Goal: Task Accomplishment & Management: Use online tool/utility

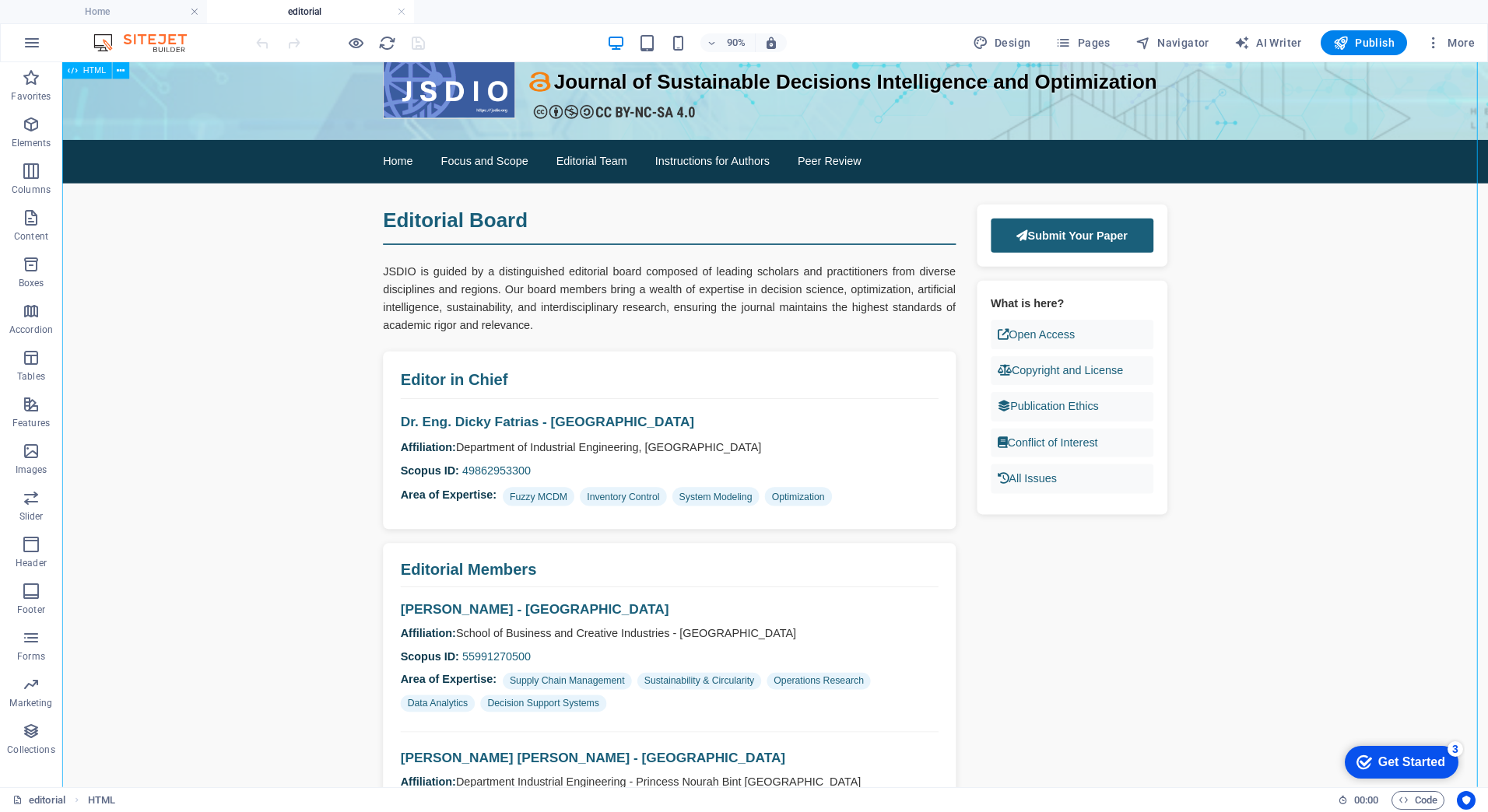
scroll to position [78, 0]
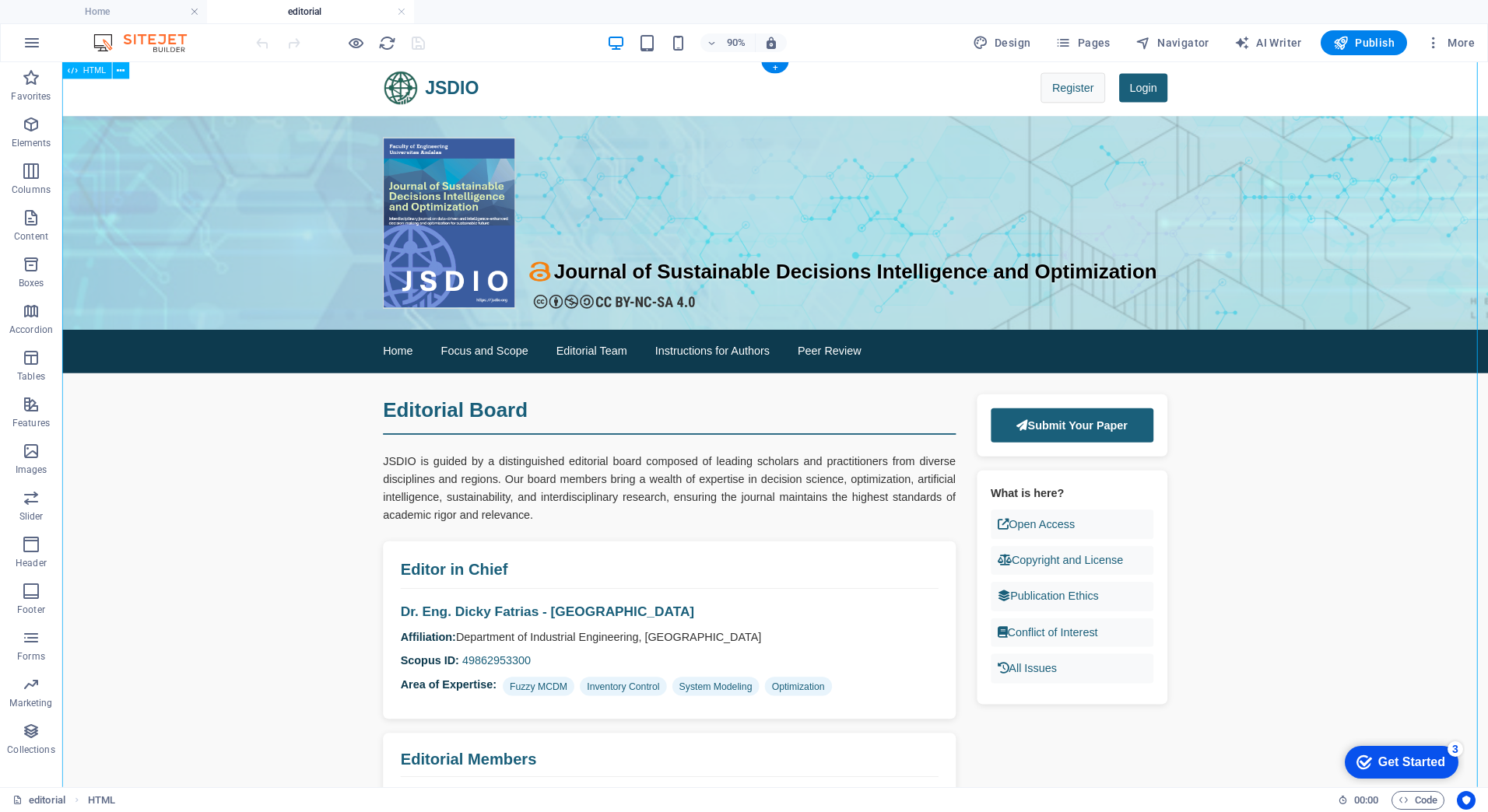
scroll to position [0, 0]
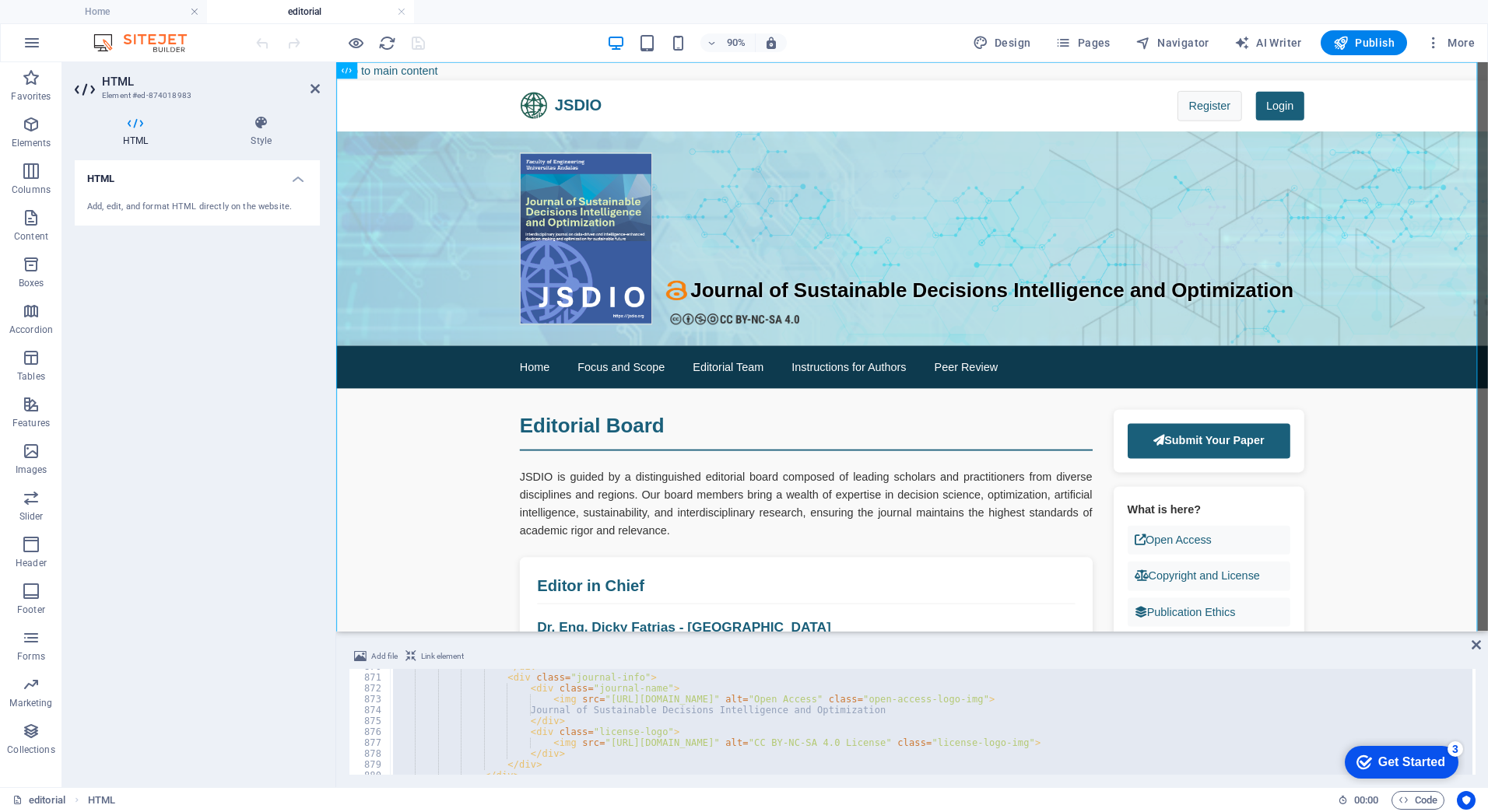
scroll to position [9475, 0]
click at [1029, 704] on div "</ div > < div class = "journal-info" > < div class = "journal-name" > < img sr…" at bounding box center [931, 722] width 1083 height 106
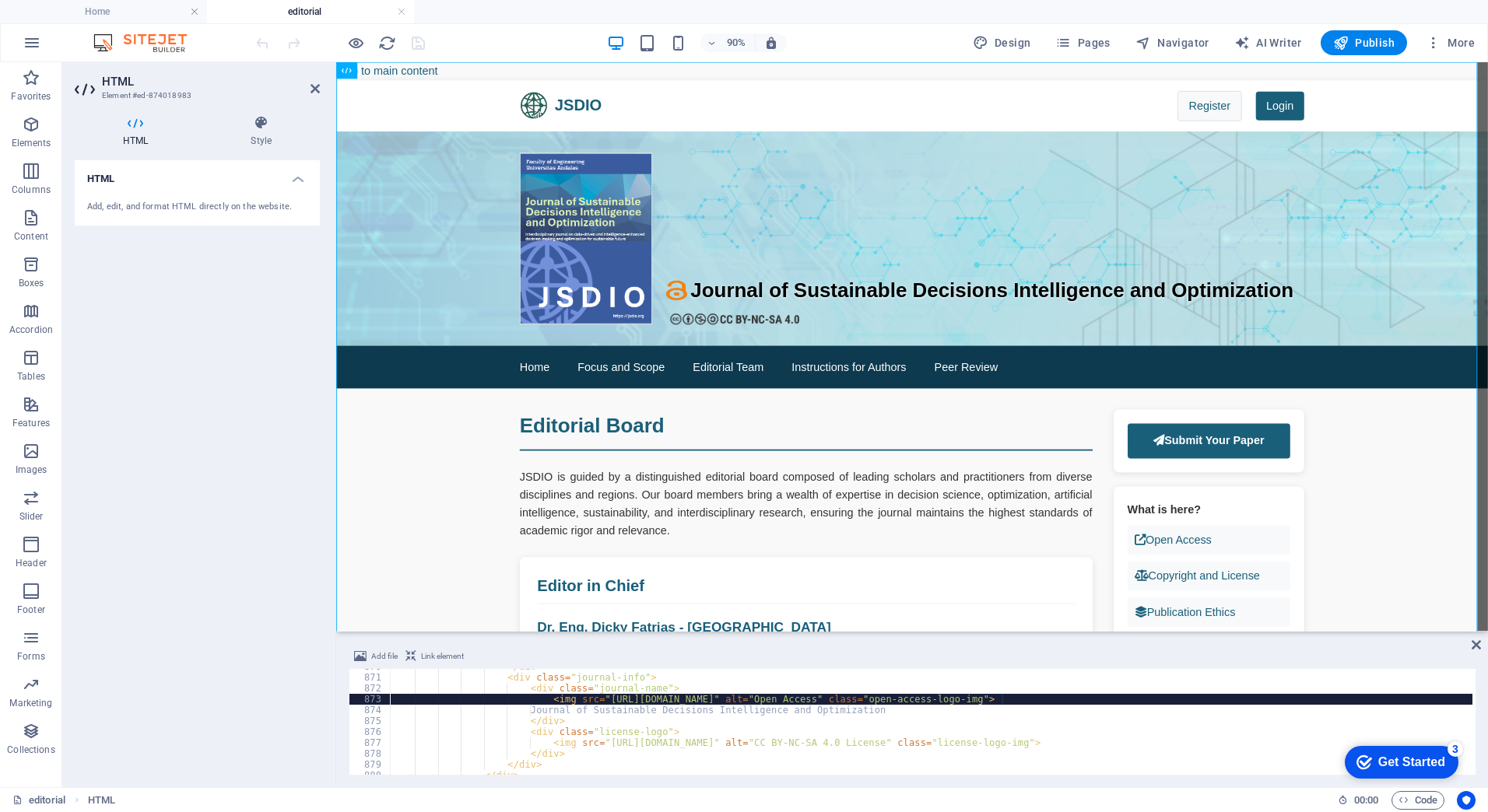
click at [1001, 702] on div "</ div > < div class = "journal-info" > < div class = "journal-name" > < img sr…" at bounding box center [1447, 723] width 2115 height 124
click at [1011, 702] on div "</ div > < div class = "journal-info" > < div class = "journal-name" > < img sr…" at bounding box center [1447, 723] width 2115 height 124
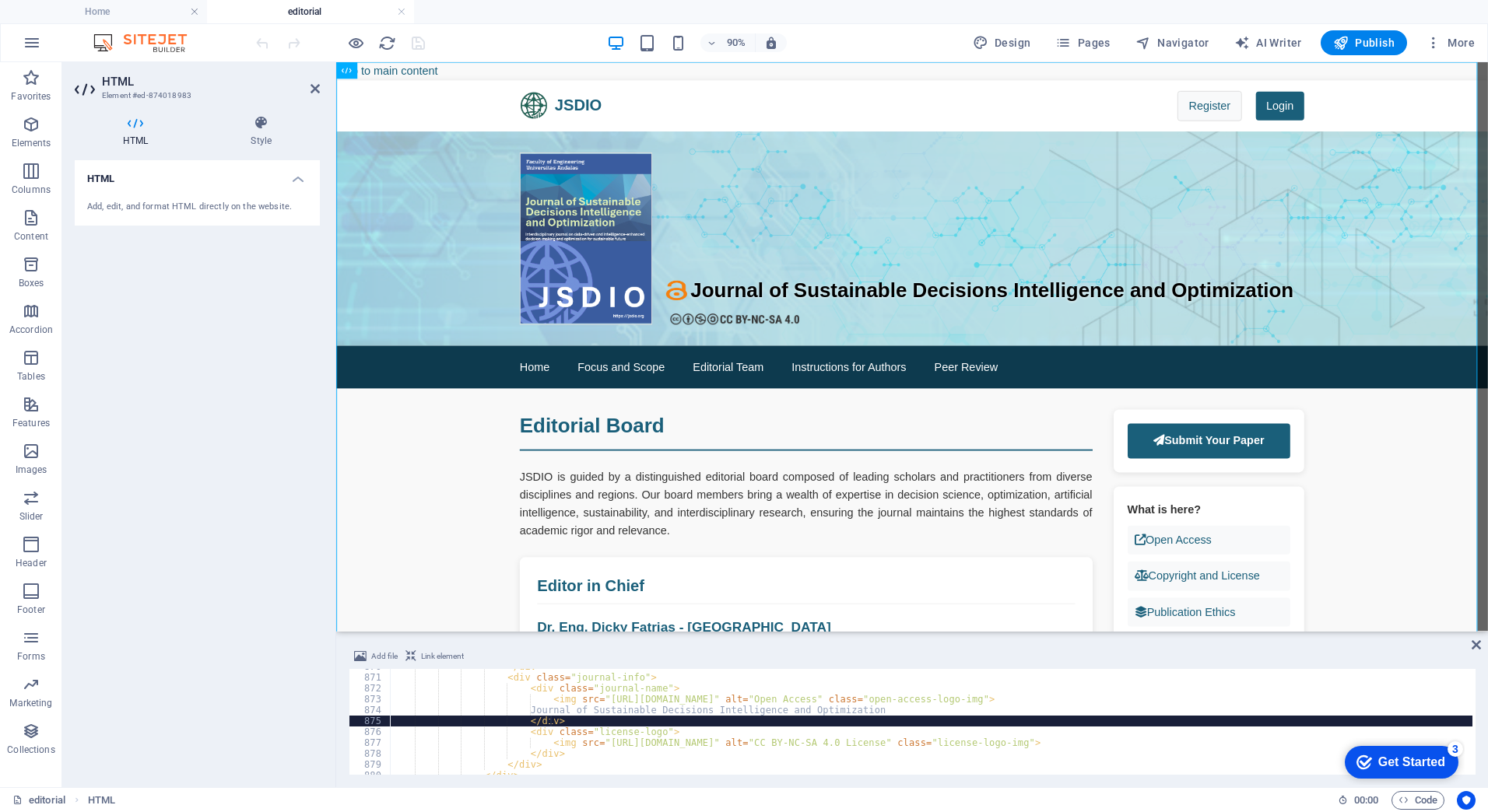
click at [1004, 719] on div "</ div > < div class = "journal-info" > < div class = "journal-name" > < img sr…" at bounding box center [1447, 723] width 2115 height 124
click at [995, 699] on div "</ div > < div class = "journal-info" > < div class = "journal-name" > < img sr…" at bounding box center [1447, 723] width 2115 height 124
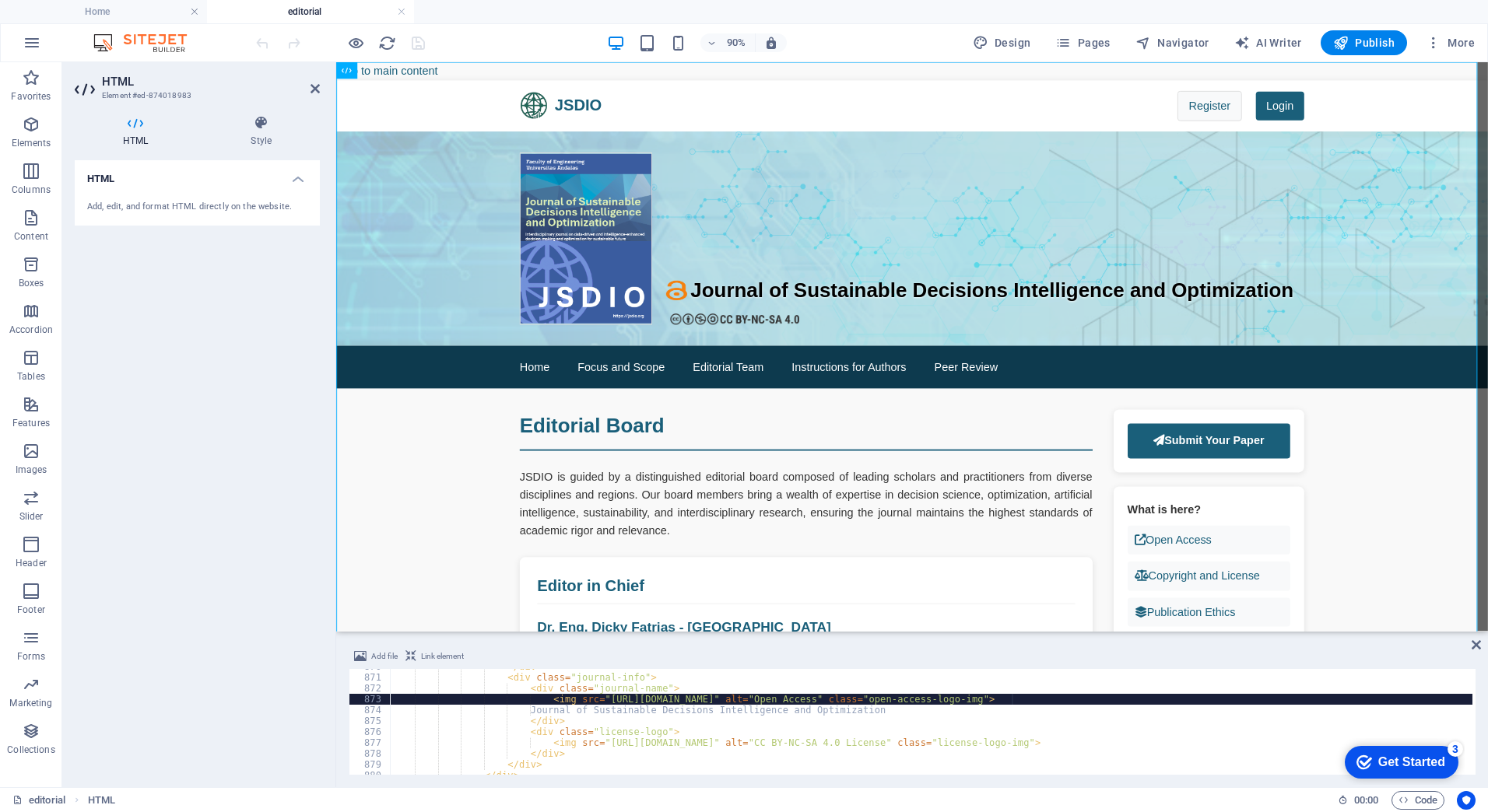
click at [1010, 699] on div "</ div > < div class = "journal-info" > < div class = "journal-name" > < img sr…" at bounding box center [1447, 723] width 2115 height 124
click at [790, 705] on div "</ div > < div class = "journal-info" > < div class = "journal-name" > < img sr…" at bounding box center [1447, 723] width 2115 height 124
click at [799, 704] on div "</ div > < div class = "journal-info" > < div class = "journal-name" > < img sr…" at bounding box center [1447, 723] width 2115 height 124
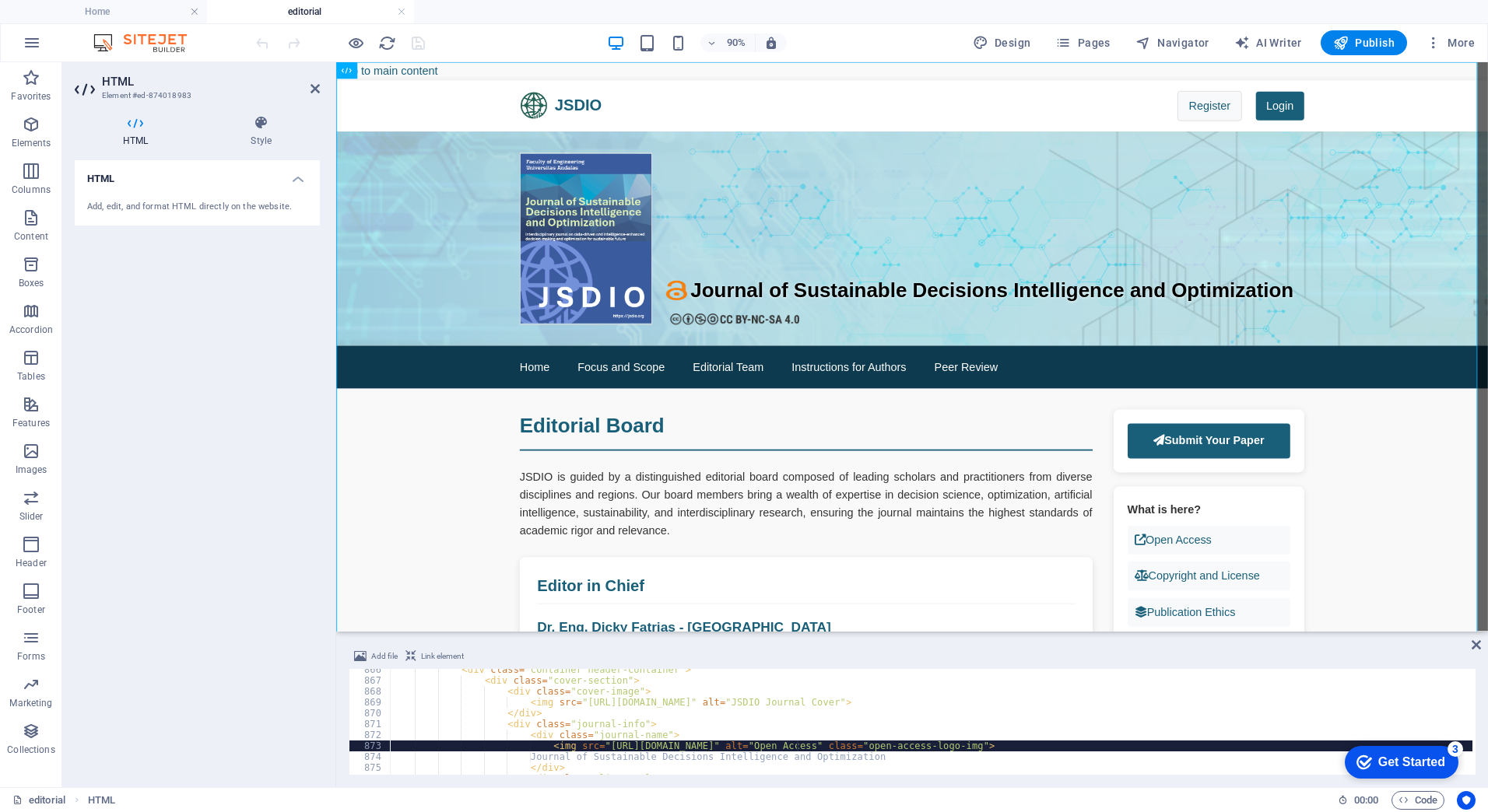
scroll to position [9427, 0]
click at [782, 747] on div "< div class = "container header-container" > < div class = "cover-section" > < …" at bounding box center [1447, 727] width 2115 height 124
click at [779, 747] on div "< div class = "container header-container" > < div class = "cover-section" > < …" at bounding box center [1447, 727] width 2115 height 124
click at [773, 721] on div "< div class = "container header-container" > < div class = "cover-section" > < …" at bounding box center [1447, 727] width 2115 height 124
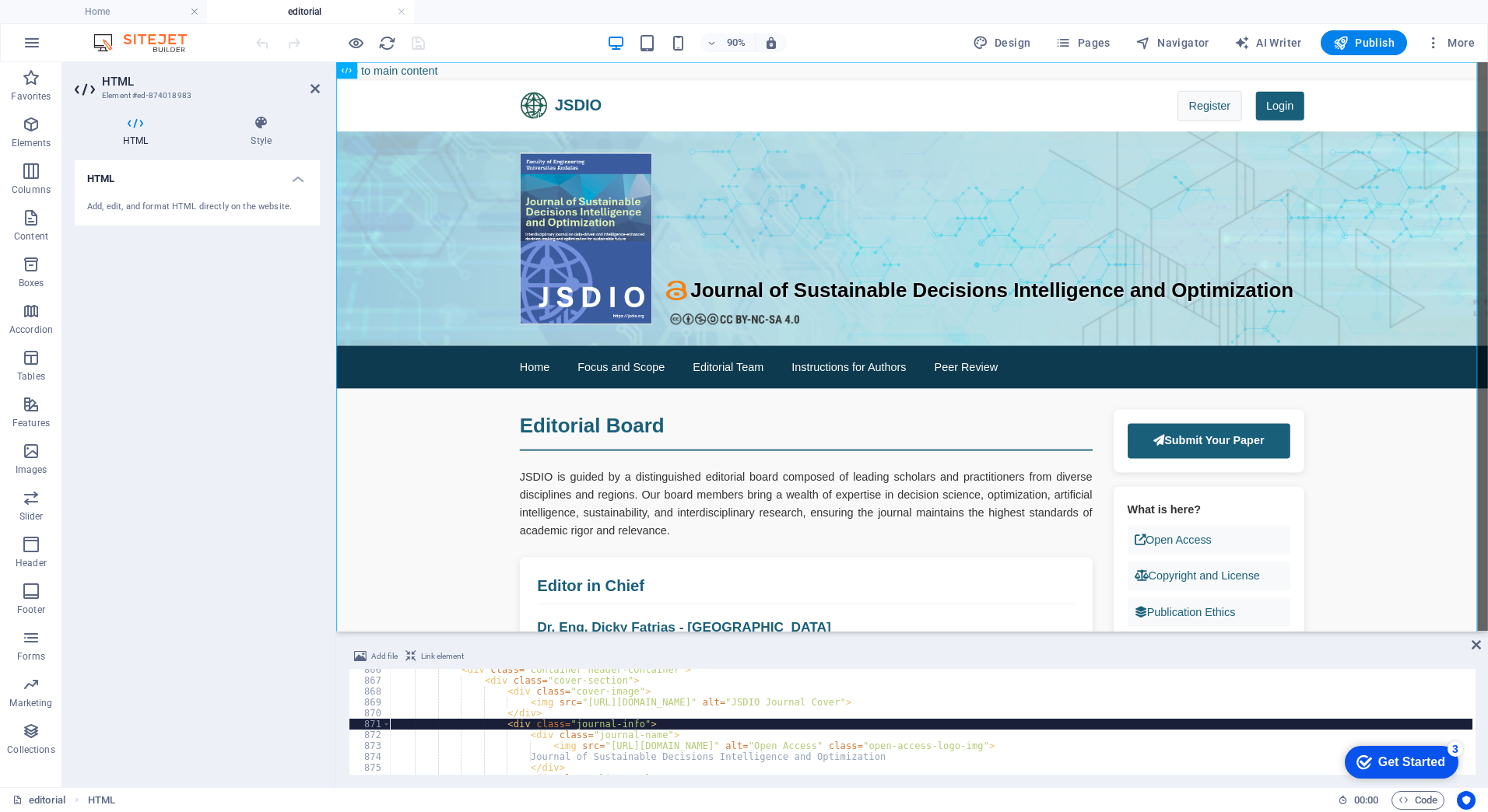
click at [779, 747] on div "< div class = "container header-container" > < div class = "cover-section" > < …" at bounding box center [1447, 727] width 2115 height 124
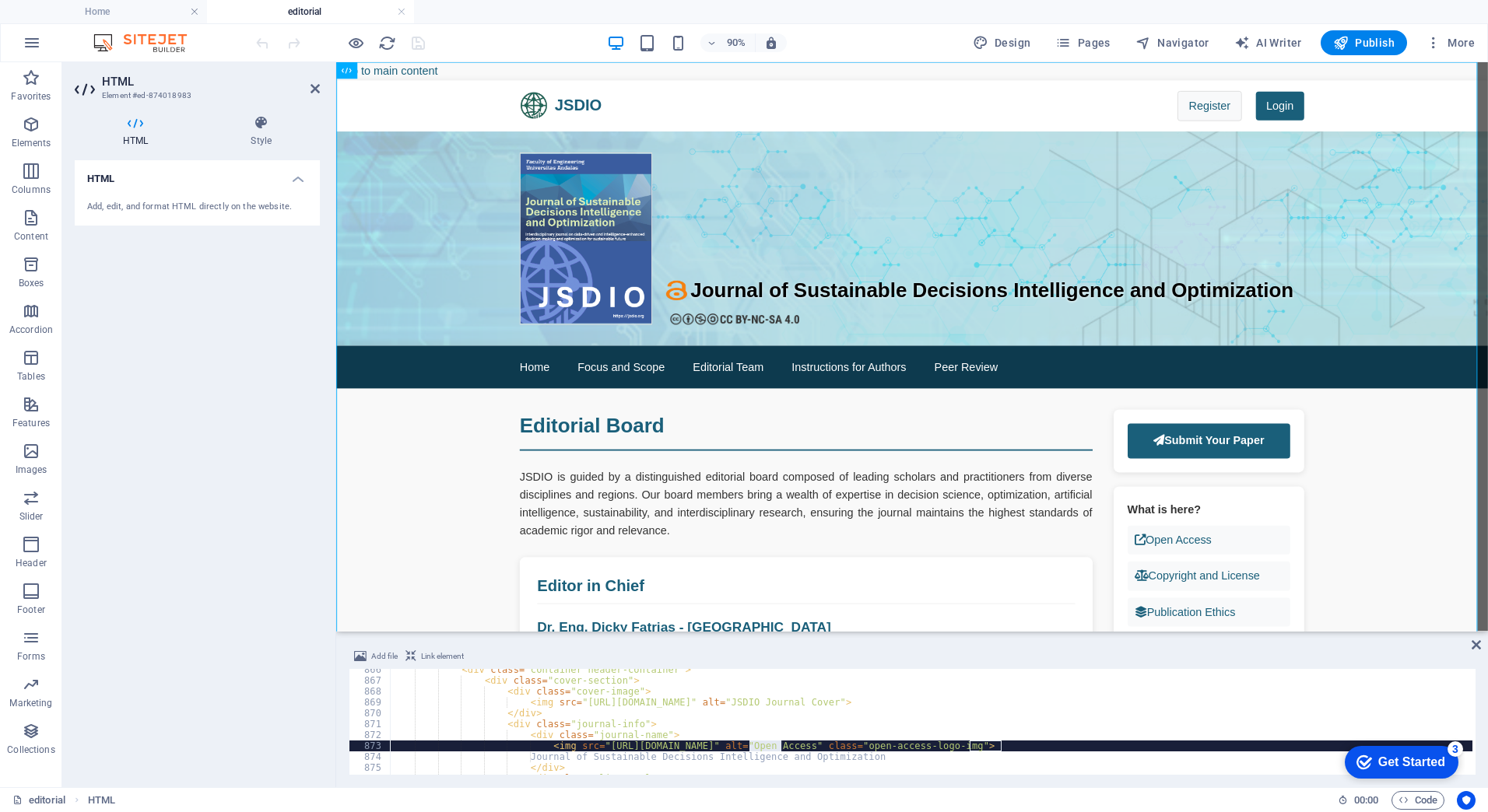
click at [779, 747] on div "< div class = "container header-container" > < div class = "cover-section" > < …" at bounding box center [1447, 727] width 2115 height 124
click at [779, 747] on div "< div class = "container header-container" > < div class = "cover-section" > < …" at bounding box center [931, 722] width 1083 height 106
paste textarea "open-access-br"
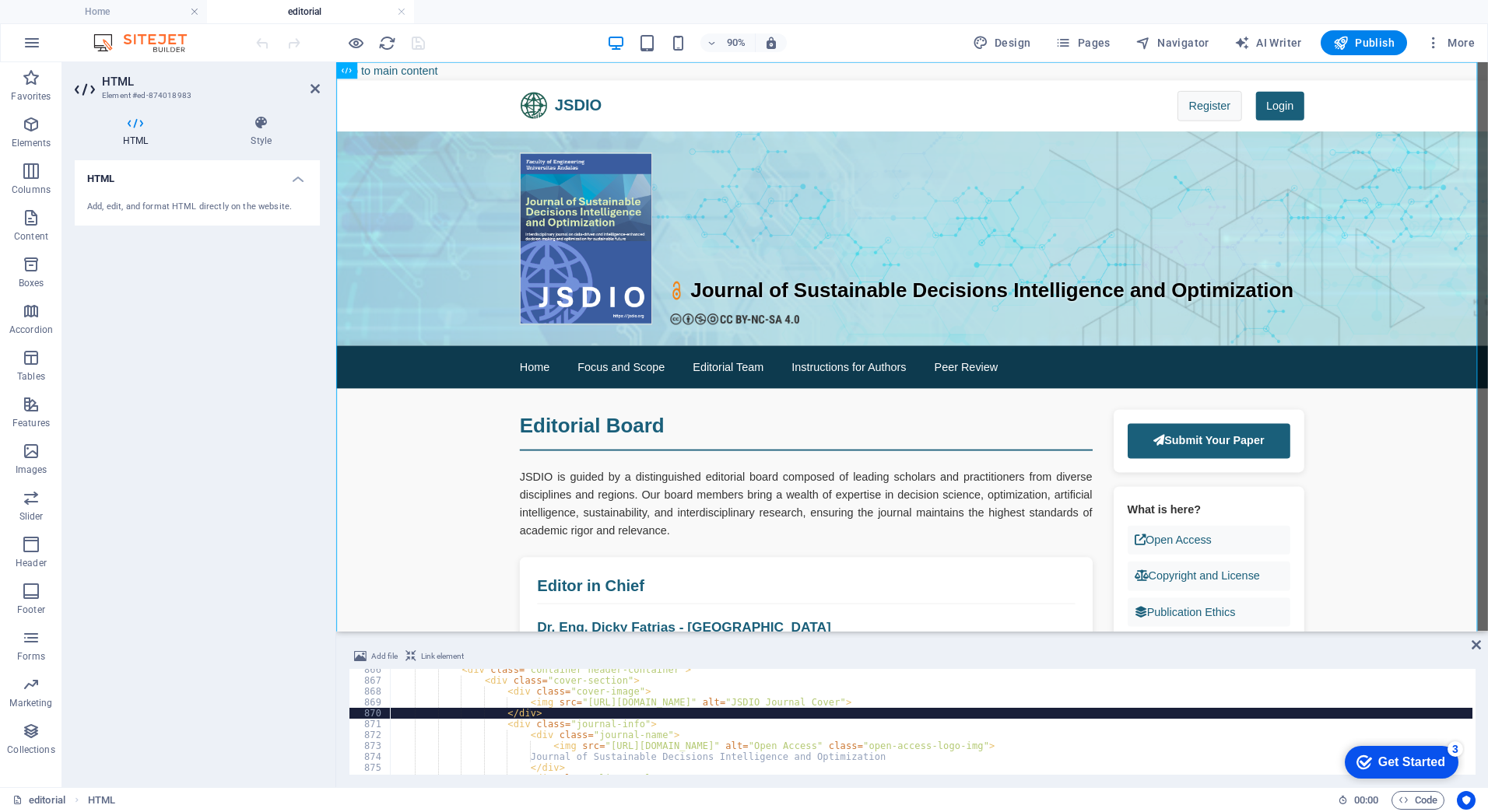
click at [825, 715] on div "< div class = "container header-container" > < div class = "cover-section" > < …" at bounding box center [1447, 727] width 2115 height 124
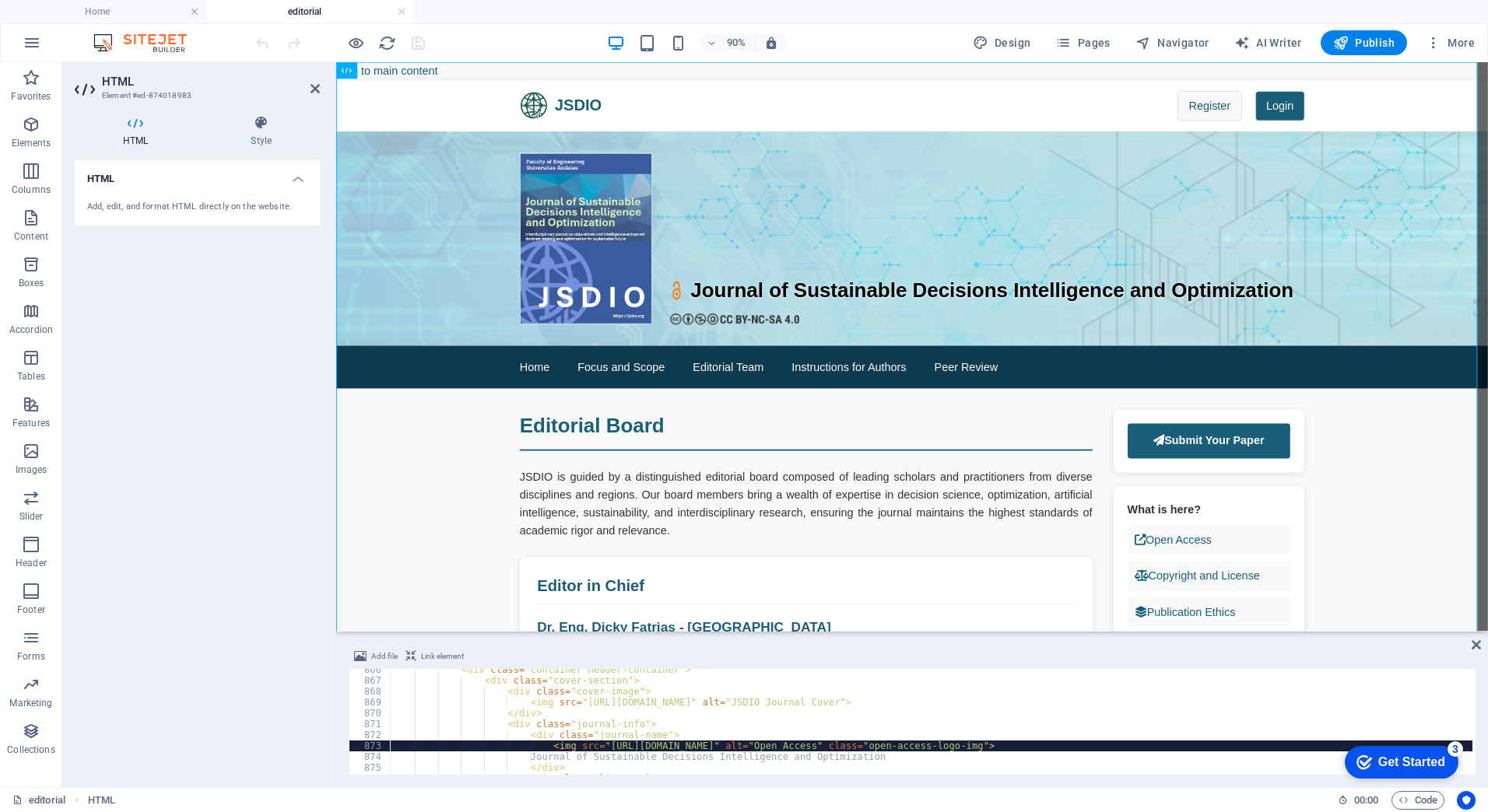
click at [781, 747] on div "< div class = "container header-container" > < div class = "cover-section" > < …" at bounding box center [1447, 727] width 2115 height 124
type textarea "<img src="[URL][DOMAIN_NAME]" alt="Open Access" class="open-access-logo-img">"
click at [323, 85] on aside "HTML Element #ed-874018983 HTML Style HTML Add, edit, and format HTML directly …" at bounding box center [199, 425] width 274 height 725
click at [307, 86] on h2 "HTML" at bounding box center [211, 82] width 218 height 14
click at [319, 86] on icon at bounding box center [315, 88] width 9 height 12
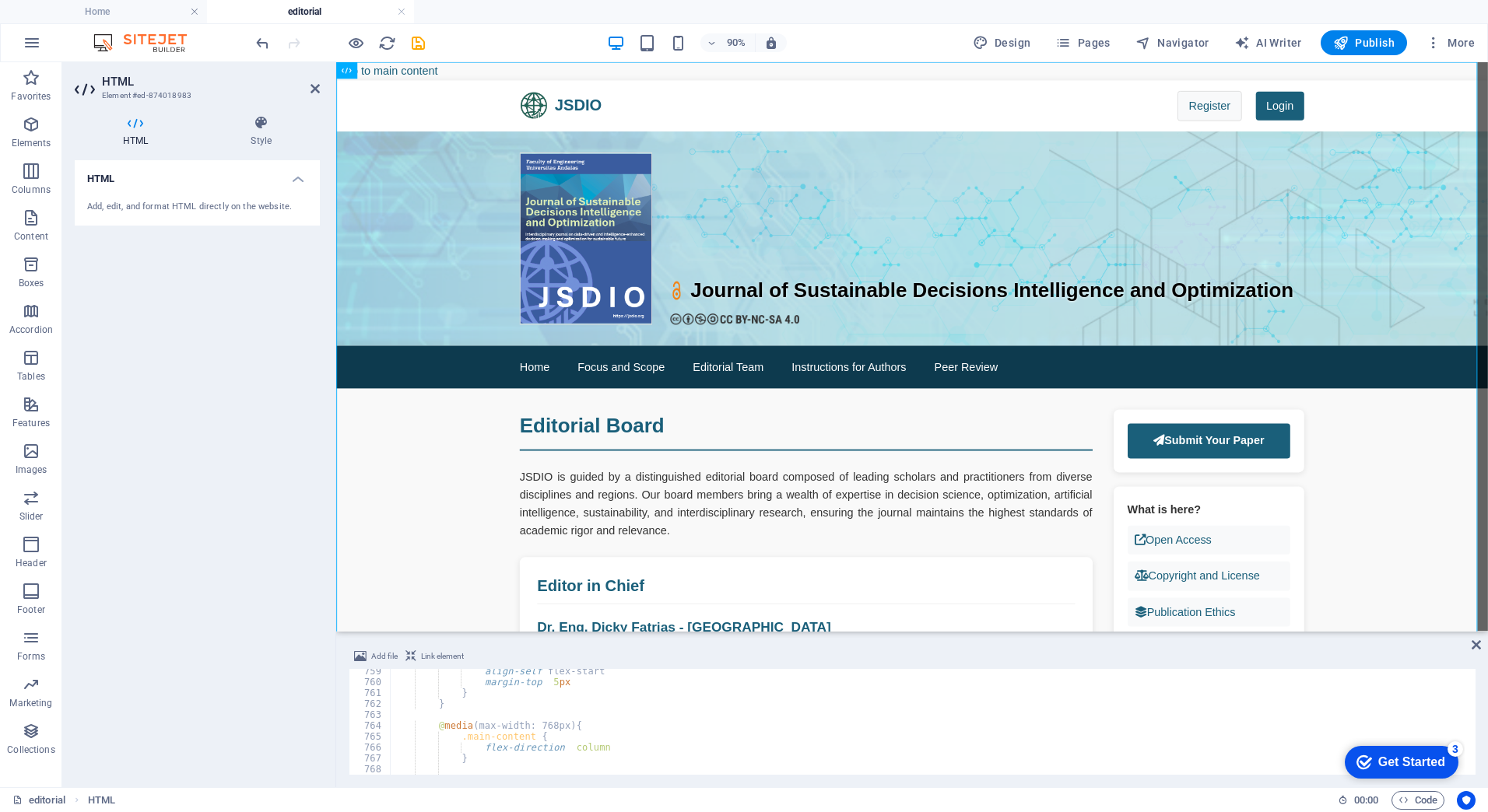
scroll to position [8214, 0]
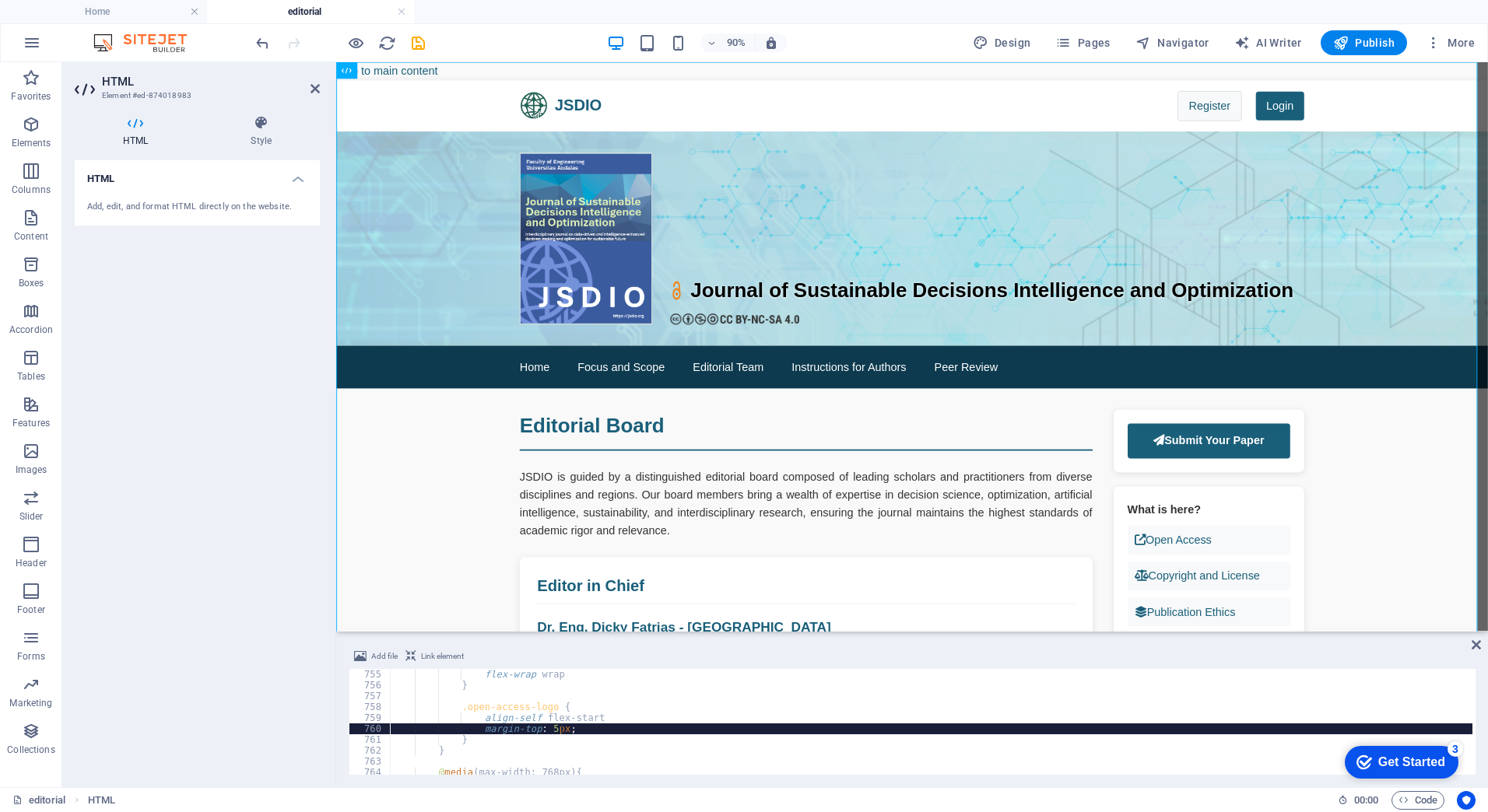
click at [622, 729] on div "flex-wrap : wrap ; } .open-access-logo { align-self : flex-start ; margin-top :…" at bounding box center [1447, 730] width 2115 height 124
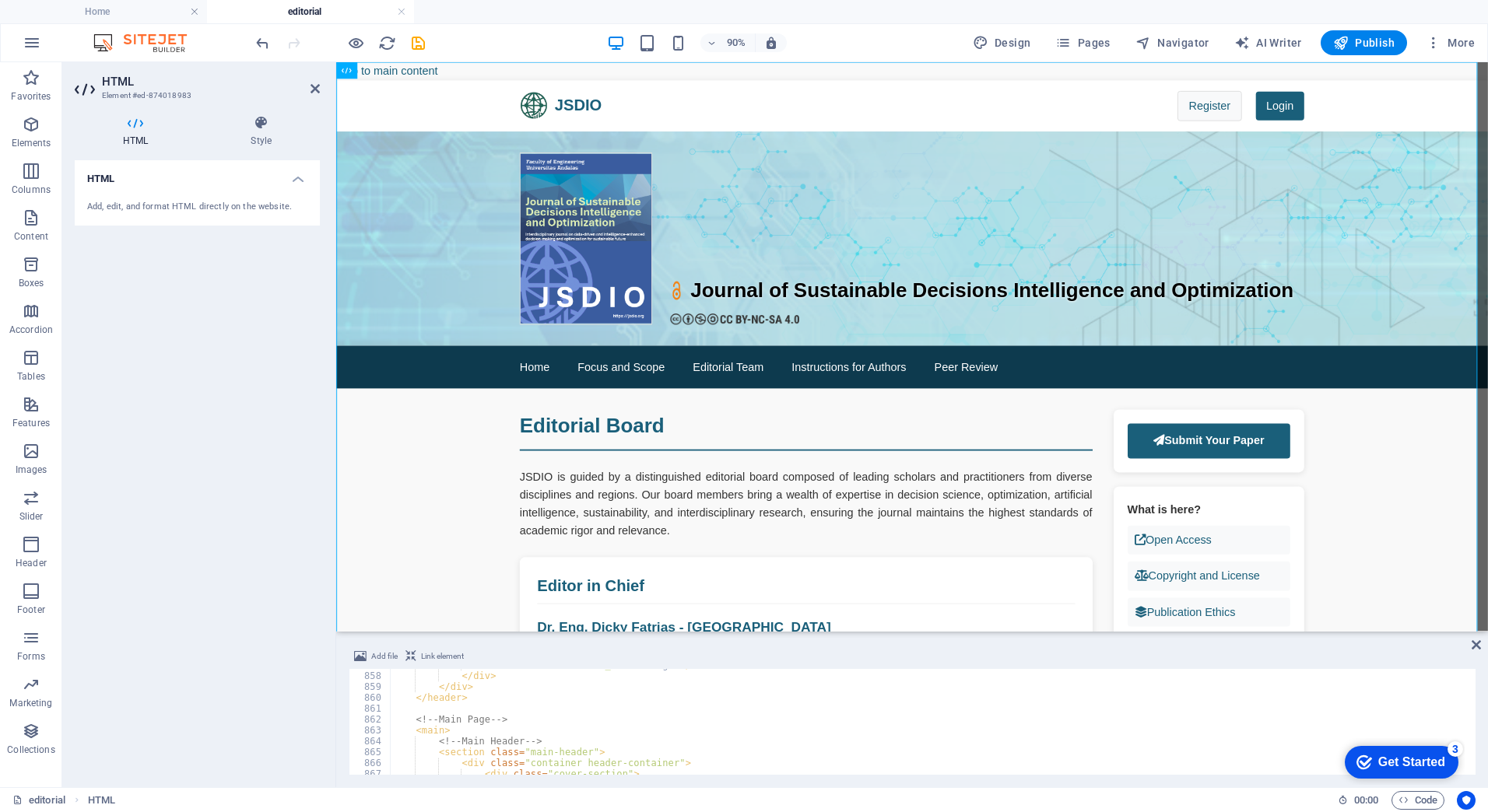
scroll to position [9427, 0]
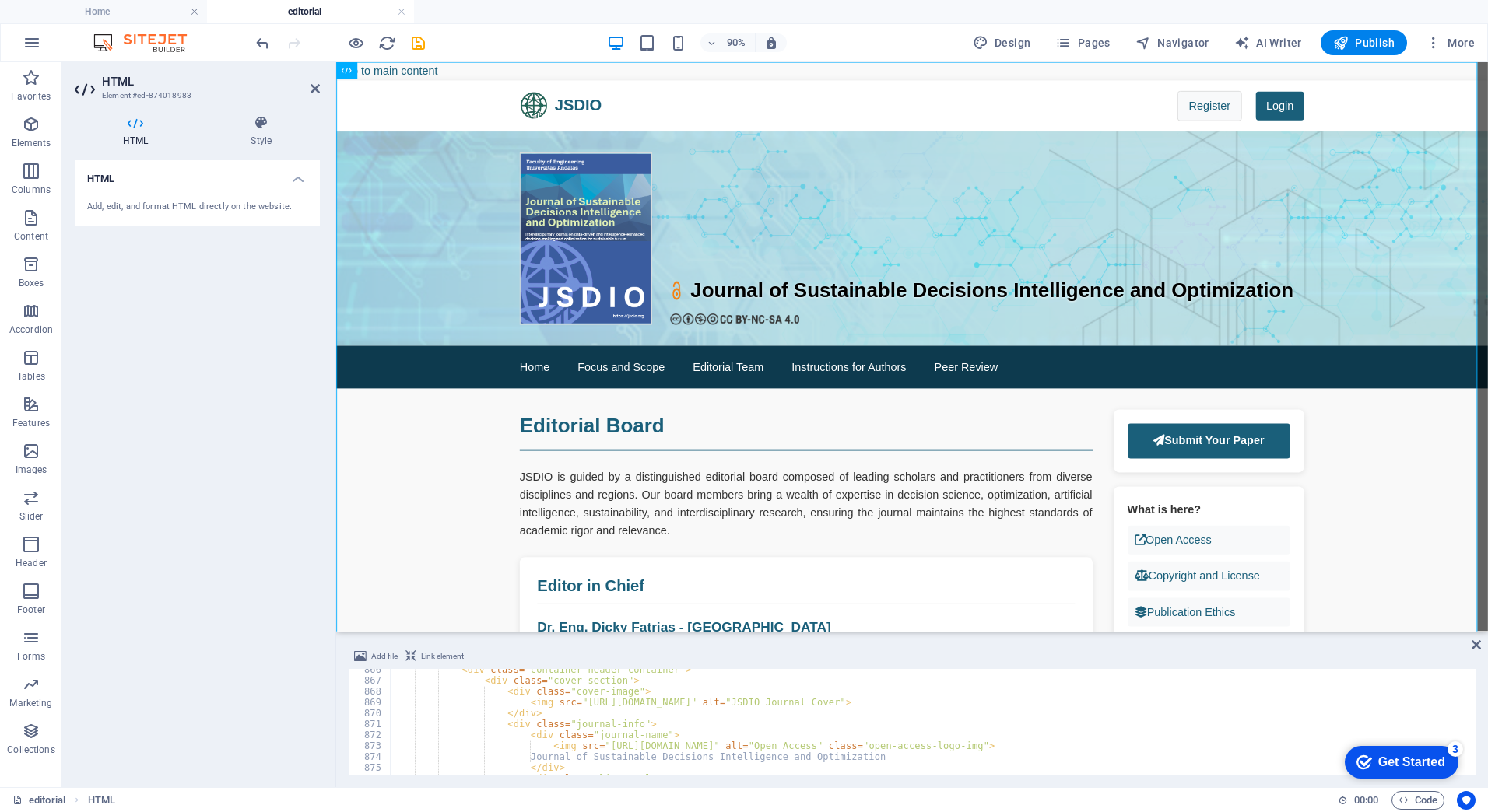
click at [786, 744] on div "< div class = "container header-container" > < div class = "cover-section" > < …" at bounding box center [1447, 727] width 2115 height 124
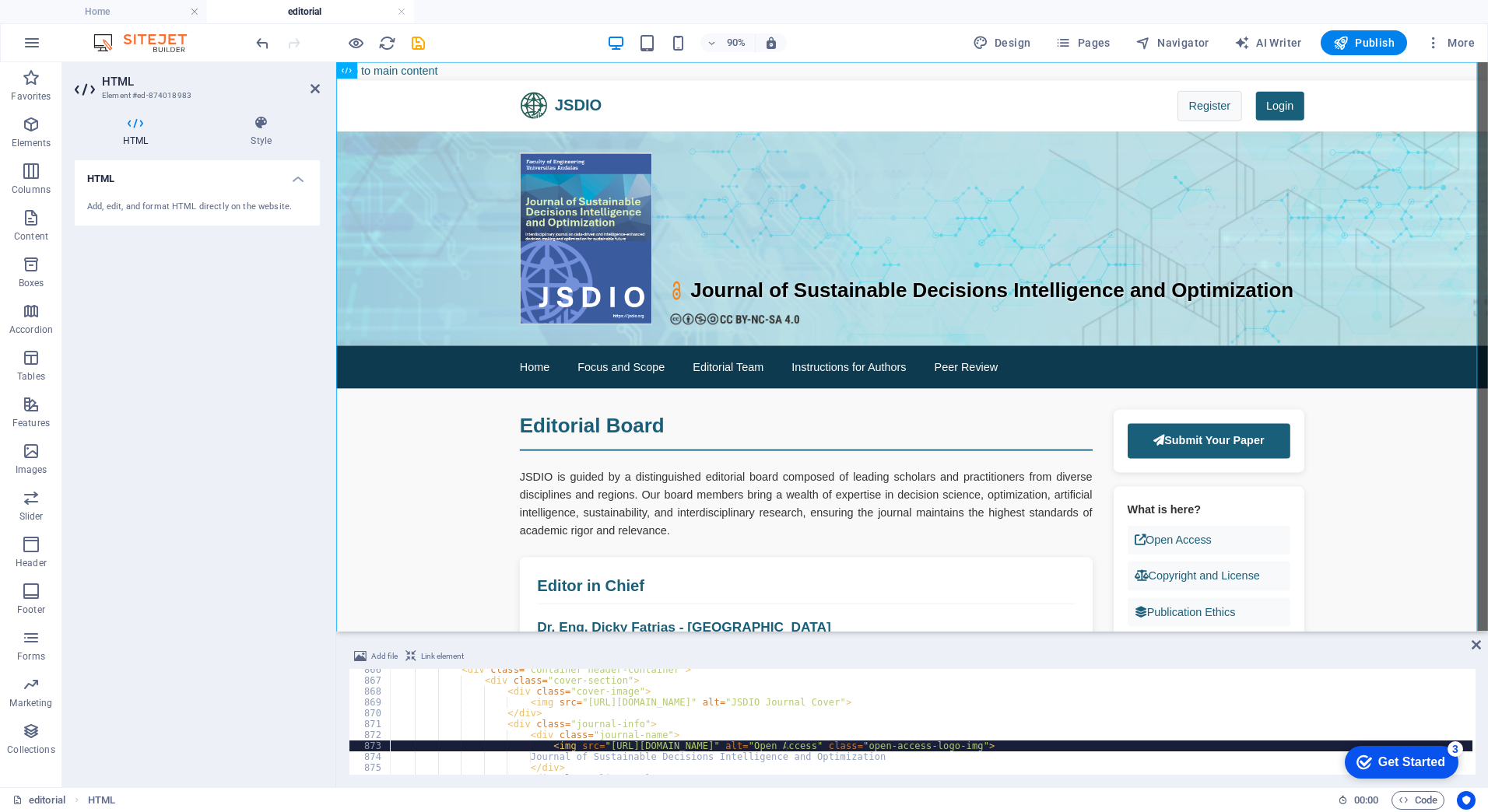
click at [794, 745] on div "< div class = "container header-container" > < div class = "cover-section" > < …" at bounding box center [1447, 727] width 2115 height 124
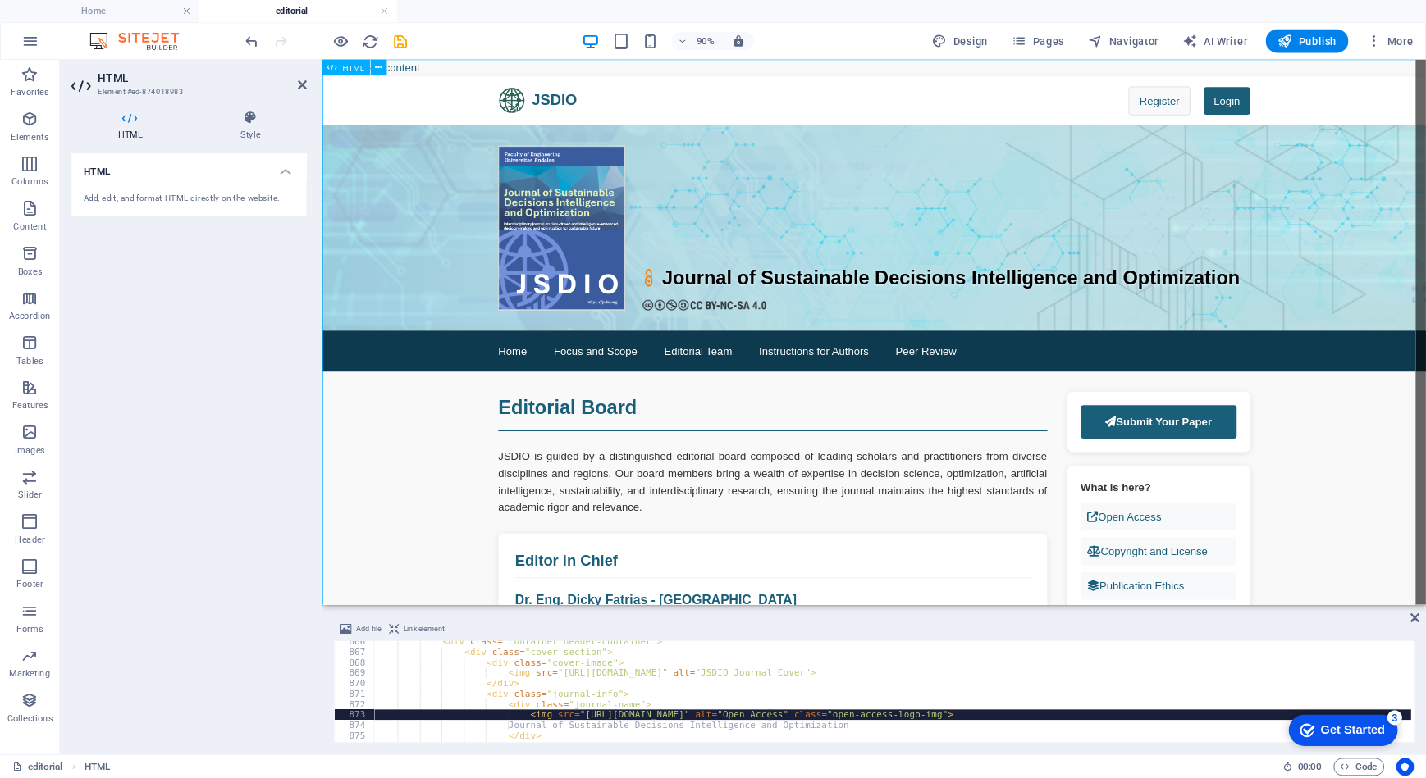
scroll to position [0, 34]
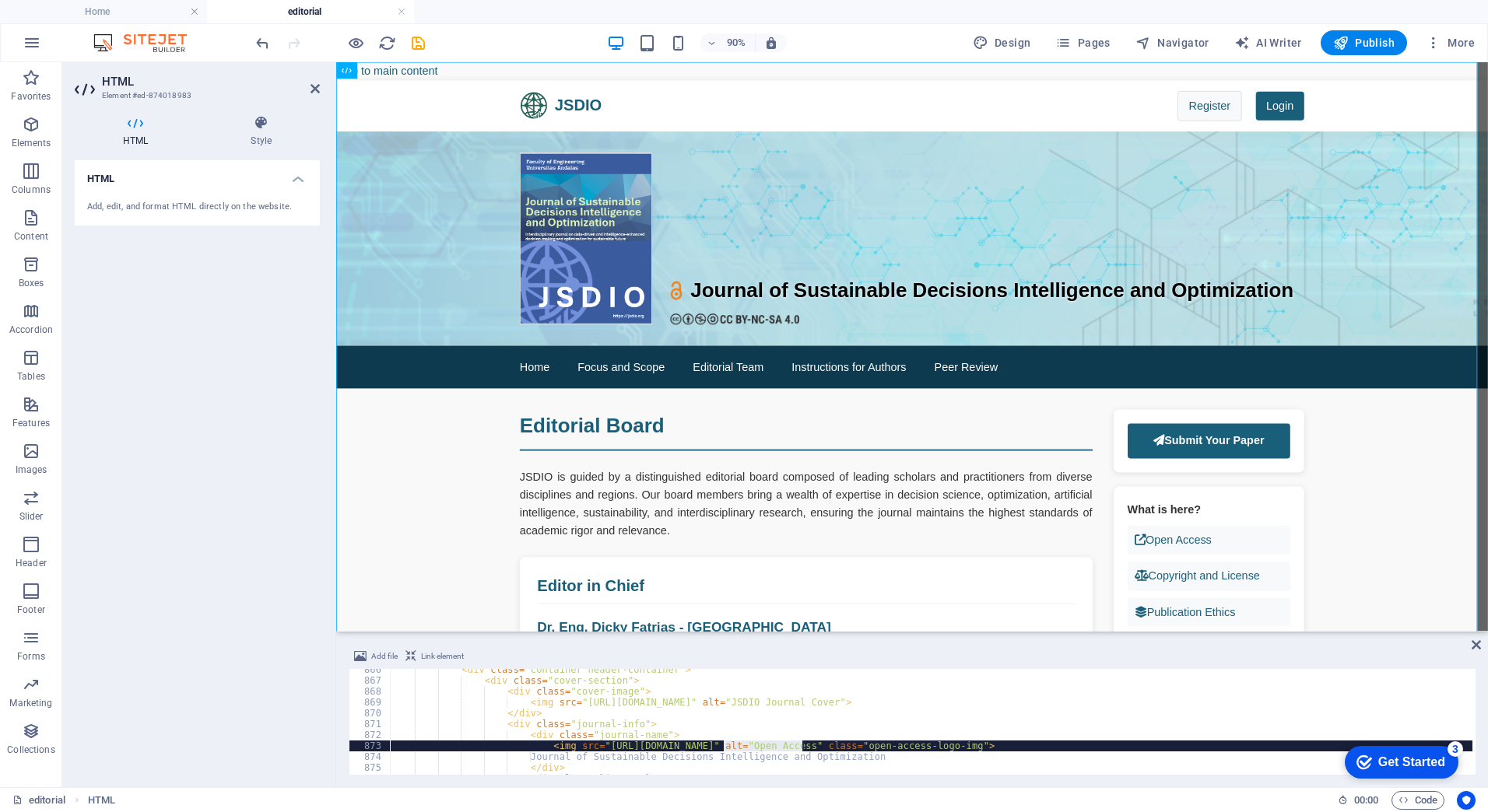
drag, startPoint x: 721, startPoint y: 747, endPoint x: 804, endPoint y: 747, distance: 83.0
click at [804, 747] on div "< div class = "container header-container" > < div class = "cover-section" > < …" at bounding box center [1447, 727] width 2115 height 124
type textarea "<img src="[URL][DOMAIN_NAME]" alt="Open Access" class="open-access-logo-img">"
click at [316, 85] on icon at bounding box center [315, 88] width 9 height 12
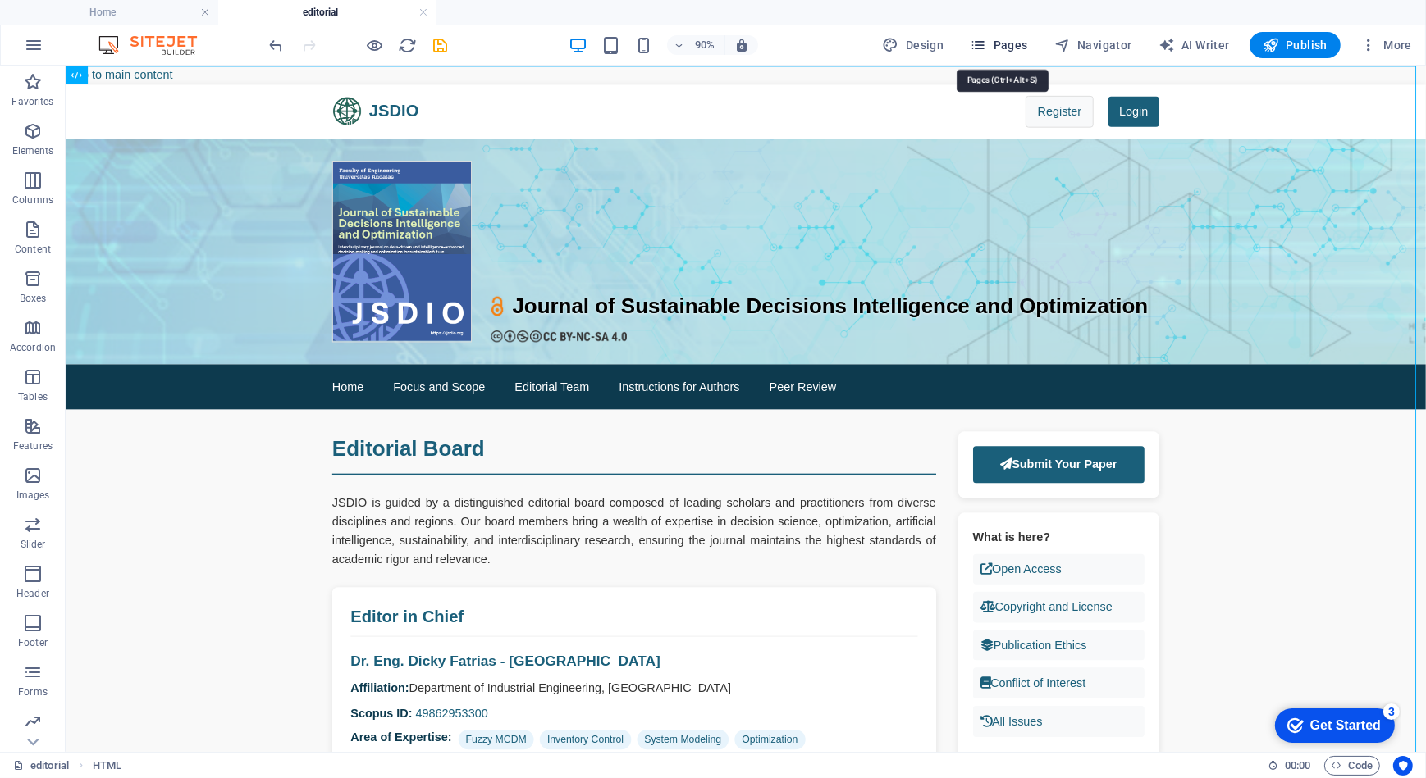
click at [1022, 44] on span "Pages" at bounding box center [998, 45] width 57 height 16
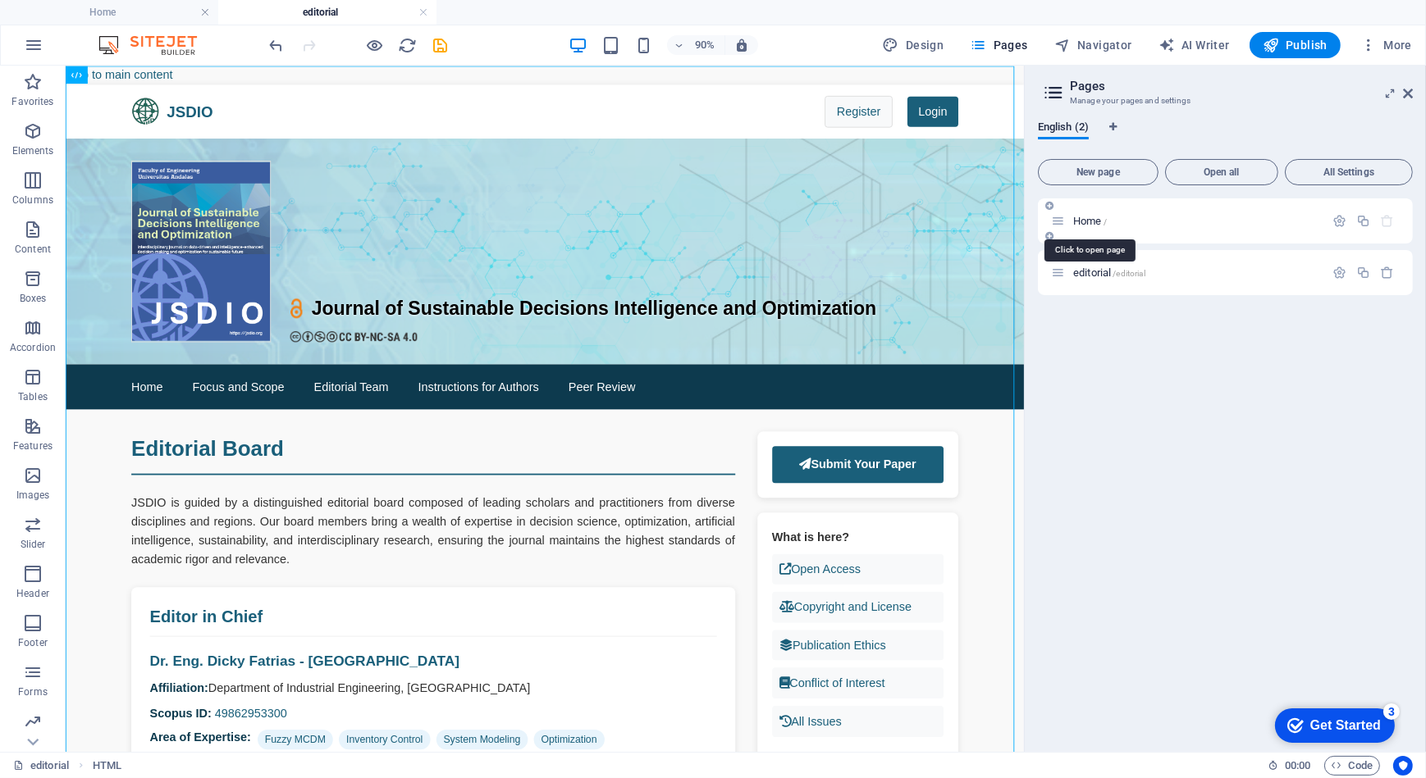
click at [1093, 224] on span "Home /" at bounding box center [1090, 221] width 34 height 12
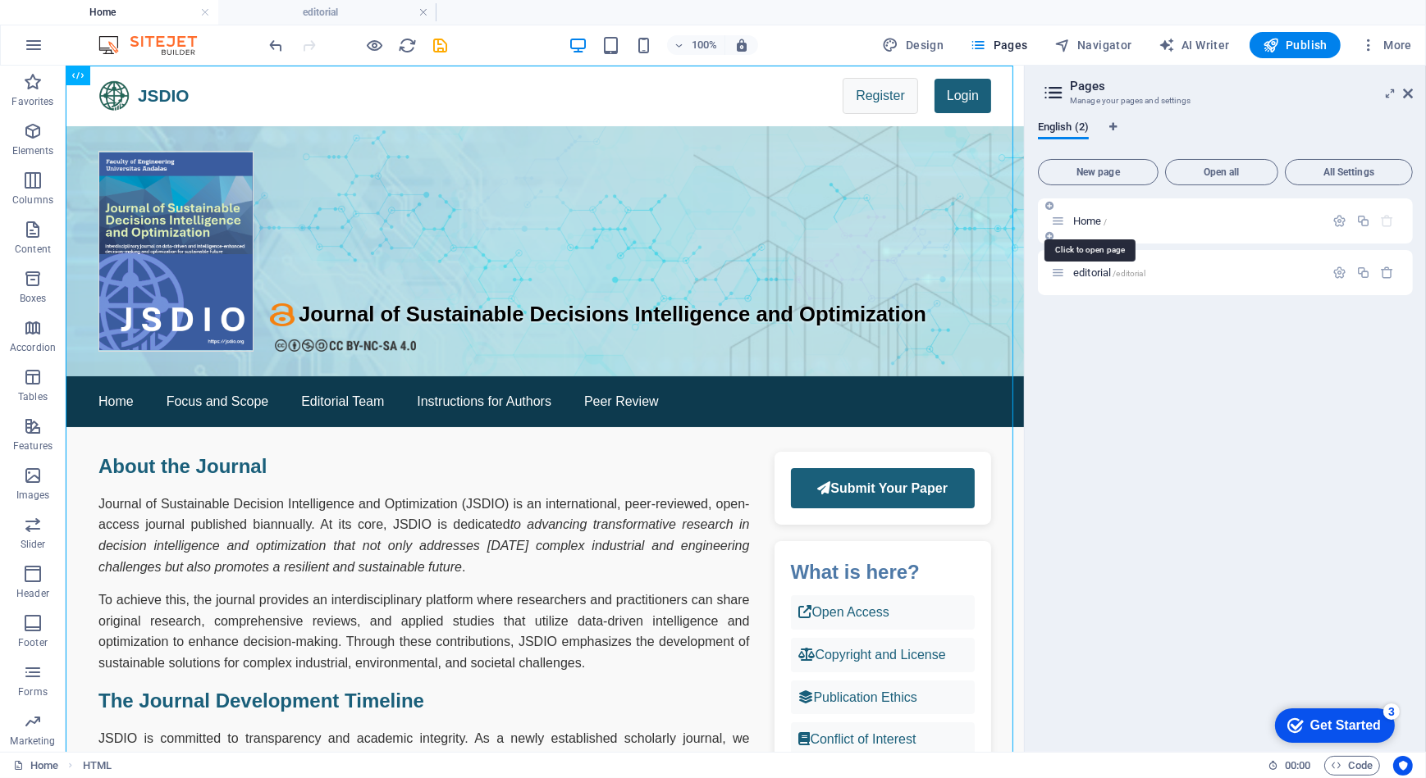
click at [1093, 224] on span "Home /" at bounding box center [1090, 221] width 34 height 12
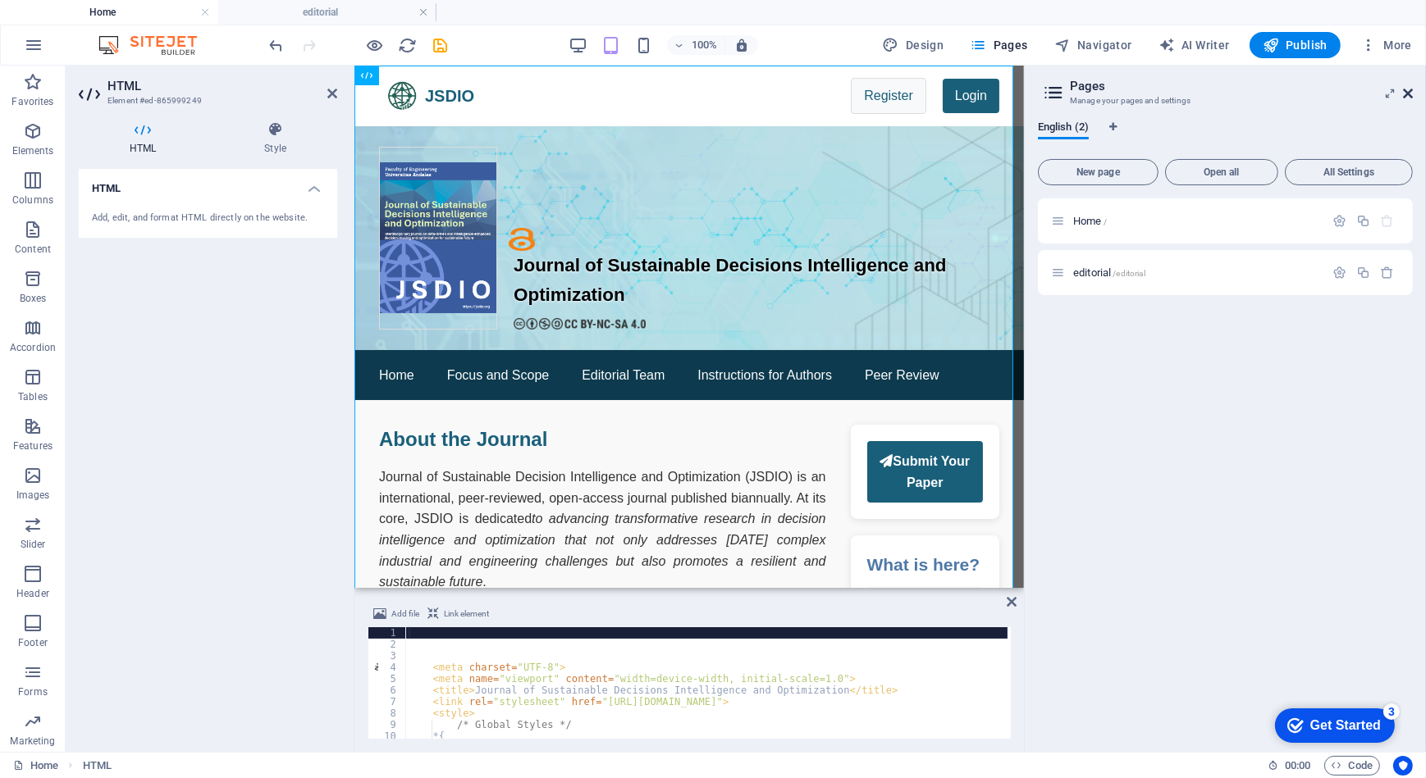
click at [1410, 92] on icon at bounding box center [1408, 93] width 10 height 13
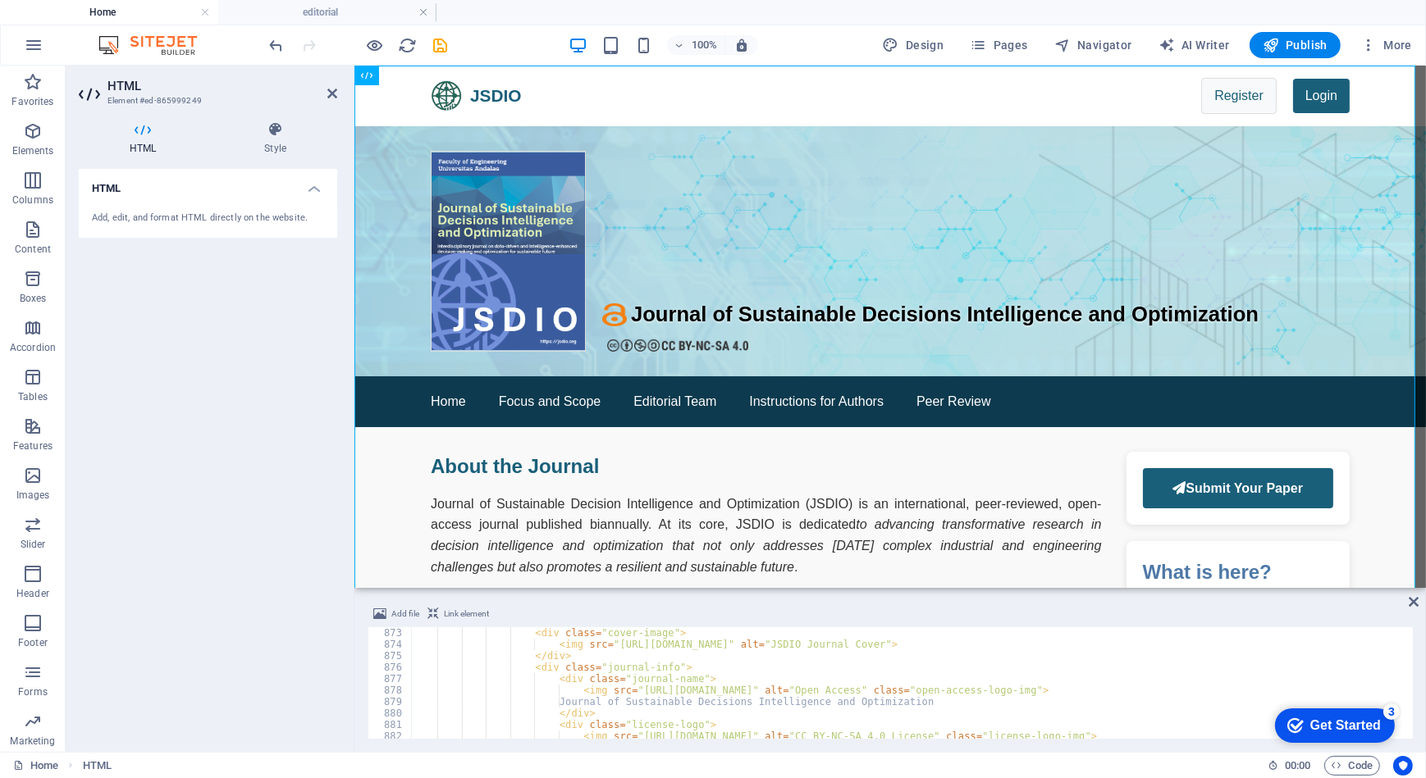
scroll to position [10014, 0]
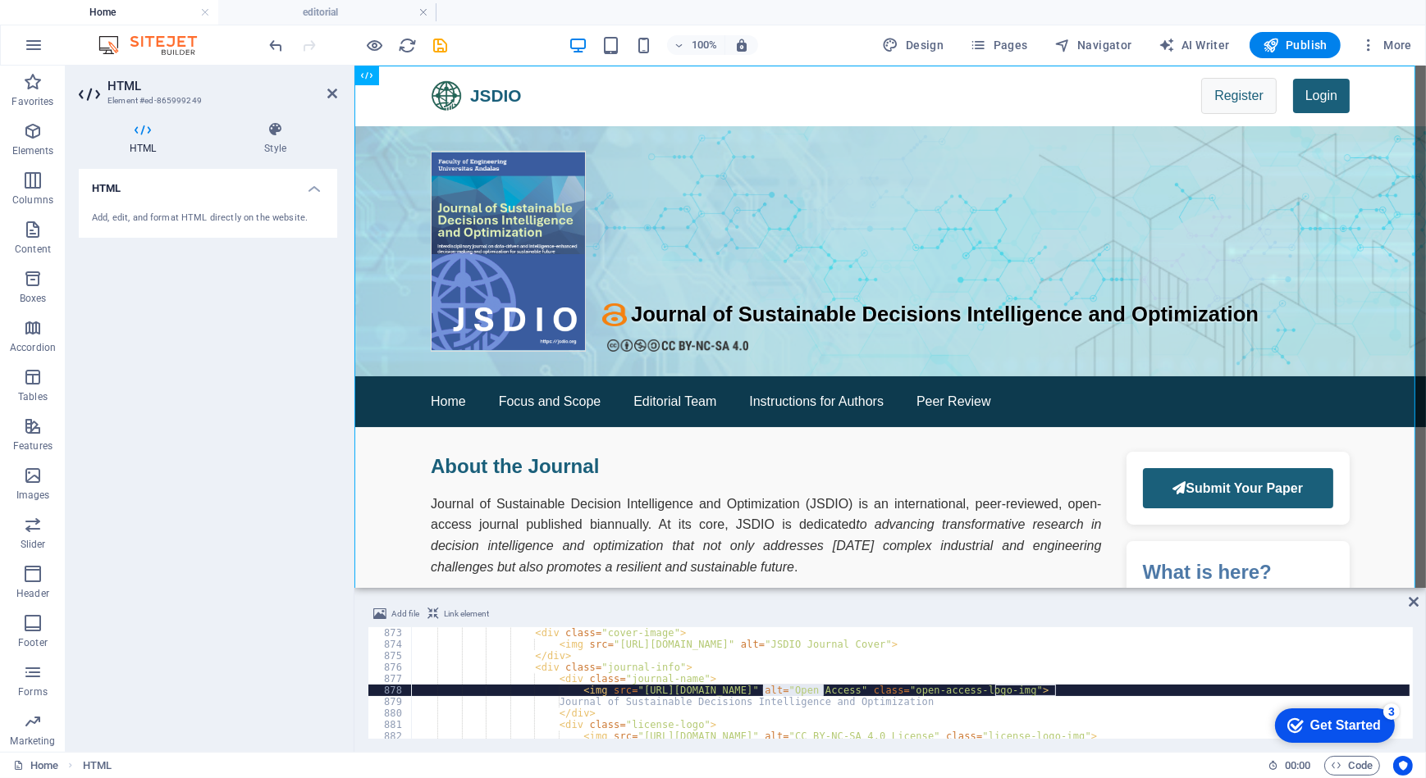
drag, startPoint x: 760, startPoint y: 693, endPoint x: 823, endPoint y: 690, distance: 62.4
click at [787, 689] on div "< div class = "cover-image" > < img src = "[URL][DOMAIN_NAME]" alt = "JSDIO Jou…" at bounding box center [910, 684] width 998 height 112
drag, startPoint x: 759, startPoint y: 695, endPoint x: 824, endPoint y: 691, distance: 64.9
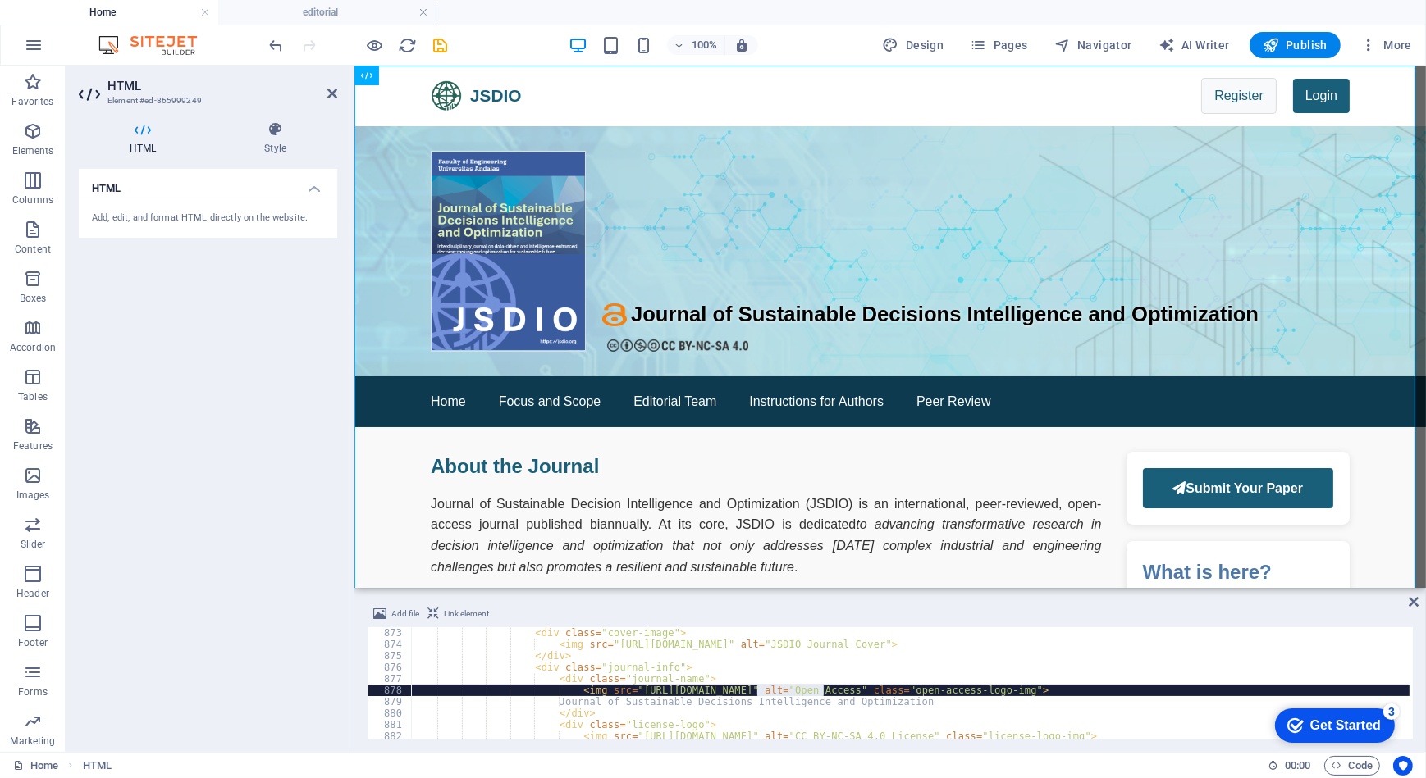
paste textarea "open-access-br2"
type textarea "<img src="[URL][DOMAIN_NAME]" alt="Open Access" class="open-access-logo-img">"
click at [331, 98] on icon at bounding box center [332, 93] width 10 height 13
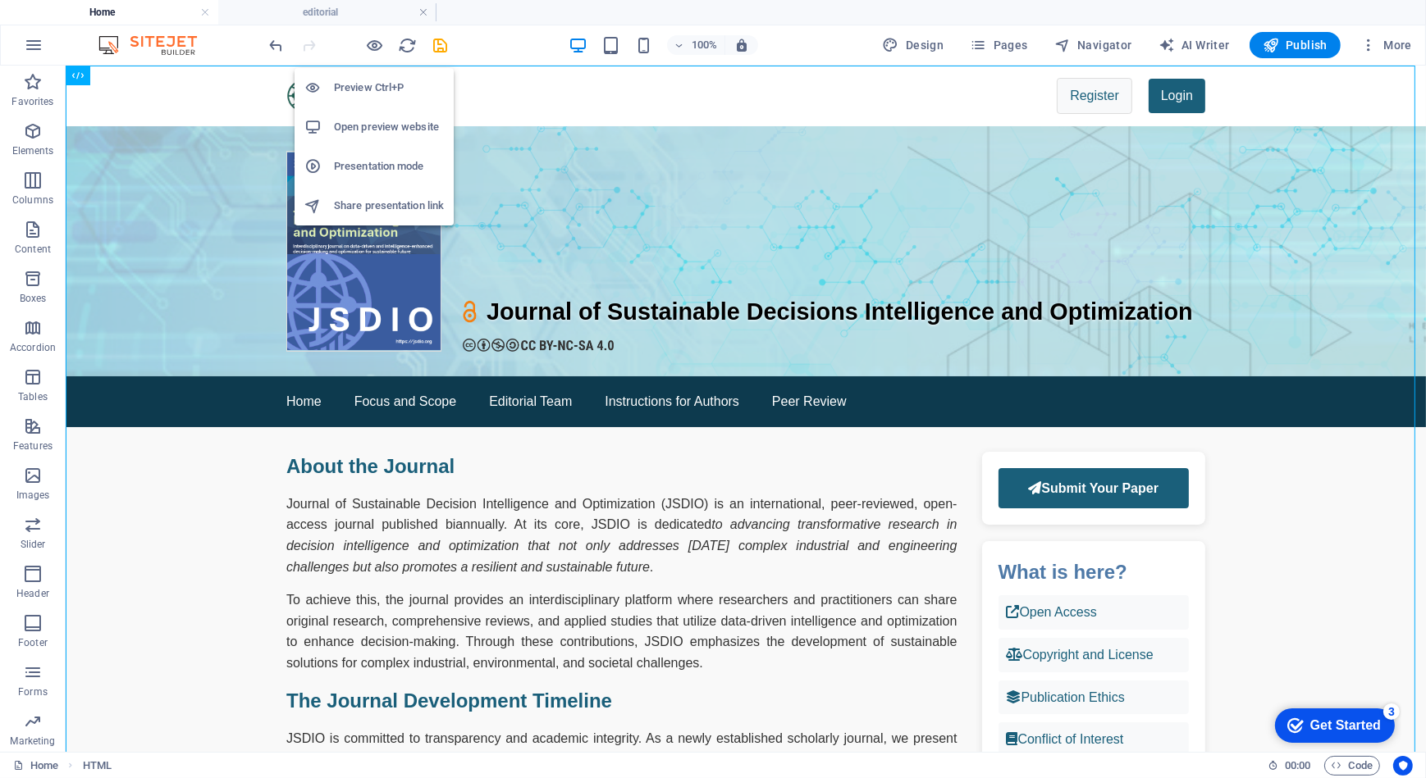
click at [384, 128] on h6 "Open preview website" at bounding box center [389, 127] width 110 height 20
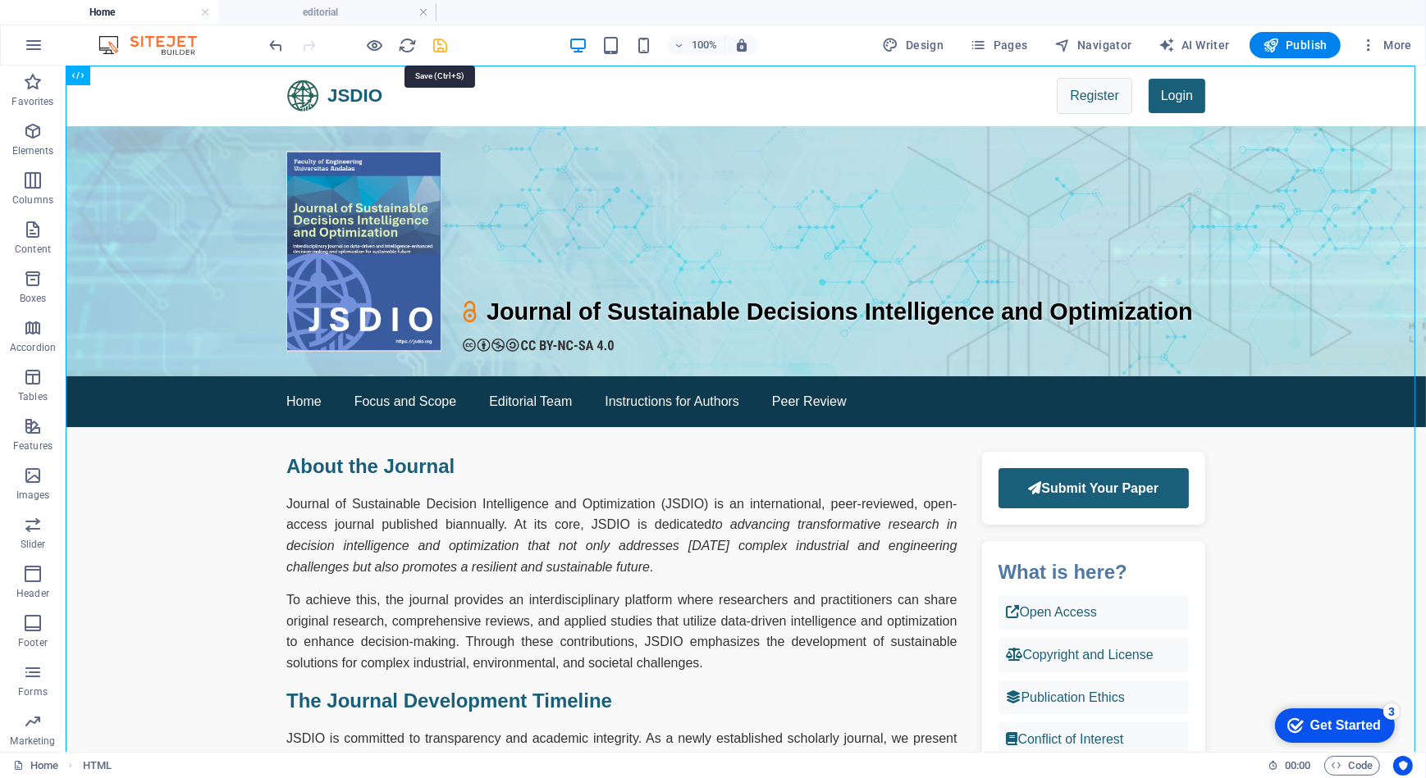
click at [432, 47] on icon "save" at bounding box center [440, 45] width 19 height 19
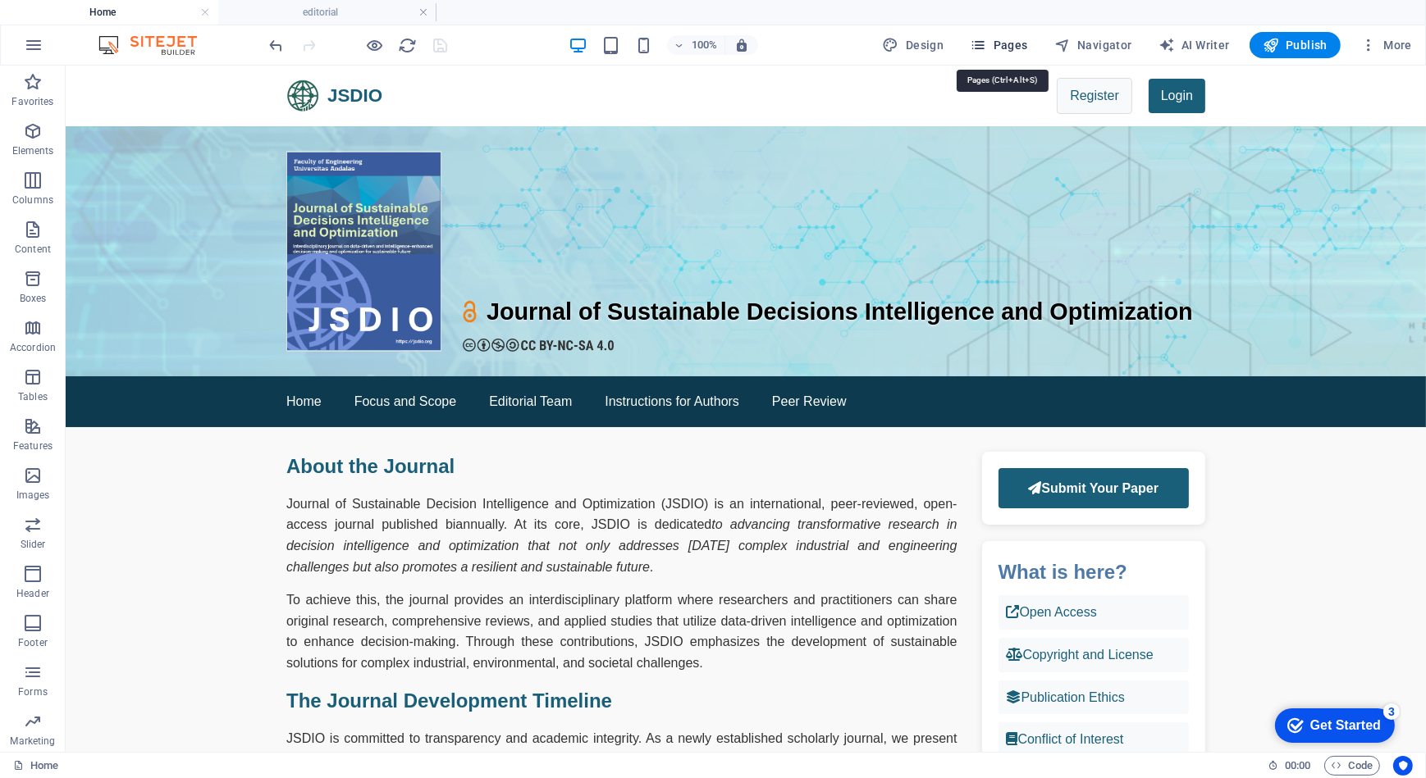
click at [1012, 47] on span "Pages" at bounding box center [998, 45] width 57 height 16
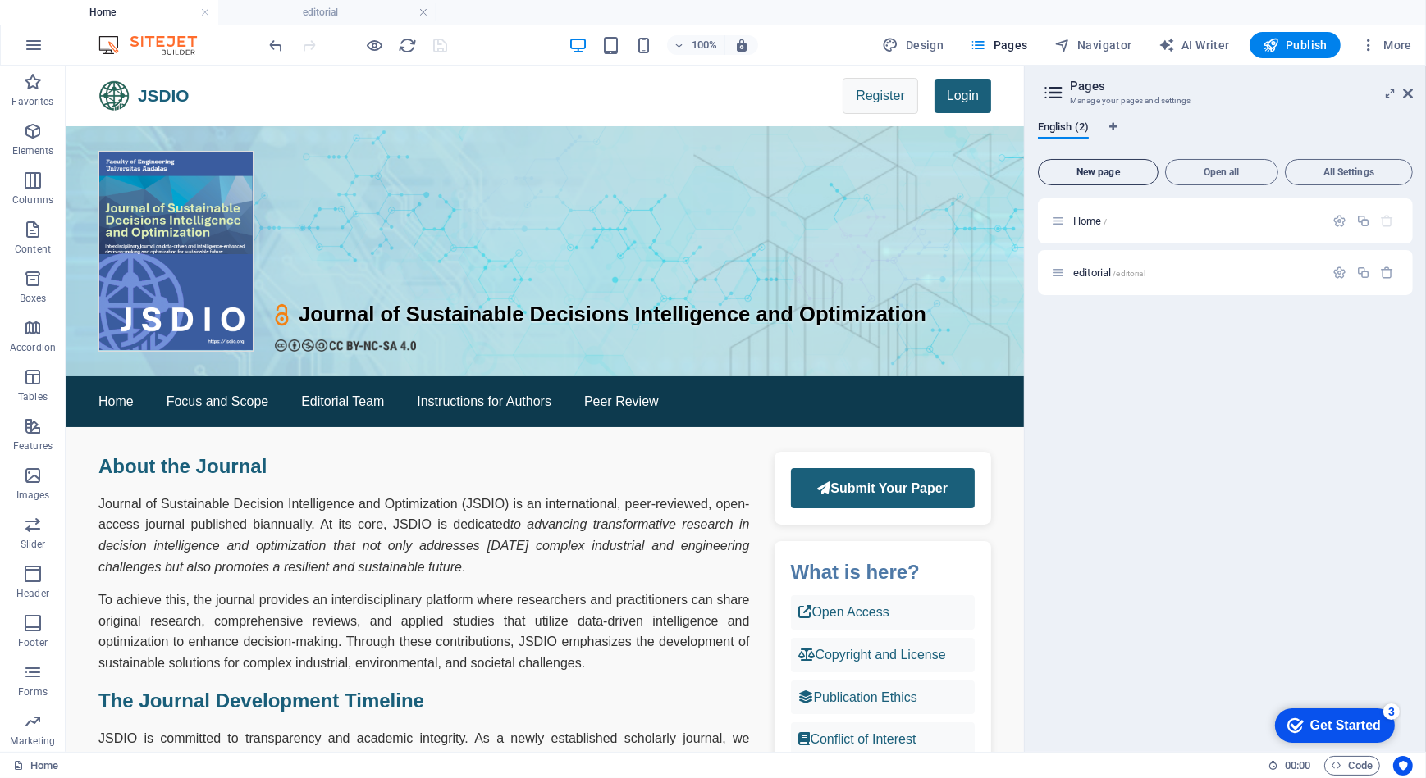
drag, startPoint x: 1113, startPoint y: 173, endPoint x: 933, endPoint y: 360, distance: 259.3
click at [1113, 173] on span "New page" at bounding box center [1098, 172] width 106 height 10
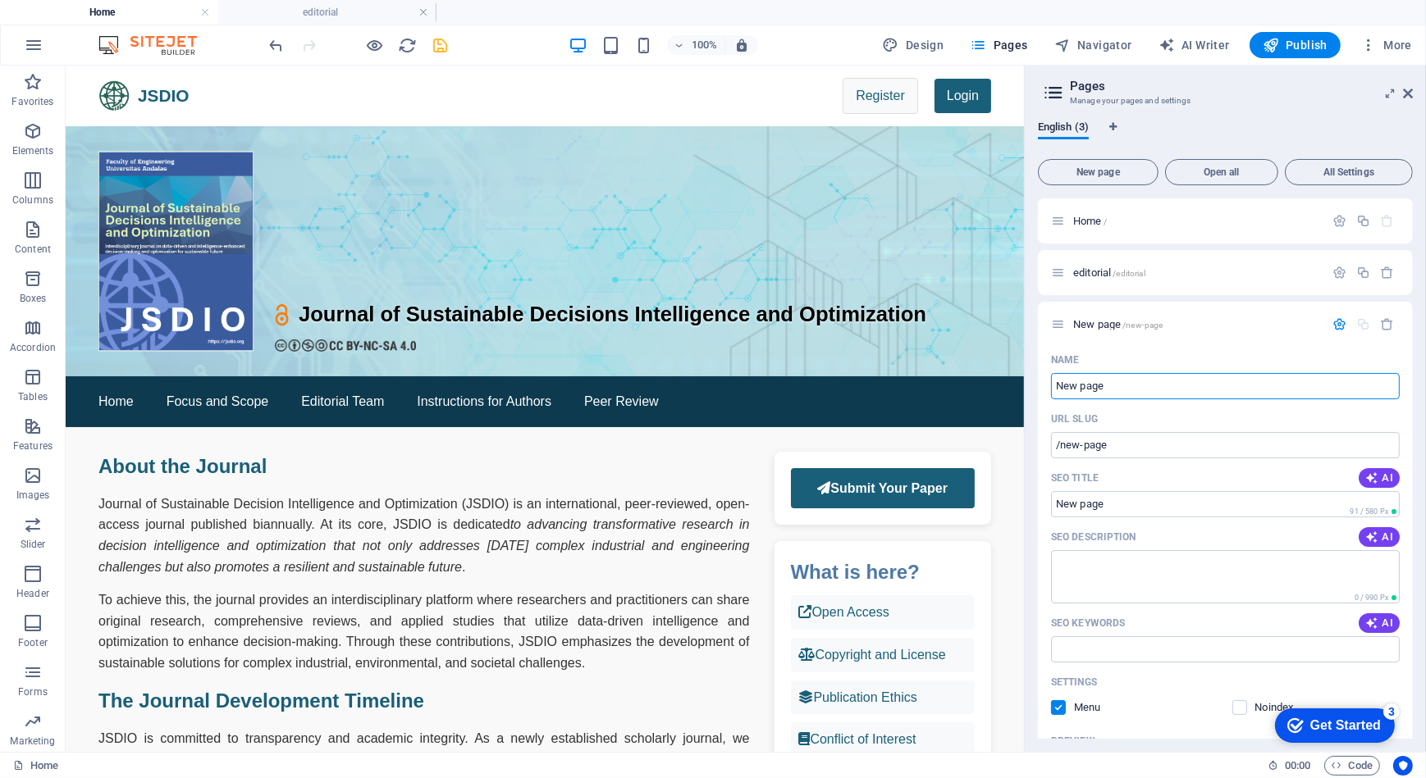
click at [1245, 137] on div "English (3)" at bounding box center [1225, 136] width 375 height 31
click at [1134, 386] on input "New page" at bounding box center [1225, 386] width 349 height 26
click at [1251, 131] on div "English (3)" at bounding box center [1225, 136] width 375 height 31
click at [1384, 326] on icon "button" at bounding box center [1388, 324] width 14 height 14
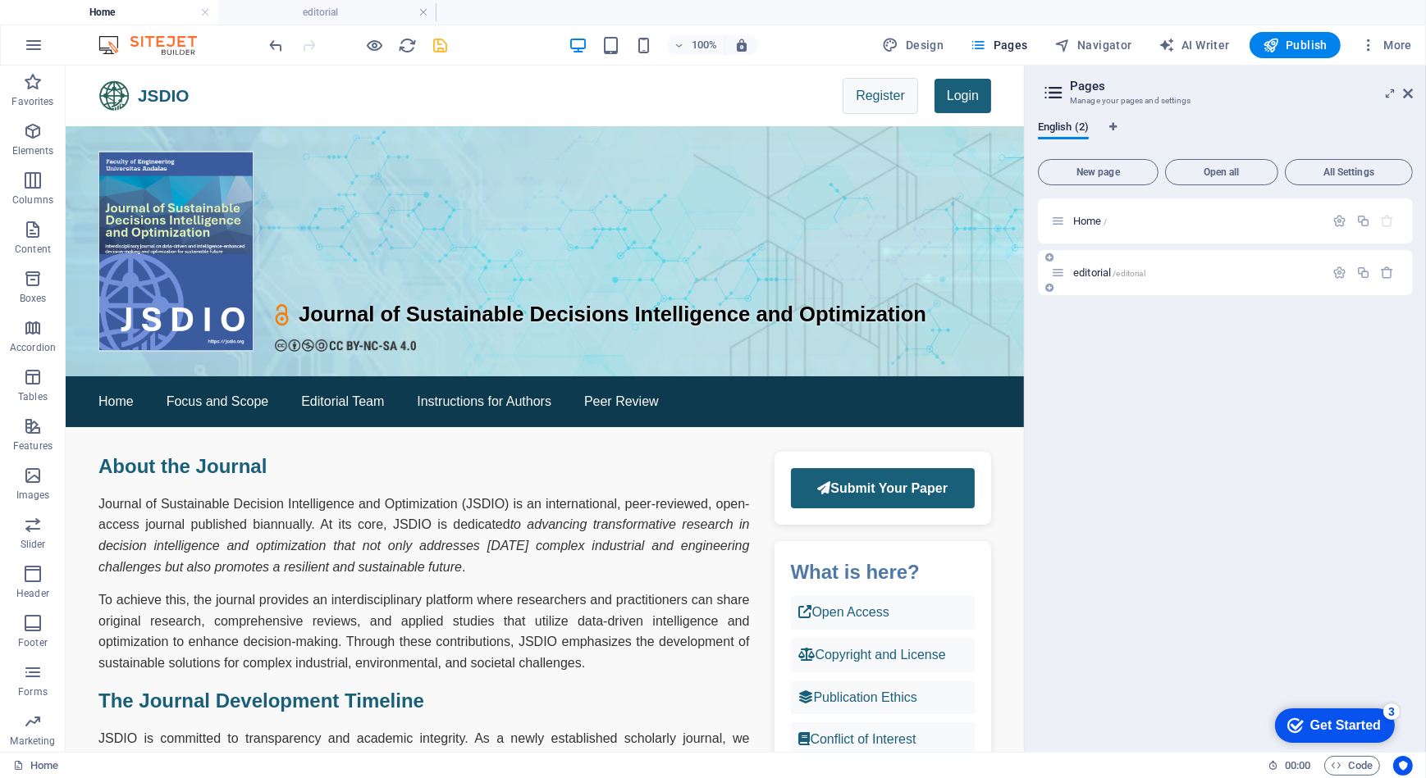
click at [1113, 276] on span "editorial /editorial" at bounding box center [1109, 273] width 72 height 12
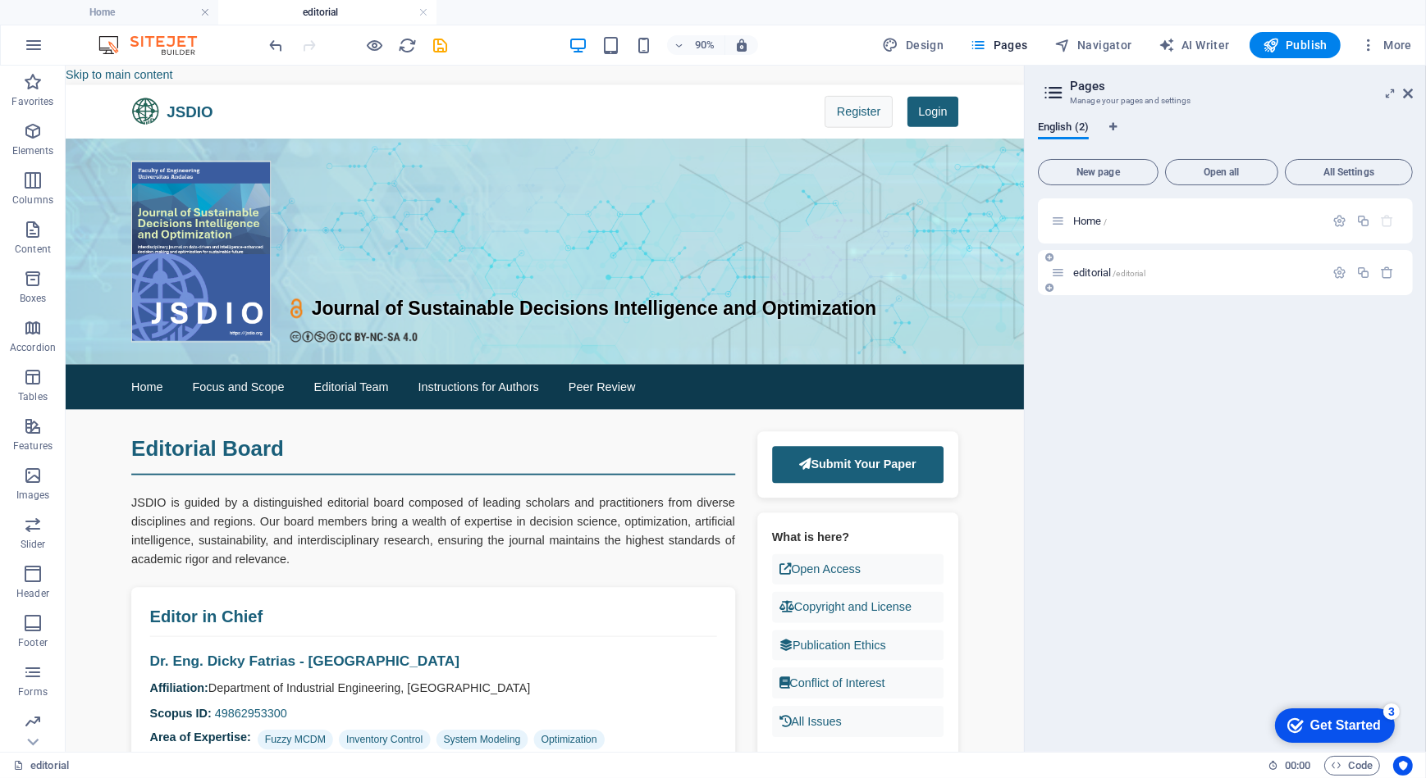
click at [1235, 280] on div "editorial /editorial" at bounding box center [1187, 272] width 273 height 19
click at [1051, 274] on icon at bounding box center [1058, 273] width 14 height 14
click at [1186, 278] on div "editorial /editorial" at bounding box center [1187, 272] width 273 height 19
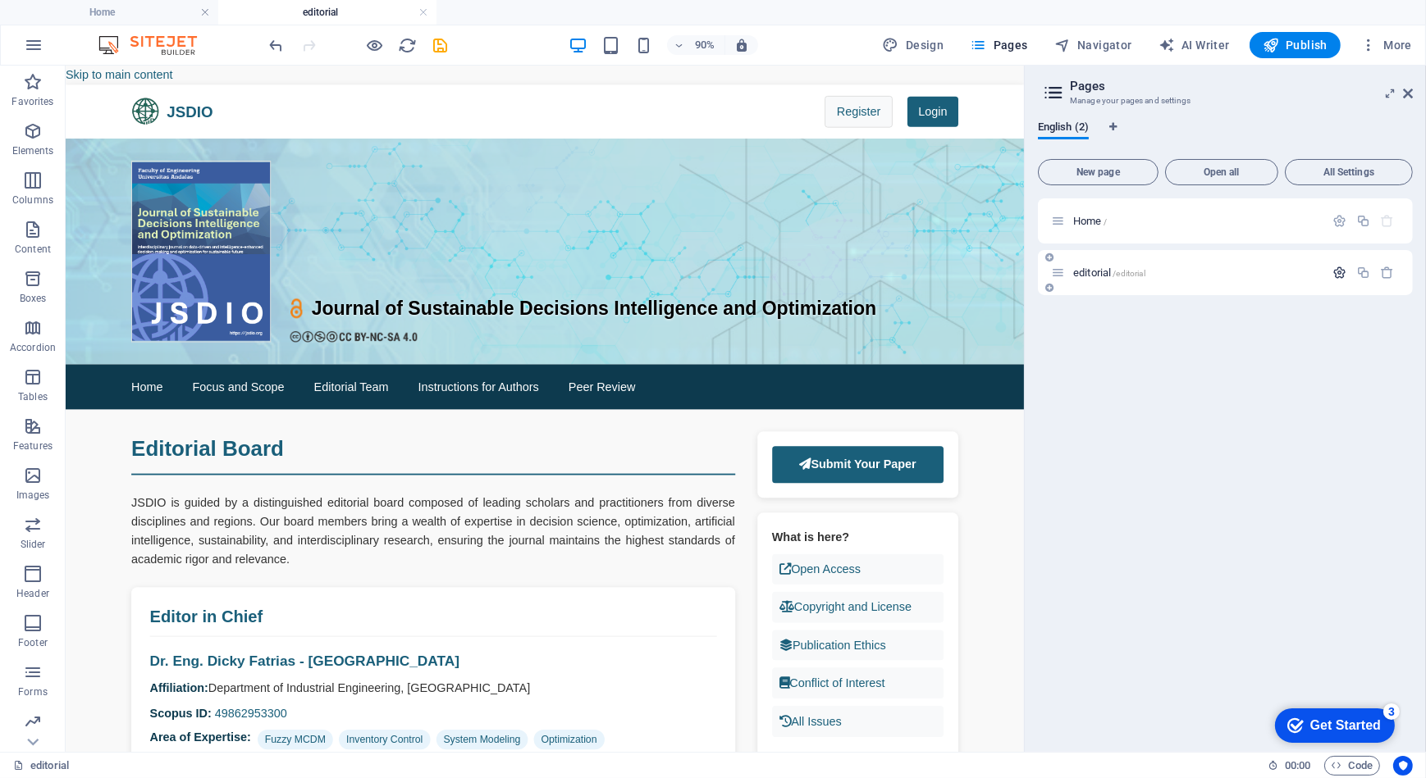
click at [1336, 274] on icon "button" at bounding box center [1339, 273] width 14 height 14
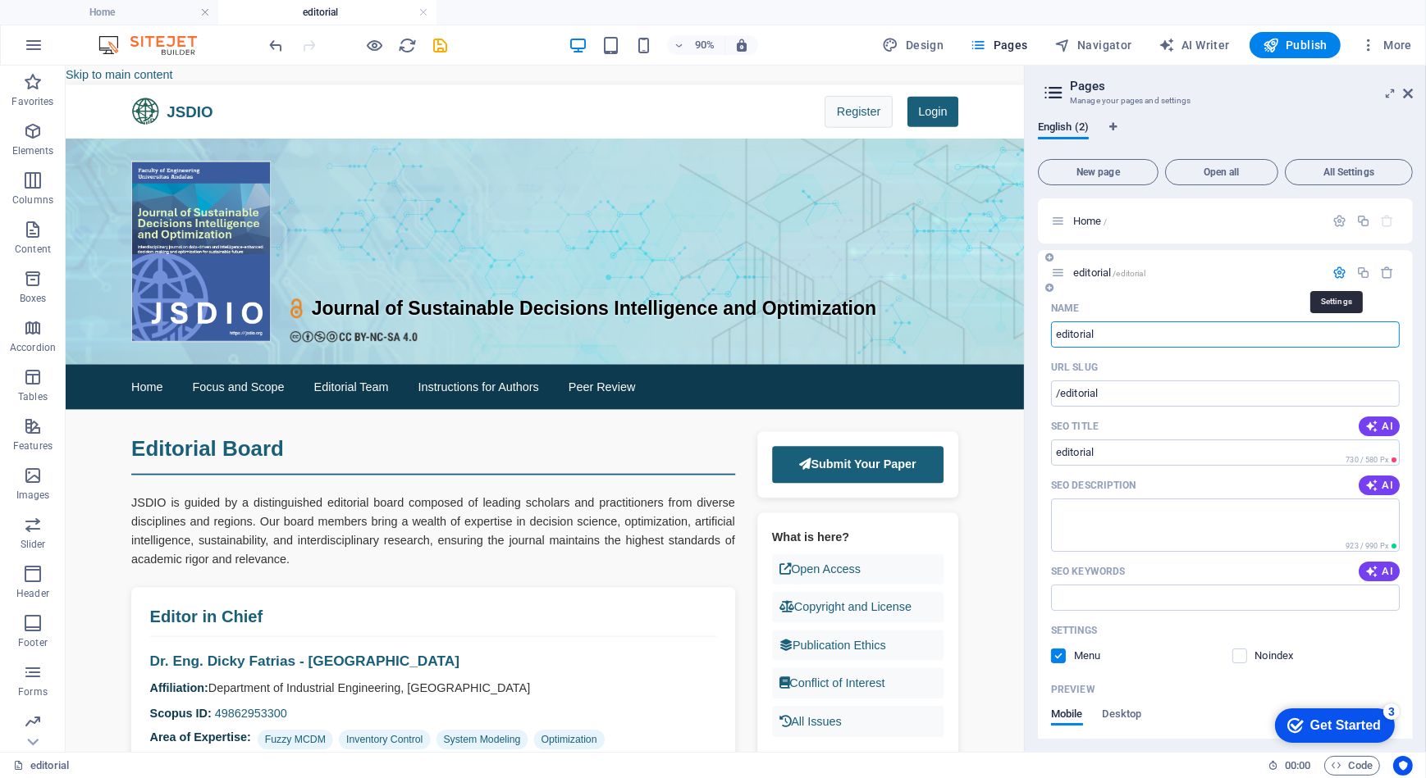
click at [1336, 274] on icon "button" at bounding box center [1339, 273] width 14 height 14
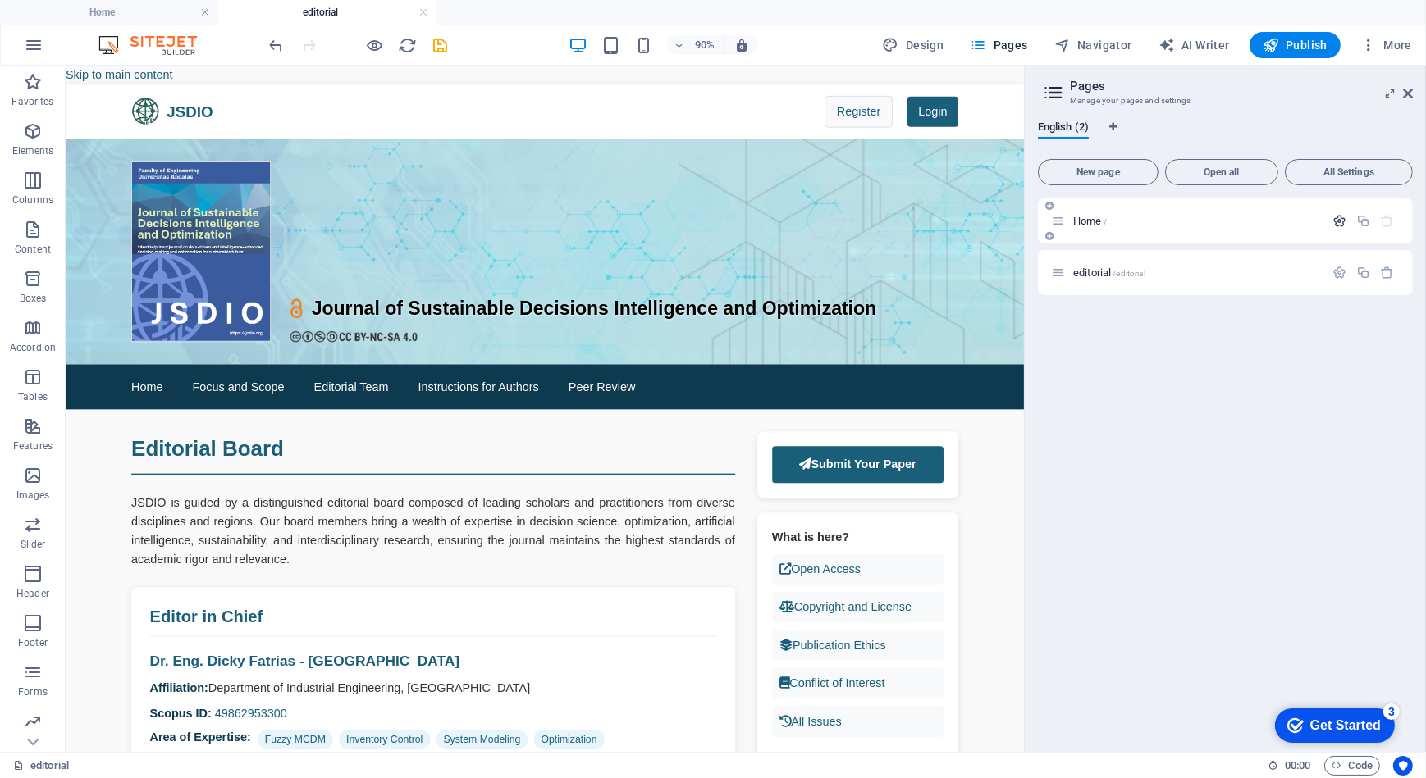
click at [1337, 215] on icon "button" at bounding box center [1339, 221] width 14 height 14
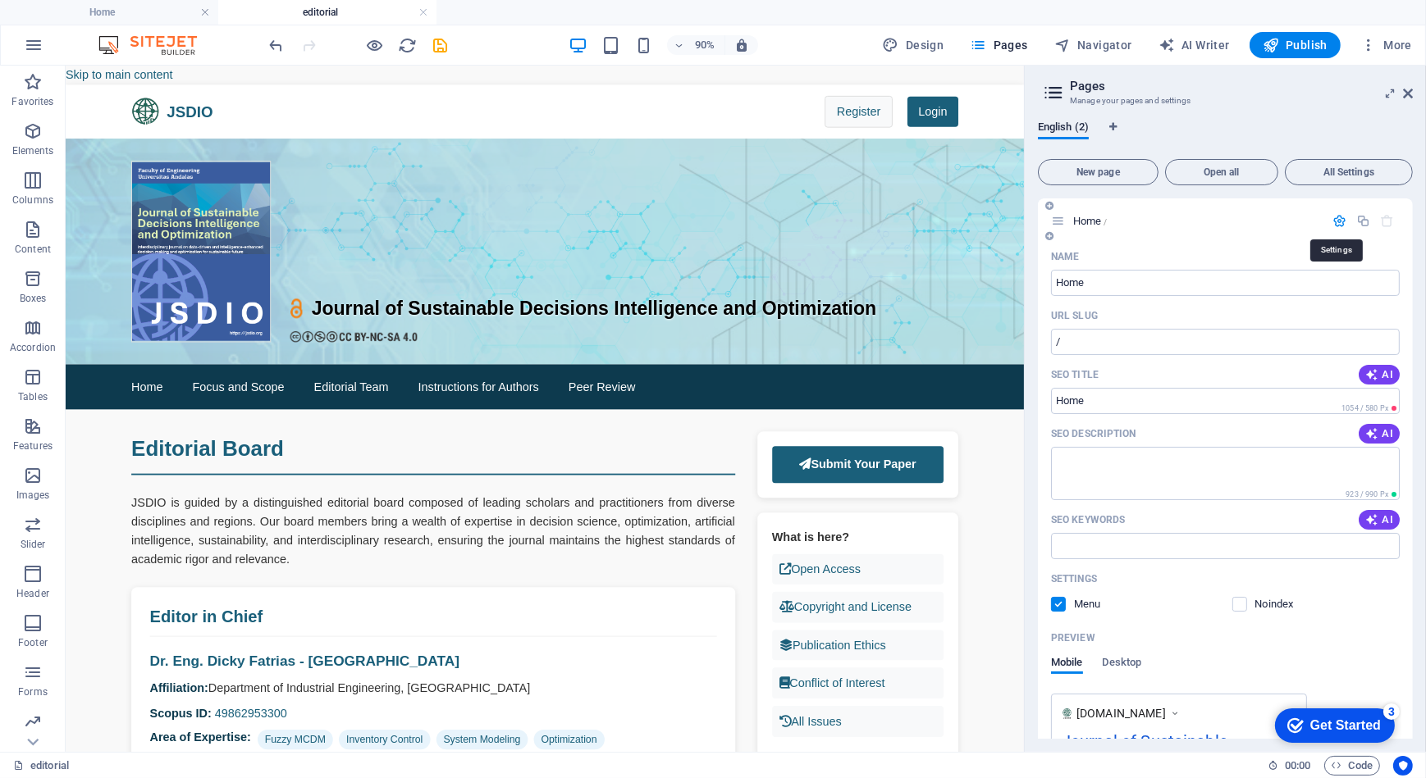
click at [1337, 215] on icon "button" at bounding box center [1339, 221] width 14 height 14
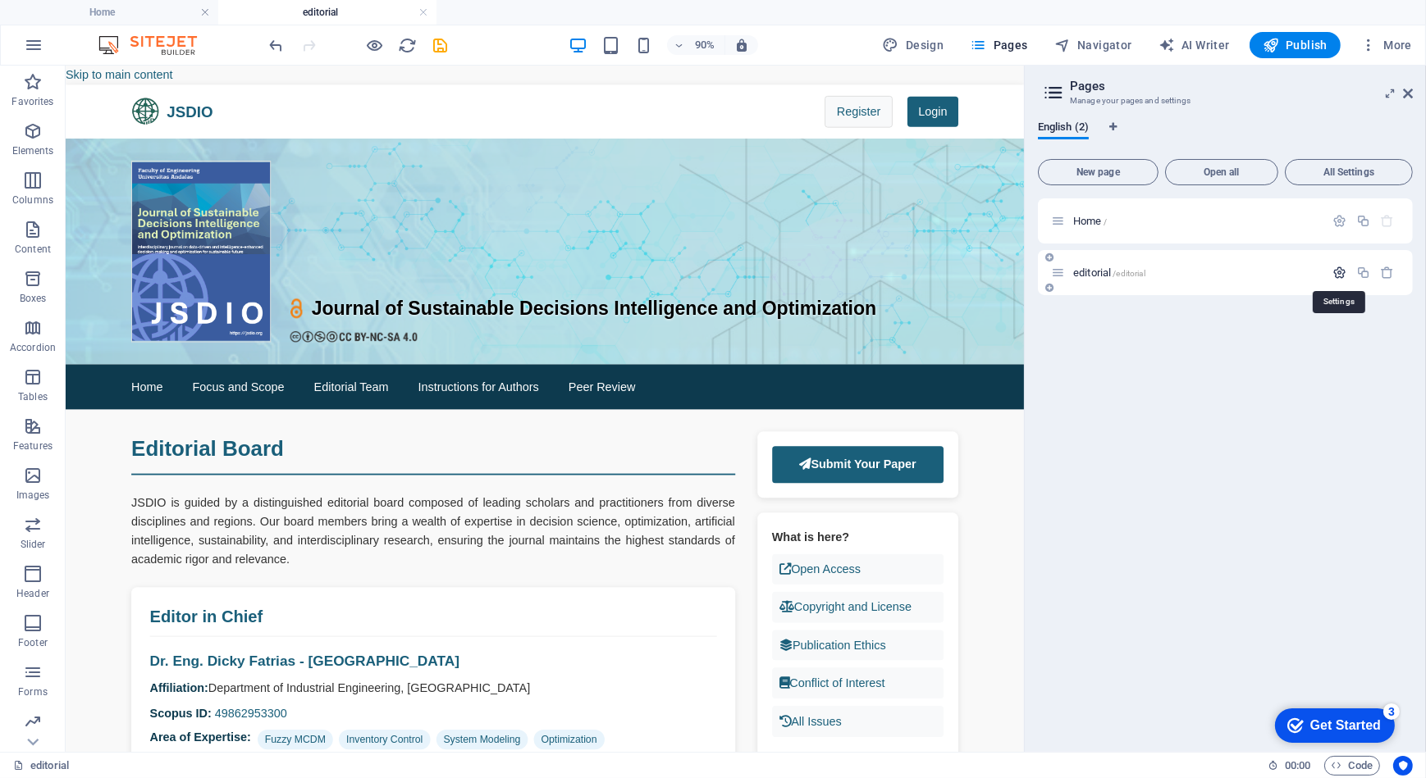
click at [1338, 272] on icon "button" at bounding box center [1339, 273] width 14 height 14
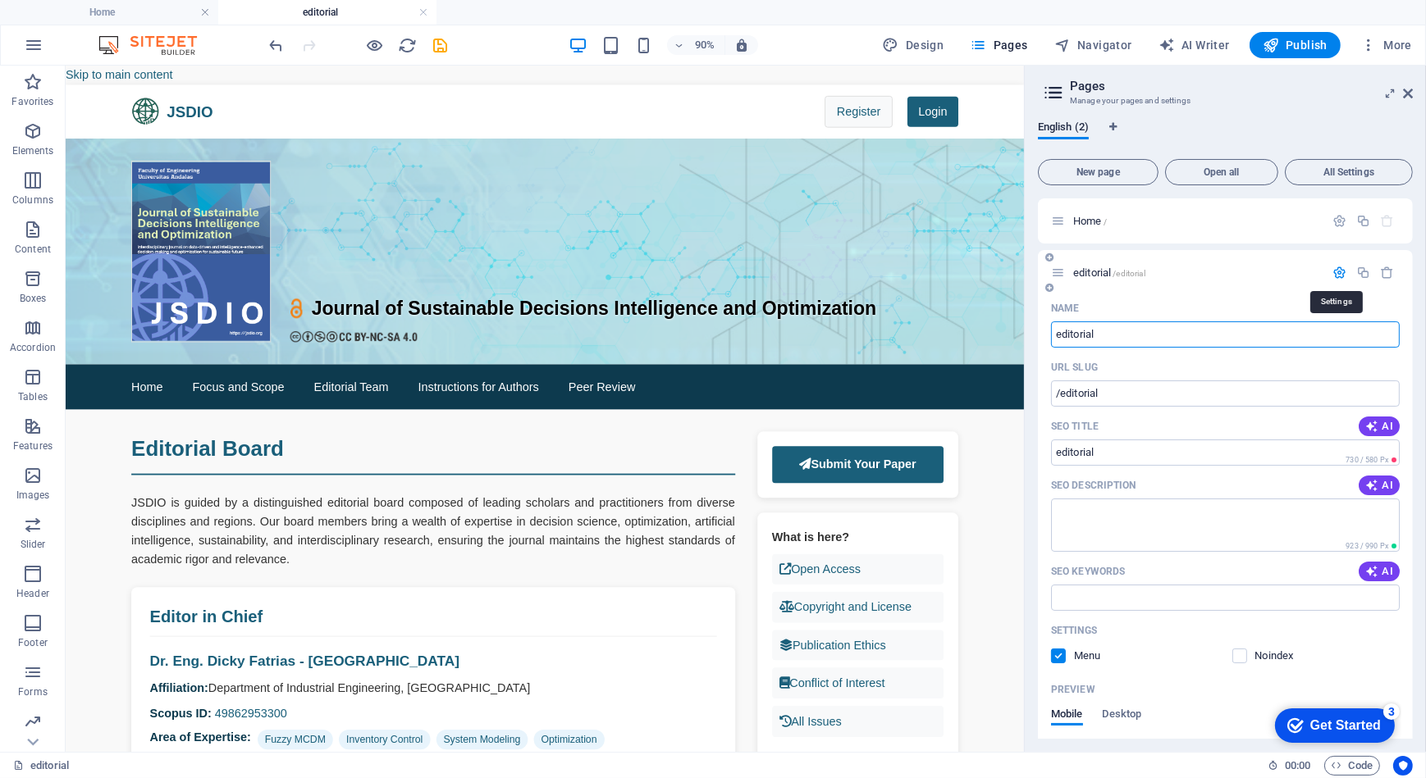
click at [1338, 272] on icon "button" at bounding box center [1339, 273] width 14 height 14
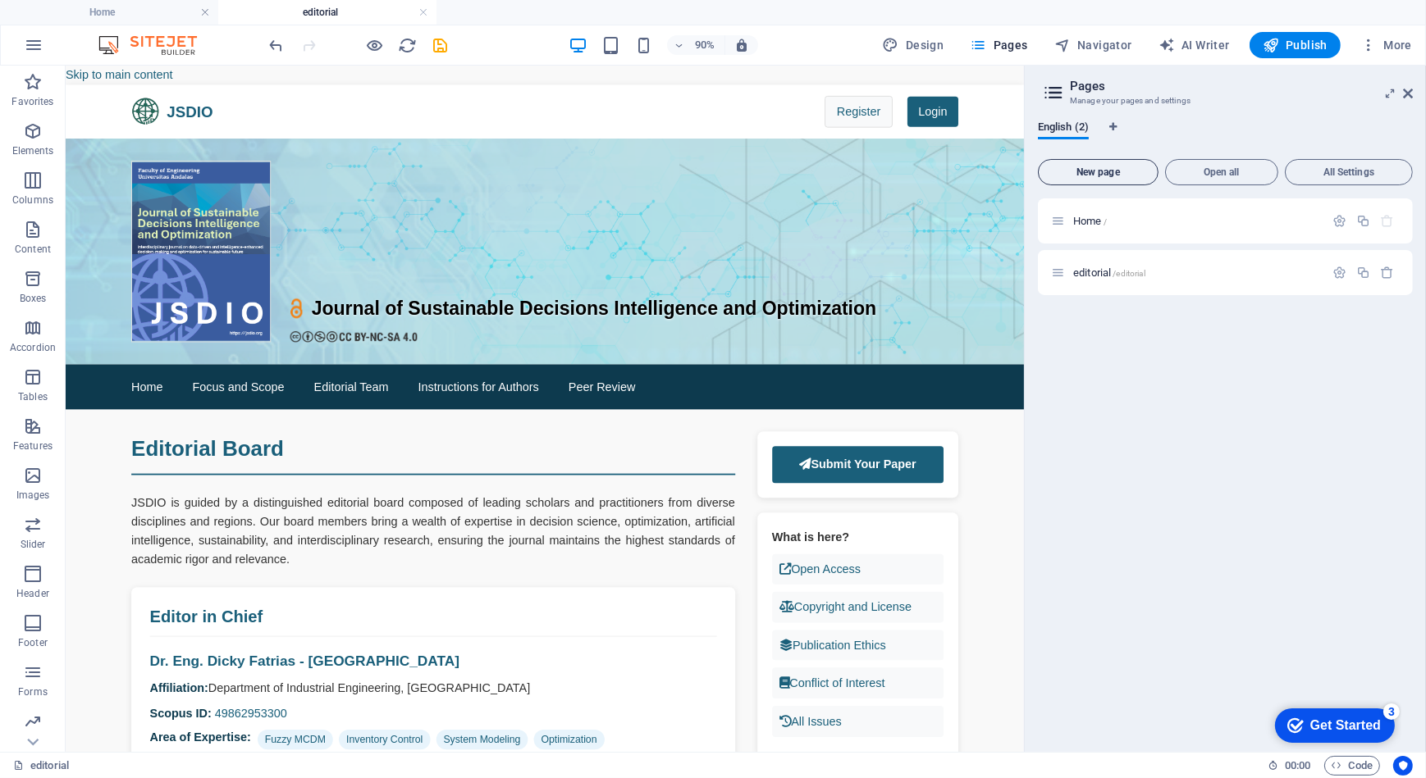
click at [1120, 170] on span "New page" at bounding box center [1098, 172] width 106 height 10
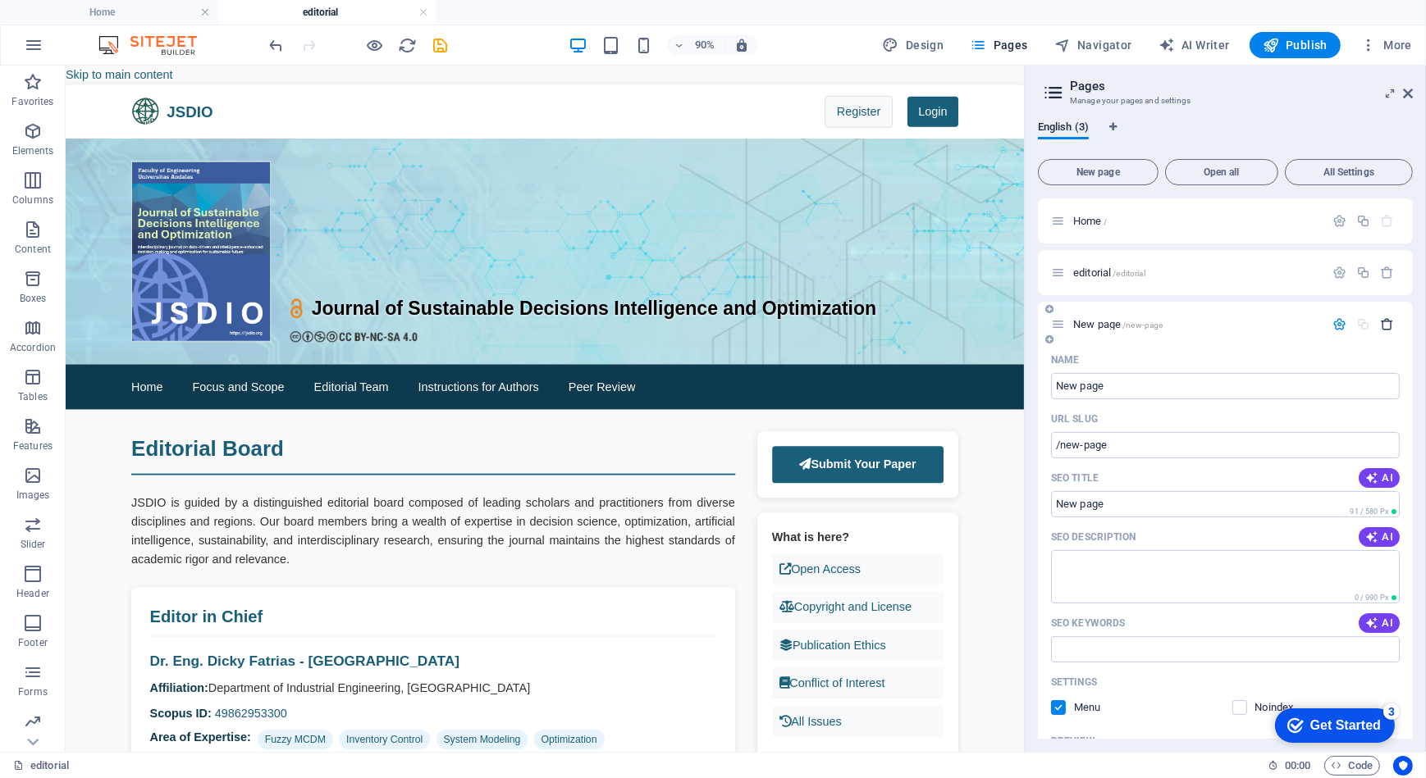
click at [1387, 322] on icon "button" at bounding box center [1388, 324] width 14 height 14
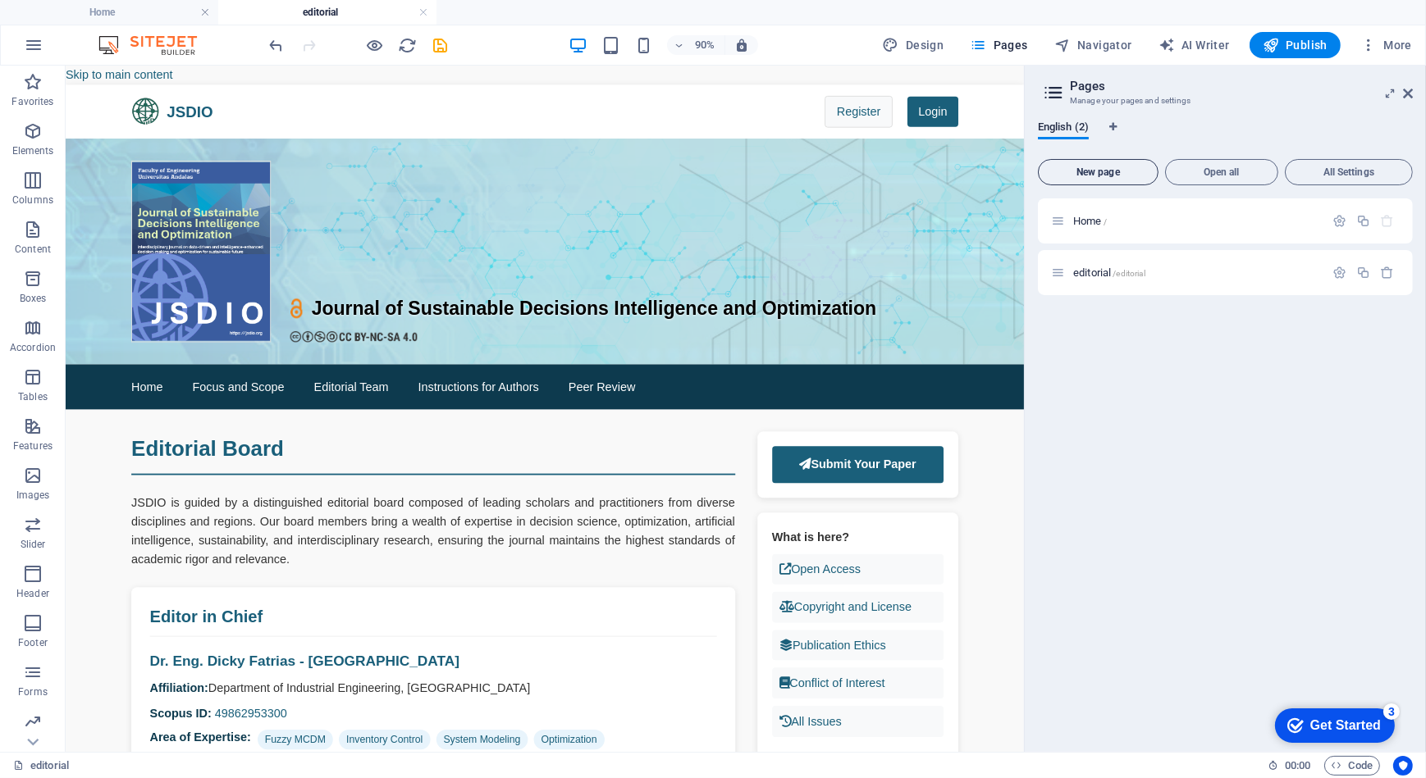
click at [1123, 171] on span "New page" at bounding box center [1098, 172] width 106 height 10
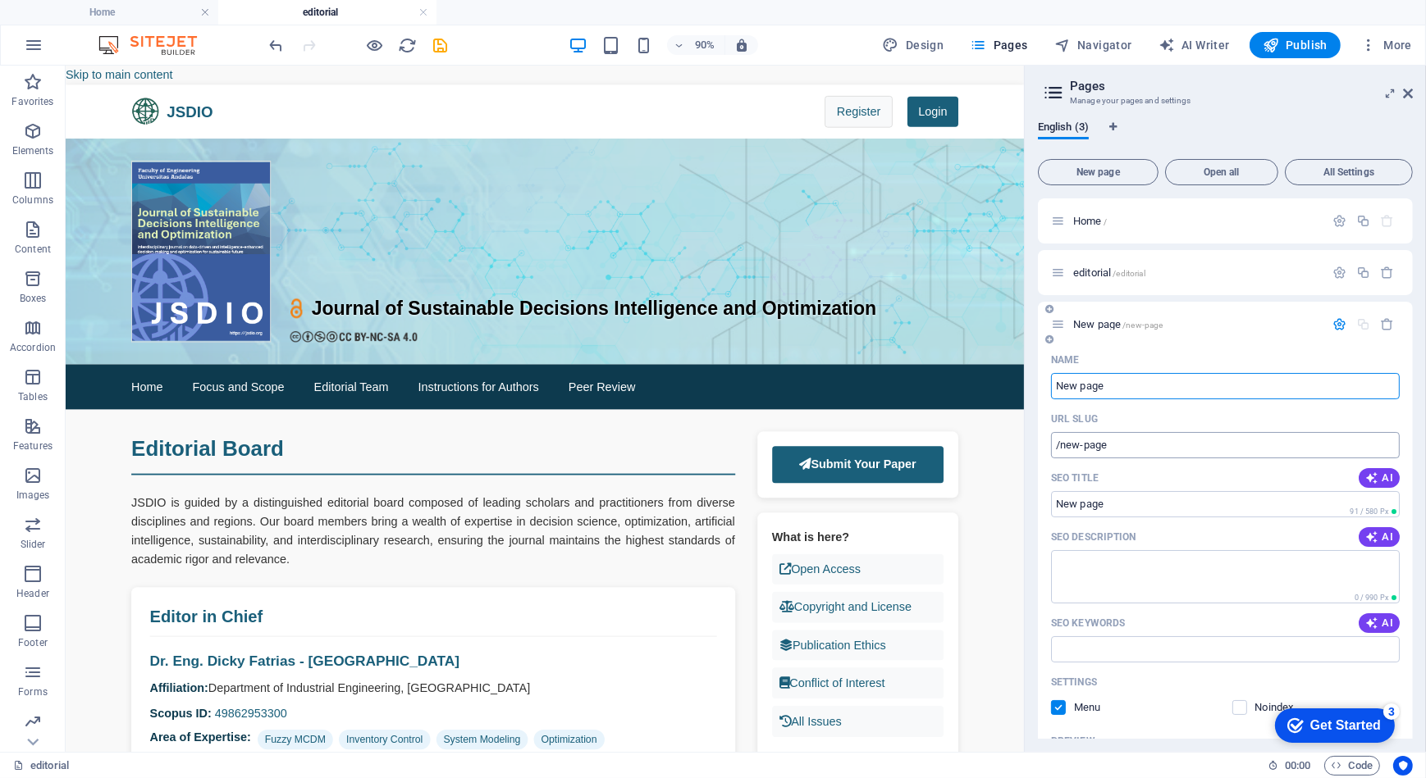
click at [1128, 453] on input "/new-page" at bounding box center [1225, 445] width 349 height 26
type input "/"
click at [1113, 386] on input "New page" at bounding box center [1225, 386] width 349 height 26
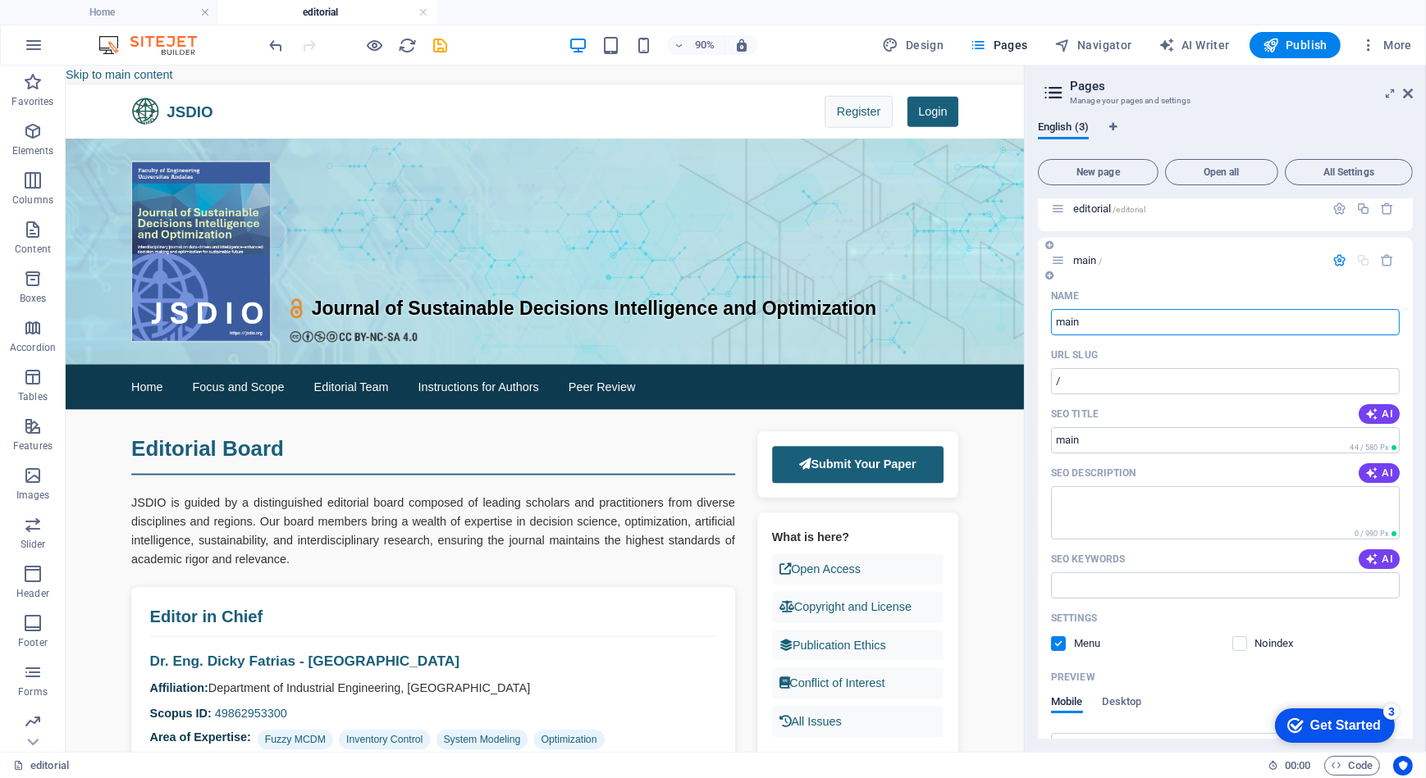
scroll to position [0, 0]
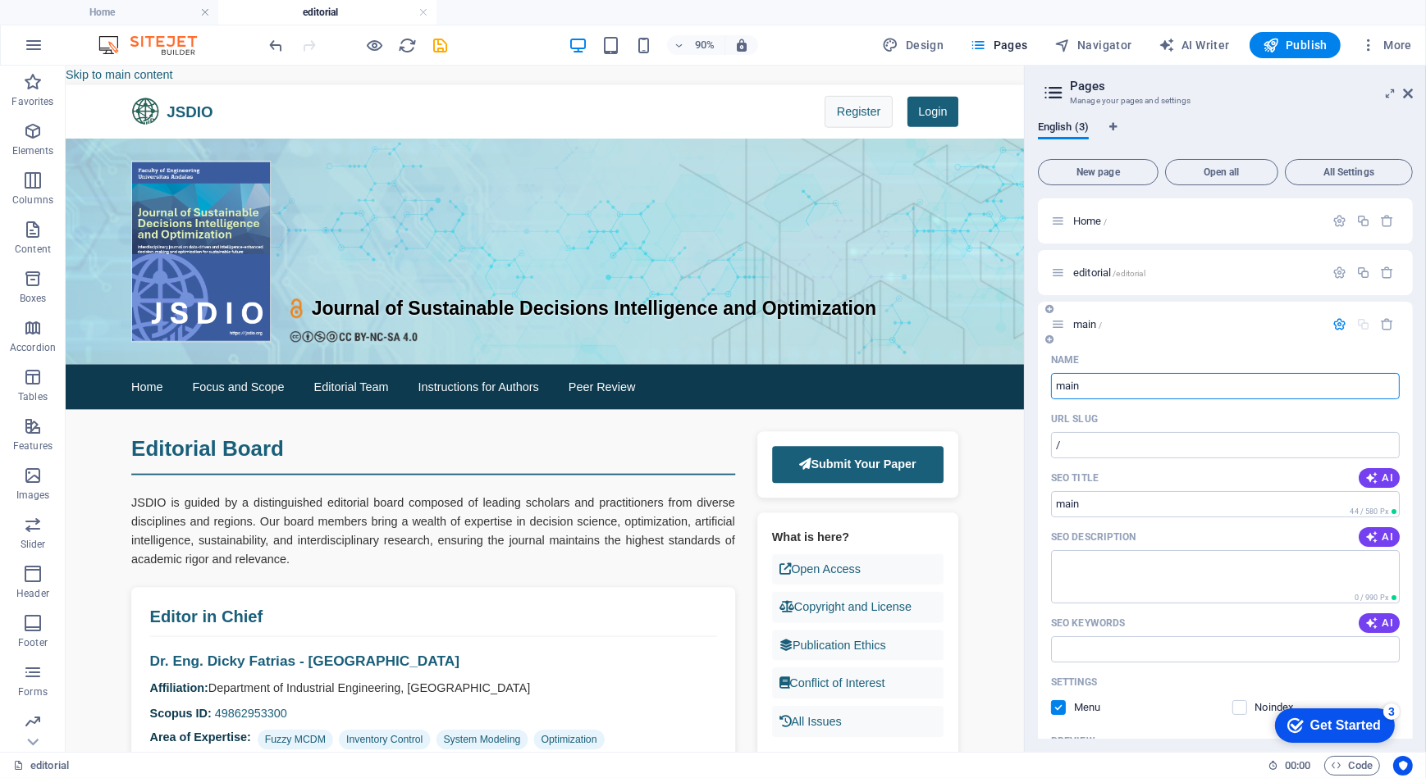
type input "main"
click at [1226, 335] on div "main /" at bounding box center [1225, 324] width 375 height 45
click at [1337, 324] on icon "button" at bounding box center [1339, 324] width 14 height 14
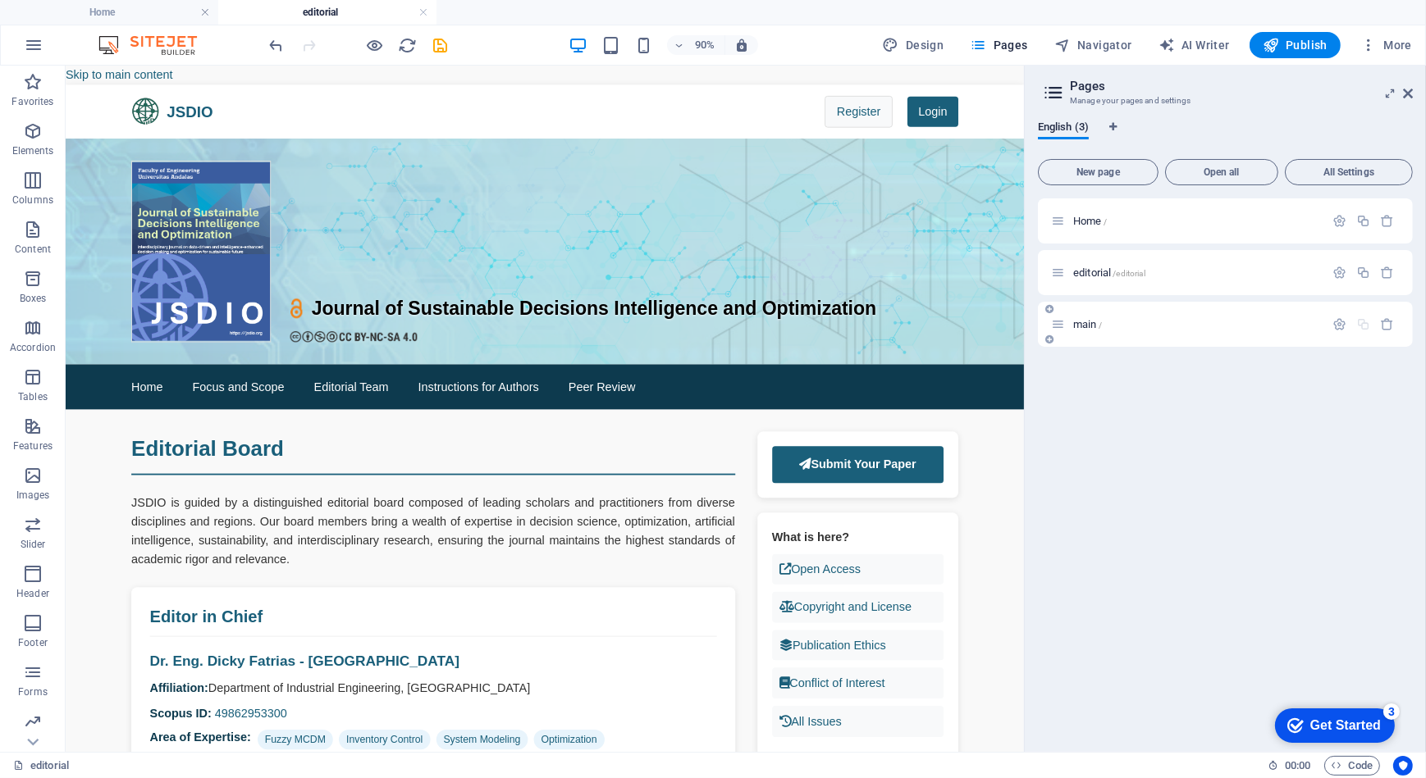
click at [1136, 321] on p "main /" at bounding box center [1196, 324] width 246 height 11
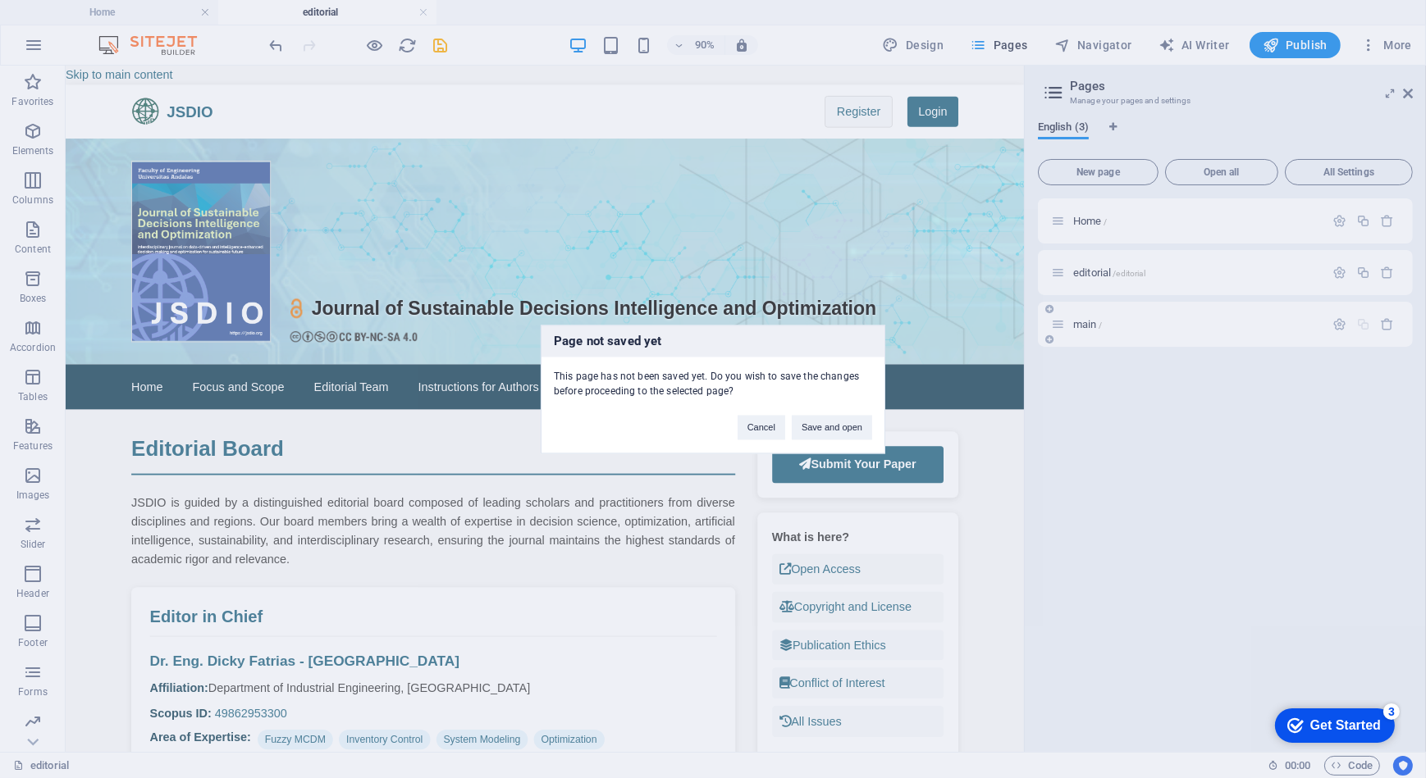
click at [1136, 321] on div "Page not saved yet This page has not been saved yet. Do you wish to save the ch…" at bounding box center [713, 389] width 1426 height 778
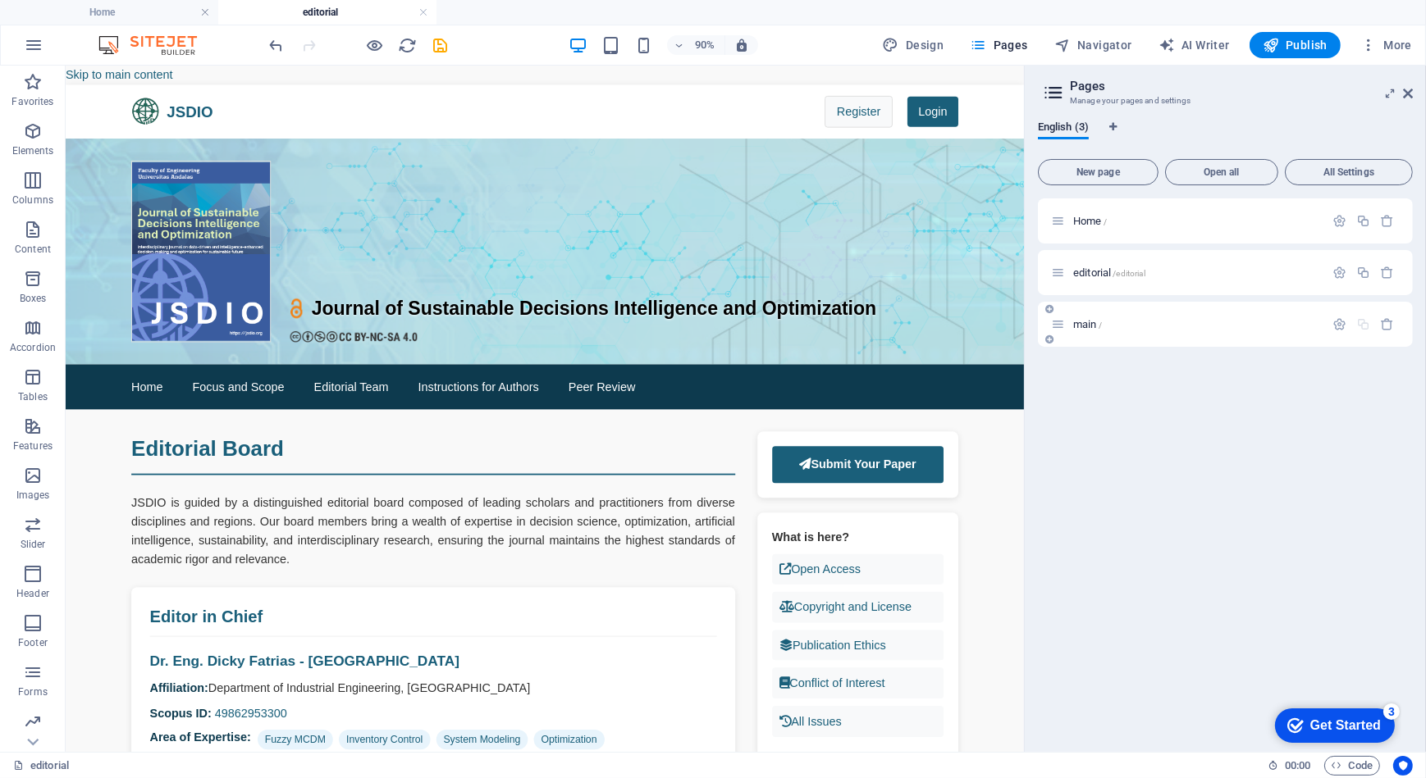
click at [1136, 321] on p "main /" at bounding box center [1196, 324] width 246 height 11
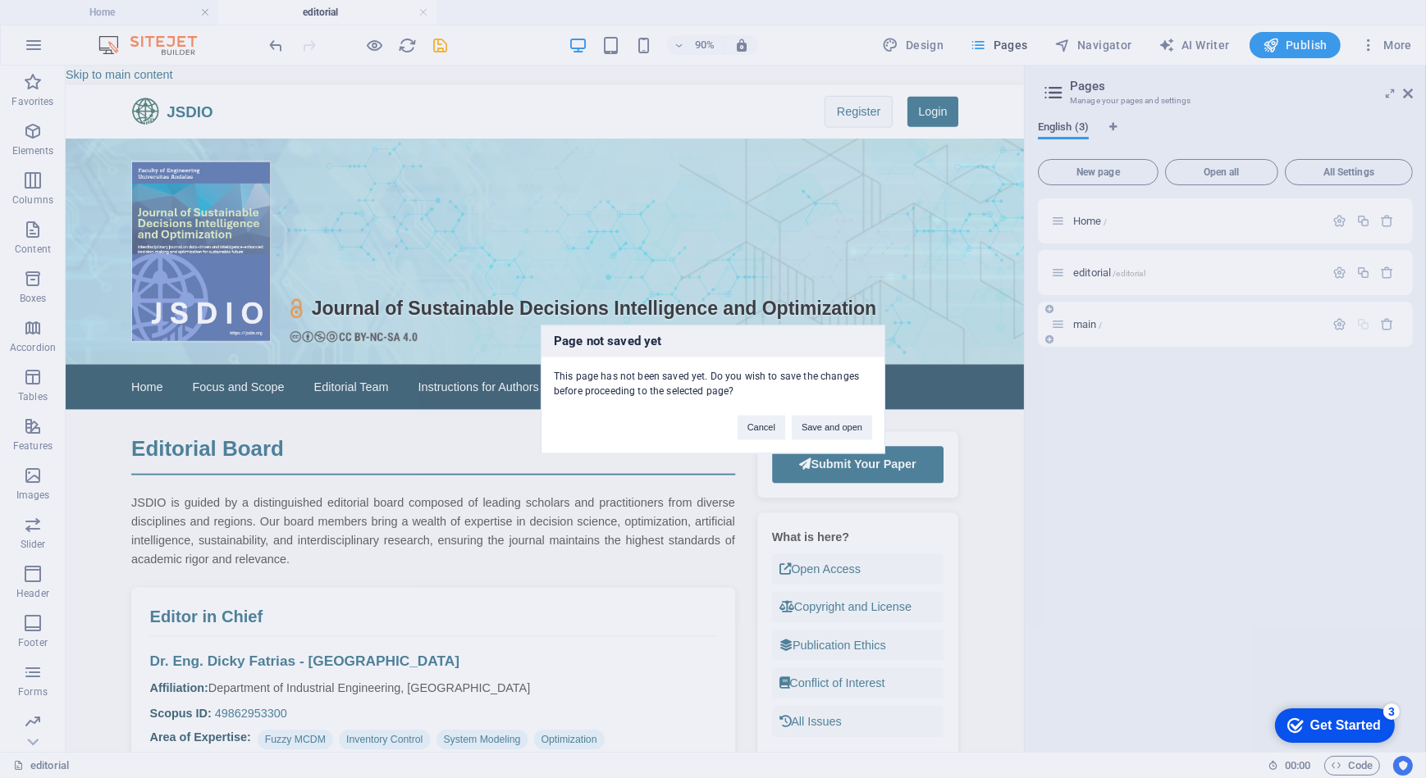
click at [1136, 321] on div "Page not saved yet This page has not been saved yet. Do you wish to save the ch…" at bounding box center [713, 389] width 1426 height 778
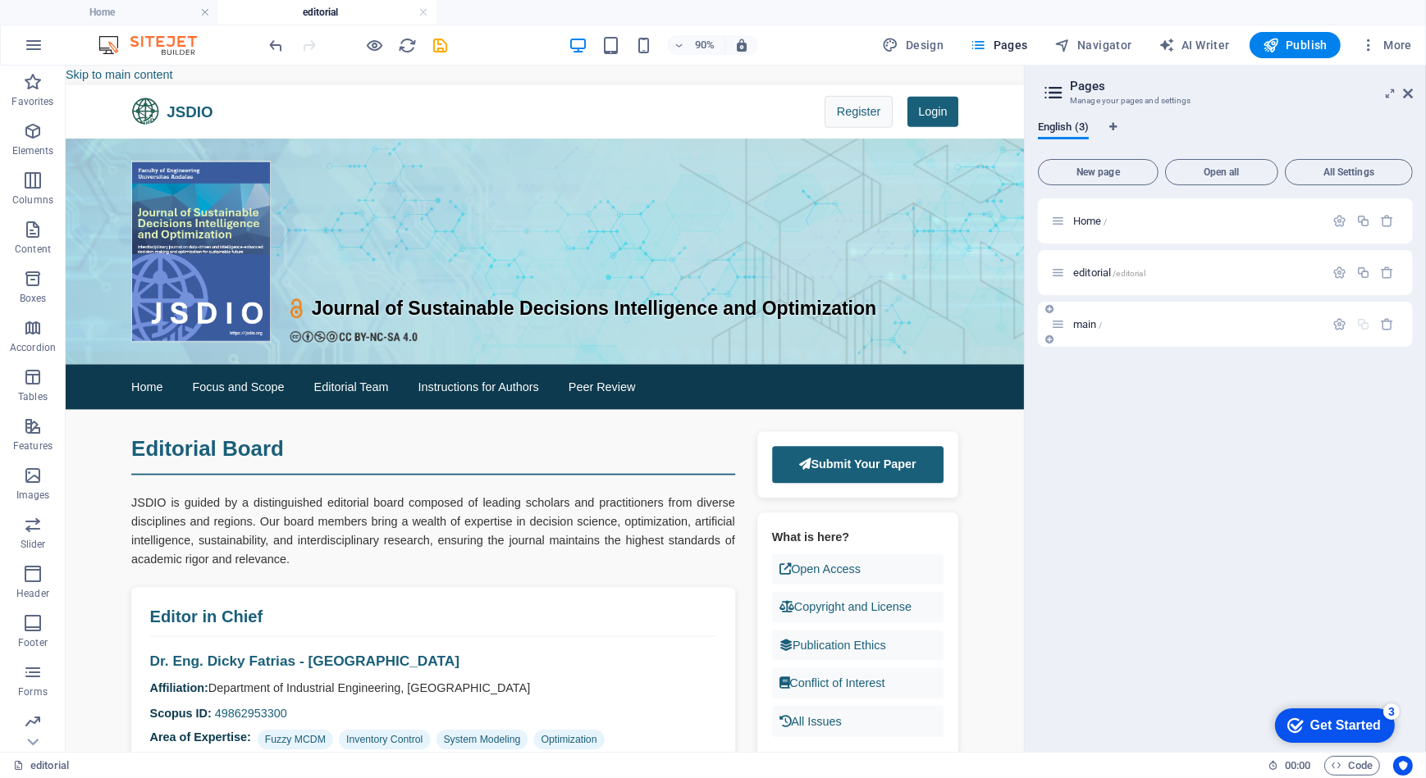
click at [1136, 321] on p "main /" at bounding box center [1196, 324] width 246 height 11
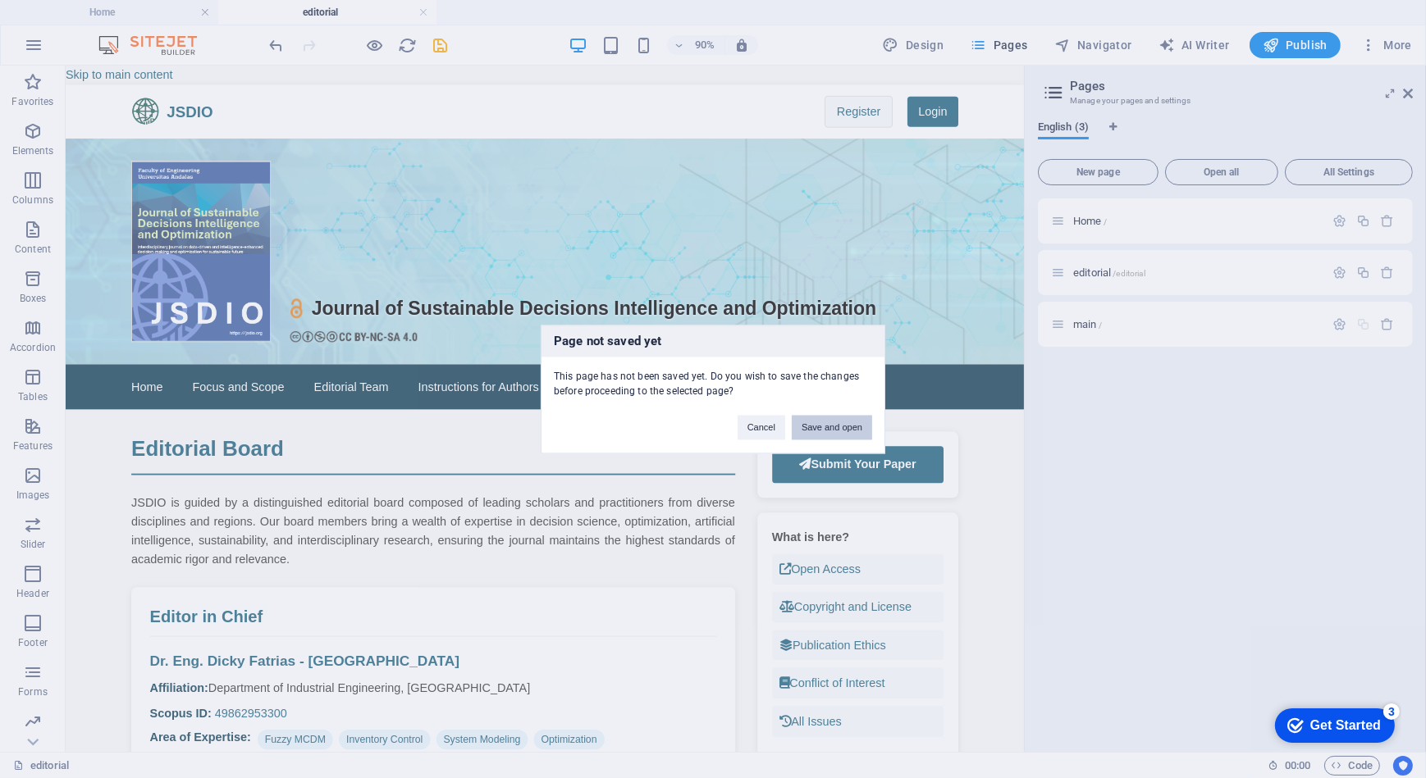
drag, startPoint x: 828, startPoint y: 425, endPoint x: 847, endPoint y: 399, distance: 32.8
click at [828, 425] on button "Save and open" at bounding box center [832, 427] width 80 height 25
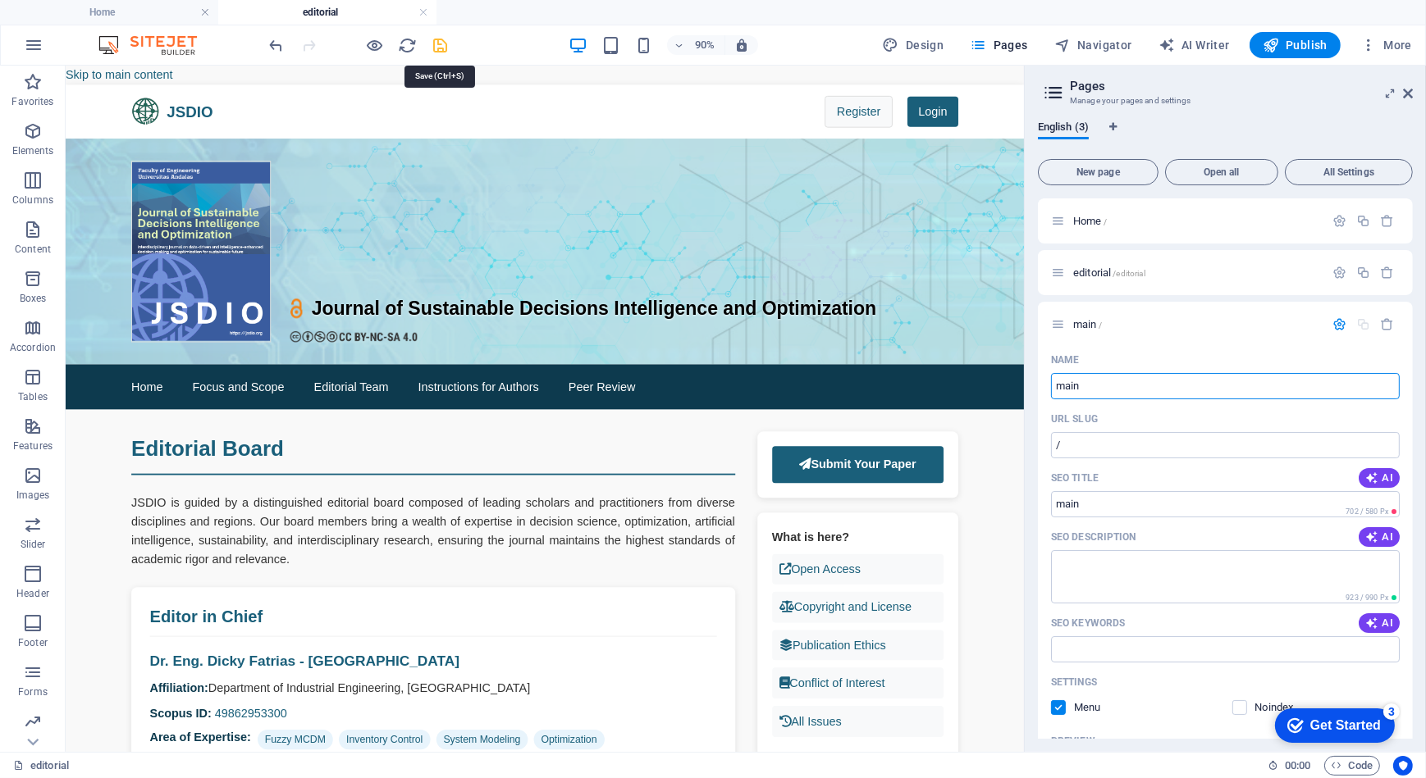
click at [442, 43] on icon "save" at bounding box center [440, 45] width 19 height 19
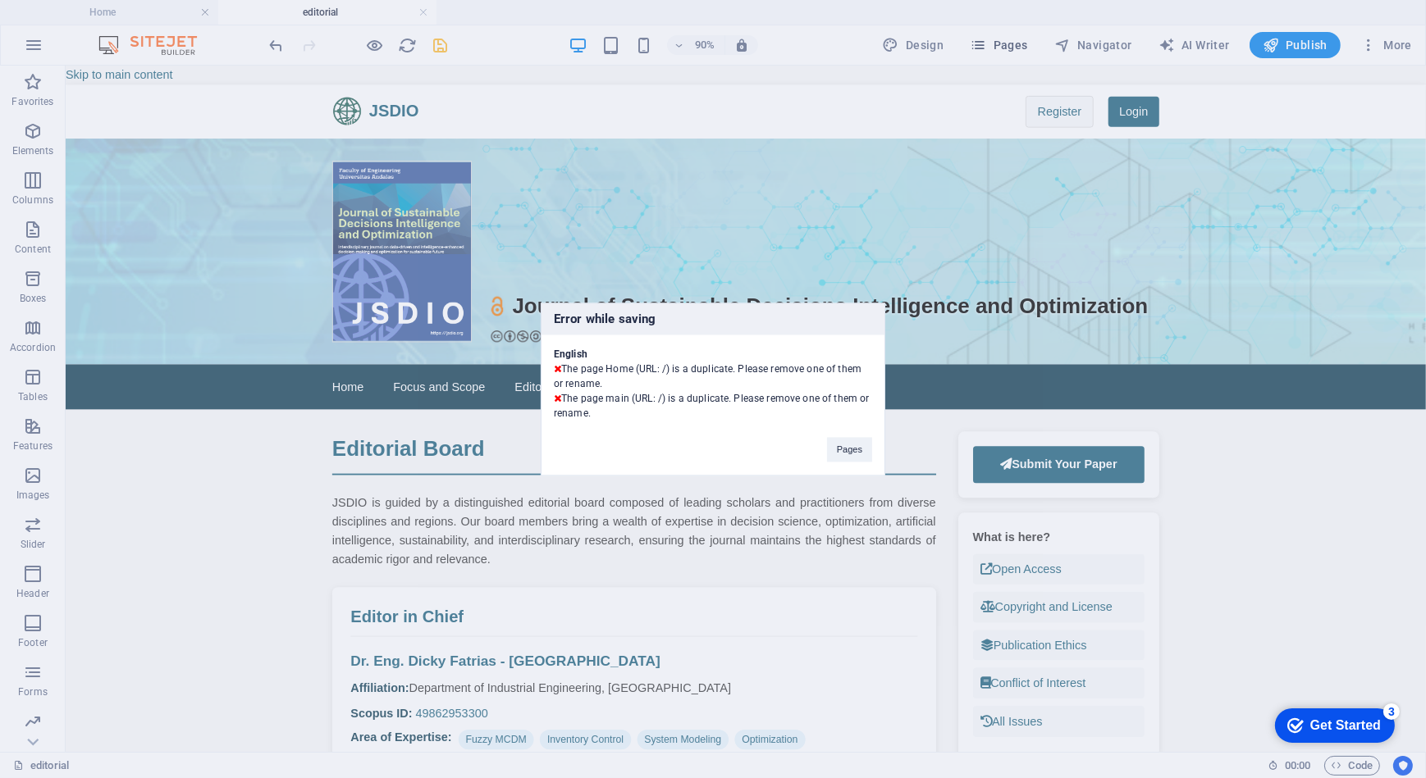
click at [1007, 40] on div "Error while saving English The page Home (URL: /) is a duplicate. Please remove…" at bounding box center [713, 389] width 1426 height 778
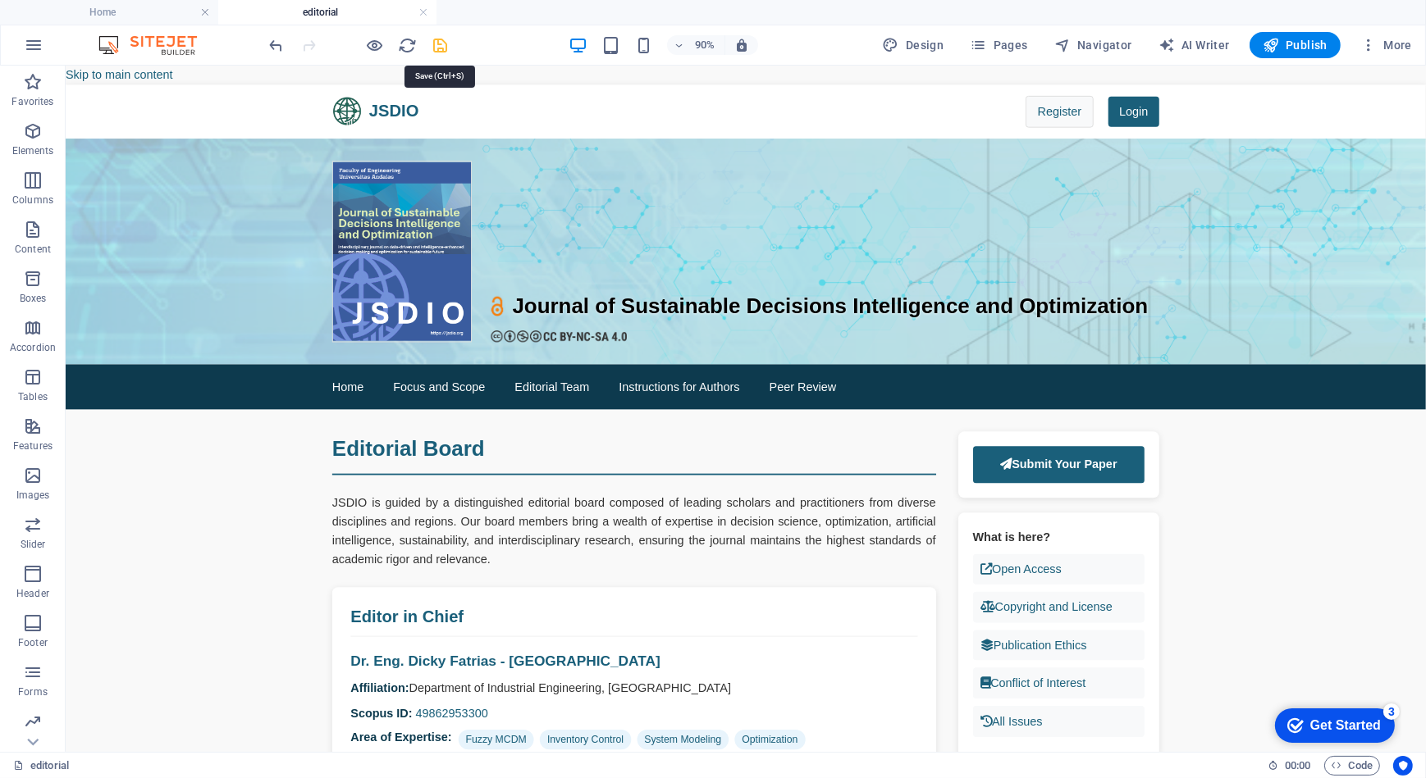
click at [441, 45] on icon "save" at bounding box center [440, 45] width 19 height 19
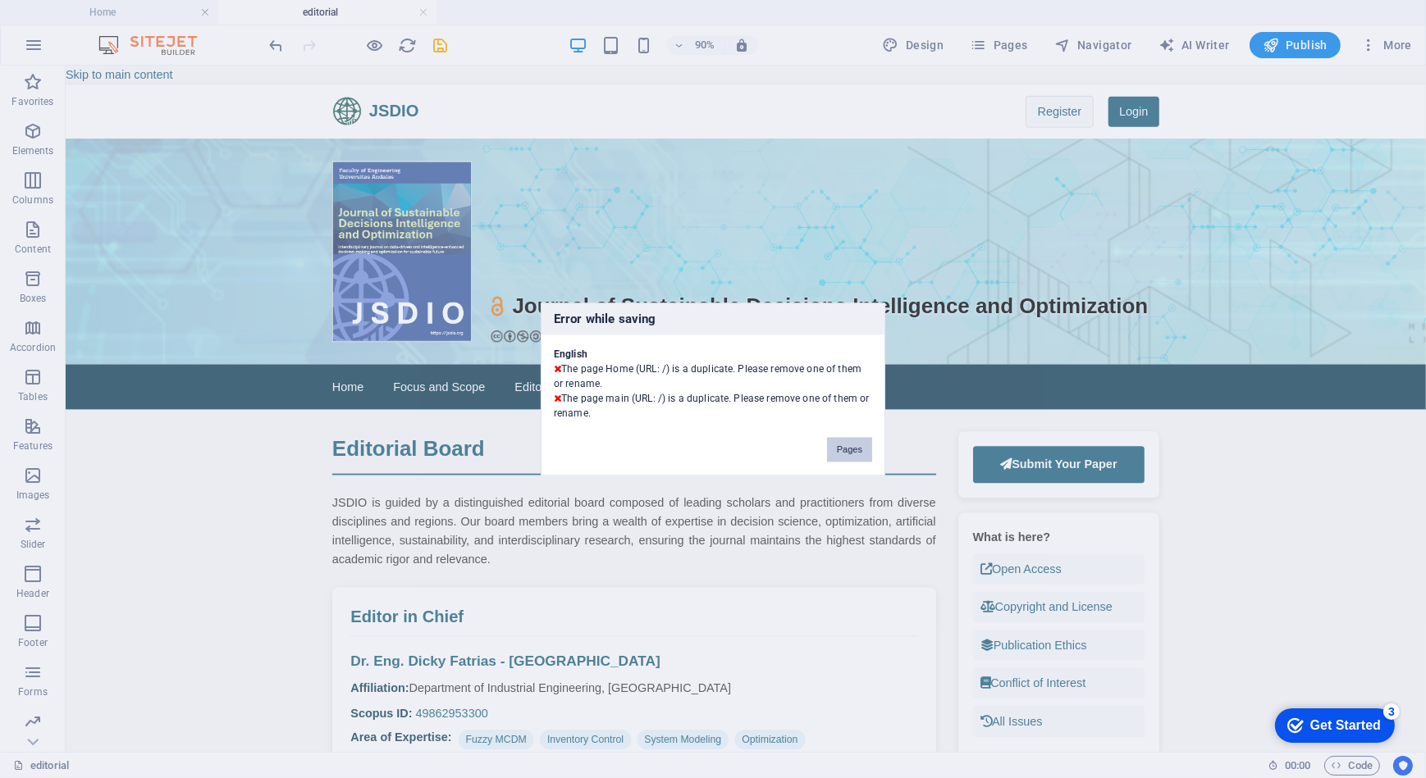
click at [840, 451] on button "Pages" at bounding box center [849, 449] width 45 height 25
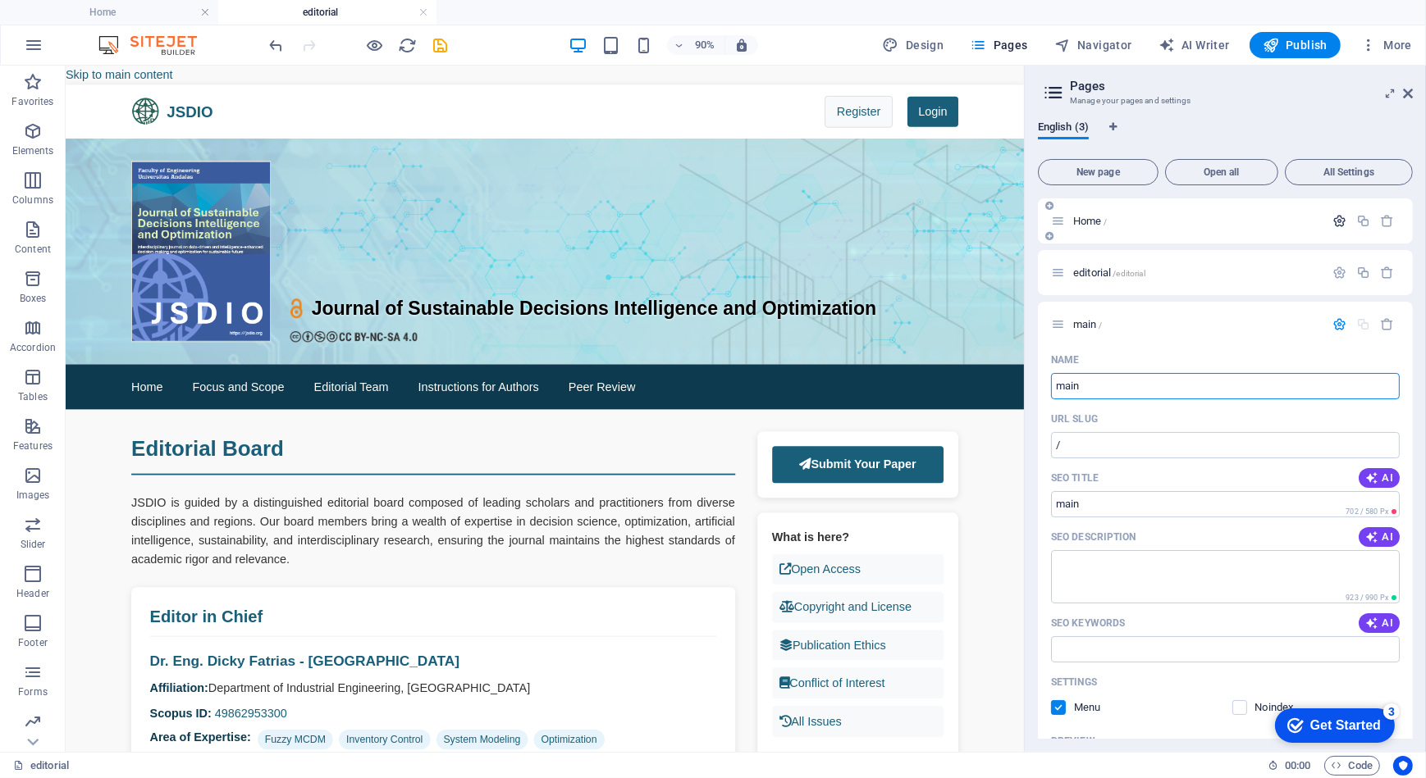
click at [1335, 221] on icon "button" at bounding box center [1339, 221] width 14 height 14
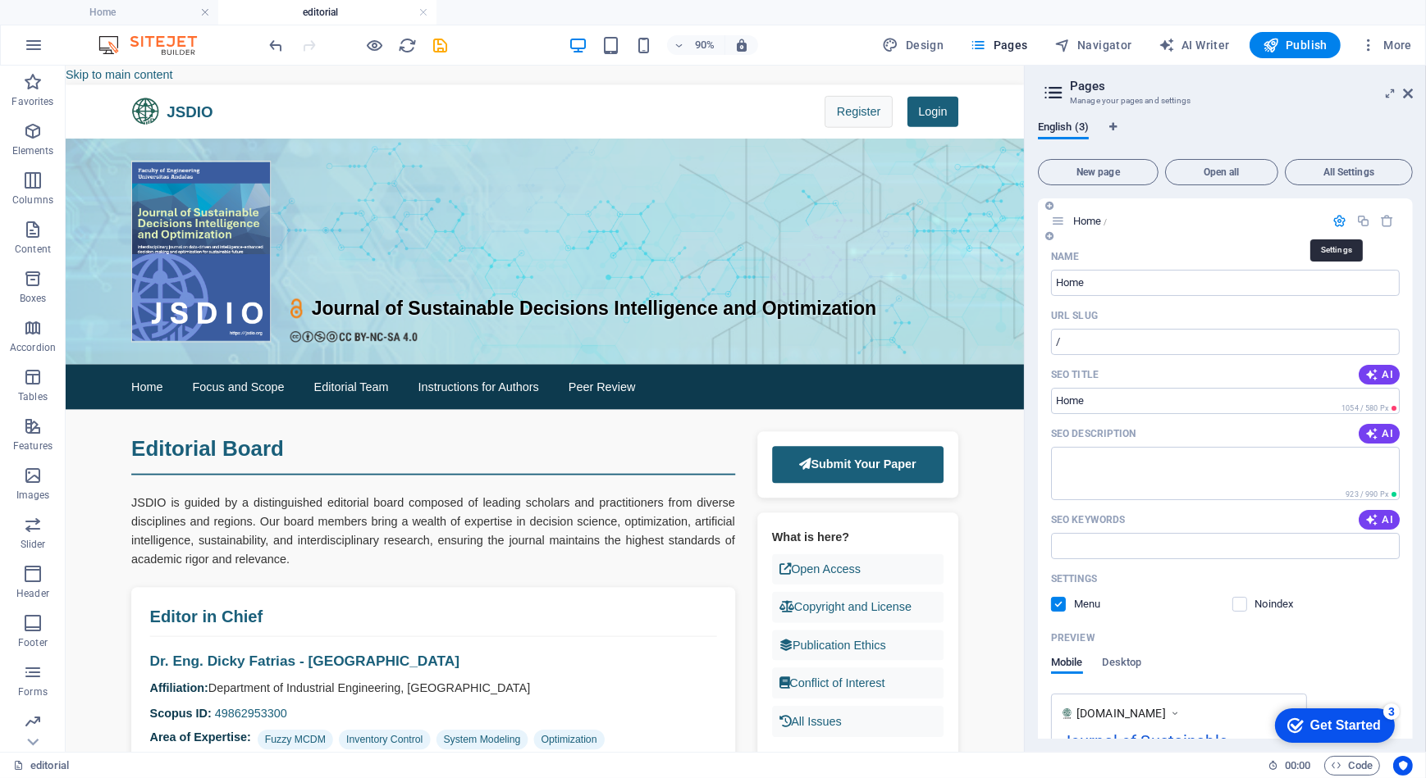
click at [1335, 221] on icon "button" at bounding box center [1339, 221] width 14 height 14
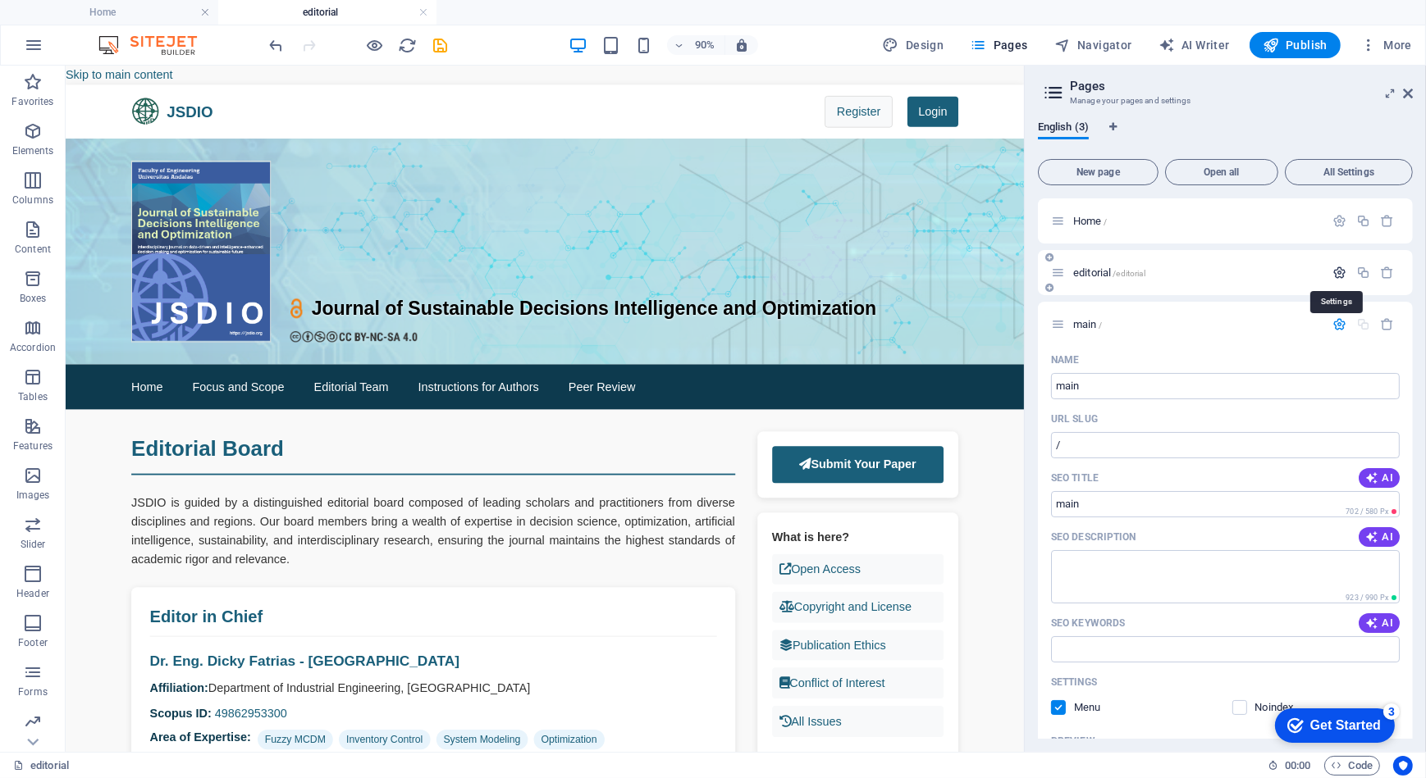
click at [1332, 273] on icon "button" at bounding box center [1339, 273] width 14 height 14
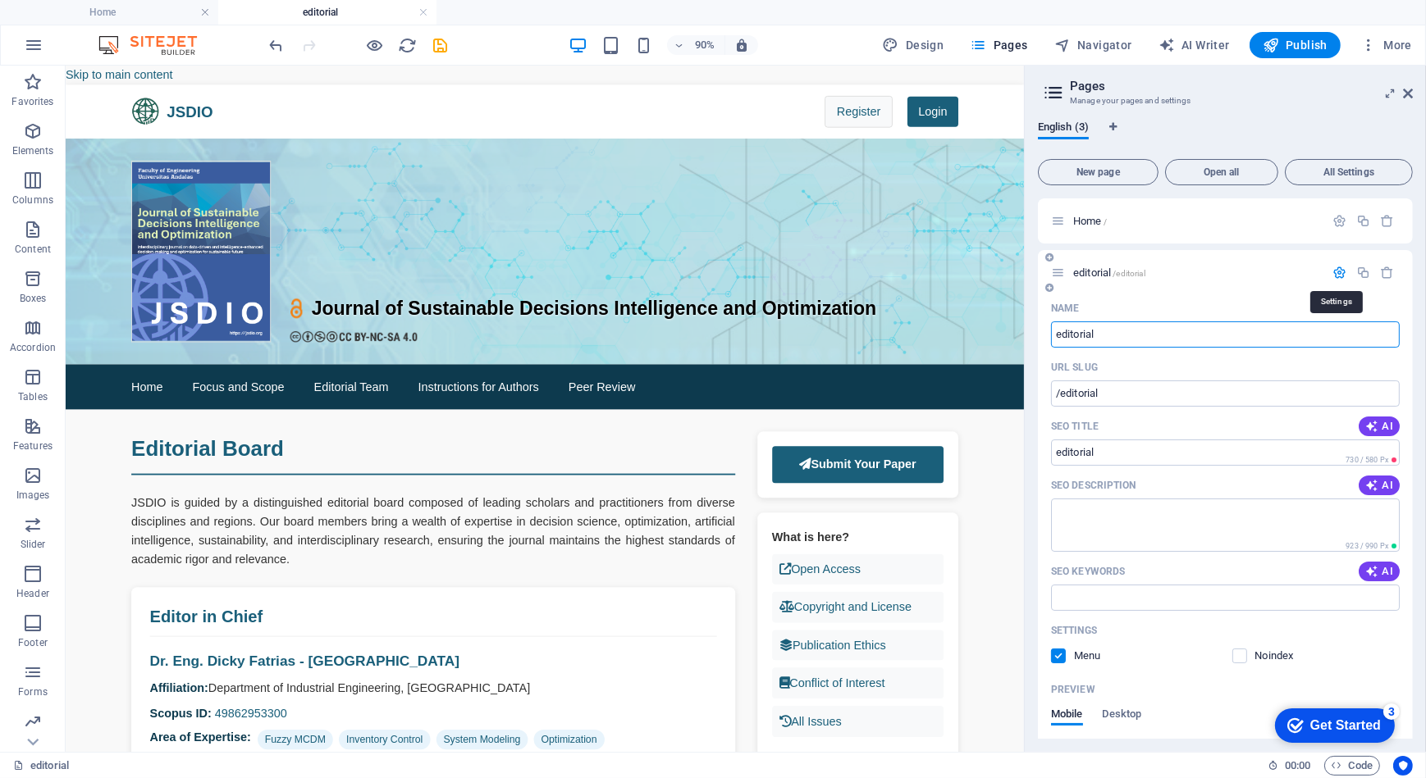
click at [1332, 273] on icon "button" at bounding box center [1339, 273] width 14 height 14
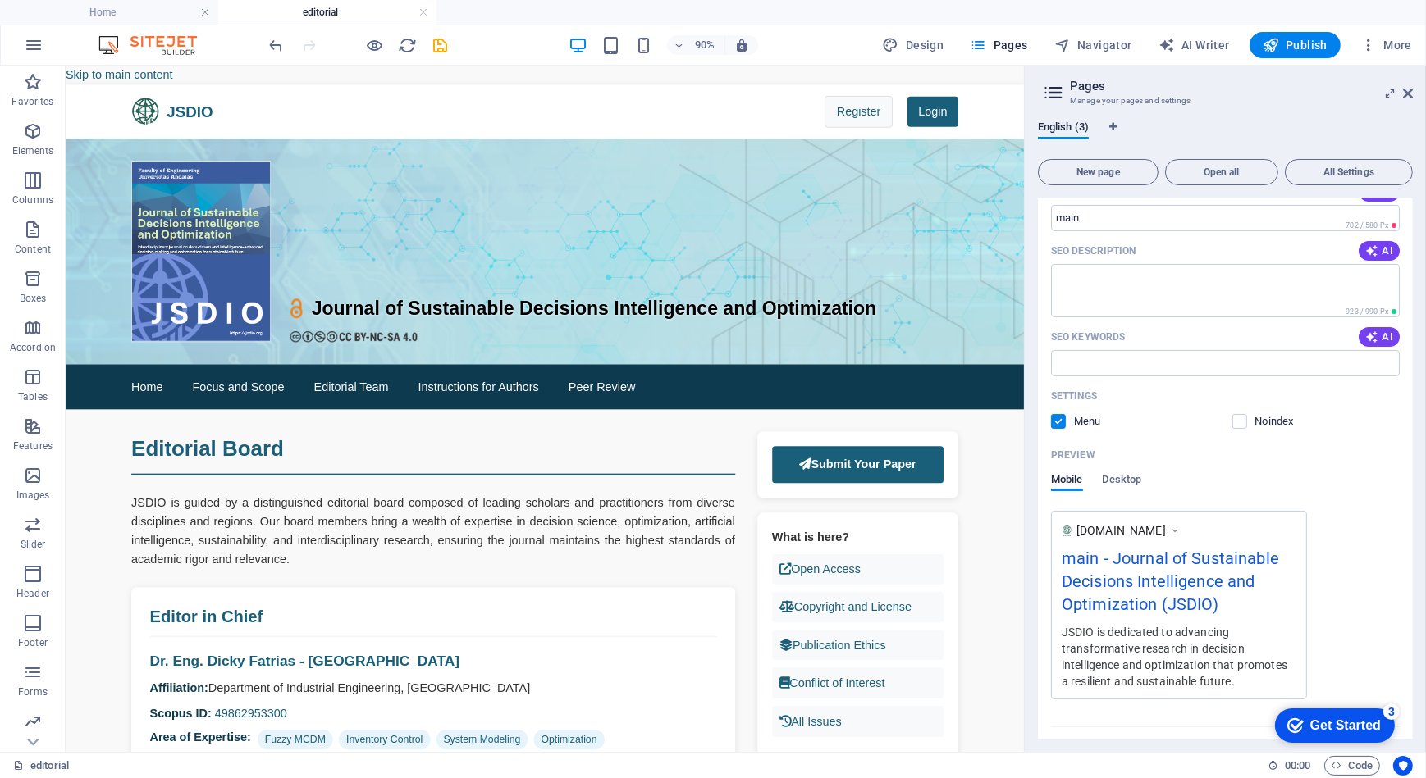
scroll to position [298, 0]
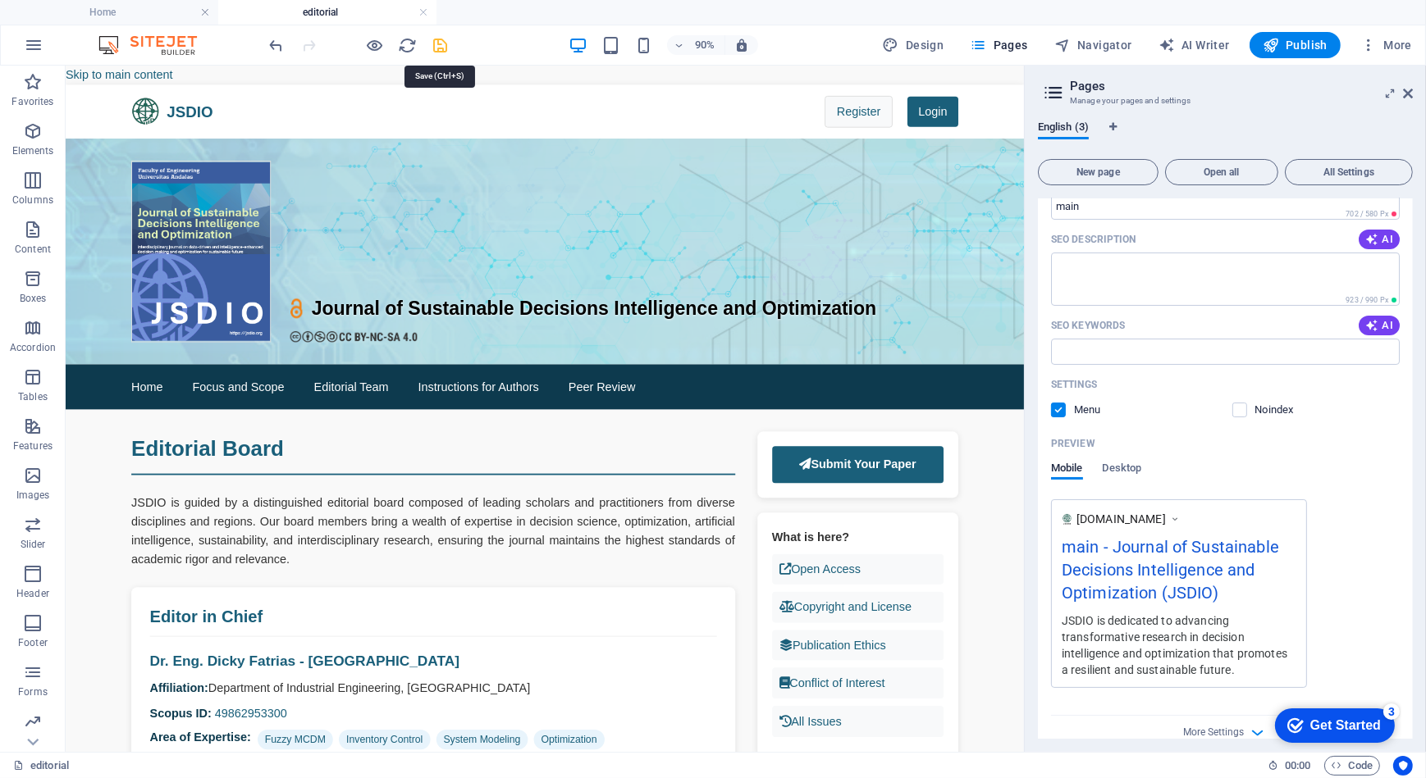
click at [437, 39] on icon "save" at bounding box center [440, 45] width 19 height 19
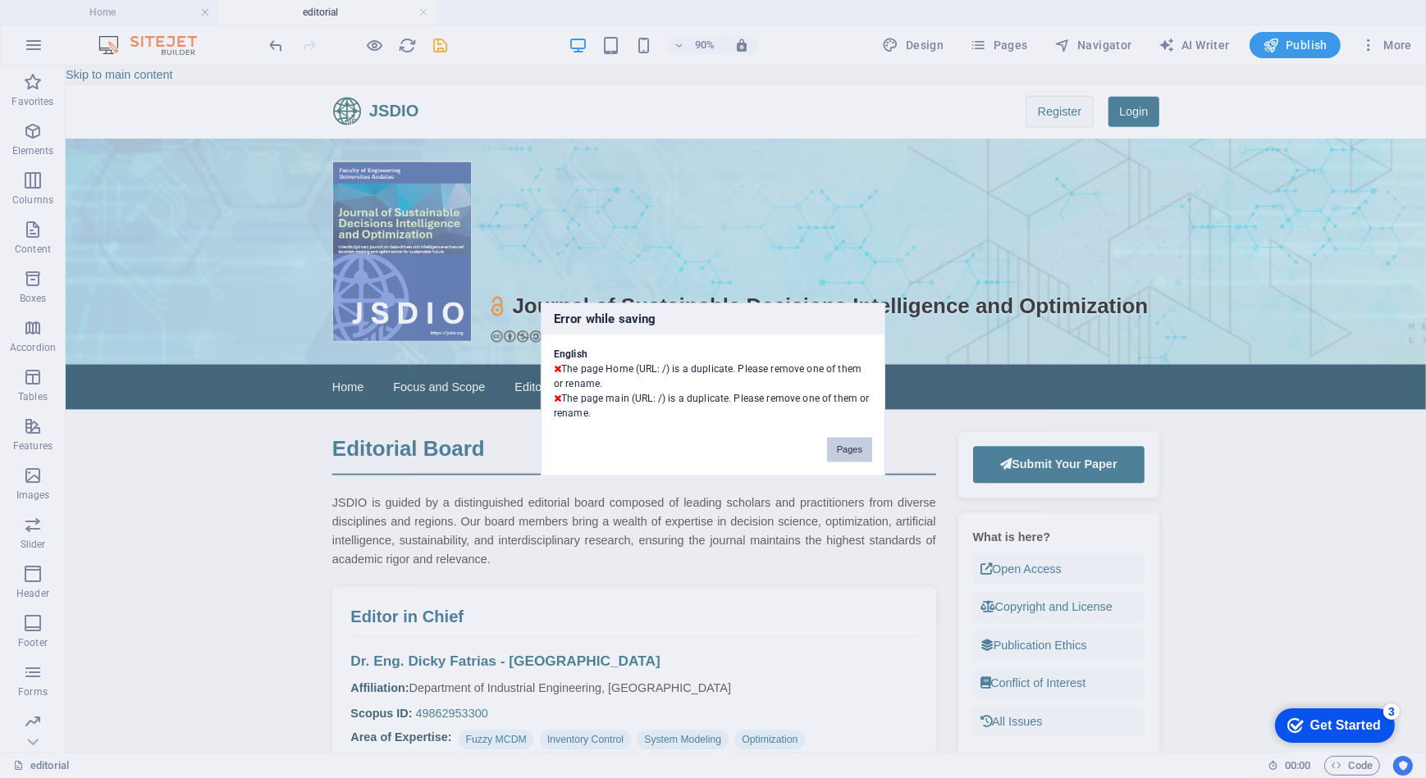
click at [855, 450] on button "Pages" at bounding box center [849, 449] width 45 height 25
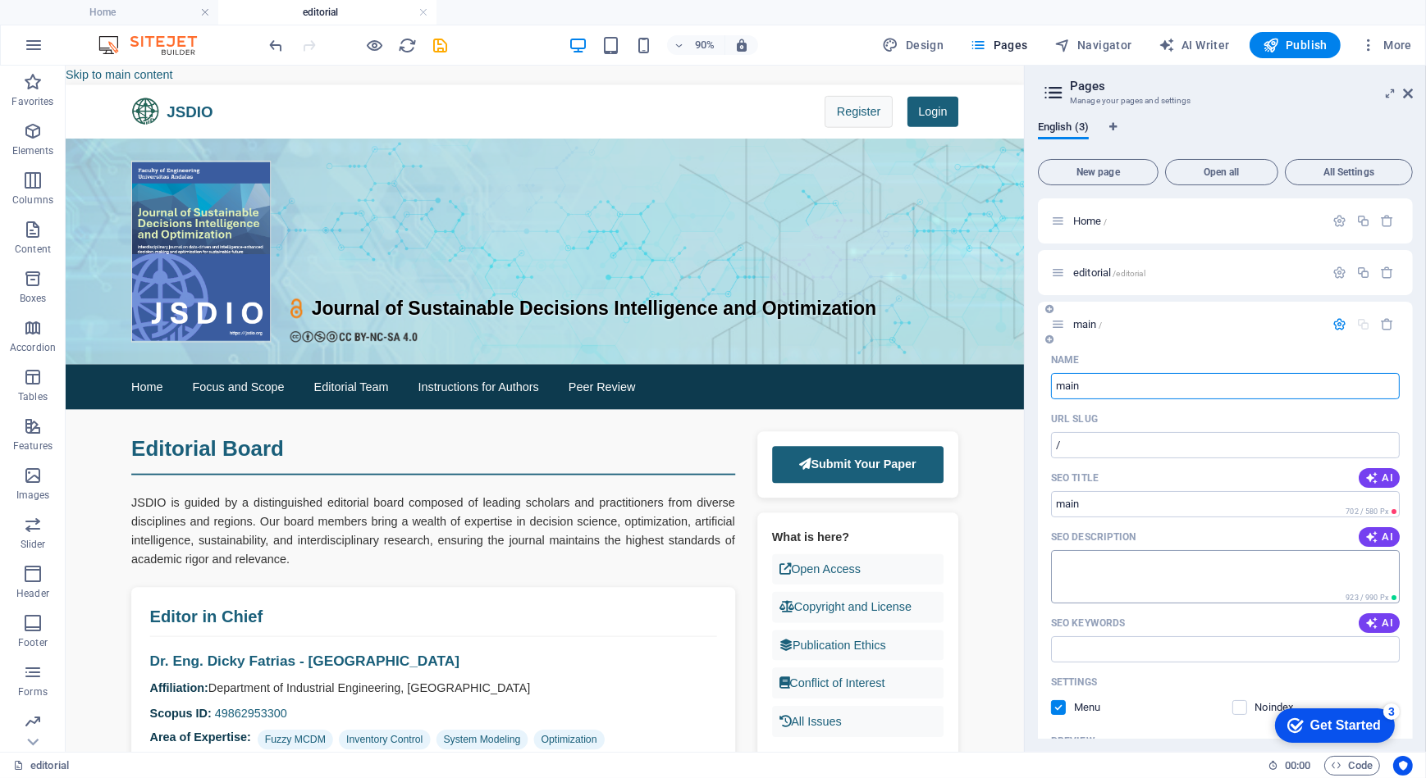
scroll to position [0, 0]
click at [1385, 326] on icon "button" at bounding box center [1388, 324] width 14 height 14
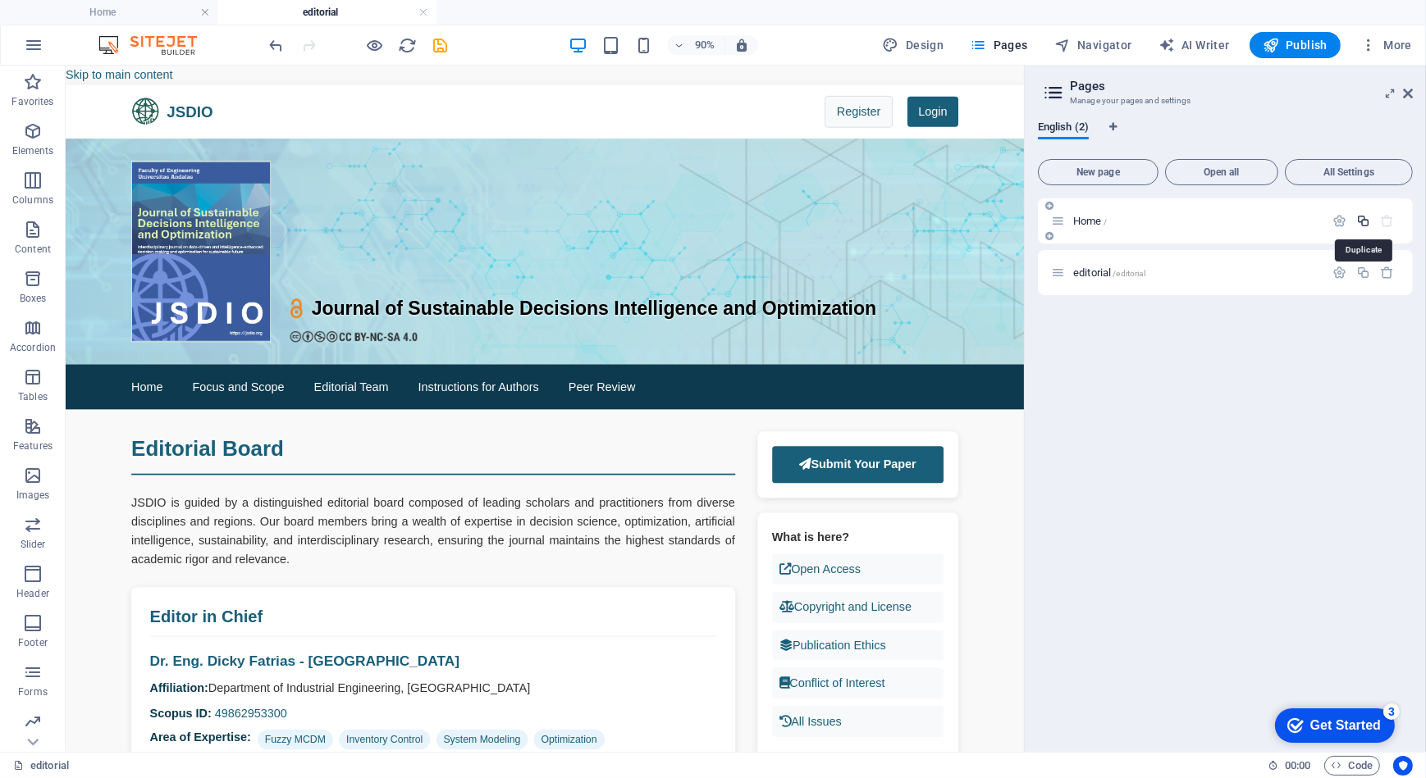
click at [1366, 219] on icon "button" at bounding box center [1363, 221] width 14 height 14
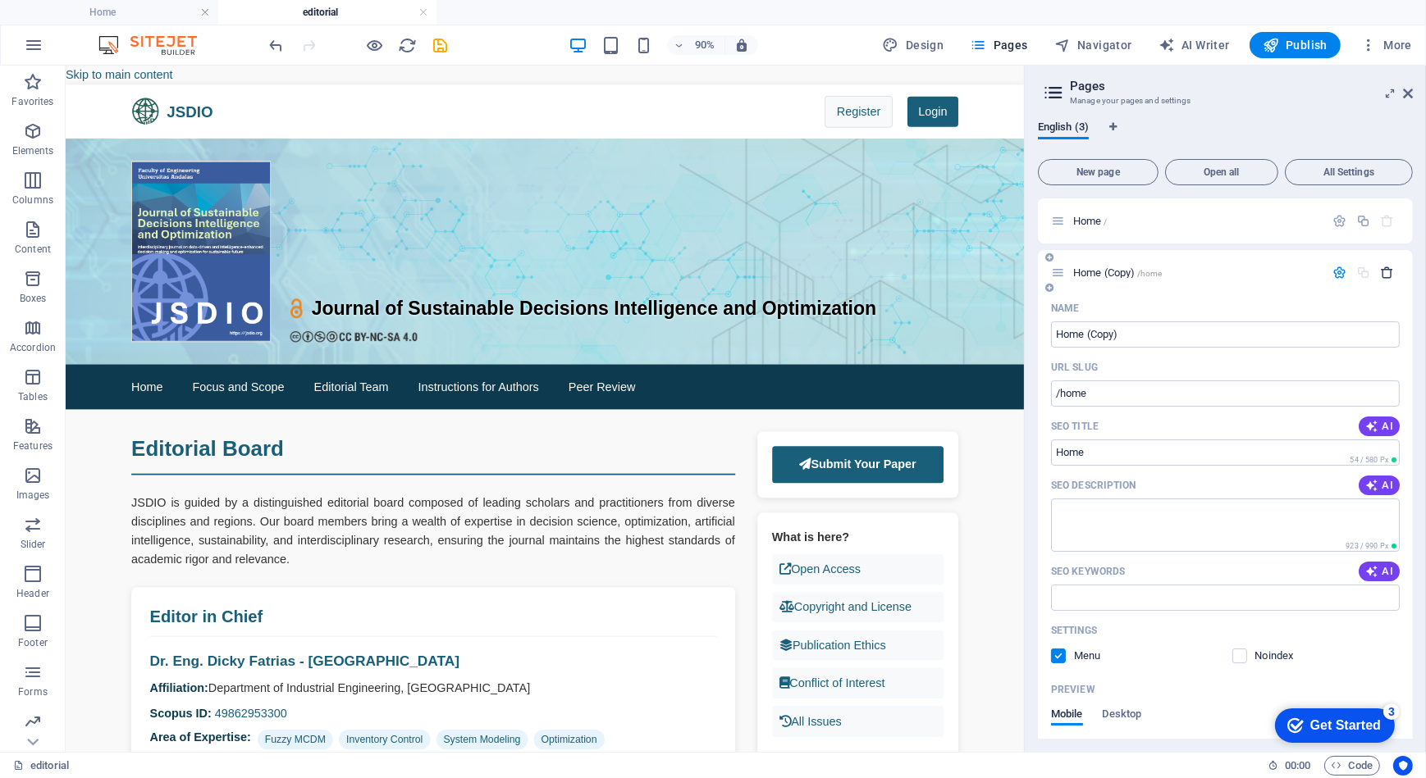
click at [1381, 278] on icon "button" at bounding box center [1388, 273] width 14 height 14
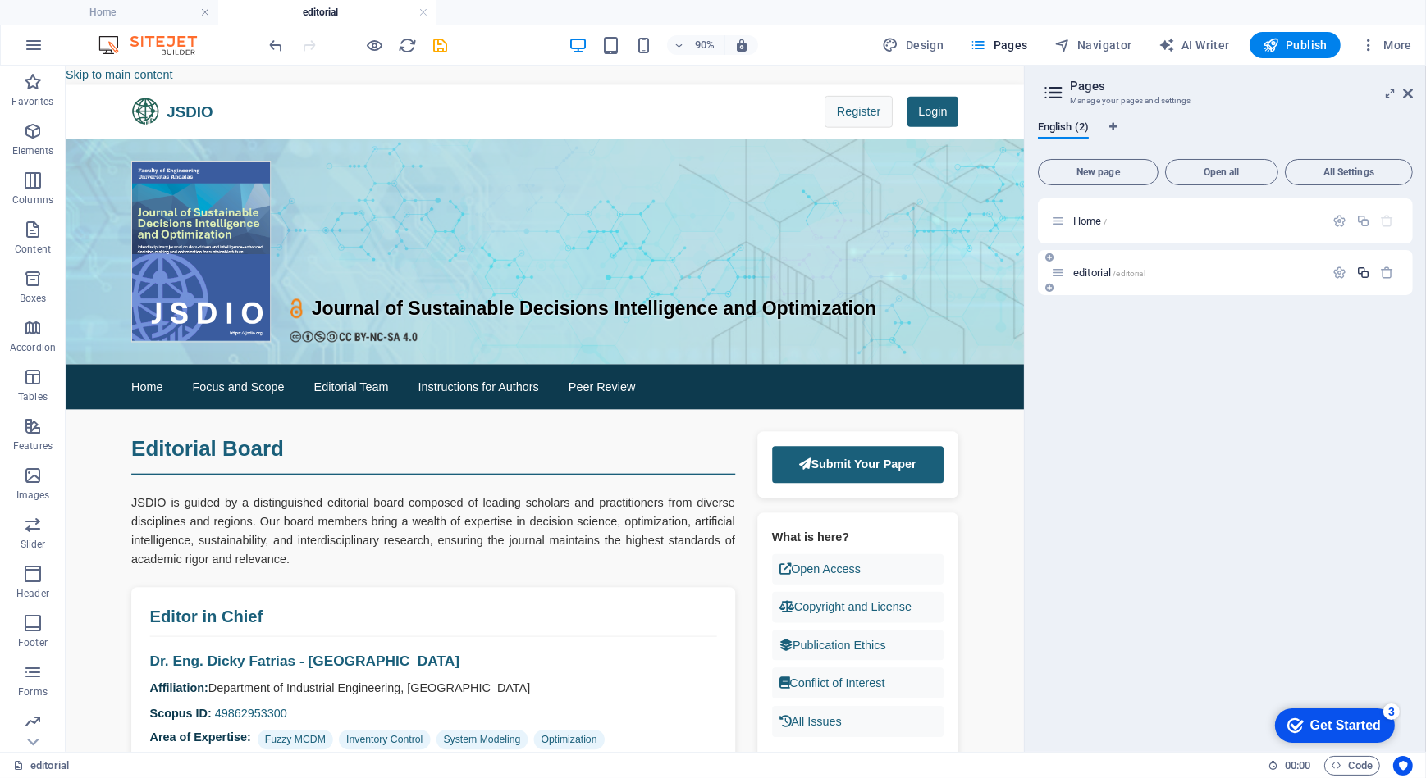
click at [1362, 275] on icon "button" at bounding box center [1363, 273] width 14 height 14
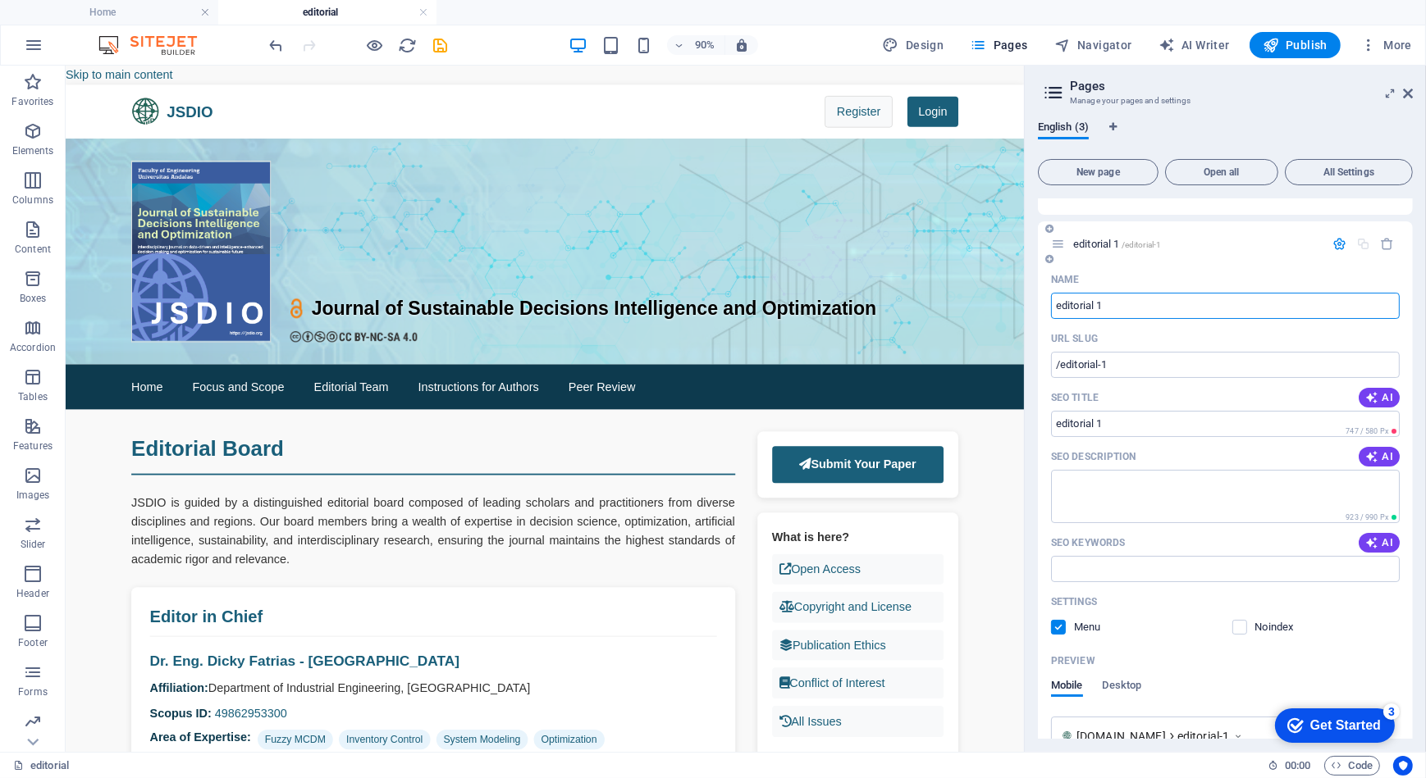
scroll to position [74, 0]
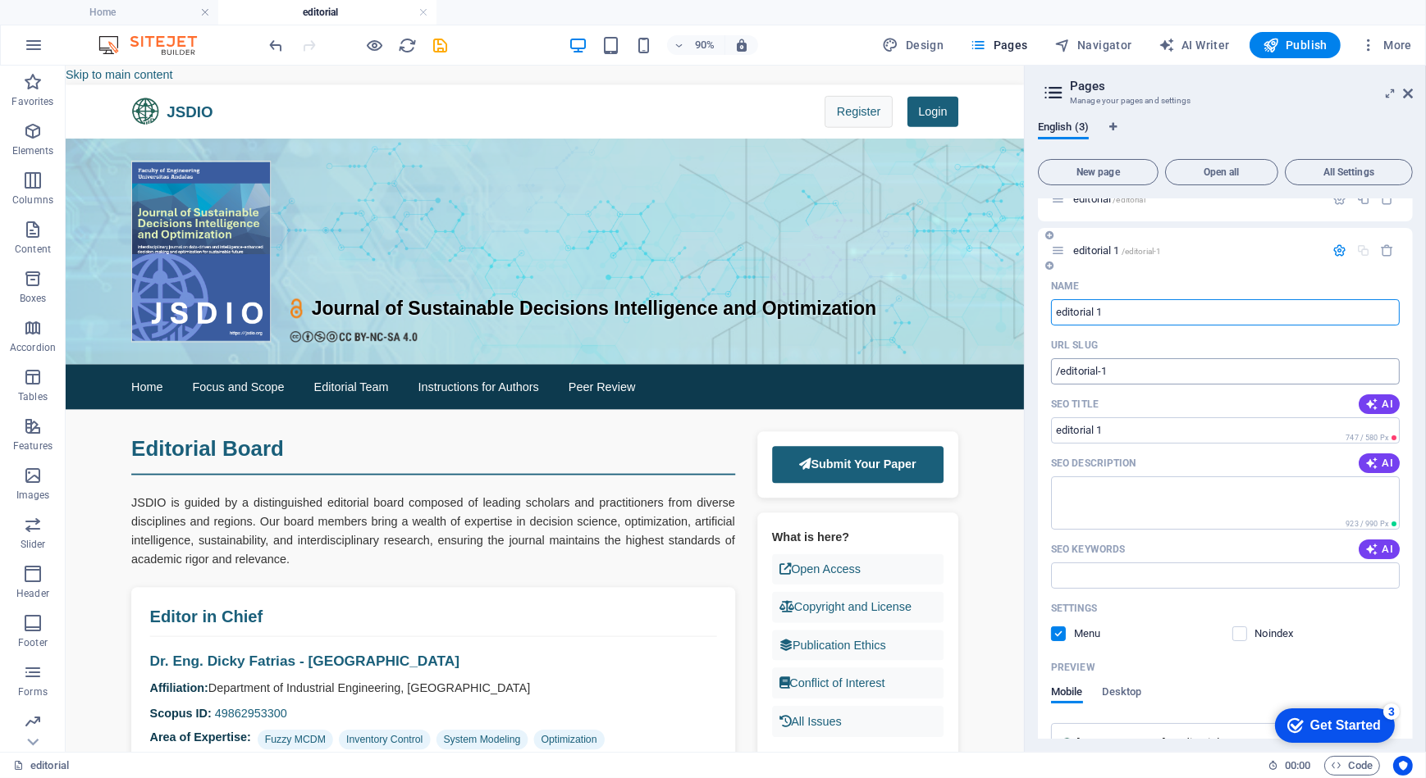
click at [1120, 373] on input "/editorial-1" at bounding box center [1225, 371] width 349 height 26
type input "/"
click at [1116, 312] on input "editorial 1" at bounding box center [1225, 312] width 349 height 26
type input ","
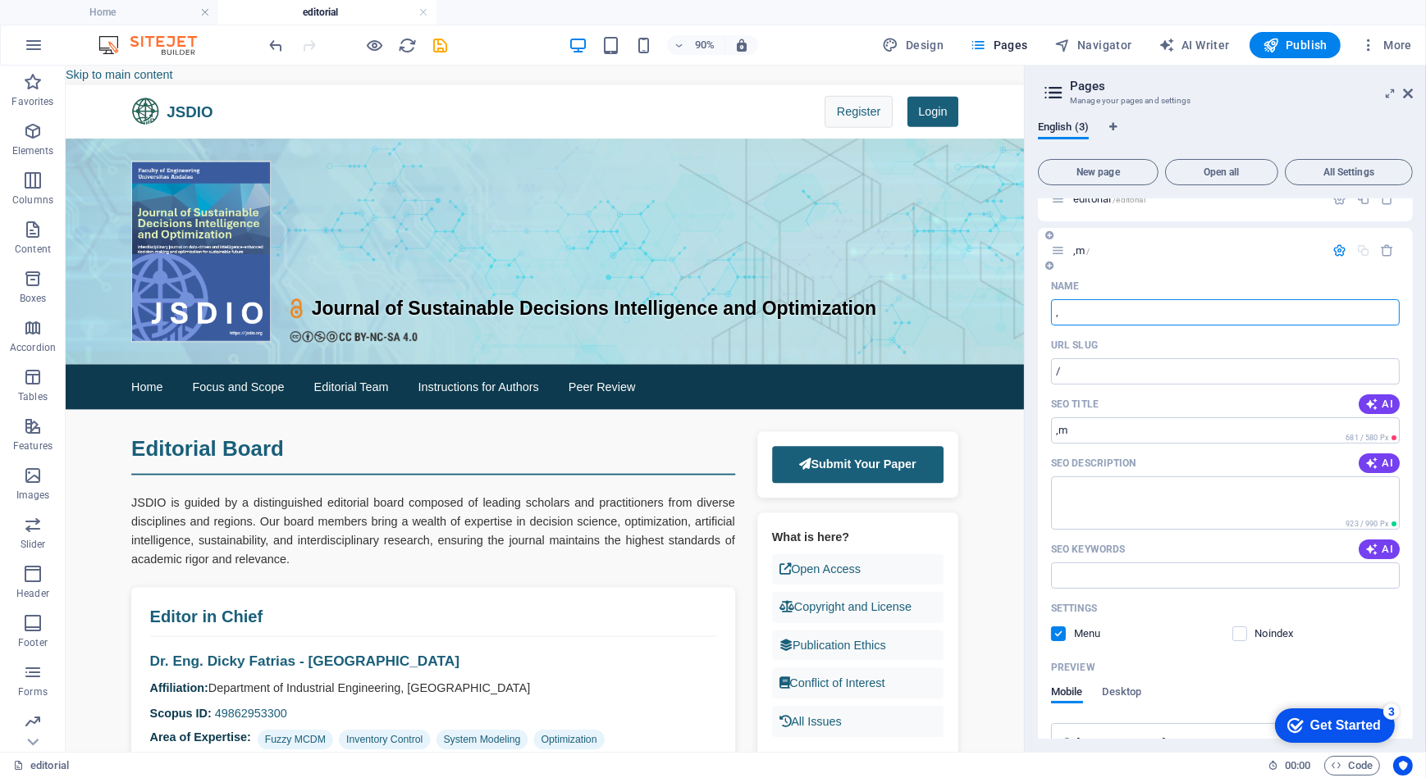
type input ",m"
type input "m"
type input "main"
type input "/main"
type input "main"
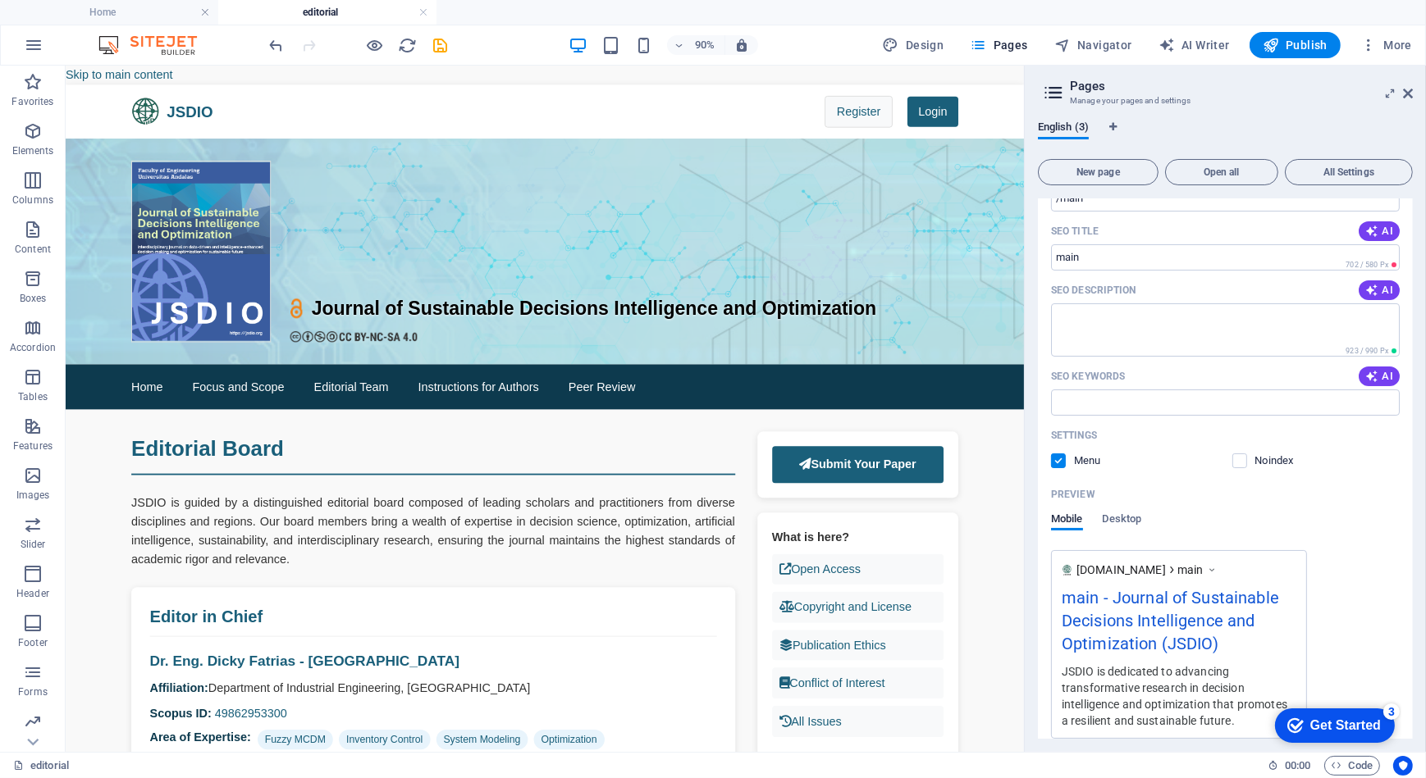
scroll to position [298, 0]
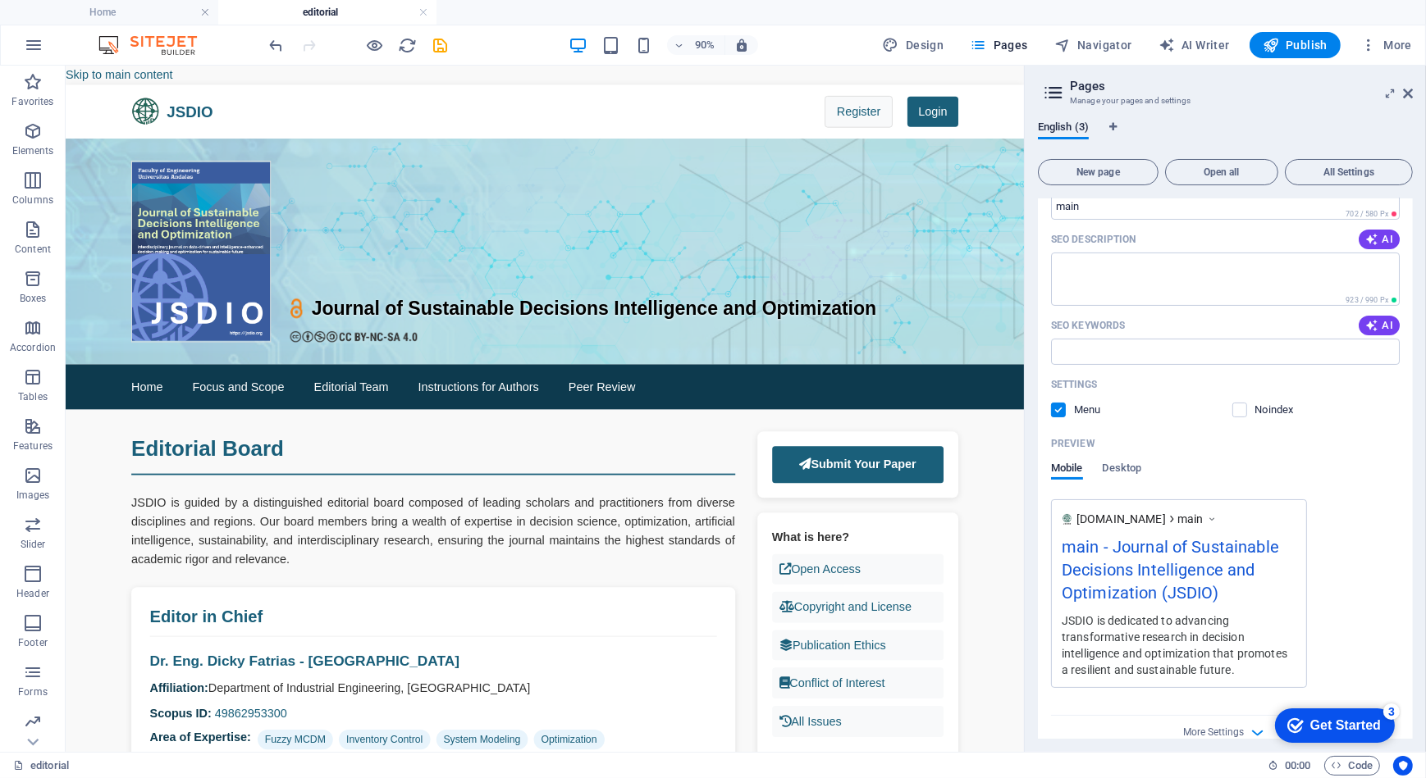
type input "main"
click at [1212, 631] on div "JSDIO is dedicated to advancing transformative research in decision intelligenc…" at bounding box center [1178, 645] width 235 height 66
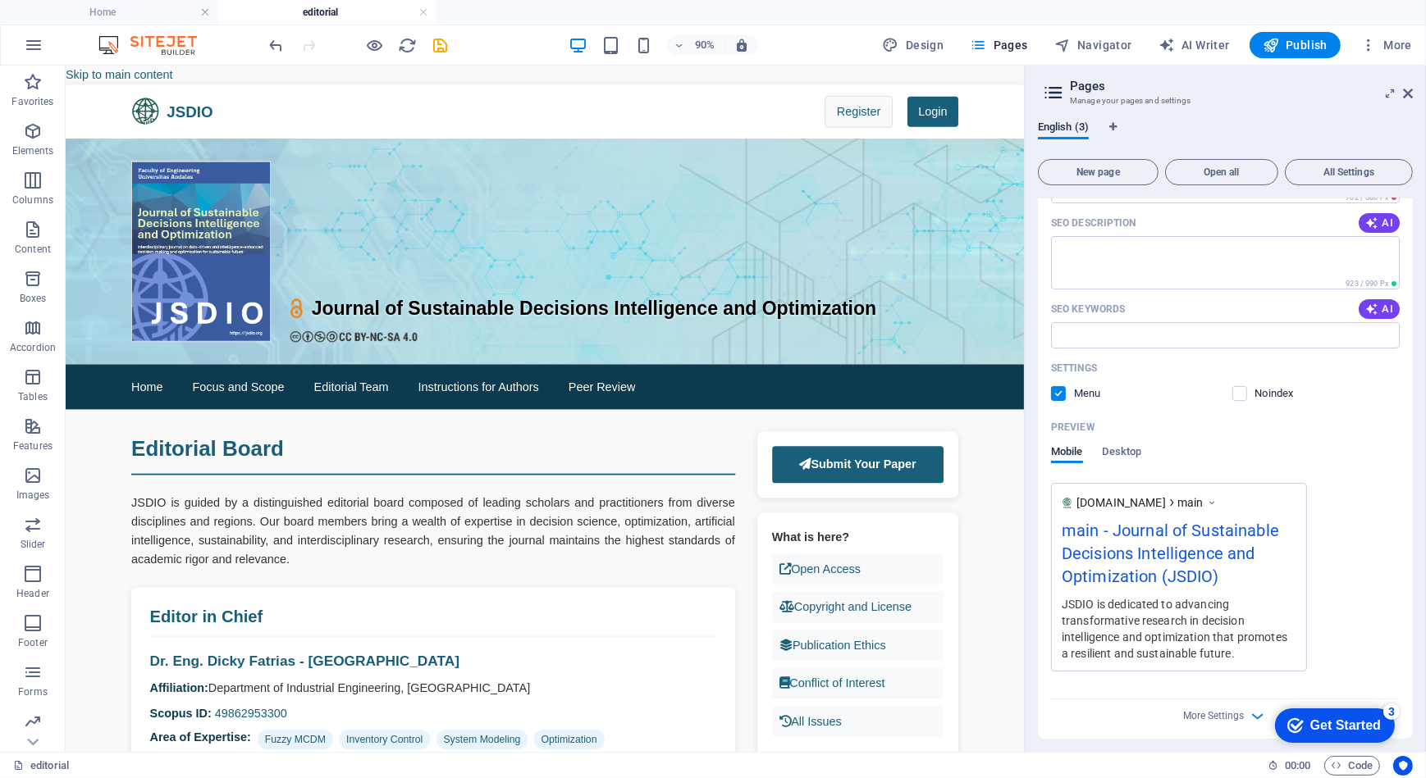
scroll to position [320, 0]
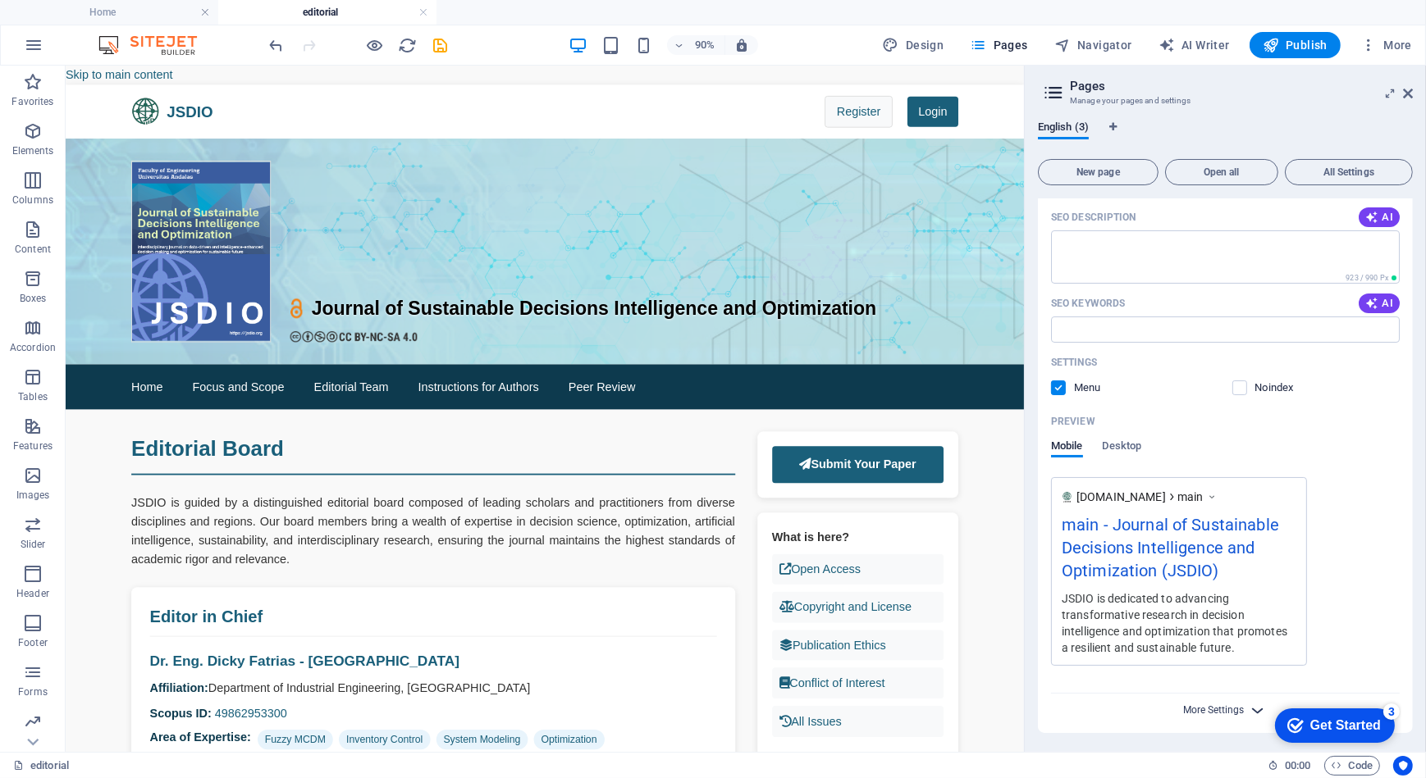
click at [1214, 711] on span "More Settings" at bounding box center [1214, 710] width 61 height 11
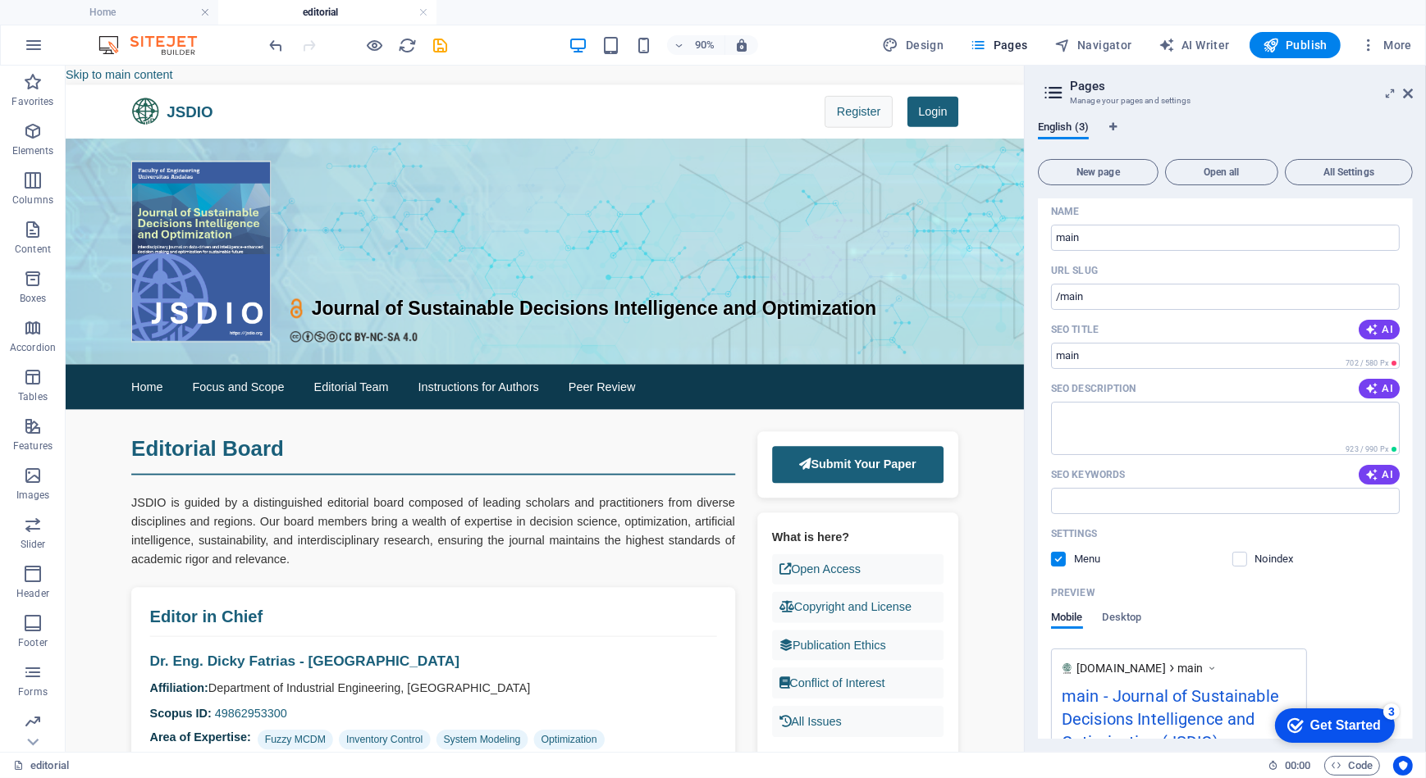
scroll to position [298, 0]
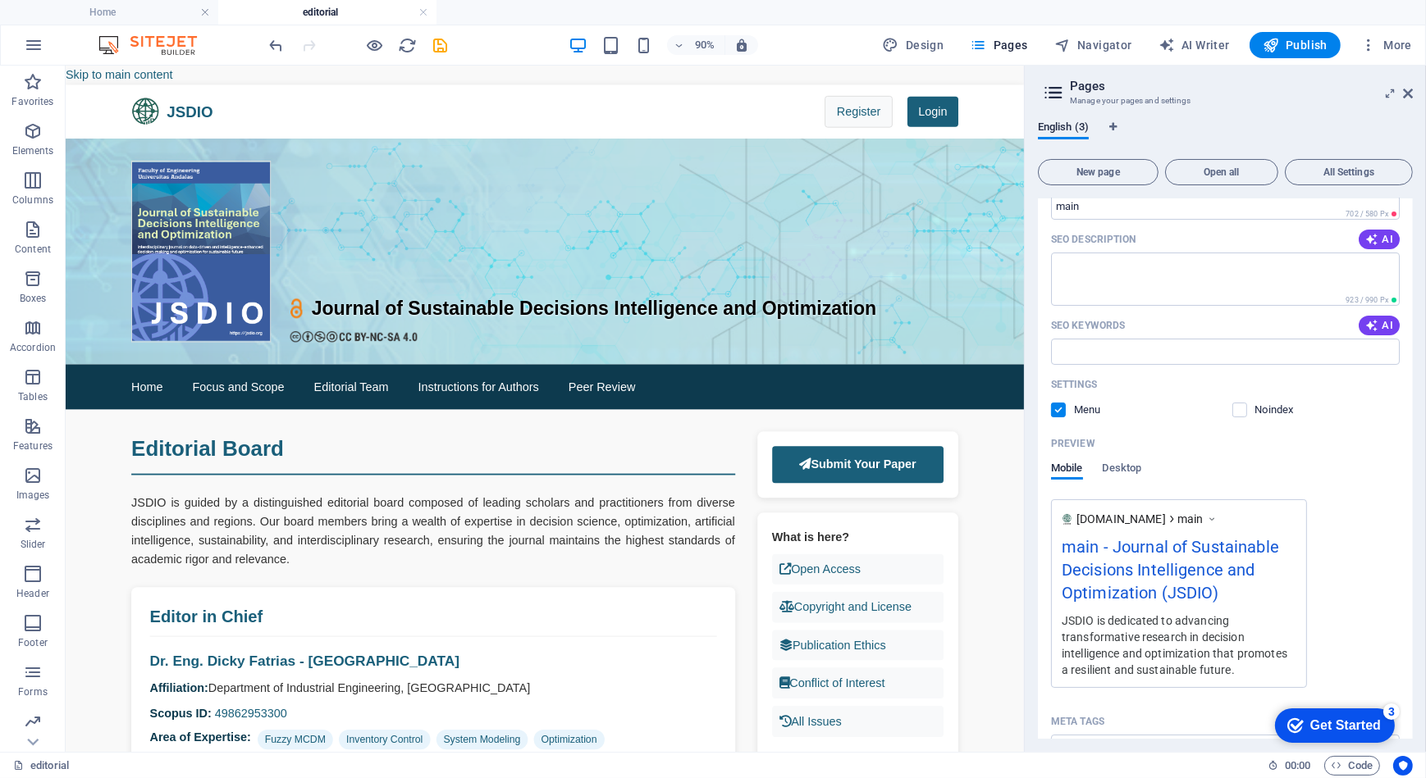
click at [1228, 650] on div "JSDIO is dedicated to advancing transformative research in decision intelligenc…" at bounding box center [1178, 645] width 235 height 66
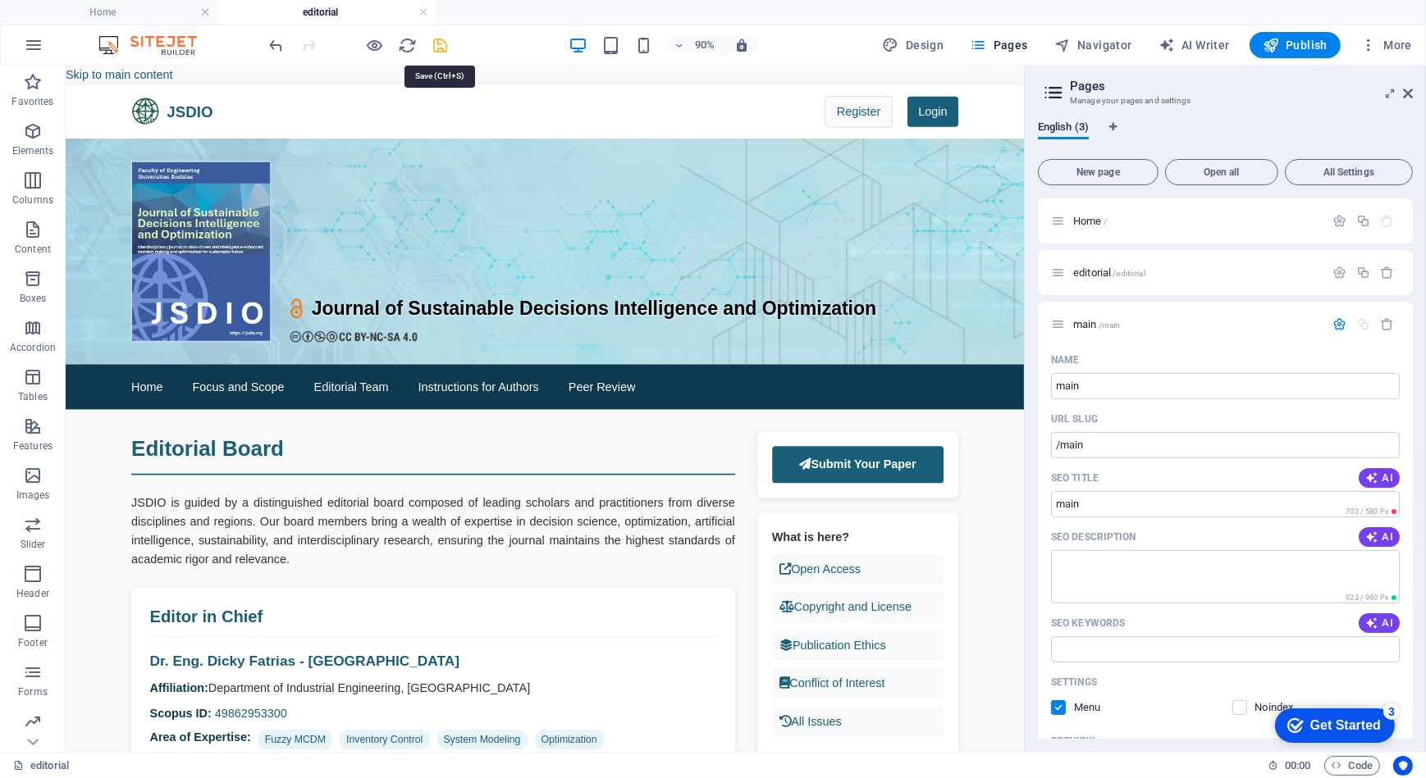
click at [441, 46] on icon "save" at bounding box center [440, 45] width 19 height 19
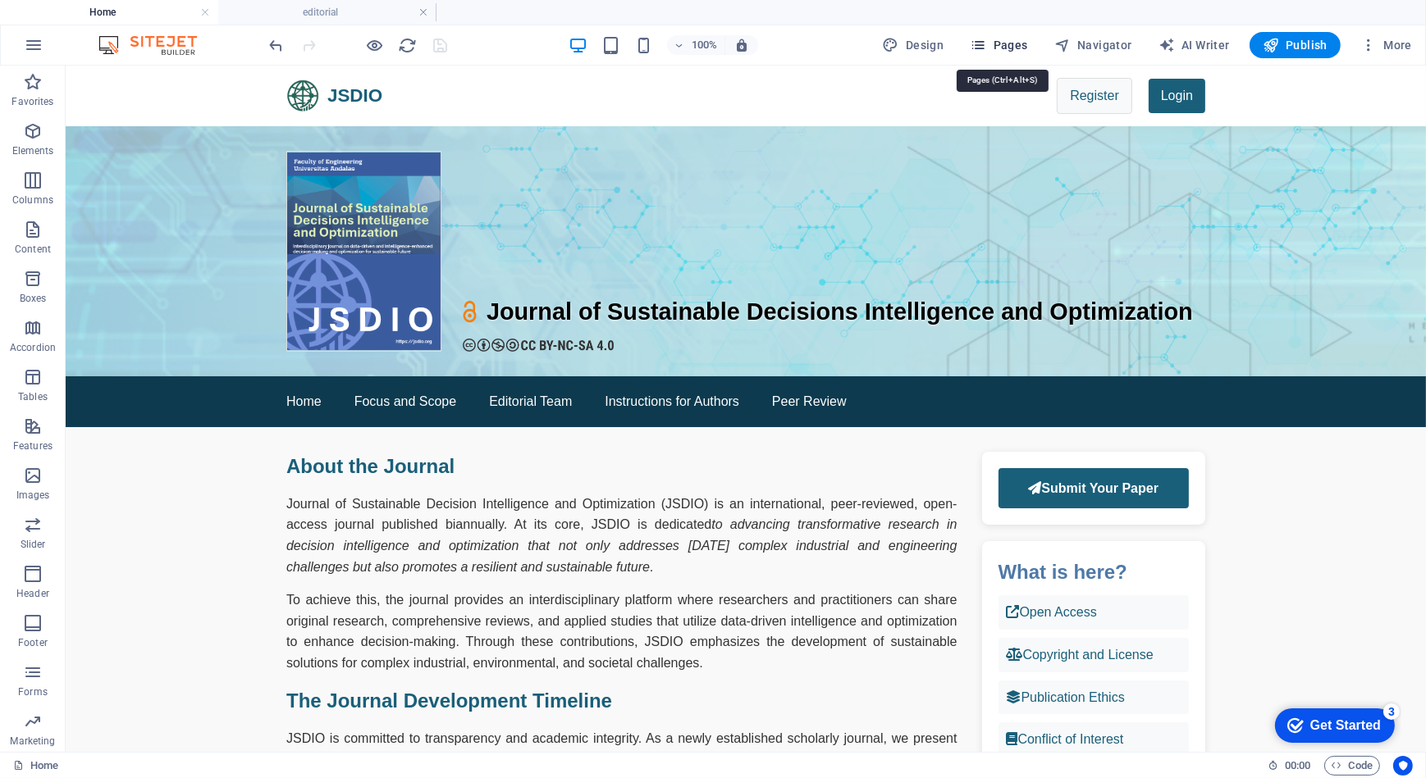
click at [1014, 40] on span "Pages" at bounding box center [998, 45] width 57 height 16
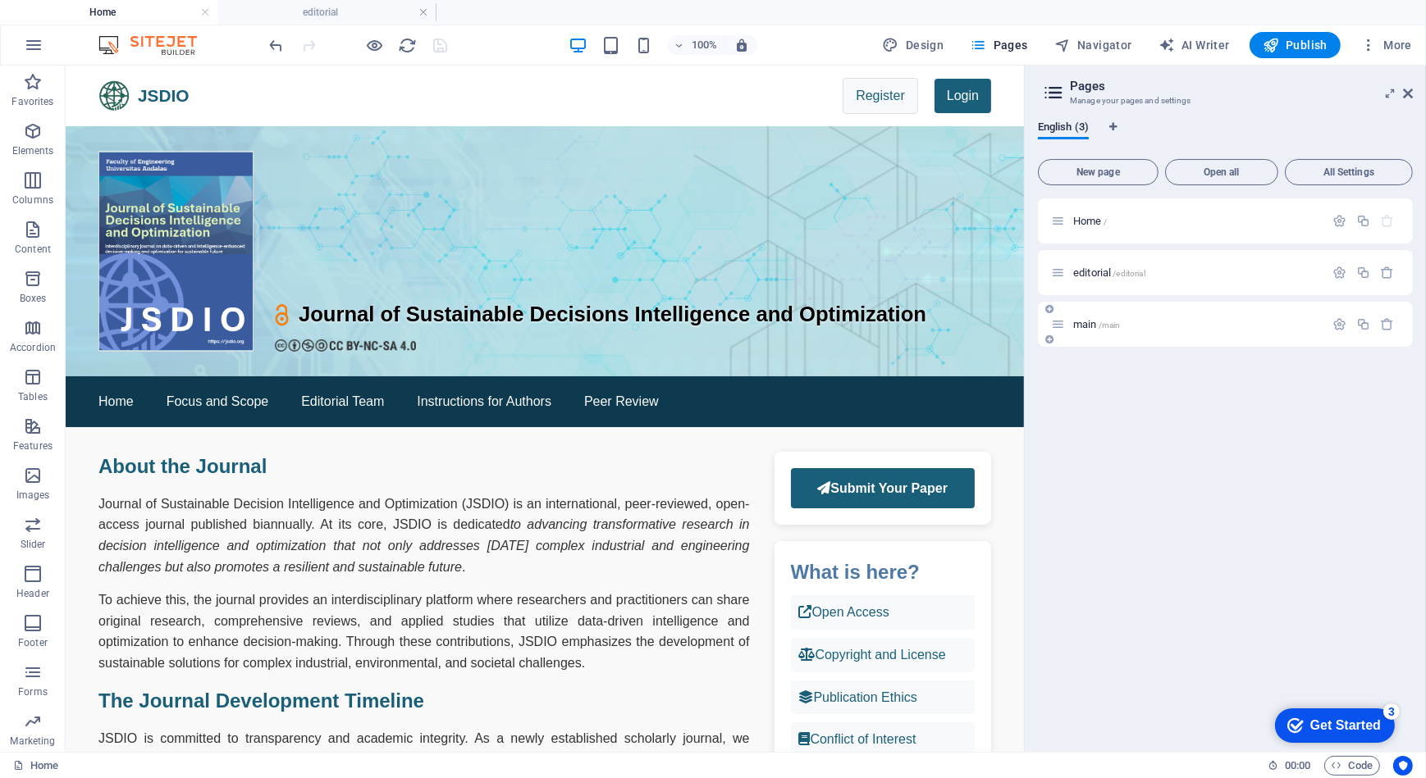
click at [1166, 326] on p "main /main" at bounding box center [1196, 324] width 246 height 11
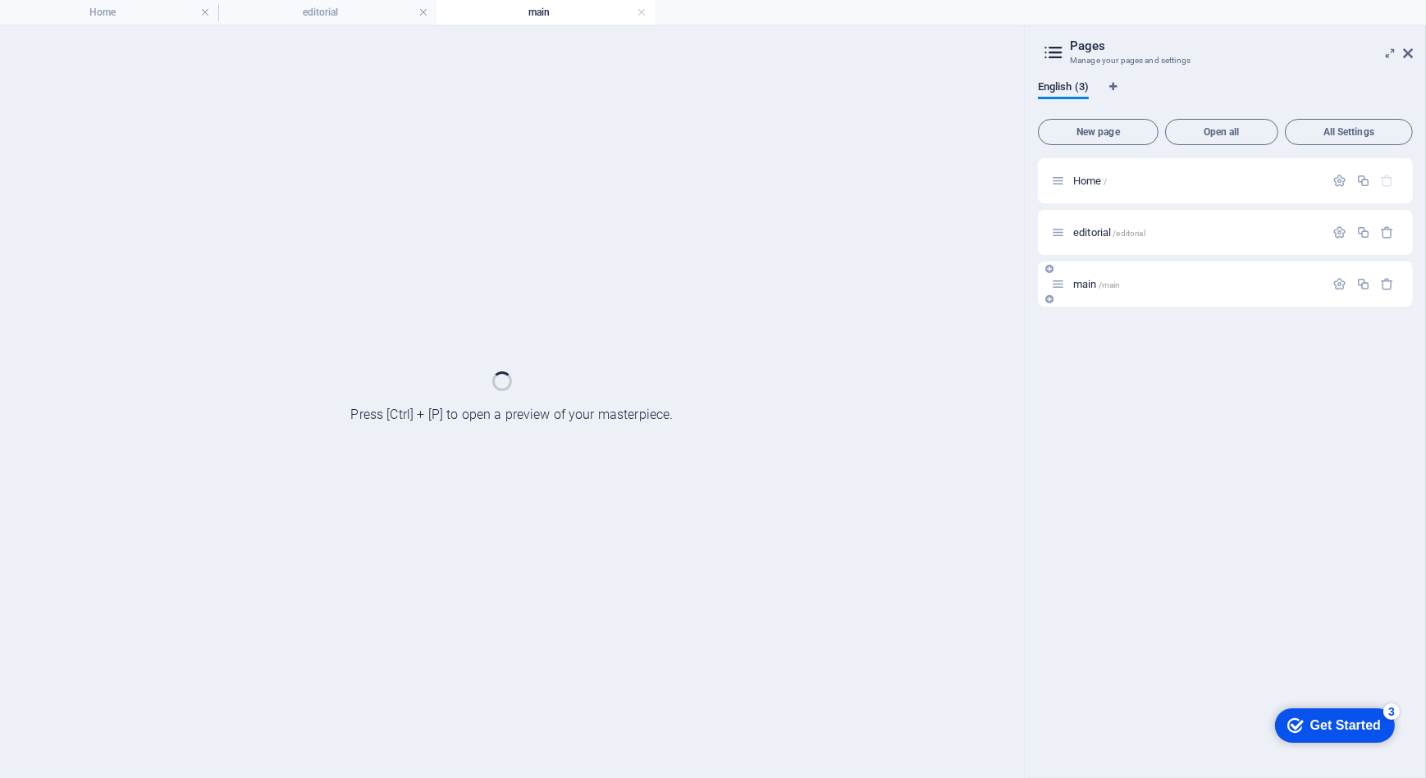
click at [1166, 326] on div "Home / editorial /editorial main /main" at bounding box center [1225, 461] width 375 height 607
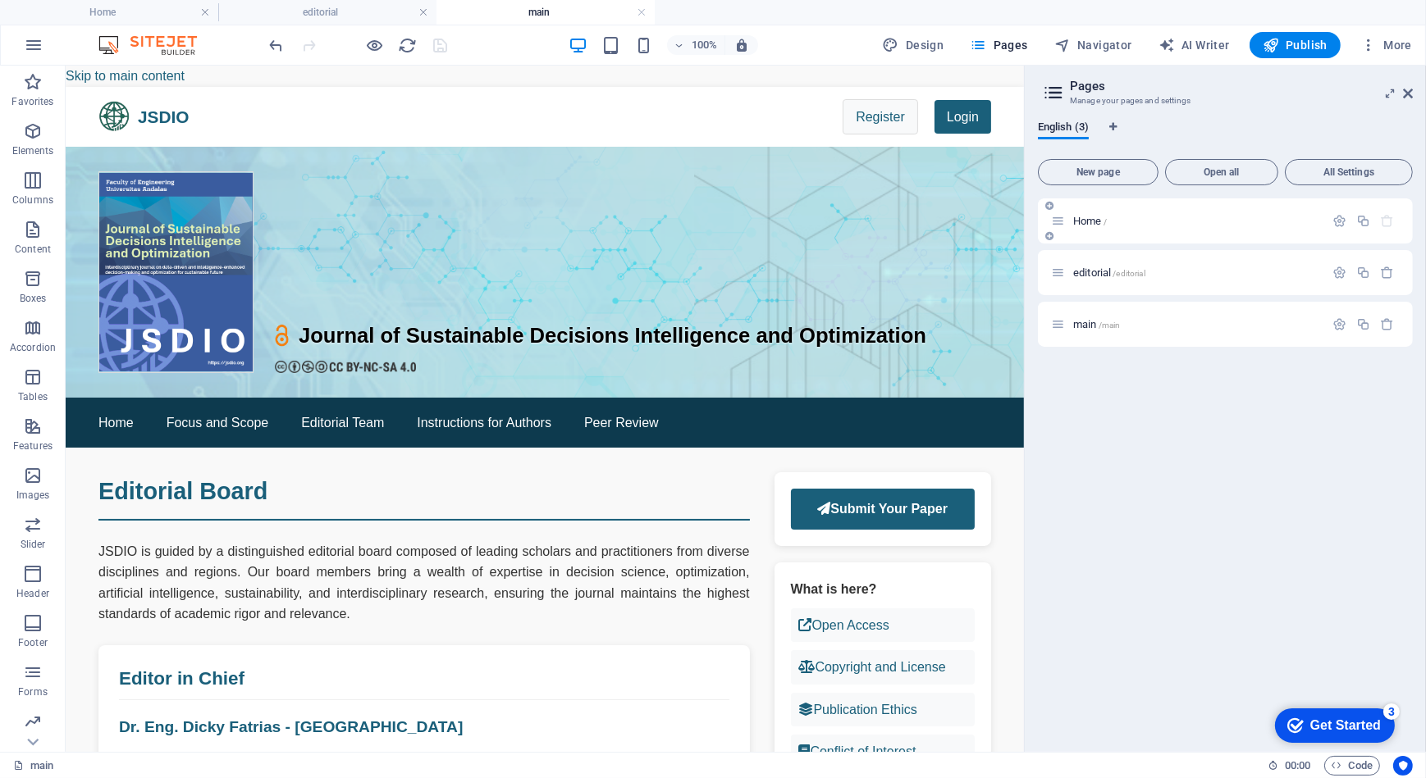
click at [1200, 221] on p "Home /" at bounding box center [1196, 221] width 246 height 11
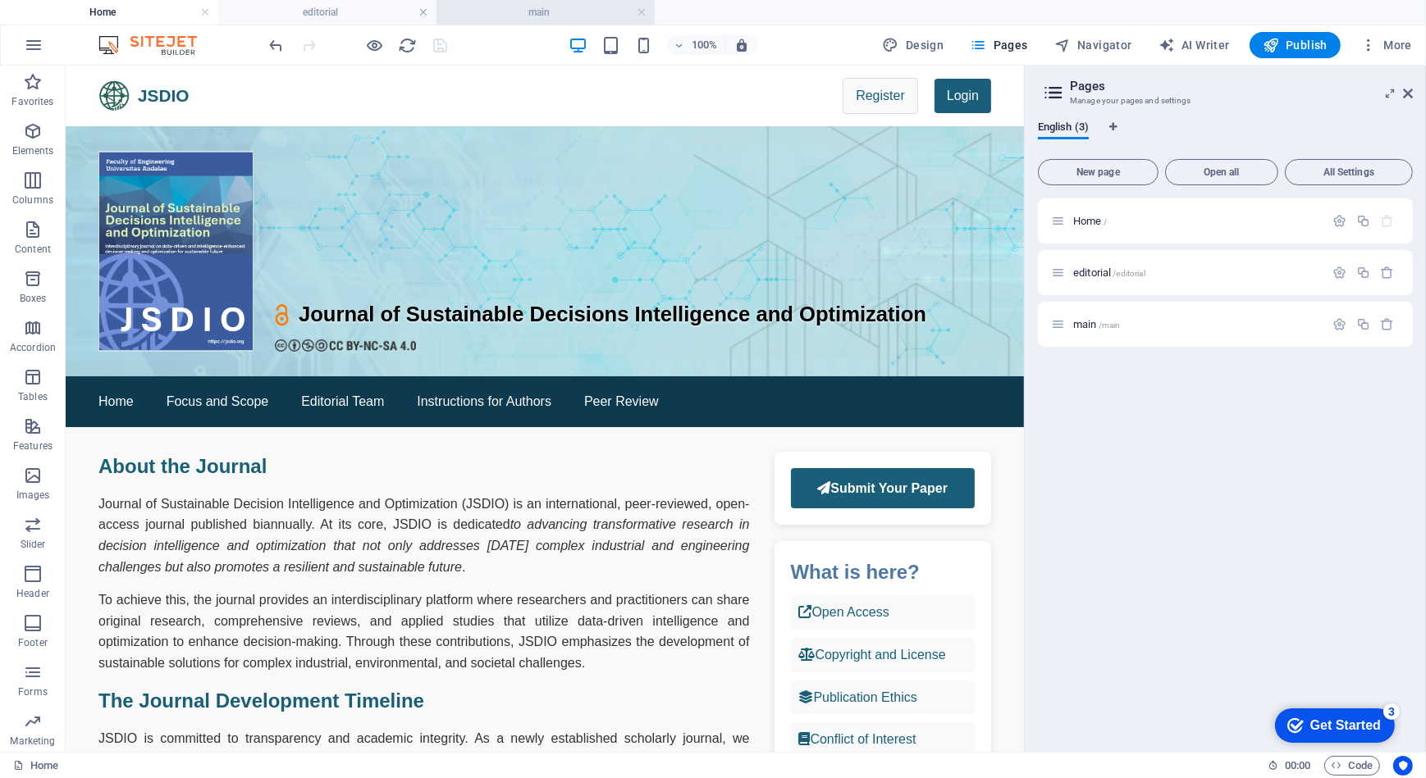
click at [511, 21] on li "main" at bounding box center [545, 12] width 218 height 25
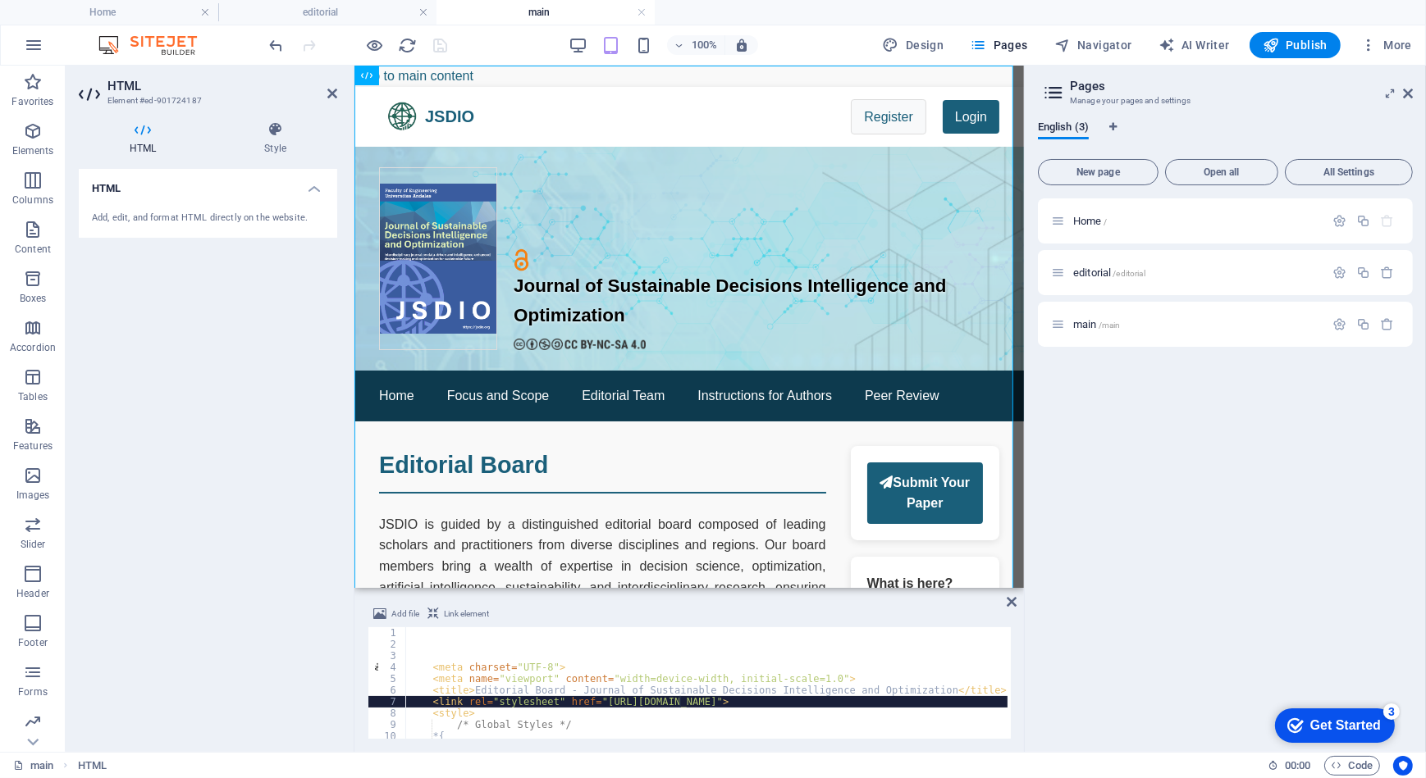
type textarea "<link rel="stylesheet" href="[URL][DOMAIN_NAME]">"
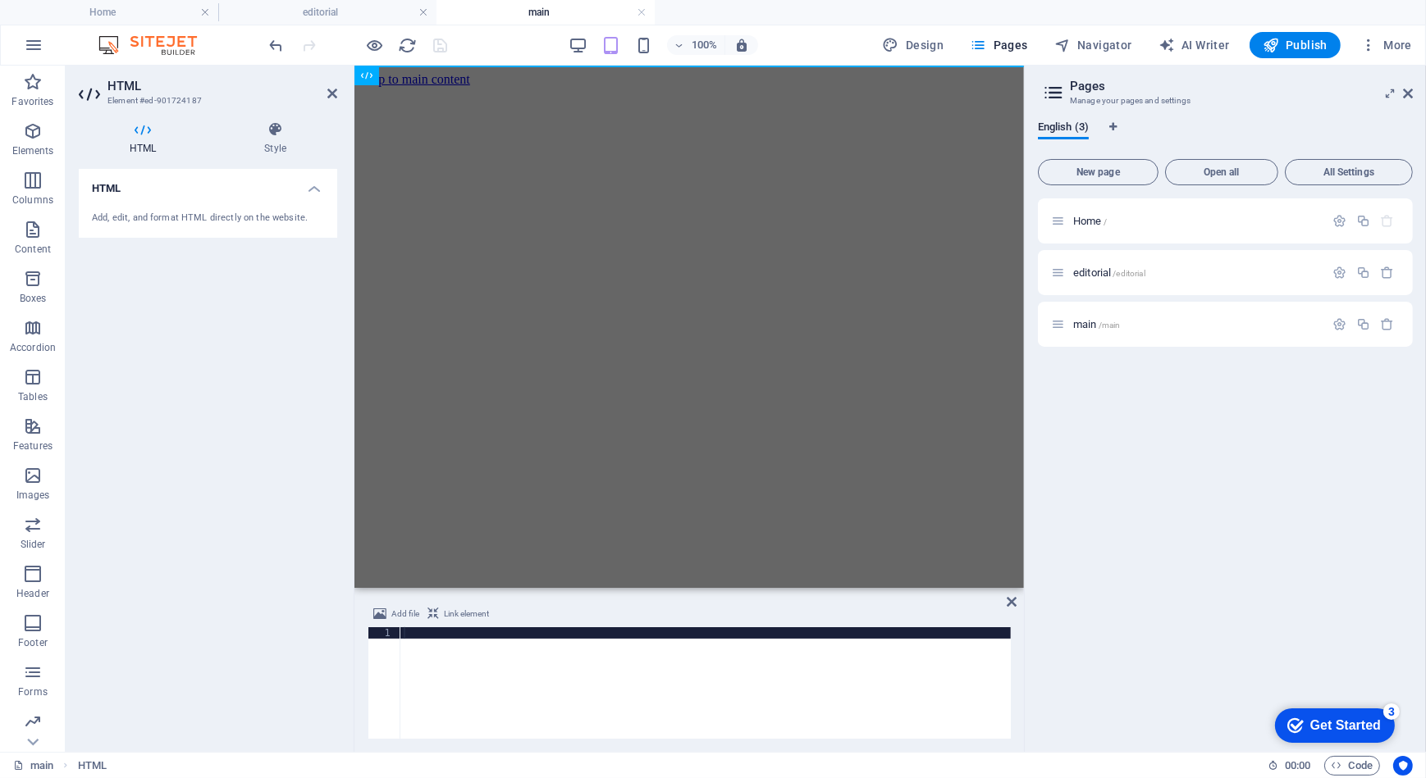
click at [593, 682] on div at bounding box center [705, 693] width 610 height 131
click at [588, 93] on html "Skip to main content" at bounding box center [688, 79] width 669 height 28
click at [420, 76] on icon at bounding box center [422, 75] width 9 height 17
click at [232, 218] on div "Add, edit, and format HTML directly on the website." at bounding box center [208, 219] width 232 height 14
click at [272, 133] on icon at bounding box center [275, 129] width 124 height 16
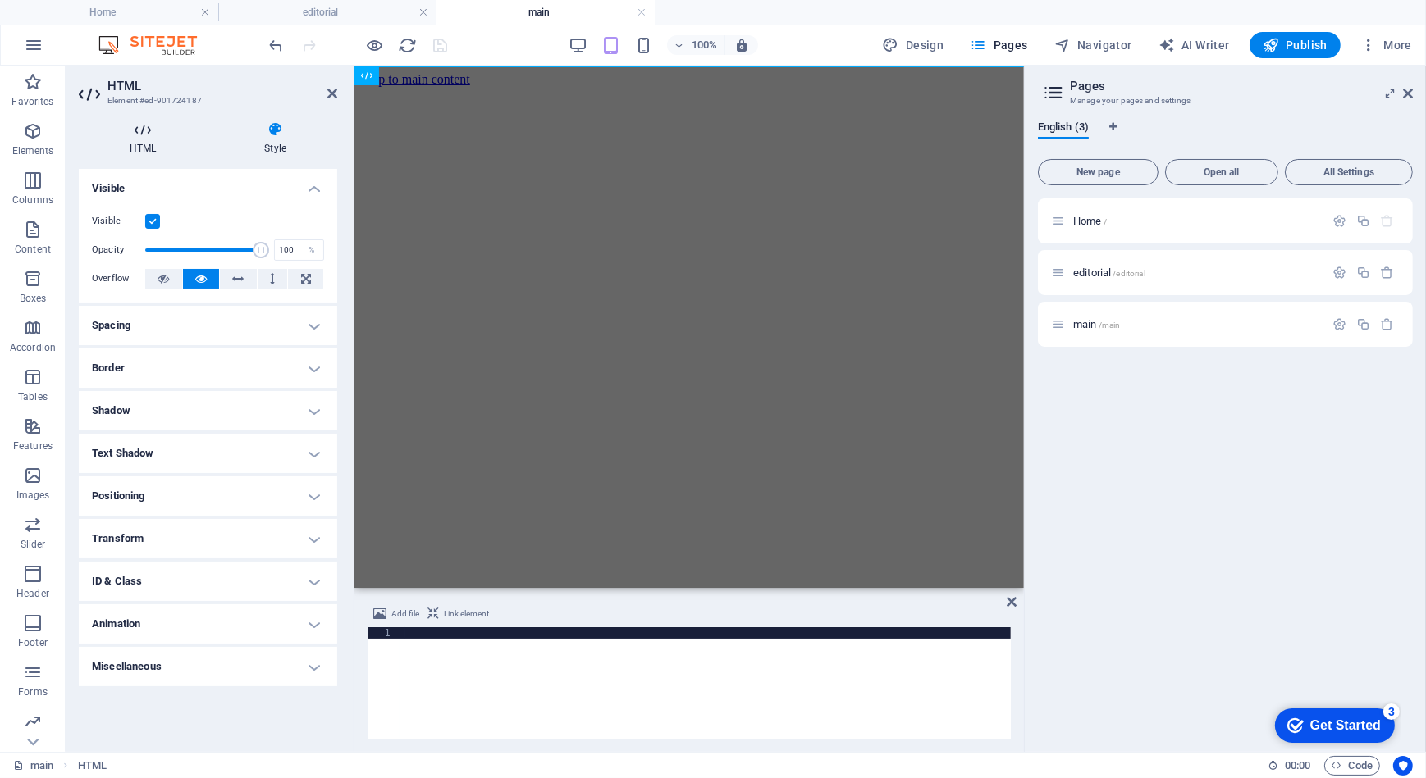
click at [157, 147] on h4 "HTML" at bounding box center [146, 138] width 135 height 34
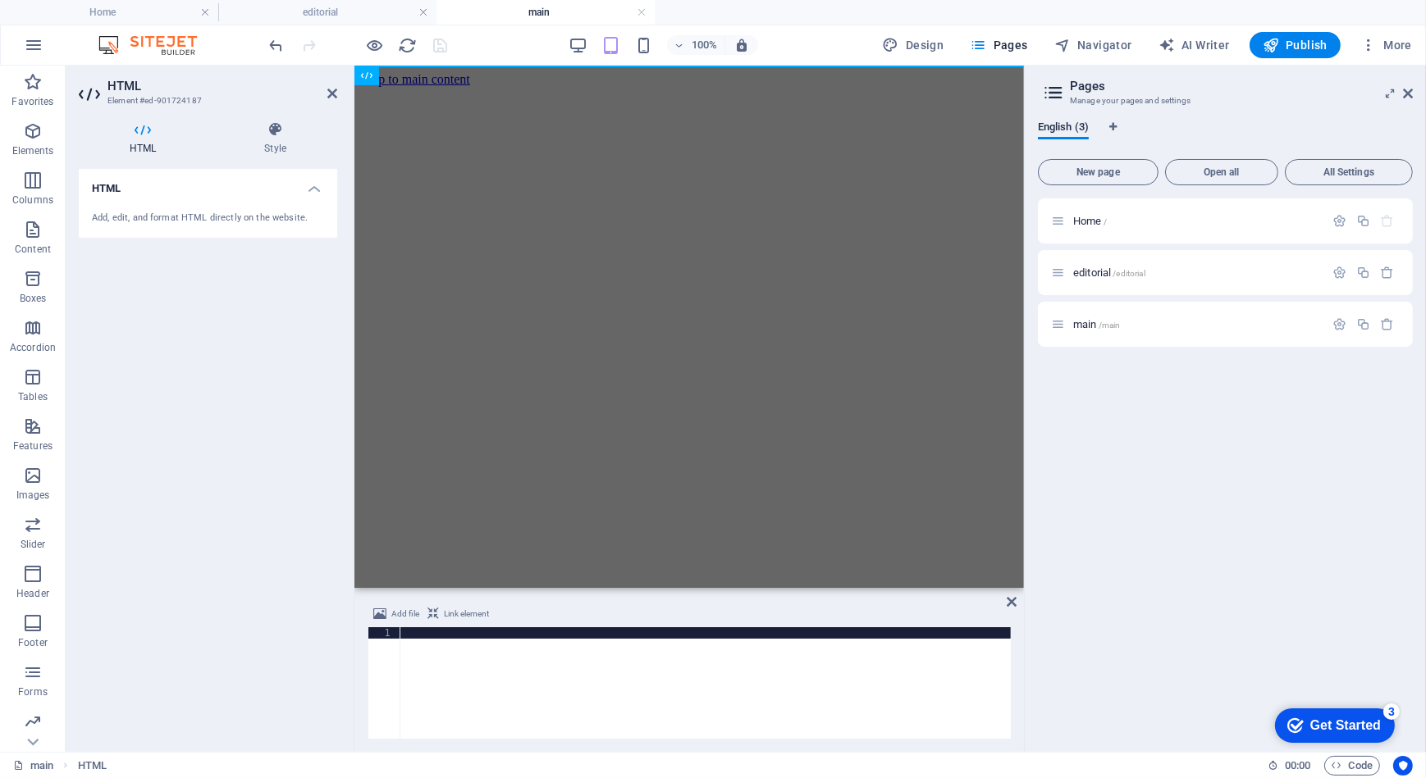
click at [623, 93] on html "Skip to main content" at bounding box center [688, 79] width 669 height 28
click at [509, 681] on div at bounding box center [705, 695] width 610 height 135
click at [368, 82] on icon at bounding box center [366, 76] width 11 height 20
click at [424, 82] on icon at bounding box center [422, 75] width 9 height 17
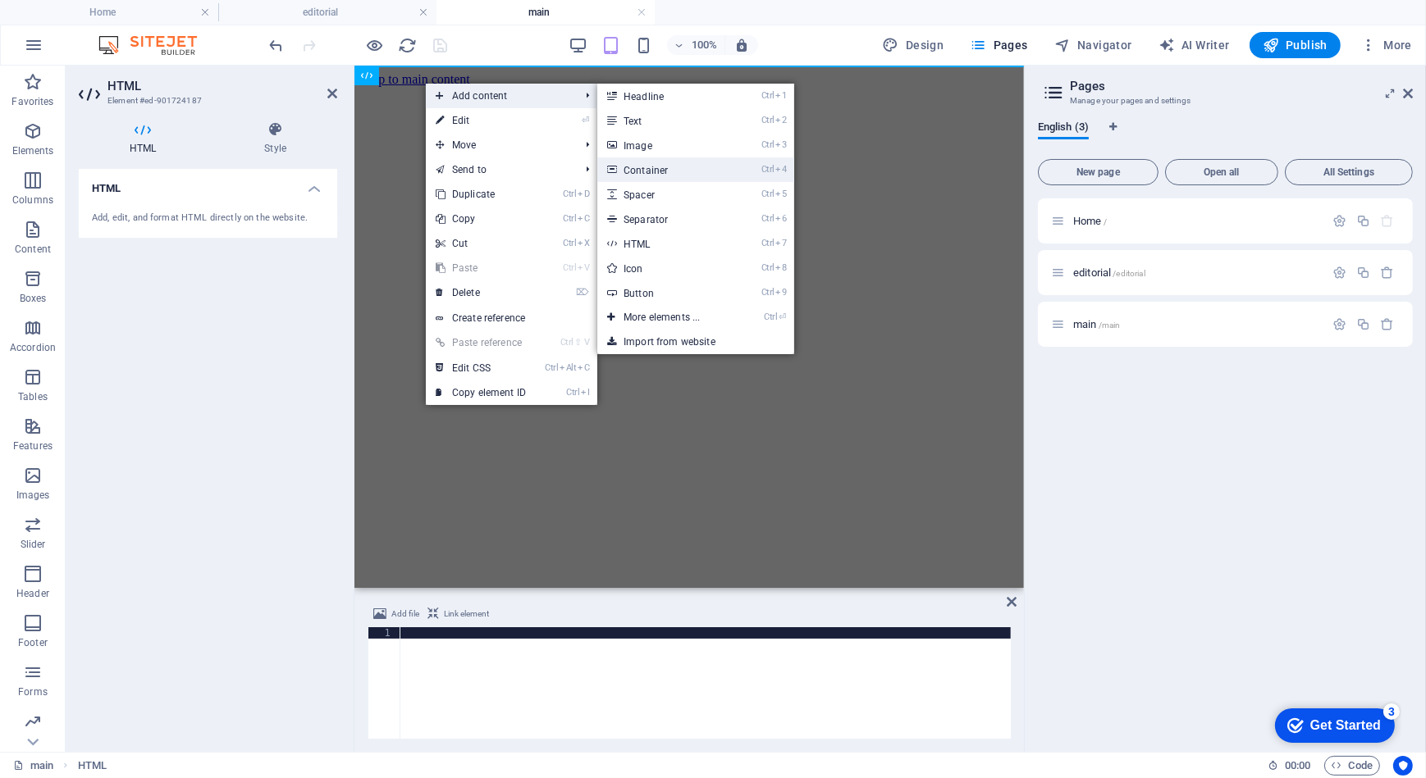
click at [658, 171] on link "Ctrl 4 Container" at bounding box center [664, 169] width 135 height 25
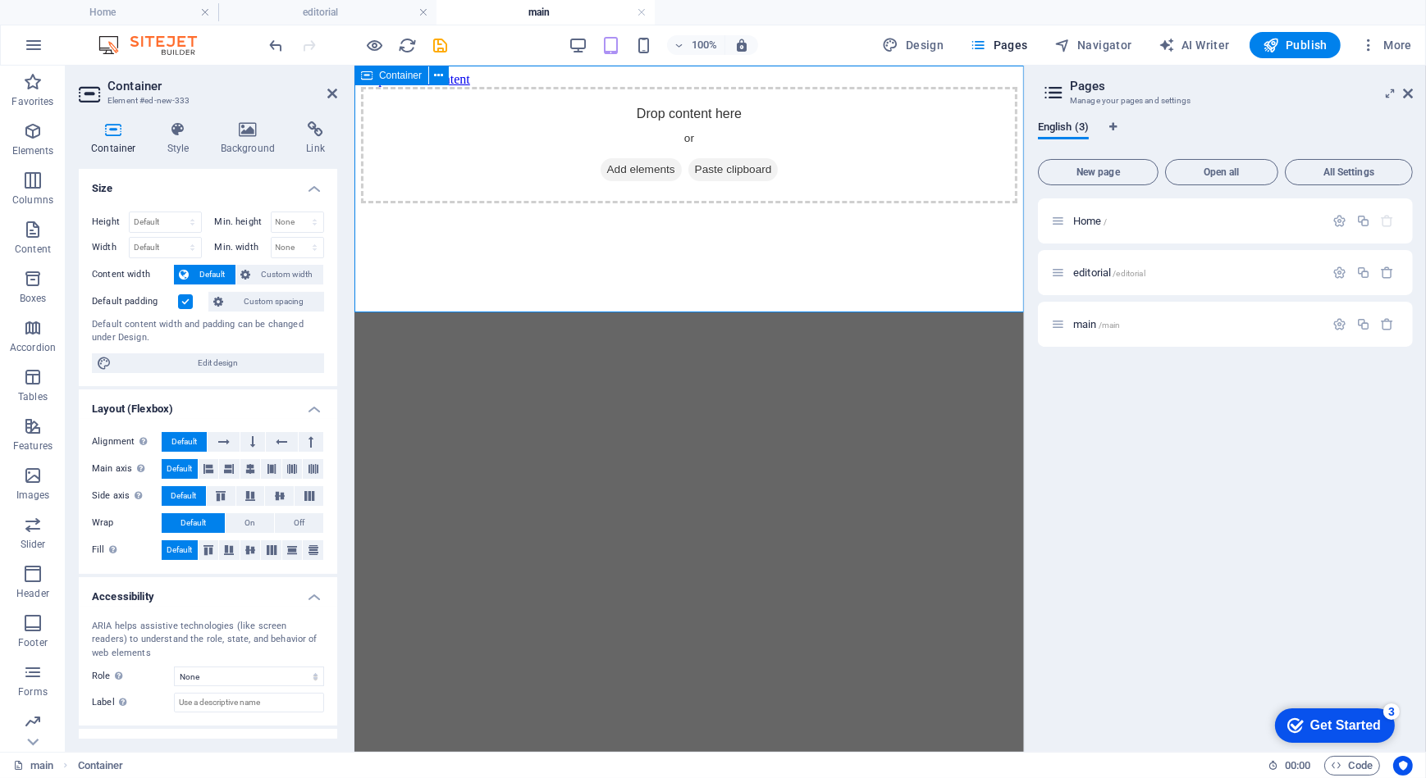
click at [623, 180] on div "Drop content here or Add elements Paste clipboard" at bounding box center [688, 144] width 656 height 116
click at [490, 191] on div "Drop content here or Add elements Paste clipboard" at bounding box center [688, 144] width 656 height 116
click at [658, 180] on span "Add elements" at bounding box center [640, 168] width 81 height 23
click at [463, 182] on div "Drop content here or Add elements Paste clipboard" at bounding box center [688, 144] width 656 height 116
click at [442, 67] on icon at bounding box center [439, 75] width 9 height 17
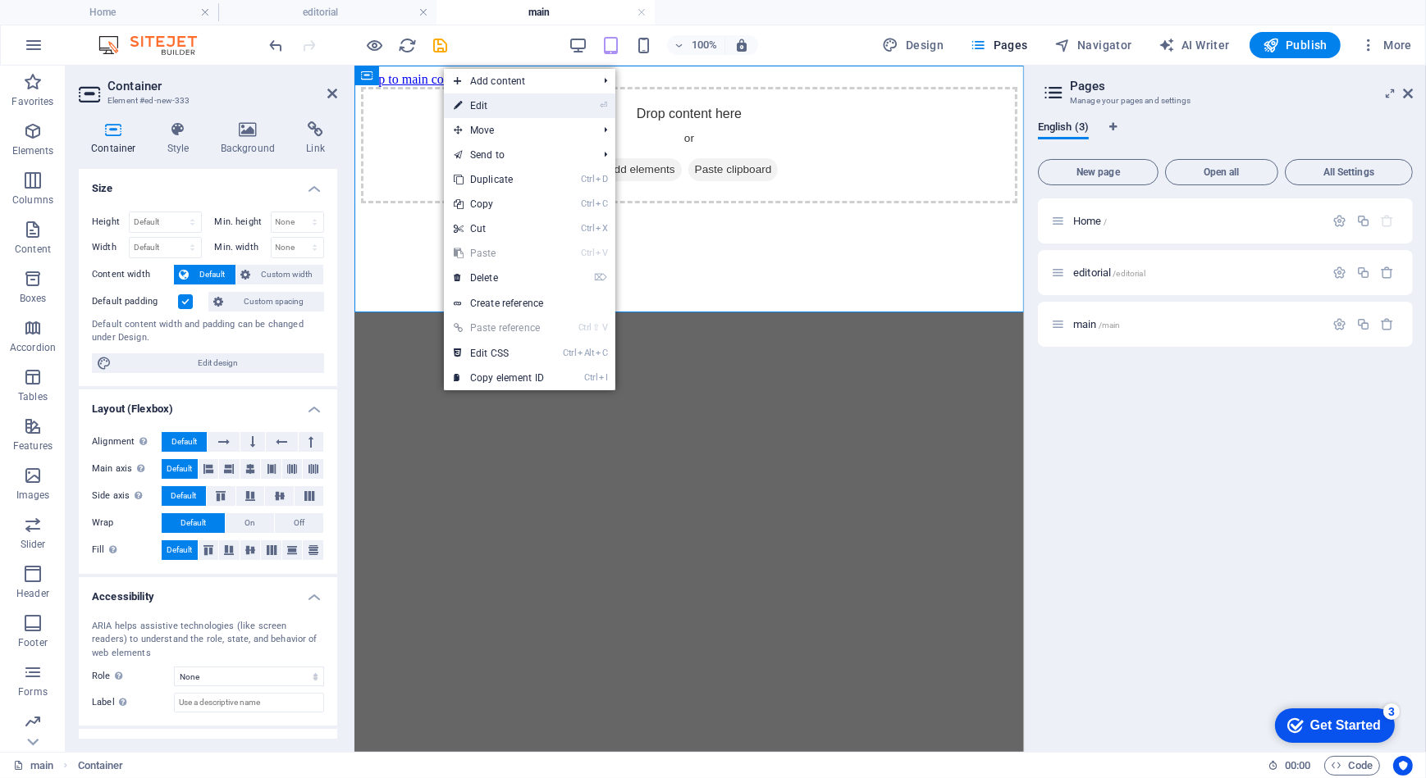
click at [484, 114] on link "⏎ Edit" at bounding box center [499, 106] width 110 height 25
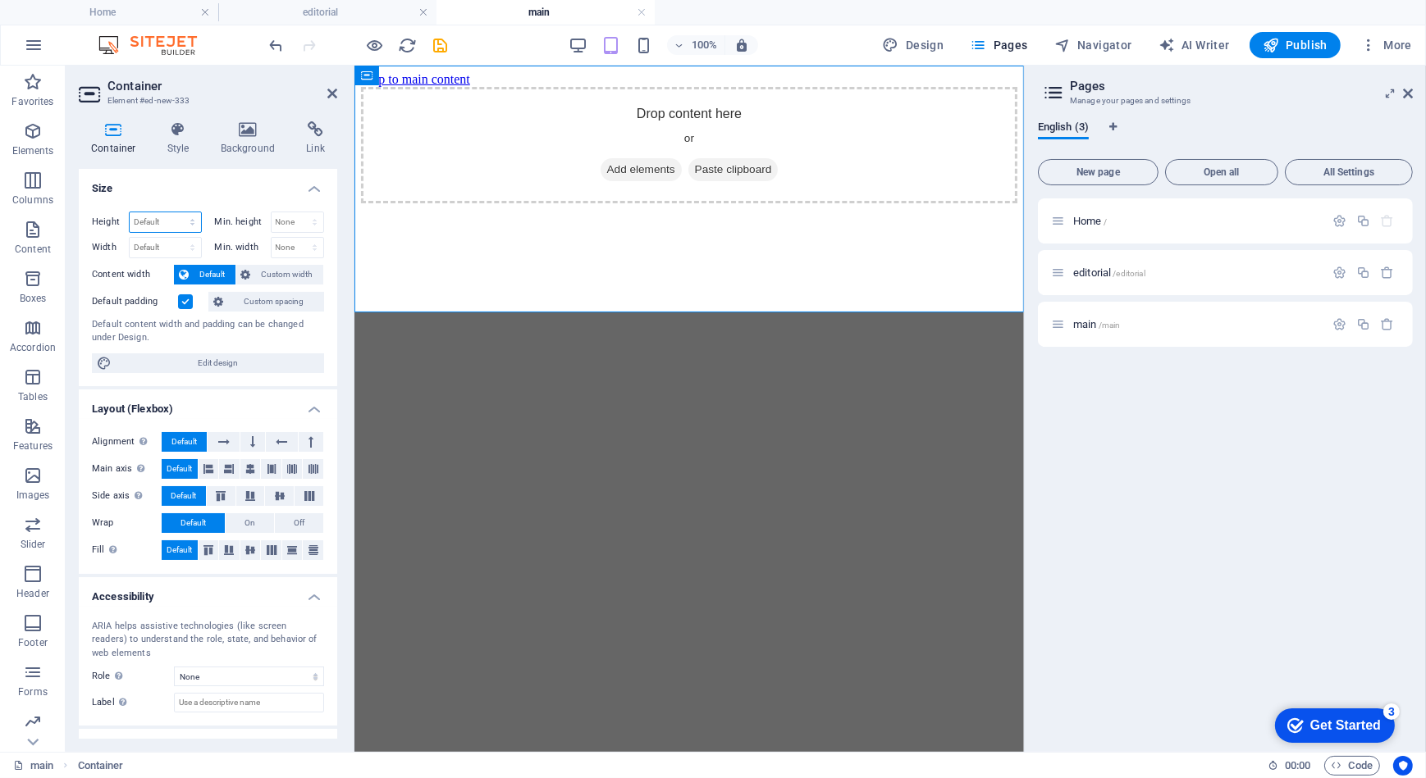
click at [189, 225] on select "Default px rem % vh vw" at bounding box center [165, 222] width 71 height 20
click at [195, 187] on h4 "Size" at bounding box center [208, 184] width 258 height 30
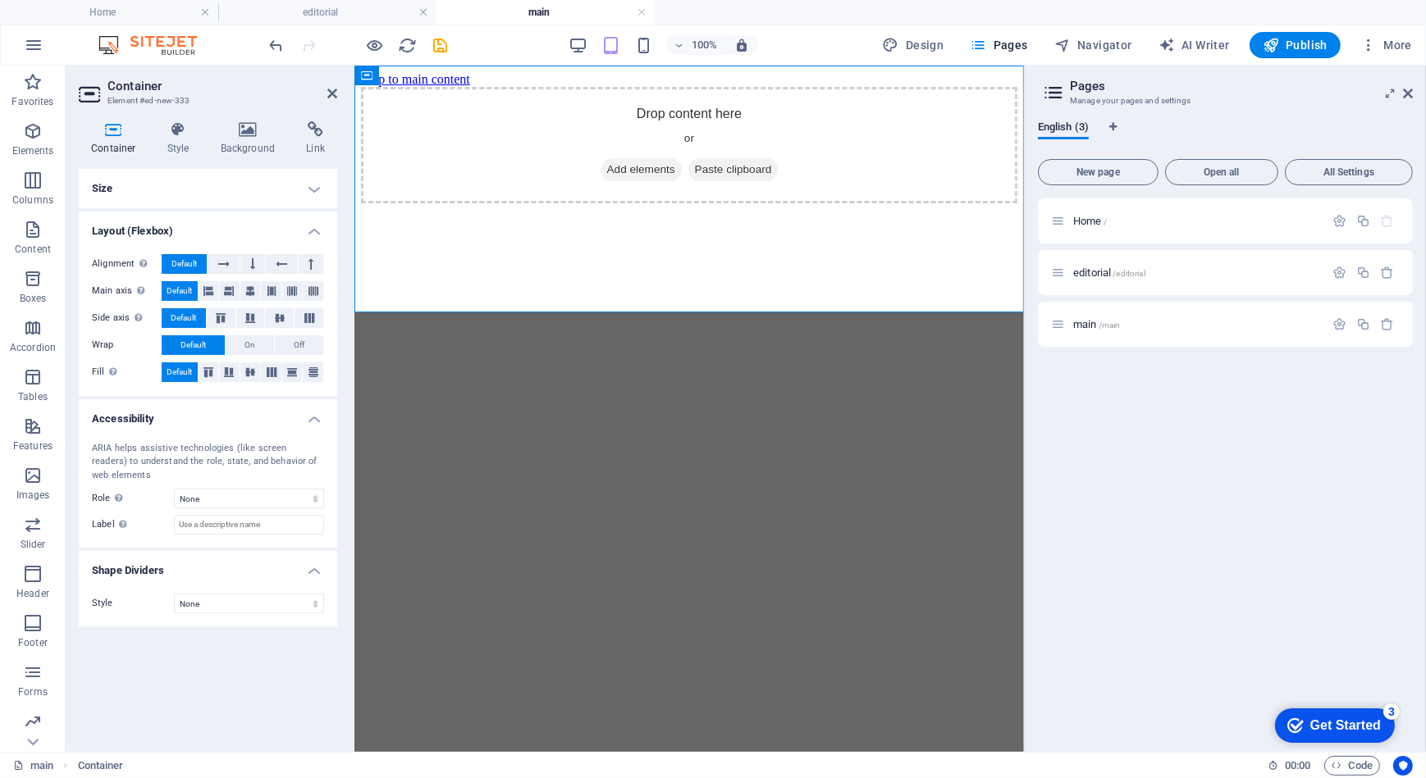
click at [188, 191] on h4 "Size" at bounding box center [208, 188] width 258 height 39
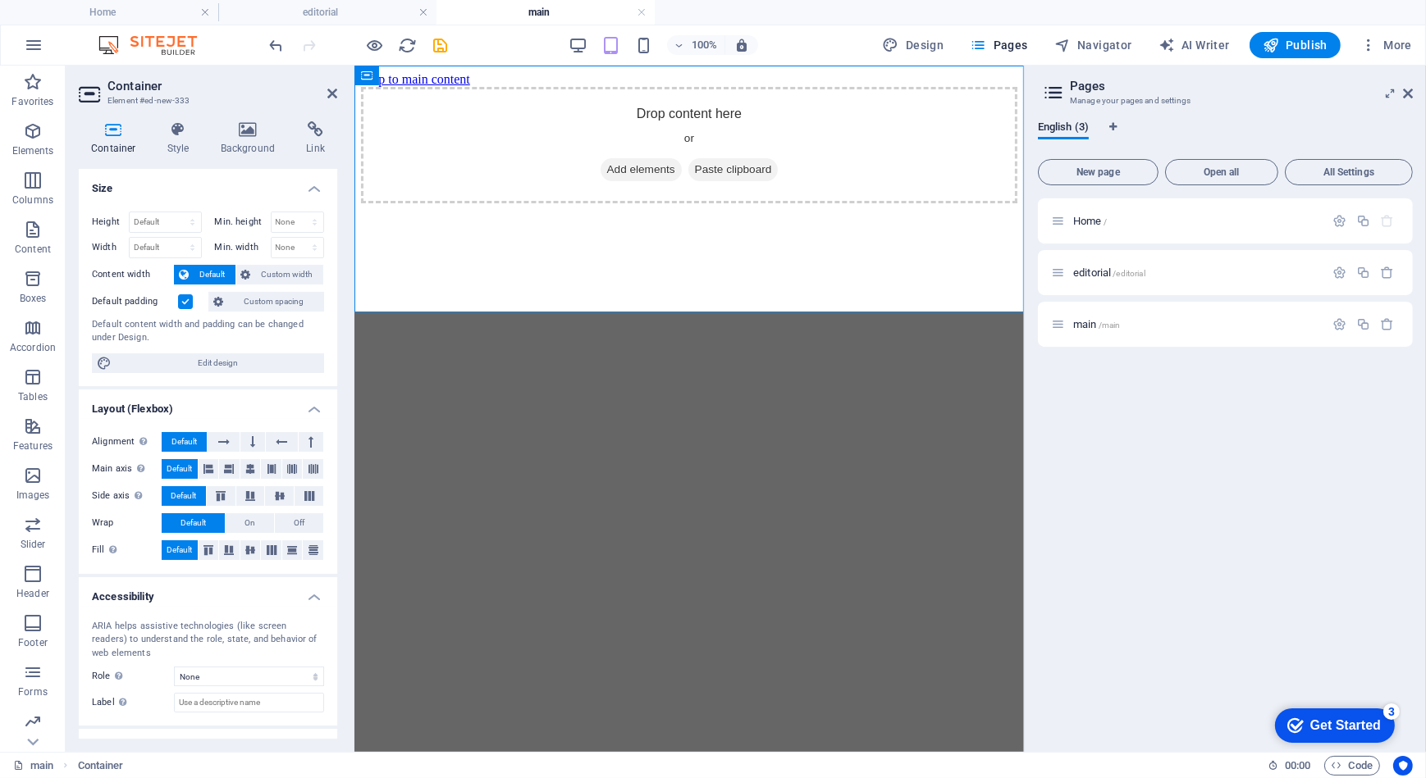
click at [188, 191] on h4 "Size" at bounding box center [208, 184] width 258 height 30
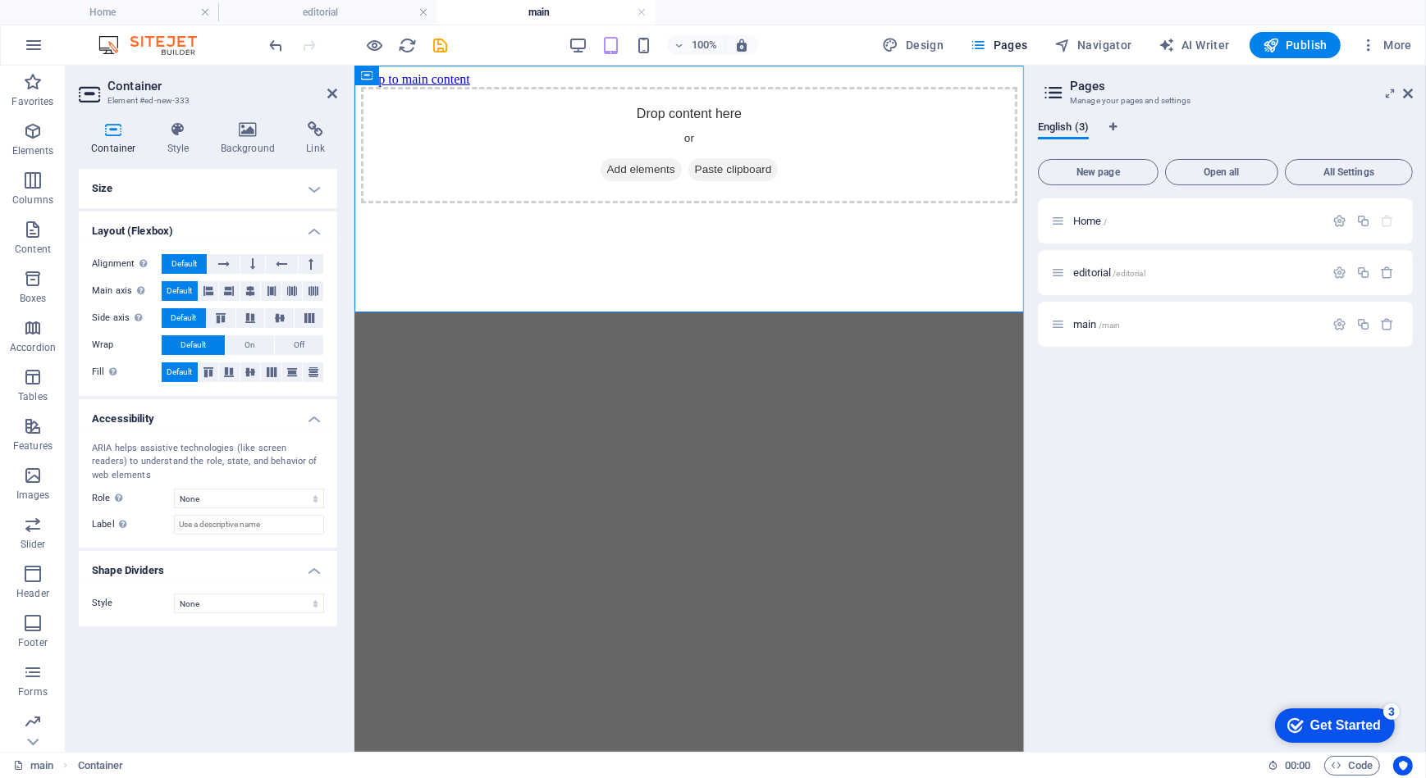
click at [188, 191] on h4 "Size" at bounding box center [208, 188] width 258 height 39
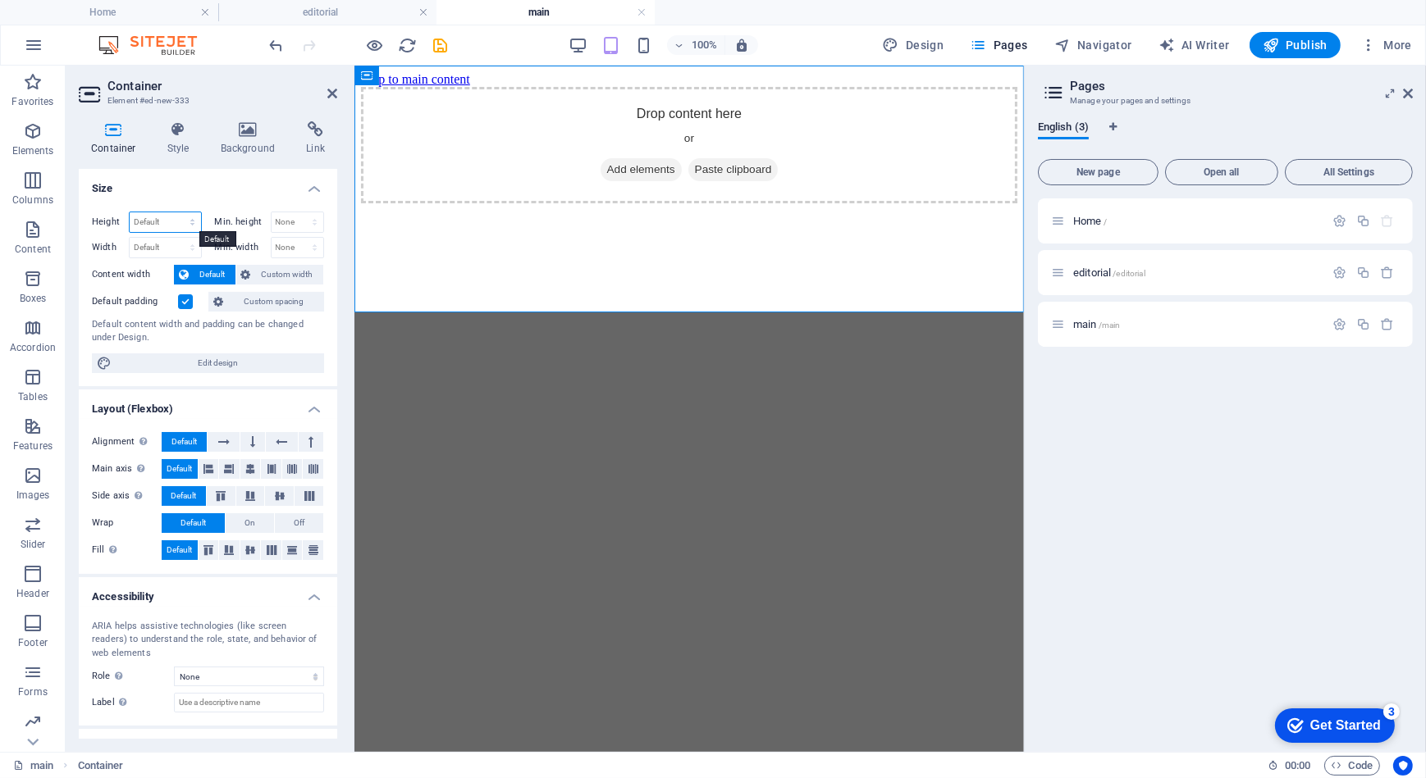
click at [185, 220] on select "Default px rem % vh vw" at bounding box center [165, 222] width 71 height 20
select select "px"
click at [176, 212] on select "Default px rem % vh vw" at bounding box center [165, 222] width 71 height 20
click at [187, 224] on select "Default px rem % vh vw" at bounding box center [189, 222] width 23 height 20
click at [178, 212] on select "Default px rem % vh vw" at bounding box center [189, 222] width 23 height 20
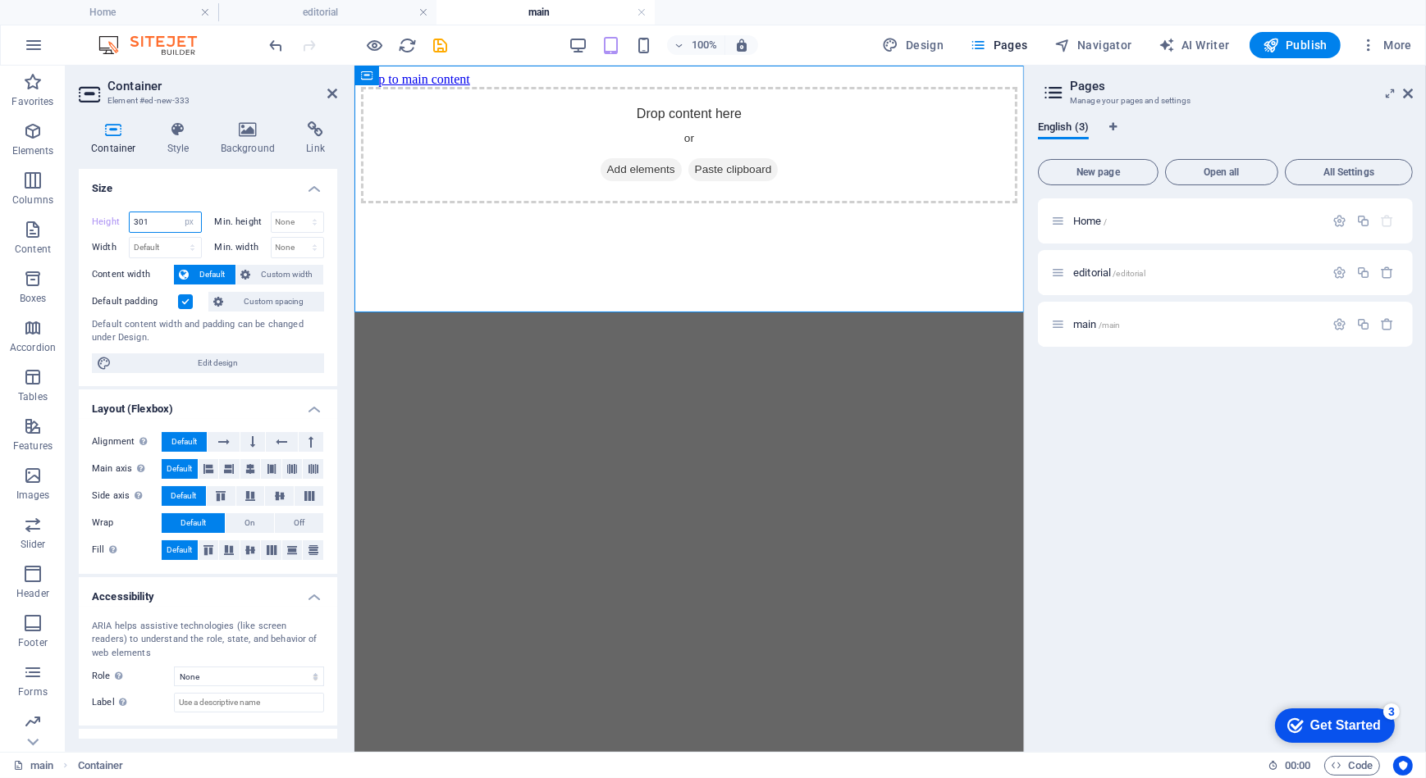
click at [158, 221] on input "301" at bounding box center [165, 222] width 71 height 20
type input "2"
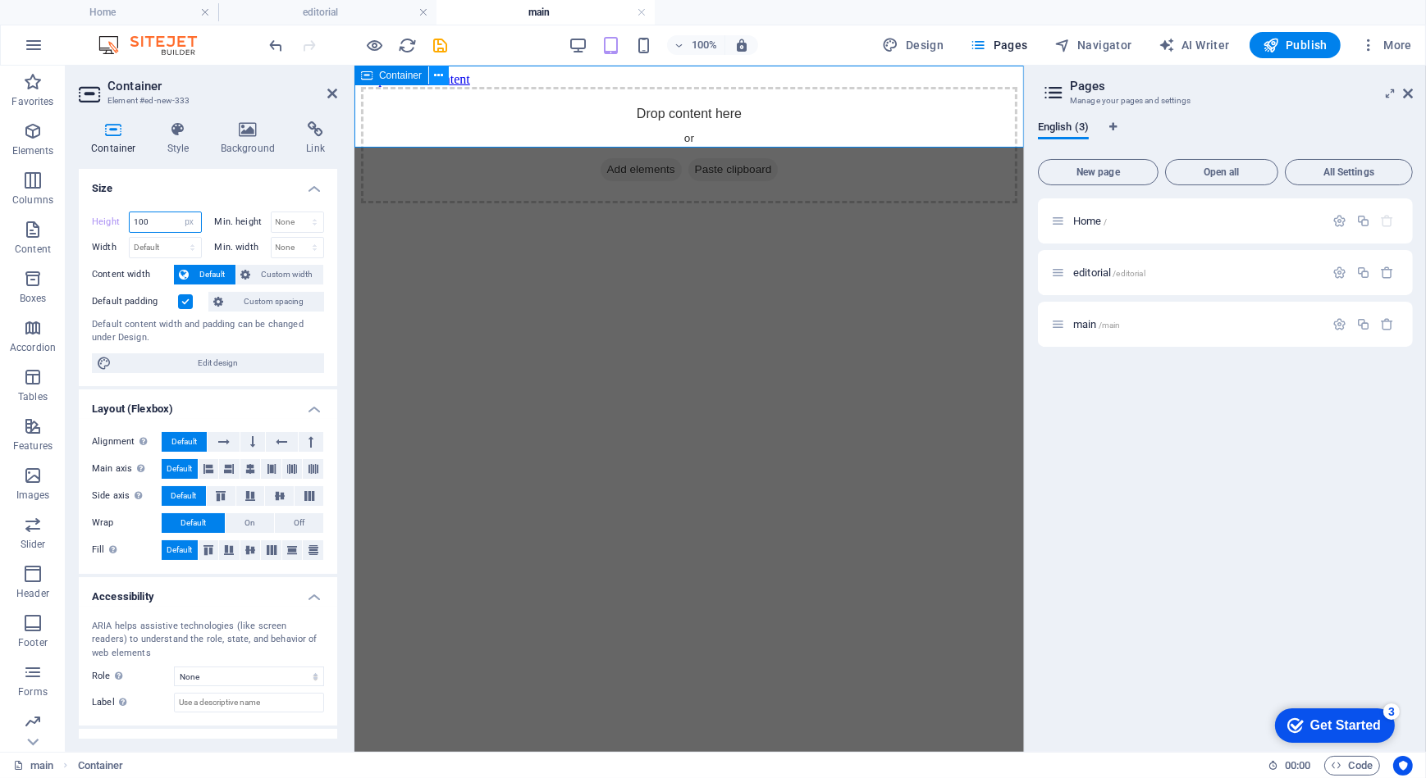
type input "100"
click at [441, 67] on icon at bounding box center [439, 75] width 9 height 17
click at [1411, 92] on icon at bounding box center [1408, 93] width 10 height 13
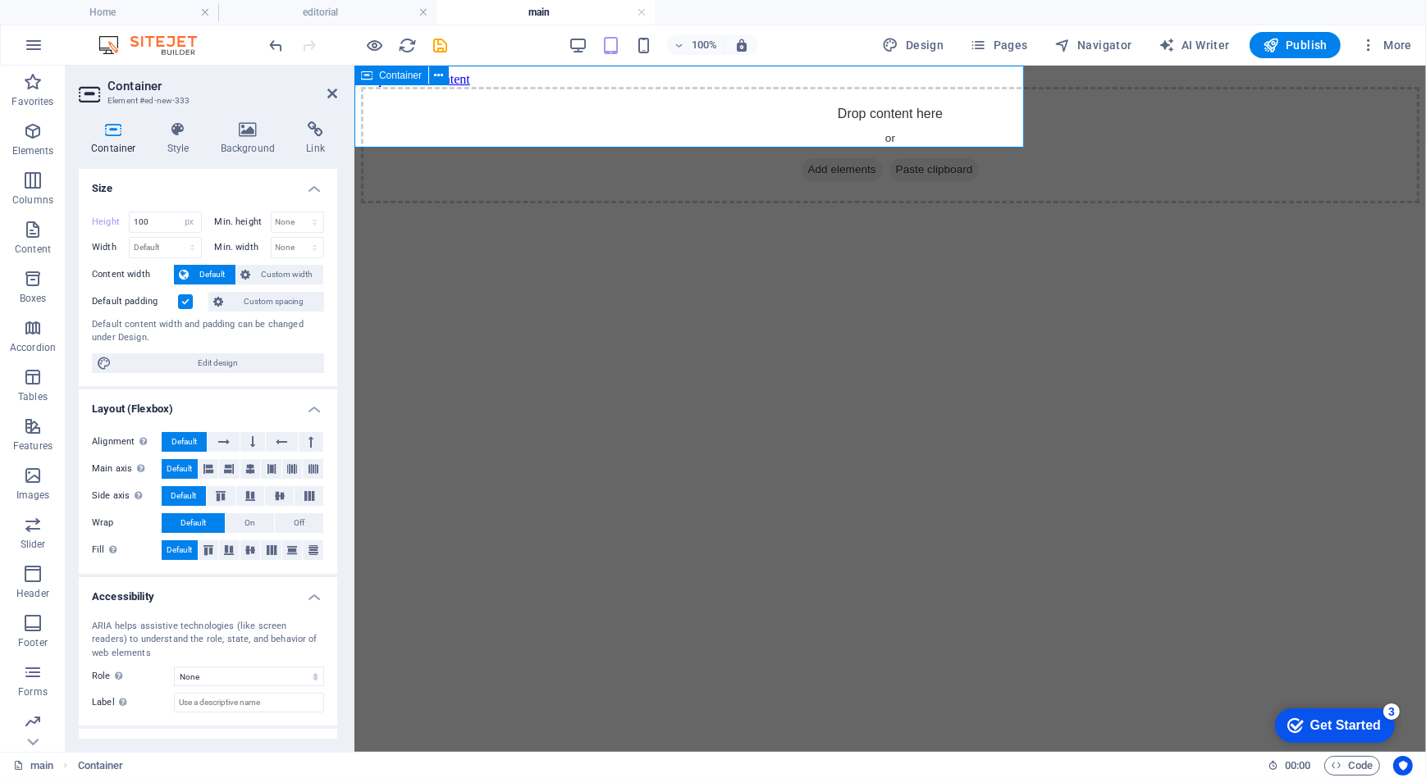
select select "DISABLED_OPTION_VALUE"
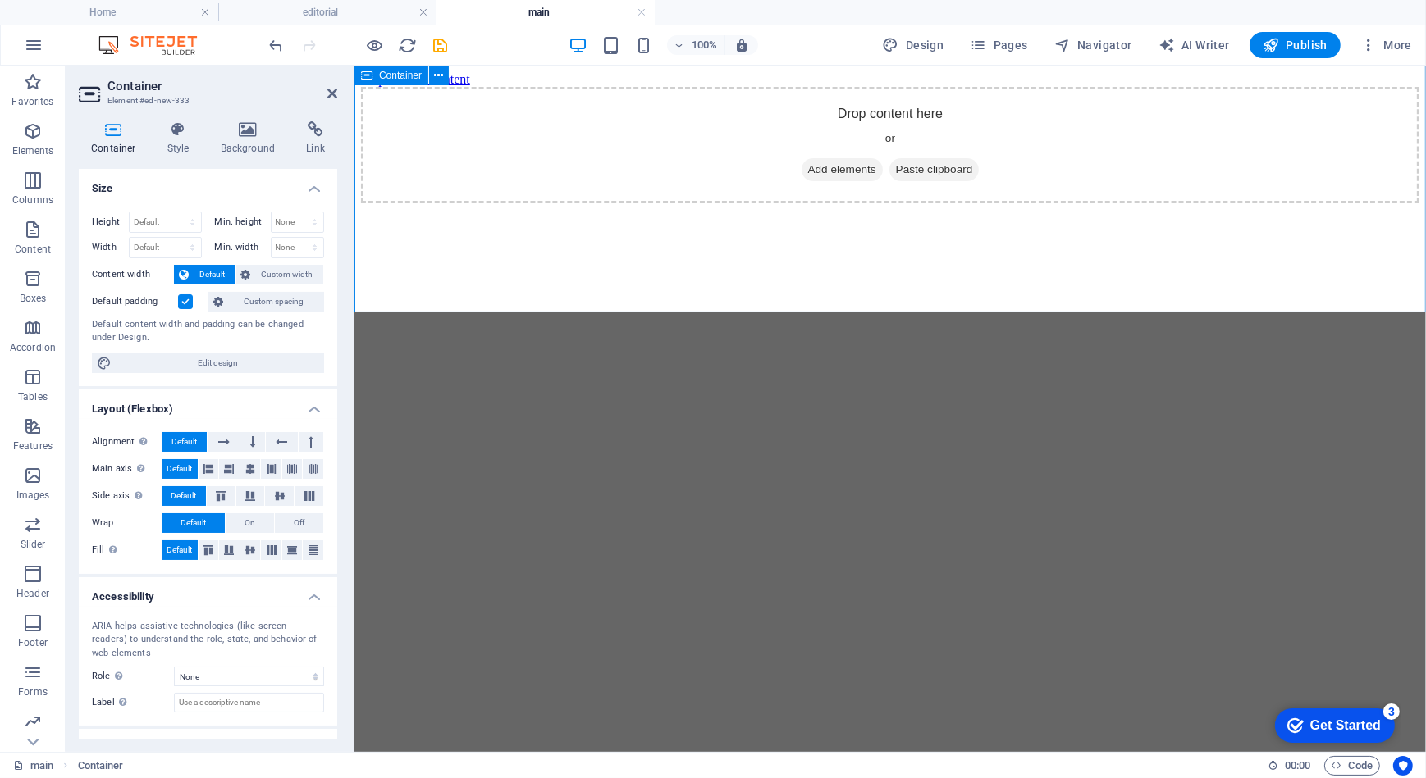
click at [638, 203] on div "Drop content here or Add elements Paste clipboard" at bounding box center [889, 144] width 1058 height 116
click at [630, 203] on div "Drop content here or Add elements Paste clipboard" at bounding box center [889, 144] width 1058 height 116
click at [636, 203] on div "Drop content here or Add elements Paste clipboard" at bounding box center [889, 144] width 1058 height 116
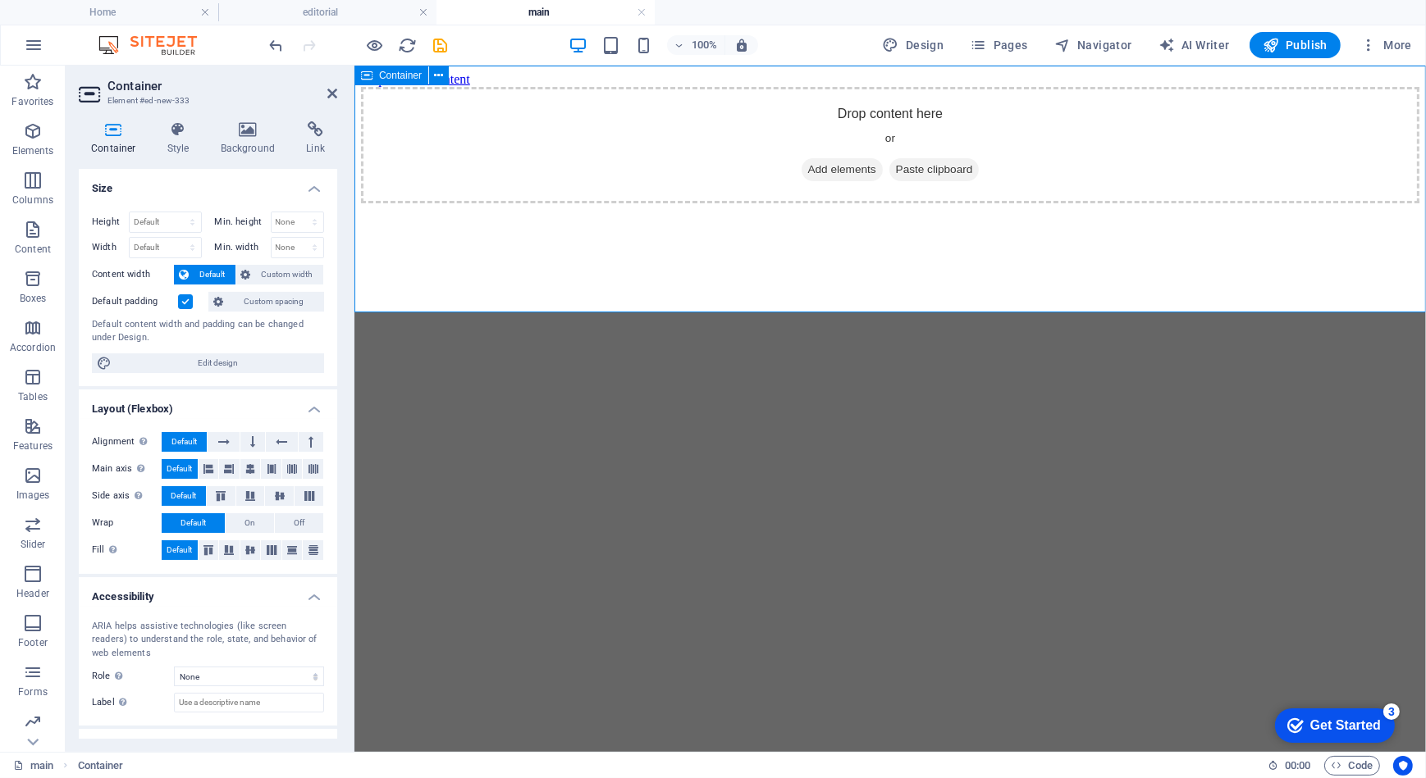
click at [613, 196] on div "Drop content here or Add elements Paste clipboard" at bounding box center [889, 144] width 1058 height 116
click at [618, 168] on div "Drop content here or Add elements Paste clipboard" at bounding box center [889, 144] width 1058 height 116
click at [184, 443] on span "Default" at bounding box center [183, 442] width 25 height 20
click at [177, 443] on span "Default" at bounding box center [183, 442] width 25 height 20
click at [186, 468] on span "Default" at bounding box center [179, 469] width 25 height 20
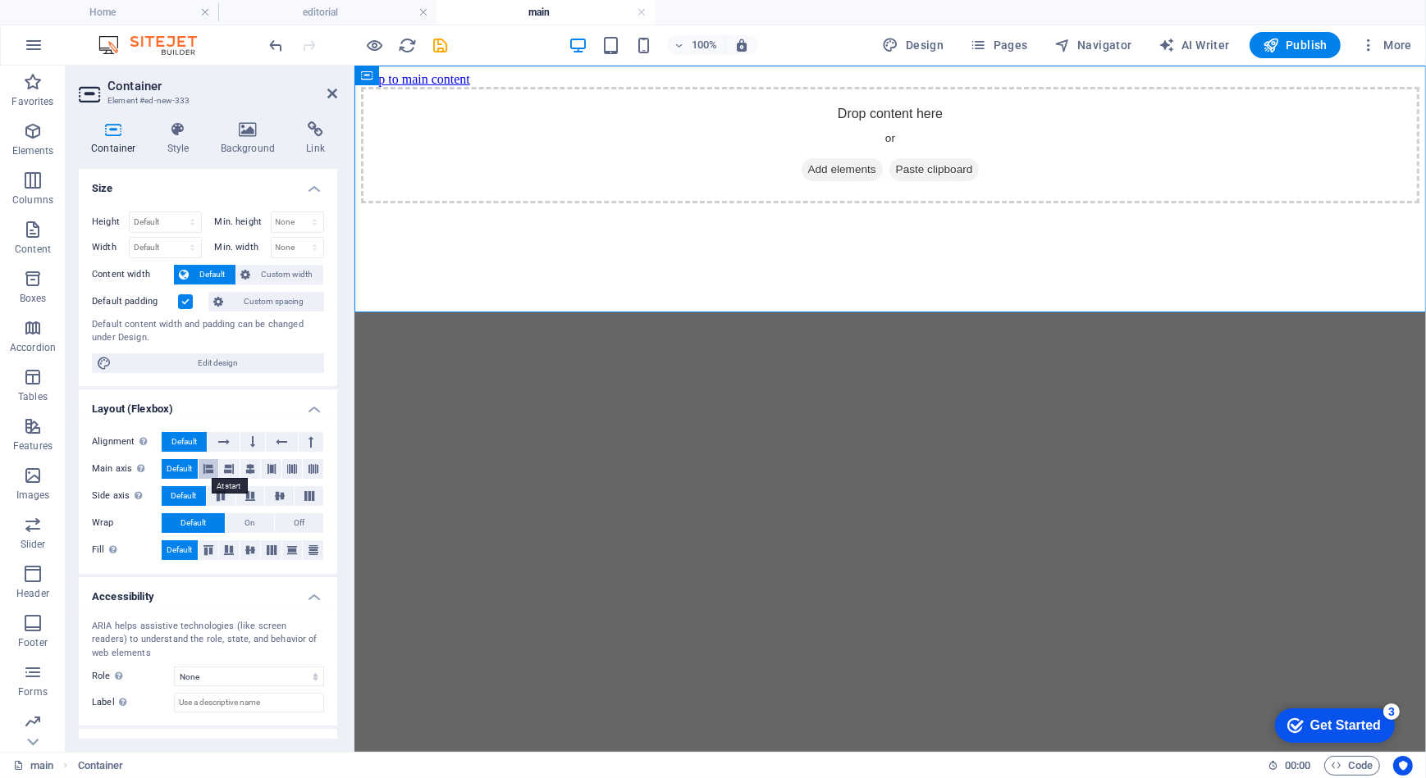
click at [206, 468] on icon at bounding box center [208, 469] width 10 height 20
click at [181, 468] on span "Default" at bounding box center [179, 469] width 25 height 20
click at [184, 496] on span "Default" at bounding box center [183, 496] width 25 height 20
click at [304, 493] on icon at bounding box center [309, 496] width 20 height 10
click at [190, 491] on span "Default" at bounding box center [183, 496] width 25 height 20
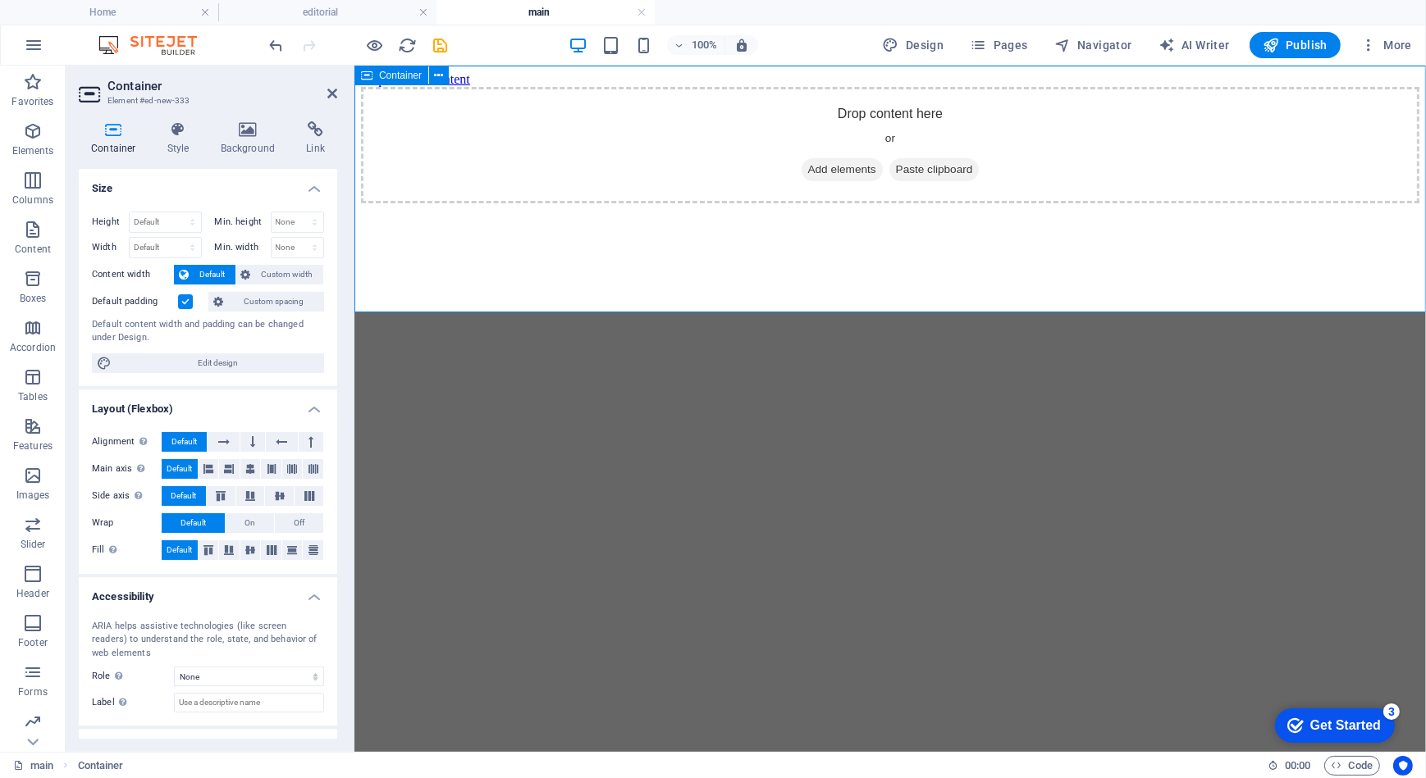
click at [429, 203] on div "Drop content here or Add elements Paste clipboard" at bounding box center [889, 144] width 1058 height 116
click at [820, 180] on span "Add elements" at bounding box center [841, 168] width 81 height 23
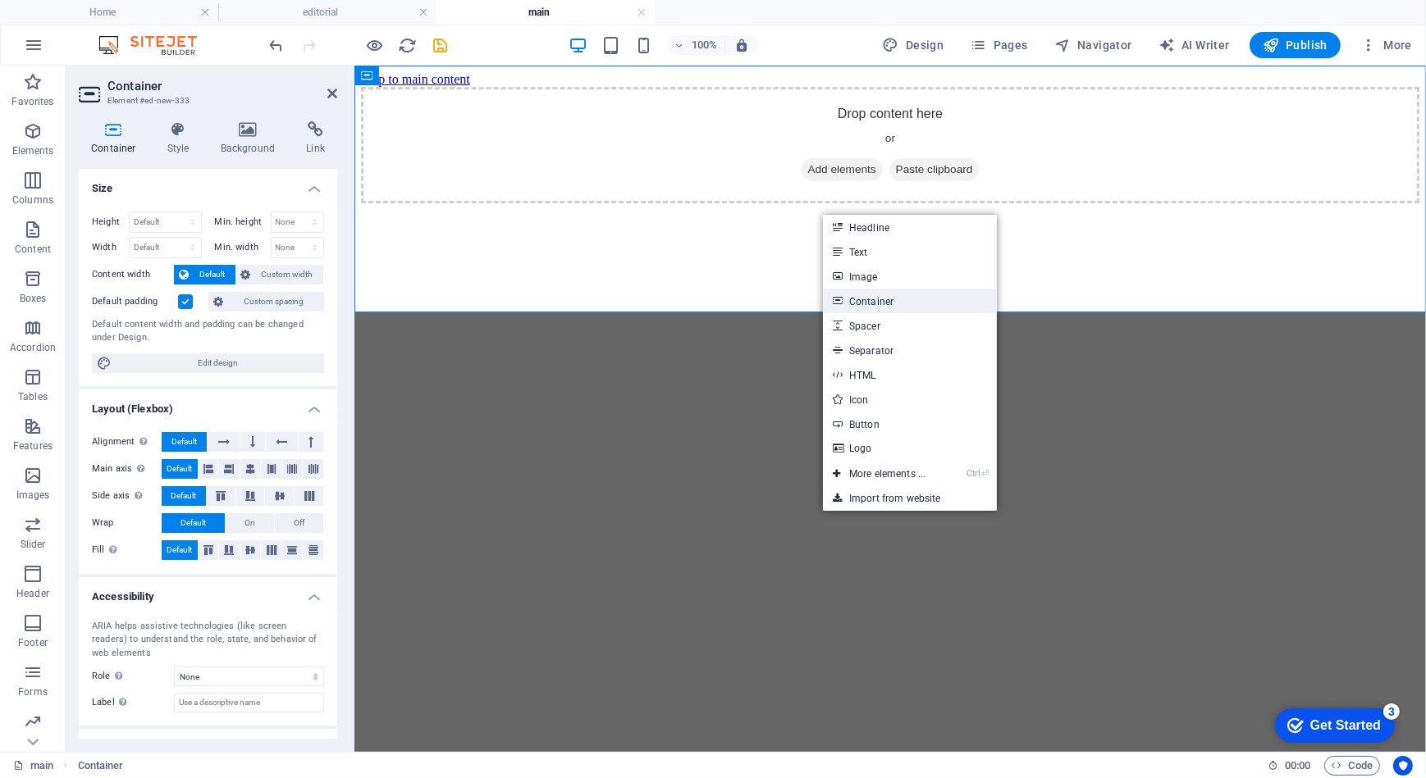
click at [861, 299] on link "Container" at bounding box center [910, 301] width 174 height 25
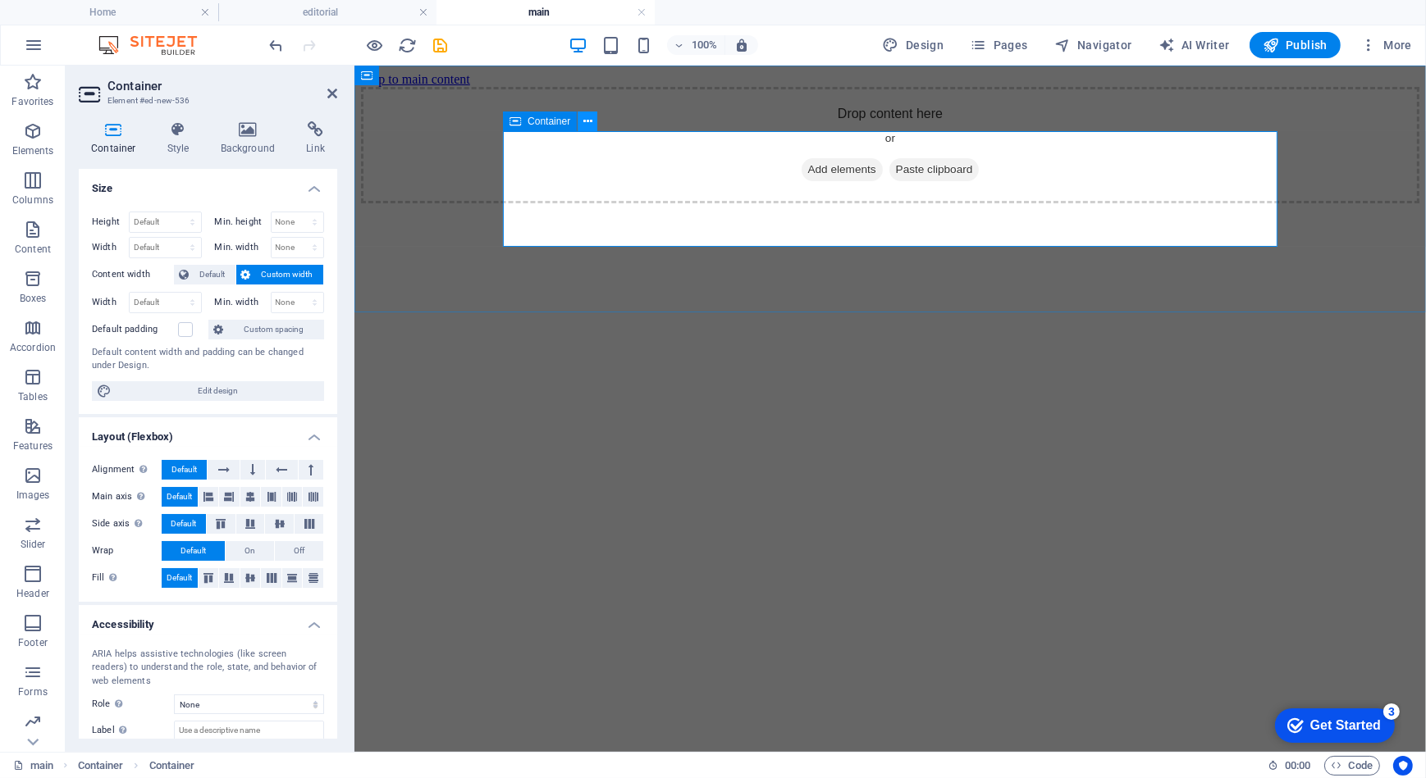
click at [581, 123] on button at bounding box center [587, 122] width 20 height 20
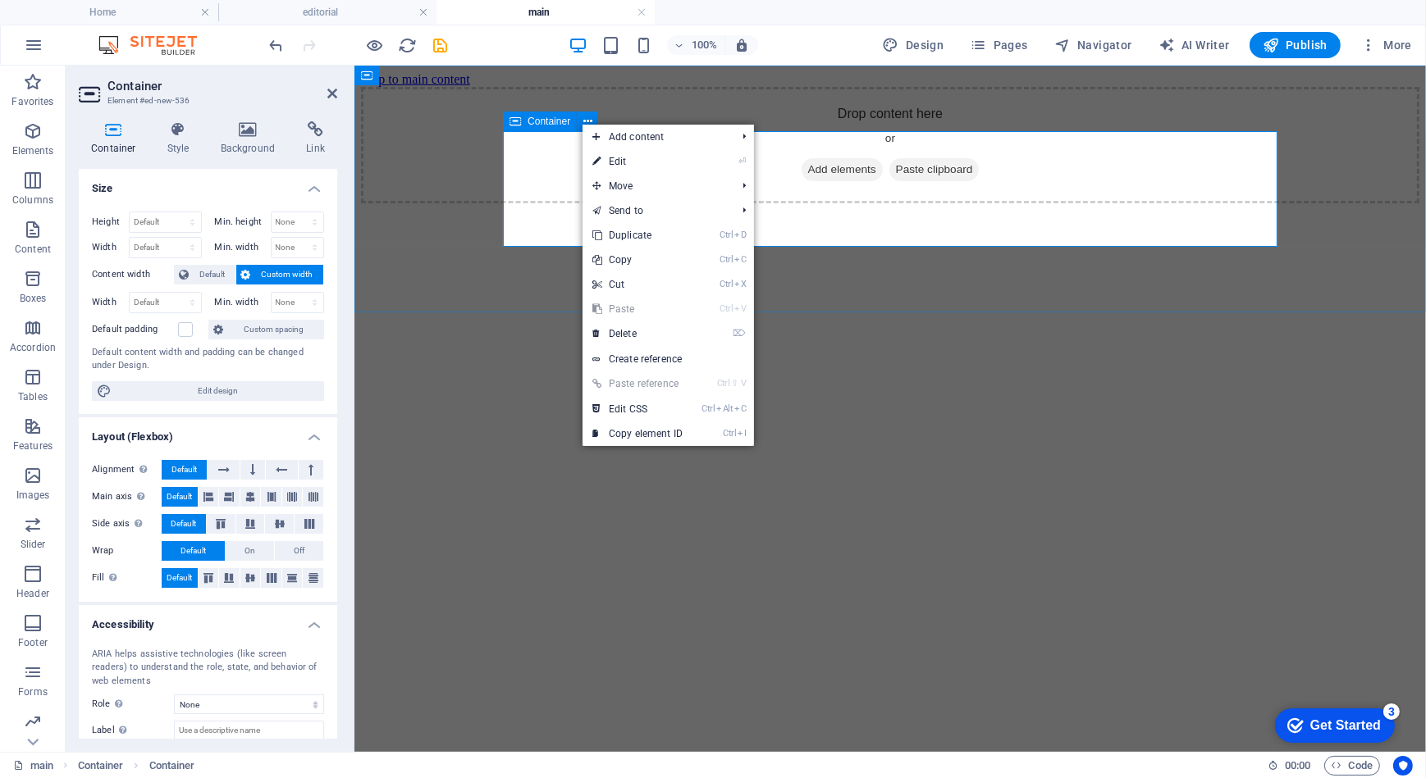
click at [519, 148] on div "Drop content here or Add elements Paste clipboard" at bounding box center [889, 144] width 1058 height 116
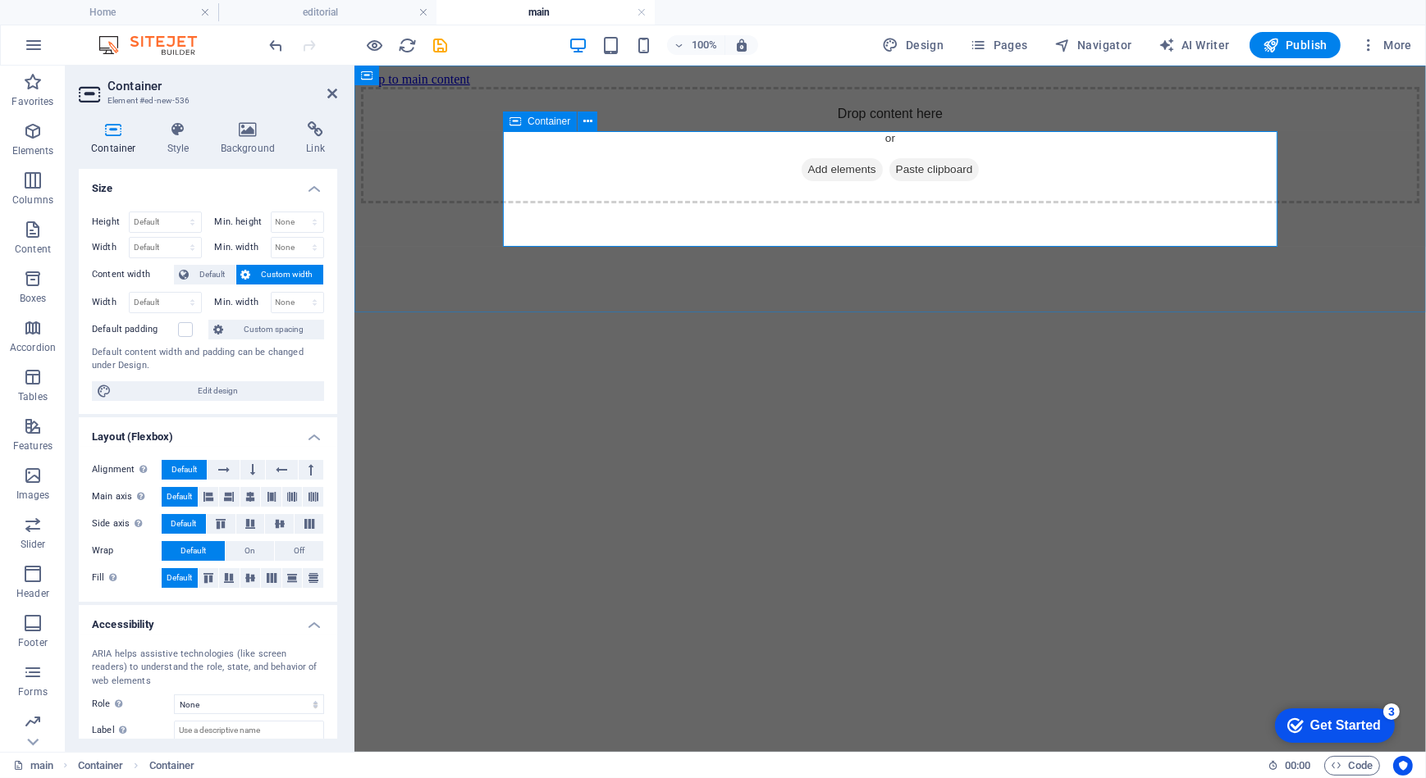
click at [524, 152] on div "Drop content here or Add elements Paste clipboard" at bounding box center [889, 144] width 1058 height 116
click at [223, 472] on icon at bounding box center [223, 470] width 11 height 20
click at [177, 463] on span "Default" at bounding box center [183, 470] width 25 height 20
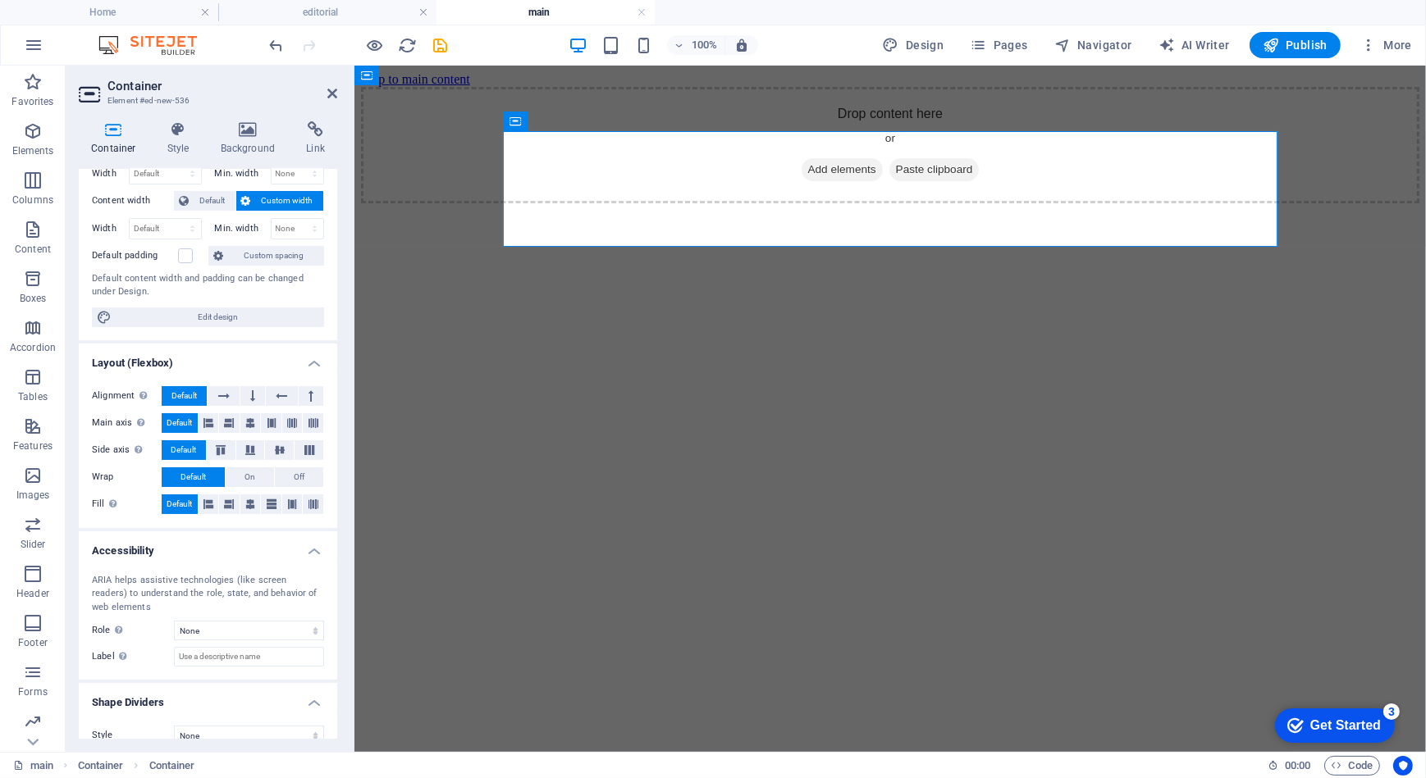
scroll to position [93, 0]
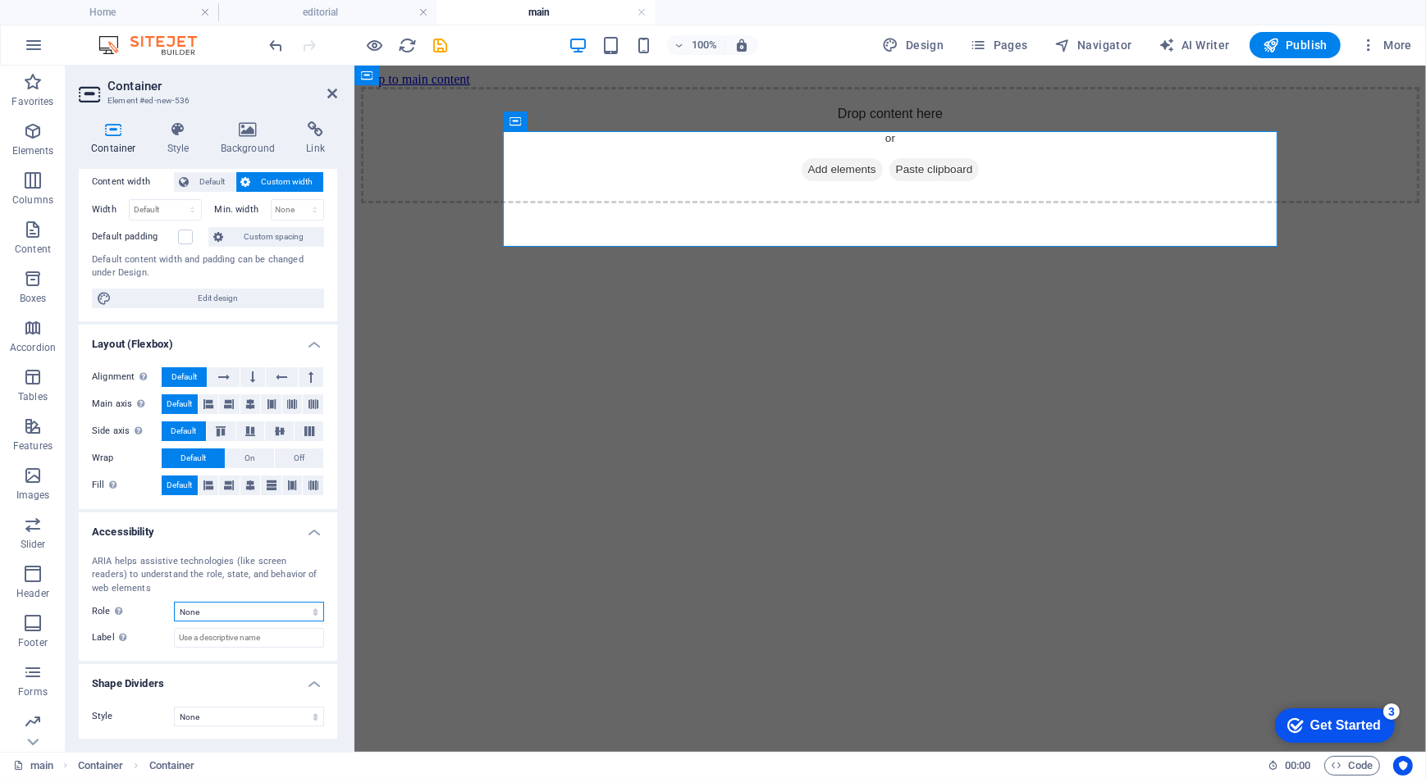
click at [249, 607] on select "None Alert Article Banner Comment Complementary Dialog Footer Header Marquee Pr…" at bounding box center [249, 612] width 150 height 20
click at [174, 602] on select "None Alert Article Banner Comment Complementary Dialog Footer Header Marquee Pr…" at bounding box center [249, 612] width 150 height 20
click at [214, 640] on input "Label Use the ARIA label to provide a clear and descriptive name for elements t…" at bounding box center [249, 638] width 150 height 20
click at [150, 650] on div "ARIA helps assistive technologies (like screen readers) to understand the role,…" at bounding box center [208, 602] width 258 height 120
click at [215, 611] on select "None Alert Article Banner Comment Complementary Dialog Footer Header Marquee Pr…" at bounding box center [249, 612] width 150 height 20
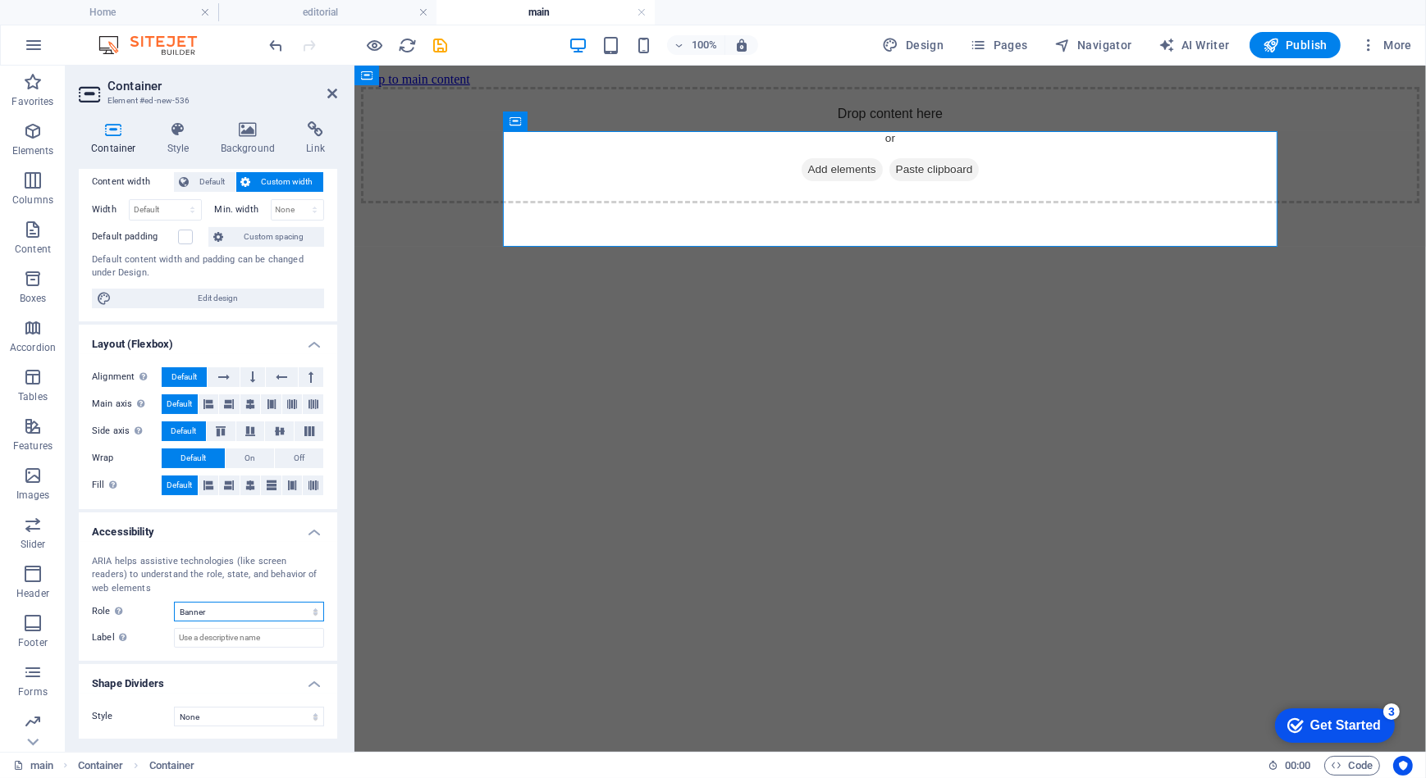
select select "header"
click at [174, 602] on select "None Alert Article Banner Comment Complementary Dialog Footer Header Marquee Pr…" at bounding box center [249, 612] width 150 height 20
click at [251, 719] on select "None Triangle Square Diagonal Polygon 1 Polygon 2 Zigzag Multiple Zigzags Waves…" at bounding box center [249, 717] width 150 height 20
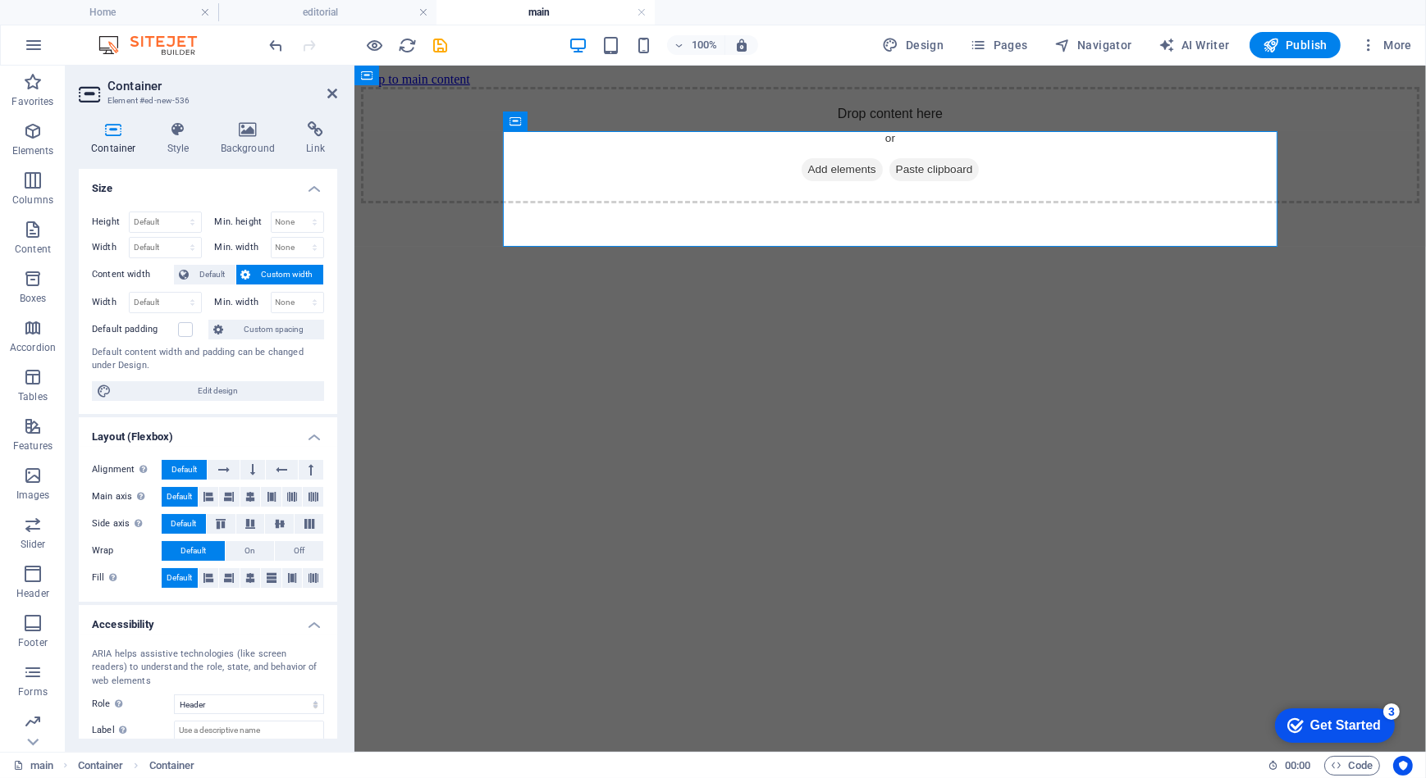
drag, startPoint x: 238, startPoint y: 388, endPoint x: 238, endPoint y: 363, distance: 25.4
click at [238, 363] on div "Height Default px rem % vh vw Min. height None px rem % vh vw Width Default px …" at bounding box center [208, 307] width 258 height 216
click at [189, 294] on select "Default px rem % em vh vw" at bounding box center [165, 303] width 71 height 20
select select "vw"
click at [176, 293] on select "Default px rem % em vh vw" at bounding box center [165, 303] width 71 height 20
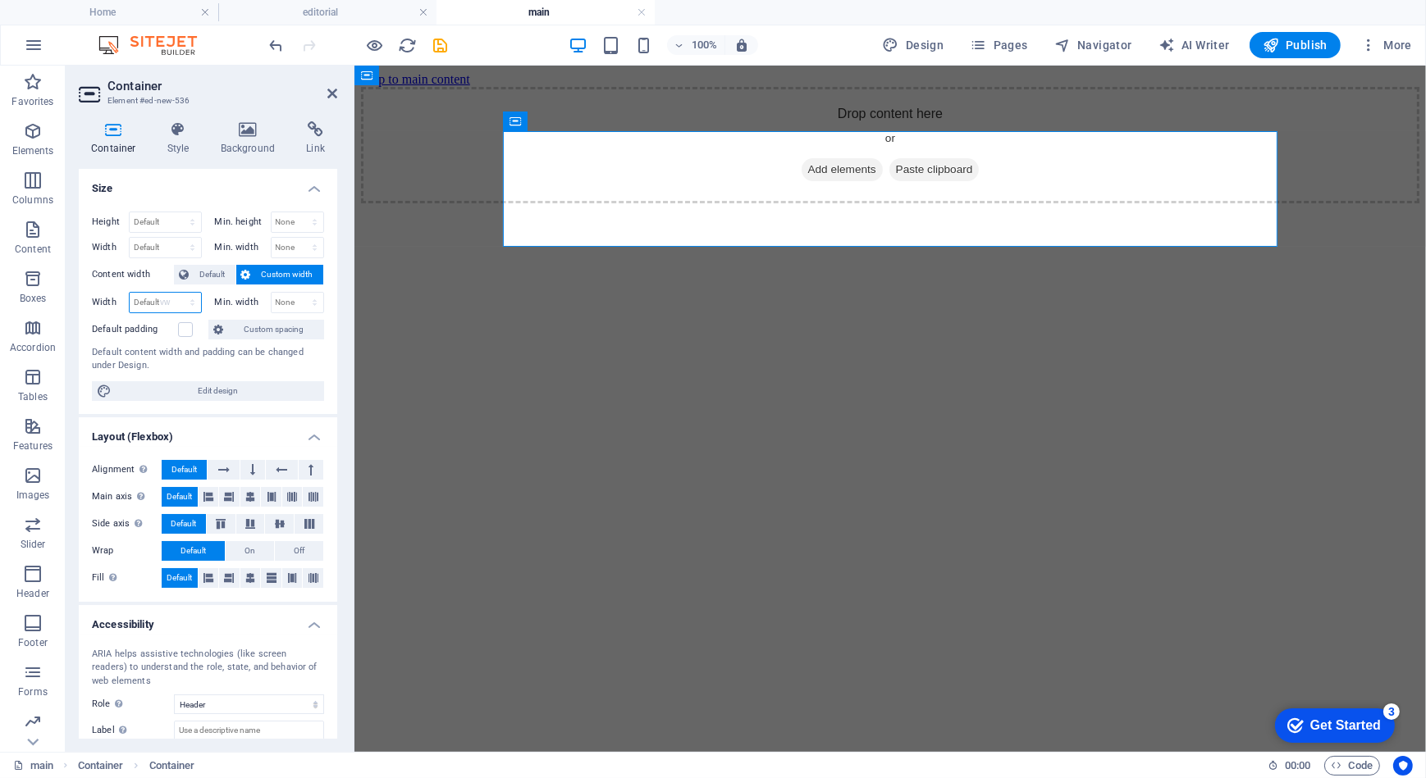
type input "72.3"
click at [582, 119] on button at bounding box center [587, 122] width 20 height 20
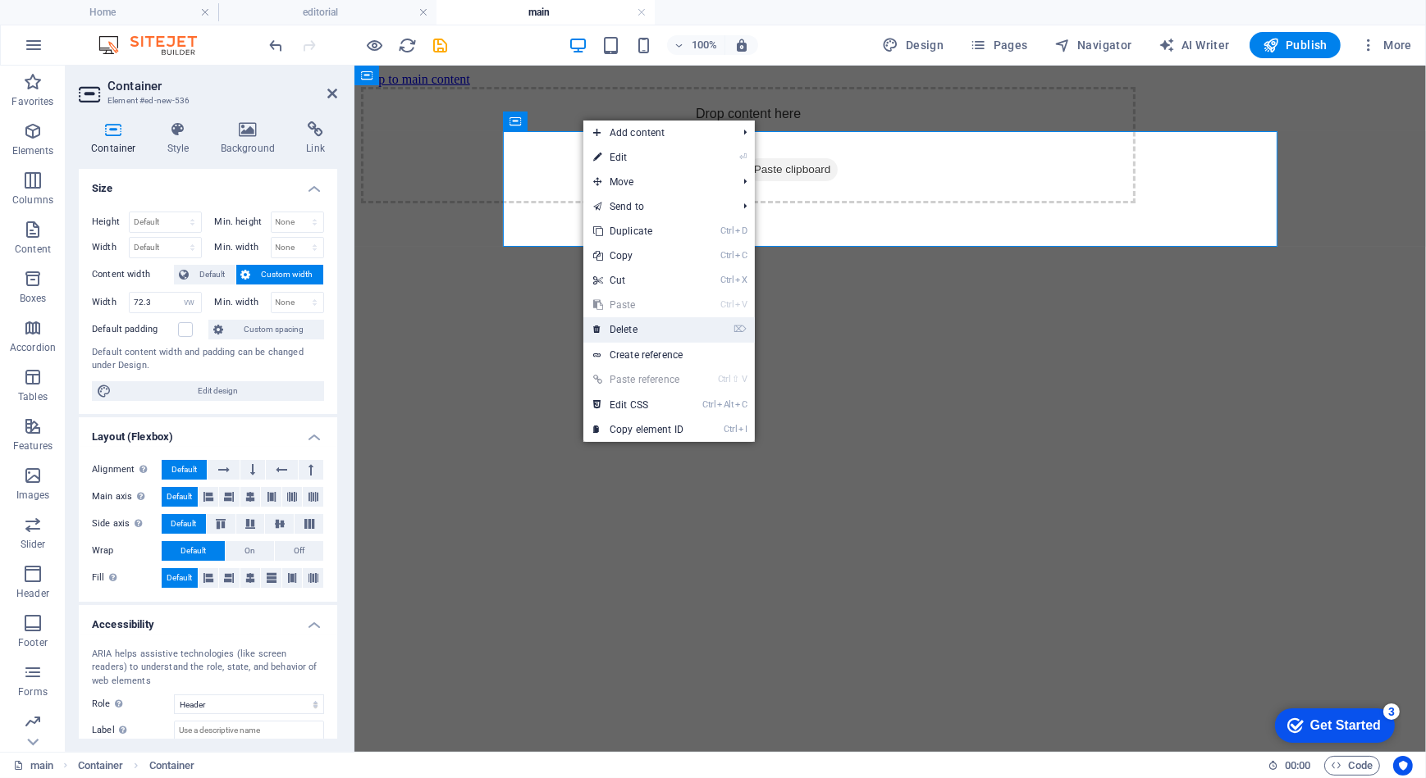
click at [656, 328] on link "⌦ Delete" at bounding box center [638, 329] width 110 height 25
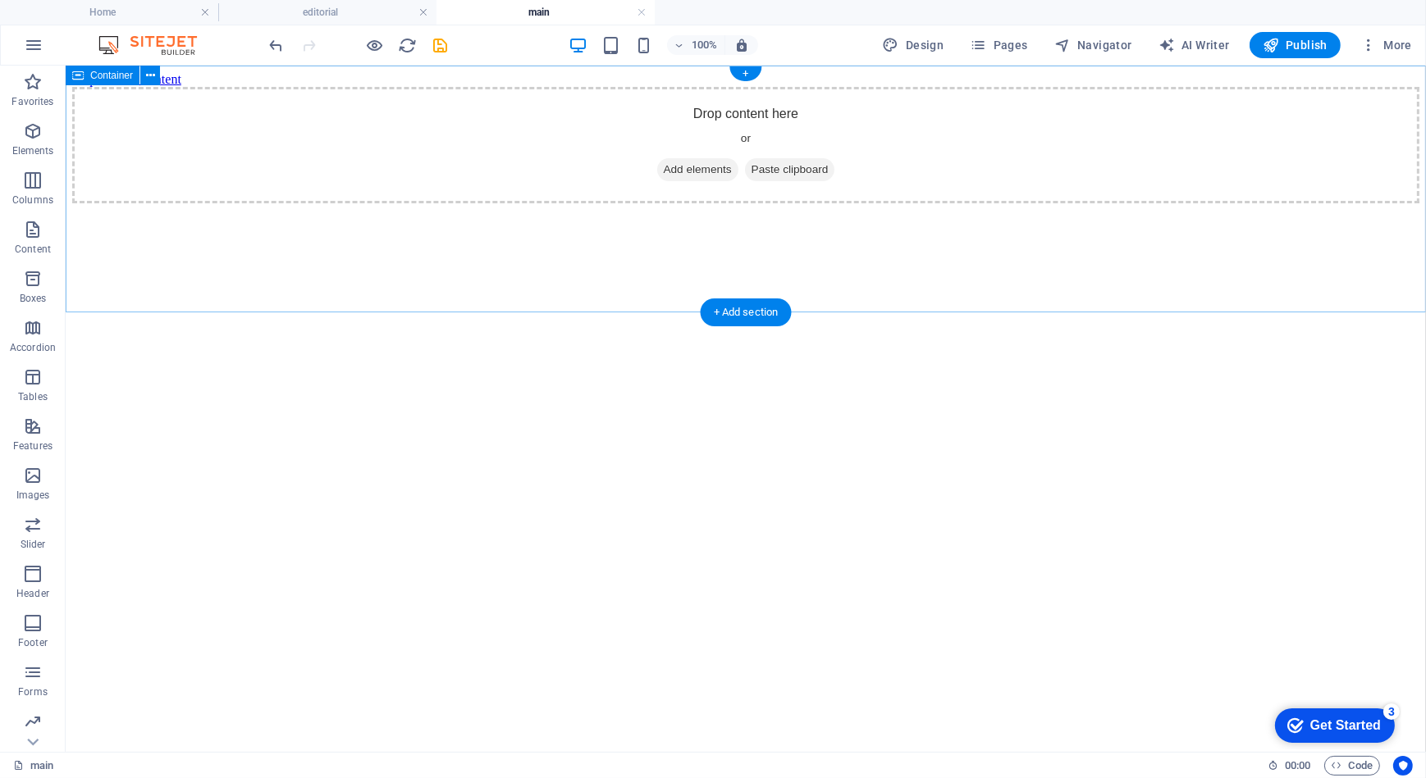
click at [105, 133] on div "Drop content here or Add elements Paste clipboard" at bounding box center [744, 144] width 1347 height 116
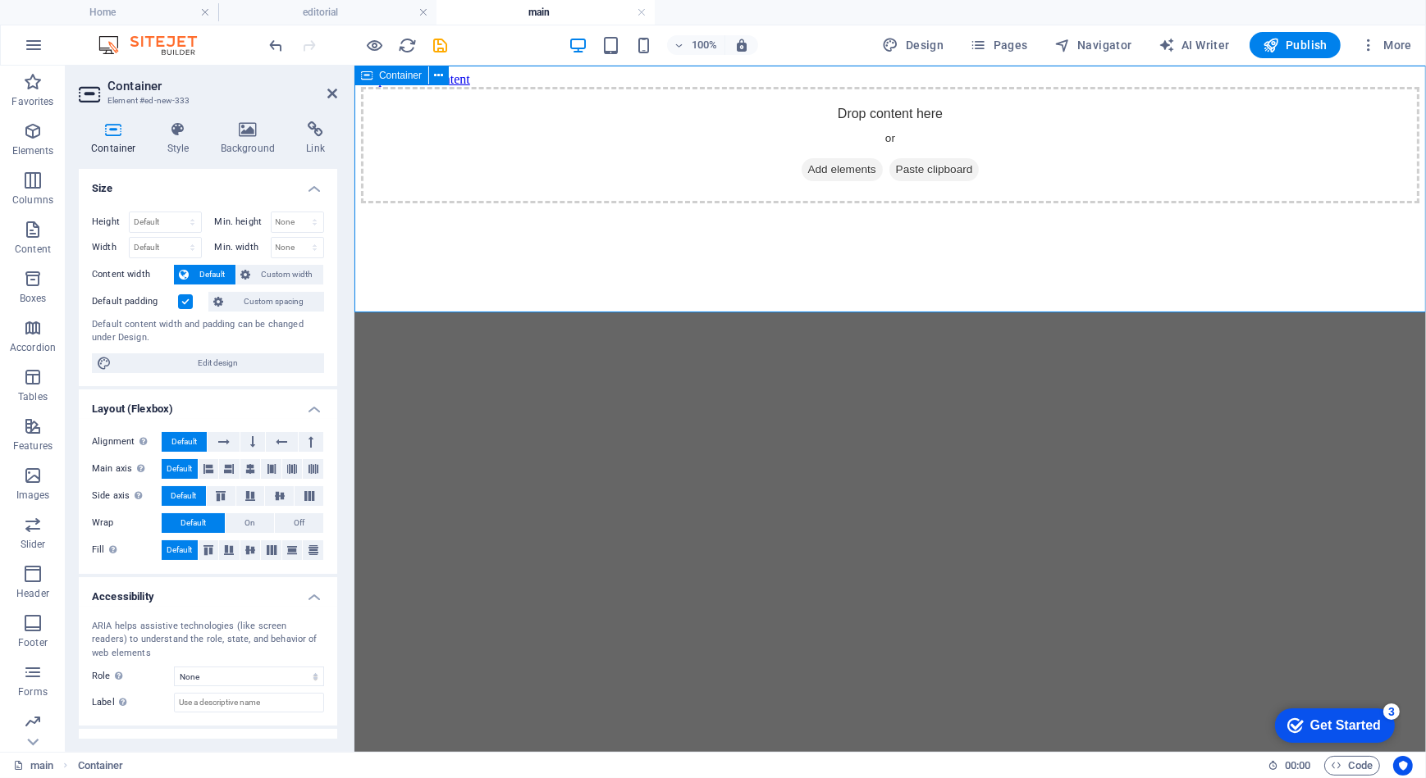
click at [434, 189] on div "Drop content here or Add elements Paste clipboard" at bounding box center [889, 144] width 1058 height 116
click at [840, 180] on span "Add elements" at bounding box center [841, 168] width 81 height 23
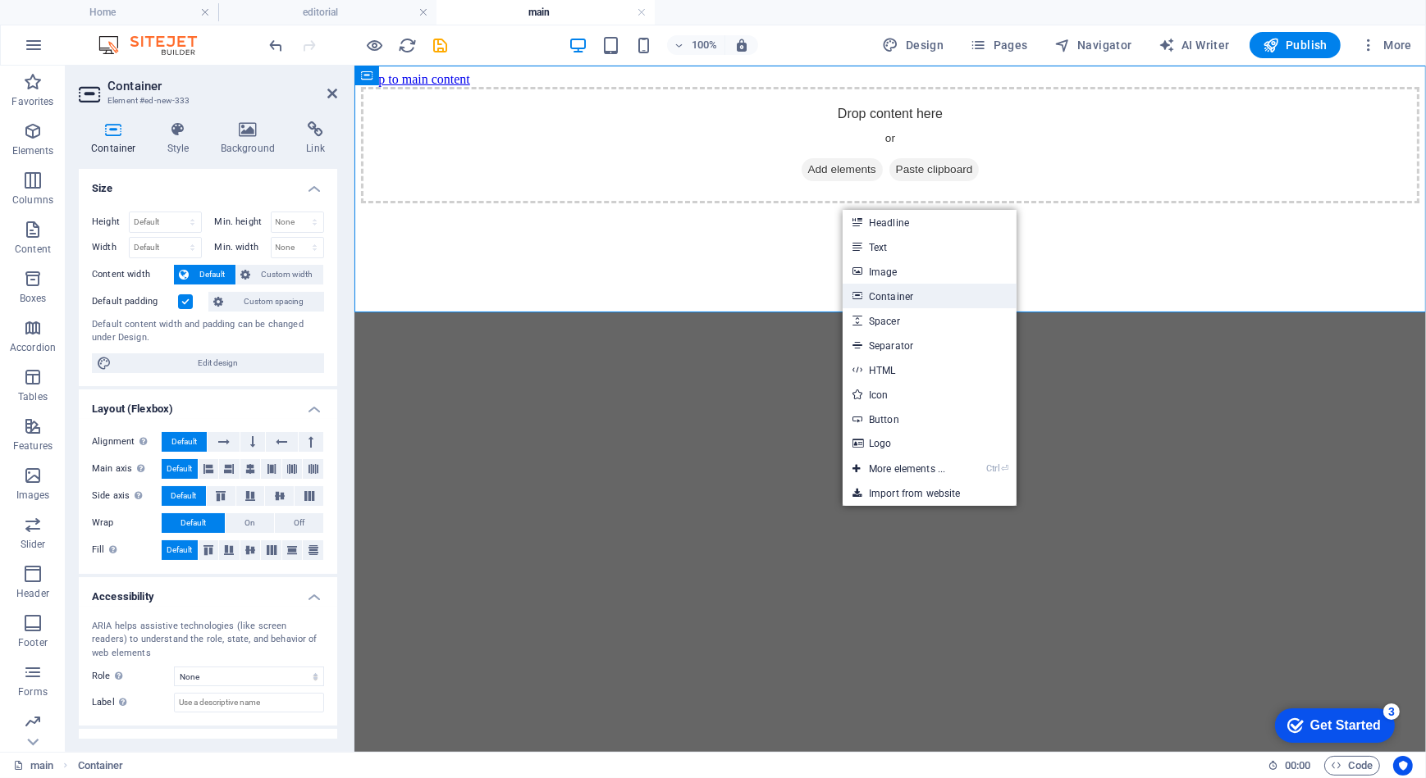
click at [916, 294] on link "Container" at bounding box center [929, 296] width 174 height 25
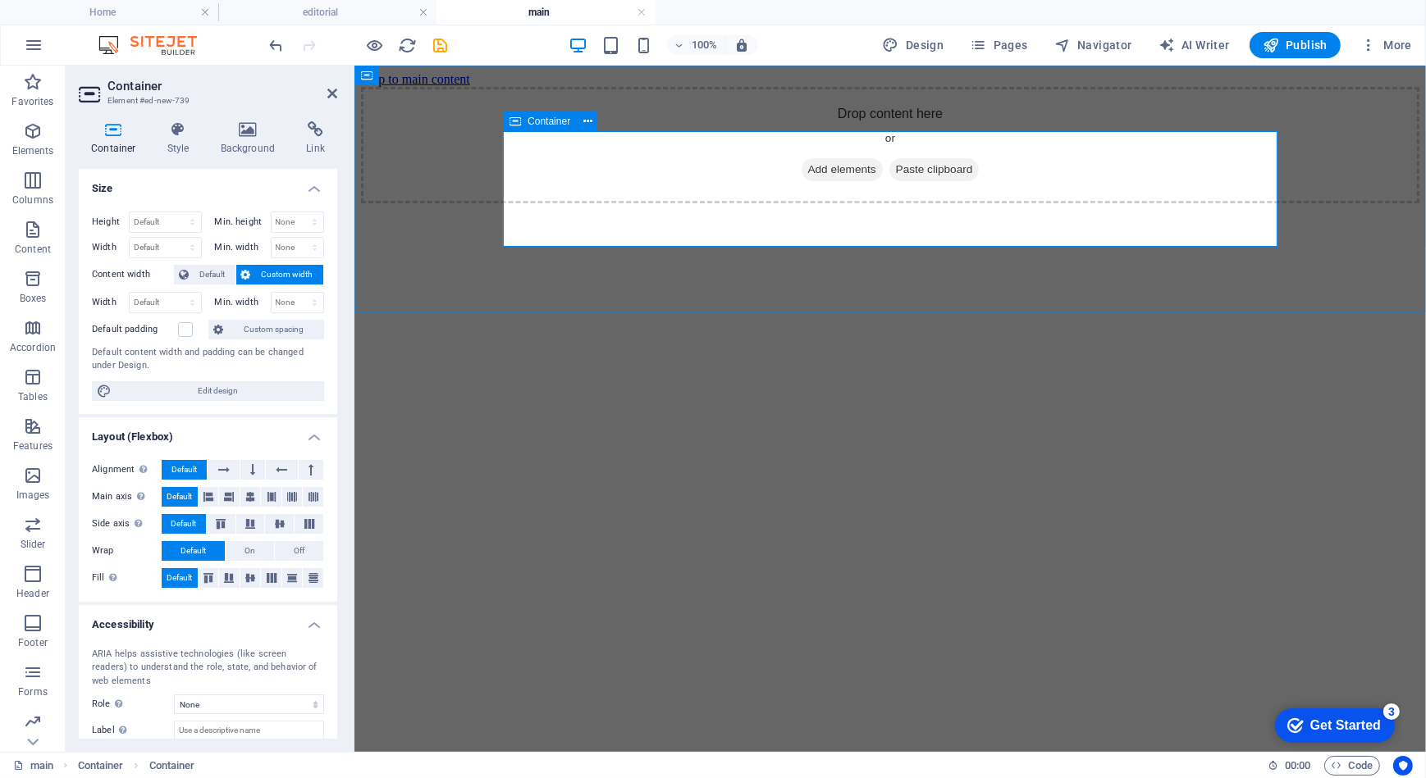
click at [831, 180] on span "Add elements" at bounding box center [841, 168] width 81 height 23
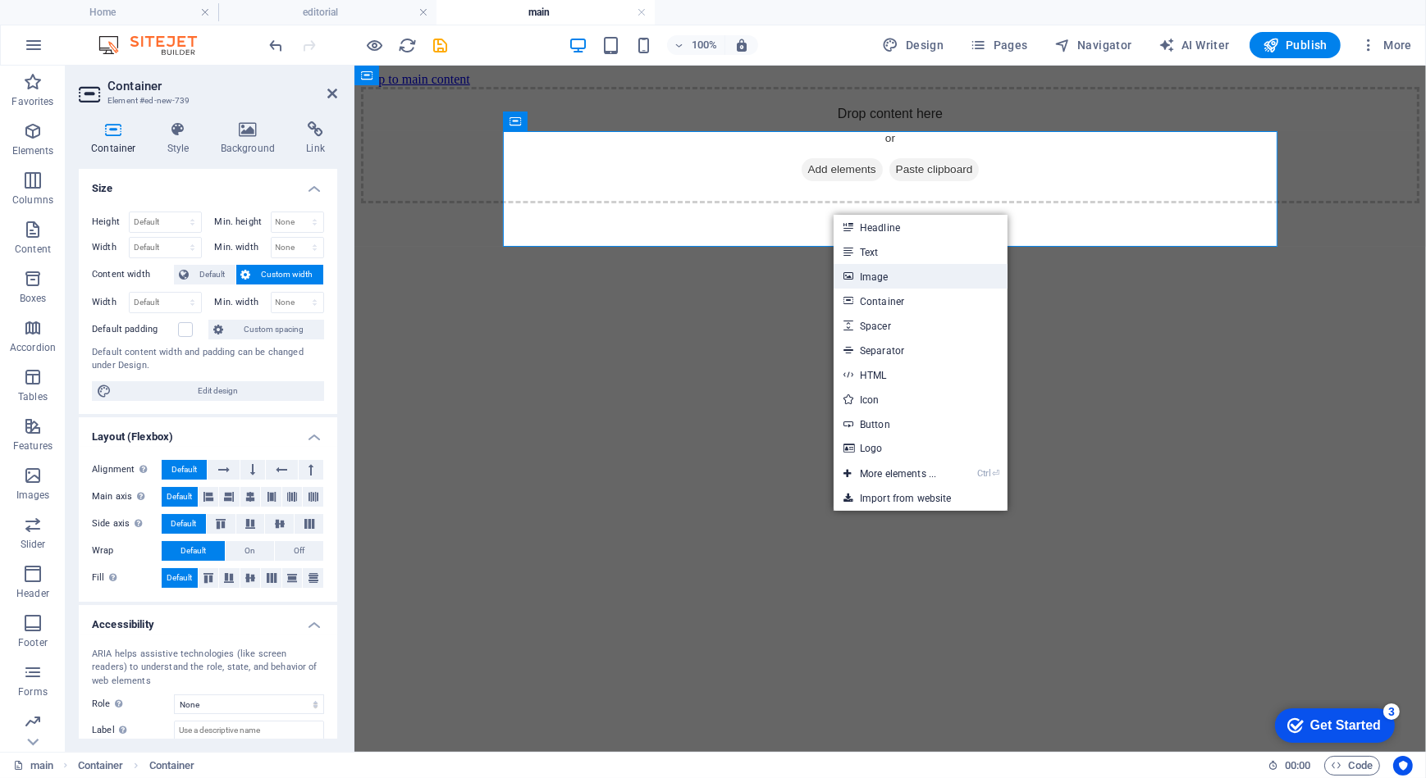
click at [866, 280] on link "Image" at bounding box center [920, 276] width 174 height 25
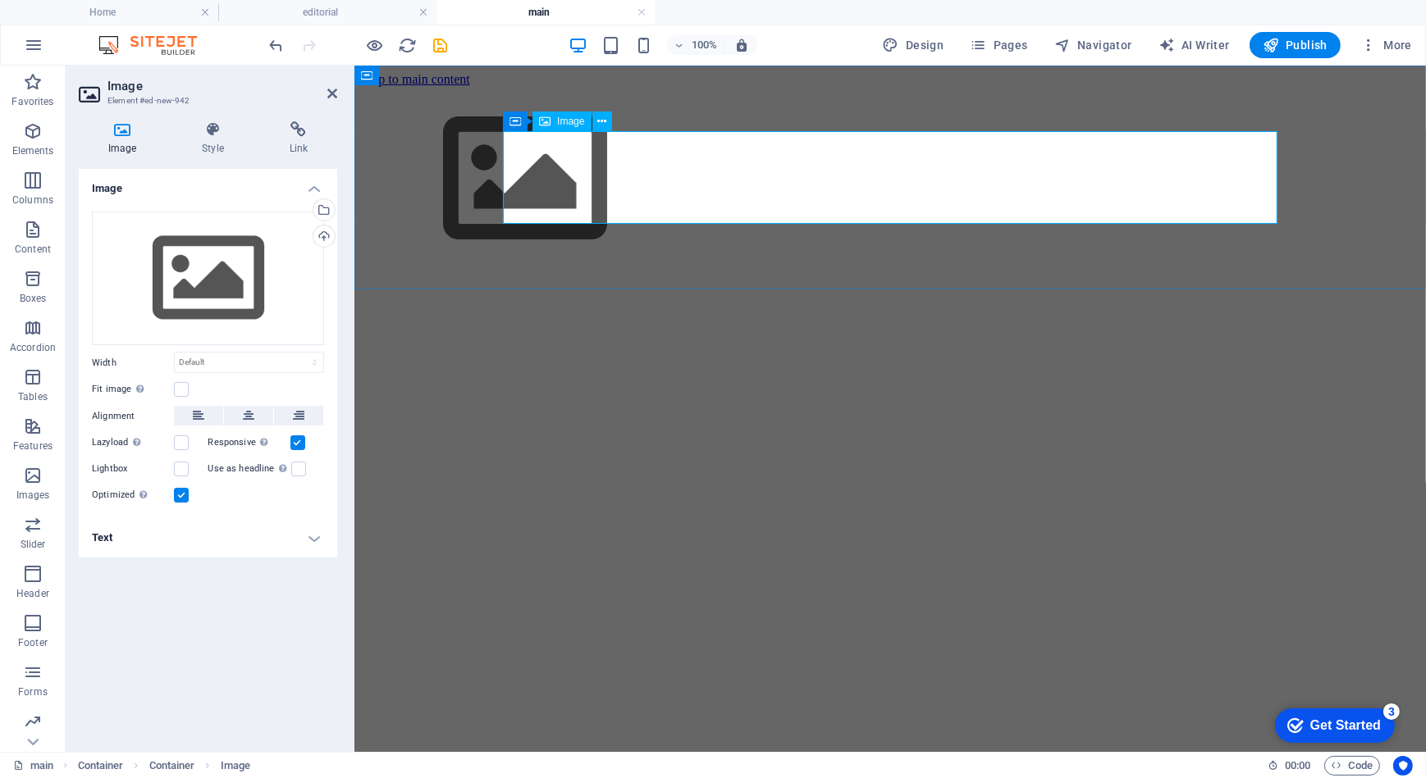
click at [569, 167] on figure at bounding box center [889, 180] width 1058 height 188
click at [258, 237] on div "Drag files here, click to choose files or select files from Files or our free s…" at bounding box center [208, 279] width 232 height 135
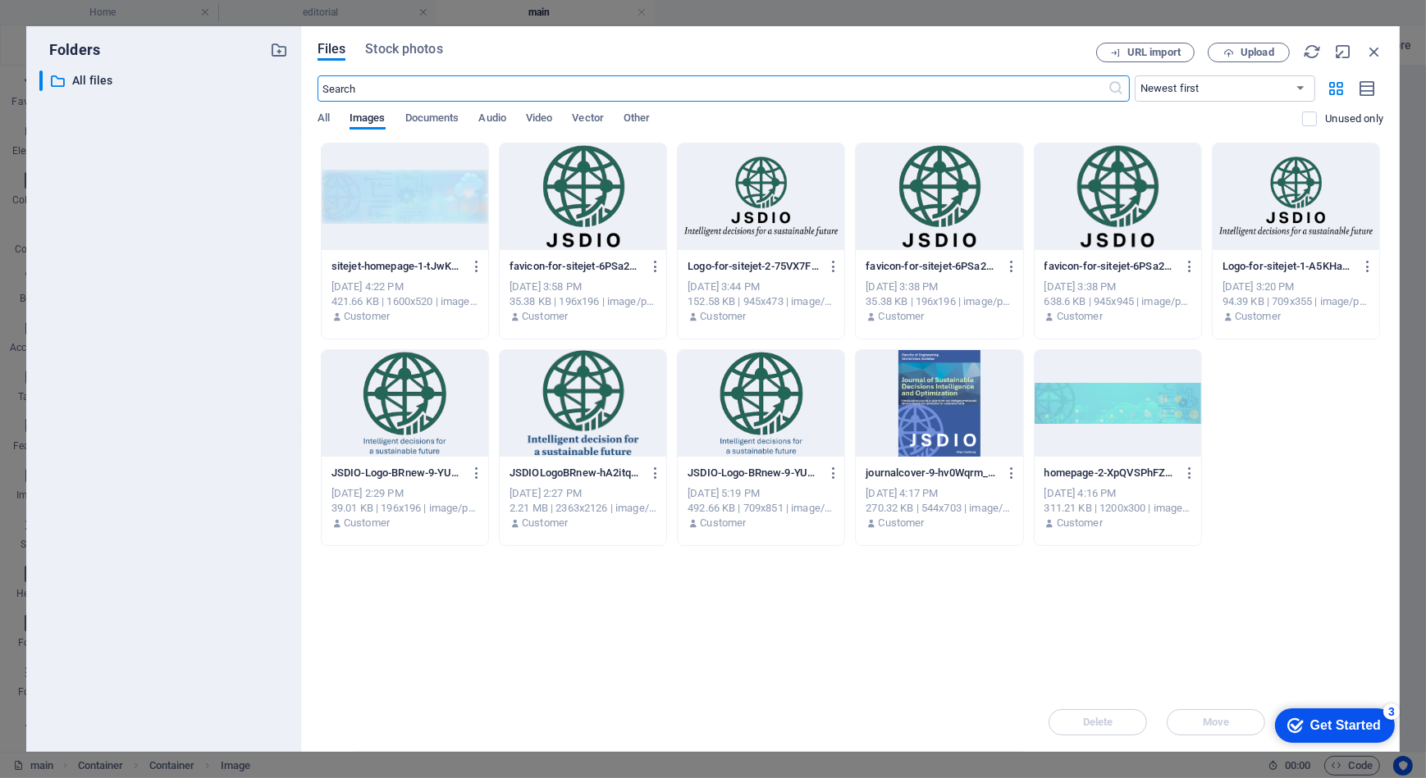
click at [948, 420] on div at bounding box center [939, 403] width 167 height 107
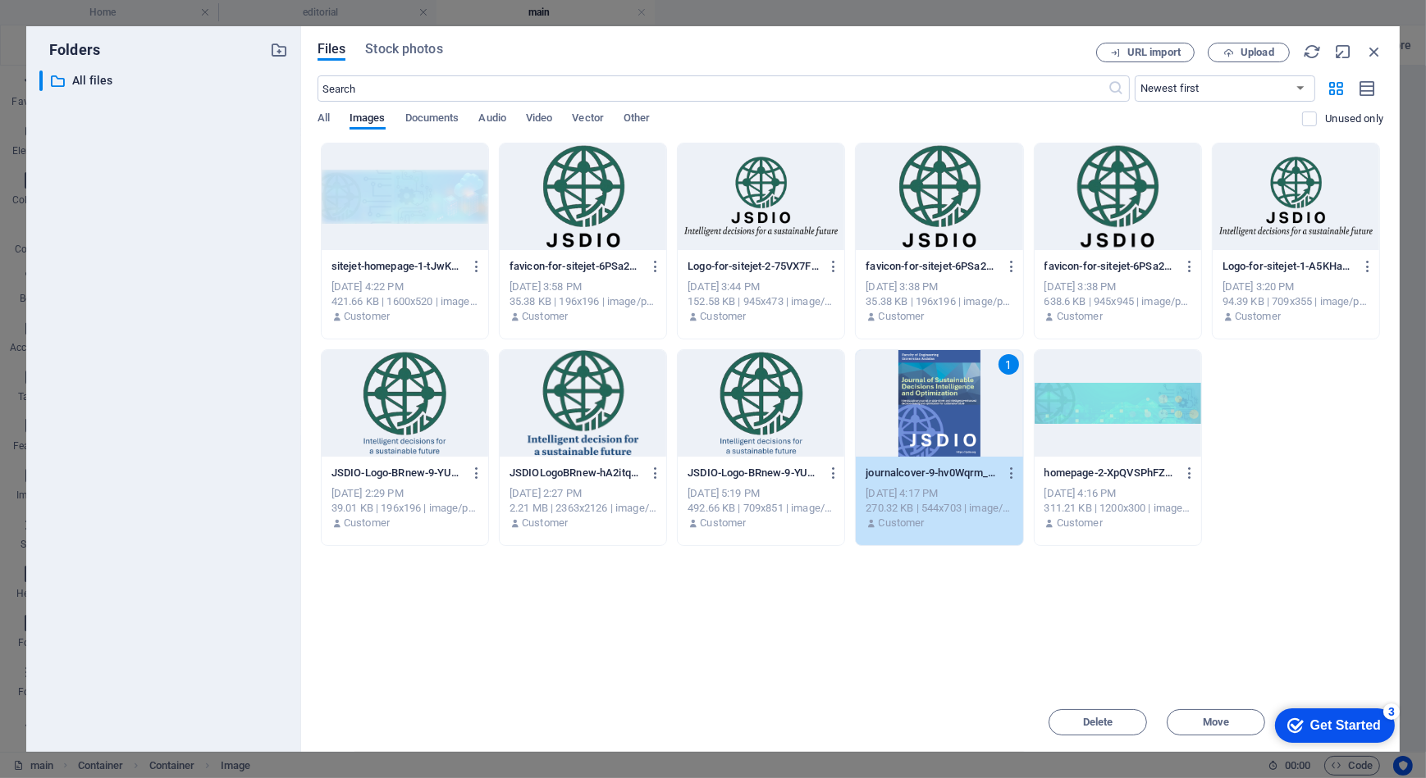
click at [948, 420] on div "1" at bounding box center [939, 403] width 167 height 107
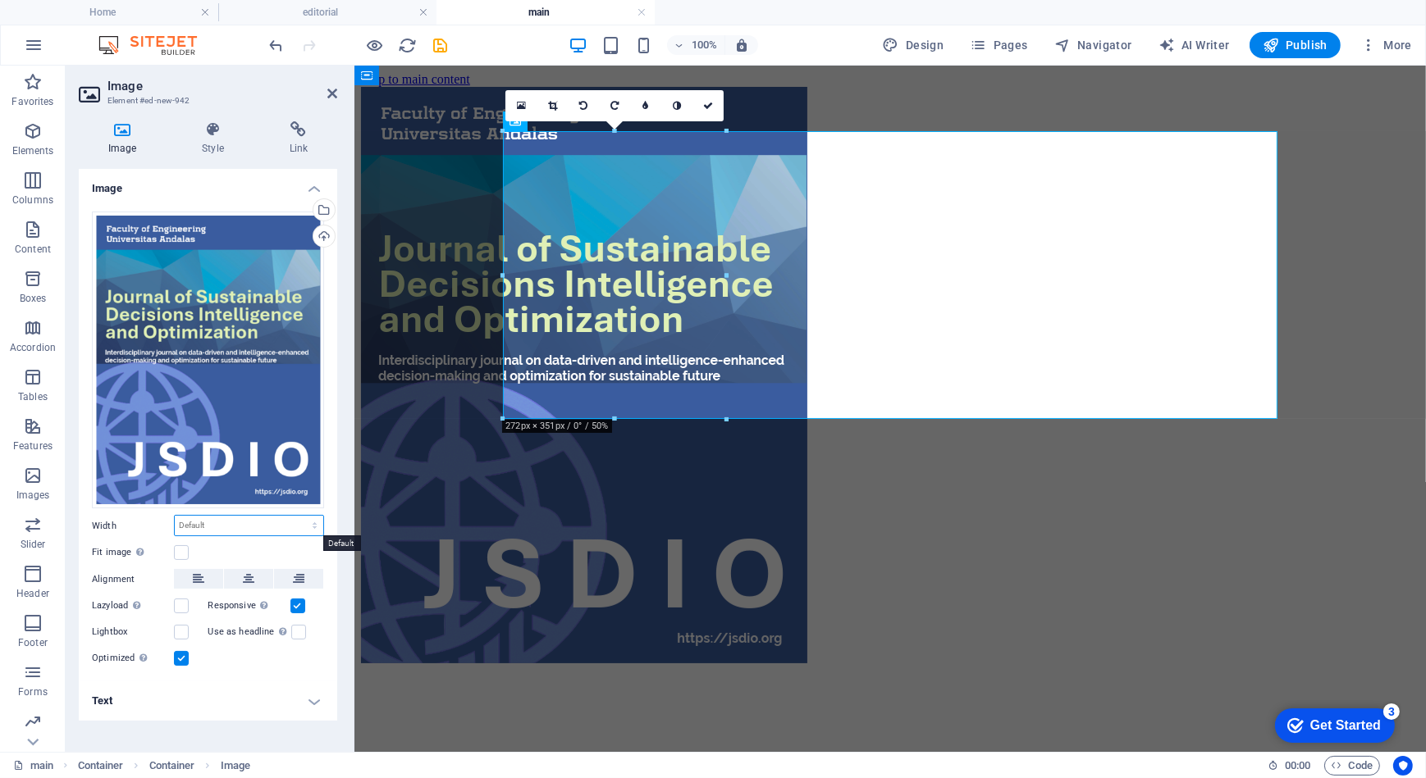
click at [206, 530] on select "Default auto px rem % em vh vw" at bounding box center [249, 526] width 148 height 20
select select "rem"
click at [300, 516] on select "Default auto px rem % em vh vw" at bounding box center [249, 526] width 148 height 20
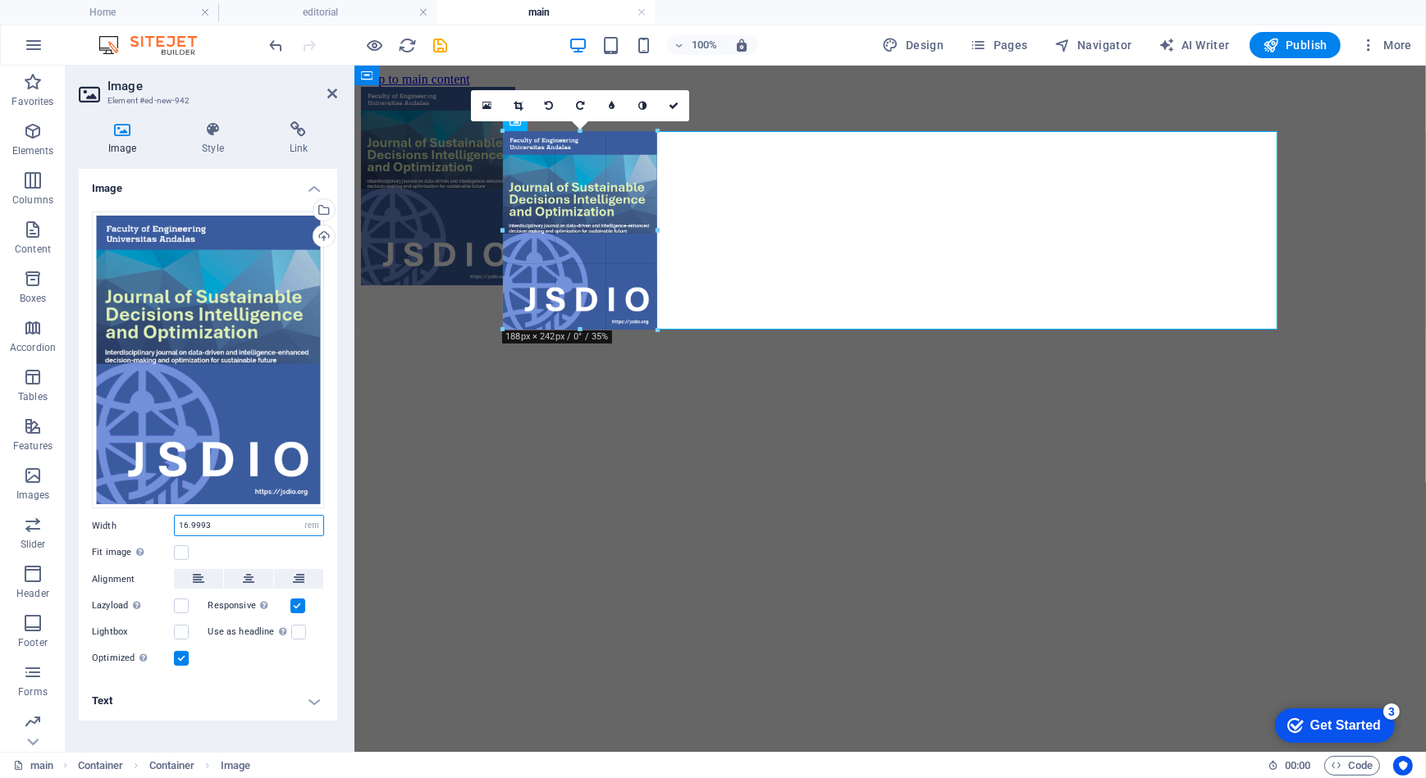
drag, startPoint x: 501, startPoint y: 272, endPoint x: 572, endPoint y: 246, distance: 75.0
type input "187"
select select "px"
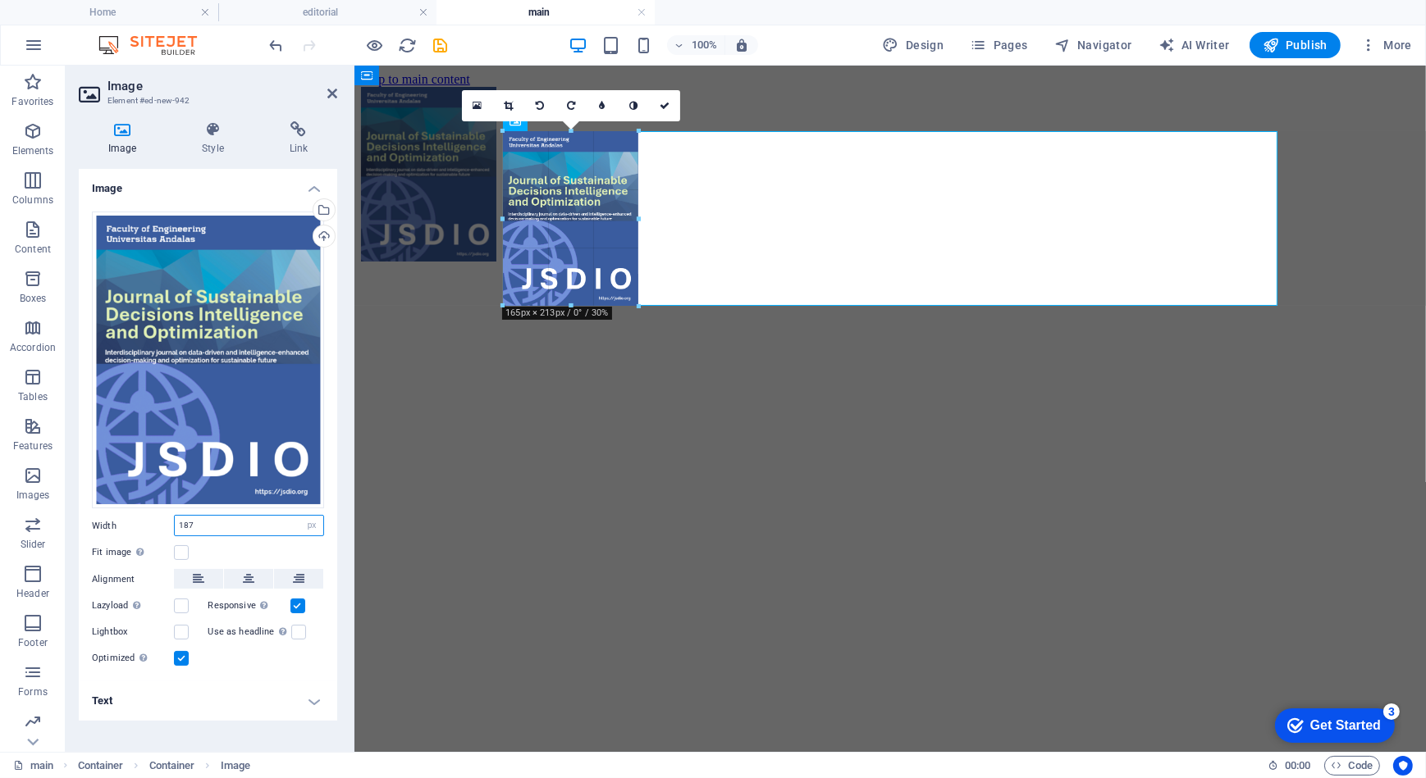
drag, startPoint x: 655, startPoint y: 230, endPoint x: 635, endPoint y: 226, distance: 20.8
type input "165"
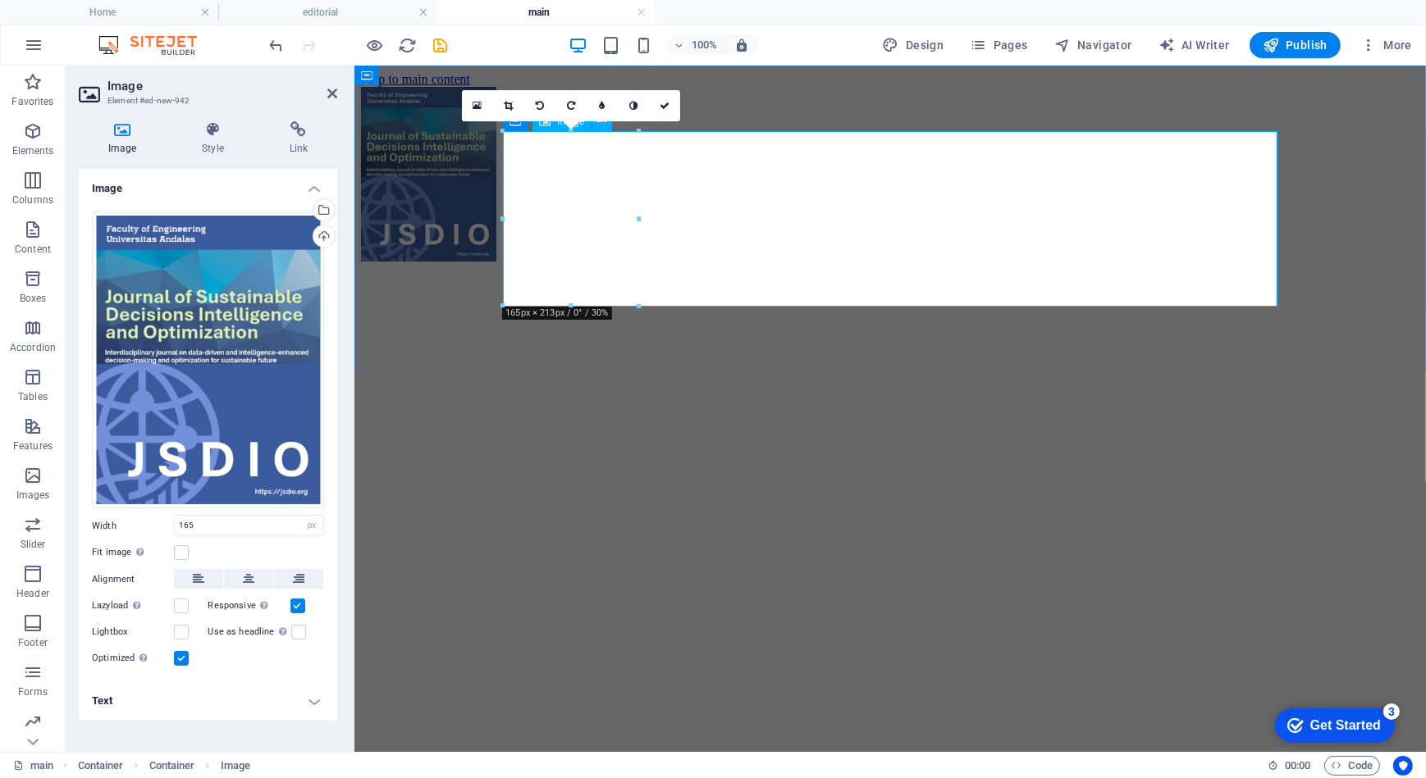
click at [719, 234] on figure at bounding box center [889, 175] width 1058 height 178
click at [801, 271] on html "Skip to main content" at bounding box center [889, 168] width 1071 height 206
click at [650, 264] on div at bounding box center [889, 175] width 1058 height 178
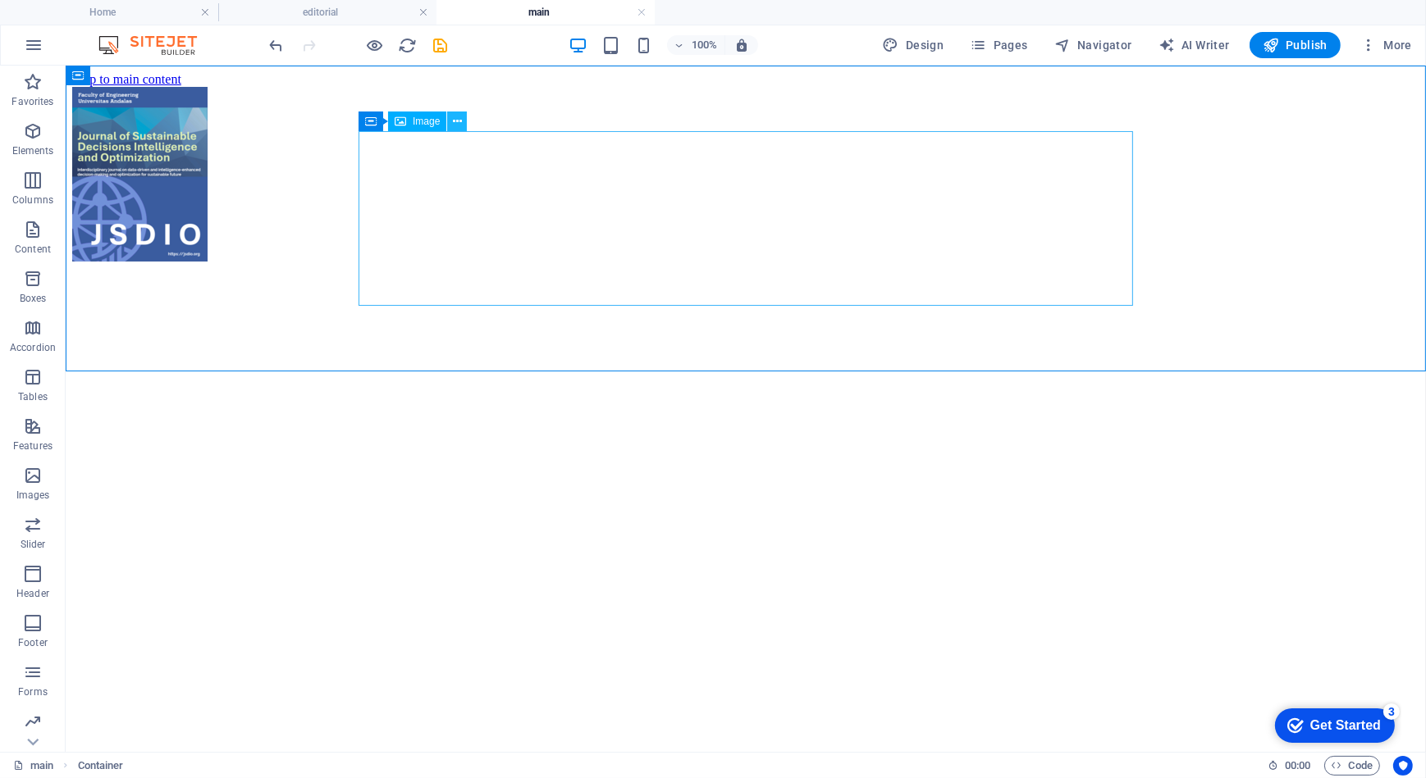
click at [460, 121] on icon at bounding box center [457, 121] width 9 height 17
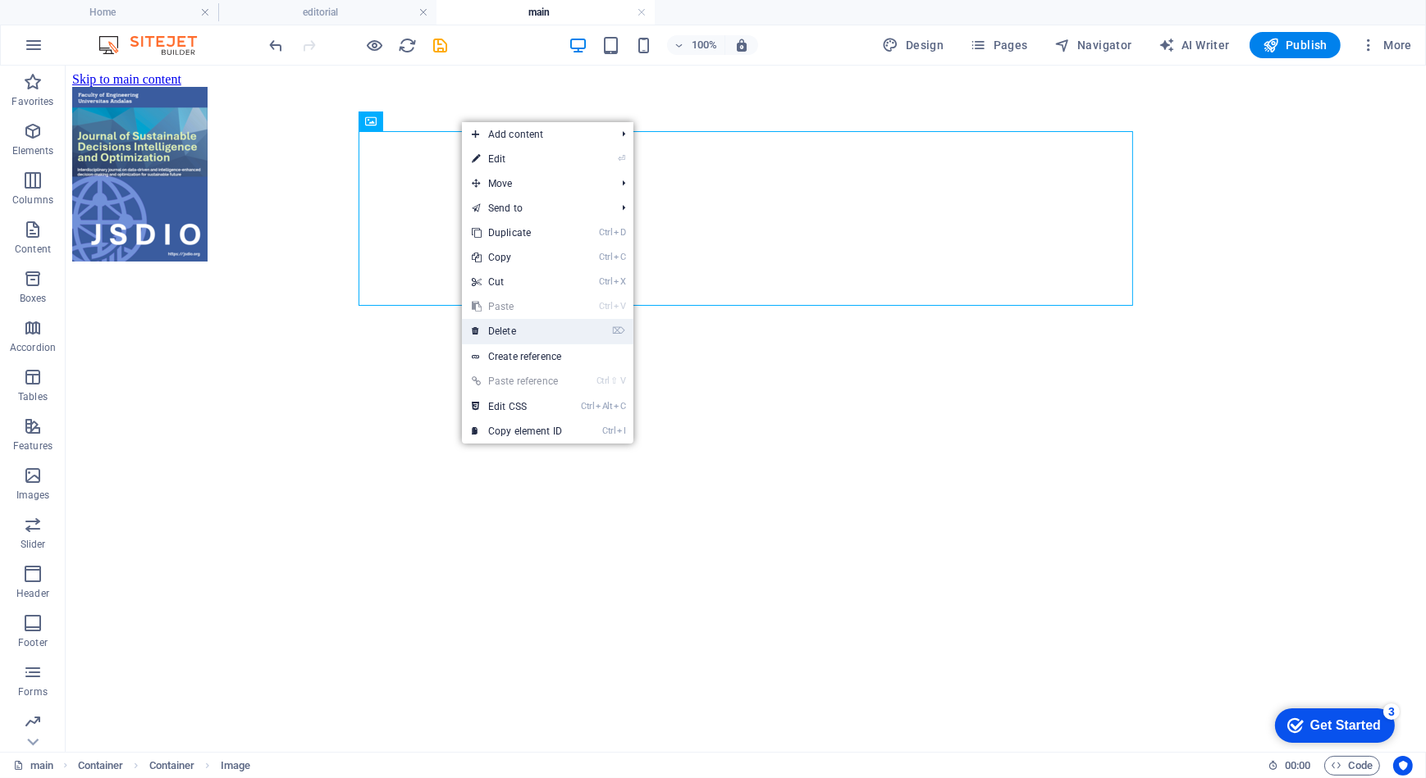
click at [536, 331] on link "⌦ Delete" at bounding box center [517, 331] width 110 height 25
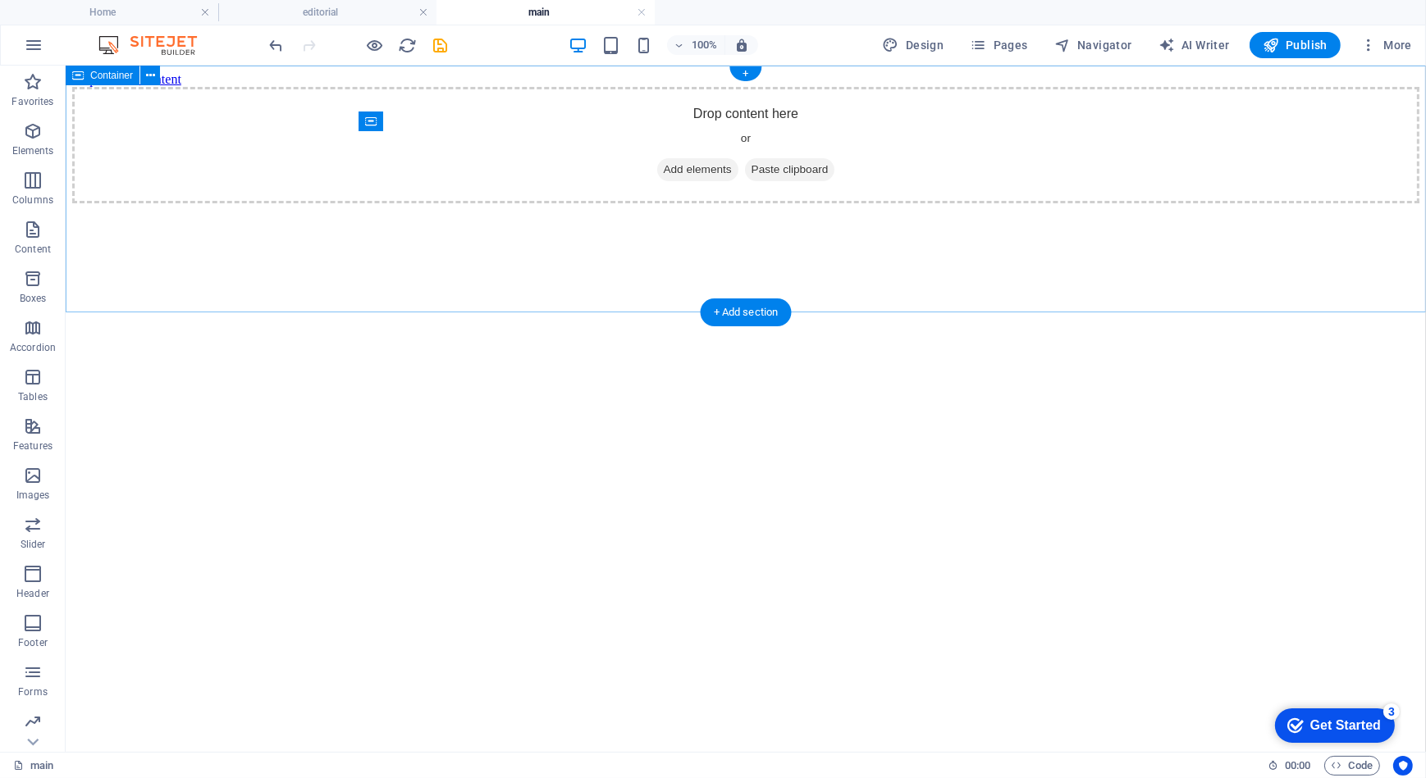
click at [267, 203] on div "Drop content here or Add elements Paste clipboard" at bounding box center [744, 144] width 1347 height 116
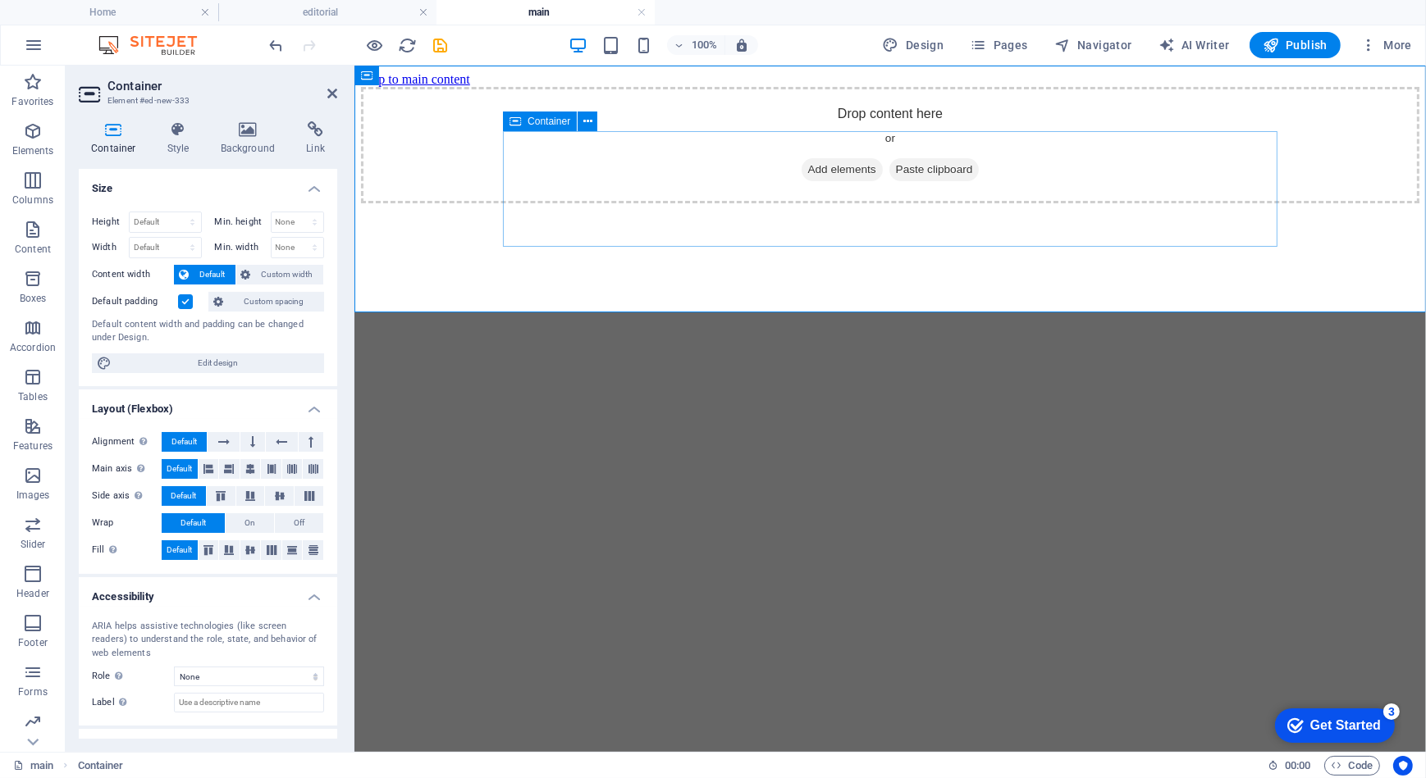
click at [537, 177] on div "Drop content here or Add elements Paste clipboard" at bounding box center [889, 144] width 1058 height 116
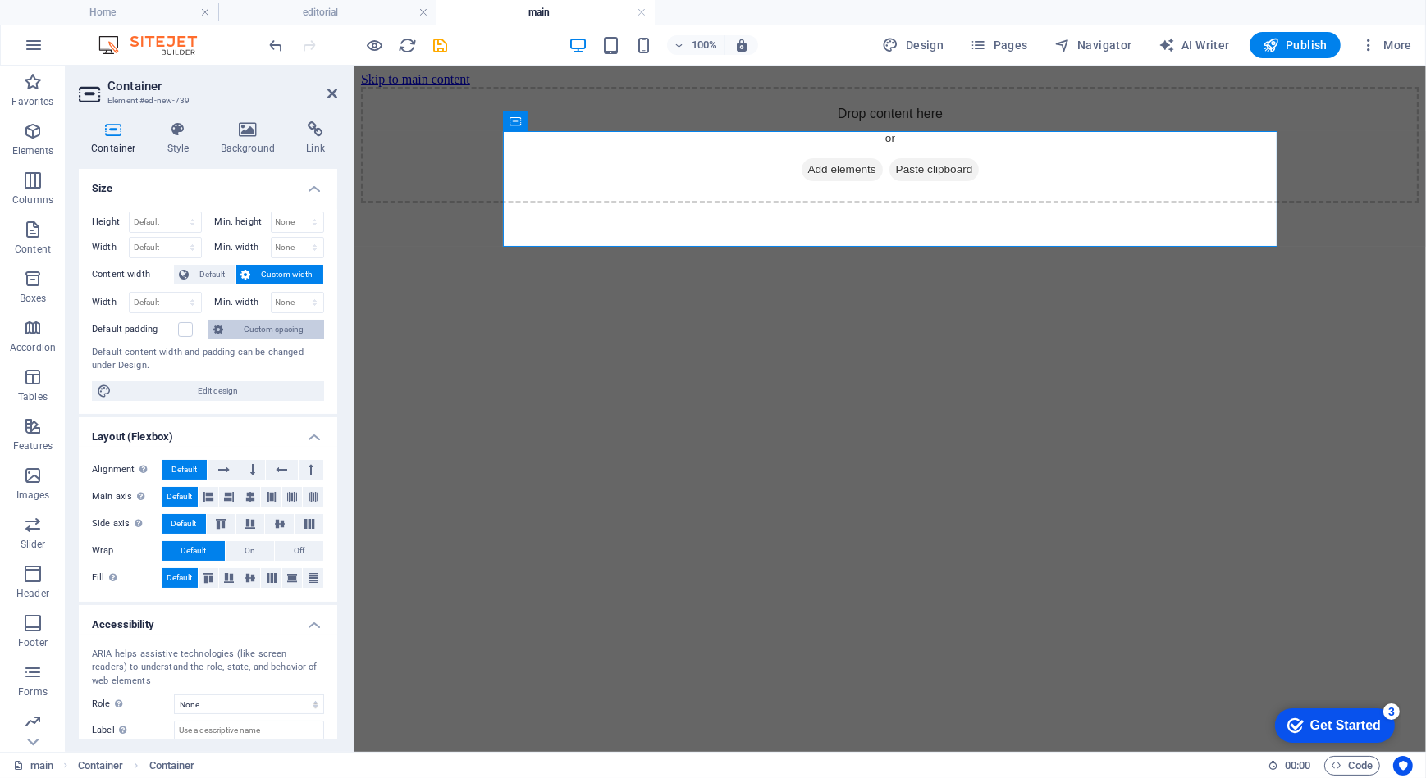
click at [272, 328] on span "Custom spacing" at bounding box center [273, 330] width 91 height 20
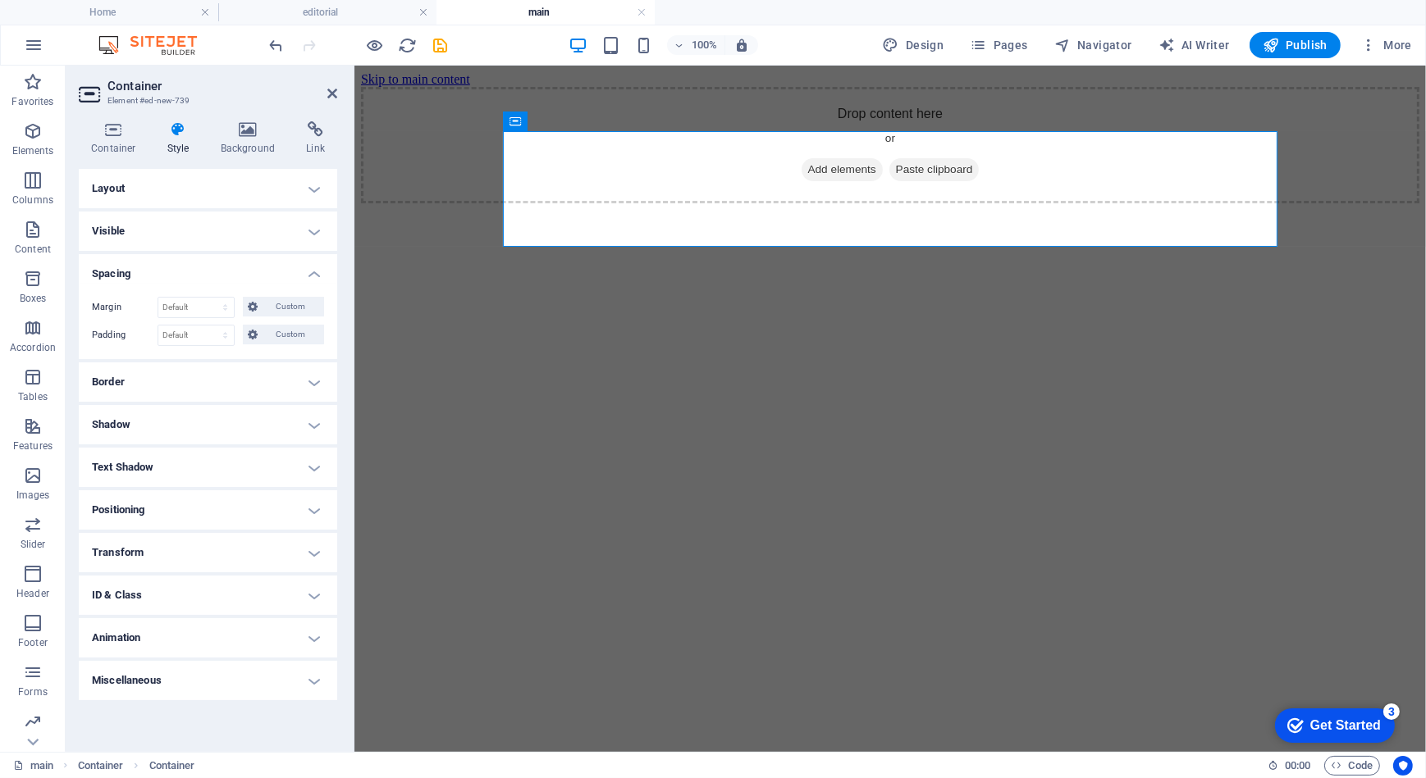
click at [258, 196] on h4 "Layout" at bounding box center [208, 188] width 258 height 39
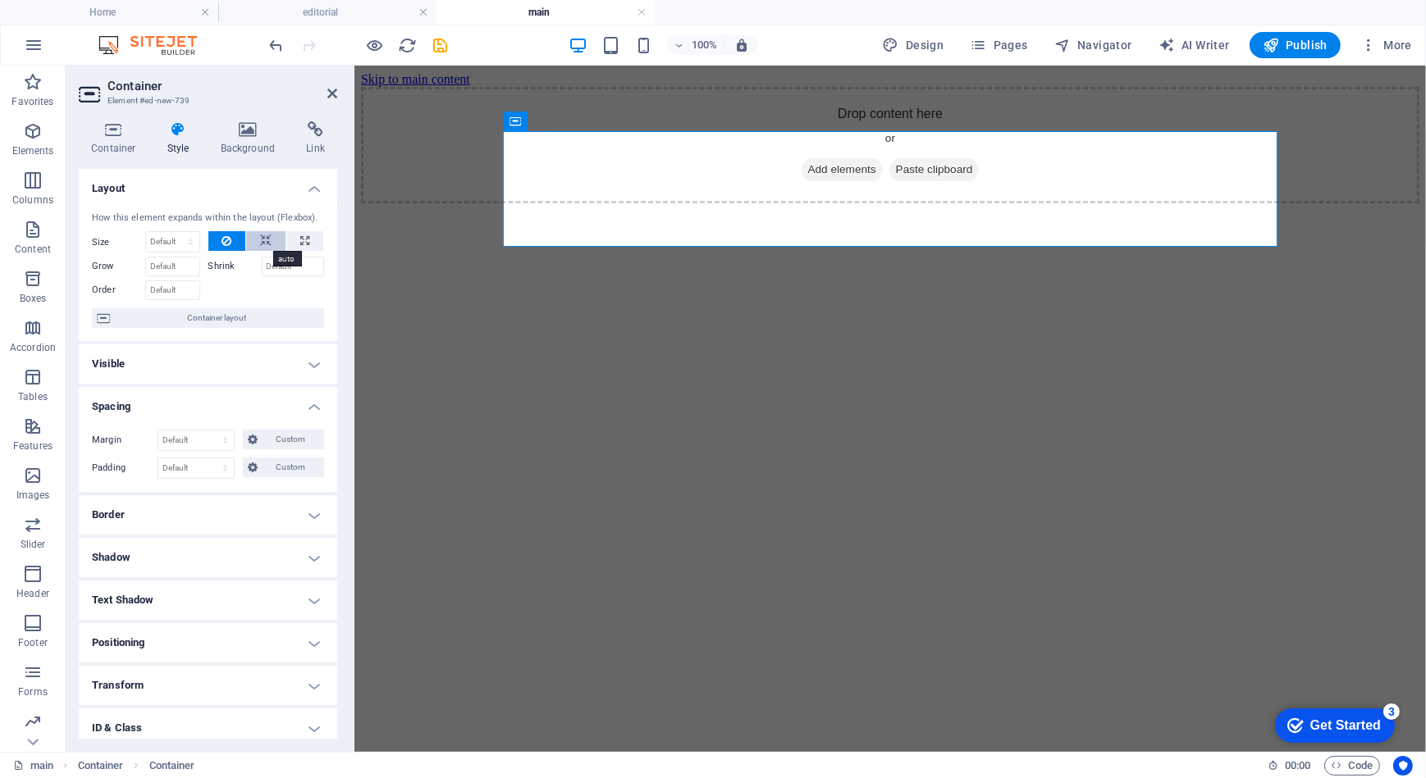
click at [256, 236] on button at bounding box center [265, 241] width 39 height 20
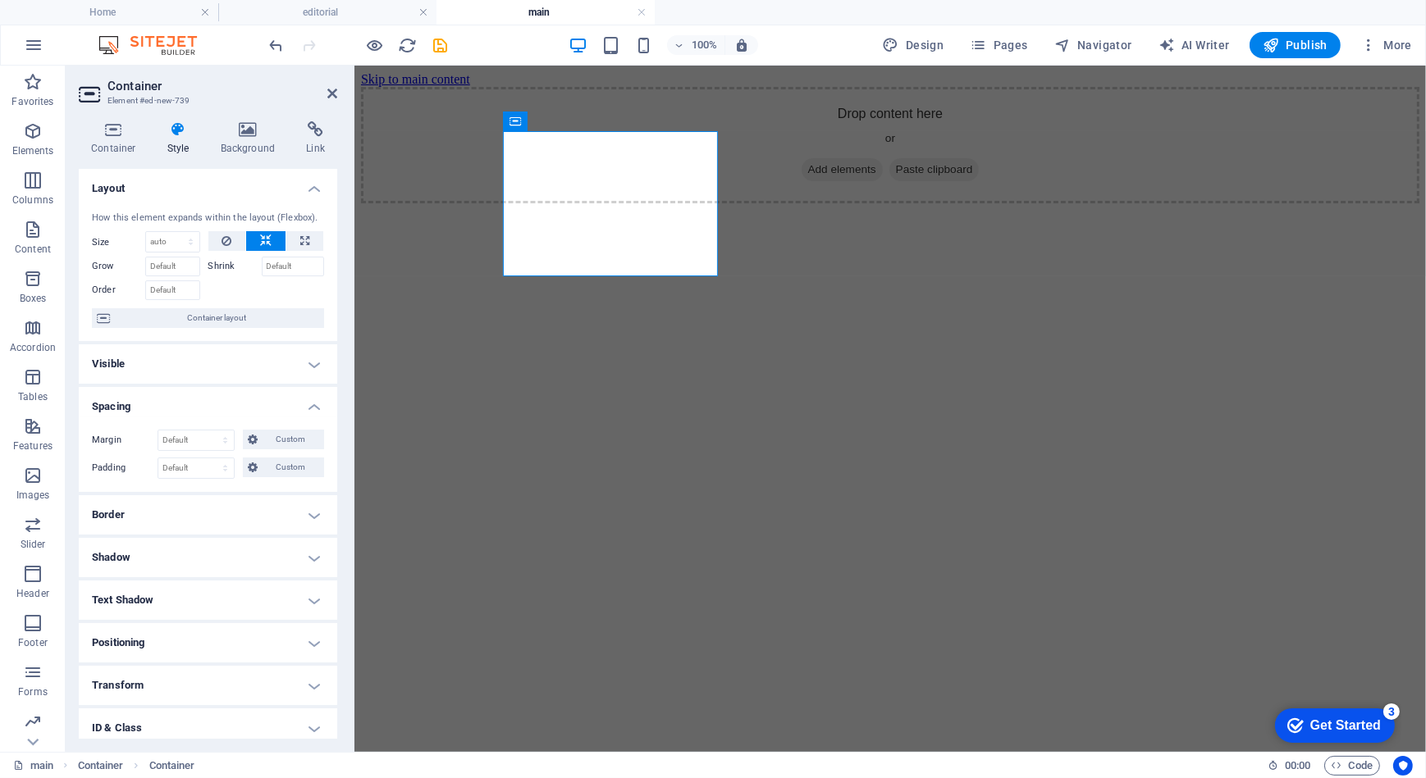
click at [212, 645] on h4 "Positioning" at bounding box center [208, 642] width 258 height 39
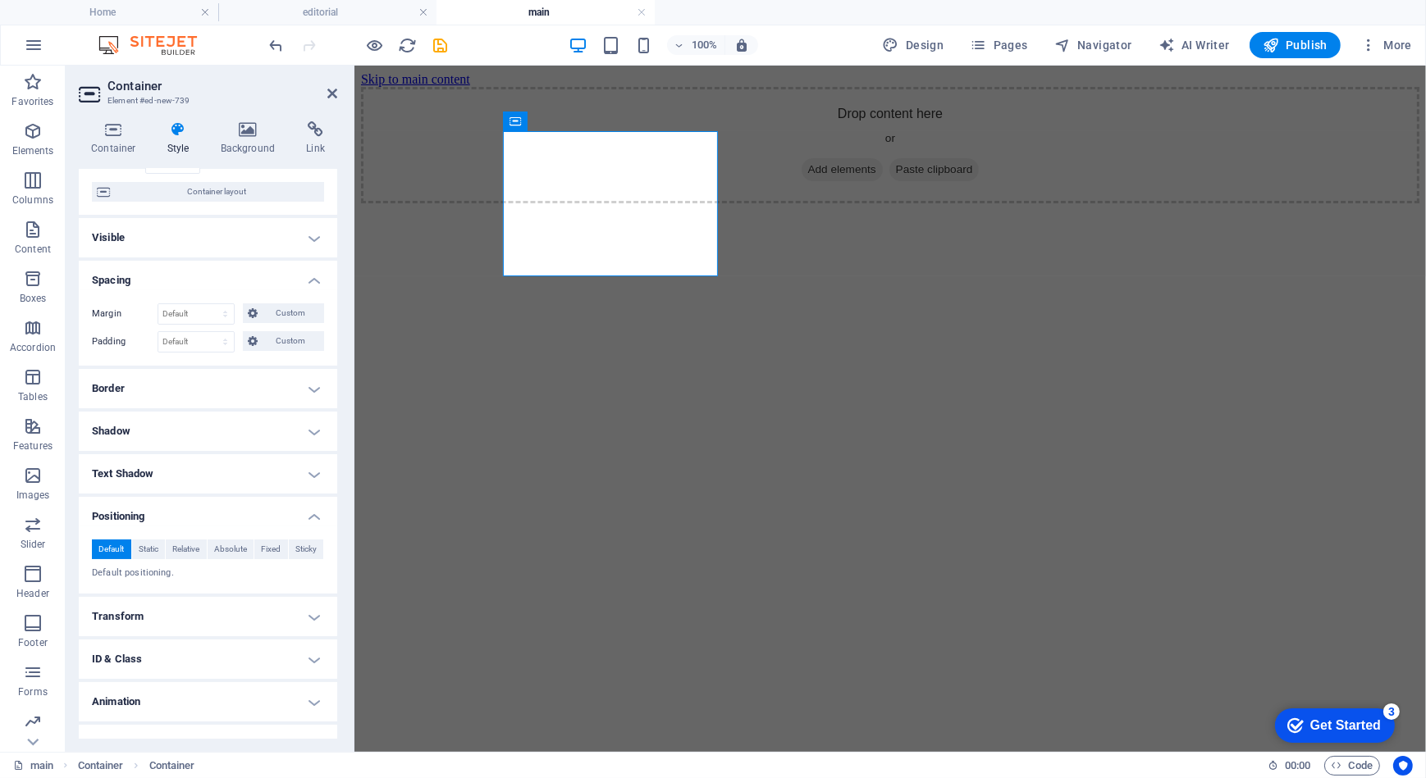
scroll to position [148, 0]
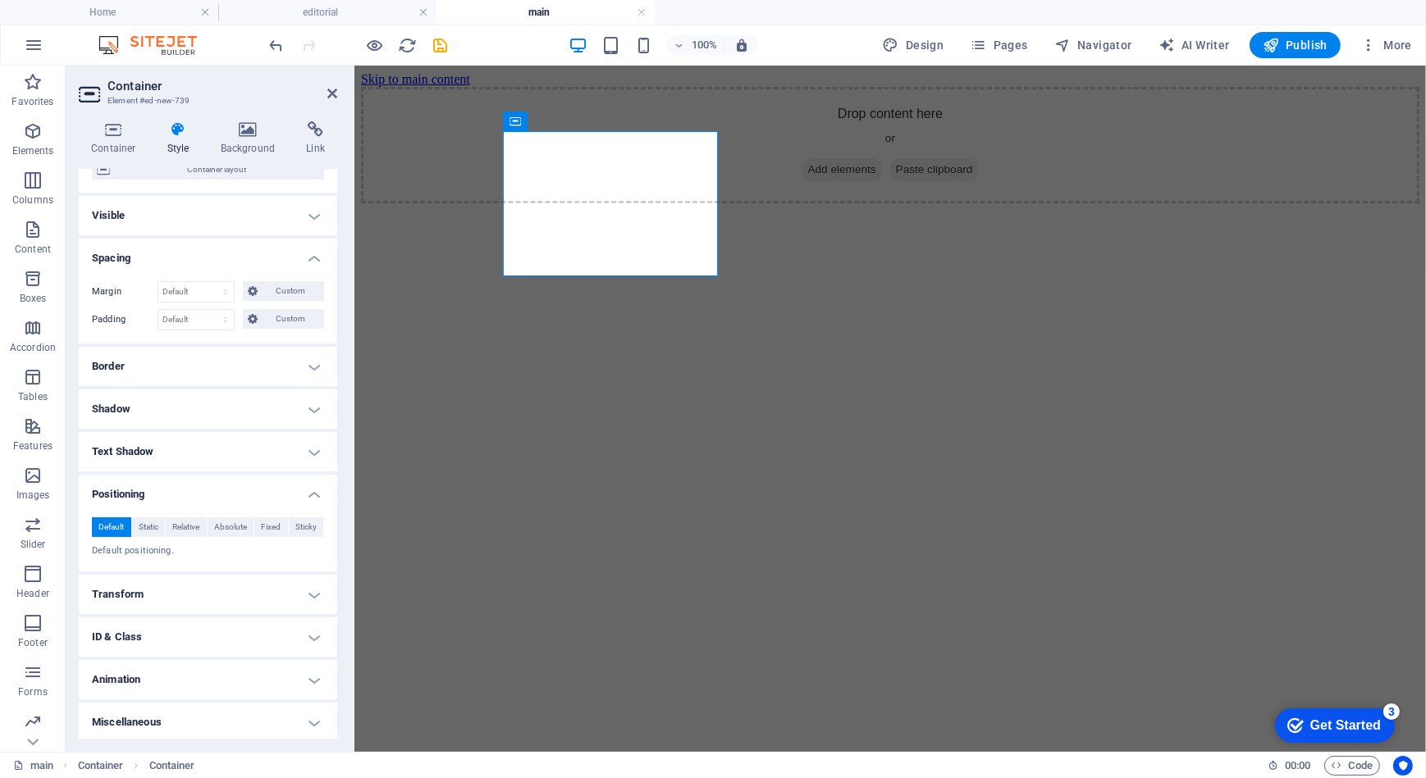
click at [230, 594] on h4 "Transform" at bounding box center [208, 594] width 258 height 39
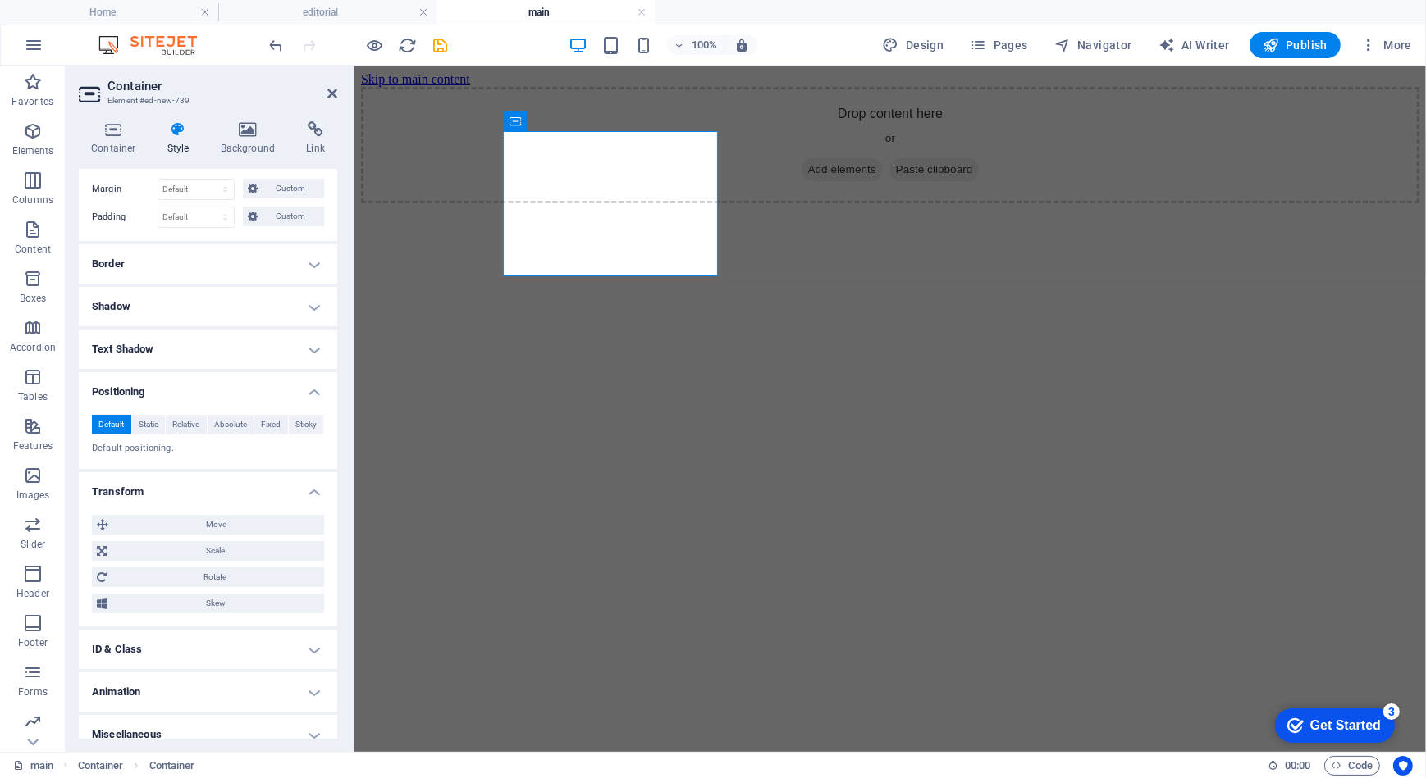
scroll to position [265, 0]
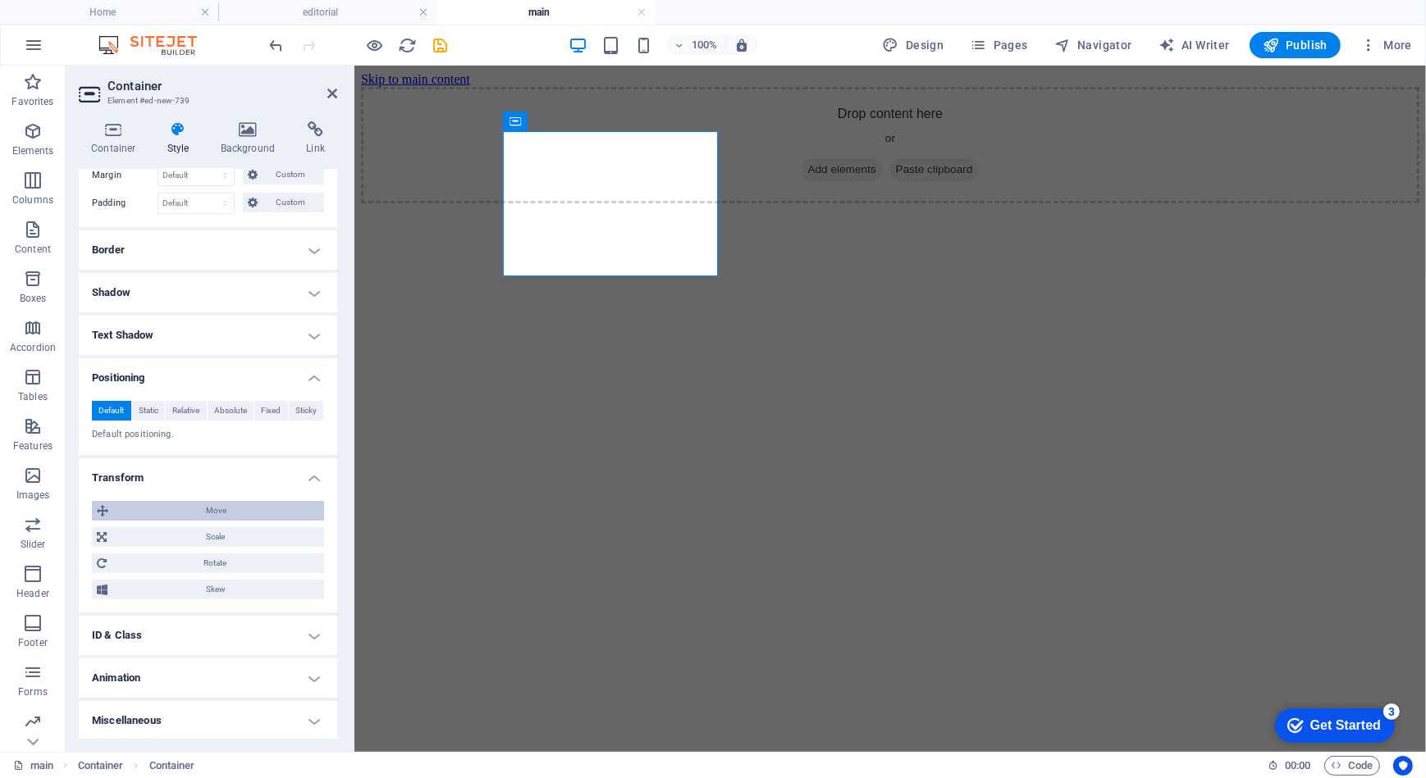
click at [203, 509] on span "Move" at bounding box center [216, 511] width 206 height 20
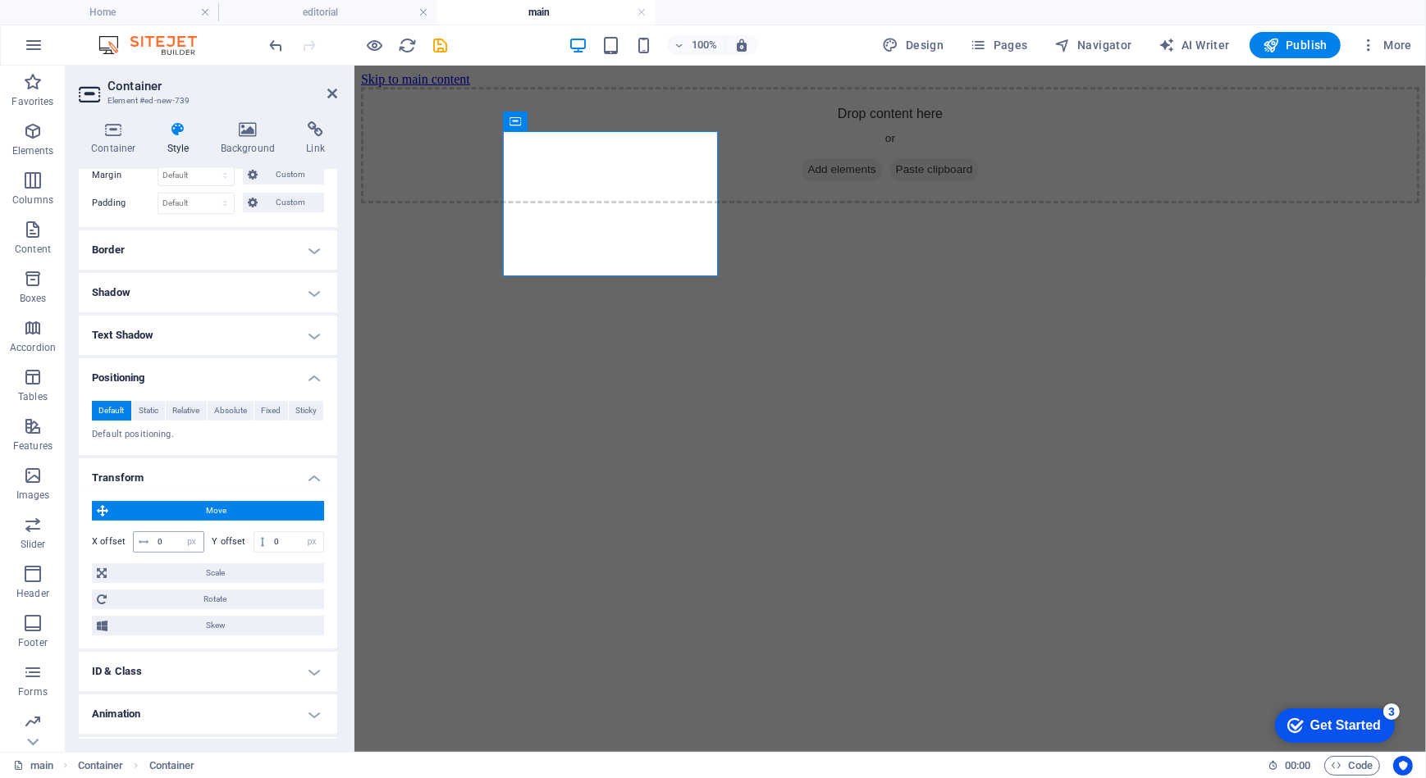
click at [144, 541] on icon at bounding box center [144, 542] width 10 height 10
click at [160, 541] on input "0" at bounding box center [178, 542] width 50 height 20
drag, startPoint x: 172, startPoint y: 541, endPoint x: 148, endPoint y: 539, distance: 23.9
click at [148, 539] on div "0 px rem % em vh vw" at bounding box center [168, 542] width 71 height 21
type input "1"
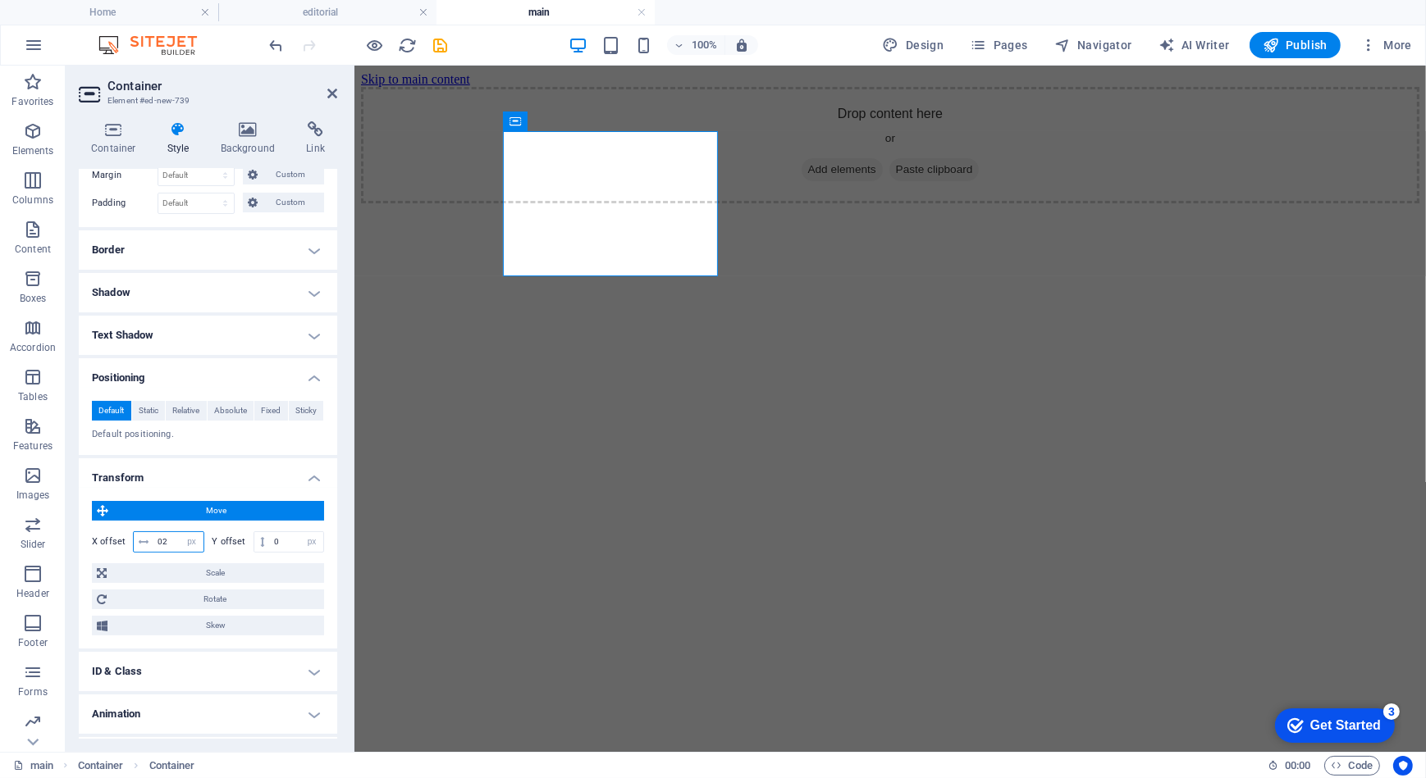
type input "2"
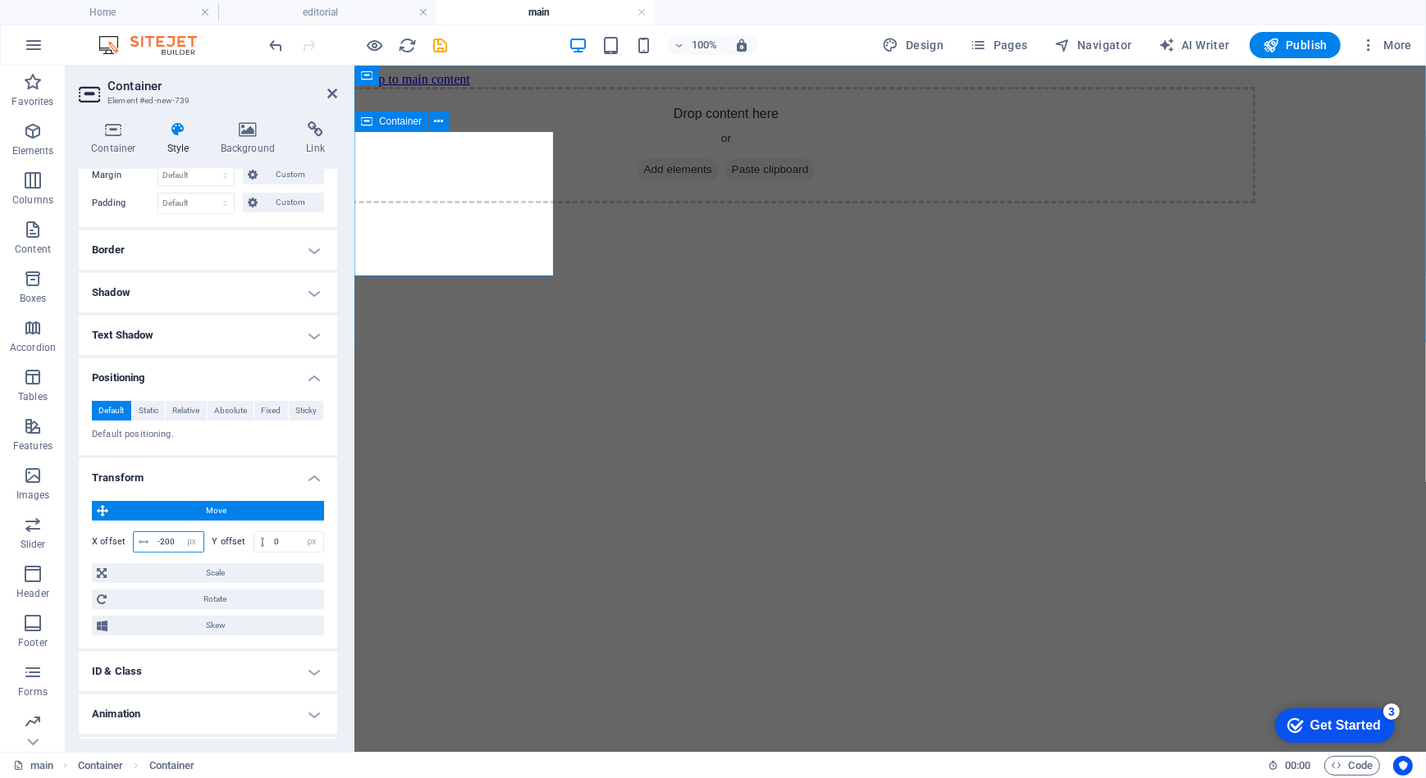
type input "-200"
click at [522, 203] on div "Drop content here or Add elements Paste clipboard" at bounding box center [725, 144] width 1058 height 116
click at [333, 87] on icon at bounding box center [332, 93] width 10 height 13
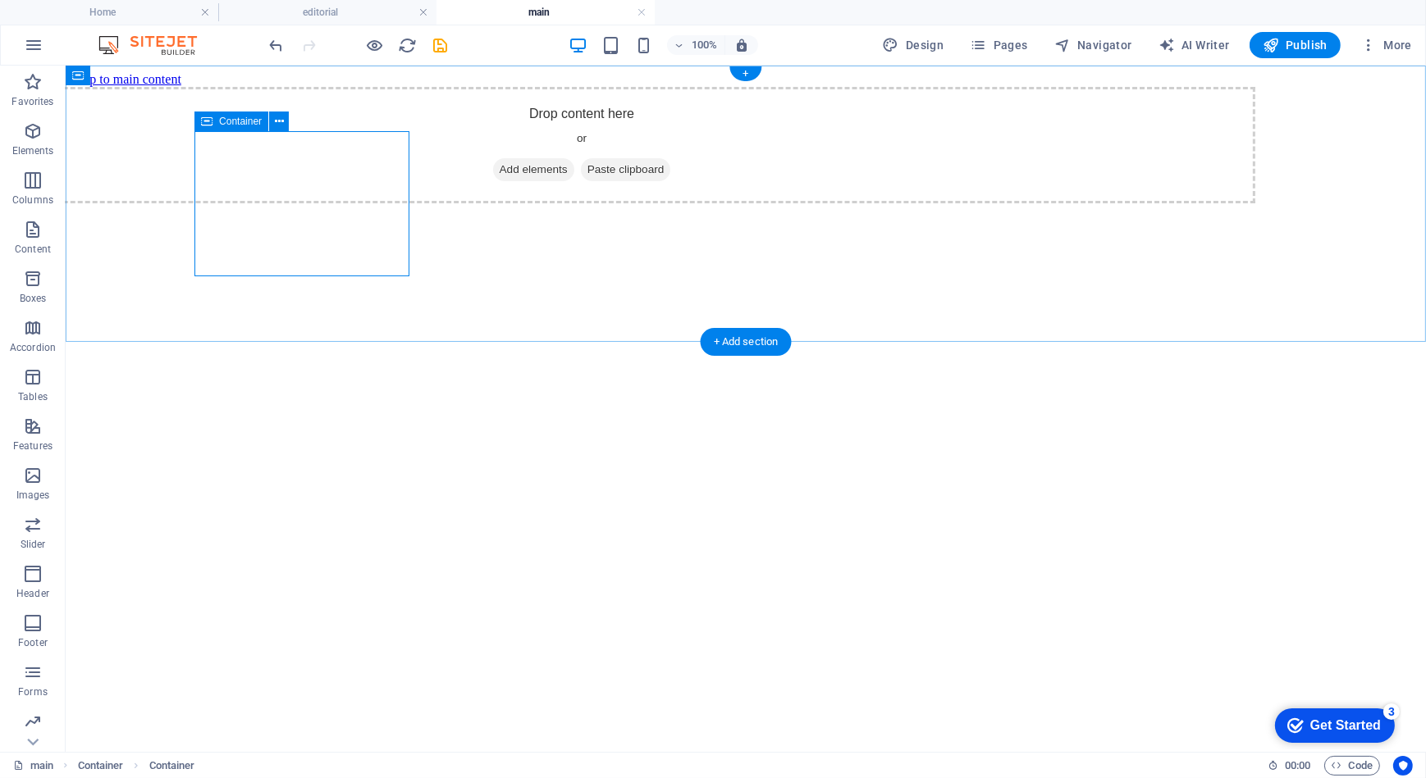
click at [212, 196] on div "Drop content here or Add elements Paste clipboard" at bounding box center [580, 144] width 1347 height 116
select select "px"
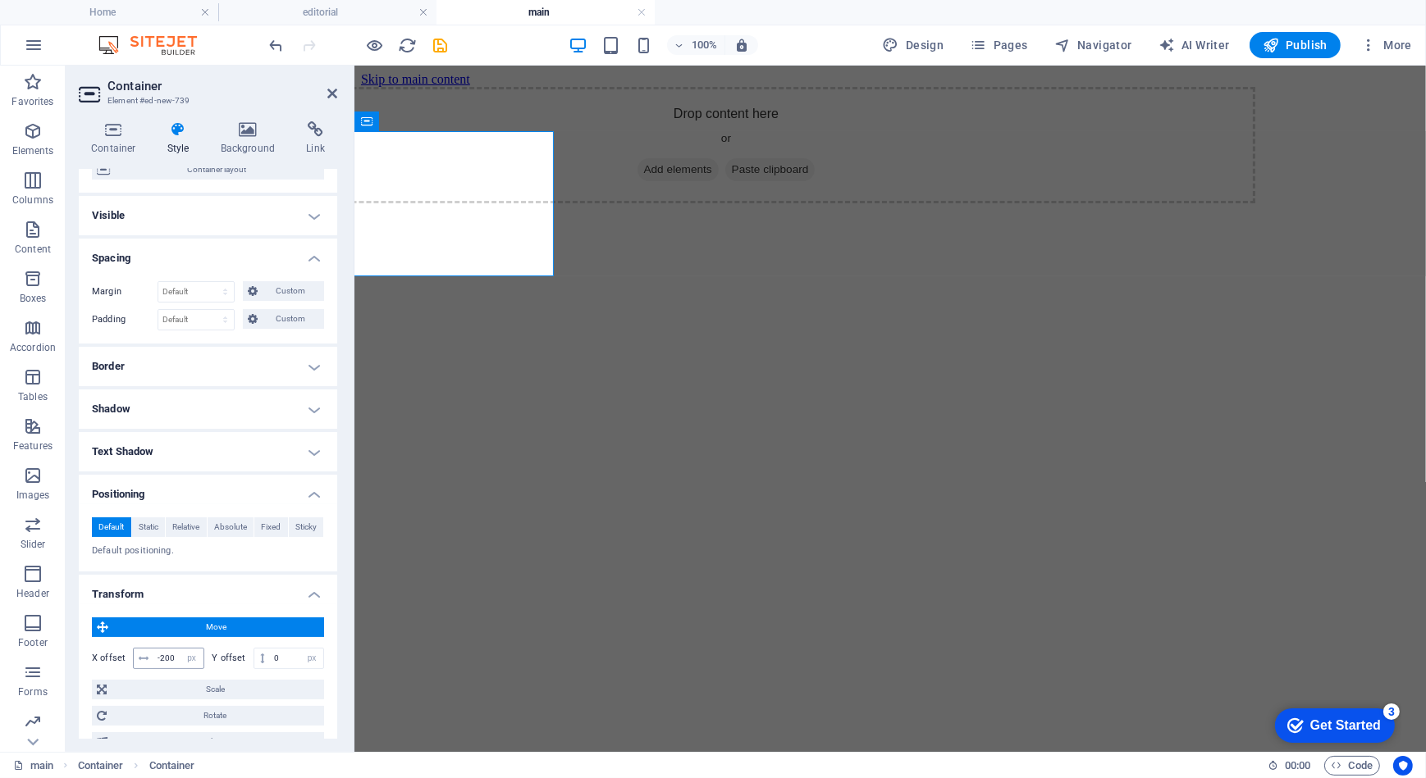
scroll to position [223, 0]
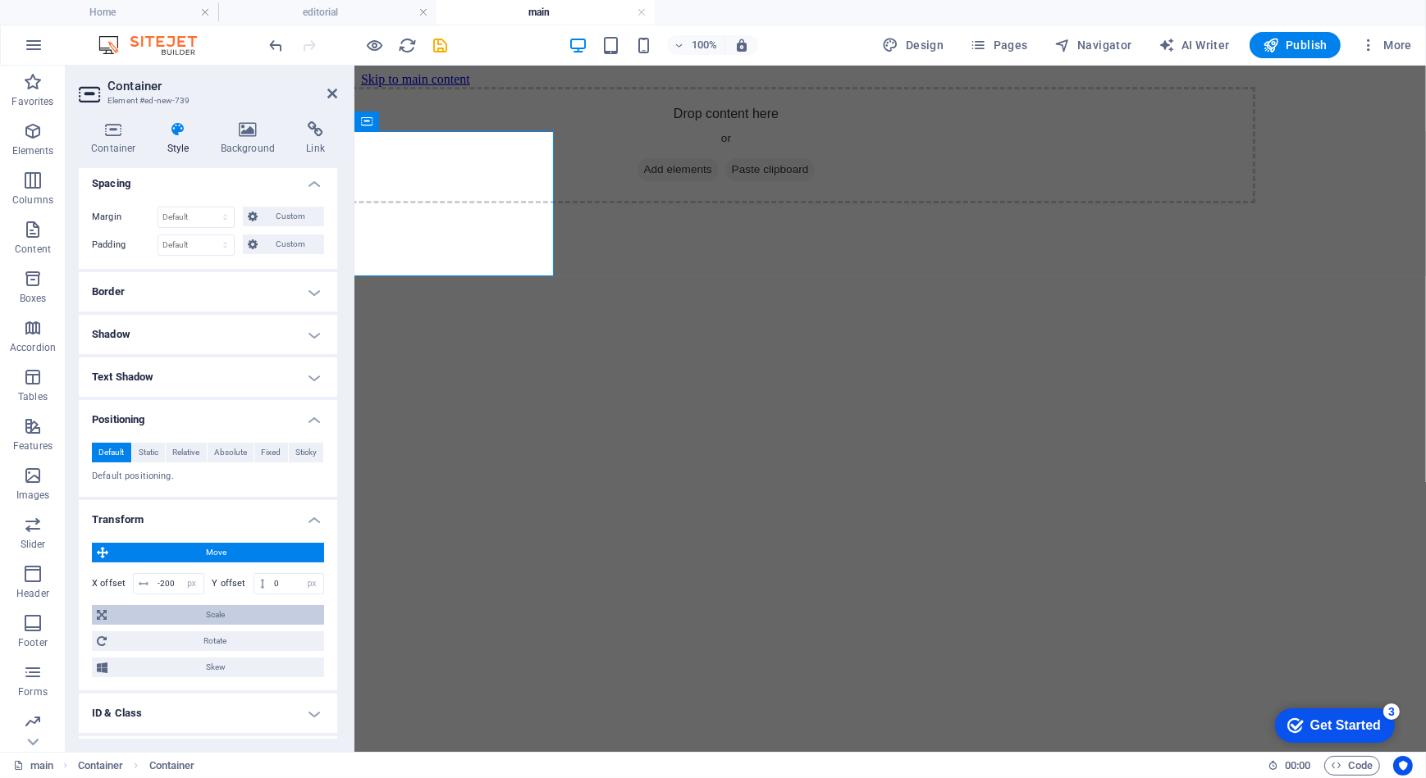
click at [209, 615] on span "Scale" at bounding box center [216, 615] width 208 height 20
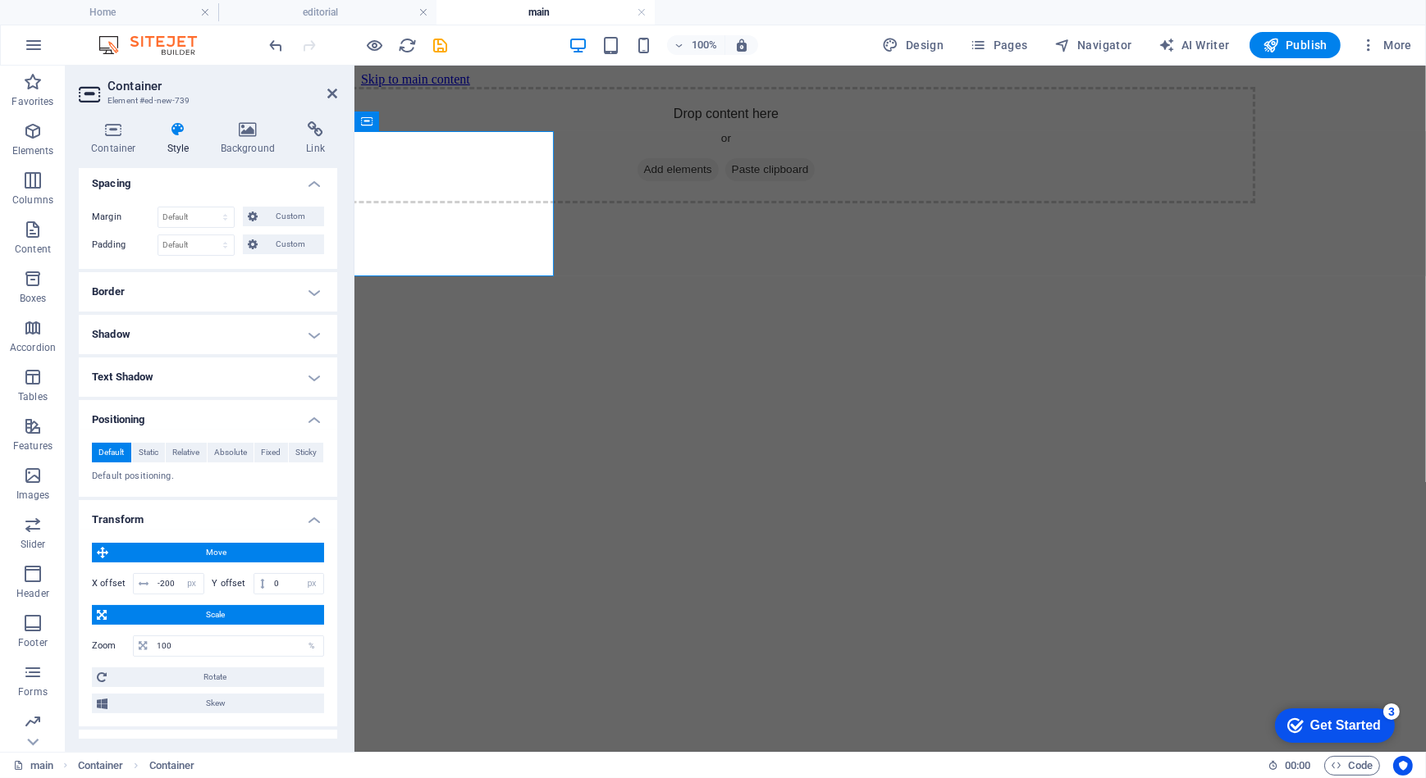
click at [209, 615] on span "Scale" at bounding box center [216, 615] width 208 height 20
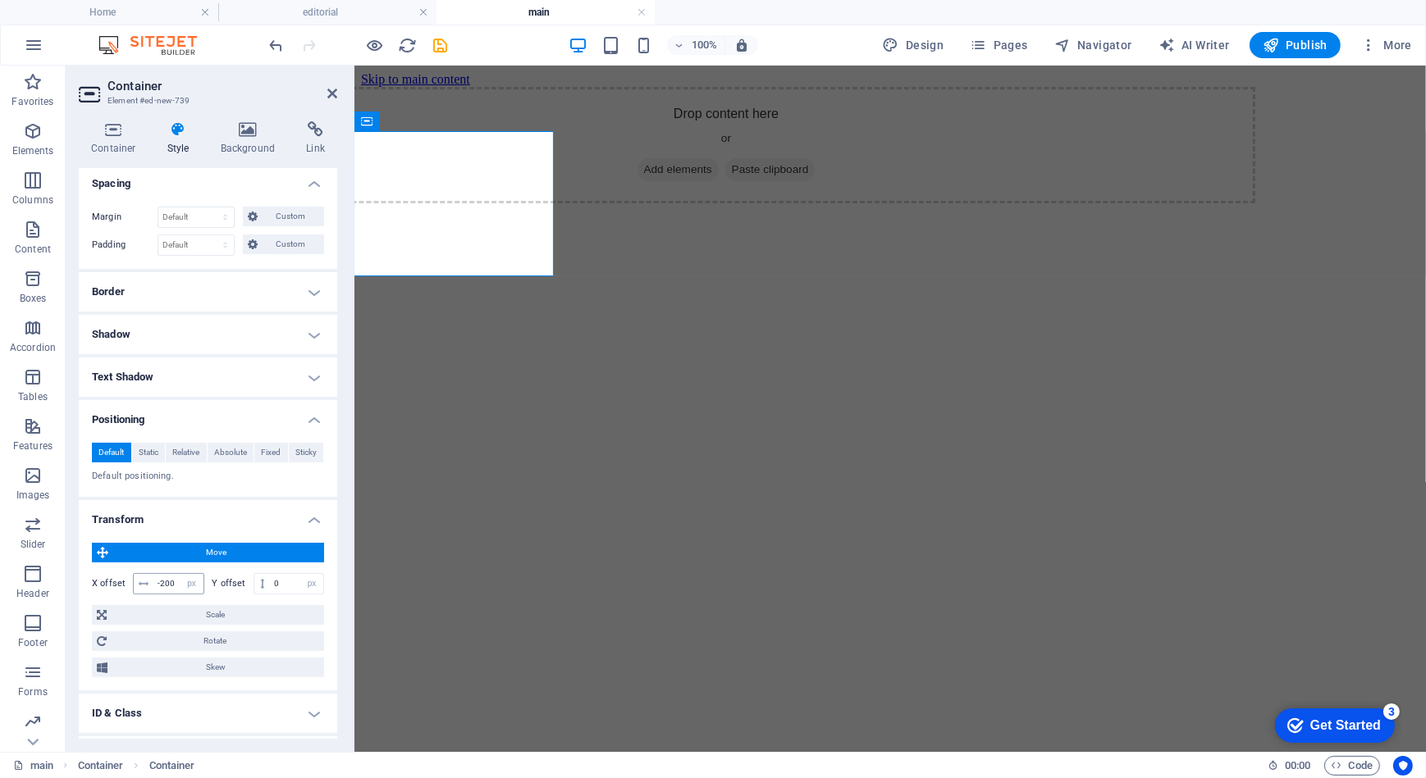
click at [143, 583] on icon at bounding box center [144, 584] width 10 height 10
click at [183, 580] on select "px rem % em vh vw" at bounding box center [191, 584] width 23 height 20
drag, startPoint x: 176, startPoint y: 585, endPoint x: 139, endPoint y: 582, distance: 37.0
click at [139, 582] on div "-200 px rem % em vh vw" at bounding box center [168, 583] width 71 height 21
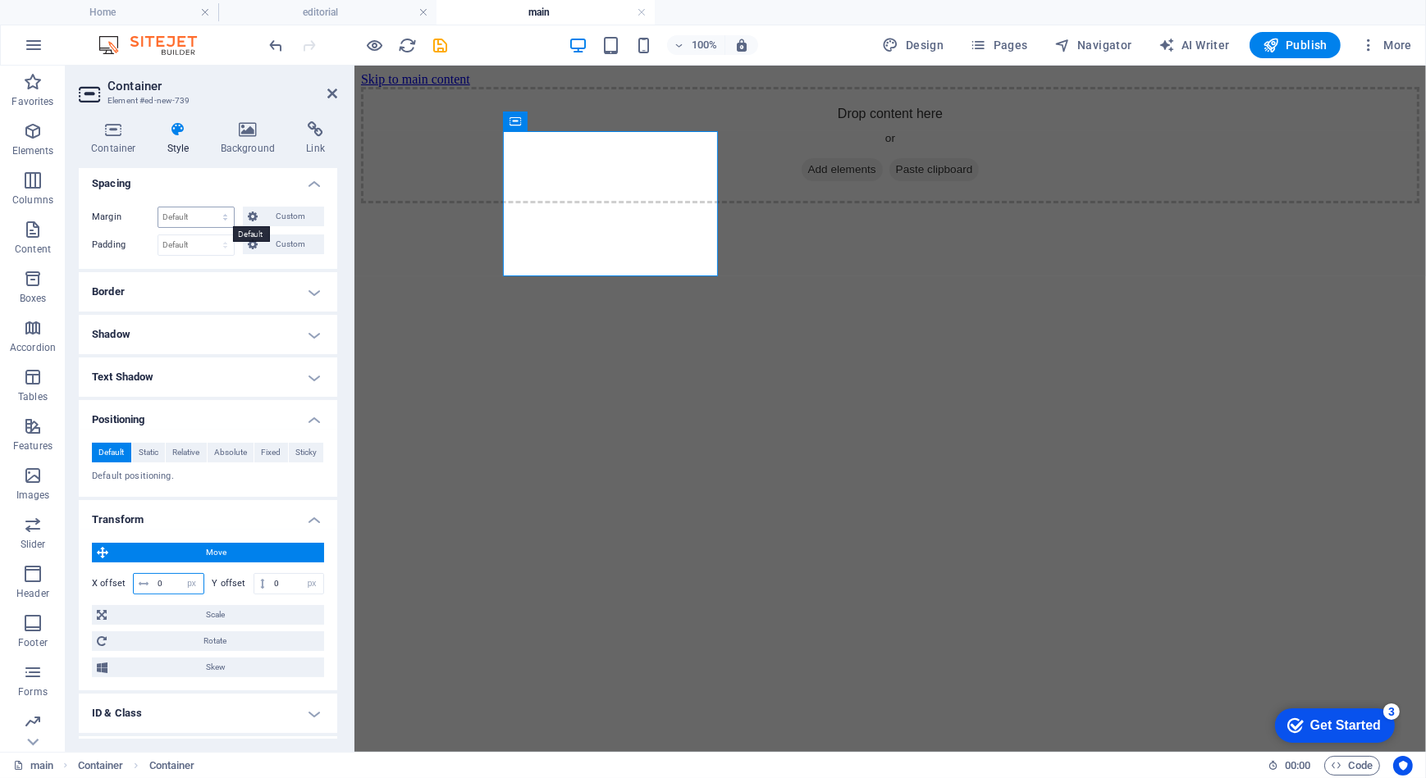
type input "0"
click at [204, 214] on select "Default auto px % rem vw vh Custom" at bounding box center [195, 218] width 75 height 20
click at [287, 208] on span "Custom" at bounding box center [290, 217] width 57 height 20
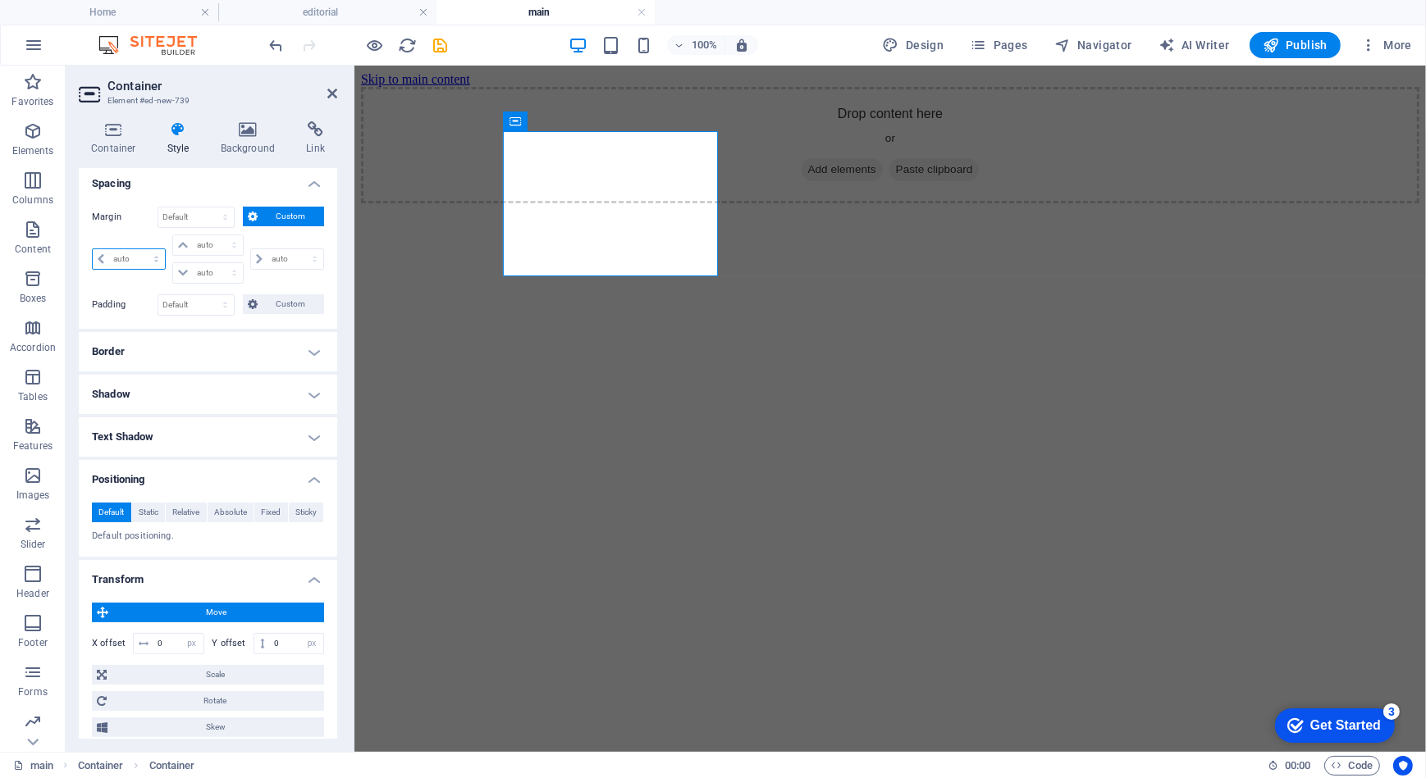
click at [129, 262] on select "auto px % rem vw vh" at bounding box center [129, 259] width 72 height 20
select select "px"
click at [141, 249] on select "auto px % rem vw vh" at bounding box center [129, 259] width 72 height 20
type input "0"
select select "px"
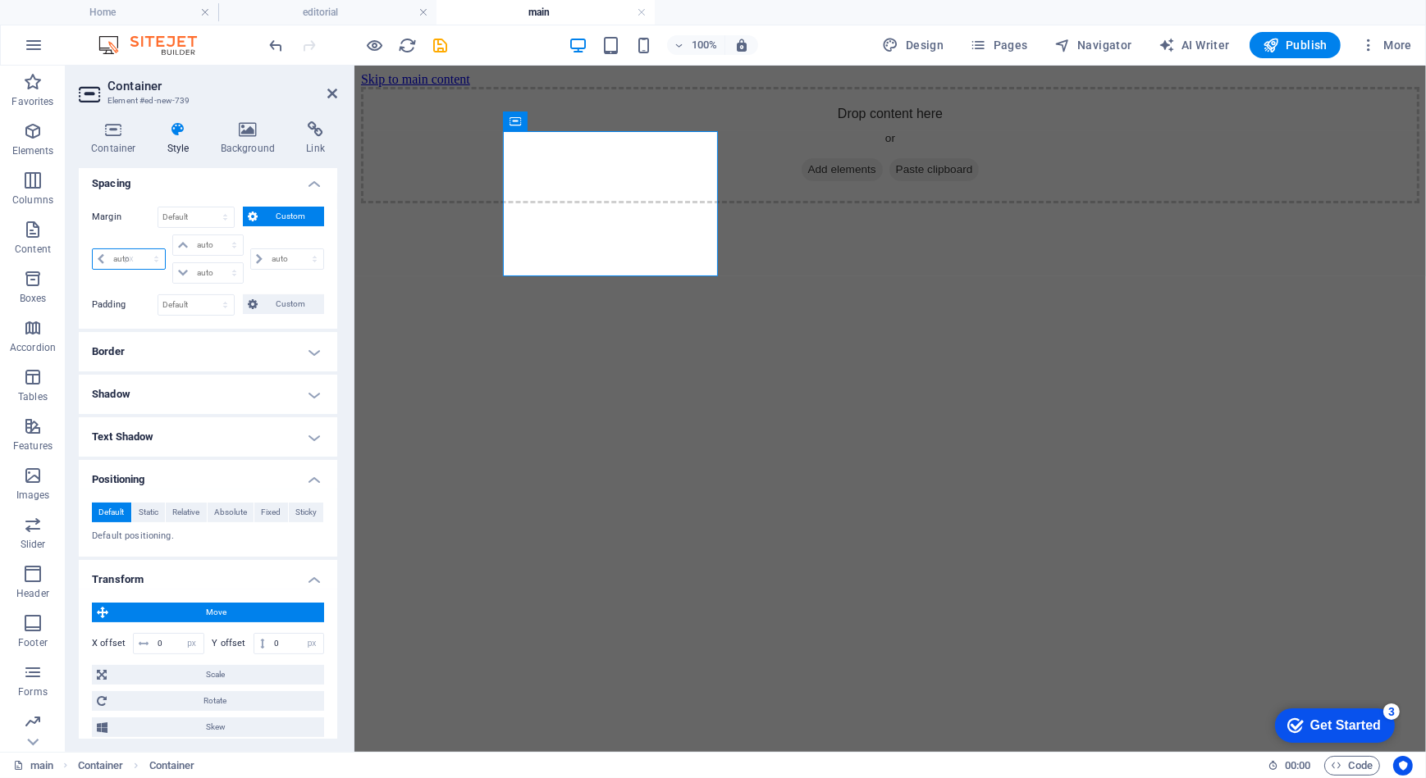
type input "0"
select select "px"
type input "0"
select select "px"
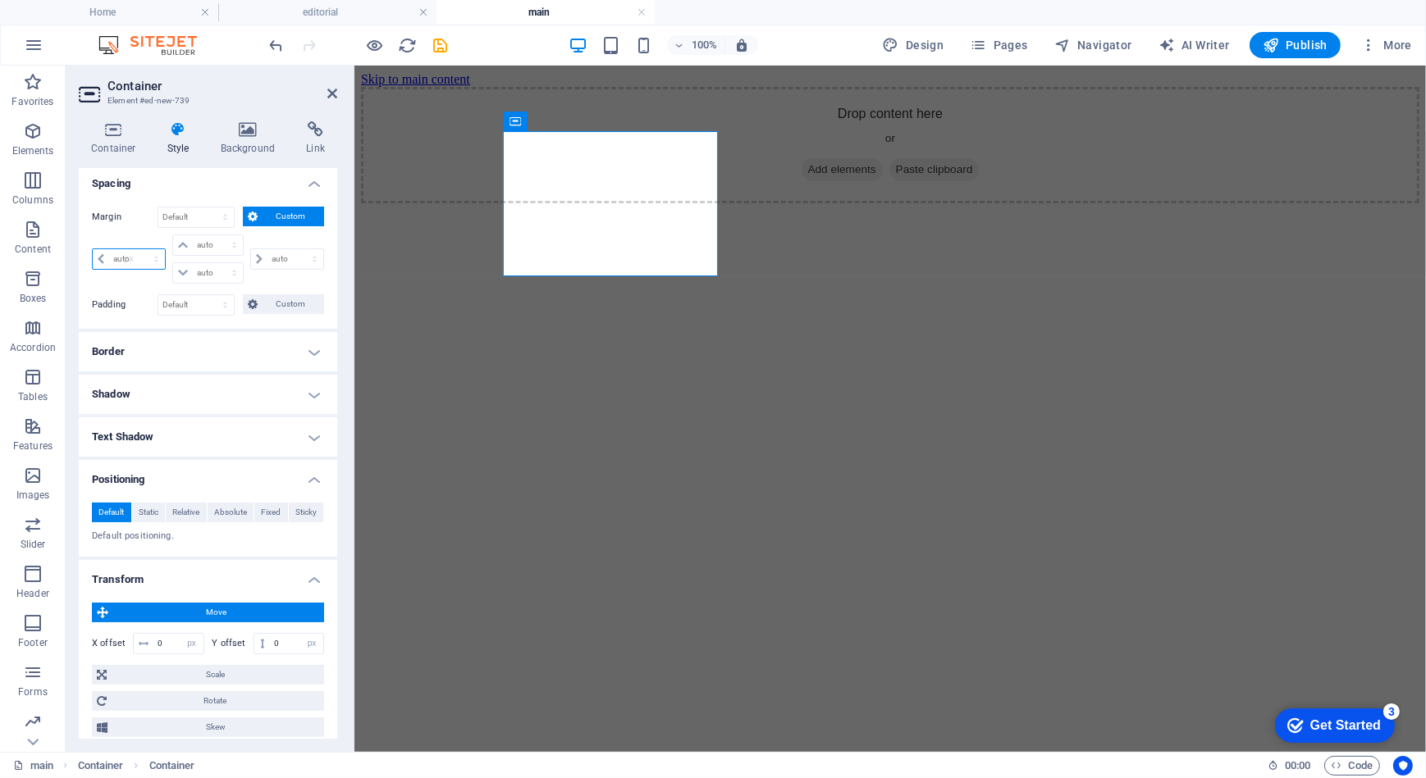
type input "0"
select select "px"
click at [253, 184] on h4 "Spacing" at bounding box center [208, 179] width 258 height 30
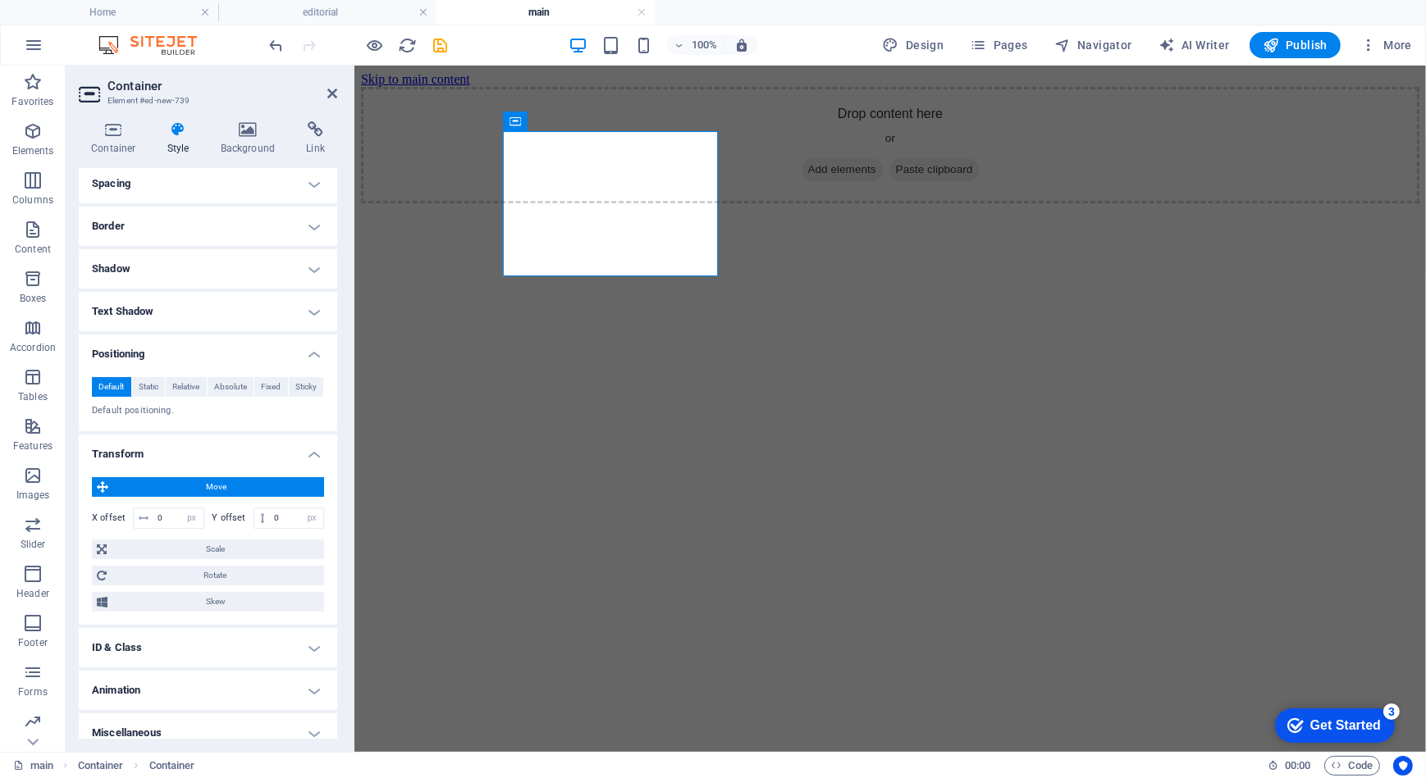
click at [573, 209] on html "Skip to main content Drop content here or Add elements Paste clipboard" at bounding box center [889, 137] width 1071 height 144
click at [438, 76] on icon at bounding box center [439, 75] width 9 height 17
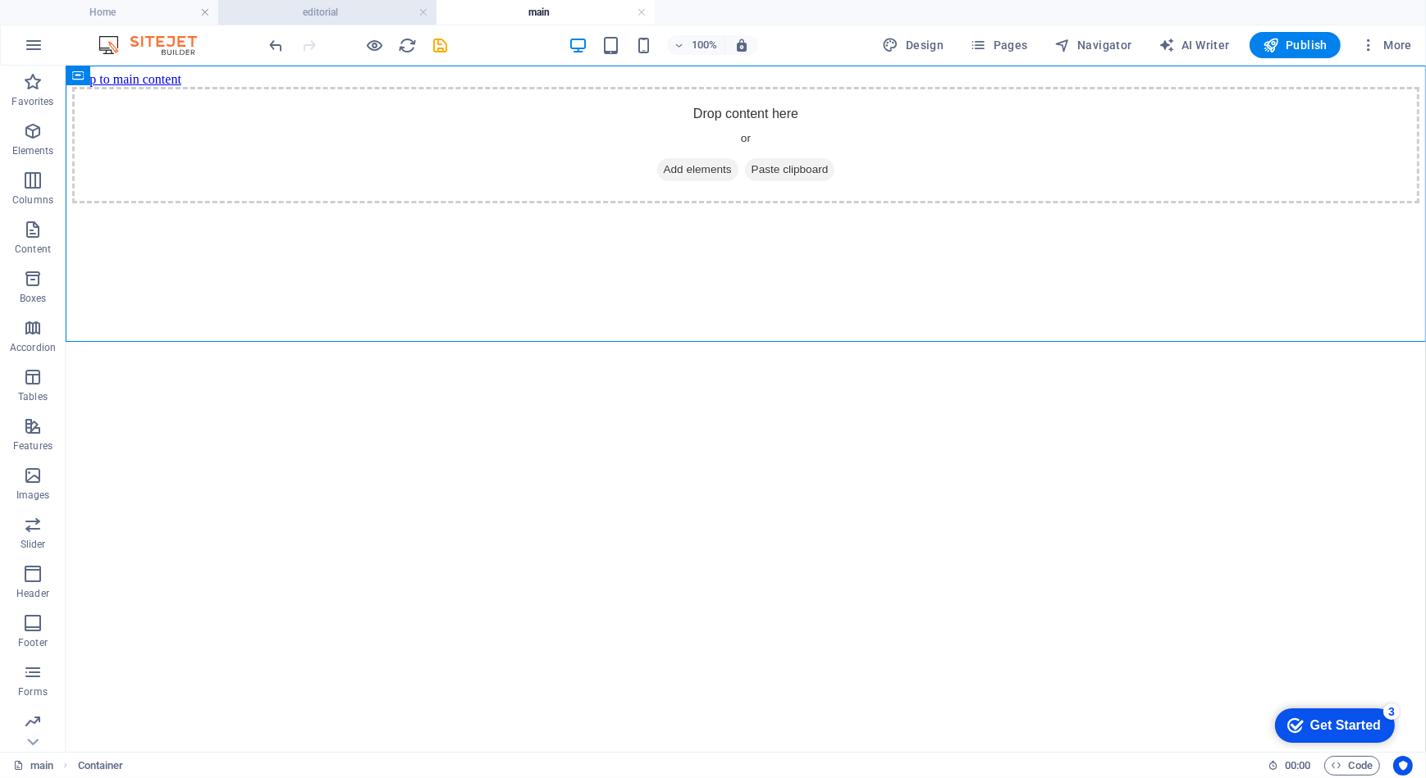
click at [331, 16] on h4 "editorial" at bounding box center [327, 12] width 218 height 18
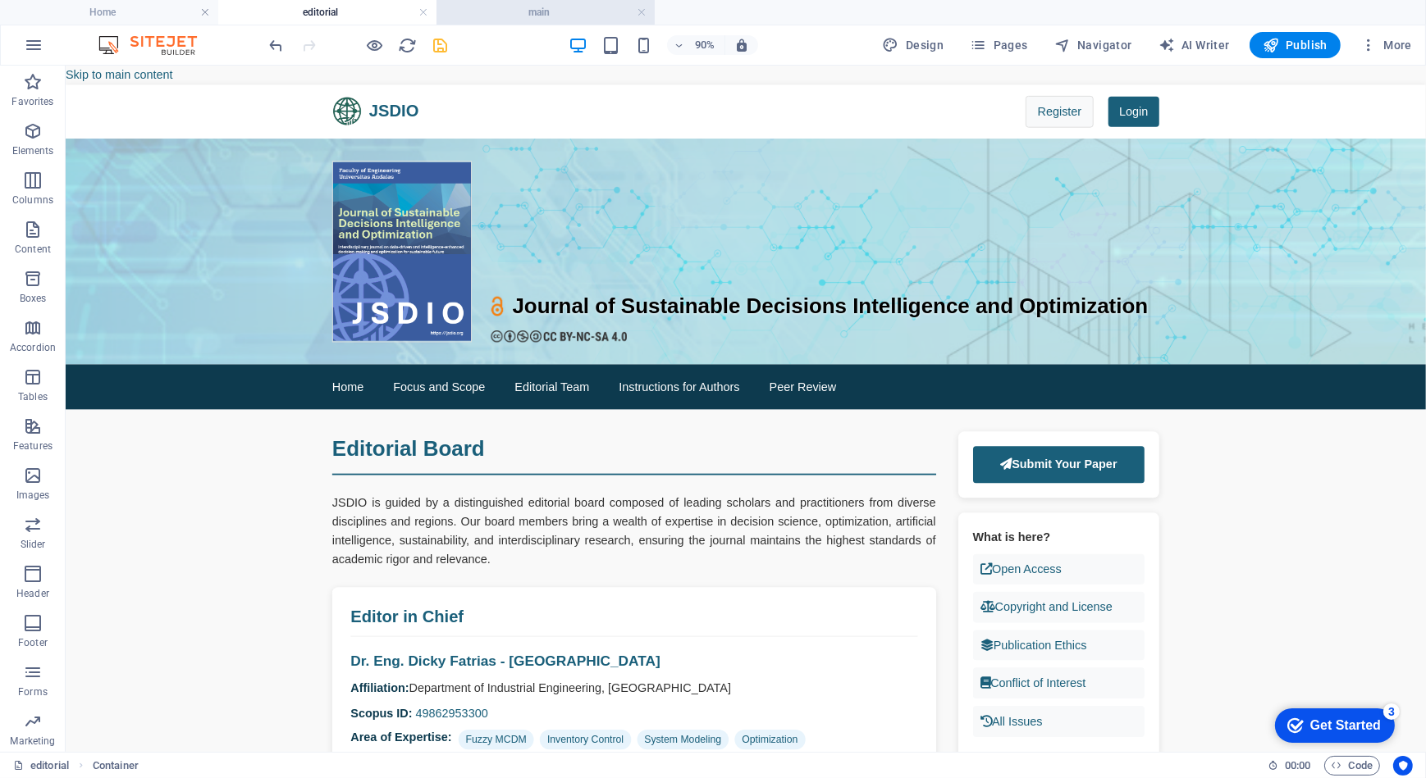
click at [575, 22] on li "main" at bounding box center [545, 12] width 218 height 25
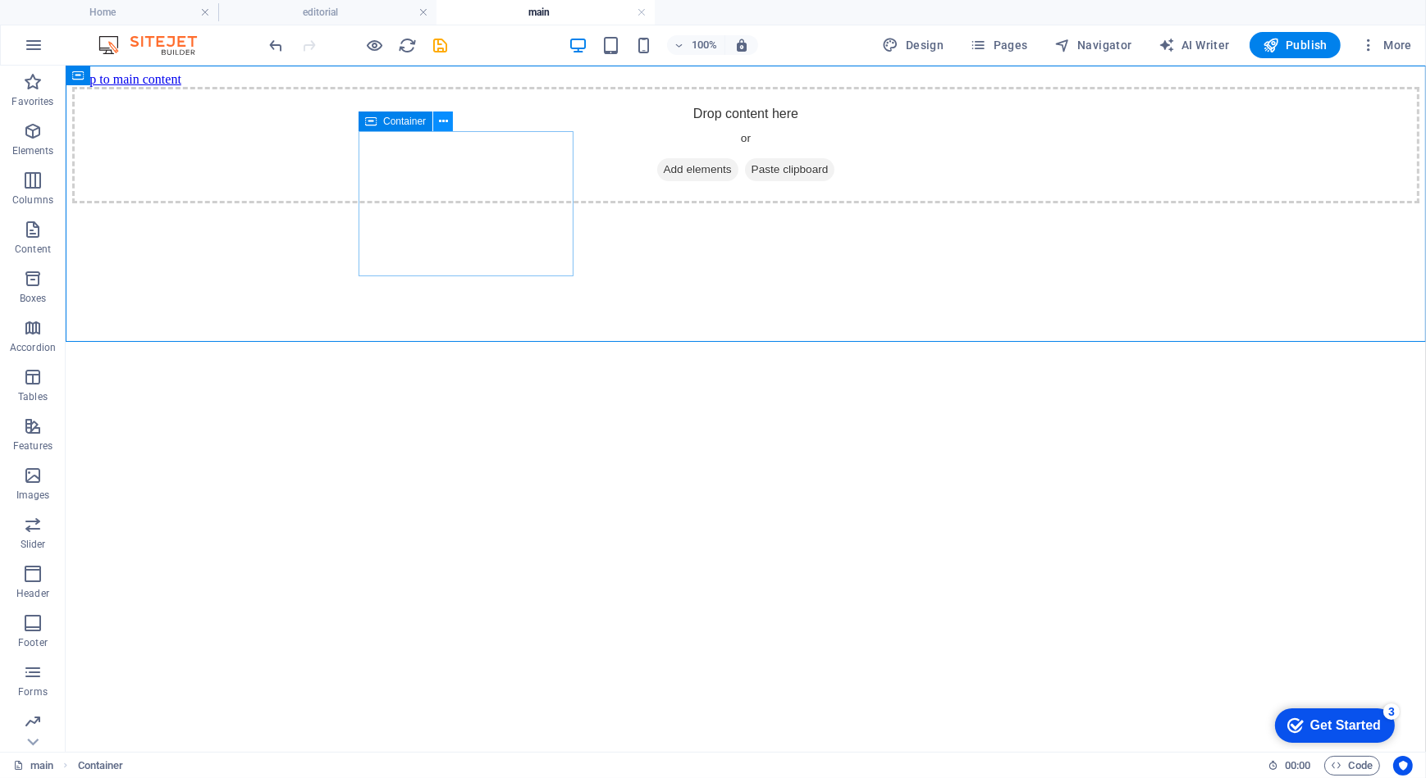
click at [442, 121] on icon at bounding box center [443, 121] width 9 height 17
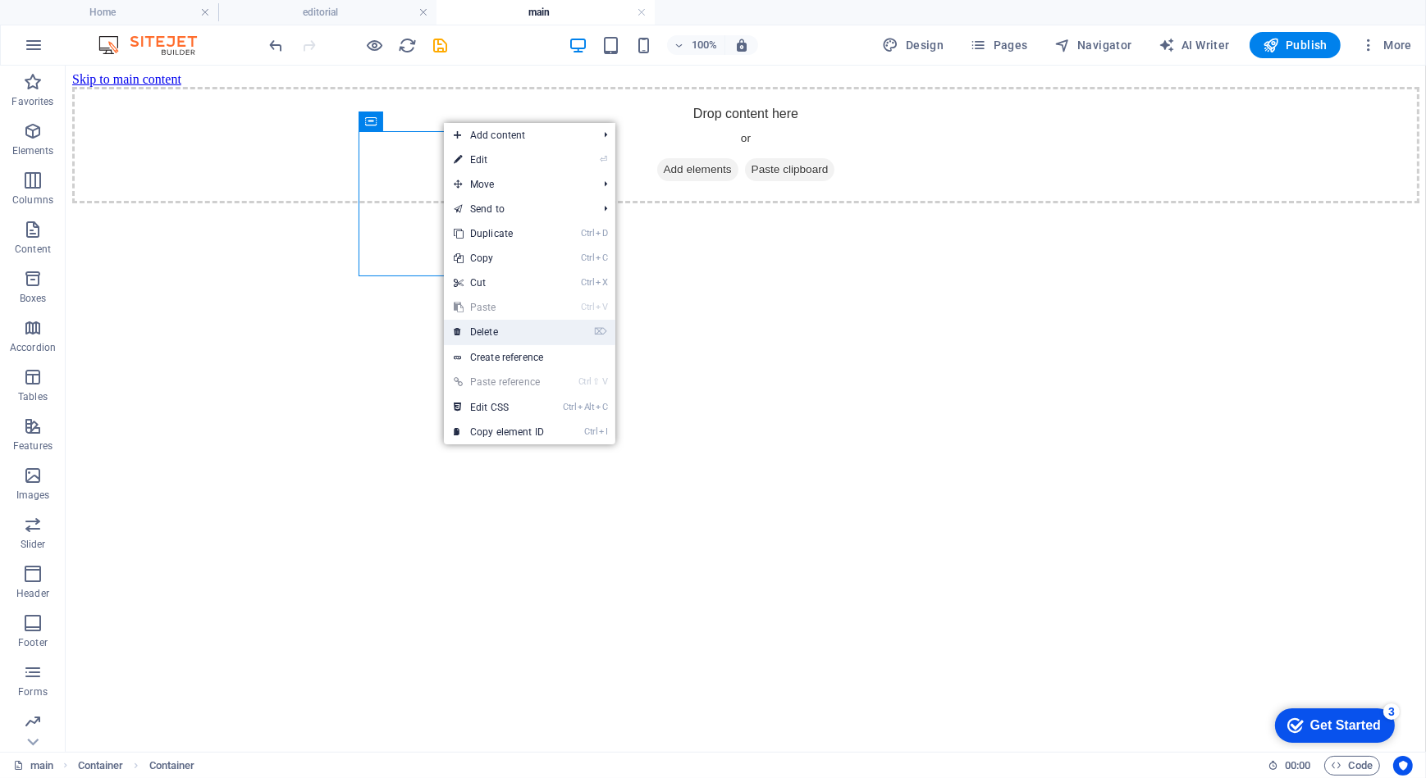
click at [517, 331] on link "⌦ Delete" at bounding box center [499, 332] width 110 height 25
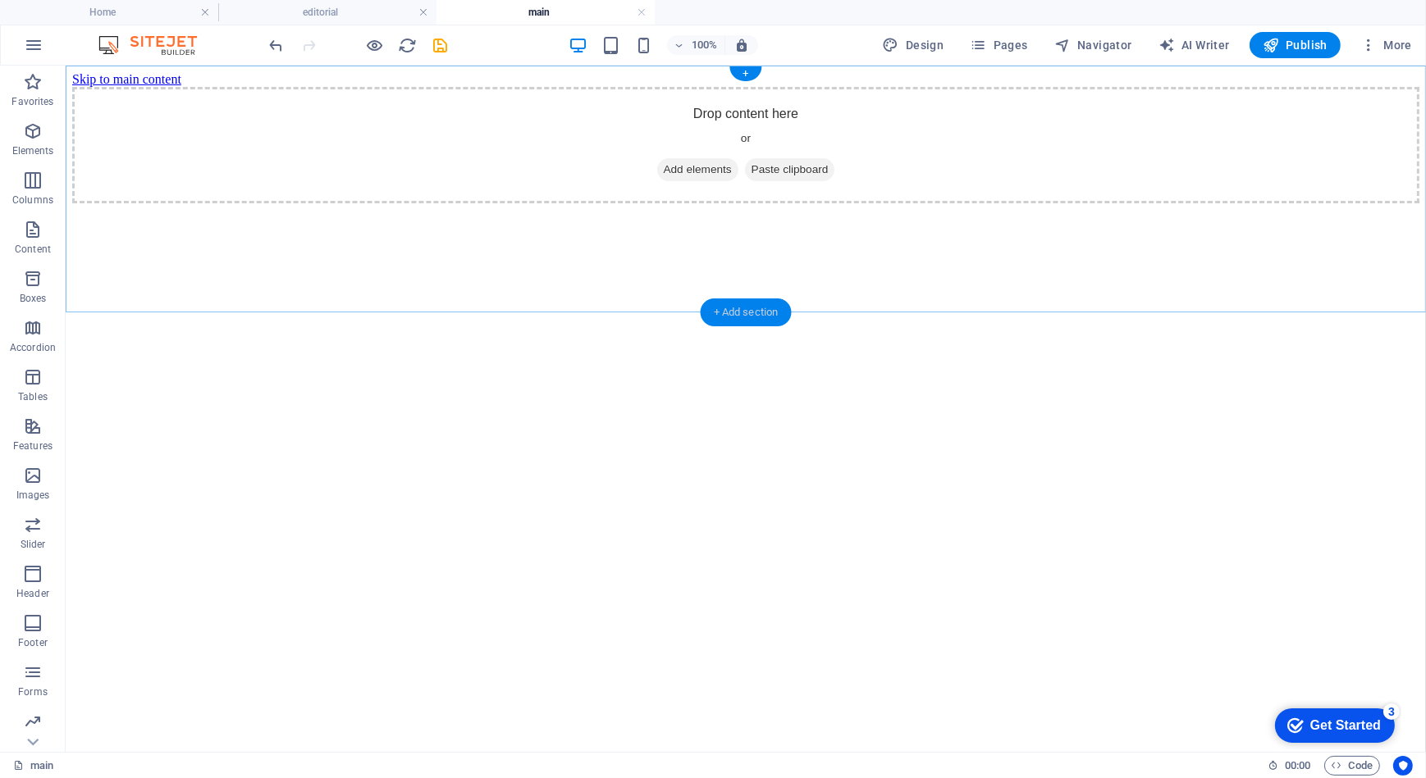
click at [754, 307] on div "+ Add section" at bounding box center [746, 313] width 91 height 28
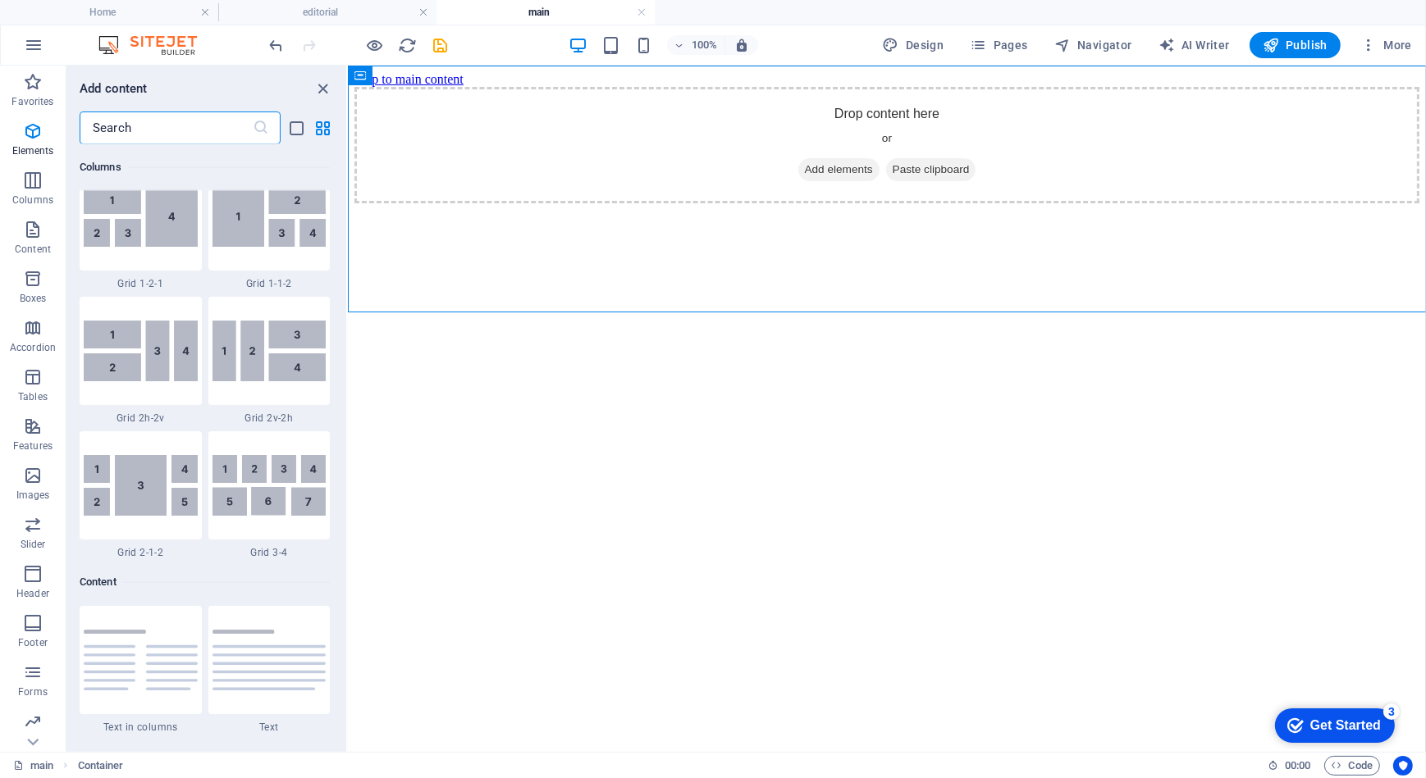
scroll to position [2869, 0]
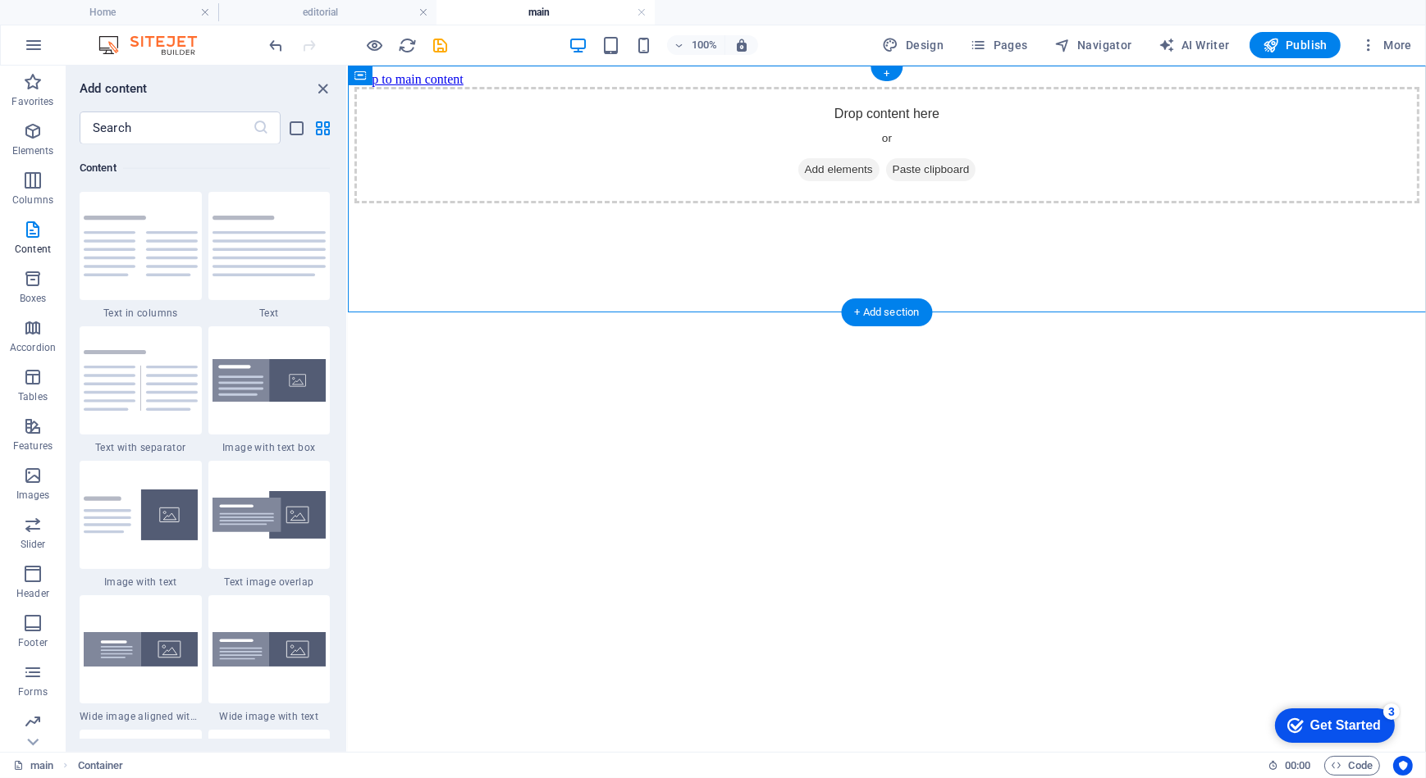
click at [870, 317] on div "+ Add section" at bounding box center [887, 313] width 91 height 28
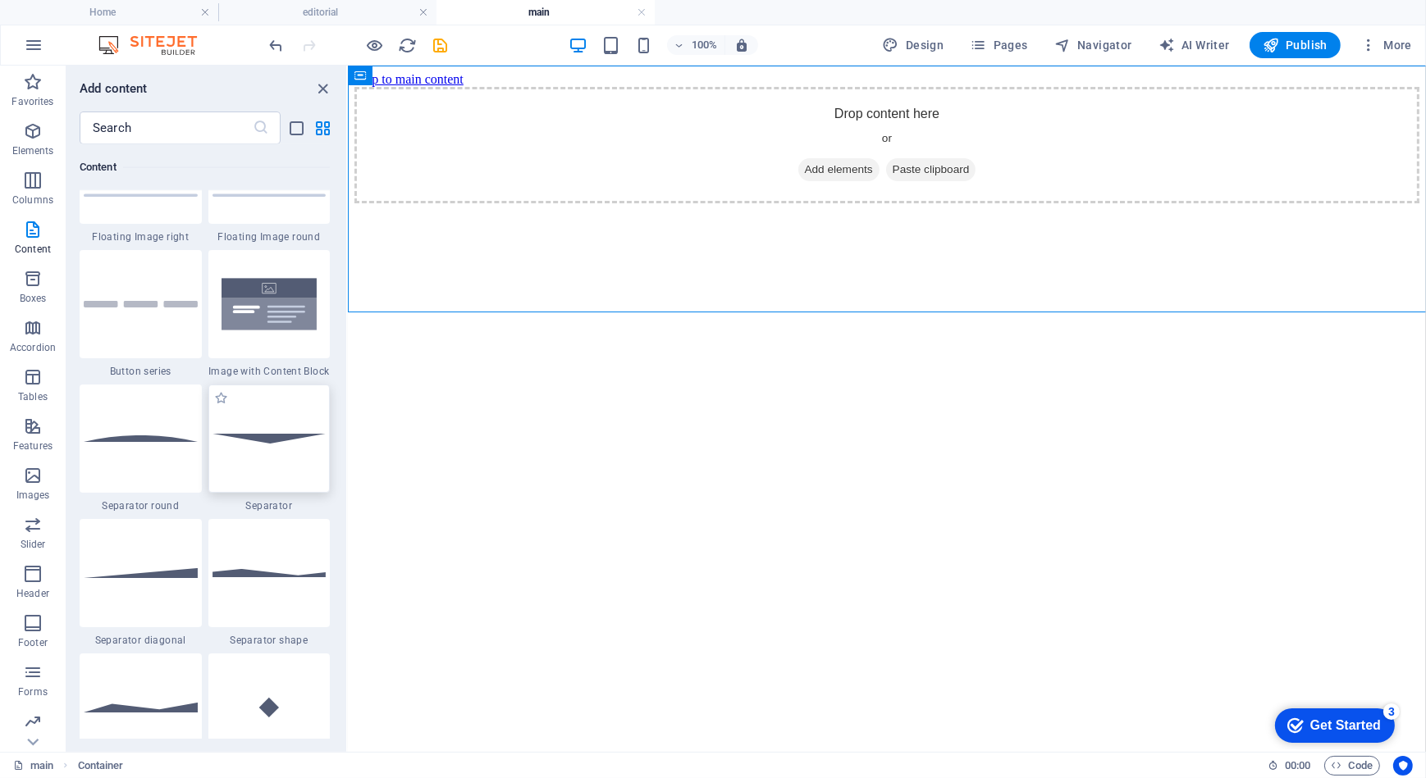
scroll to position [3690, 0]
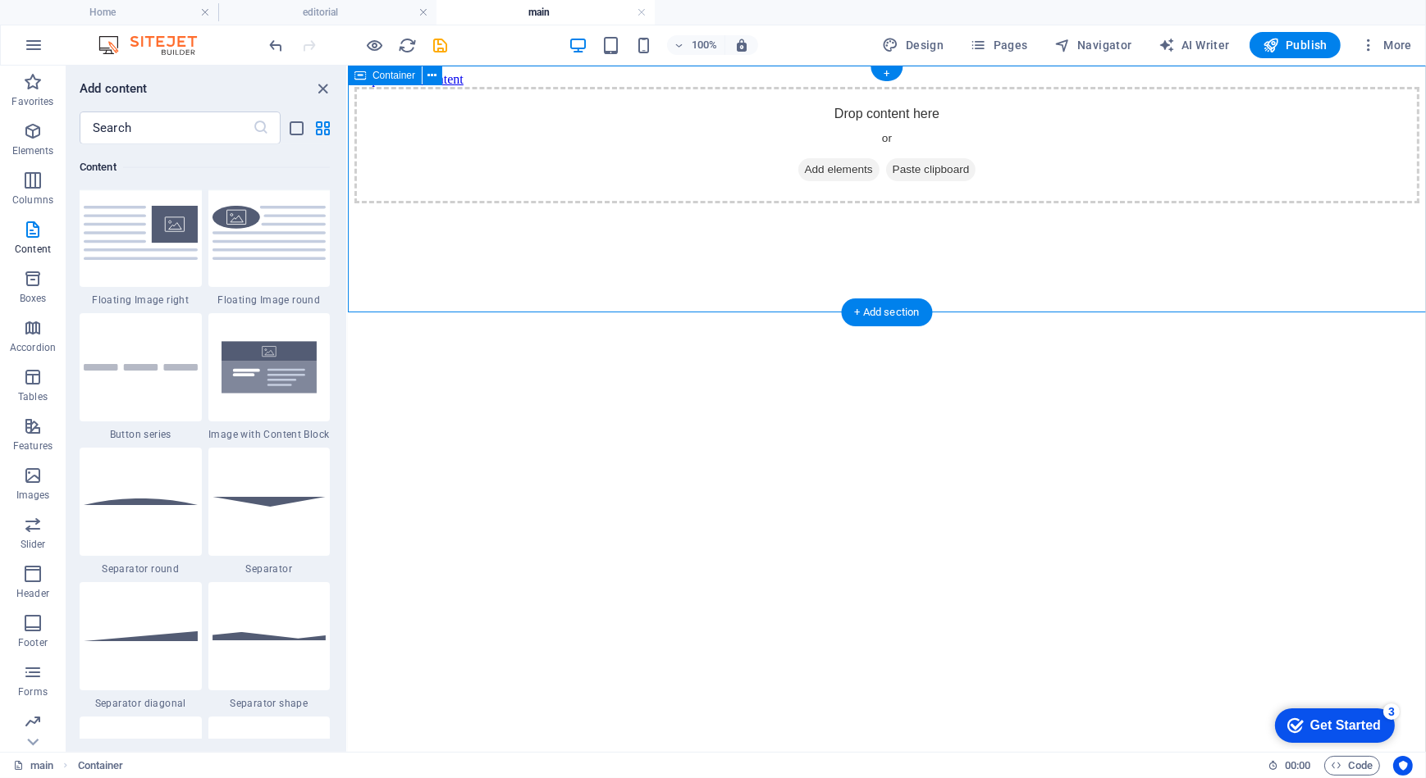
click at [463, 203] on div "Drop content here or Add elements Paste clipboard" at bounding box center [886, 144] width 1065 height 116
click at [436, 74] on icon at bounding box center [432, 75] width 9 height 17
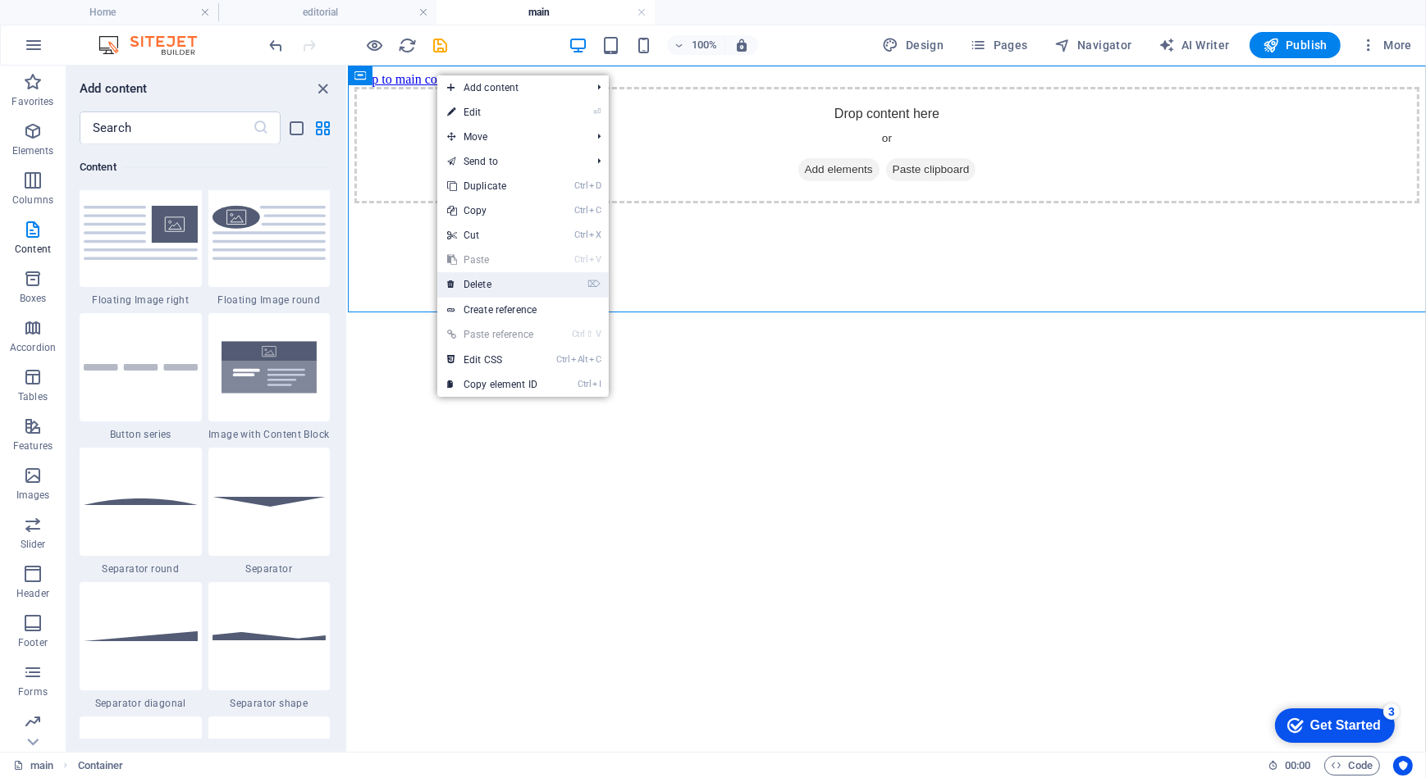
click at [511, 285] on link "⌦ Delete" at bounding box center [492, 284] width 110 height 25
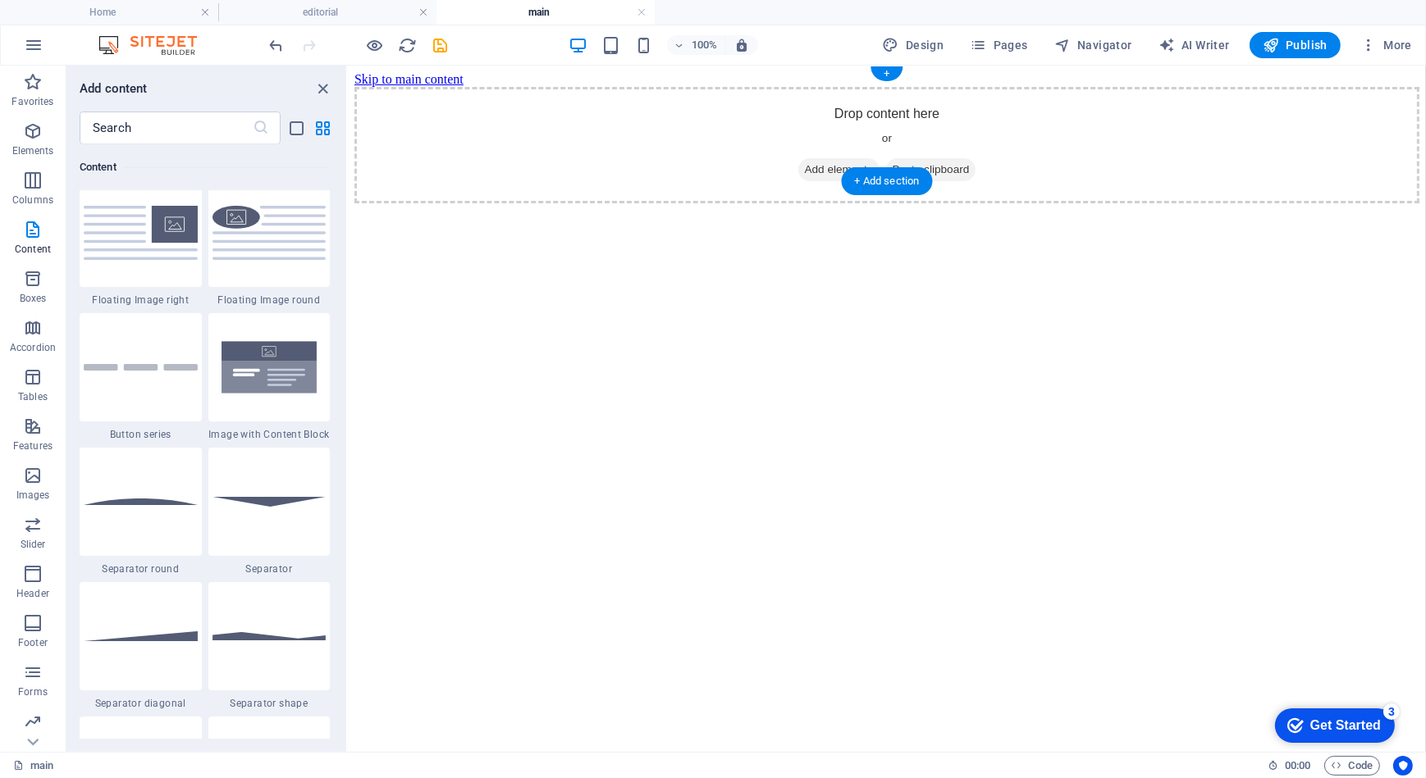
click at [509, 144] on div "Drop content here or Add elements Paste clipboard" at bounding box center [886, 144] width 1065 height 116
click at [827, 157] on span "Add elements" at bounding box center [837, 168] width 81 height 23
click at [39, 581] on icon "button" at bounding box center [33, 574] width 20 height 20
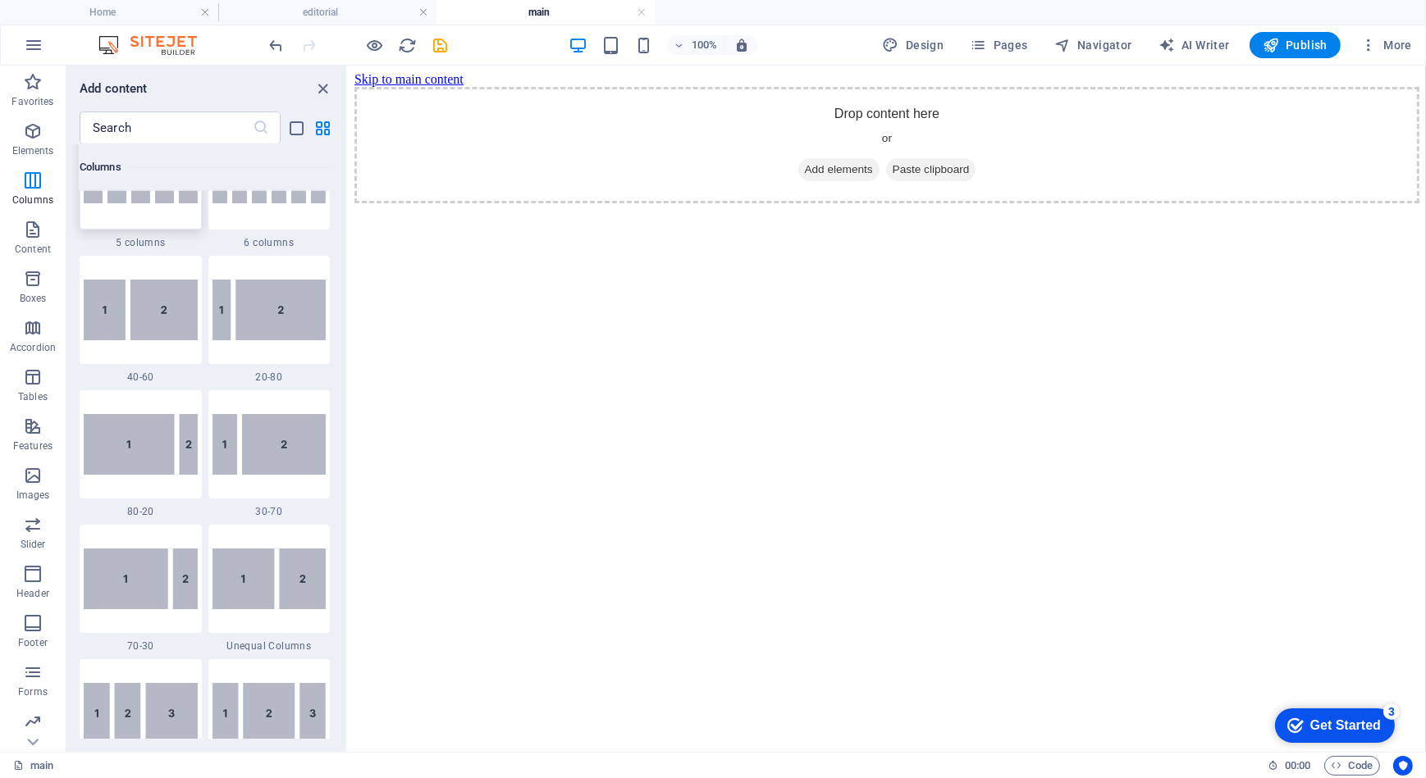
scroll to position [1225, 0]
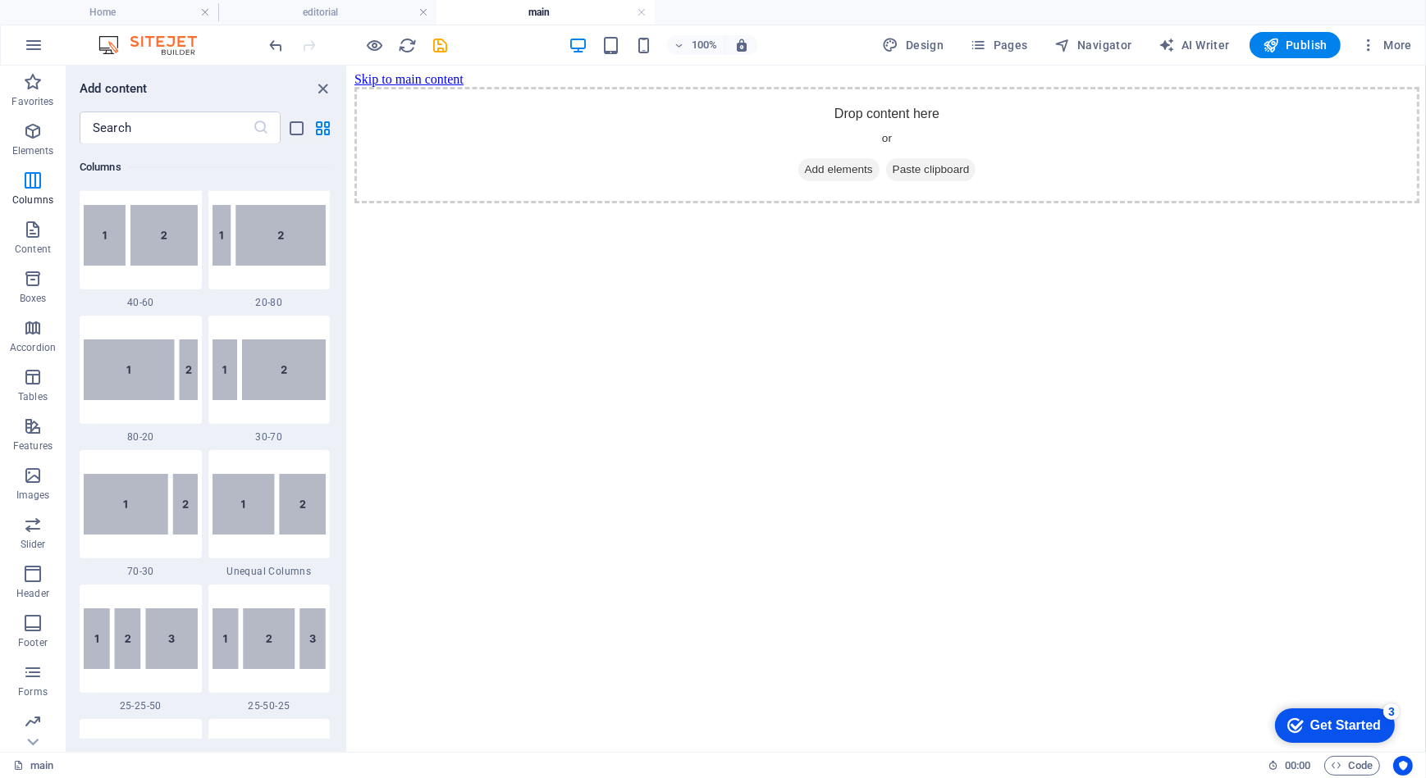
click at [818, 209] on html "Skip to main content Drop content here or Add elements Paste clipboard" at bounding box center [886, 137] width 1078 height 144
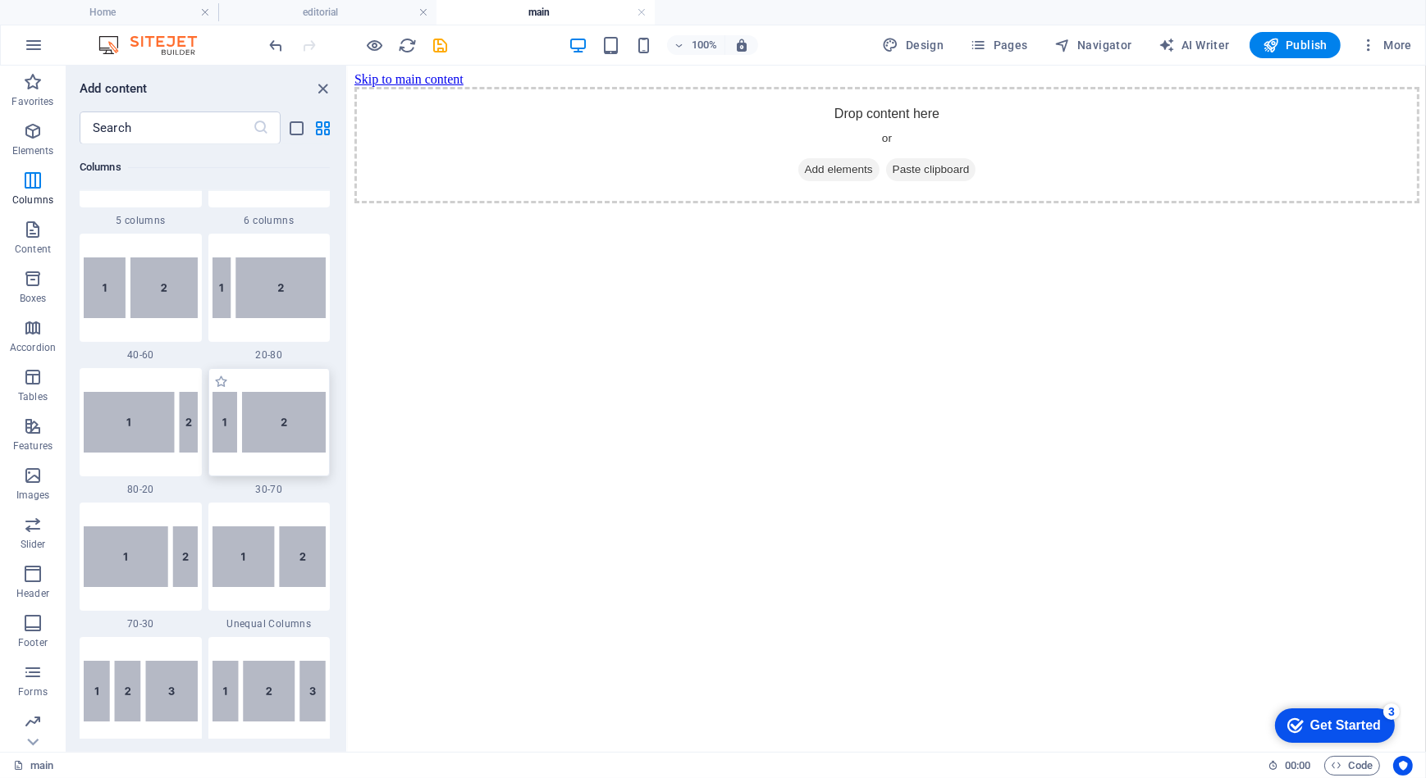
scroll to position [1151, 0]
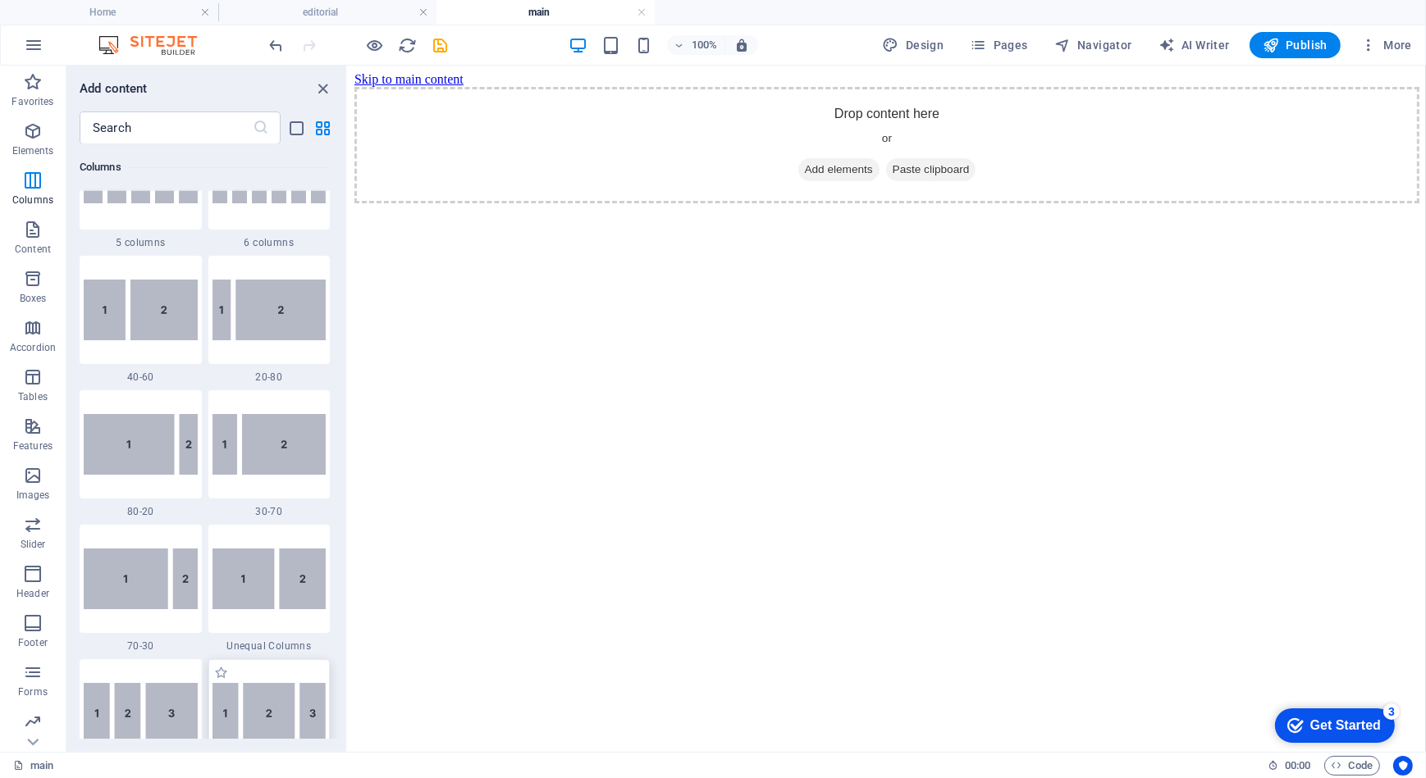
click at [260, 719] on img at bounding box center [269, 713] width 114 height 61
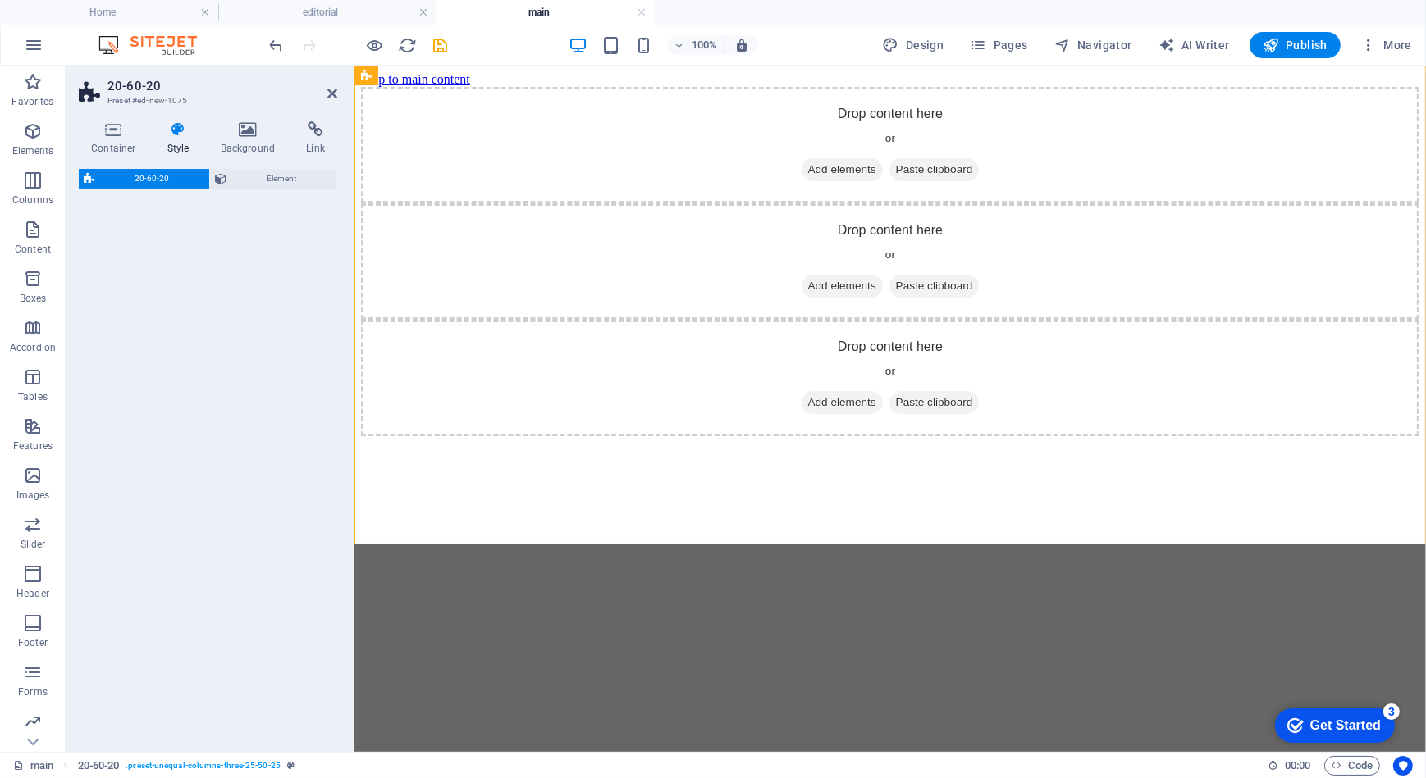
select select "%"
select select "rem"
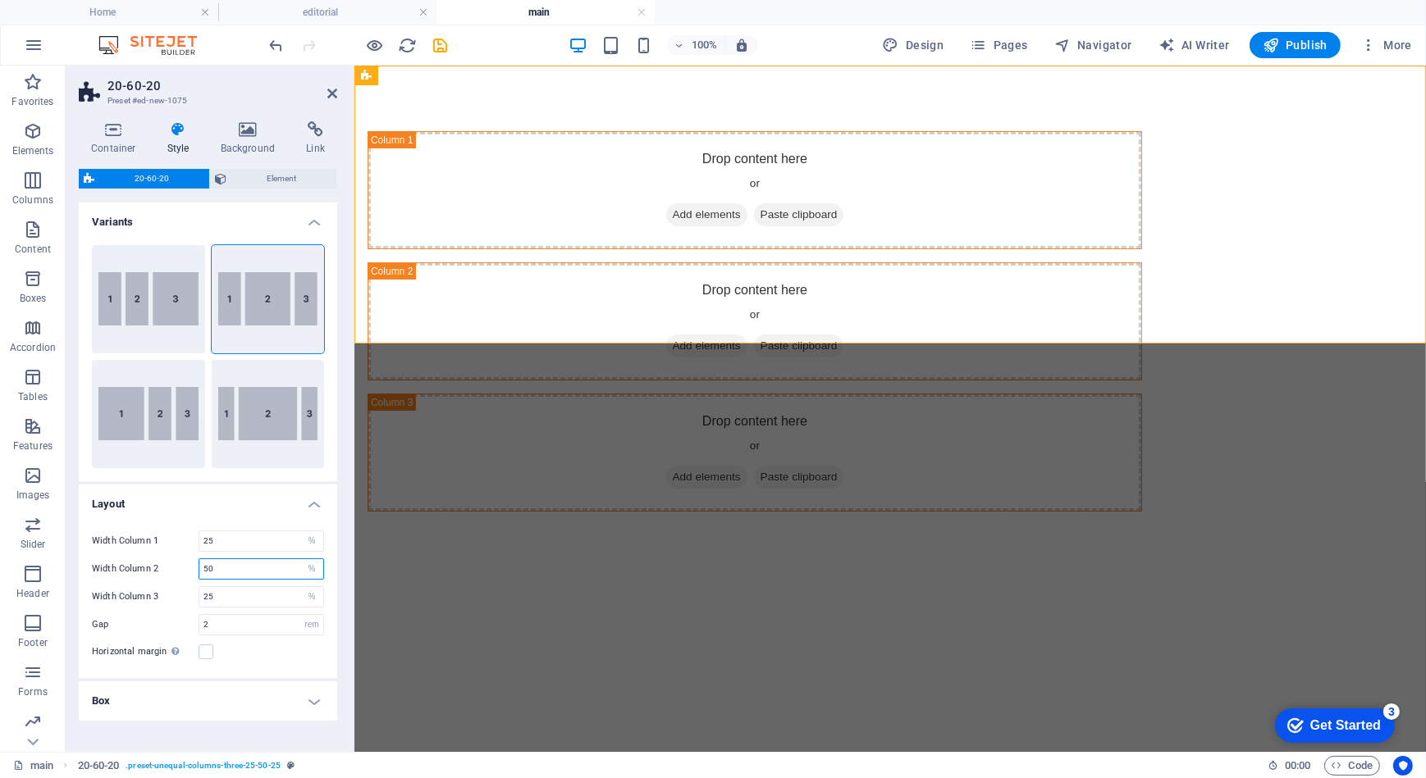
click at [263, 573] on input "50" at bounding box center [261, 569] width 124 height 20
drag, startPoint x: 207, startPoint y: 563, endPoint x: 196, endPoint y: 563, distance: 10.7
click at [196, 563] on div "Width Column 2 50 px rem % vh vw" at bounding box center [208, 569] width 232 height 21
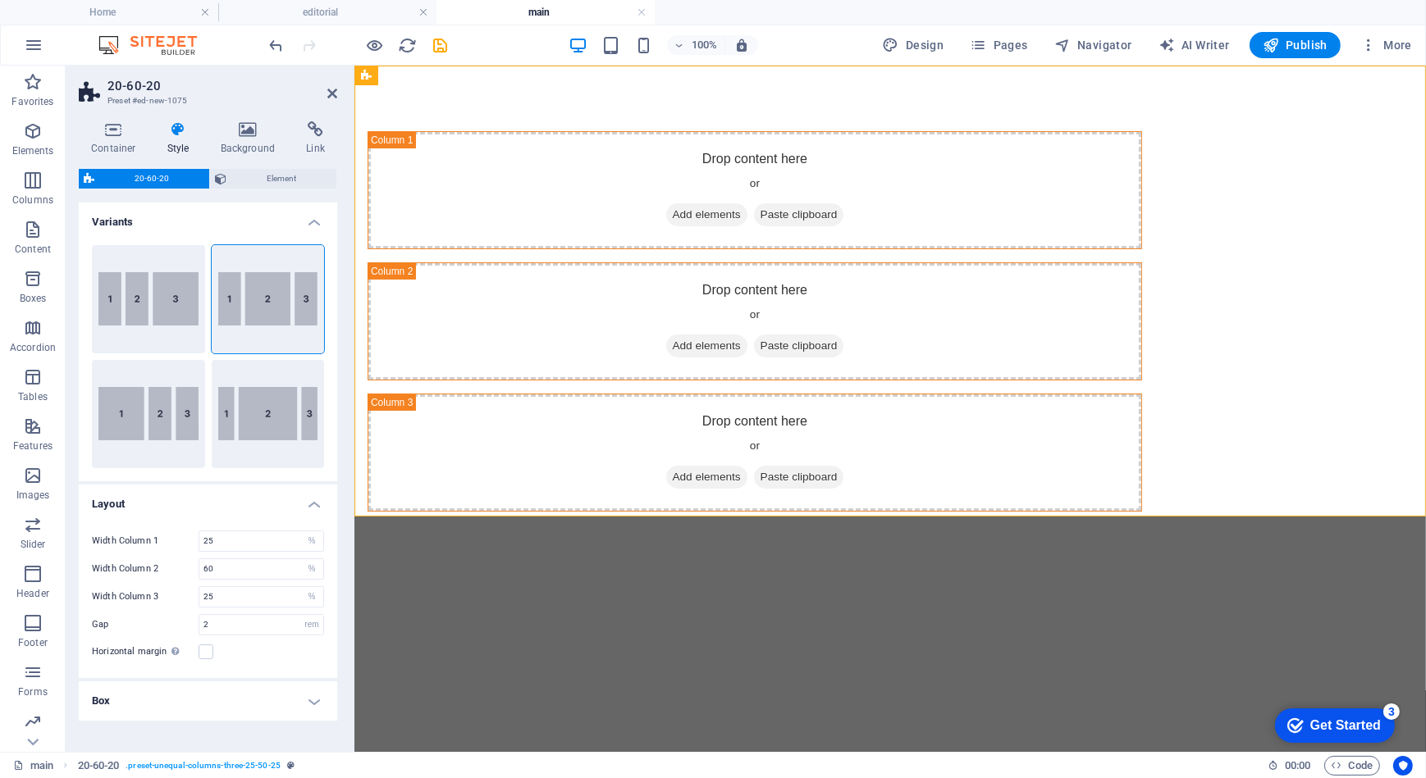
click at [312, 700] on h4 "Box" at bounding box center [208, 701] width 258 height 39
click at [273, 573] on input "60" at bounding box center [261, 569] width 124 height 20
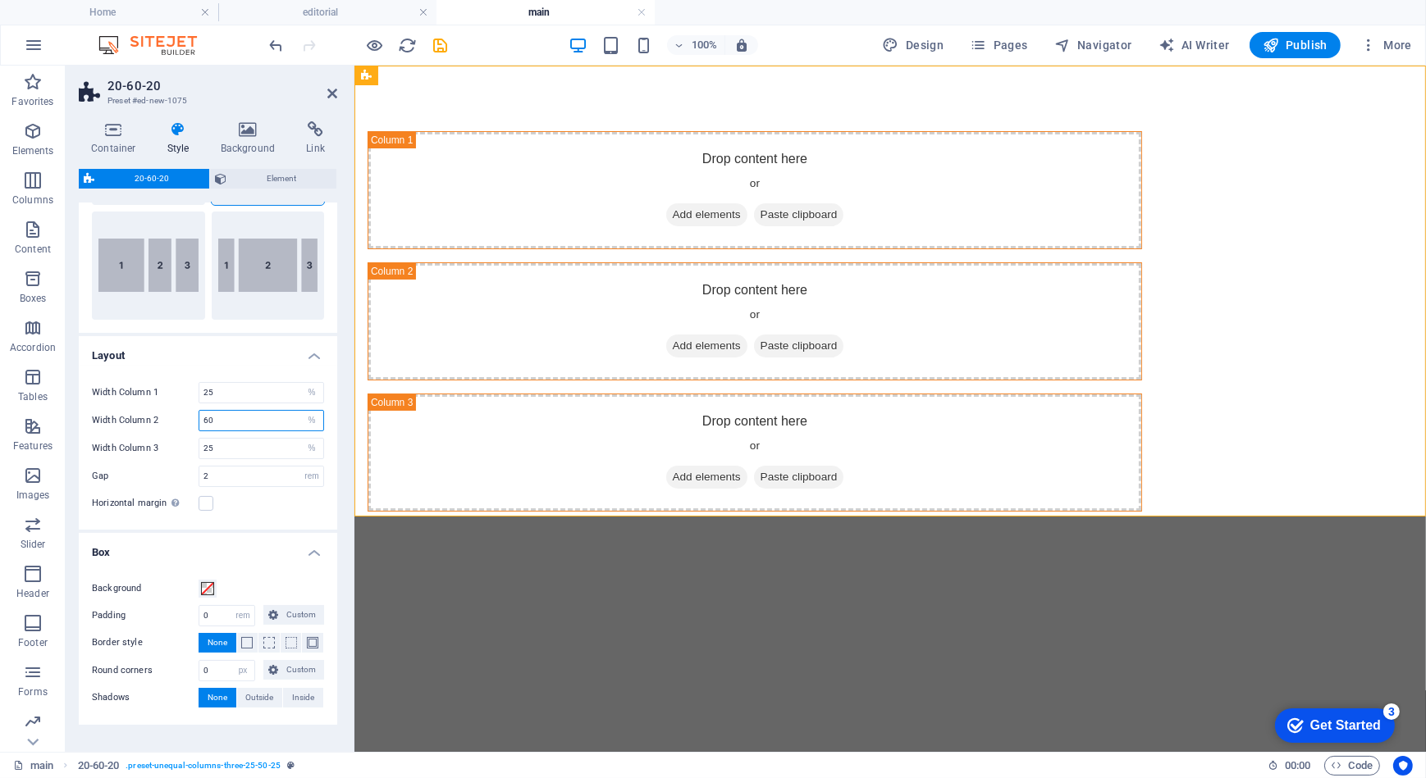
scroll to position [198, 0]
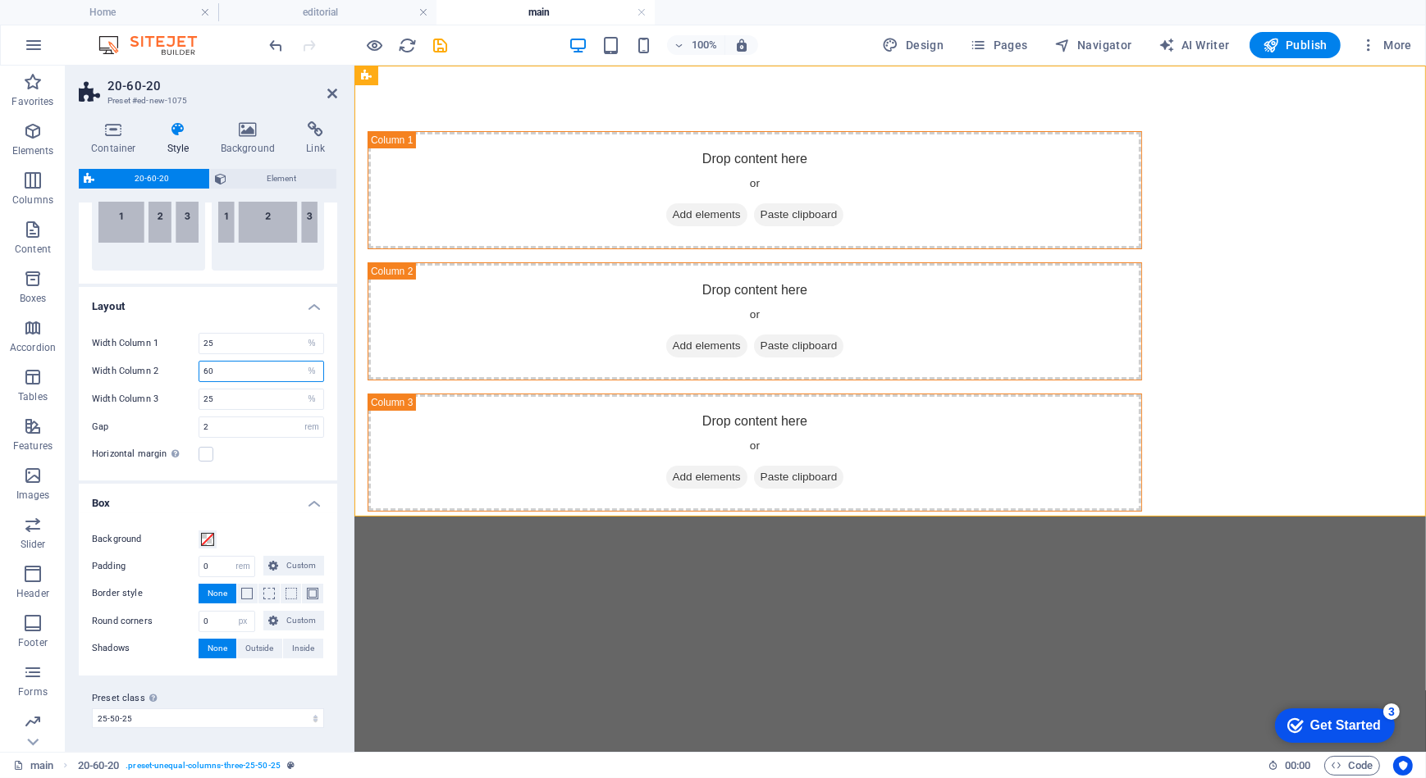
click at [250, 363] on input "60" at bounding box center [261, 372] width 124 height 20
type input "6"
type input "50"
click at [249, 304] on h4 "Layout" at bounding box center [208, 302] width 258 height 30
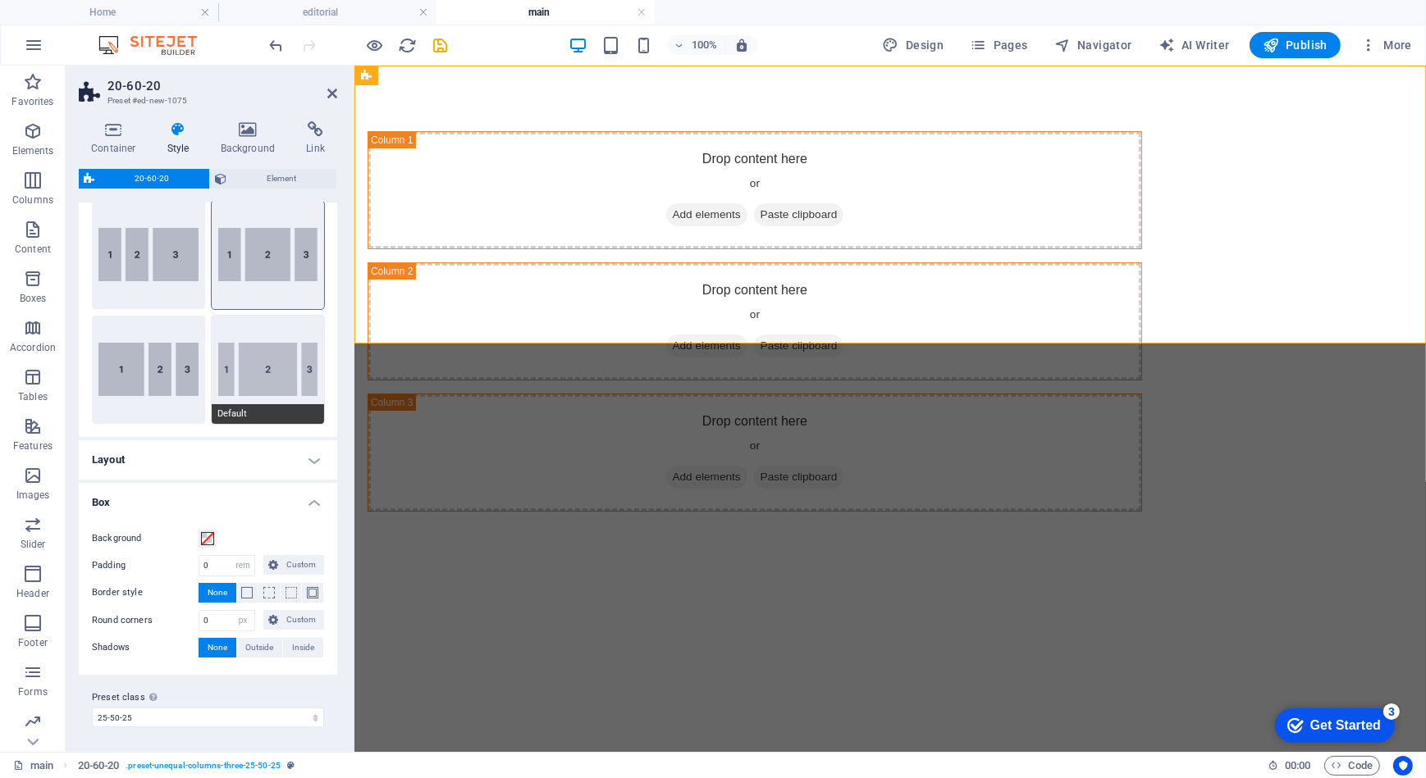
click at [253, 358] on button "Default" at bounding box center [268, 370] width 113 height 108
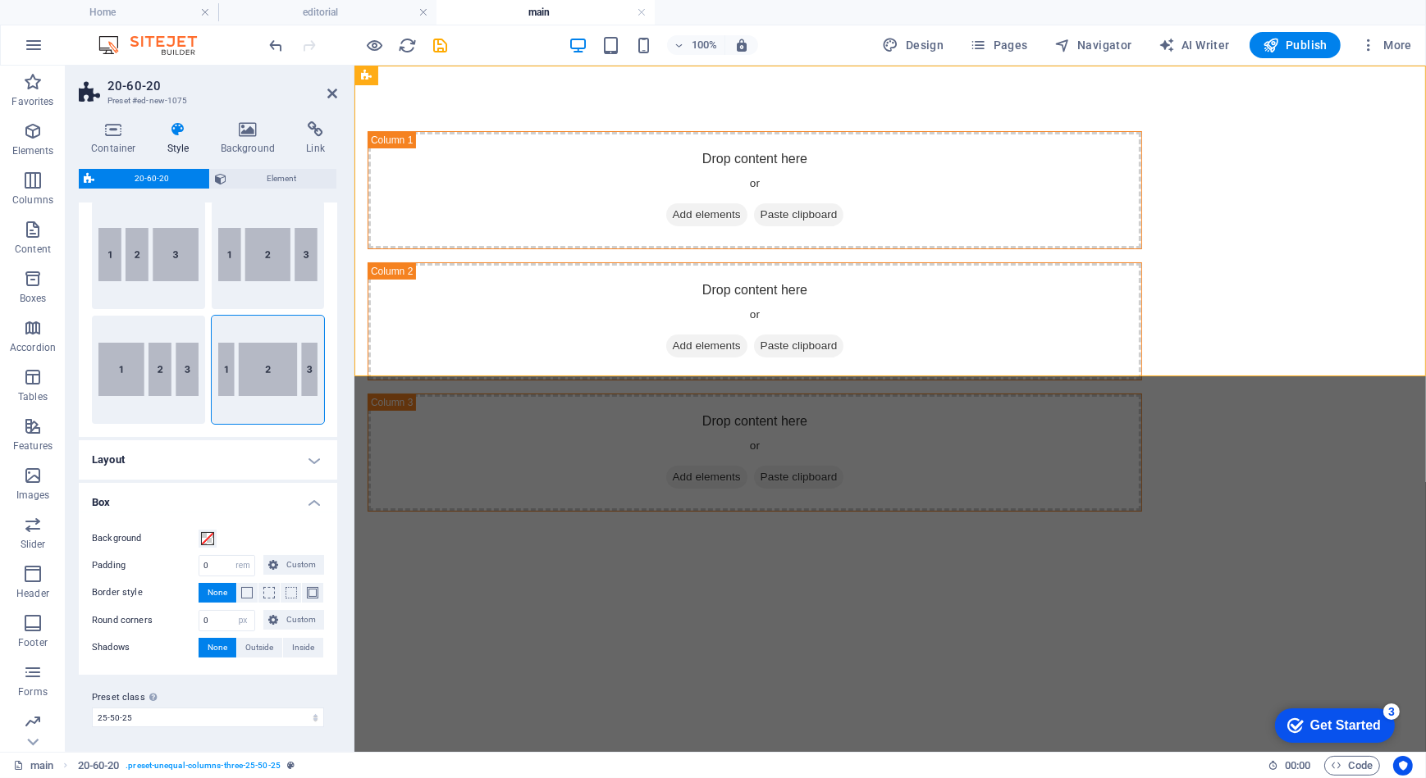
click at [843, 516] on html "Skip to main content Drop content here or Add elements Paste clipboard Drop con…" at bounding box center [889, 321] width 1071 height 512
click at [729, 339] on div "Drop content here or Add elements Paste clipboard Drop content here or Add elem…" at bounding box center [889, 321] width 1071 height 512
click at [331, 90] on icon at bounding box center [332, 93] width 10 height 13
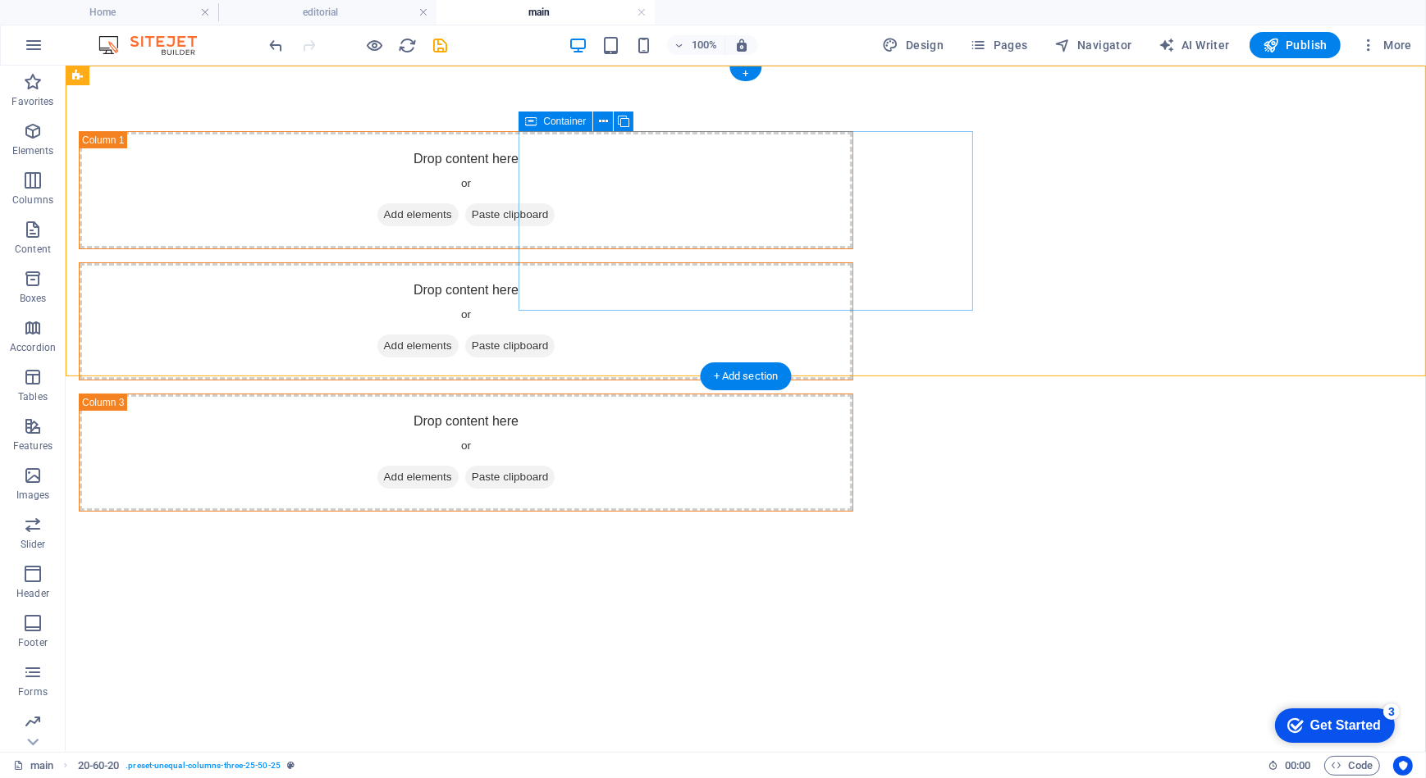
click at [611, 262] on div "Drop content here or Add elements Paste clipboard" at bounding box center [465, 320] width 773 height 116
click at [647, 293] on div "Drop content here or Add elements Paste clipboard" at bounding box center [465, 321] width 774 height 118
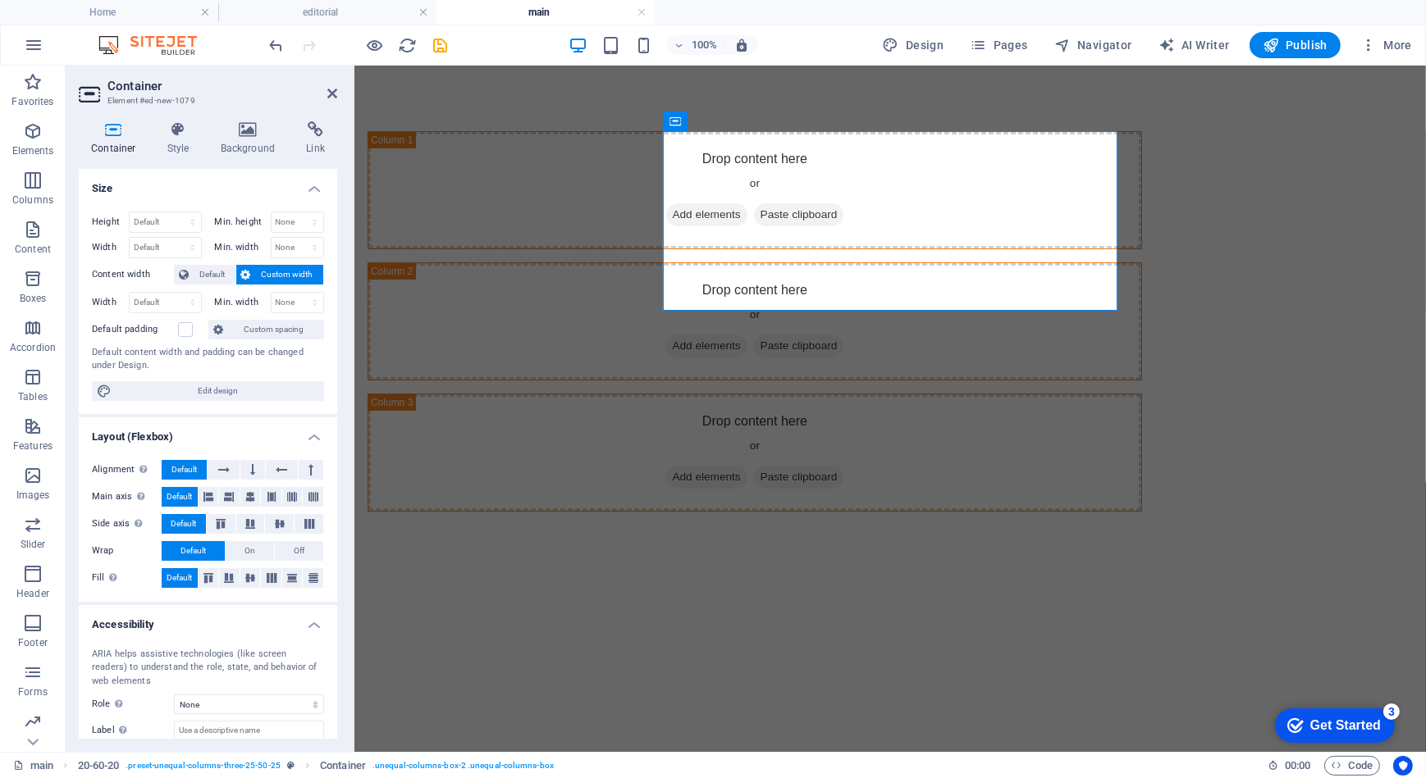
click at [744, 410] on html "Skip to main content Drop content here or Add elements Paste clipboard Drop con…" at bounding box center [889, 321] width 1071 height 512
click at [415, 319] on div "Drop content here or Add elements Paste clipboard Drop content here or Add elem…" at bounding box center [889, 321] width 1071 height 512
select select "rem"
select select "px"
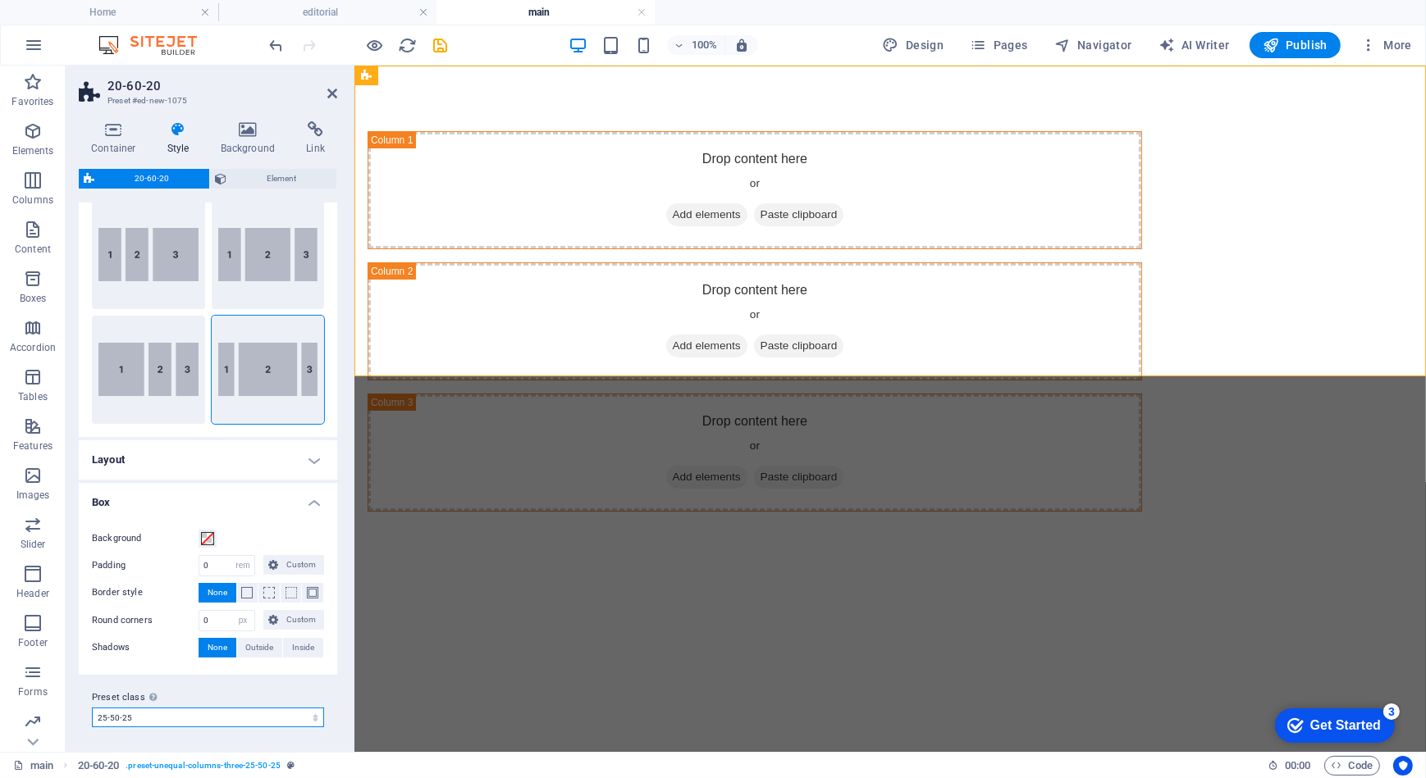
click at [272, 714] on select "25-50-25 Add preset class" at bounding box center [208, 718] width 232 height 20
click at [256, 486] on h4 "Box" at bounding box center [208, 498] width 258 height 30
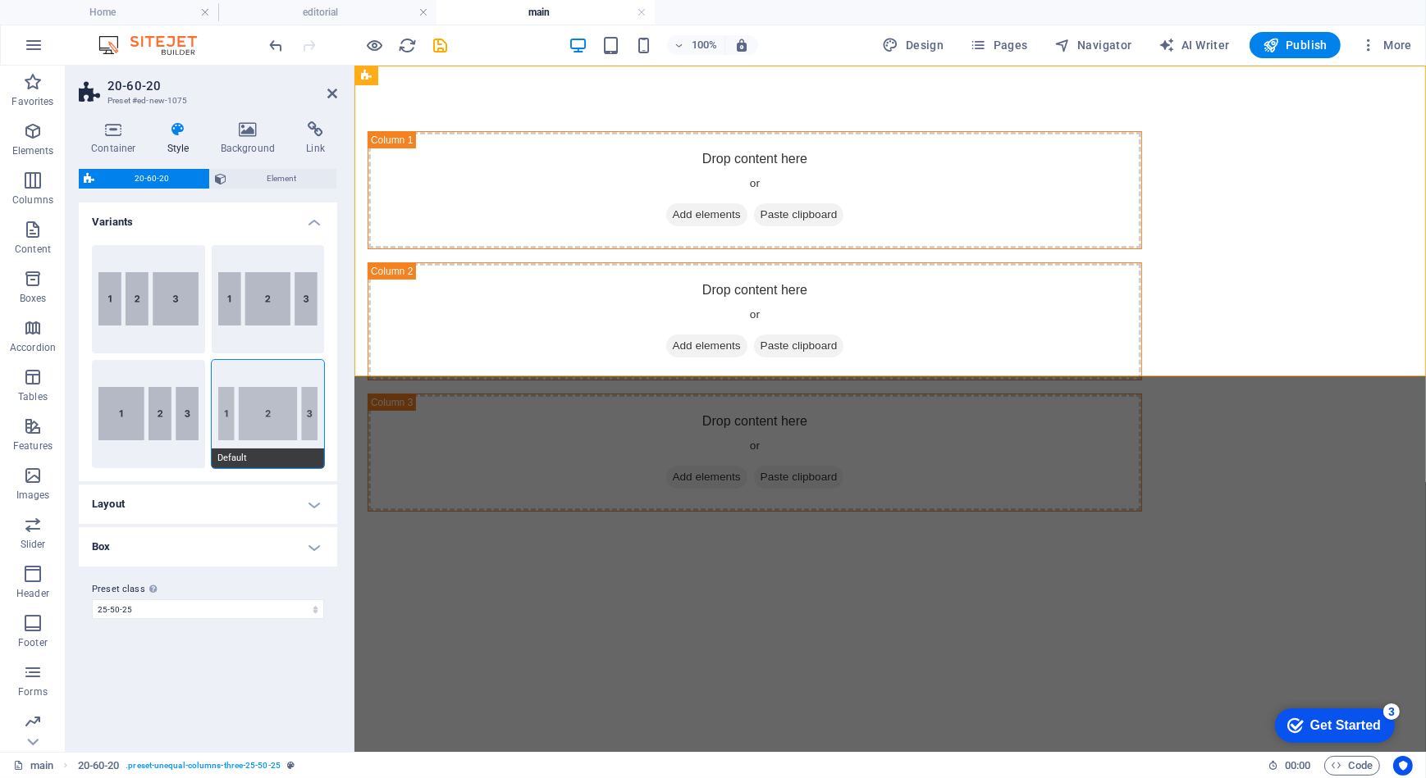
scroll to position [0, 0]
click at [259, 509] on h4 "Layout" at bounding box center [208, 504] width 258 height 39
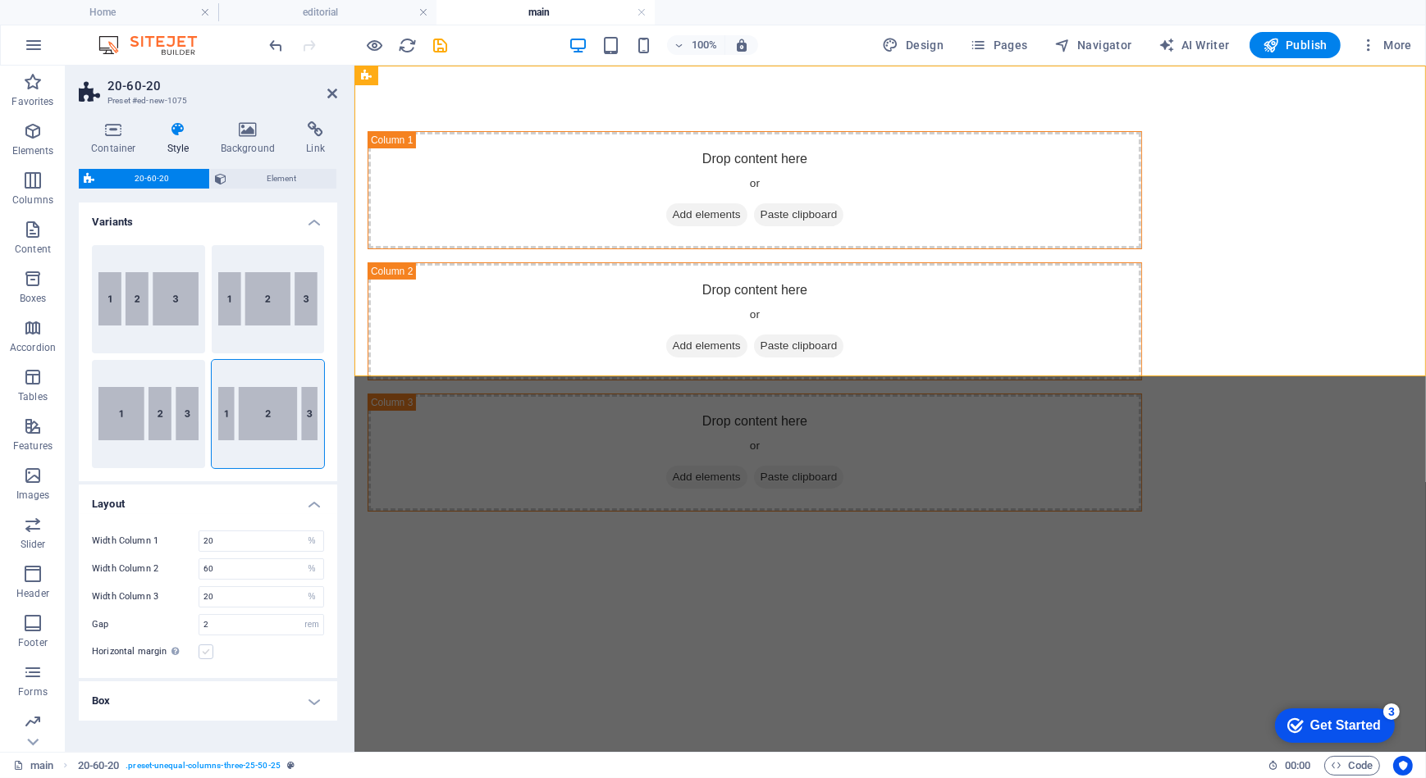
click at [207, 648] on label at bounding box center [206, 652] width 15 height 15
click at [0, 0] on input "Horizontal margin Only if the containers "Content width" is not set to "Default"" at bounding box center [0, 0] width 0 height 0
drag, startPoint x: 213, startPoint y: 624, endPoint x: 180, endPoint y: 623, distance: 33.6
click at [180, 623] on div "Gap 2 px rem % vh vw" at bounding box center [208, 624] width 232 height 21
type input "0"
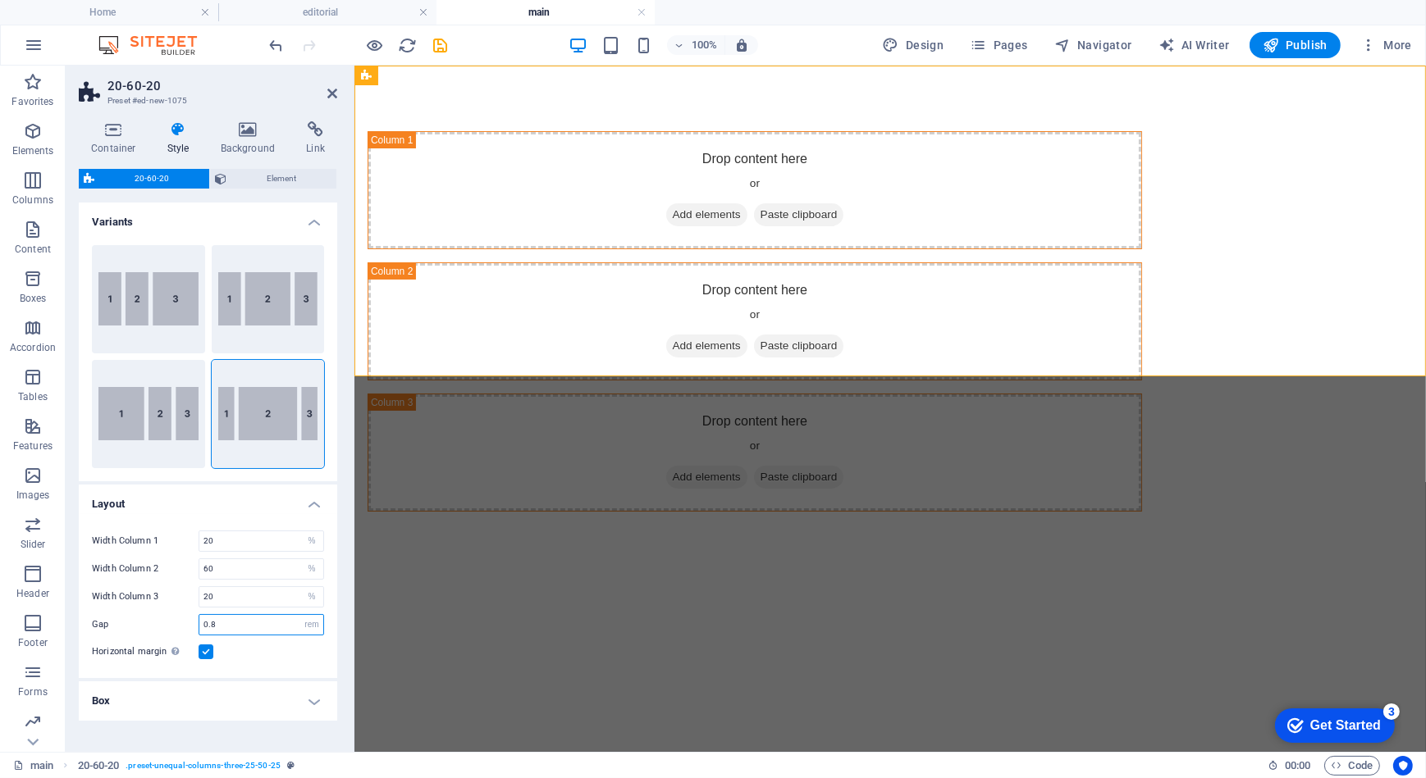
type input "0.8"
click at [272, 660] on div "Horizontal margin Only if the containers "Content width" is not set to "Default"" at bounding box center [208, 652] width 232 height 20
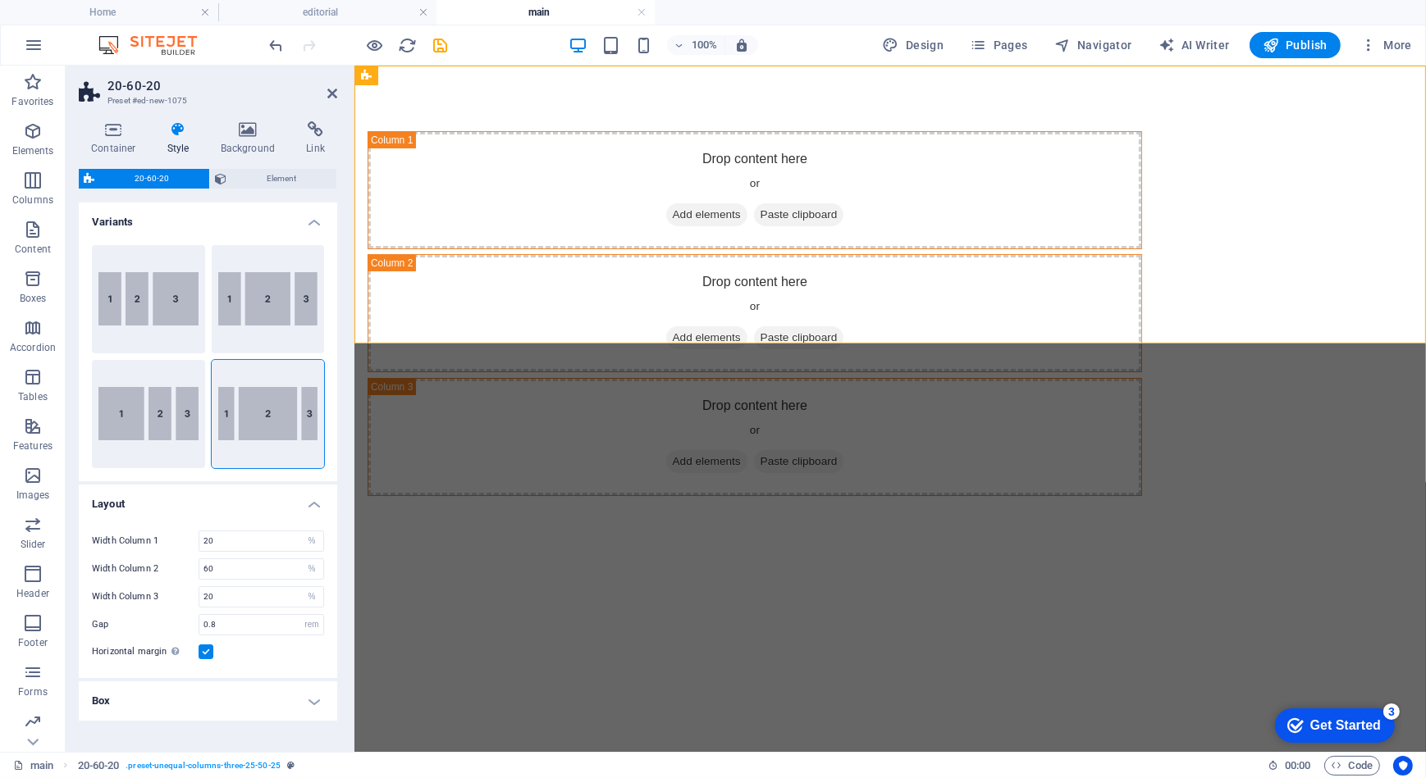
click at [325, 212] on h4 "Variants" at bounding box center [208, 218] width 258 height 30
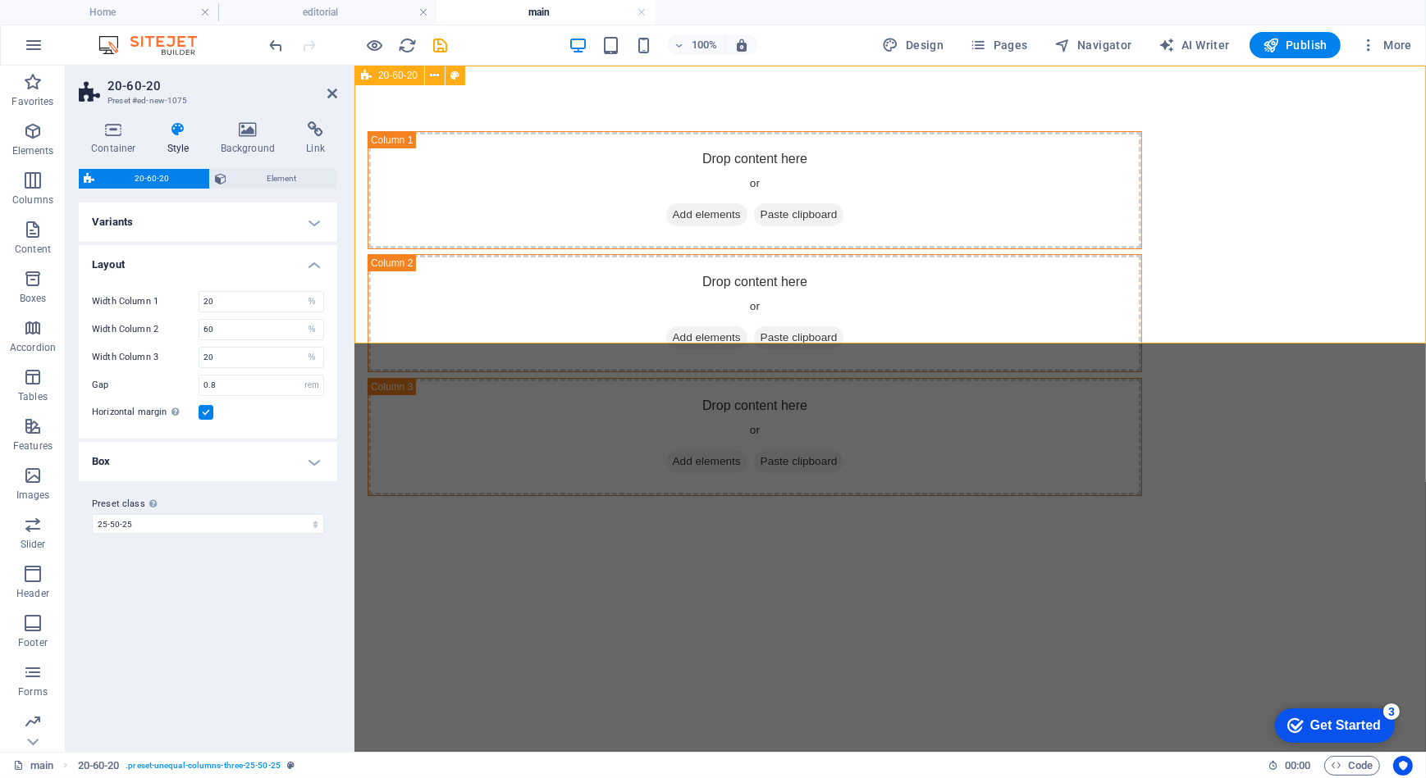
click at [885, 73] on div "Drop content here or Add elements Paste clipboard Drop content here or Add elem…" at bounding box center [889, 313] width 1071 height 496
click at [870, 84] on div "Drop content here or Add elements Paste clipboard Drop content here or Add elem…" at bounding box center [889, 313] width 1071 height 496
click at [462, 472] on html "Skip to main content Drop content here or Add elements Paste clipboard Drop con…" at bounding box center [889, 313] width 1071 height 496
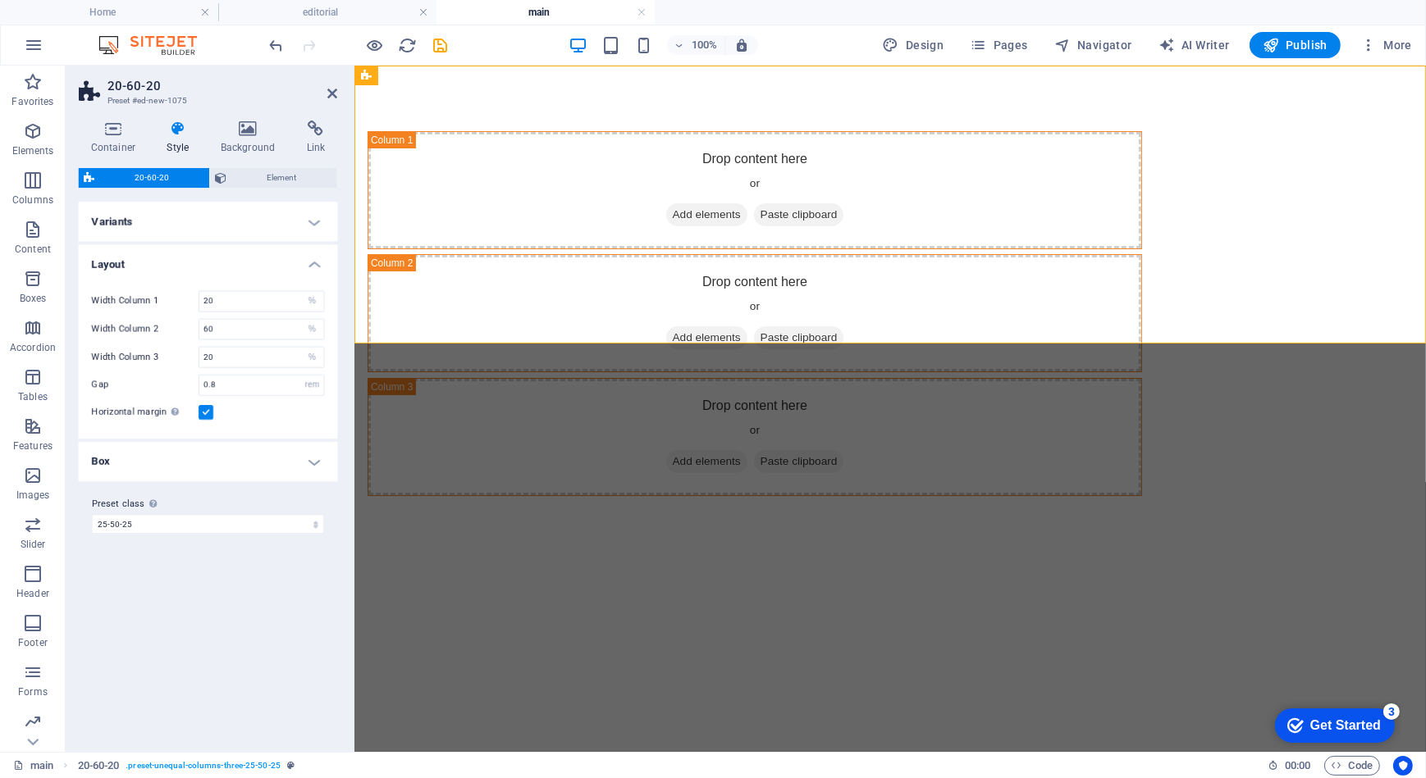
click at [462, 472] on html "Skip to main content Drop content here or Add elements Paste clipboard Drop con…" at bounding box center [889, 313] width 1071 height 496
click at [327, 94] on icon at bounding box center [332, 93] width 10 height 13
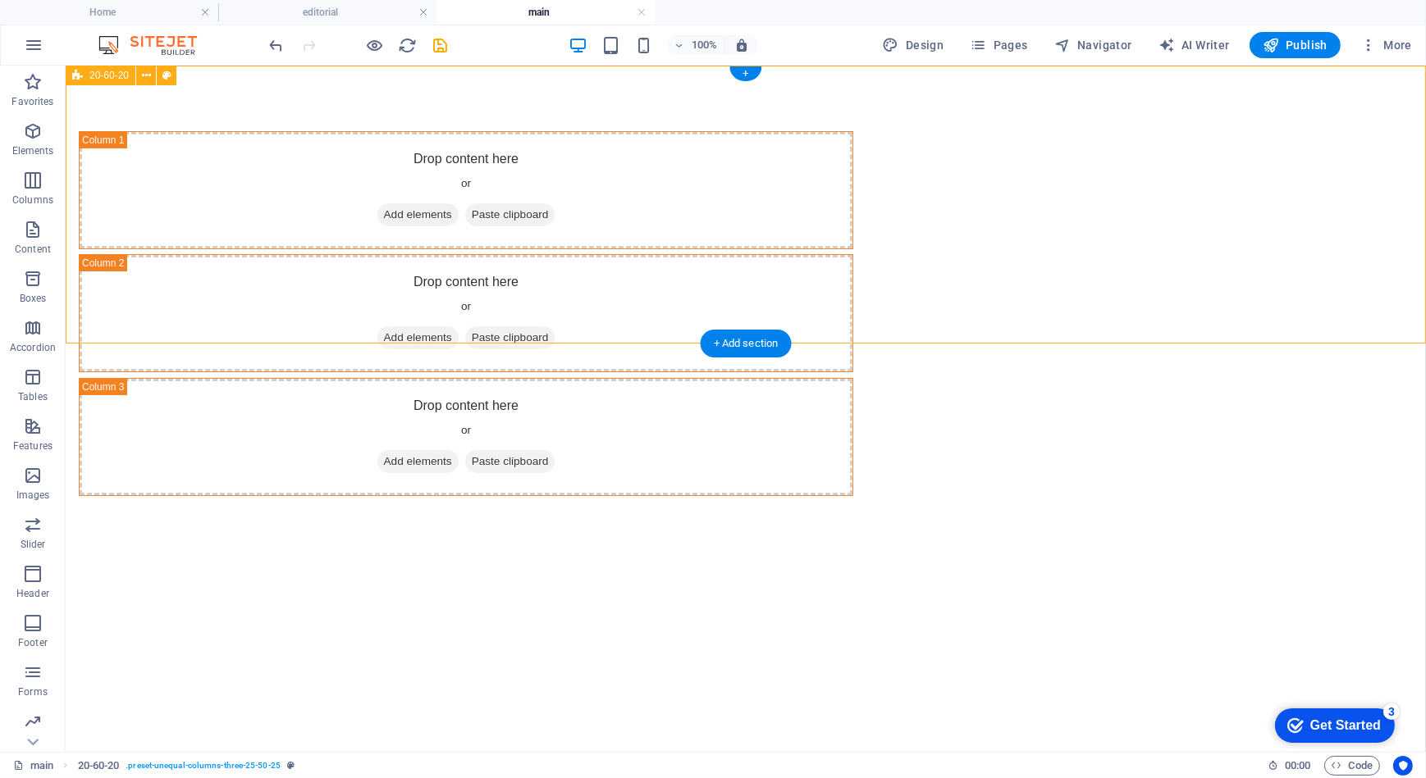
click at [486, 305] on div "Drop content here or Add elements Paste clipboard Drop content here or Add elem…" at bounding box center [745, 313] width 1360 height 496
drag, startPoint x: 486, startPoint y: 305, endPoint x: 199, endPoint y: 304, distance: 287.9
click at [487, 304] on div "Drop content here or Add elements Paste clipboard Drop content here or Add elem…" at bounding box center [745, 313] width 1360 height 496
select select "%"
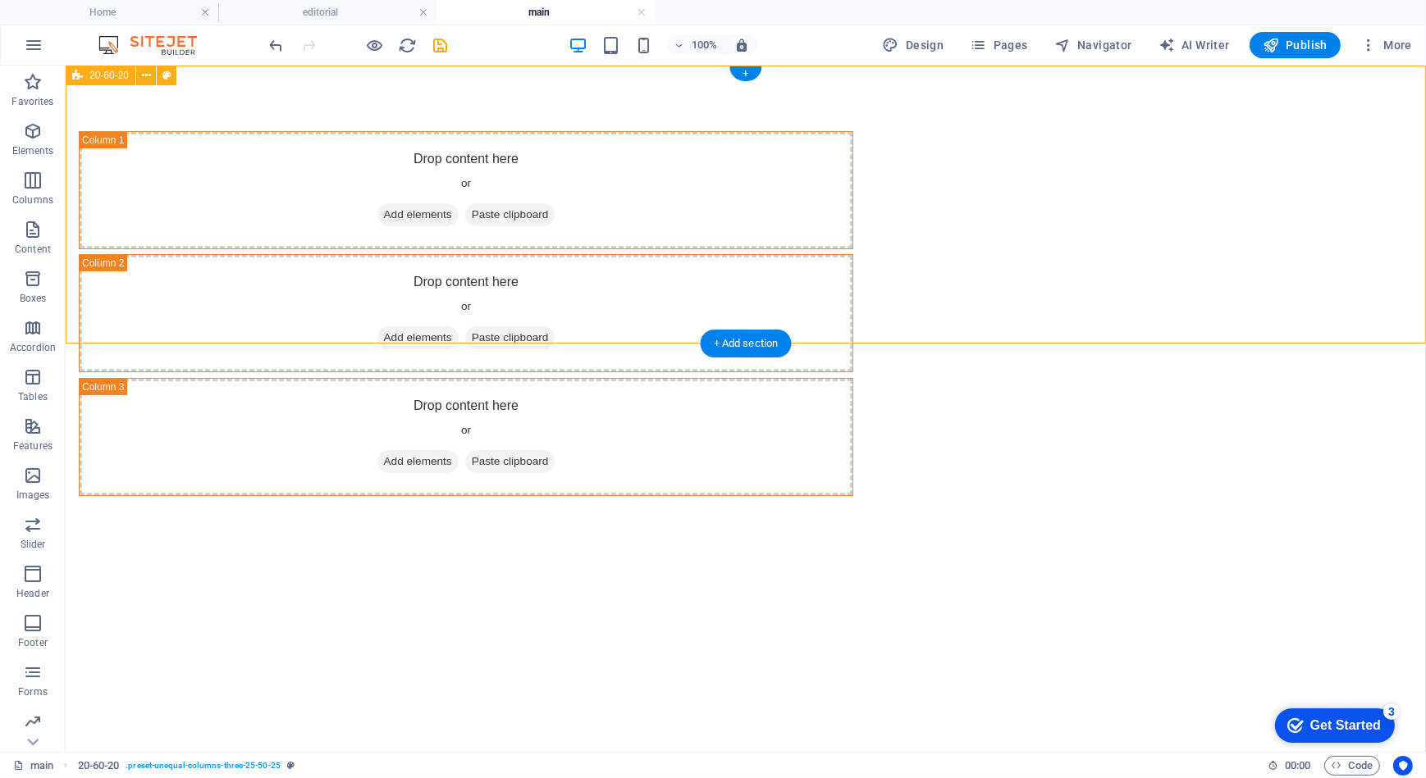
select select "%"
select select "rem"
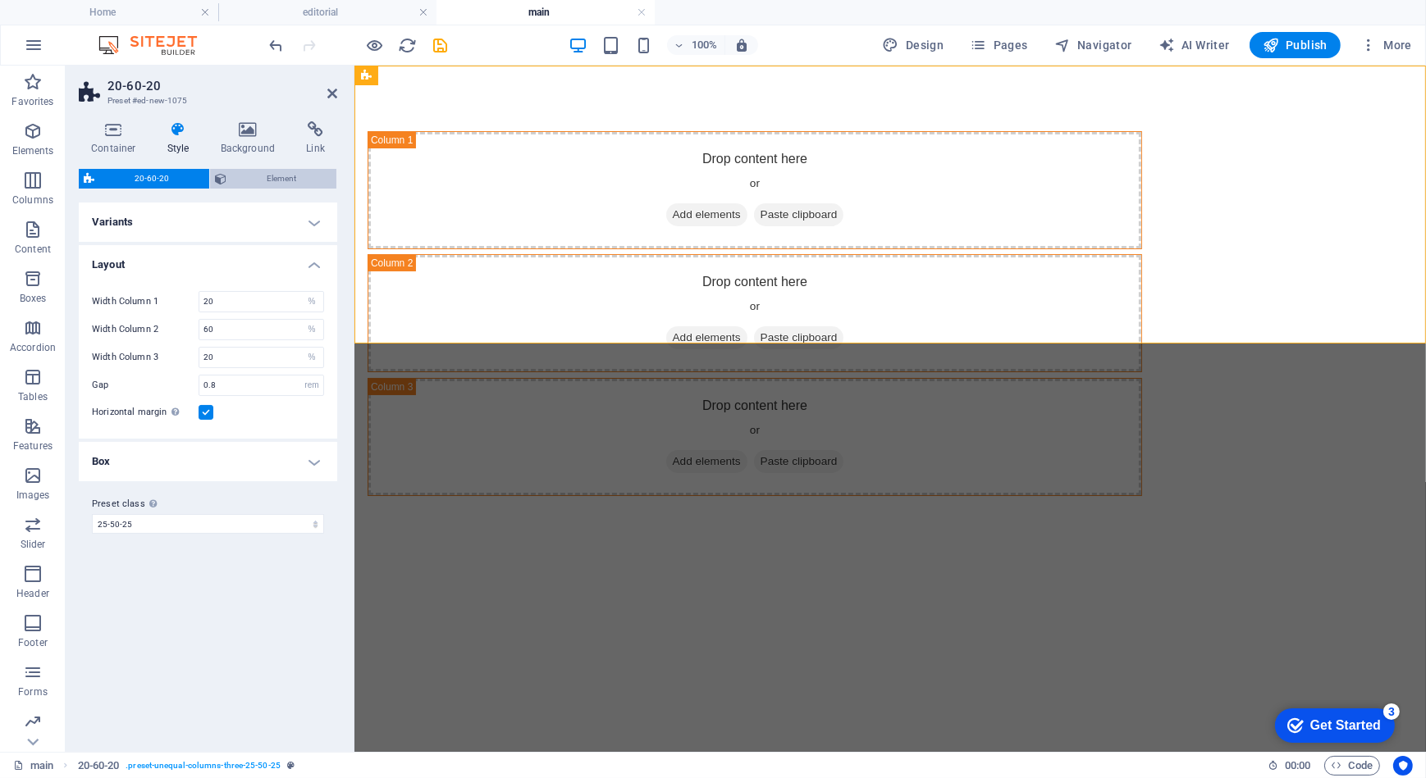
click at [270, 178] on span "Element" at bounding box center [281, 179] width 100 height 20
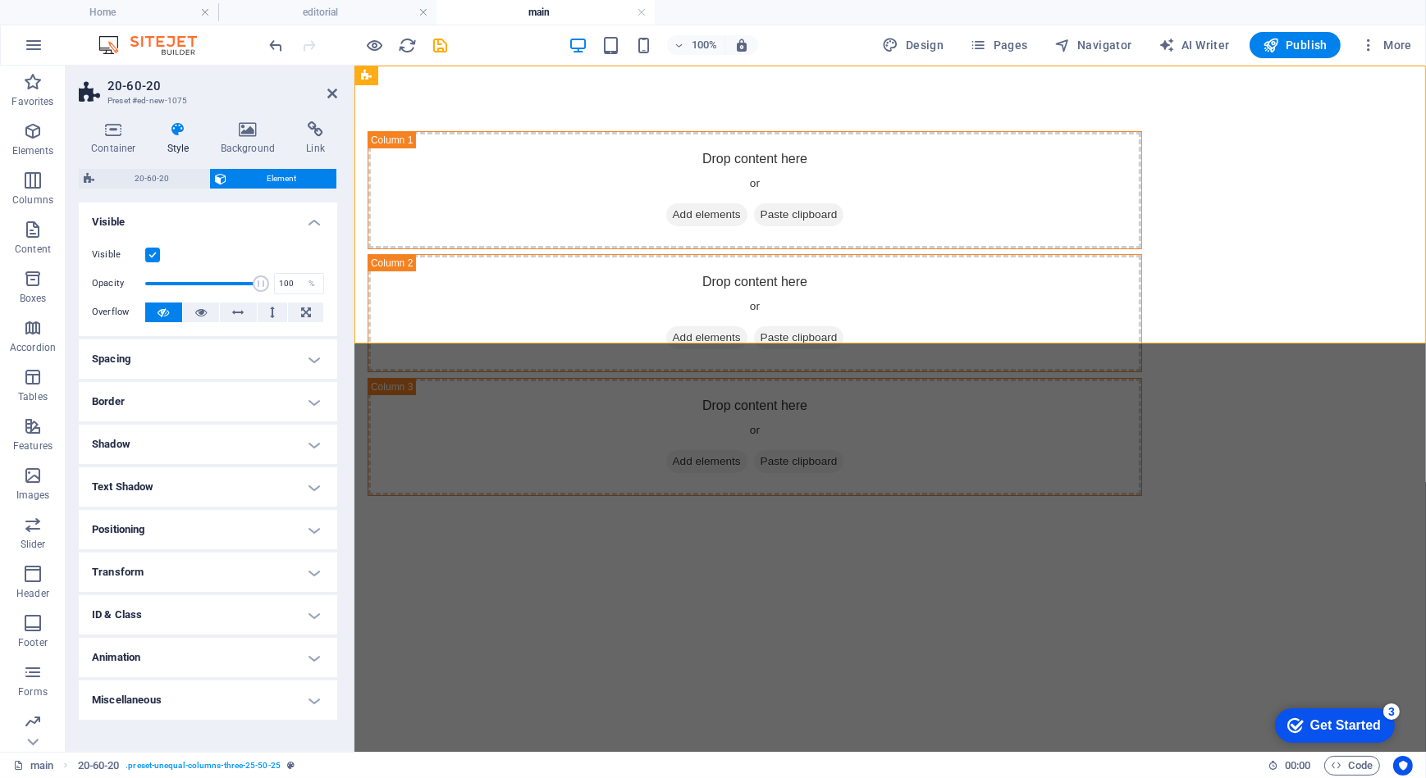
click at [205, 524] on h4 "Positioning" at bounding box center [208, 529] width 258 height 39
click at [198, 634] on h4 "Transform" at bounding box center [208, 628] width 258 height 39
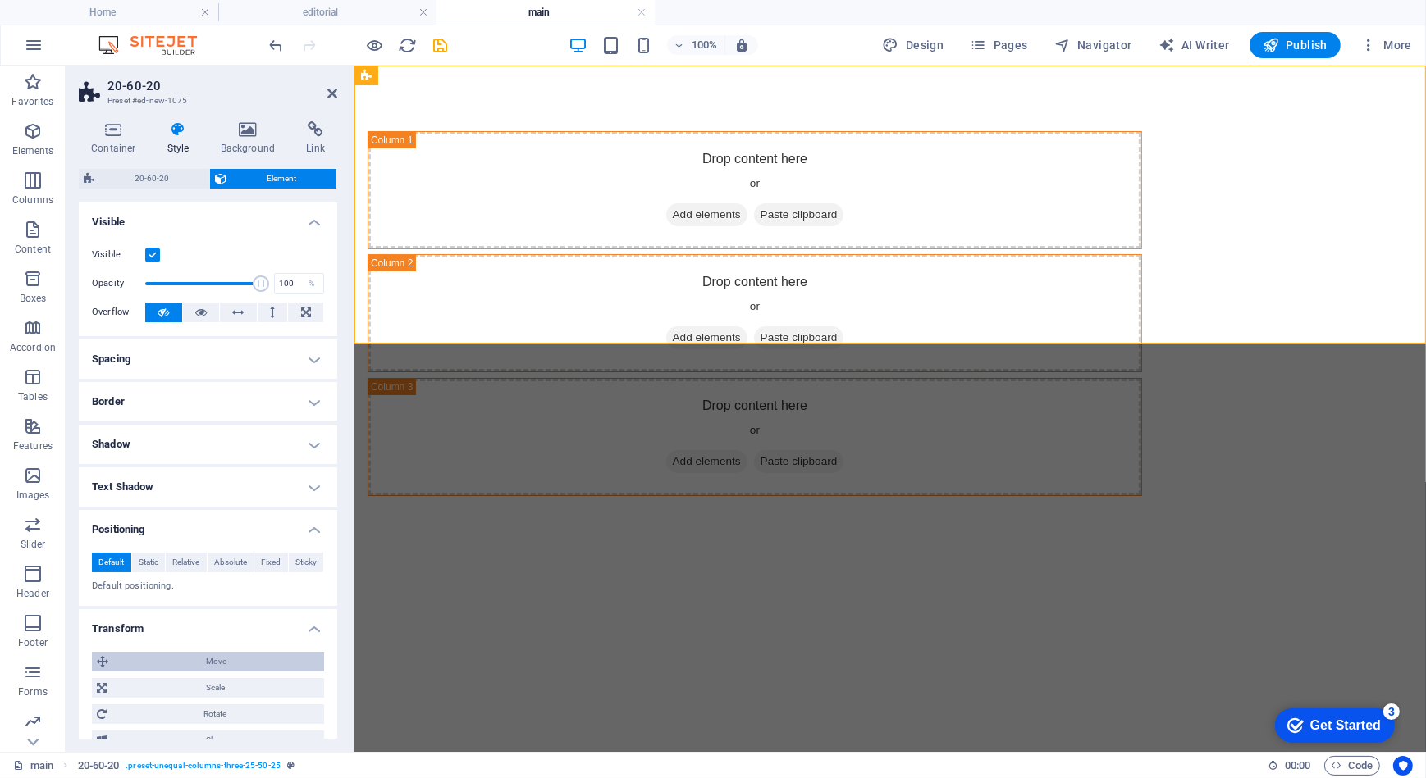
click at [204, 662] on span "Move" at bounding box center [216, 662] width 206 height 20
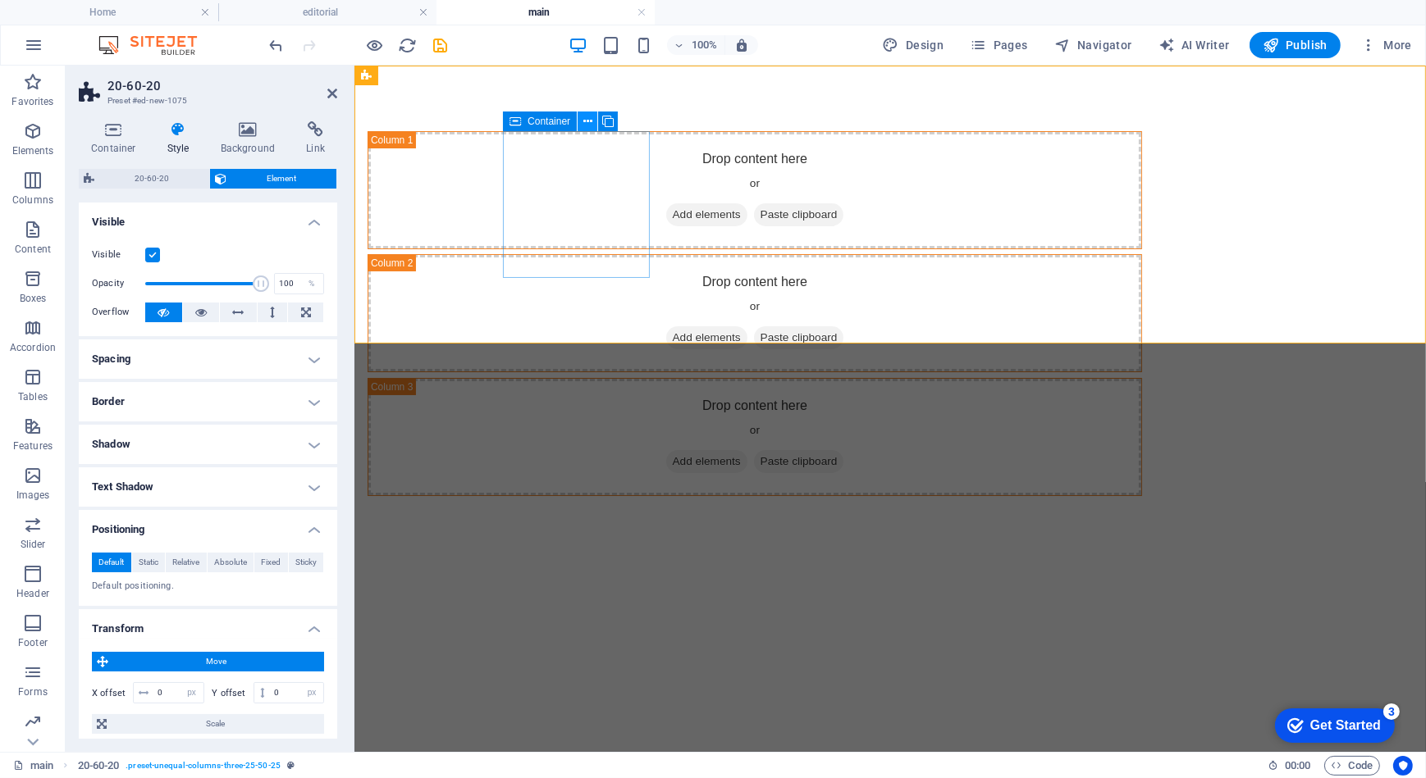
click at [586, 122] on icon at bounding box center [587, 121] width 9 height 17
click at [588, 116] on icon at bounding box center [587, 121] width 9 height 17
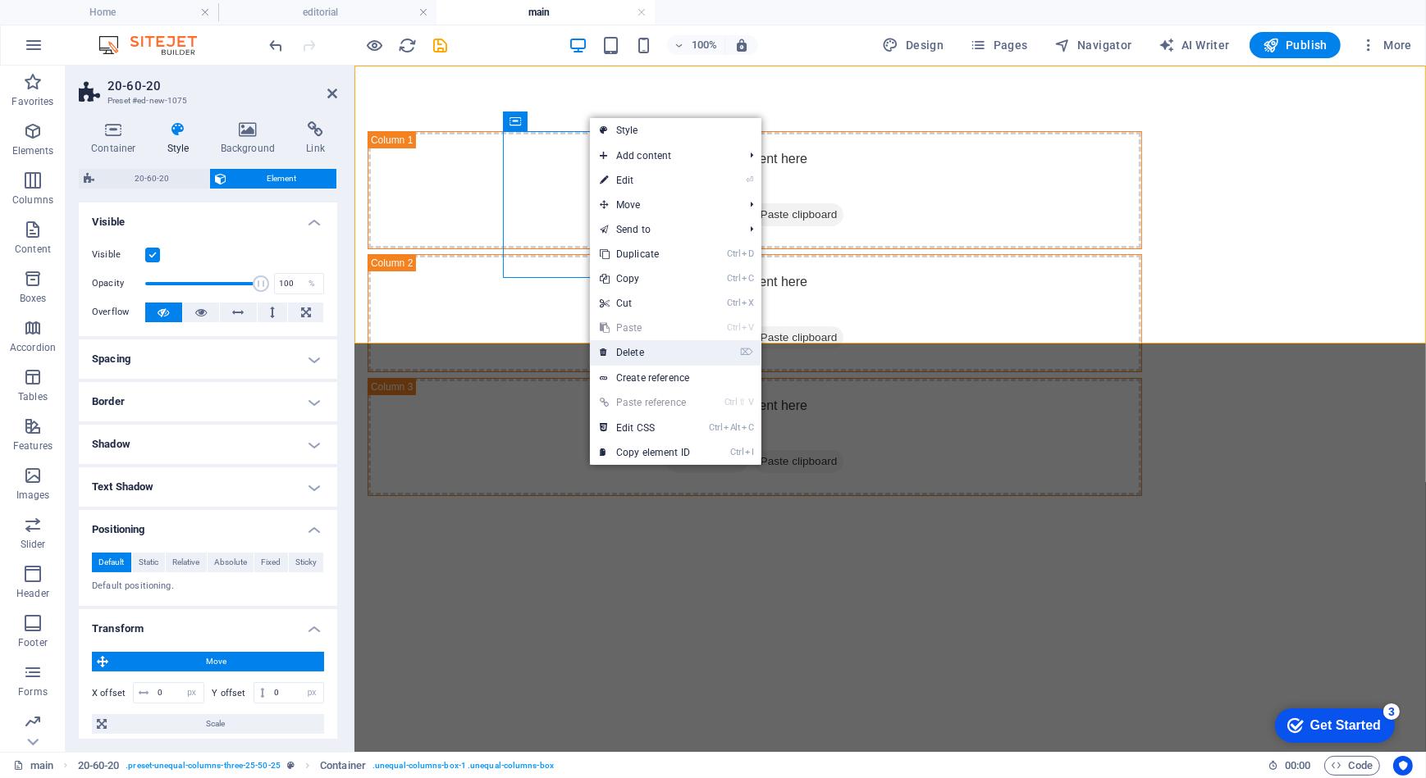
click at [664, 352] on link "⌦ Delete" at bounding box center [645, 352] width 110 height 25
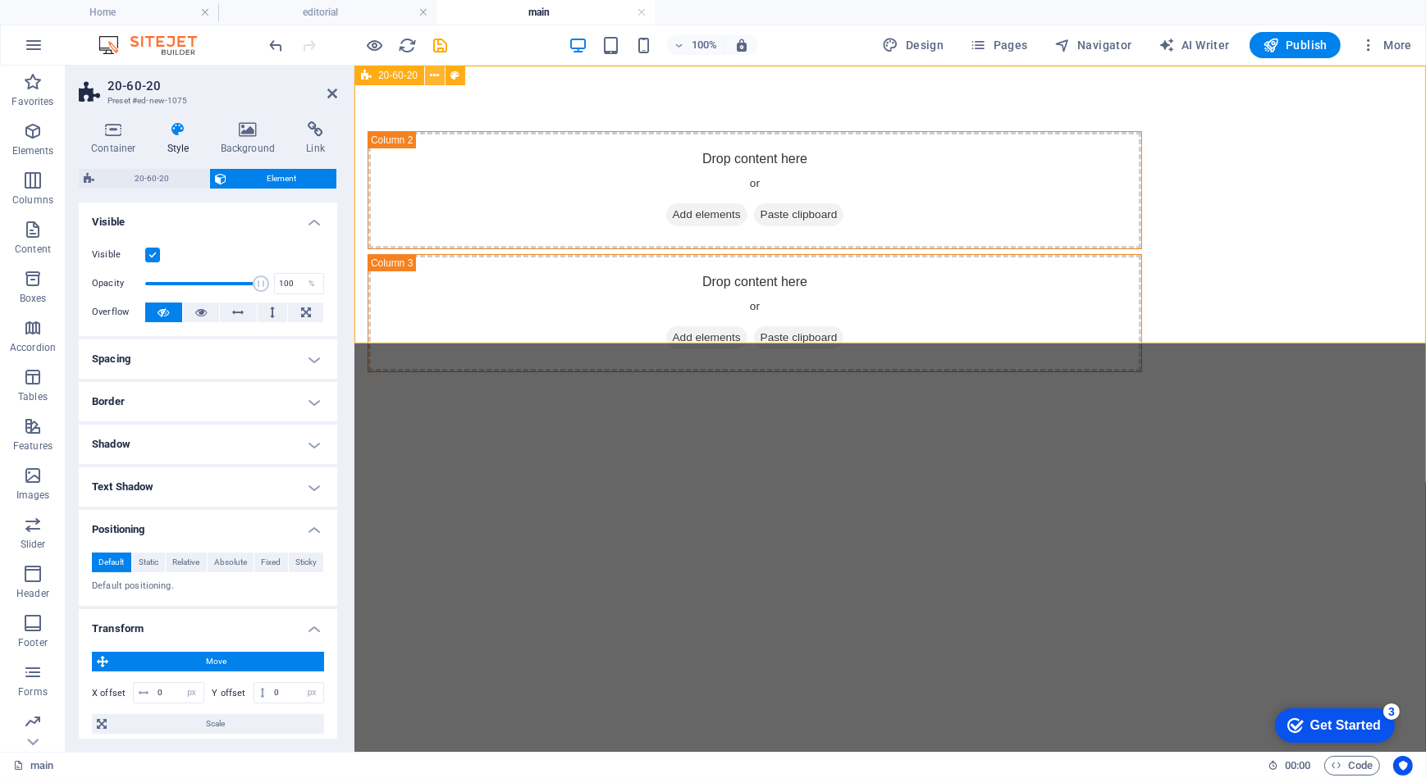
click at [433, 75] on icon at bounding box center [435, 75] width 9 height 17
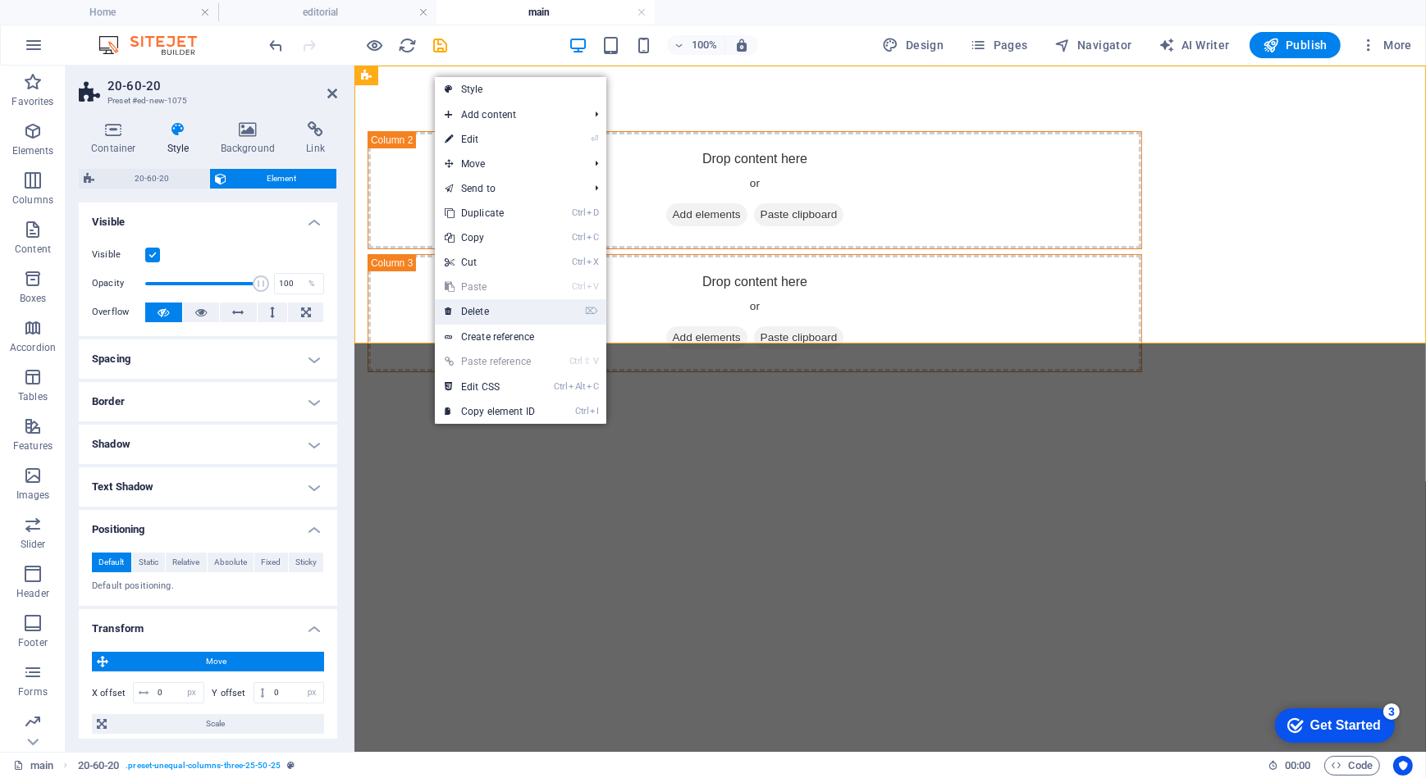
click at [467, 308] on link "⌦ Delete" at bounding box center [490, 311] width 110 height 25
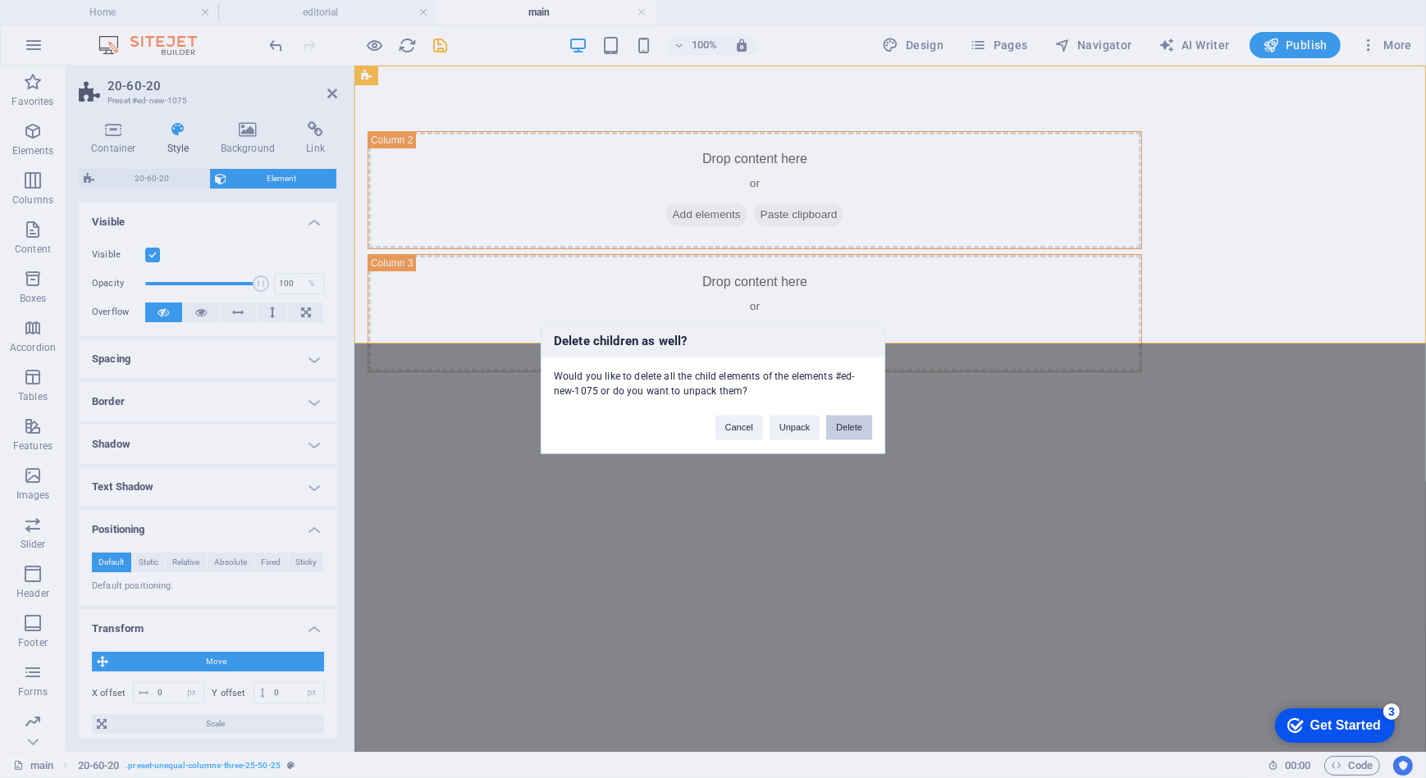
click at [857, 426] on button "Delete" at bounding box center [849, 427] width 46 height 25
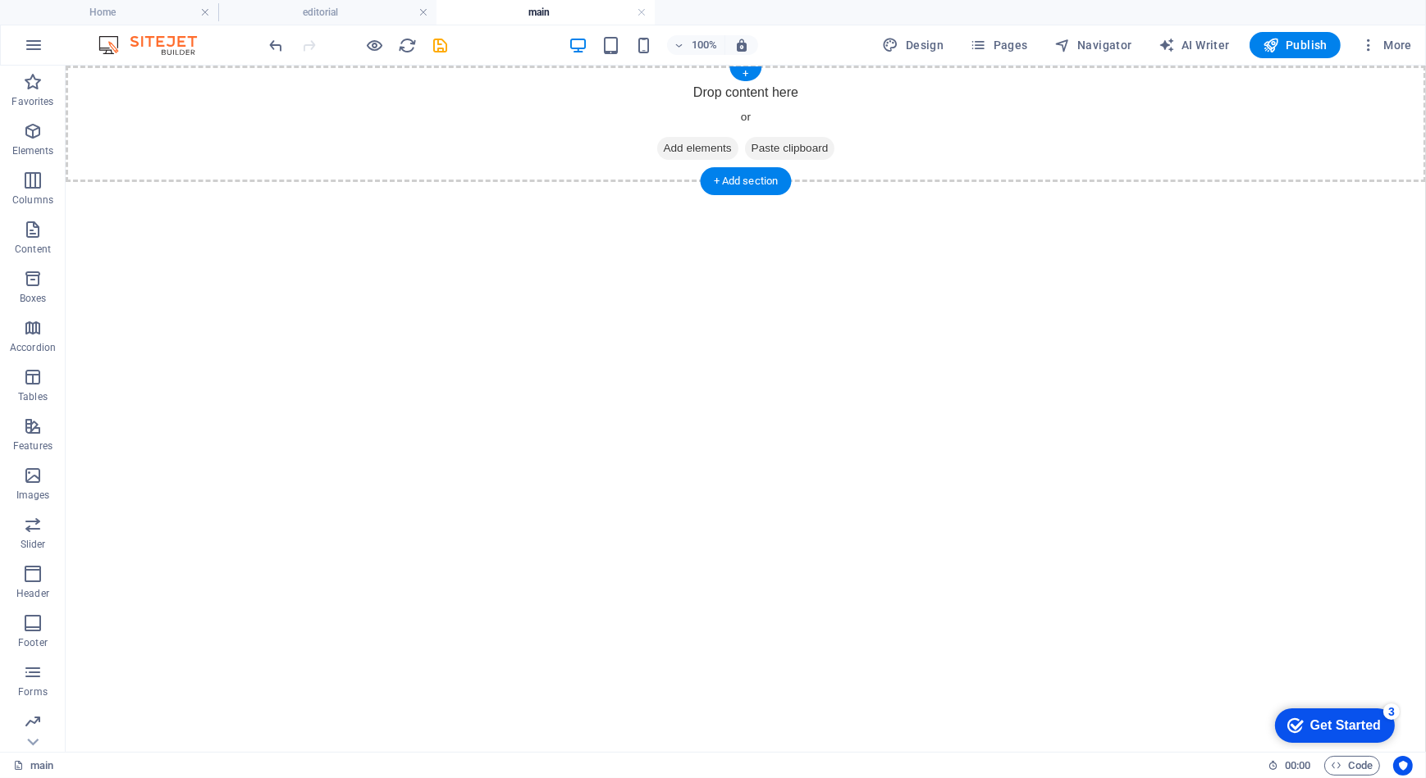
click at [690, 141] on span "Add elements" at bounding box center [696, 147] width 81 height 23
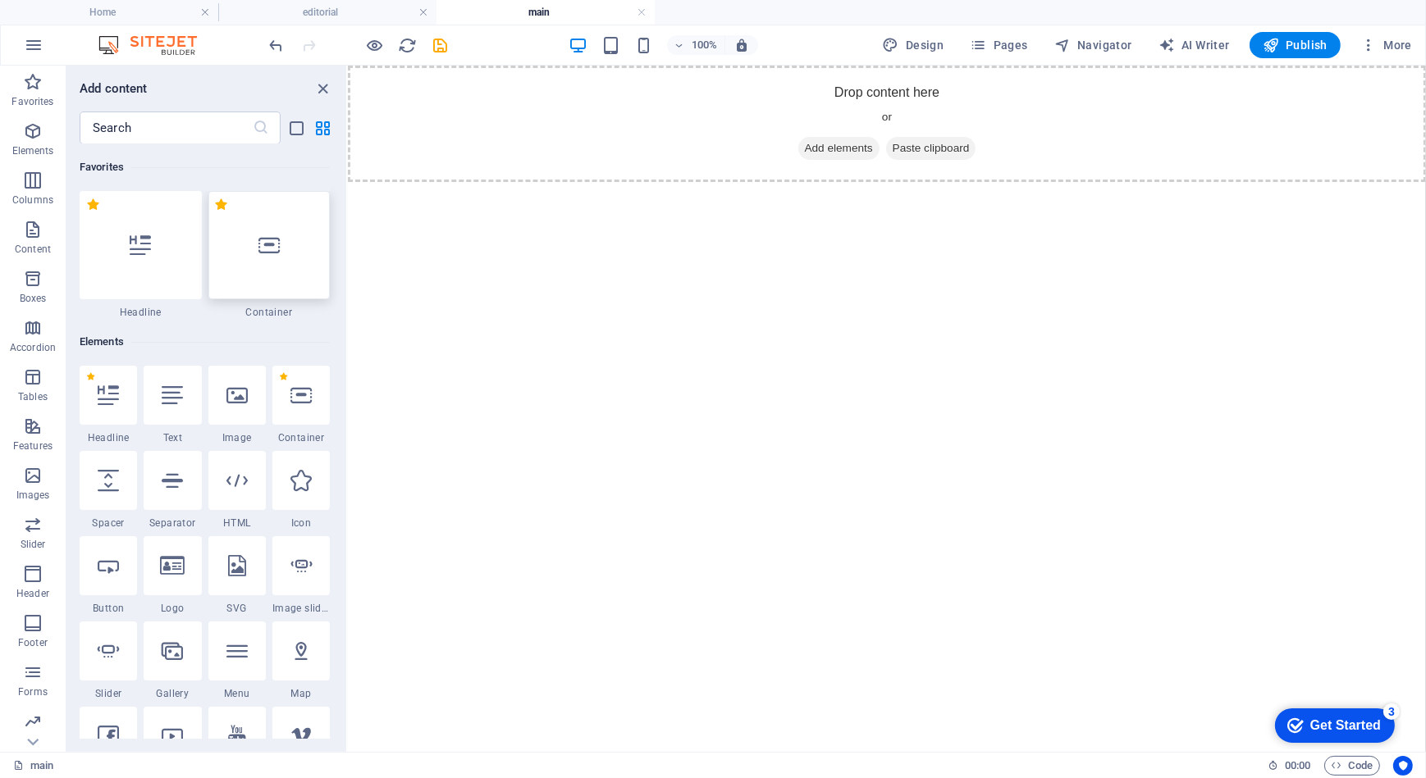
click at [272, 258] on div at bounding box center [269, 245] width 122 height 108
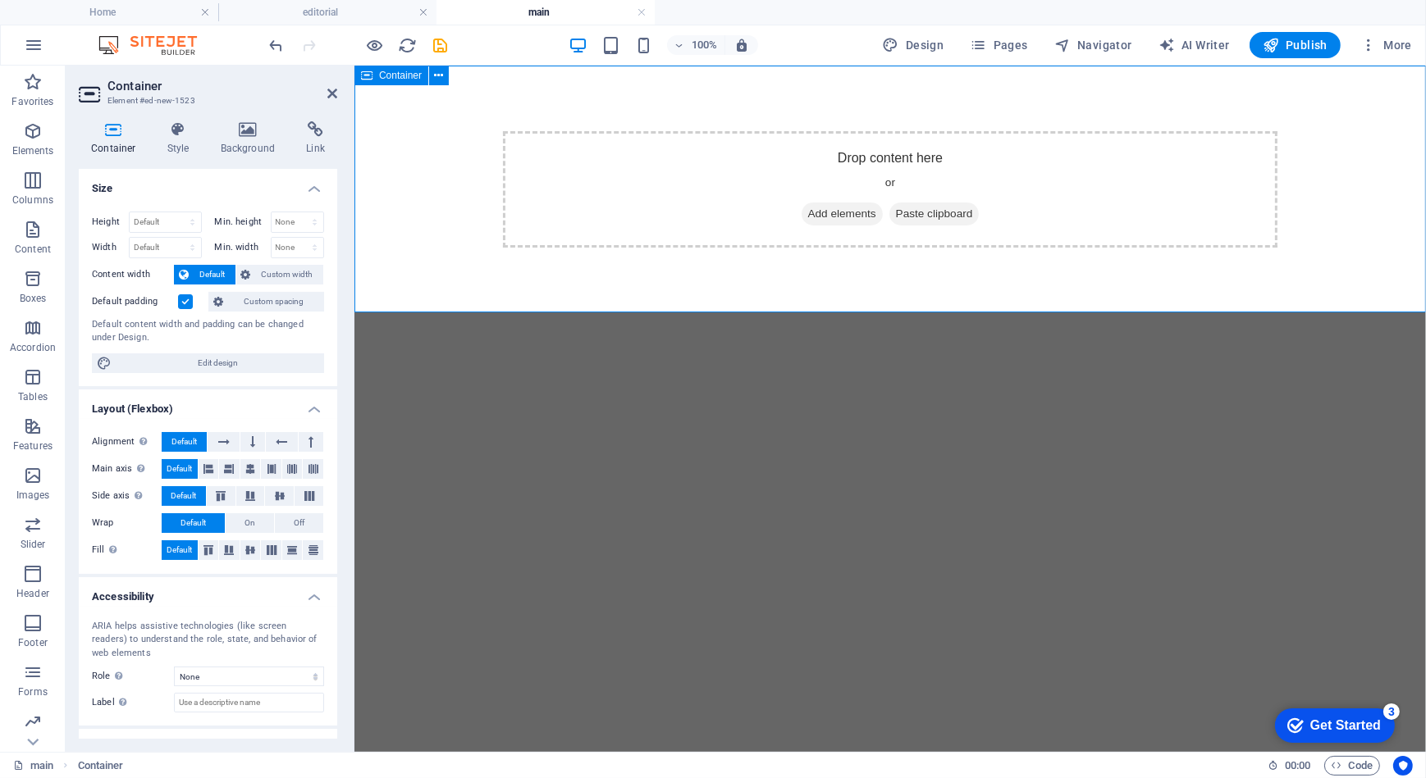
click at [823, 214] on span "Add elements" at bounding box center [841, 213] width 81 height 23
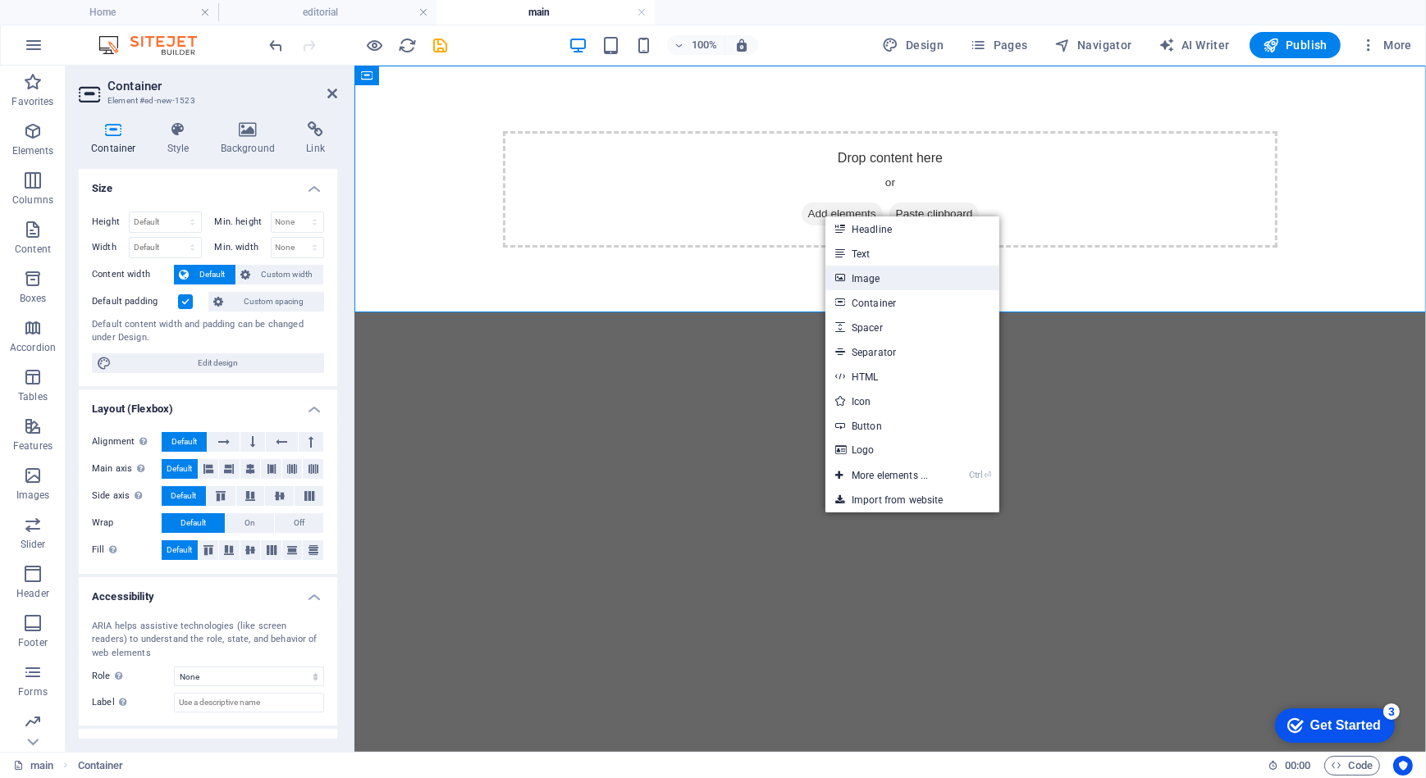
click at [919, 279] on link "Image" at bounding box center [912, 278] width 174 height 25
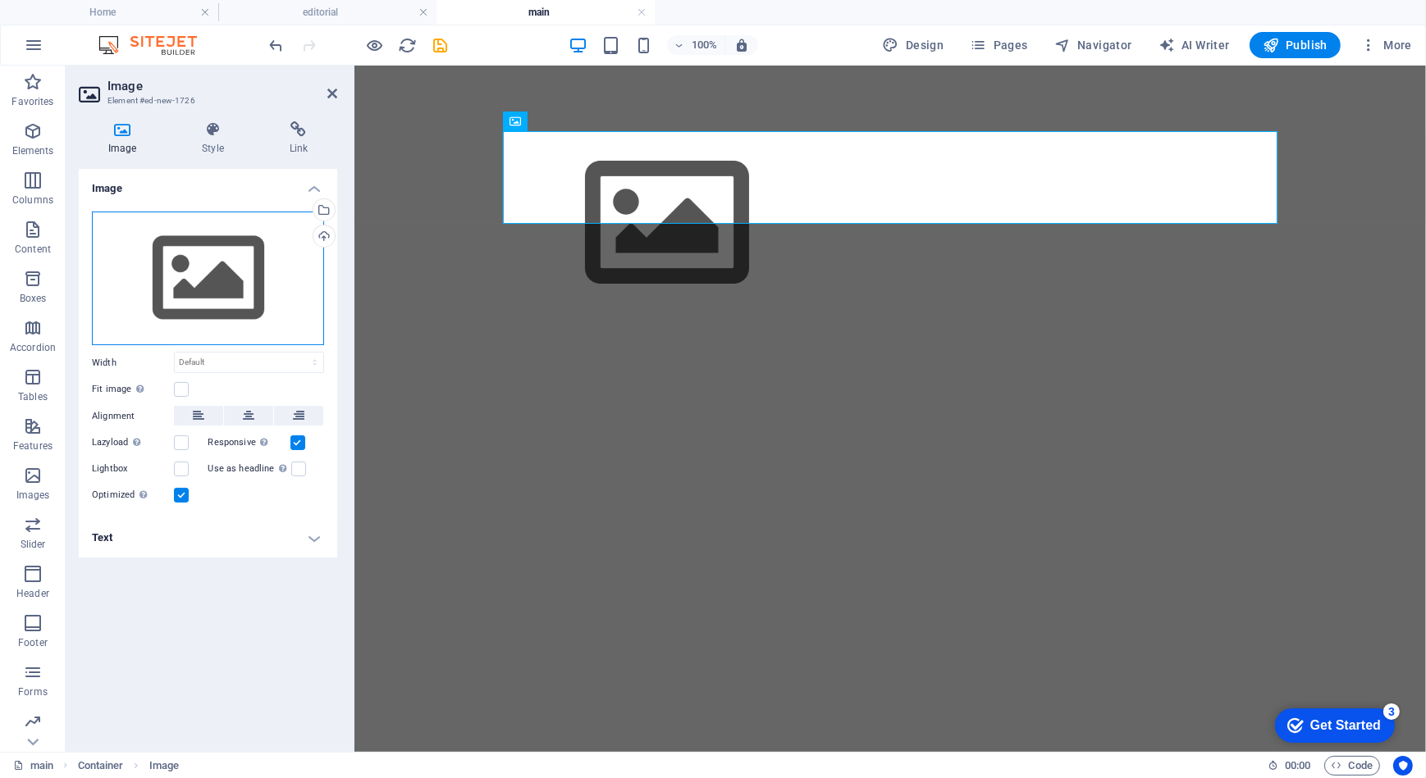
click at [258, 254] on div "Drag files here, click to choose files or select files from Files or our free s…" at bounding box center [208, 279] width 232 height 135
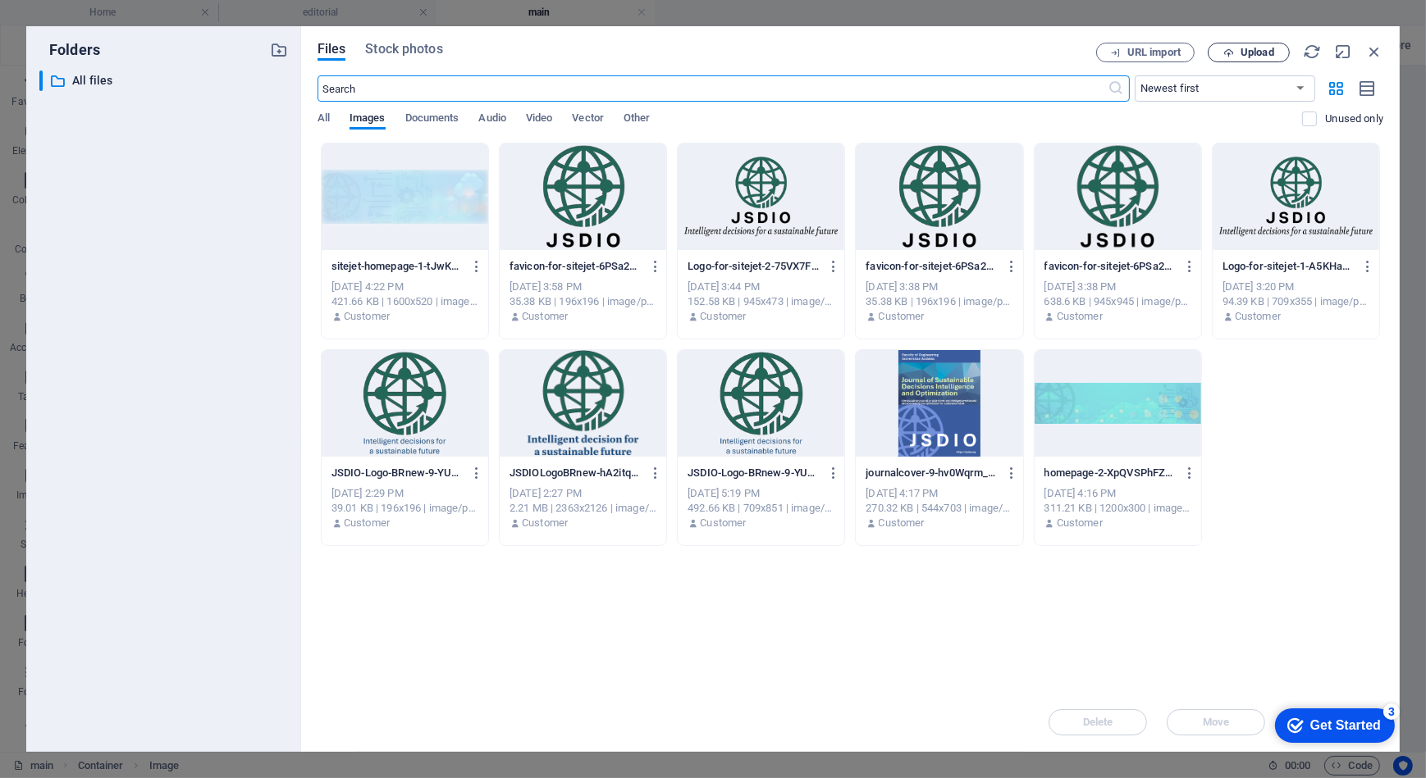
click at [1248, 54] on span "Upload" at bounding box center [1257, 53] width 34 height 10
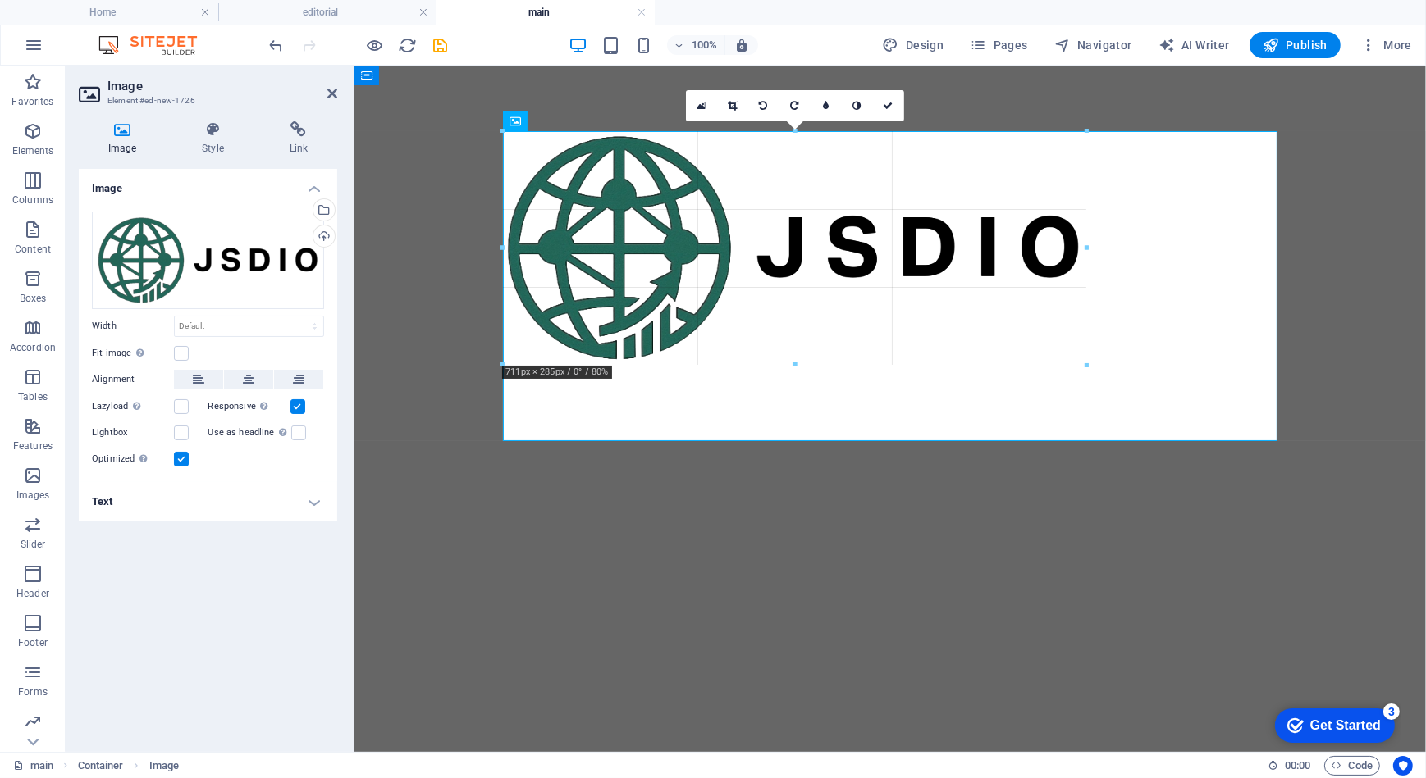
drag, startPoint x: 1276, startPoint y: 440, endPoint x: 1074, endPoint y: 308, distance: 241.8
type input "702"
select select "px"
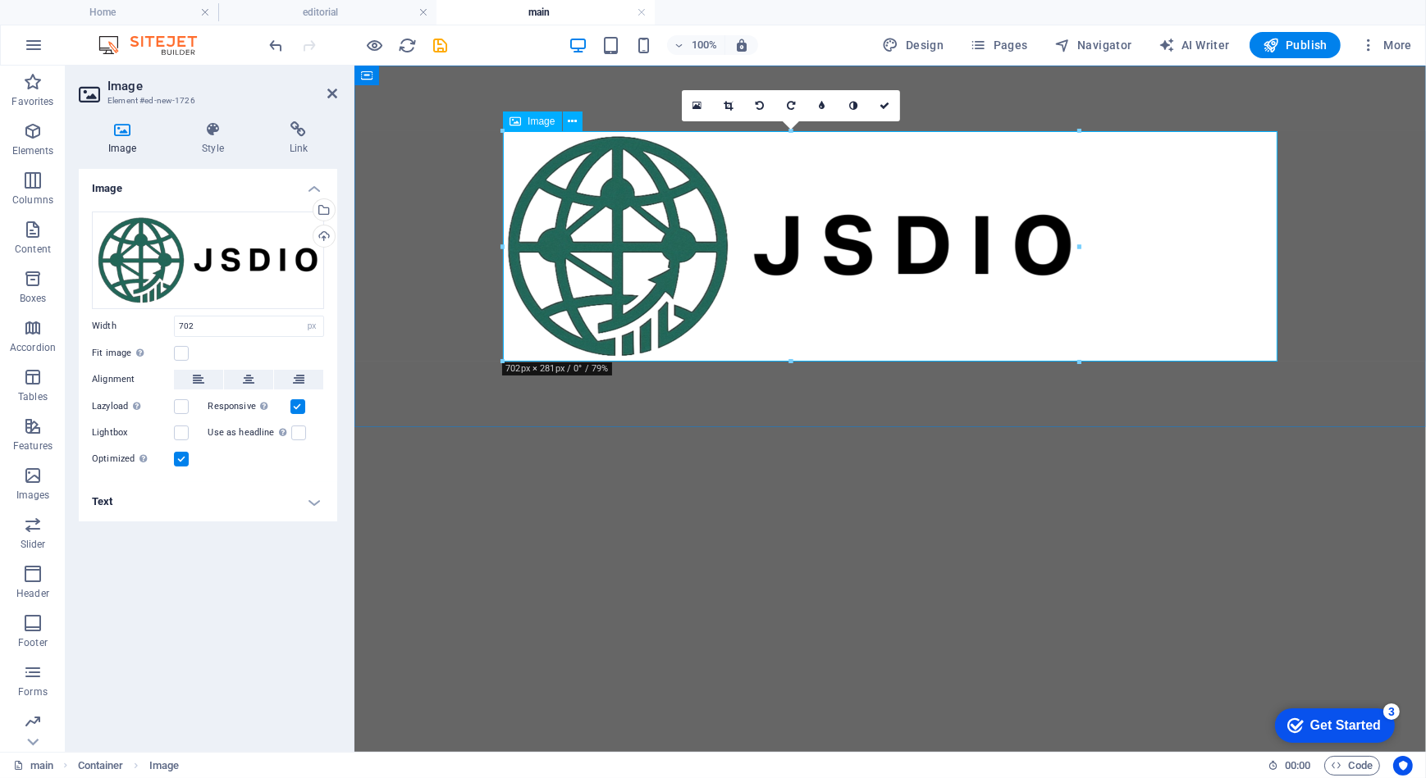
click at [1246, 333] on figure at bounding box center [889, 245] width 774 height 230
click at [617, 306] on figure at bounding box center [889, 245] width 774 height 230
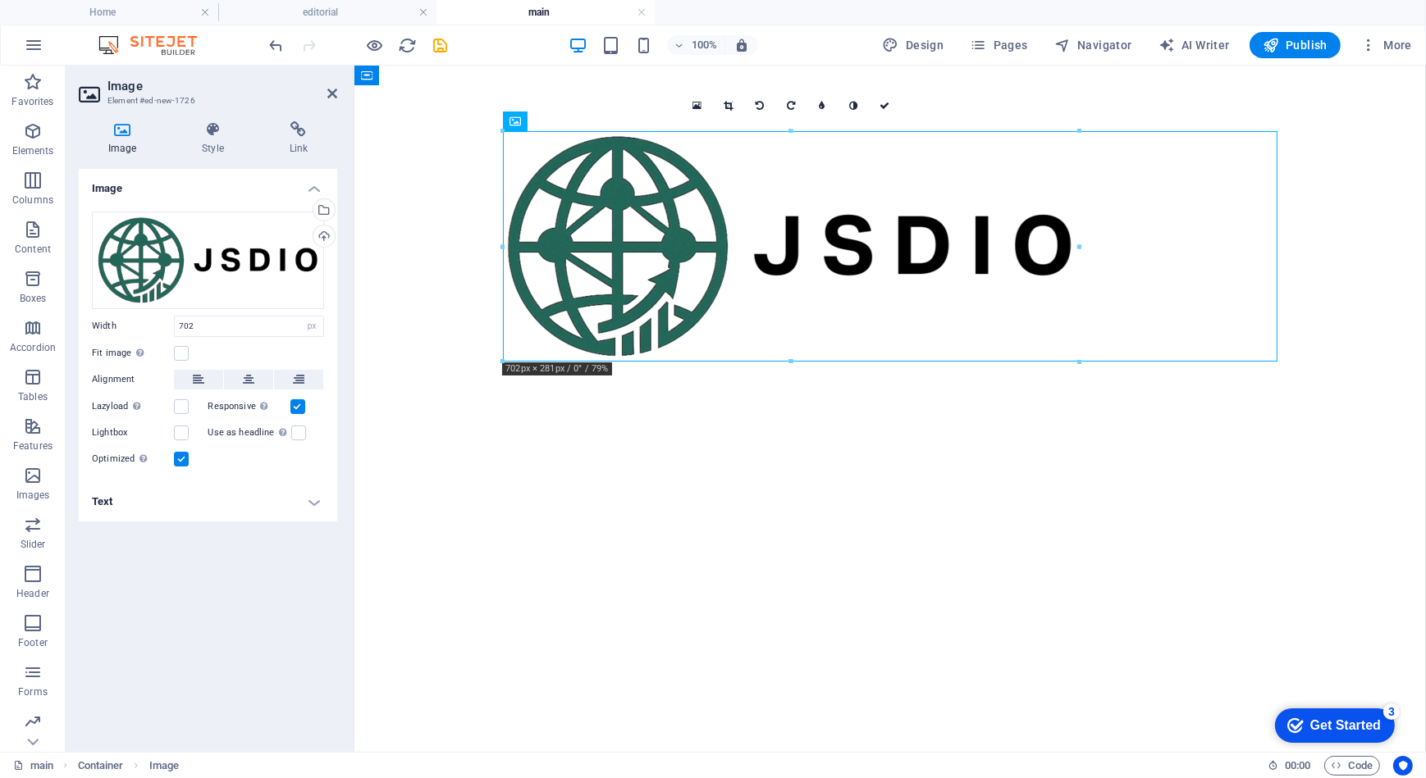
drag, startPoint x: 534, startPoint y: 148, endPoint x: 442, endPoint y: 138, distance: 92.5
click at [421, 126] on div at bounding box center [889, 246] width 1071 height 362
click at [1221, 331] on figure at bounding box center [889, 245] width 774 height 230
click at [1072, 351] on figure at bounding box center [889, 245] width 774 height 230
click at [579, 219] on figure at bounding box center [889, 245] width 774 height 230
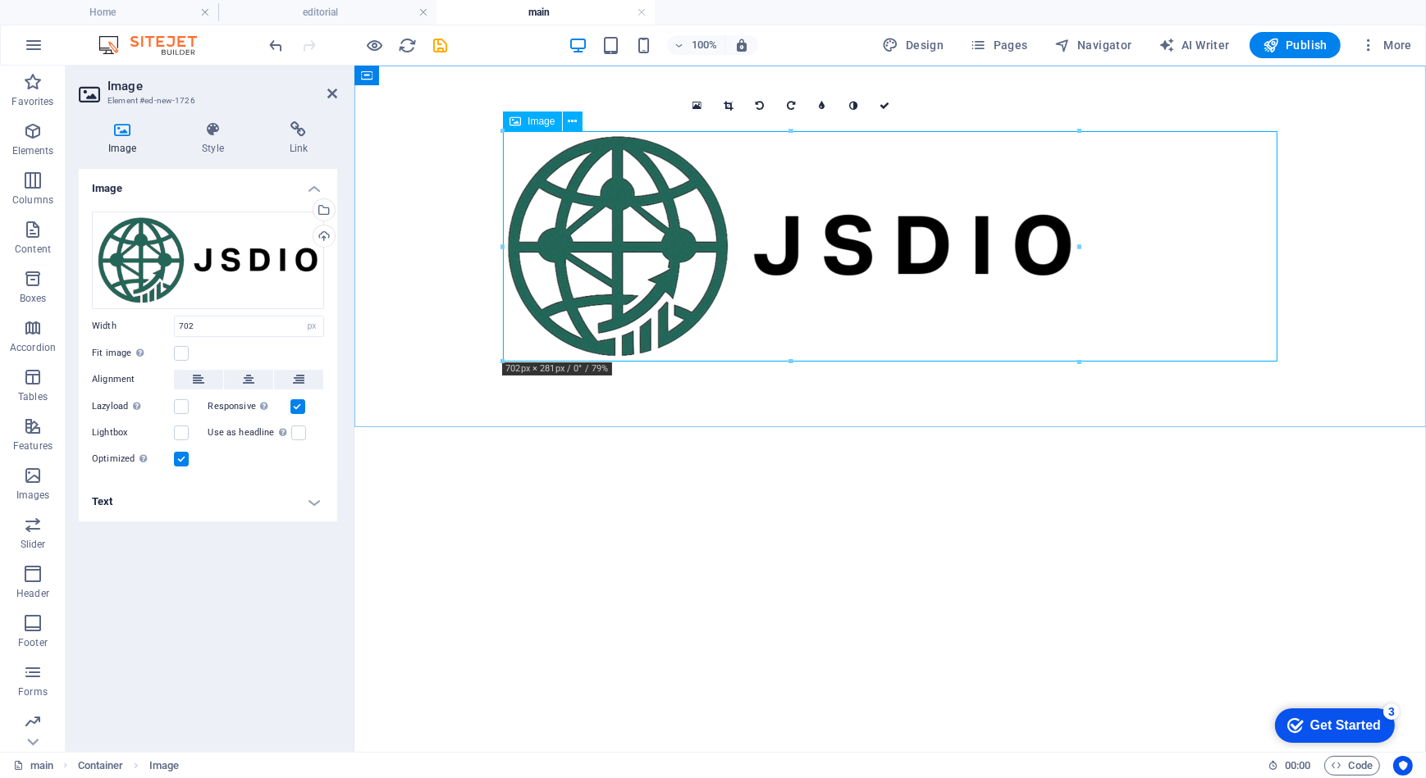
click at [579, 219] on figure at bounding box center [889, 245] width 774 height 230
click at [766, 279] on figure at bounding box center [889, 245] width 774 height 230
click at [694, 268] on figure at bounding box center [889, 245] width 774 height 230
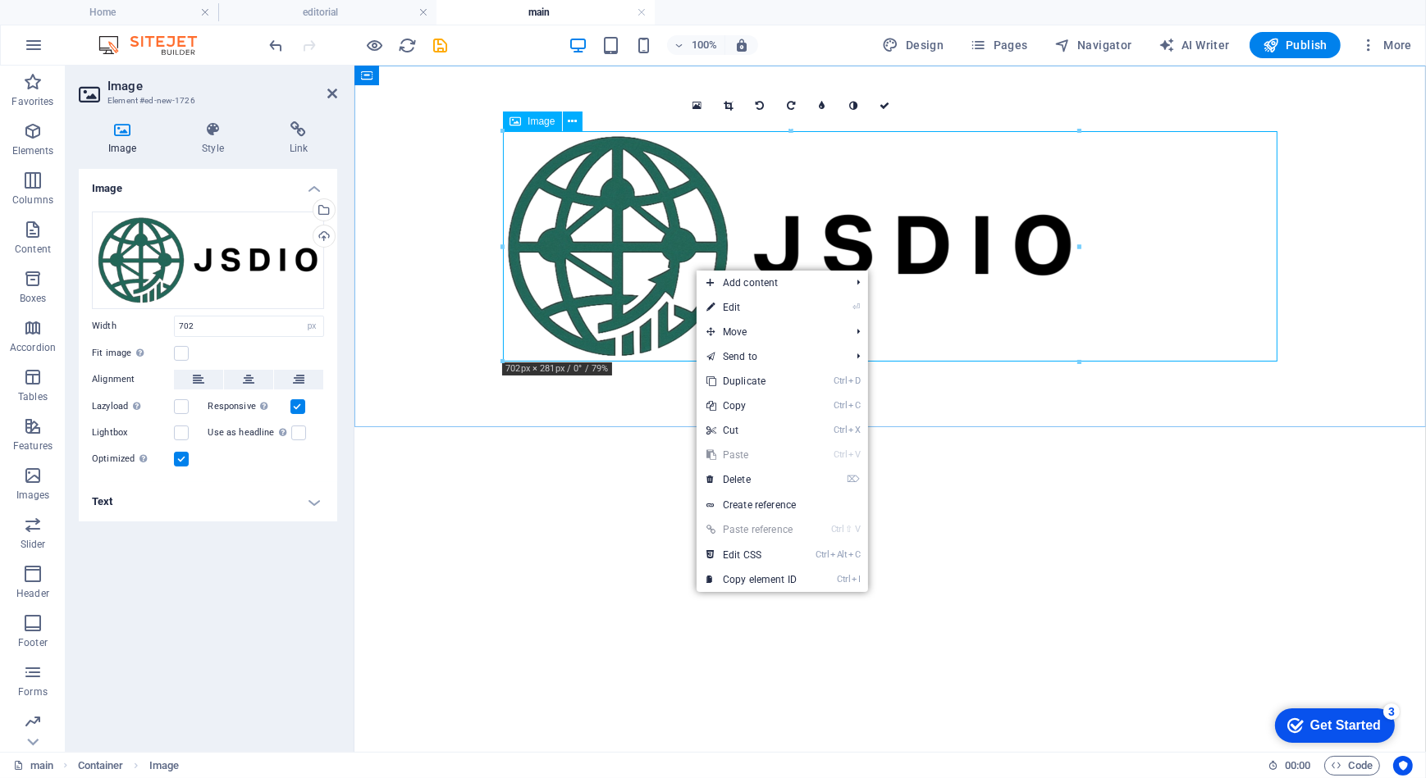
click at [696, 180] on figure at bounding box center [889, 245] width 774 height 230
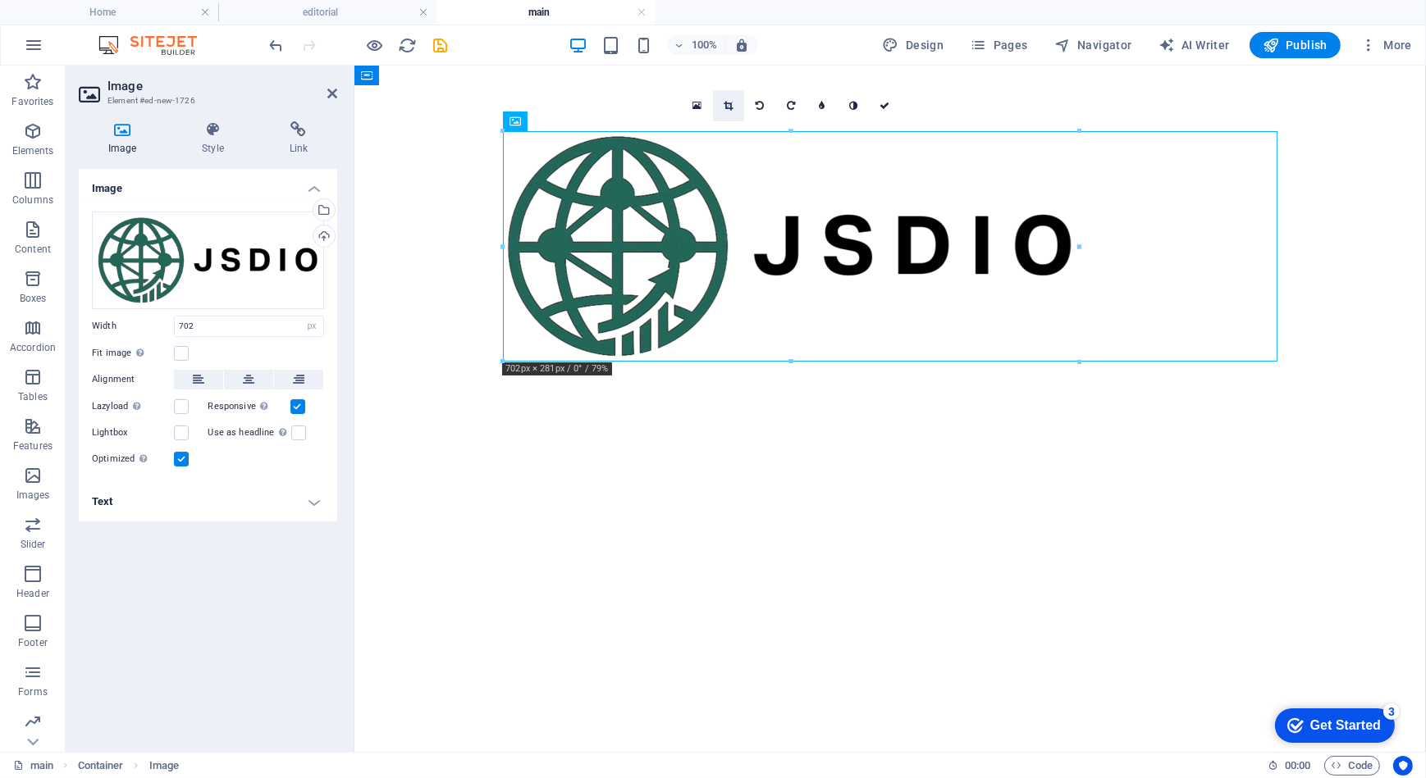
click at [724, 106] on icon at bounding box center [728, 106] width 9 height 10
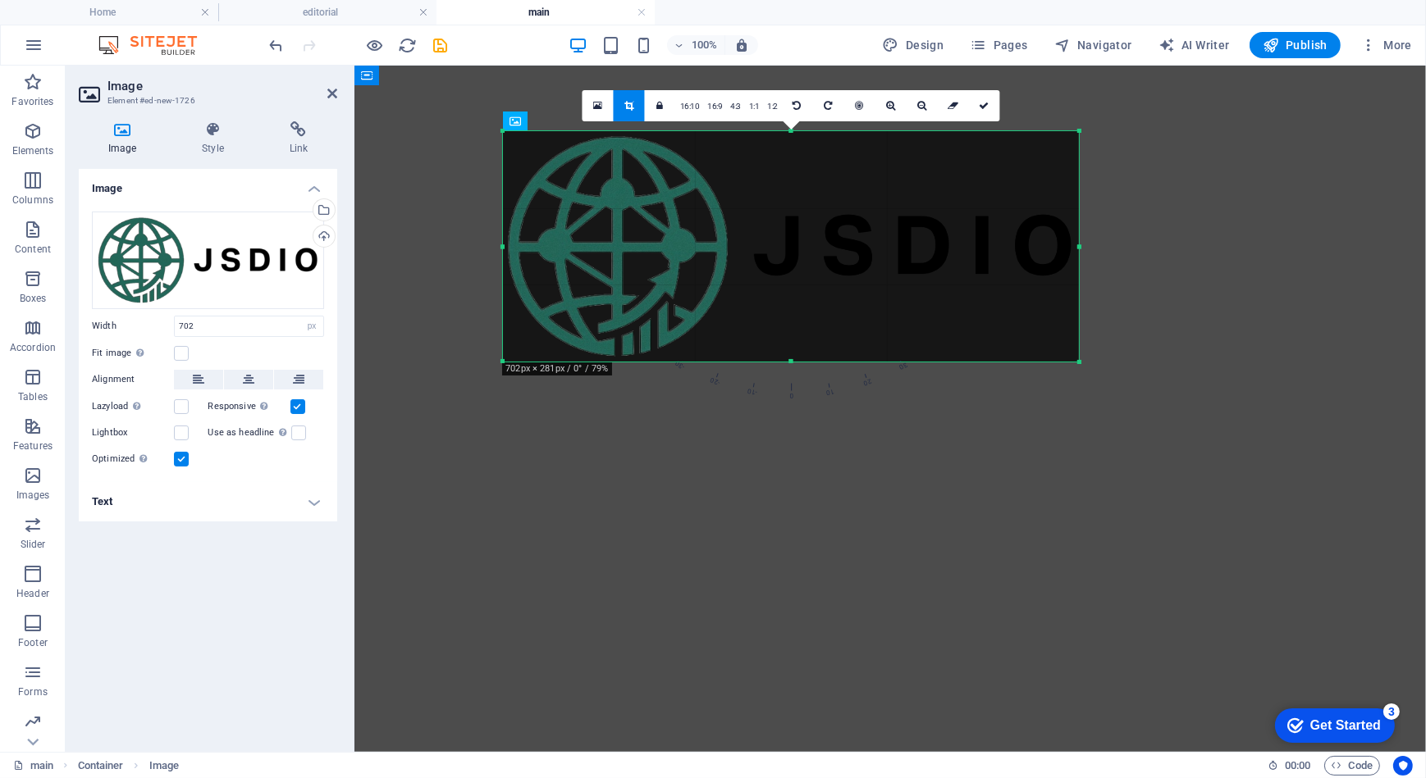
click at [705, 427] on html "Skip to main content" at bounding box center [889, 246] width 1071 height 362
click at [678, 427] on html "Skip to main content" at bounding box center [889, 246] width 1071 height 362
click at [655, 427] on html "Skip to main content" at bounding box center [889, 246] width 1071 height 362
click at [235, 588] on div "Image Drag files here, click to choose files or select files from Files or our …" at bounding box center [208, 454] width 258 height 570
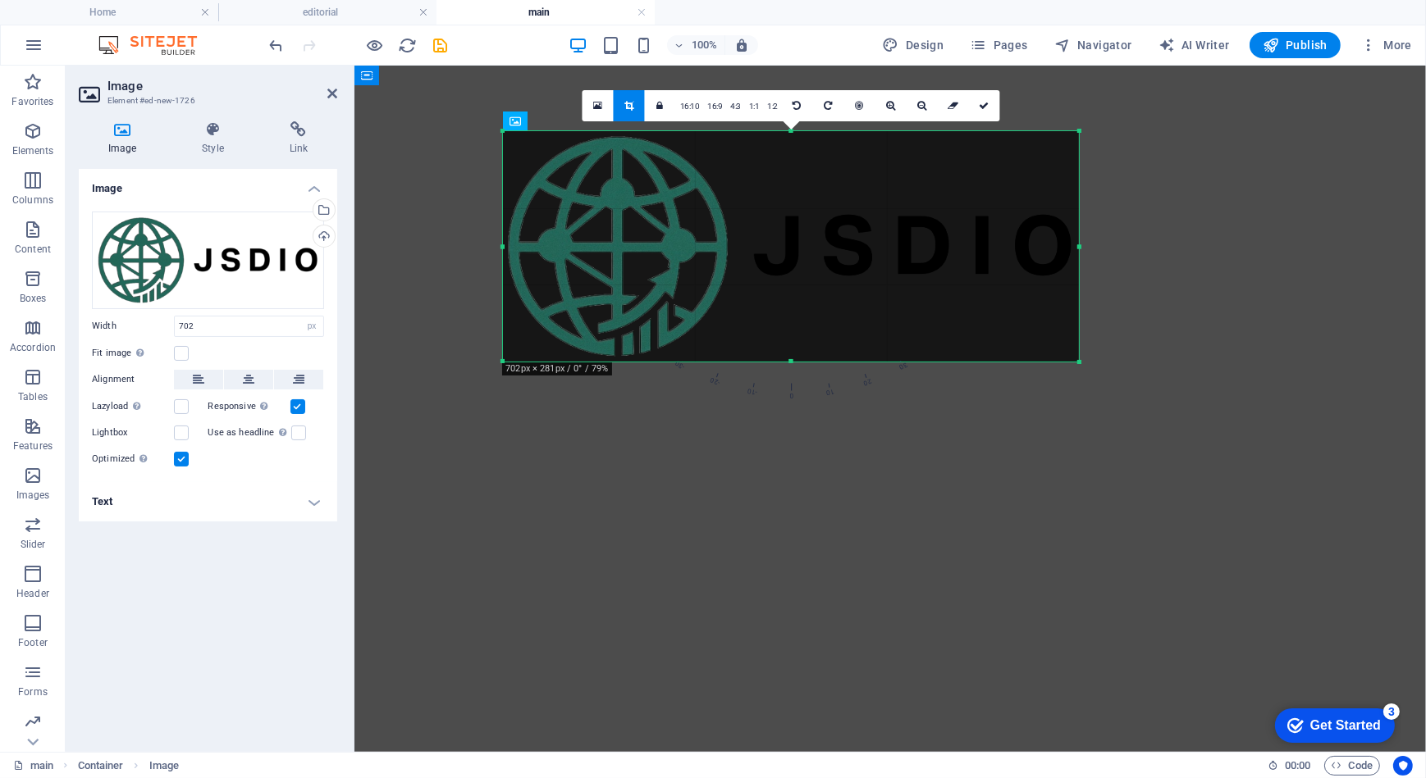
click at [235, 588] on div "Image Drag files here, click to choose files or select files from Files or our …" at bounding box center [208, 454] width 258 height 570
click at [1252, 202] on figure at bounding box center [889, 245] width 774 height 230
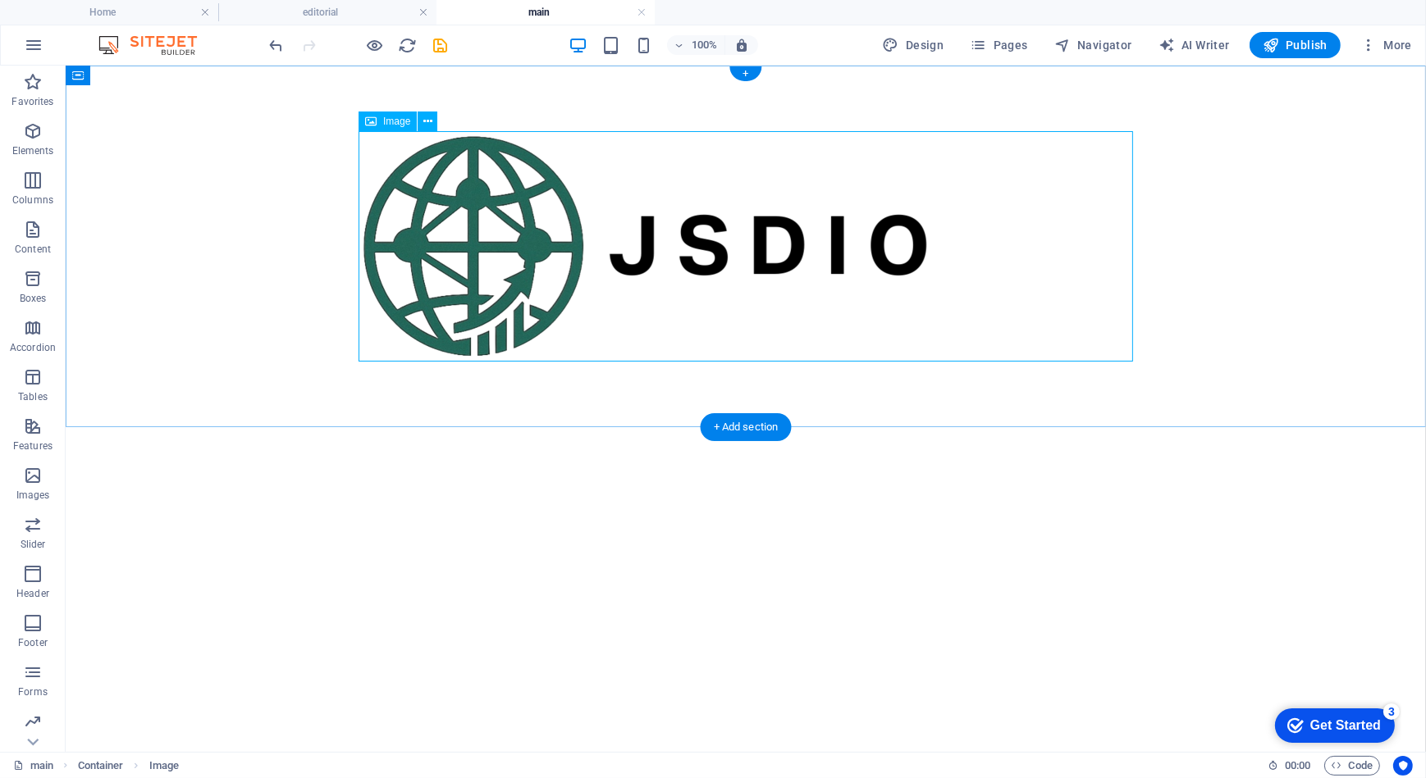
click at [1085, 321] on figure at bounding box center [745, 245] width 774 height 230
click at [1132, 357] on div at bounding box center [745, 246] width 1360 height 362
click at [408, 175] on figure at bounding box center [745, 245] width 774 height 230
select select "px"
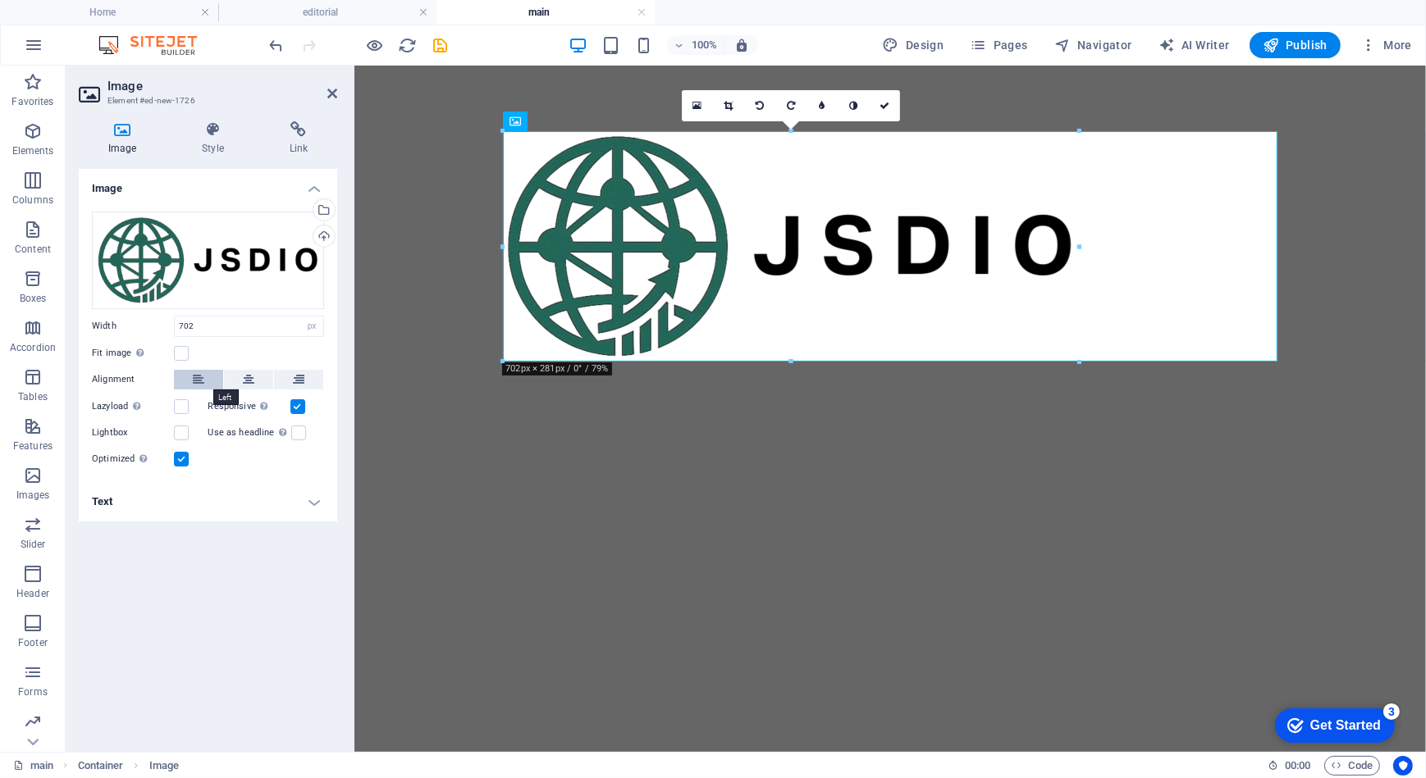
click at [203, 375] on icon at bounding box center [198, 380] width 11 height 20
click at [165, 503] on h4 "Text" at bounding box center [208, 501] width 258 height 39
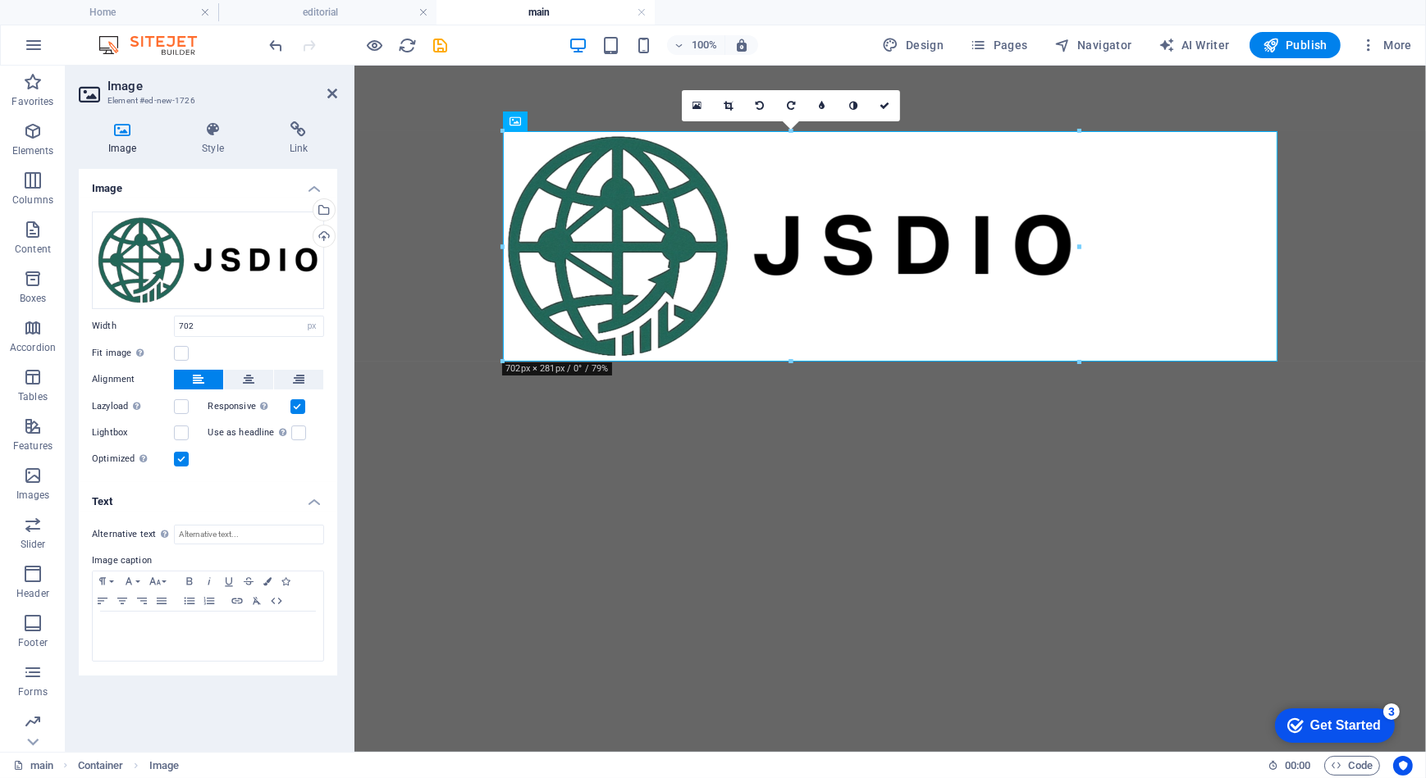
click at [165, 503] on h4 "Text" at bounding box center [208, 497] width 258 height 30
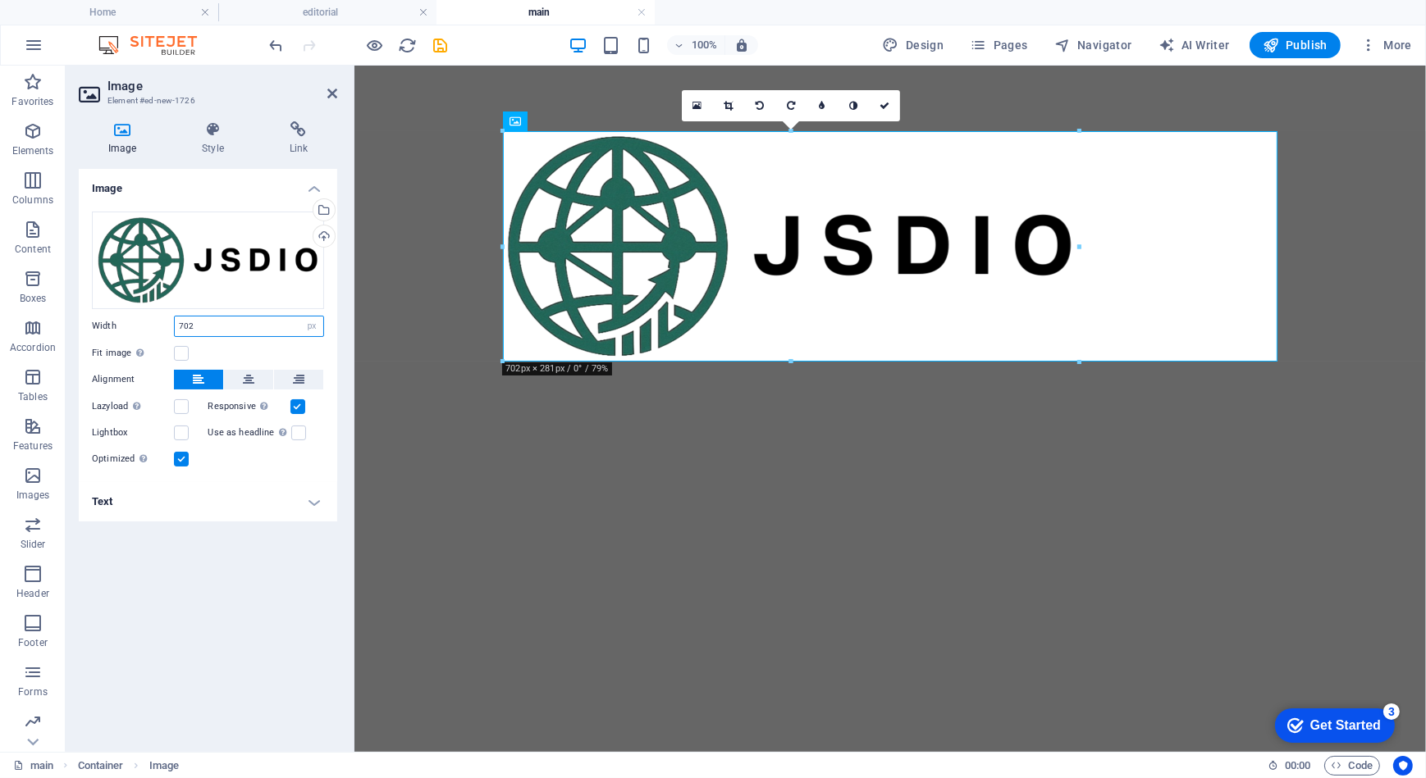
drag, startPoint x: 206, startPoint y: 329, endPoint x: 142, endPoint y: 326, distance: 64.0
click at [142, 326] on div "Width 702 Default auto px rem % em vh vw" at bounding box center [208, 326] width 232 height 21
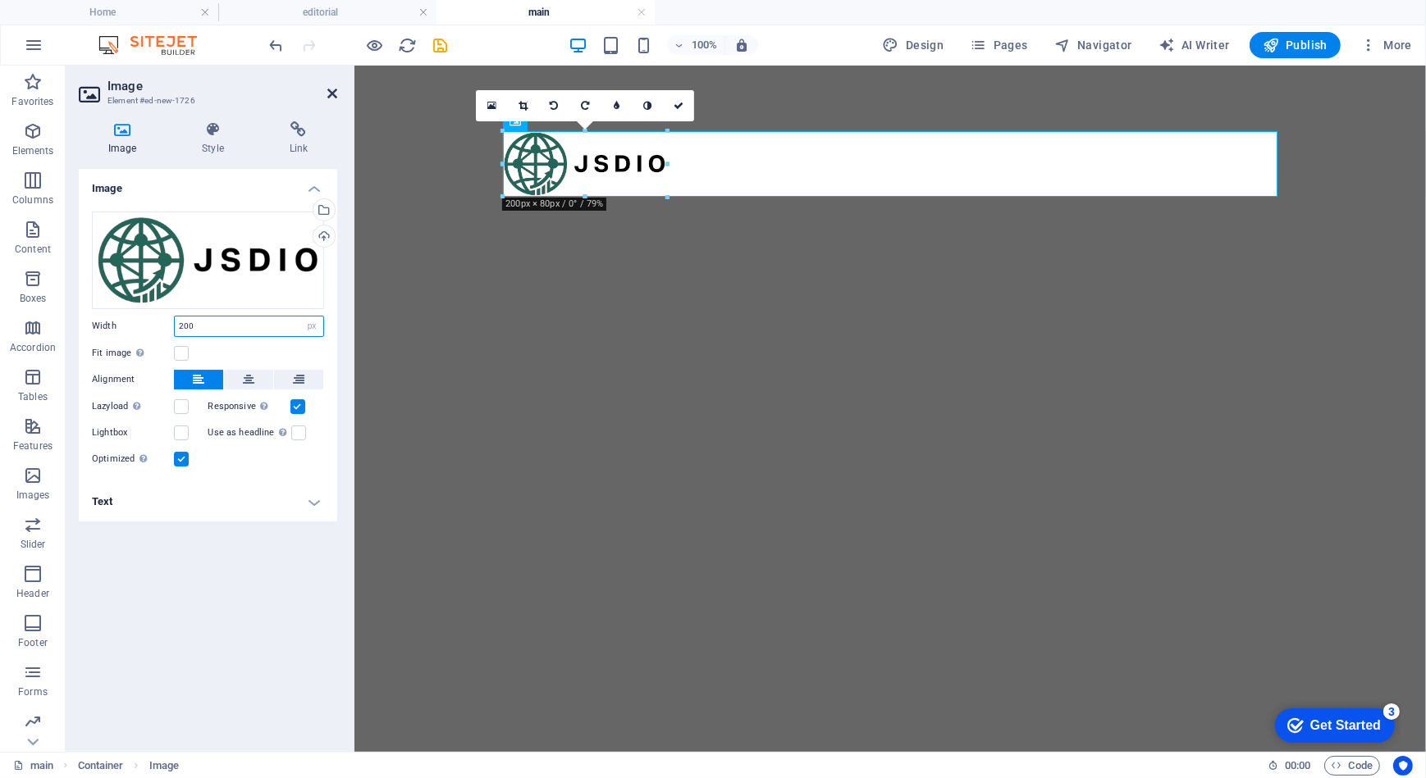
type input "200"
click at [333, 96] on icon at bounding box center [332, 93] width 10 height 13
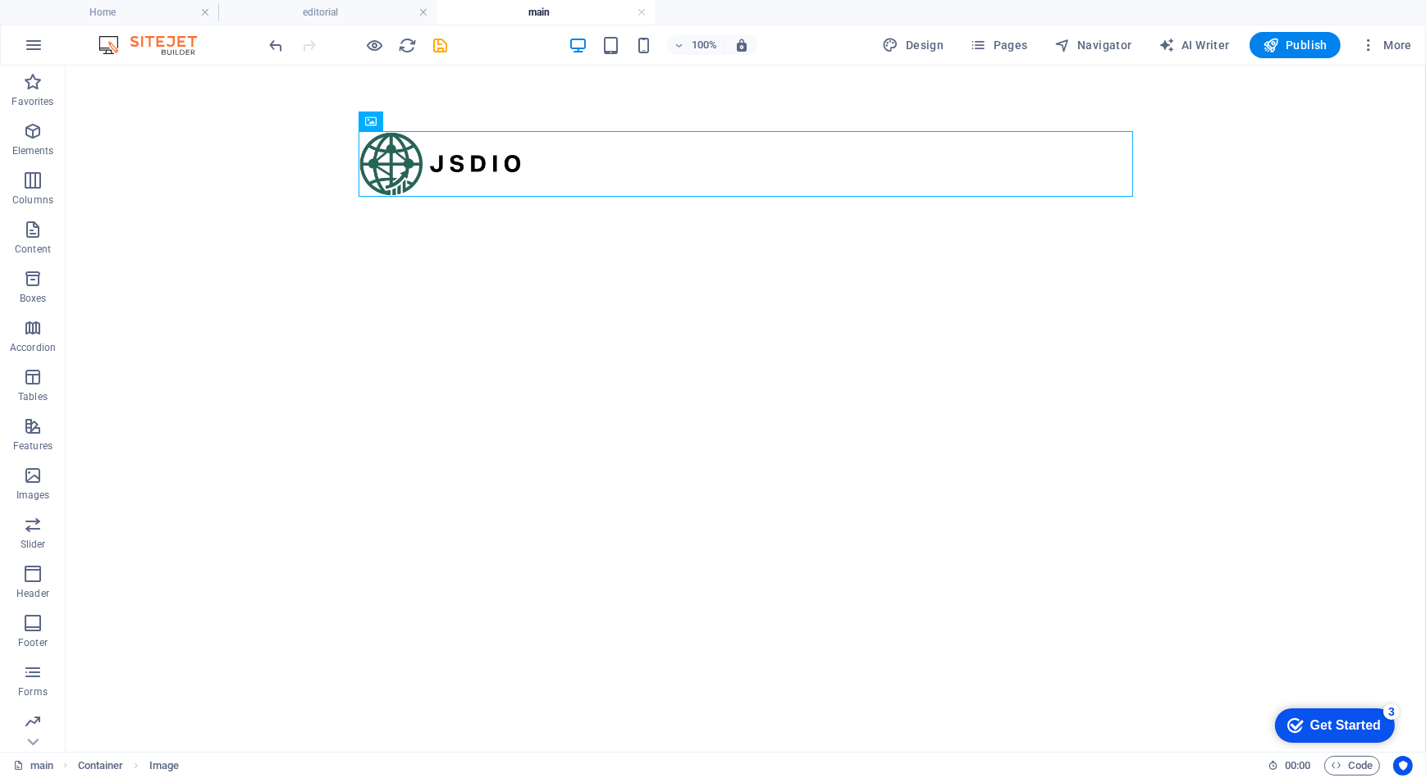
click at [694, 262] on html "Skip to main content" at bounding box center [745, 163] width 1360 height 197
click at [631, 157] on figure at bounding box center [745, 163] width 774 height 66
click at [339, 9] on h4 "editorial" at bounding box center [327, 12] width 218 height 18
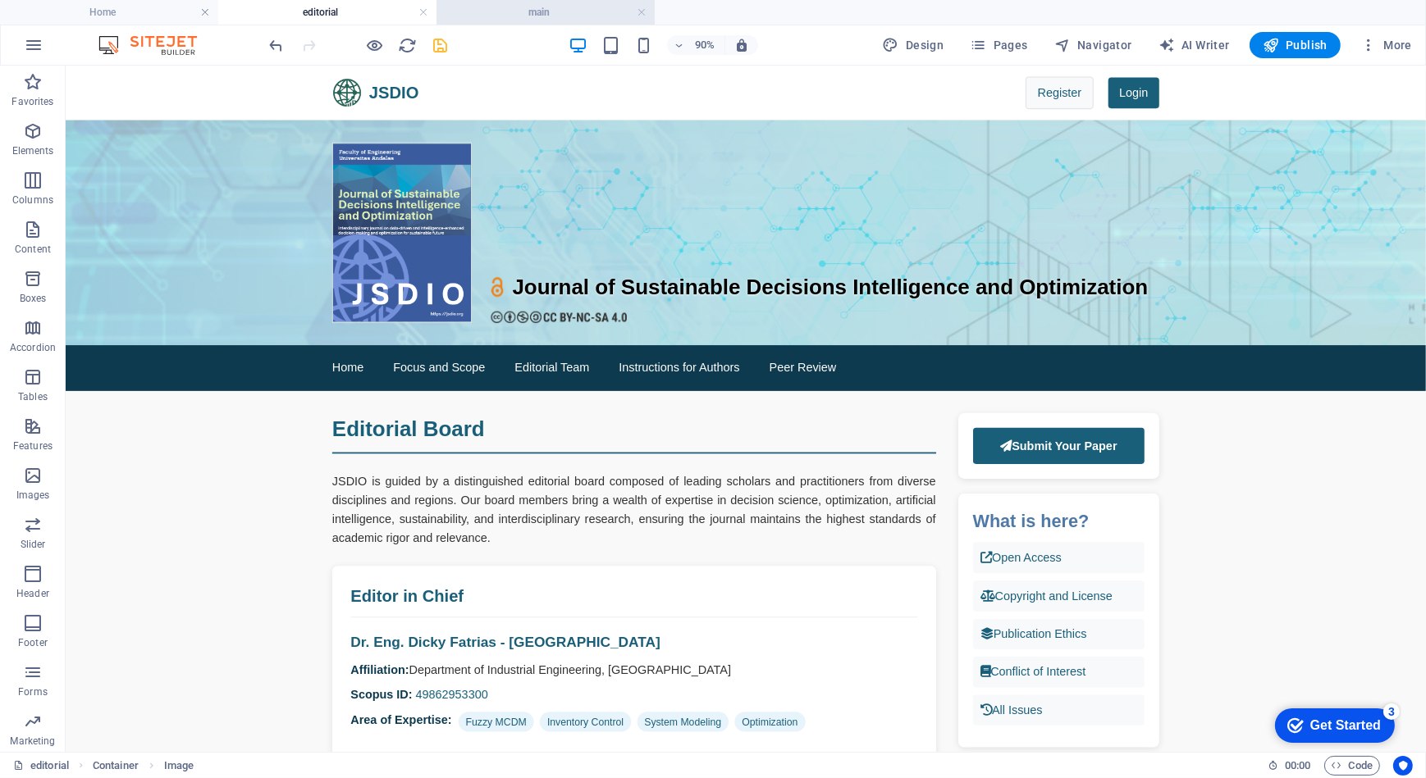
click at [537, 8] on h4 "main" at bounding box center [545, 12] width 218 height 18
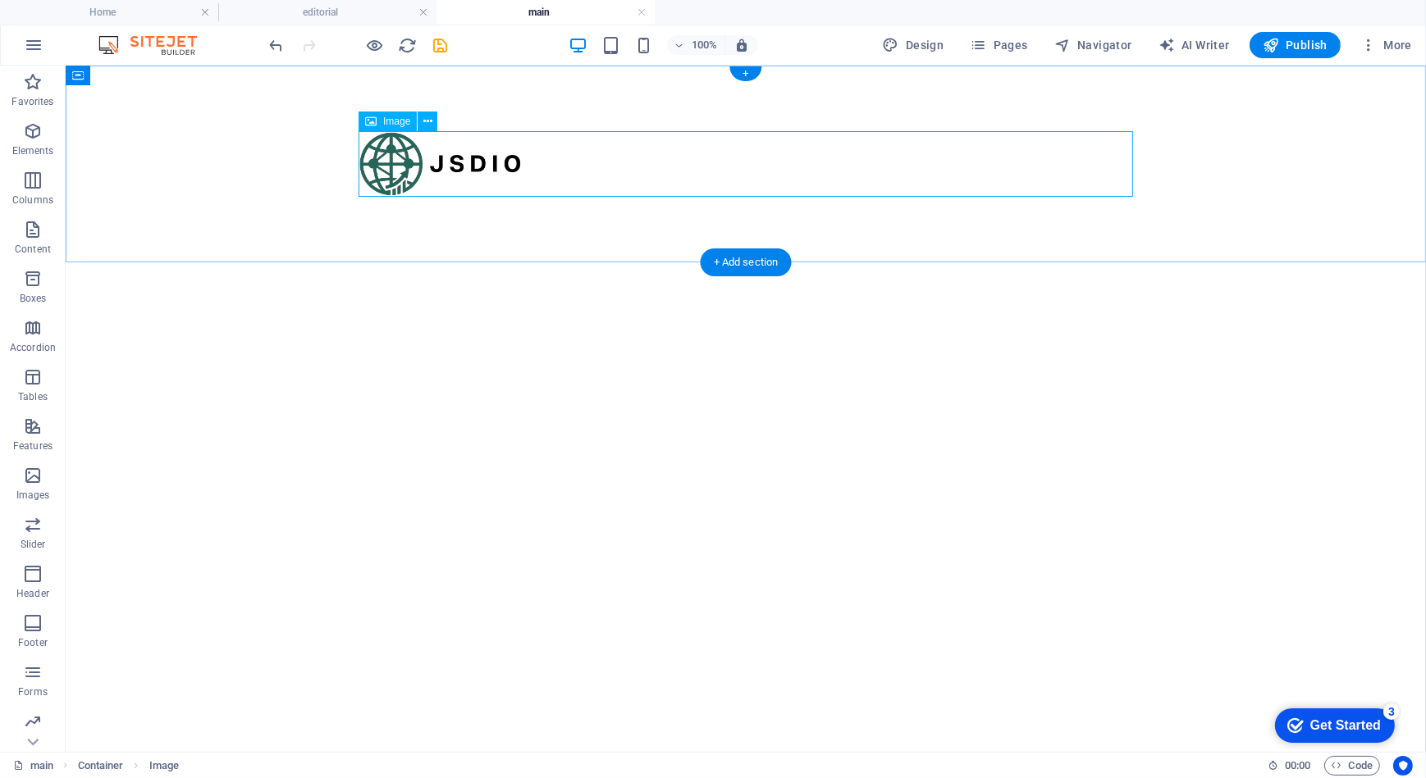
click at [504, 176] on figure at bounding box center [745, 163] width 774 height 66
select select "px"
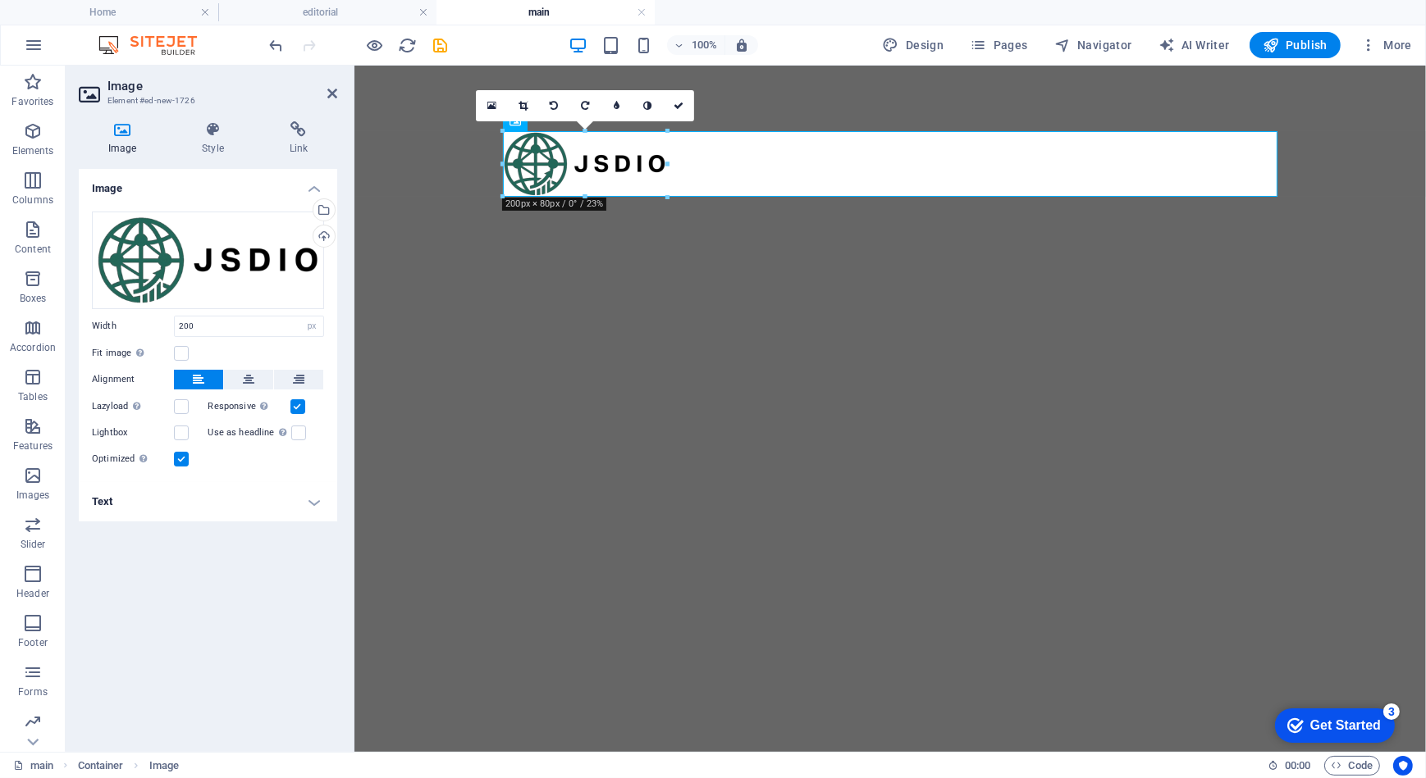
click at [183, 500] on h4 "Text" at bounding box center [208, 501] width 258 height 39
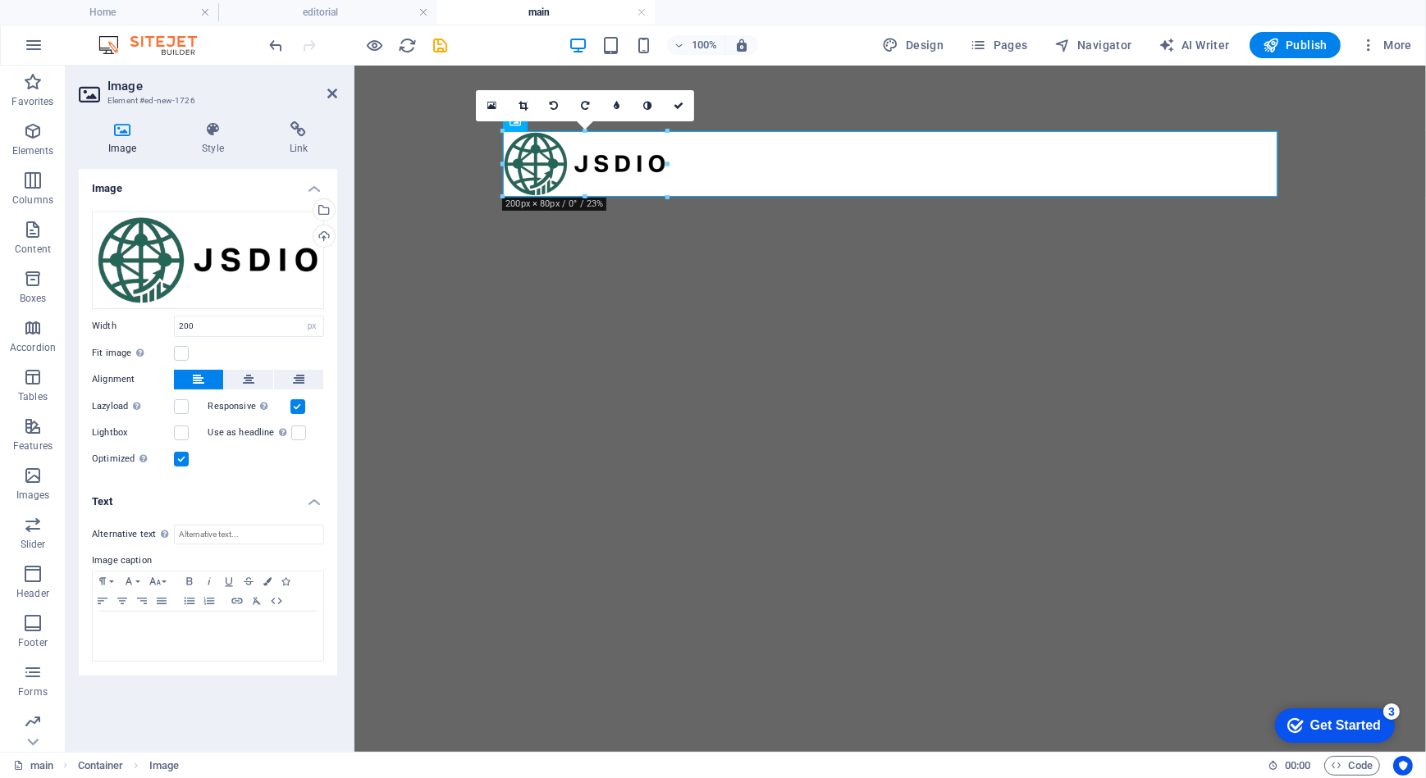
click at [183, 500] on h4 "Text" at bounding box center [208, 497] width 258 height 30
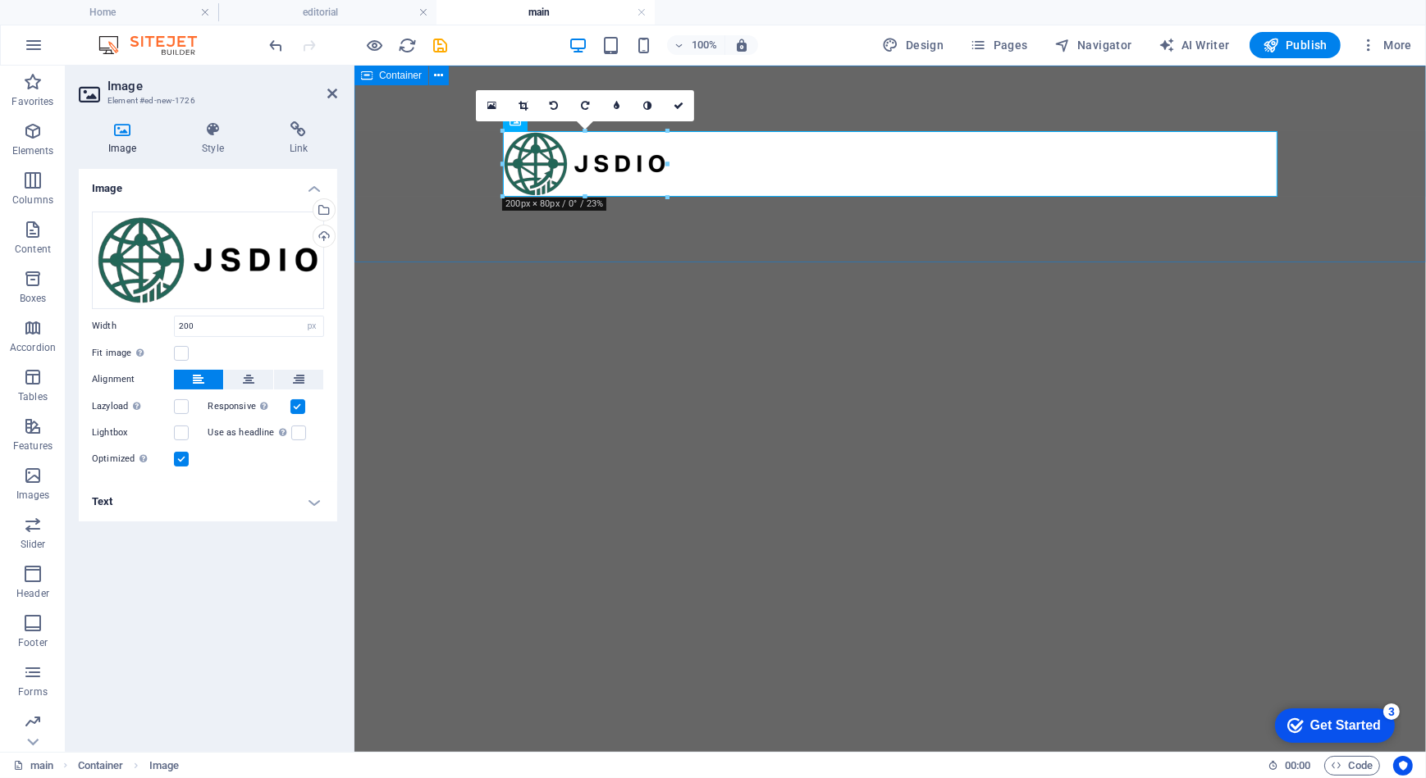
click at [422, 199] on div at bounding box center [889, 163] width 1071 height 197
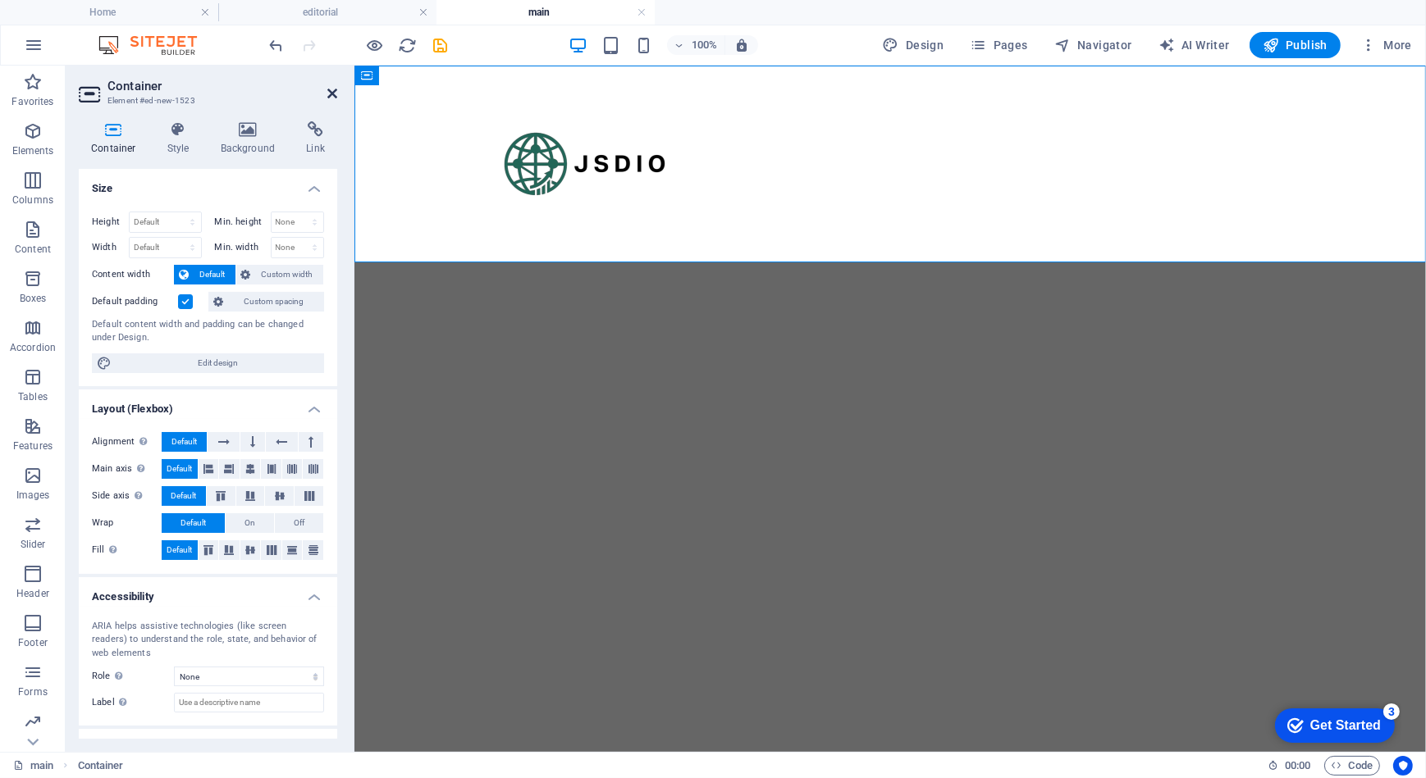
click at [335, 88] on icon at bounding box center [332, 93] width 10 height 13
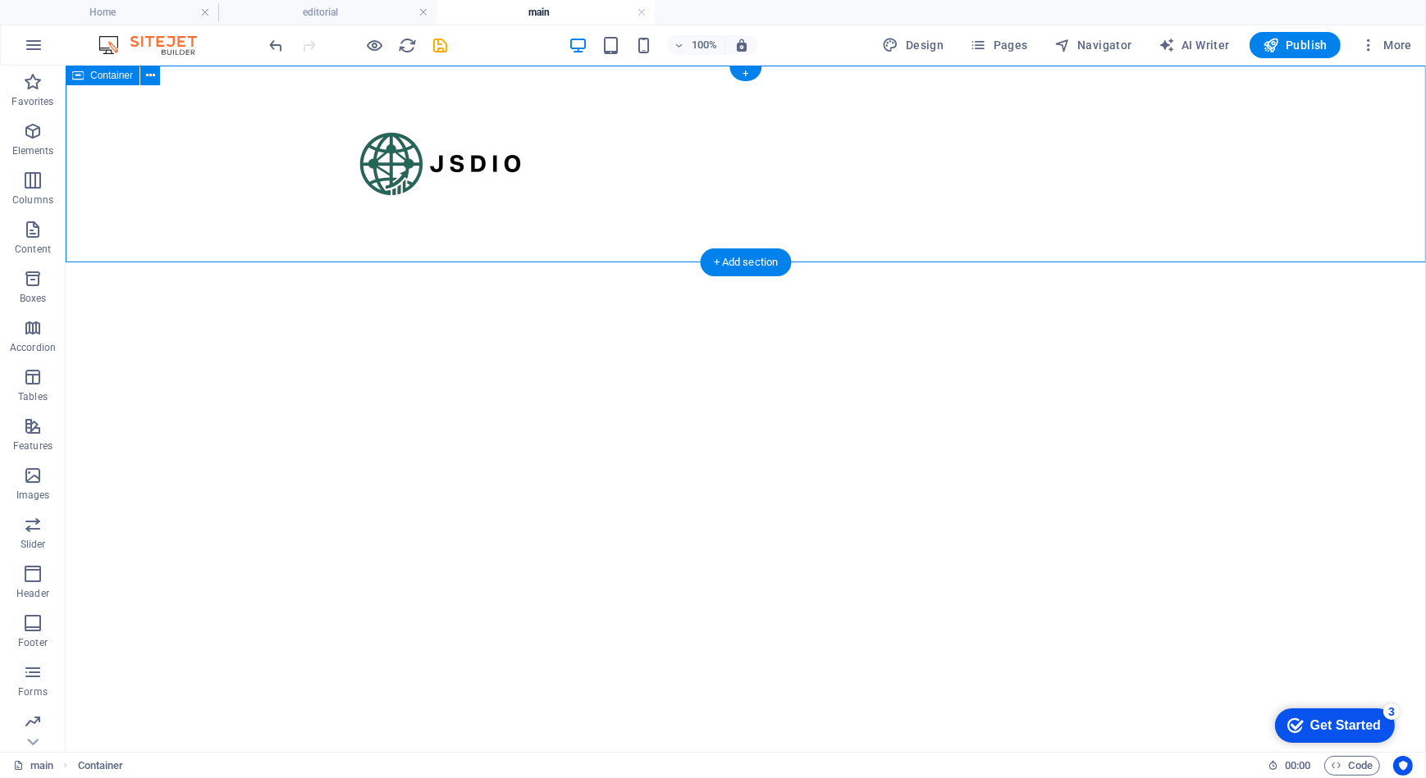
click at [303, 180] on div at bounding box center [745, 163] width 1360 height 197
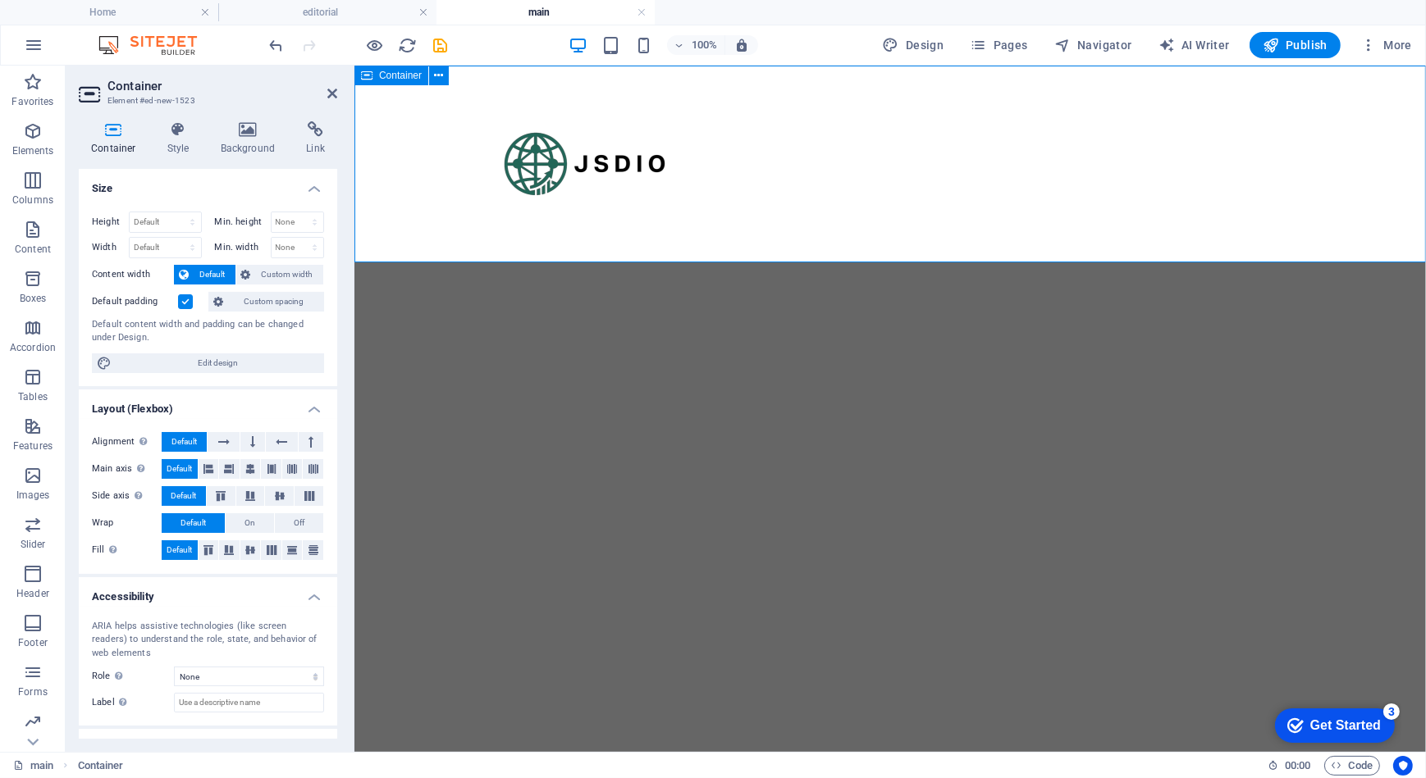
click at [775, 244] on div at bounding box center [889, 163] width 1071 height 197
click at [441, 79] on icon at bounding box center [439, 75] width 9 height 17
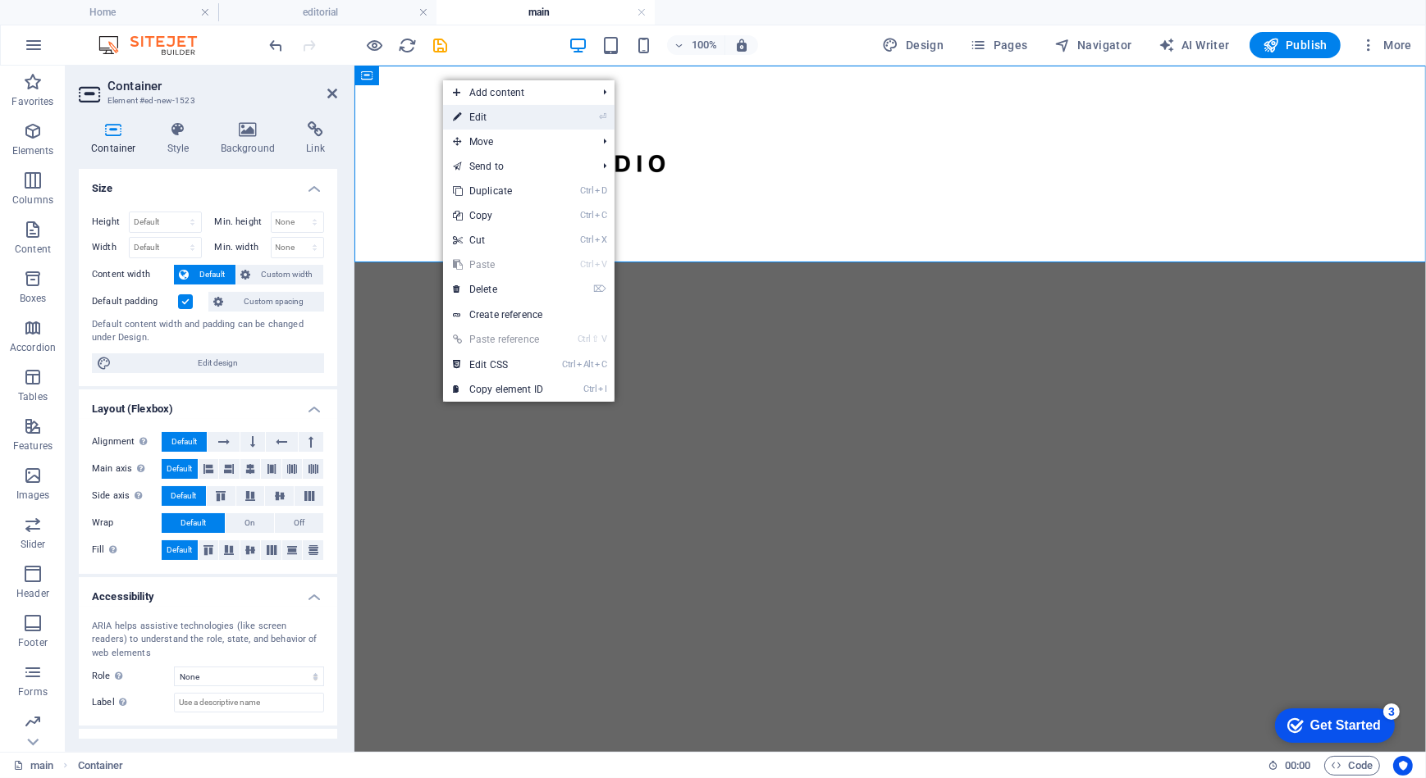
click at [491, 117] on link "⏎ Edit" at bounding box center [498, 117] width 110 height 25
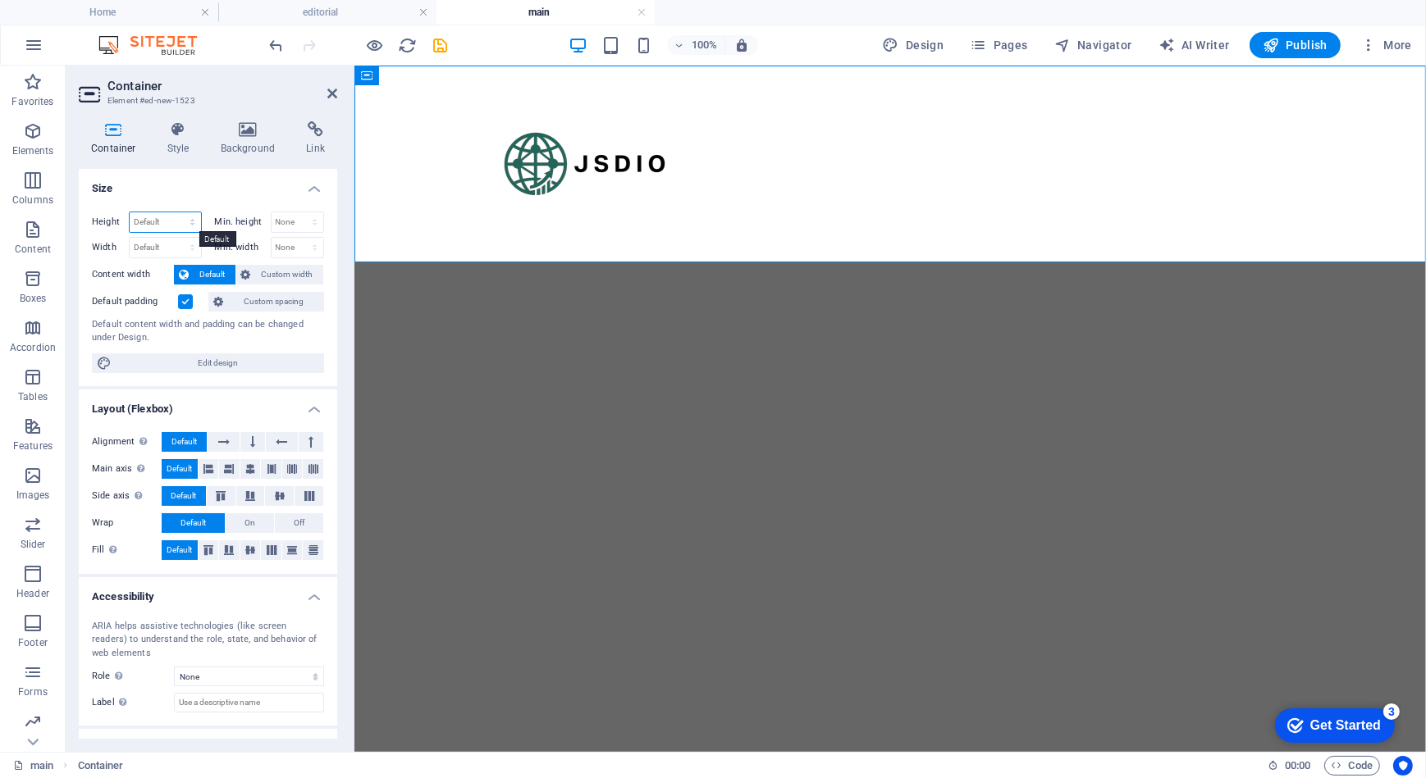
click at [188, 222] on select "Default px rem % vh vw" at bounding box center [165, 222] width 71 height 20
select select "rem"
click at [176, 212] on select "Default px rem % vh vw" at bounding box center [165, 222] width 71 height 20
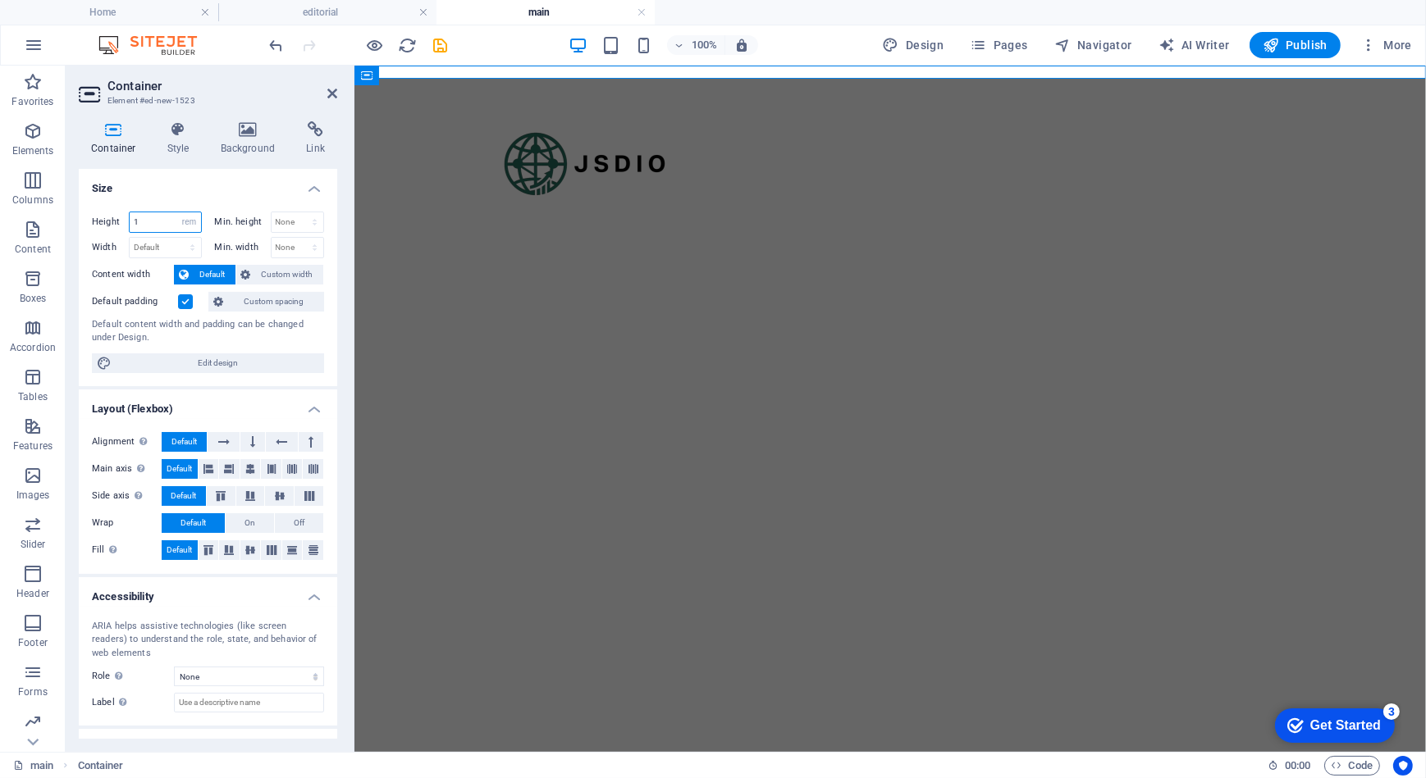
drag, startPoint x: 143, startPoint y: 218, endPoint x: 116, endPoint y: 218, distance: 27.1
click at [116, 218] on div "Height 1 Default px rem % vh vw" at bounding box center [147, 222] width 110 height 21
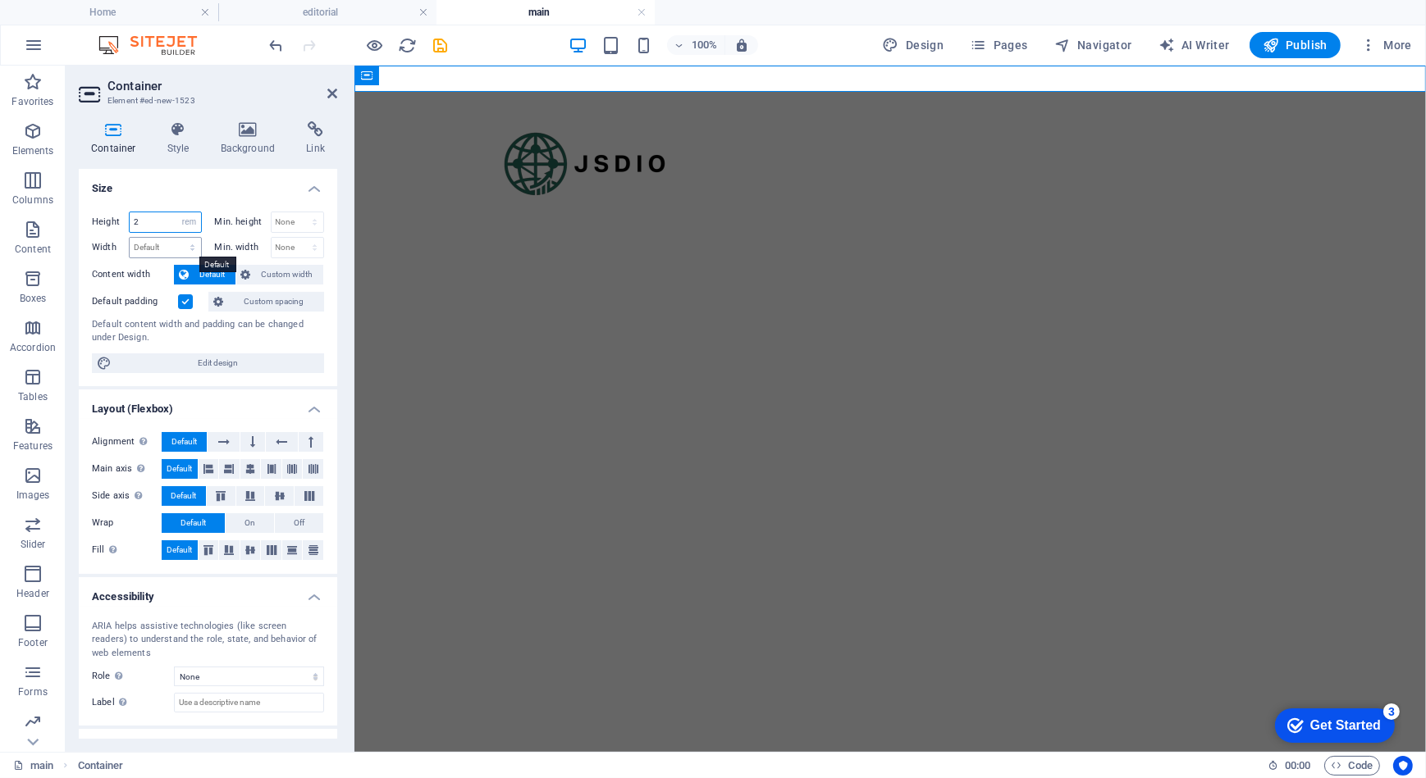
type input "2"
click at [176, 249] on select "Default px rem % em vh vw" at bounding box center [165, 248] width 71 height 20
click at [549, 91] on html "Skip to main content" at bounding box center [889, 78] width 1071 height 26
click at [486, 78] on div at bounding box center [889, 78] width 1071 height 26
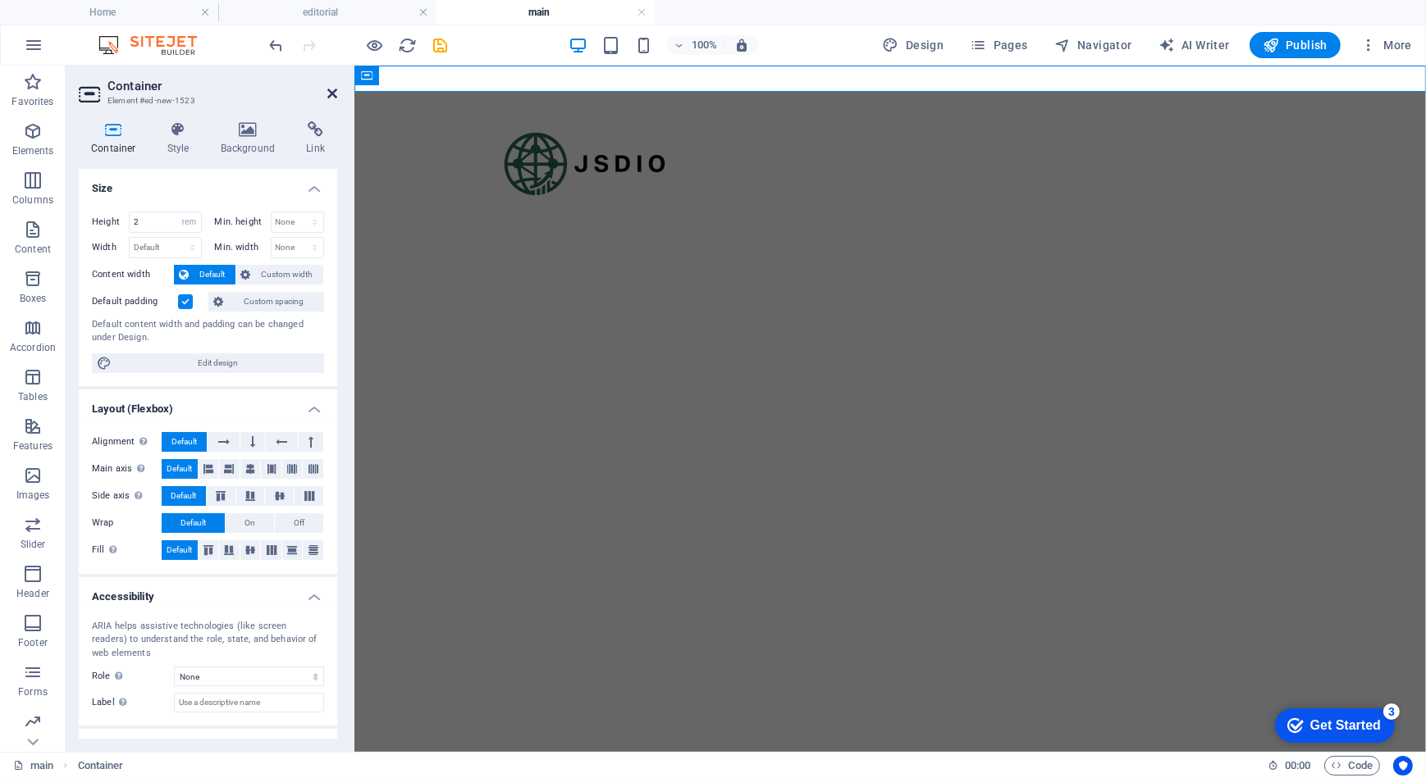
click at [331, 98] on icon at bounding box center [332, 93] width 10 height 13
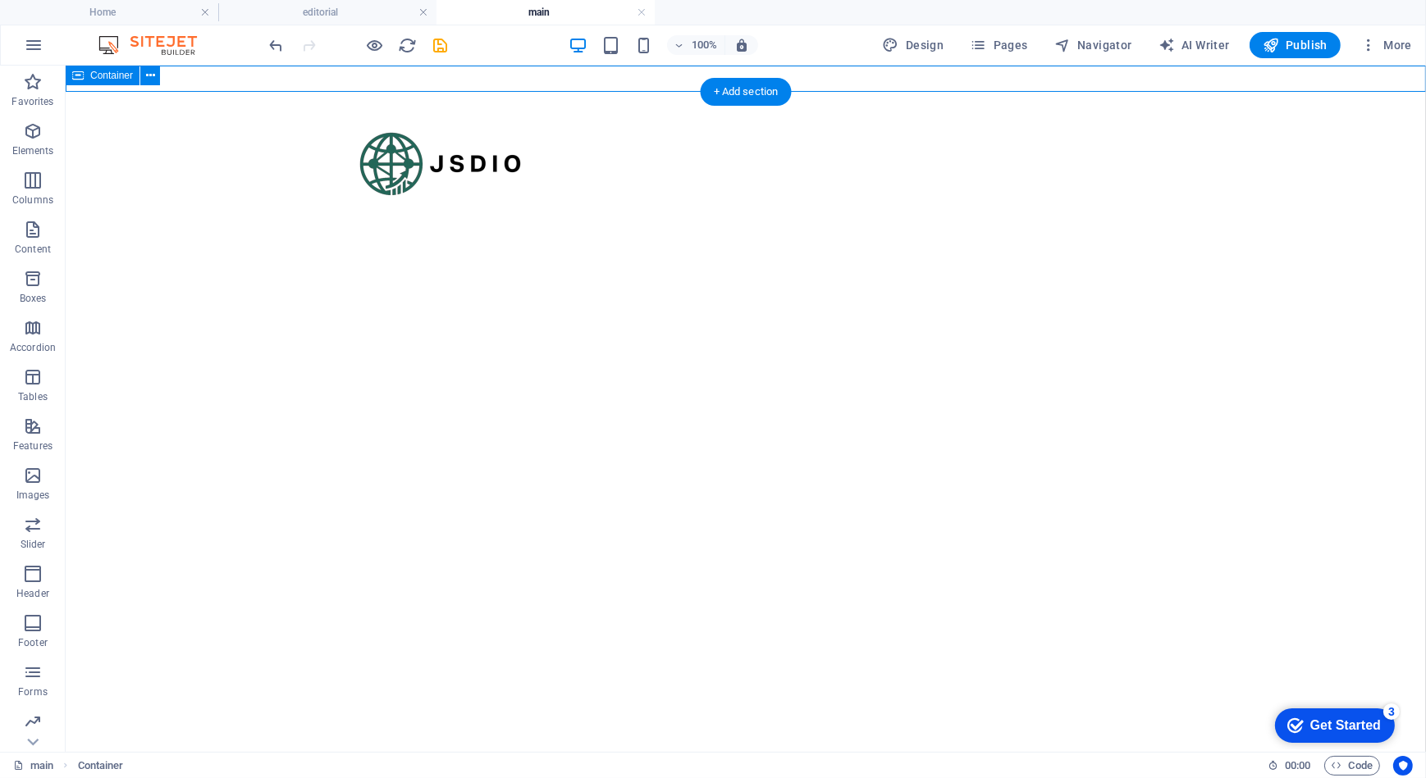
click at [474, 82] on div at bounding box center [745, 78] width 1360 height 26
select select "rem"
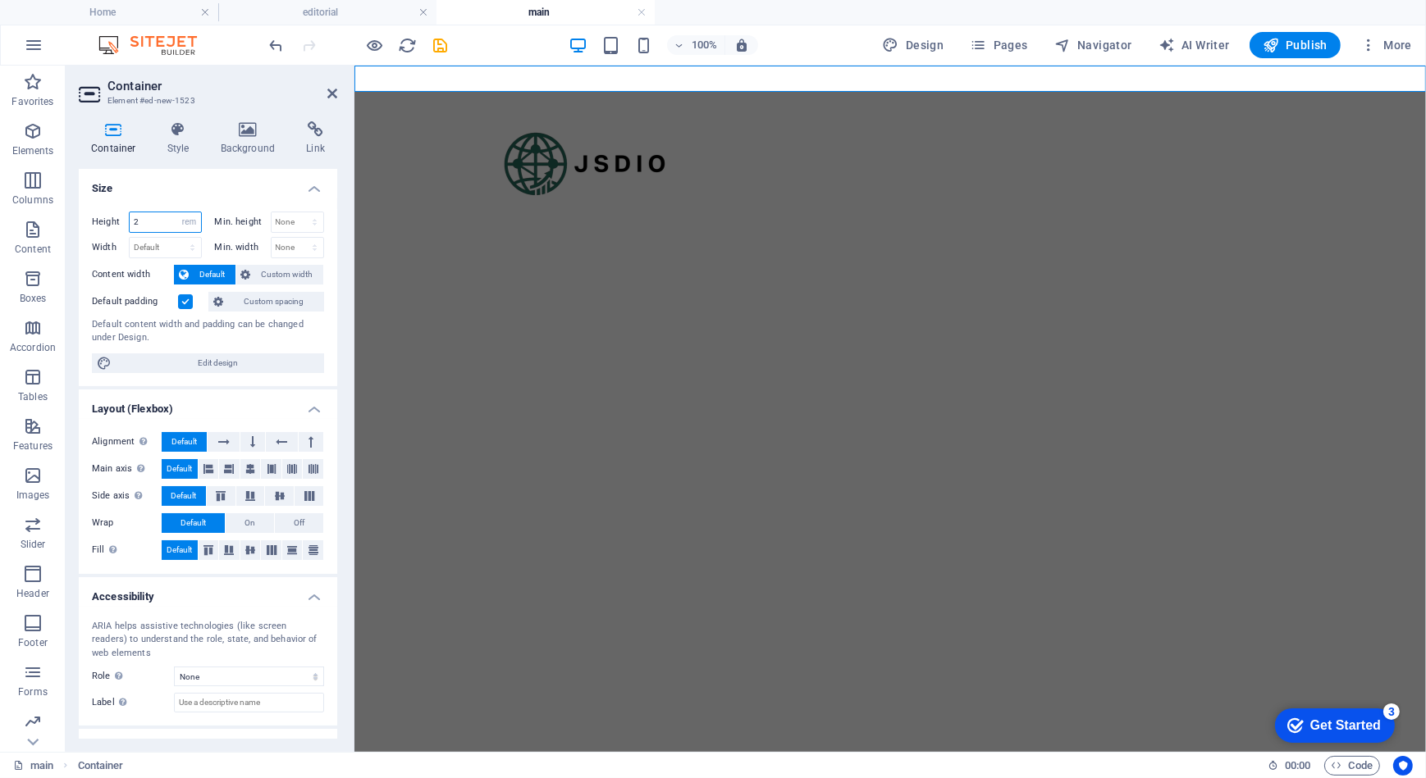
click at [159, 222] on input "2" at bounding box center [165, 222] width 71 height 20
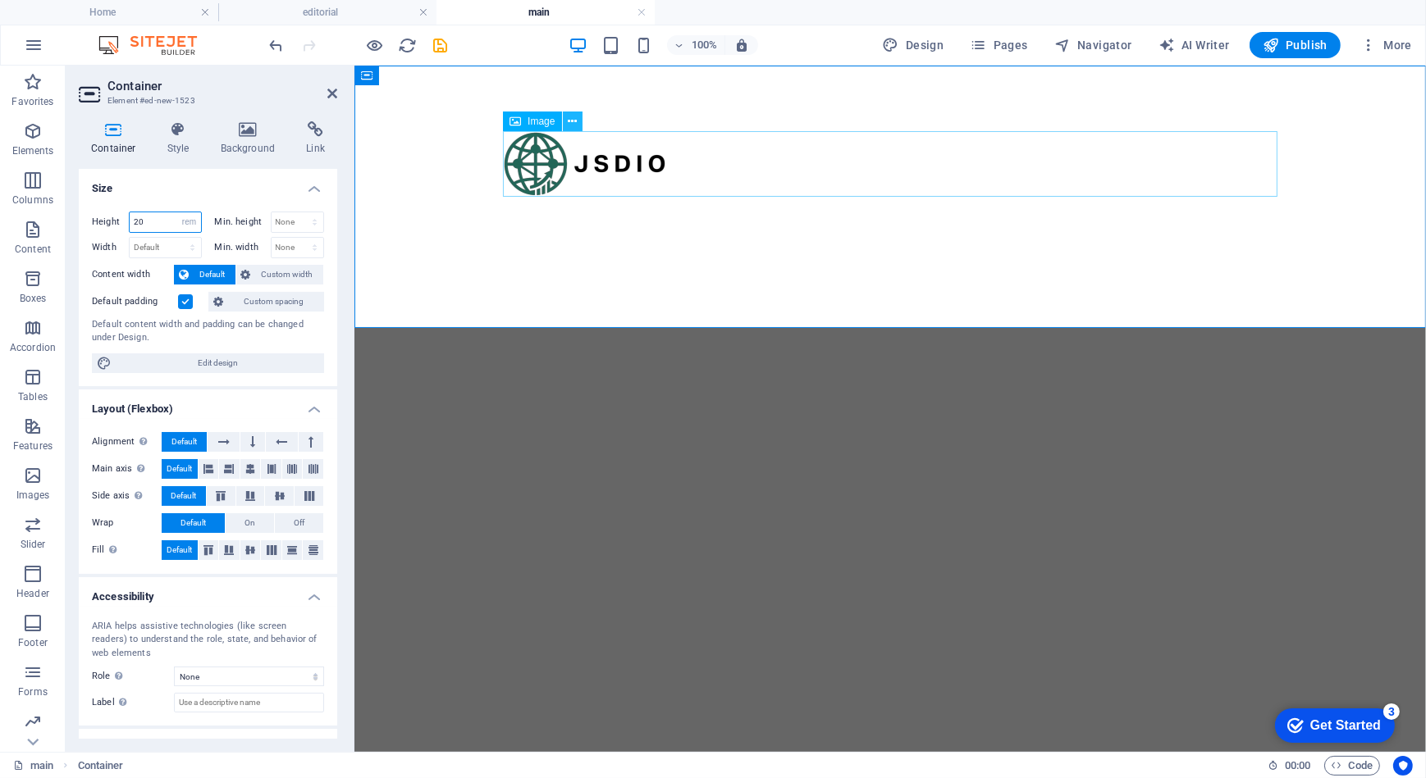
type input "20"
click at [574, 118] on icon at bounding box center [572, 121] width 9 height 17
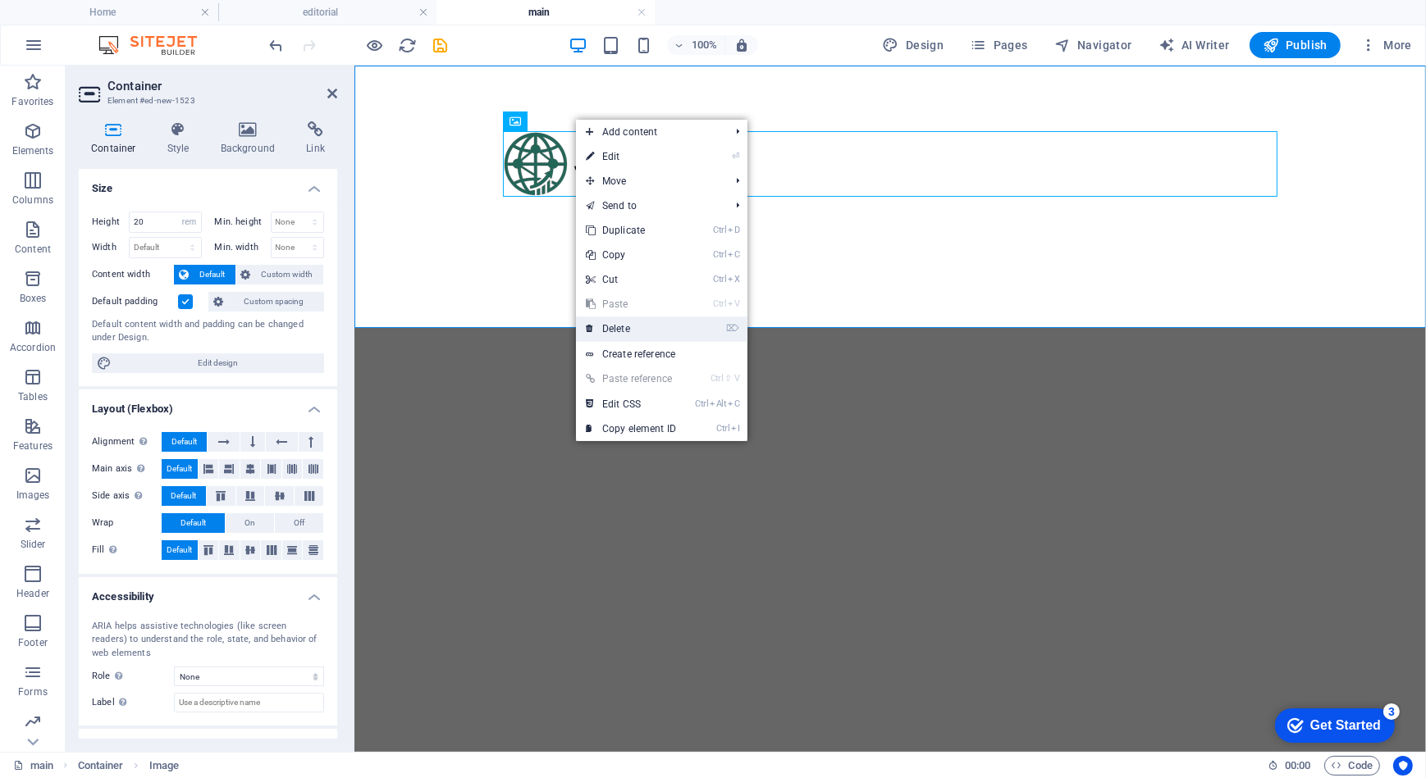
click at [656, 328] on link "⌦ Delete" at bounding box center [631, 329] width 110 height 25
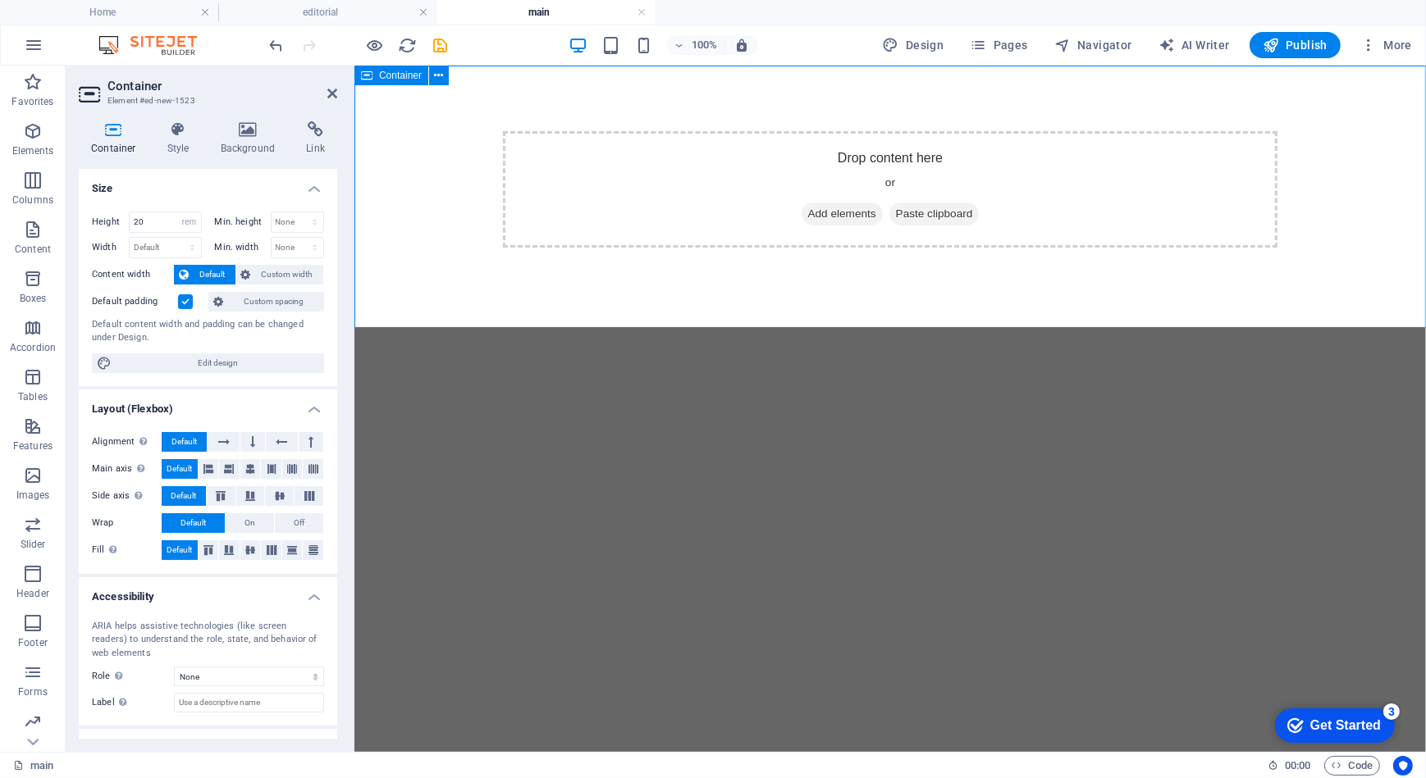
click at [401, 71] on span "Container" at bounding box center [400, 76] width 43 height 10
click at [440, 154] on div "Drop content here or Add elements Paste clipboard" at bounding box center [889, 196] width 1071 height 262
click at [187, 247] on select "Default px rem % em vh vw" at bounding box center [165, 248] width 71 height 20
select select "vw"
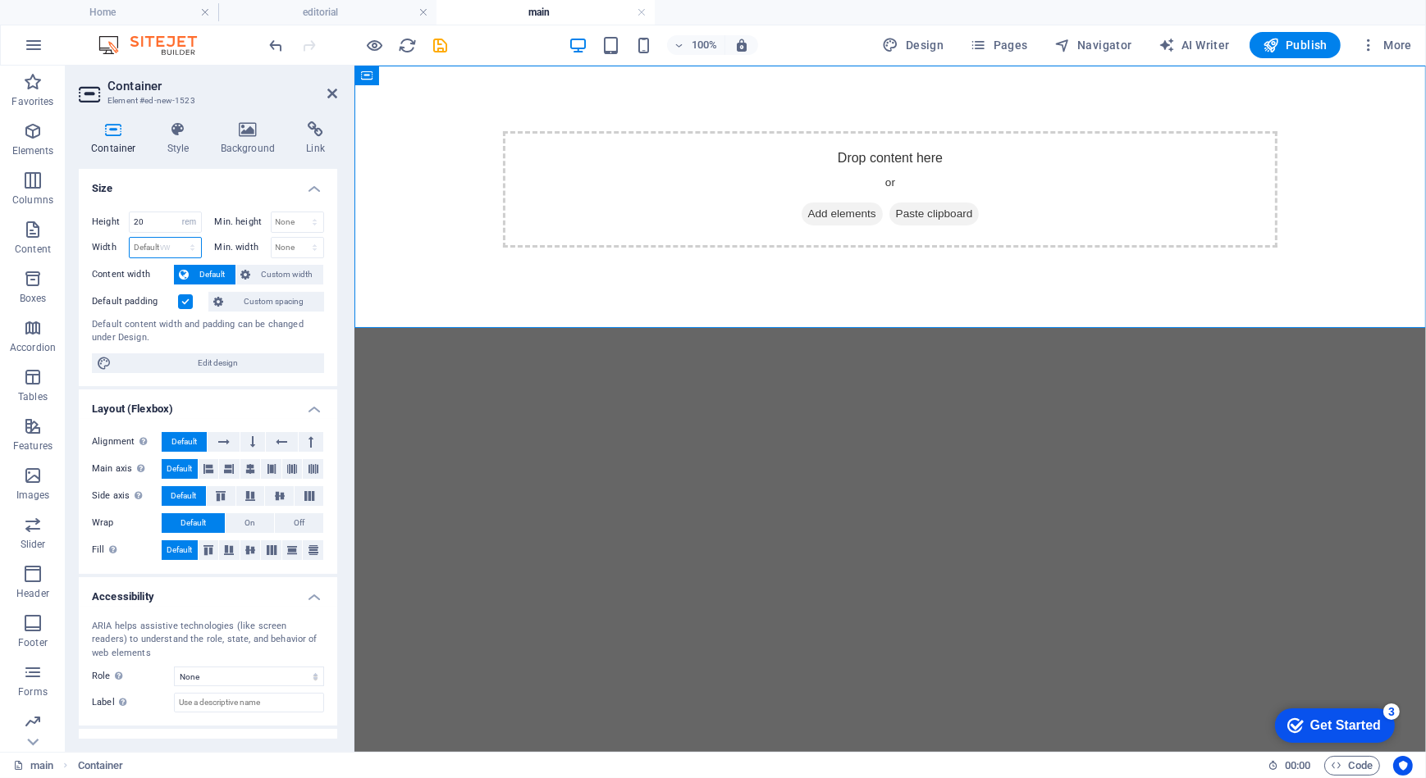
click at [176, 238] on select "Default px rem % em vh vw" at bounding box center [165, 248] width 71 height 20
type input "100"
click at [242, 176] on h4 "Size" at bounding box center [208, 184] width 258 height 30
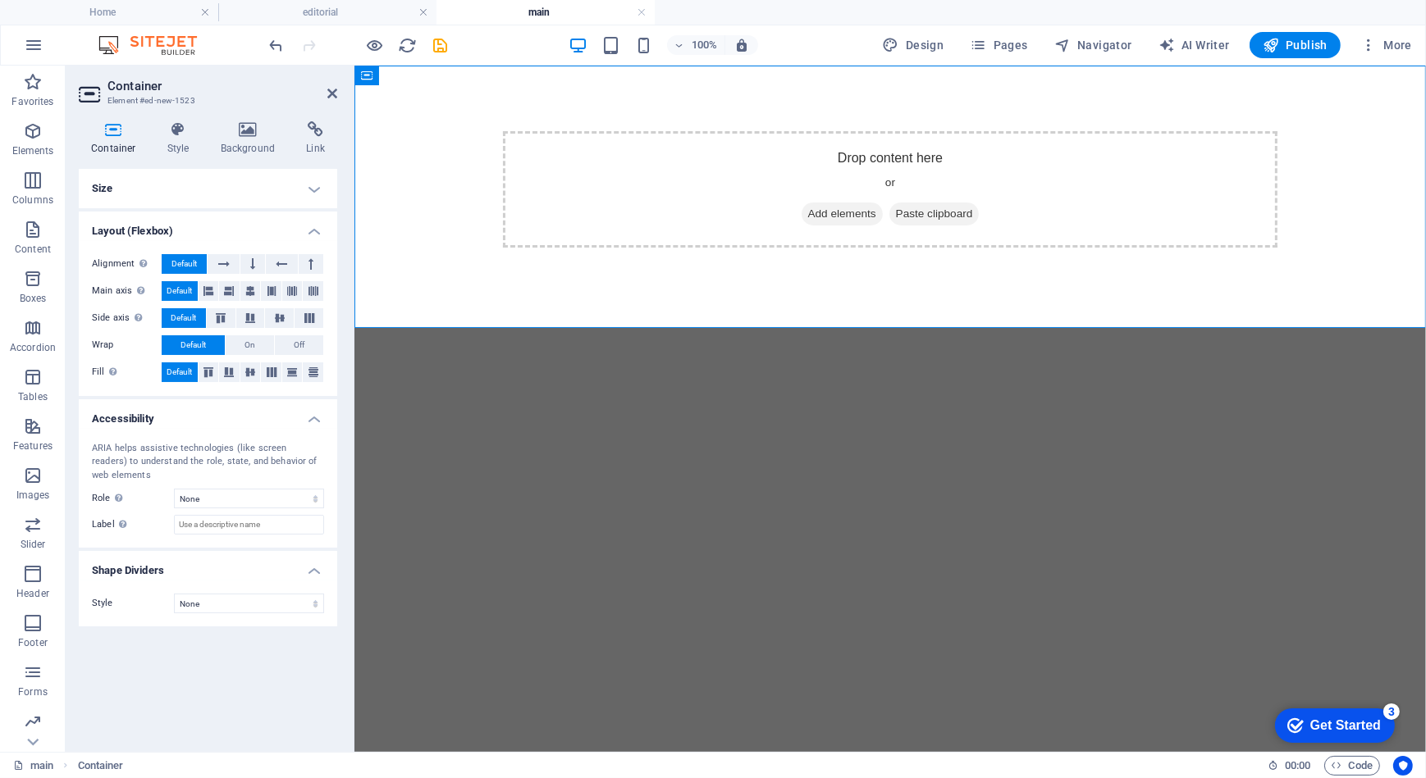
click at [263, 191] on h4 "Size" at bounding box center [208, 188] width 258 height 39
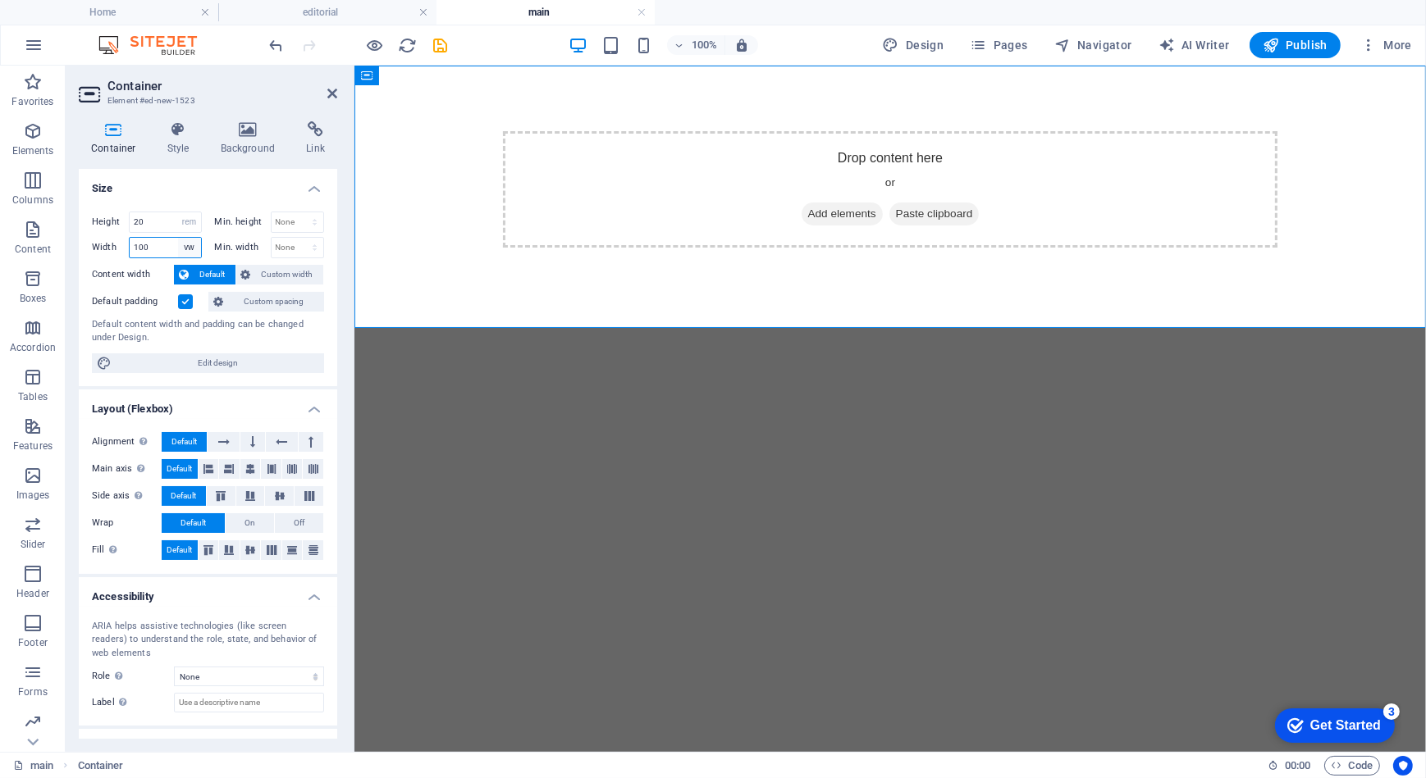
click at [186, 247] on select "Default px rem % em vh vw" at bounding box center [189, 248] width 23 height 20
click at [186, 246] on select "Default px rem % em vh vw" at bounding box center [189, 248] width 23 height 20
click at [190, 191] on h4 "Size" at bounding box center [208, 184] width 258 height 30
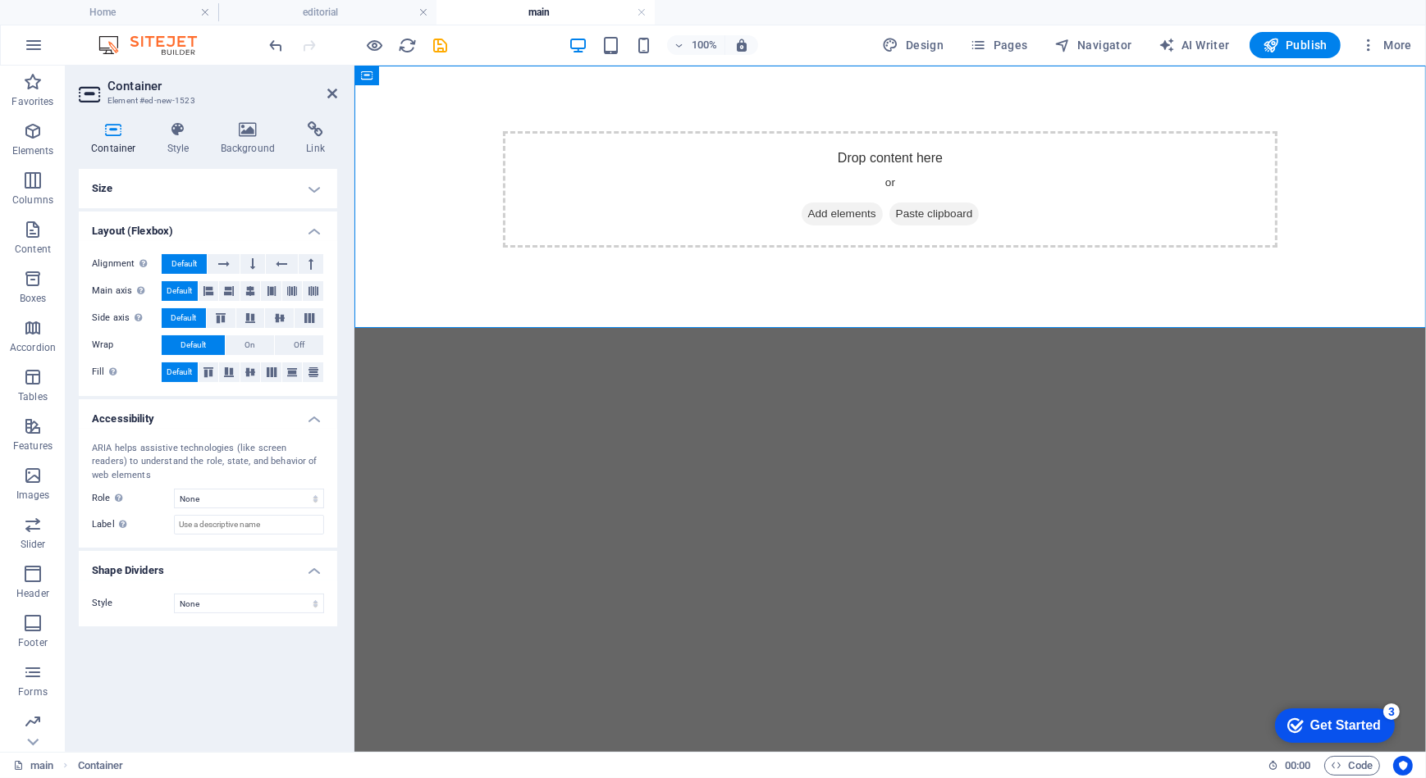
click at [168, 194] on h4 "Size" at bounding box center [208, 188] width 258 height 39
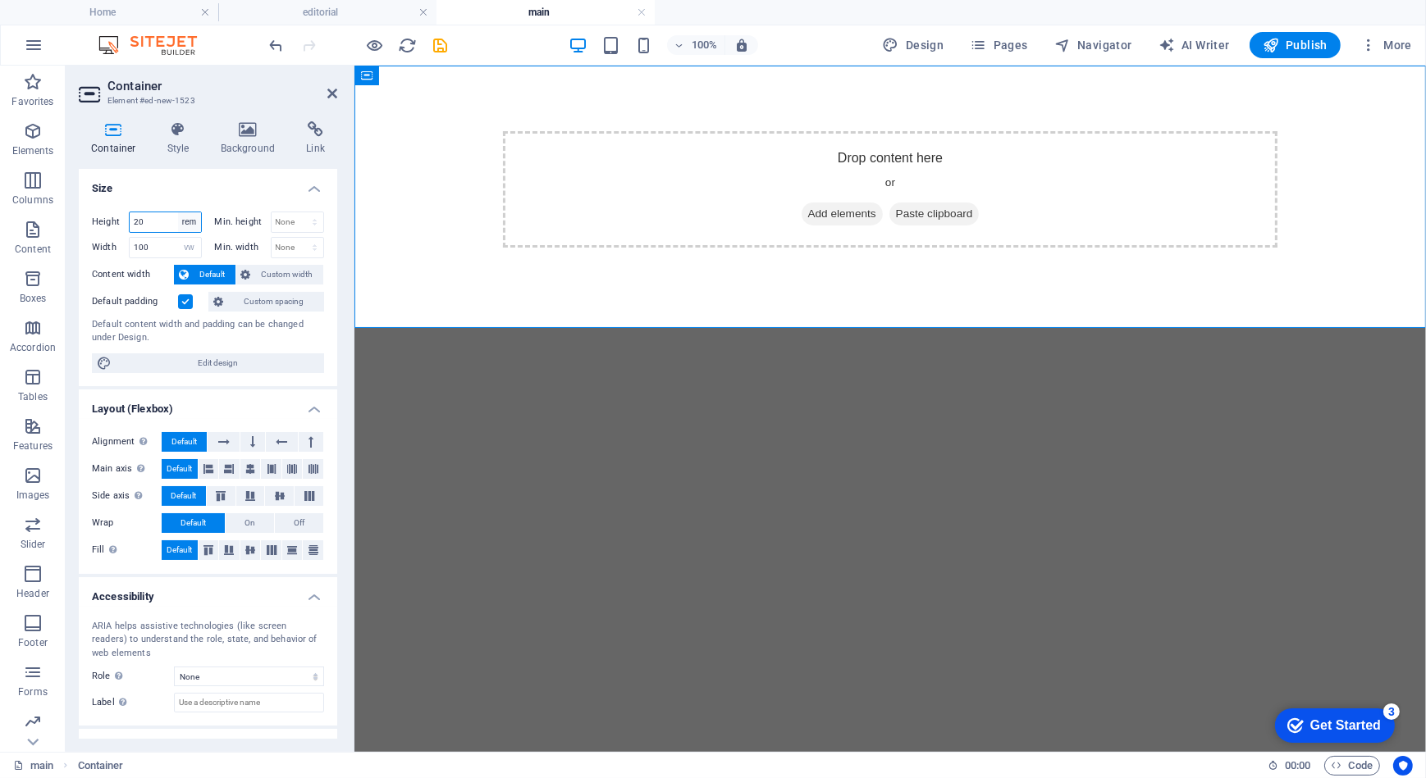
click at [196, 221] on select "Default px rem % vh vw" at bounding box center [189, 222] width 23 height 20
click at [155, 186] on h4 "Size" at bounding box center [208, 184] width 258 height 30
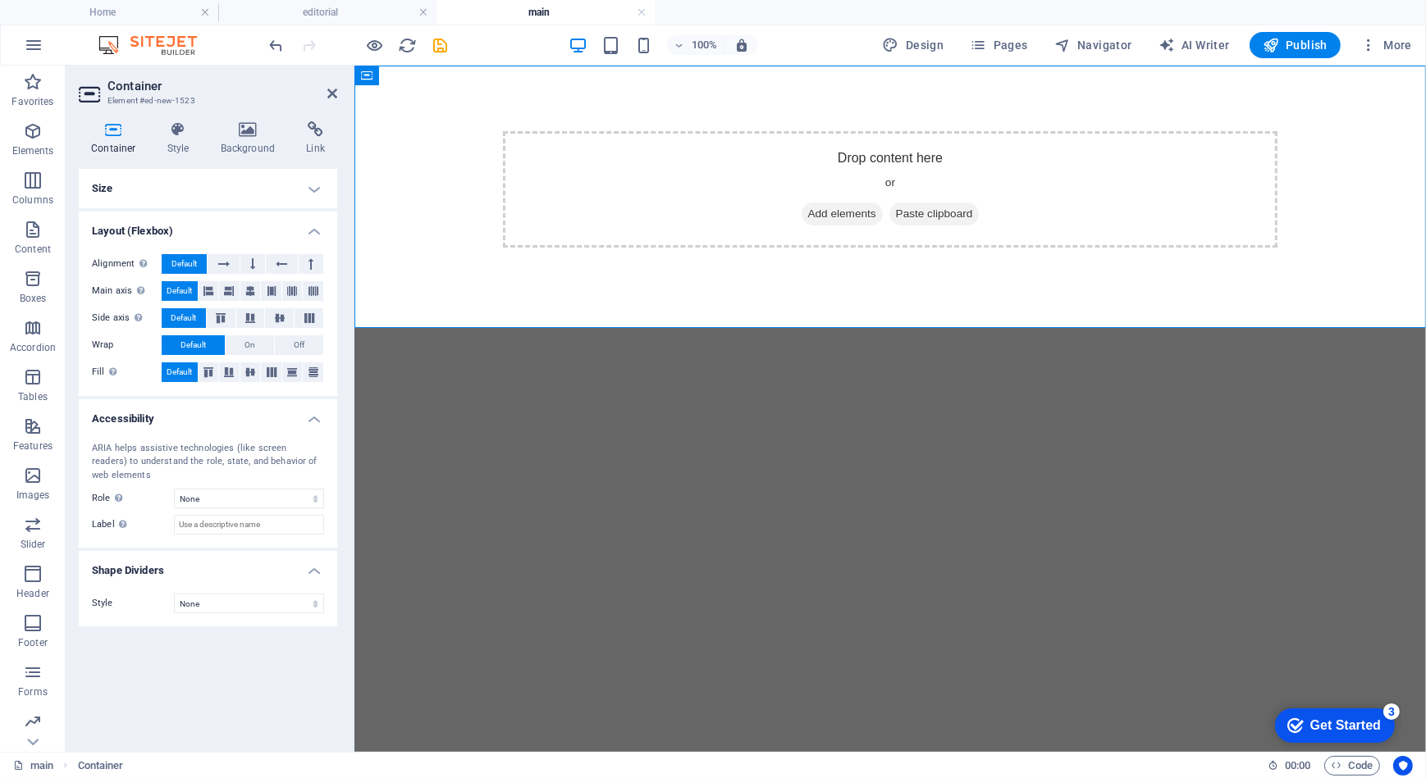
click at [182, 189] on h4 "Size" at bounding box center [208, 188] width 258 height 39
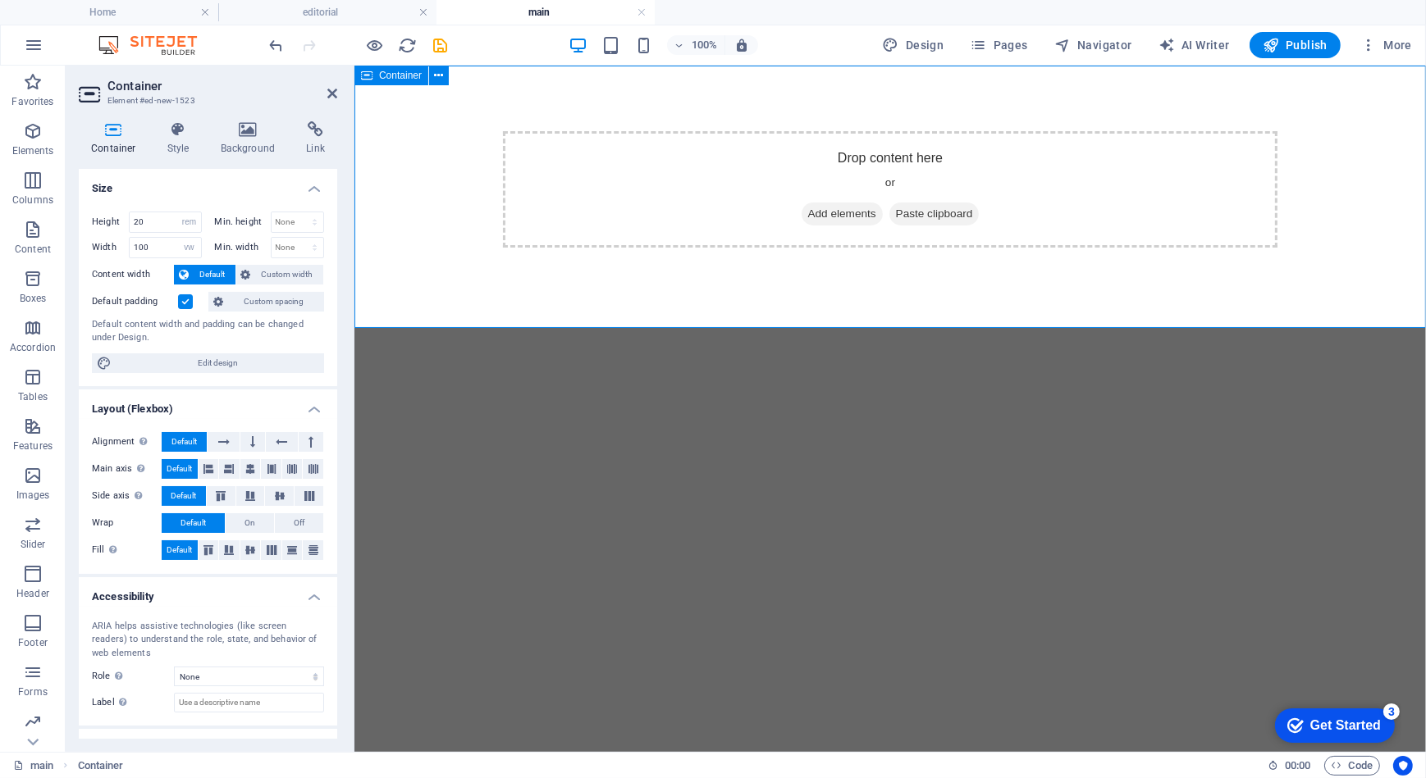
click at [396, 148] on div "Drop content here or Add elements Paste clipboard" at bounding box center [889, 196] width 1071 height 262
drag, startPoint x: 153, startPoint y: 221, endPoint x: 116, endPoint y: 217, distance: 37.1
click at [116, 217] on div "Height 20 Default px rem % vh vw" at bounding box center [147, 222] width 110 height 21
type input "4"
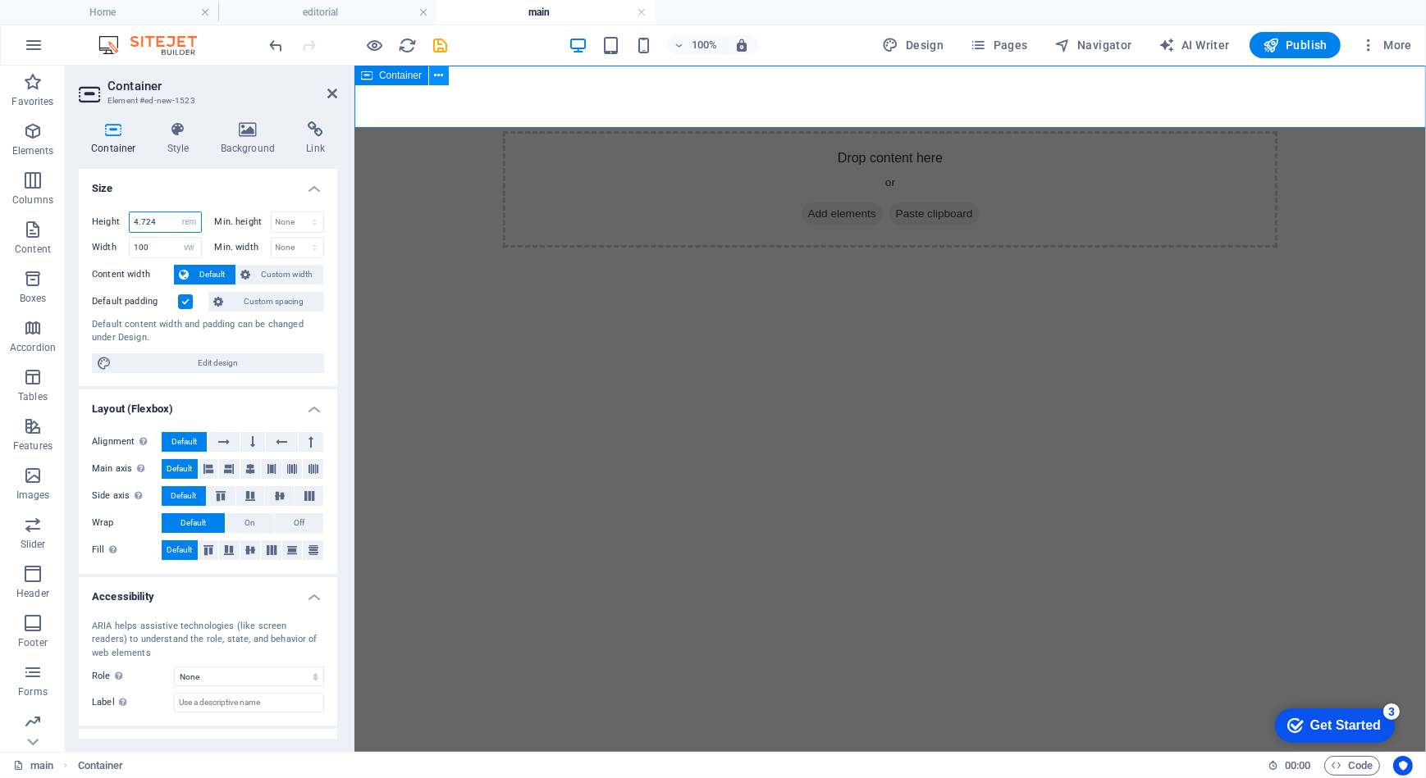
type input "4.724"
click at [446, 76] on button at bounding box center [439, 76] width 20 height 20
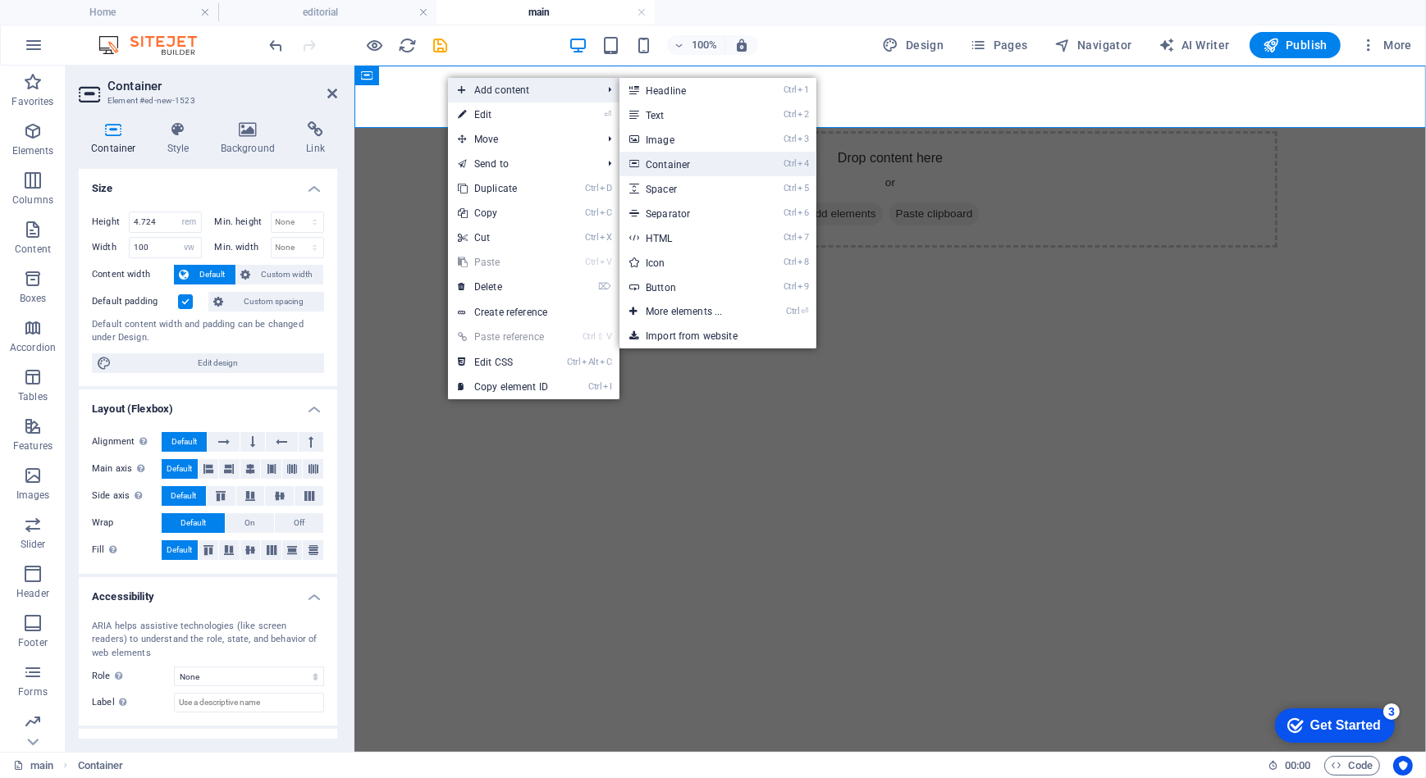
click at [695, 172] on link "Ctrl 4 Container" at bounding box center [686, 164] width 135 height 25
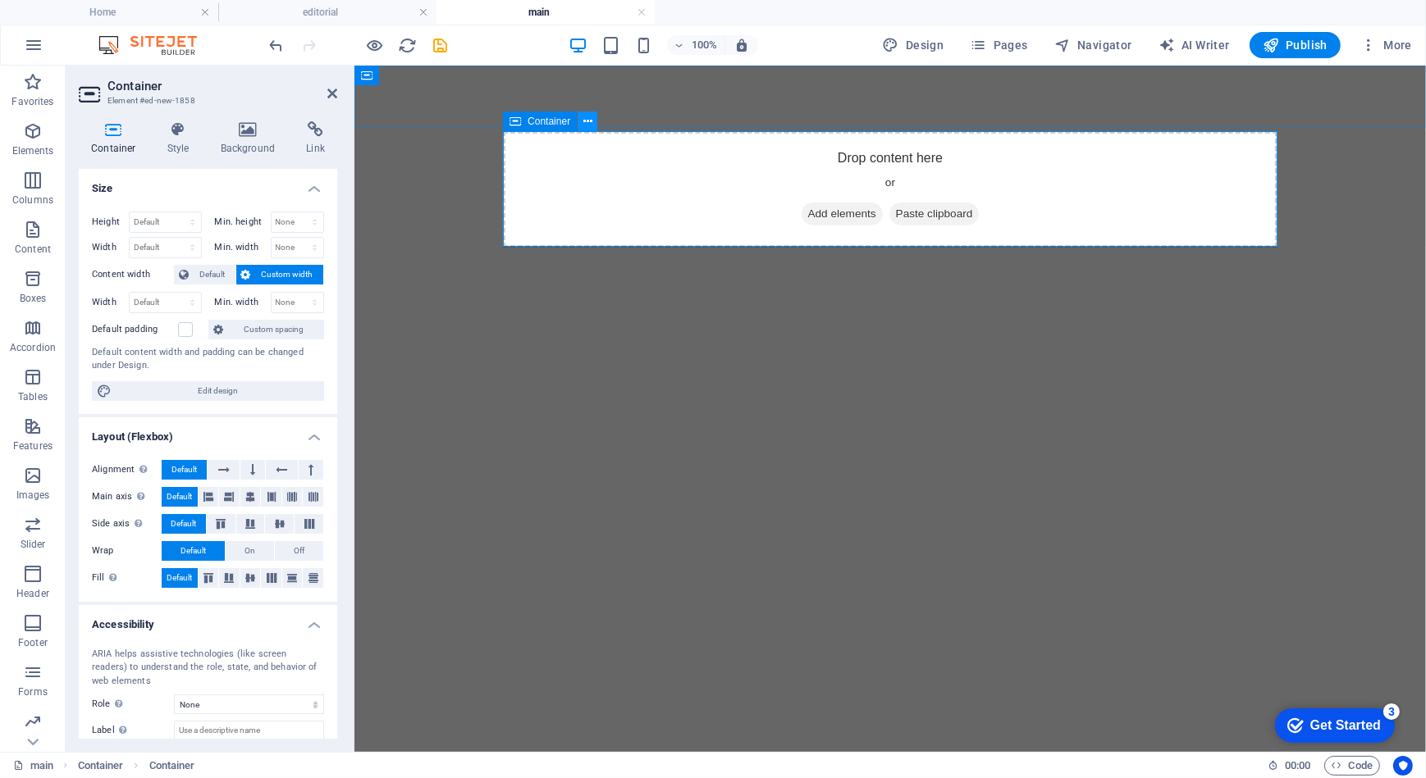
click at [581, 126] on button at bounding box center [587, 122] width 20 height 20
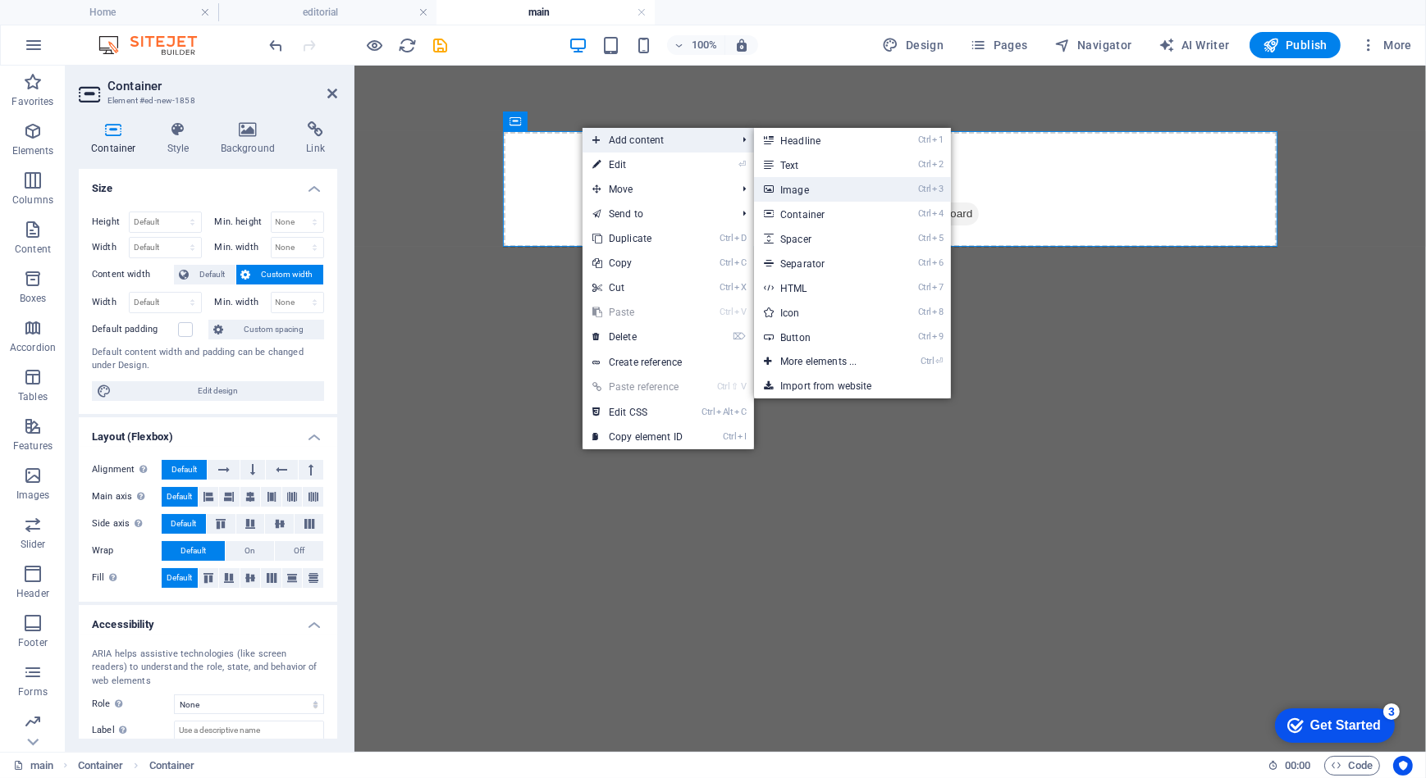
click at [836, 188] on link "Ctrl 3 Image" at bounding box center [821, 189] width 135 height 25
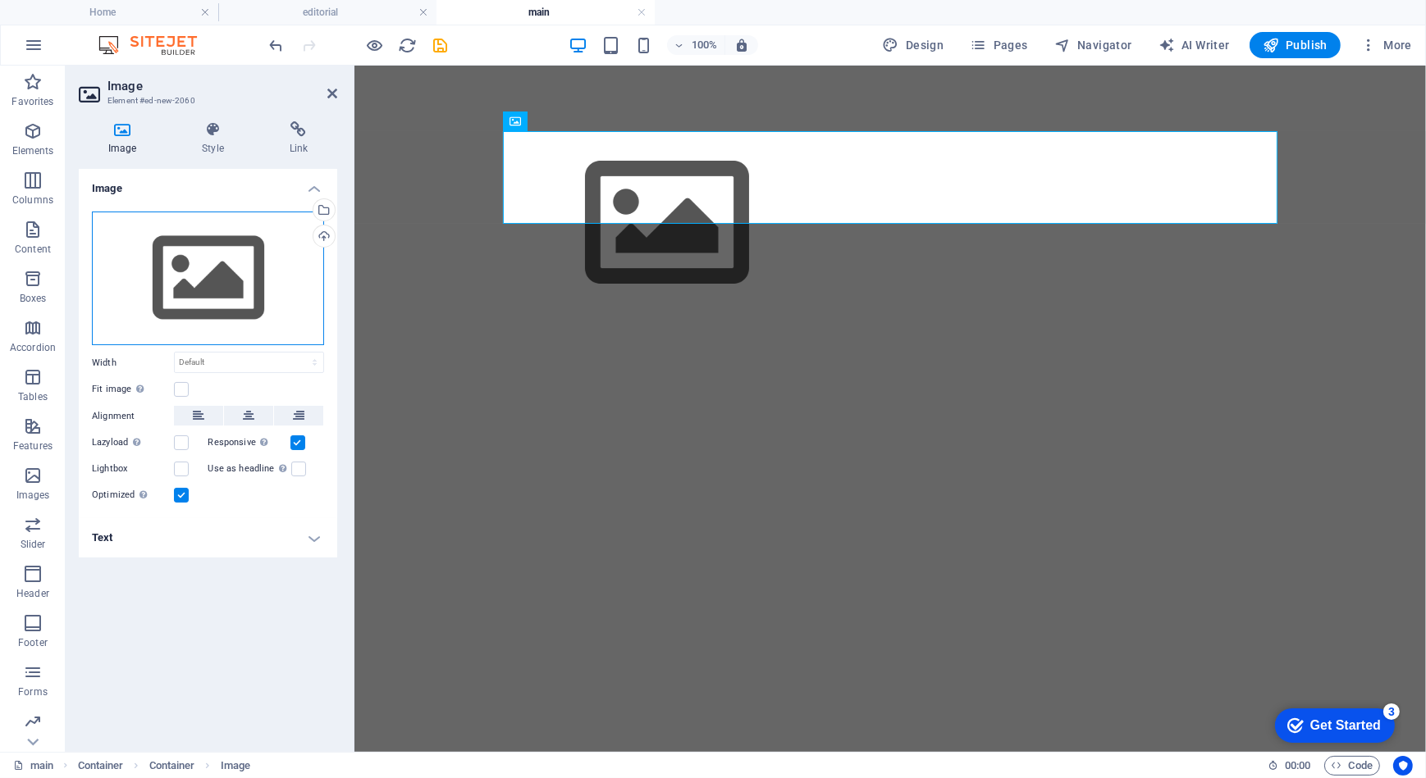
click at [284, 267] on div "Drag files here, click to choose files or select files from Files or our free s…" at bounding box center [208, 279] width 232 height 135
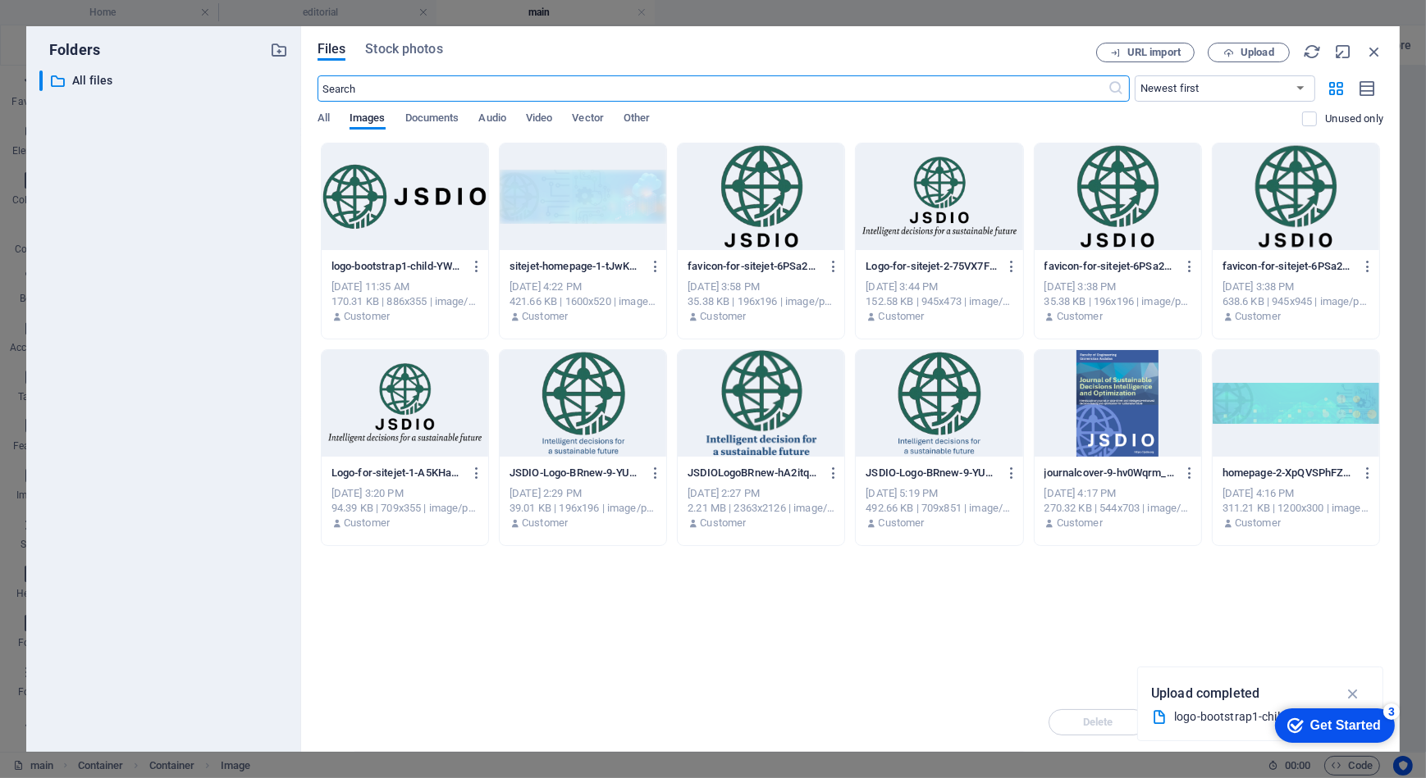
click at [440, 197] on div at bounding box center [405, 197] width 167 height 107
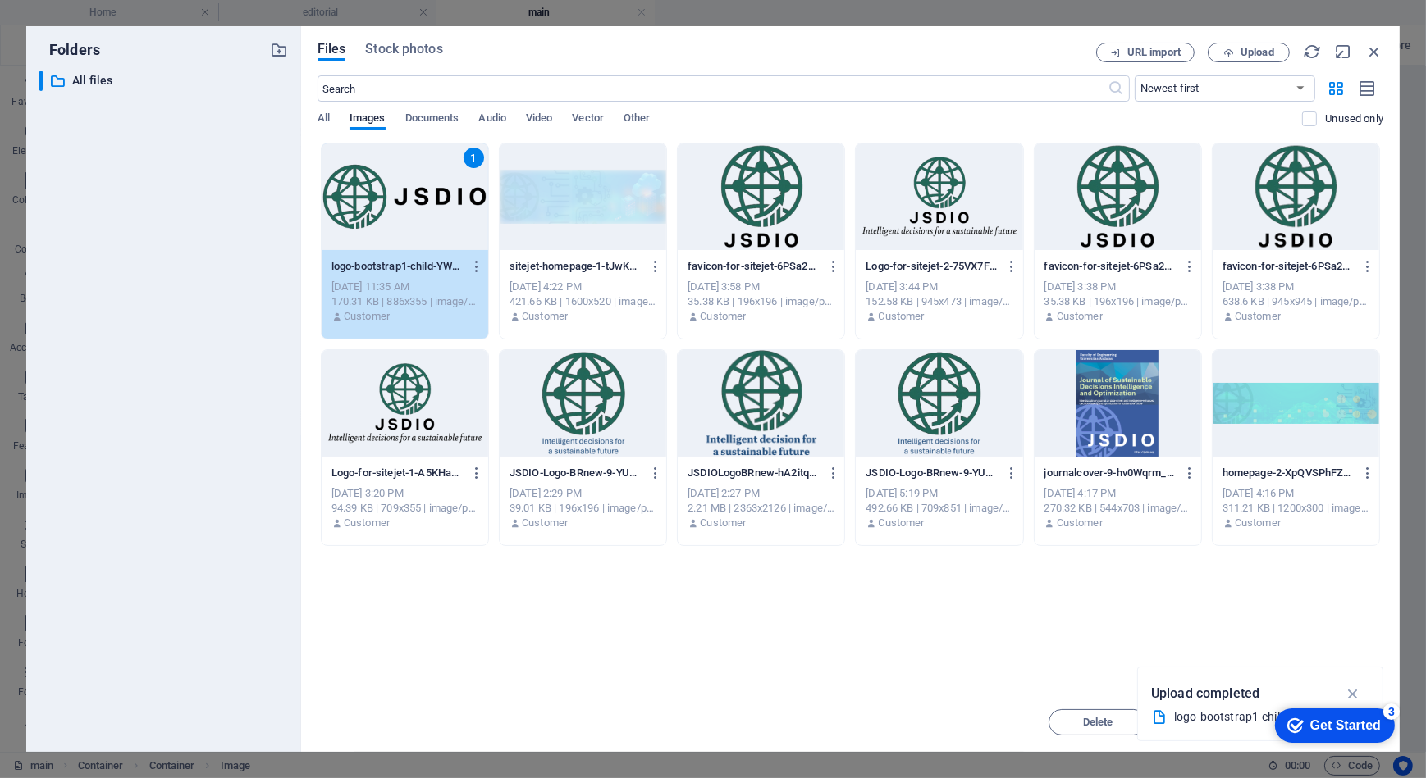
click at [440, 197] on div "1" at bounding box center [405, 197] width 167 height 107
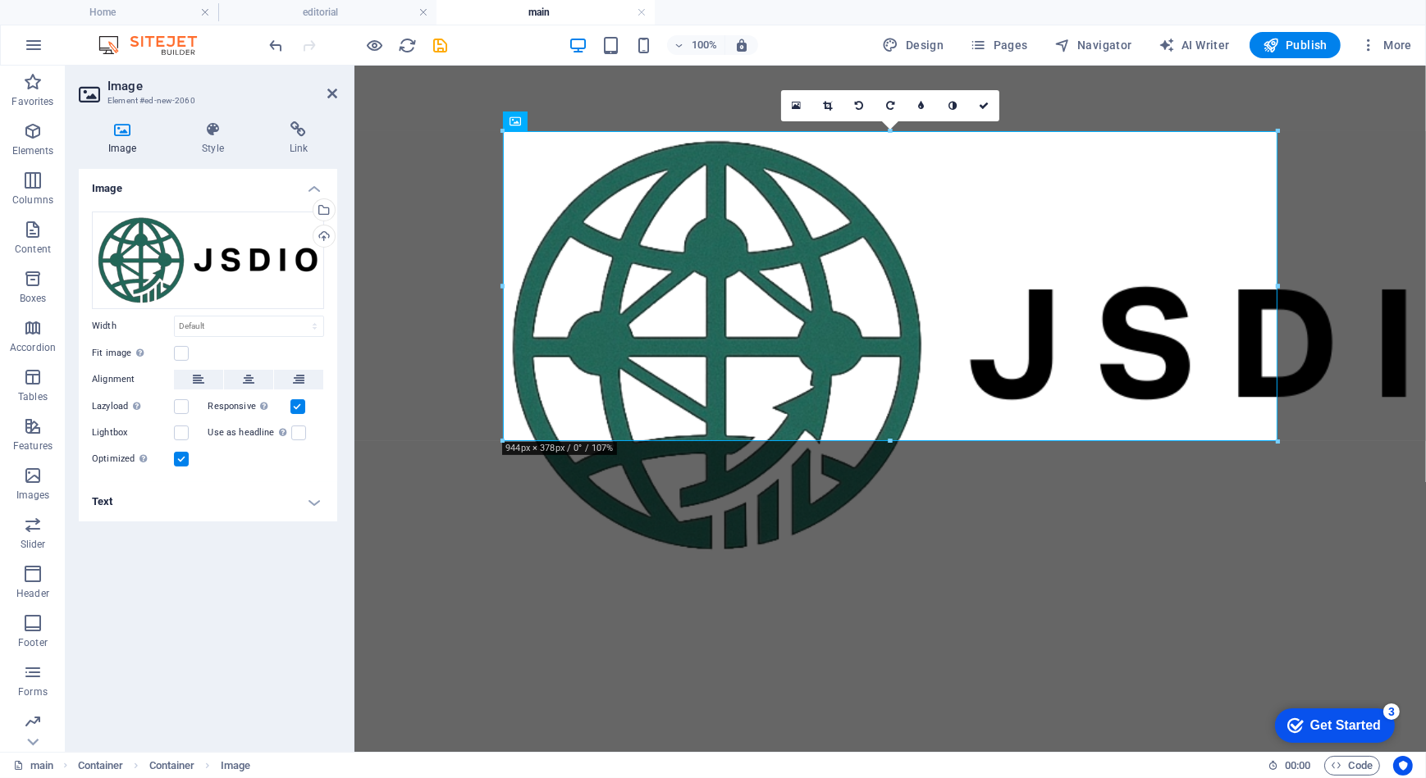
click at [771, 127] on html "Skip to main content" at bounding box center [889, 96] width 1071 height 62
click at [196, 275] on div "Drag files here, click to choose files or select files from Files or our free s…" at bounding box center [208, 261] width 232 height 98
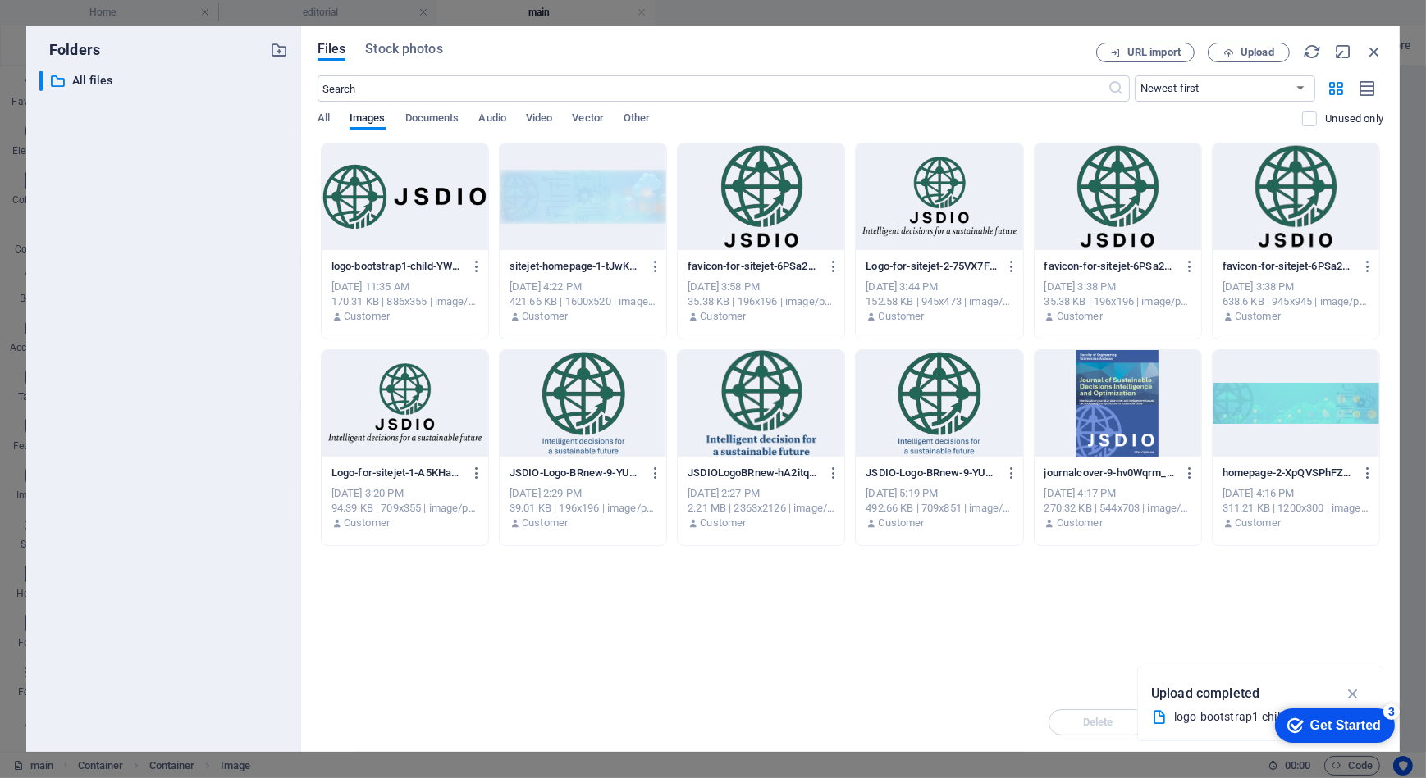
click at [1326, 645] on div "Drop files here to upload them instantly logo-bootstrap1-child-YWVFZuYc2Vjf4u3-…" at bounding box center [850, 418] width 1066 height 550
click at [1370, 49] on icon "button" at bounding box center [1374, 52] width 18 height 18
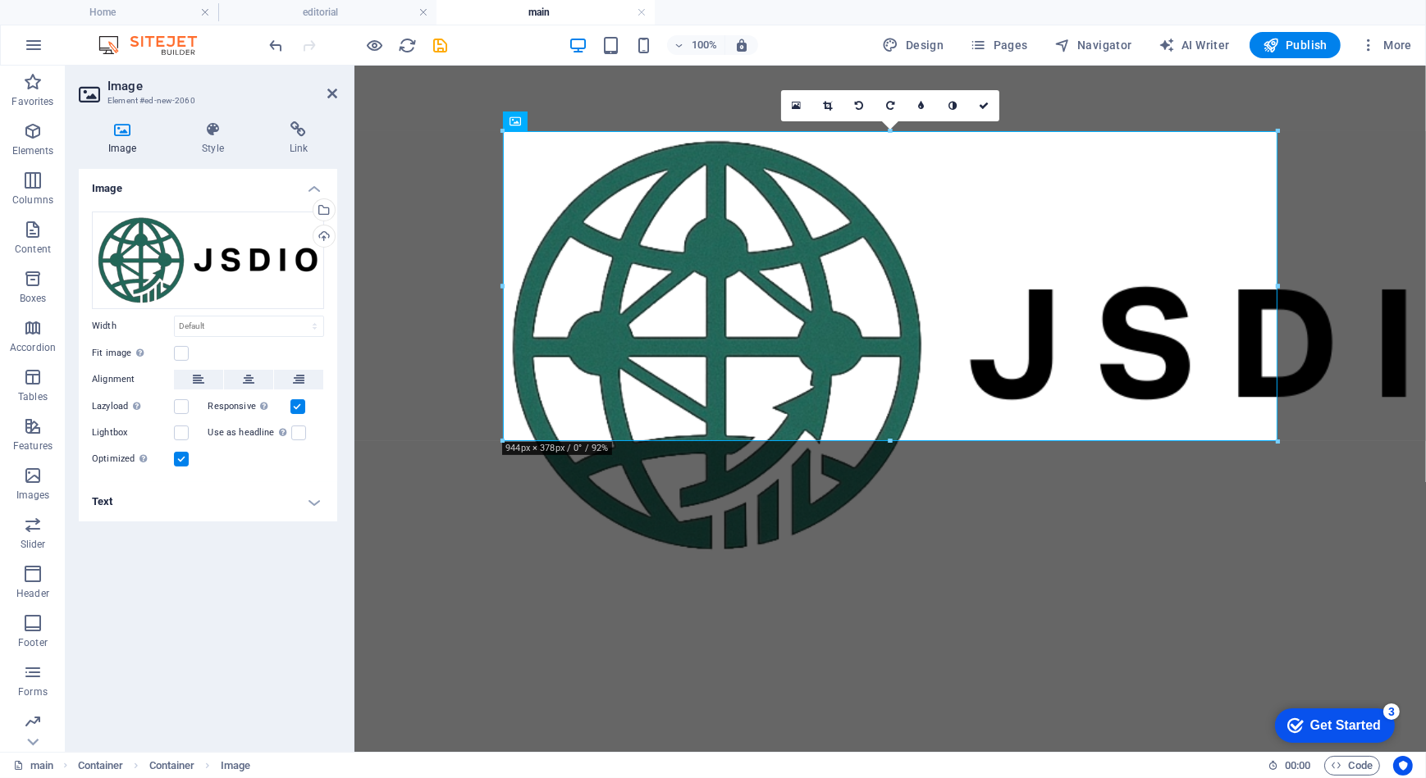
click at [701, 127] on html "Skip to main content" at bounding box center [889, 96] width 1071 height 62
click at [203, 321] on select "Default auto px rem % em vh vw" at bounding box center [249, 327] width 148 height 20
click at [175, 317] on select "Default auto px rem % em vh vw" at bounding box center [249, 327] width 148 height 20
click at [193, 376] on icon at bounding box center [198, 380] width 11 height 20
click at [177, 353] on label at bounding box center [181, 353] width 15 height 15
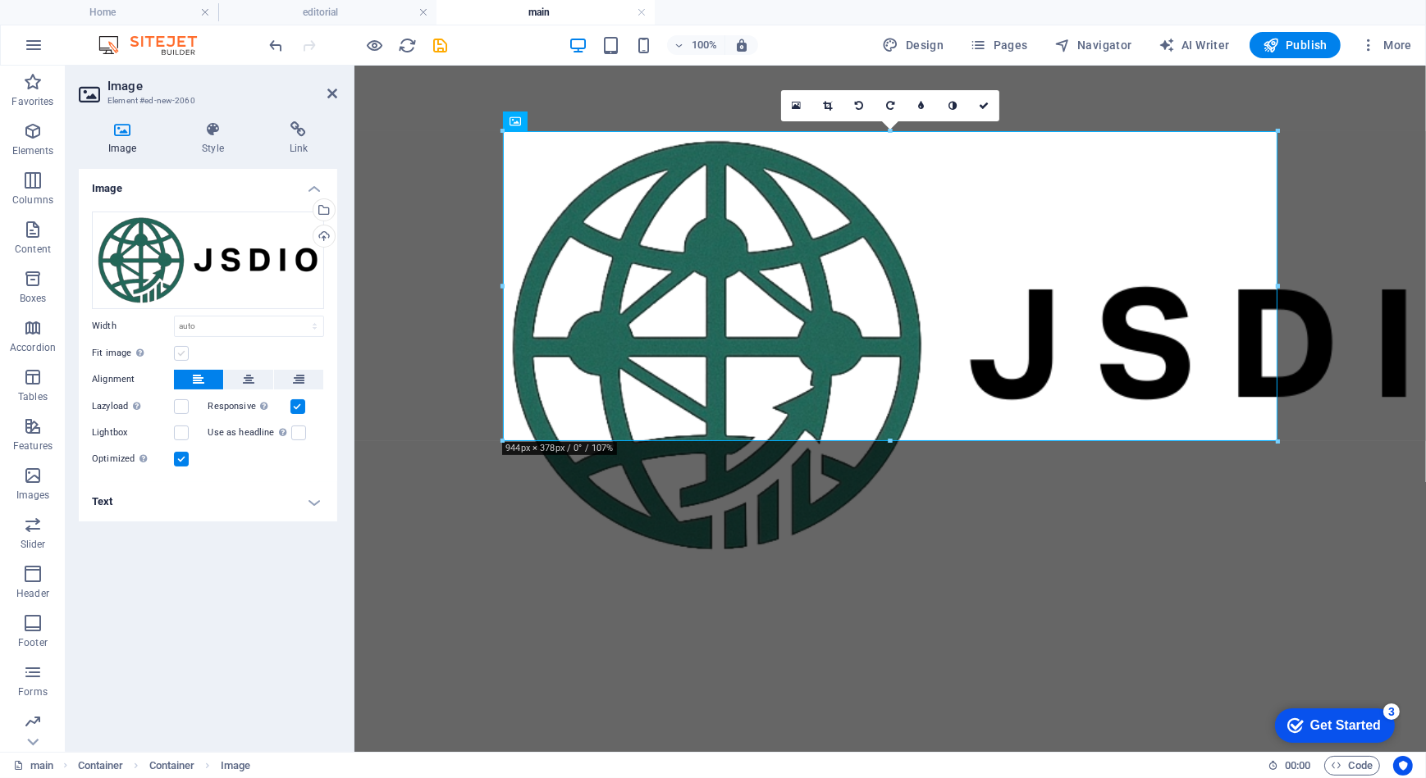
click at [0, 0] on input "Fit image Automatically fit image to a fixed width and height" at bounding box center [0, 0] width 0 height 0
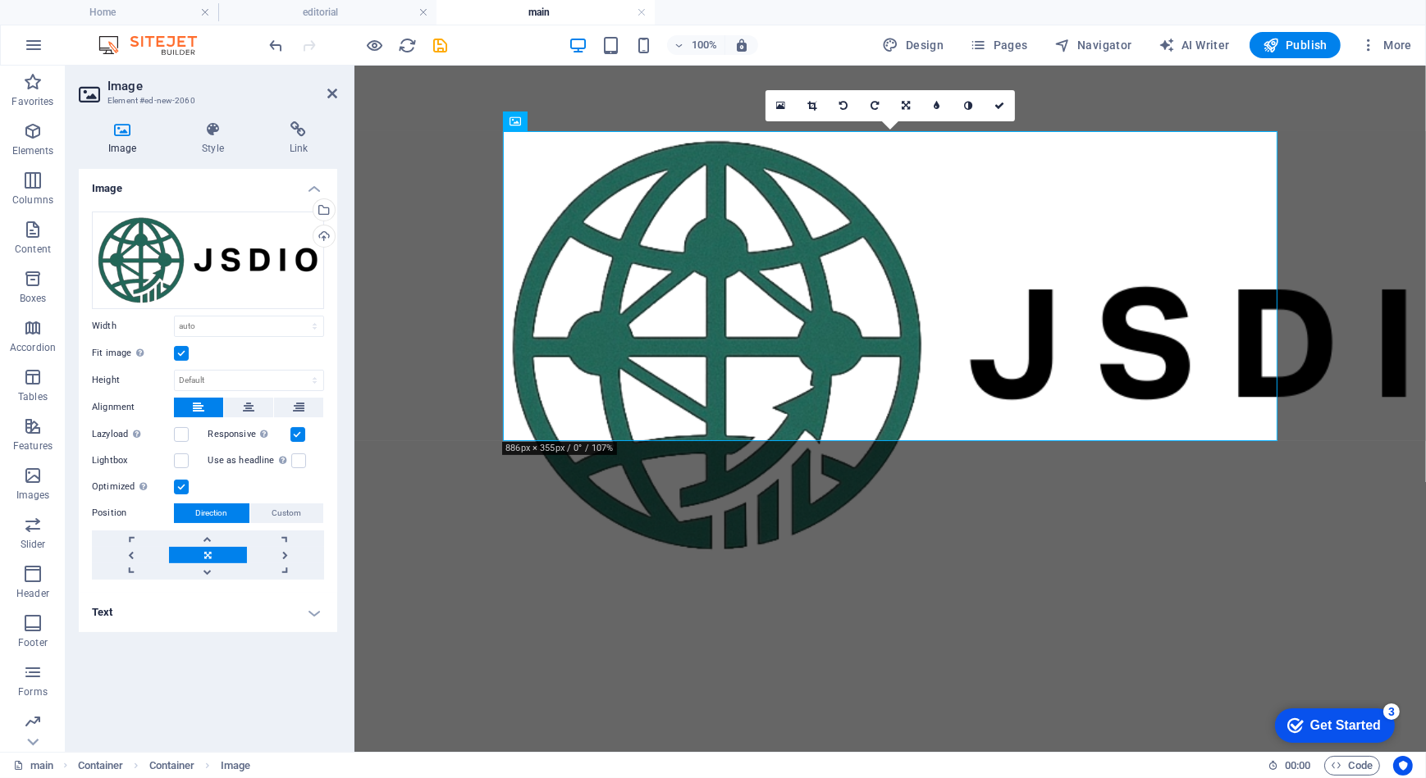
click at [182, 349] on label at bounding box center [181, 353] width 15 height 15
click at [0, 0] on input "Fit image Automatically fit image to a fixed width and height" at bounding box center [0, 0] width 0 height 0
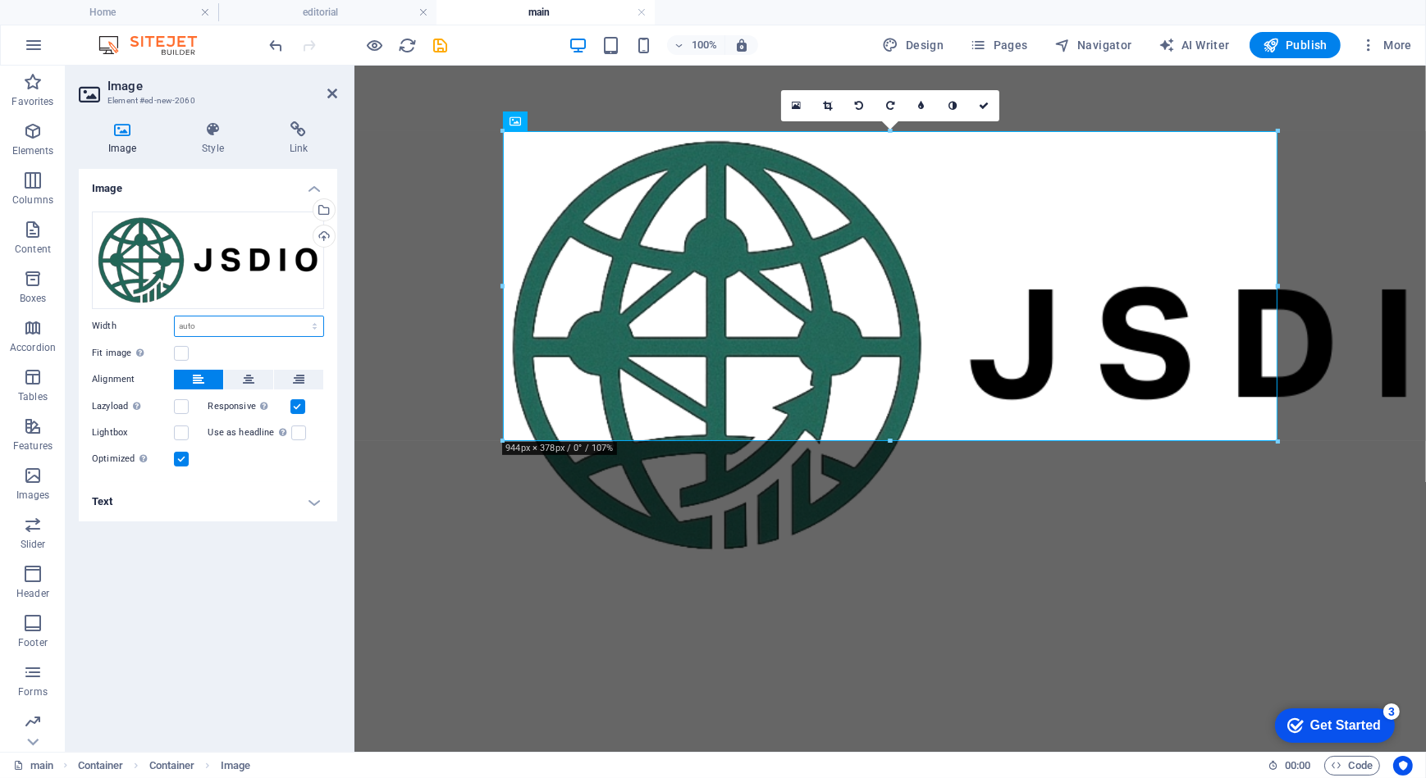
click at [194, 325] on select "Default auto px rem % em vh vw" at bounding box center [249, 327] width 148 height 20
select select "rem"
click at [300, 317] on select "Default auto px rem % em vh vw" at bounding box center [249, 327] width 148 height 20
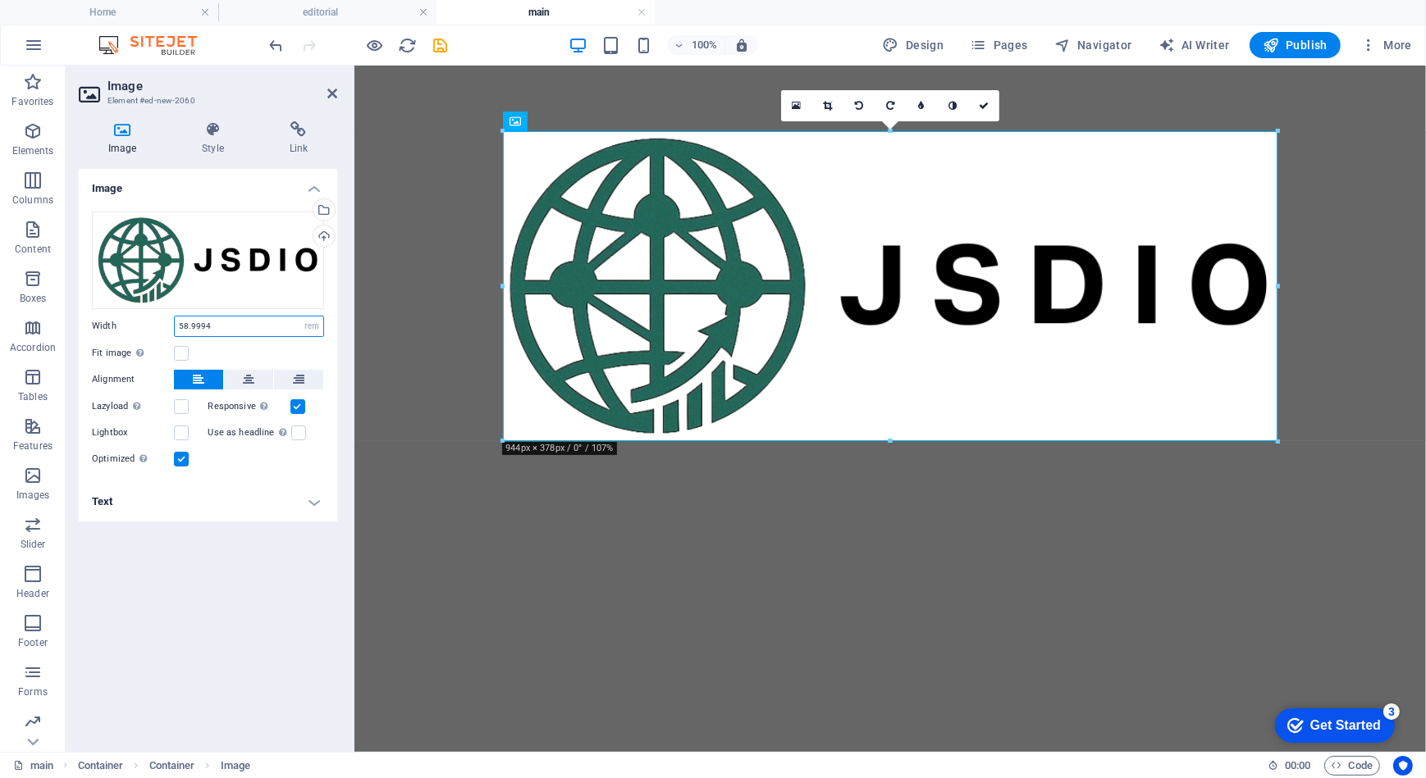
click at [246, 334] on input "58.9994" at bounding box center [249, 327] width 148 height 20
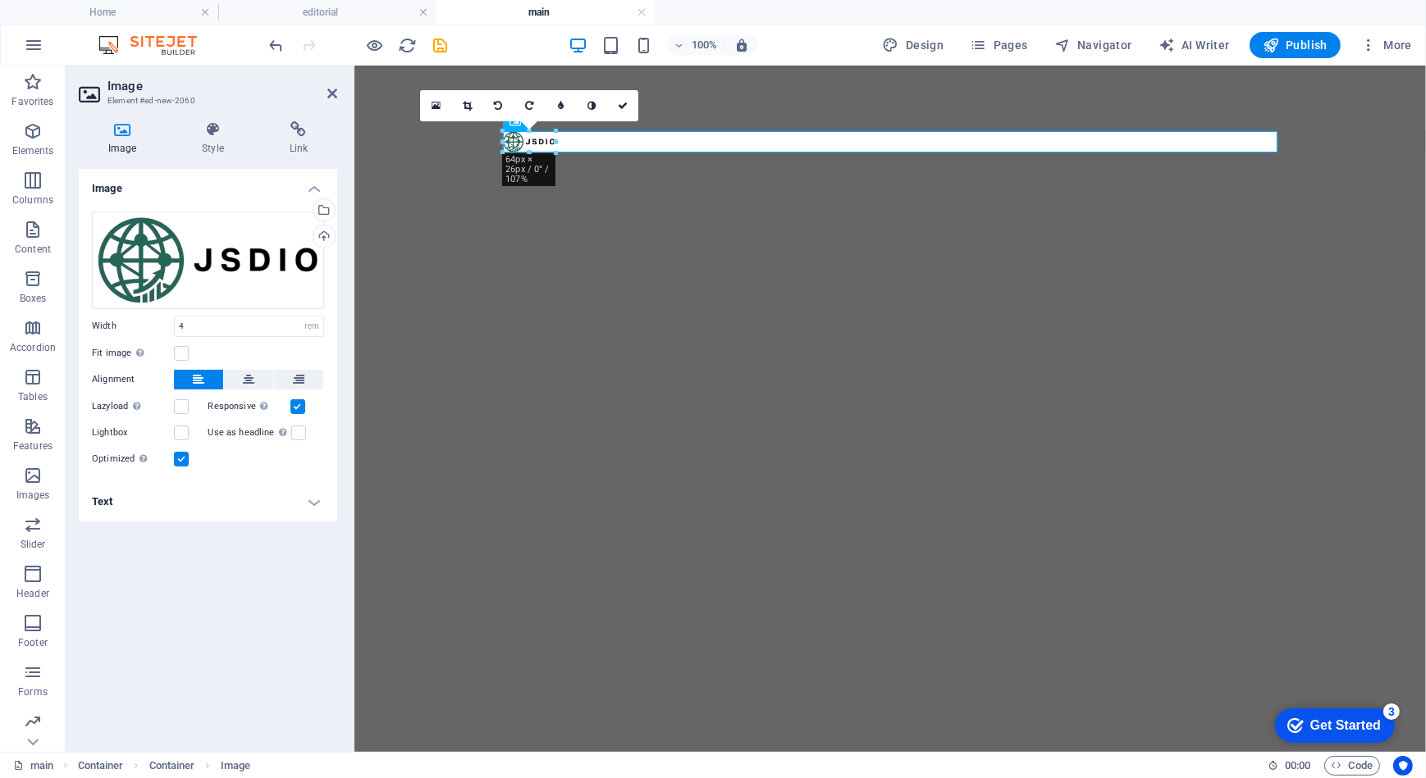
click at [650, 127] on html "Skip to main content" at bounding box center [889, 96] width 1071 height 62
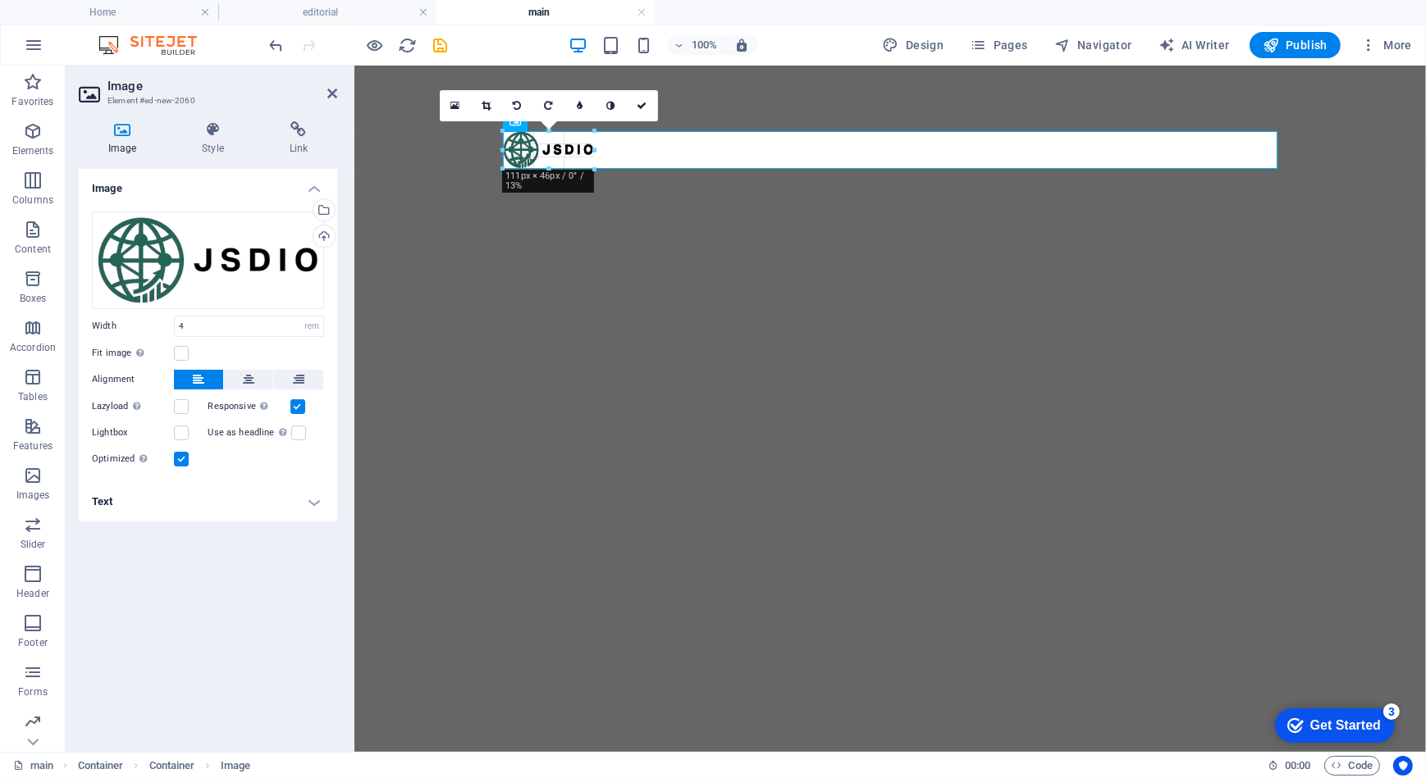
drag, startPoint x: 529, startPoint y: 151, endPoint x: 529, endPoint y: 167, distance: 16.4
type input "107"
select select "px"
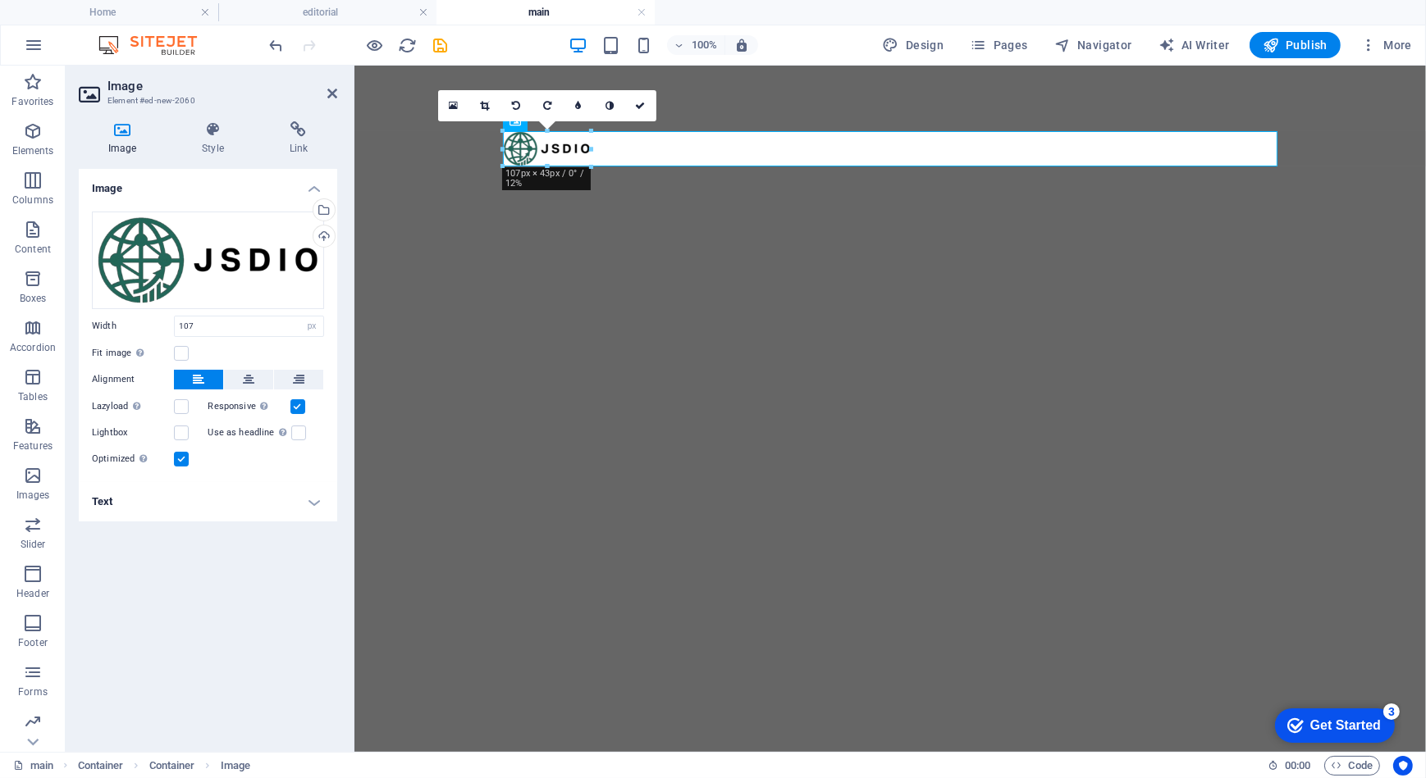
click at [574, 127] on html "Skip to main content" at bounding box center [889, 96] width 1071 height 62
click at [331, 92] on icon at bounding box center [332, 93] width 10 height 13
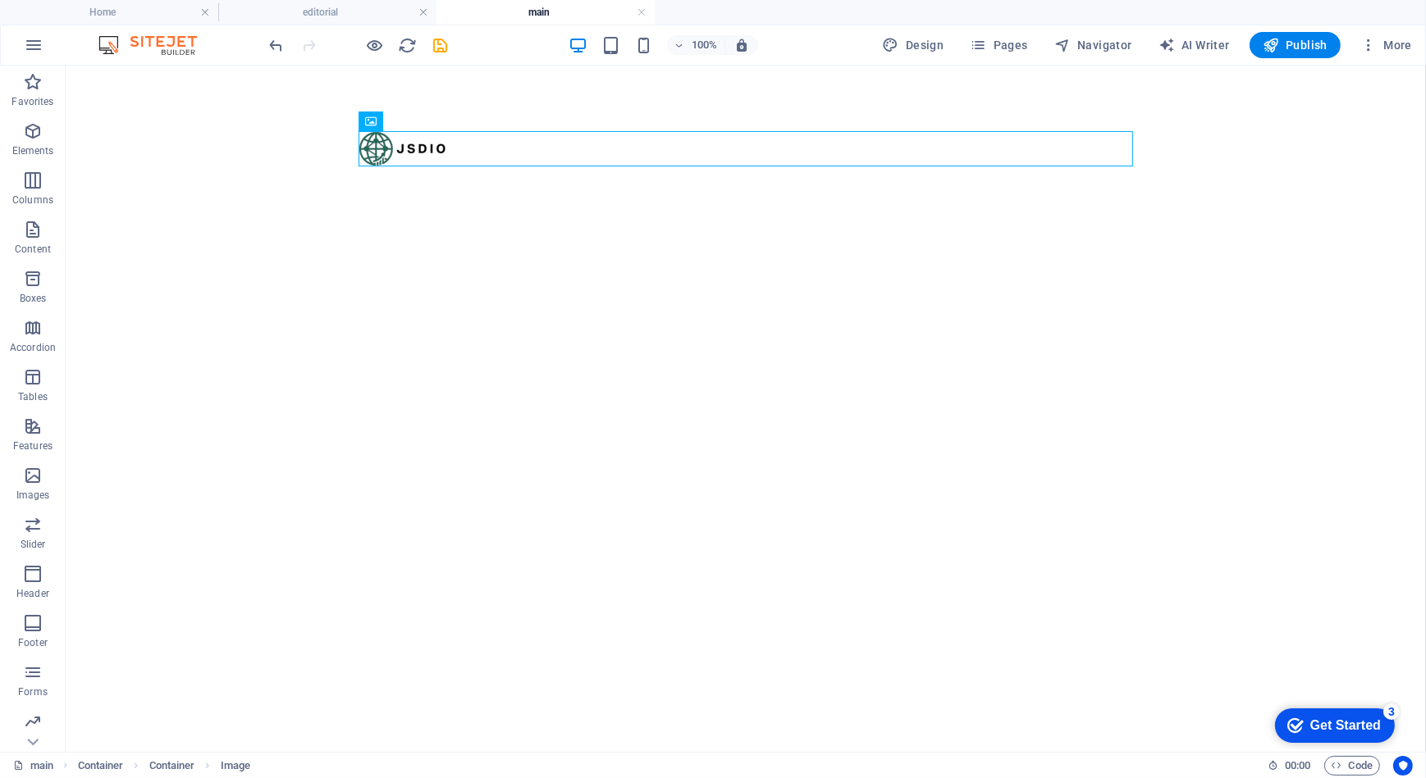
click at [492, 127] on html "Skip to main content" at bounding box center [745, 96] width 1360 height 62
click at [414, 127] on html "Skip to main content" at bounding box center [745, 96] width 1360 height 62
drag, startPoint x: 406, startPoint y: 154, endPoint x: 377, endPoint y: 89, distance: 71.2
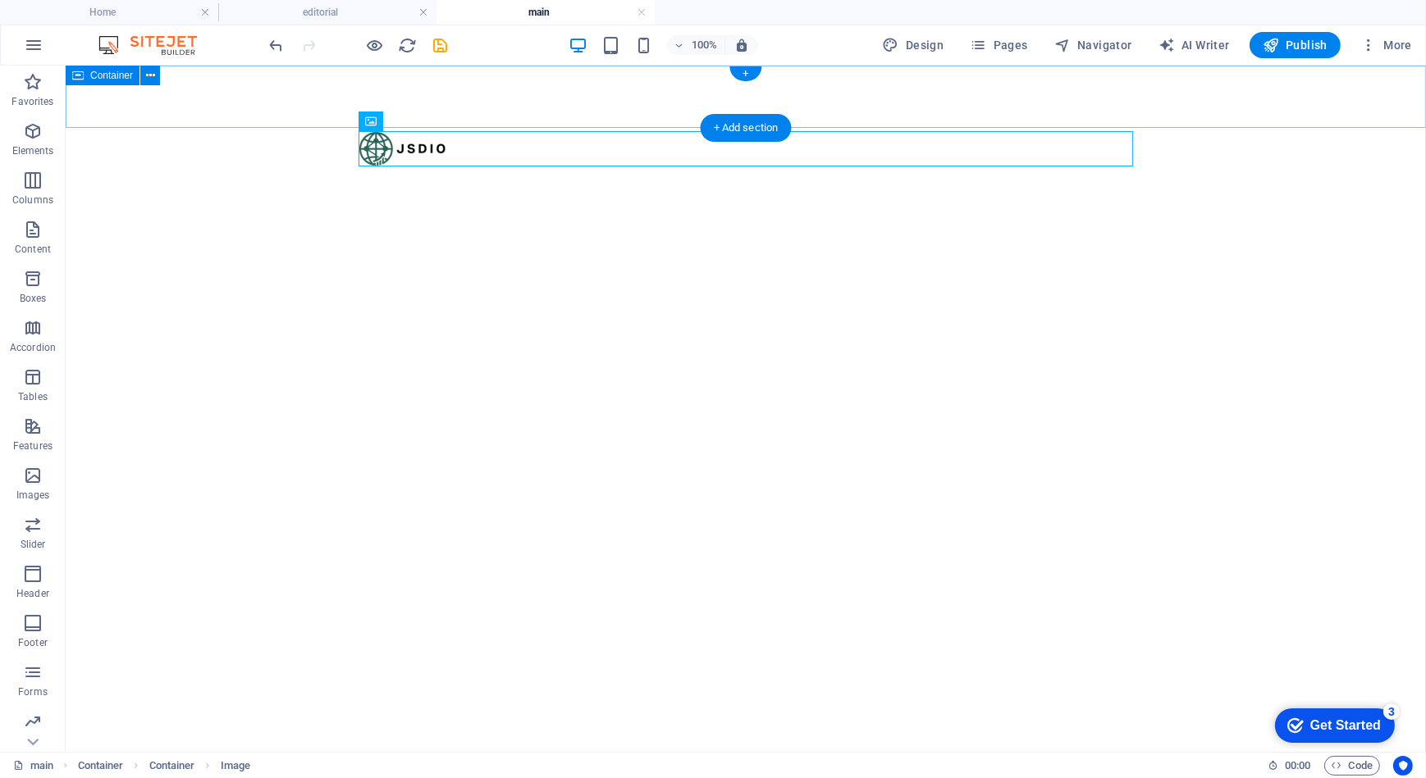
click at [377, 89] on html "Skip to main content" at bounding box center [745, 96] width 1360 height 62
click at [517, 127] on html "Skip to main content" at bounding box center [745, 96] width 1360 height 62
click at [452, 127] on html "Skip to main content" at bounding box center [745, 96] width 1360 height 62
click at [416, 121] on span "Container" at bounding box center [404, 121] width 43 height 10
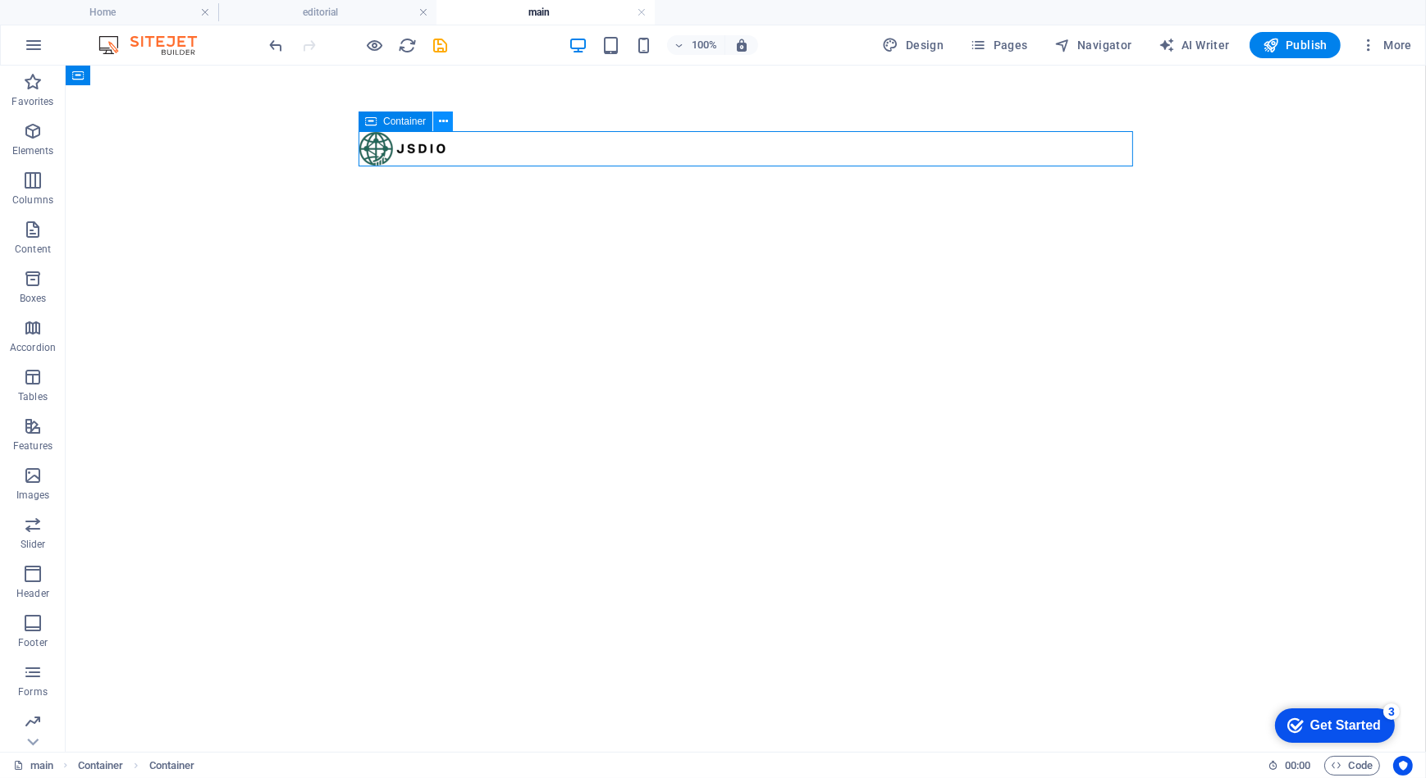
click at [440, 124] on icon at bounding box center [443, 121] width 9 height 17
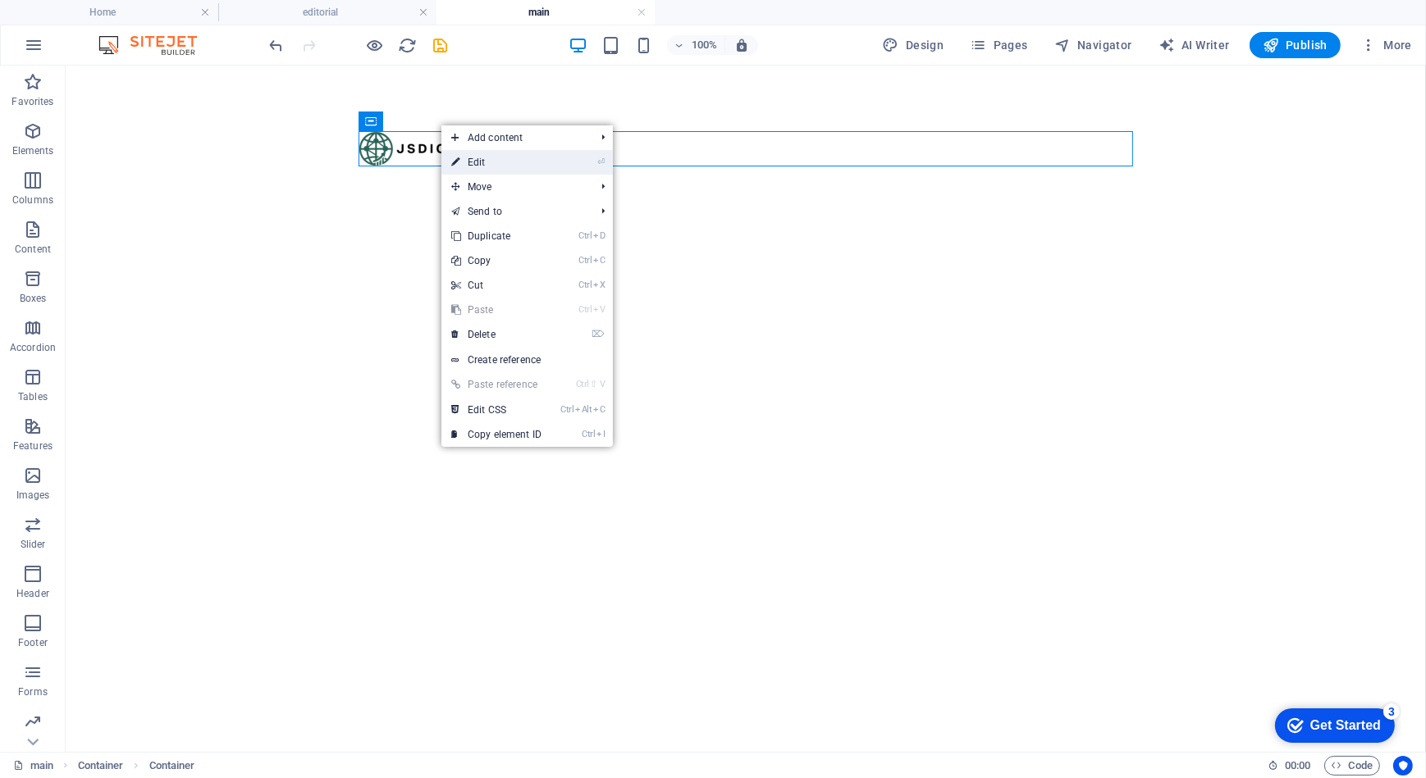
click at [476, 165] on link "⏎ Edit" at bounding box center [496, 162] width 110 height 25
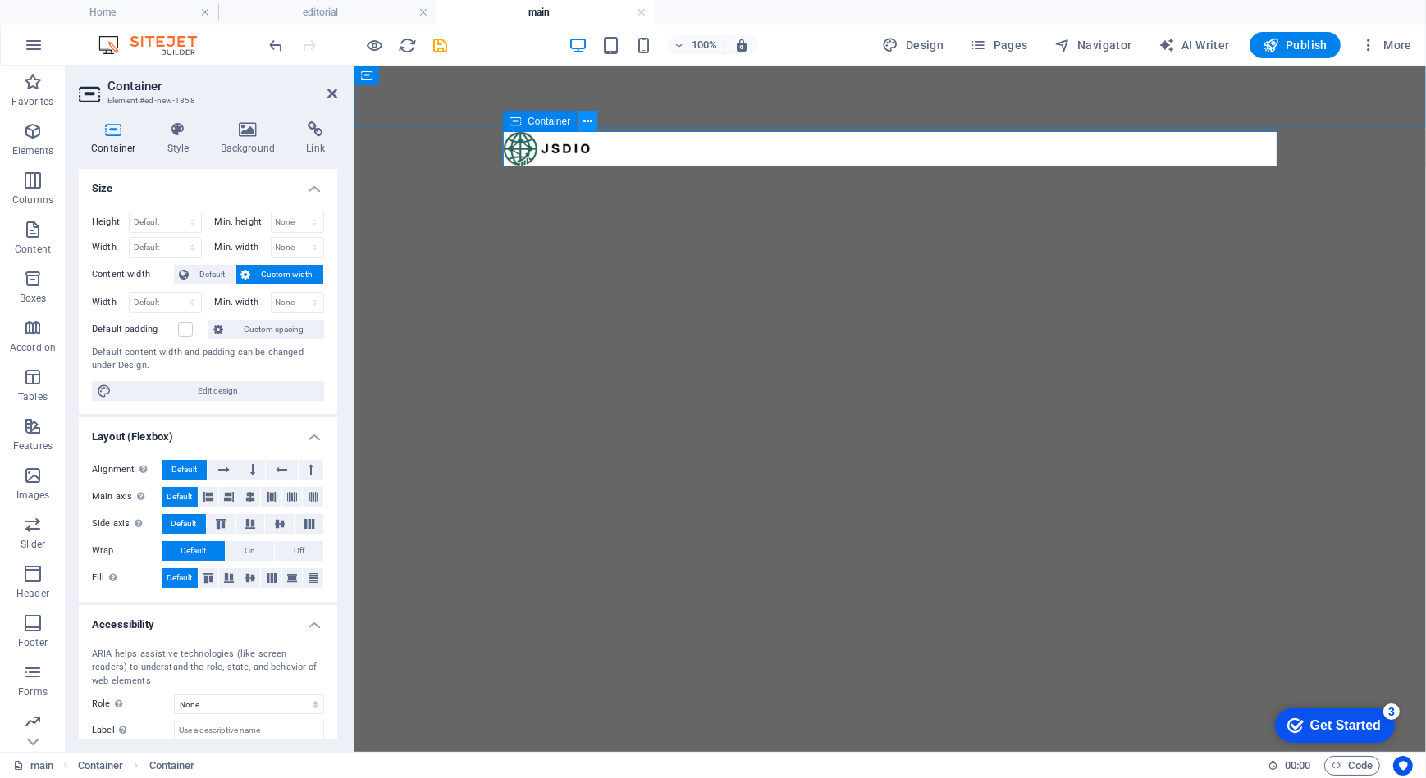
click at [587, 123] on icon at bounding box center [587, 121] width 9 height 17
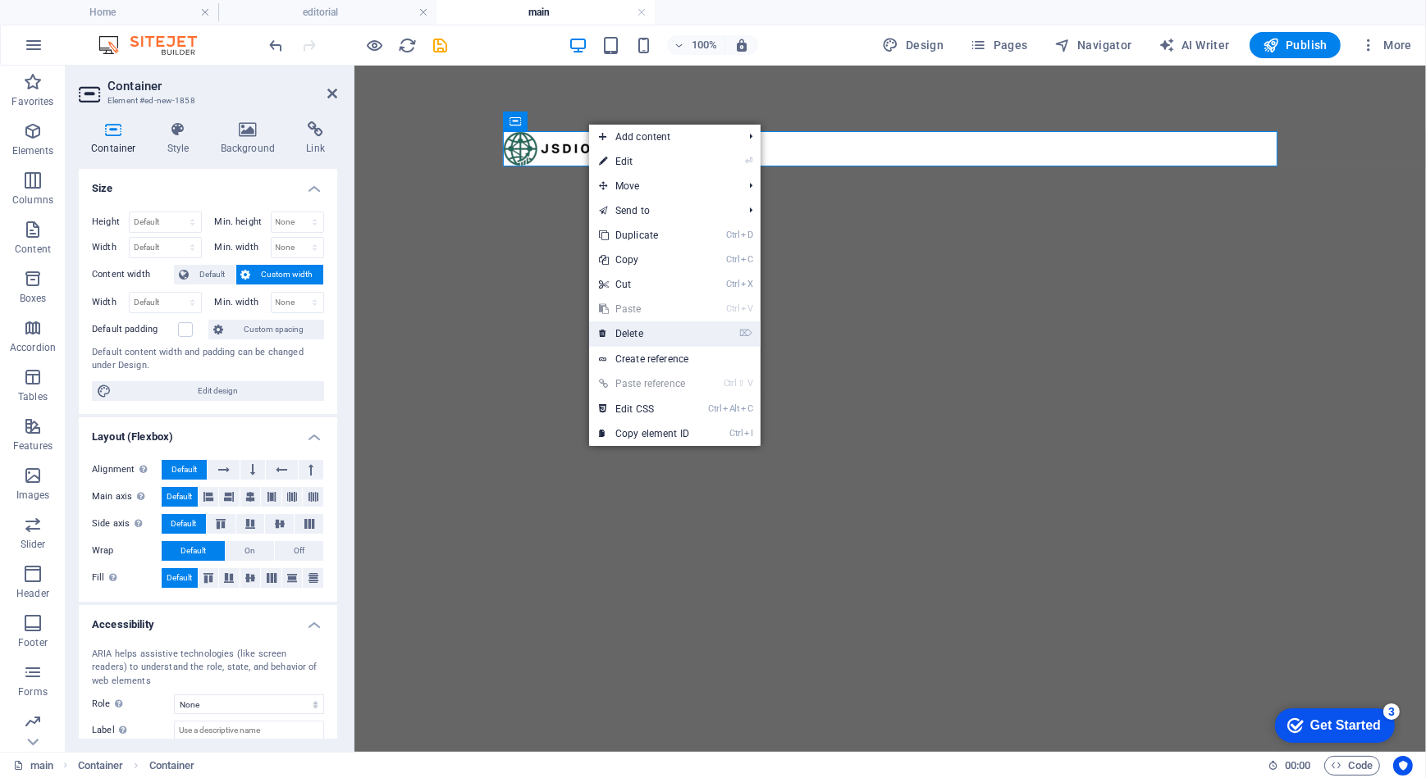
click at [657, 334] on link "⌦ Delete" at bounding box center [644, 334] width 110 height 25
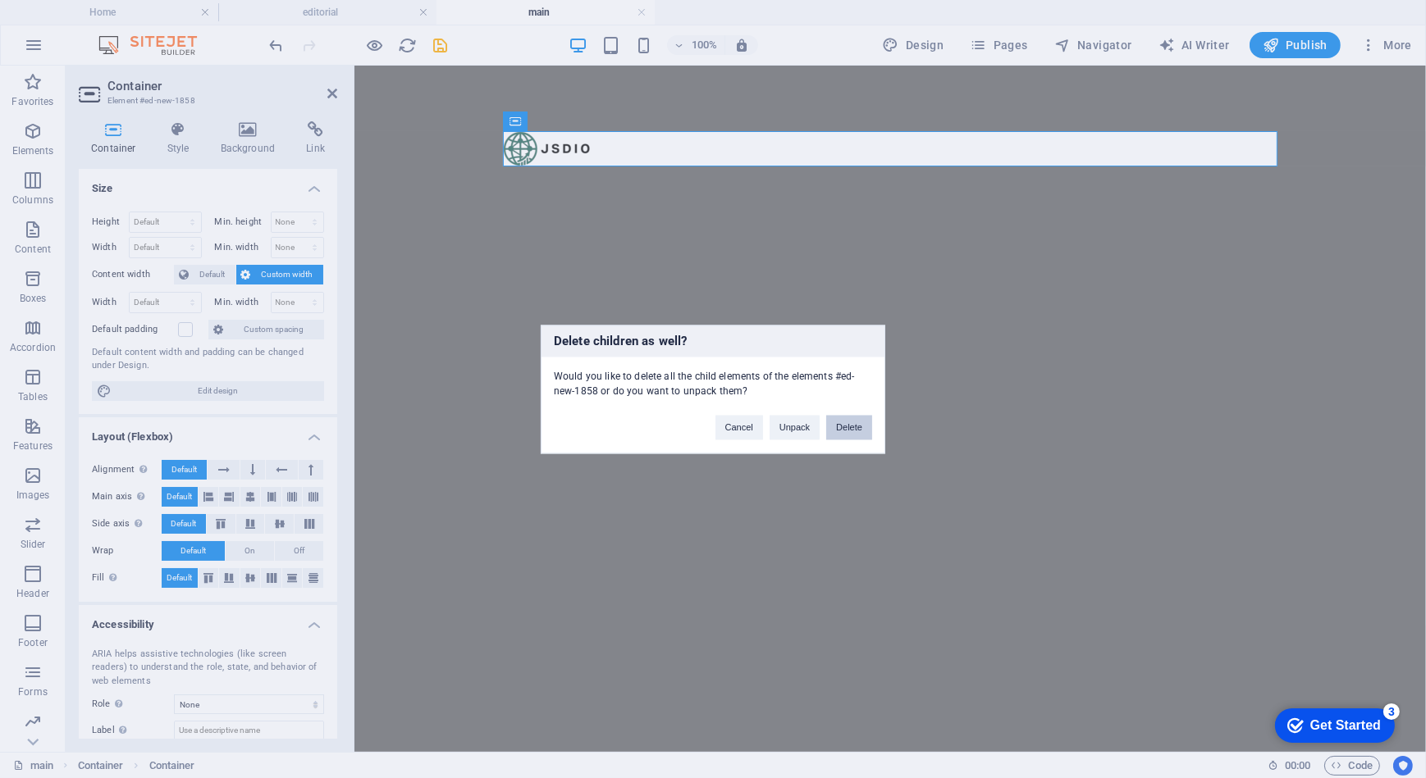
click at [844, 430] on button "Delete" at bounding box center [849, 427] width 46 height 25
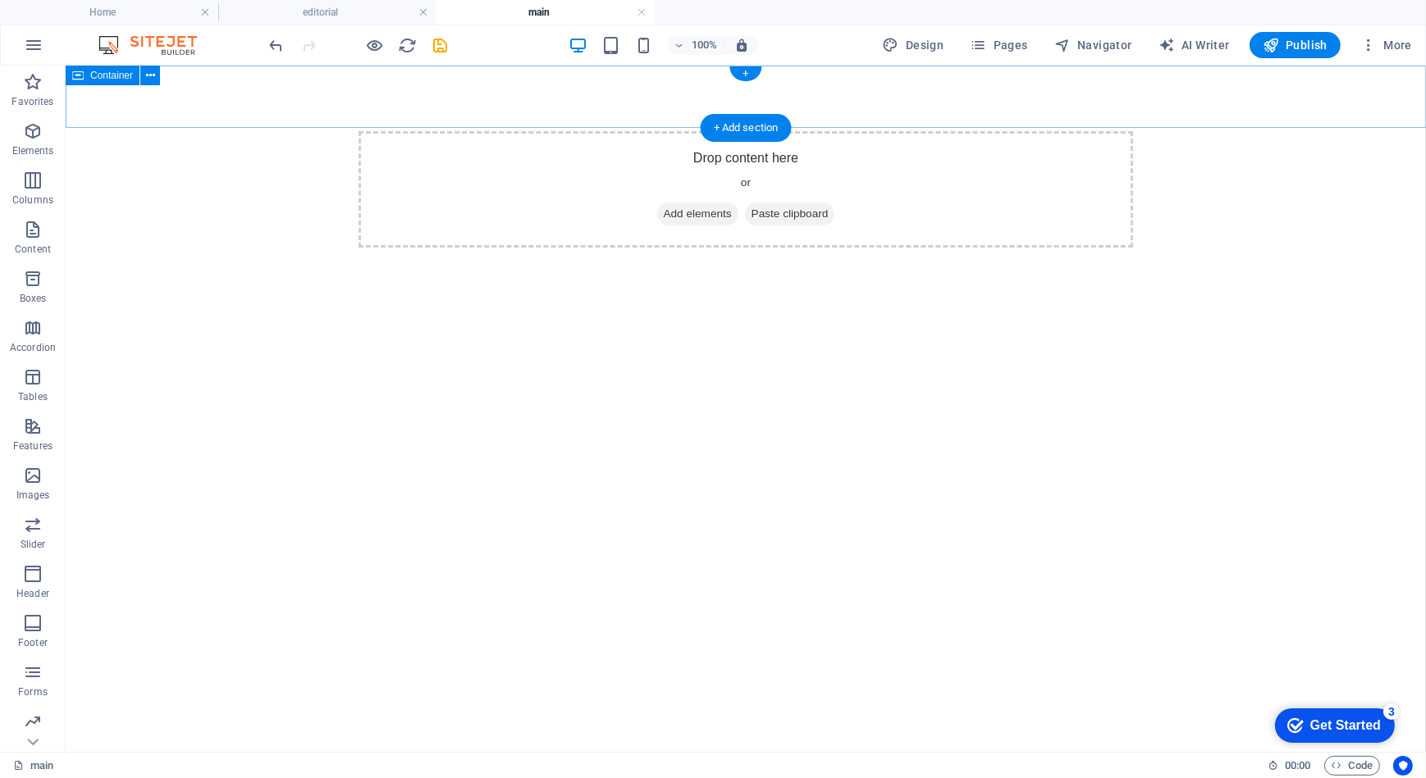
click at [278, 116] on div "Drop content here or Add elements Paste clipboard" at bounding box center [745, 96] width 1360 height 62
click at [149, 73] on icon at bounding box center [150, 75] width 9 height 17
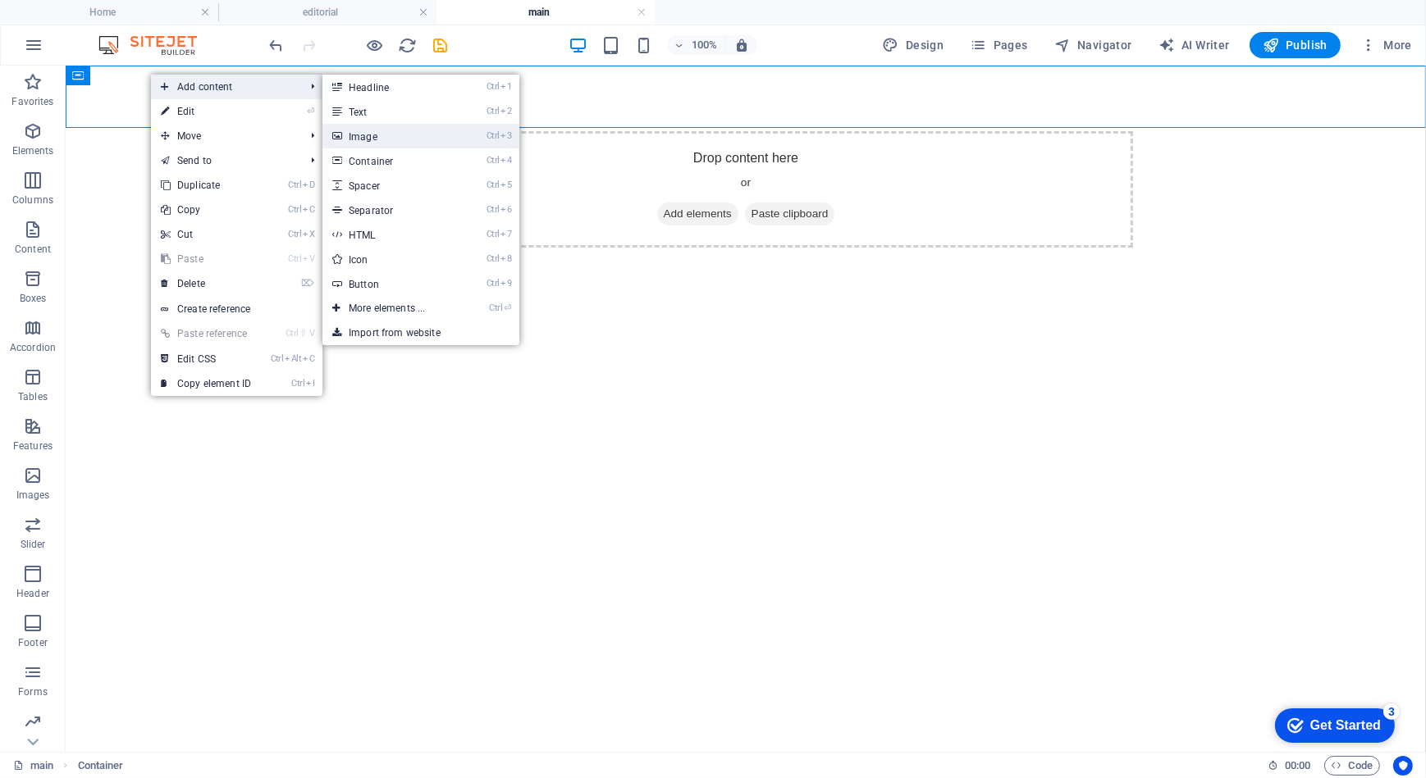
click at [374, 136] on link "Ctrl 3 Image" at bounding box center [389, 136] width 135 height 25
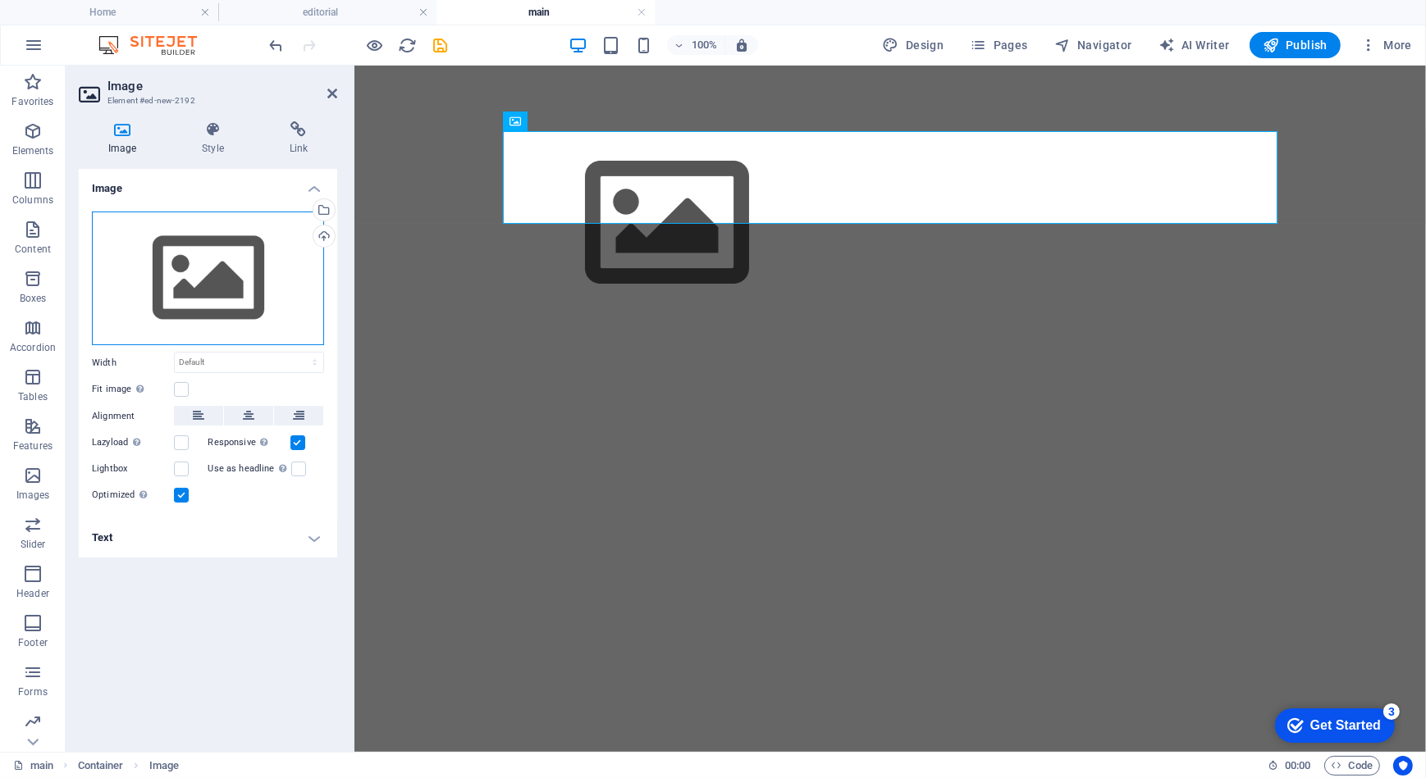
click at [233, 309] on div "Drag files here, click to choose files or select files from Files or our free s…" at bounding box center [208, 279] width 232 height 135
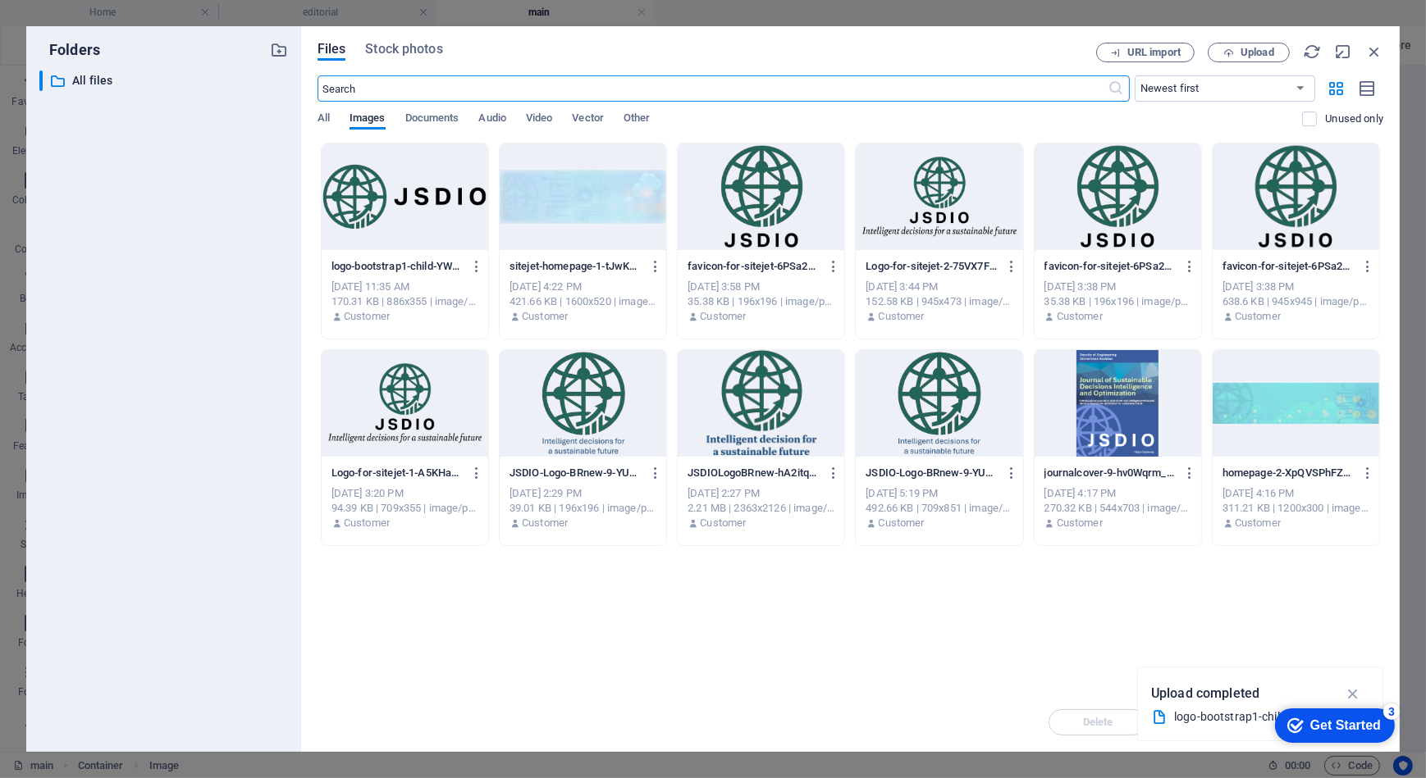
click at [445, 195] on div at bounding box center [405, 197] width 167 height 107
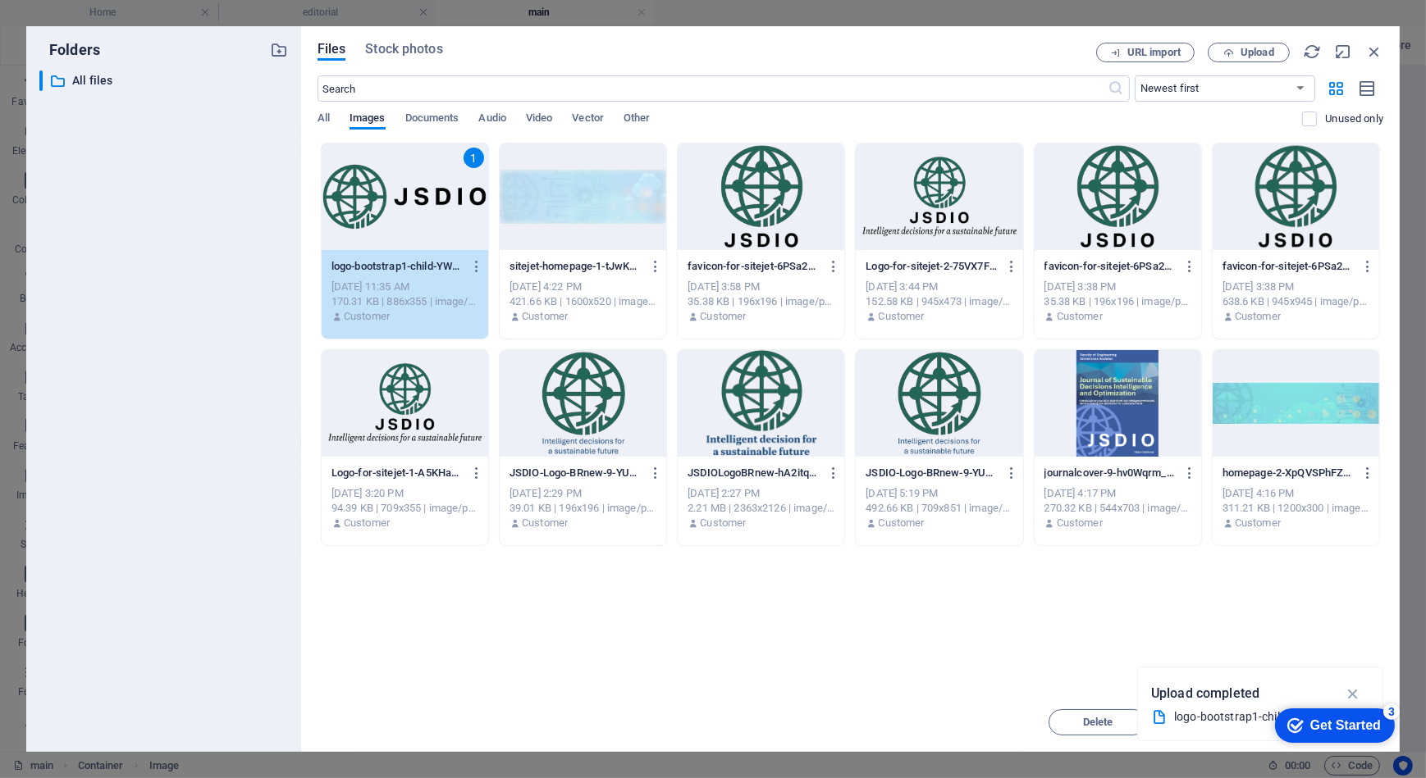
click at [445, 195] on div "1" at bounding box center [405, 197] width 167 height 107
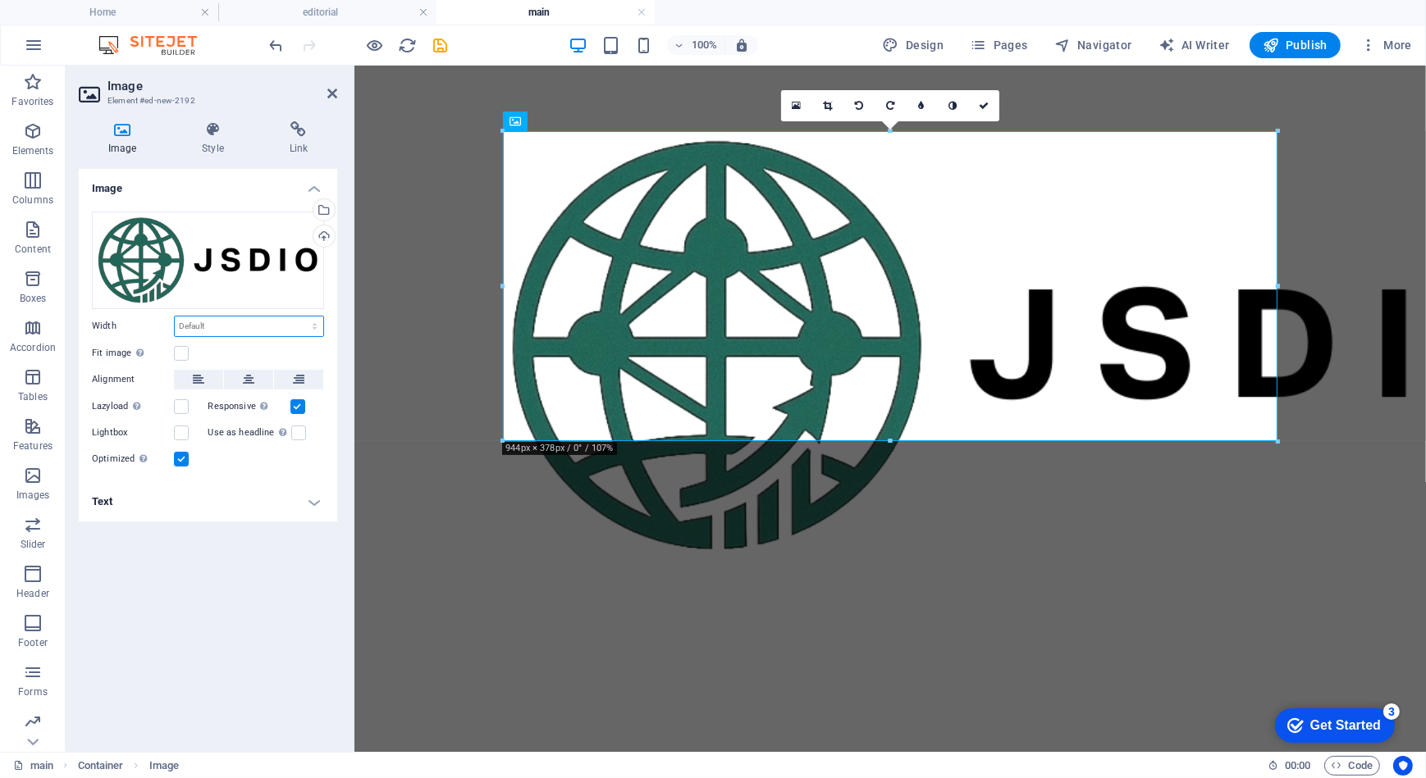
click at [221, 327] on select "Default auto px rem % em vh vw" at bounding box center [249, 327] width 148 height 20
select select "%"
click at [300, 317] on select "Default auto px rem % em vh vw" at bounding box center [249, 327] width 148 height 20
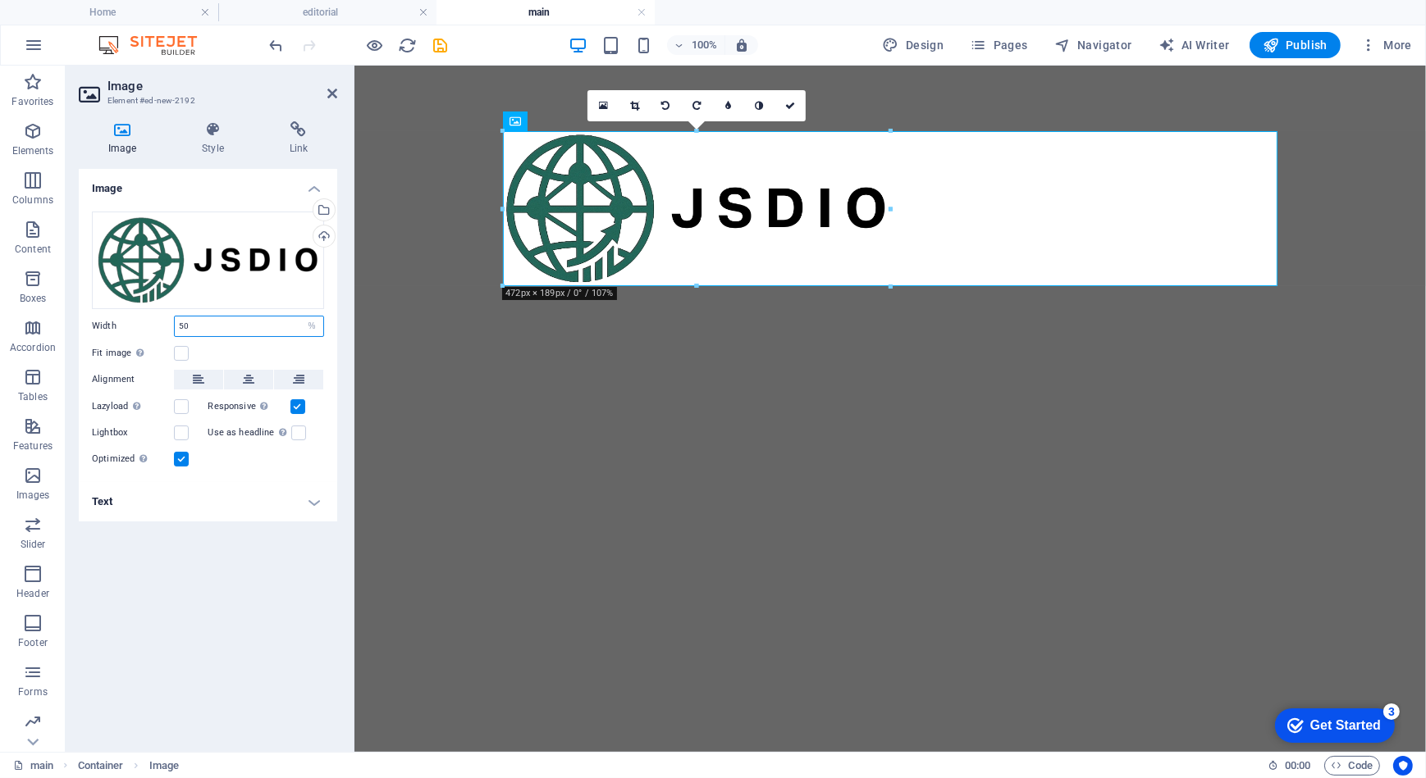
type input "5"
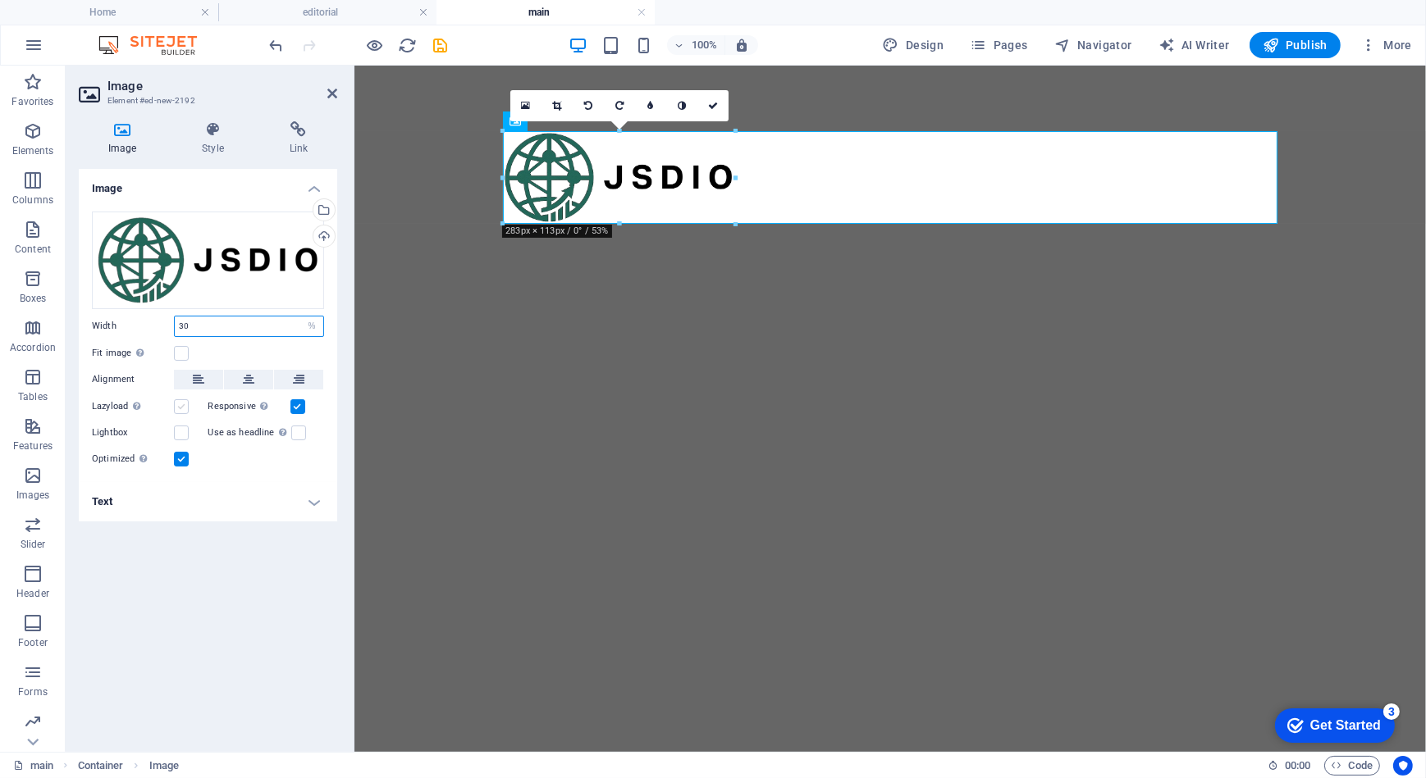
type input "30"
click at [184, 408] on label at bounding box center [181, 406] width 15 height 15
click at [0, 0] on input "Lazyload Loading images after the page loads improves page speed." at bounding box center [0, 0] width 0 height 0
click at [300, 185] on h4 "Image" at bounding box center [208, 184] width 258 height 30
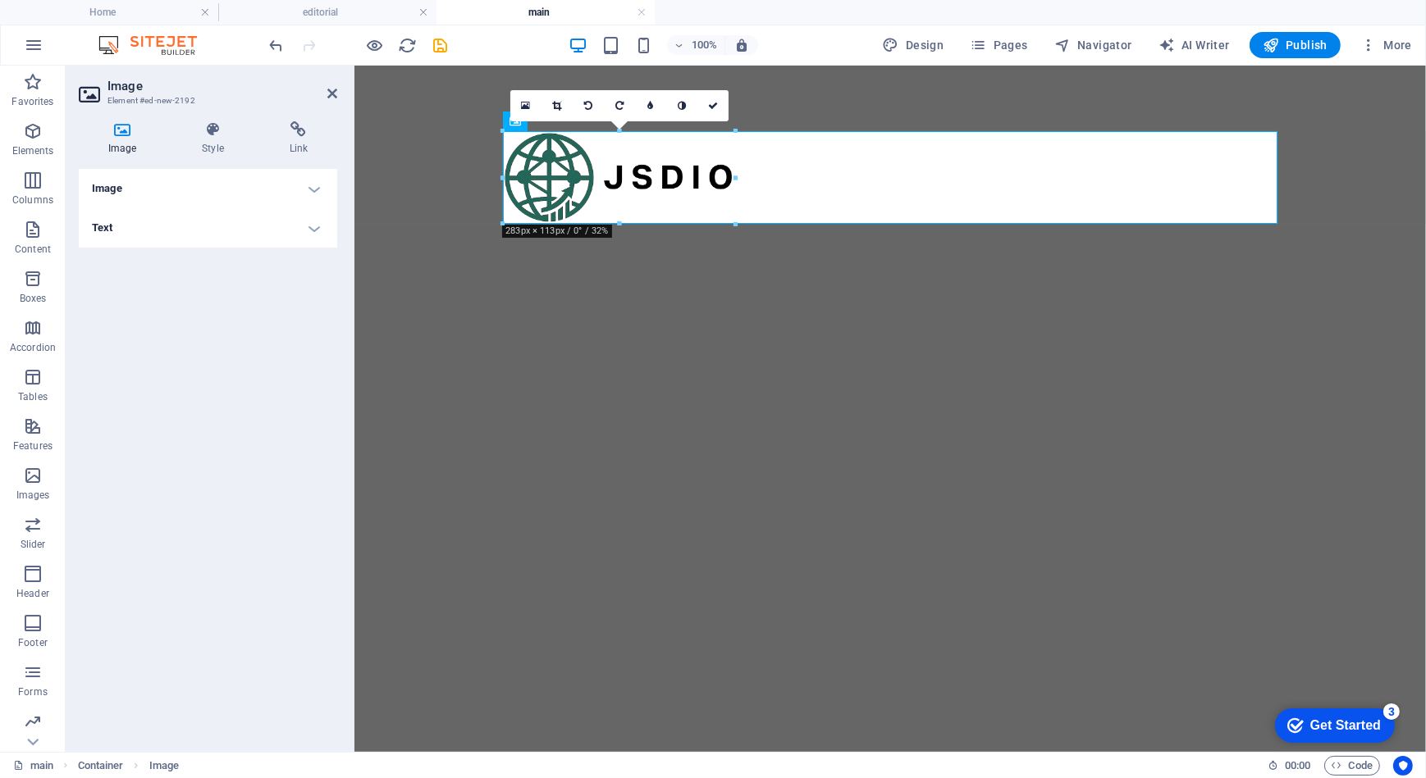
click at [300, 185] on h4 "Image" at bounding box center [208, 188] width 258 height 39
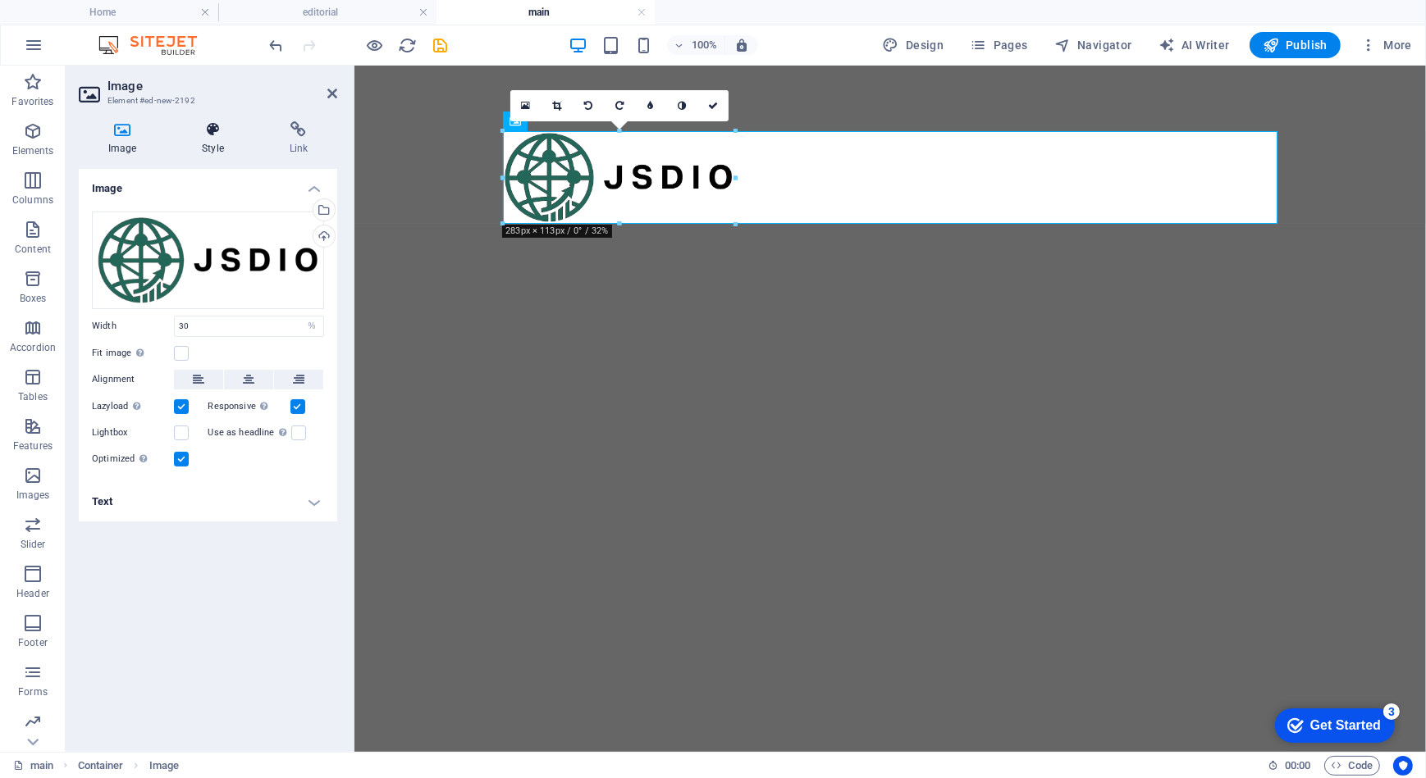
click at [221, 148] on h4 "Style" at bounding box center [215, 138] width 87 height 34
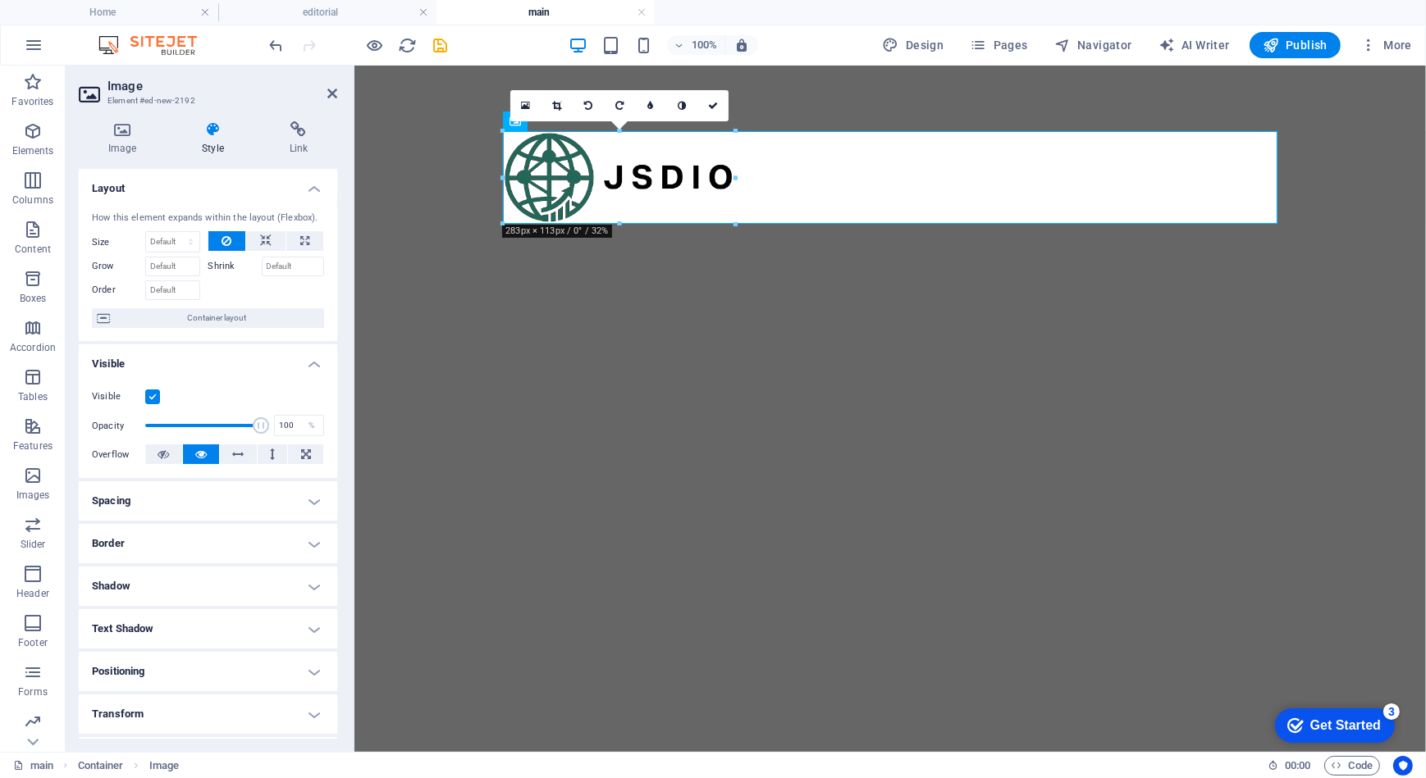
drag, startPoint x: 854, startPoint y: 237, endPoint x: 440, endPoint y: 163, distance: 420.0
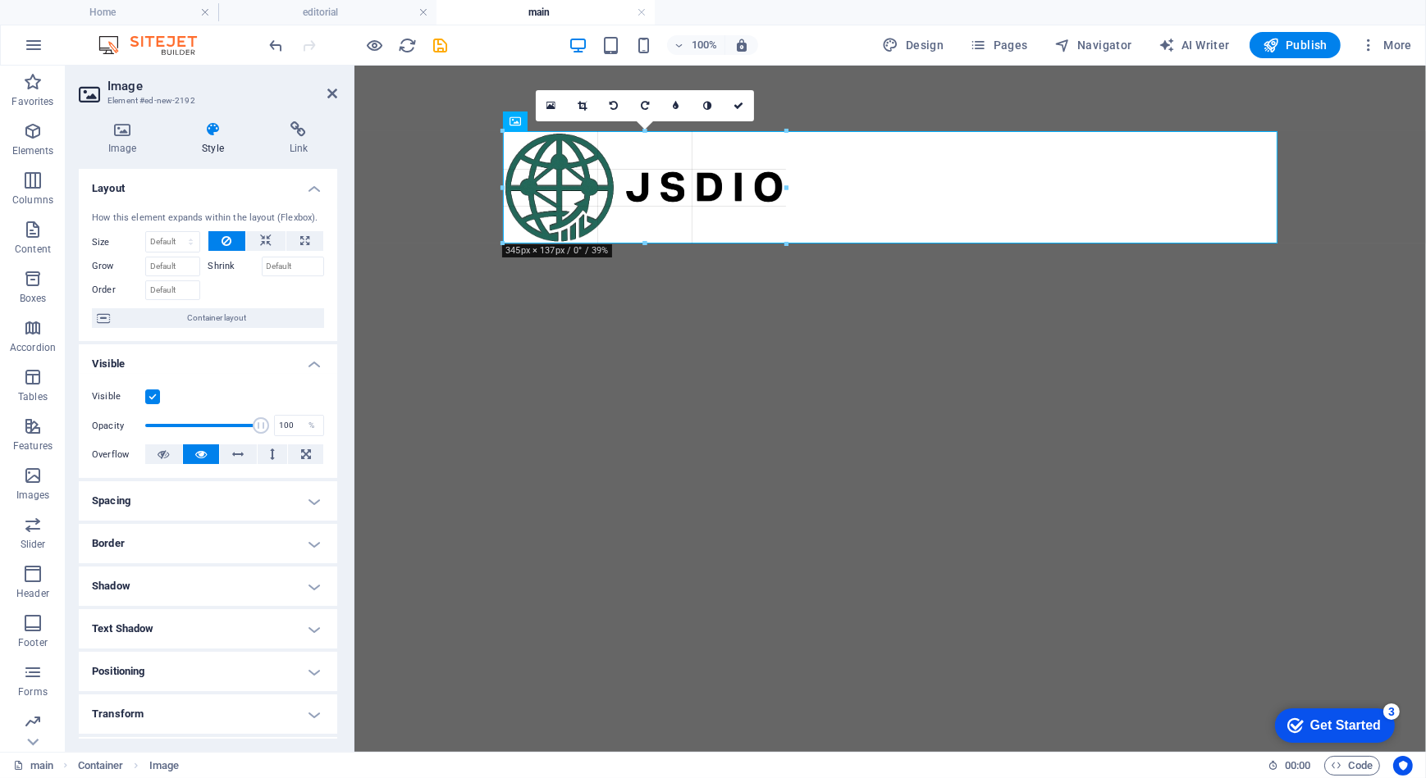
drag, startPoint x: 504, startPoint y: 176, endPoint x: 448, endPoint y: 172, distance: 55.9
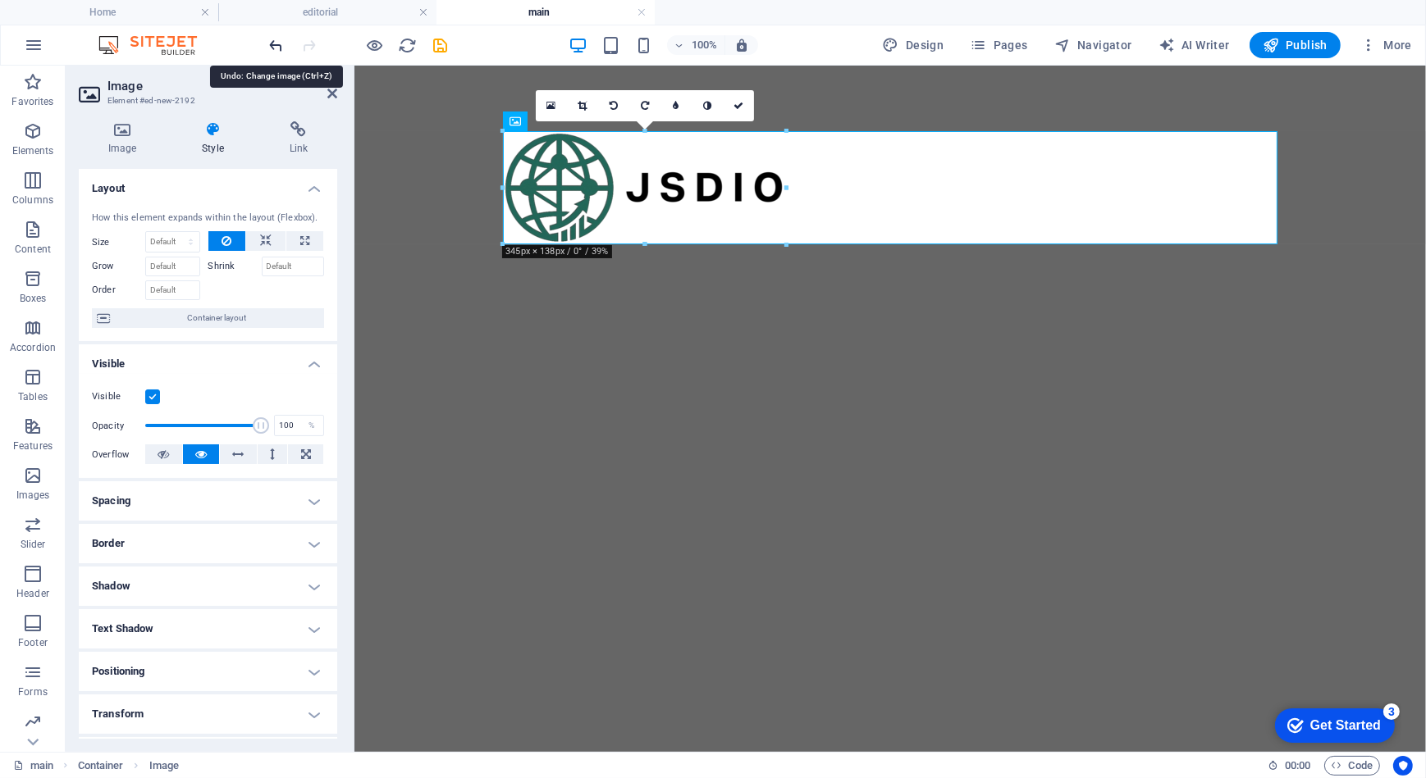
click at [272, 41] on icon "undo" at bounding box center [276, 45] width 19 height 19
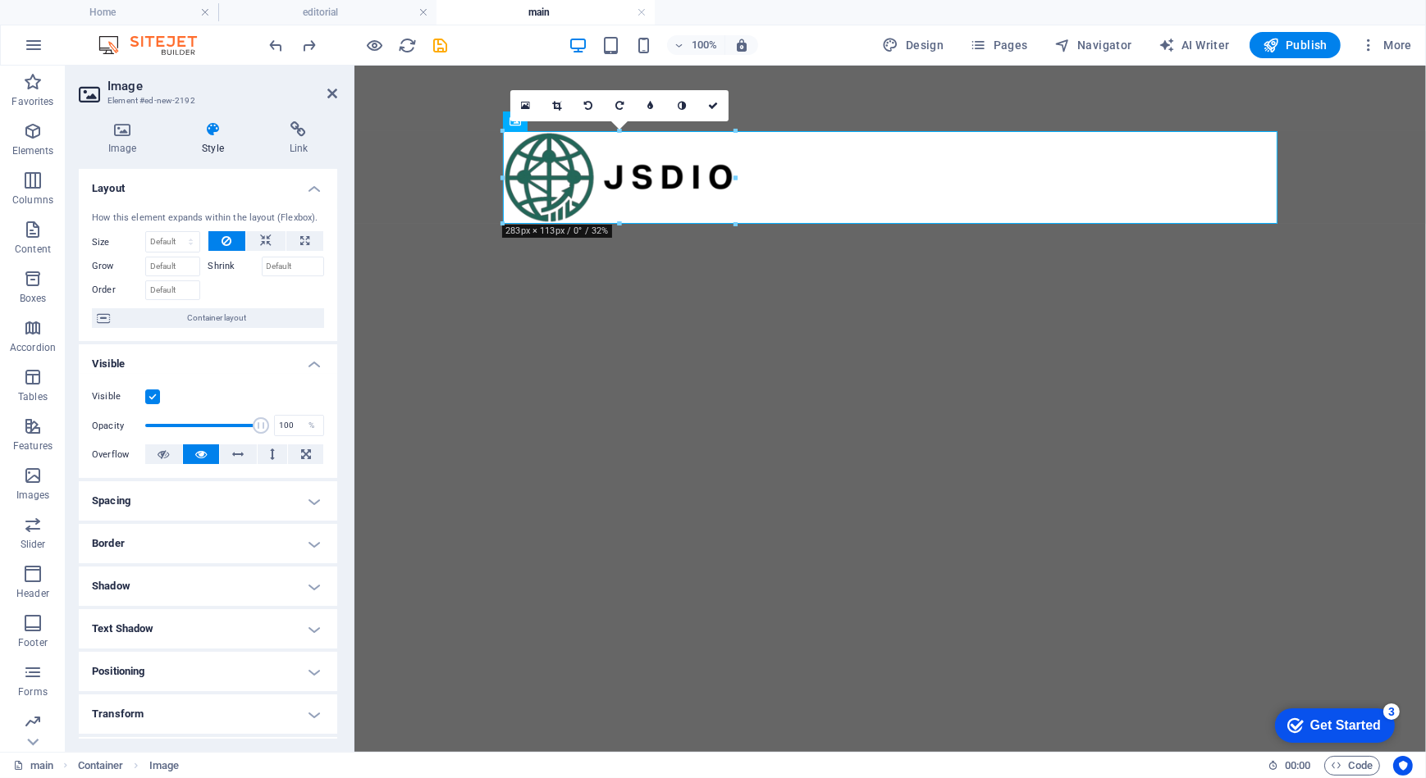
click at [667, 127] on html "Skip to main content" at bounding box center [889, 96] width 1071 height 62
click at [566, 127] on html "Skip to main content" at bounding box center [889, 96] width 1071 height 62
click at [336, 89] on aside "Image Element #ed-new-2192 Image Style Link Image Drag files here, click to cho…" at bounding box center [210, 409] width 289 height 687
click at [327, 90] on icon at bounding box center [332, 93] width 10 height 13
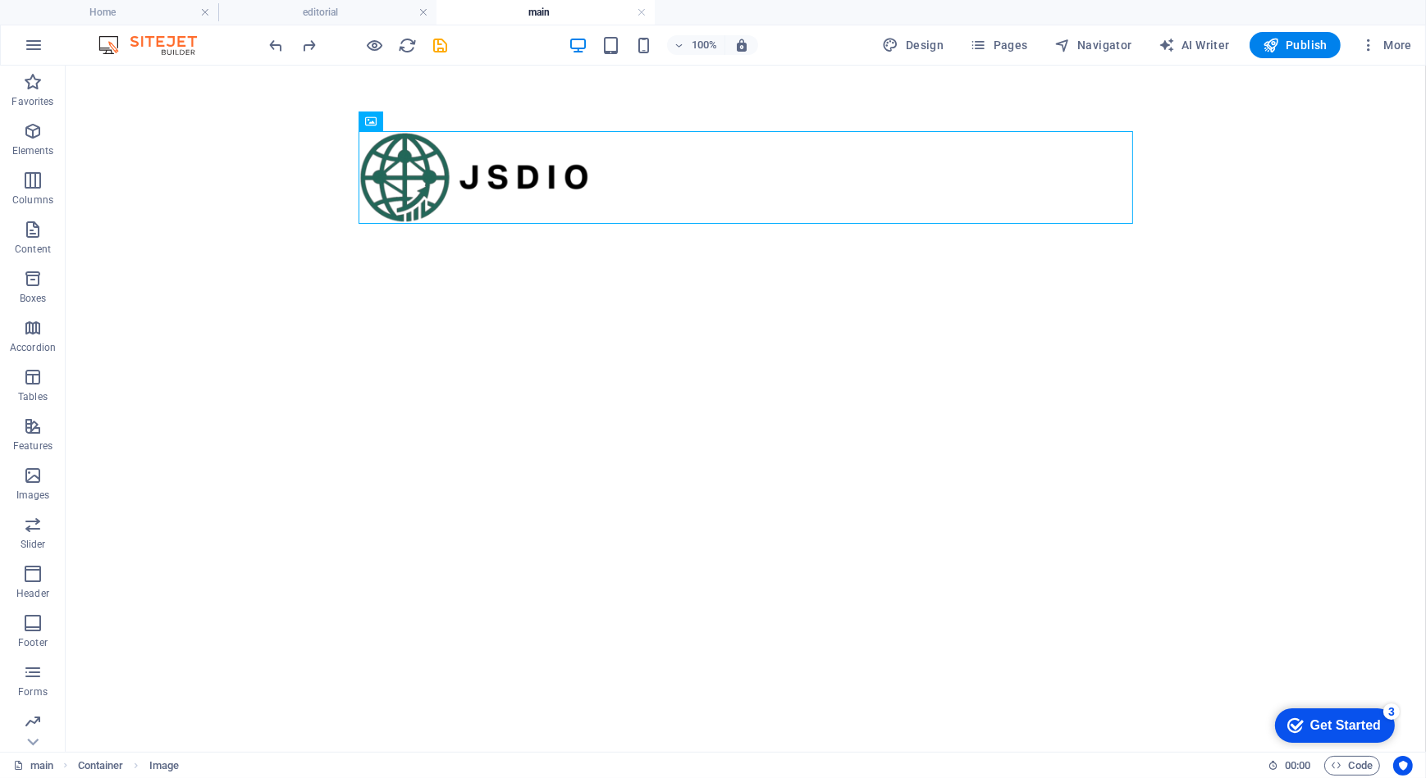
click at [514, 127] on html "Skip to main content" at bounding box center [745, 96] width 1360 height 62
click at [450, 127] on html "Skip to main content" at bounding box center [745, 96] width 1360 height 62
drag, startPoint x: 388, startPoint y: 170, endPoint x: 315, endPoint y: 104, distance: 98.2
click at [315, 104] on html "Skip to main content" at bounding box center [745, 96] width 1360 height 62
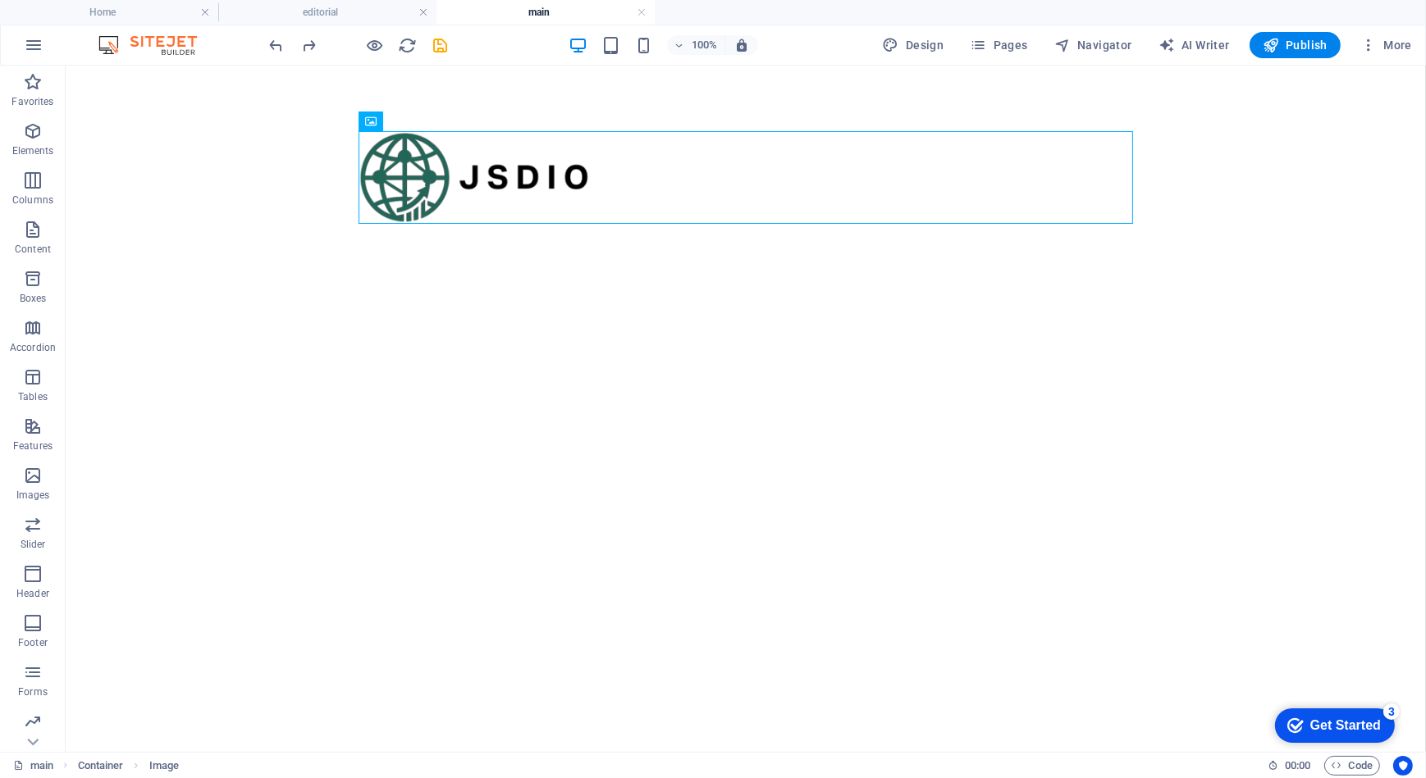
click at [415, 127] on html "Skip to main content" at bounding box center [745, 96] width 1360 height 62
click at [469, 127] on html "Skip to main content" at bounding box center [745, 96] width 1360 height 62
click at [430, 122] on icon at bounding box center [427, 121] width 9 height 17
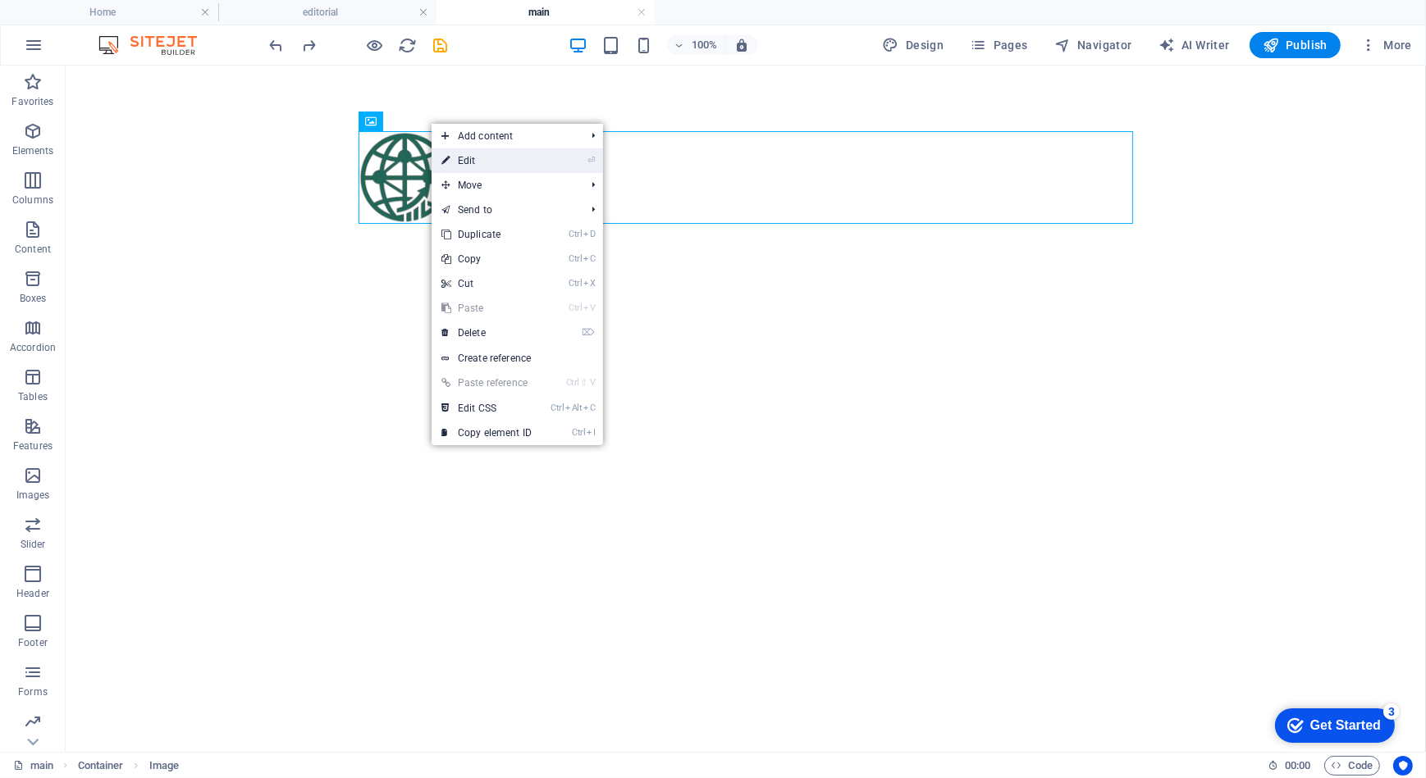
click at [533, 164] on link "⏎ Edit" at bounding box center [486, 160] width 110 height 25
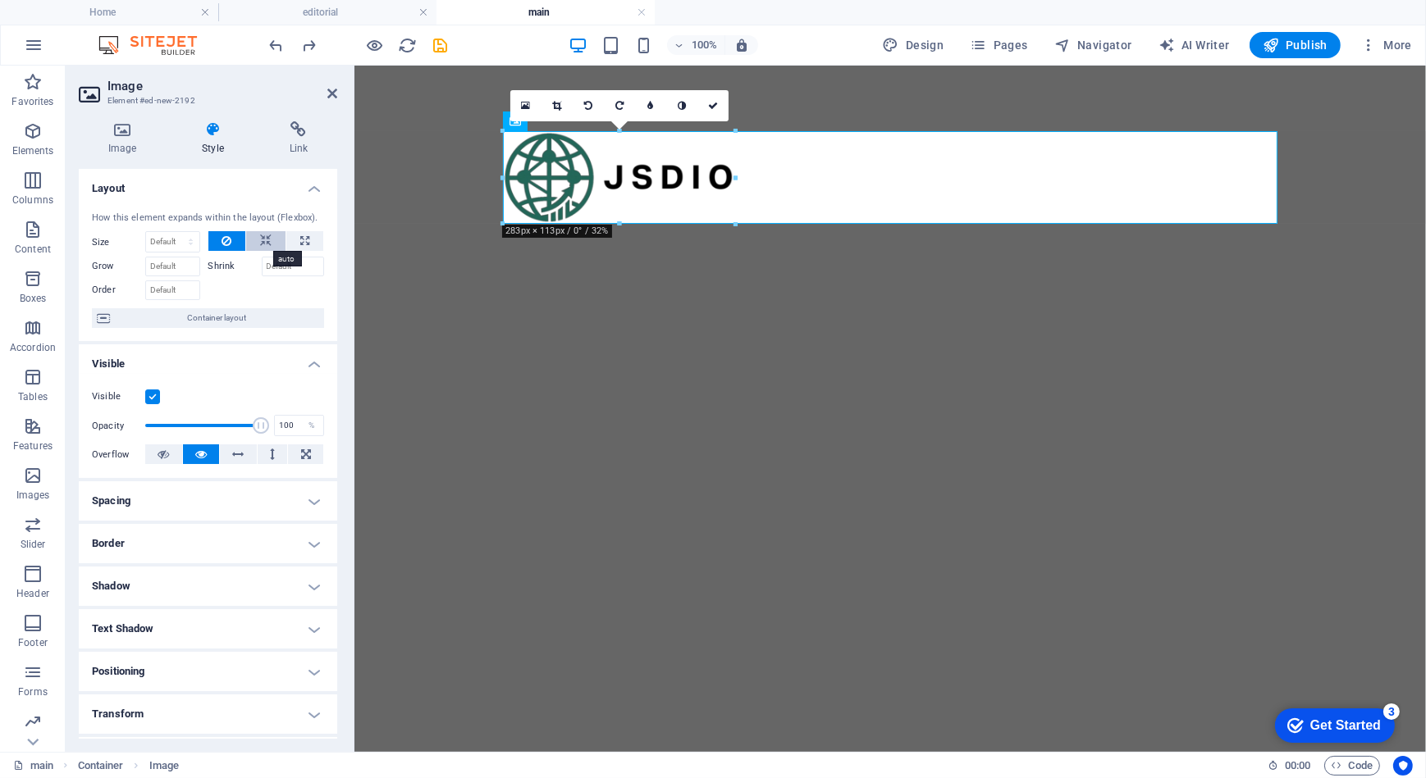
click at [256, 242] on button at bounding box center [265, 241] width 39 height 20
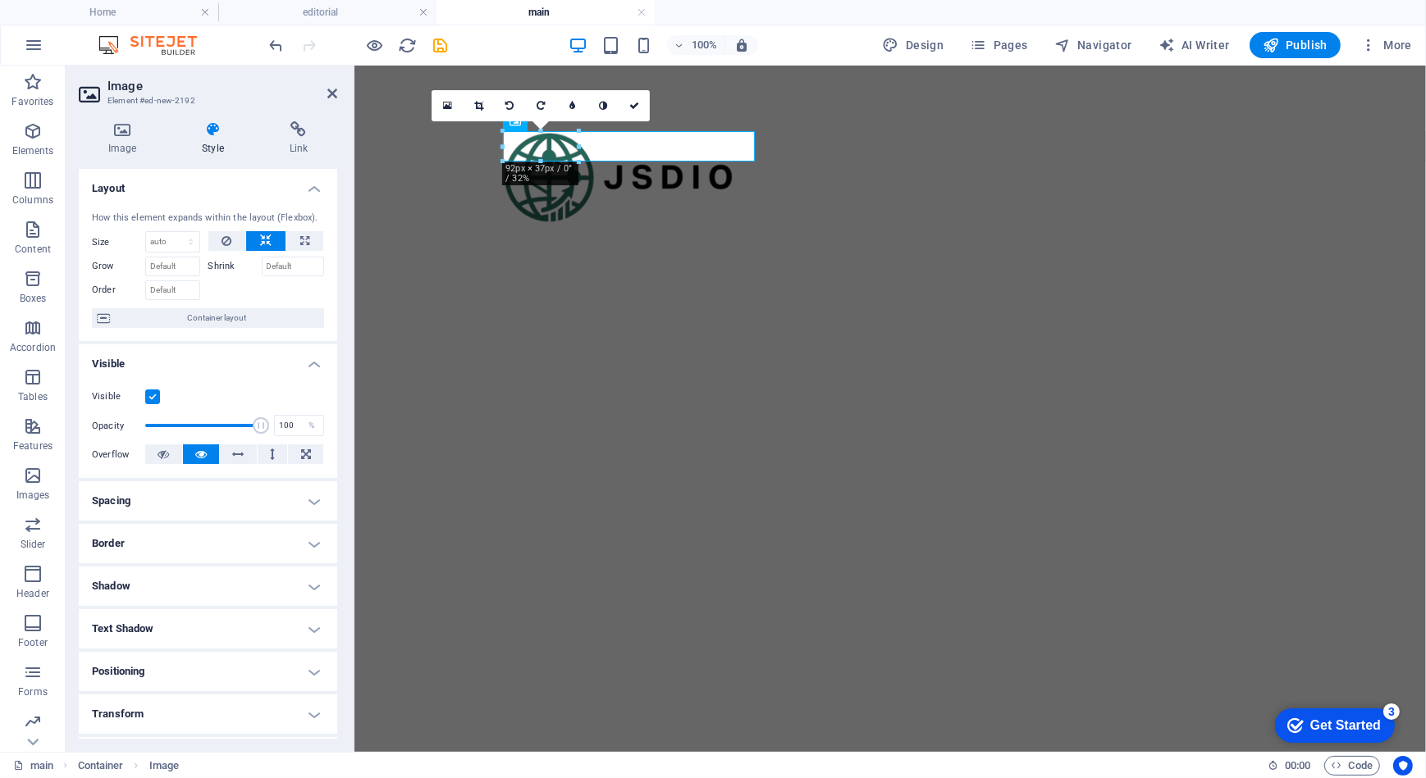
click at [255, 241] on button at bounding box center [265, 241] width 39 height 20
click at [304, 238] on icon at bounding box center [304, 241] width 9 height 20
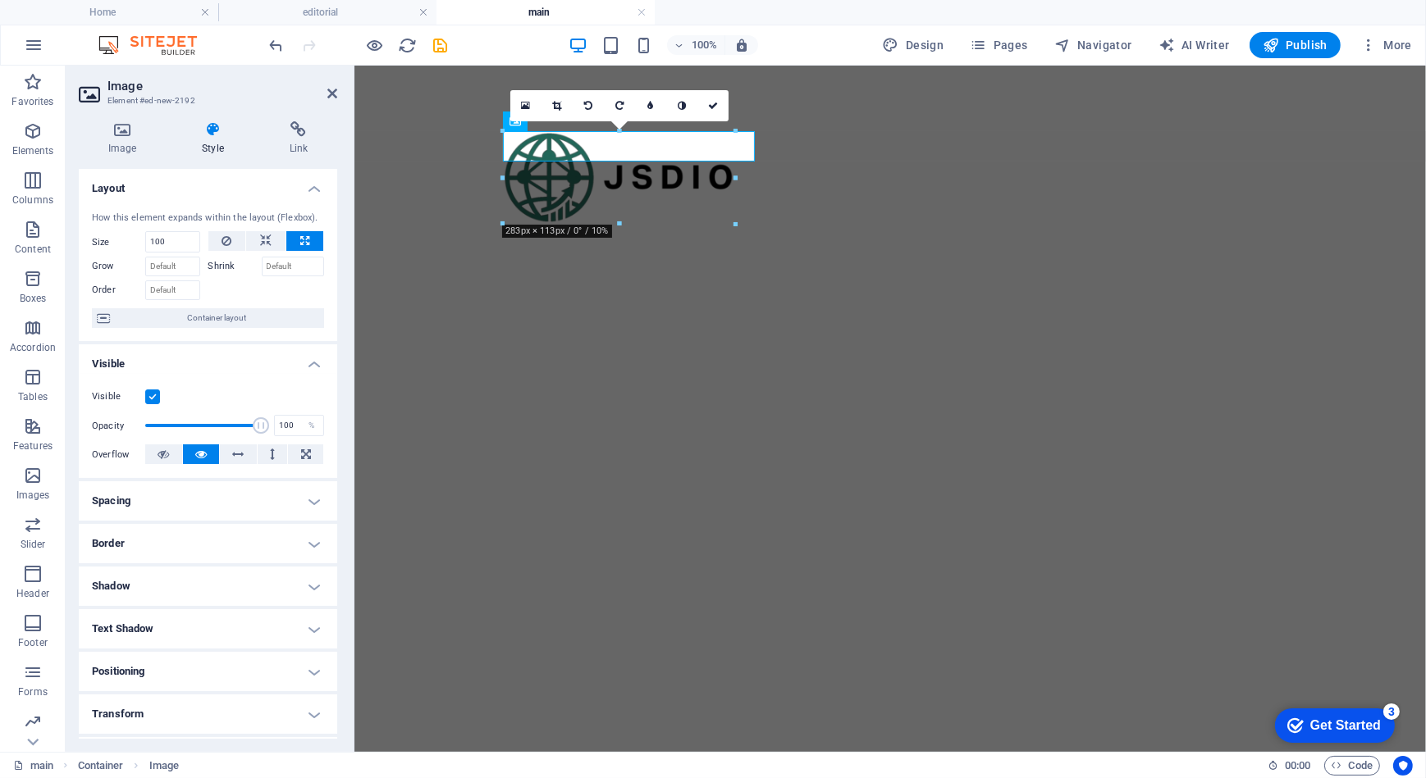
type input "100"
select select "%"
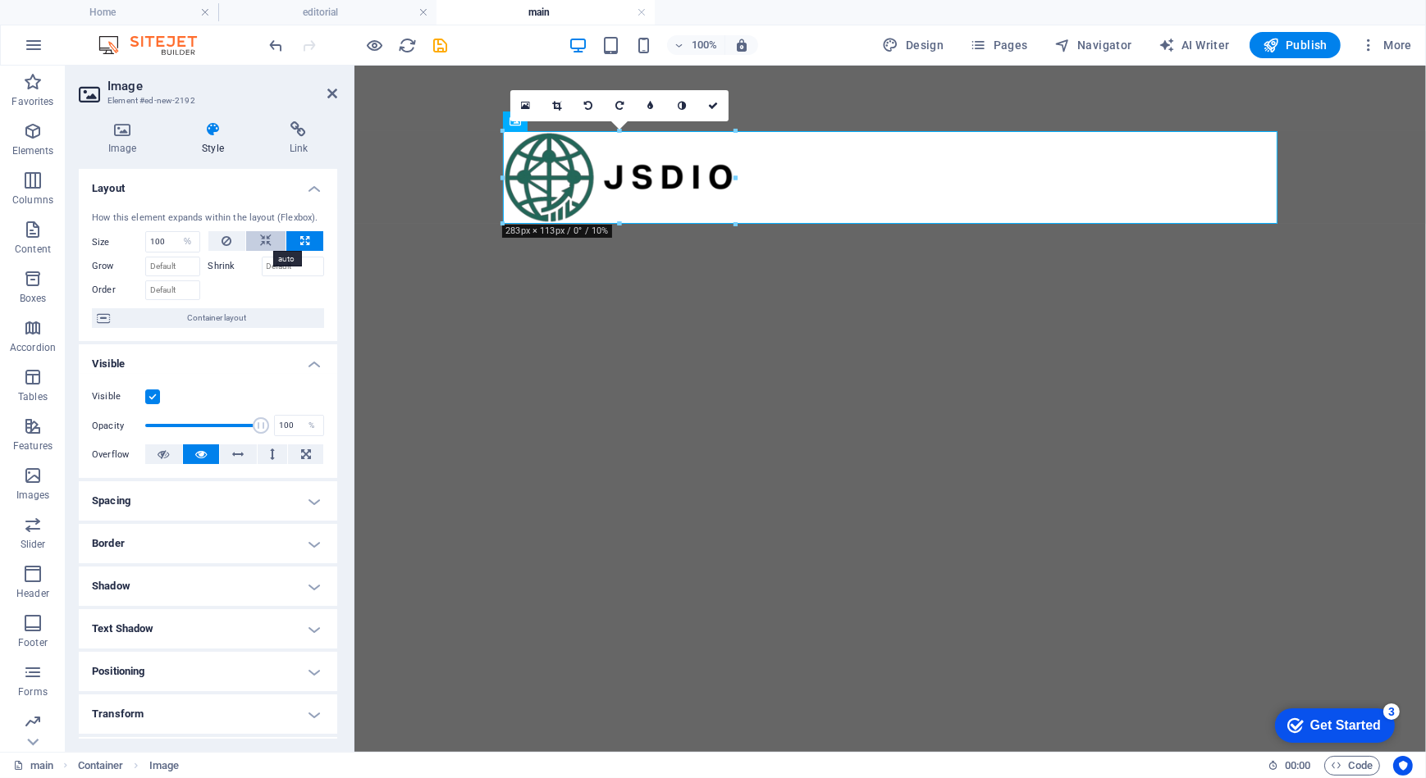
click at [262, 240] on icon at bounding box center [265, 241] width 11 height 20
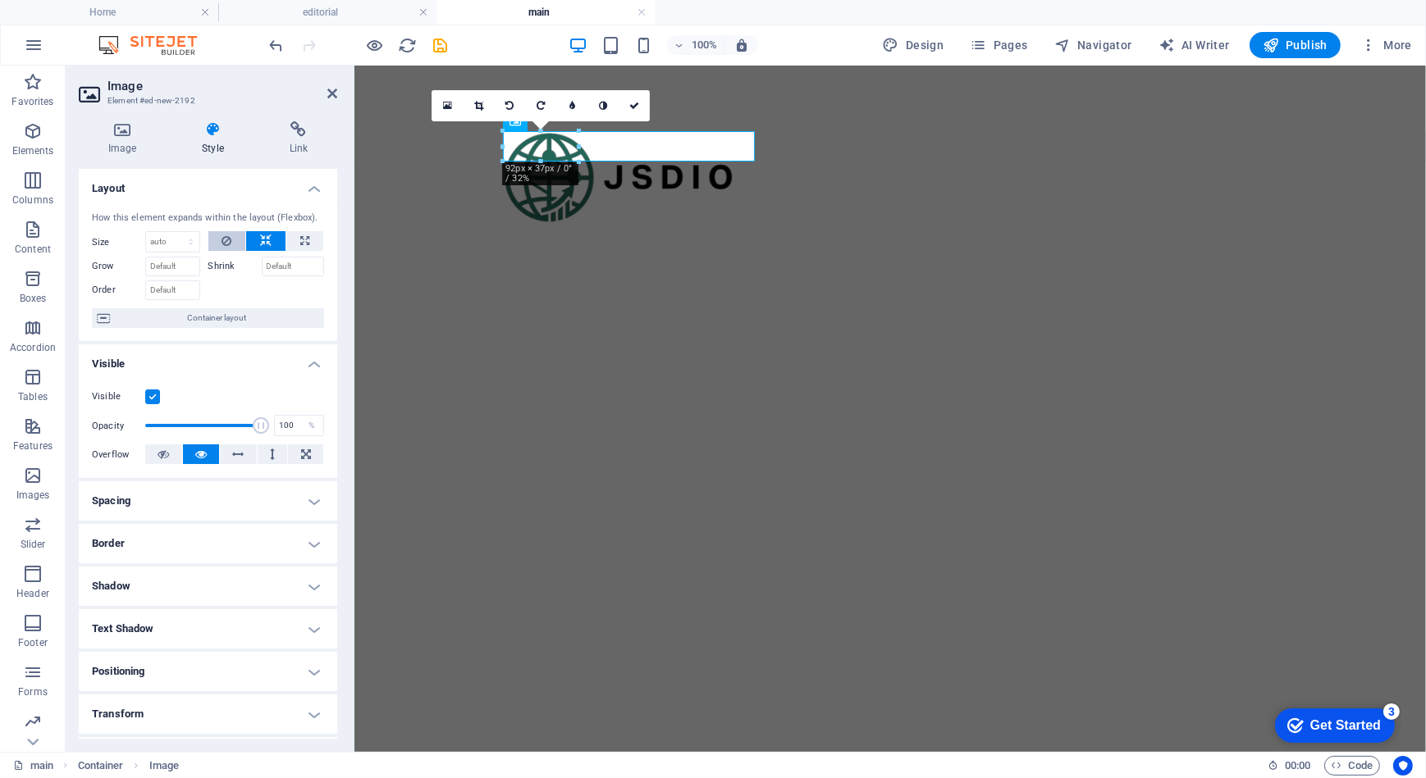
click at [229, 239] on icon at bounding box center [226, 241] width 10 height 20
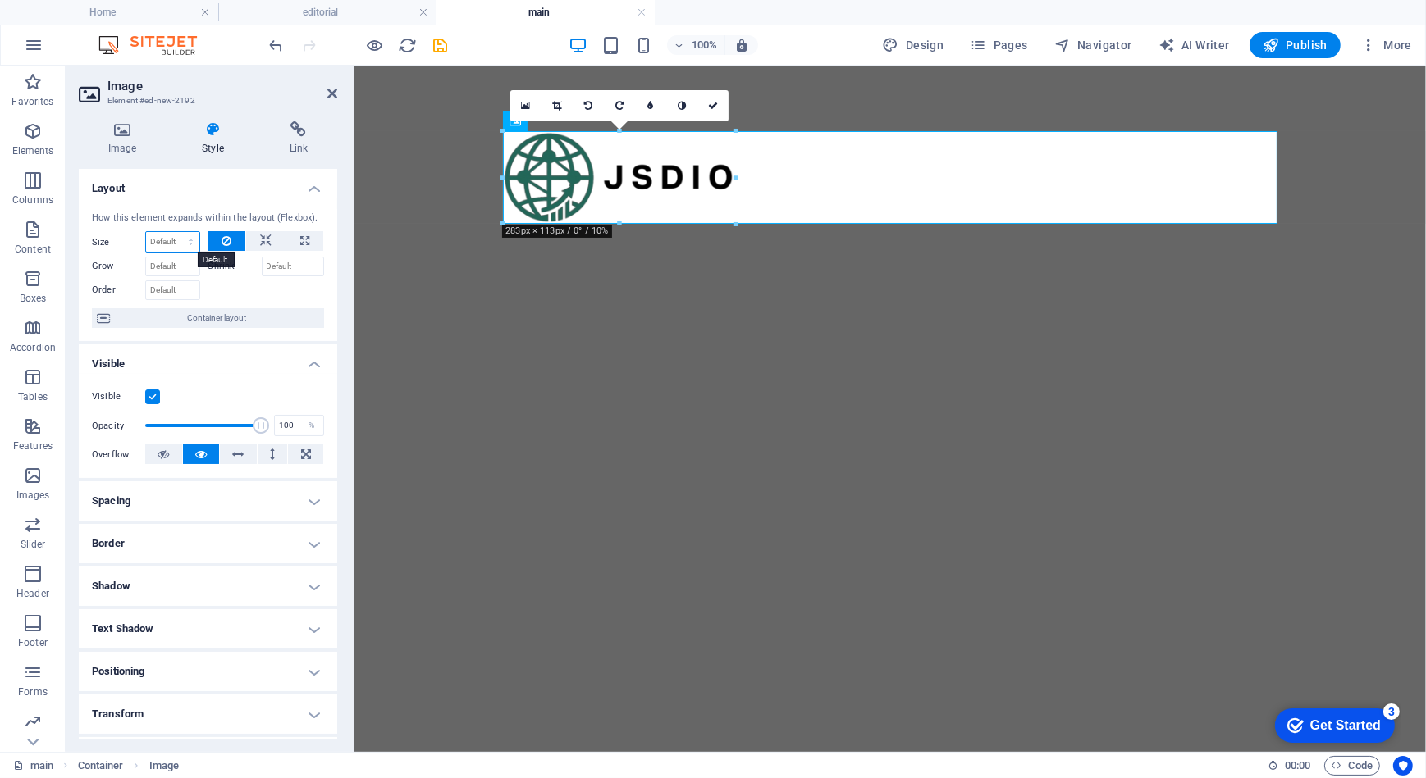
click at [176, 235] on select "Default auto px % 1/1 1/2 1/3 1/4 1/5 1/6 1/7 1/8 1/9 1/10" at bounding box center [172, 242] width 53 height 20
select select "1/4"
click at [174, 232] on select "Default auto px % 1/1 1/2 1/3 1/4 1/5 1/6 1/7 1/8 1/9 1/10" at bounding box center [172, 242] width 53 height 20
type input "25"
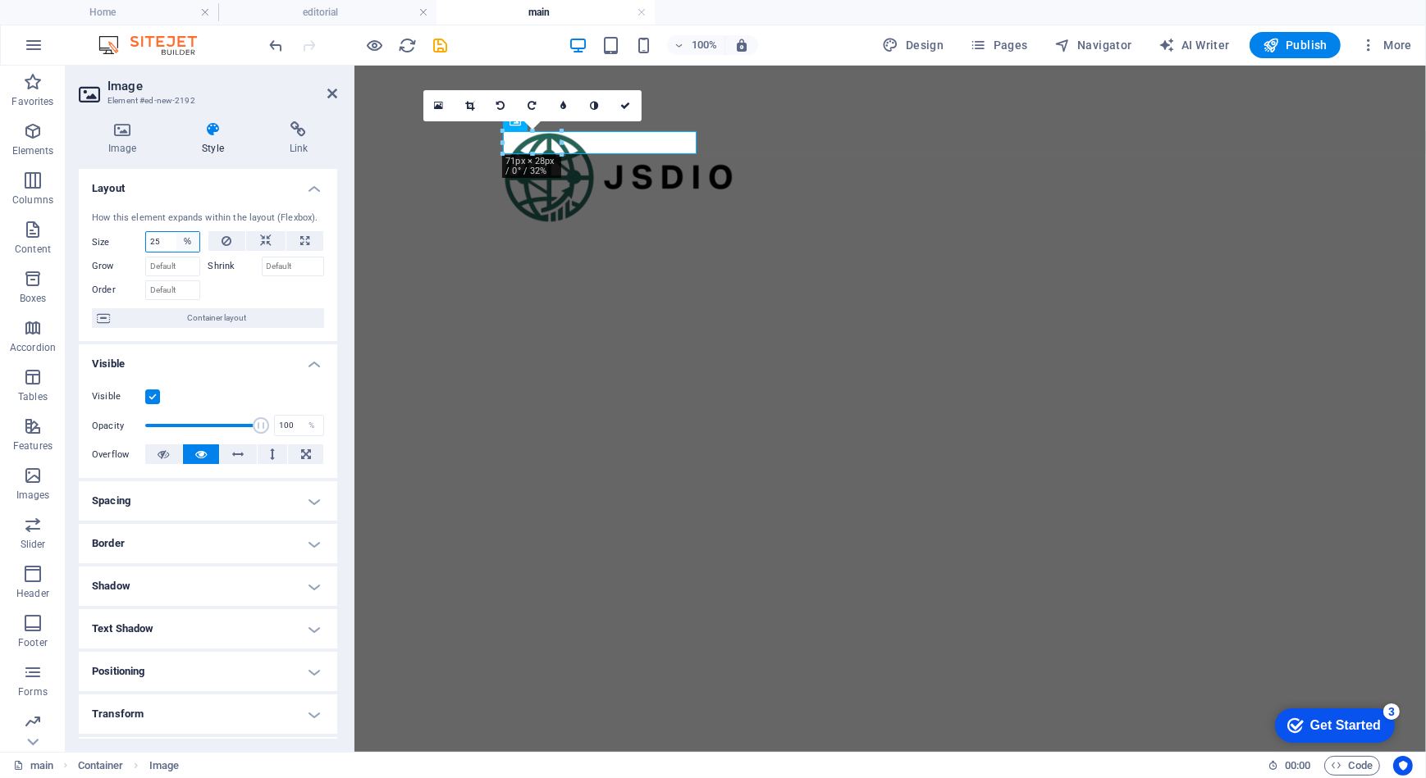
click at [178, 241] on select "Default auto px % 1/1 1/2 1/3 1/4 1/5 1/6 1/7 1/8 1/9 1/10" at bounding box center [187, 242] width 23 height 20
select select "1/3"
click at [176, 232] on select "Default auto px % 1/1 1/2 1/3 1/4 1/5 1/6 1/7 1/8 1/9 1/10" at bounding box center [187, 242] width 23 height 20
type input "33.33"
click at [171, 239] on input "33.33" at bounding box center [172, 242] width 53 height 20
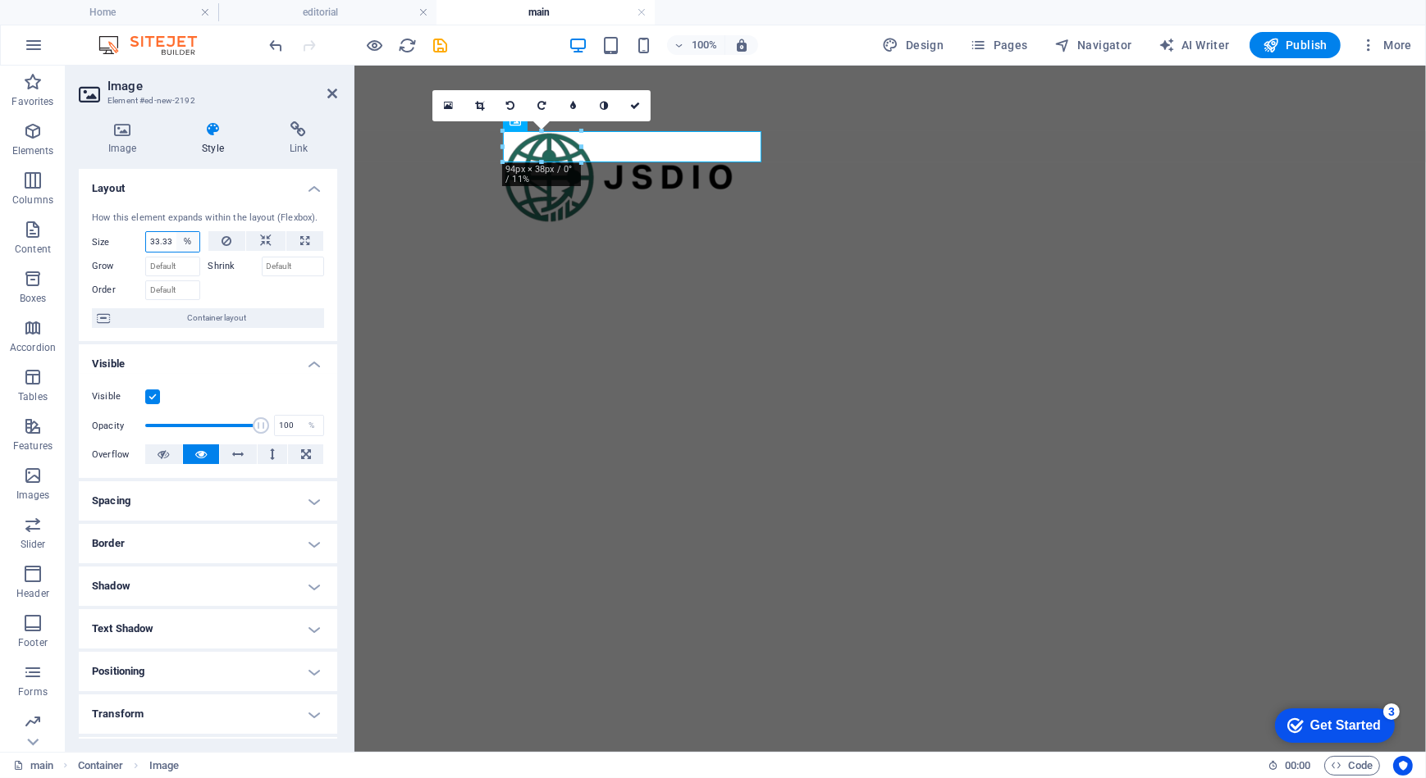
click at [189, 239] on select "Default auto px % 1/1 1/2 1/3 1/4 1/5 1/6 1/7 1/8 1/9 1/10" at bounding box center [187, 242] width 23 height 20
select select "1/4"
click at [176, 232] on select "Default auto px % 1/1 1/2 1/3 1/4 1/5 1/6 1/7 1/8 1/9 1/10" at bounding box center [187, 242] width 23 height 20
type input "25"
select select "%"
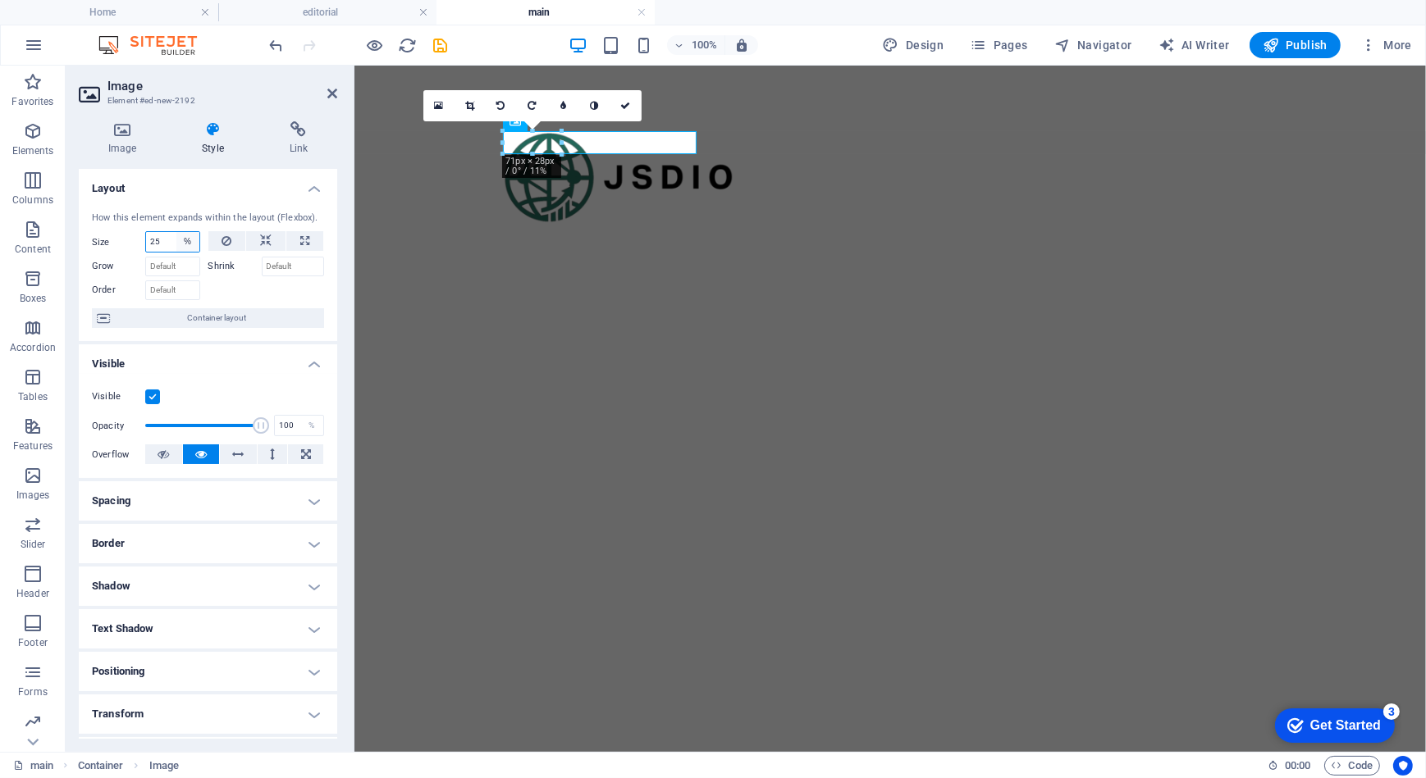
click at [185, 237] on select "Default auto px % 1/1 1/2 1/3 1/4 1/5 1/6 1/7 1/8 1/9 1/10" at bounding box center [187, 242] width 23 height 20
click at [161, 236] on input "25" at bounding box center [172, 242] width 53 height 20
drag, startPoint x: 172, startPoint y: 239, endPoint x: 121, endPoint y: 239, distance: 50.9
click at [121, 239] on div "Size 25 Default auto px % 1/1 1/2 1/3 1/4 1/5 1/6 1/7 1/8 1/9 1/10" at bounding box center [146, 241] width 108 height 21
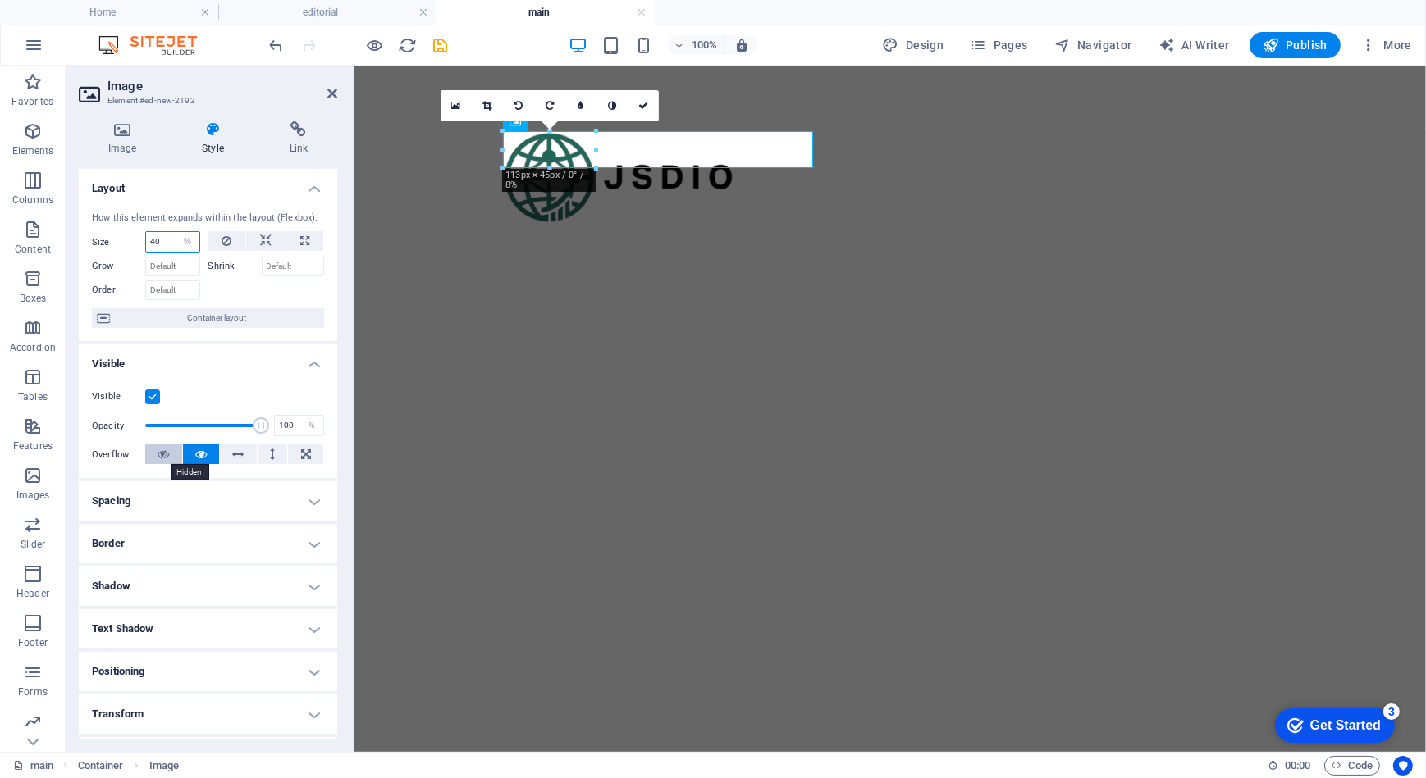
type input "40"
click at [172, 458] on button at bounding box center [163, 455] width 37 height 20
click at [212, 452] on button at bounding box center [201, 455] width 37 height 20
click at [335, 158] on div "Image Style Link Image Drag files here, click to choose files or select files f…" at bounding box center [208, 430] width 258 height 618
click at [326, 88] on h2 "Image" at bounding box center [222, 86] width 230 height 15
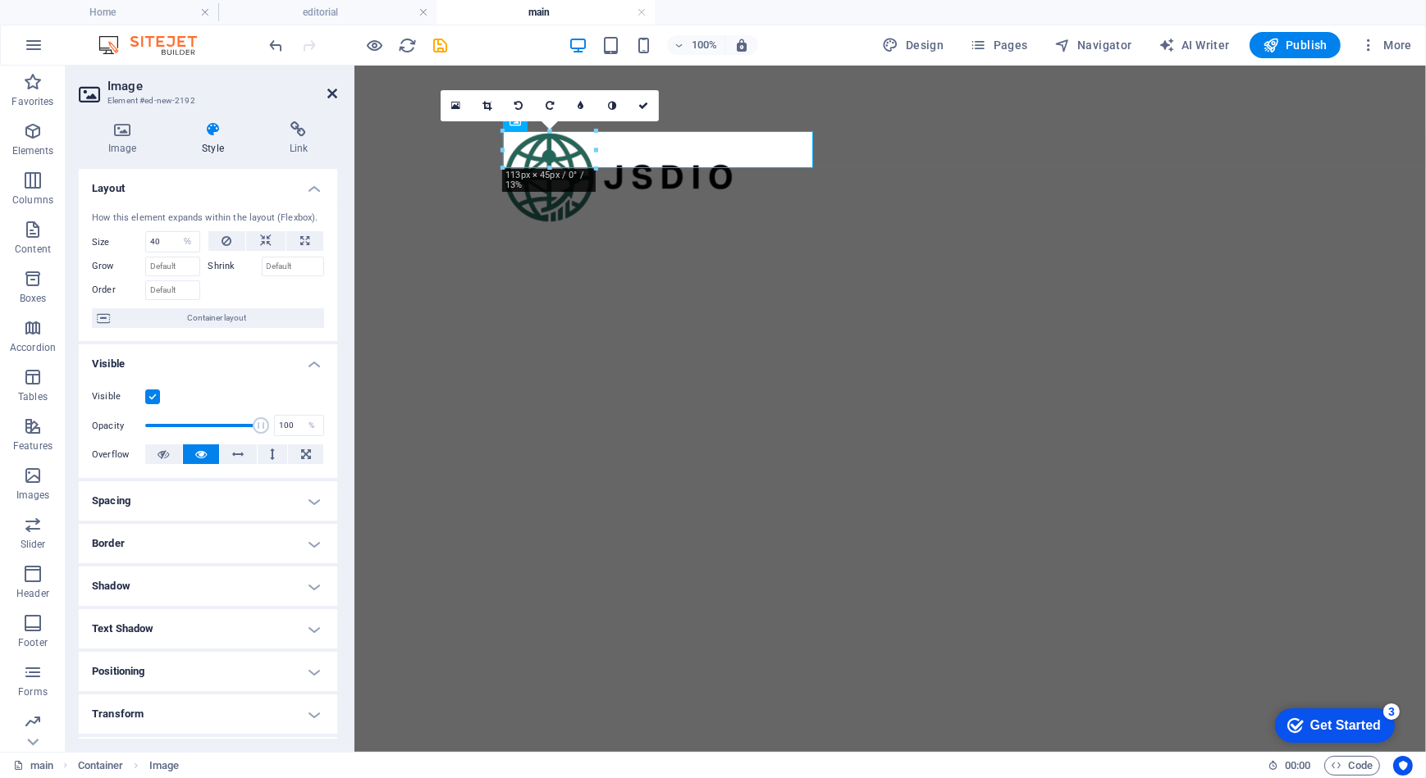
click at [336, 88] on icon at bounding box center [332, 93] width 10 height 13
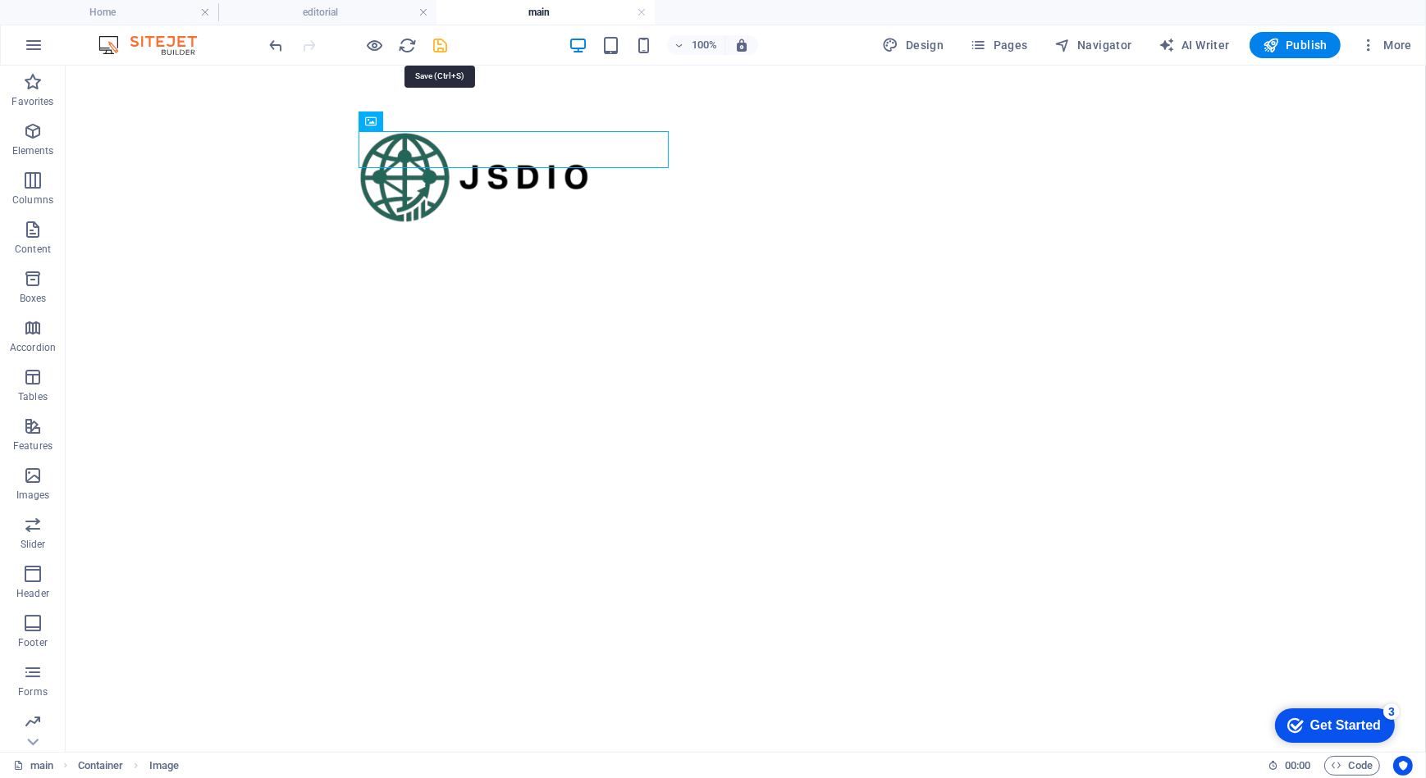
click at [443, 44] on icon "save" at bounding box center [440, 45] width 19 height 19
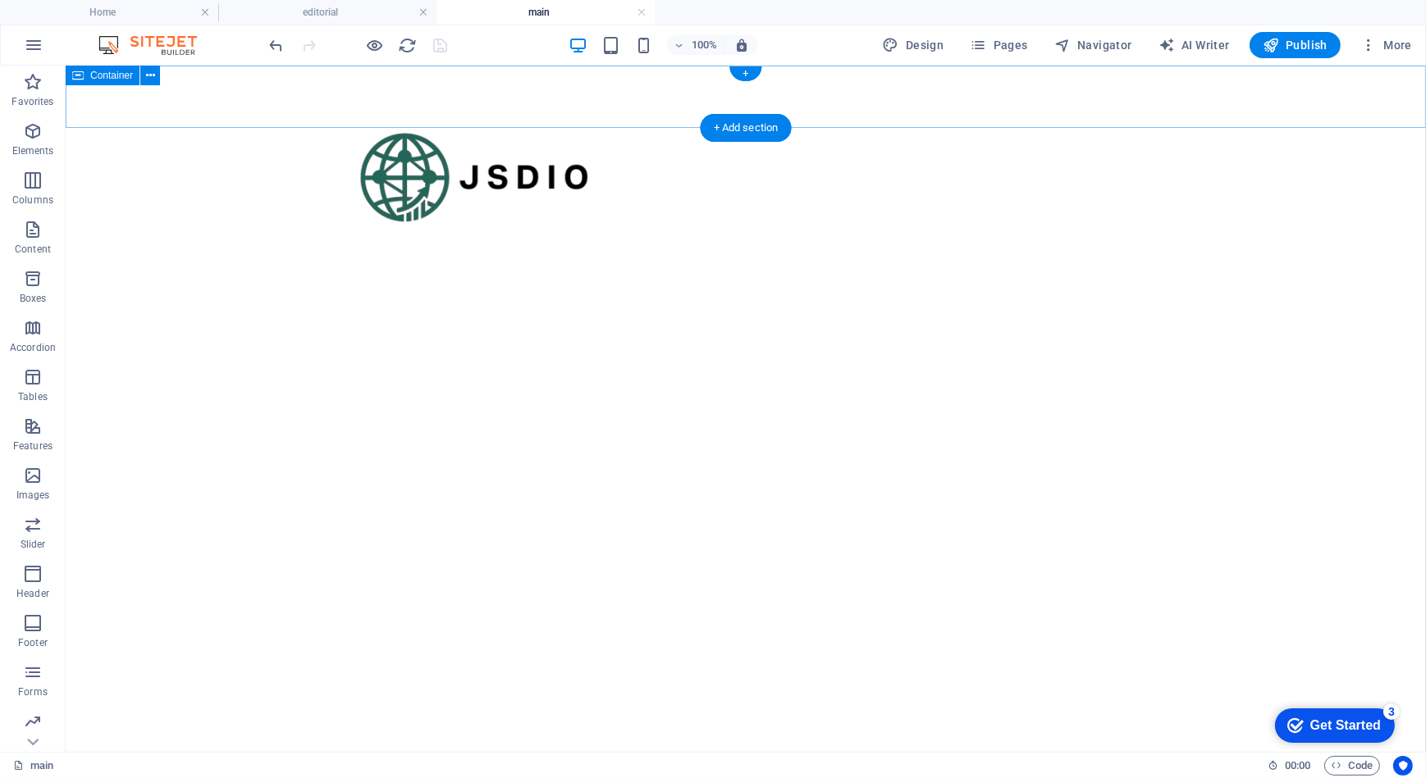
click at [382, 109] on div at bounding box center [745, 96] width 1360 height 62
select select "rem"
select select "vw"
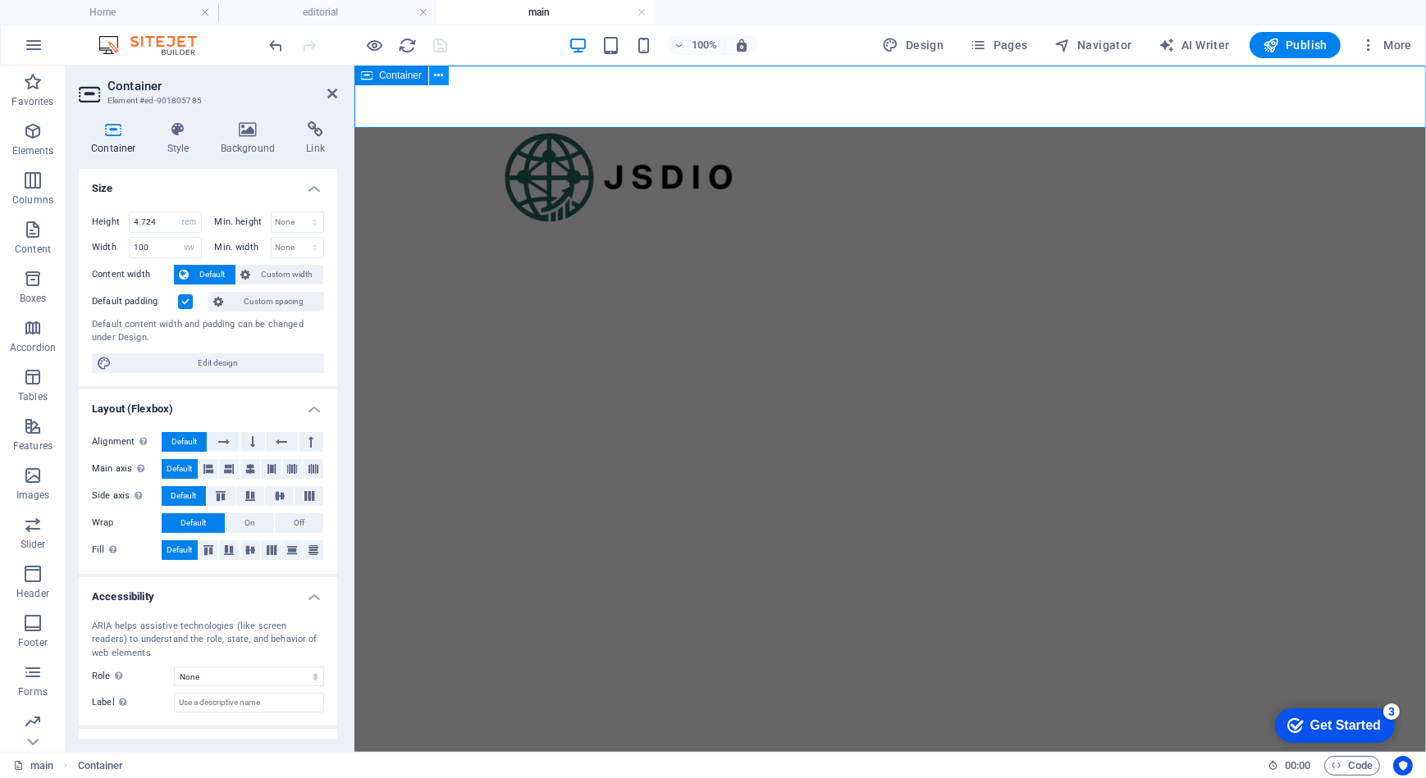
click at [440, 74] on icon at bounding box center [439, 75] width 9 height 17
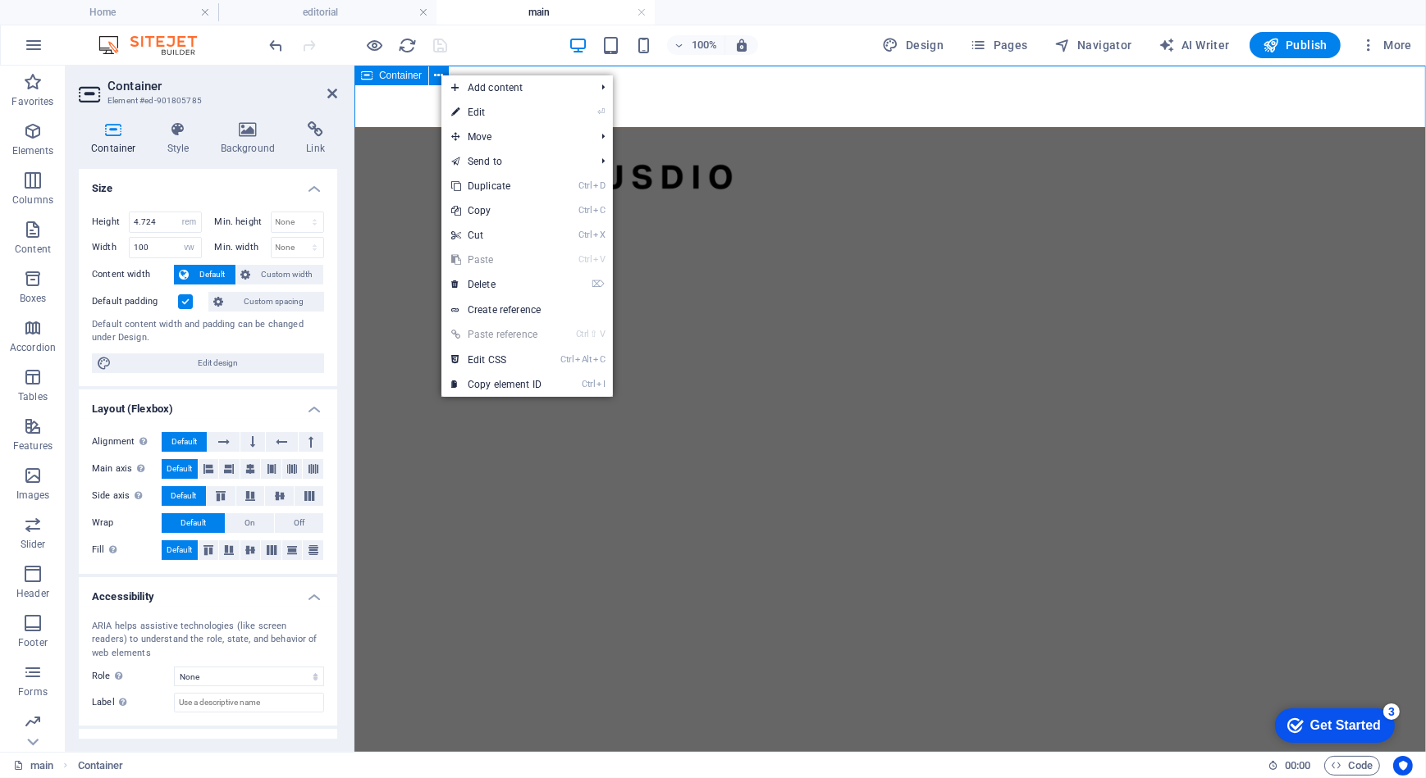
click at [423, 103] on div at bounding box center [889, 96] width 1071 height 62
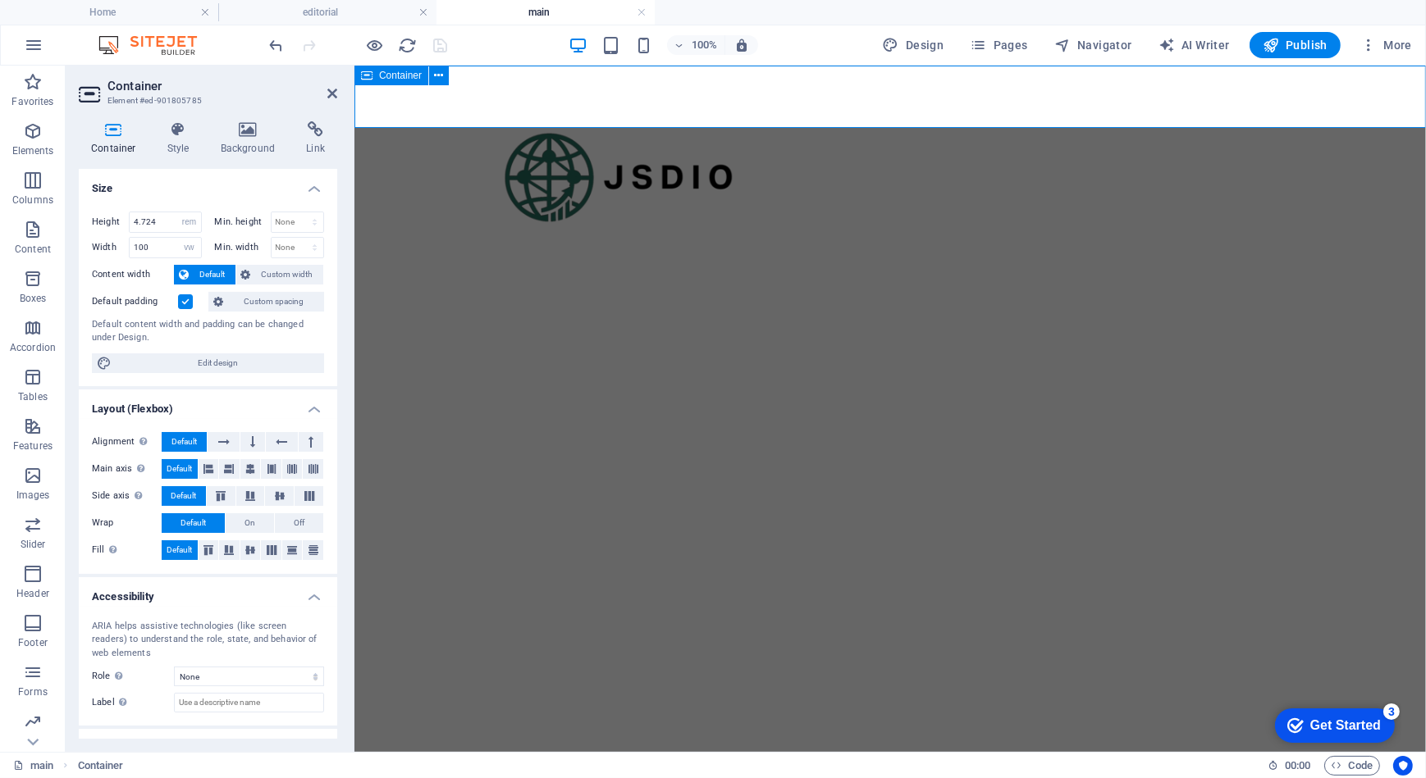
click at [423, 103] on div at bounding box center [889, 96] width 1071 height 62
click at [439, 127] on html "Skip to main content" at bounding box center [889, 96] width 1071 height 62
click at [372, 81] on icon at bounding box center [366, 76] width 11 height 20
click at [367, 69] on icon at bounding box center [366, 76] width 11 height 20
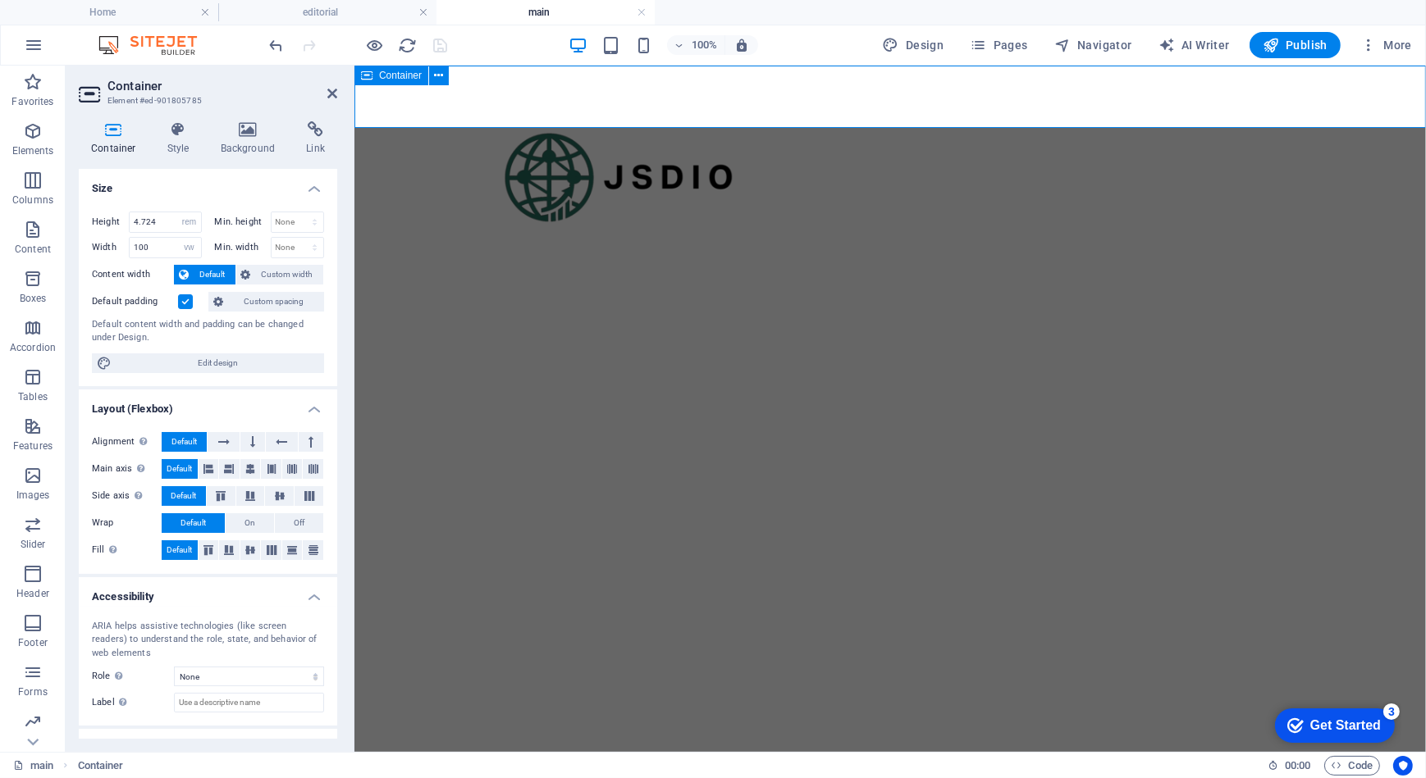
click at [418, 75] on span "Container" at bounding box center [400, 76] width 43 height 10
click at [443, 73] on button at bounding box center [439, 76] width 20 height 20
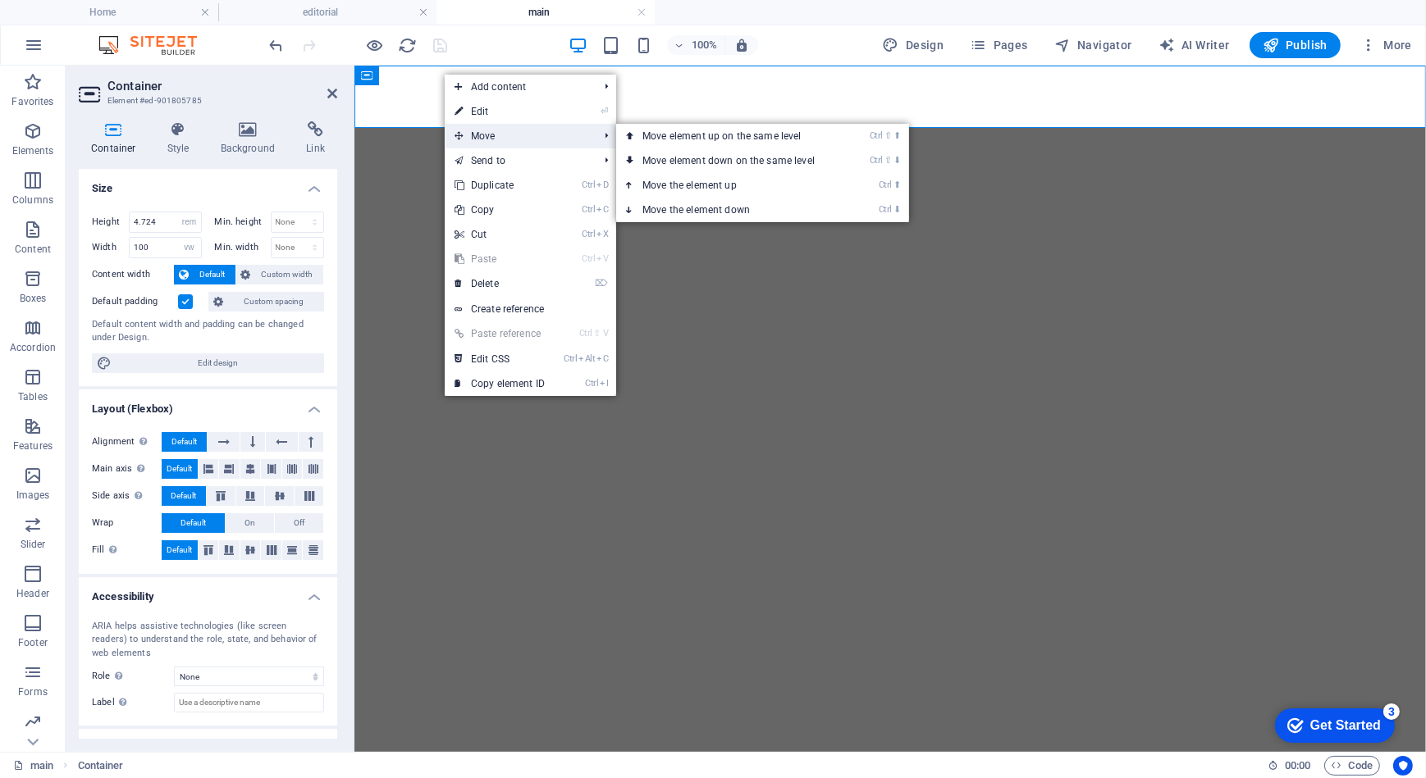
click at [497, 130] on span "Move" at bounding box center [518, 136] width 147 height 25
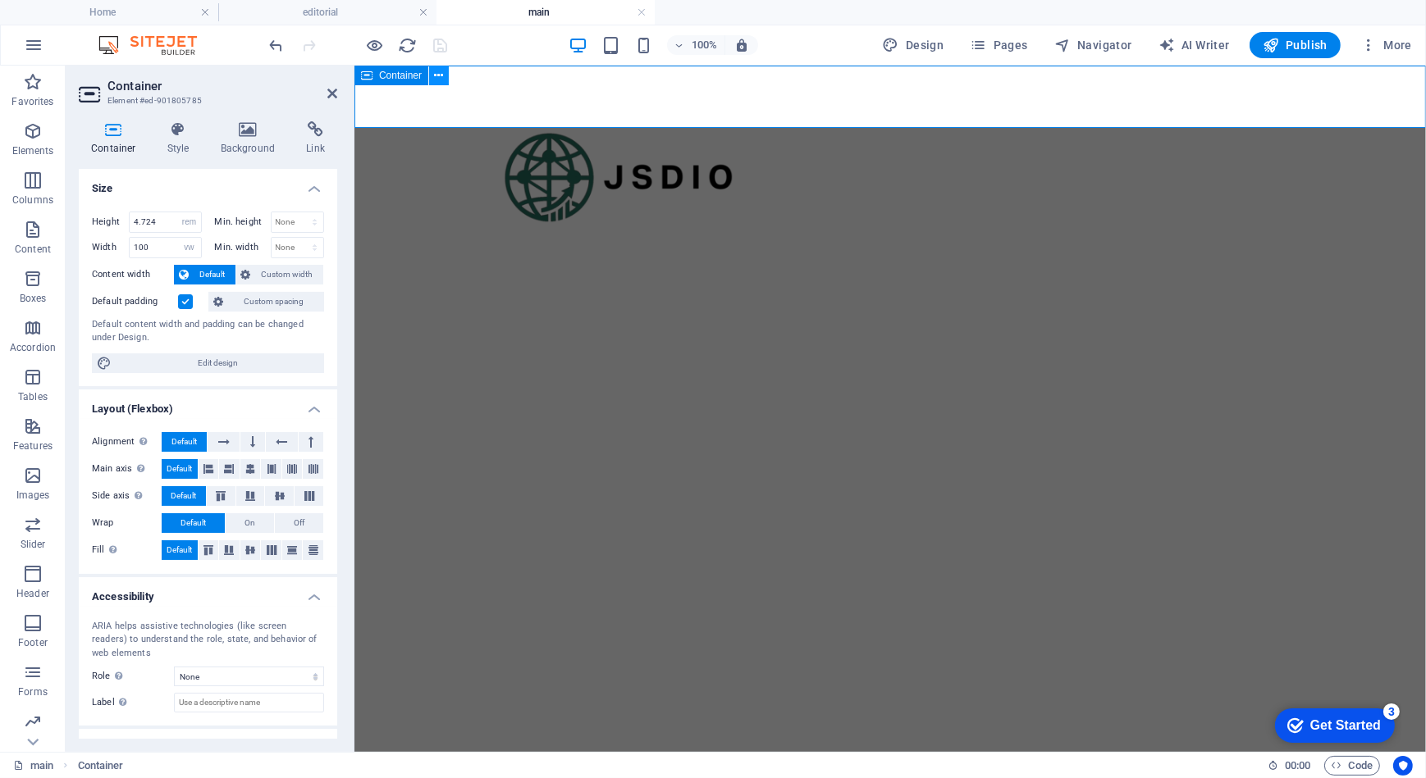
click at [436, 71] on icon at bounding box center [439, 75] width 9 height 17
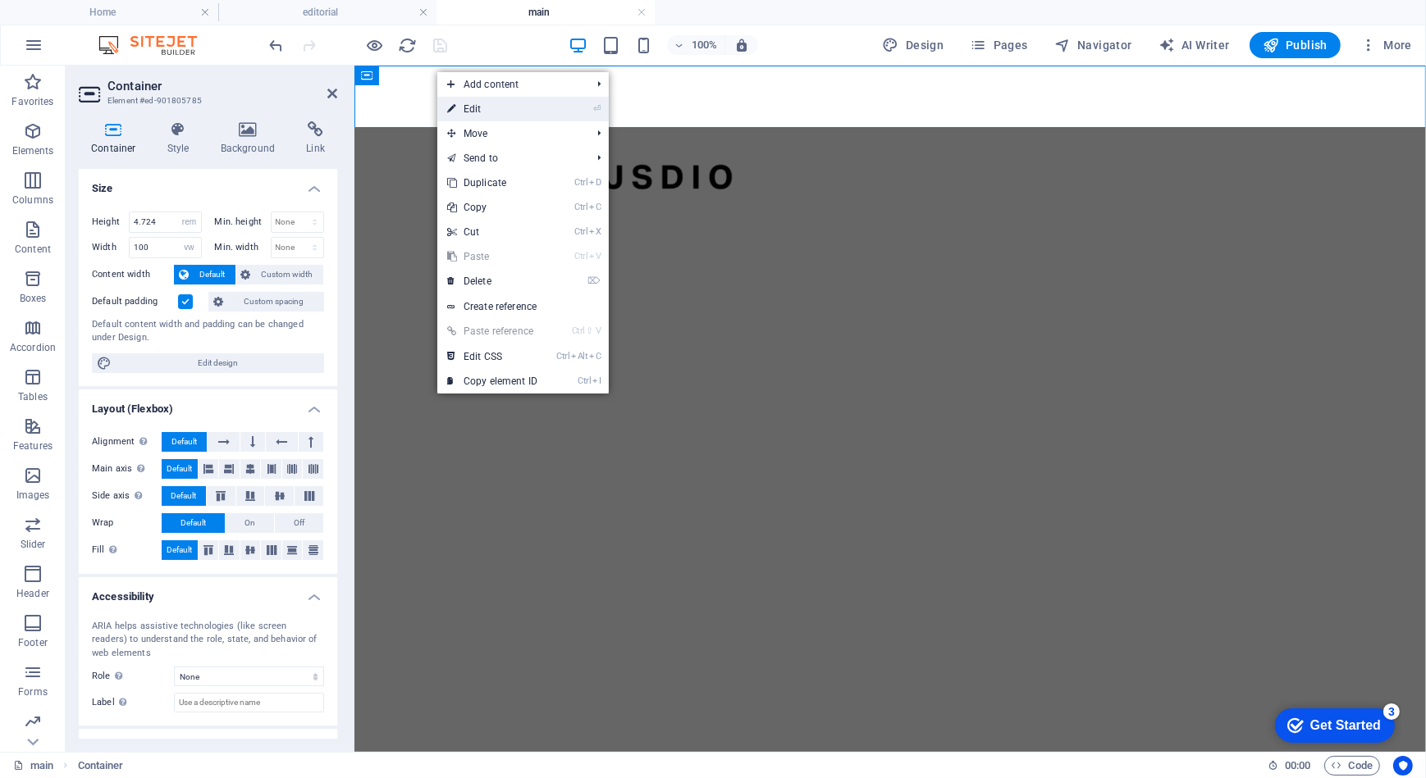
drag, startPoint x: 462, startPoint y: 112, endPoint x: 185, endPoint y: 144, distance: 278.2
click at [462, 112] on link "⏎ Edit" at bounding box center [492, 109] width 110 height 25
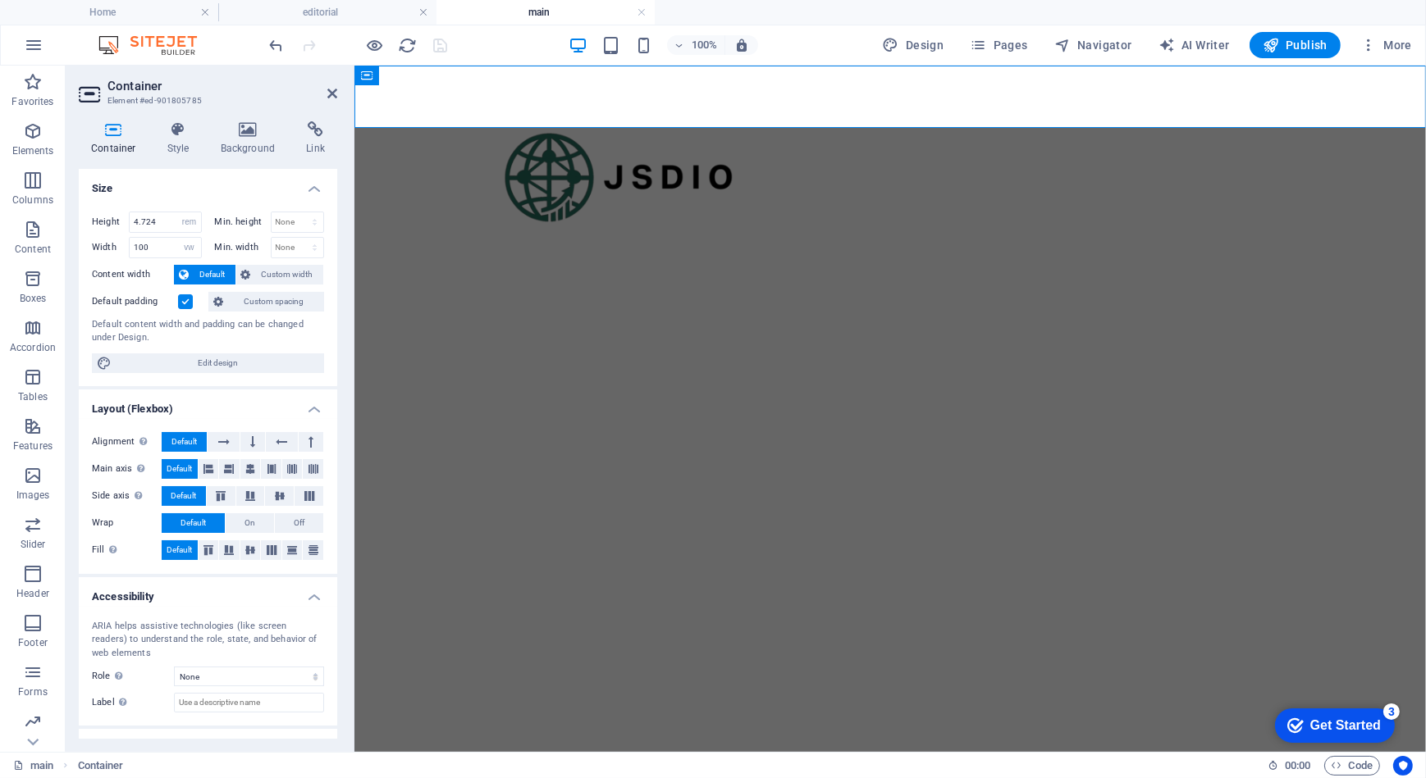
click at [111, 135] on icon at bounding box center [114, 129] width 70 height 16
click at [178, 136] on icon at bounding box center [178, 129] width 47 height 16
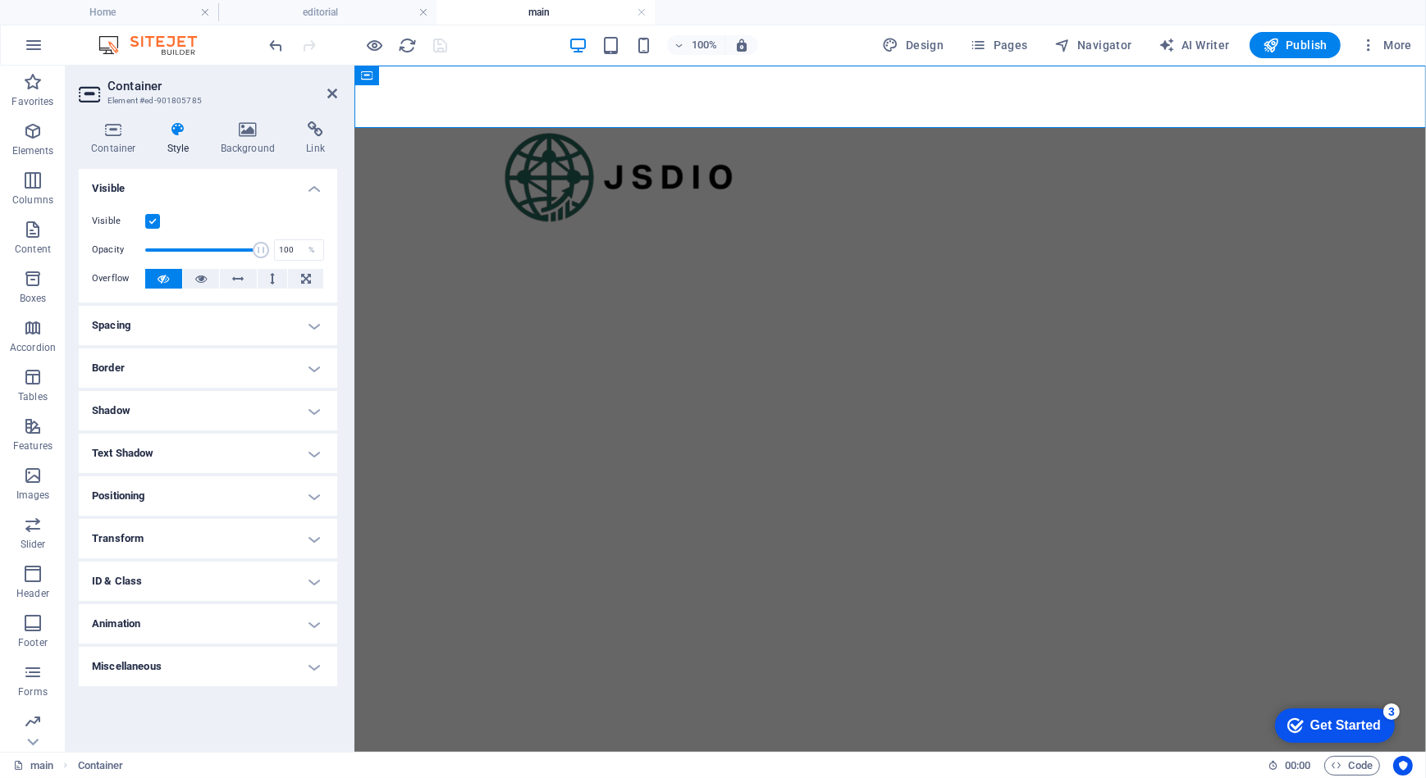
click at [680, 127] on html "Skip to main content" at bounding box center [889, 96] width 1071 height 62
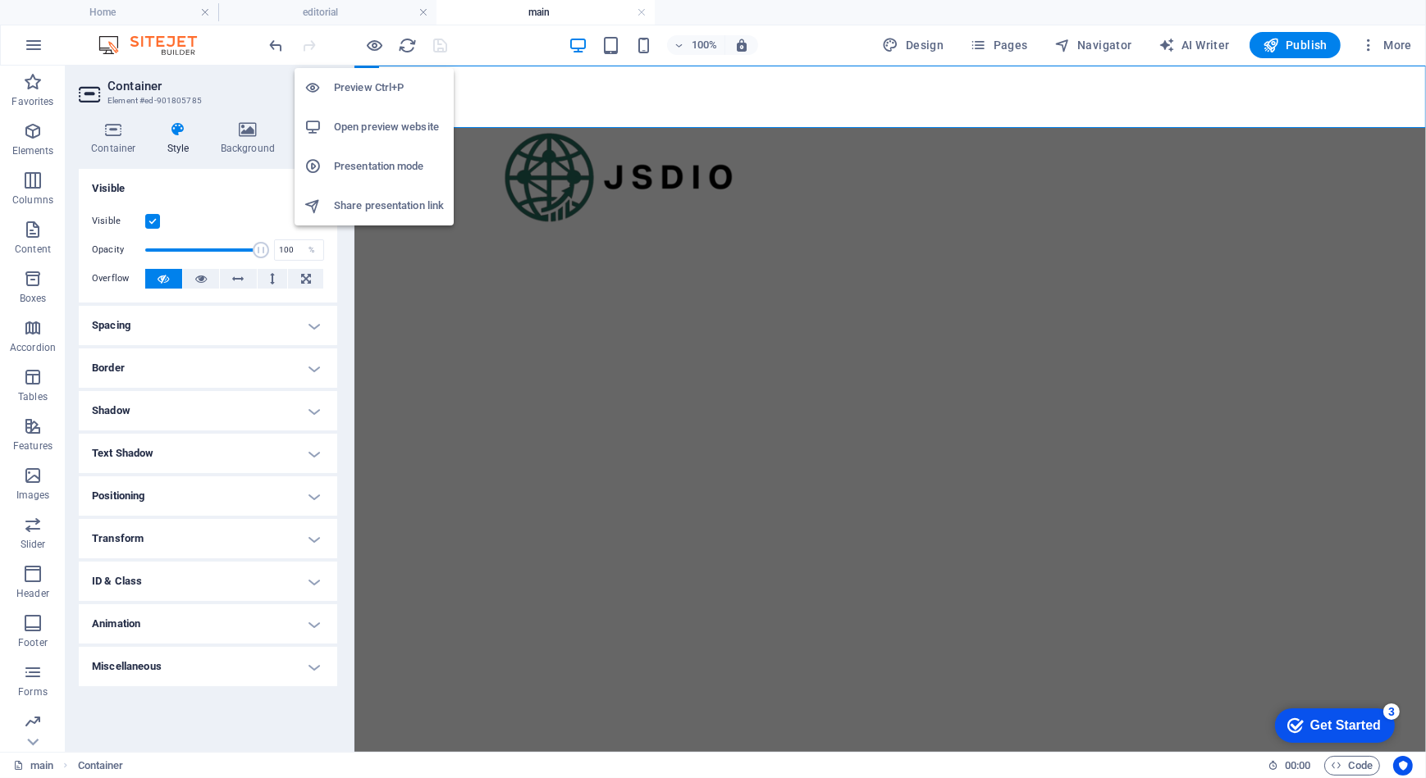
click at [368, 86] on h6 "Preview Ctrl+P" at bounding box center [389, 88] width 110 height 20
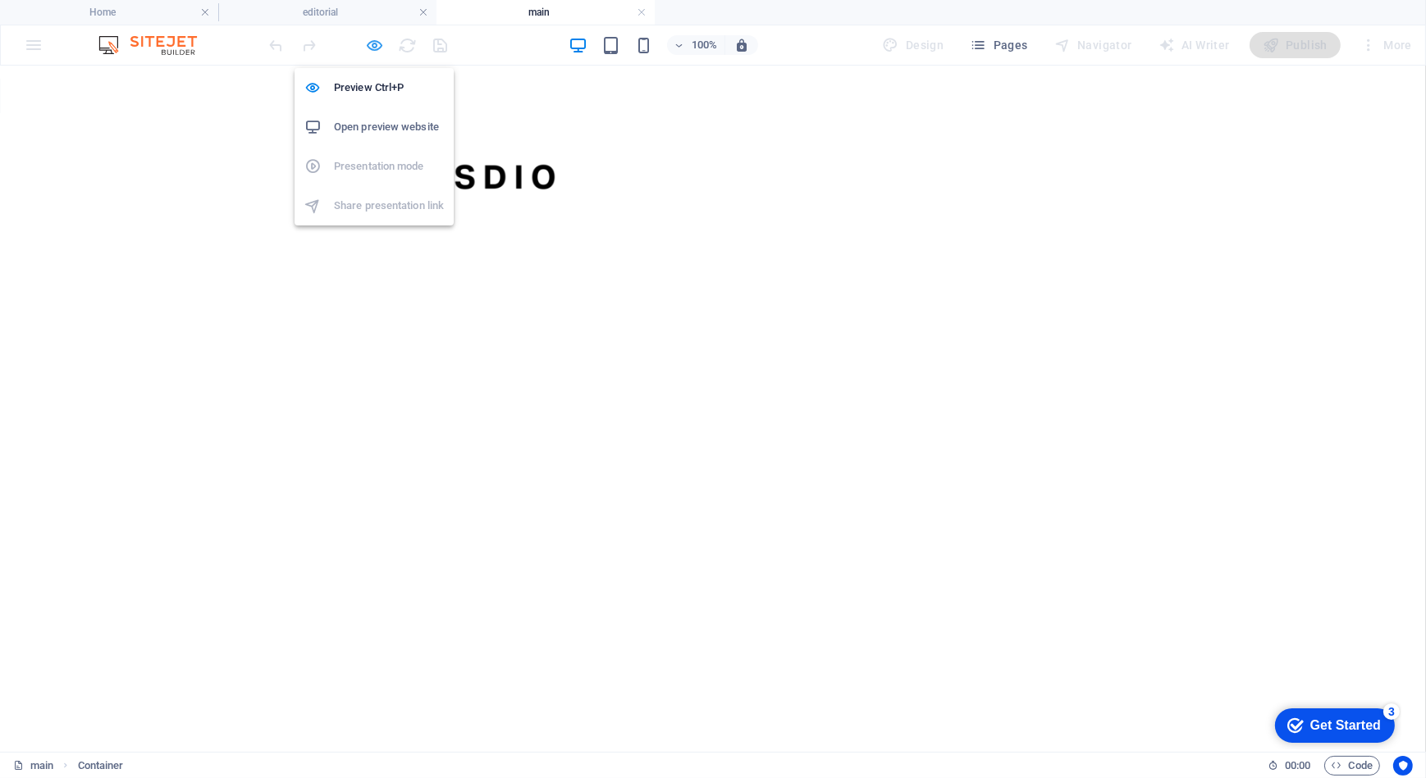
click at [373, 46] on icon "button" at bounding box center [375, 45] width 19 height 19
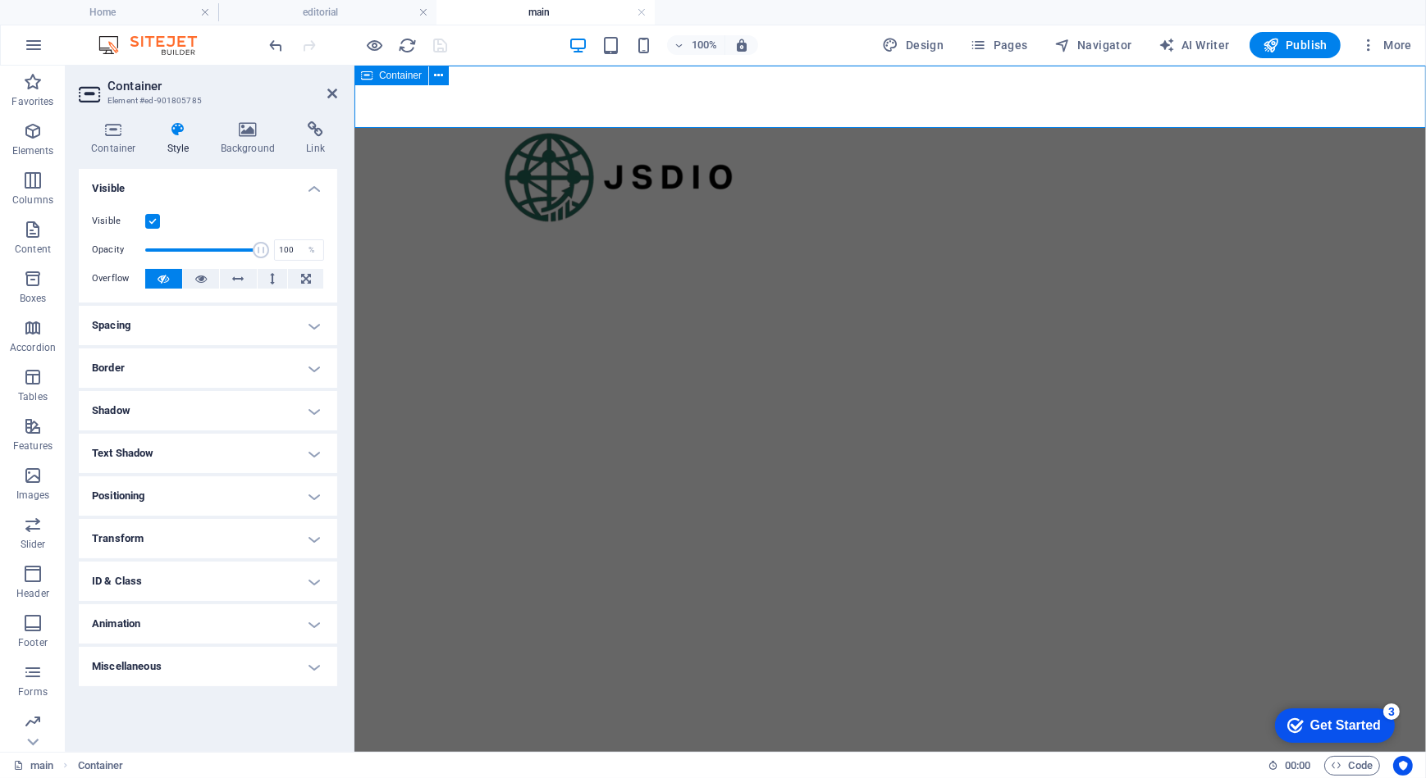
click at [503, 101] on div at bounding box center [889, 96] width 1071 height 62
click at [440, 74] on icon at bounding box center [439, 75] width 9 height 17
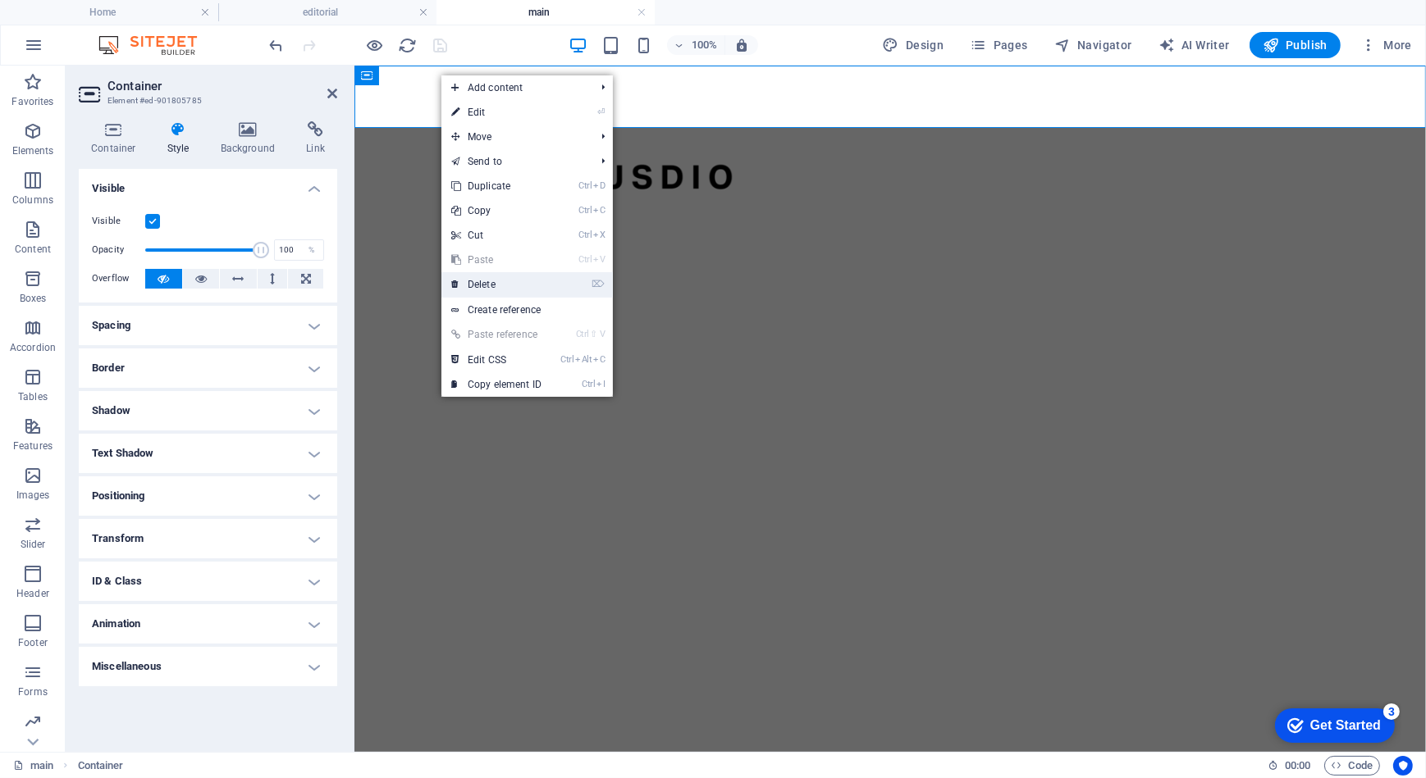
click at [526, 277] on link "⌦ Delete" at bounding box center [496, 284] width 110 height 25
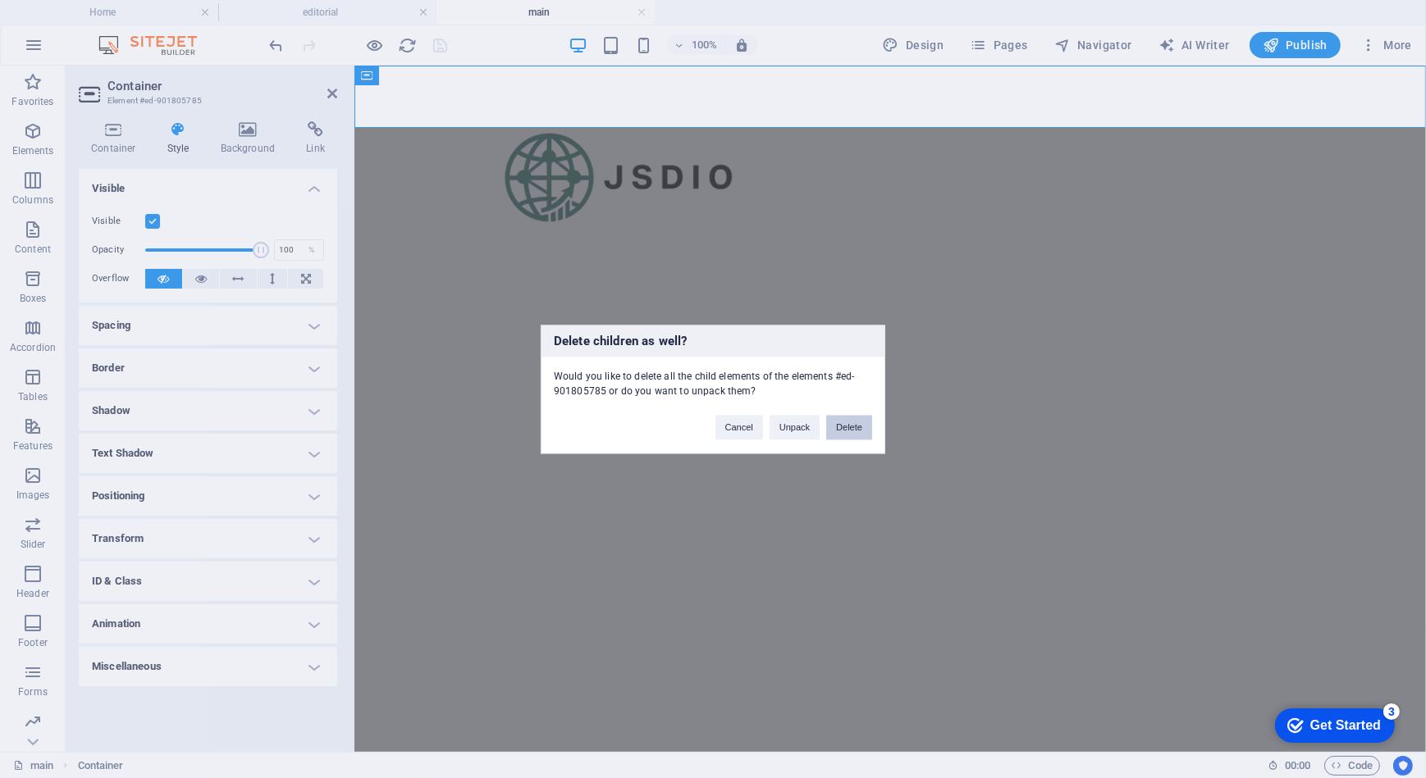
drag, startPoint x: 848, startPoint y: 422, endPoint x: 760, endPoint y: 358, distance: 108.8
click at [848, 422] on button "Delete" at bounding box center [849, 427] width 46 height 25
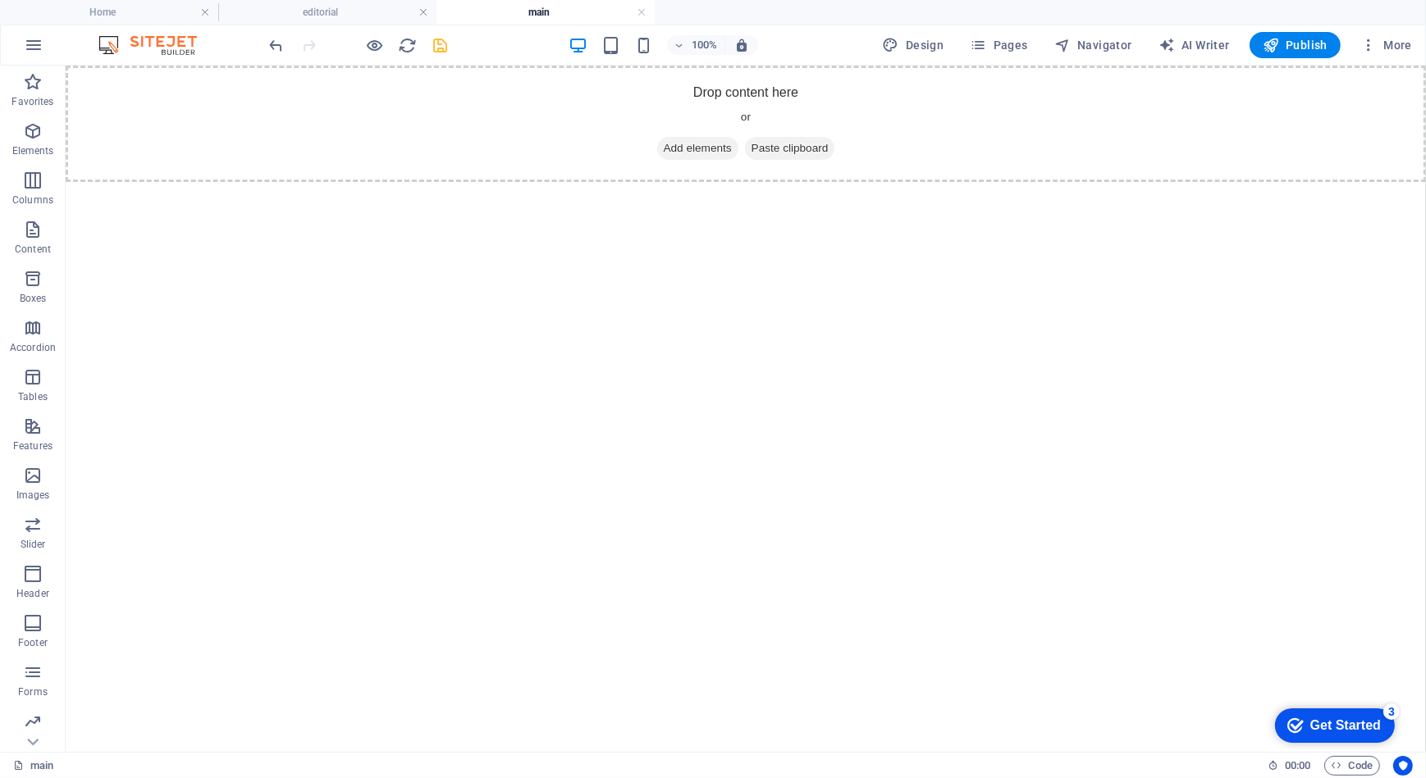
click at [643, 181] on html "Skip to main content Drop content here or Add elements Paste clipboard" at bounding box center [745, 123] width 1360 height 116
click at [669, 150] on span "Add elements" at bounding box center [696, 147] width 81 height 23
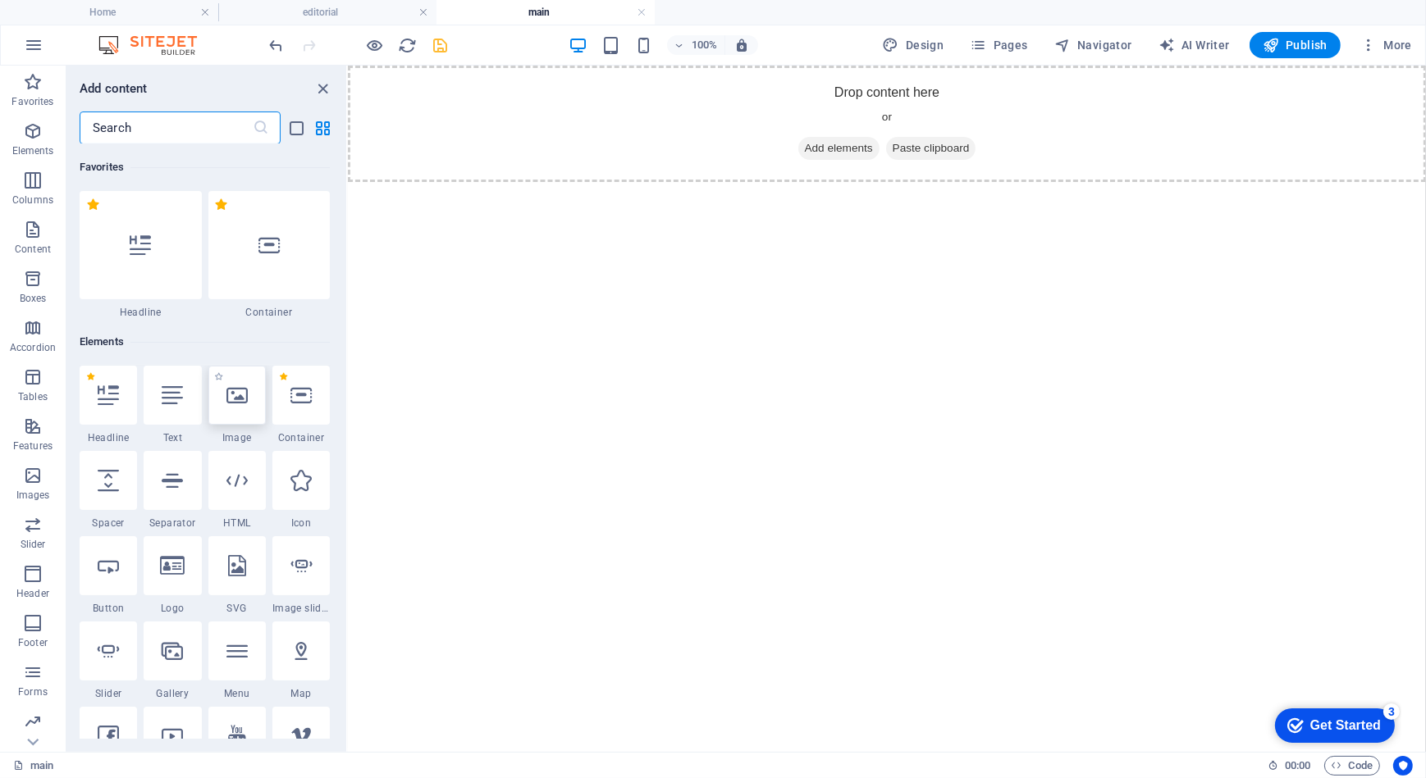
click at [230, 418] on div at bounding box center [236, 395] width 57 height 59
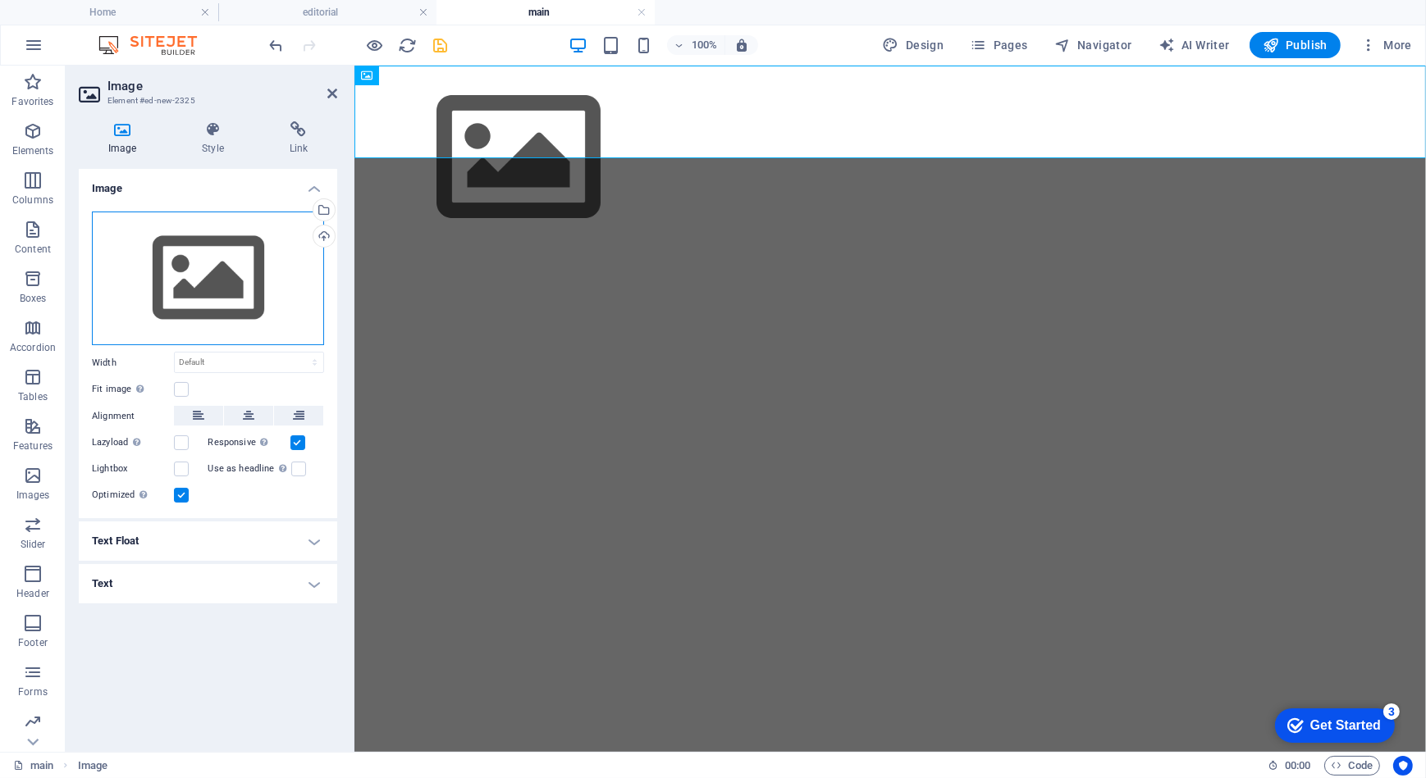
click at [220, 297] on div "Drag files here, click to choose files or select files from Files or our free s…" at bounding box center [208, 279] width 232 height 135
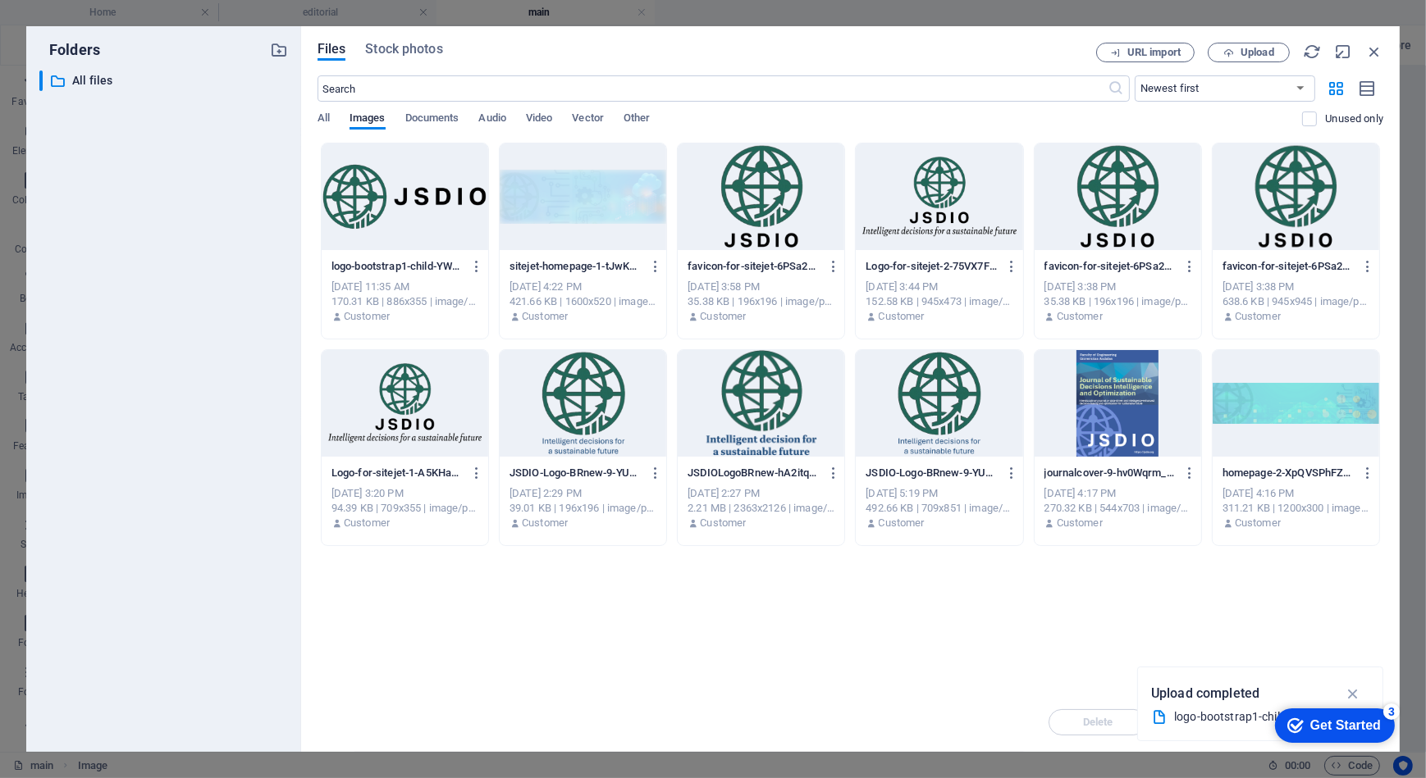
click at [393, 217] on div at bounding box center [405, 197] width 167 height 107
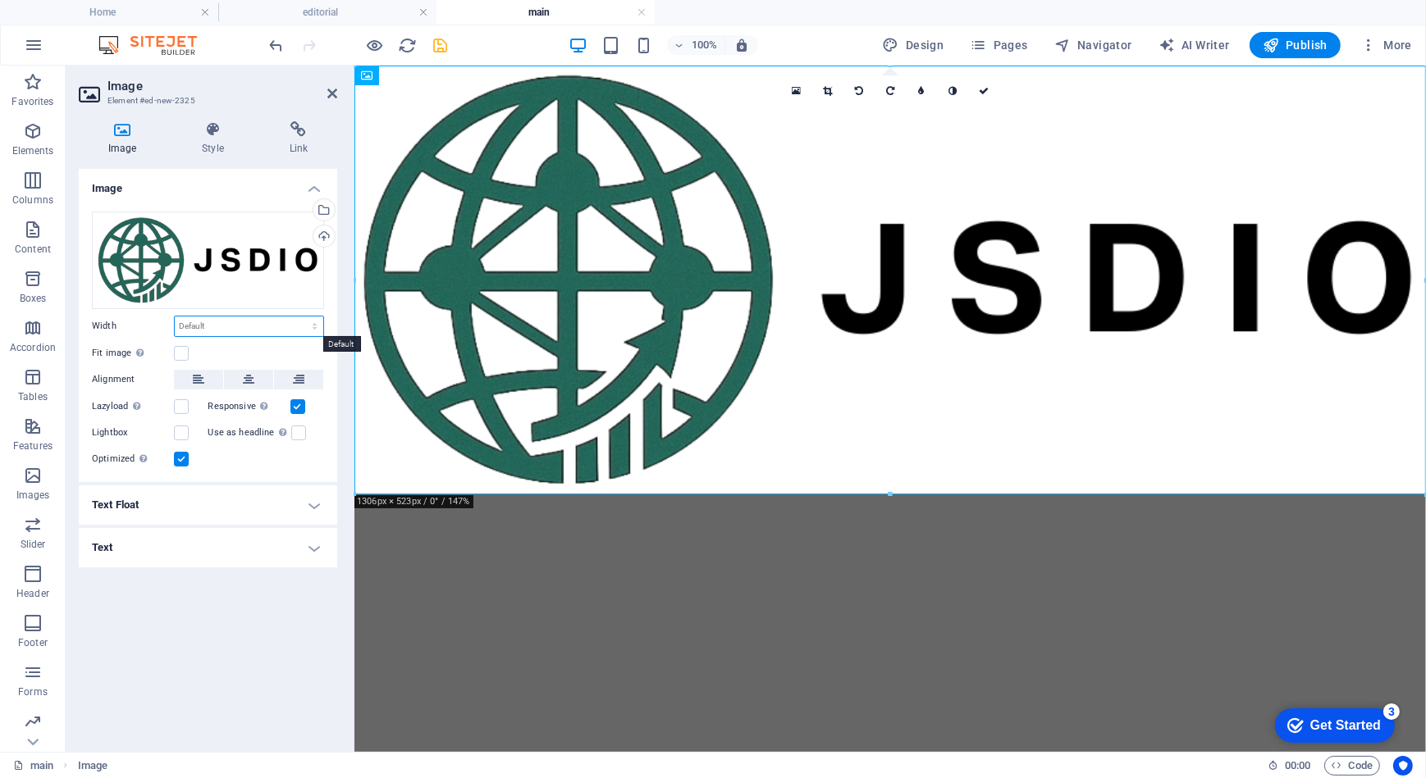
click at [217, 328] on select "Default auto px rem % em vh vw" at bounding box center [249, 327] width 148 height 20
select select "%"
click at [300, 317] on select "Default auto px rem % em vh vw" at bounding box center [249, 327] width 148 height 20
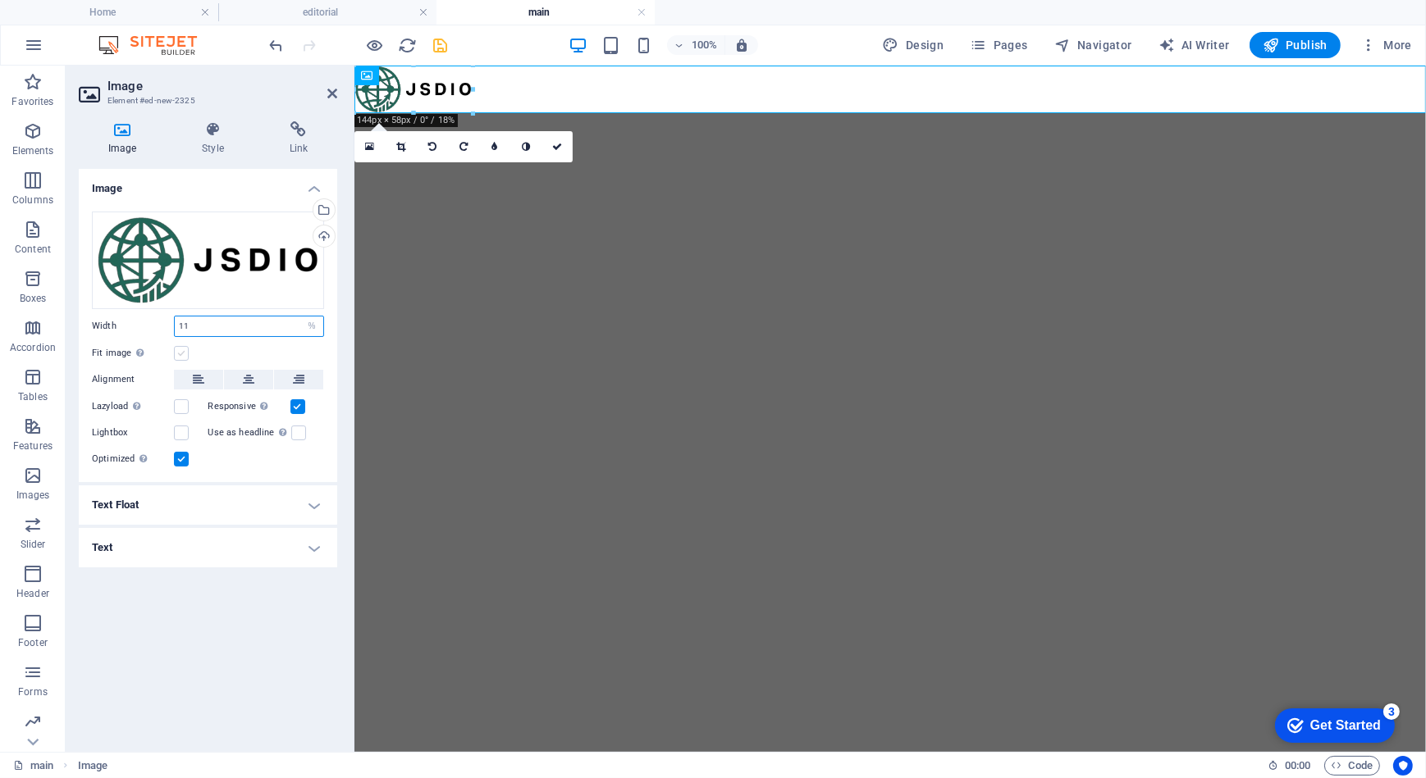
type input "11"
click at [181, 352] on label at bounding box center [181, 353] width 15 height 15
click at [0, 0] on input "Fit image Automatically fit image to a fixed width and height" at bounding box center [0, 0] width 0 height 0
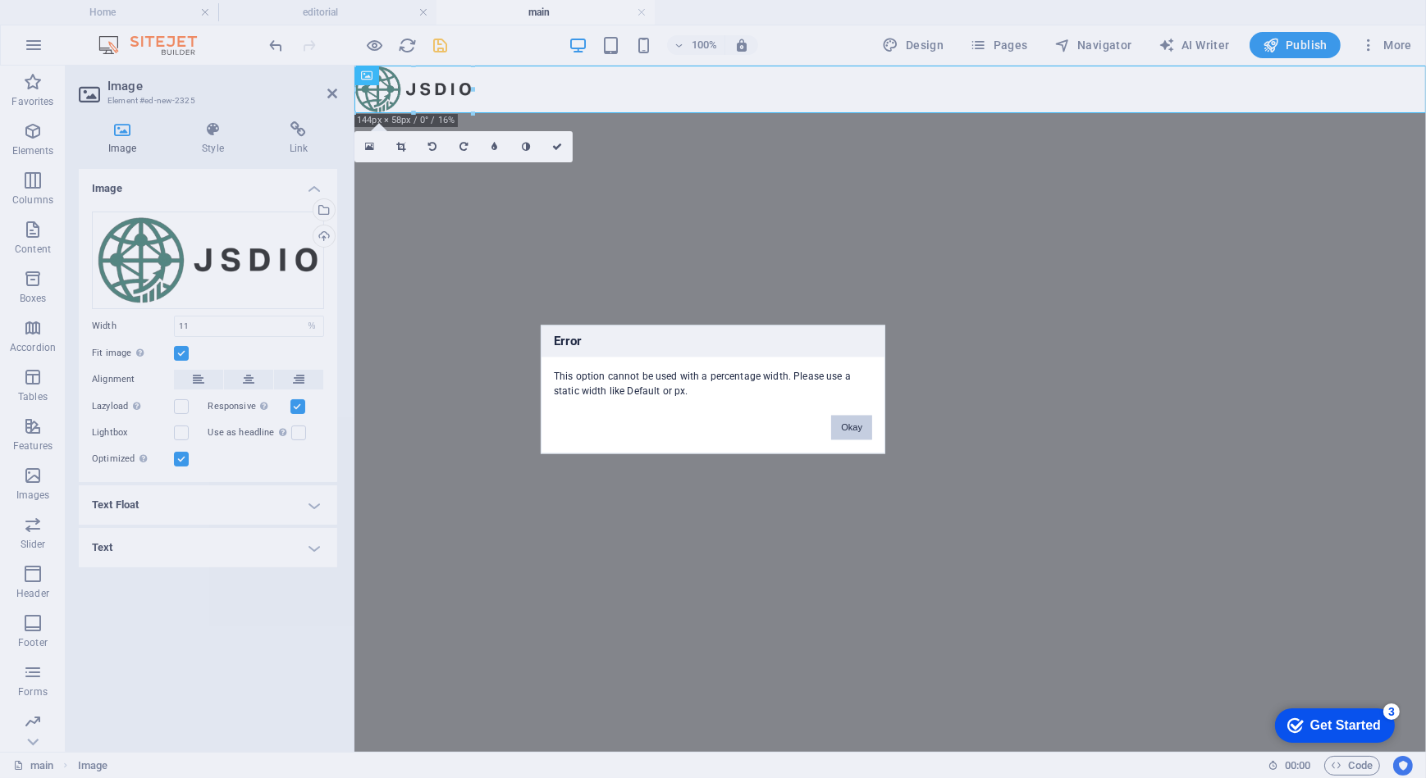
click at [839, 427] on button "Okay" at bounding box center [851, 427] width 41 height 25
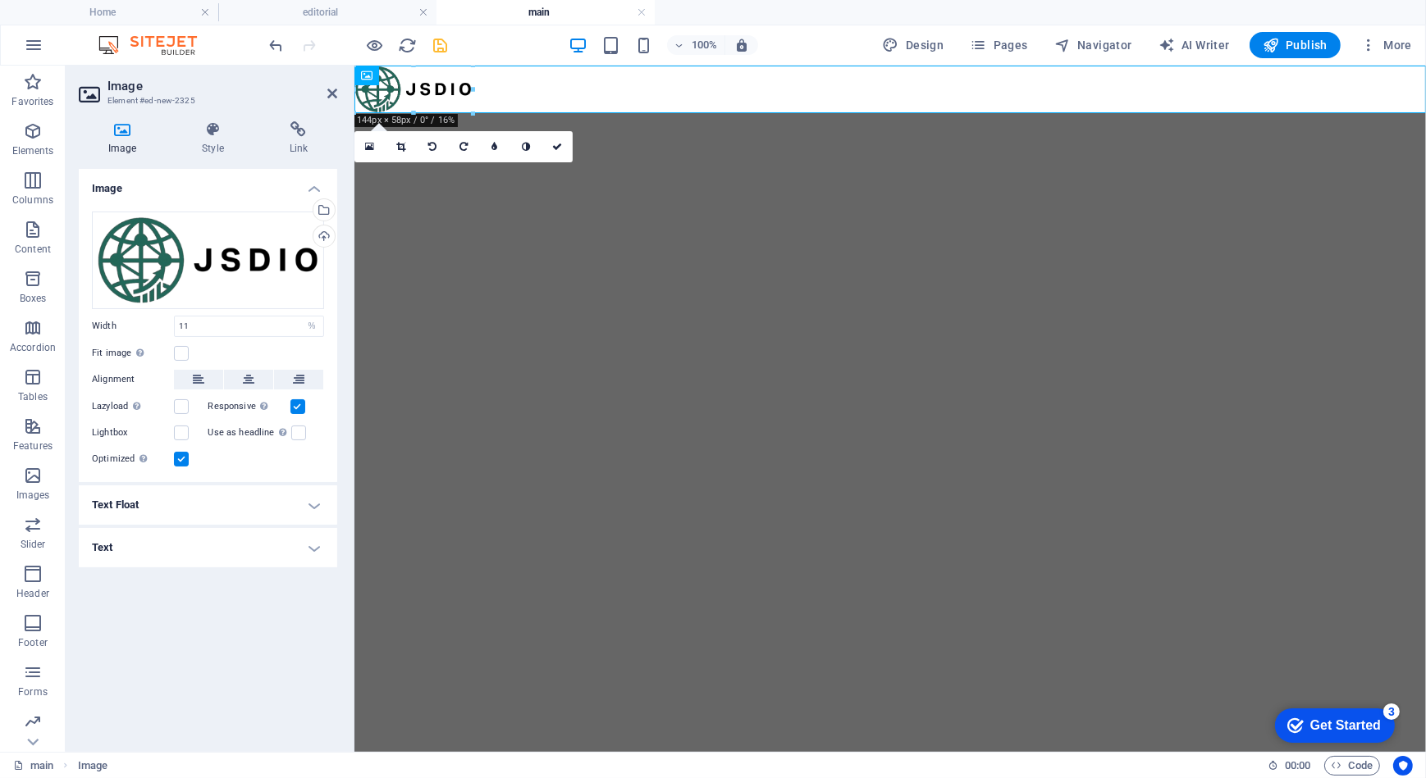
click at [666, 112] on html "Skip to main content" at bounding box center [889, 89] width 1071 height 48
click at [782, 112] on html "Skip to main content" at bounding box center [889, 89] width 1071 height 48
click at [435, 41] on icon "save" at bounding box center [440, 45] width 19 height 19
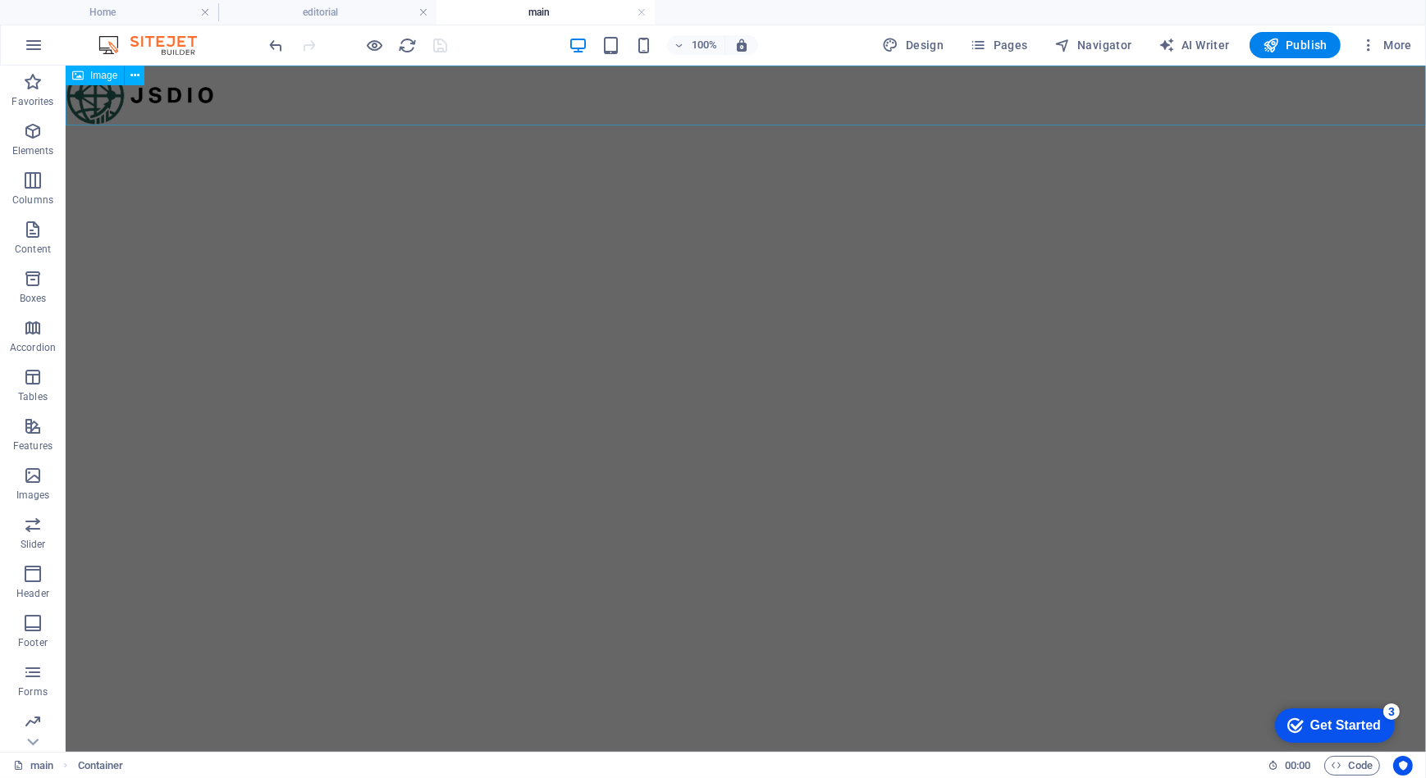
click at [408, 102] on figure at bounding box center [745, 95] width 1360 height 60
select select "%"
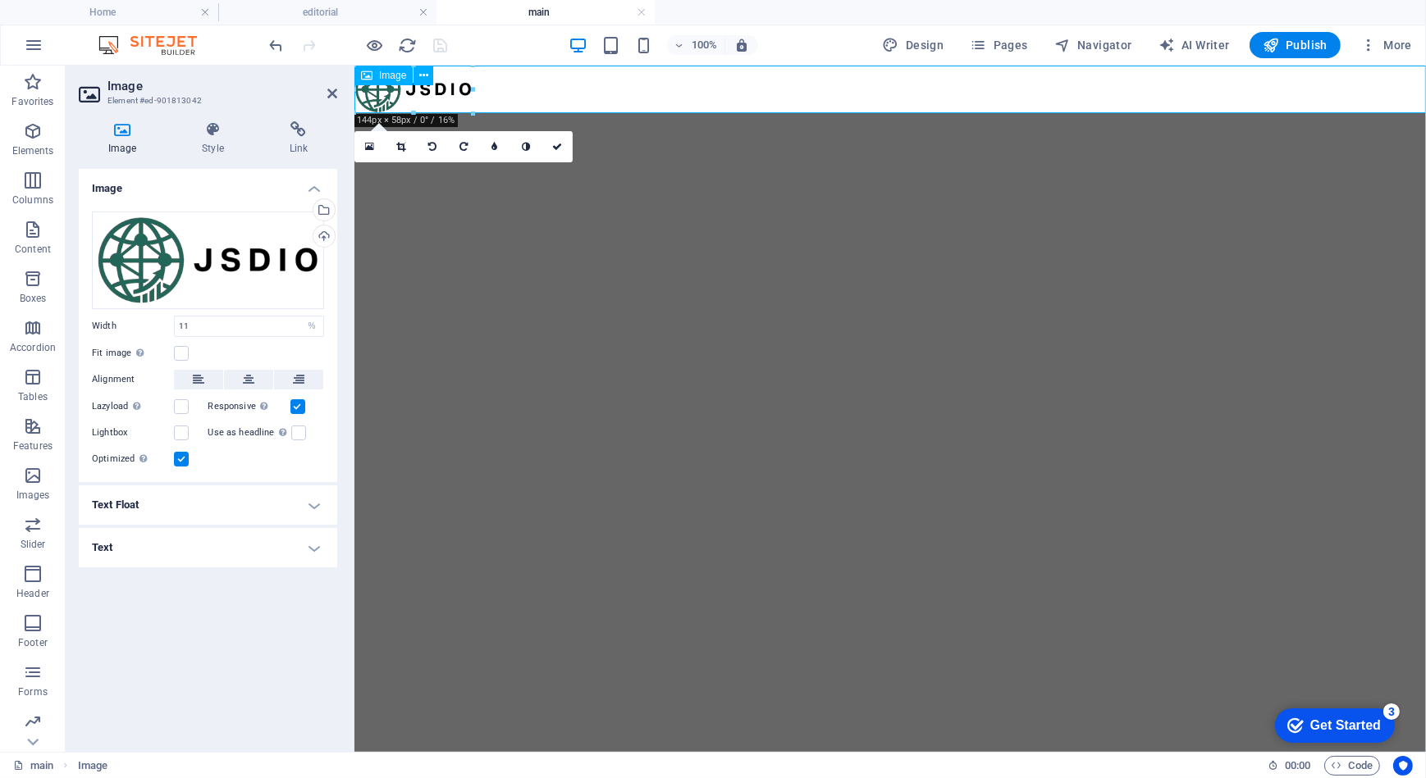
click at [653, 85] on figure at bounding box center [889, 89] width 1071 height 48
click at [194, 139] on h4 "Style" at bounding box center [215, 138] width 87 height 34
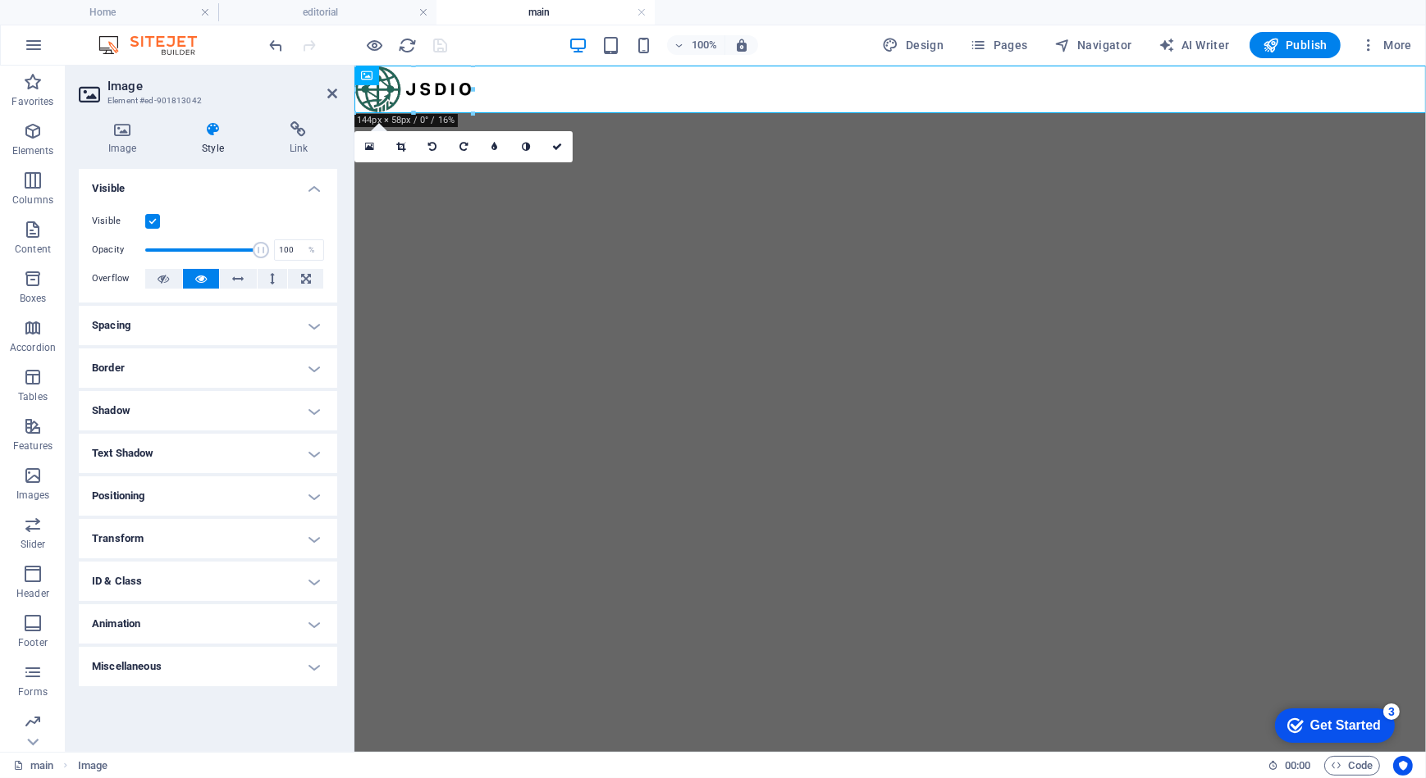
click at [207, 143] on h4 "Style" at bounding box center [215, 138] width 87 height 34
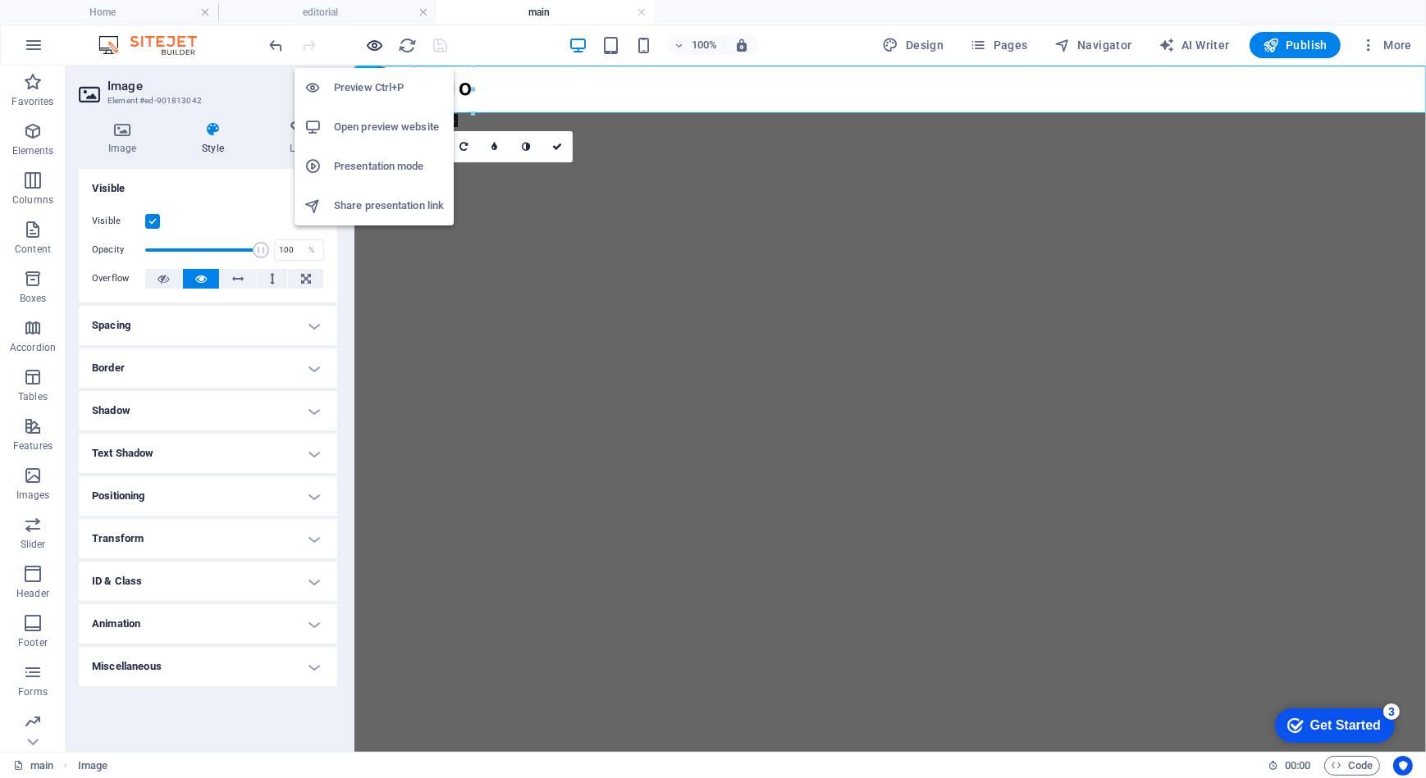
click at [374, 41] on icon "button" at bounding box center [375, 45] width 19 height 19
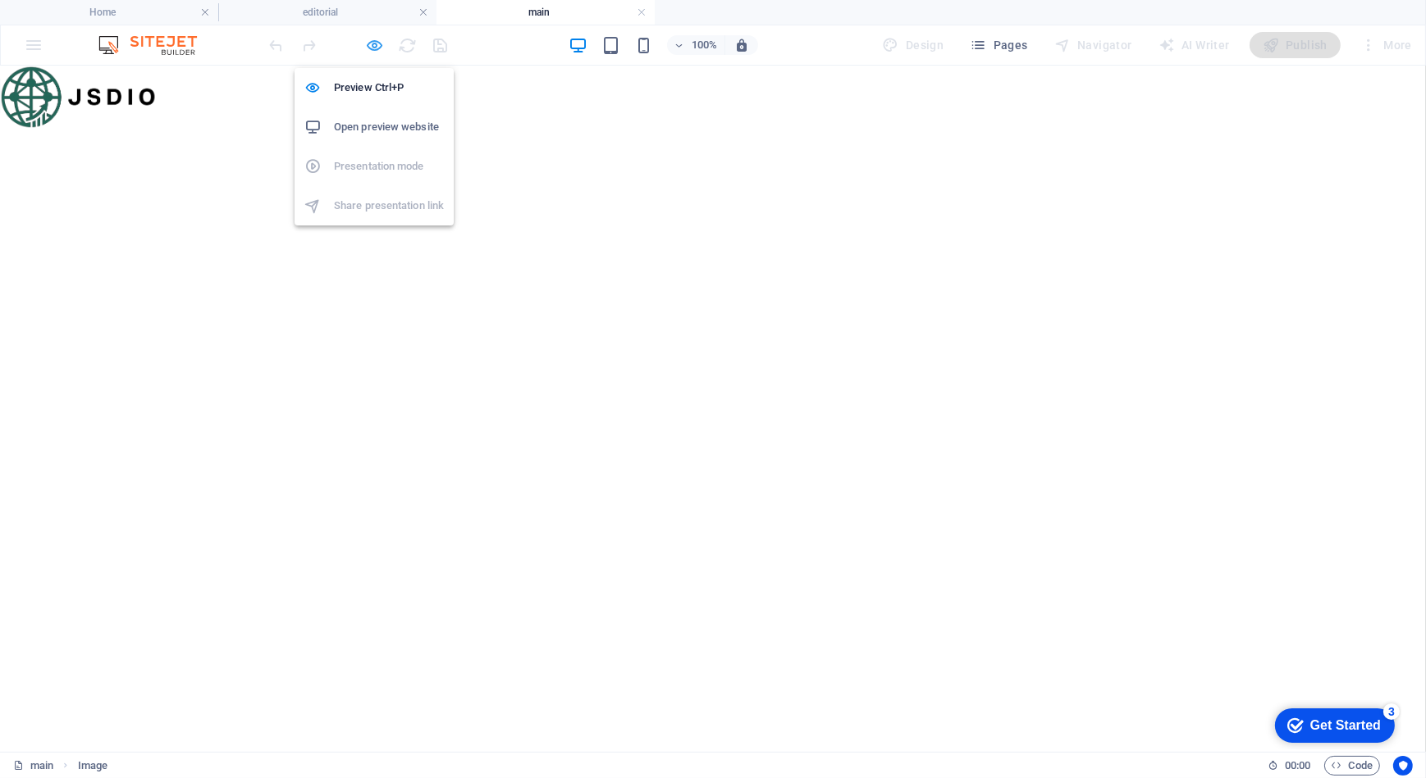
click at [380, 48] on icon "button" at bounding box center [375, 45] width 19 height 19
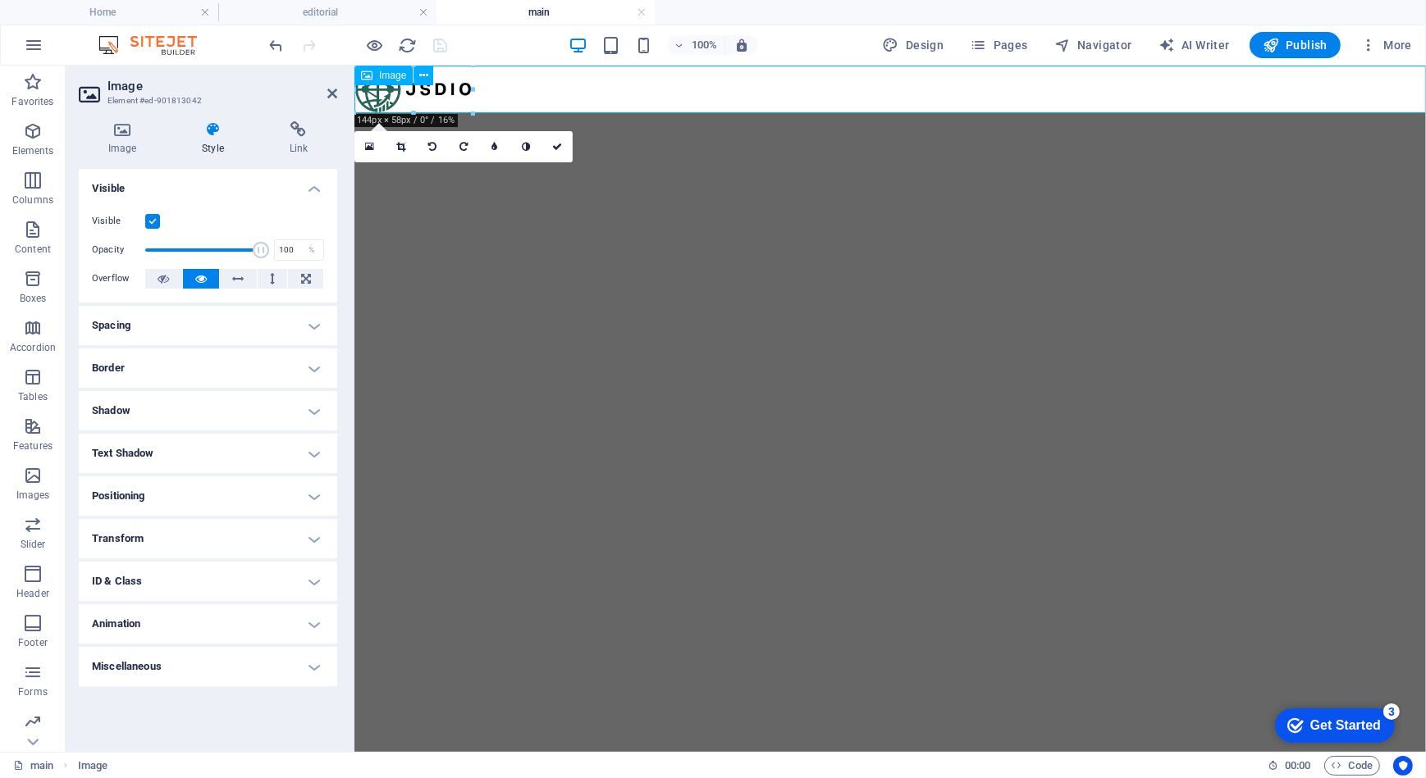
click at [384, 92] on figure at bounding box center [889, 89] width 1071 height 48
click at [427, 76] on icon at bounding box center [423, 75] width 9 height 17
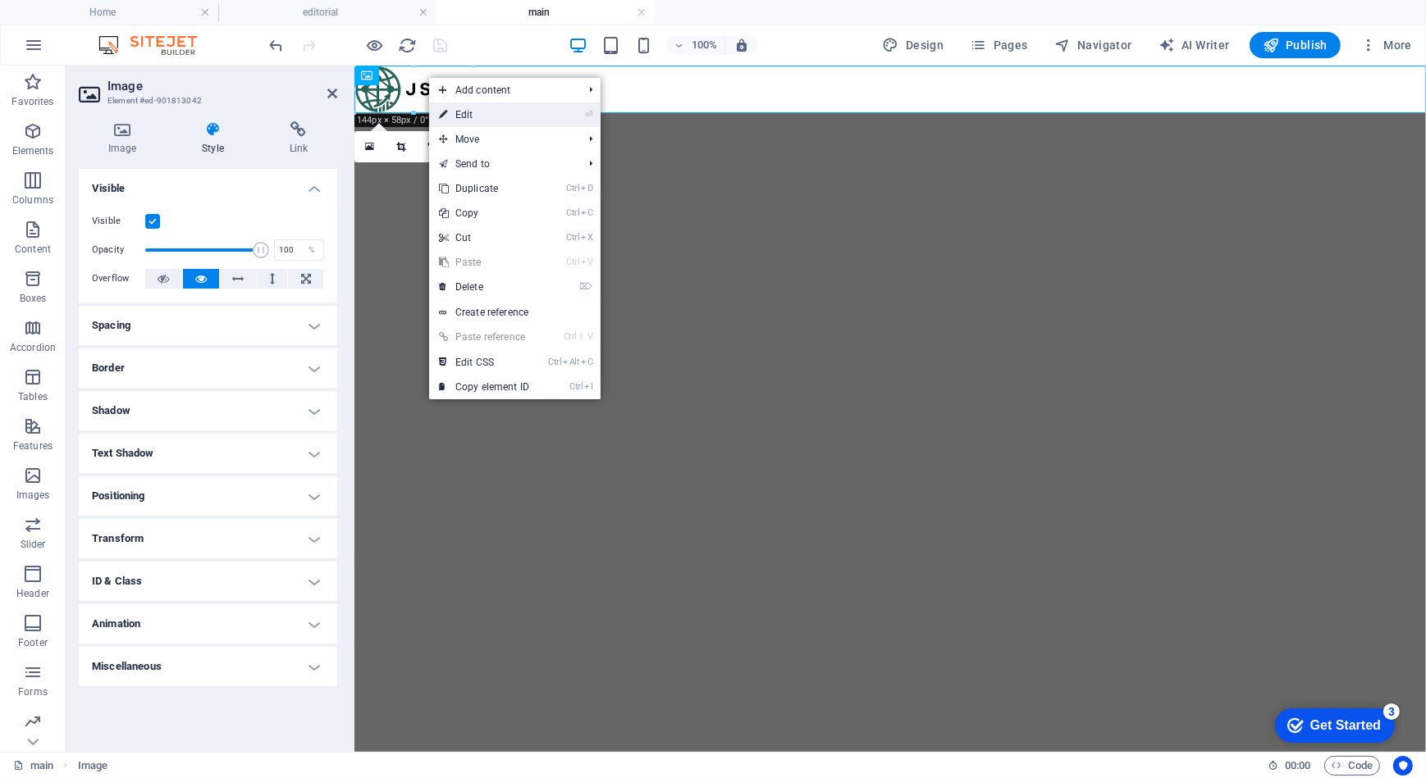
click at [468, 115] on link "⏎ Edit" at bounding box center [484, 115] width 110 height 25
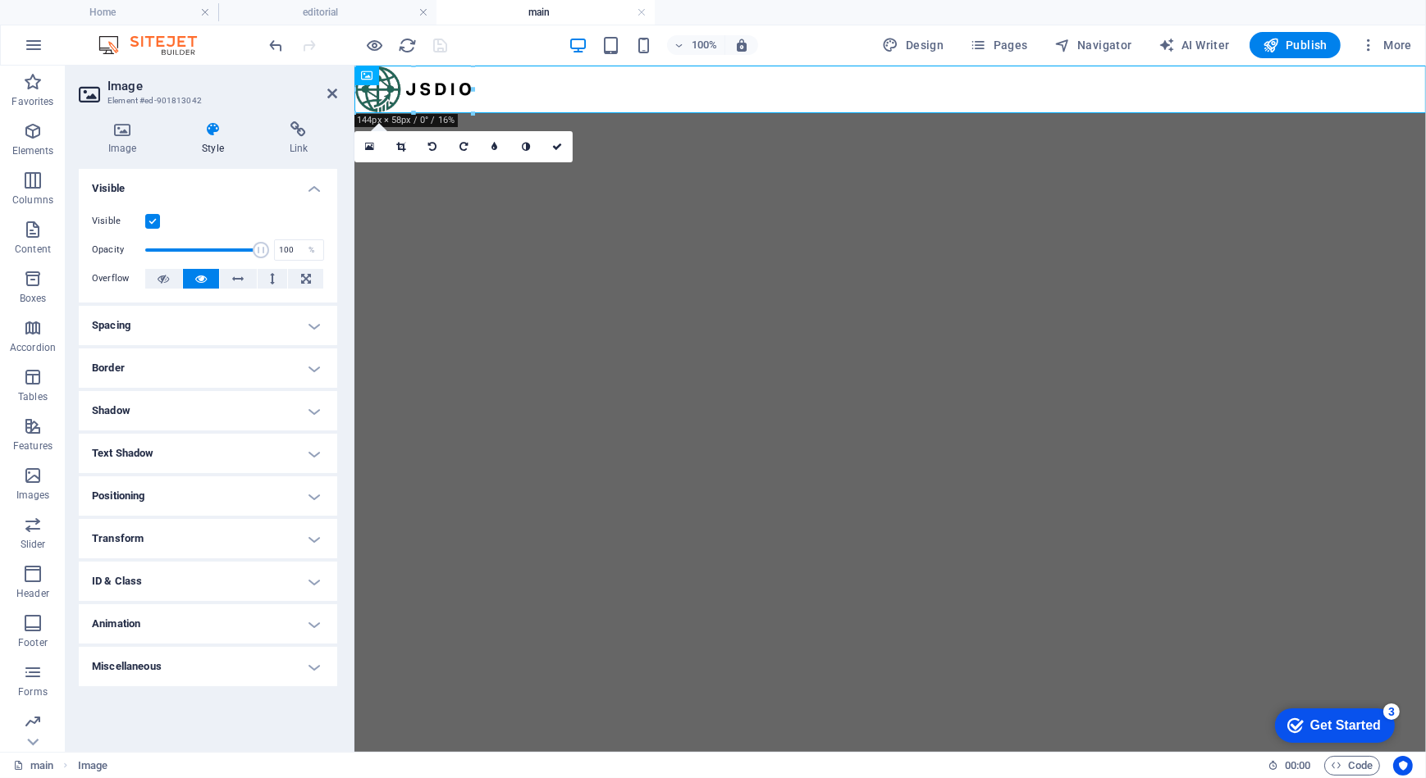
click at [208, 545] on h4 "Transform" at bounding box center [208, 538] width 258 height 39
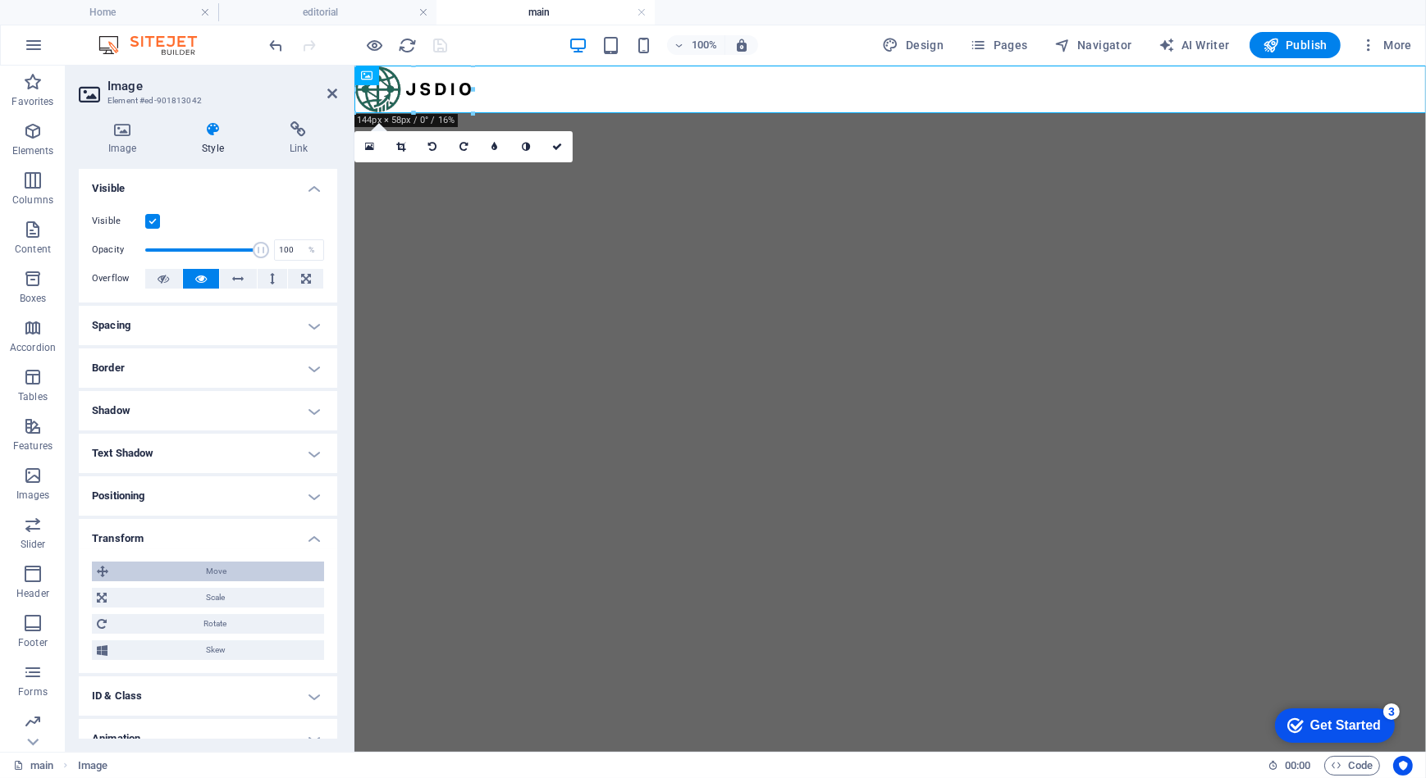
click at [247, 568] on span "Move" at bounding box center [216, 572] width 206 height 20
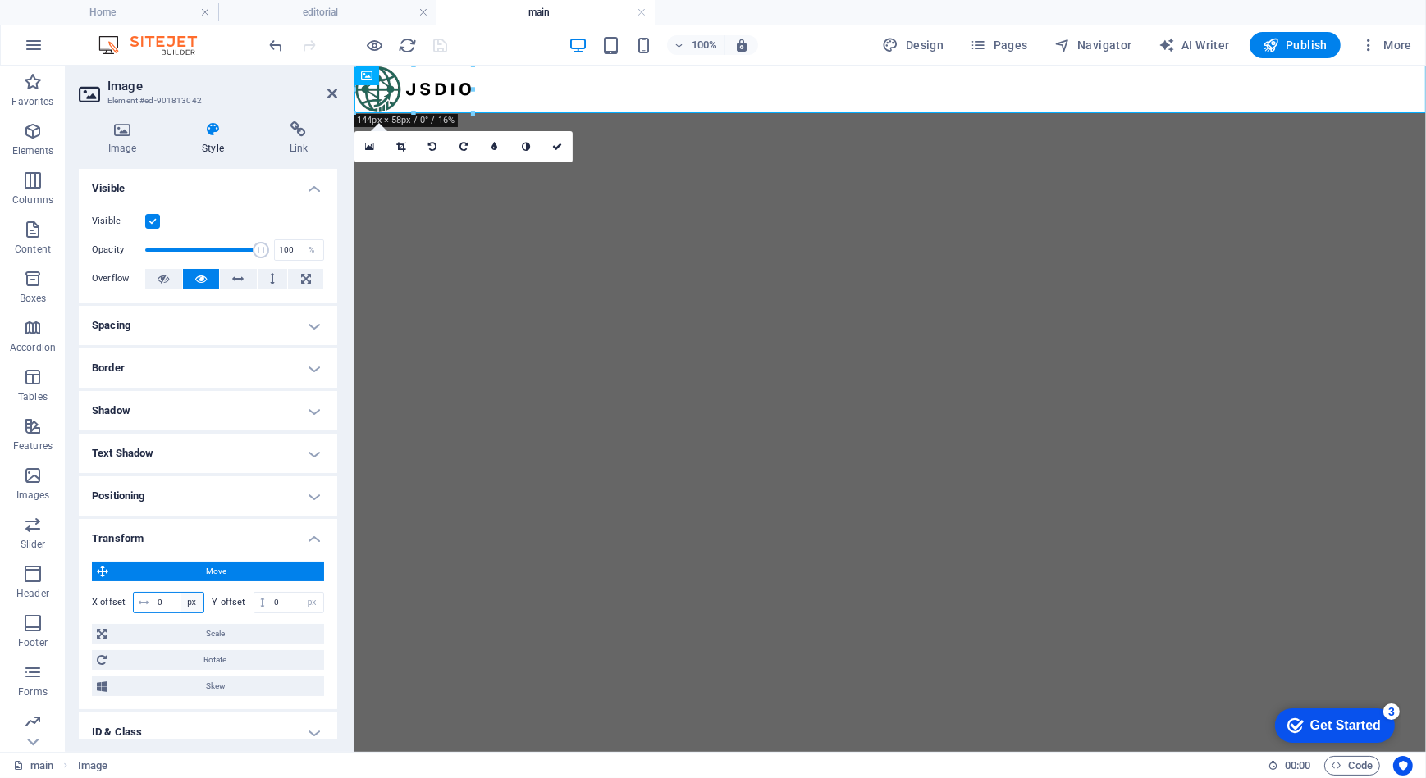
click at [197, 600] on select "px rem % em vh vw" at bounding box center [191, 603] width 23 height 20
click at [180, 593] on select "px rem % em vh vw" at bounding box center [191, 603] width 23 height 20
click at [176, 598] on input "0" at bounding box center [178, 603] width 50 height 20
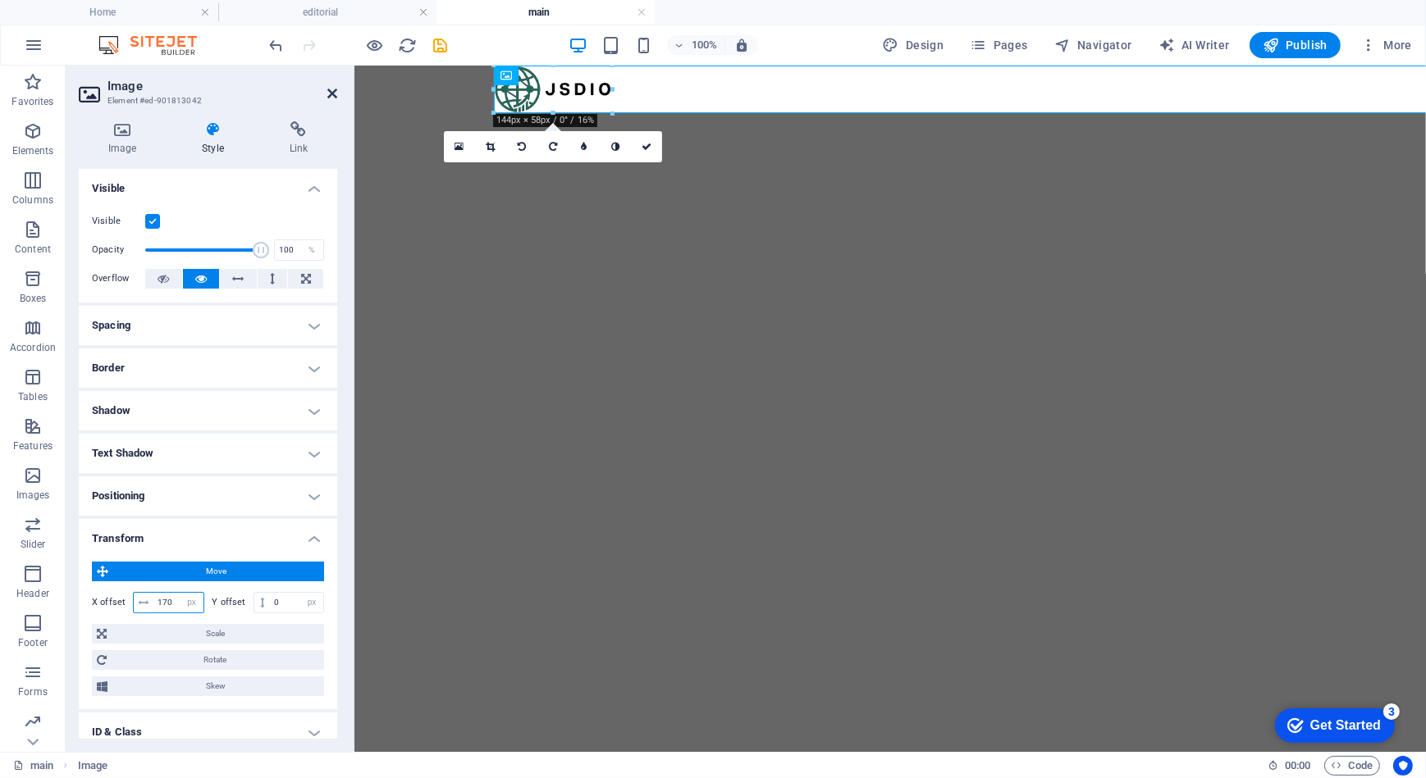
type input "170"
drag, startPoint x: 328, startPoint y: 94, endPoint x: 262, endPoint y: 29, distance: 92.8
click at [328, 94] on icon at bounding box center [332, 93] width 10 height 13
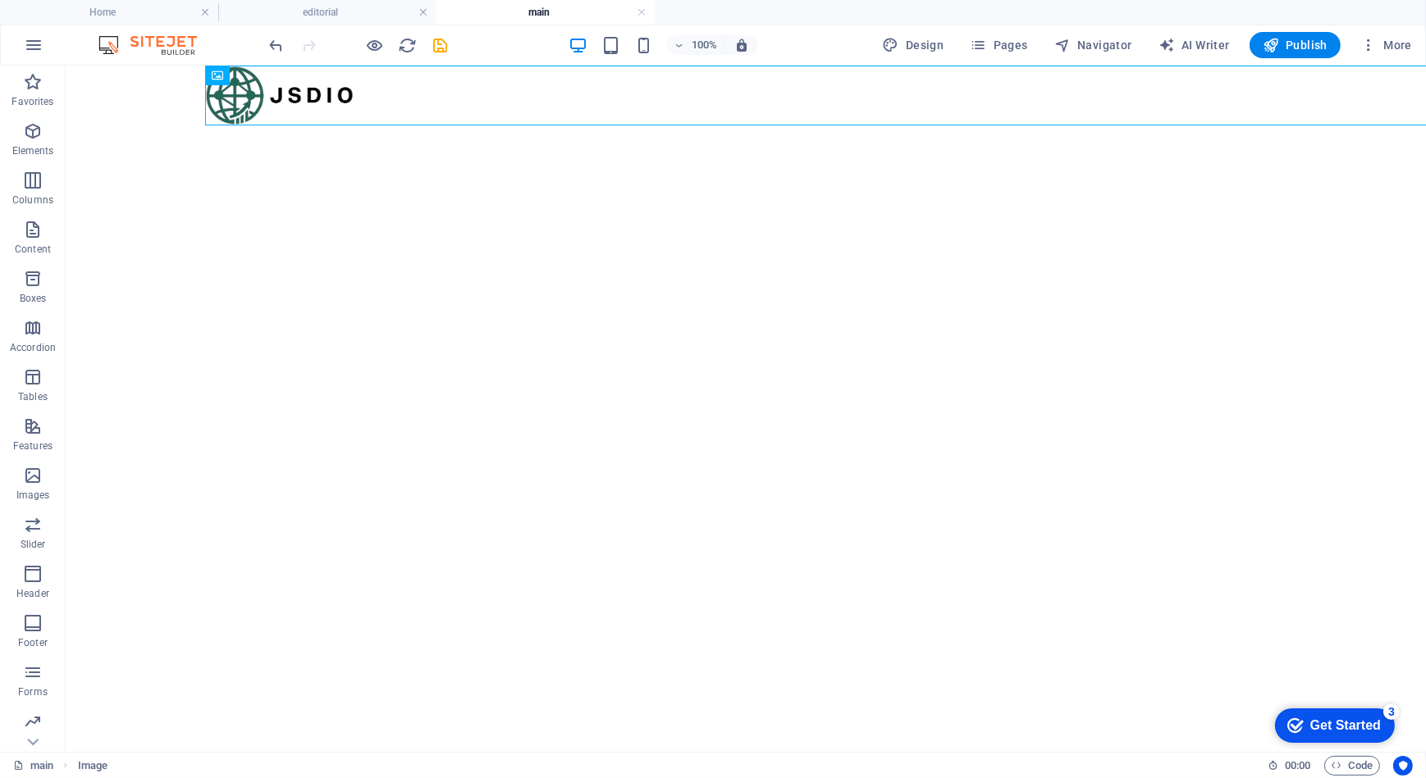
click at [525, 125] on html "Skip to main content" at bounding box center [745, 95] width 1360 height 60
click at [843, 93] on figure at bounding box center [884, 95] width 1360 height 60
select select "px"
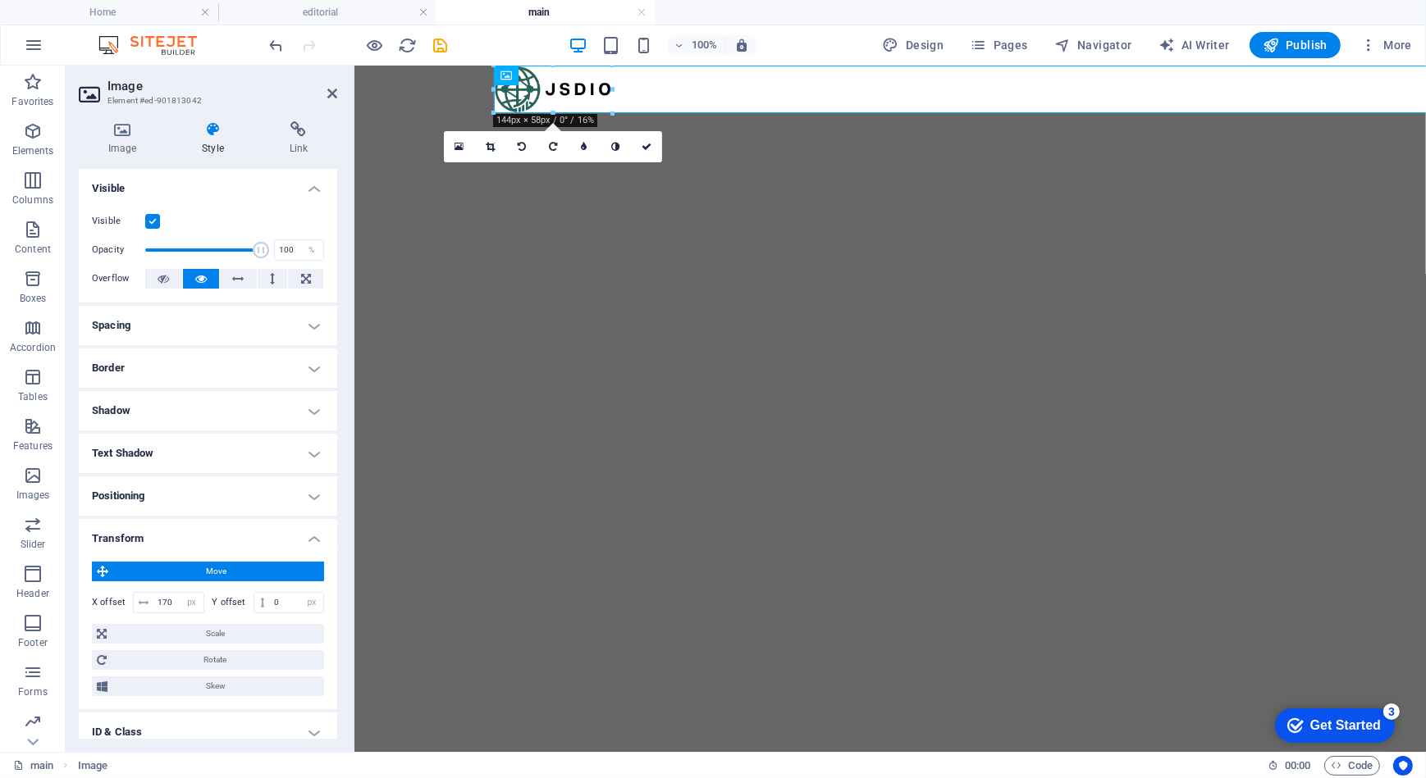
click at [190, 500] on h4 "Positioning" at bounding box center [208, 496] width 258 height 39
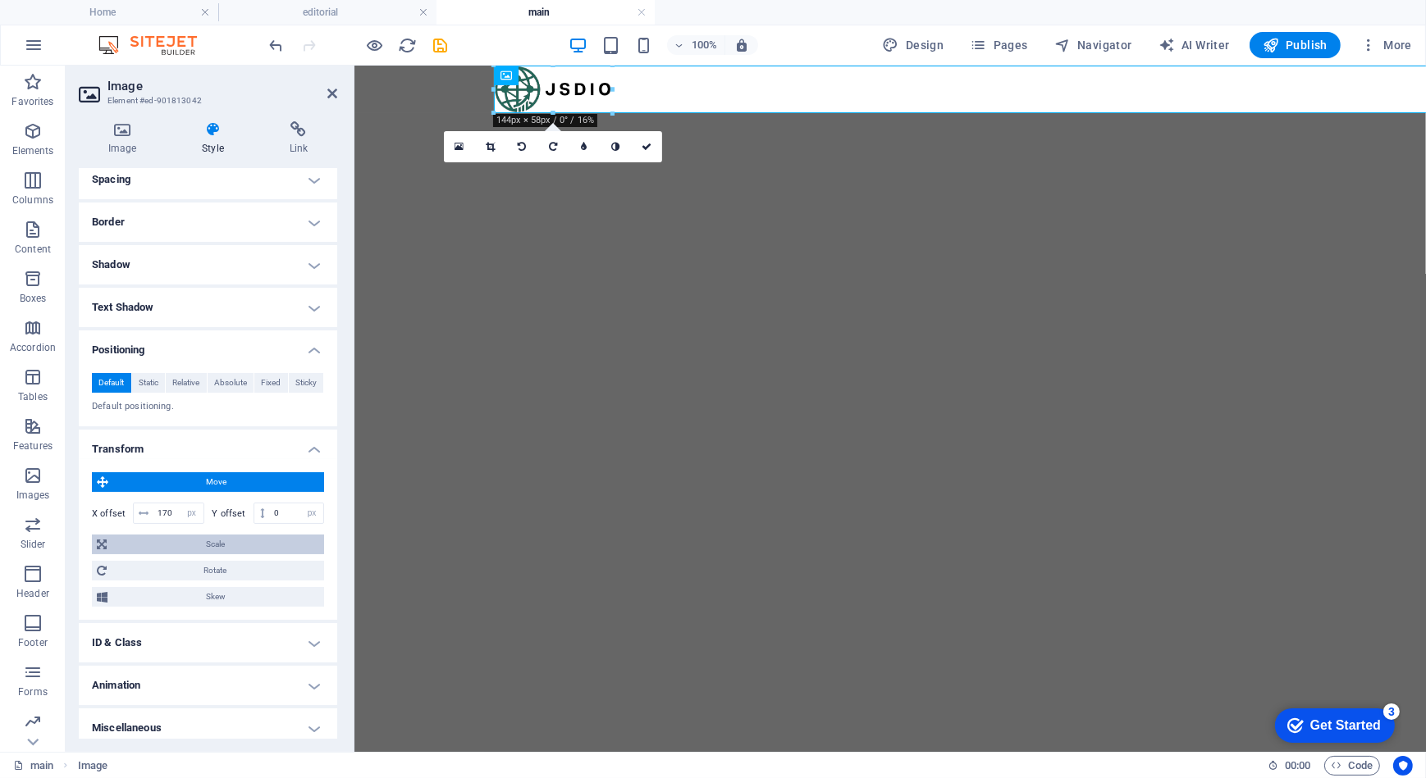
scroll to position [154, 0]
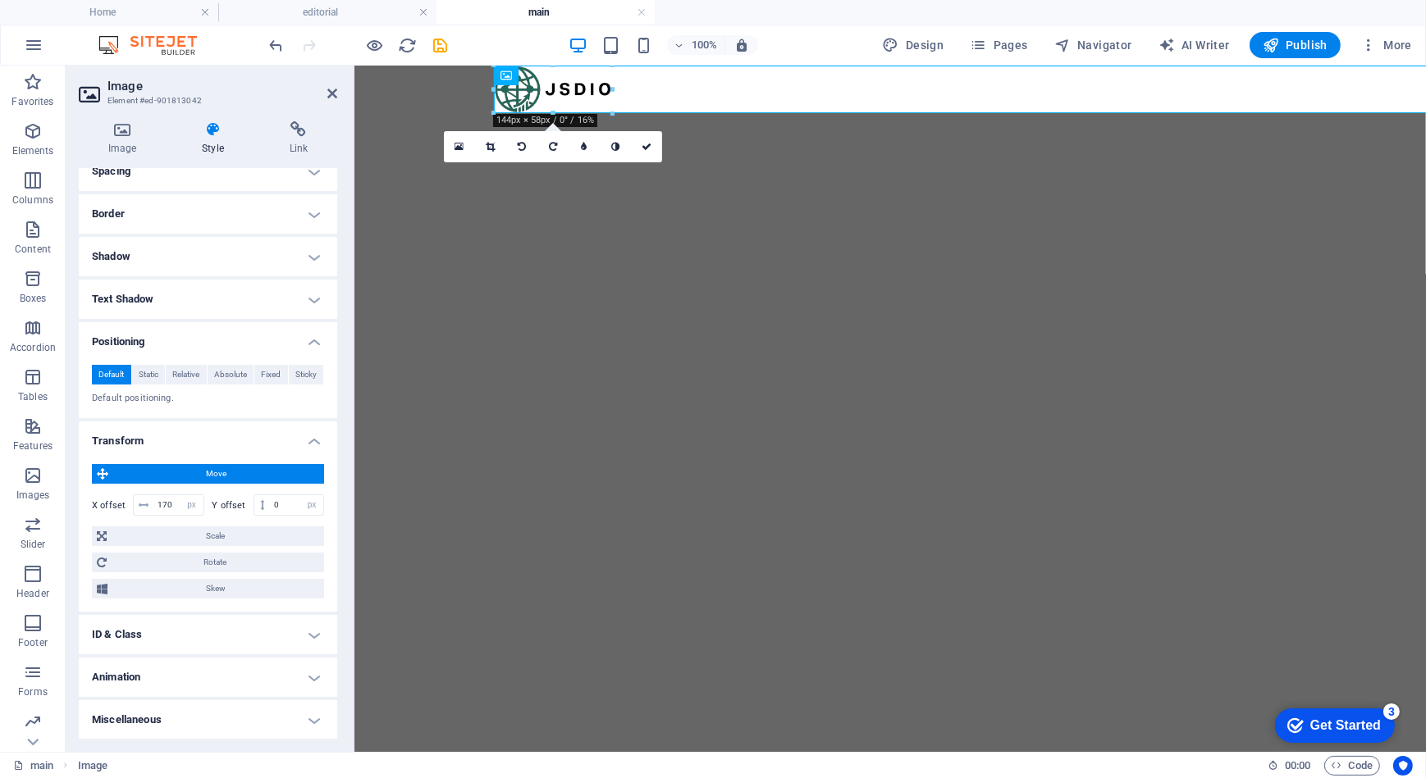
click at [176, 435] on h4 "Transform" at bounding box center [208, 437] width 258 height 30
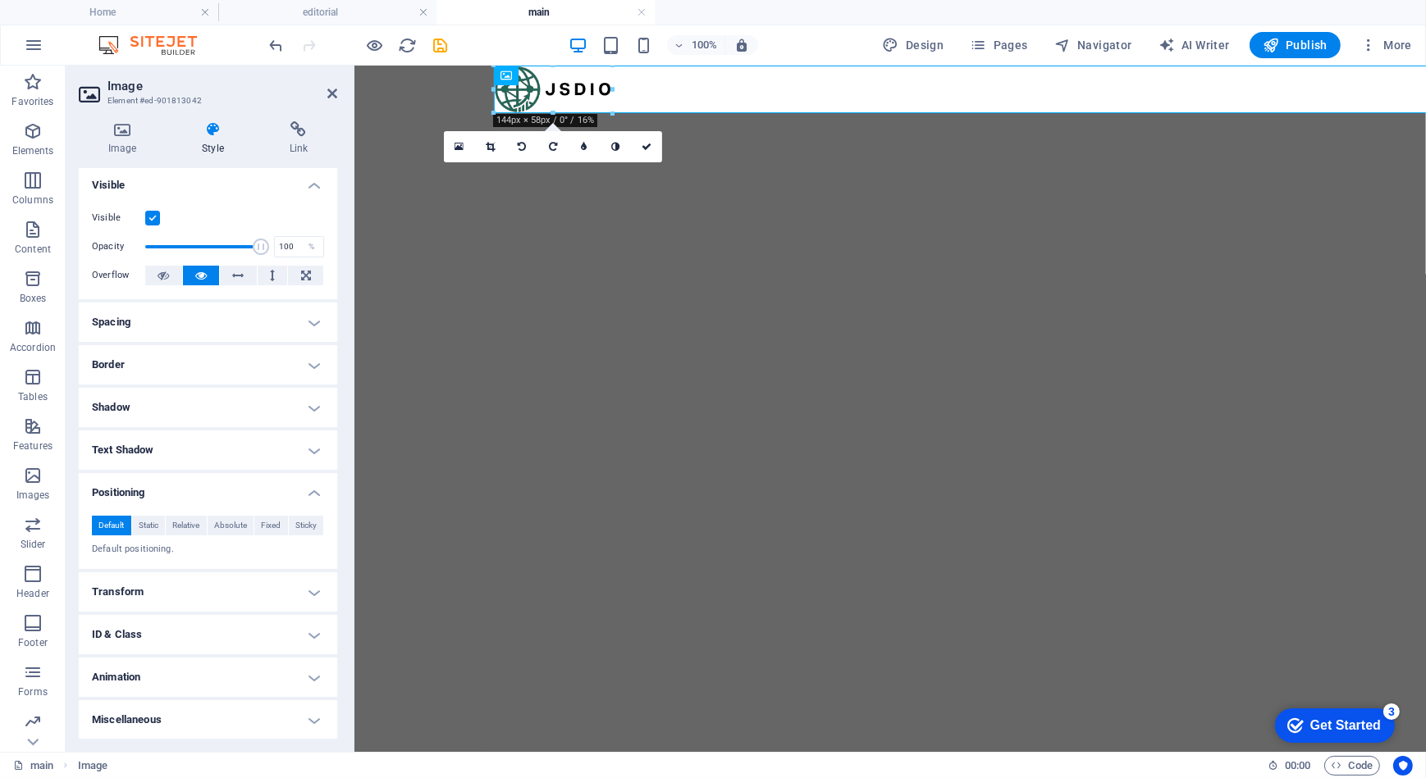
click at [176, 435] on h4 "Text Shadow" at bounding box center [208, 450] width 258 height 39
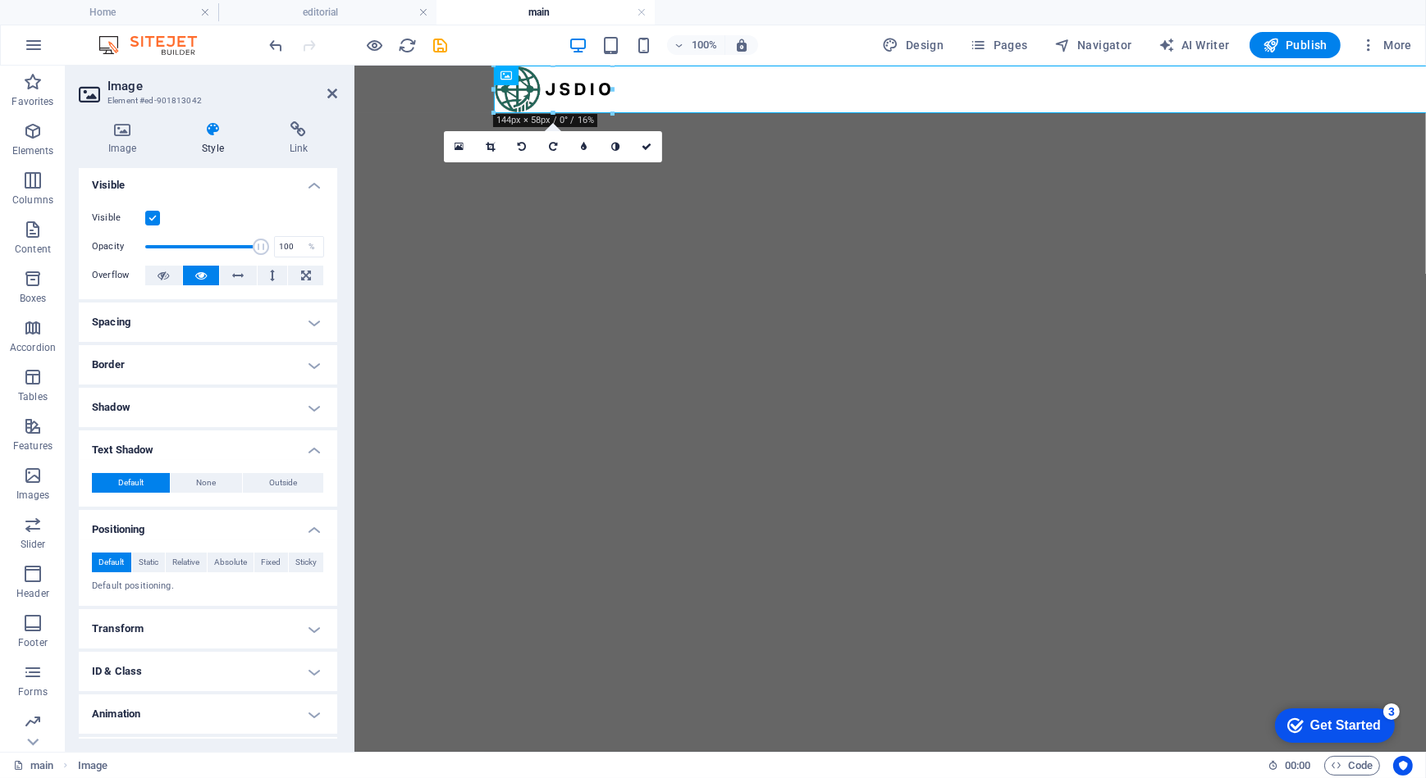
scroll to position [41, 0]
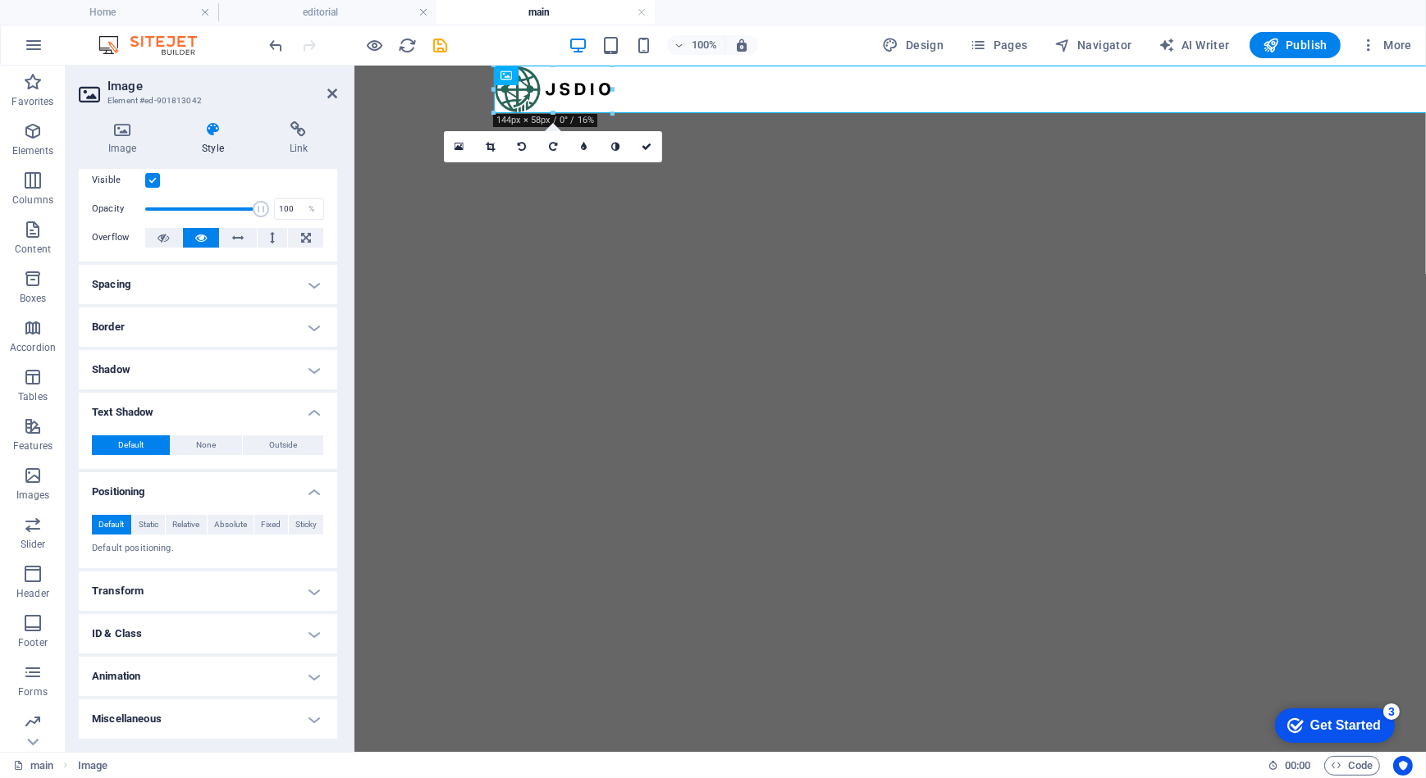
click at [190, 500] on h4 "Positioning" at bounding box center [208, 487] width 258 height 30
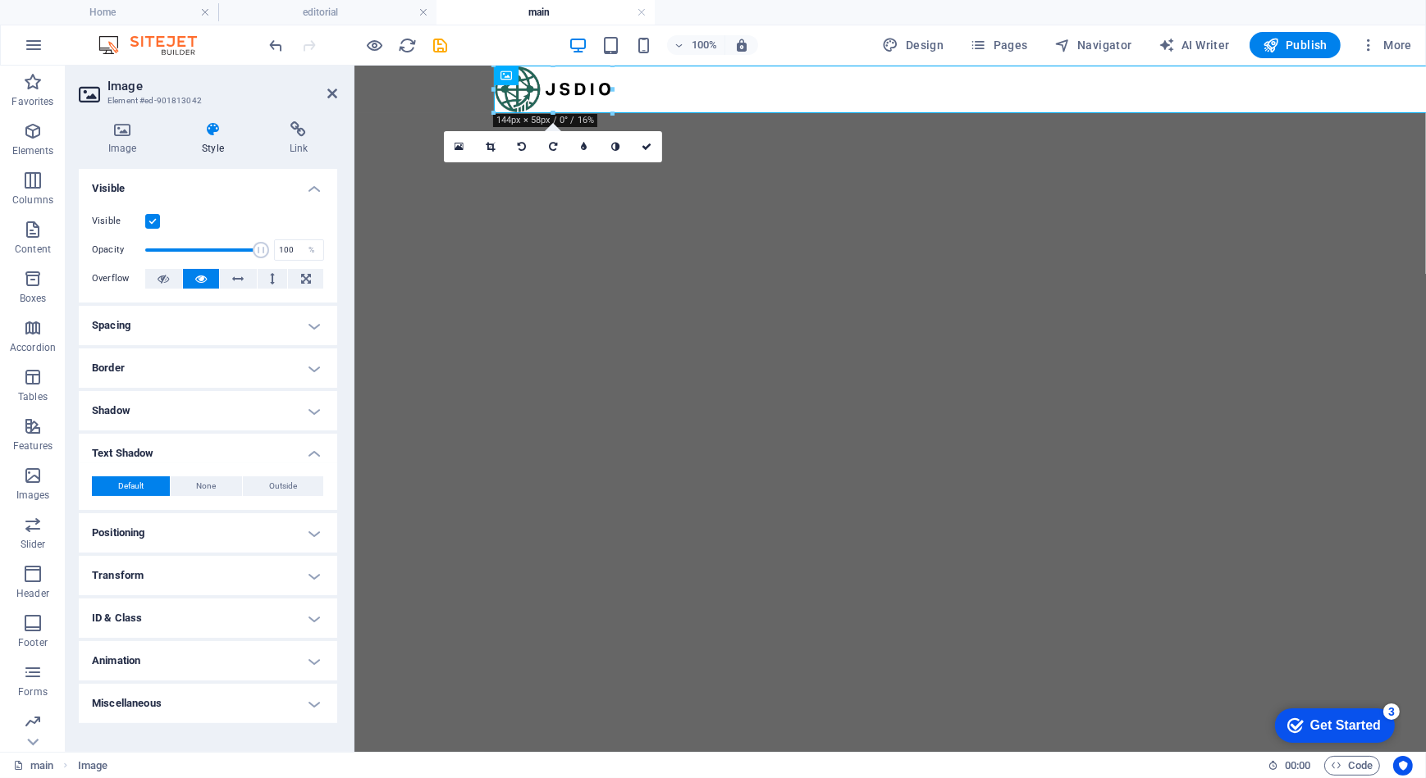
scroll to position [0, 0]
click at [169, 527] on h4 "Positioning" at bounding box center [208, 532] width 258 height 39
click at [170, 632] on h4 "Transform" at bounding box center [208, 632] width 258 height 39
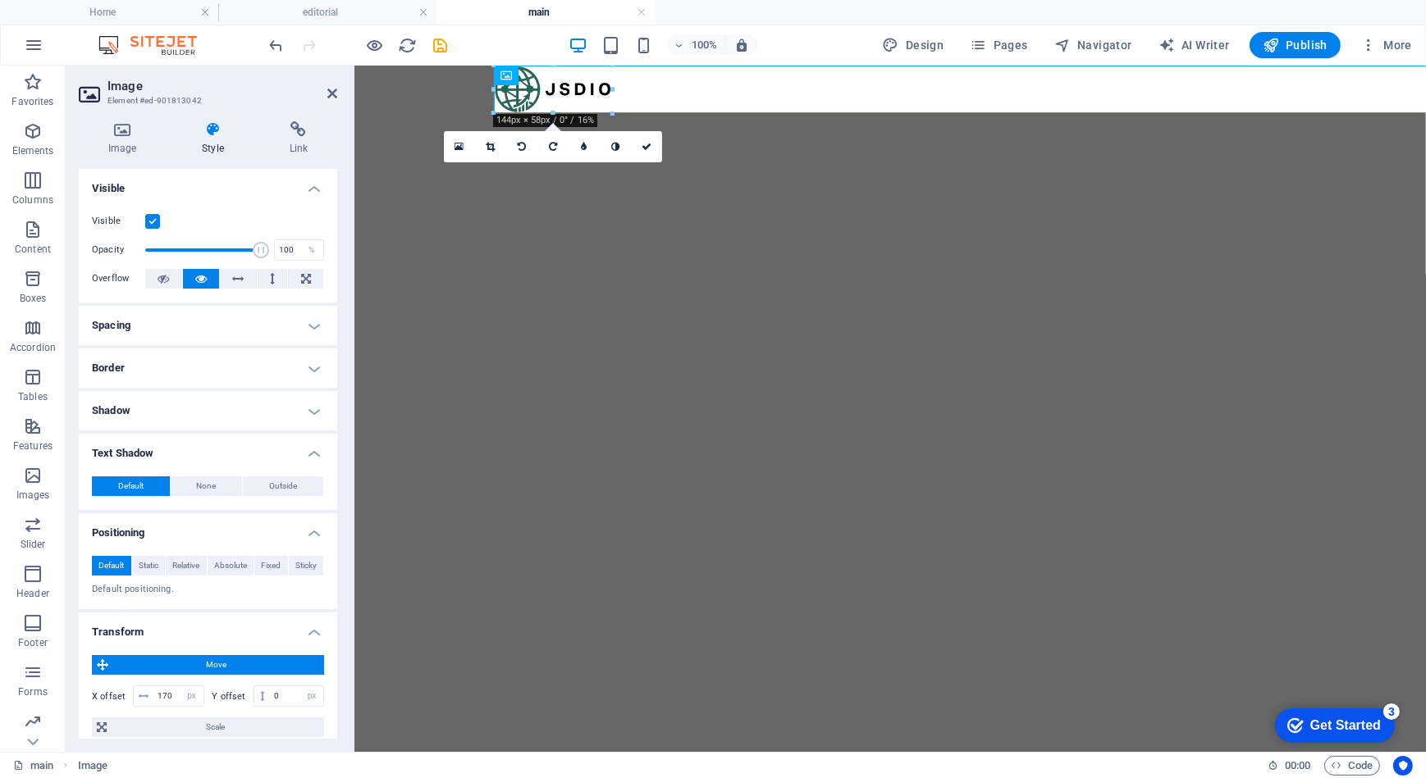
click at [226, 334] on h4 "Spacing" at bounding box center [208, 325] width 258 height 39
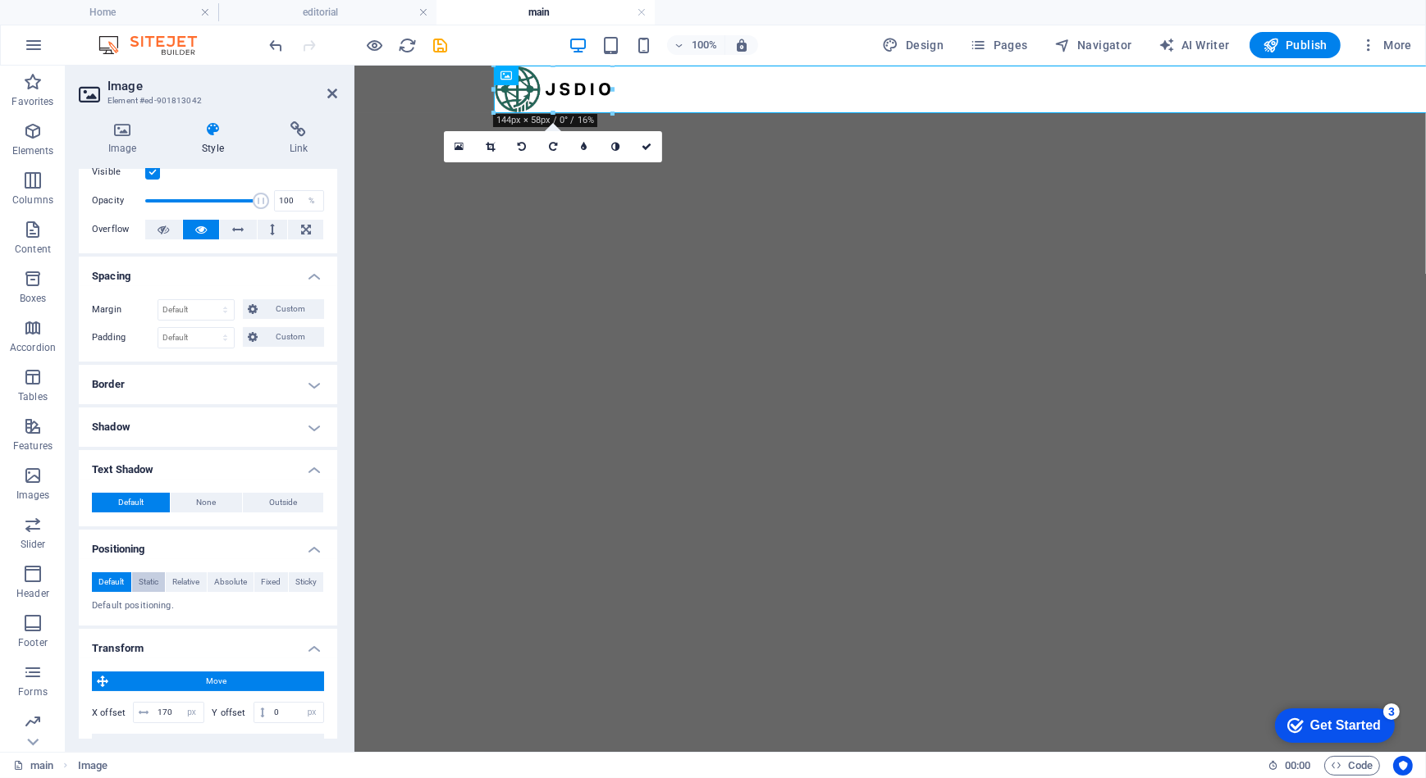
scroll to position [74, 0]
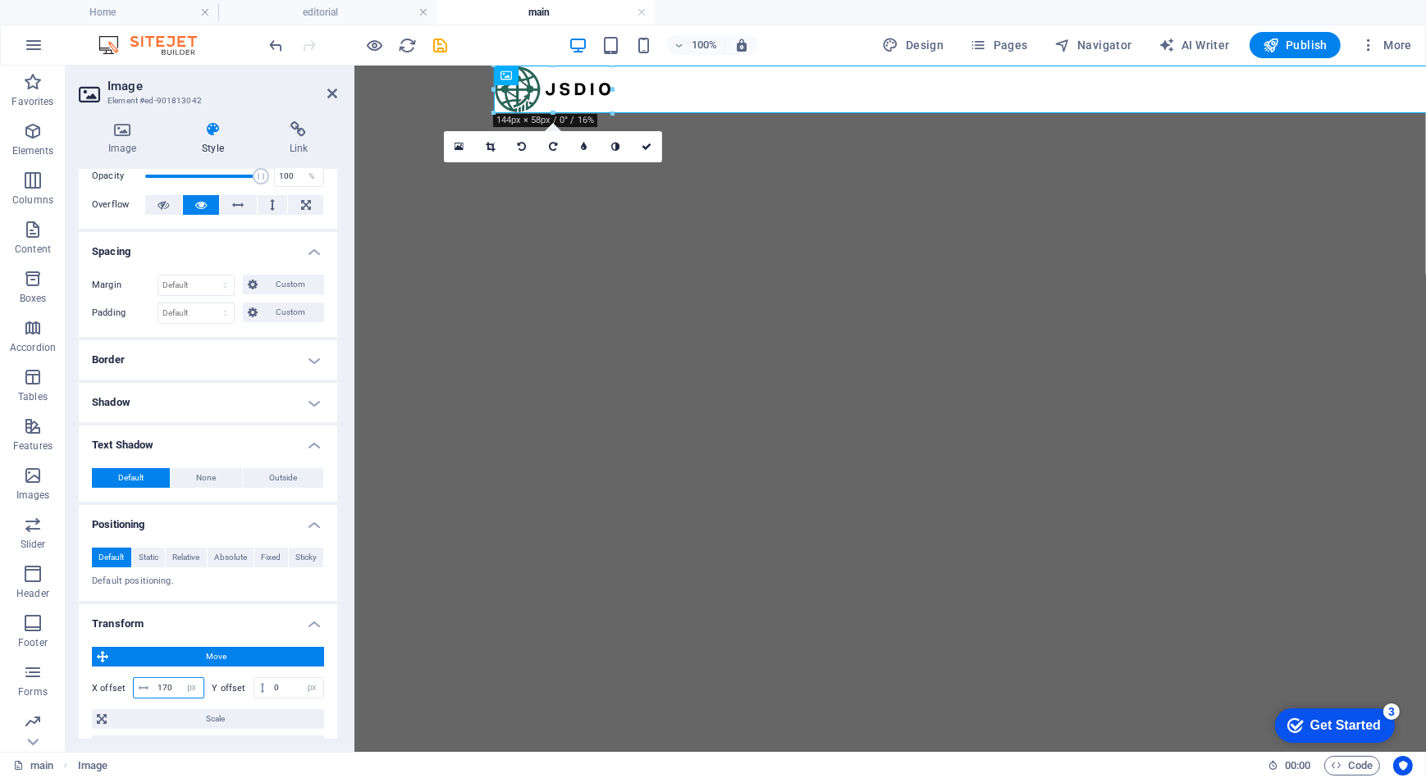
drag, startPoint x: 176, startPoint y: 686, endPoint x: 149, endPoint y: 685, distance: 27.1
click at [149, 685] on div "170 px rem % em vh vw" at bounding box center [168, 688] width 71 height 21
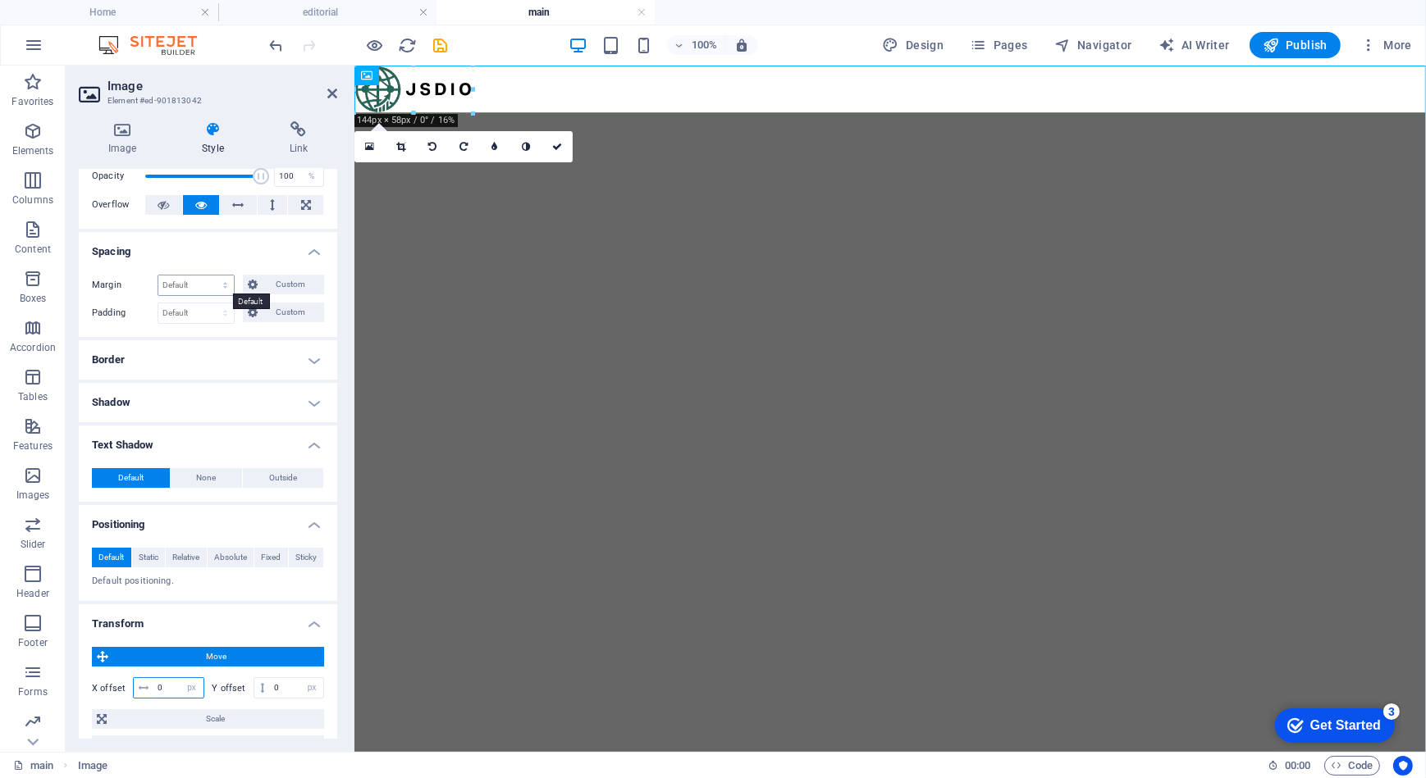
type input "0"
click at [195, 283] on select "Default auto px % rem vw vh Custom" at bounding box center [195, 286] width 75 height 20
click at [265, 294] on div "Default auto px % rem vw vh Custom Custom" at bounding box center [240, 285] width 167 height 21
click at [272, 283] on span "Custom" at bounding box center [290, 285] width 57 height 20
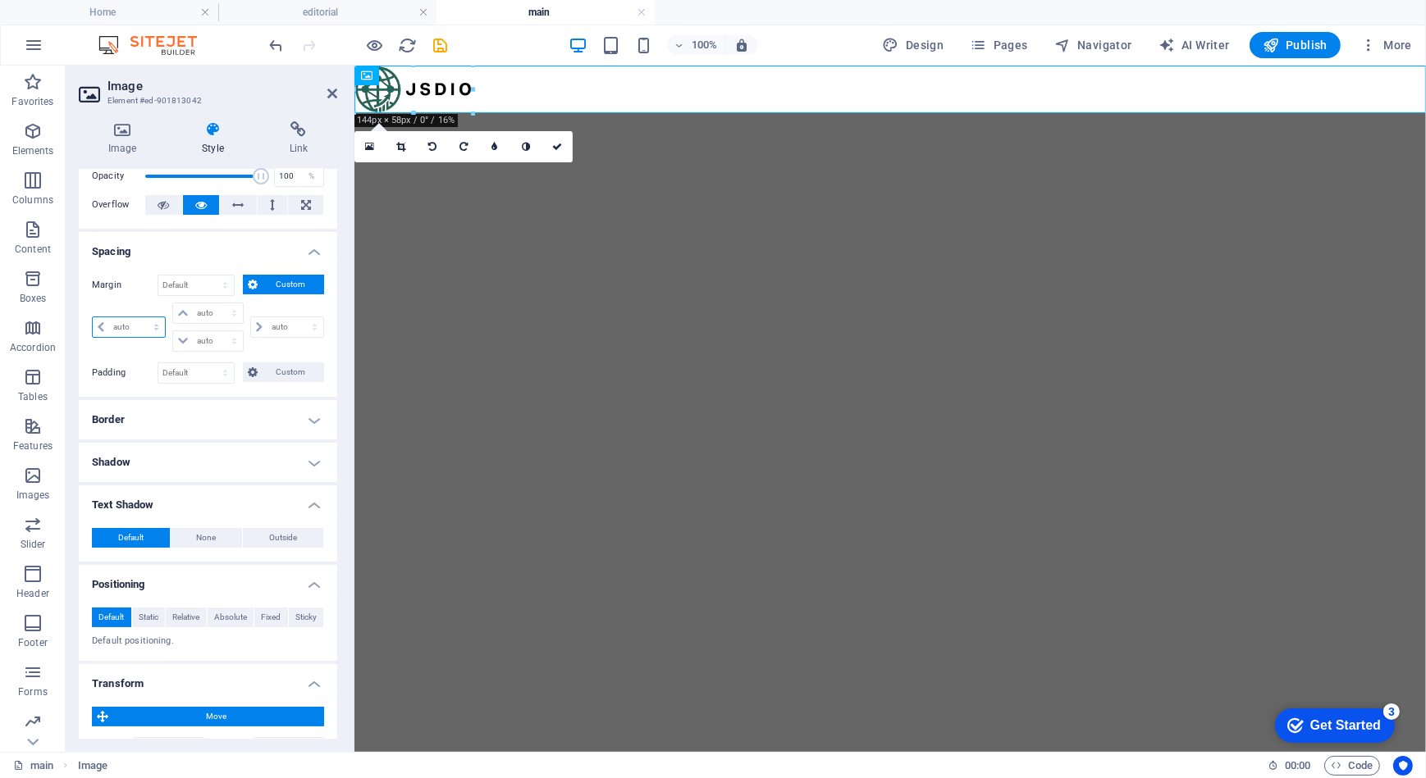
click at [139, 324] on select "auto px % rem vw vh" at bounding box center [129, 327] width 72 height 20
select select "px"
click at [141, 317] on select "auto px % rem vw vh" at bounding box center [129, 327] width 72 height 20
type input "0"
select select "px"
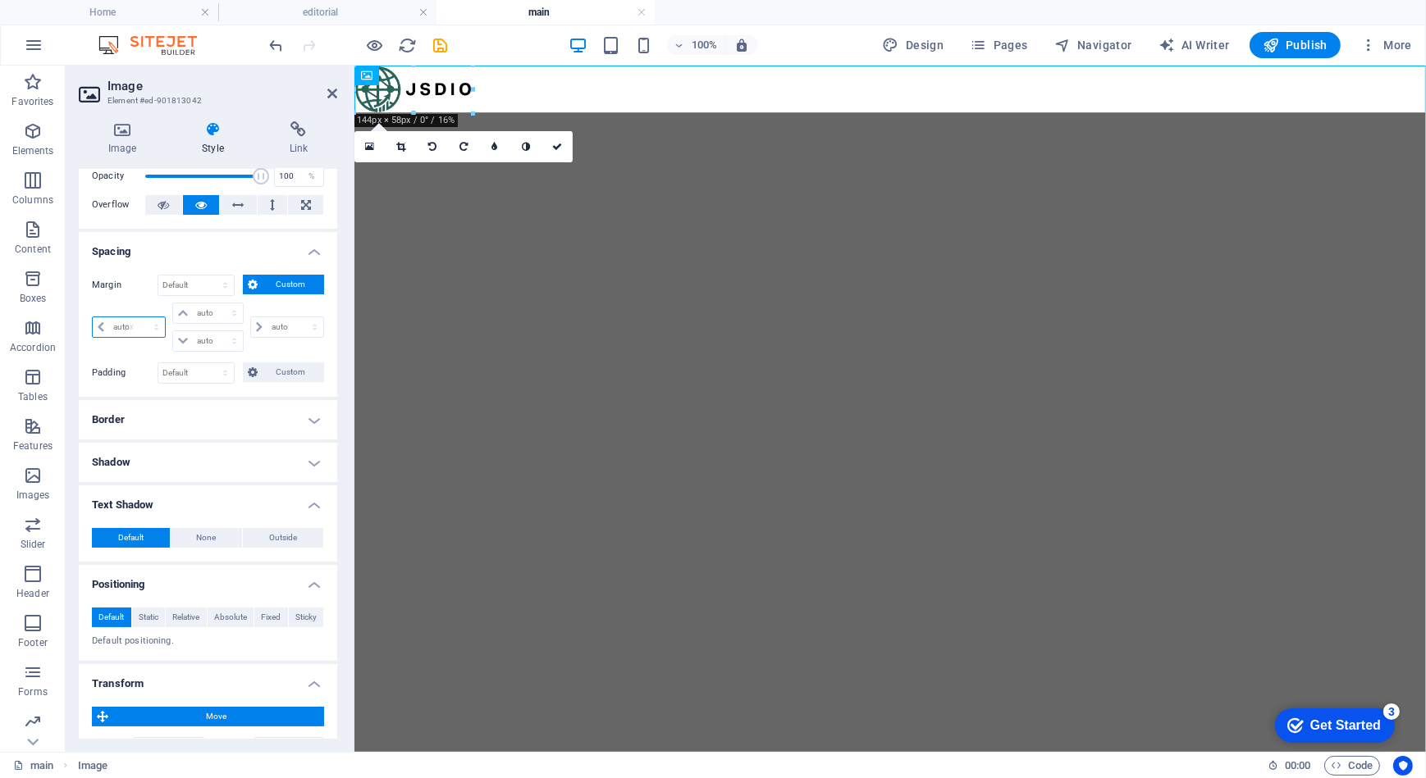
type input "0"
select select "px"
type input "0"
select select "px"
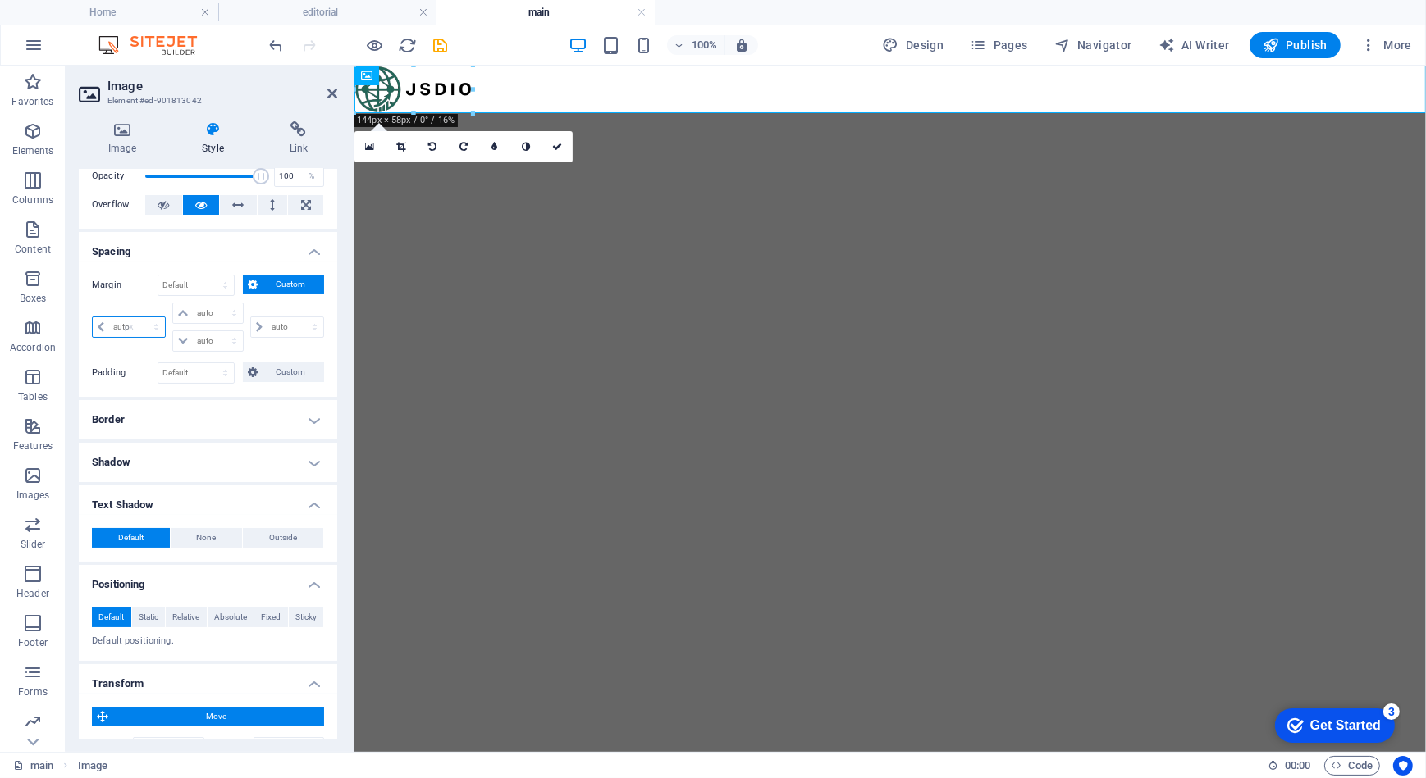
type input "0"
select select "px"
type input "170"
select select "DISABLED_OPTION_VALUE"
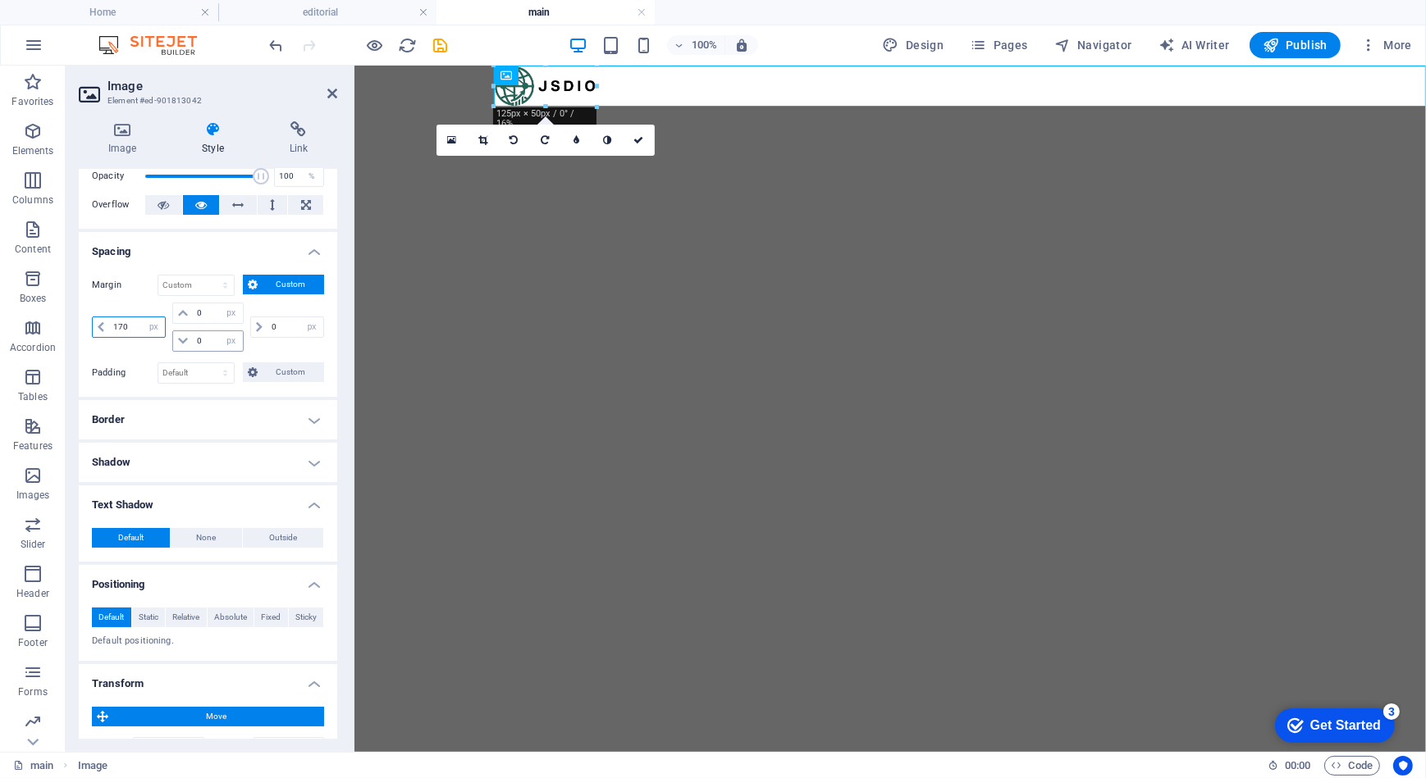
type input "170"
click at [194, 342] on input "0" at bounding box center [217, 341] width 49 height 20
click at [416, 106] on html "Skip to main content" at bounding box center [889, 85] width 1071 height 41
click at [700, 106] on html "Skip to main content" at bounding box center [889, 85] width 1071 height 41
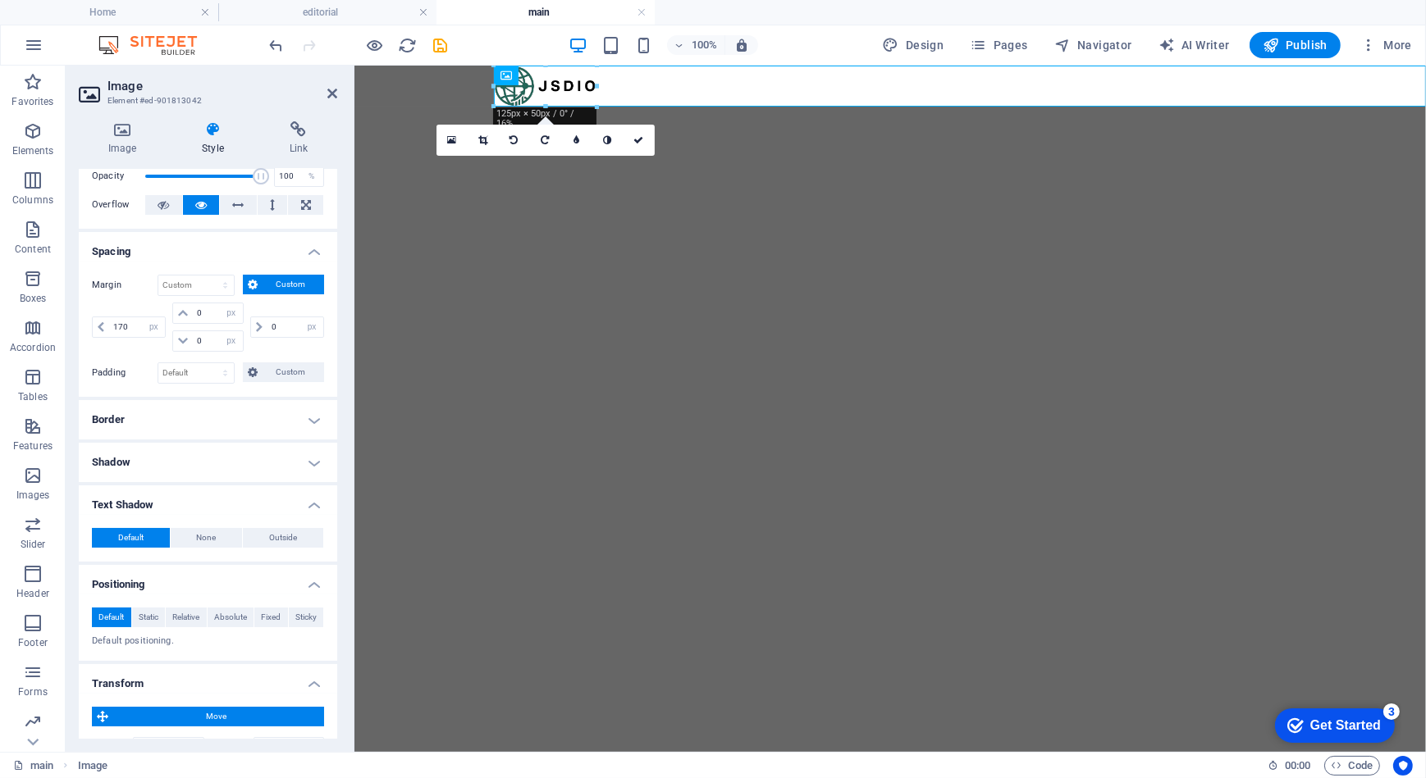
click at [322, 97] on header "Image Element #ed-901813042" at bounding box center [208, 87] width 258 height 43
click at [328, 89] on icon at bounding box center [332, 93] width 10 height 13
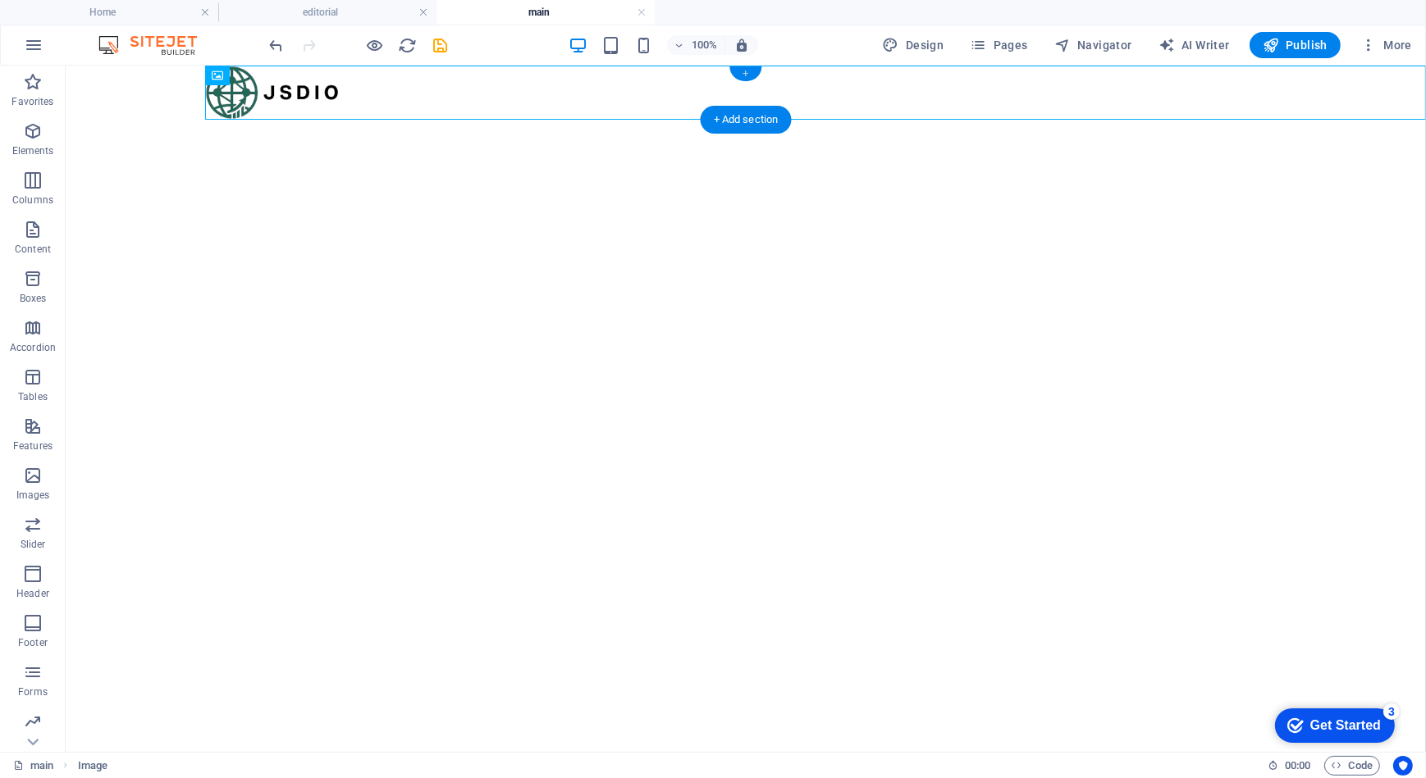
click at [742, 68] on div "+" at bounding box center [745, 73] width 32 height 15
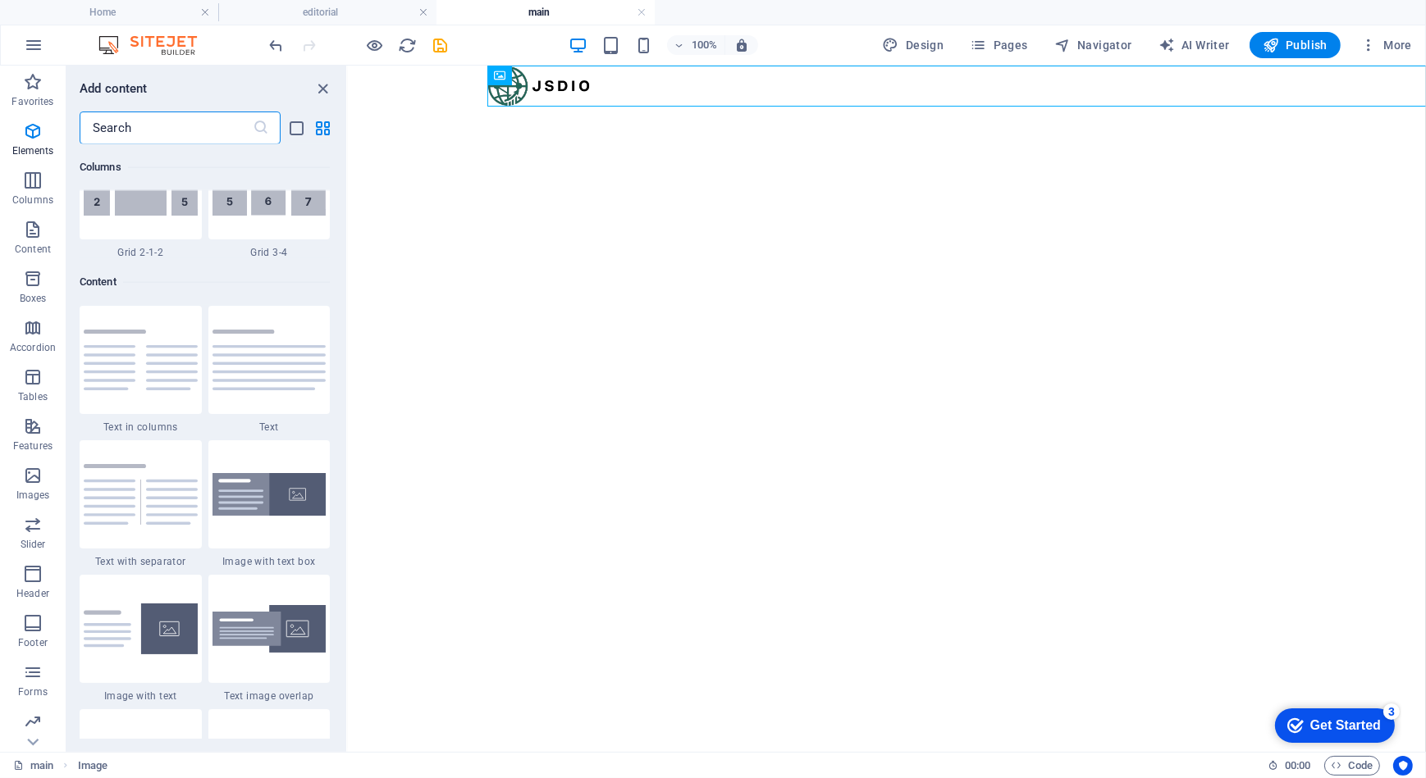
scroll to position [2869, 0]
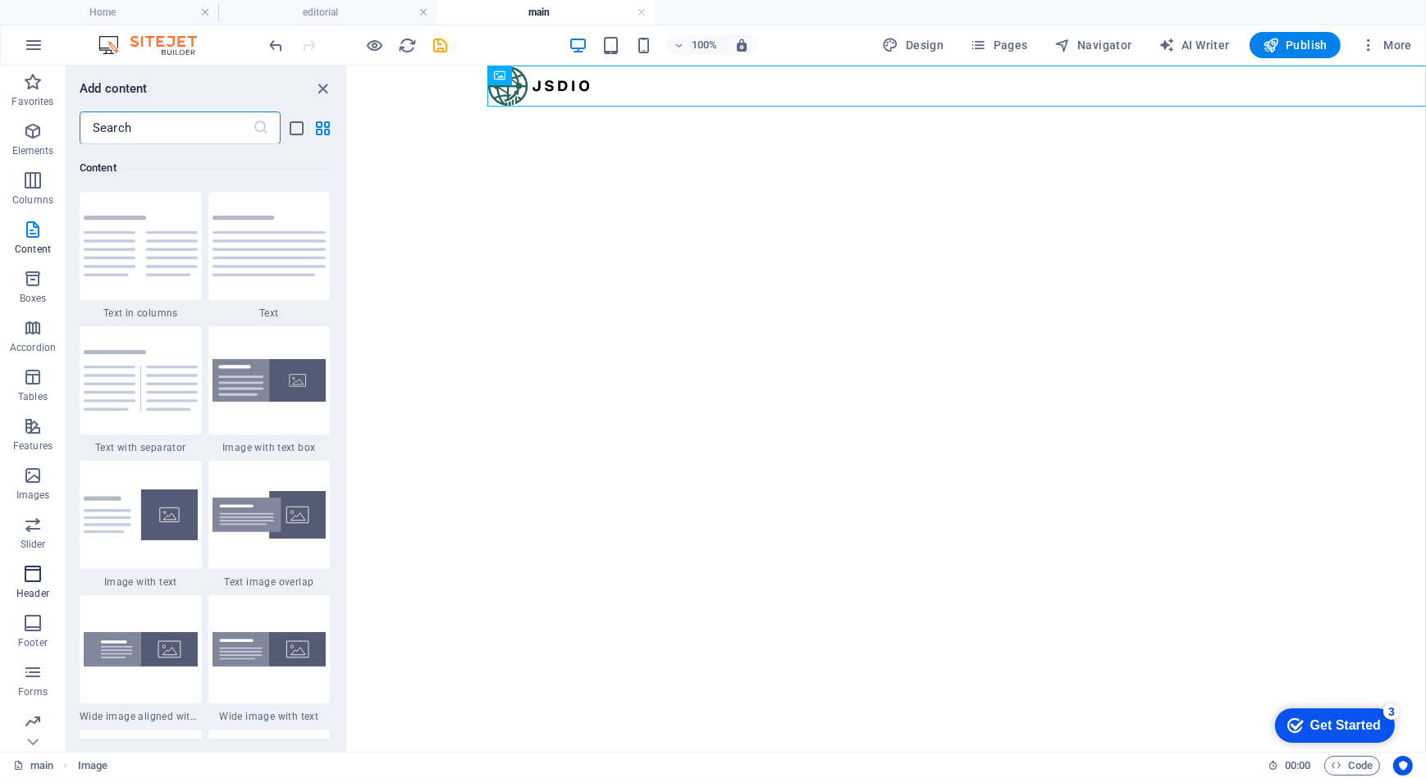
click at [30, 585] on span "Header" at bounding box center [33, 583] width 66 height 39
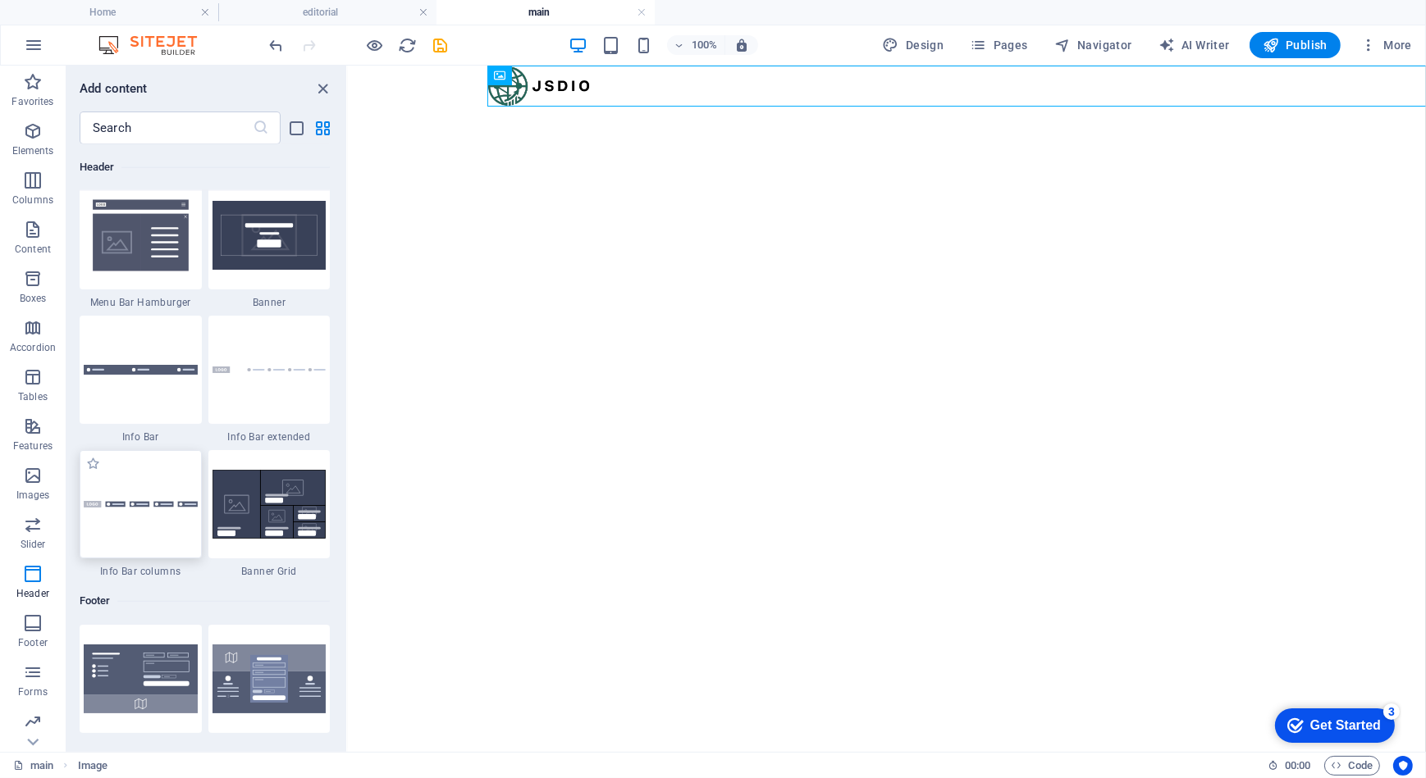
scroll to position [10472, 0]
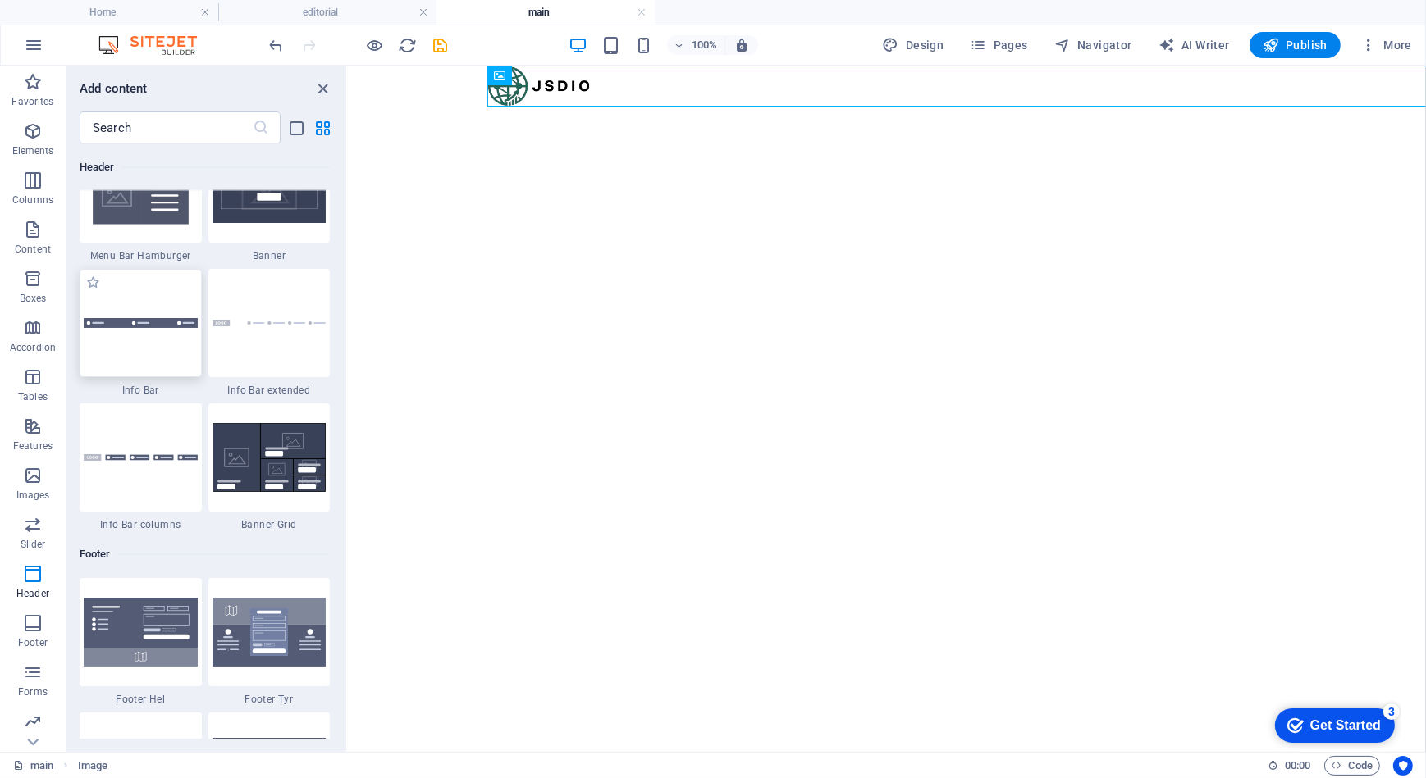
click at [135, 352] on div at bounding box center [141, 323] width 122 height 108
click at [348, 352] on div "HTML Container Container Placeholder Container Placeholder Container Container …" at bounding box center [887, 409] width 1078 height 687
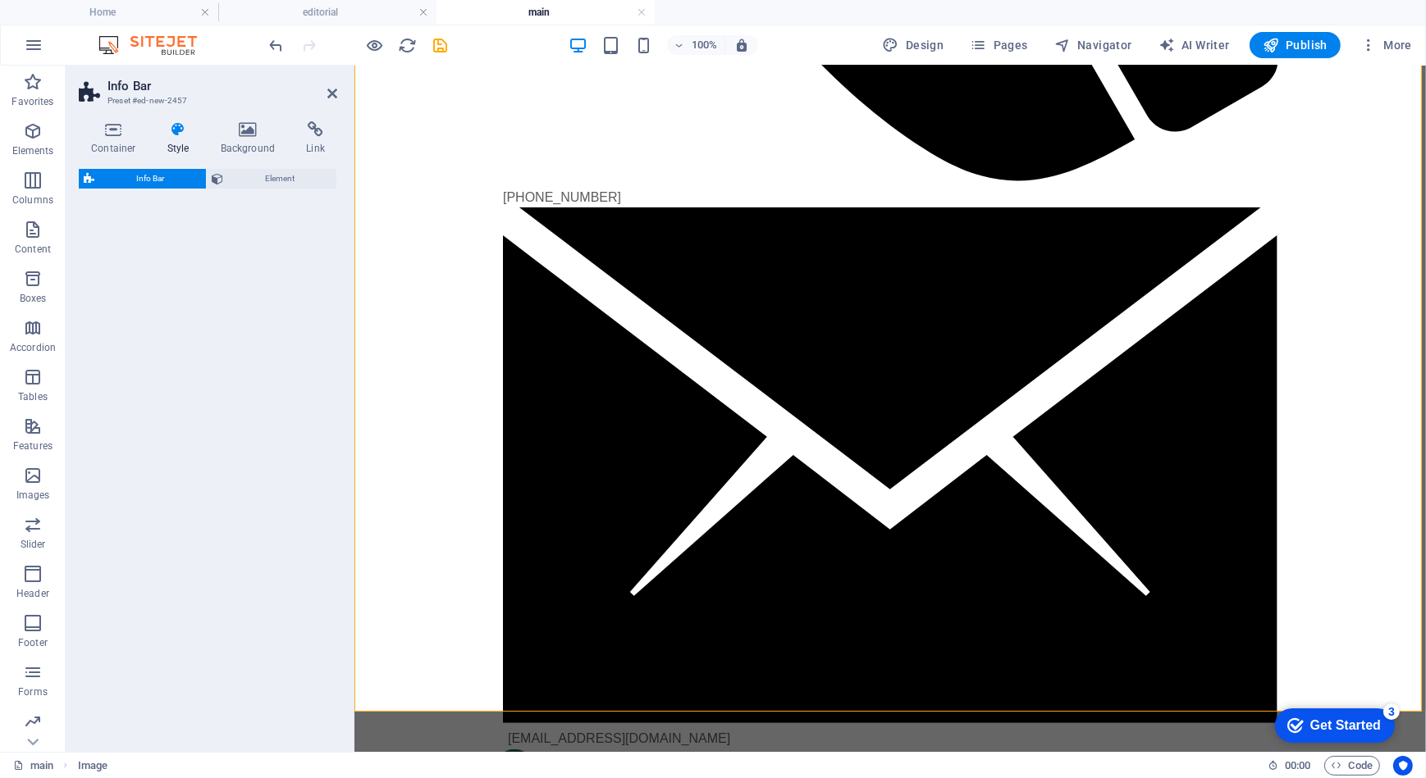
select select "rem"
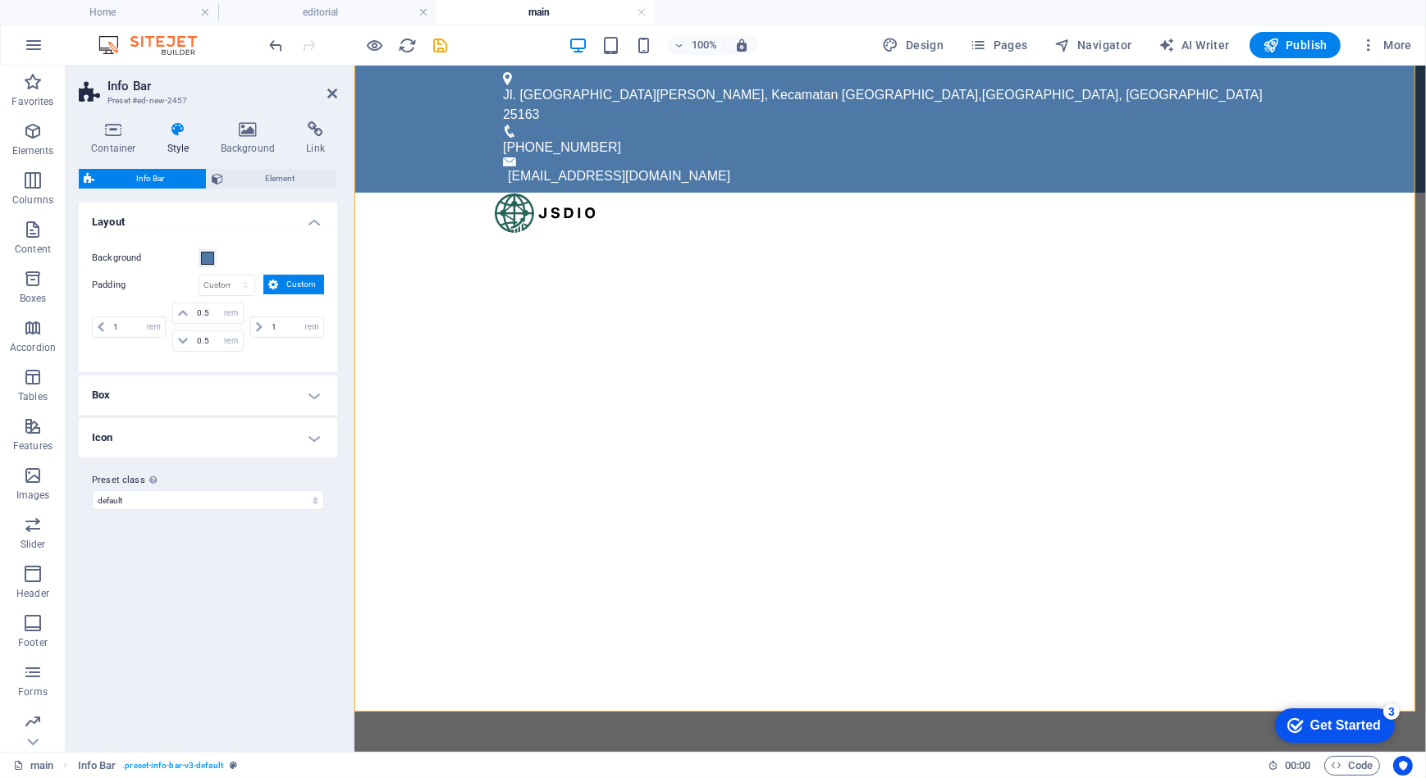
scroll to position [0, 0]
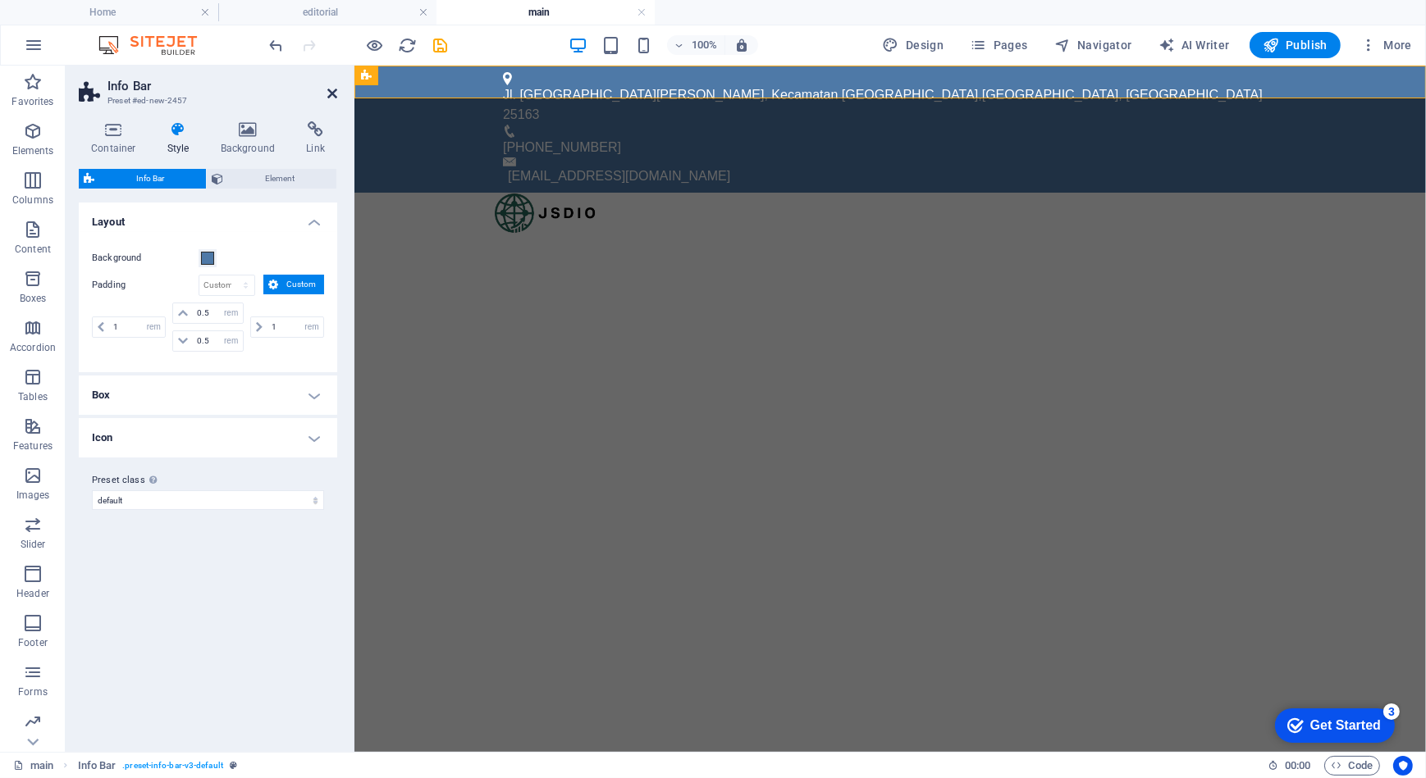
click at [336, 99] on icon at bounding box center [332, 93] width 10 height 13
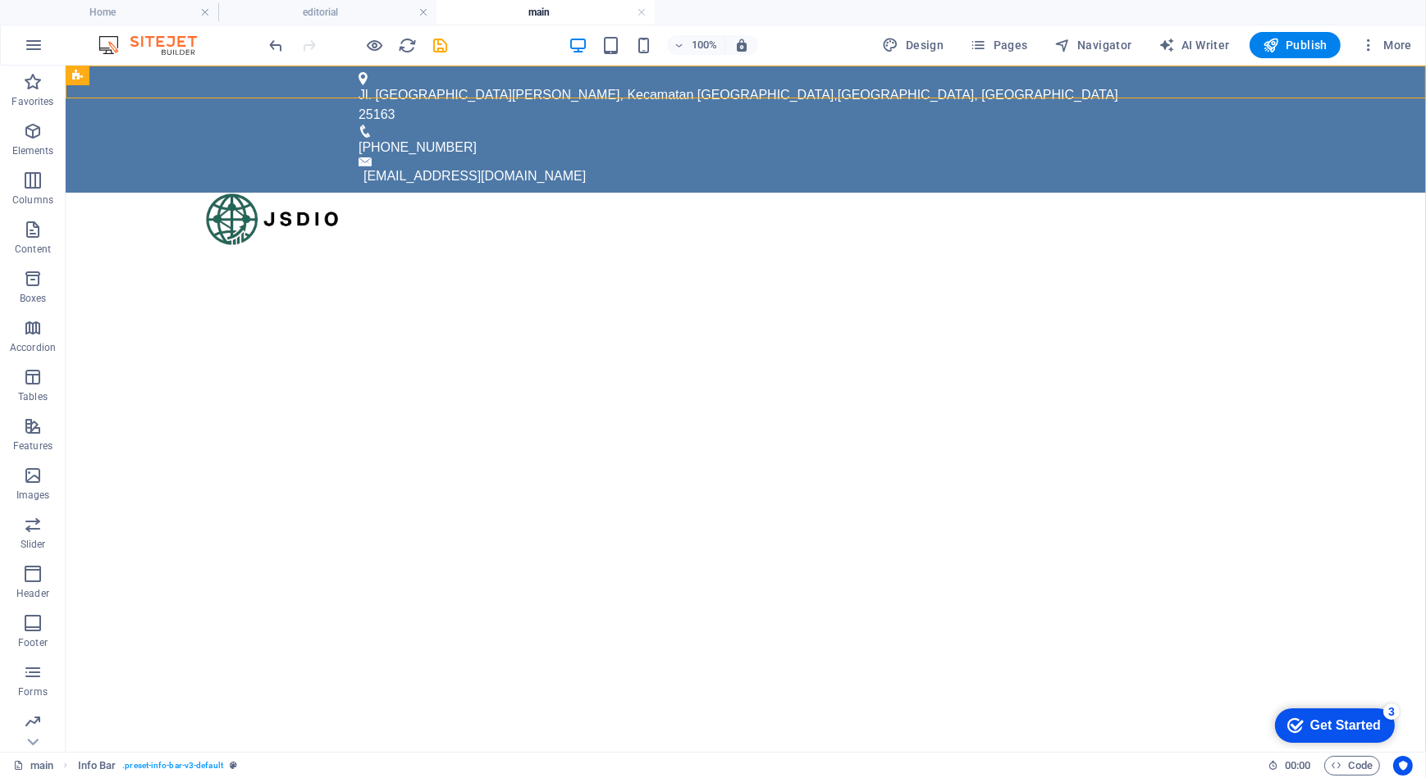
click at [587, 245] on html "Skip to main content Jl. Limau [PERSON_NAME], Kecamatan [GEOGRAPHIC_DATA] , [GE…" at bounding box center [745, 155] width 1360 height 180
click at [837, 87] on span "[GEOGRAPHIC_DATA], [GEOGRAPHIC_DATA]" at bounding box center [977, 94] width 281 height 14
click at [853, 77] on span "Container" at bounding box center [862, 76] width 43 height 10
click at [888, 82] on div "Text" at bounding box center [890, 76] width 49 height 20
click at [877, 72] on icon at bounding box center [878, 76] width 11 height 20
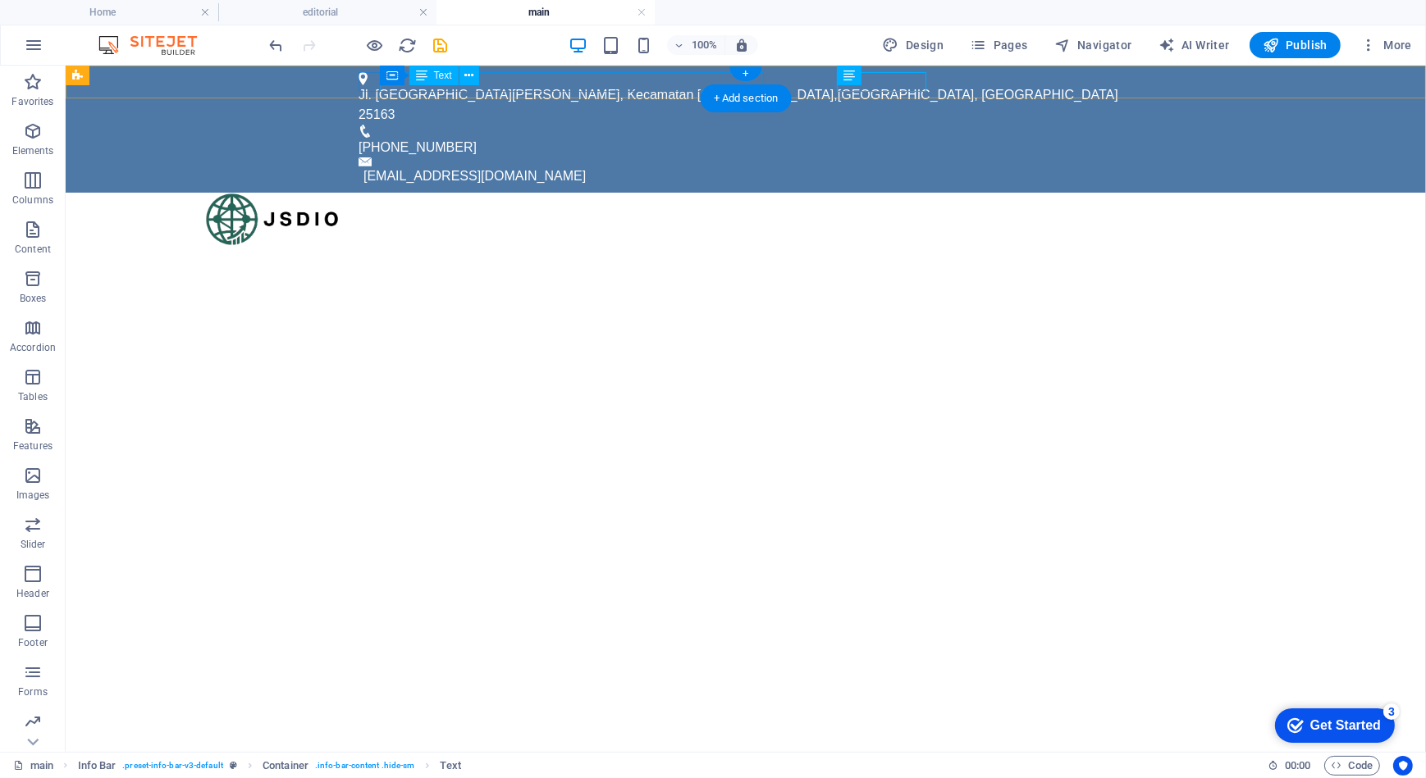
click at [837, 87] on span "[GEOGRAPHIC_DATA], [GEOGRAPHIC_DATA]" at bounding box center [977, 94] width 281 height 14
click at [468, 72] on icon at bounding box center [468, 75] width 9 height 17
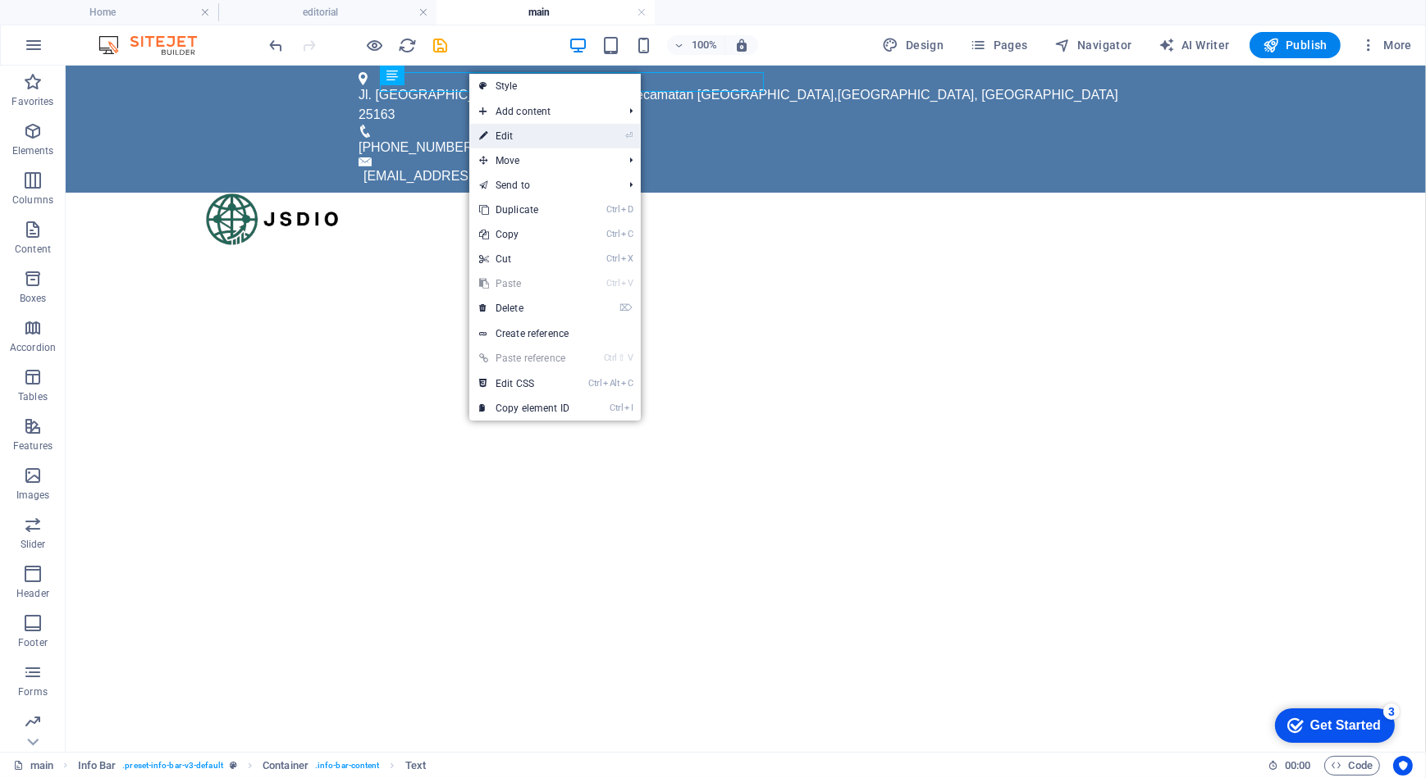
click at [499, 136] on link "⏎ Edit" at bounding box center [524, 136] width 110 height 25
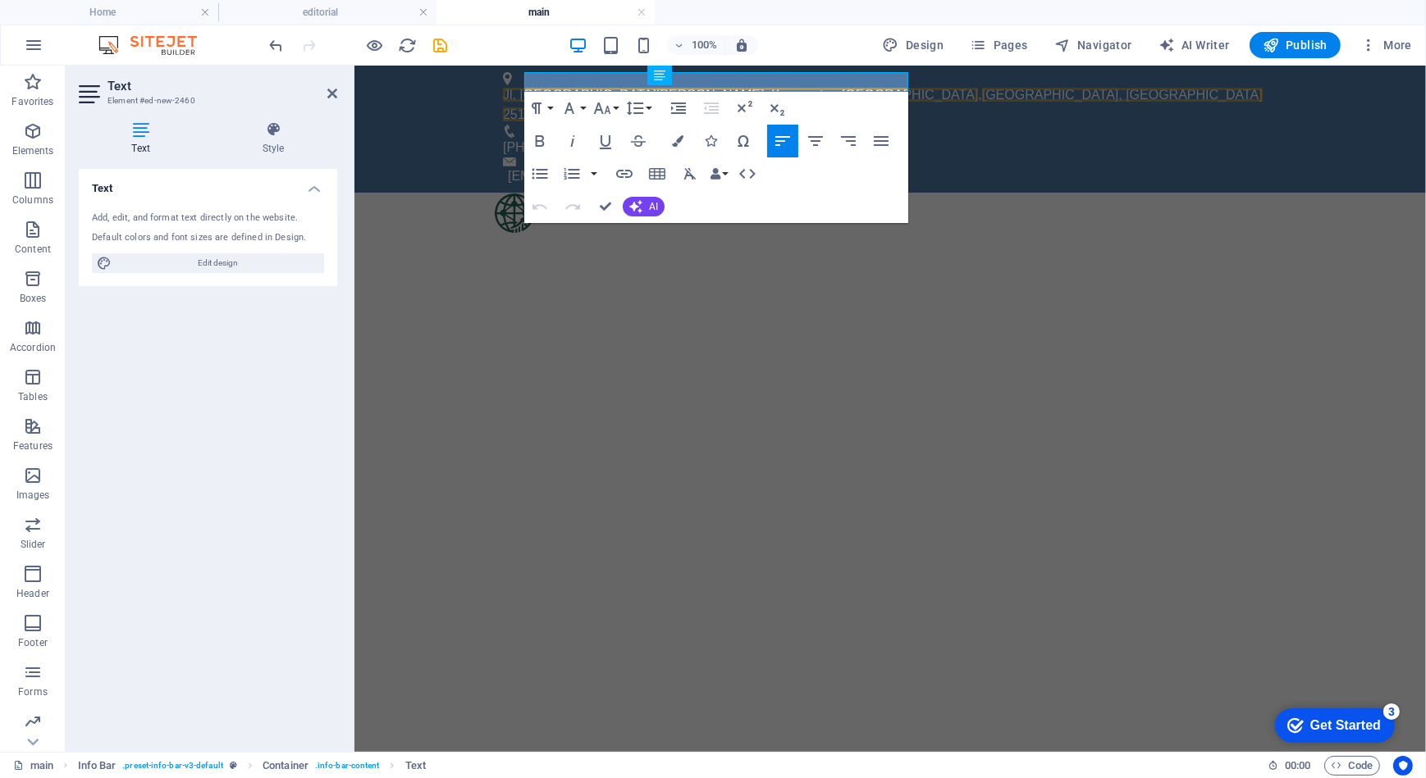
click at [649, 233] on html "Skip to main content Jl. Limau [PERSON_NAME], Kecamatan [GEOGRAPHIC_DATA] , [GE…" at bounding box center [889, 149] width 1071 height 168
click at [453, 220] on html "Skip to main content Jl. Limau [PERSON_NAME], Kecamatan [GEOGRAPHIC_DATA] , [GE…" at bounding box center [889, 149] width 1071 height 168
click at [386, 165] on html "Skip to main content Jl. Limau [PERSON_NAME], Kecamatan [GEOGRAPHIC_DATA] , [GE…" at bounding box center [889, 149] width 1071 height 168
drag, startPoint x: 379, startPoint y: 165, endPoint x: 354, endPoint y: 163, distance: 25.5
click at [377, 165] on html "Skip to main content Jl. Limau [PERSON_NAME], Kecamatan [GEOGRAPHIC_DATA] , [GE…" at bounding box center [889, 149] width 1071 height 168
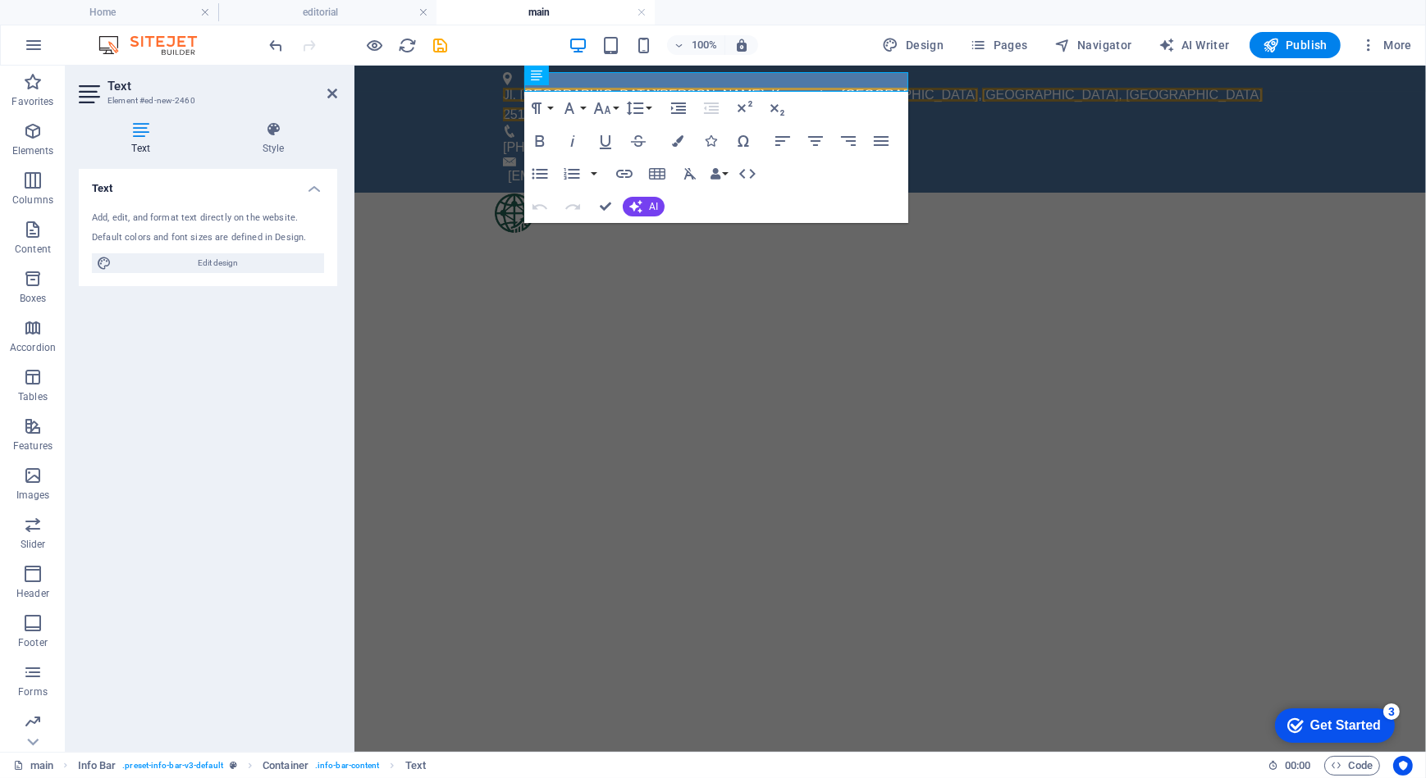
click at [673, 233] on html "Skip to main content Jl. Limau [PERSON_NAME], Kecamatan [GEOGRAPHIC_DATA] , [GE…" at bounding box center [889, 149] width 1071 height 168
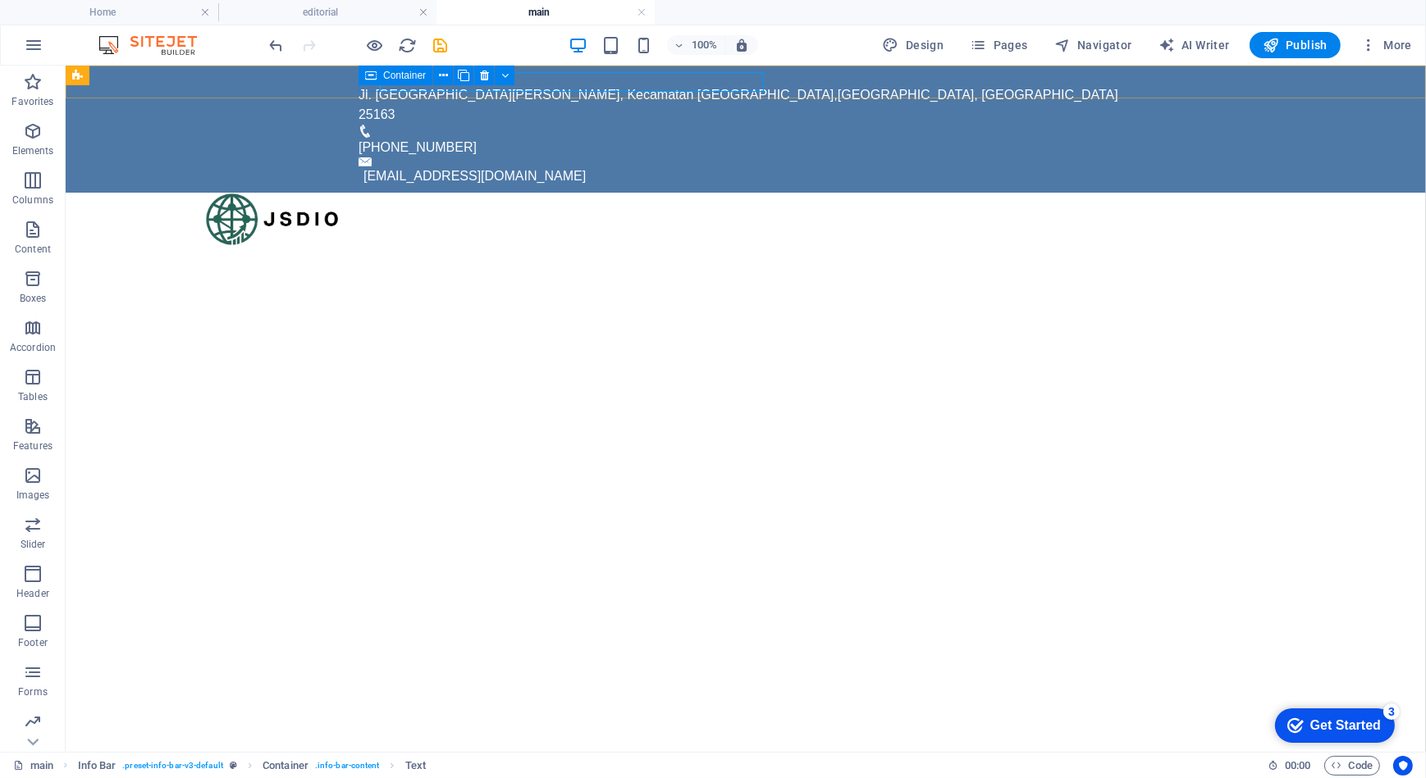
click at [404, 78] on span "Container" at bounding box center [404, 76] width 43 height 10
click at [436, 75] on button at bounding box center [443, 76] width 20 height 20
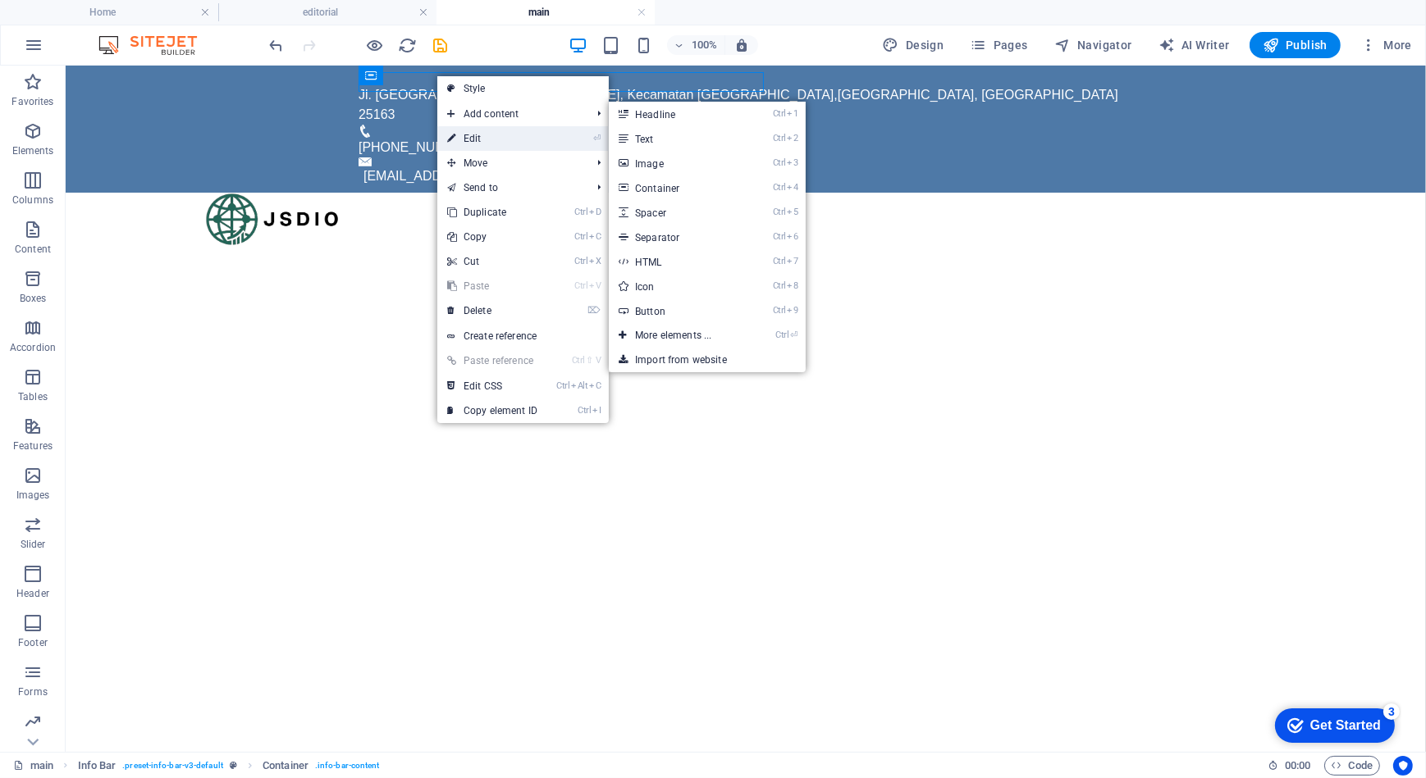
click at [474, 140] on link "⏎ Edit" at bounding box center [492, 138] width 110 height 25
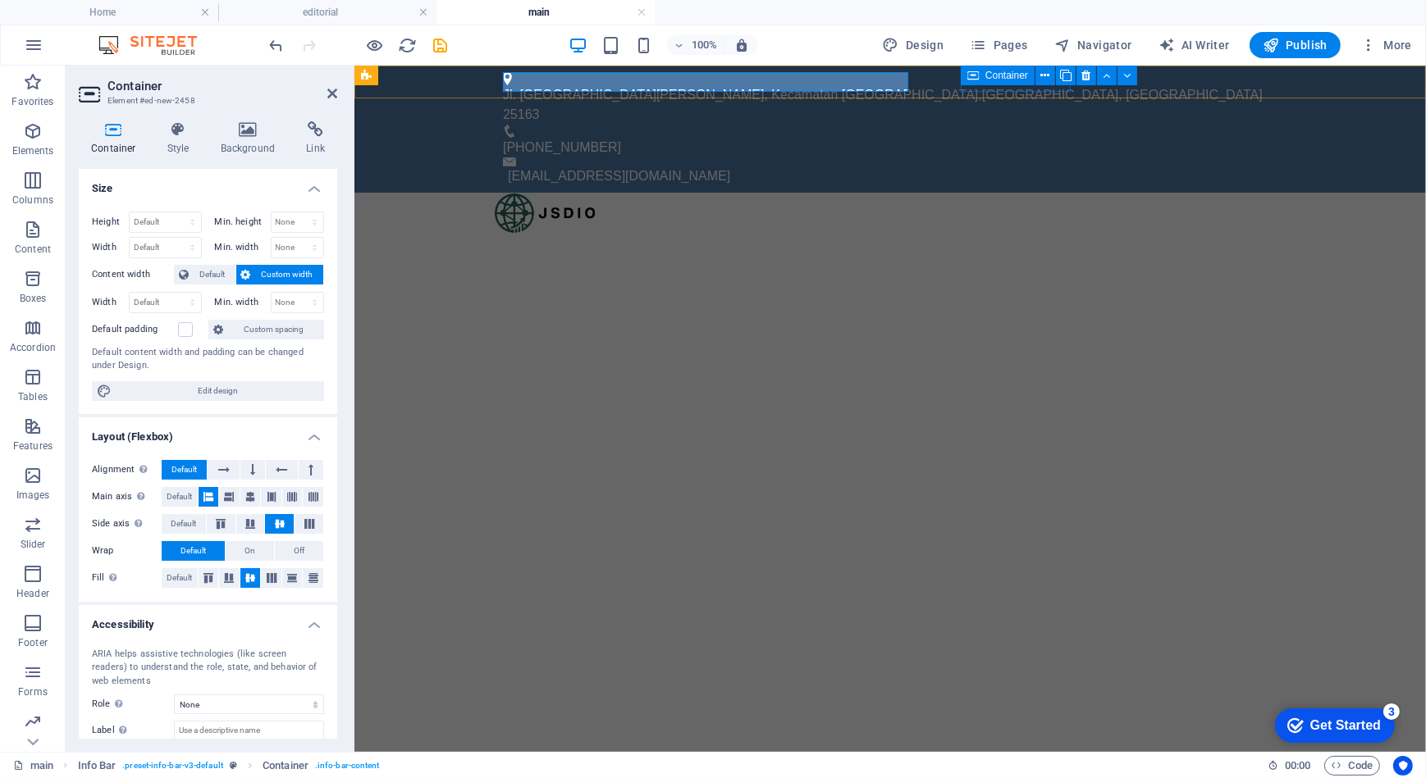
click at [1011, 74] on span "Container" at bounding box center [1006, 76] width 43 height 10
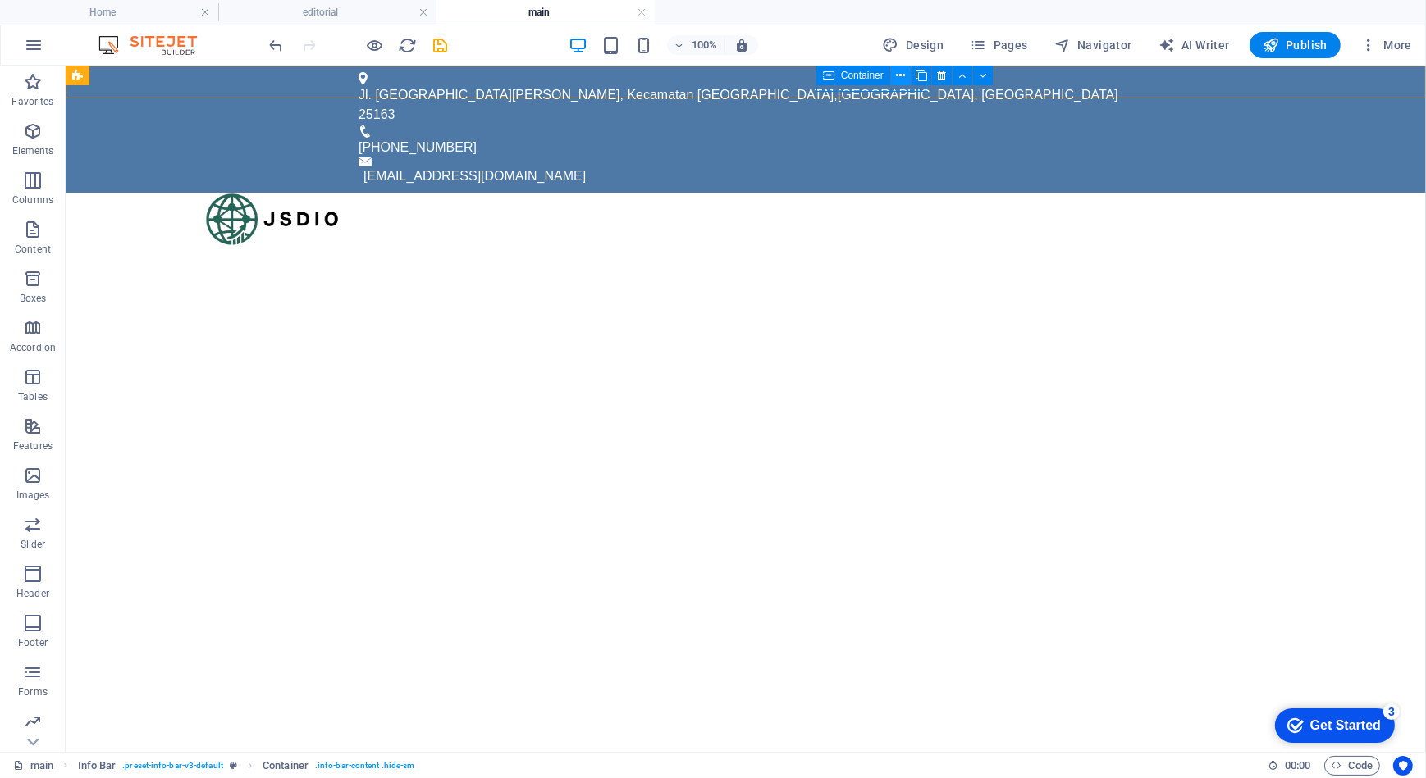
click at [896, 75] on icon at bounding box center [900, 75] width 9 height 17
click at [902, 78] on icon at bounding box center [900, 75] width 9 height 17
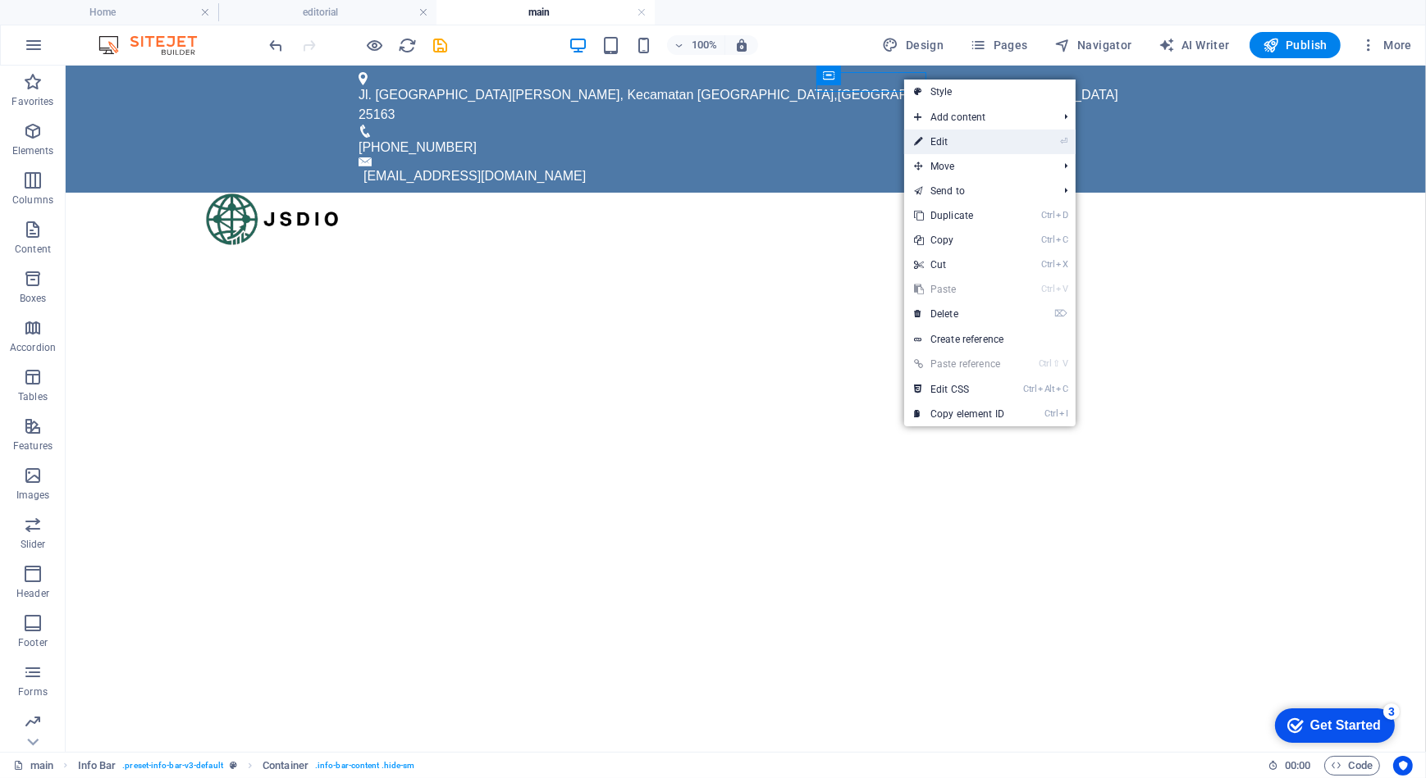
click at [942, 148] on link "⏎ Edit" at bounding box center [959, 142] width 110 height 25
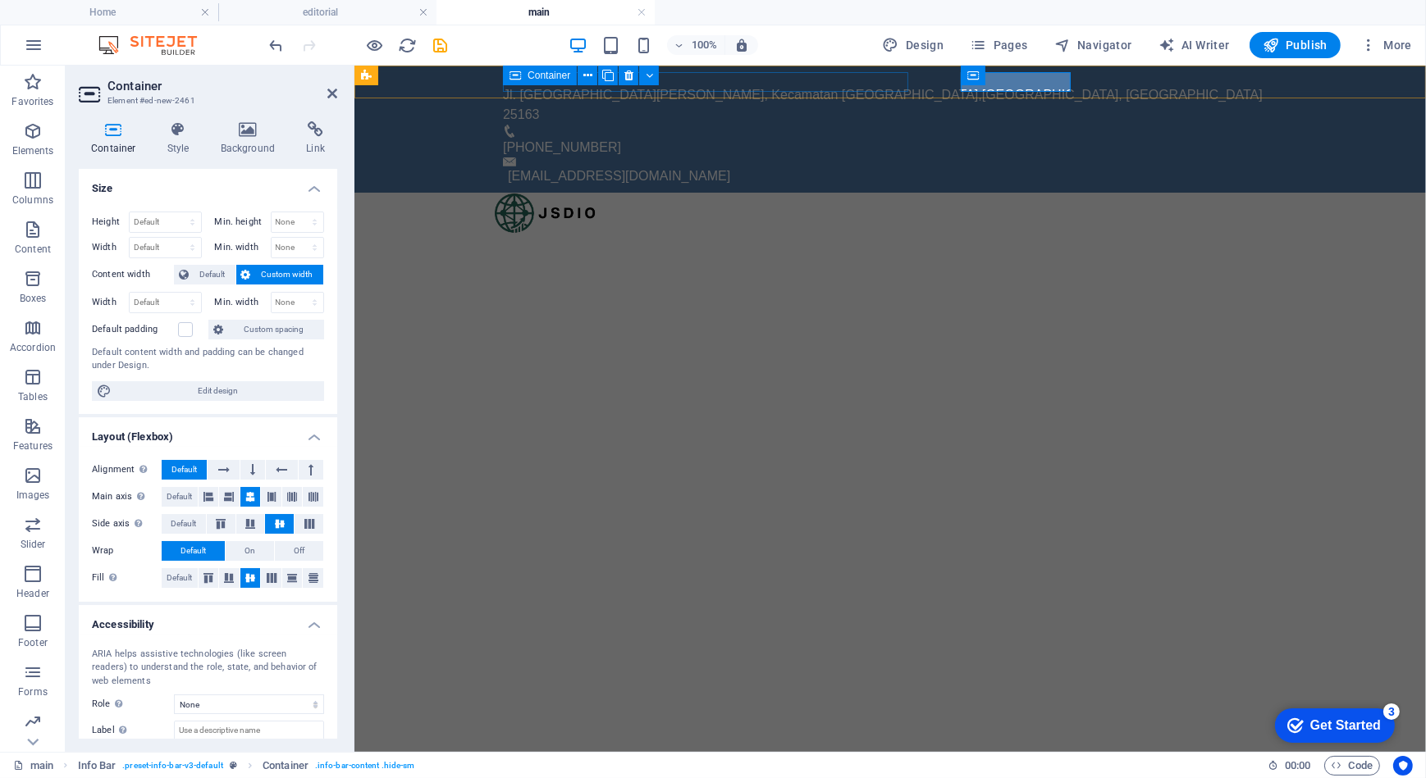
click at [516, 76] on icon at bounding box center [514, 76] width 11 height 20
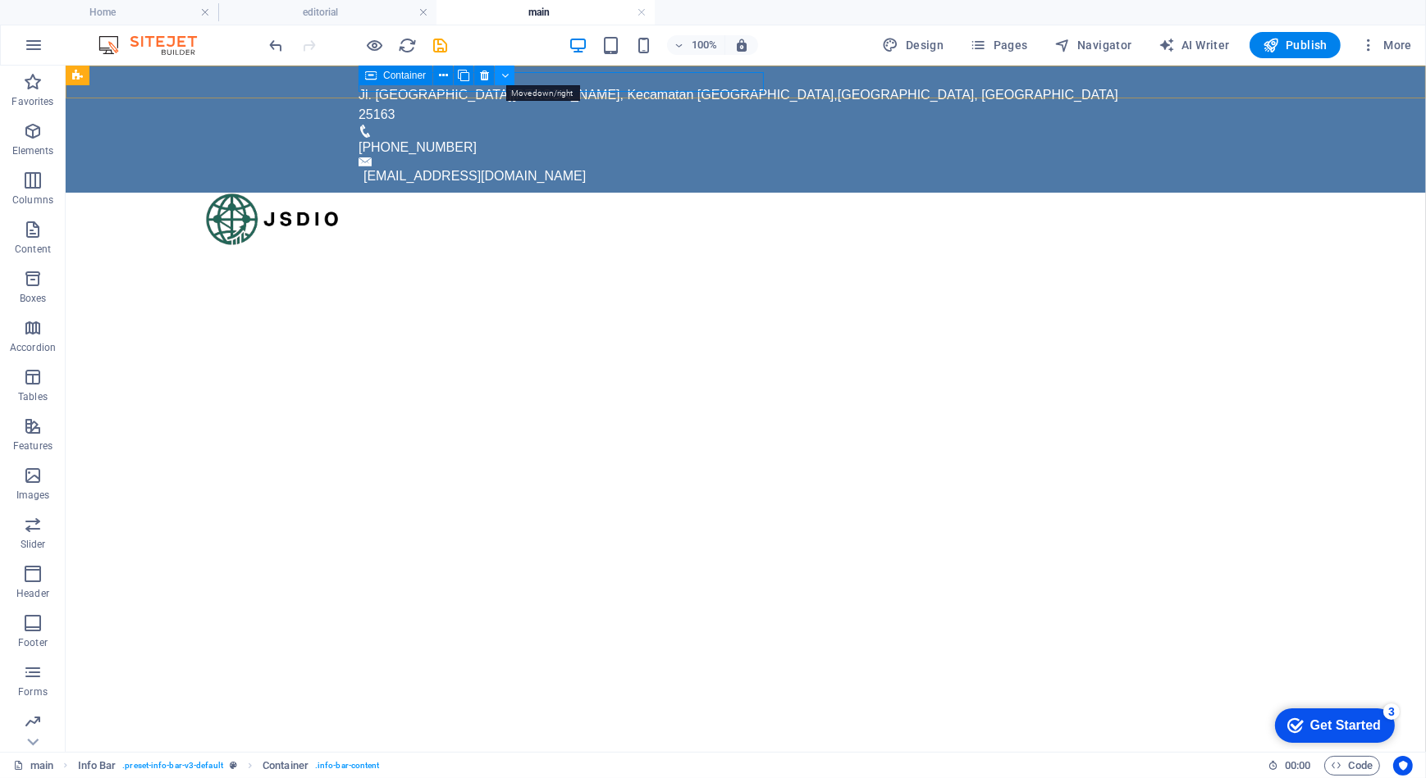
click at [508, 74] on icon at bounding box center [504, 75] width 7 height 17
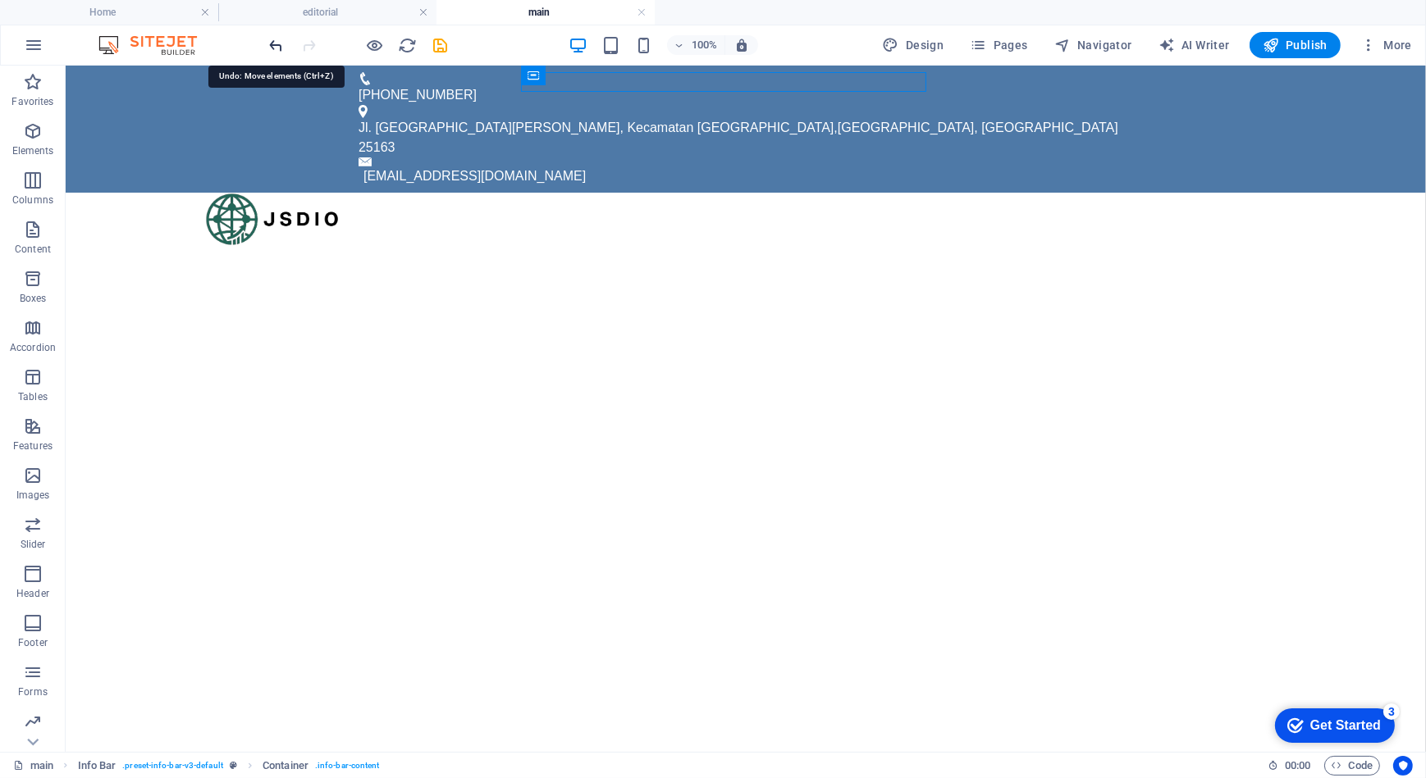
click at [278, 42] on icon "undo" at bounding box center [276, 45] width 19 height 19
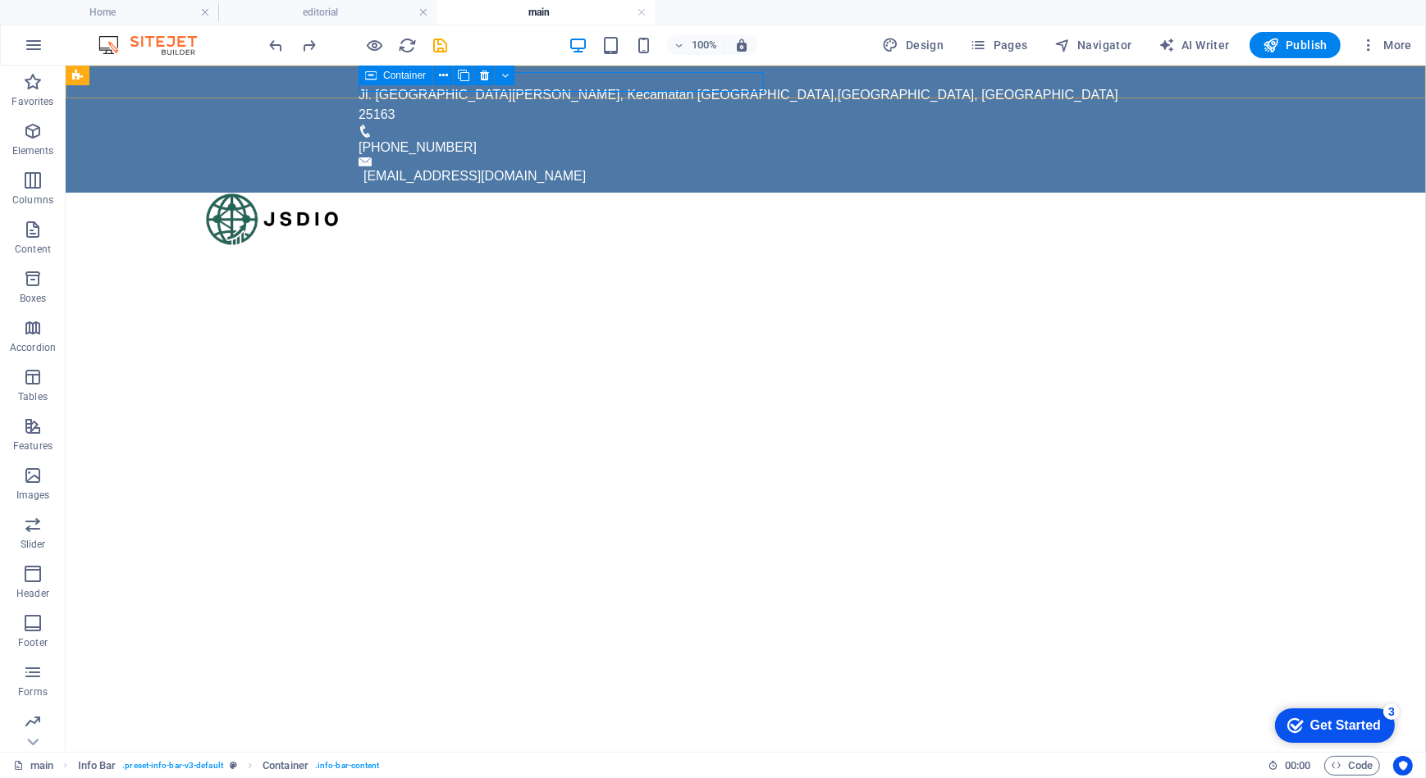
click at [392, 75] on span "Container" at bounding box center [404, 76] width 43 height 10
click at [371, 73] on icon at bounding box center [370, 76] width 11 height 20
click at [439, 76] on icon at bounding box center [443, 75] width 9 height 17
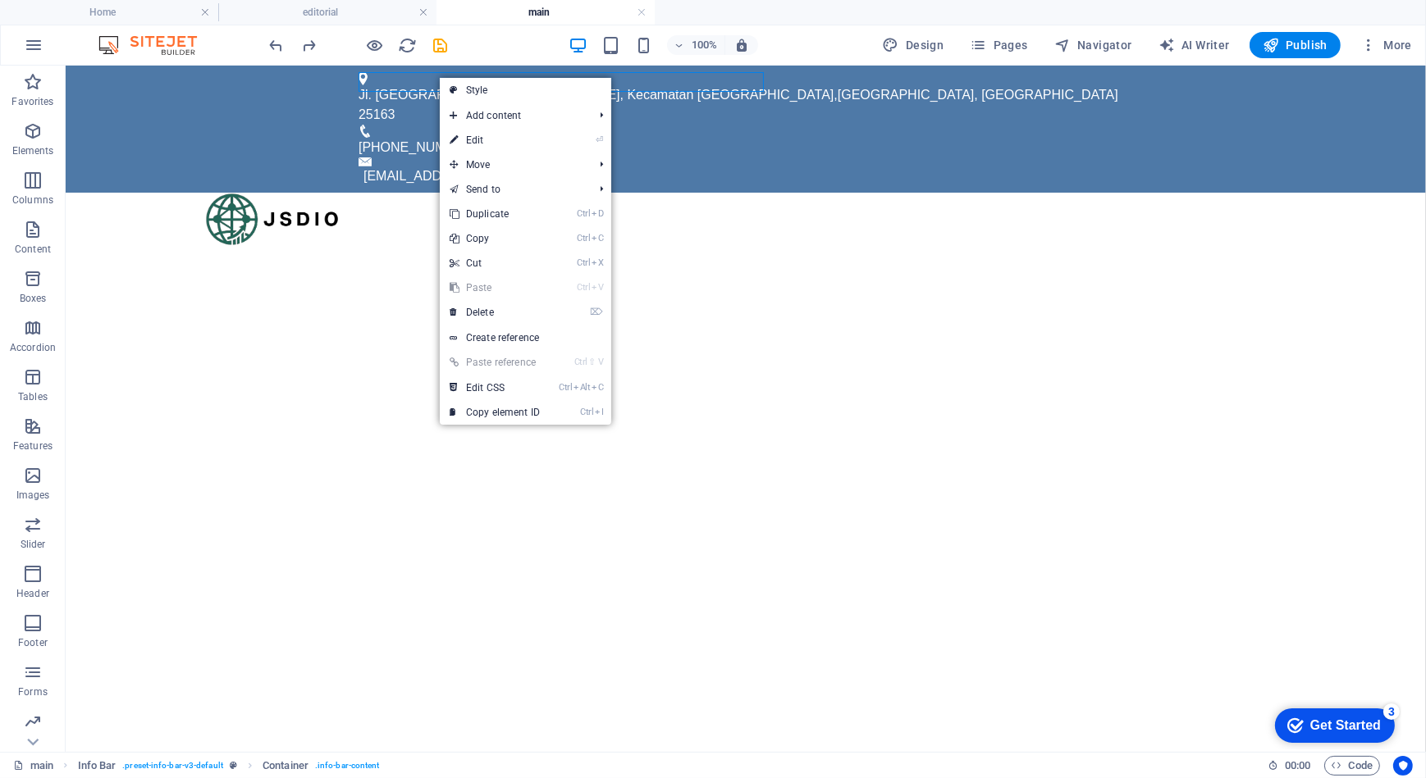
click at [372, 159] on html "Skip to main content Jl. Limau [PERSON_NAME], Kecamatan [GEOGRAPHIC_DATA] , [GE…" at bounding box center [745, 155] width 1360 height 180
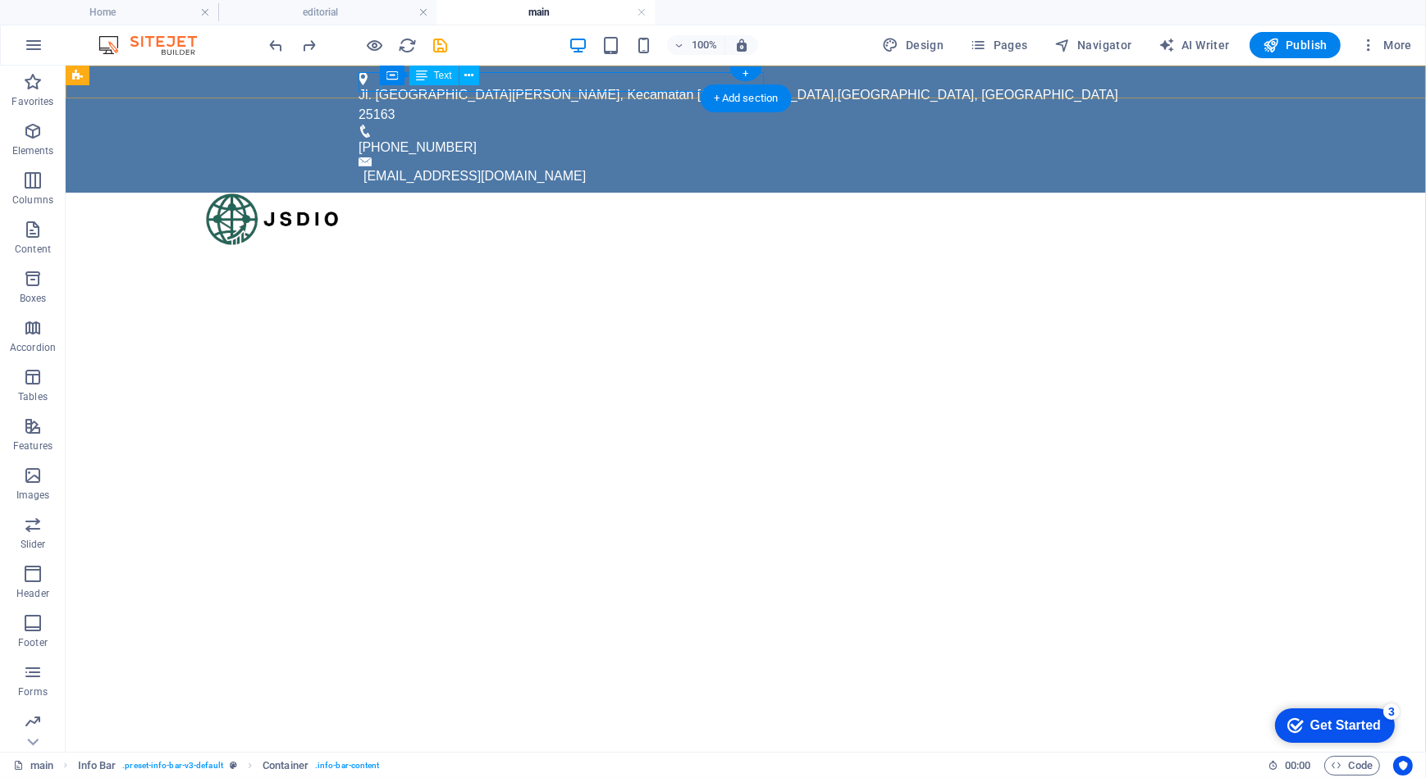
click at [545, 87] on span "Jl. [GEOGRAPHIC_DATA][PERSON_NAME], Kecamatan [GEOGRAPHIC_DATA]" at bounding box center [595, 94] width 475 height 14
click at [526, 89] on div "Jl. [GEOGRAPHIC_DATA][PERSON_NAME], Kecamatan [GEOGRAPHIC_DATA] , [GEOGRAPHIC_D…" at bounding box center [738, 103] width 761 height 39
click at [212, 76] on div "Jl. Limau [PERSON_NAME], Kecamatan [GEOGRAPHIC_DATA] , [GEOGRAPHIC_DATA], [GEOG…" at bounding box center [745, 128] width 1360 height 127
select select "rem"
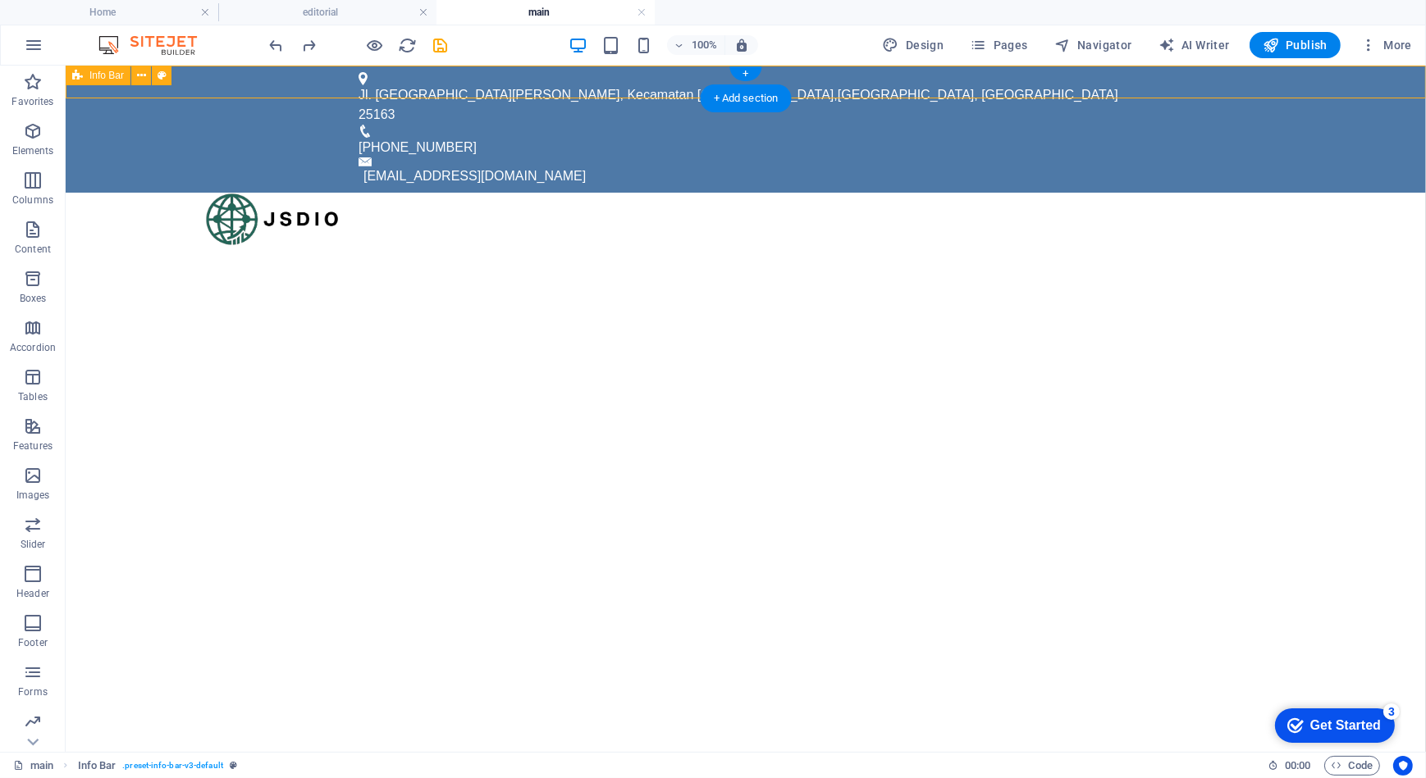
select select "rem"
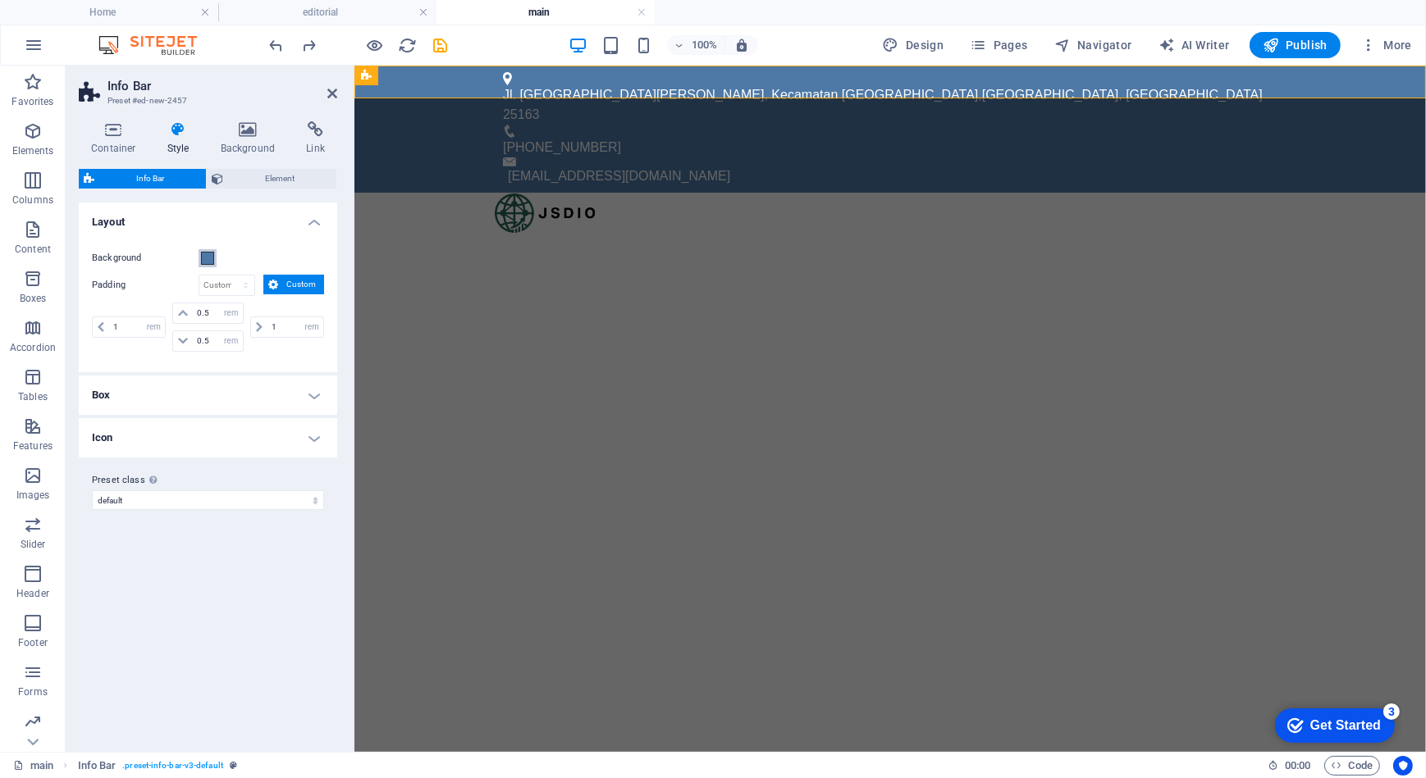
click at [207, 260] on span at bounding box center [207, 258] width 13 height 13
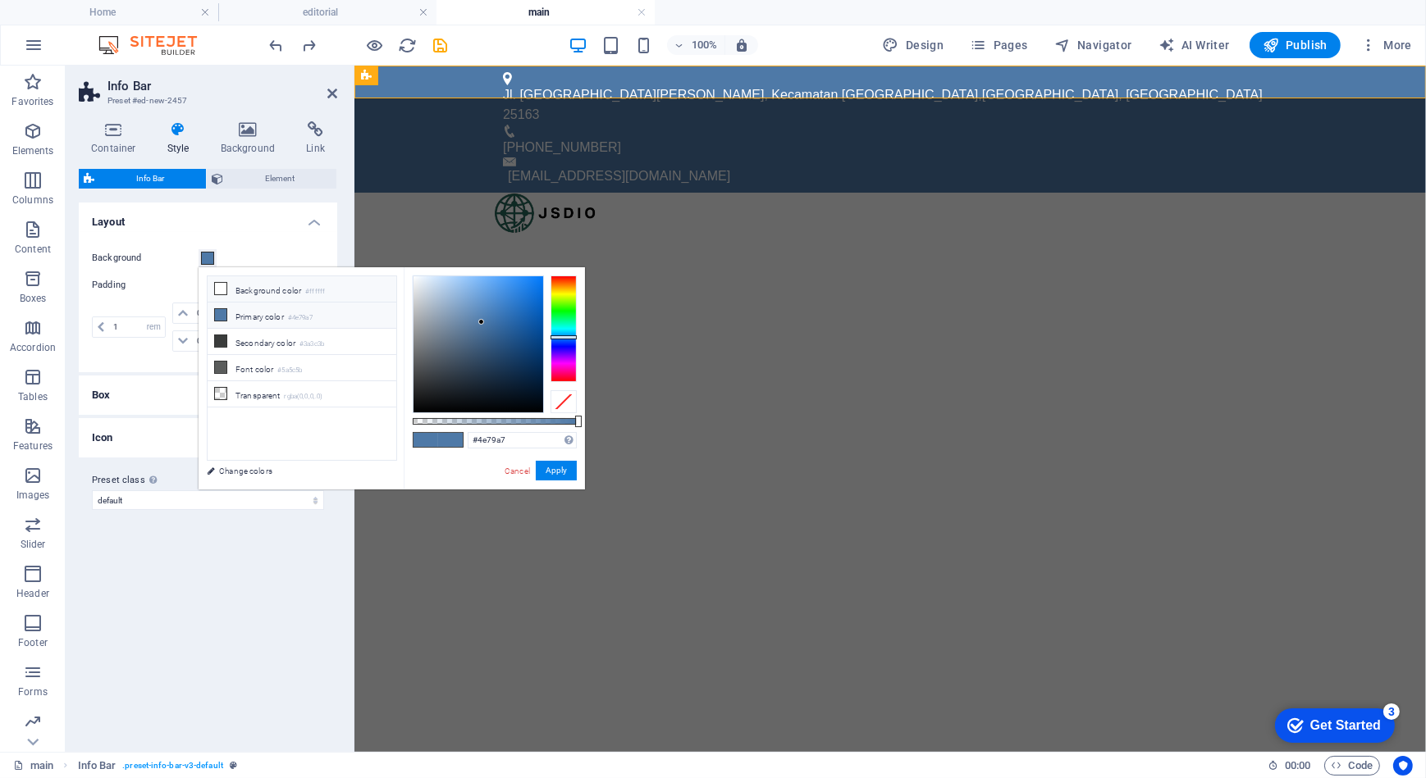
click at [243, 293] on li "Background color #ffffff" at bounding box center [302, 289] width 189 height 26
type input "#ffffff"
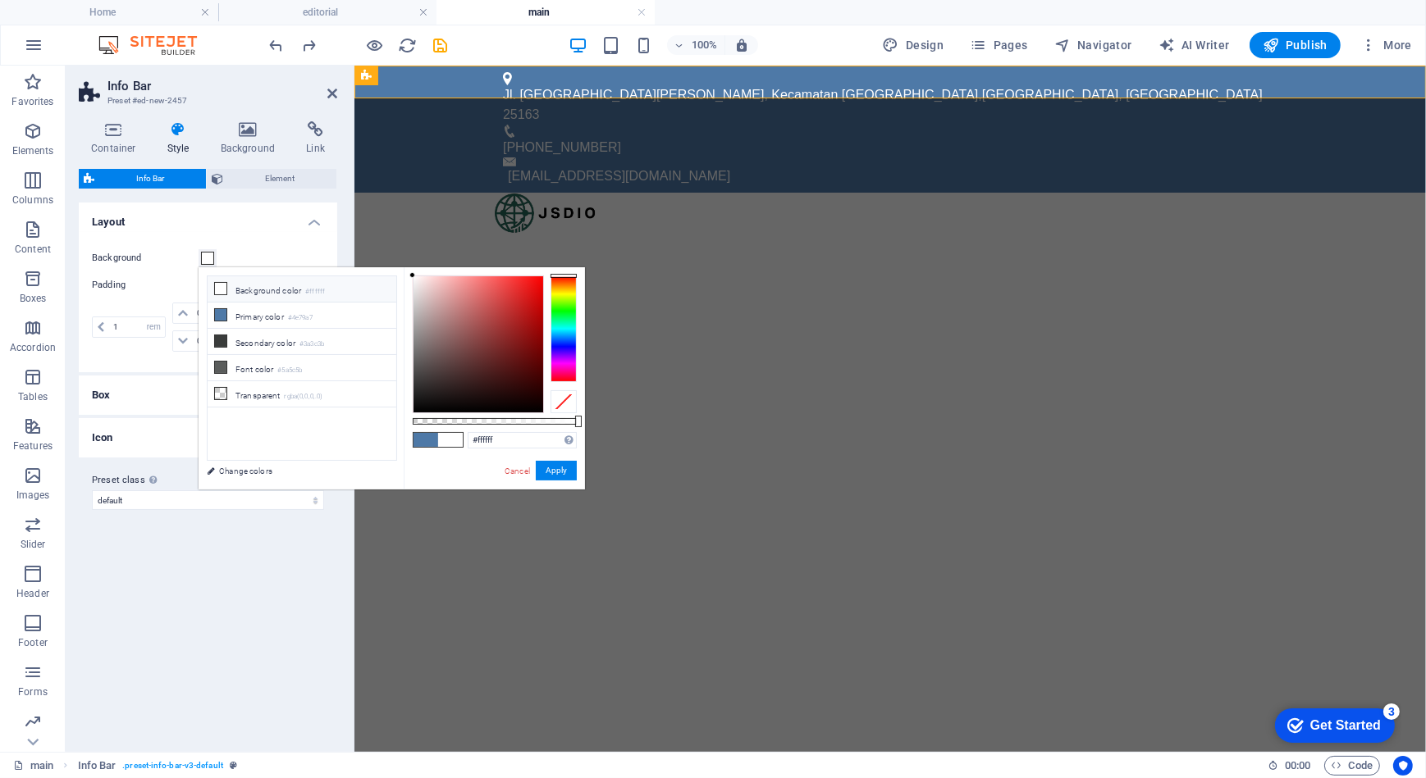
click at [233, 292] on li "Background color #ffffff" at bounding box center [302, 289] width 189 height 26
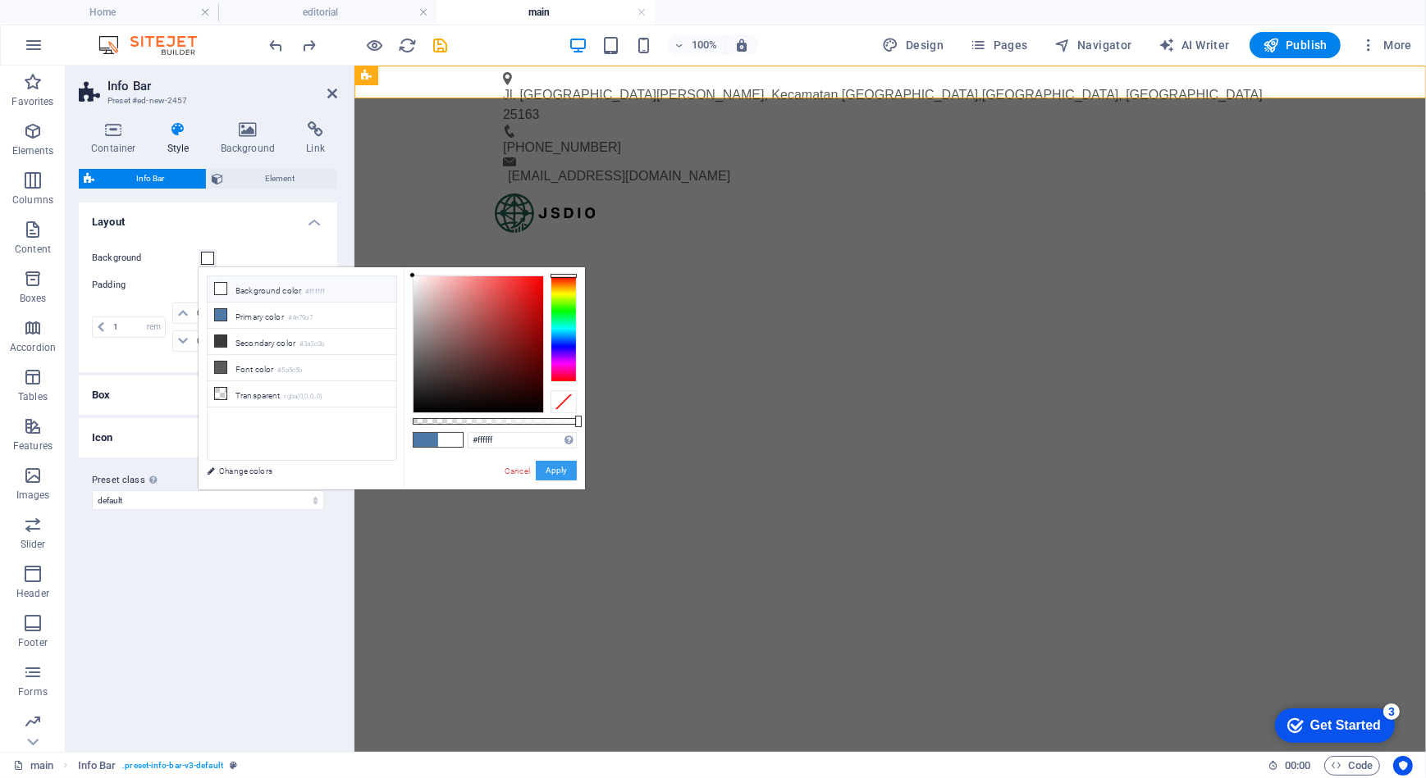
click at [545, 474] on button "Apply" at bounding box center [556, 471] width 41 height 20
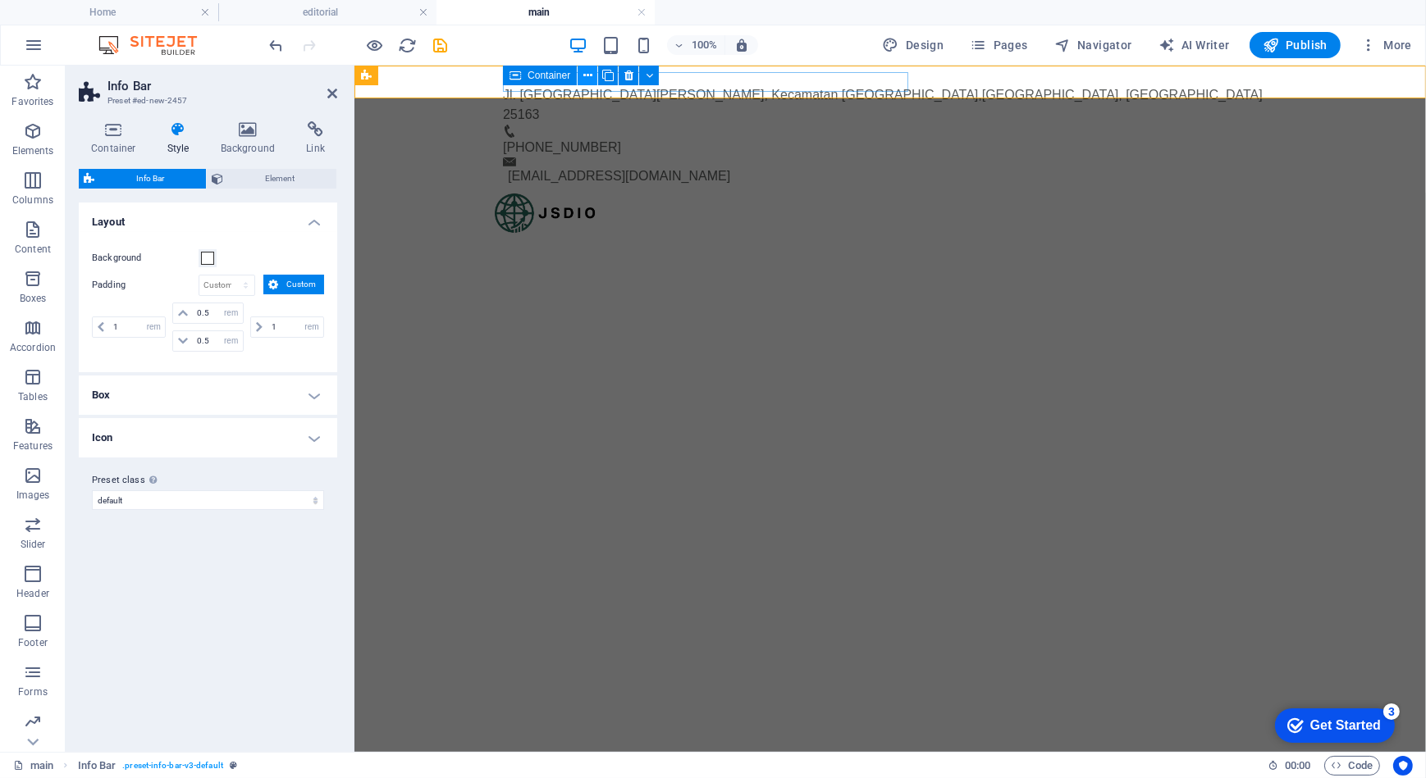
click at [589, 74] on icon at bounding box center [587, 75] width 9 height 17
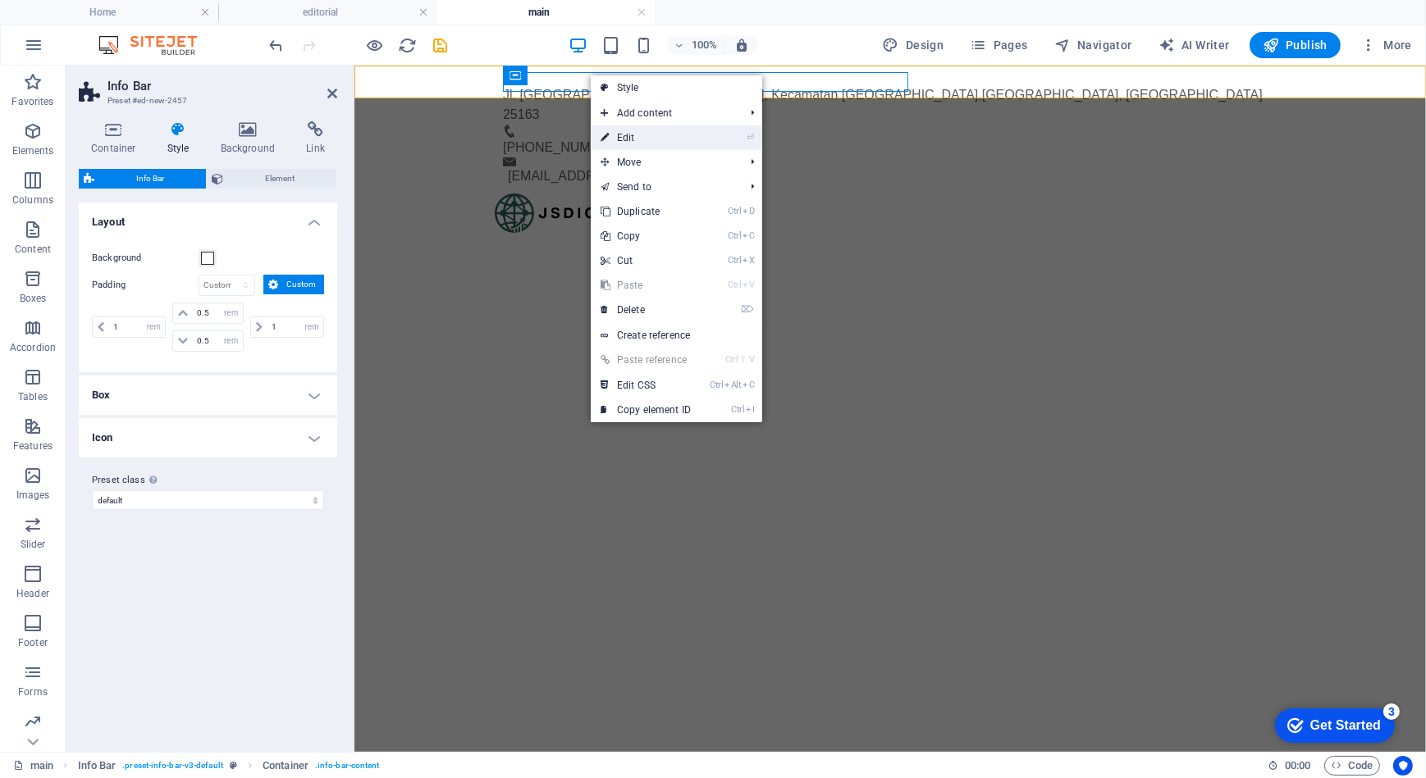
click at [628, 135] on link "⏎ Edit" at bounding box center [646, 138] width 110 height 25
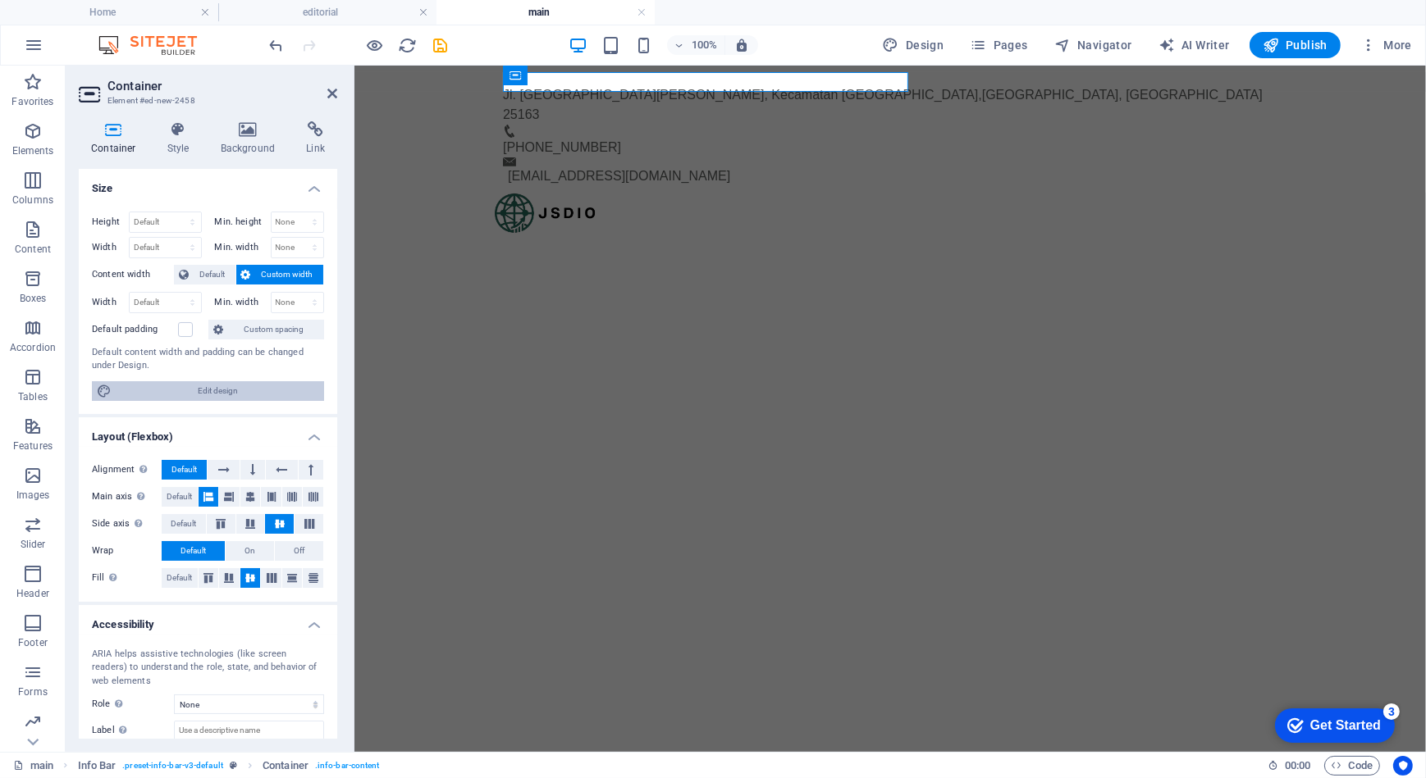
click at [210, 393] on span "Edit design" at bounding box center [217, 391] width 203 height 20
select select "px"
select select "400"
select select "px"
select select "rem"
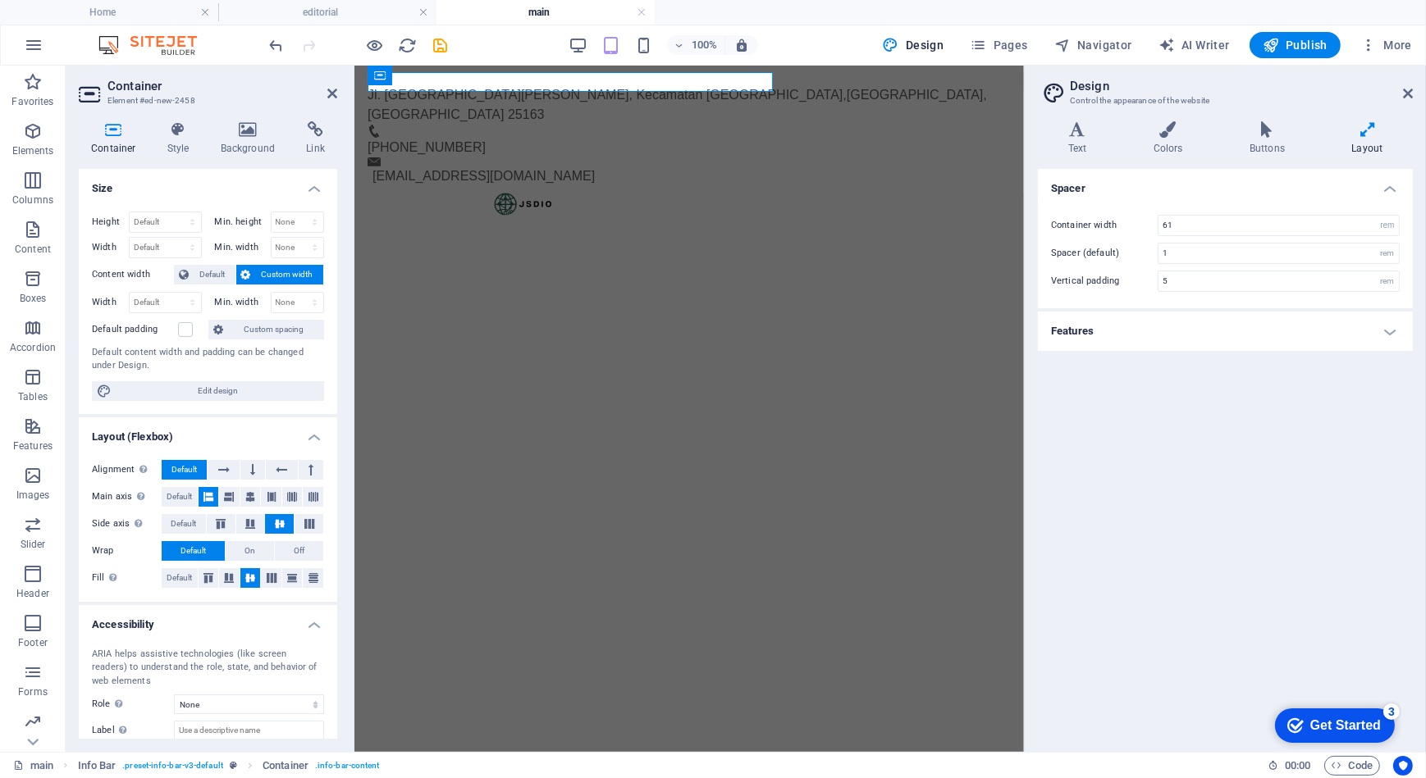
click at [1165, 326] on h4 "Features" at bounding box center [1225, 331] width 375 height 39
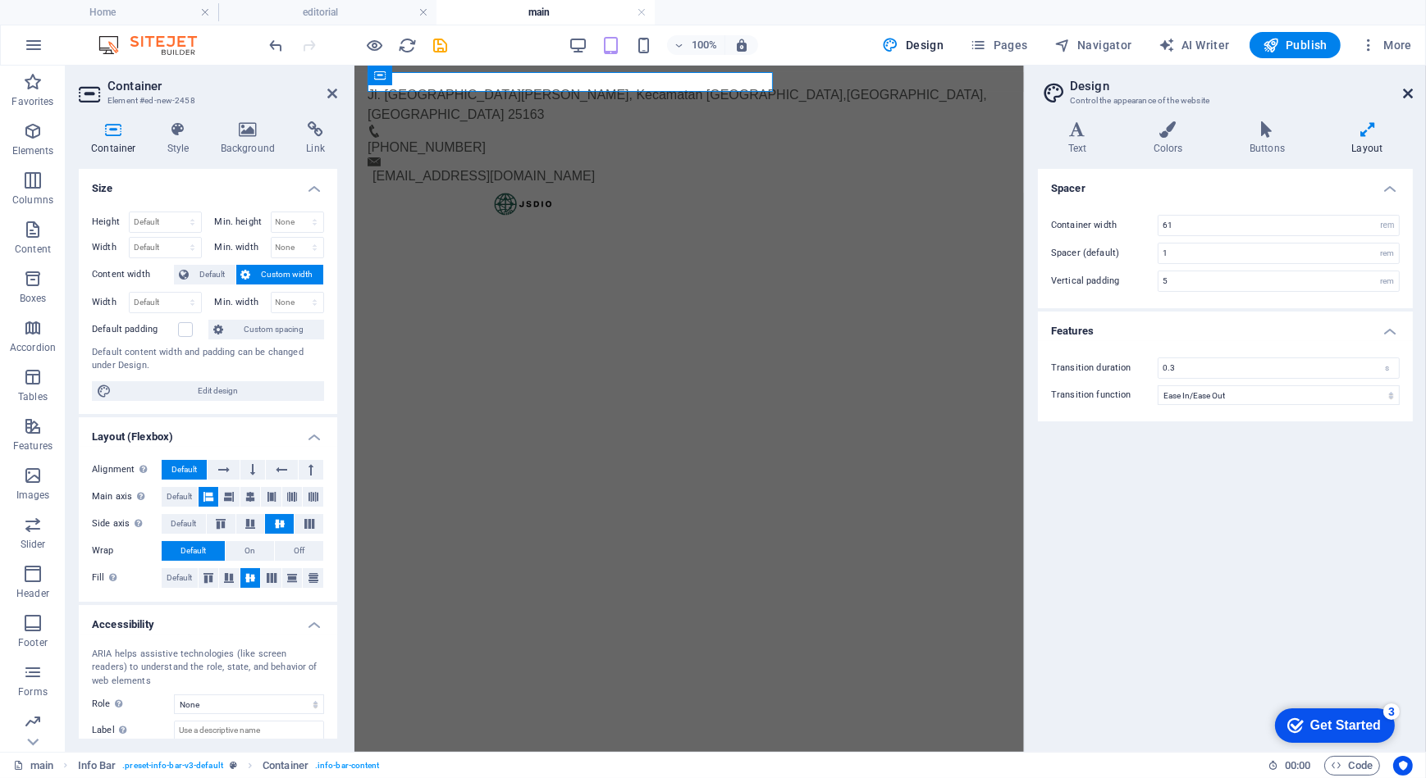
click at [1407, 87] on icon at bounding box center [1408, 93] width 10 height 13
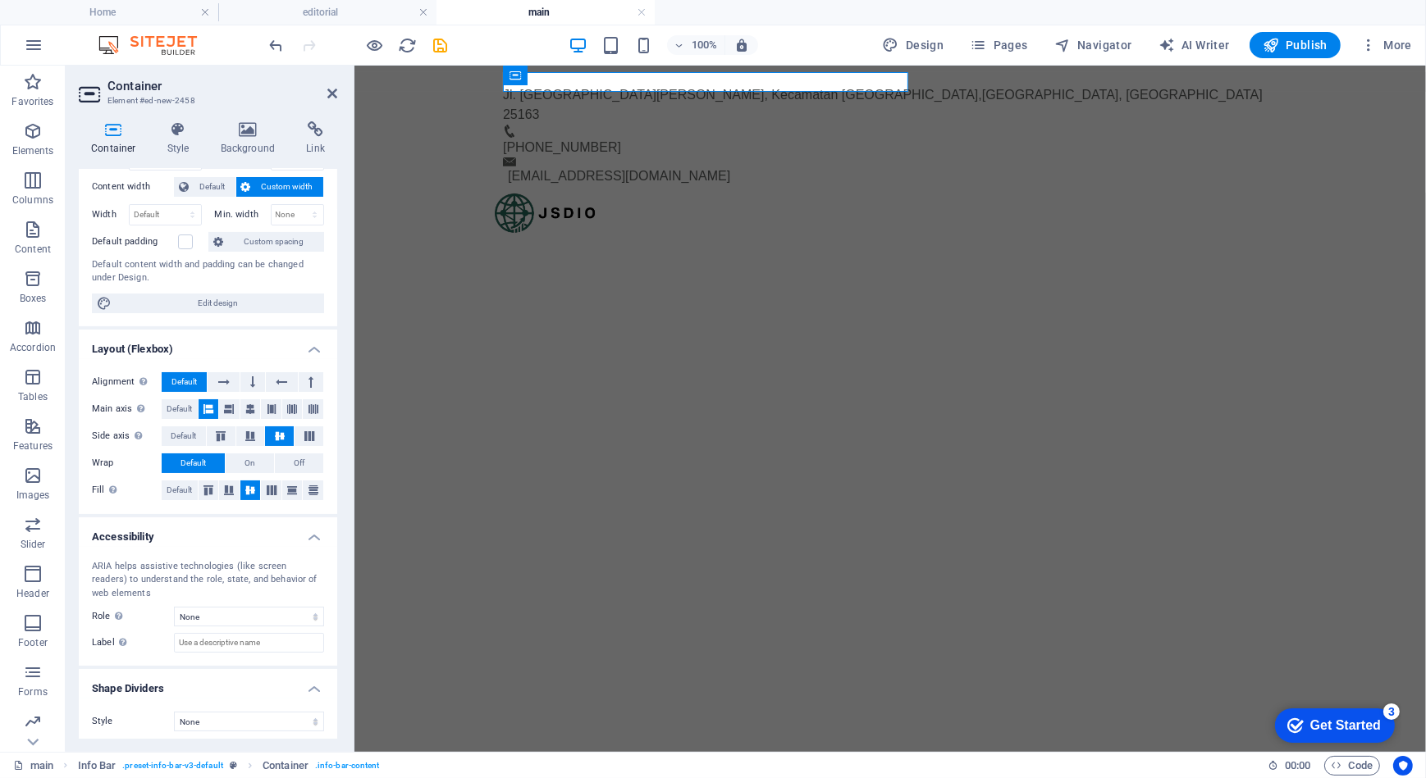
scroll to position [93, 0]
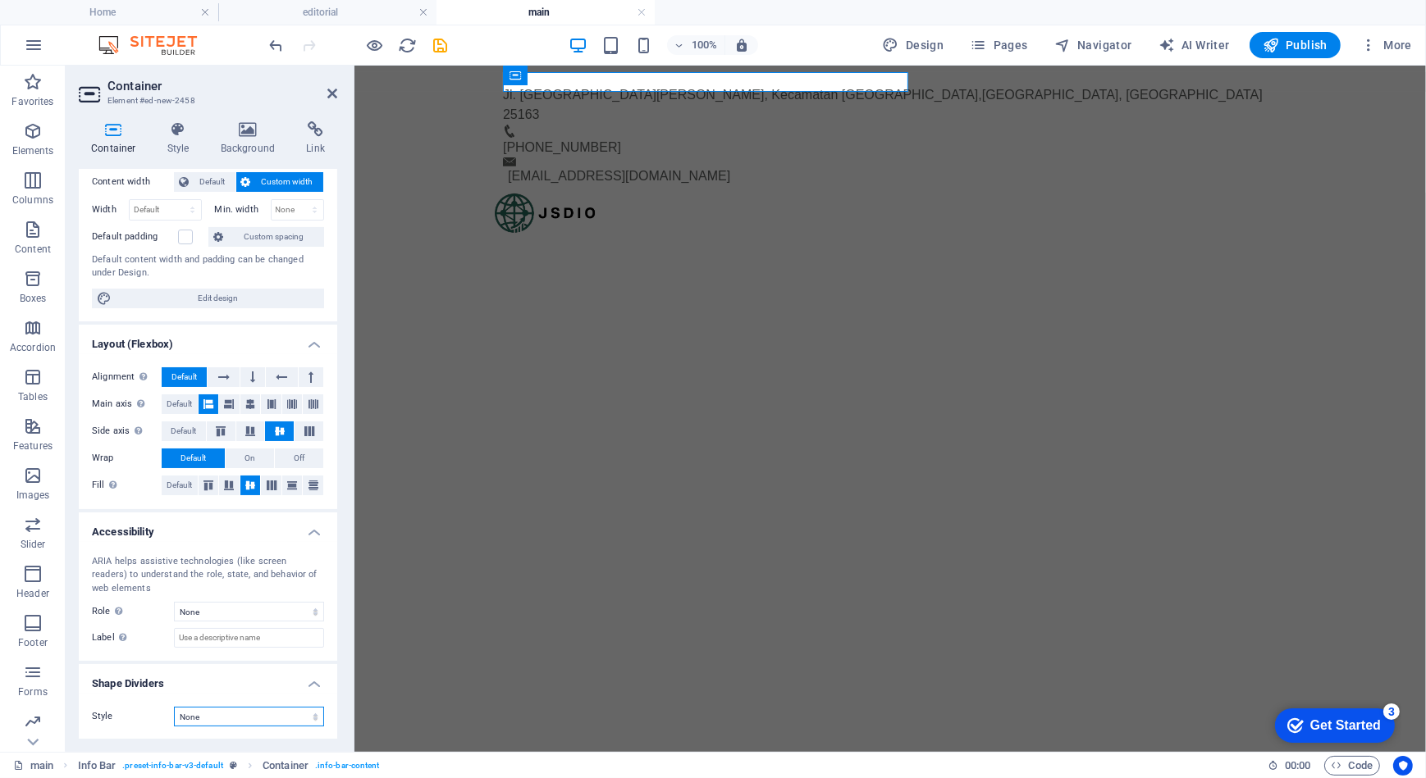
click at [250, 712] on select "None Triangle Square Diagonal Polygon 1 Polygon 2 Zigzag Multiple Zigzags Waves…" at bounding box center [249, 717] width 150 height 20
click at [250, 713] on select "None Triangle Square Diagonal Polygon 1 Polygon 2 Zigzag Multiple Zigzags Waves…" at bounding box center [249, 717] width 150 height 20
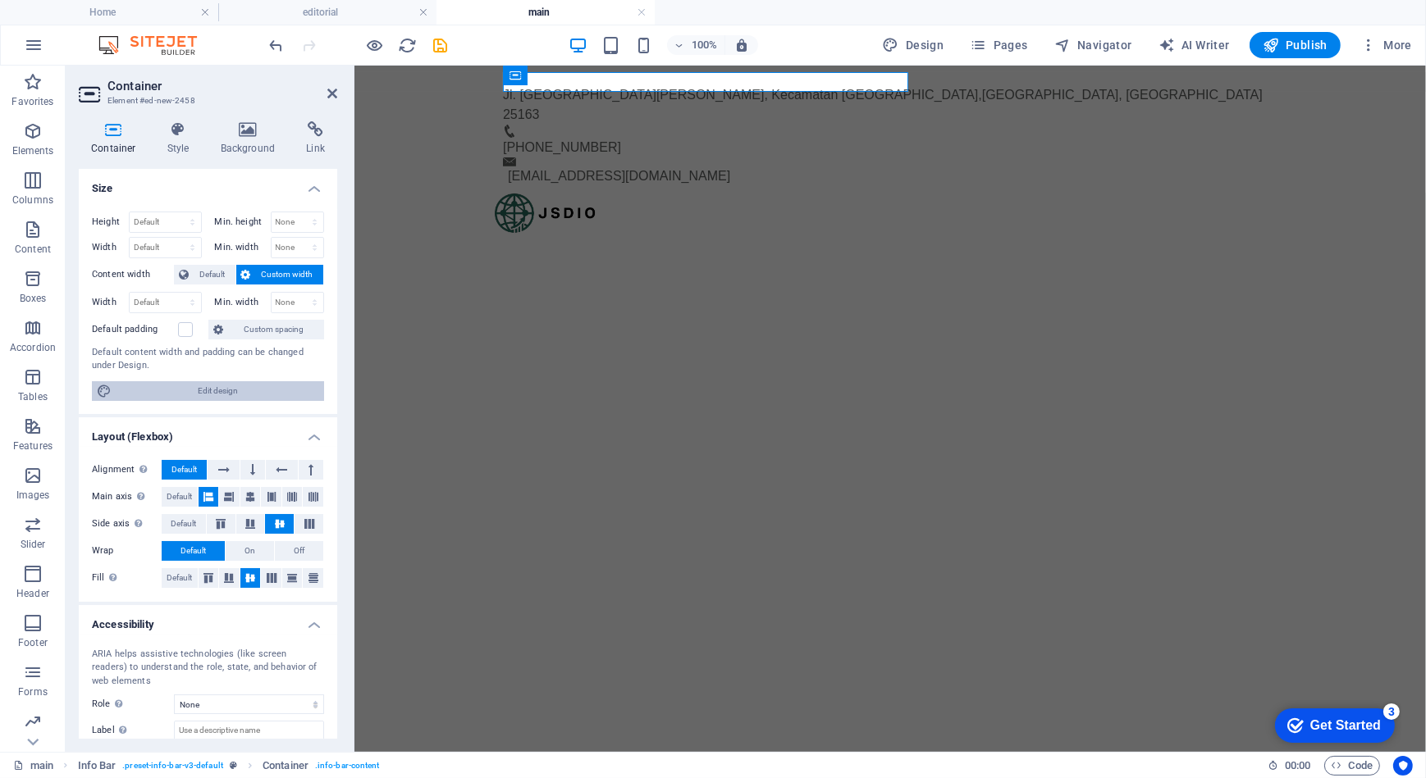
click at [157, 386] on span "Edit design" at bounding box center [217, 391] width 203 height 20
select select "rem"
select select "ease-in-out"
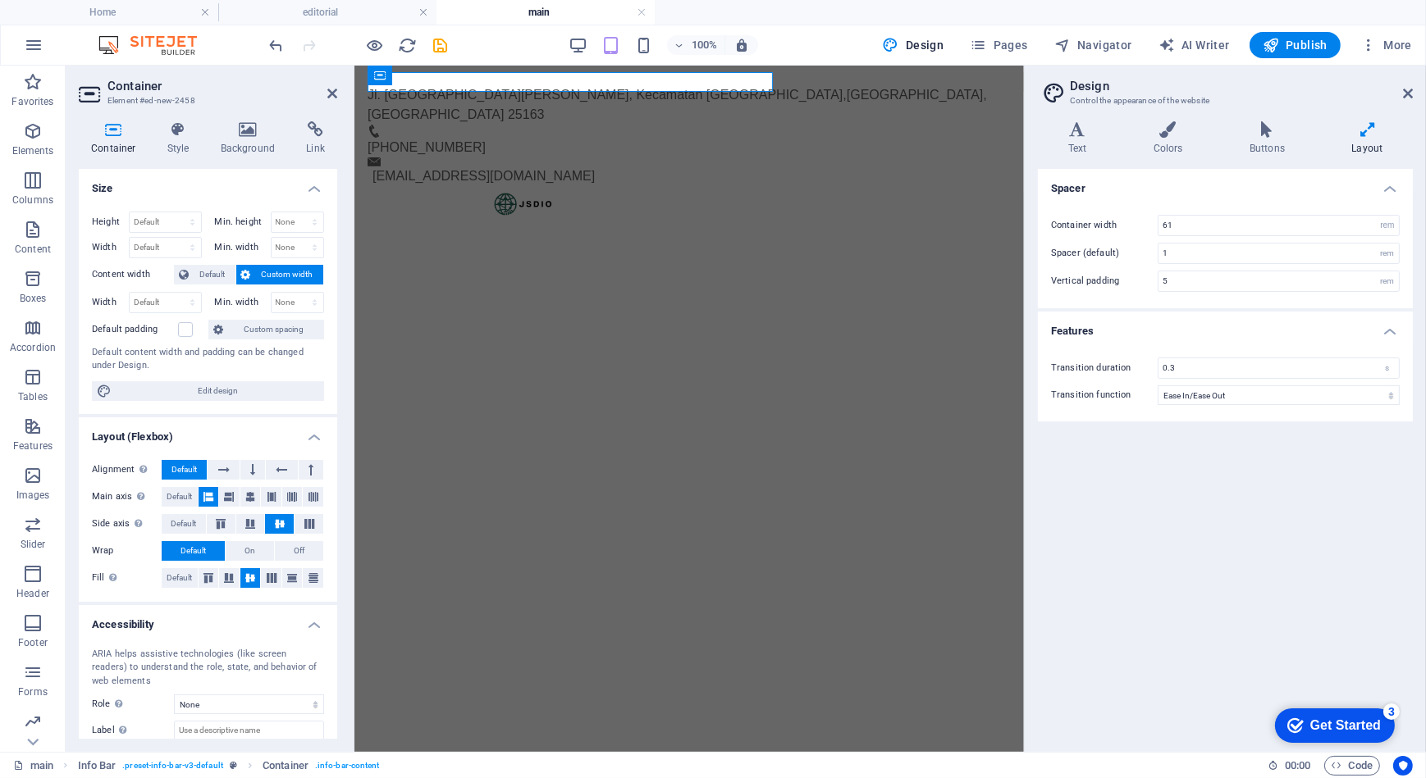
click at [1402, 98] on header "Design Control the appearance of the website" at bounding box center [1227, 87] width 372 height 43
click at [246, 328] on span "Custom spacing" at bounding box center [273, 330] width 91 height 20
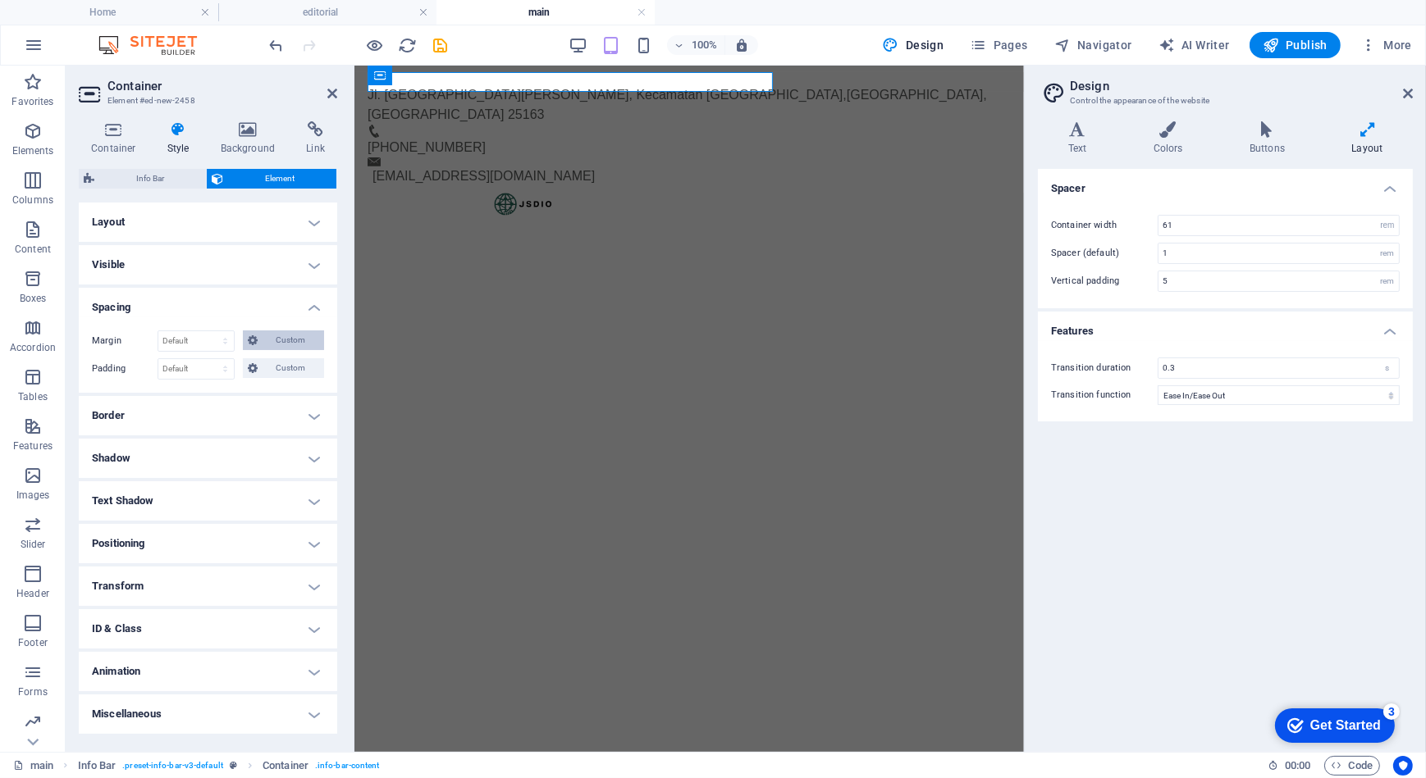
click at [260, 345] on button "Custom" at bounding box center [283, 341] width 81 height 20
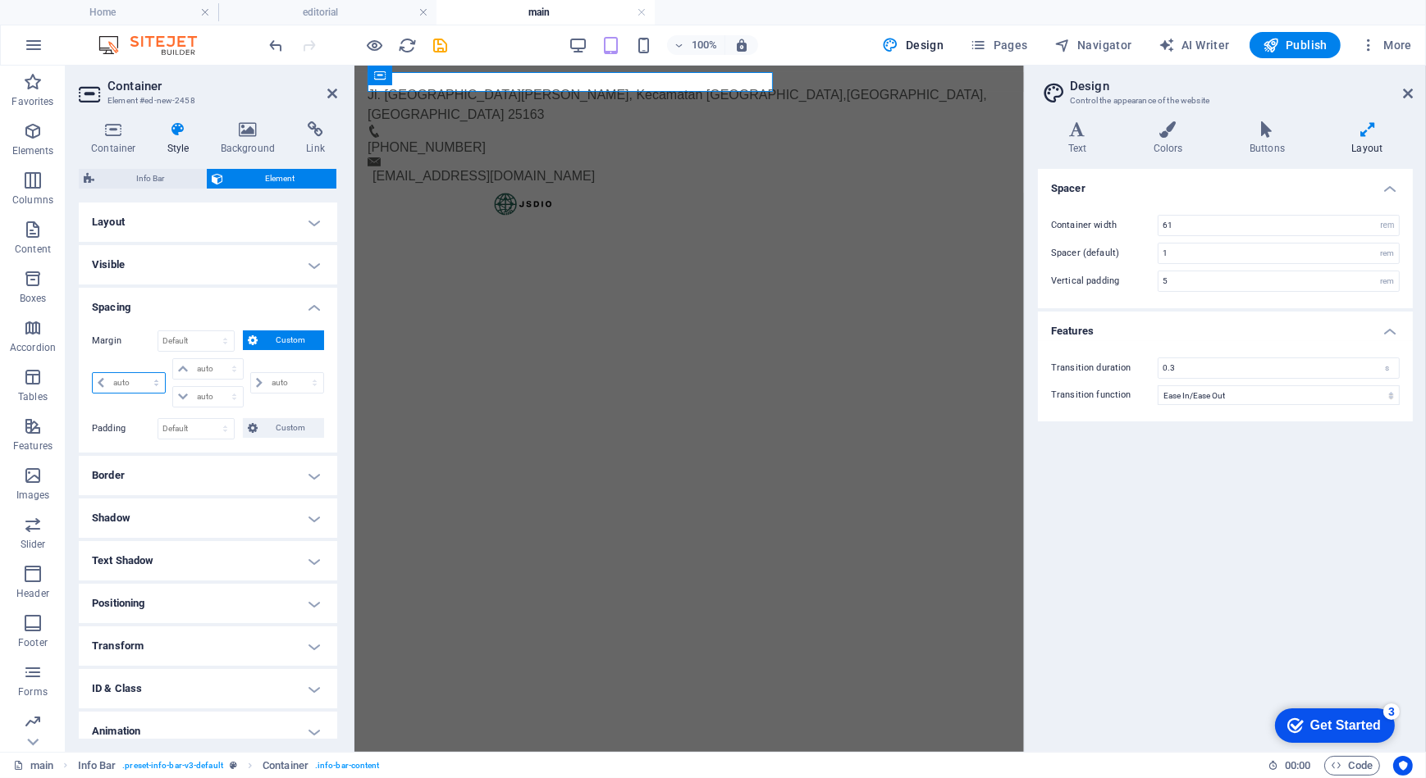
click at [156, 386] on select "auto px % rem vw vh" at bounding box center [129, 383] width 72 height 20
click at [713, 87] on span "[GEOGRAPHIC_DATA], [GEOGRAPHIC_DATA]" at bounding box center [676, 104] width 619 height 34
drag, startPoint x: 641, startPoint y: 81, endPoint x: 765, endPoint y: 77, distance: 124.7
click at [765, 84] on p "Jl. [GEOGRAPHIC_DATA][PERSON_NAME], Kecamatan [GEOGRAPHIC_DATA] , [GEOGRAPHIC_D…" at bounding box center [682, 103] width 630 height 39
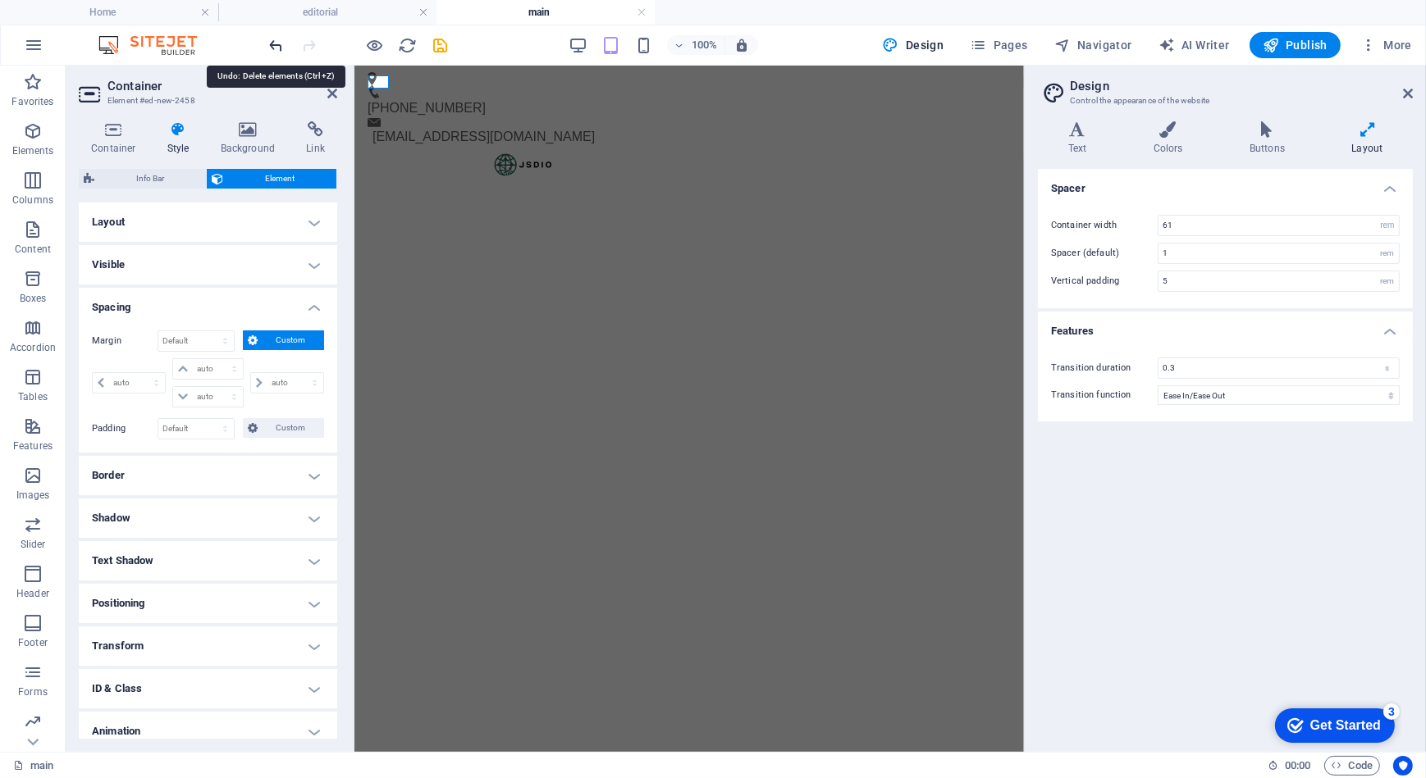
click at [274, 41] on icon "undo" at bounding box center [276, 45] width 19 height 19
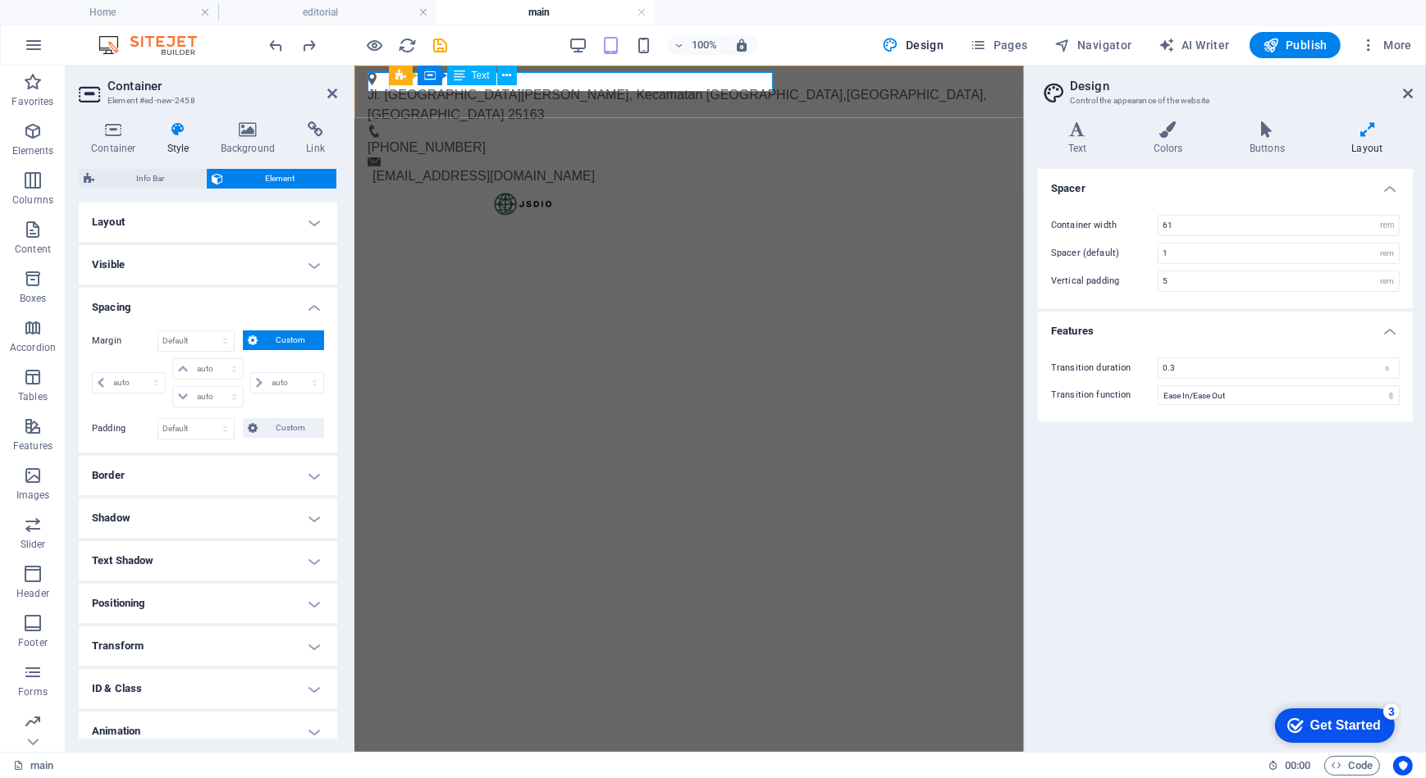
click at [560, 87] on span "Jl. [GEOGRAPHIC_DATA][PERSON_NAME], Kecamatan [GEOGRAPHIC_DATA]" at bounding box center [604, 94] width 475 height 14
click at [596, 87] on span "[GEOGRAPHIC_DATA], [GEOGRAPHIC_DATA]" at bounding box center [676, 104] width 619 height 34
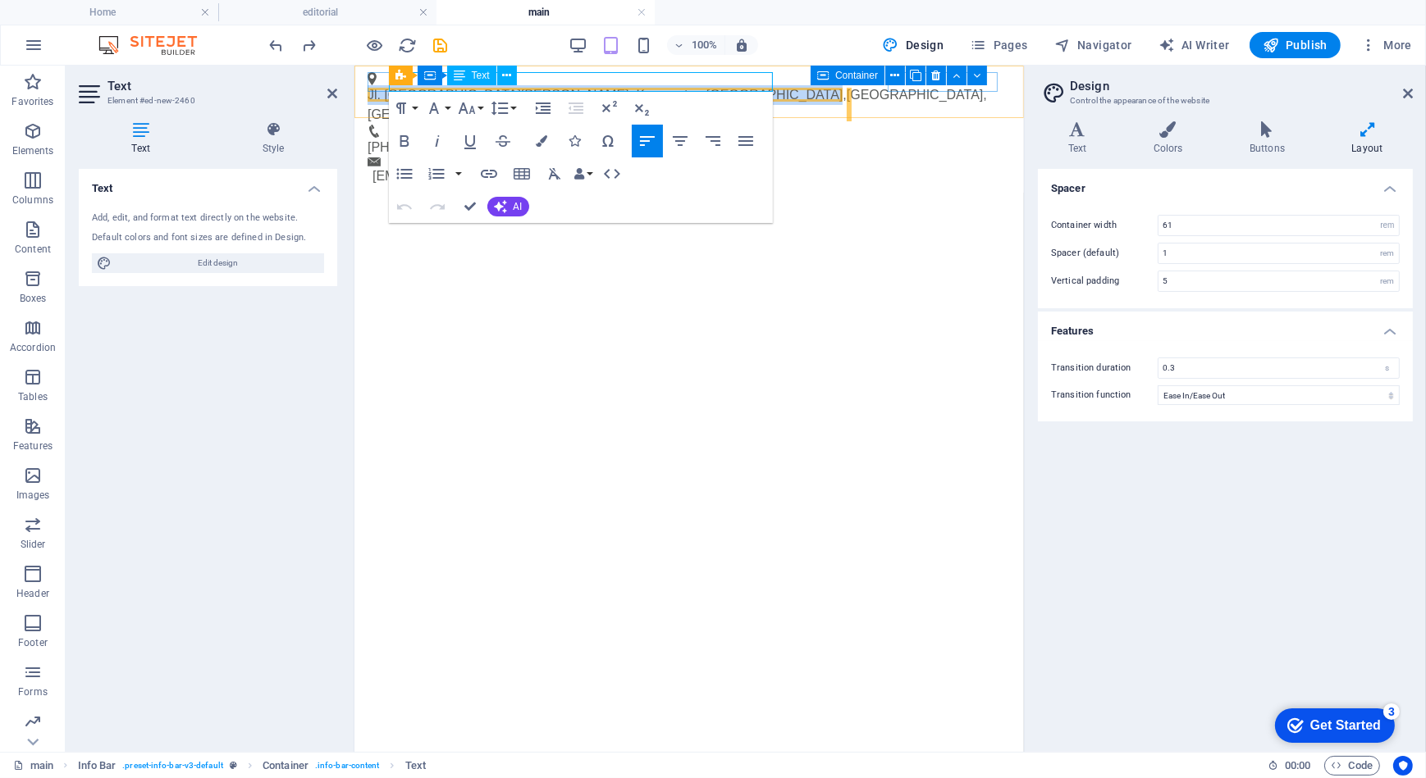
click at [582, 87] on span "Jl. [GEOGRAPHIC_DATA][PERSON_NAME], Kecamatan [GEOGRAPHIC_DATA]" at bounding box center [604, 94] width 475 height 14
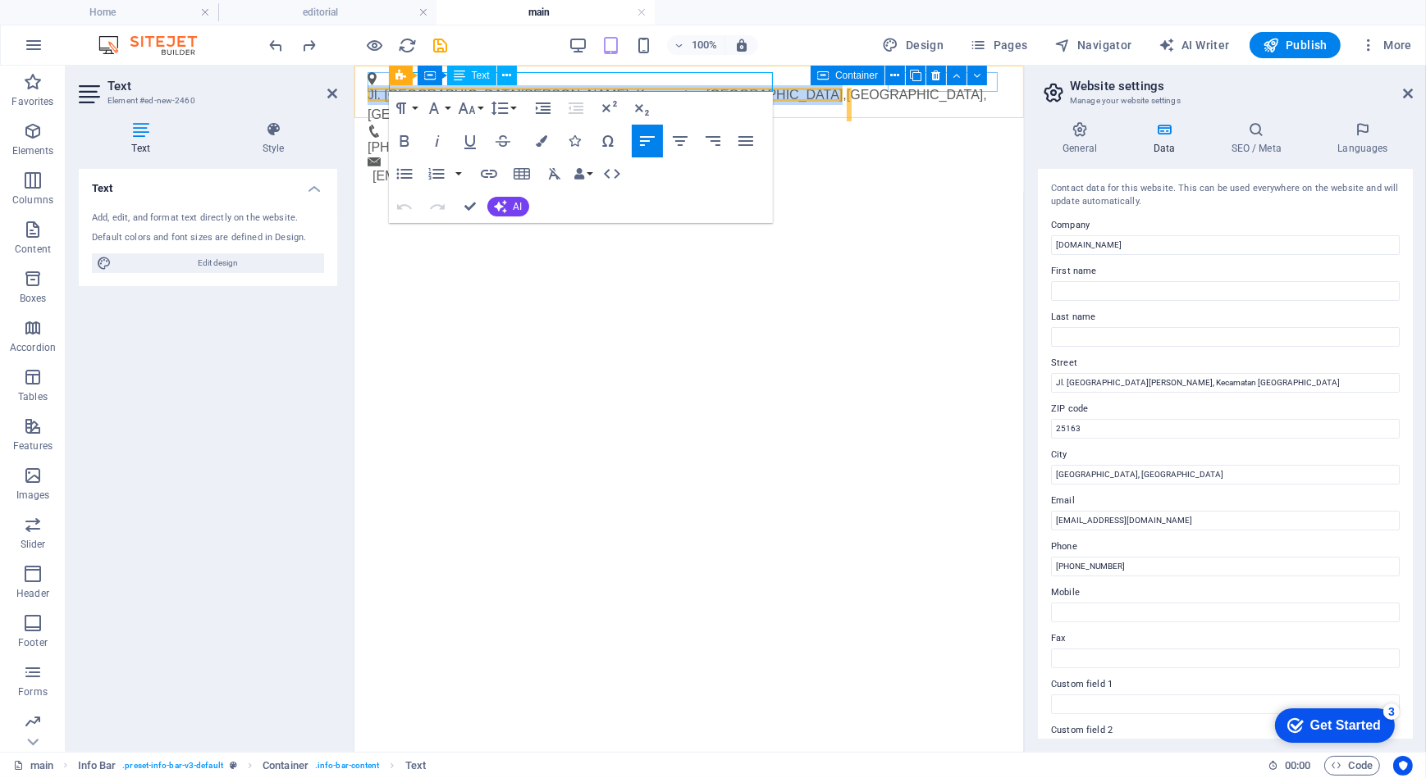
click at [598, 87] on span "[GEOGRAPHIC_DATA], [GEOGRAPHIC_DATA]" at bounding box center [676, 104] width 619 height 34
click at [778, 215] on html "Skip to main content Jl. Limau [PERSON_NAME], Kecamatan [GEOGRAPHIC_DATA] , [GE…" at bounding box center [688, 140] width 669 height 150
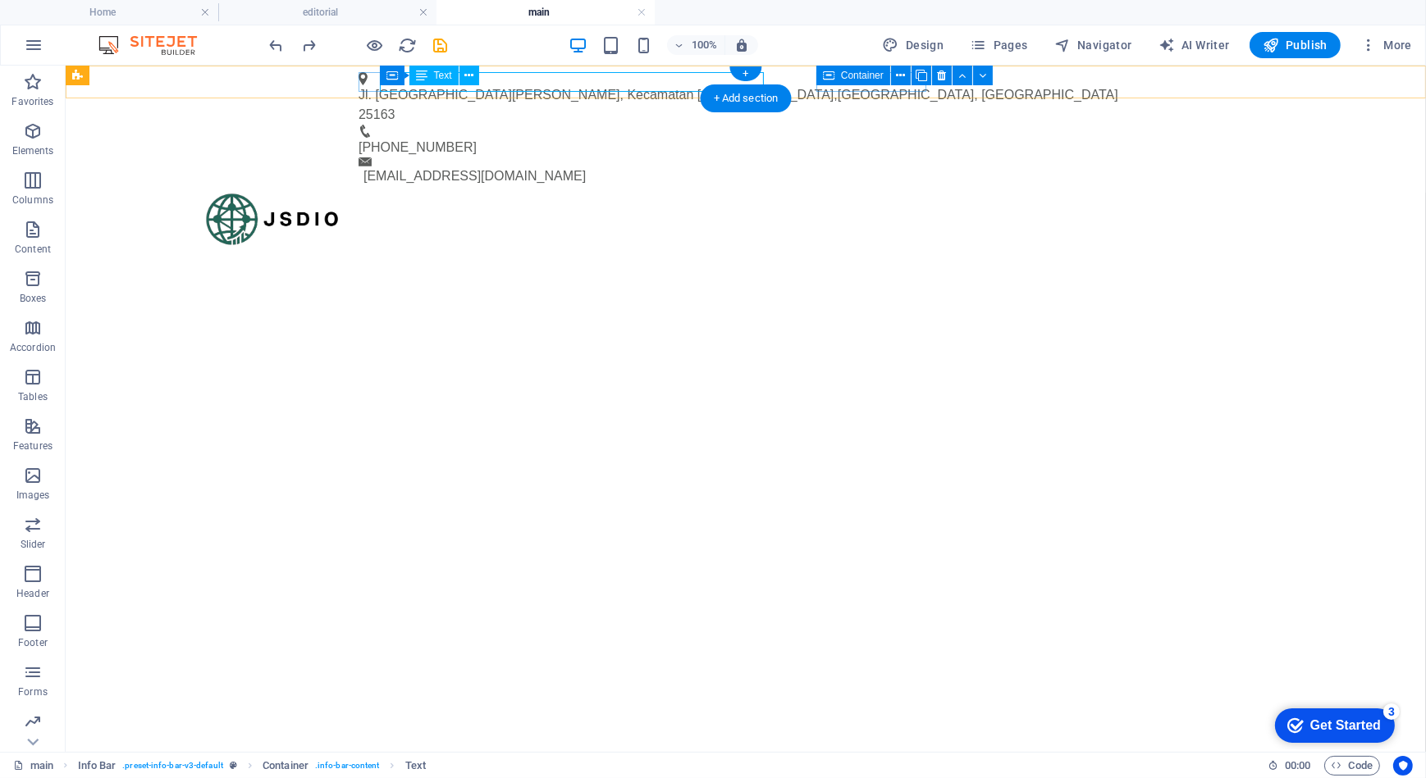
click at [837, 87] on span "[GEOGRAPHIC_DATA], [GEOGRAPHIC_DATA]" at bounding box center [977, 94] width 281 height 14
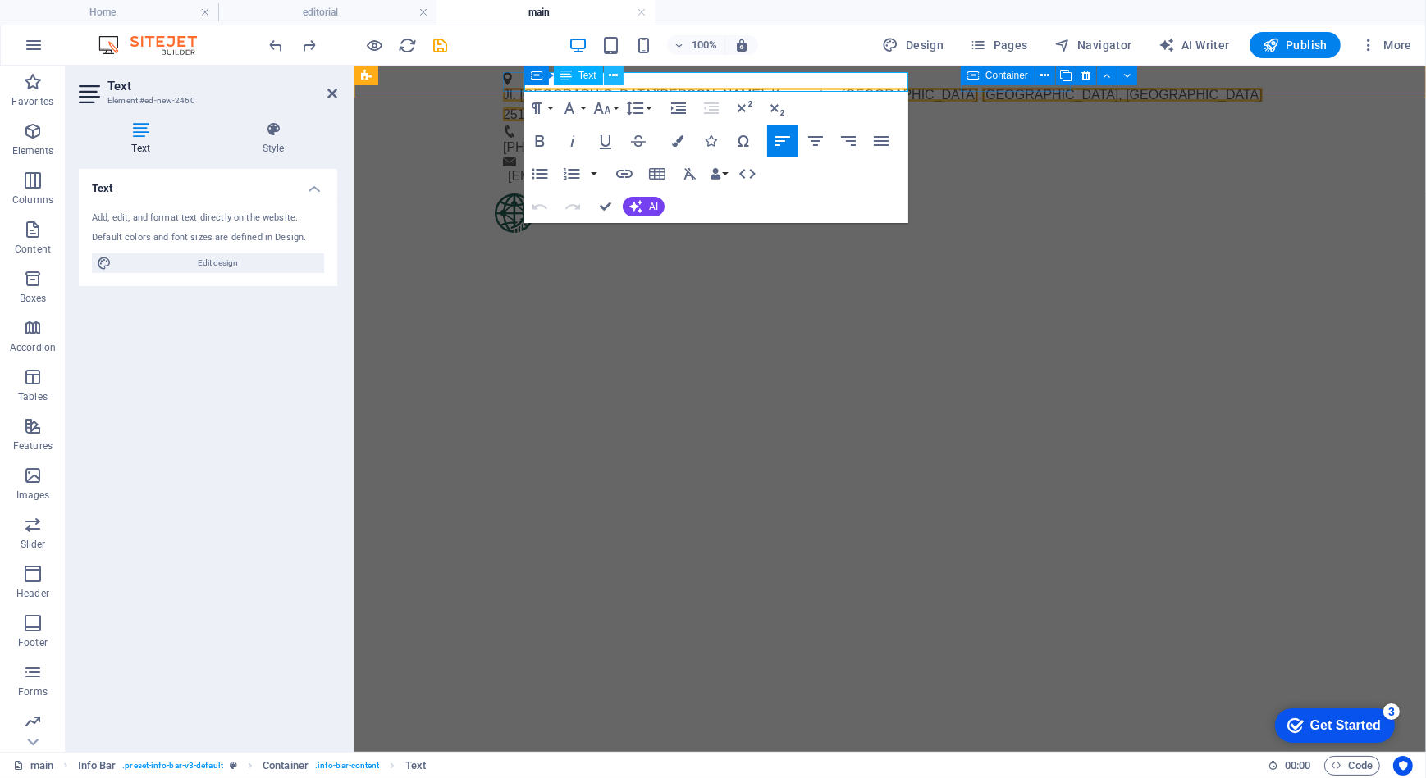
click at [614, 76] on icon at bounding box center [613, 75] width 9 height 17
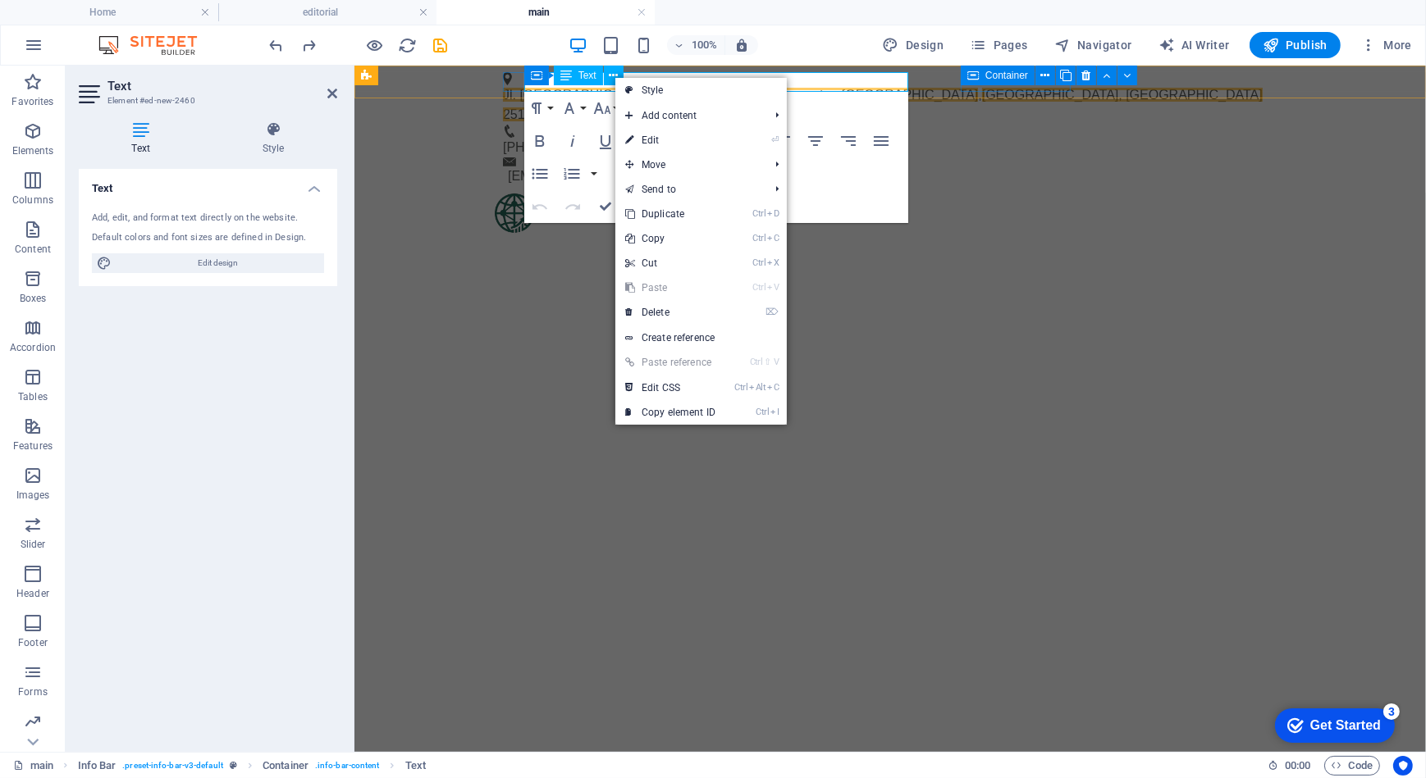
click at [579, 74] on span "Text" at bounding box center [587, 76] width 18 height 10
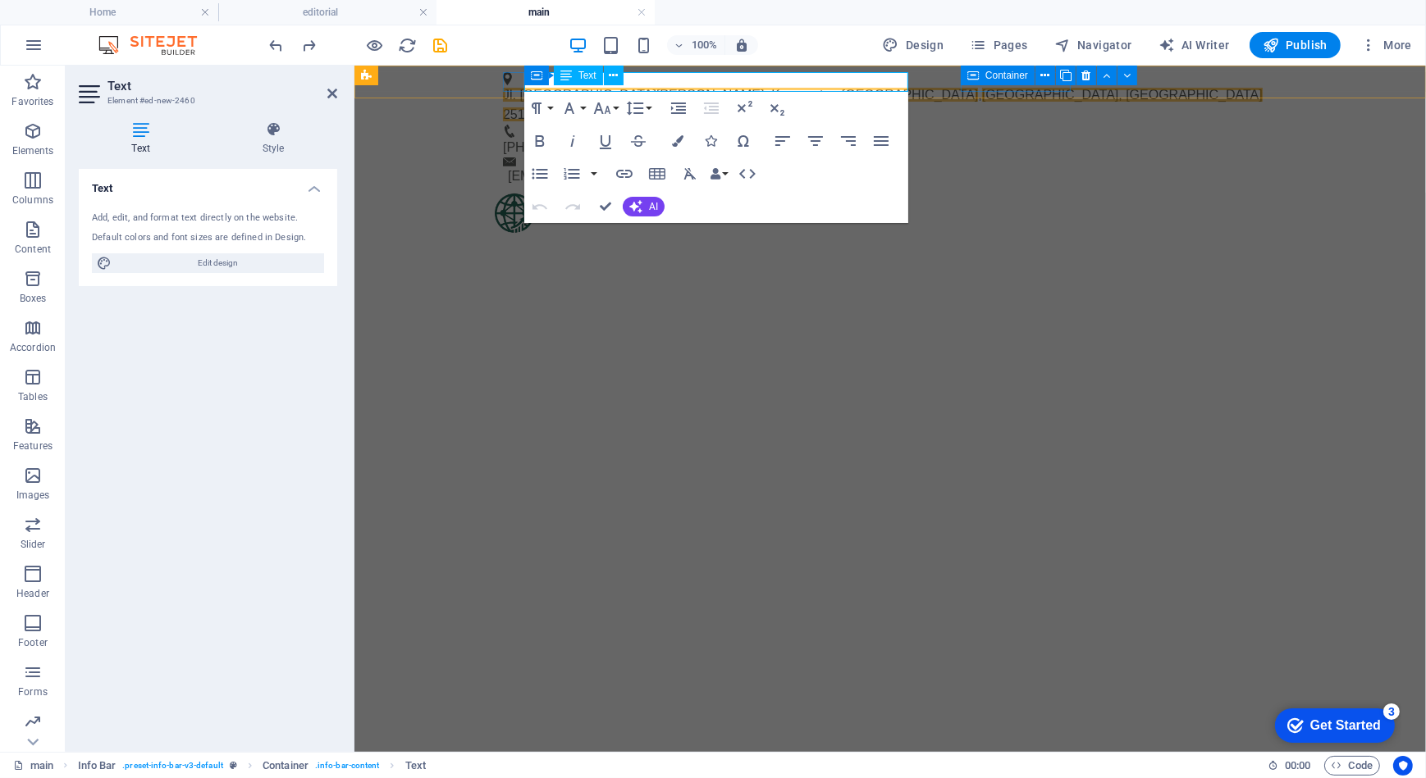
click at [578, 75] on span "Text" at bounding box center [587, 76] width 18 height 10
click at [539, 107] on span "25163" at bounding box center [520, 114] width 37 height 14
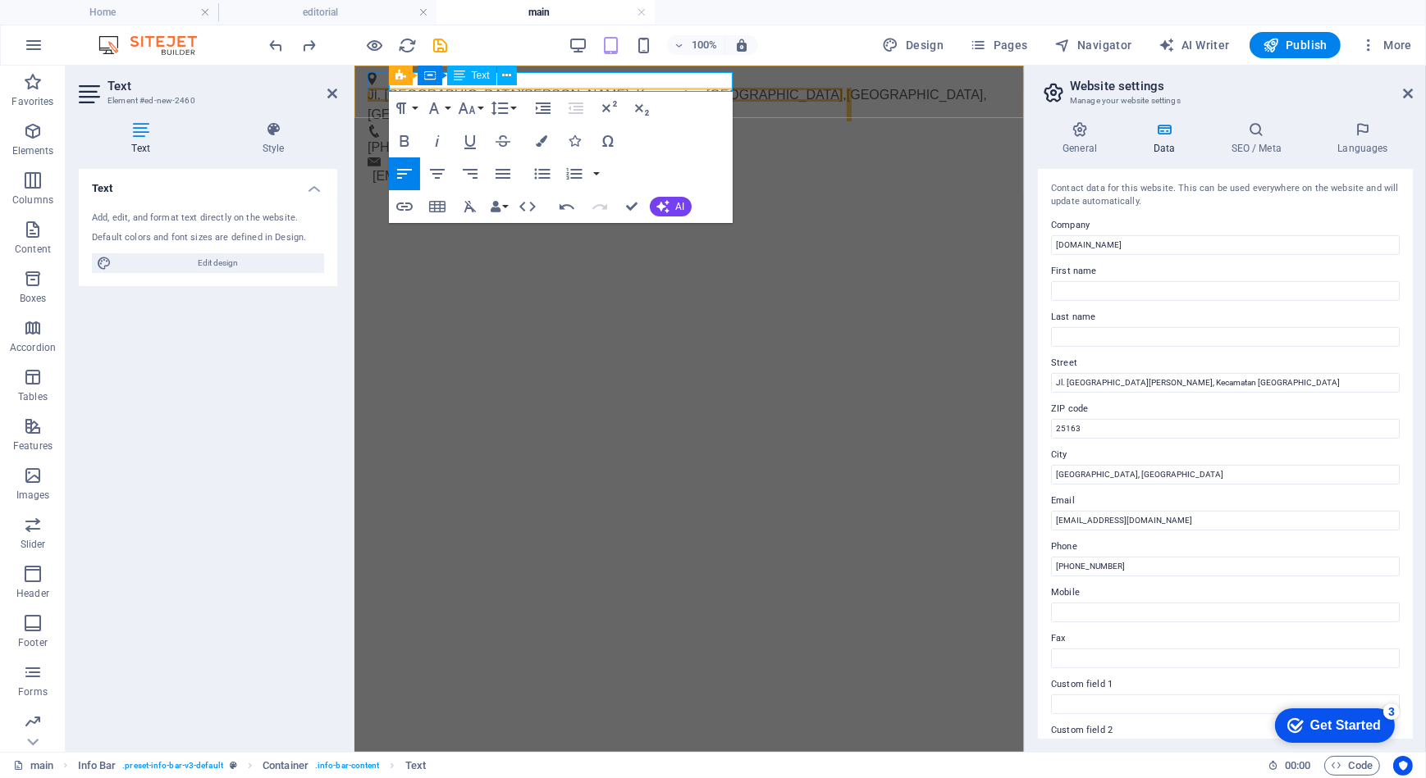
click at [641, 87] on span "[GEOGRAPHIC_DATA], [GEOGRAPHIC_DATA]" at bounding box center [676, 104] width 619 height 34
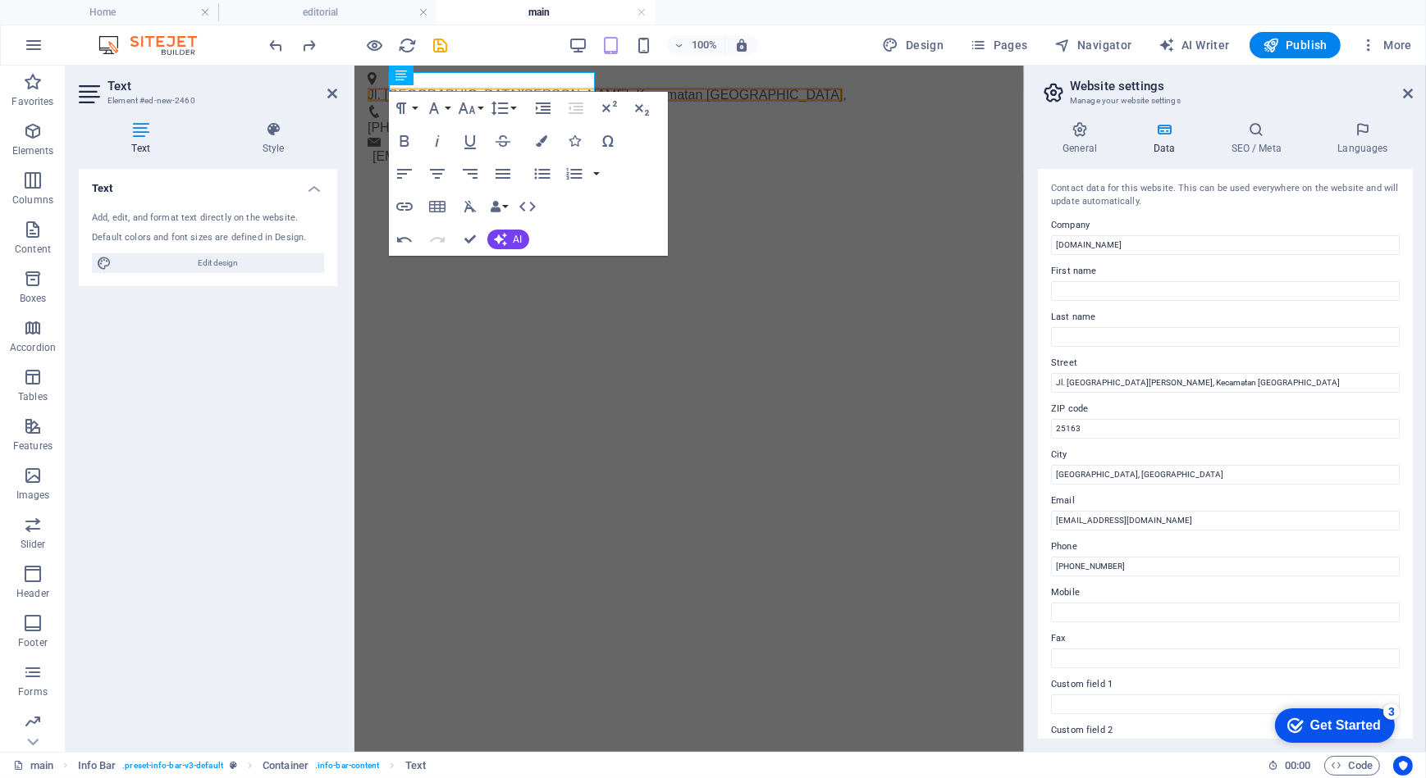
click at [604, 195] on html "Skip to main content Jl. Limau [PERSON_NAME], Kecamatan [GEOGRAPHIC_DATA] , [PH…" at bounding box center [688, 130] width 669 height 130
click at [549, 195] on html "Skip to main content Jl. Limau [PERSON_NAME], Kecamatan [GEOGRAPHIC_DATA] , [PH…" at bounding box center [688, 130] width 669 height 130
click at [482, 195] on html "Skip to main content Jl. Limau [PERSON_NAME], Kecamatan [GEOGRAPHIC_DATA] , [PH…" at bounding box center [688, 130] width 669 height 130
drag, startPoint x: 482, startPoint y: 328, endPoint x: 597, endPoint y: 358, distance: 118.6
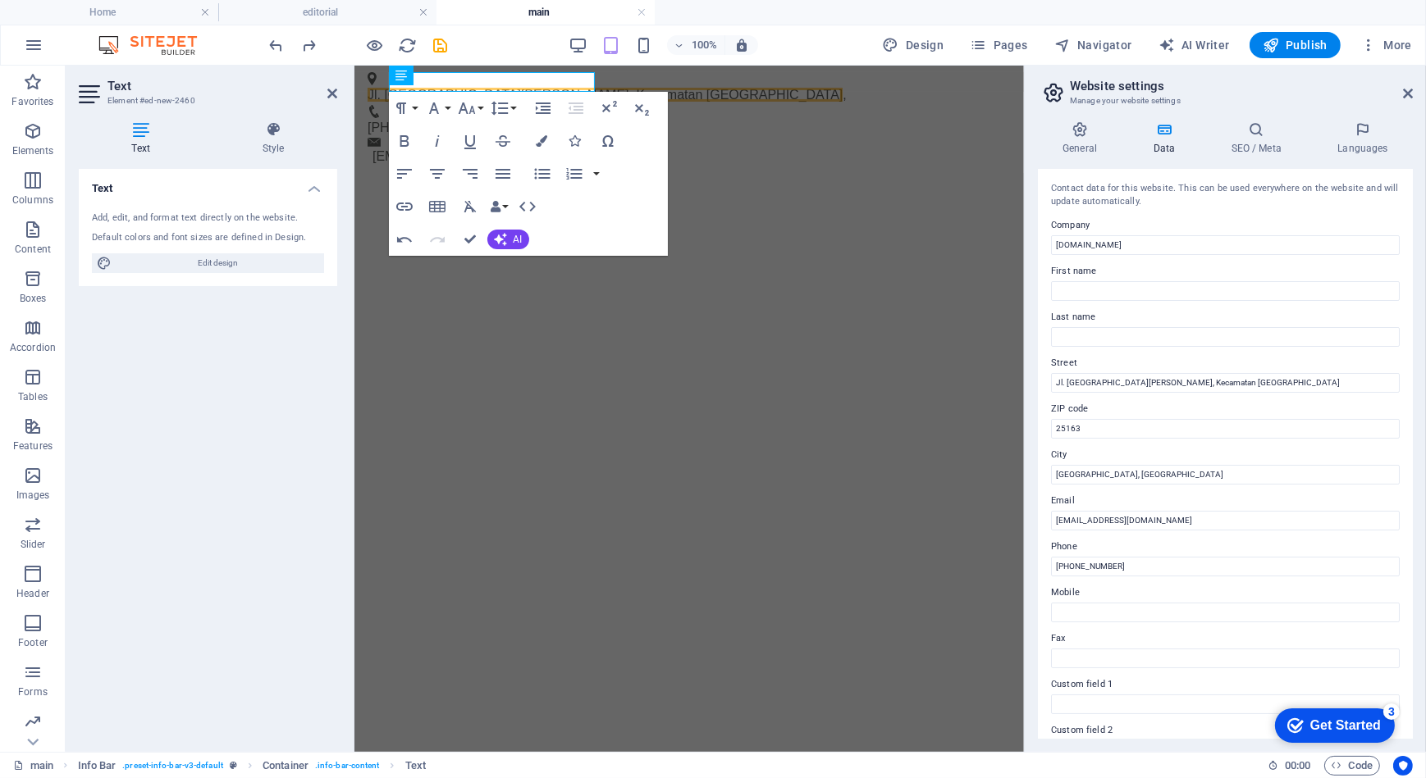
click at [597, 195] on html "Skip to main content Jl. Limau [PERSON_NAME], Kecamatan [GEOGRAPHIC_DATA] , [PH…" at bounding box center [688, 130] width 669 height 130
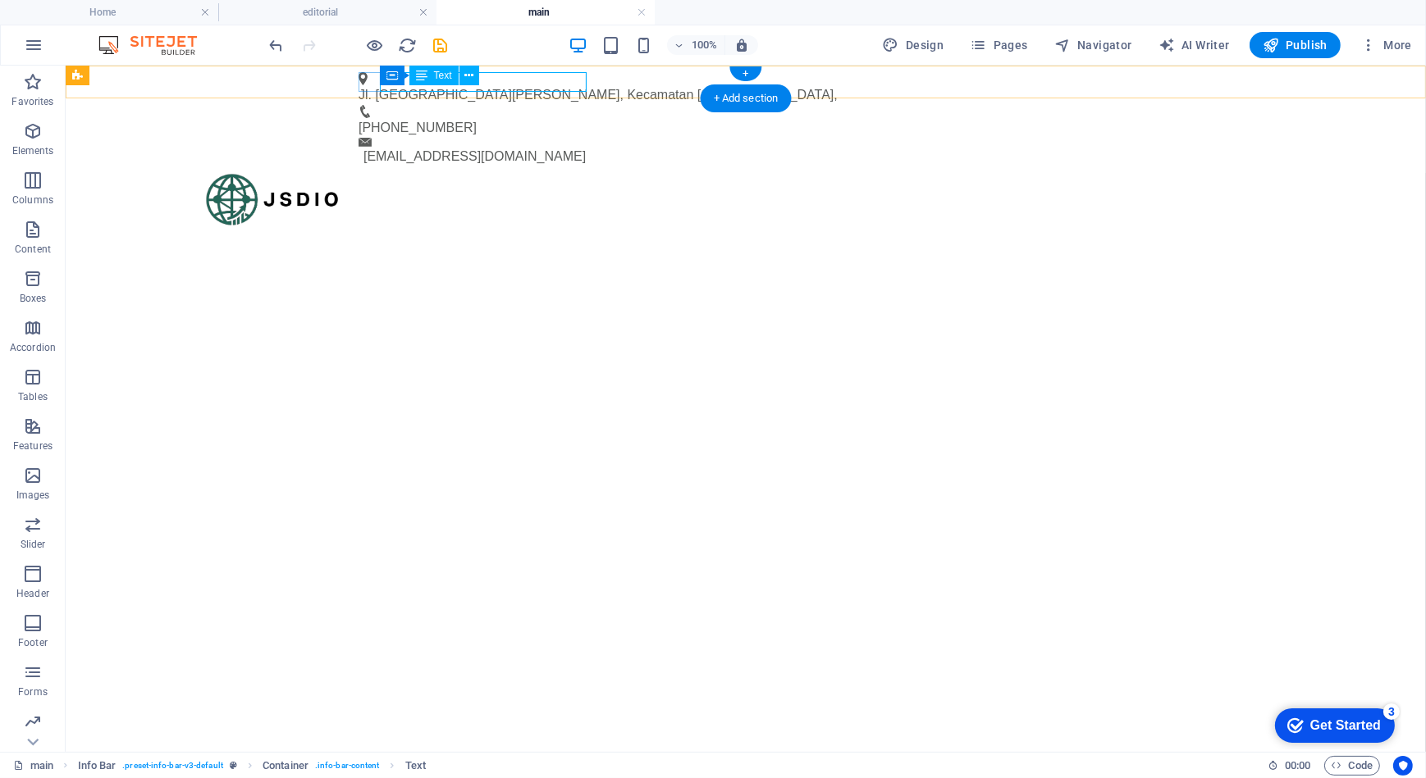
click at [513, 87] on span "Jl. [GEOGRAPHIC_DATA][PERSON_NAME], Kecamatan [GEOGRAPHIC_DATA]" at bounding box center [595, 94] width 475 height 14
click at [534, 87] on span "Jl. [GEOGRAPHIC_DATA][PERSON_NAME], Kecamatan [GEOGRAPHIC_DATA]" at bounding box center [595, 94] width 475 height 14
click at [525, 87] on span "Jl. [GEOGRAPHIC_DATA][PERSON_NAME], Kecamatan [GEOGRAPHIC_DATA]" at bounding box center [595, 94] width 475 height 14
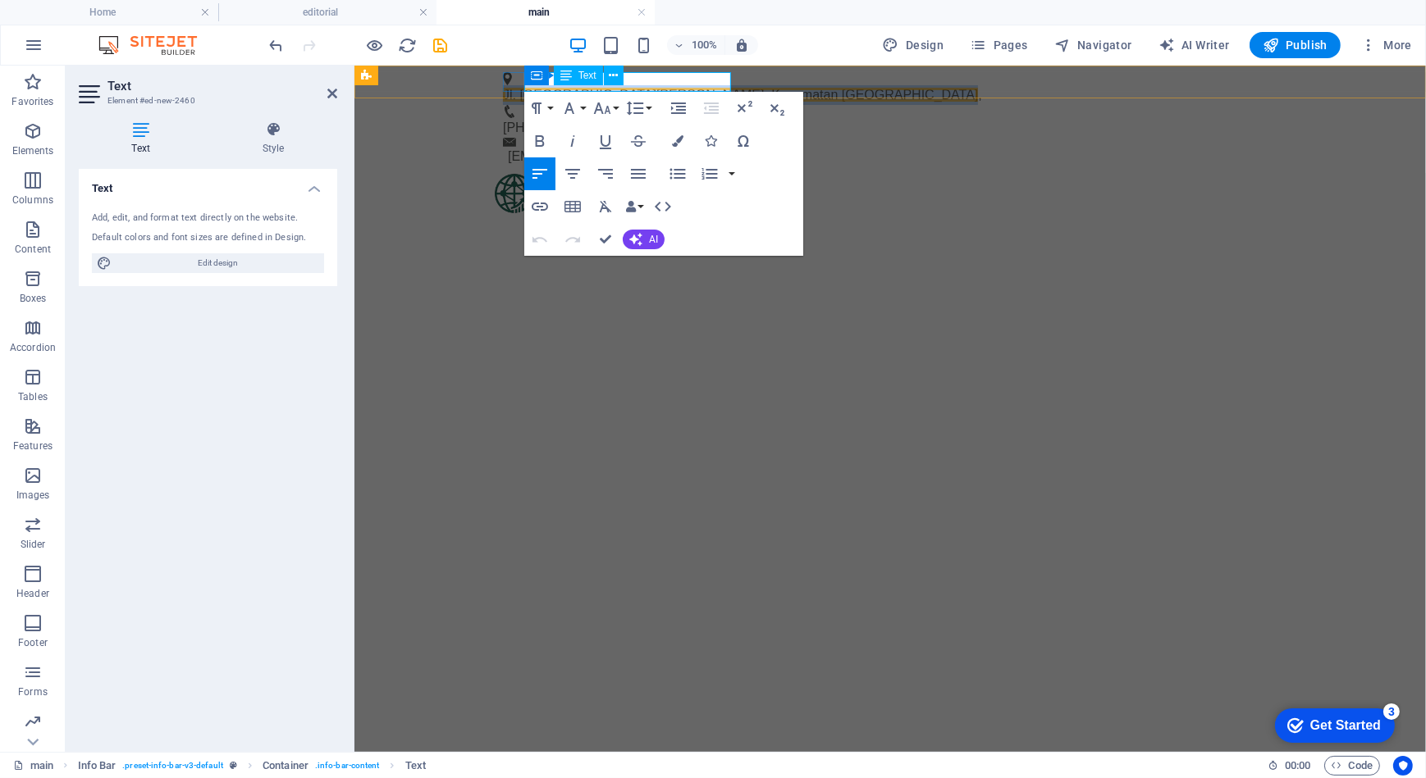
click at [647, 87] on span "Jl. [GEOGRAPHIC_DATA][PERSON_NAME], Kecamatan [GEOGRAPHIC_DATA]" at bounding box center [739, 94] width 475 height 14
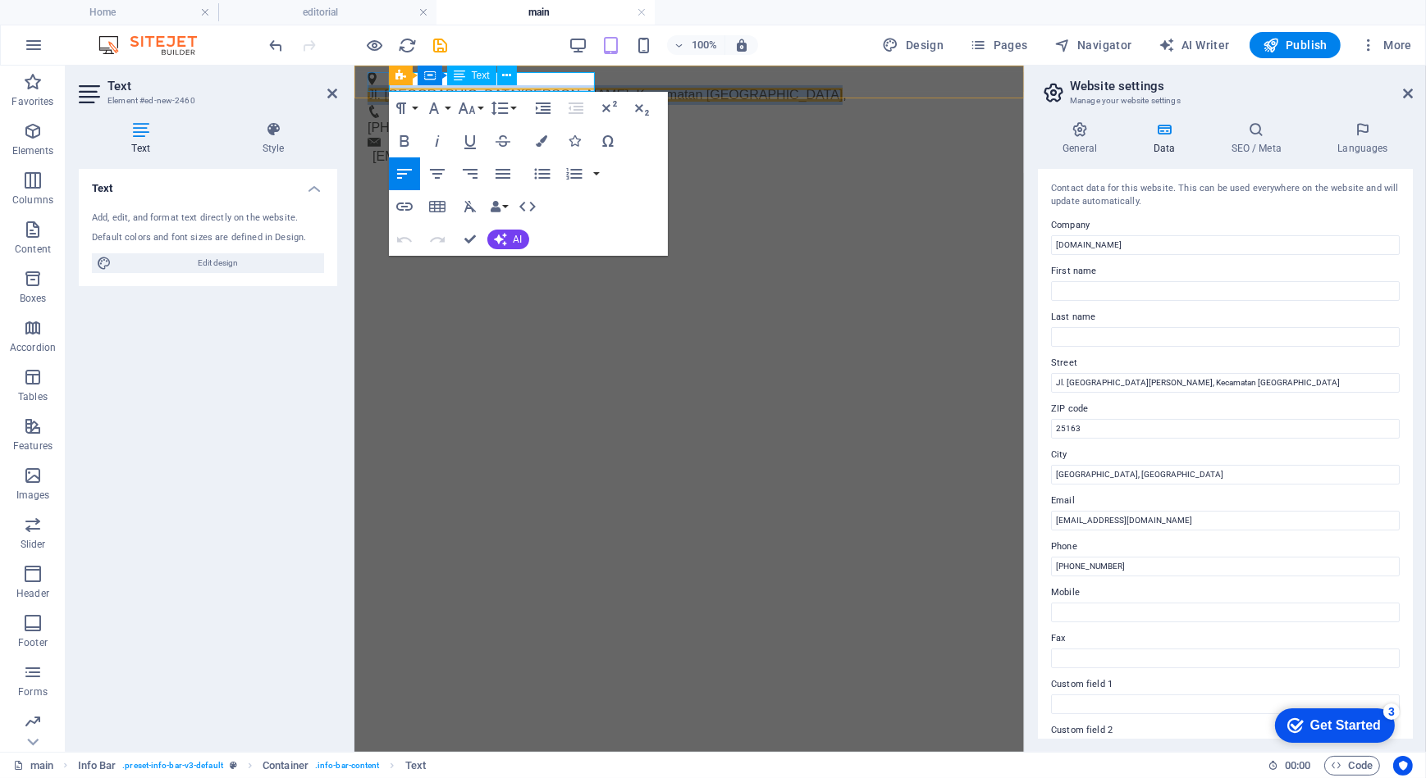
click at [572, 87] on span "Jl. [GEOGRAPHIC_DATA][PERSON_NAME], Kecamatan [GEOGRAPHIC_DATA]" at bounding box center [604, 94] width 475 height 14
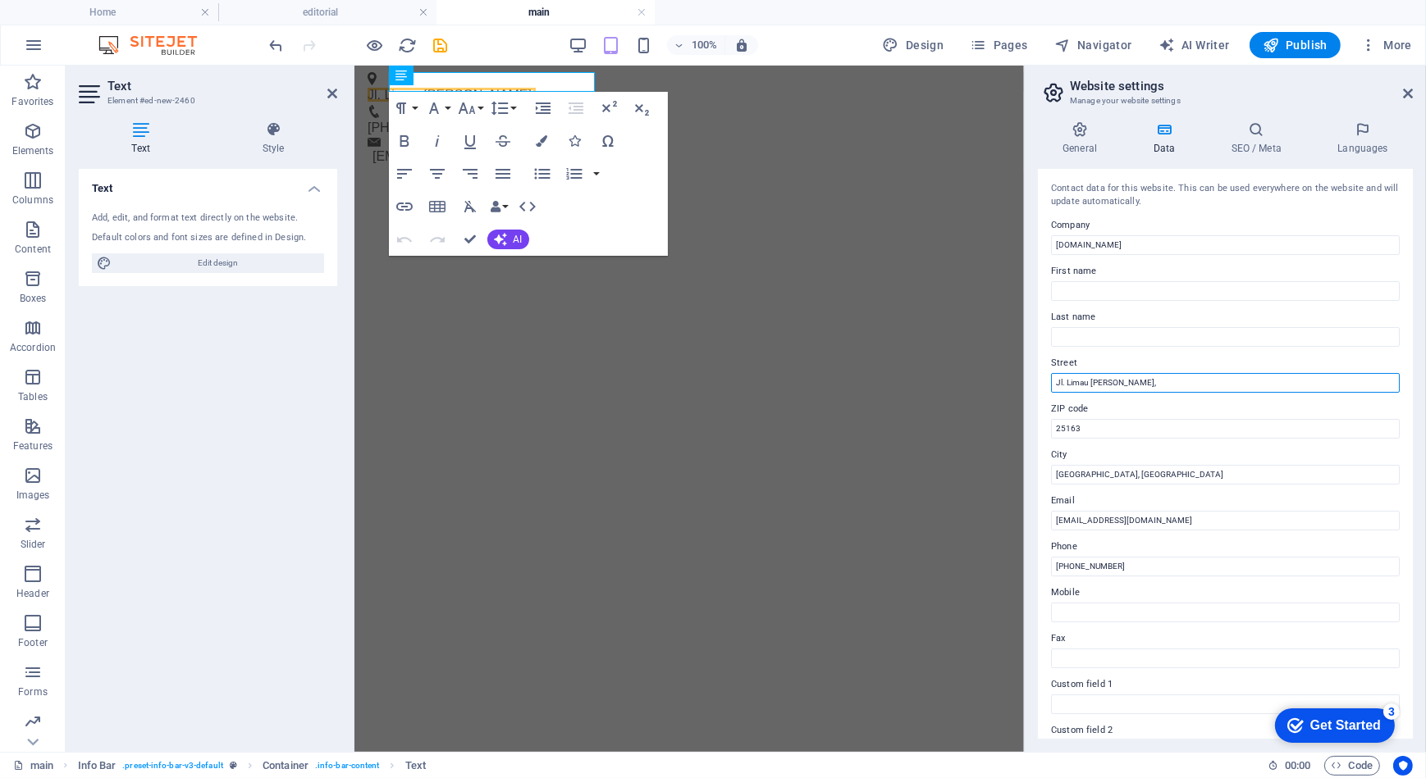
type input "Jl. Limau [PERSON_NAME]"
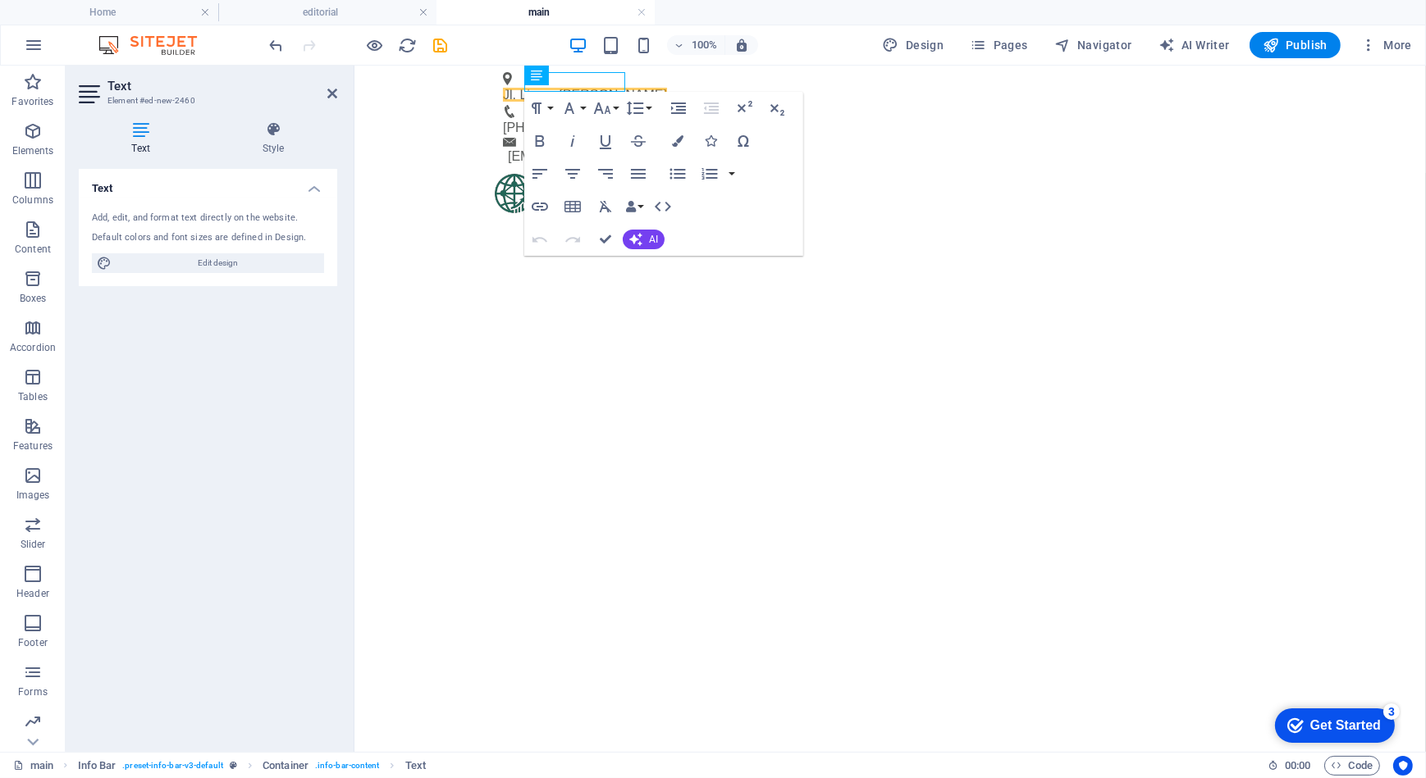
click at [562, 213] on html "Skip to main content Jl. [PERSON_NAME] , [PHONE_NUMBER] [EMAIL_ADDRESS][DOMAIN_…" at bounding box center [889, 139] width 1071 height 148
click at [463, 213] on html "Skip to main content Jl. [PERSON_NAME] , [PHONE_NUMBER] [EMAIL_ADDRESS][DOMAIN_…" at bounding box center [889, 139] width 1071 height 148
click at [516, 213] on html "Skip to main content Jl. [PERSON_NAME] , [PHONE_NUMBER] [EMAIL_ADDRESS][DOMAIN_…" at bounding box center [889, 139] width 1071 height 148
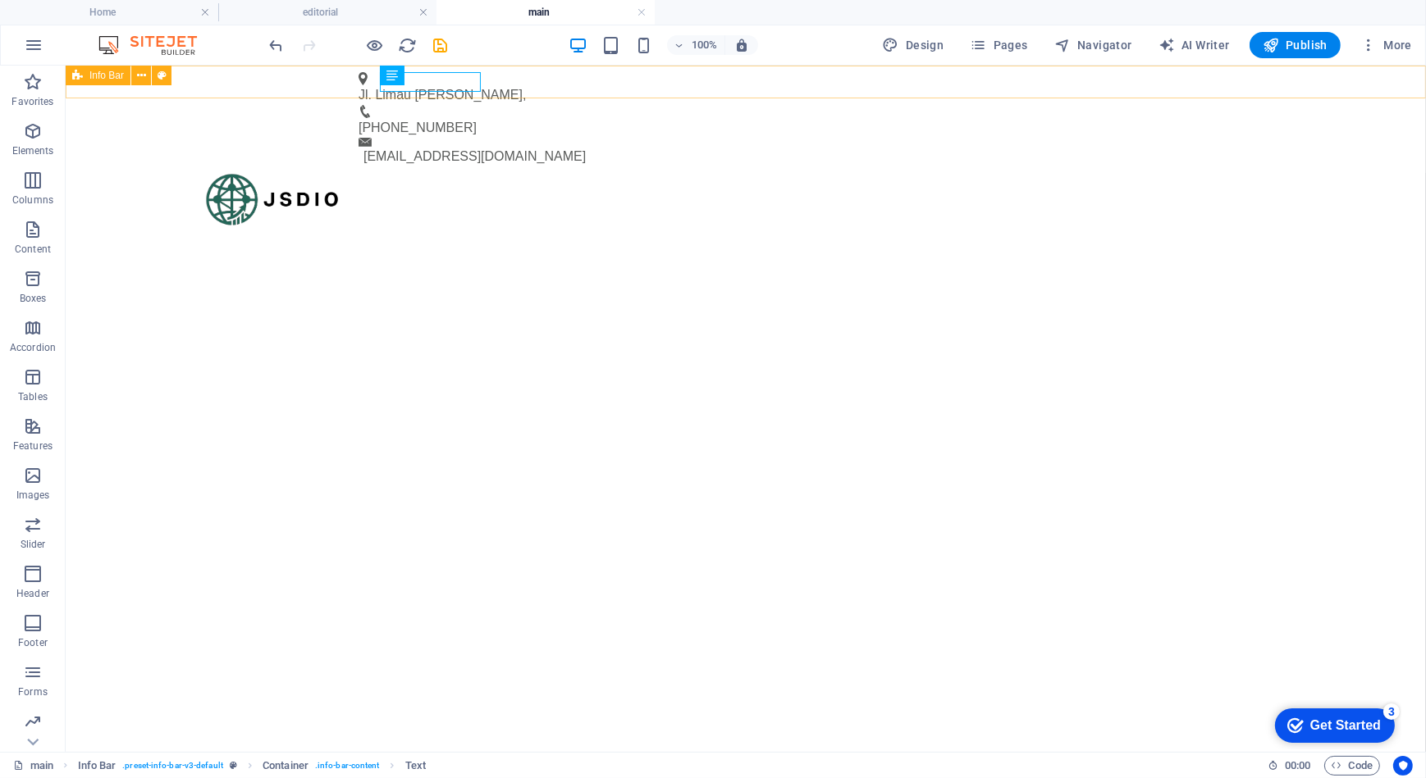
click at [81, 75] on icon at bounding box center [77, 76] width 11 height 20
click at [77, 74] on icon at bounding box center [77, 76] width 11 height 20
click at [137, 72] on icon at bounding box center [141, 75] width 9 height 17
click at [764, 226] on html "Skip to main content Jl. [PERSON_NAME] , [PHONE_NUMBER] [EMAIL_ADDRESS][DOMAIN_…" at bounding box center [745, 145] width 1360 height 161
click at [424, 81] on icon at bounding box center [421, 76] width 11 height 20
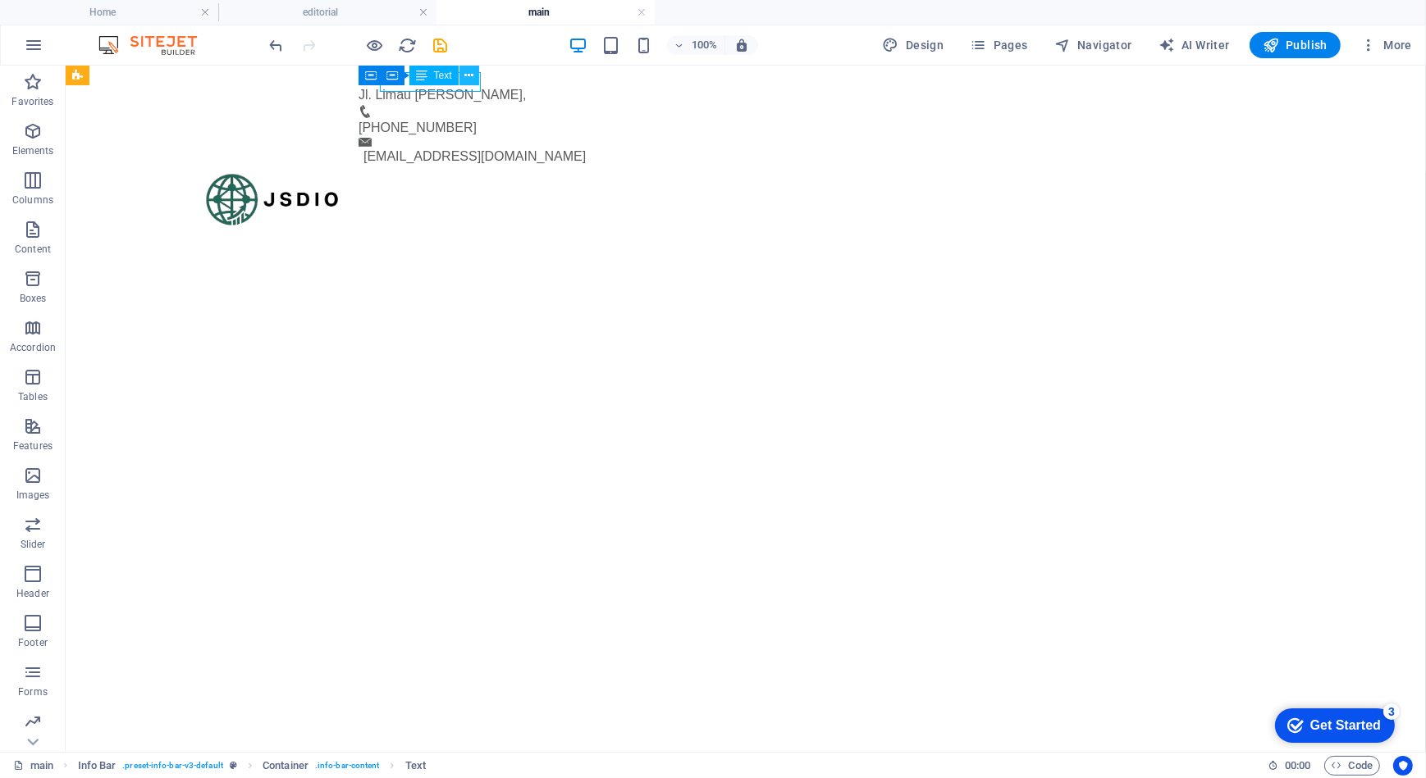
click at [468, 75] on icon at bounding box center [468, 75] width 9 height 17
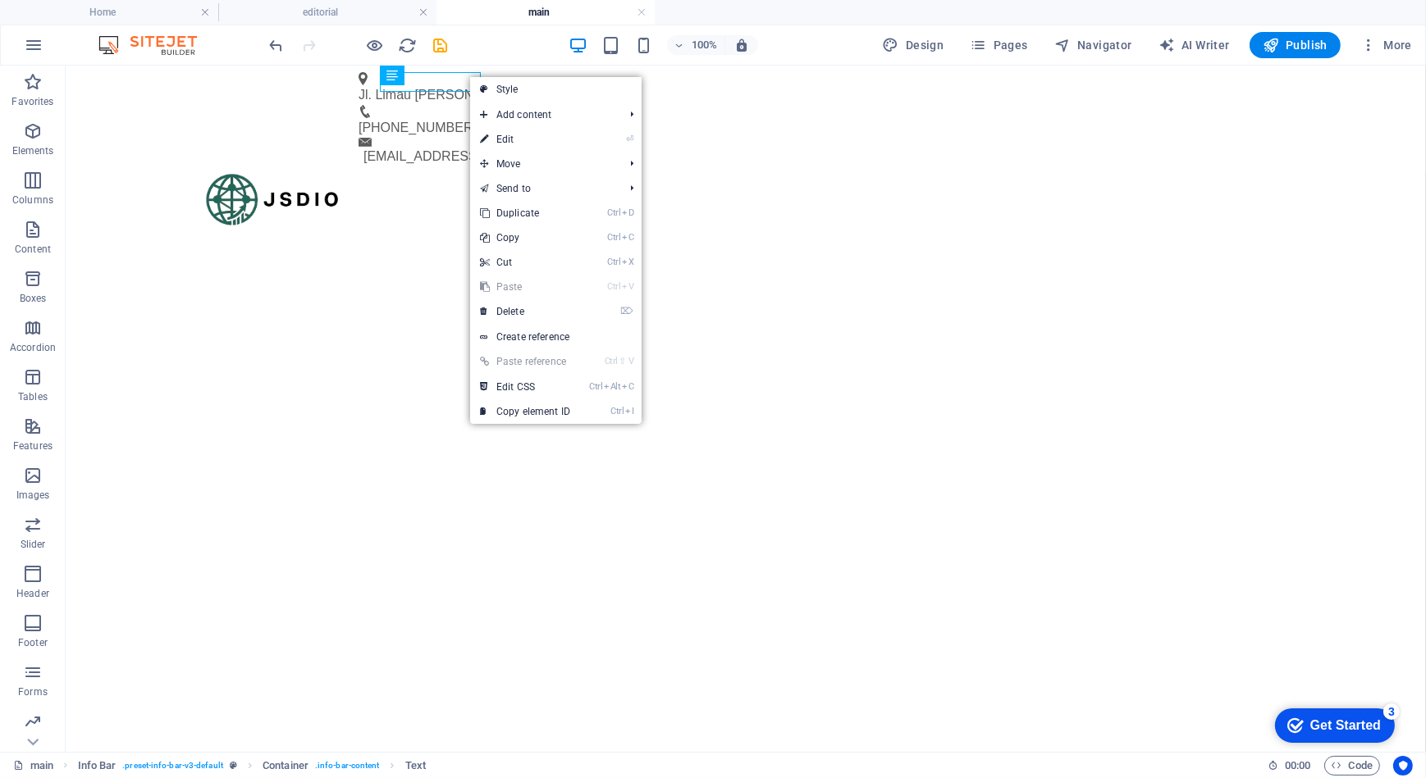
click at [412, 226] on html "Skip to main content Jl. [PERSON_NAME] , [PHONE_NUMBER] [EMAIL_ADDRESS][DOMAIN_…" at bounding box center [745, 145] width 1360 height 161
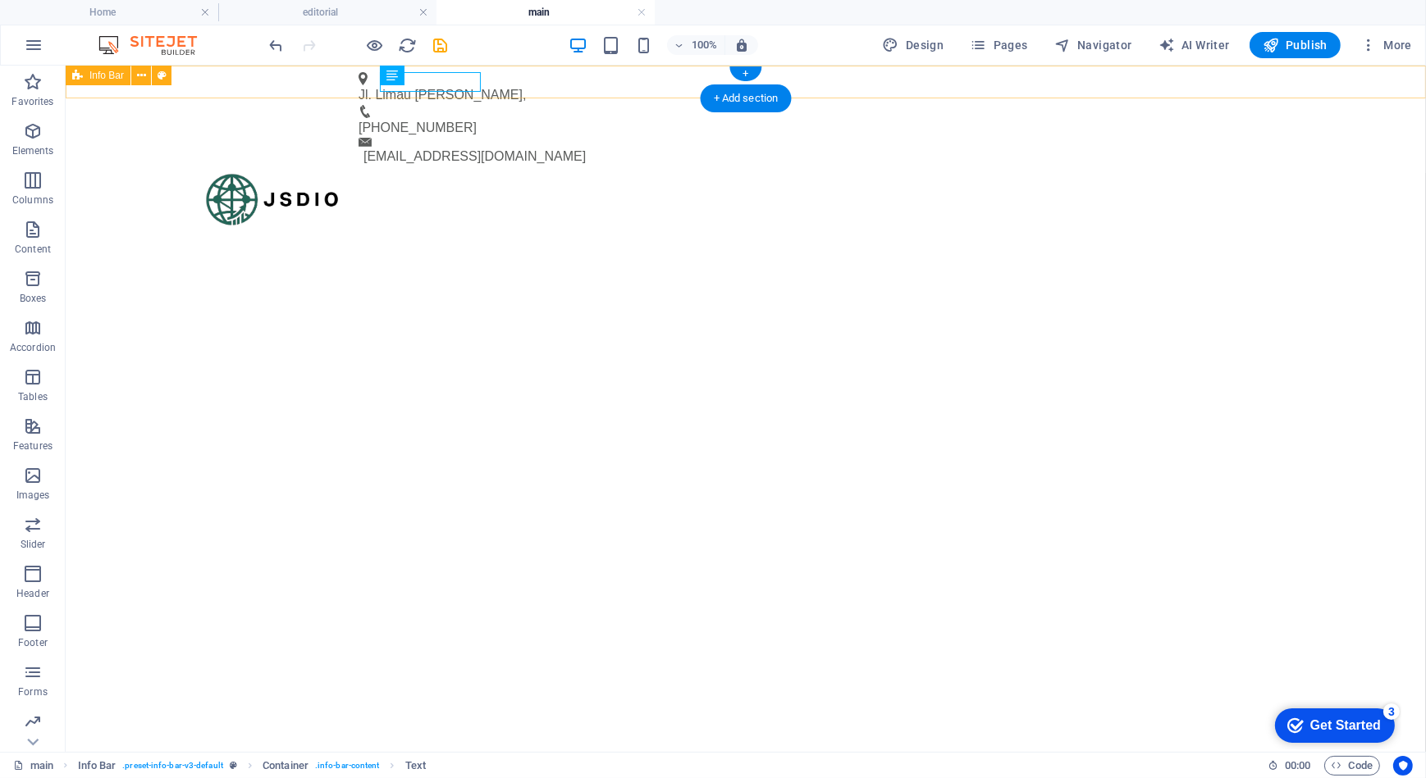
click at [502, 86] on div "Jl. [PERSON_NAME] , [PHONE_NUMBER] [EMAIL_ADDRESS][DOMAIN_NAME]" at bounding box center [745, 118] width 1360 height 107
select select "rem"
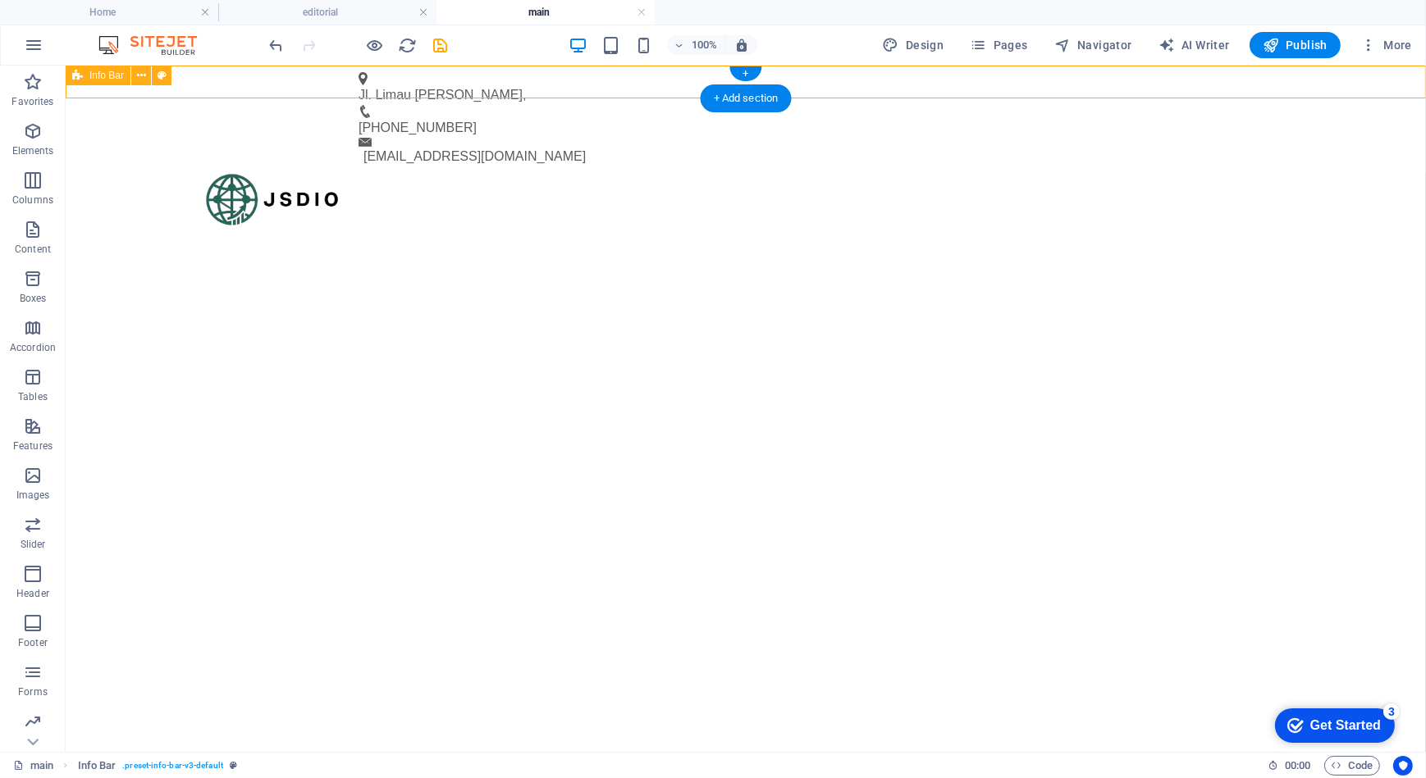
select select "rem"
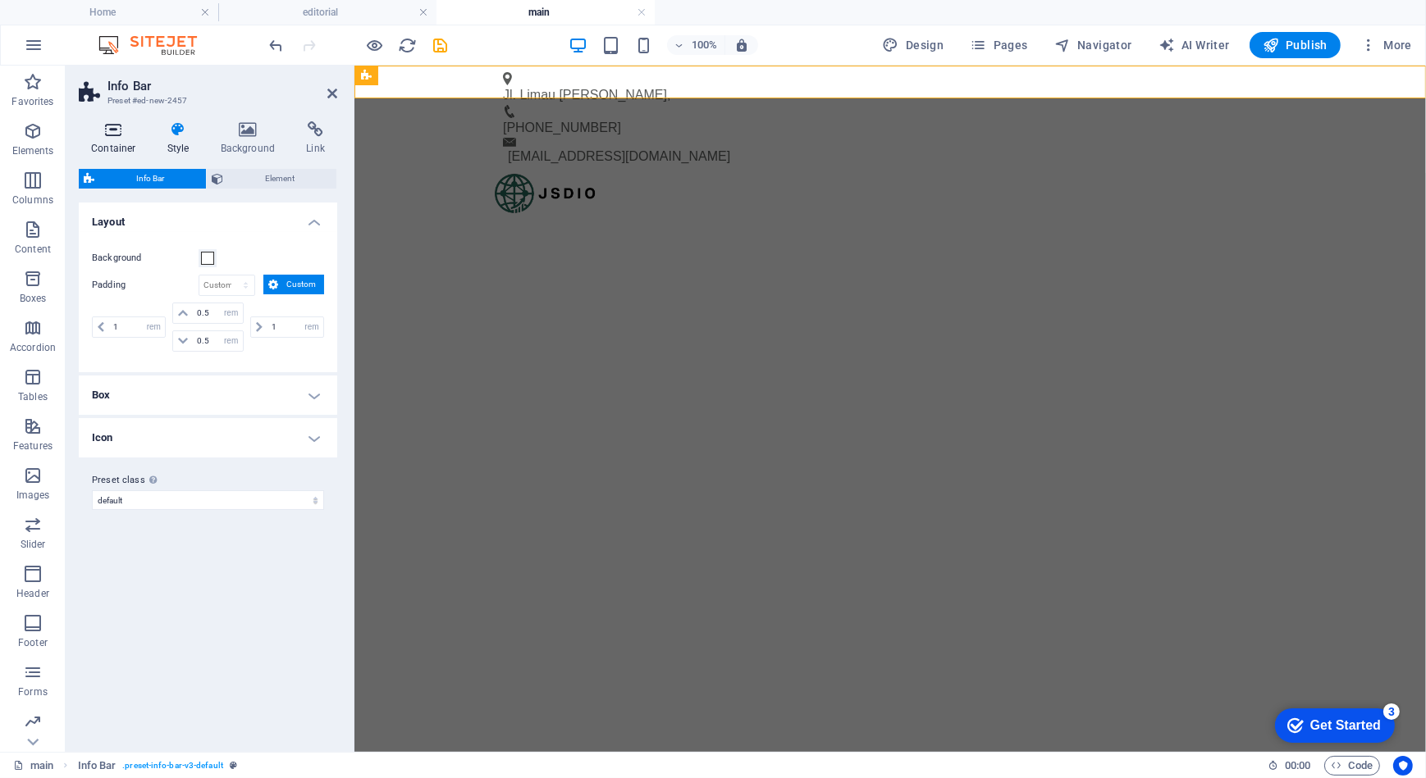
click at [112, 131] on icon at bounding box center [114, 129] width 70 height 16
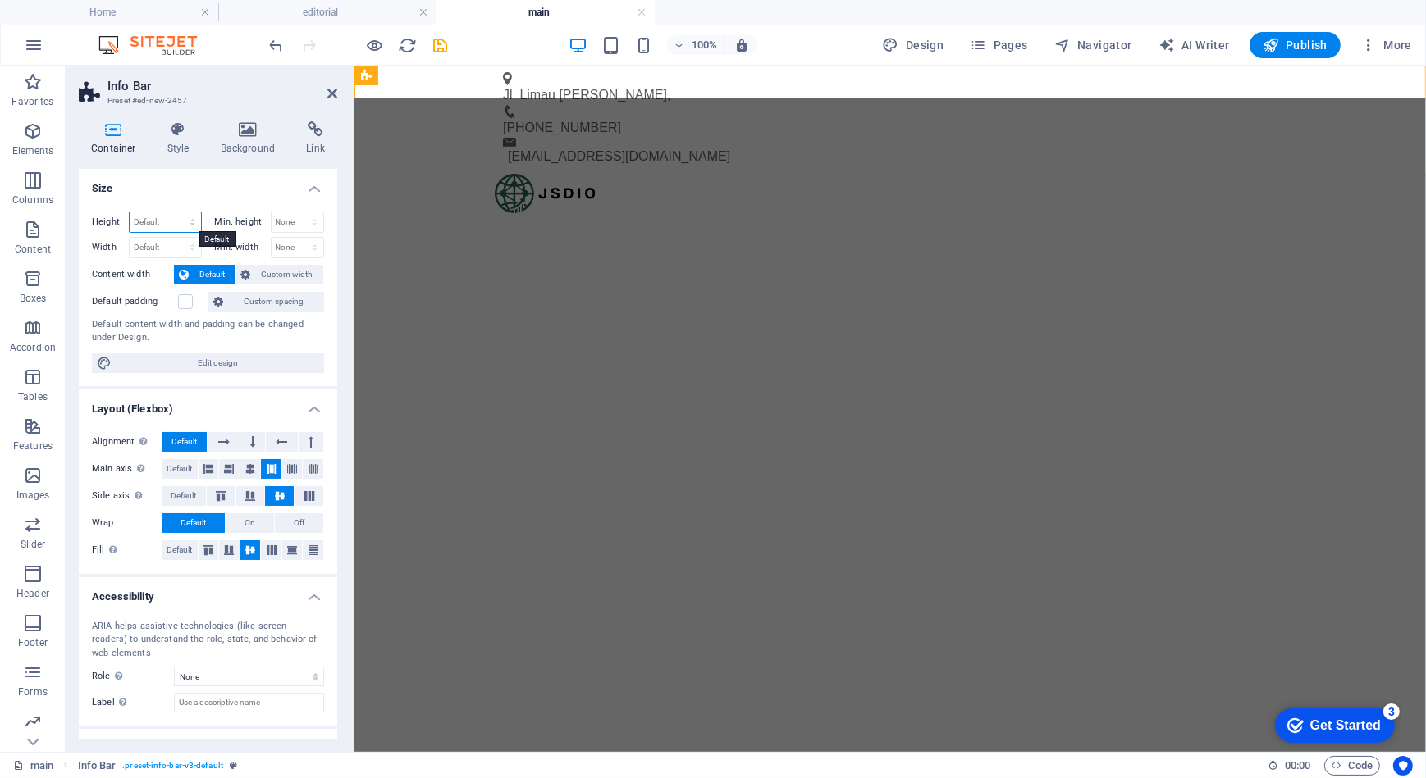
click at [189, 219] on select "Default px rem % vh vw" at bounding box center [165, 222] width 71 height 20
click at [140, 215] on select "Default px rem % vh vw" at bounding box center [165, 222] width 71 height 20
select select "px"
click at [176, 212] on select "Default px rem % vh vw" at bounding box center [165, 222] width 71 height 20
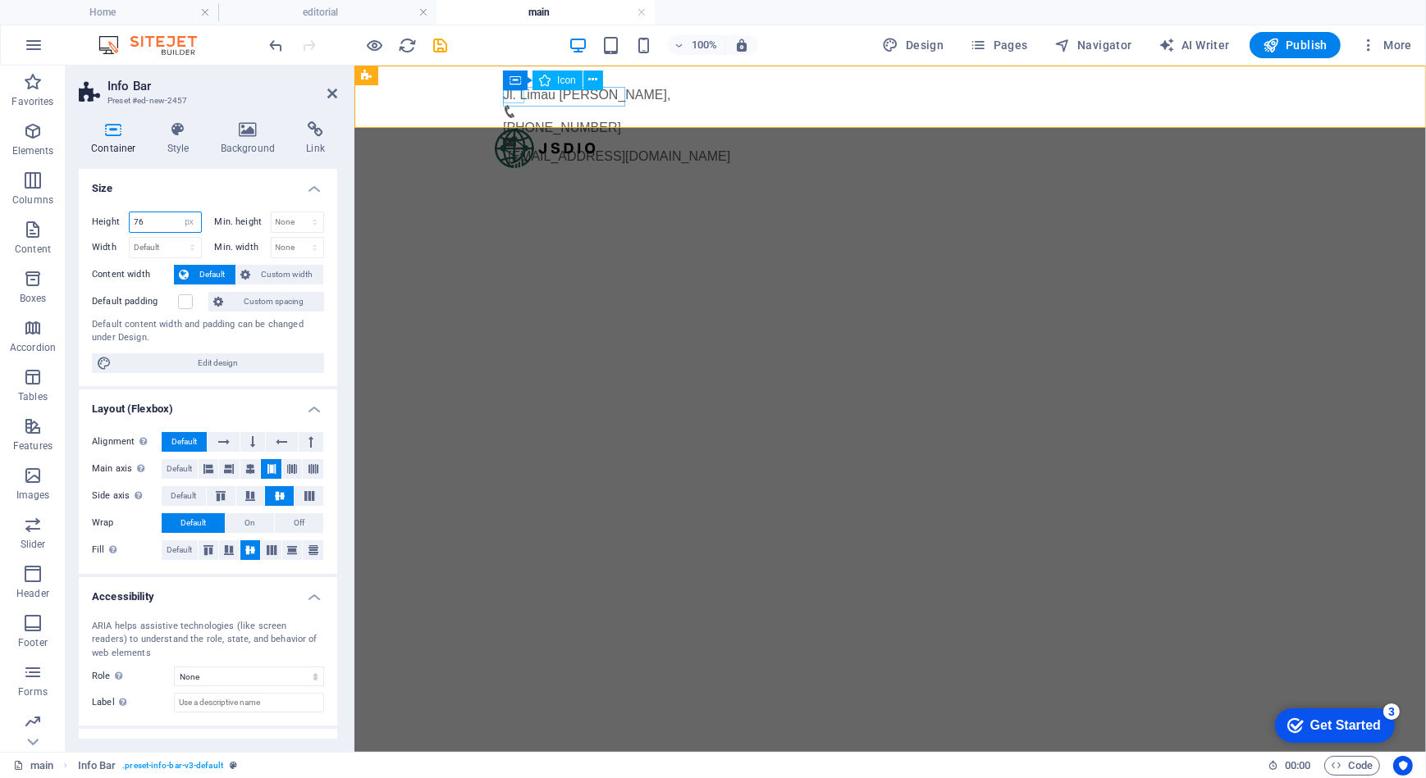
type input "76"
click at [504, 84] on figure at bounding box center [882, 77] width 761 height 13
click at [541, 98] on span "Jl. Limau [PERSON_NAME]" at bounding box center [584, 94] width 164 height 14
click at [504, 84] on figure at bounding box center [882, 77] width 761 height 13
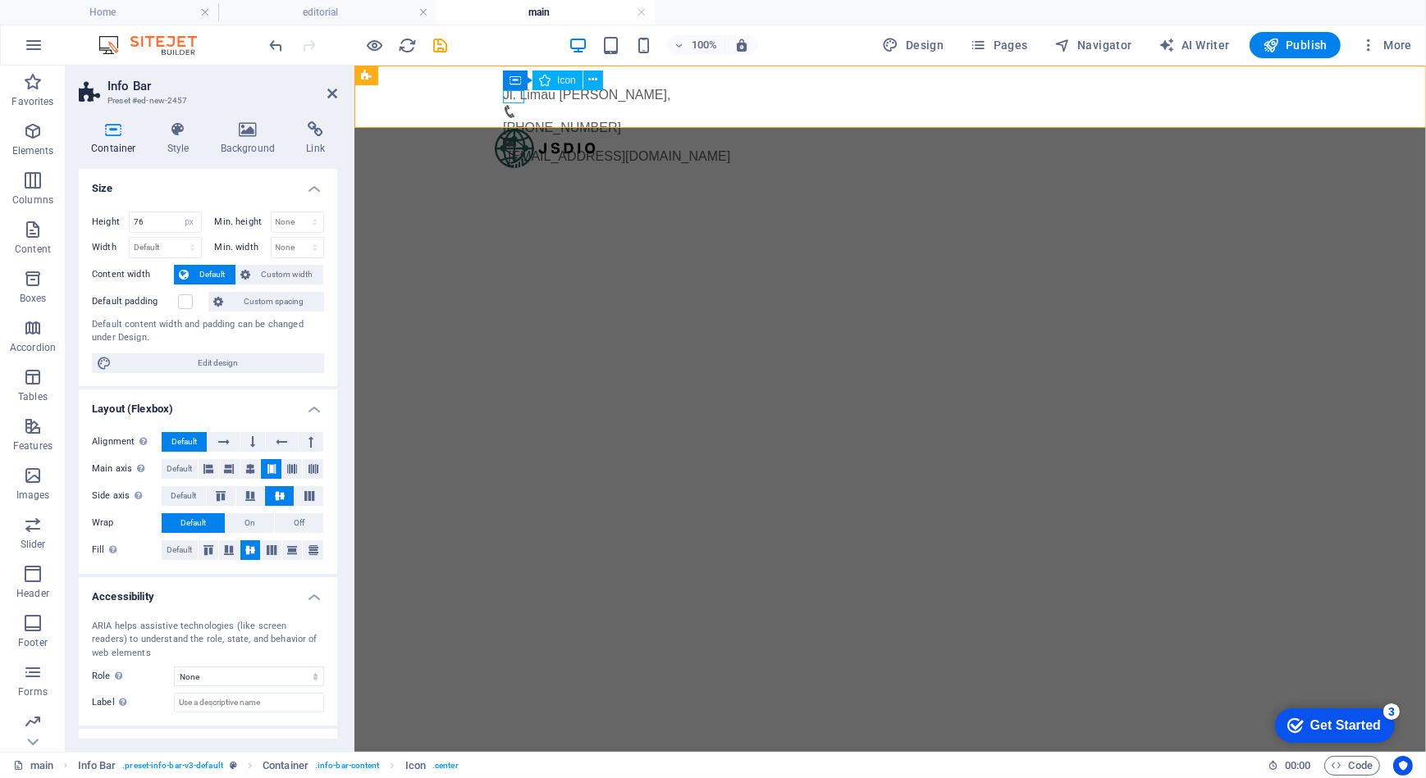
select select "xMinYMid"
select select "px"
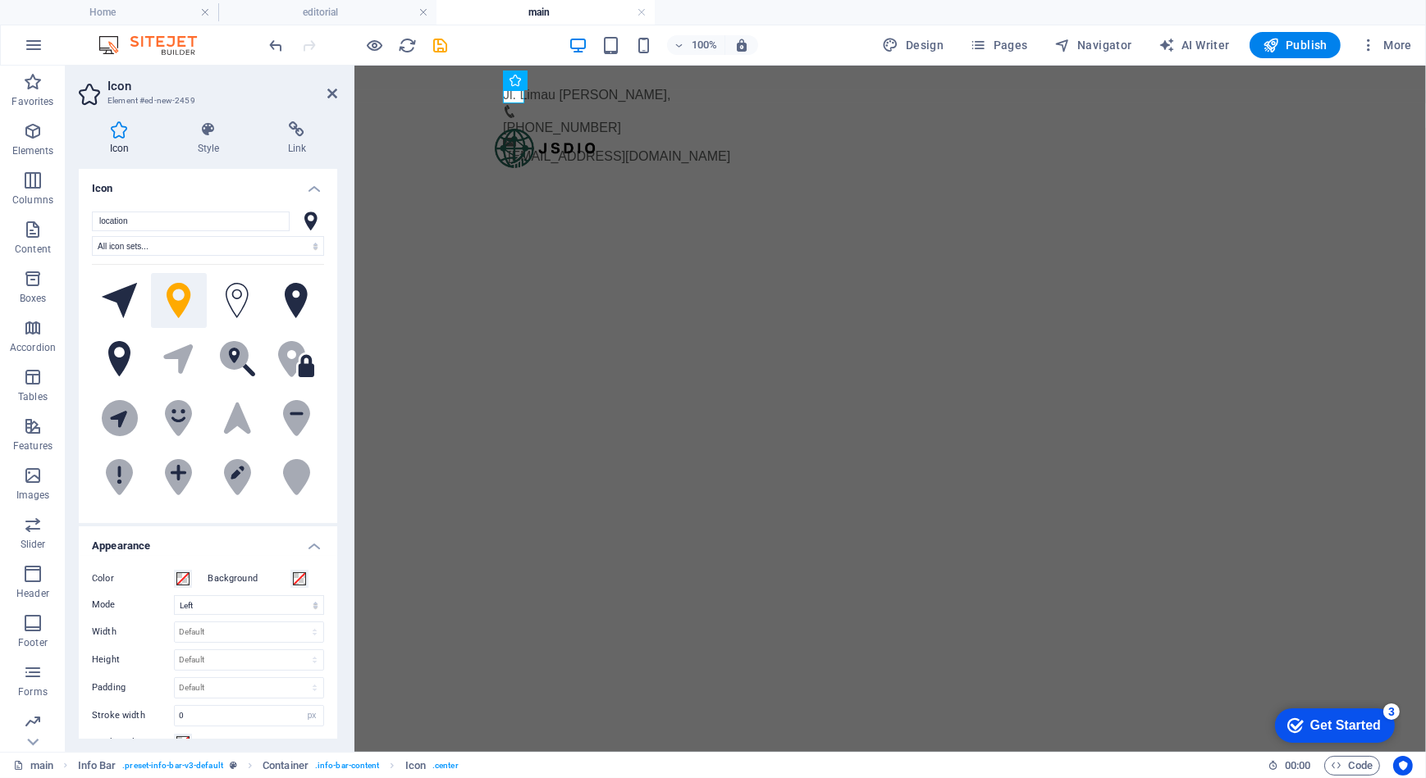
click at [313, 188] on h4 "Icon" at bounding box center [208, 184] width 258 height 30
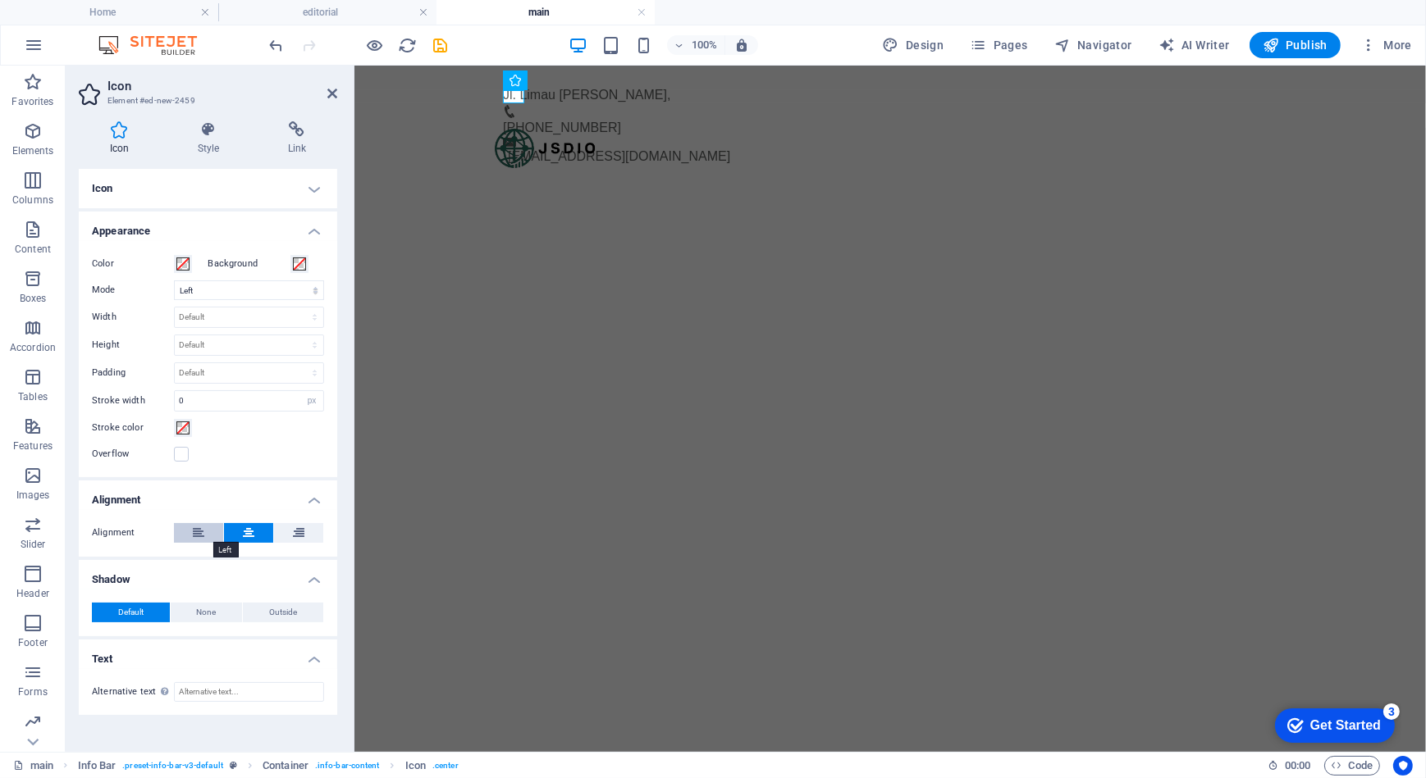
click at [194, 531] on icon at bounding box center [198, 533] width 11 height 20
click at [252, 529] on icon at bounding box center [248, 533] width 11 height 20
click at [239, 322] on select "Default auto px rem % em vh vw" at bounding box center [249, 318] width 148 height 20
click at [601, 98] on span "Jl. Limau [PERSON_NAME]" at bounding box center [584, 94] width 164 height 14
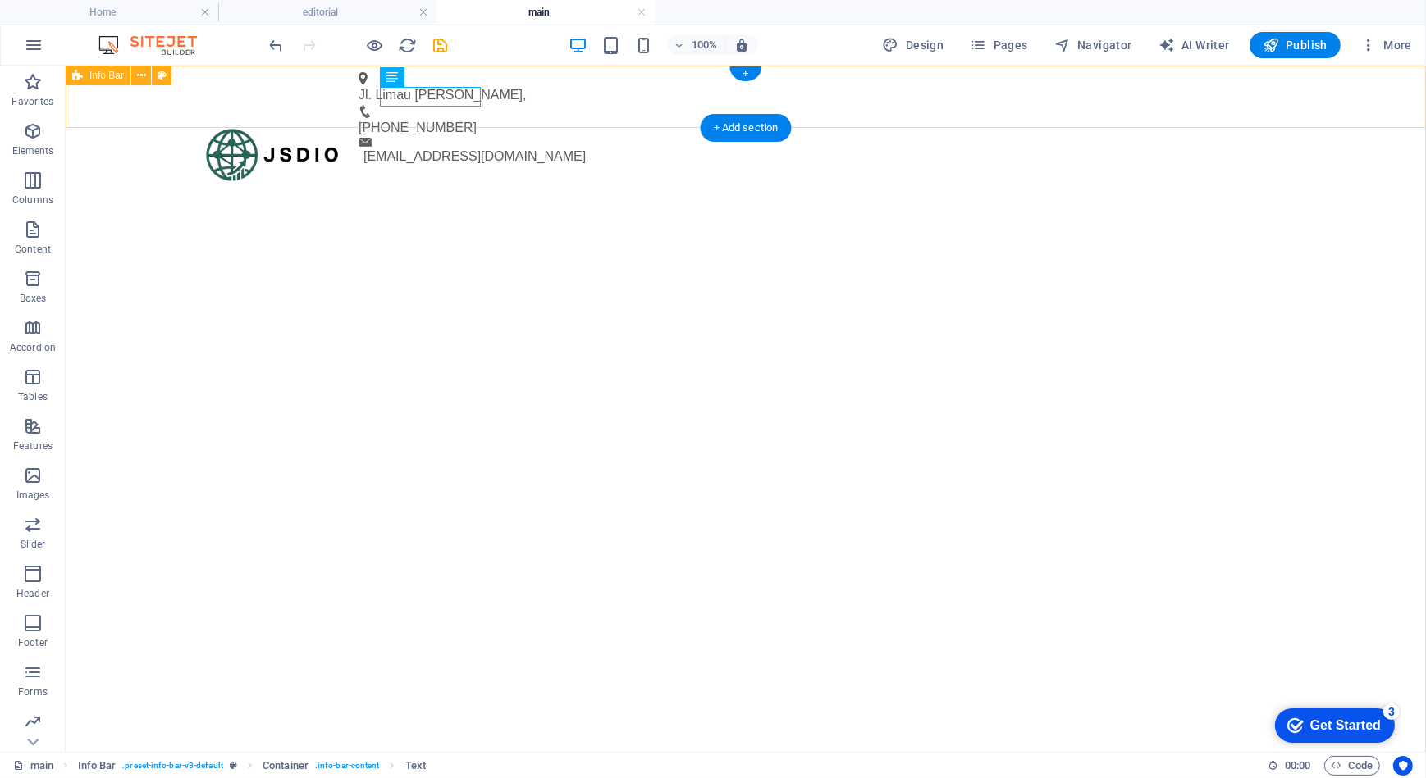
click at [337, 98] on div "Jl. [PERSON_NAME] , [PHONE_NUMBER] [EMAIL_ADDRESS][DOMAIN_NAME]" at bounding box center [745, 96] width 1360 height 62
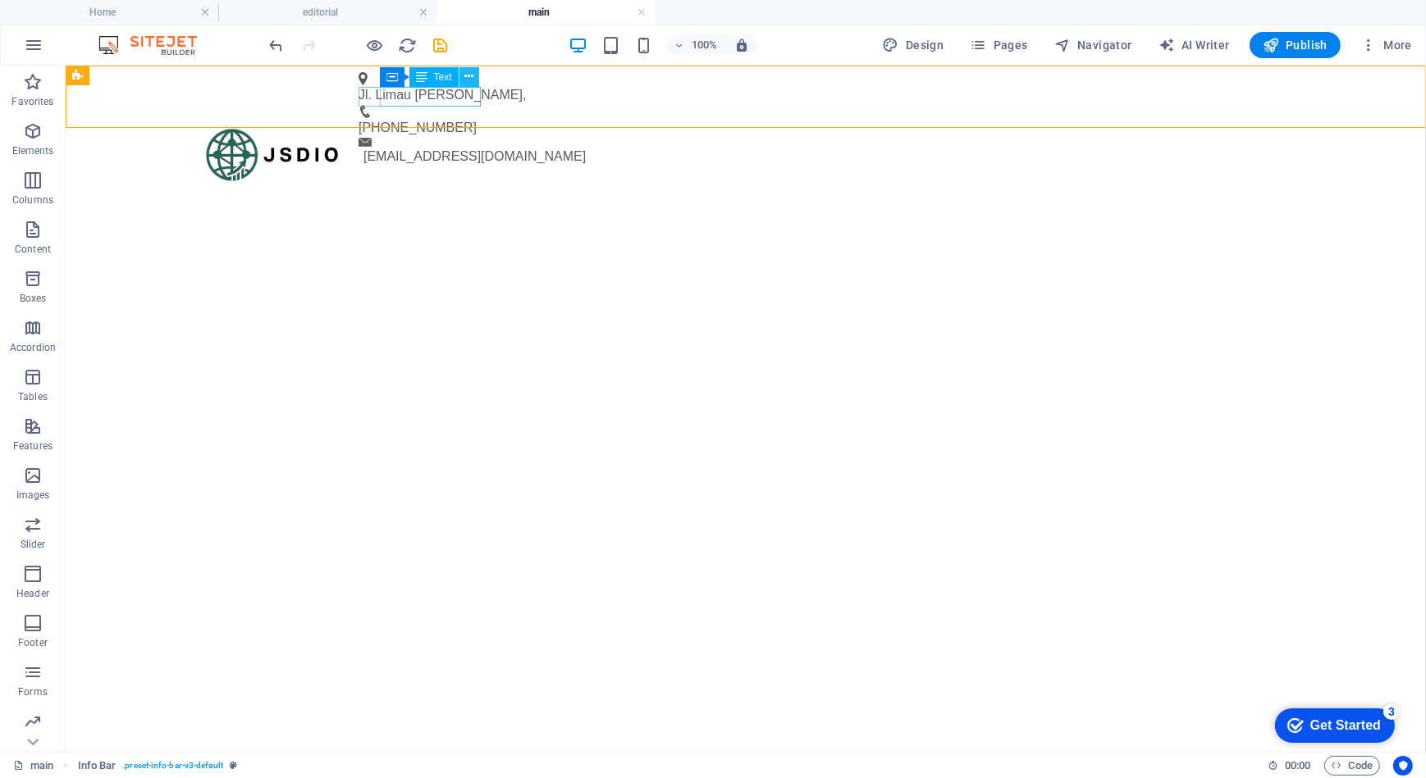
click at [472, 75] on icon at bounding box center [468, 76] width 9 height 17
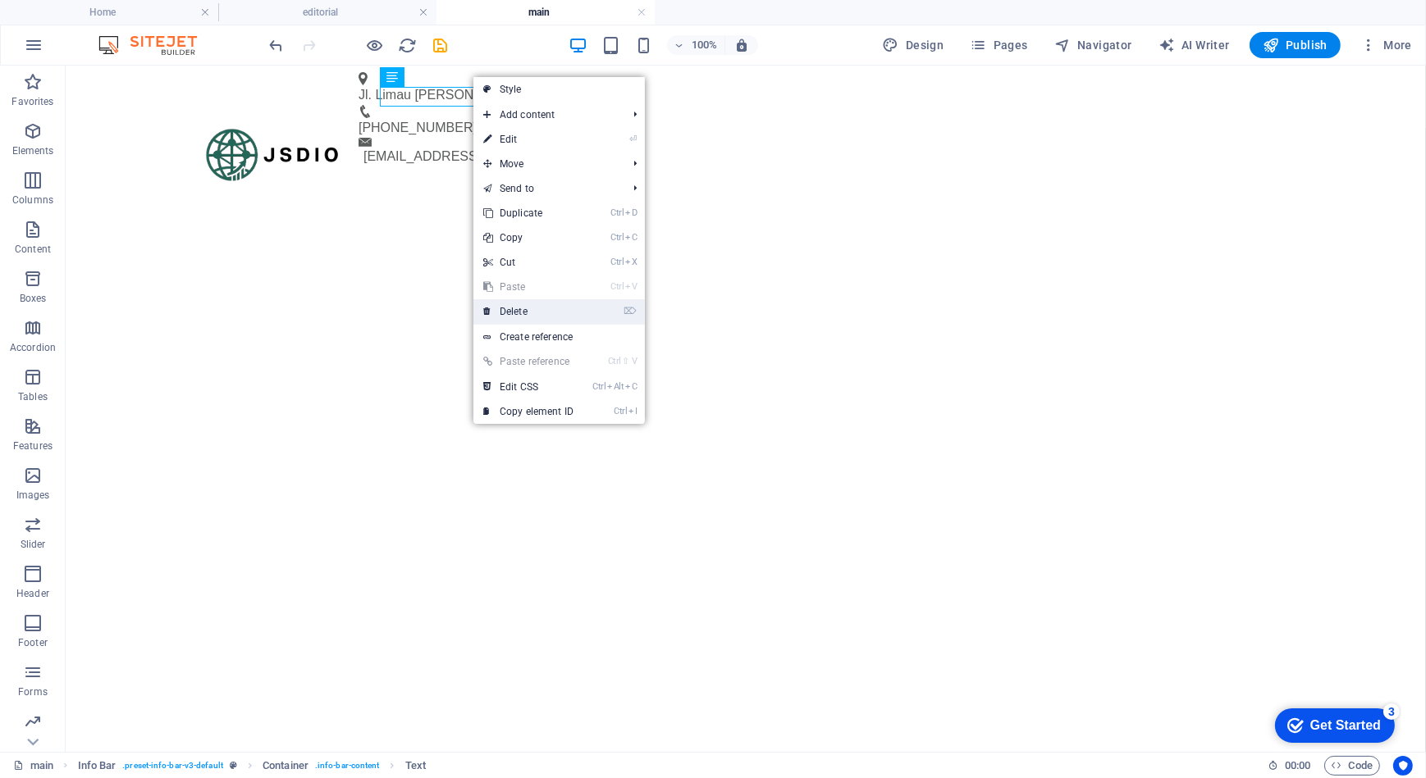
click at [526, 313] on link "⌦ Delete" at bounding box center [528, 311] width 110 height 25
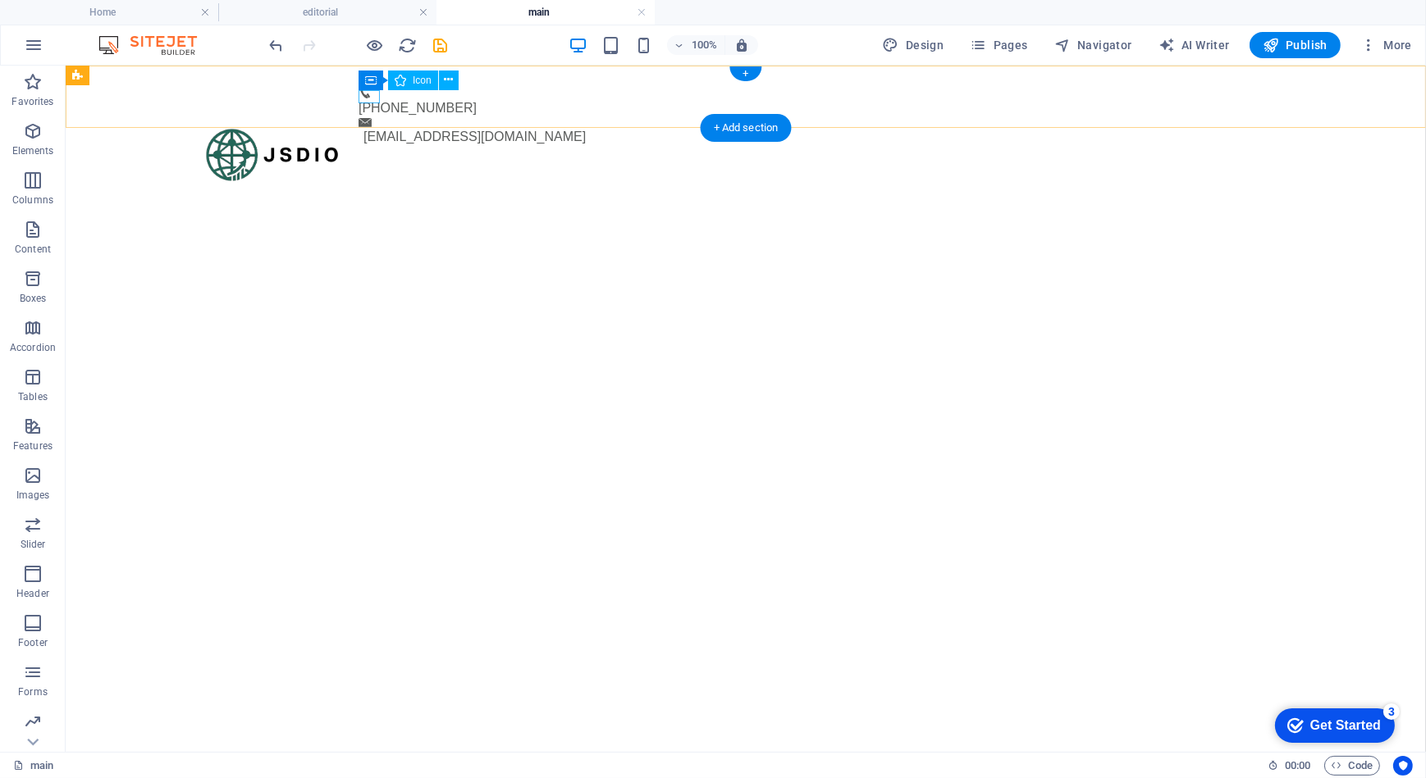
click at [362, 84] on figure at bounding box center [738, 77] width 761 height 13
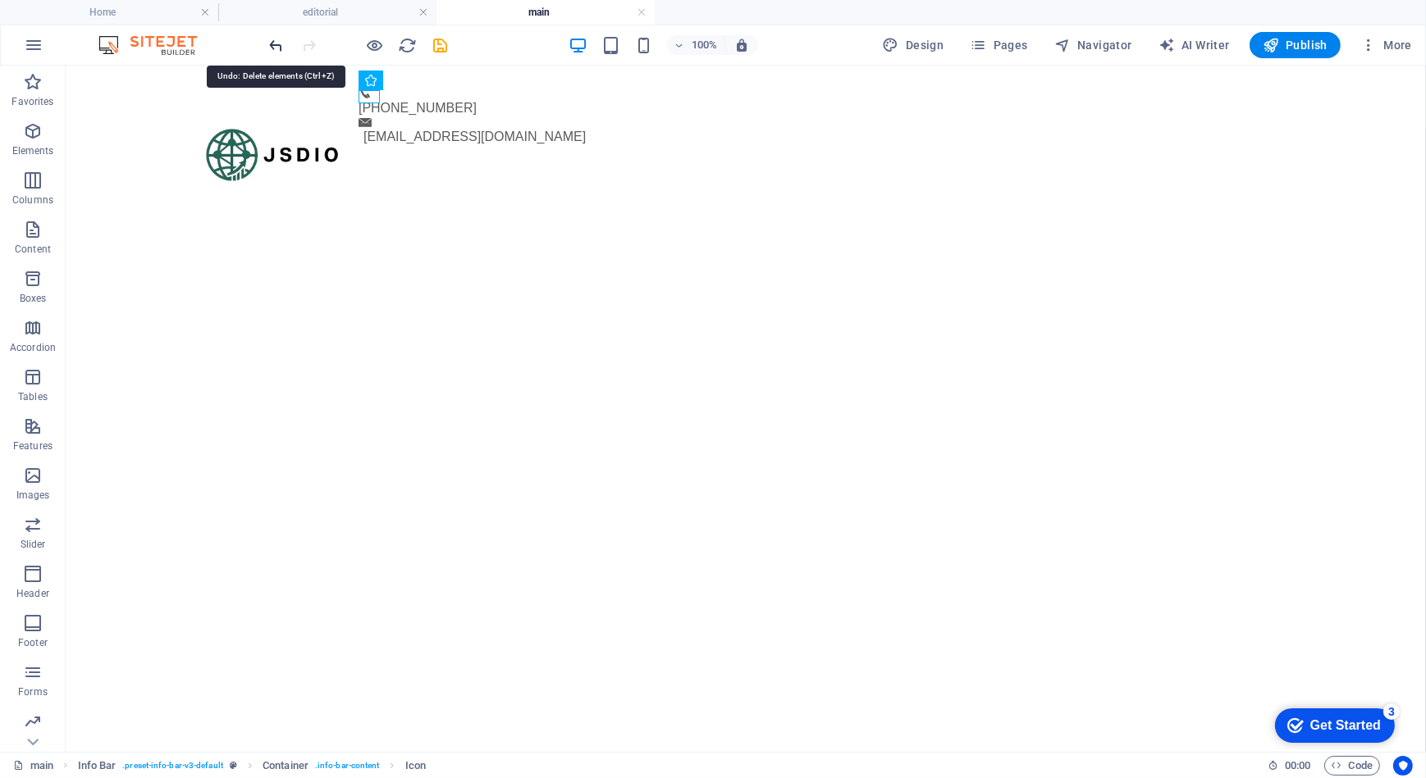
click at [279, 39] on icon "undo" at bounding box center [276, 45] width 19 height 19
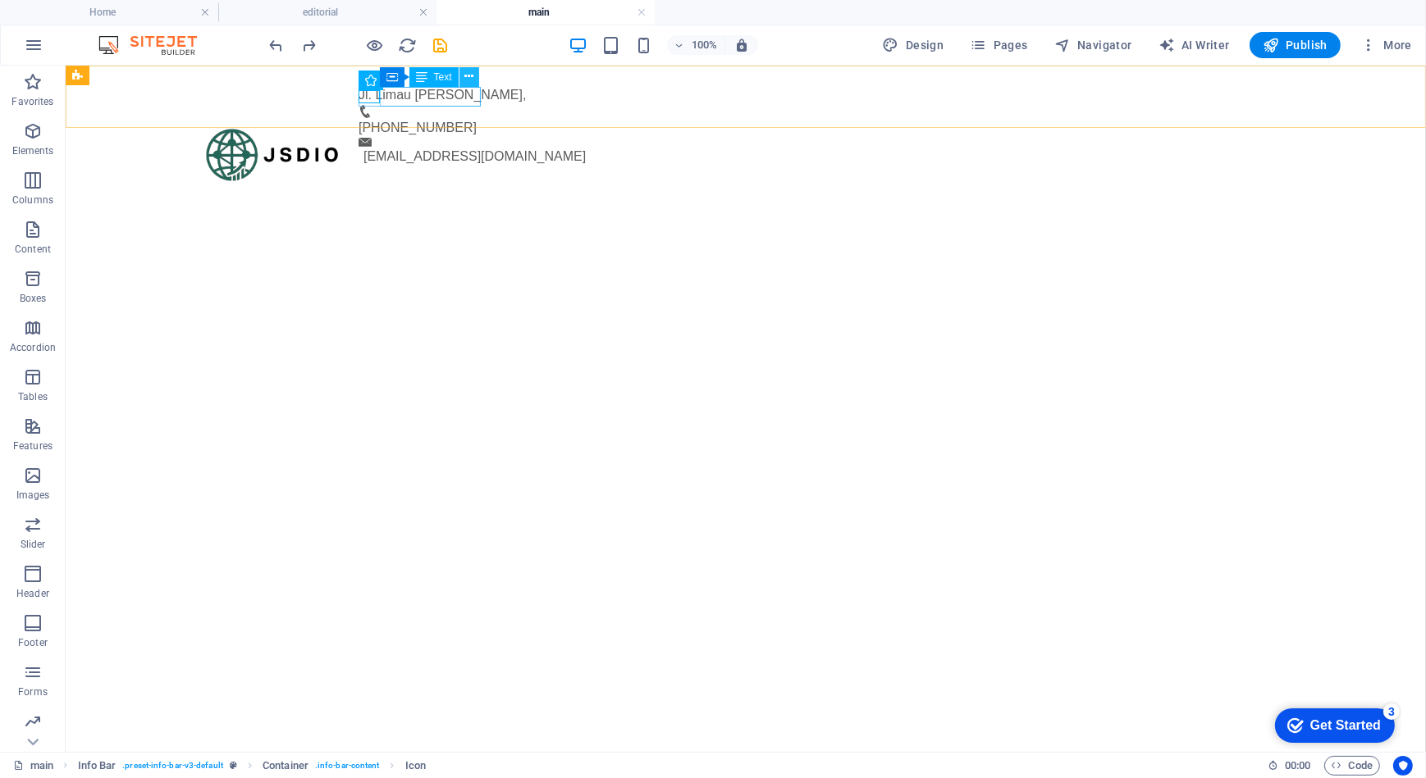
click at [468, 74] on icon at bounding box center [468, 76] width 9 height 17
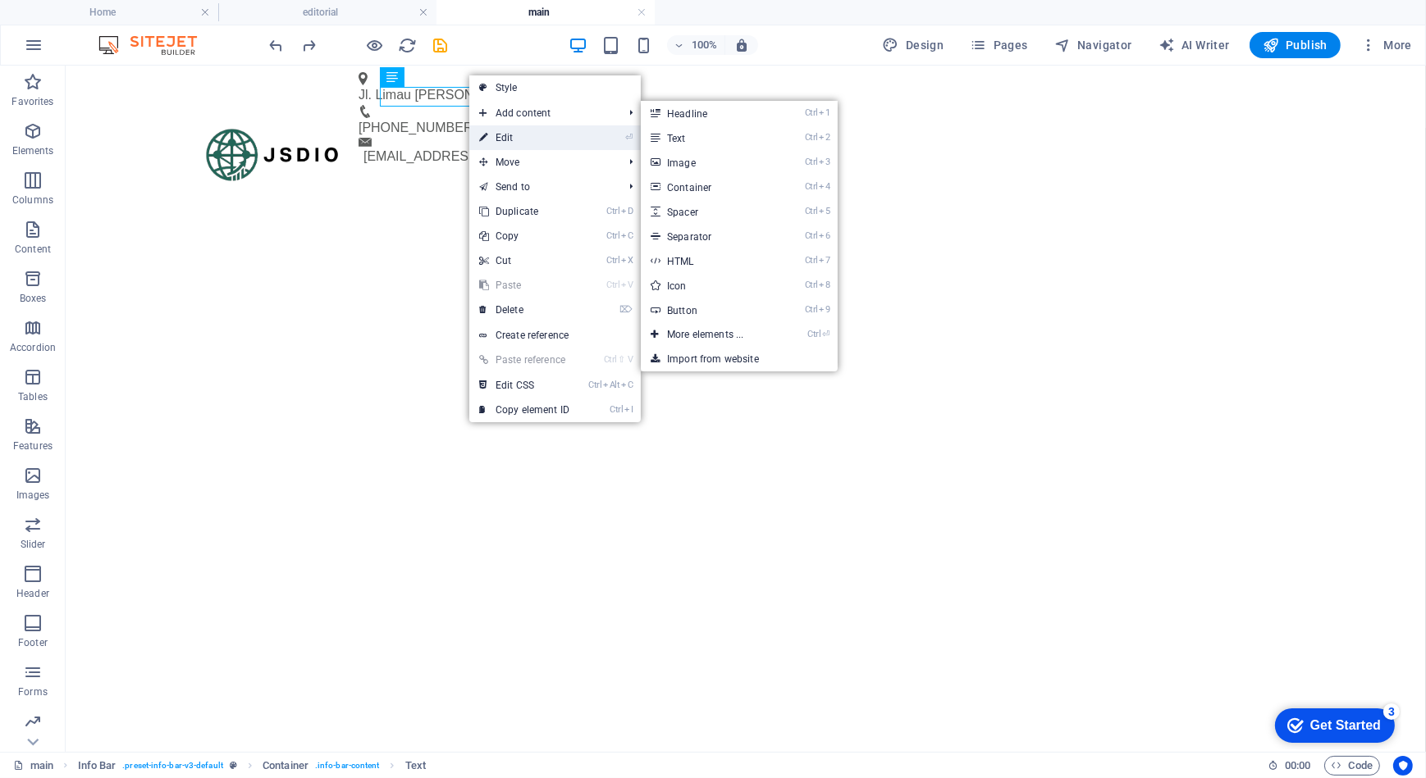
click at [495, 136] on link "⏎ Edit" at bounding box center [524, 138] width 110 height 25
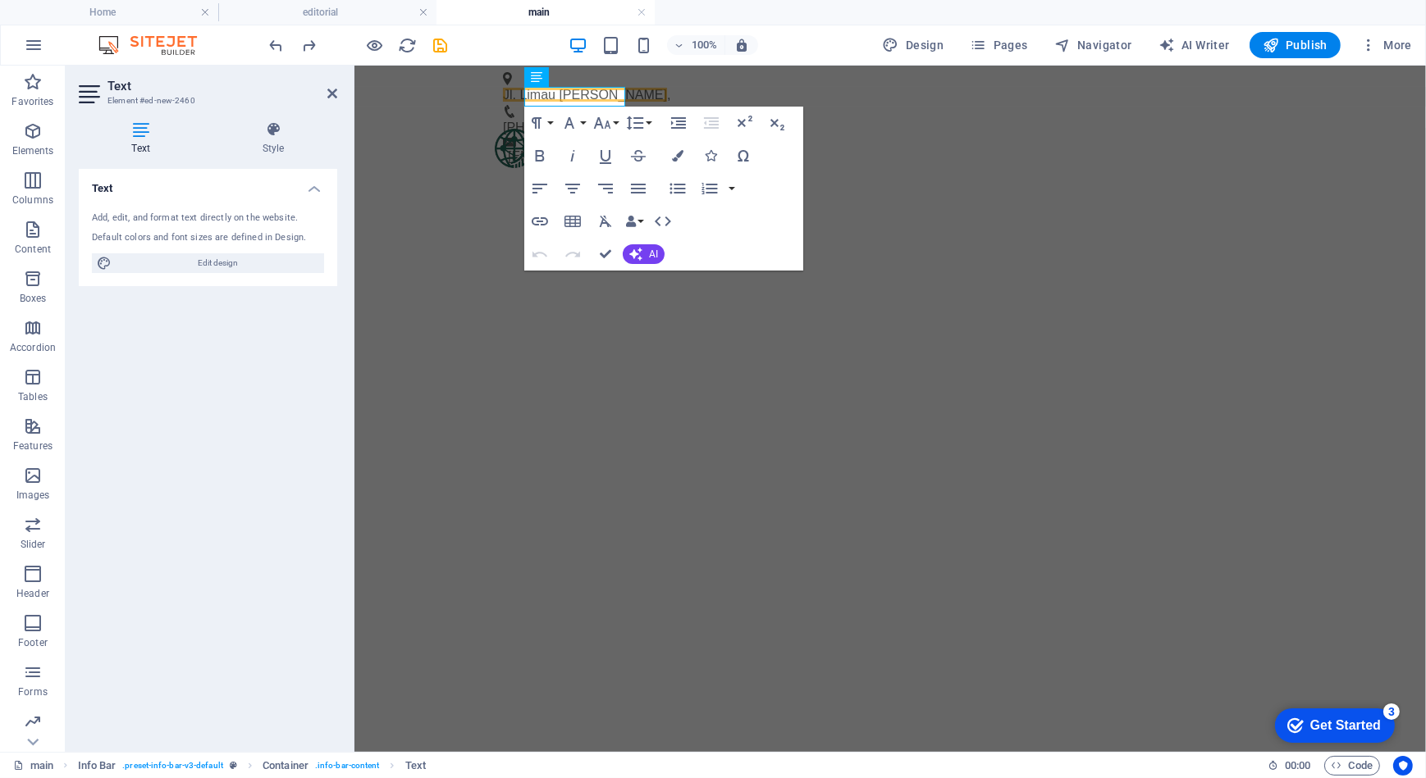
click at [586, 168] on html "Skip to main content Jl. [PERSON_NAME] , [PHONE_NUMBER] [EMAIL_ADDRESS][DOMAIN_…" at bounding box center [889, 116] width 1071 height 103
click at [813, 168] on html "Skip to main content Jl. [PERSON_NAME] , [PHONE_NUMBER] [EMAIL_ADDRESS][DOMAIN_…" at bounding box center [889, 116] width 1071 height 103
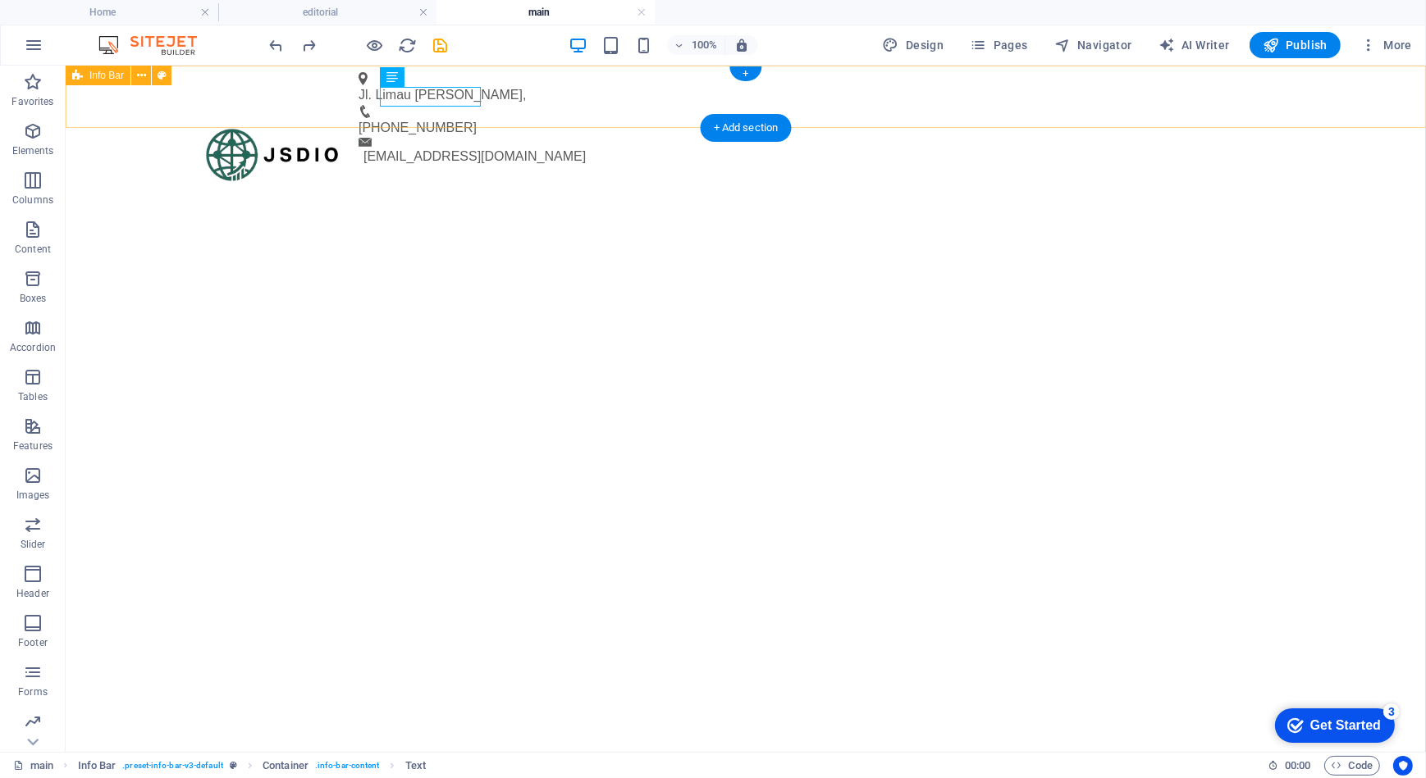
click at [568, 89] on div "Jl. [PERSON_NAME] , [PHONE_NUMBER] [EMAIL_ADDRESS][DOMAIN_NAME]" at bounding box center [745, 96] width 1360 height 62
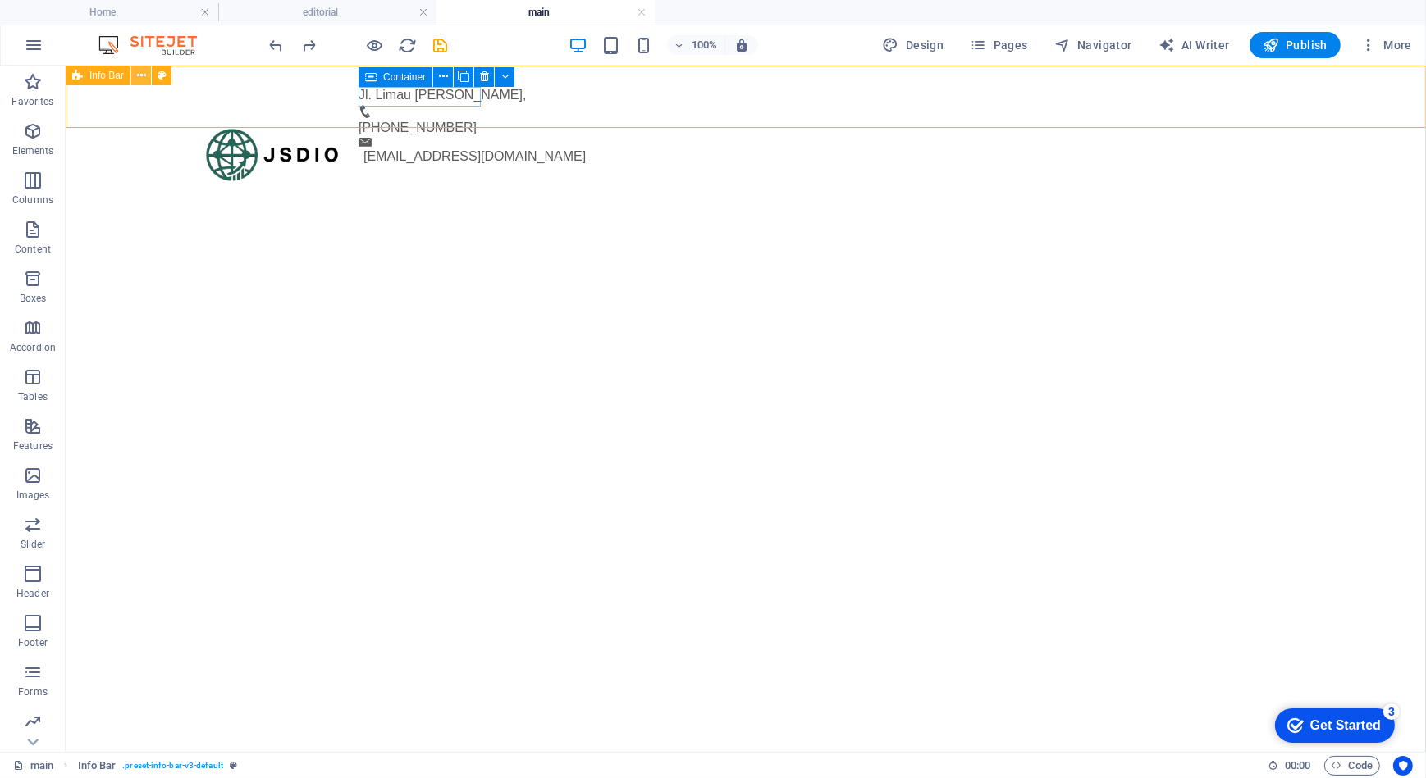
click at [139, 81] on icon at bounding box center [141, 75] width 9 height 17
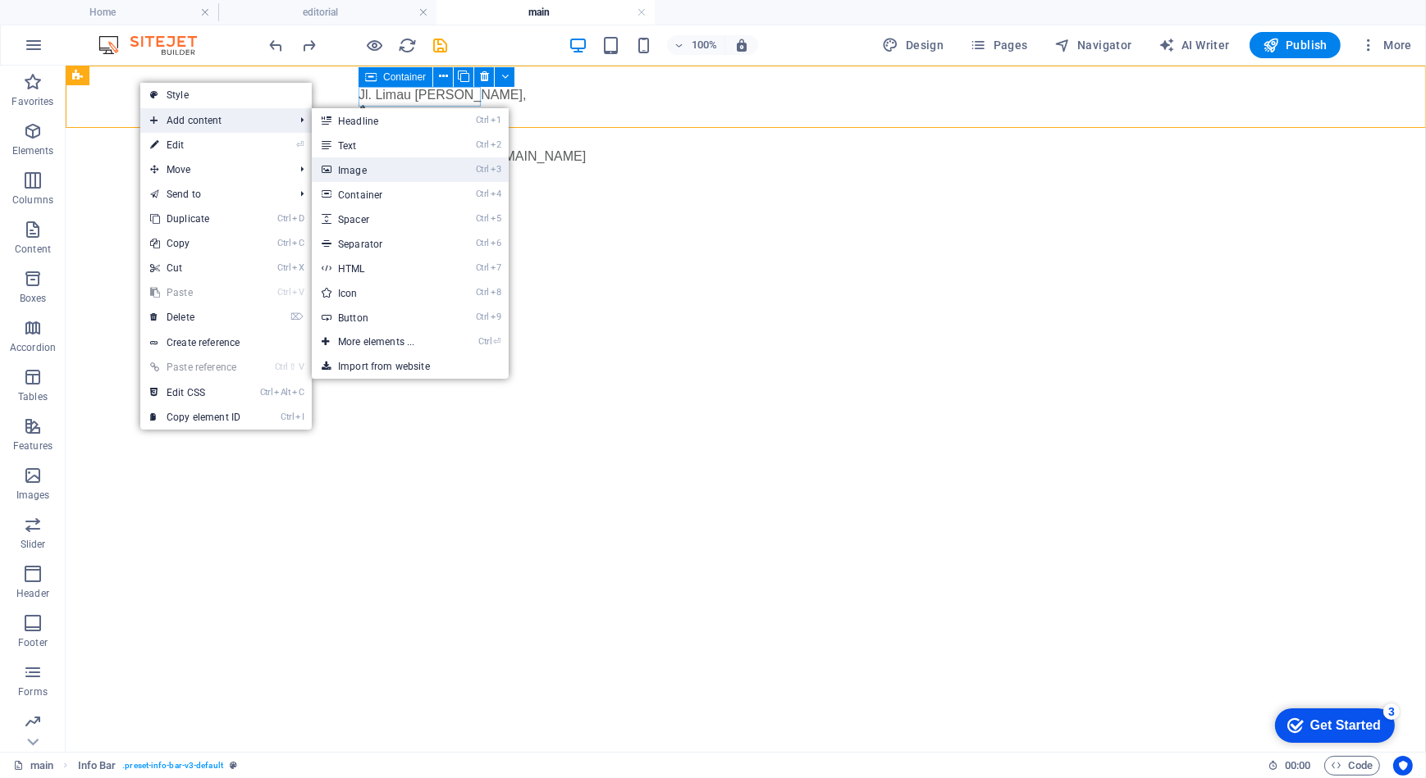
drag, startPoint x: 377, startPoint y: 176, endPoint x: 33, endPoint y: 405, distance: 413.4
click at [377, 176] on link "Ctrl 3 Image" at bounding box center [379, 169] width 135 height 25
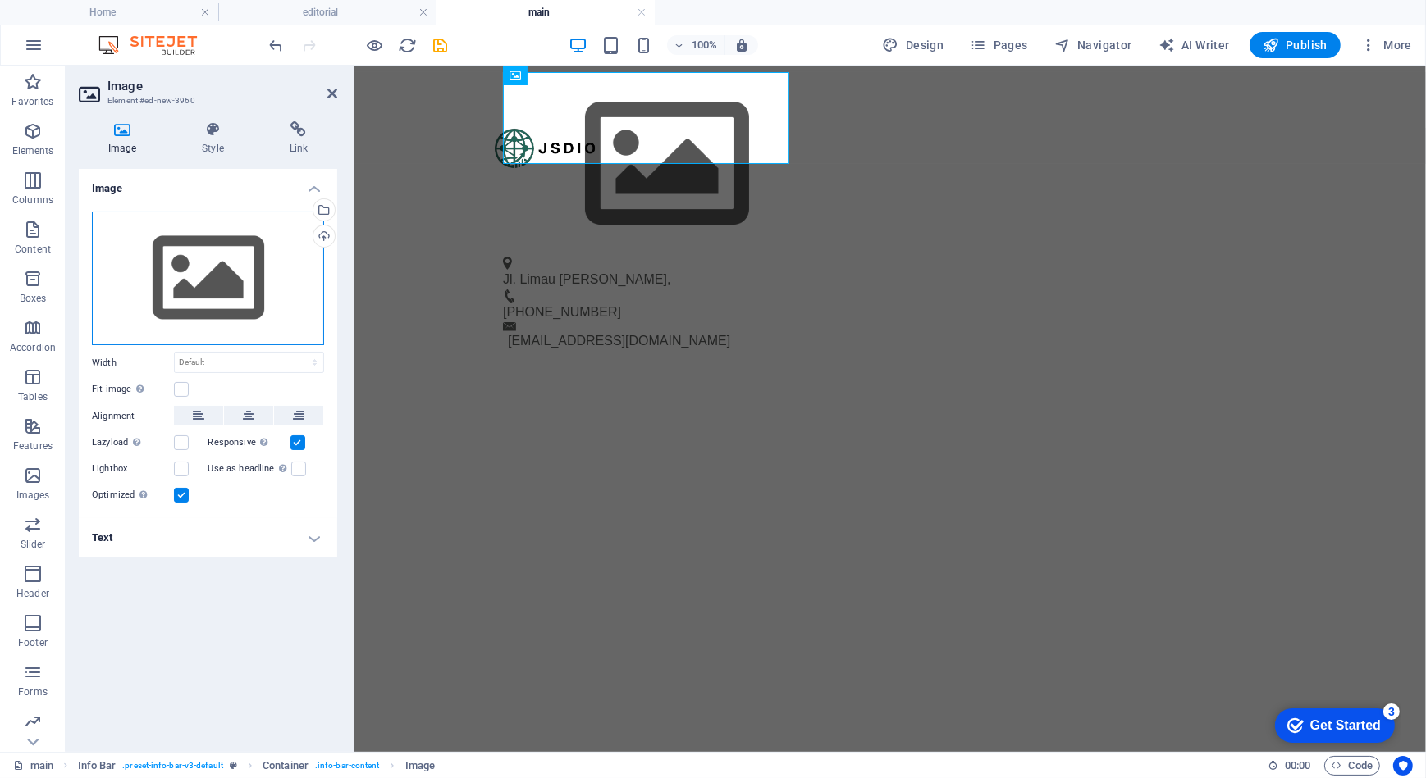
click at [261, 285] on div "Drag files here, click to choose files or select files from Files or our free s…" at bounding box center [208, 279] width 232 height 135
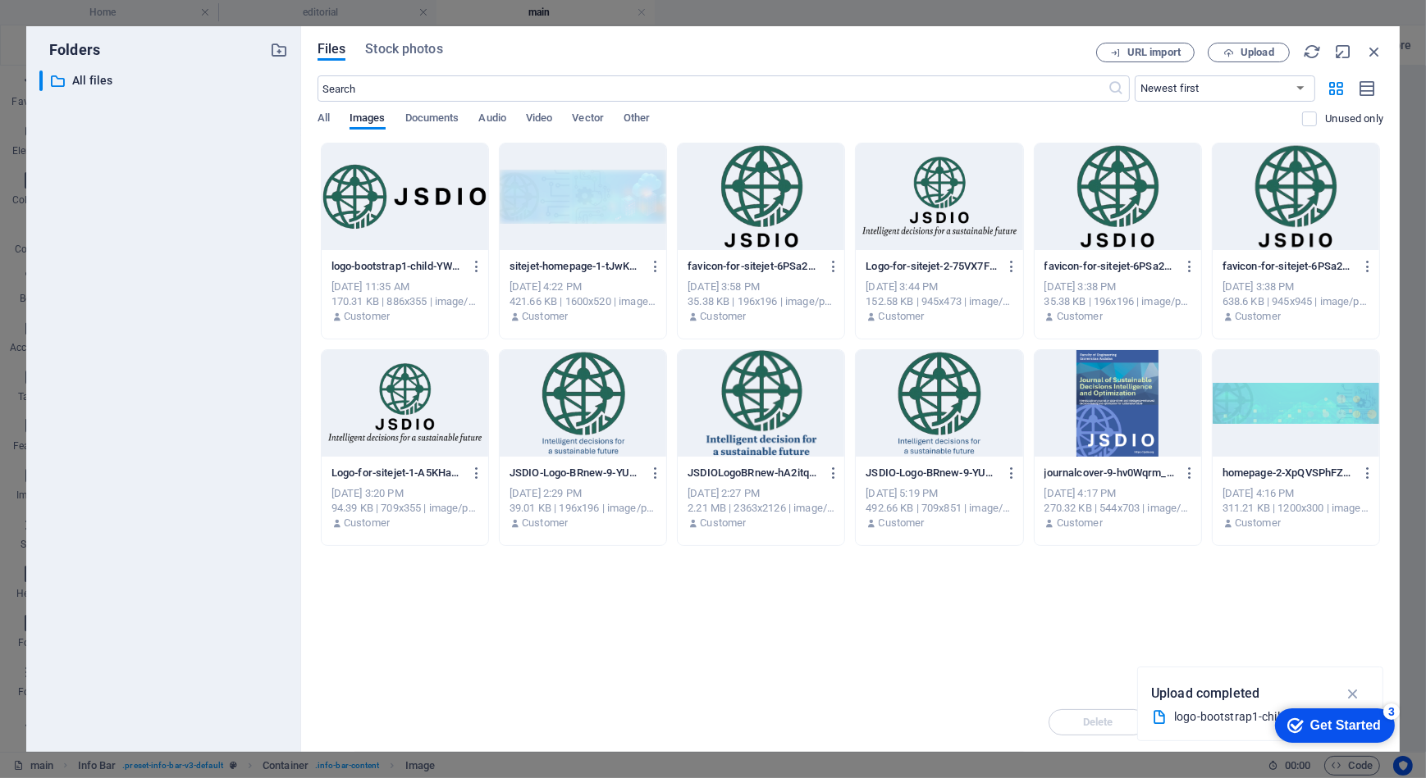
click at [359, 172] on div at bounding box center [405, 197] width 167 height 107
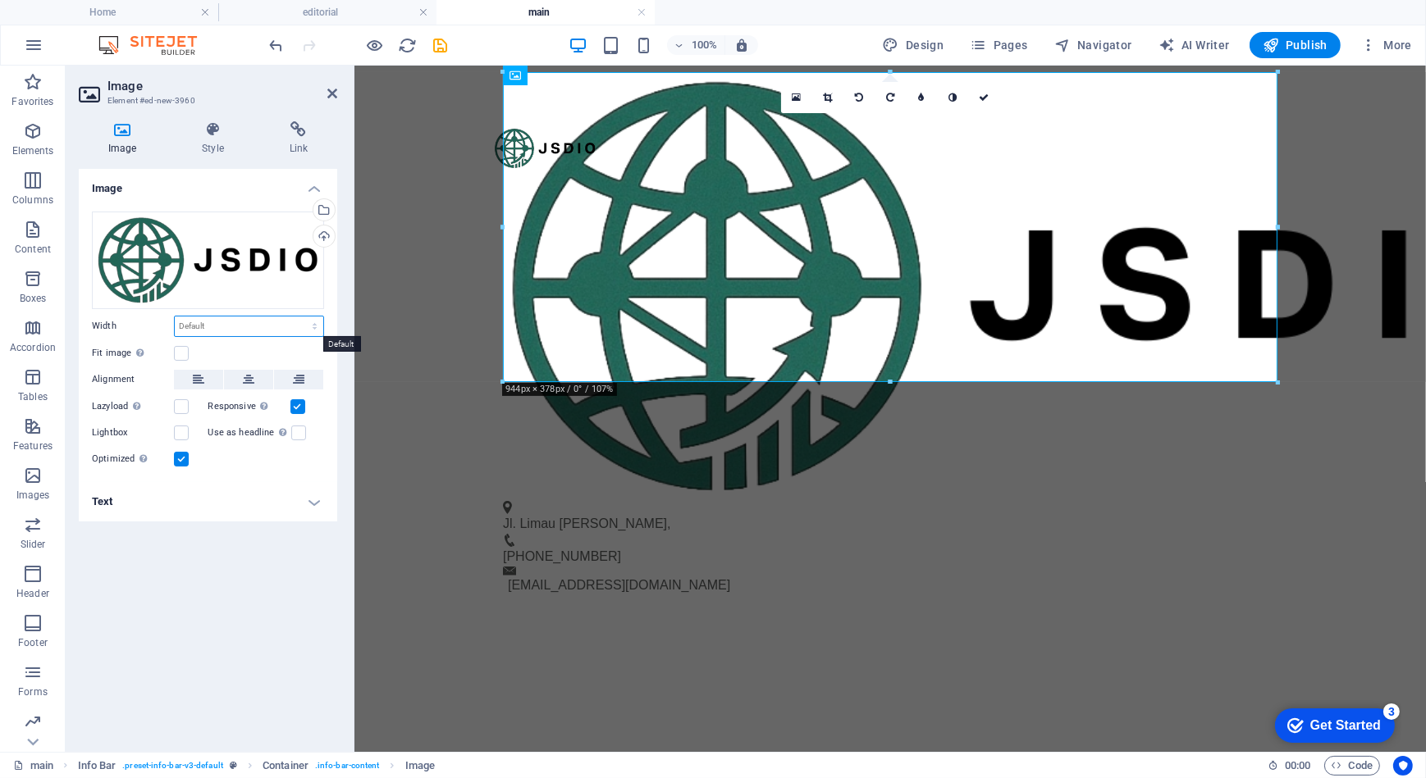
click at [219, 327] on select "Default auto px rem % em vh vw" at bounding box center [249, 327] width 148 height 20
select select "%"
click at [300, 317] on select "Default auto px rem % em vh vw" at bounding box center [249, 327] width 148 height 20
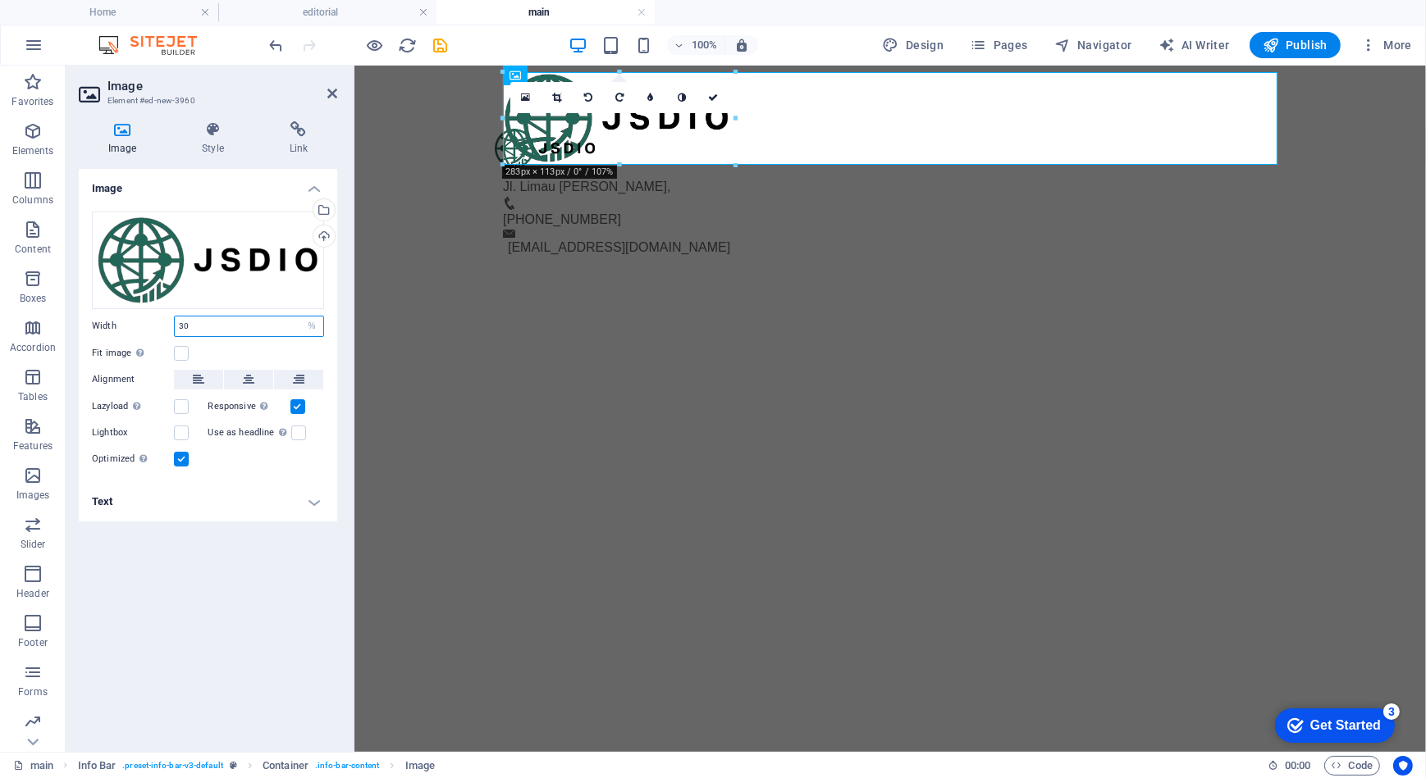
type input "3"
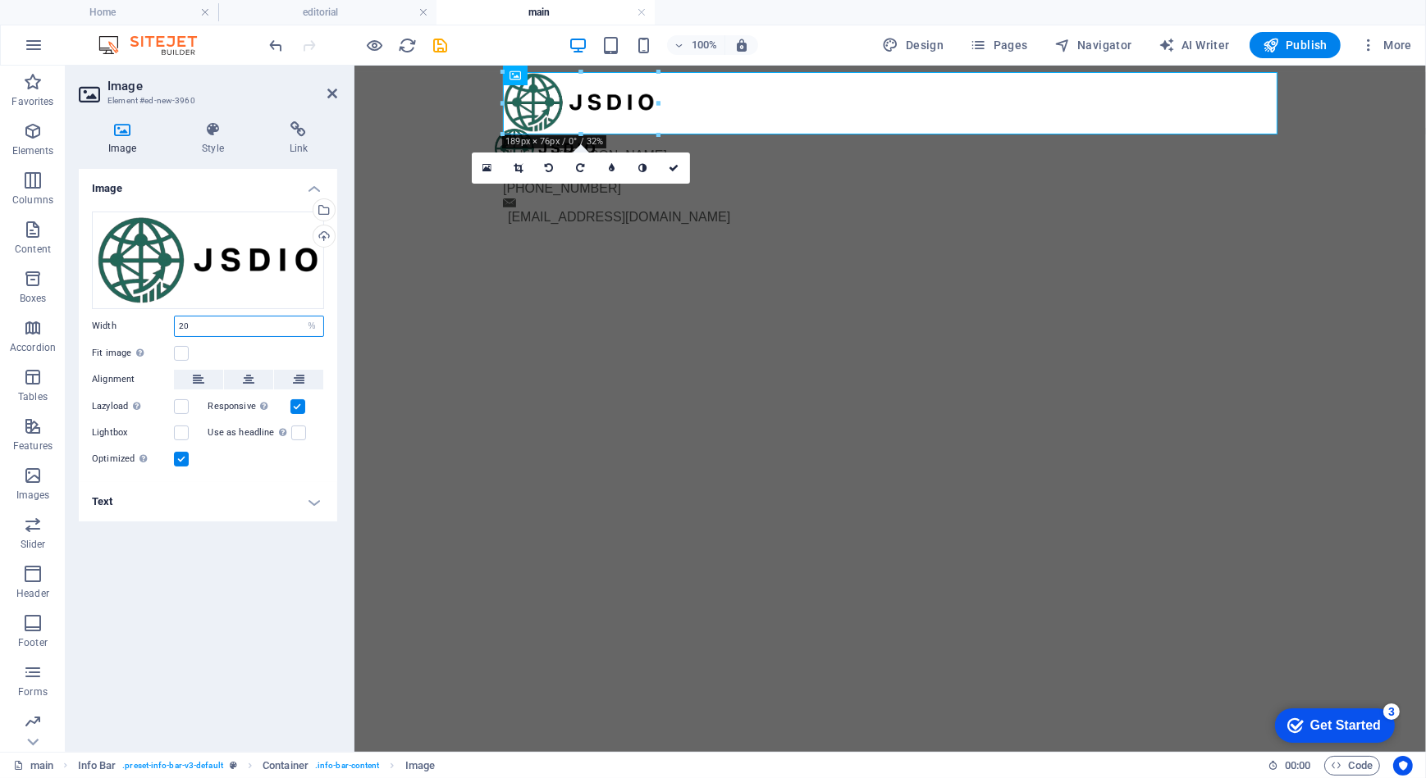
type input "2"
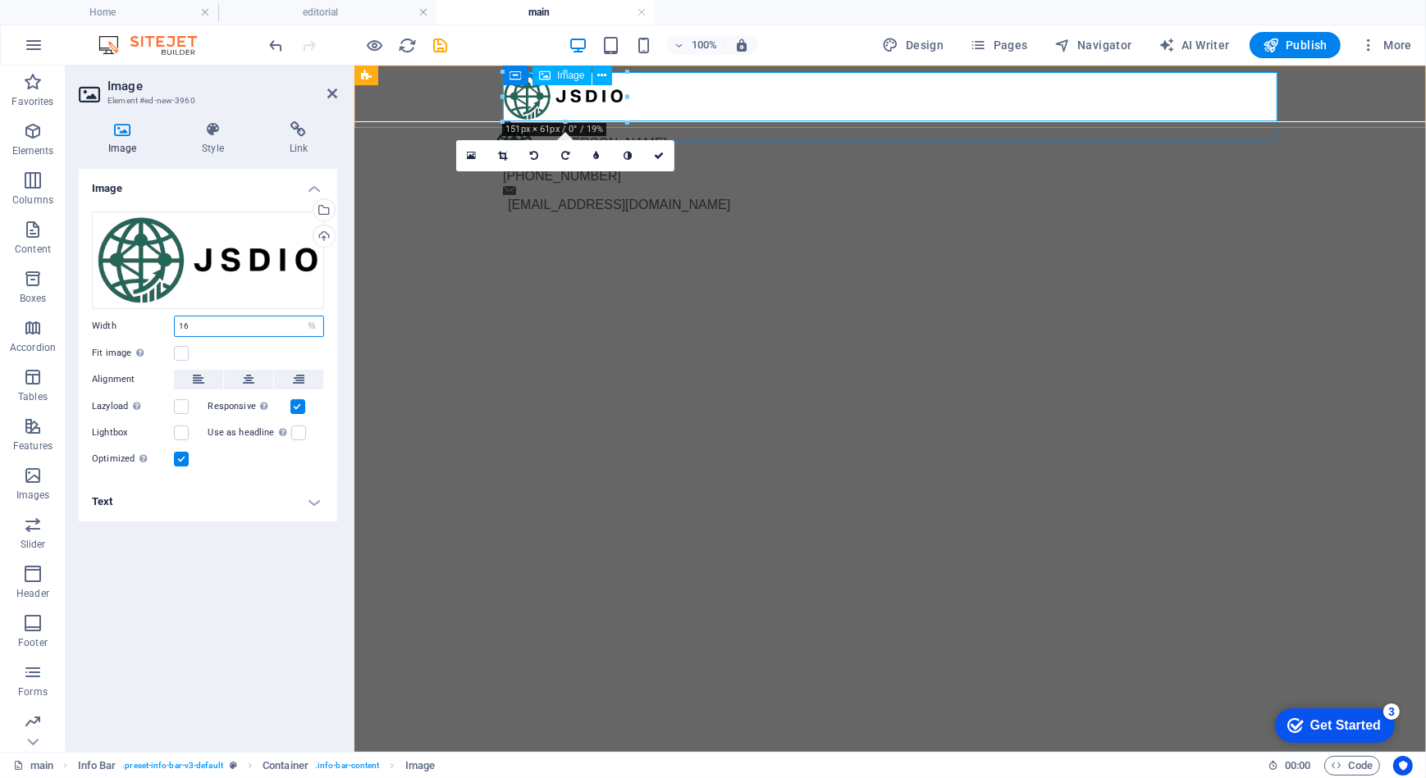
type input "16"
click at [1065, 98] on figure at bounding box center [882, 95] width 761 height 48
click at [194, 378] on icon at bounding box center [198, 380] width 11 height 20
click at [696, 95] on figure at bounding box center [882, 95] width 761 height 48
click at [591, 75] on icon at bounding box center [587, 75] width 9 height 17
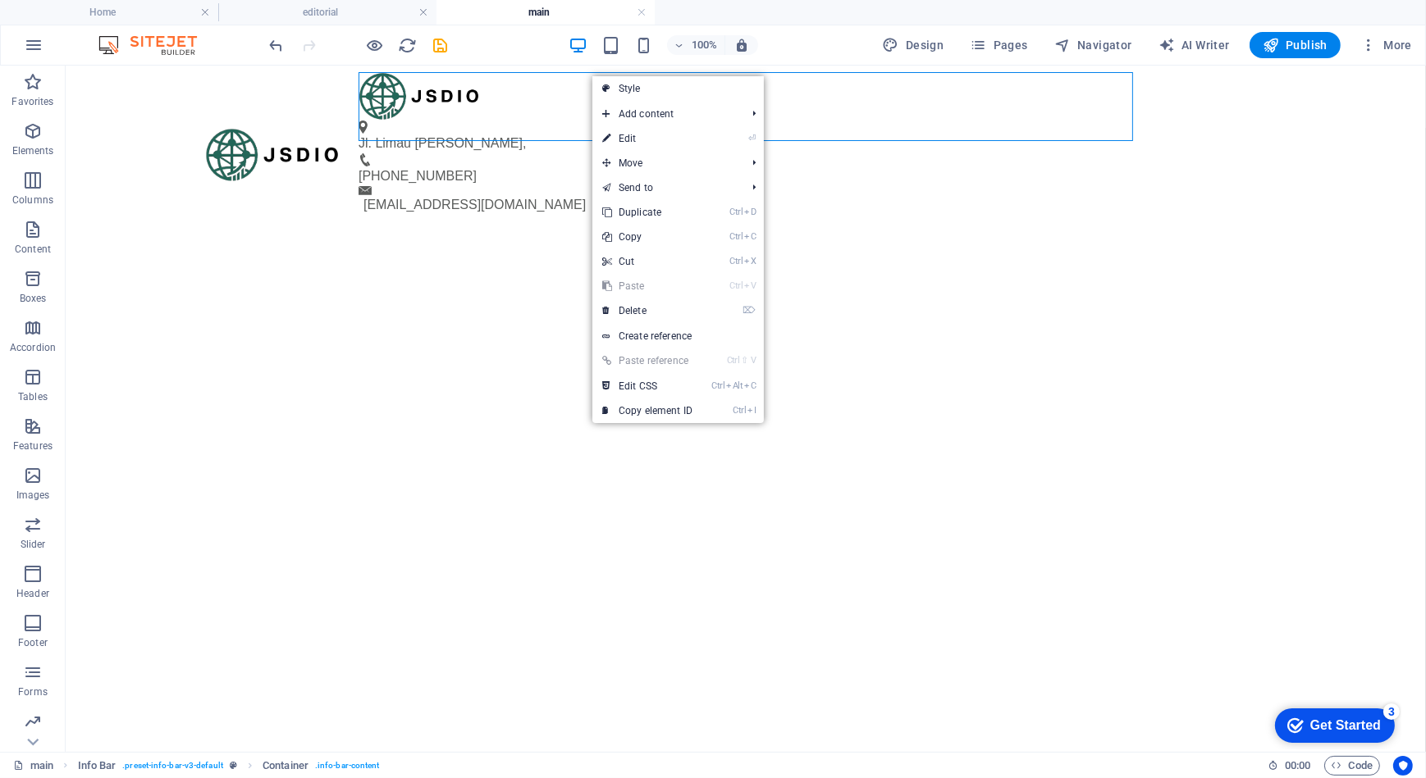
click at [418, 181] on html "Skip to main content Jl. [PERSON_NAME] , [PHONE_NUMBER] [EMAIL_ADDRESS][DOMAIN_…" at bounding box center [745, 123] width 1360 height 116
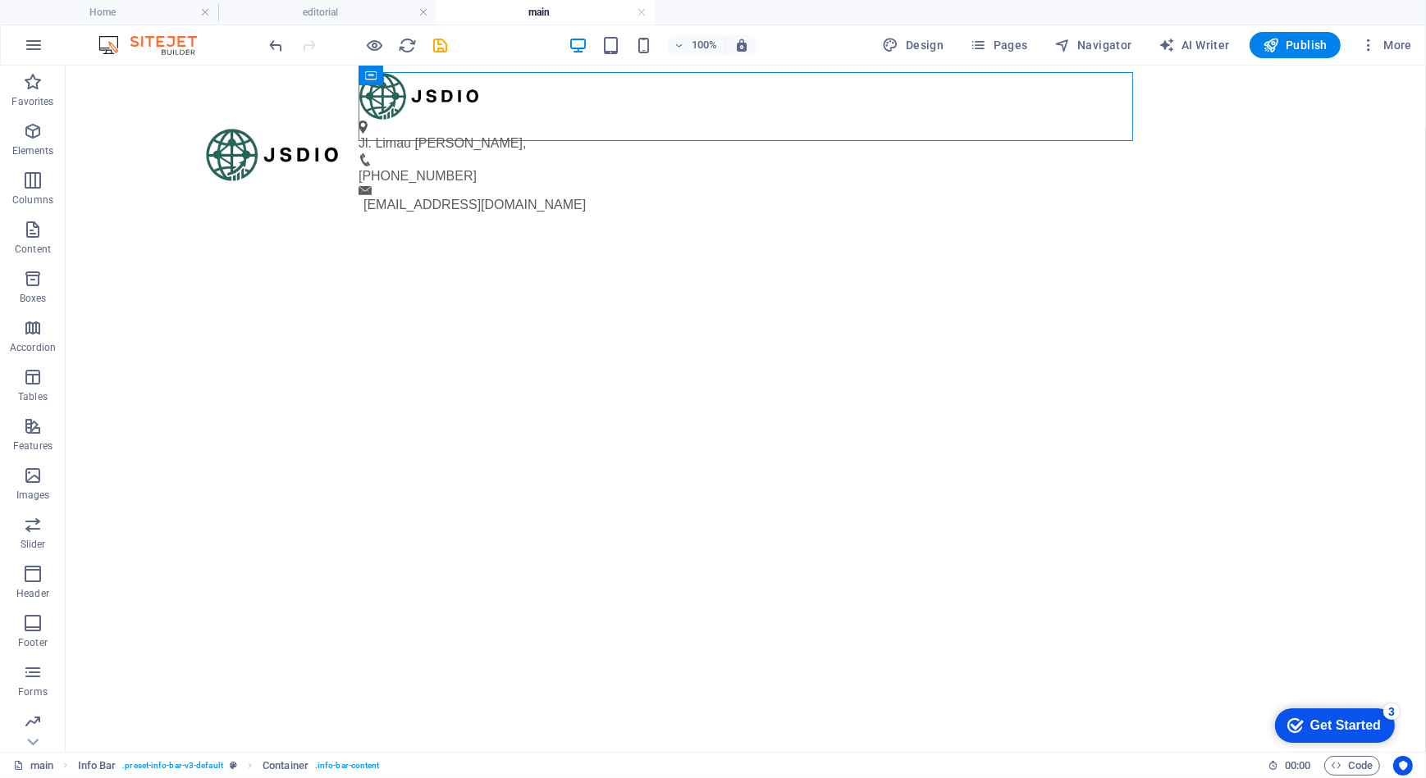
click at [472, 181] on html "Skip to main content Jl. [PERSON_NAME] , [PHONE_NUMBER] [EMAIL_ADDRESS][DOMAIN_…" at bounding box center [745, 123] width 1360 height 116
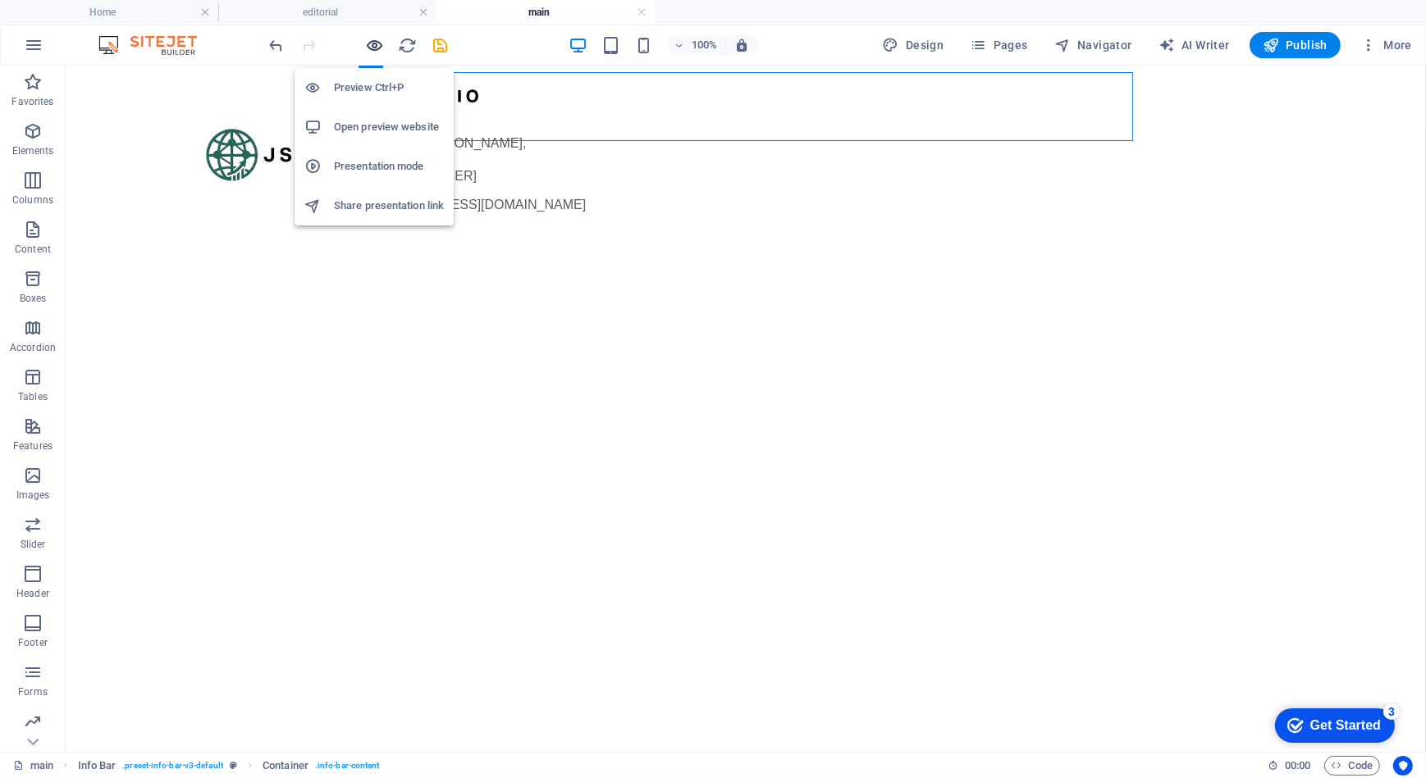
click at [373, 51] on icon "button" at bounding box center [375, 45] width 19 height 19
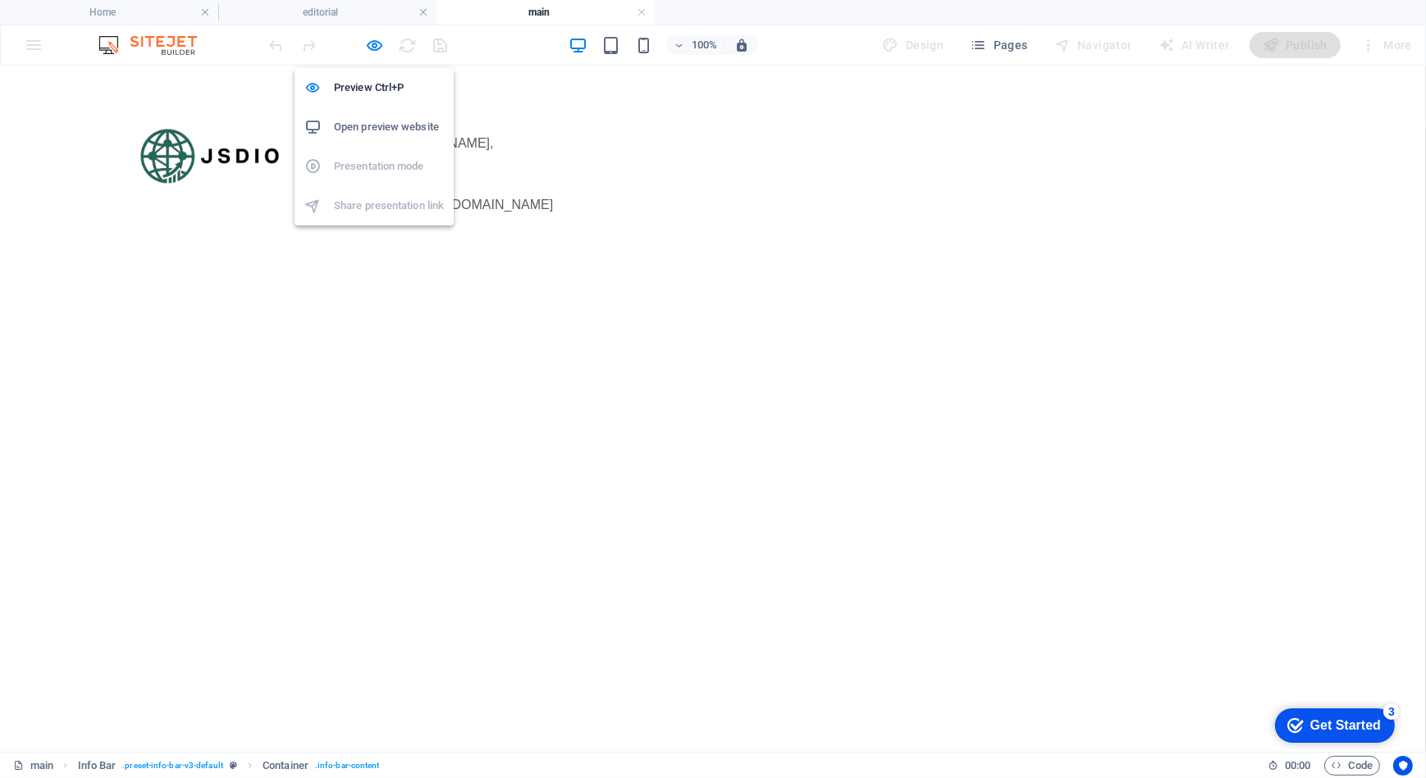
click at [372, 126] on h6 "Open preview website" at bounding box center [389, 127] width 110 height 20
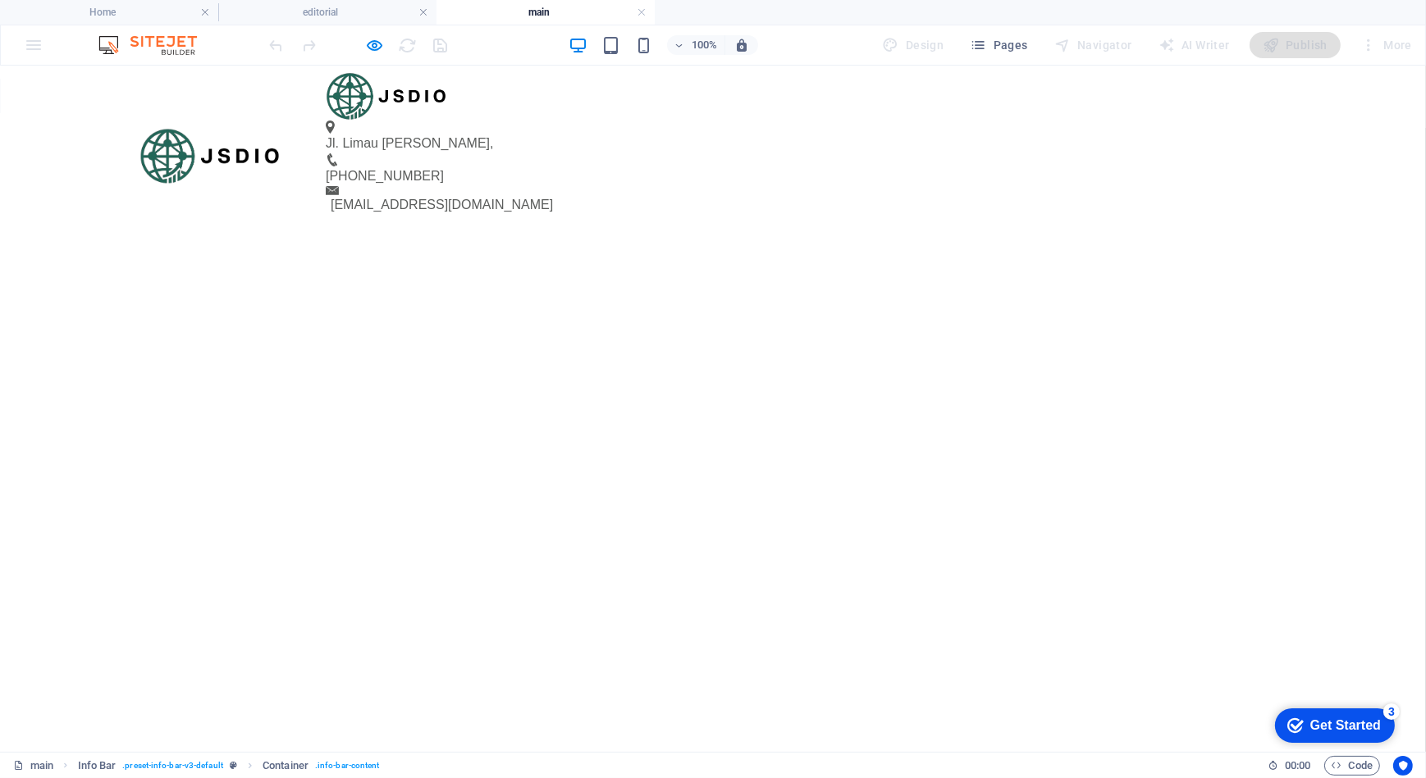
click at [389, 103] on img at bounding box center [386, 95] width 121 height 48
click at [388, 102] on img at bounding box center [386, 95] width 121 height 48
click at [355, 92] on img at bounding box center [386, 95] width 121 height 48
click at [355, 91] on img at bounding box center [386, 95] width 121 height 48
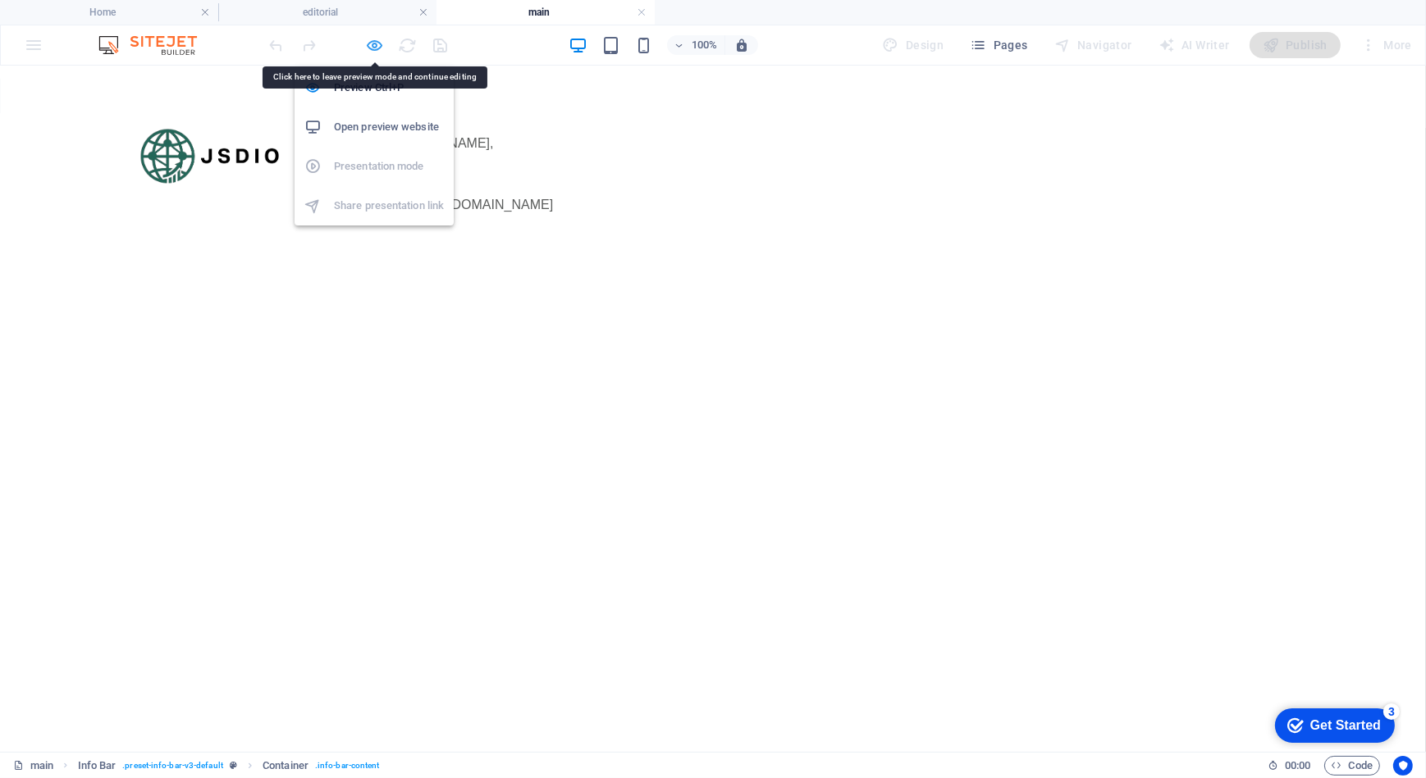
click at [370, 44] on icon "button" at bounding box center [375, 45] width 19 height 19
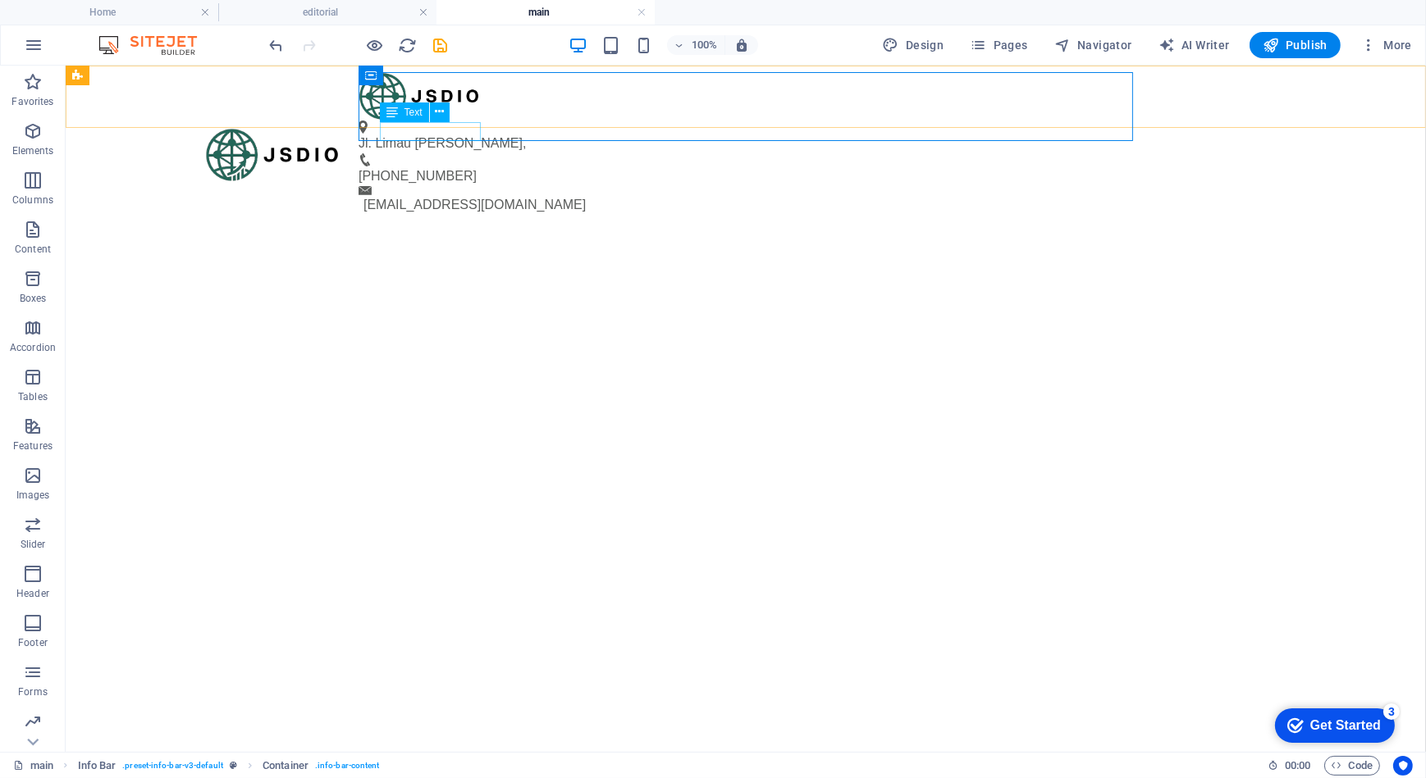
click at [452, 122] on div "Text" at bounding box center [420, 113] width 80 height 21
click at [442, 107] on icon at bounding box center [439, 111] width 9 height 17
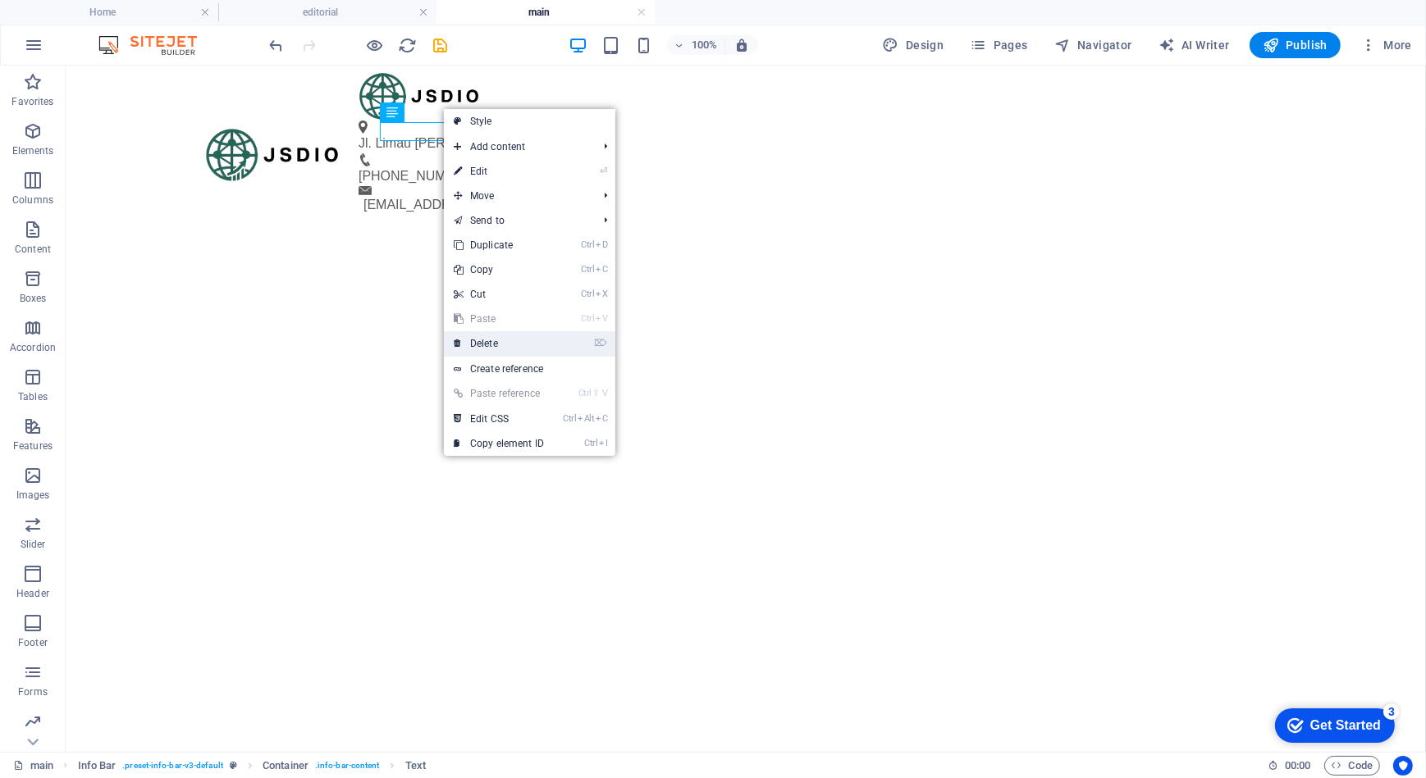
click at [478, 342] on link "⌦ Delete" at bounding box center [499, 343] width 110 height 25
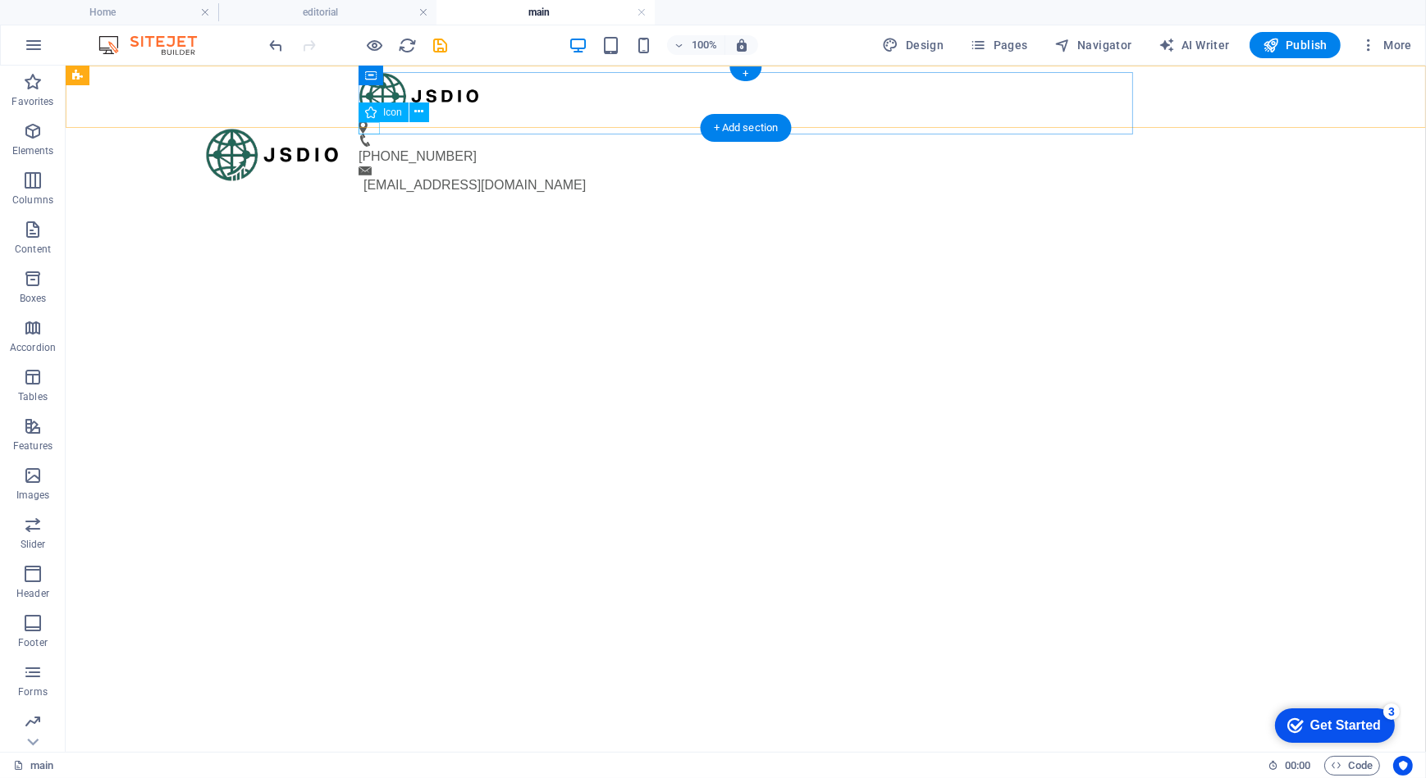
click at [360, 123] on figure at bounding box center [738, 126] width 761 height 13
click at [413, 113] on button at bounding box center [419, 113] width 20 height 20
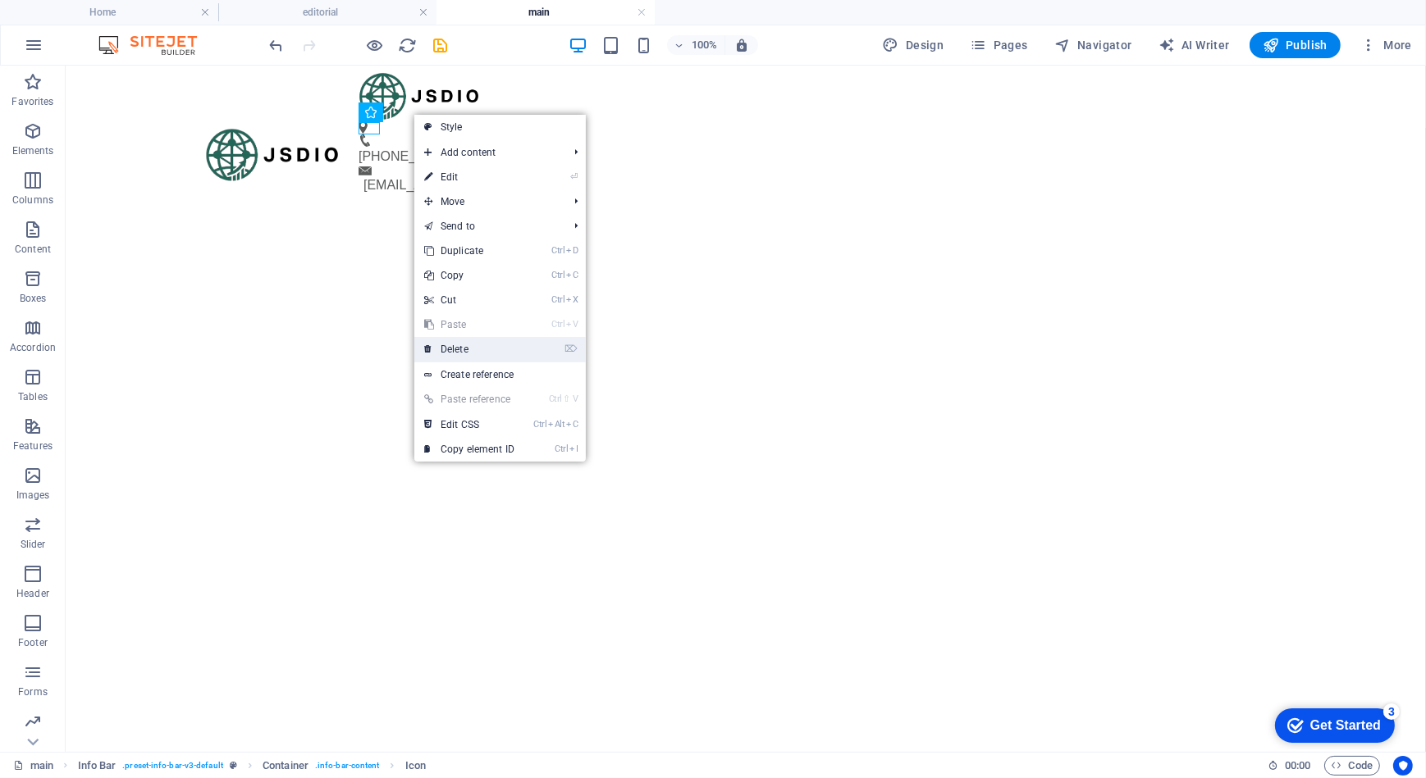
drag, startPoint x: 467, startPoint y: 348, endPoint x: 401, endPoint y: 310, distance: 75.7
click at [467, 348] on link "⌦ Delete" at bounding box center [469, 349] width 110 height 25
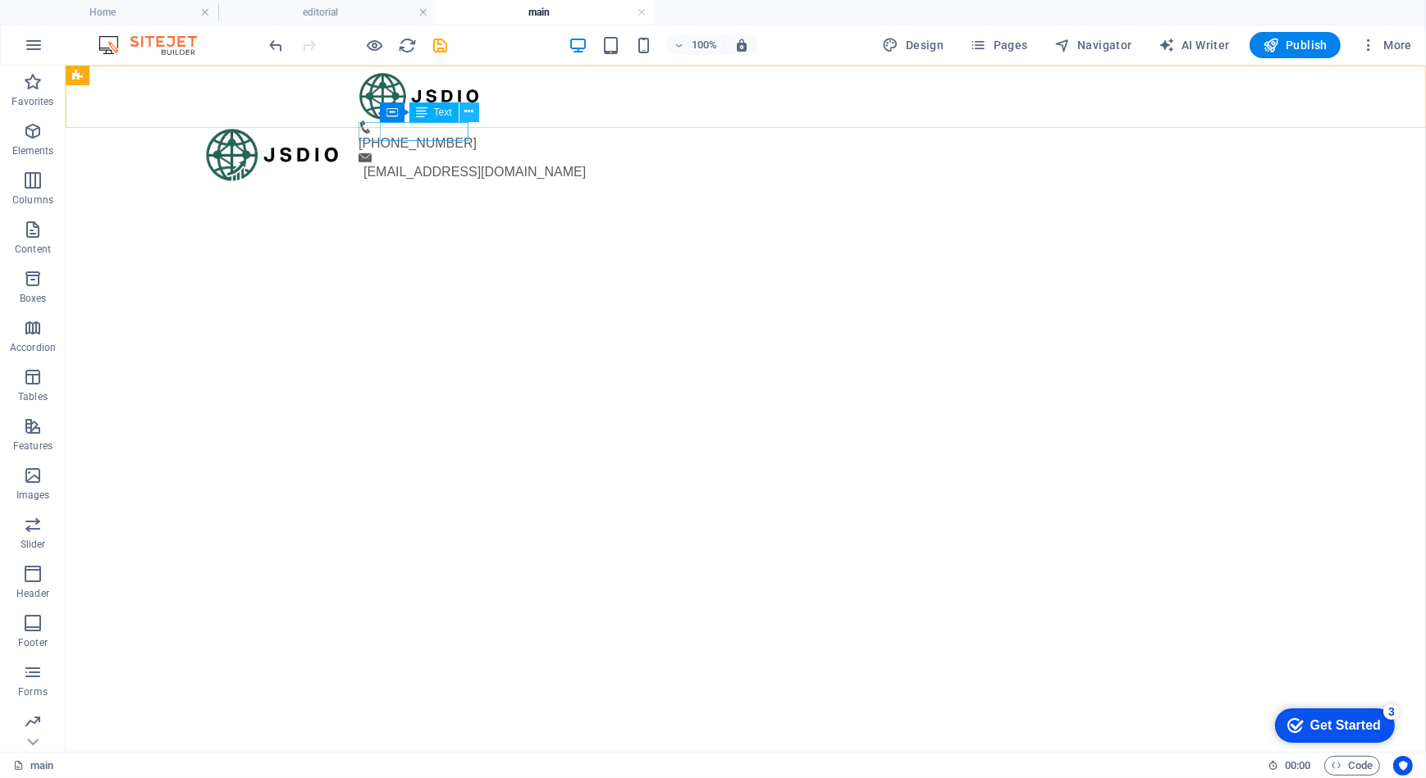
click at [472, 110] on icon at bounding box center [468, 111] width 9 height 17
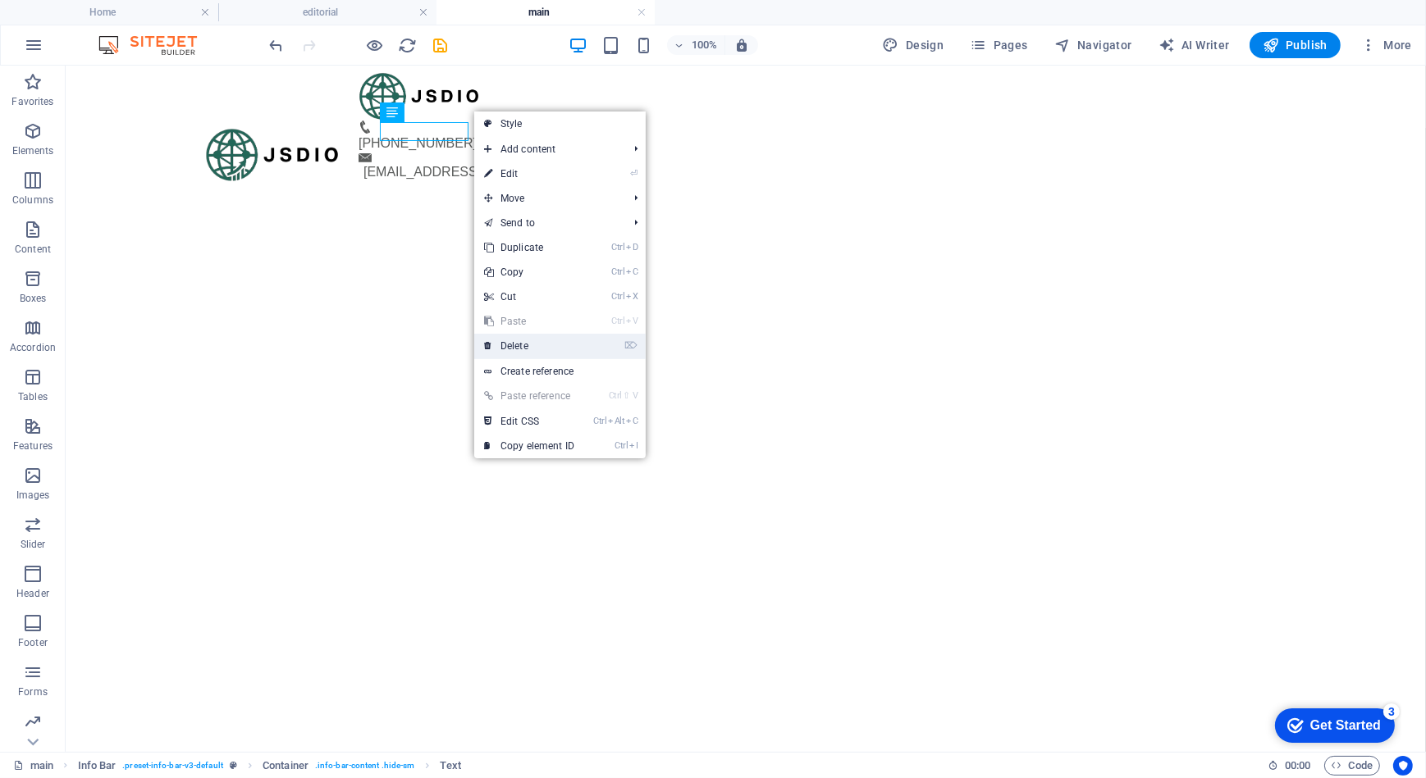
click at [533, 341] on link "⌦ Delete" at bounding box center [529, 346] width 110 height 25
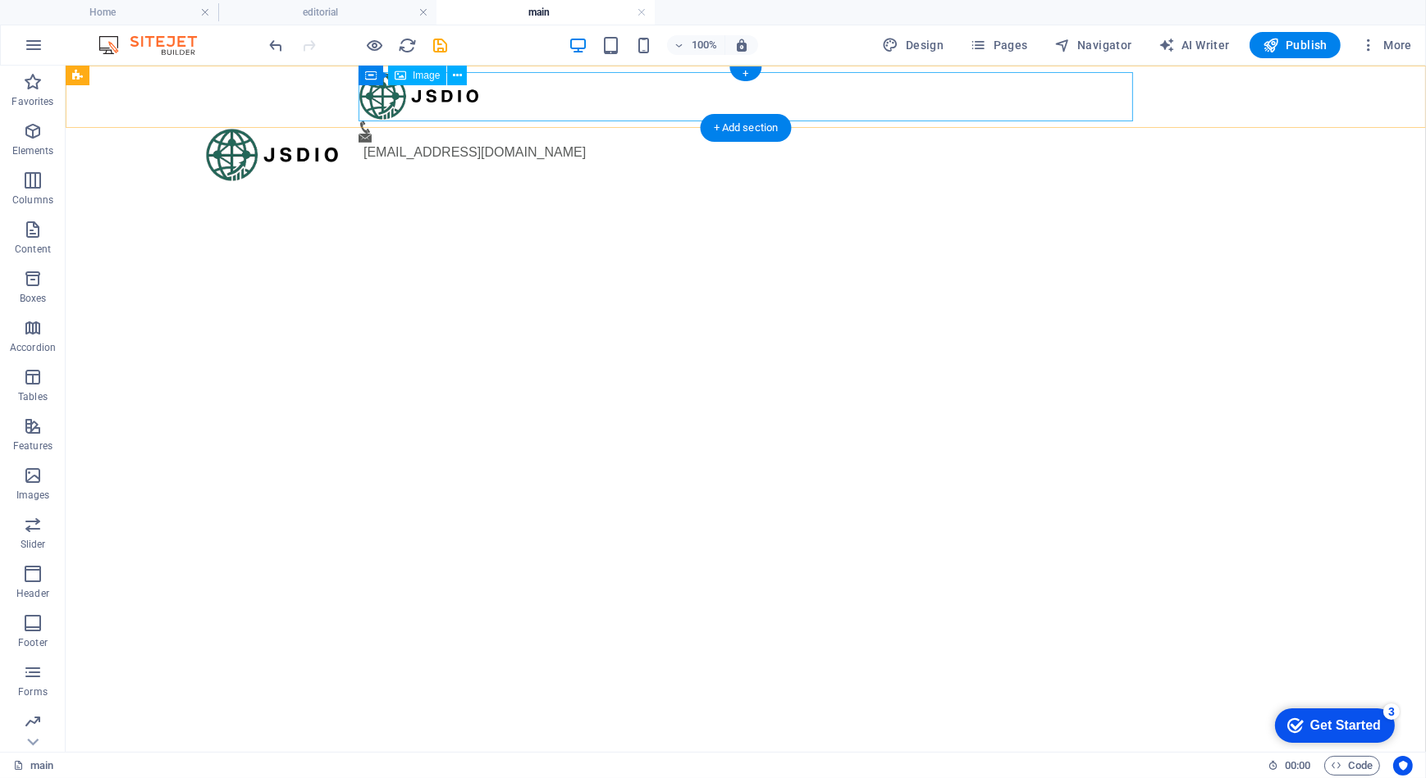
click at [533, 107] on figure at bounding box center [738, 95] width 761 height 48
select select "%"
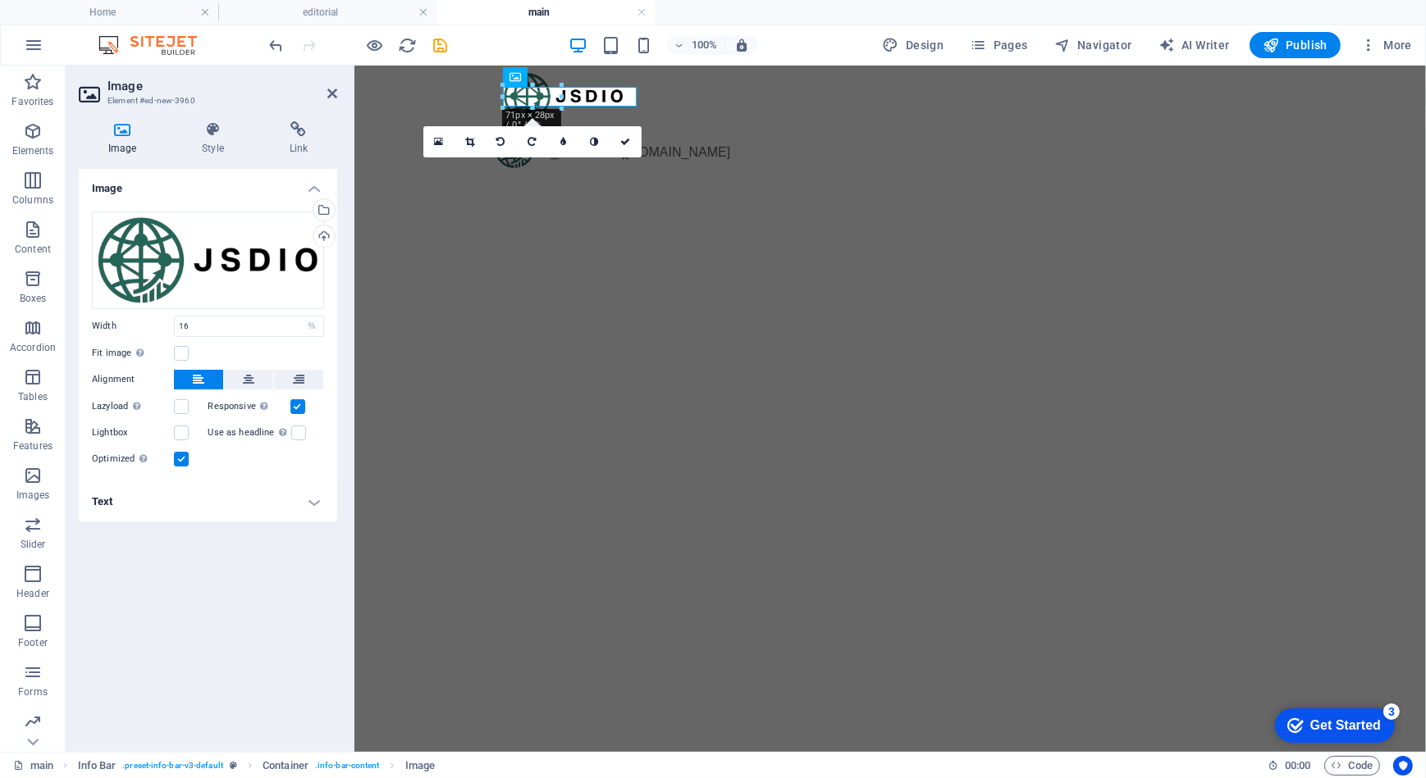
click at [537, 168] on html "Skip to main content [EMAIL_ADDRESS][DOMAIN_NAME]" at bounding box center [889, 116] width 1071 height 103
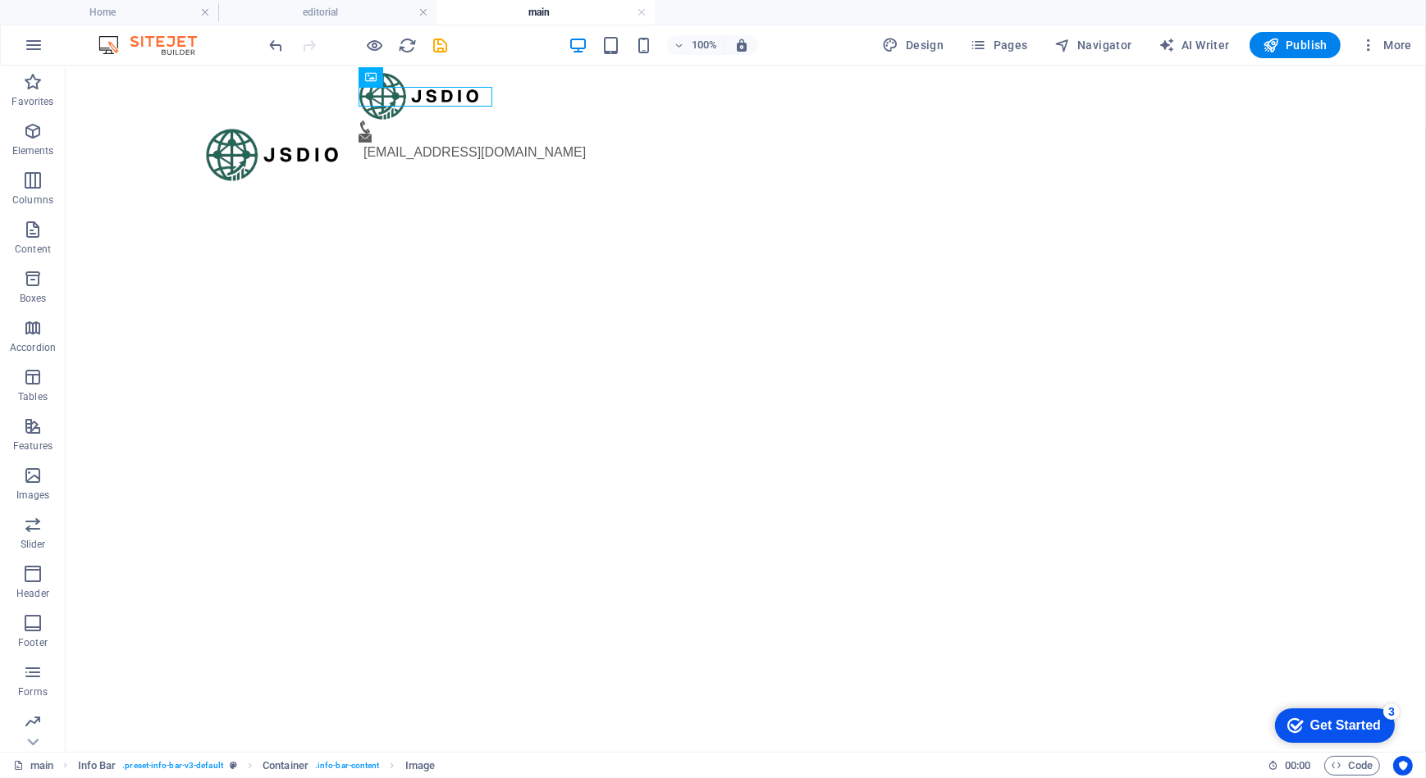
click at [489, 181] on html "Skip to main content [EMAIL_ADDRESS][DOMAIN_NAME]" at bounding box center [745, 123] width 1360 height 116
click at [278, 41] on icon "undo" at bounding box center [276, 45] width 19 height 19
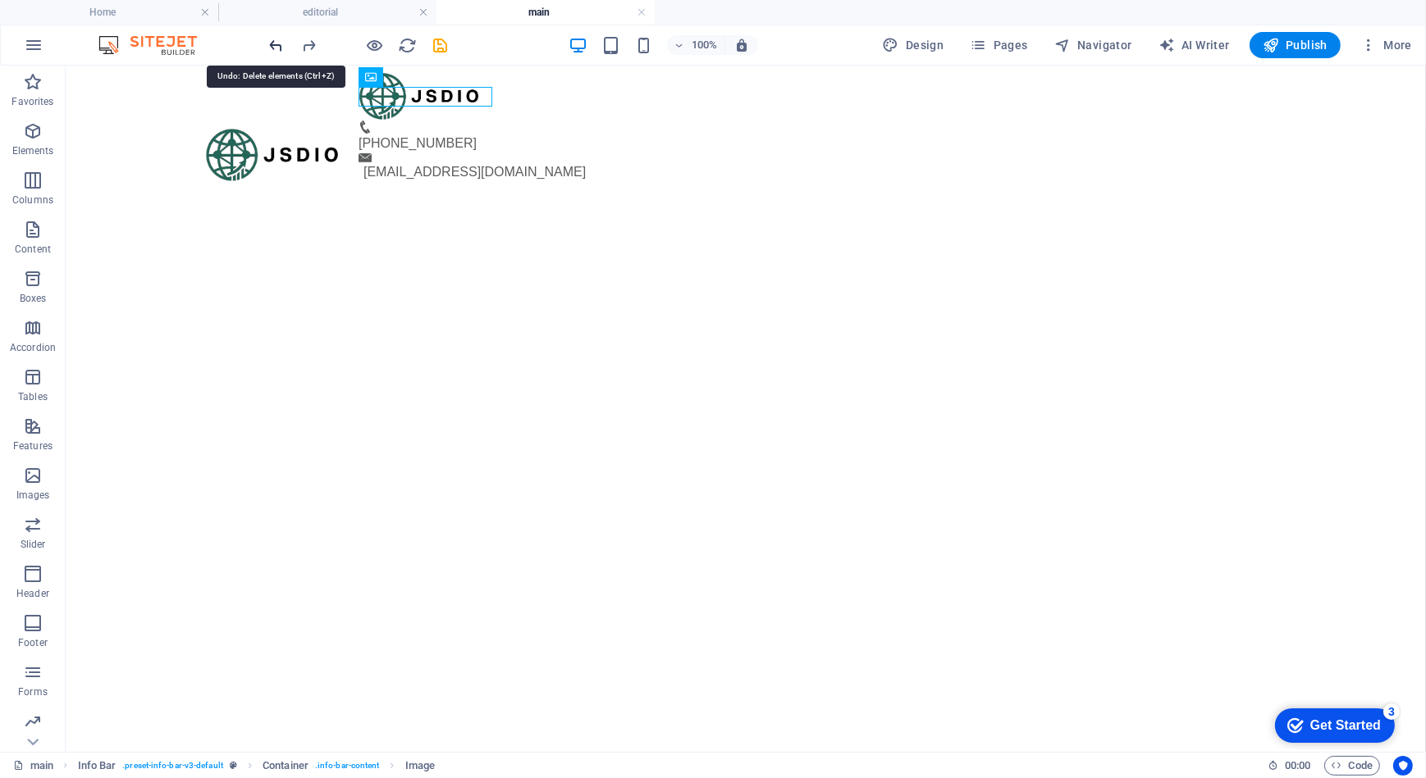
click at [272, 49] on icon "undo" at bounding box center [276, 45] width 19 height 19
click at [280, 45] on icon "undo" at bounding box center [276, 45] width 19 height 19
click at [279, 44] on icon "undo" at bounding box center [276, 45] width 19 height 19
click at [278, 44] on icon "undo" at bounding box center [276, 45] width 19 height 19
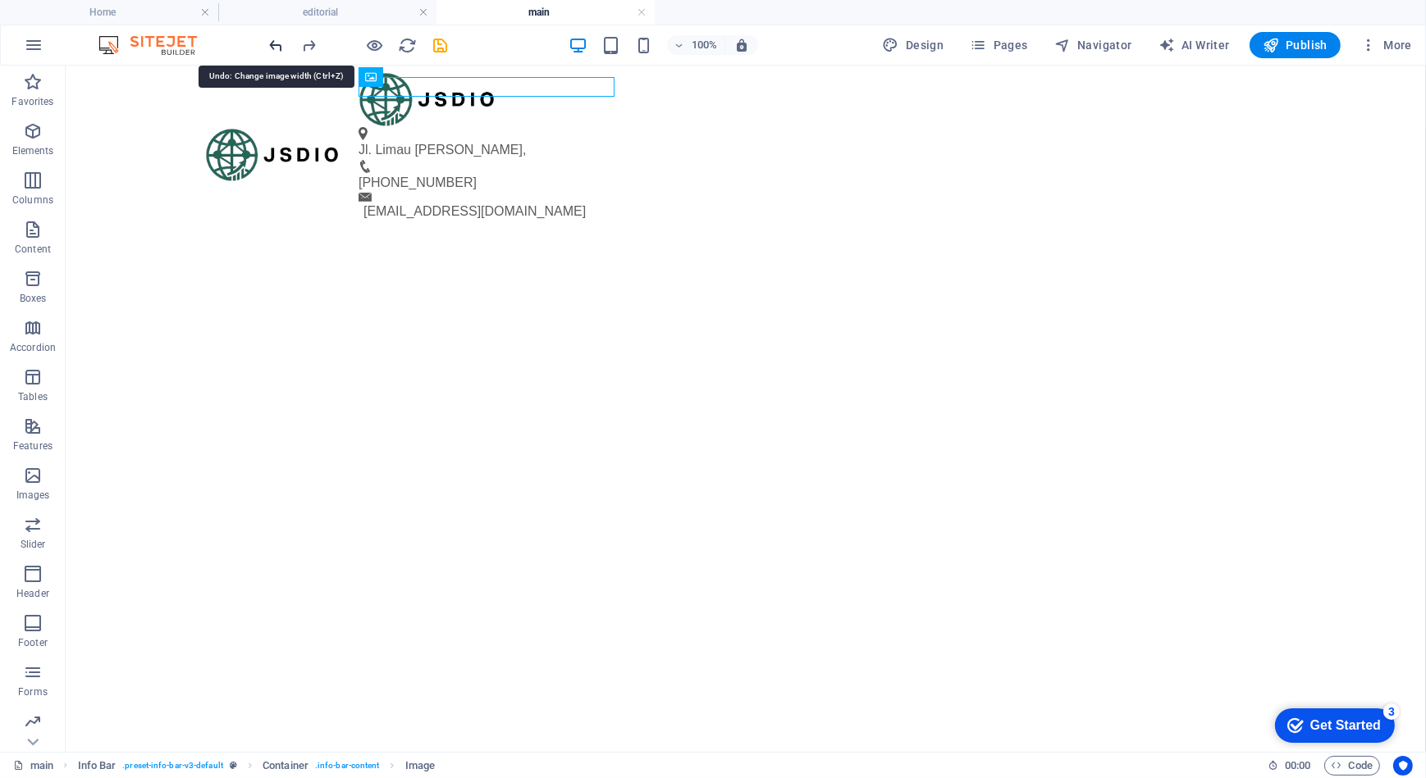
click at [277, 46] on icon "undo" at bounding box center [276, 45] width 19 height 19
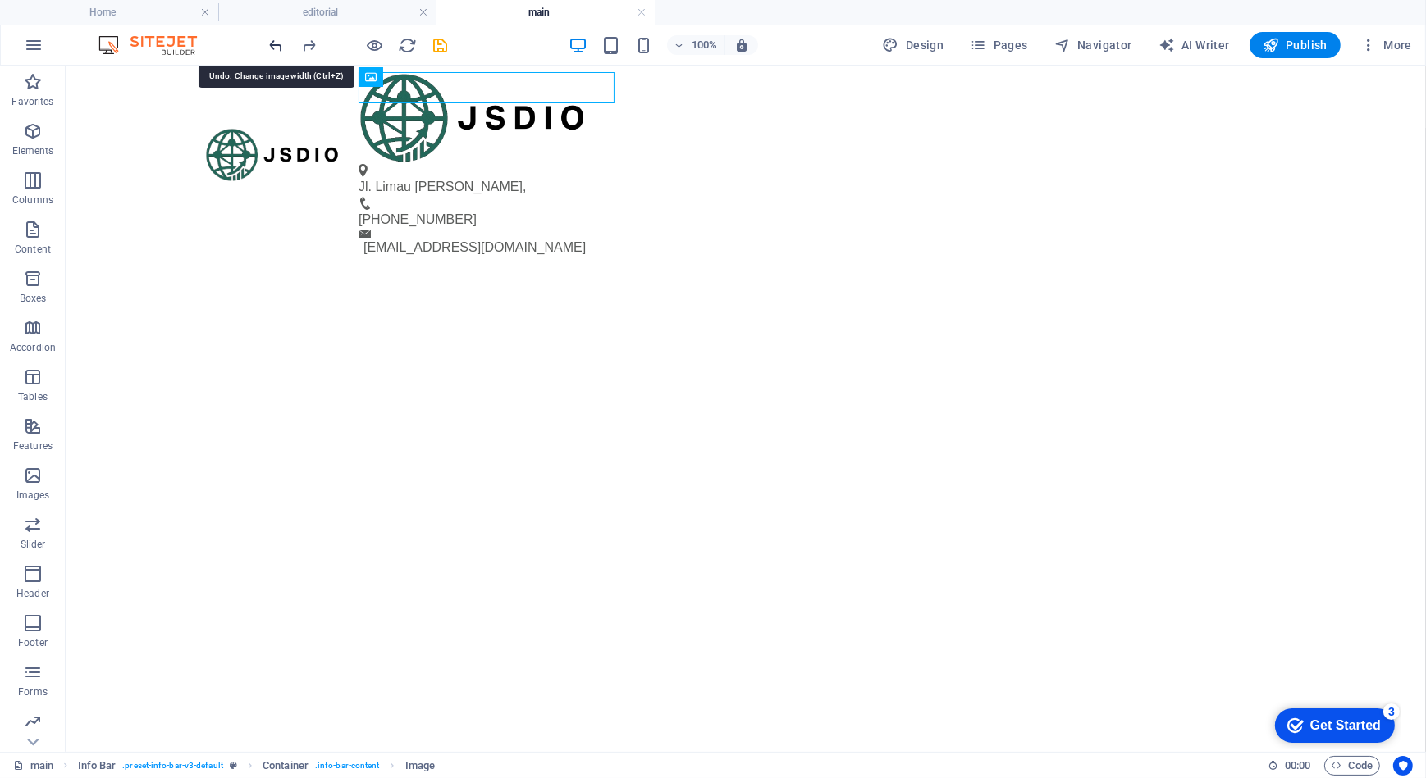
click at [276, 47] on icon "undo" at bounding box center [276, 45] width 19 height 19
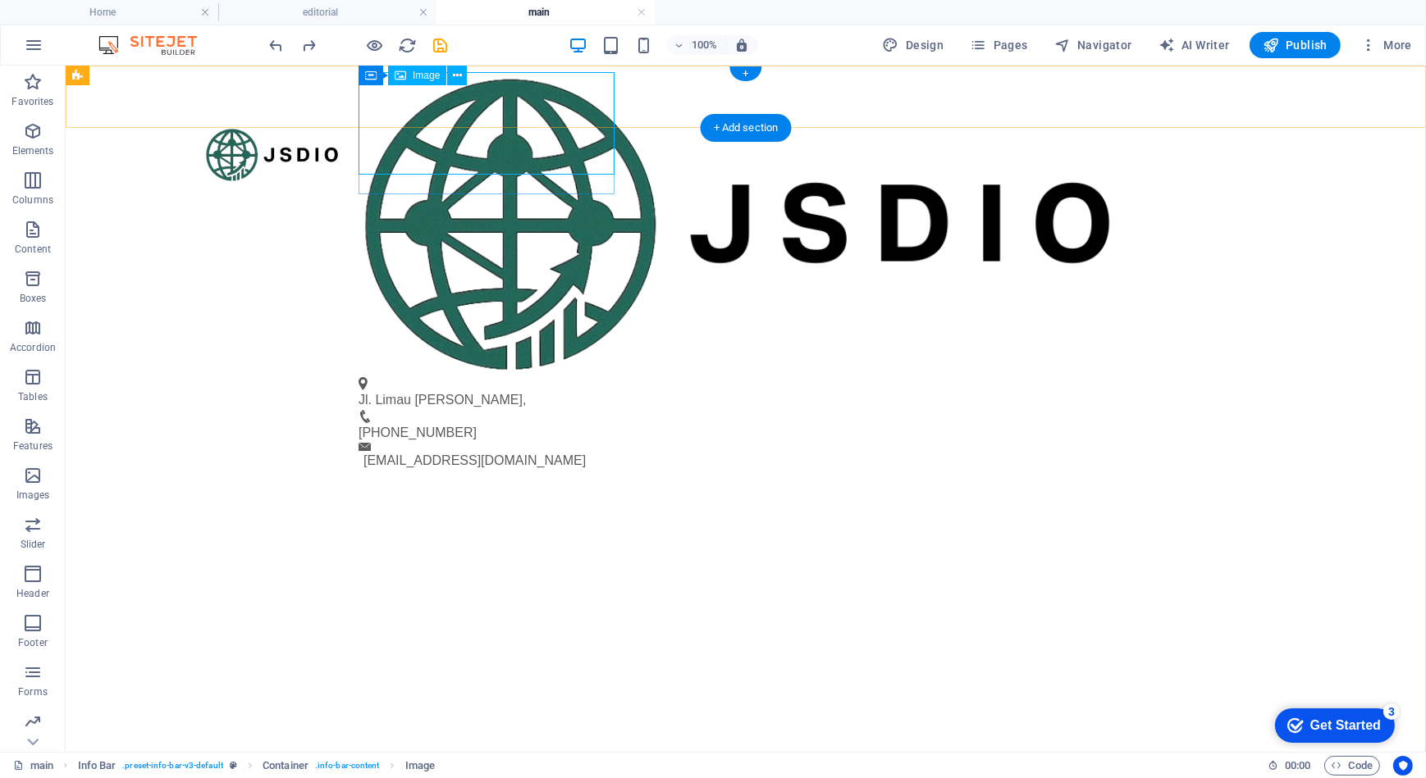
click at [441, 113] on figure at bounding box center [738, 223] width 761 height 305
select select "%"
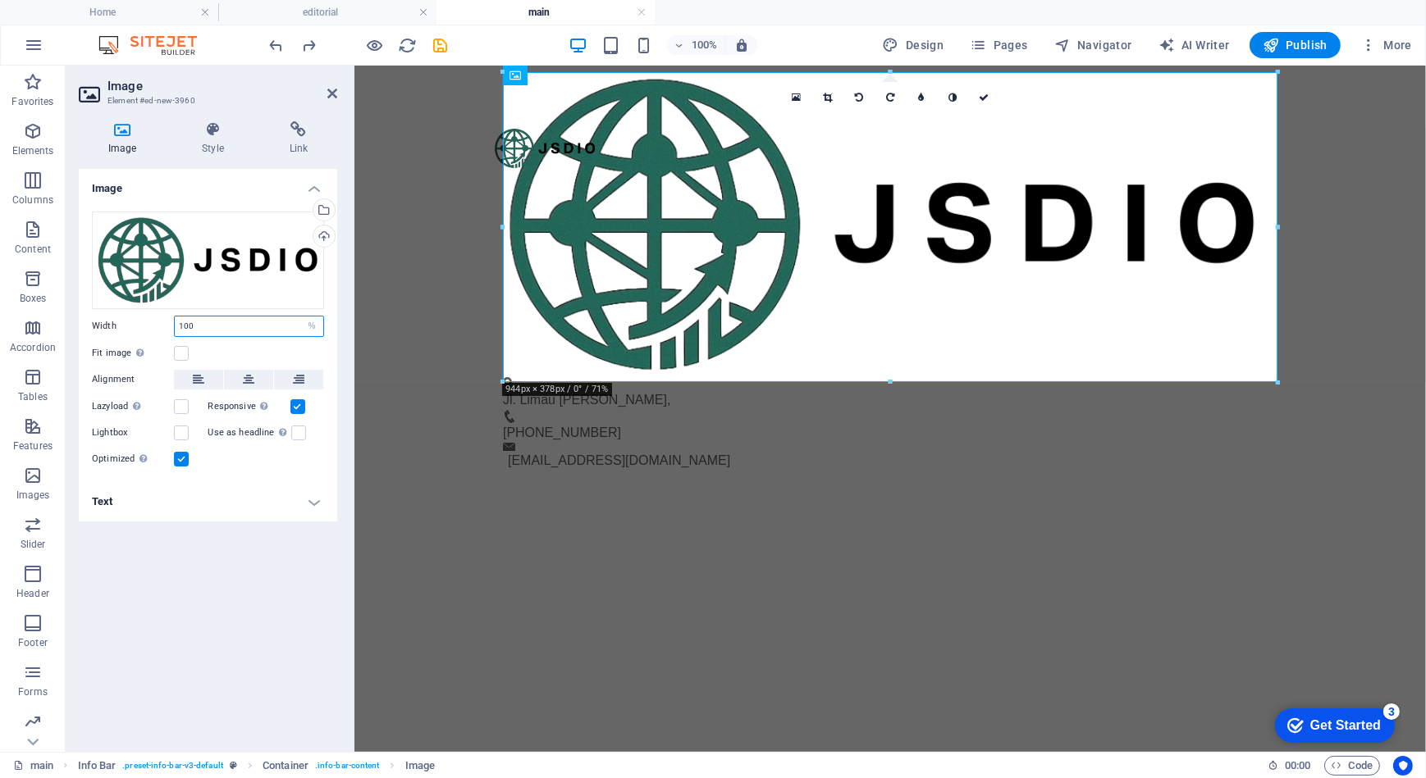
click at [207, 331] on input "100" at bounding box center [249, 327] width 148 height 20
click at [208, 331] on input "100" at bounding box center [249, 327] width 148 height 20
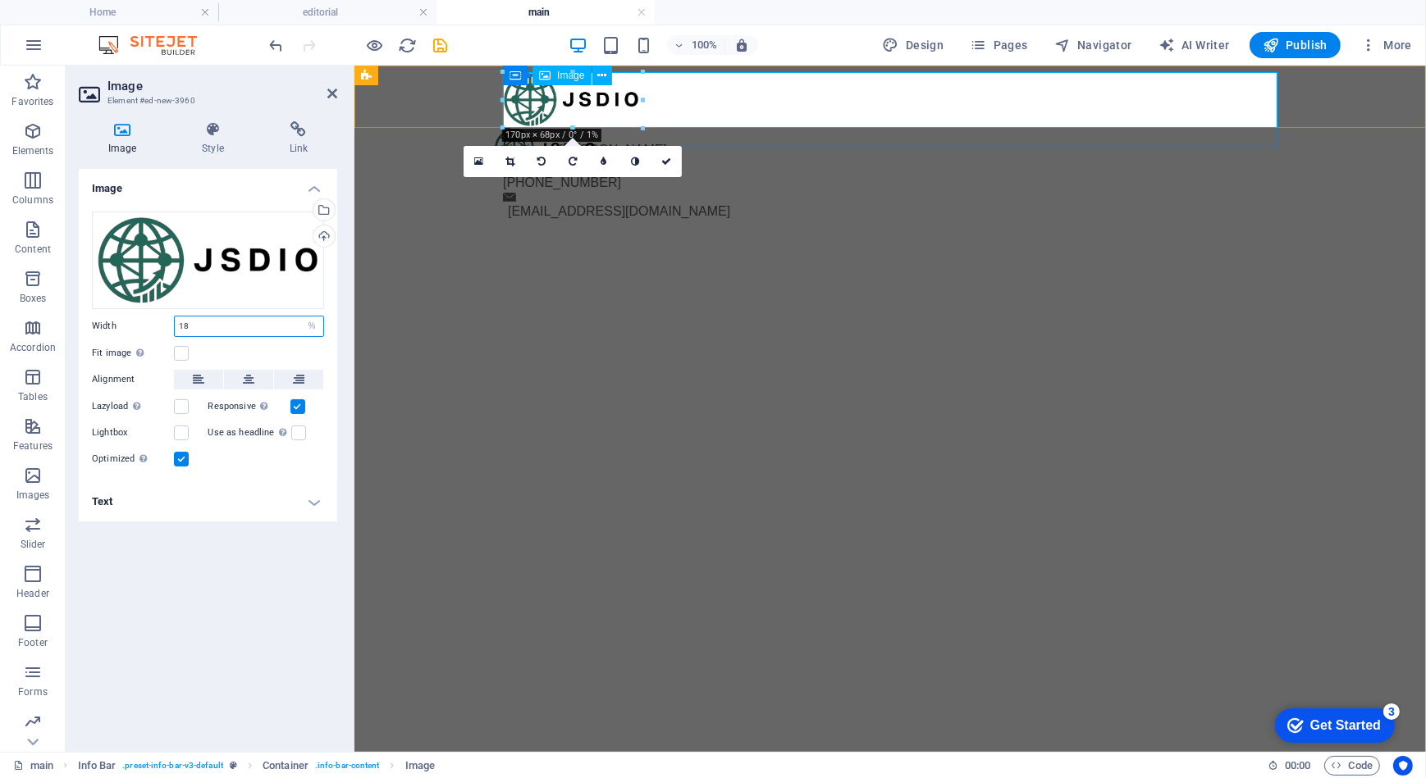
type input "18"
click at [557, 94] on figure at bounding box center [882, 98] width 761 height 55
click at [599, 77] on icon at bounding box center [601, 75] width 9 height 17
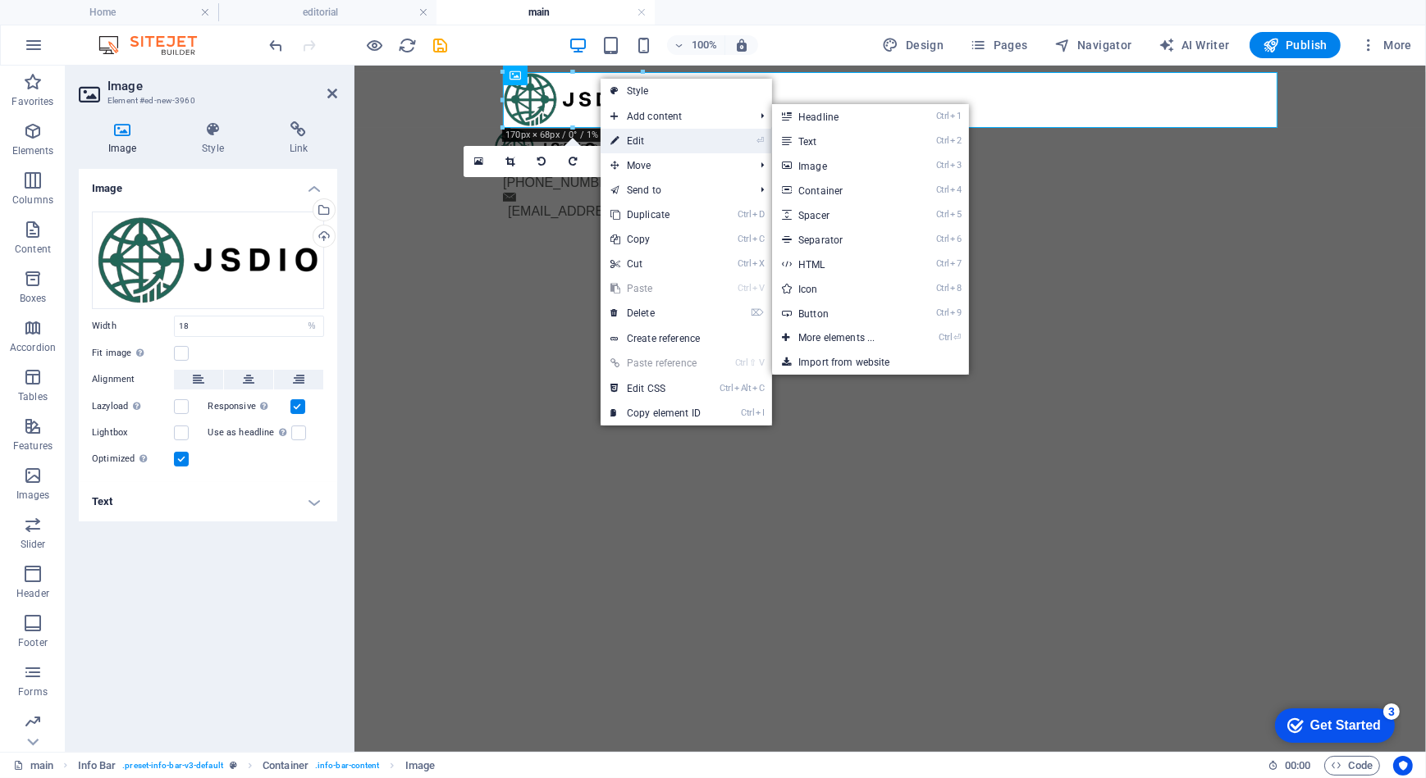
click at [622, 134] on link "⏎ Edit" at bounding box center [655, 141] width 110 height 25
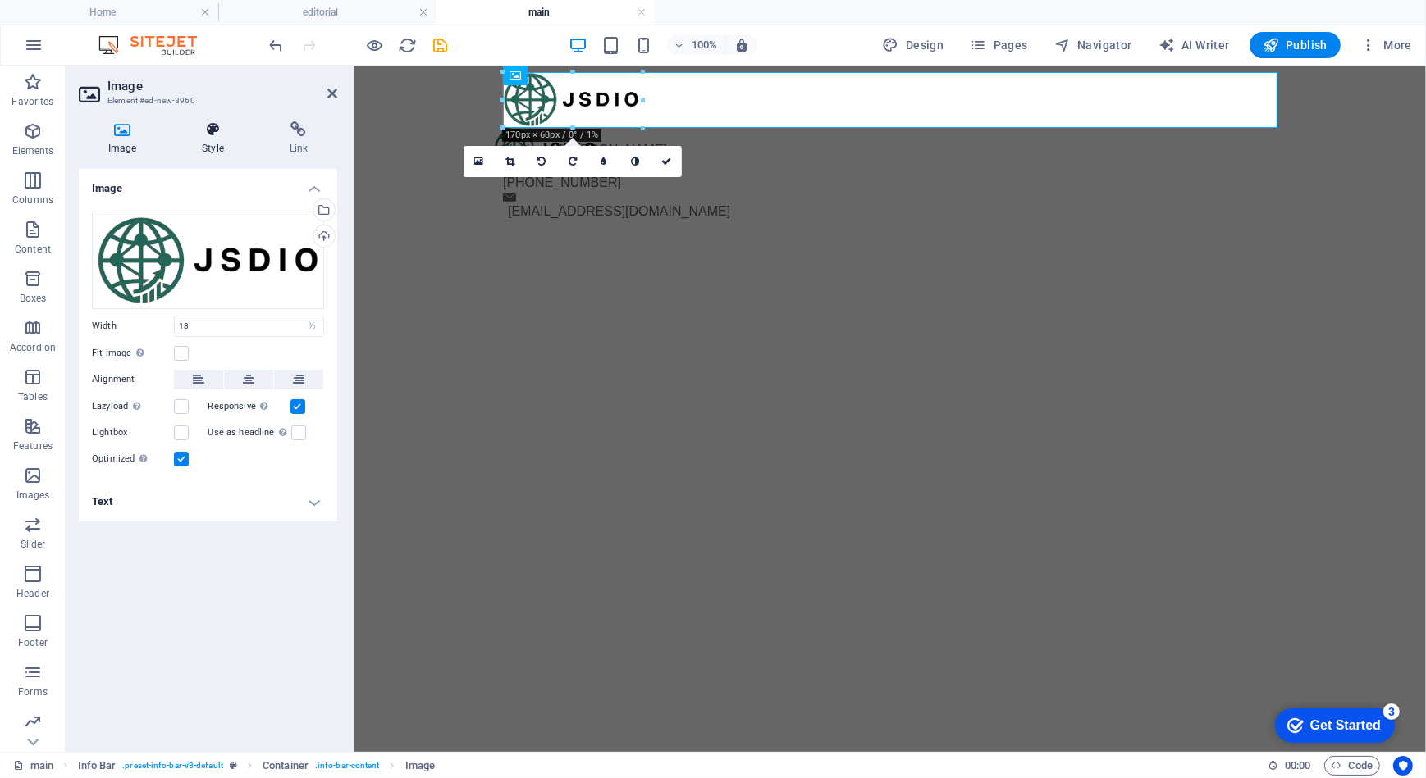
click at [215, 140] on h4 "Style" at bounding box center [215, 138] width 87 height 34
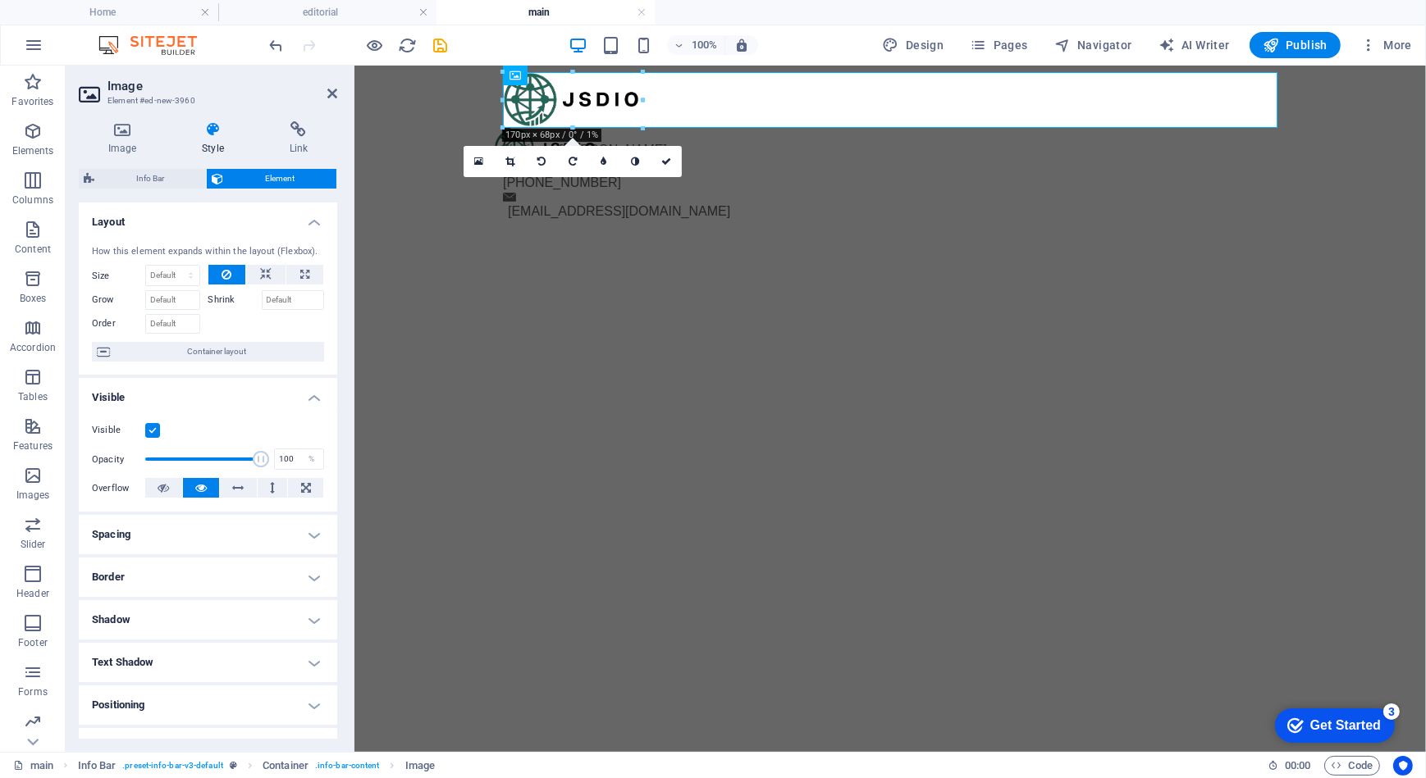
click at [226, 528] on h4 "Spacing" at bounding box center [208, 534] width 258 height 39
click at [187, 567] on select "Default auto px % rem vw vh Custom" at bounding box center [195, 569] width 75 height 20
select select "px"
click at [209, 559] on select "Default auto px % rem vw vh Custom" at bounding box center [195, 569] width 75 height 20
type input "0"
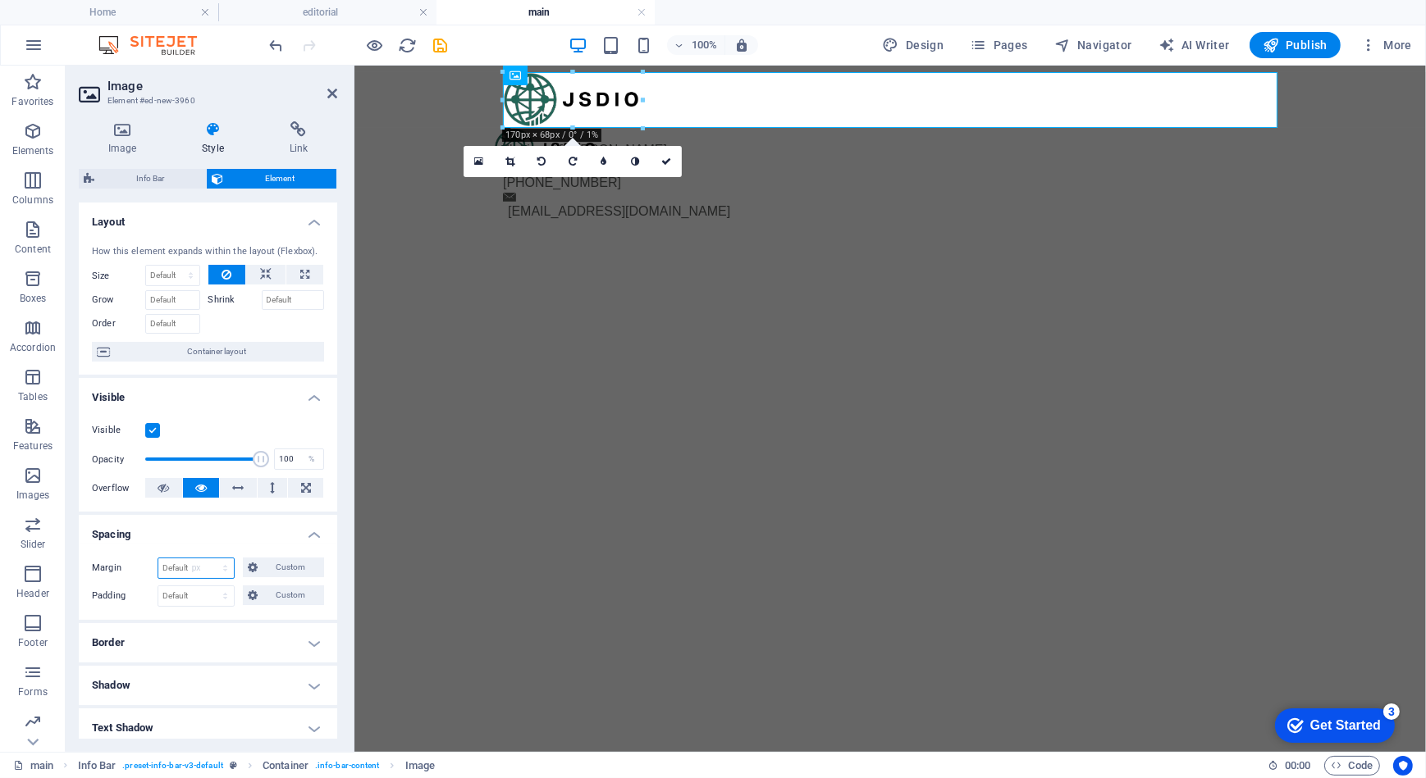
type input "0"
select select "px"
type input "0"
select select "px"
type input "0"
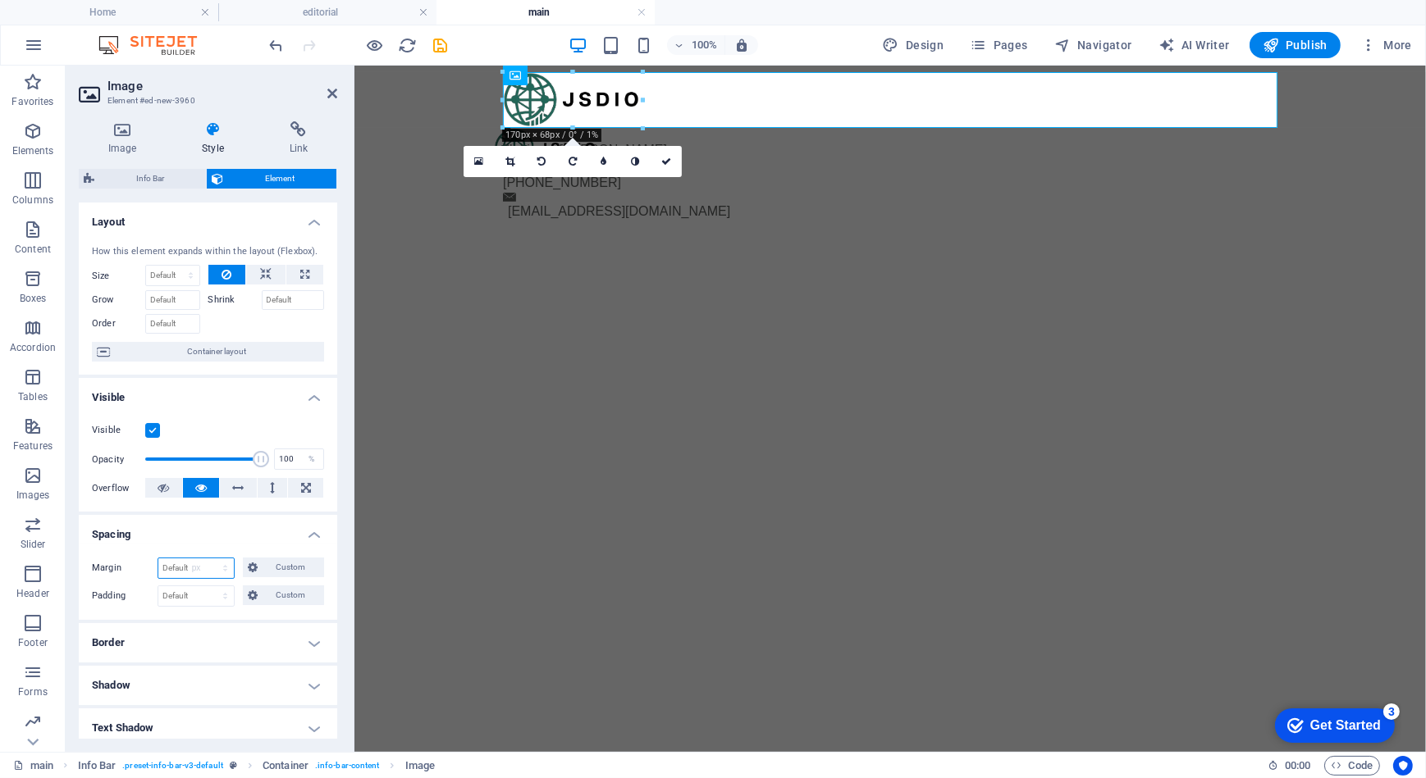
select select "px"
type input "0"
select select "px"
click at [262, 562] on span "Custom" at bounding box center [290, 568] width 57 height 20
click at [126, 608] on input "0" at bounding box center [137, 610] width 56 height 20
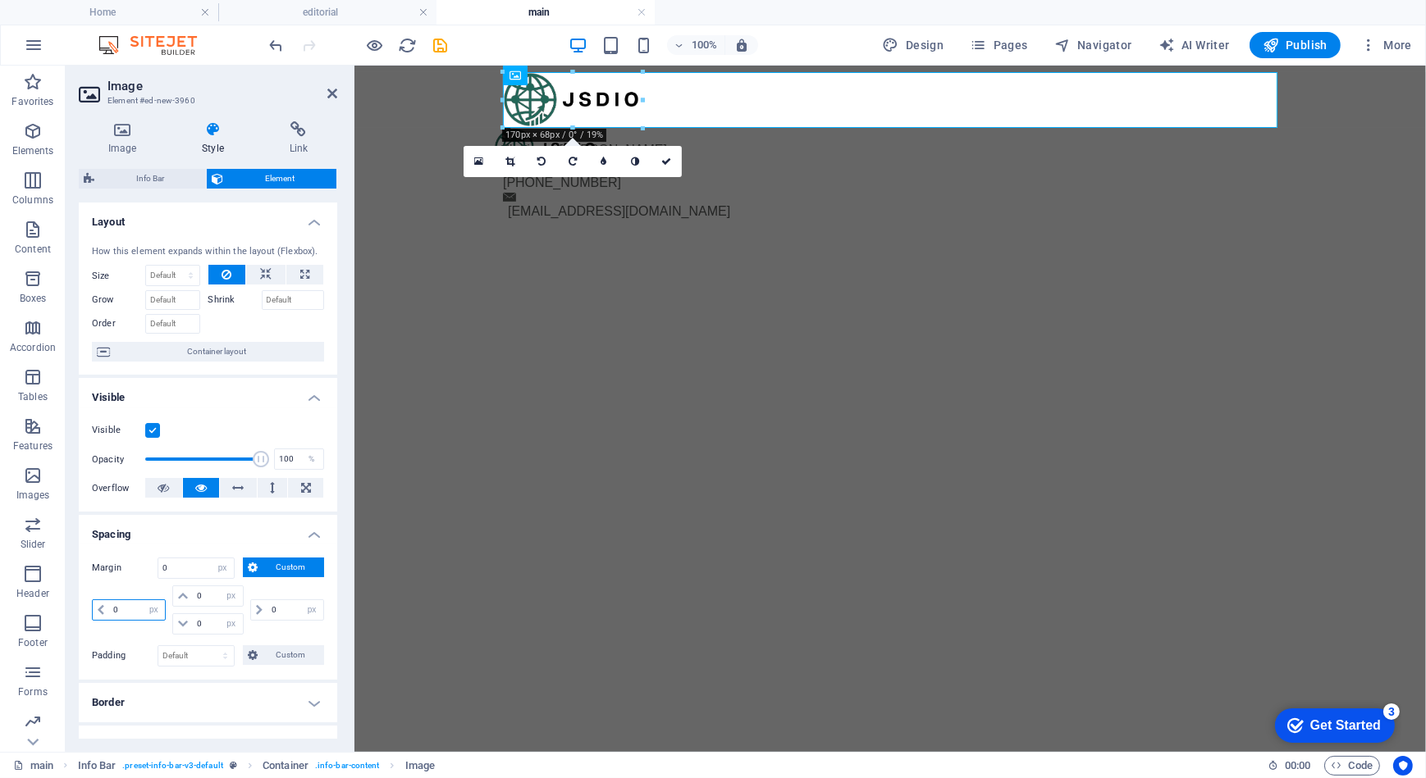
click at [126, 608] on input "0" at bounding box center [137, 610] width 56 height 20
click at [127, 609] on input "0" at bounding box center [137, 610] width 56 height 20
type input "170"
select select "DISABLED_OPTION_VALUE"
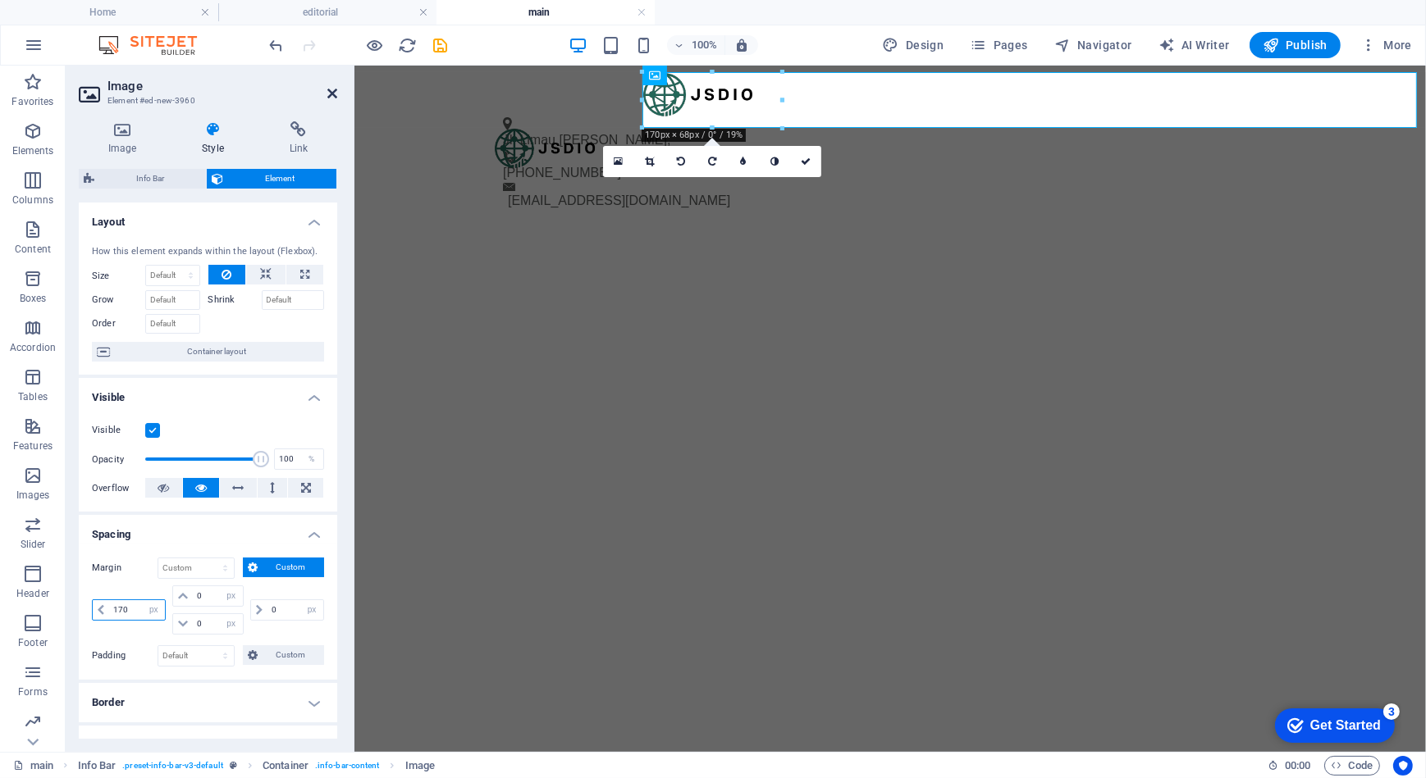
type input "170"
click at [327, 91] on icon at bounding box center [332, 93] width 10 height 13
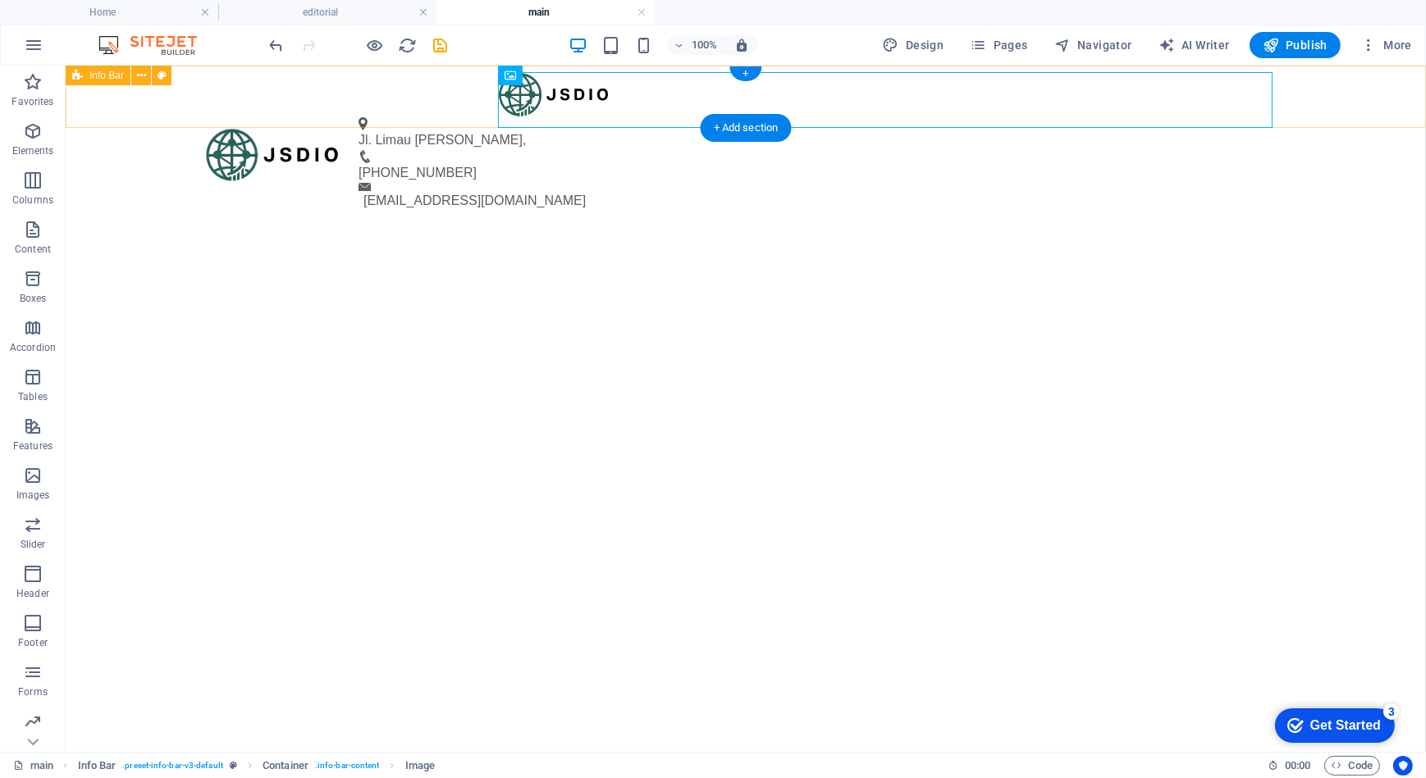
click at [272, 106] on div "Jl. [PERSON_NAME] , [PHONE_NUMBER] [EMAIL_ADDRESS][DOMAIN_NAME]" at bounding box center [745, 96] width 1360 height 62
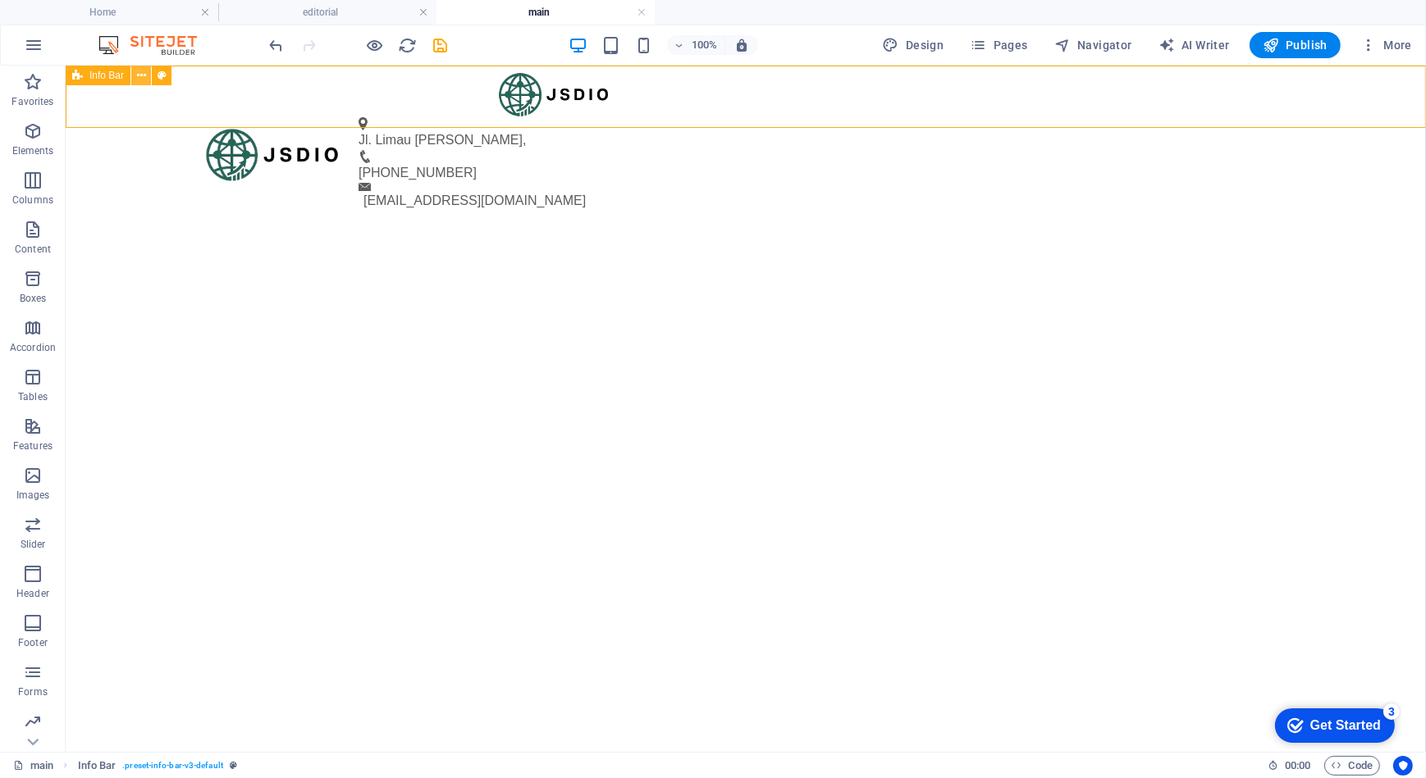
click at [137, 71] on icon at bounding box center [141, 75] width 9 height 17
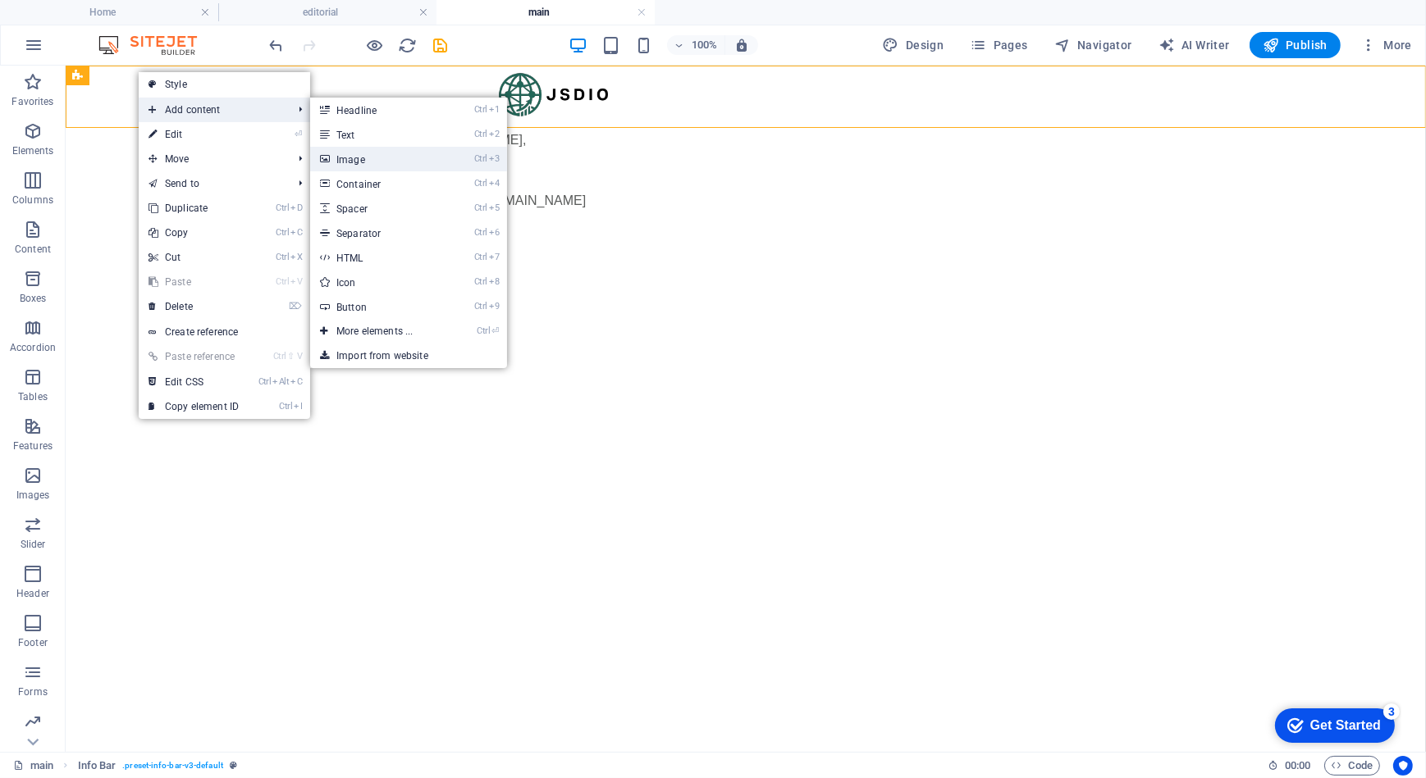
click at [377, 162] on link "Ctrl 3 Image" at bounding box center [377, 159] width 135 height 25
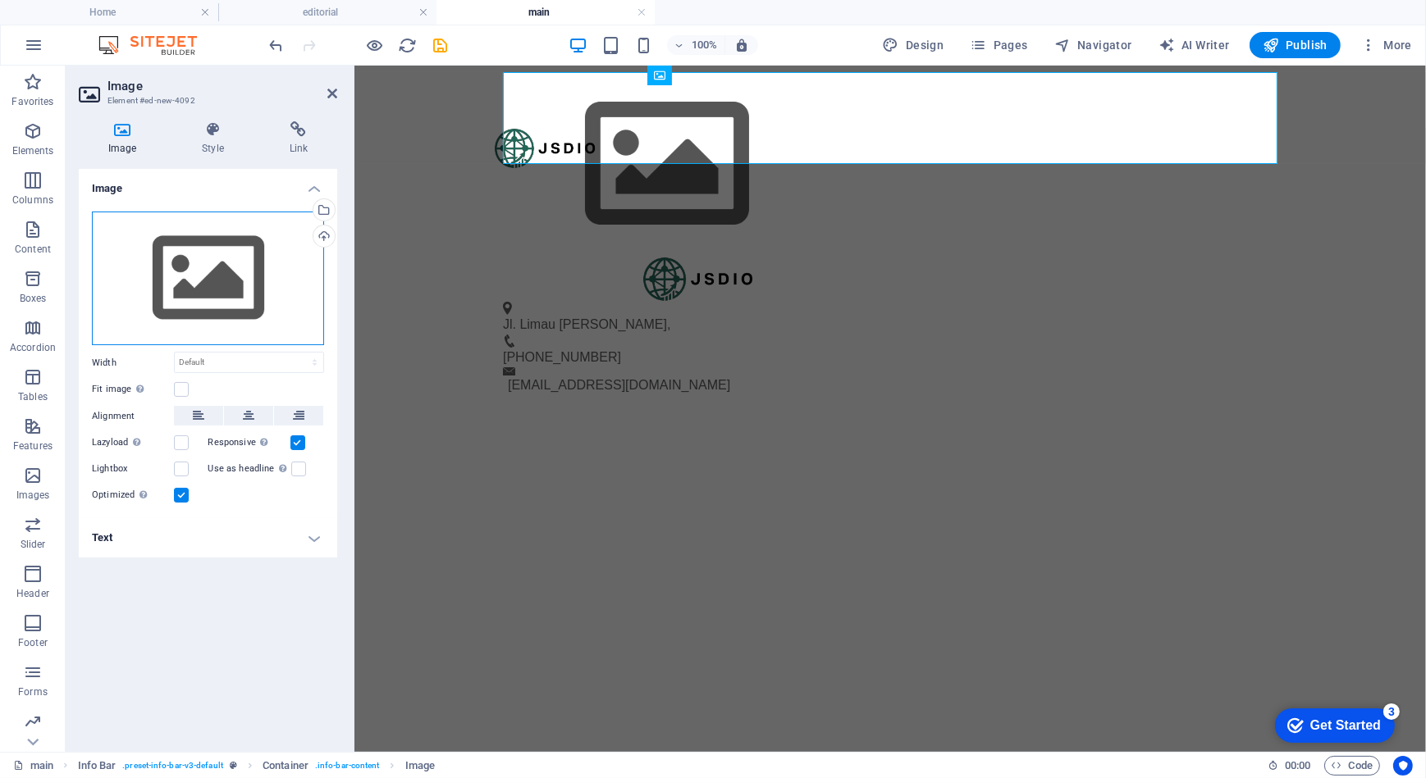
click at [218, 307] on div "Drag files here, click to choose files or select files from Files or our free s…" at bounding box center [208, 279] width 232 height 135
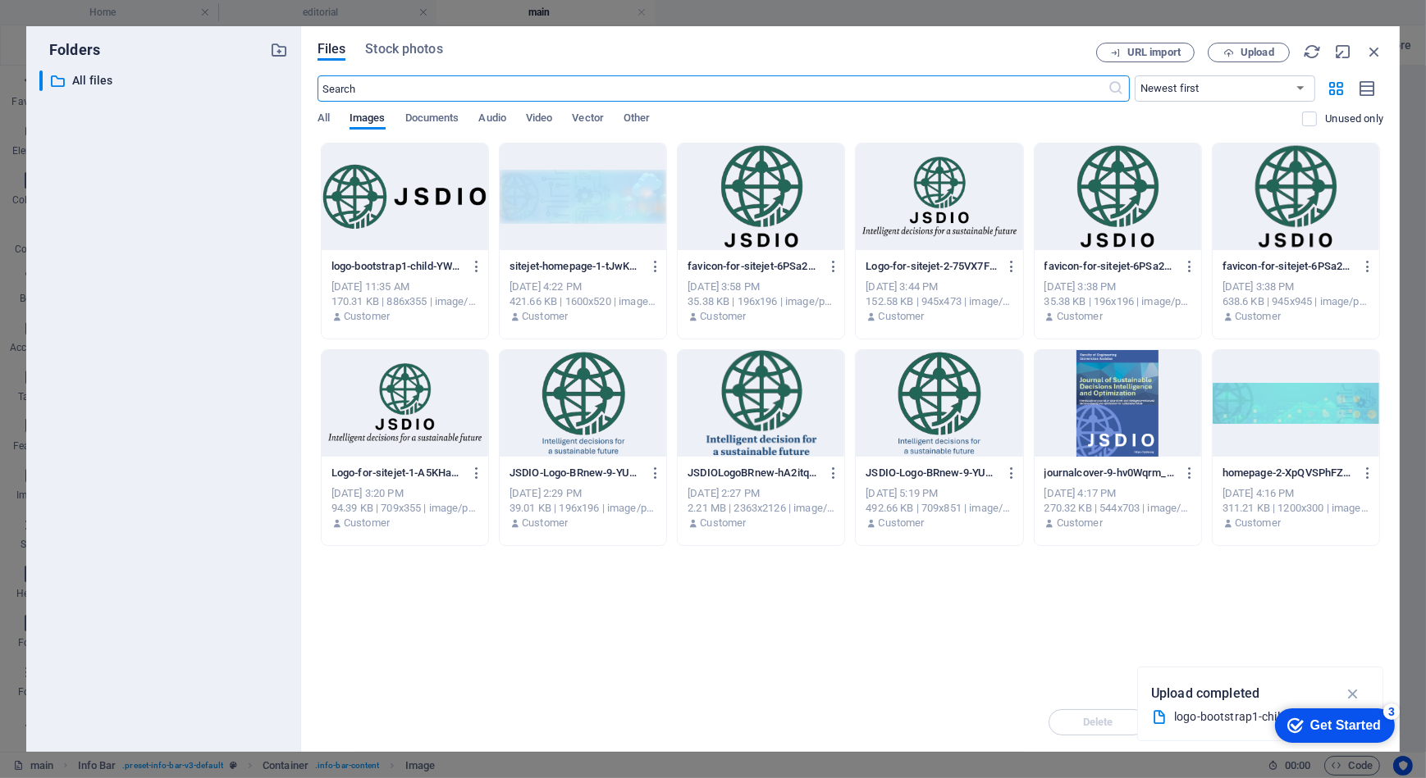
click at [363, 221] on div at bounding box center [405, 197] width 167 height 107
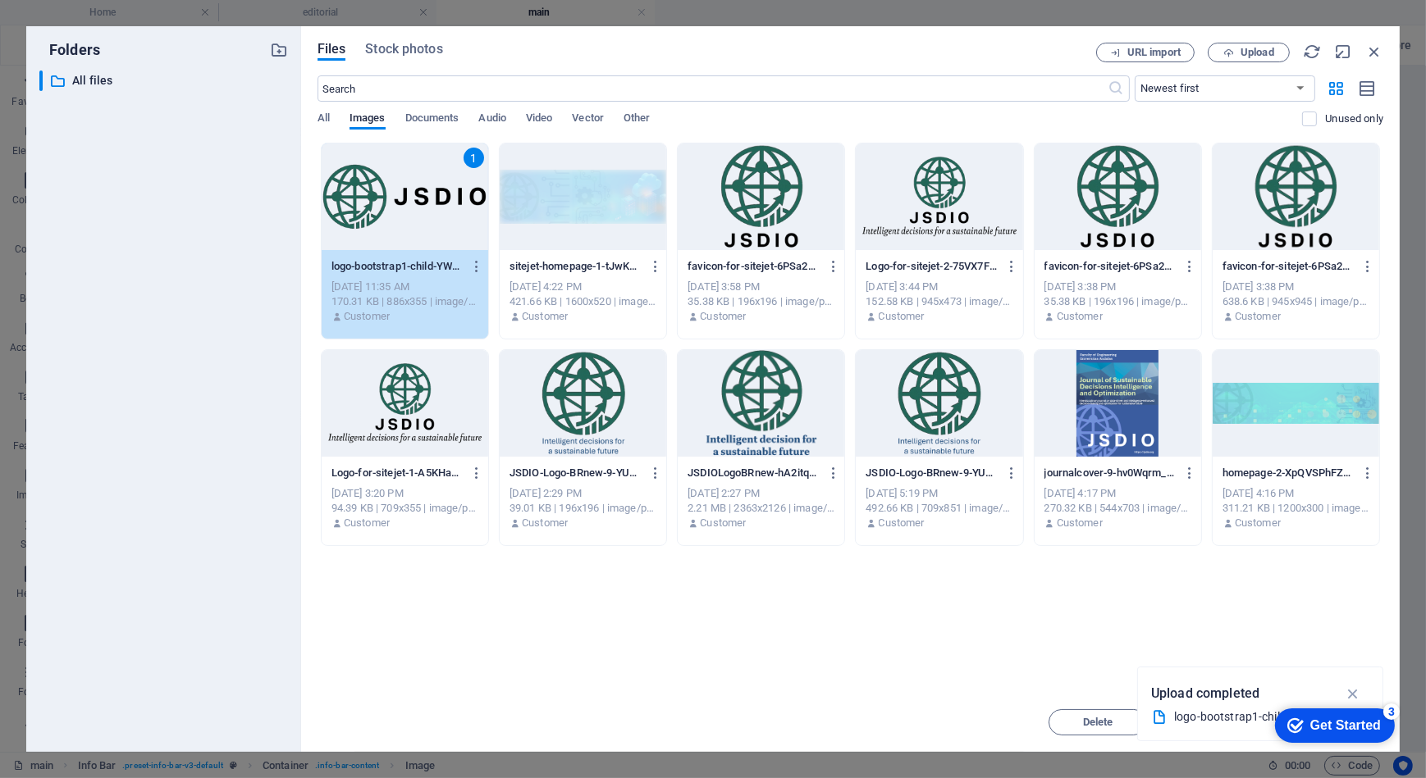
click at [363, 221] on div "1" at bounding box center [405, 197] width 167 height 107
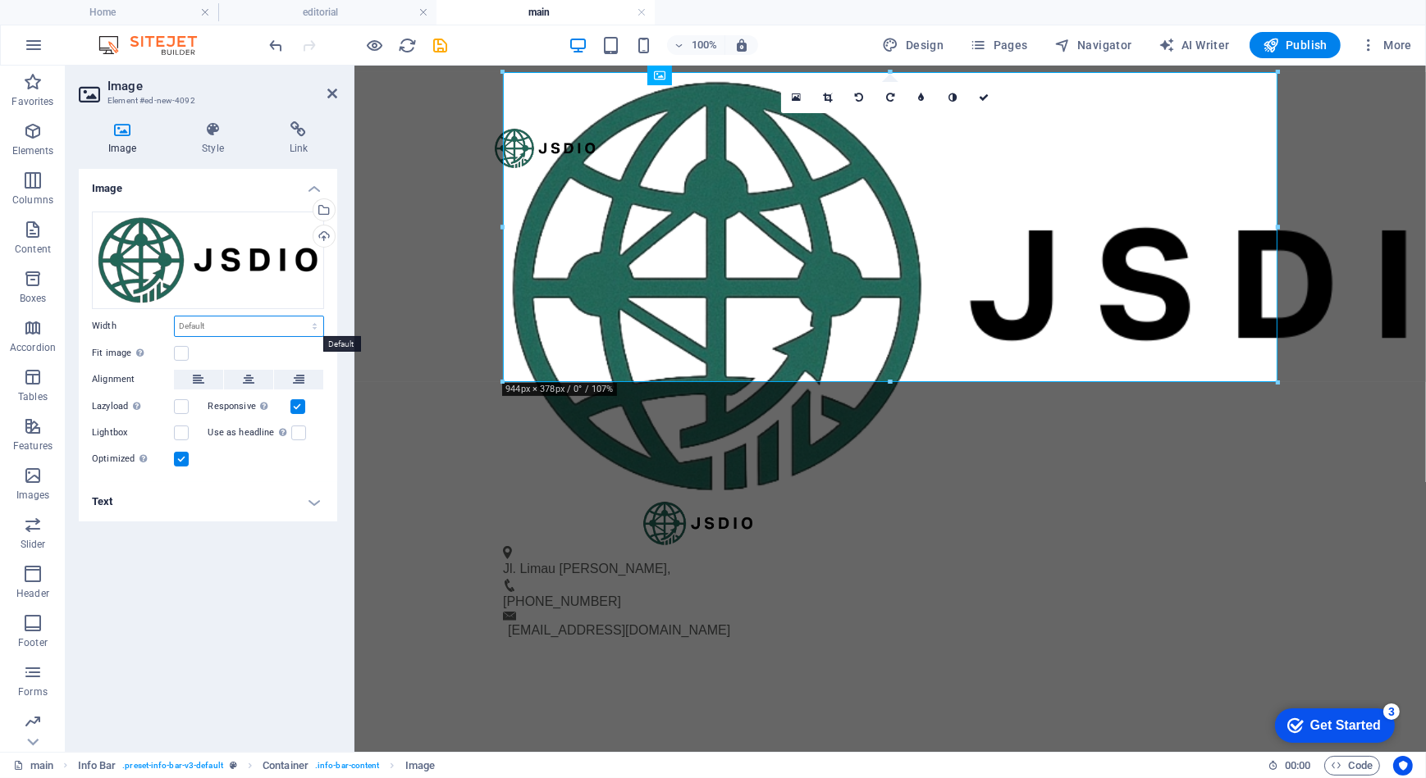
click at [222, 331] on select "Default auto px rem % em vh vw" at bounding box center [249, 327] width 148 height 20
select select "%"
click at [300, 317] on select "Default auto px rem % em vh vw" at bounding box center [249, 327] width 148 height 20
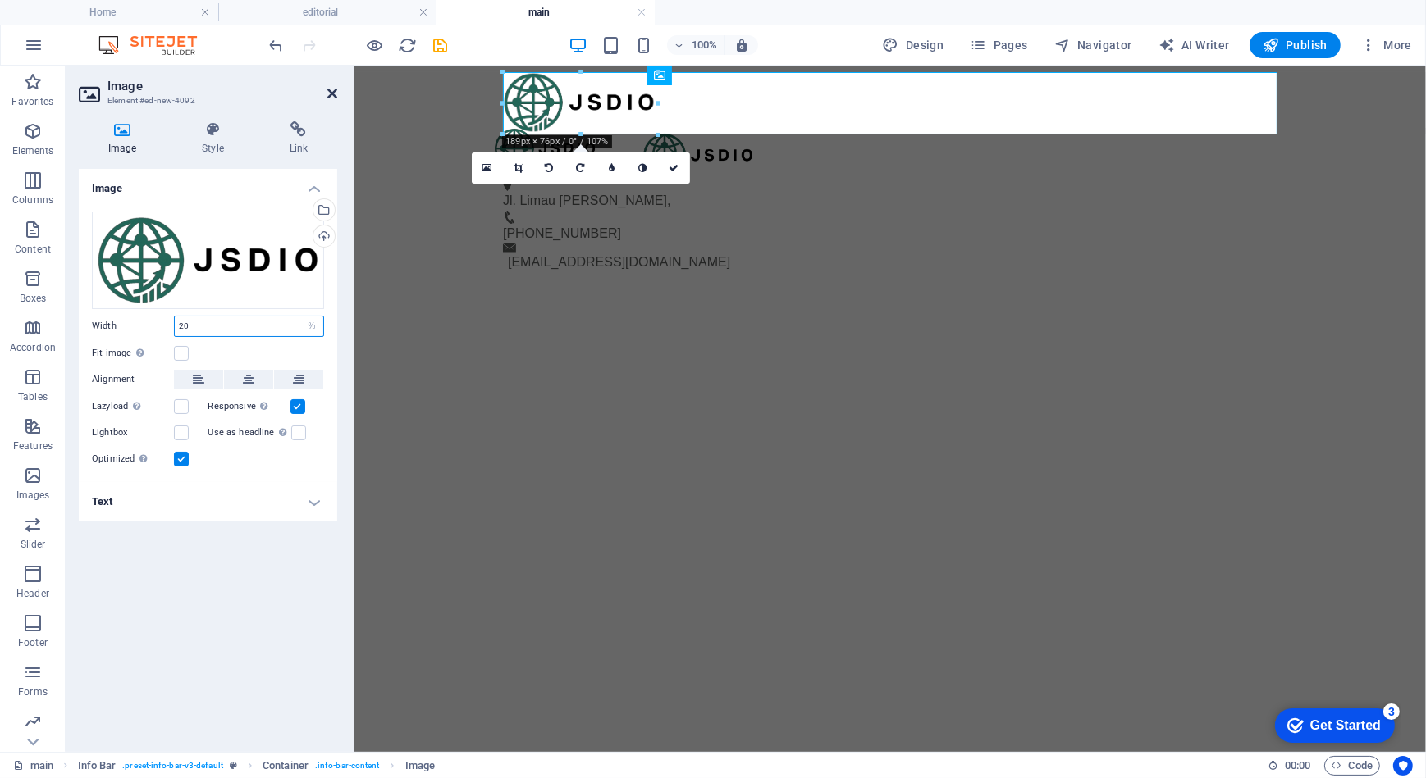
type input "20"
click at [331, 91] on icon at bounding box center [332, 93] width 10 height 13
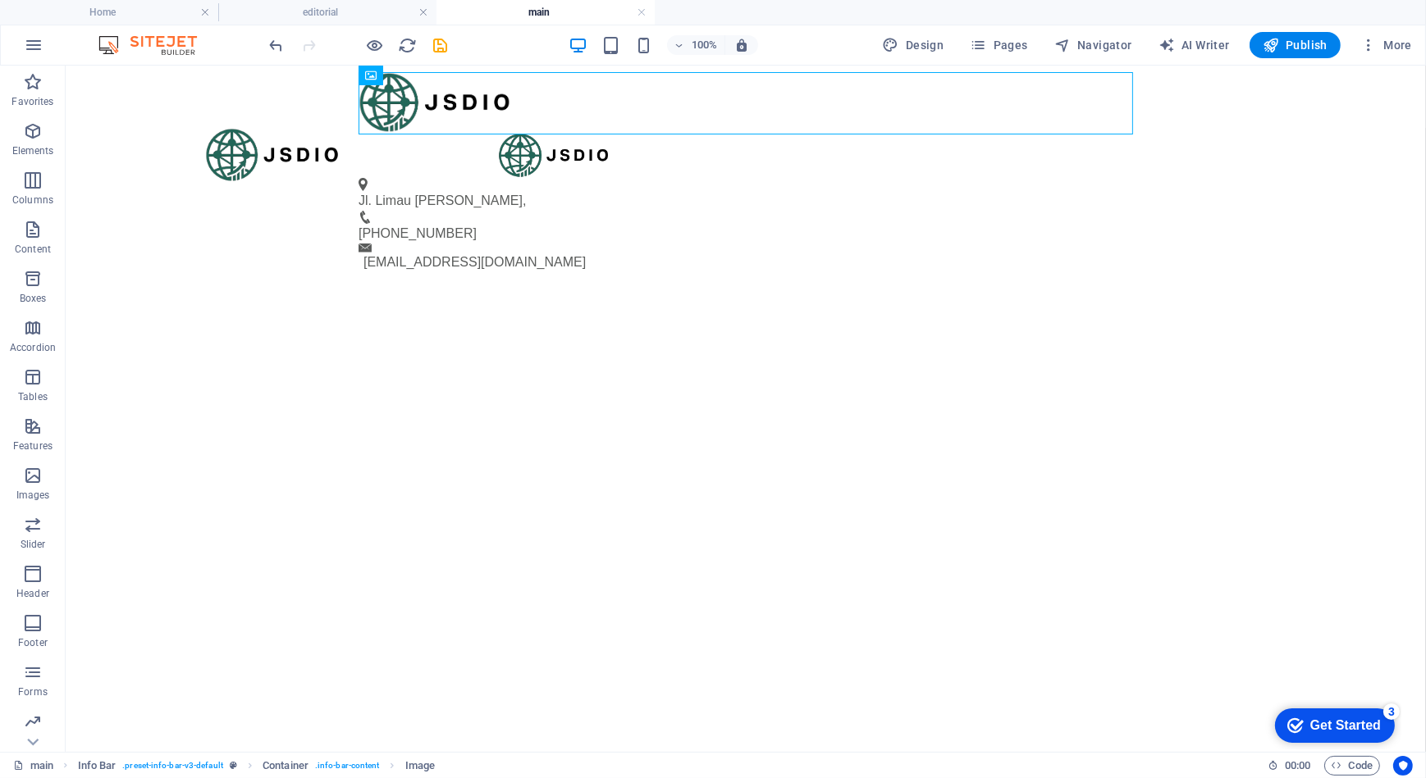
click at [446, 181] on html "Skip to main content Jl. [PERSON_NAME] , [PHONE_NUMBER] [EMAIL_ADDRESS][DOMAIN_…" at bounding box center [745, 123] width 1360 height 116
click at [454, 75] on icon at bounding box center [457, 75] width 9 height 17
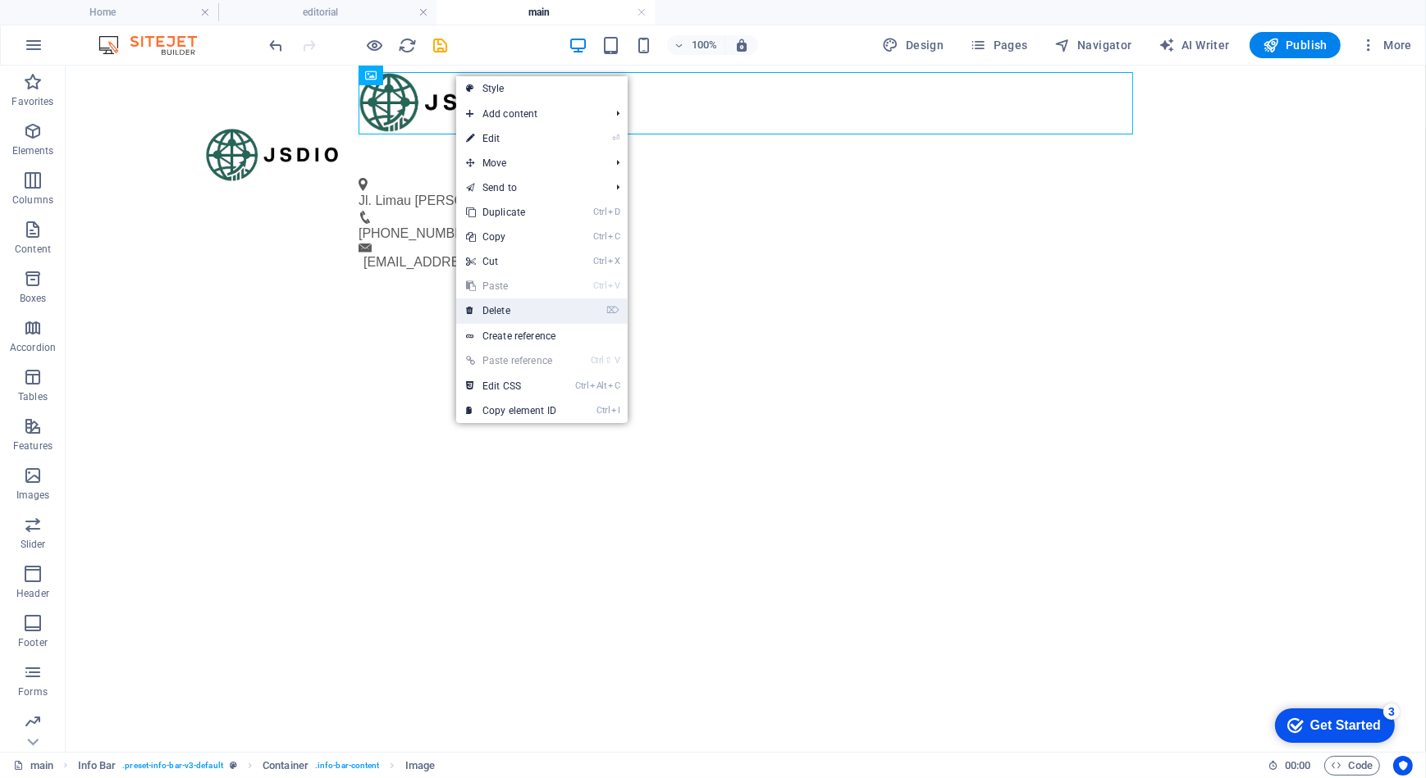
click at [484, 303] on link "⌦ Delete" at bounding box center [511, 311] width 110 height 25
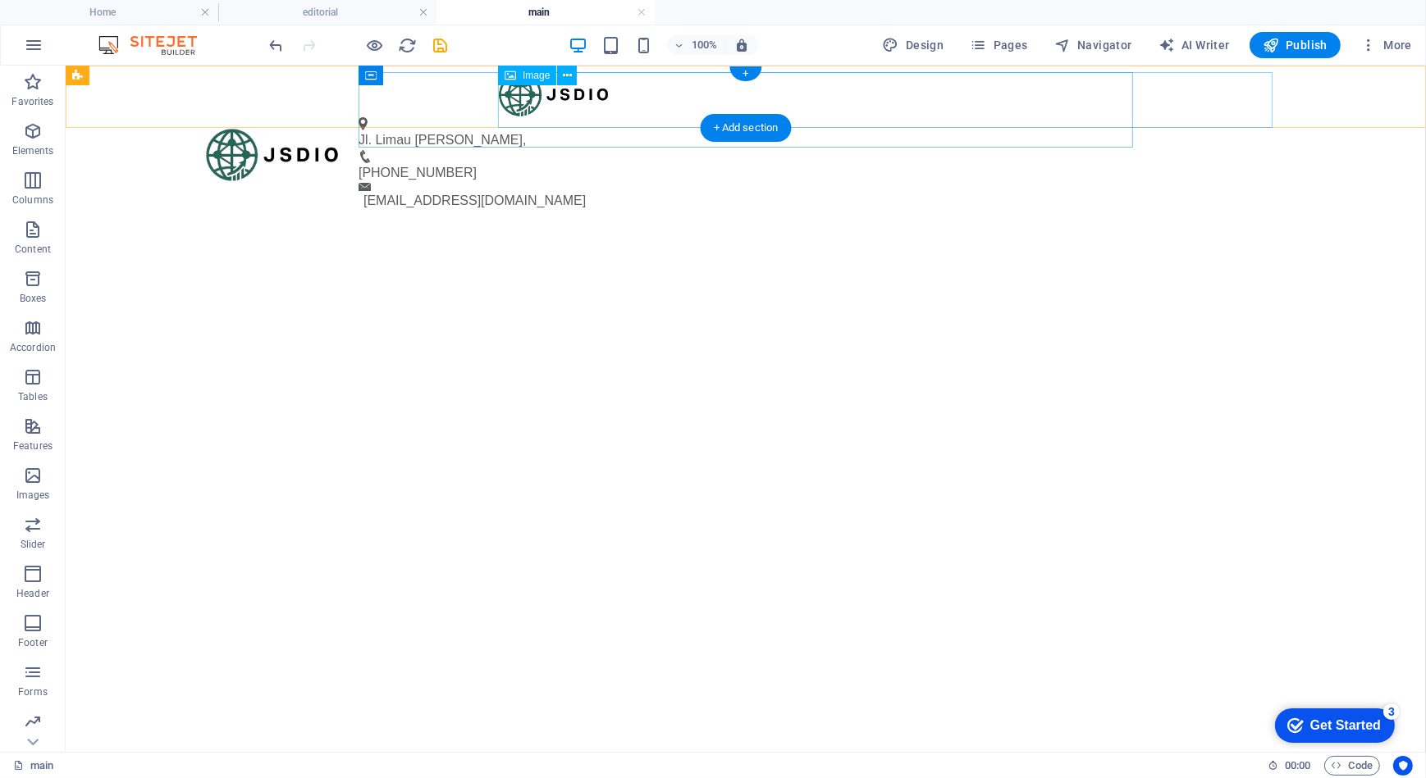
click at [553, 91] on figure at bounding box center [808, 93] width 622 height 45
click at [560, 70] on button at bounding box center [567, 76] width 20 height 20
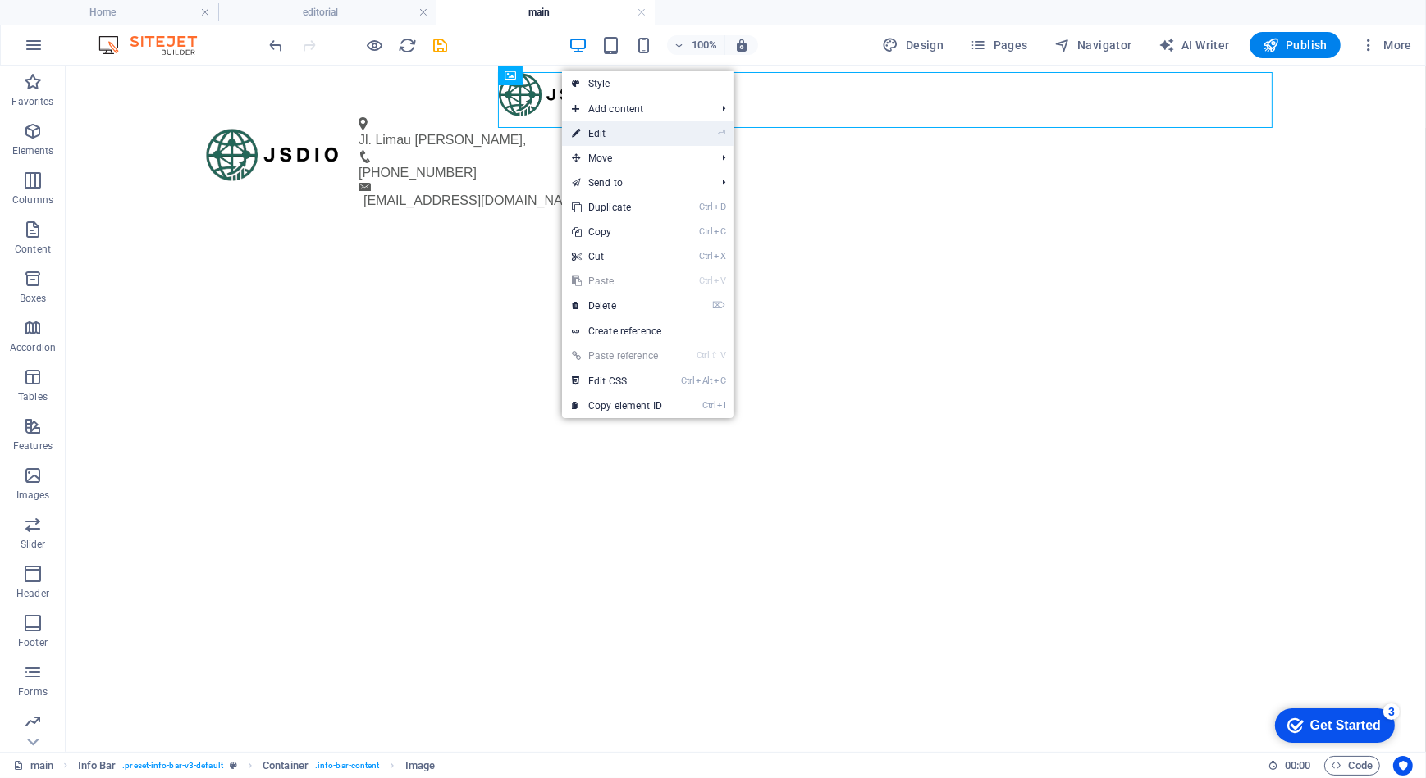
click at [582, 134] on link "⏎ Edit" at bounding box center [617, 133] width 110 height 25
select select "px"
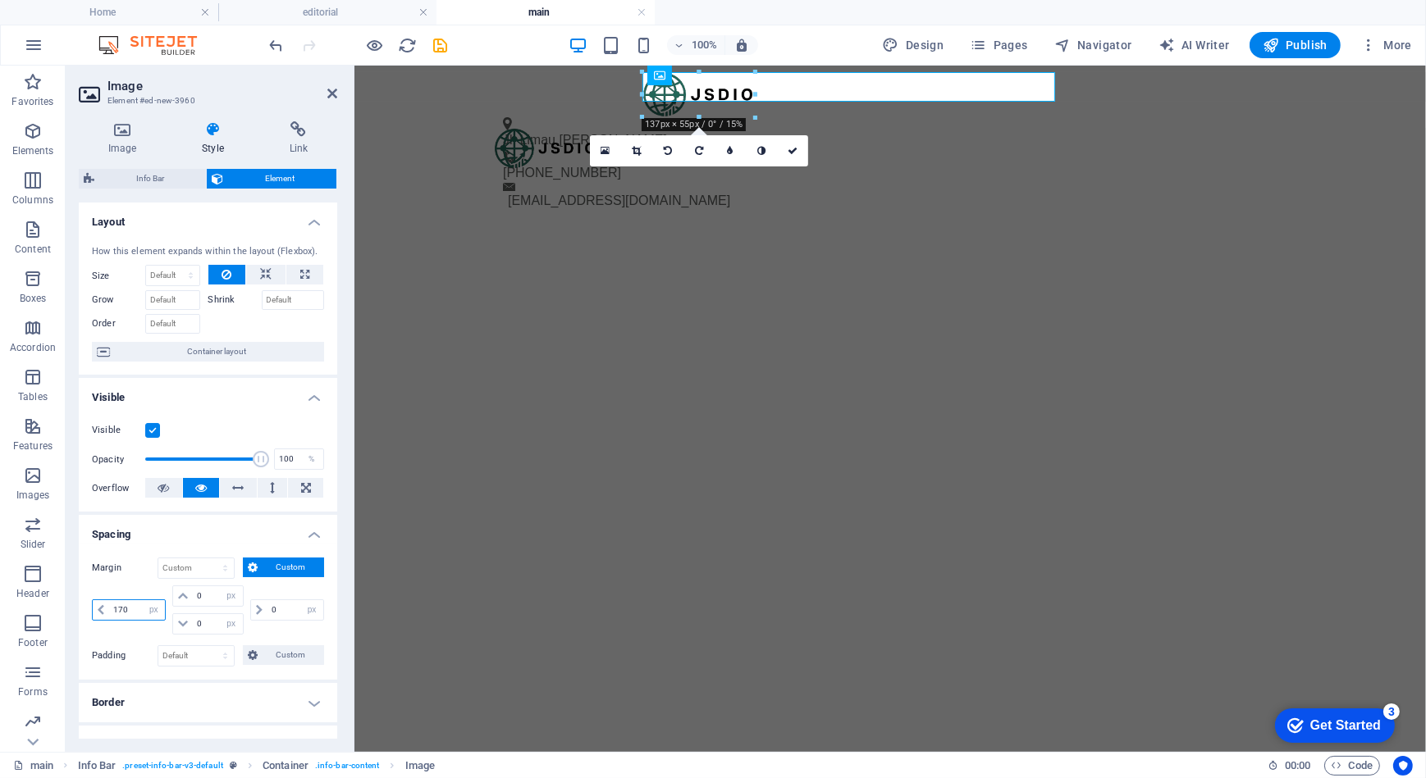
drag, startPoint x: 131, startPoint y: 605, endPoint x: 94, endPoint y: 605, distance: 36.9
click at [94, 605] on div "170 auto px % rem vw vh" at bounding box center [129, 610] width 74 height 21
type input "0"
select select "px"
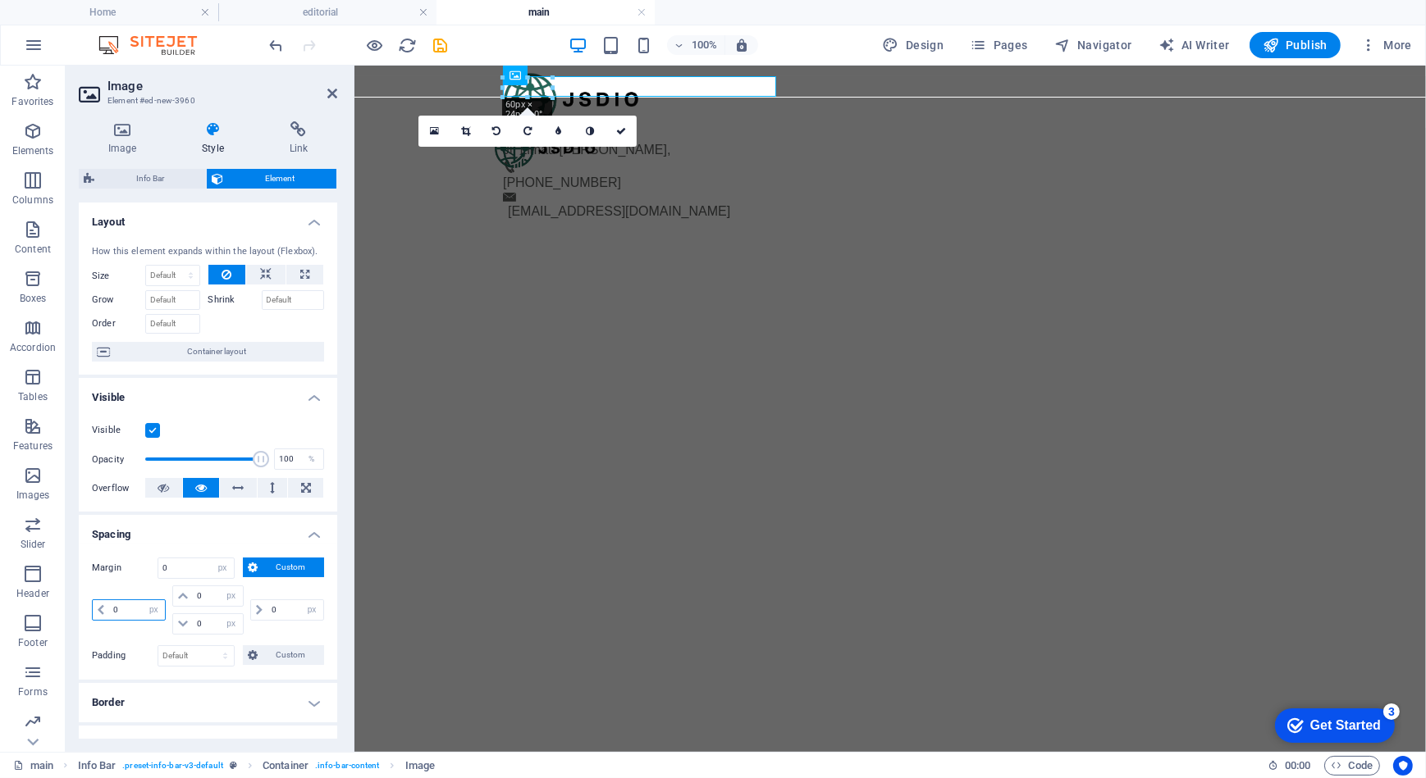
type input "0"
click at [623, 168] on html "Skip to main content Jl. [PERSON_NAME] , [PHONE_NUMBER] [EMAIL_ADDRESS][DOMAIN_…" at bounding box center [889, 116] width 1071 height 103
click at [123, 142] on h4 "Image" at bounding box center [126, 138] width 94 height 34
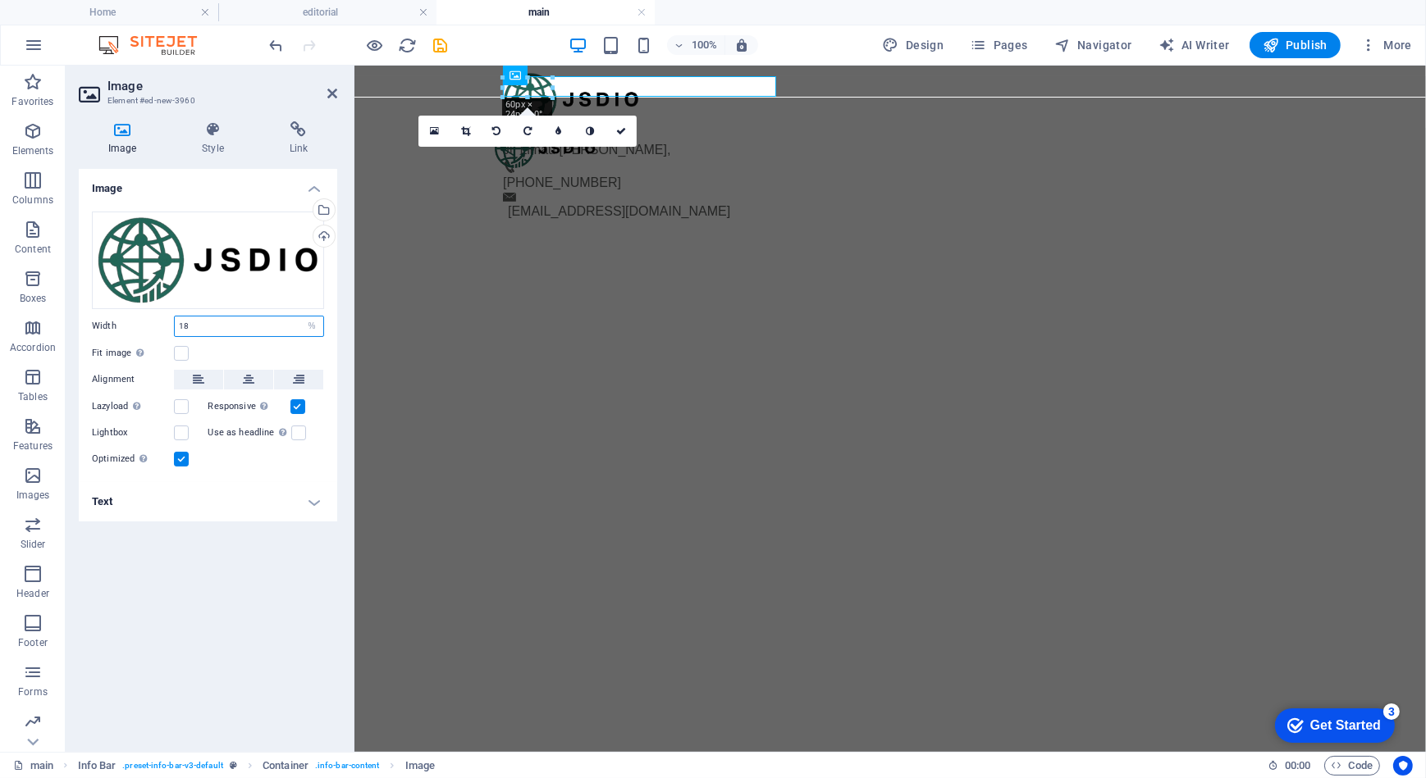
click at [202, 331] on input "18" at bounding box center [249, 327] width 148 height 20
drag, startPoint x: 214, startPoint y: 331, endPoint x: 172, endPoint y: 324, distance: 42.5
click at [172, 324] on div "Width 18 Default auto px rem % em vh vw" at bounding box center [208, 326] width 232 height 21
type input "2"
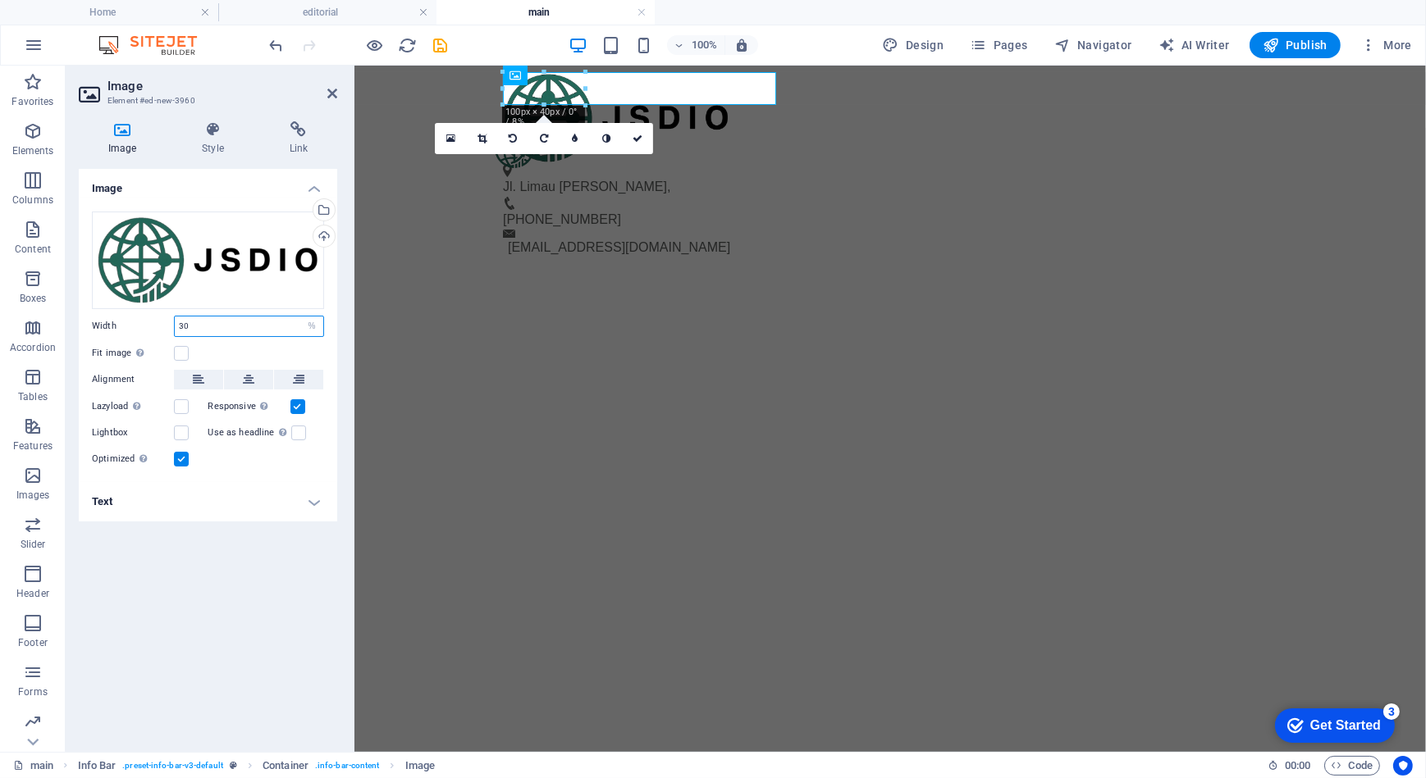
type input "3"
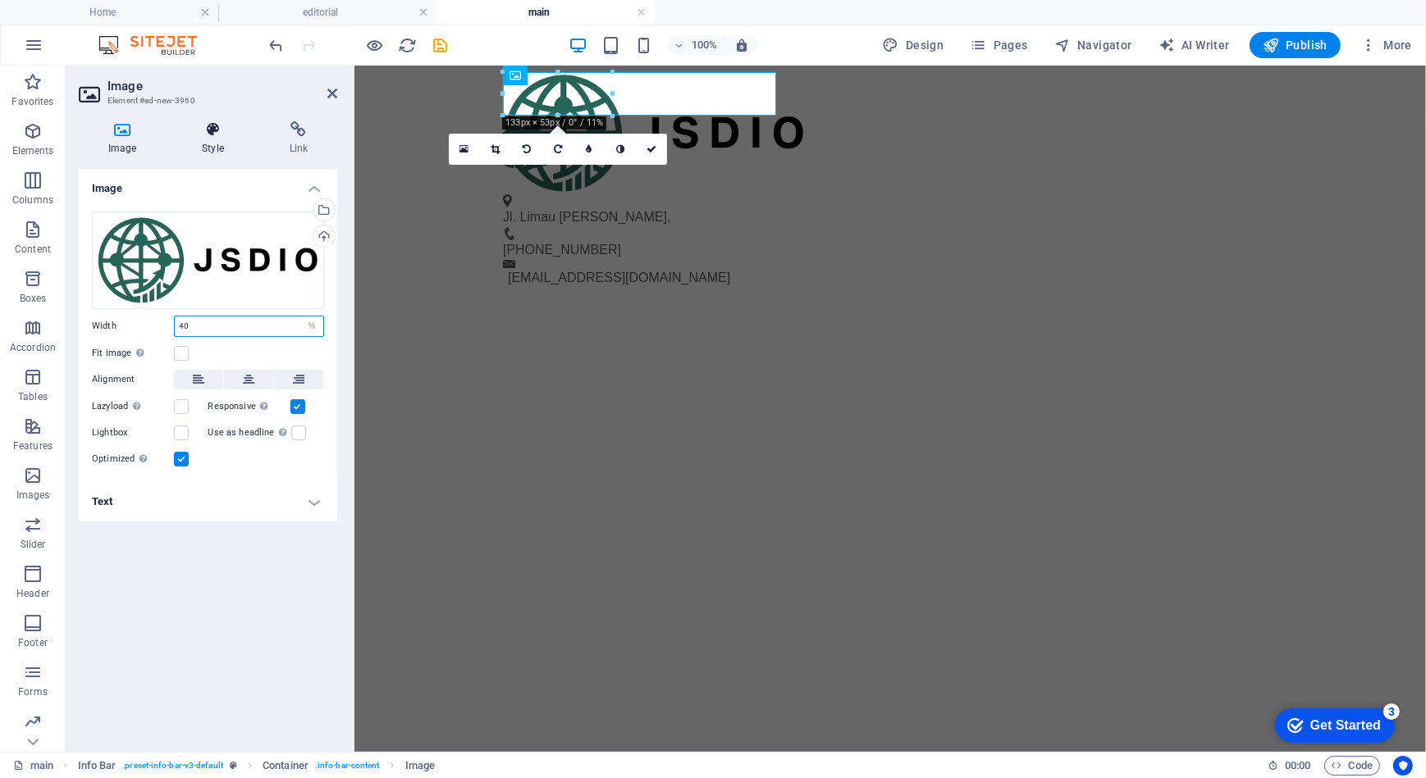
type input "40"
click at [208, 145] on h4 "Style" at bounding box center [215, 138] width 87 height 34
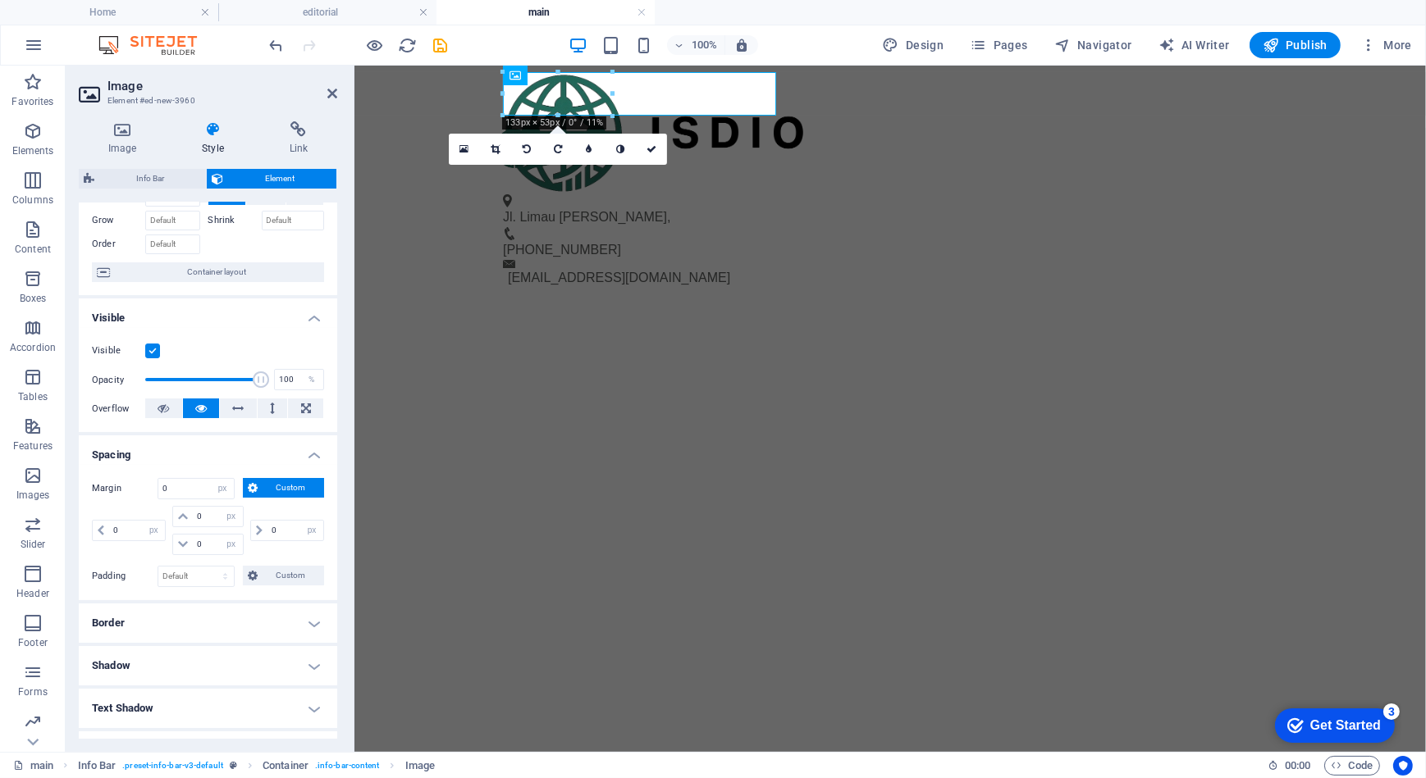
scroll to position [148, 0]
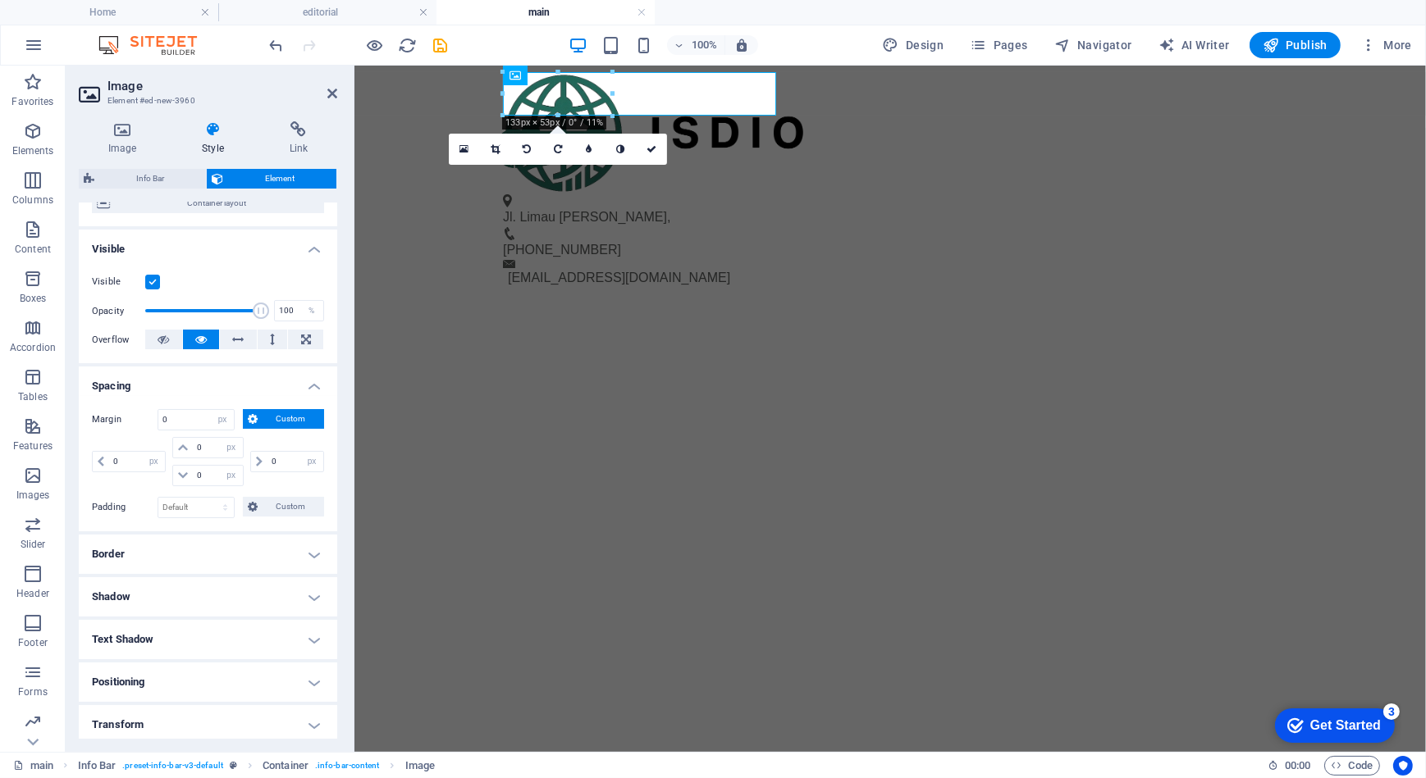
click at [190, 681] on h4 "Positioning" at bounding box center [208, 682] width 258 height 39
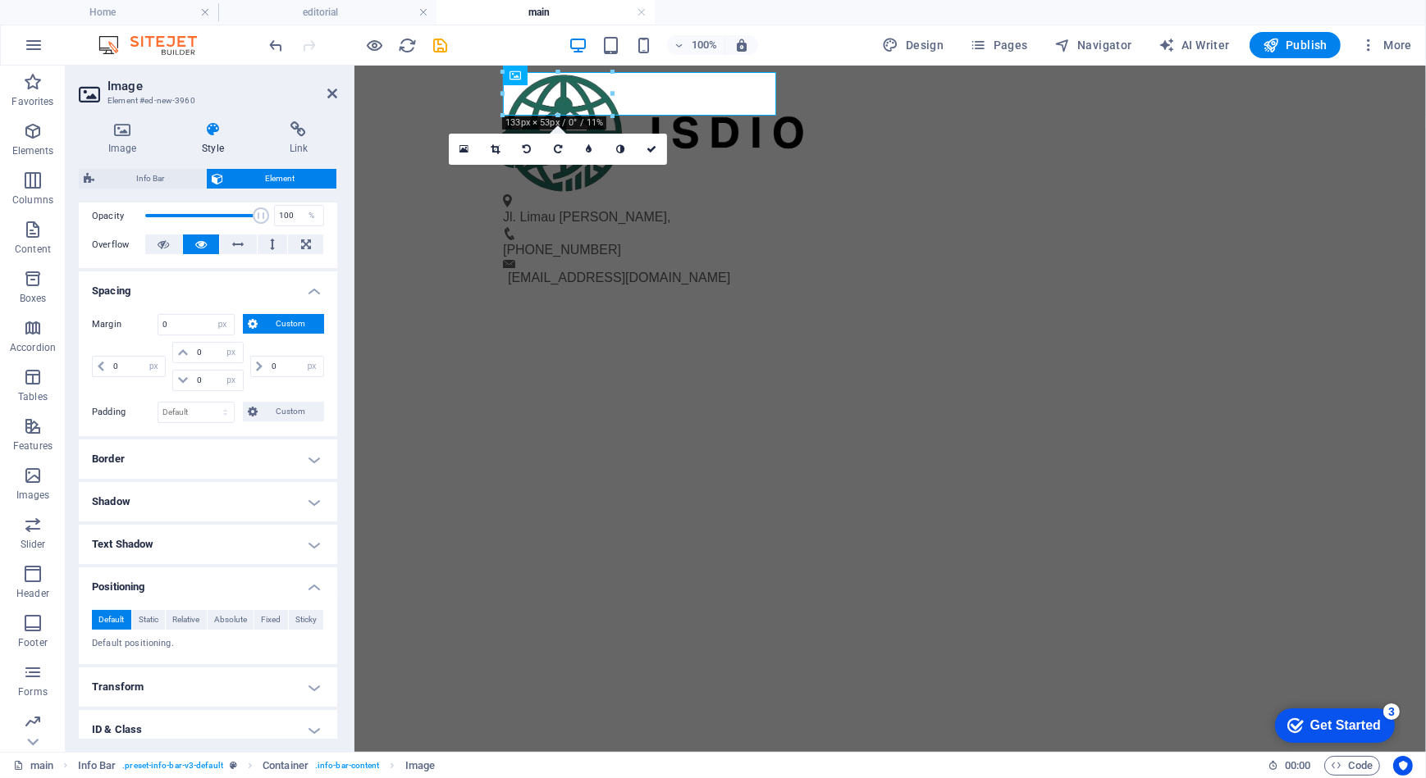
scroll to position [337, 0]
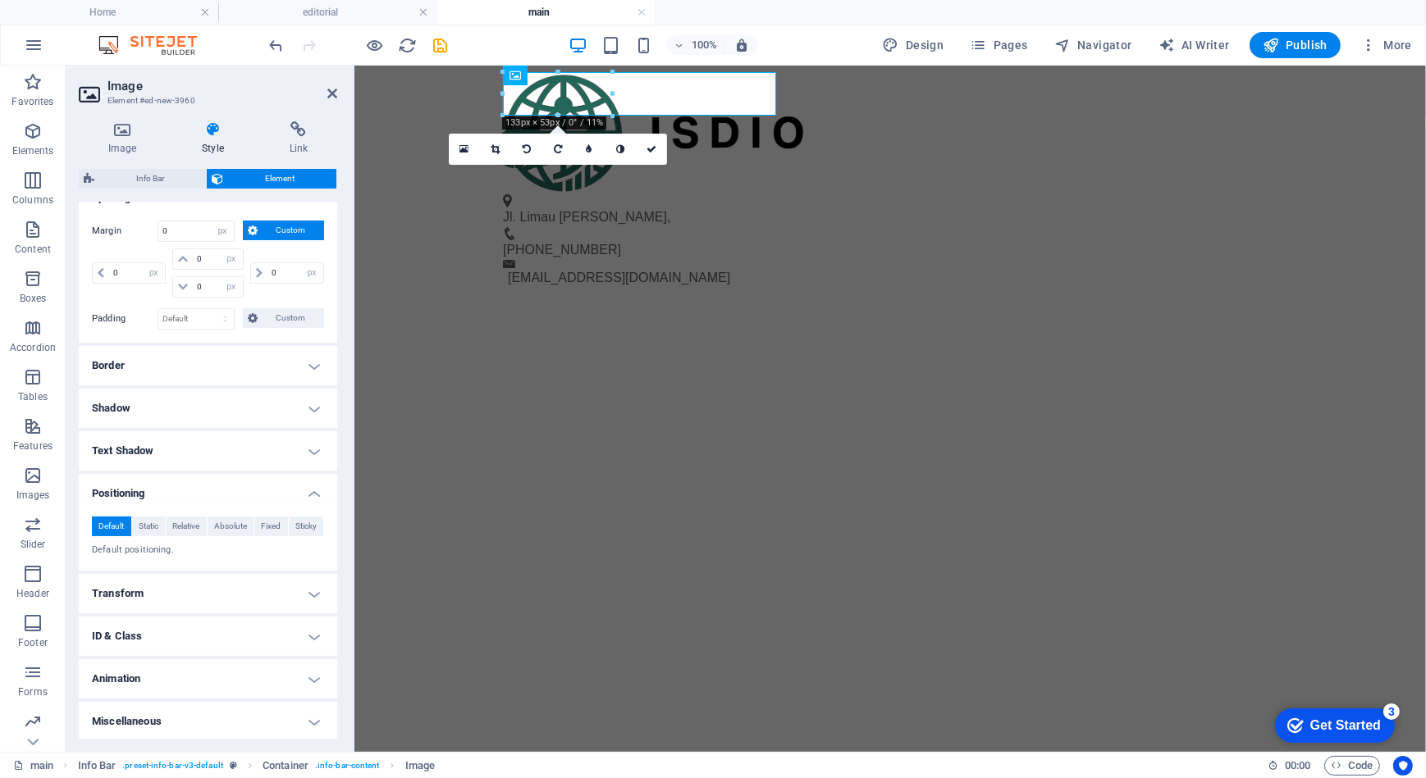
click at [308, 491] on h4 "Positioning" at bounding box center [208, 489] width 258 height 30
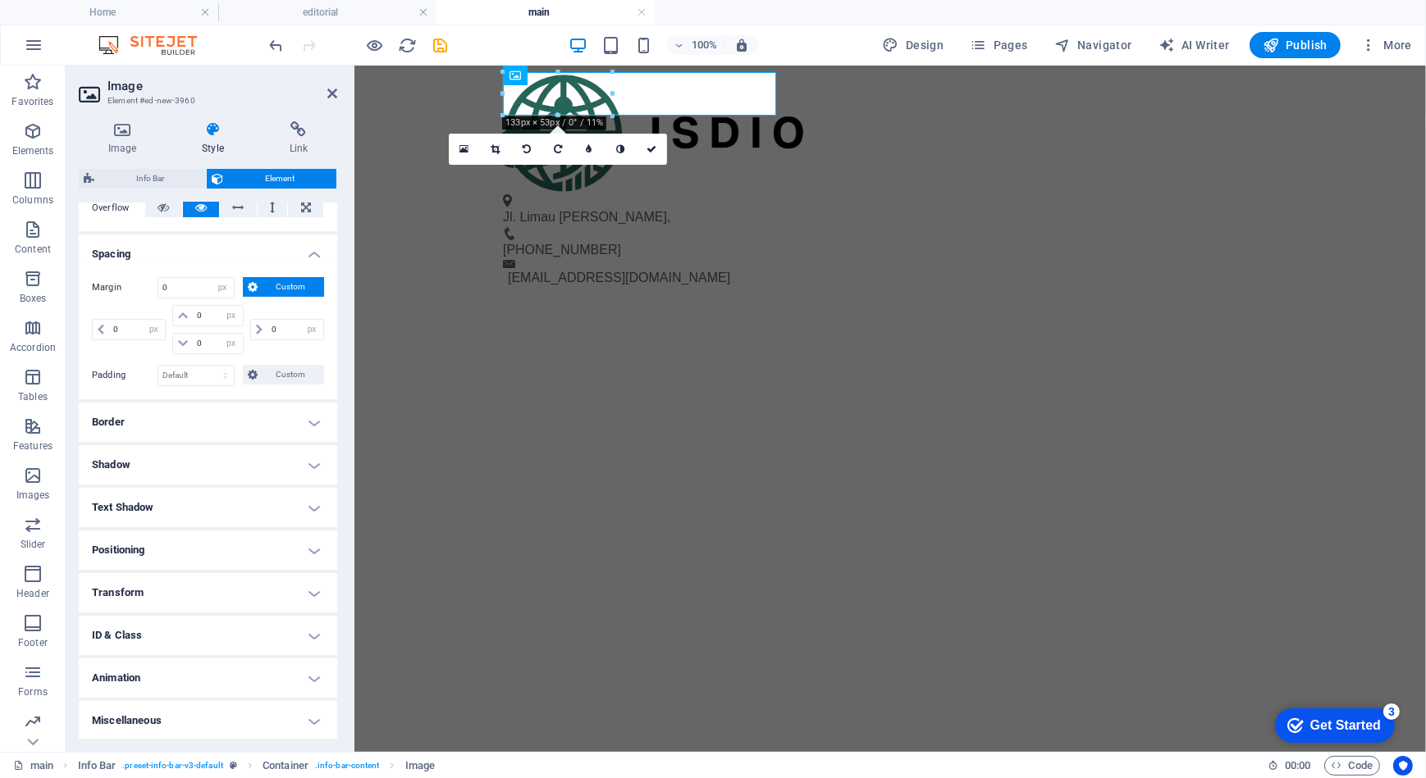
click at [210, 589] on h4 "Transform" at bounding box center [208, 592] width 258 height 39
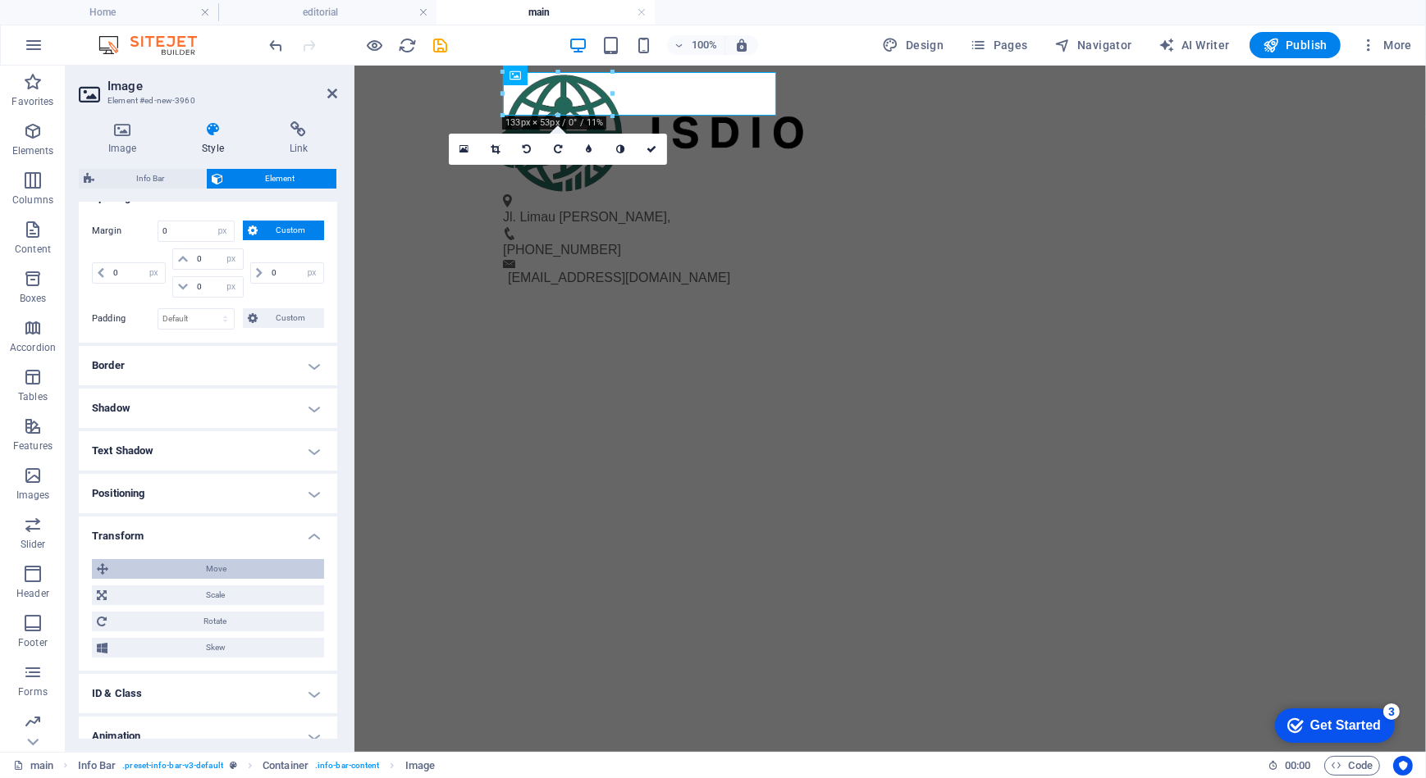
click at [181, 565] on span "Move" at bounding box center [216, 569] width 206 height 20
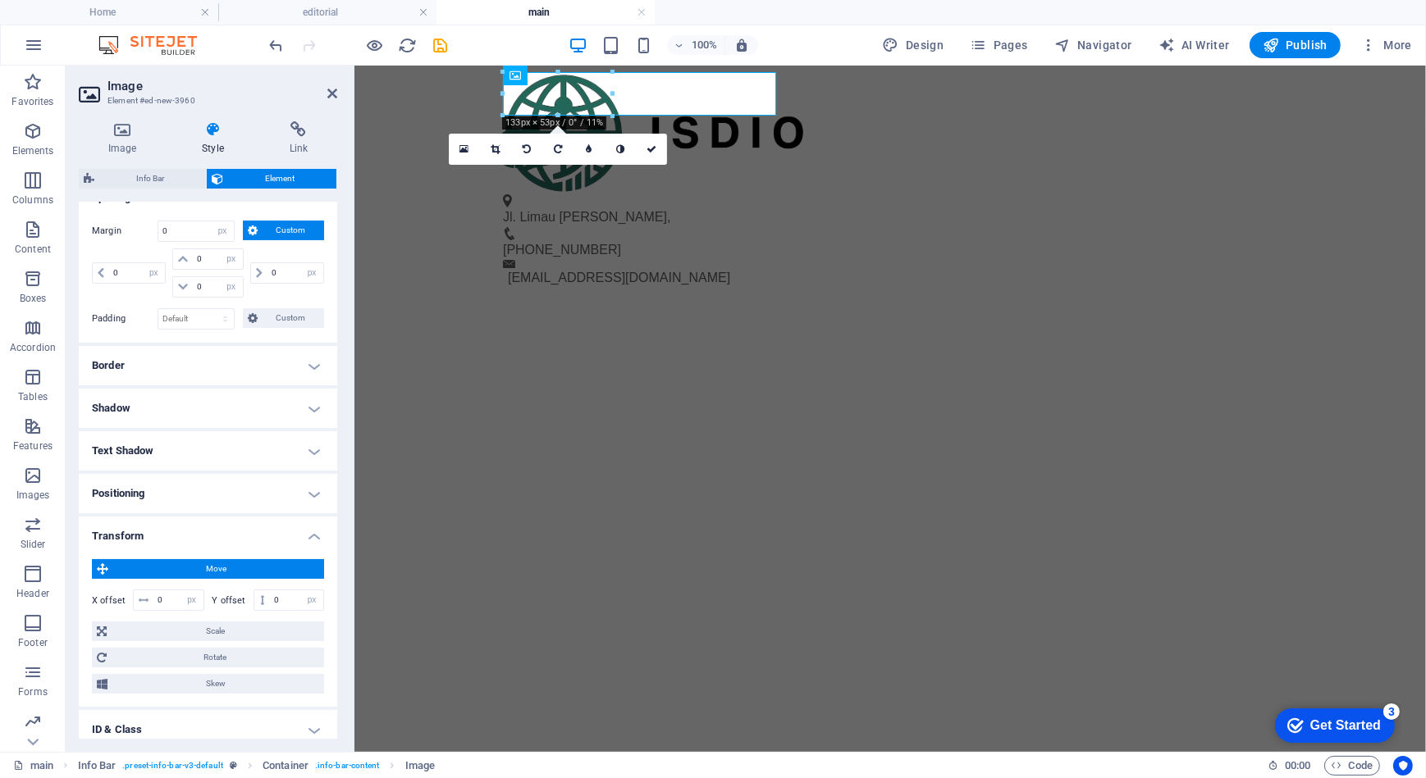
click at [363, 168] on html "Skip to main content Jl. [PERSON_NAME] , [PHONE_NUMBER] [EMAIL_ADDRESS][DOMAIN_…" at bounding box center [889, 116] width 1071 height 103
click at [329, 91] on icon at bounding box center [332, 93] width 10 height 13
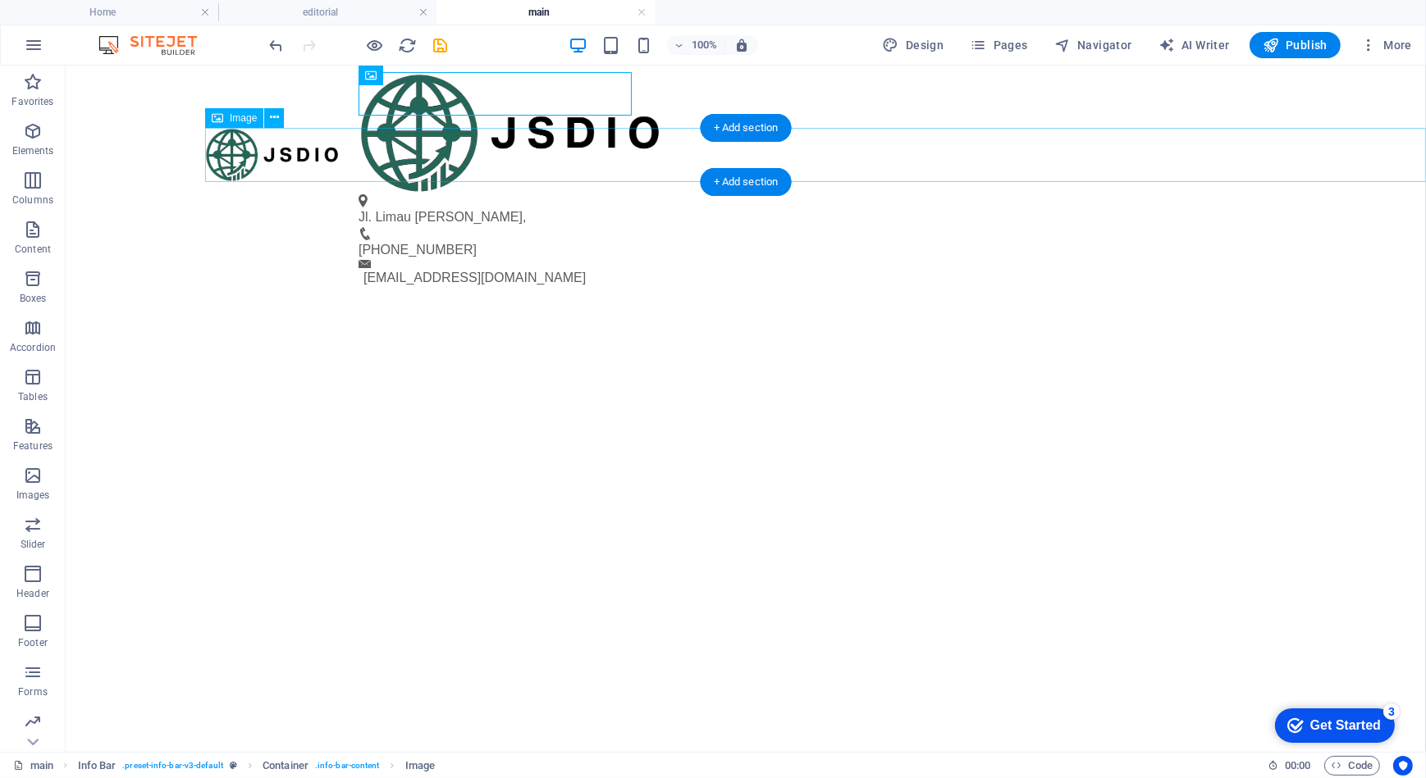
click at [228, 152] on figure at bounding box center [814, 154] width 1221 height 54
select select "px"
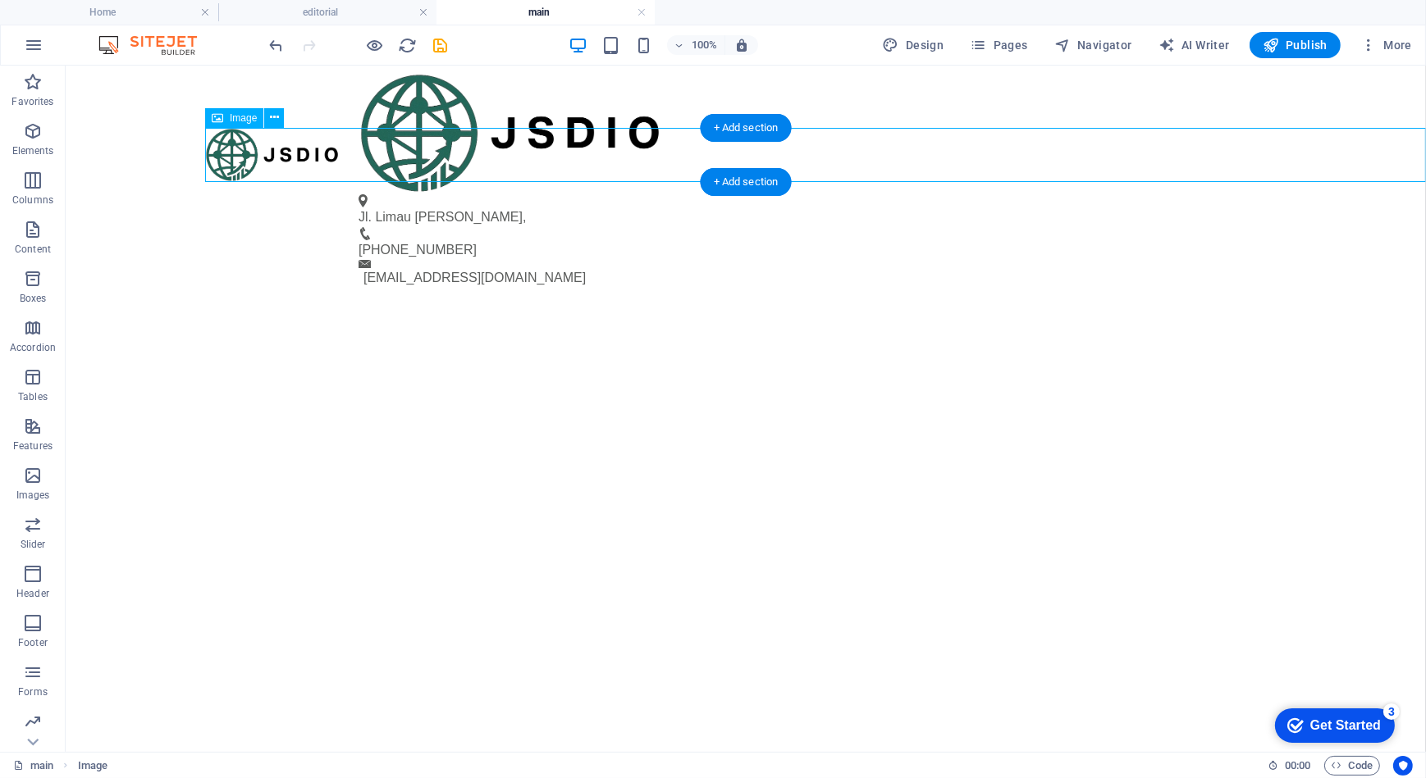
select select "px"
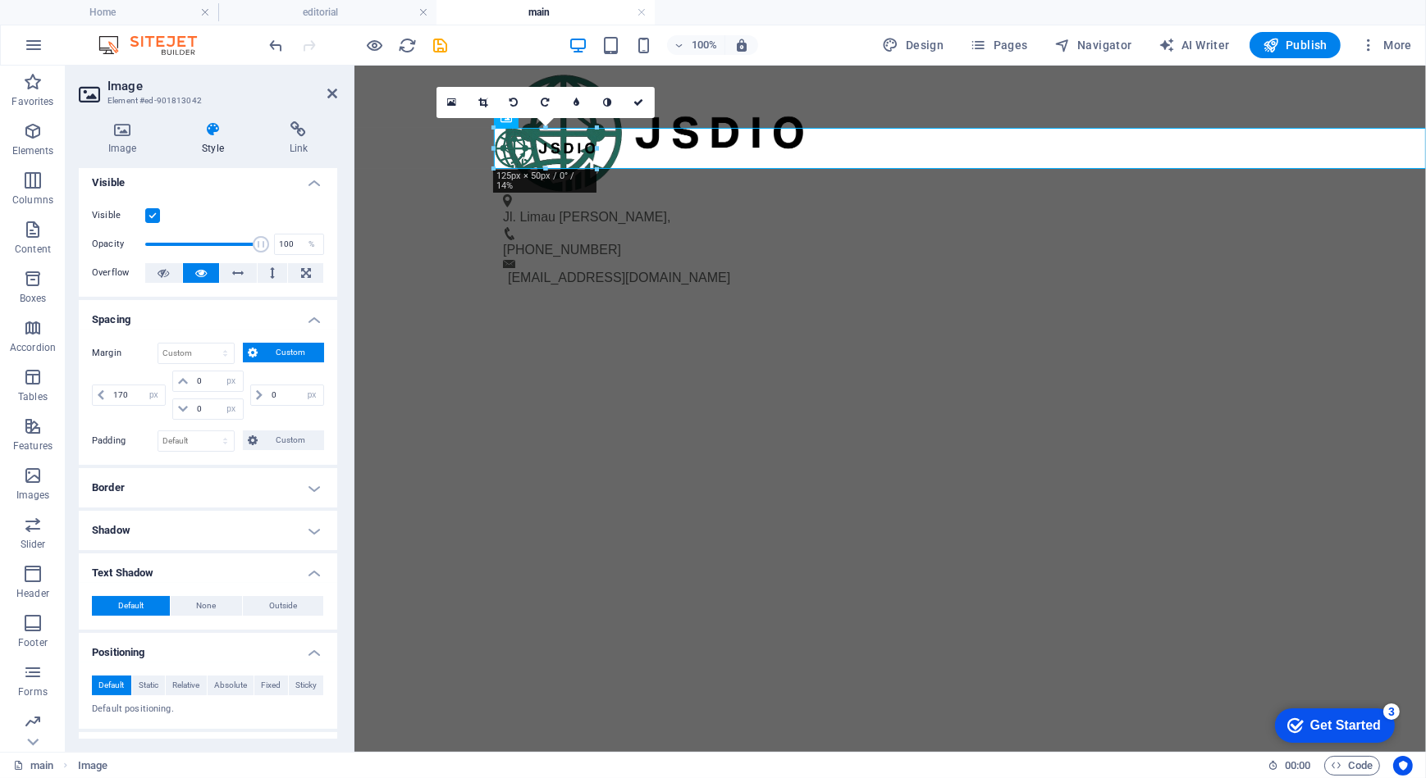
scroll to position [0, 0]
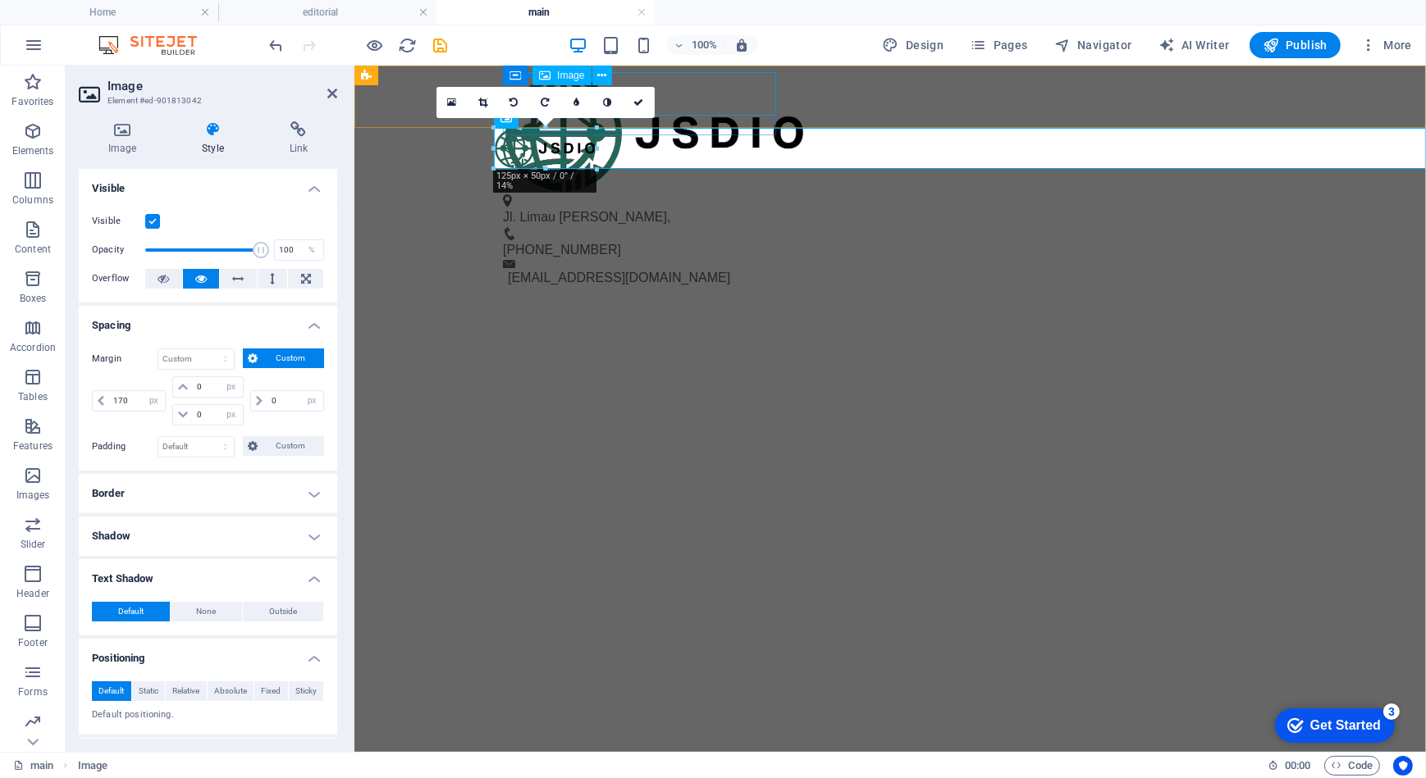
click at [675, 107] on figure at bounding box center [882, 132] width 761 height 122
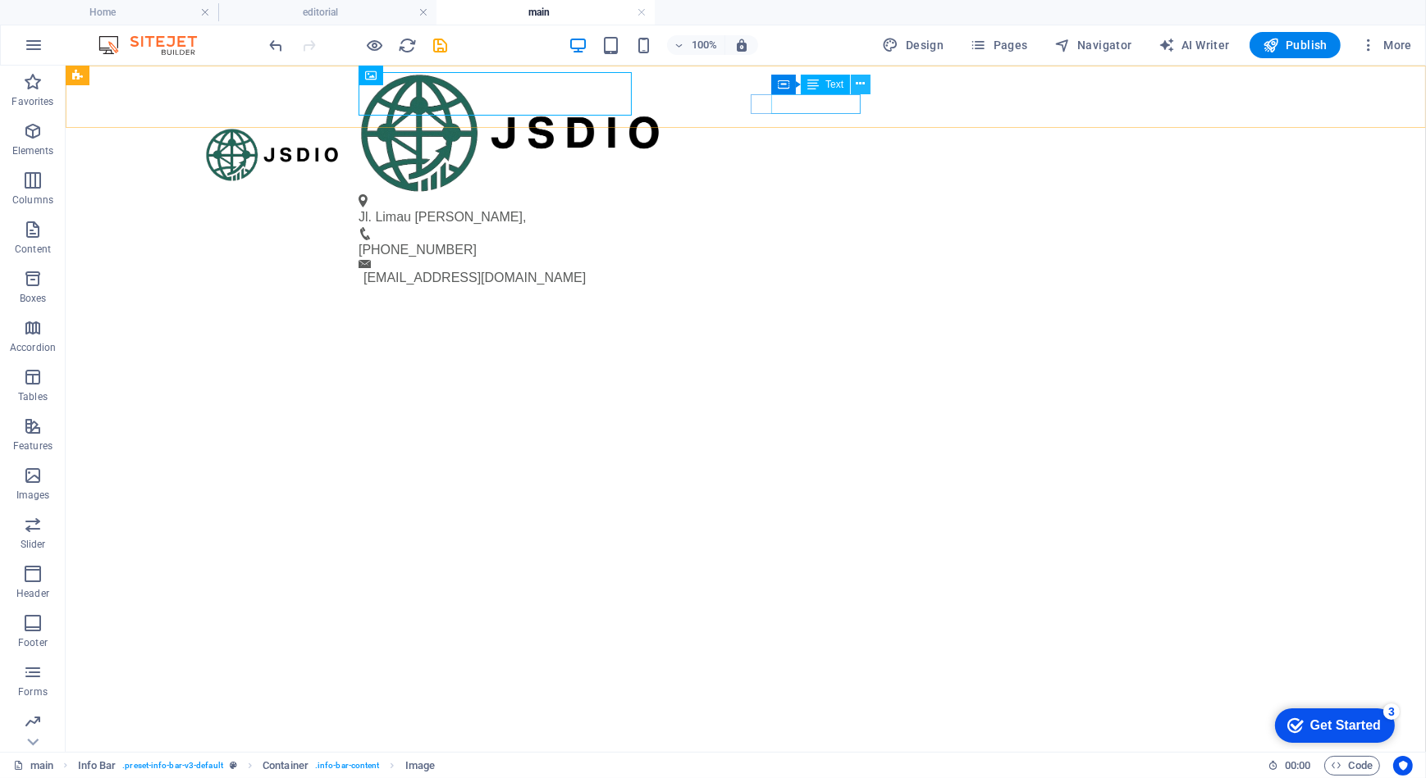
click at [857, 82] on icon at bounding box center [860, 83] width 9 height 17
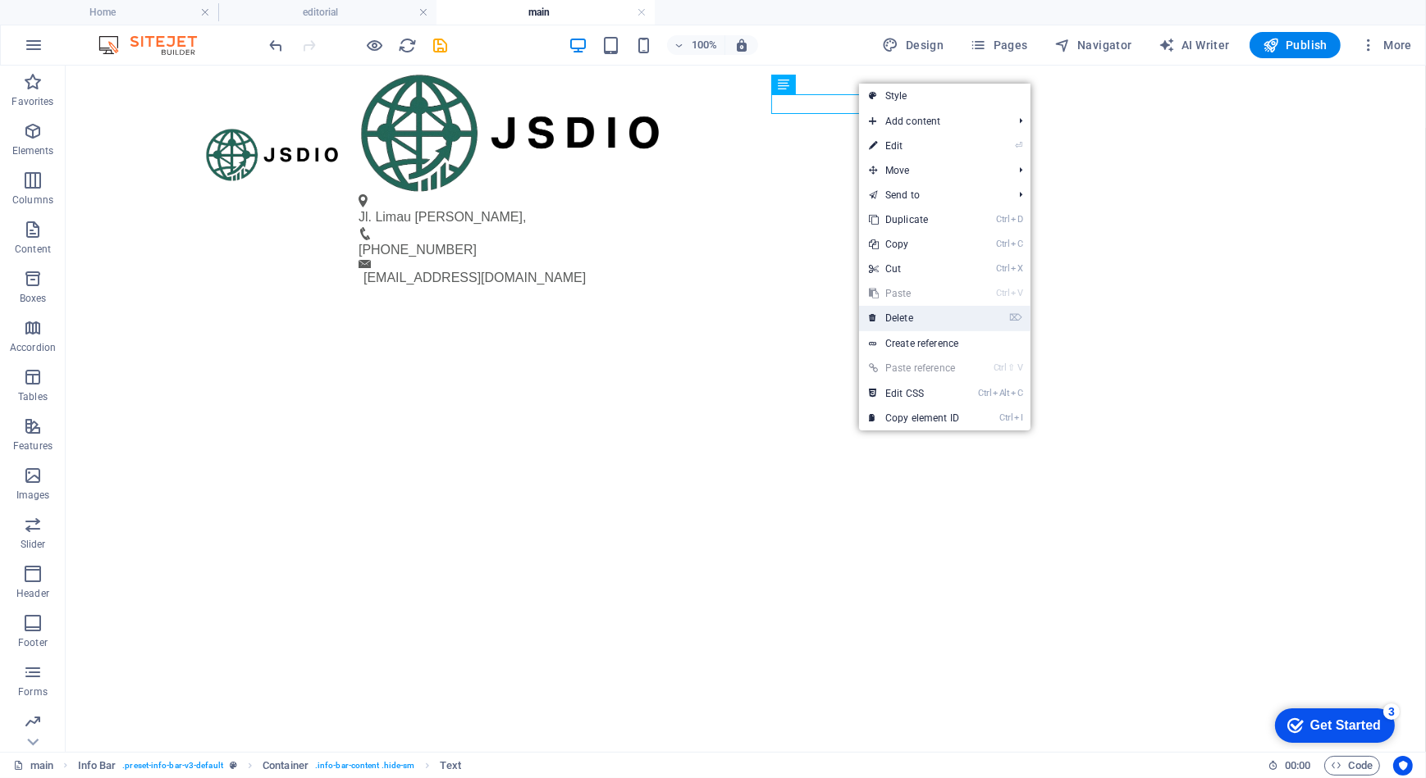
click at [889, 313] on link "⌦ Delete" at bounding box center [914, 318] width 110 height 25
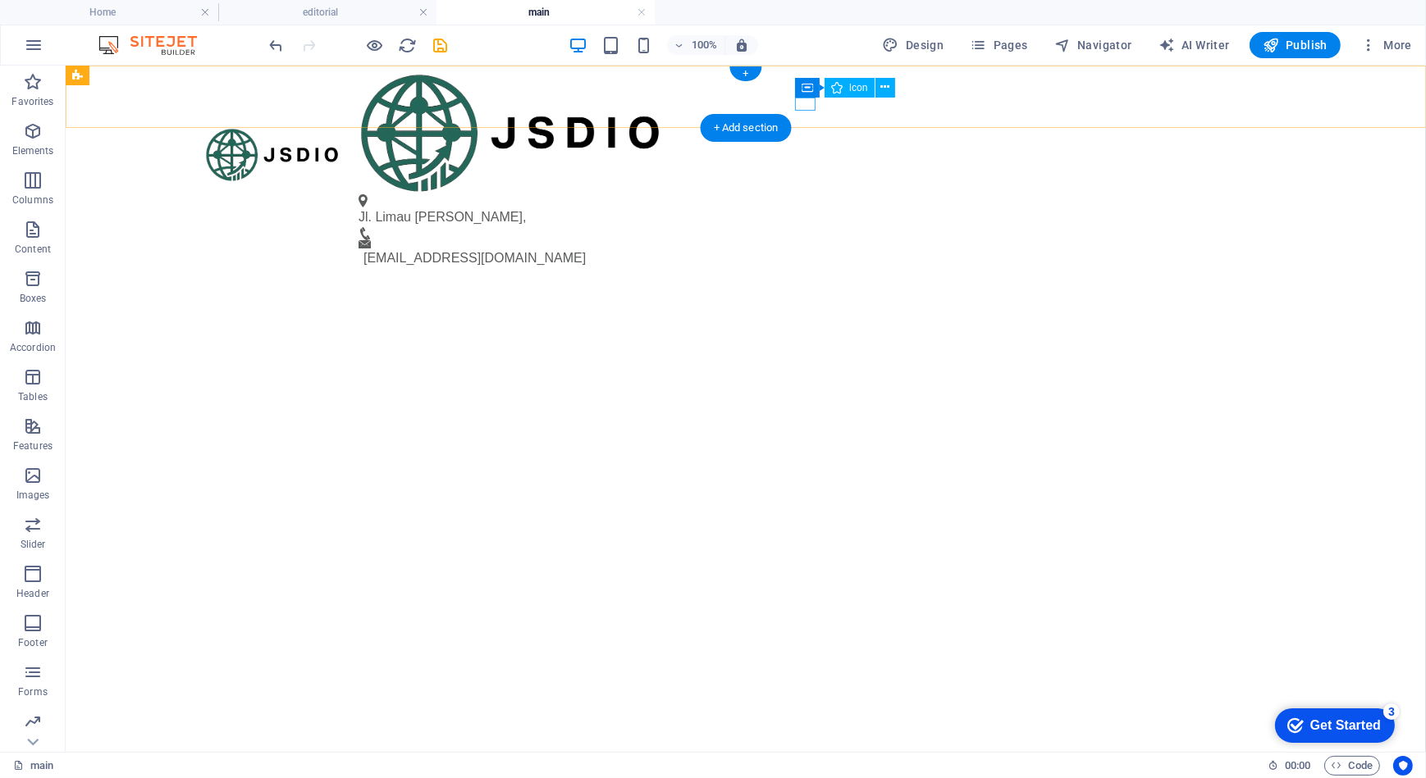
click at [800, 226] on figure at bounding box center [738, 232] width 761 height 13
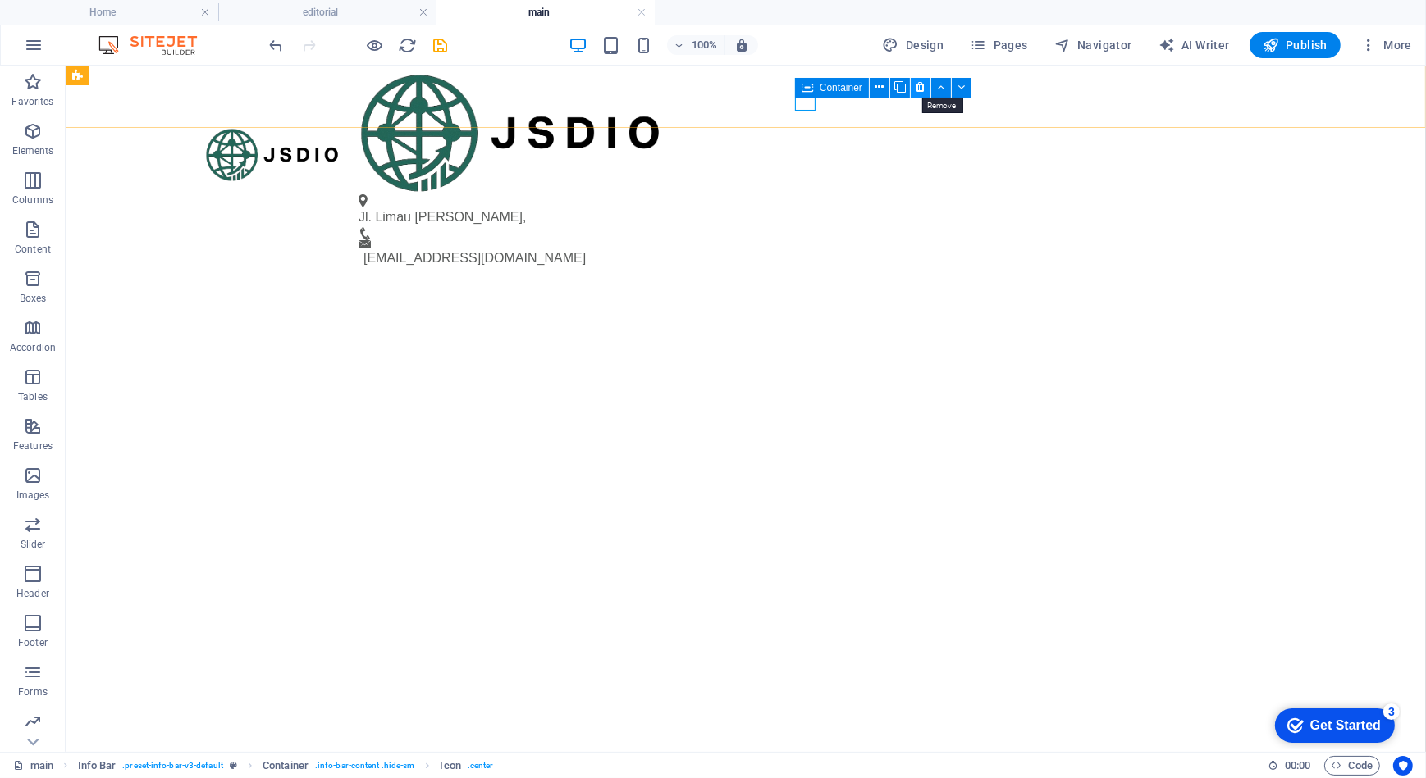
drag, startPoint x: 882, startPoint y: 86, endPoint x: 919, endPoint y: 87, distance: 36.9
click at [919, 87] on div "Container" at bounding box center [888, 88] width 187 height 21
click at [919, 87] on icon at bounding box center [919, 87] width 9 height 17
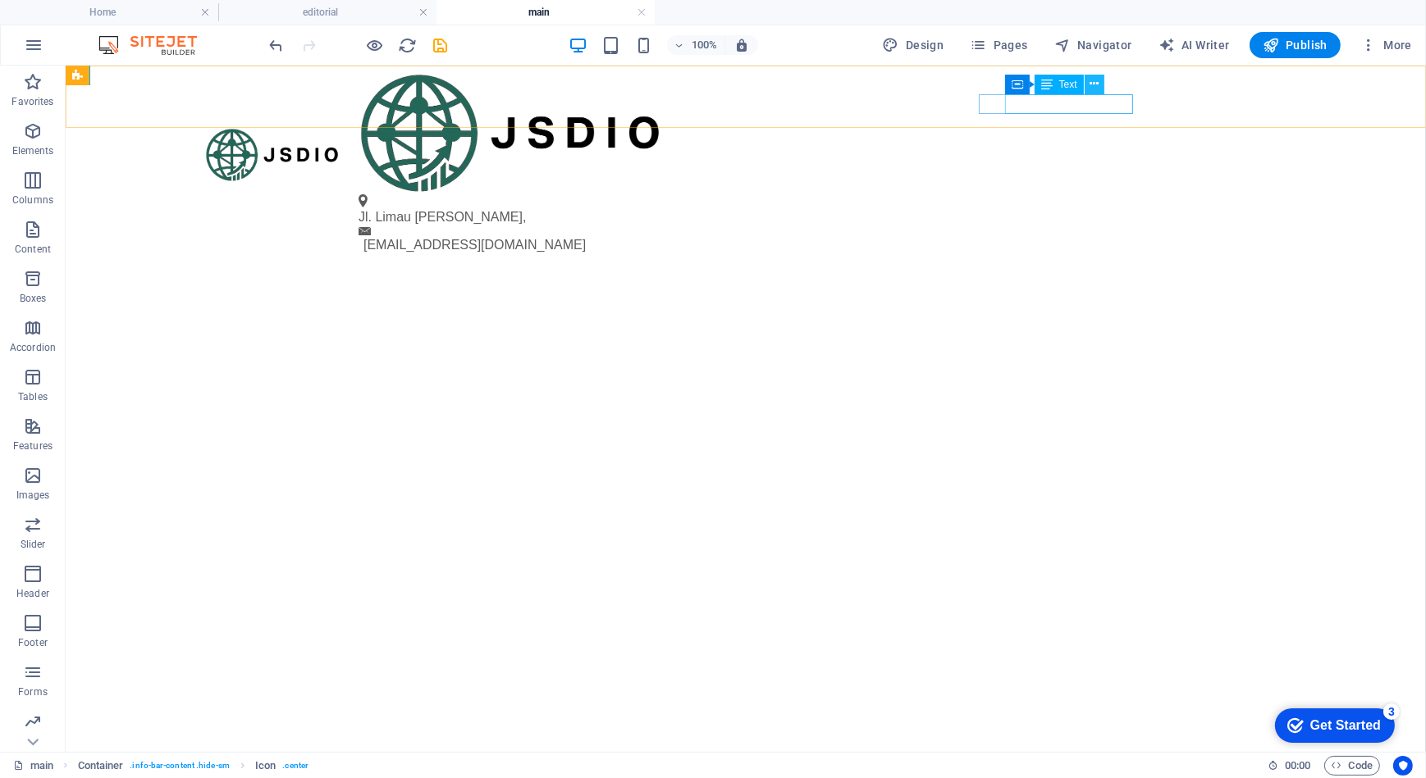
click at [1095, 83] on icon at bounding box center [1093, 83] width 9 height 17
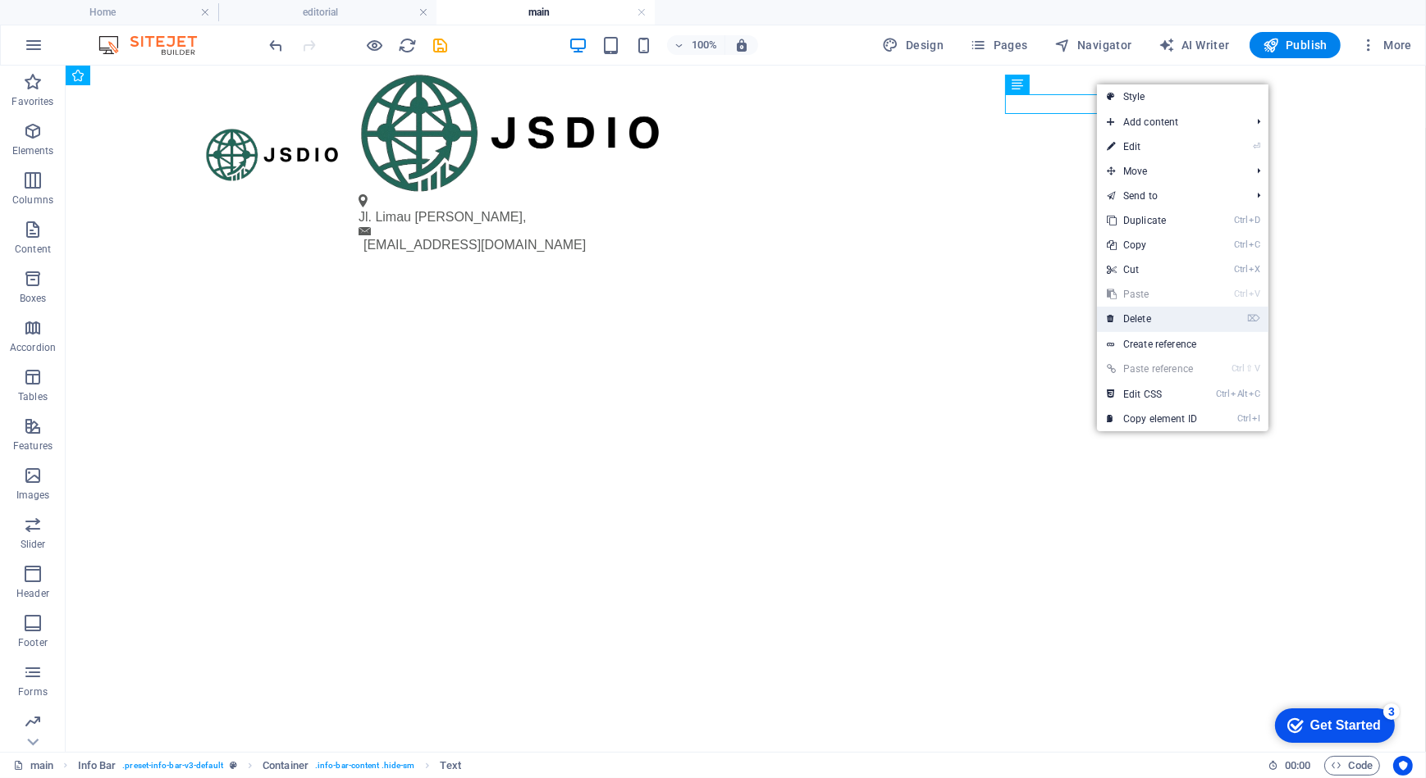
click at [1119, 315] on link "⌦ Delete" at bounding box center [1152, 319] width 110 height 25
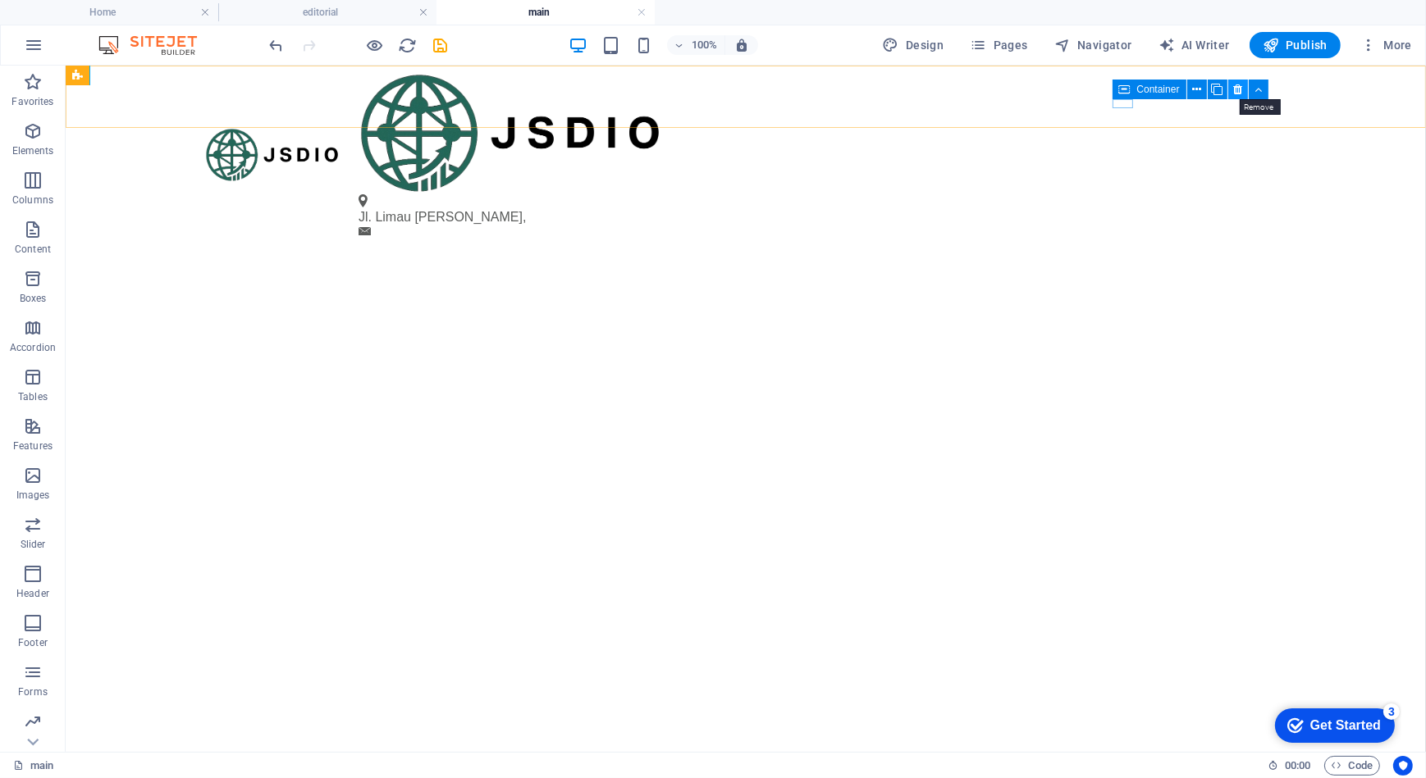
click at [1233, 88] on icon at bounding box center [1237, 89] width 9 height 17
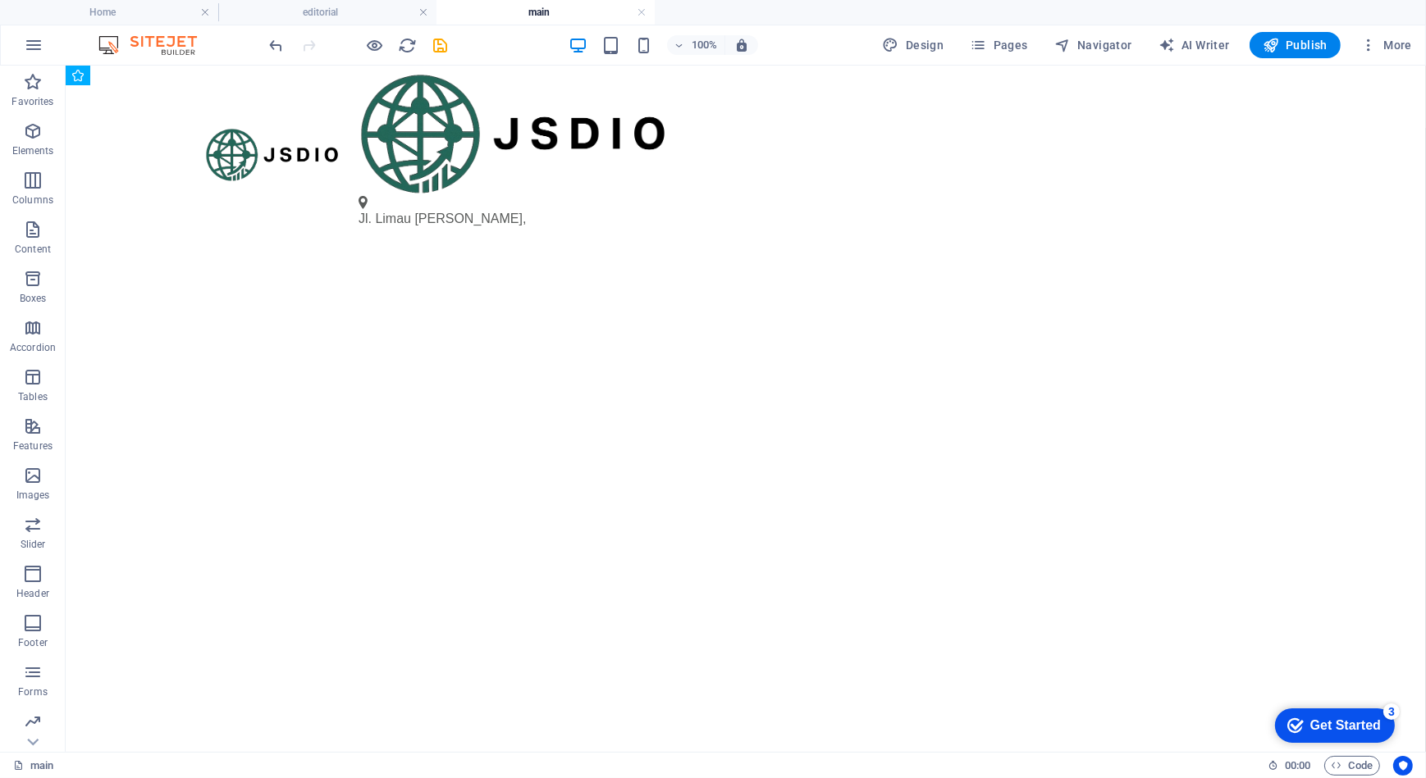
click at [836, 181] on html "Skip to main content Jl. Limau [PERSON_NAME] ," at bounding box center [745, 123] width 1360 height 116
click at [445, 107] on button at bounding box center [440, 106] width 20 height 20
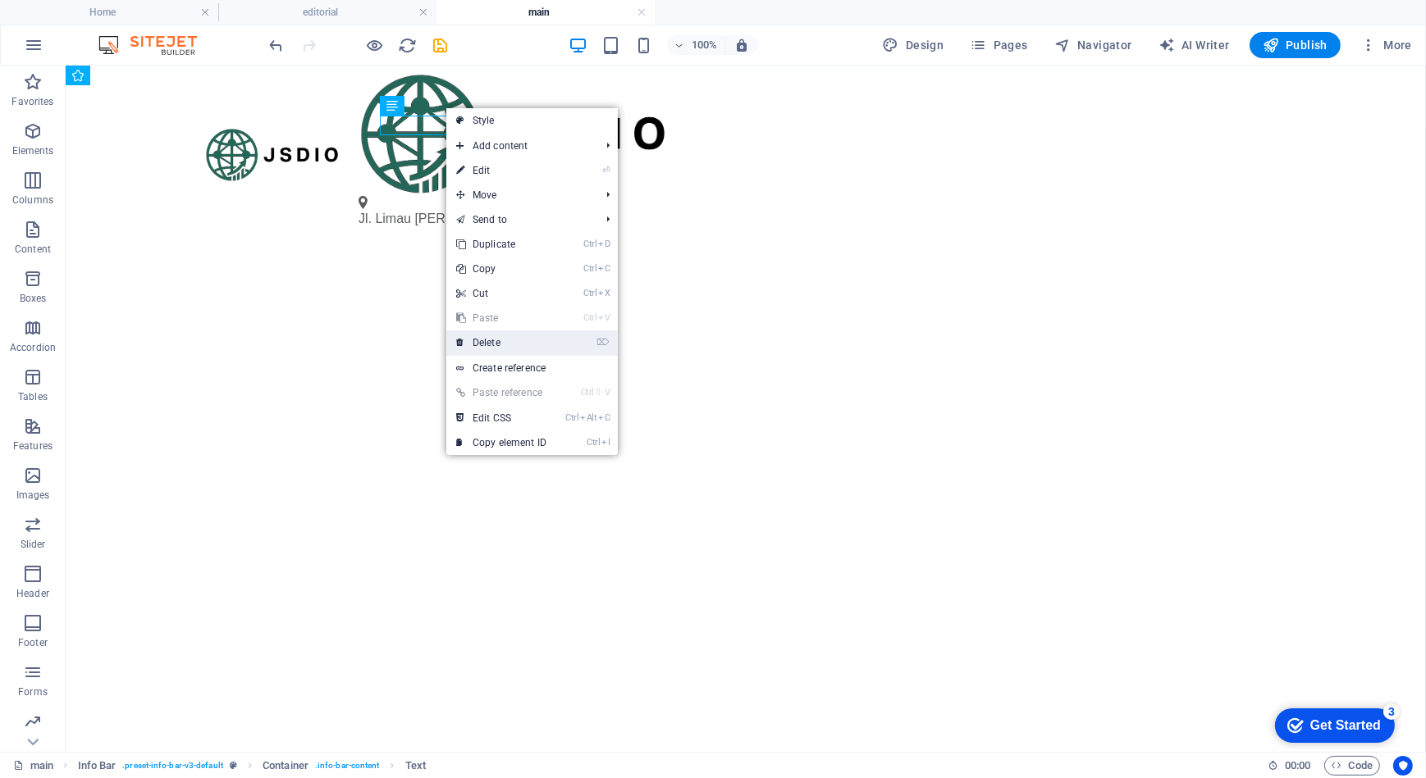
click at [576, 342] on li "⌦ Delete" at bounding box center [531, 343] width 171 height 25
click at [502, 344] on link "⌦ Delete" at bounding box center [501, 343] width 110 height 25
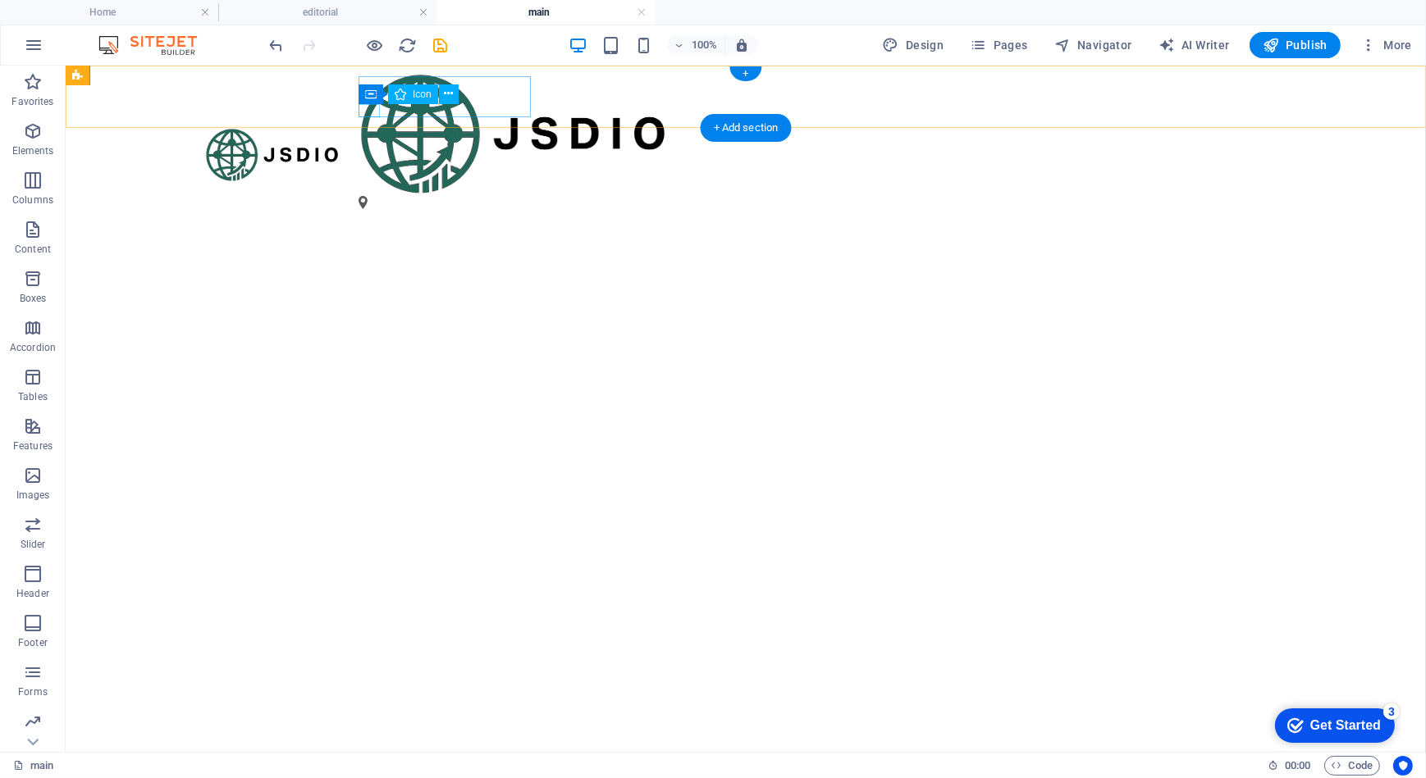
drag, startPoint x: 365, startPoint y: 106, endPoint x: 465, endPoint y: 167, distance: 117.5
click at [365, 195] on figure at bounding box center [745, 201] width 774 height 13
click at [448, 92] on icon at bounding box center [448, 93] width 9 height 17
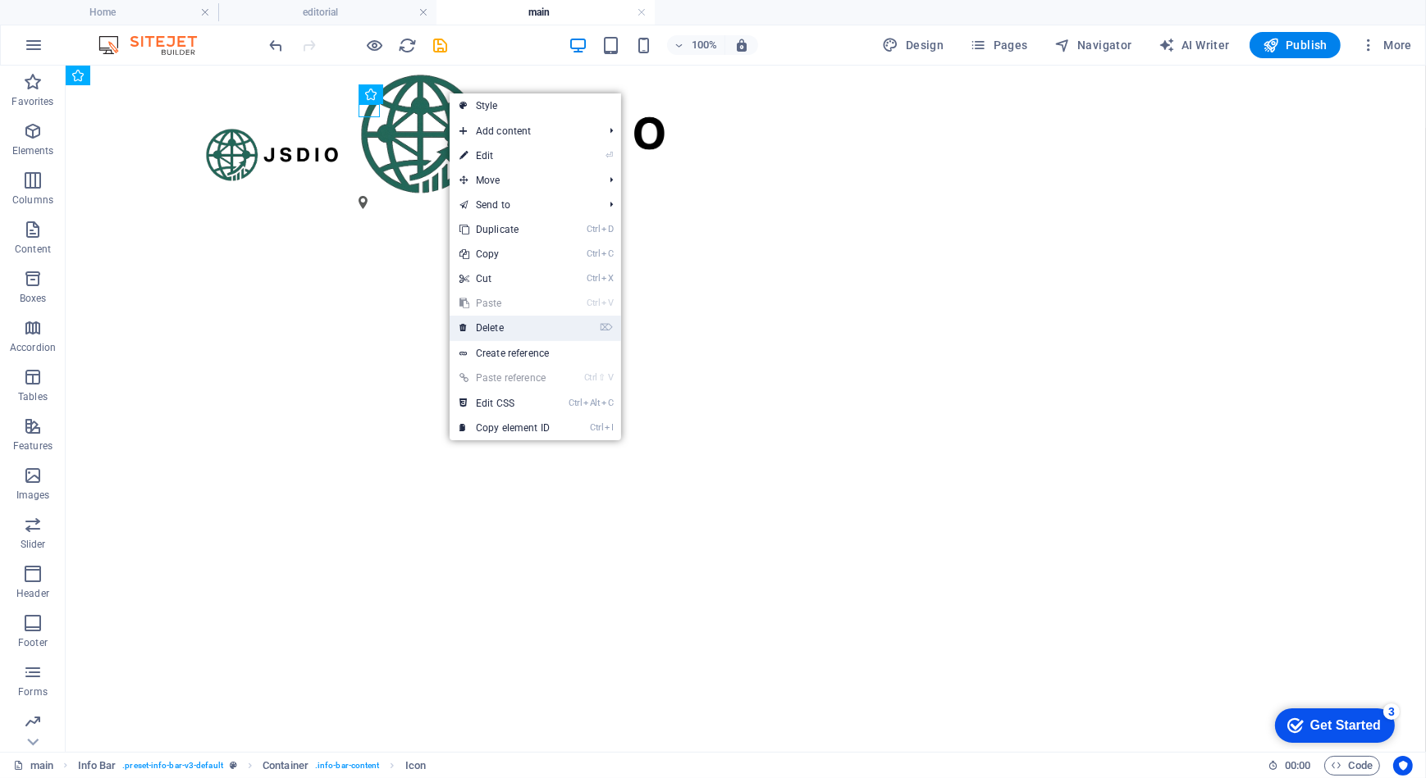
click at [507, 326] on link "⌦ Delete" at bounding box center [505, 328] width 110 height 25
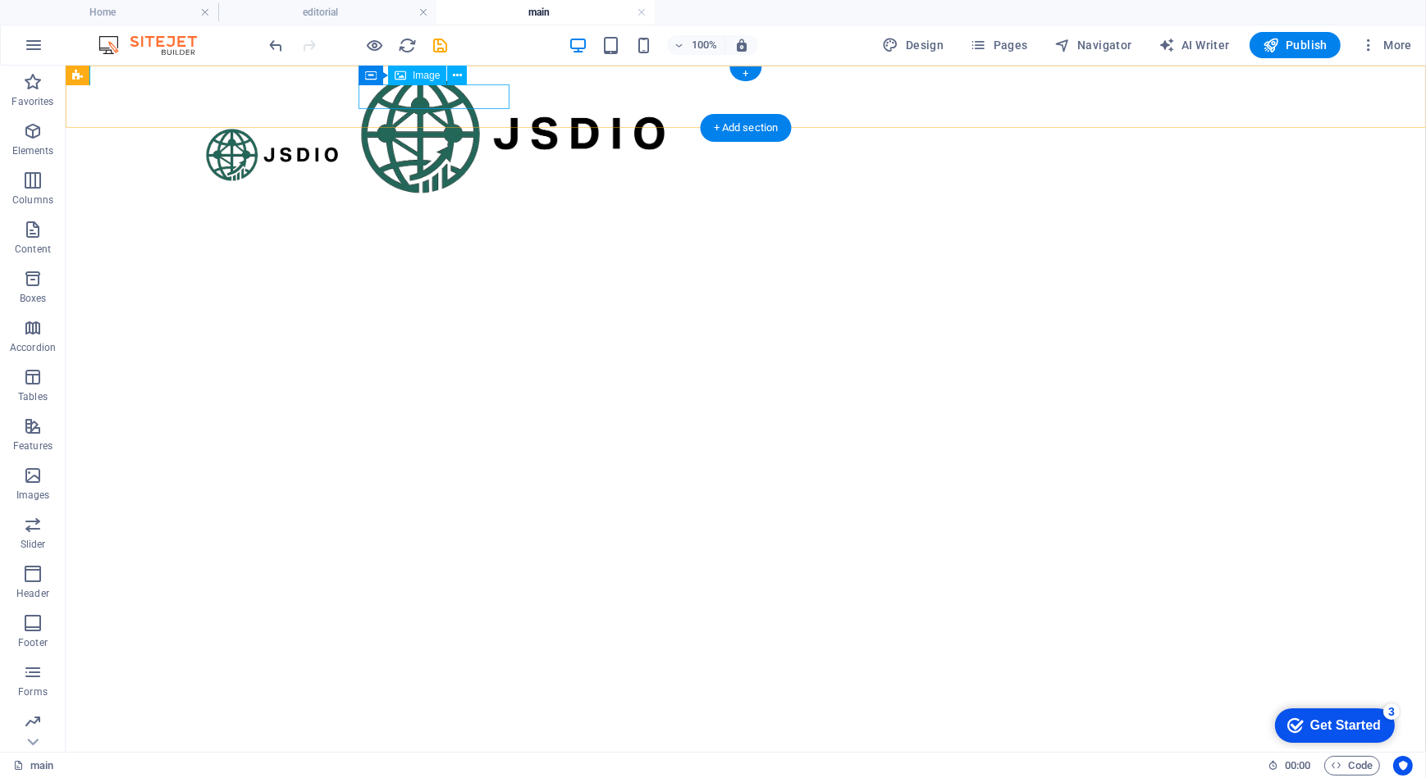
click at [360, 105] on figure at bounding box center [745, 133] width 774 height 124
select select "px"
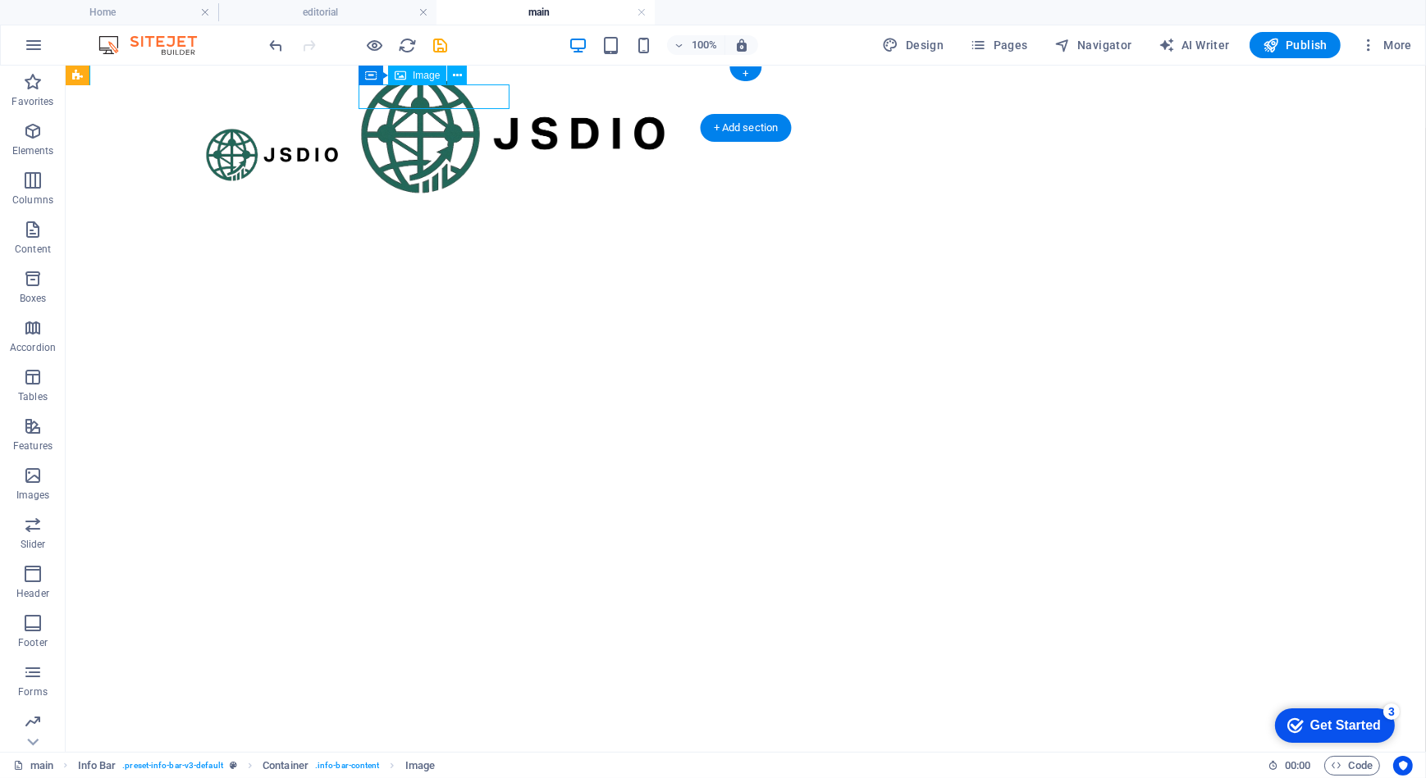
select select "px"
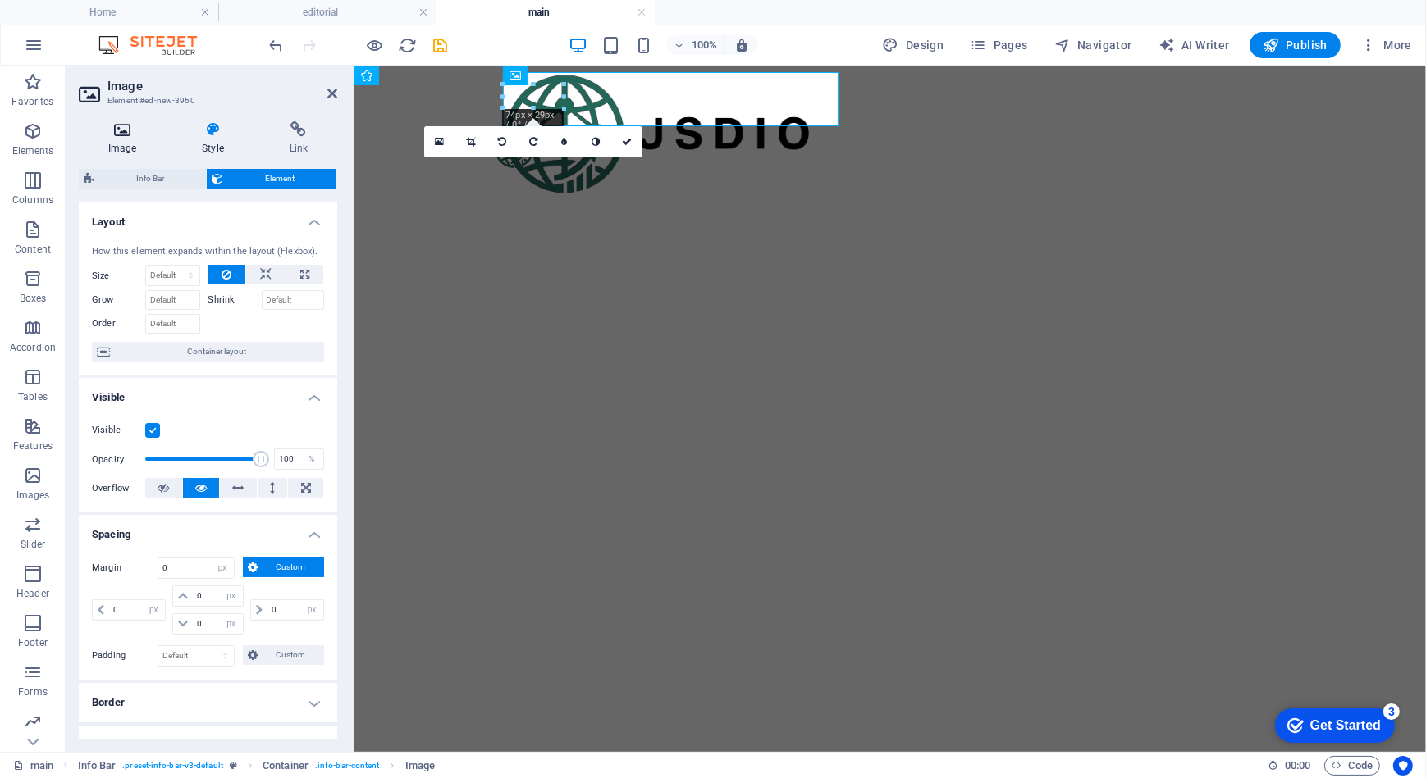
click at [131, 130] on icon at bounding box center [122, 129] width 87 height 16
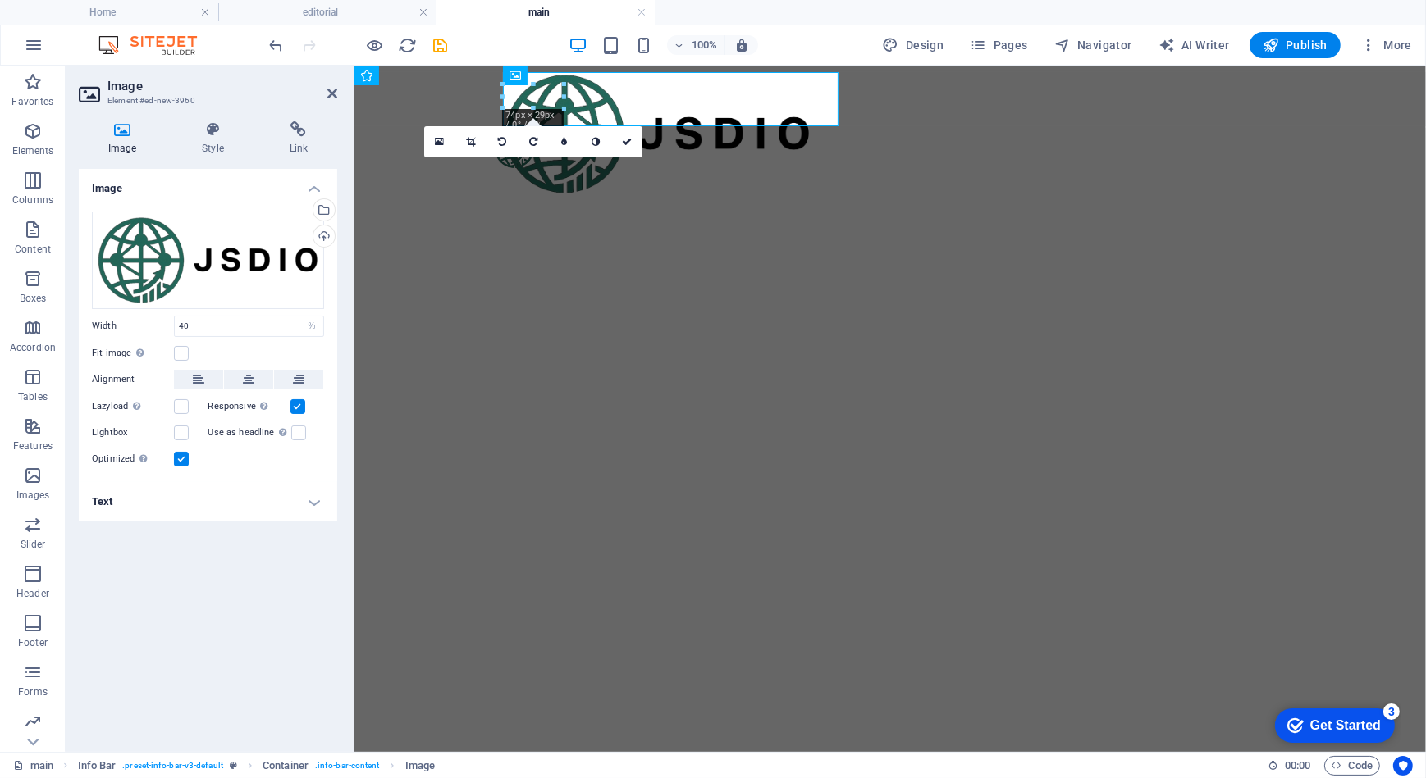
click at [873, 168] on html "Skip to main content" at bounding box center [889, 116] width 1071 height 103
click at [327, 92] on icon at bounding box center [332, 93] width 10 height 13
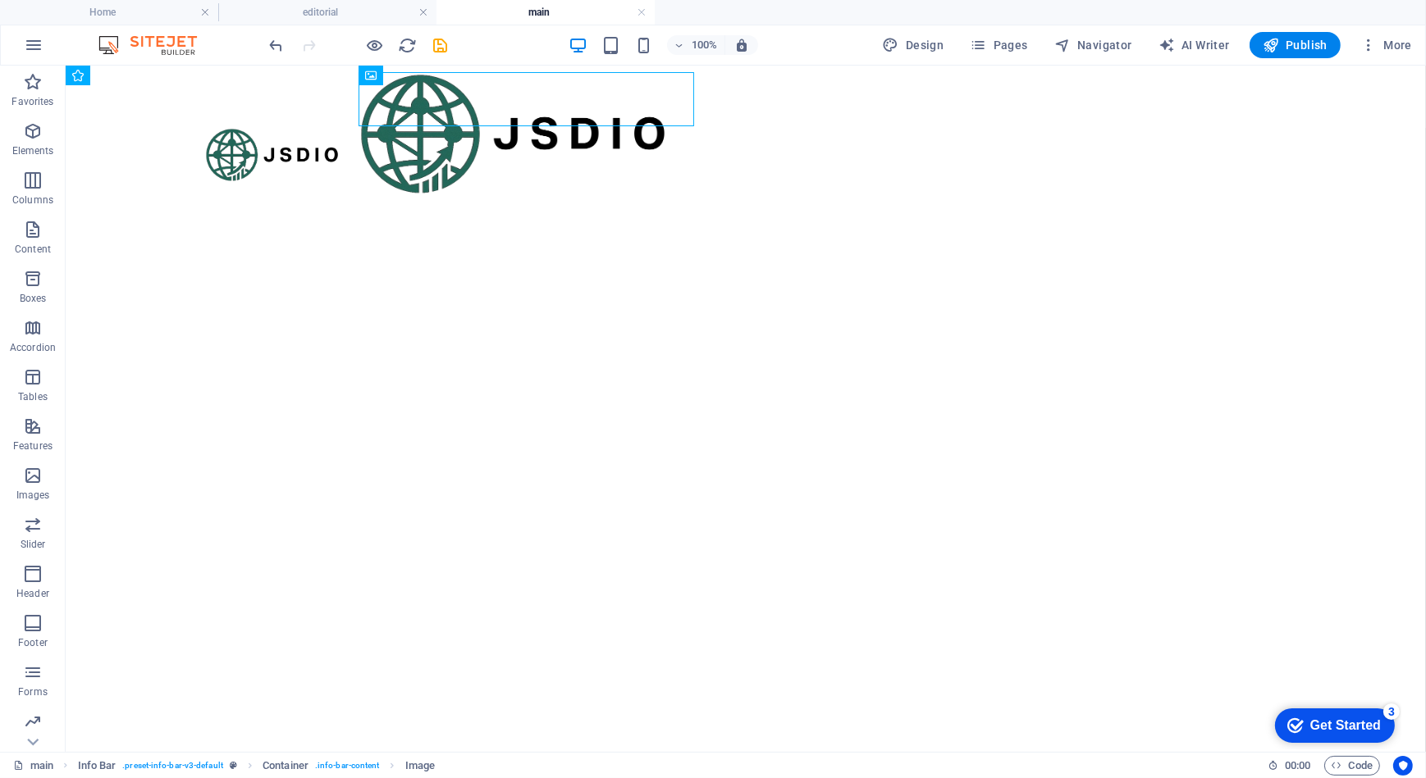
click at [453, 181] on html "Skip to main content" at bounding box center [745, 123] width 1360 height 116
click at [394, 181] on html "Skip to main content" at bounding box center [745, 123] width 1360 height 116
click at [310, 92] on div at bounding box center [745, 96] width 1360 height 62
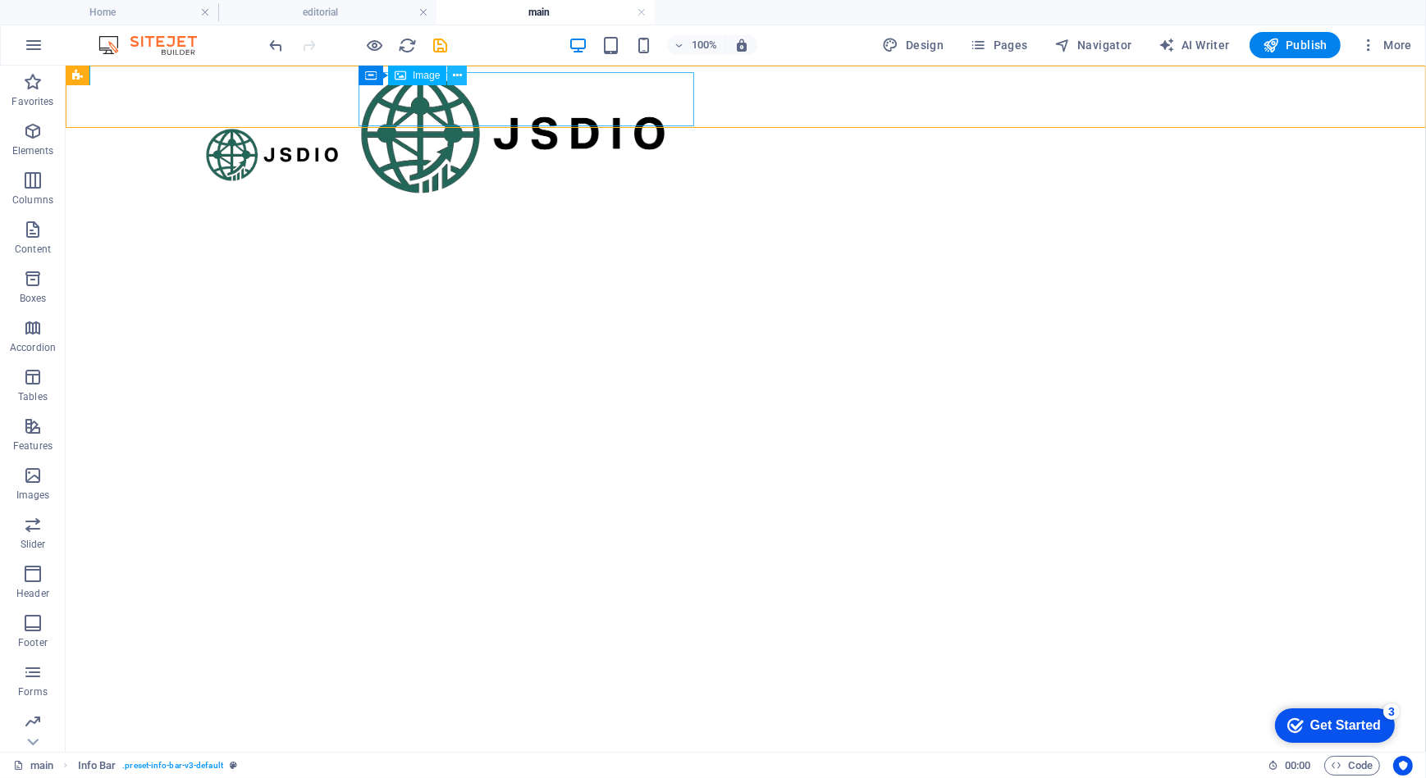
click at [453, 78] on icon at bounding box center [457, 75] width 9 height 17
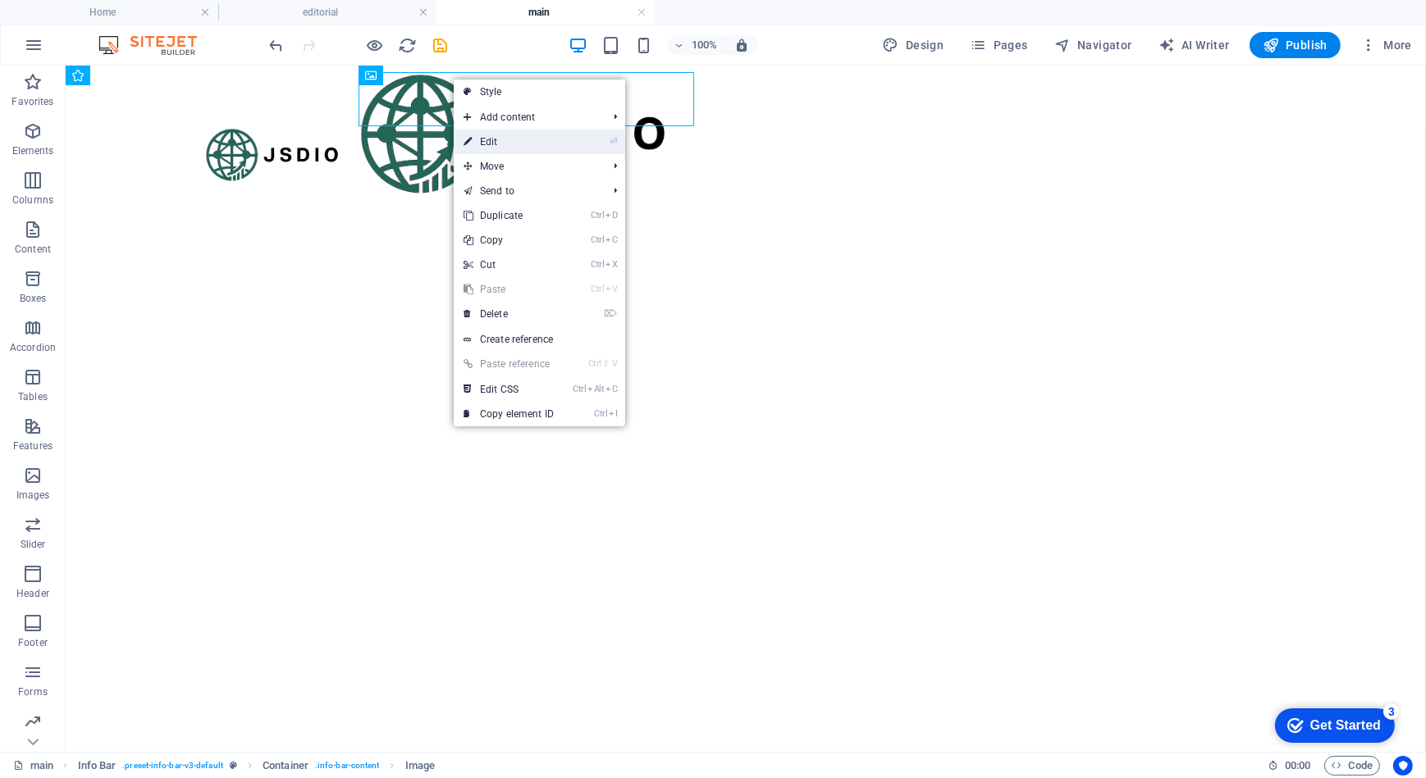
click at [506, 148] on link "⏎ Edit" at bounding box center [509, 142] width 110 height 25
select select "%"
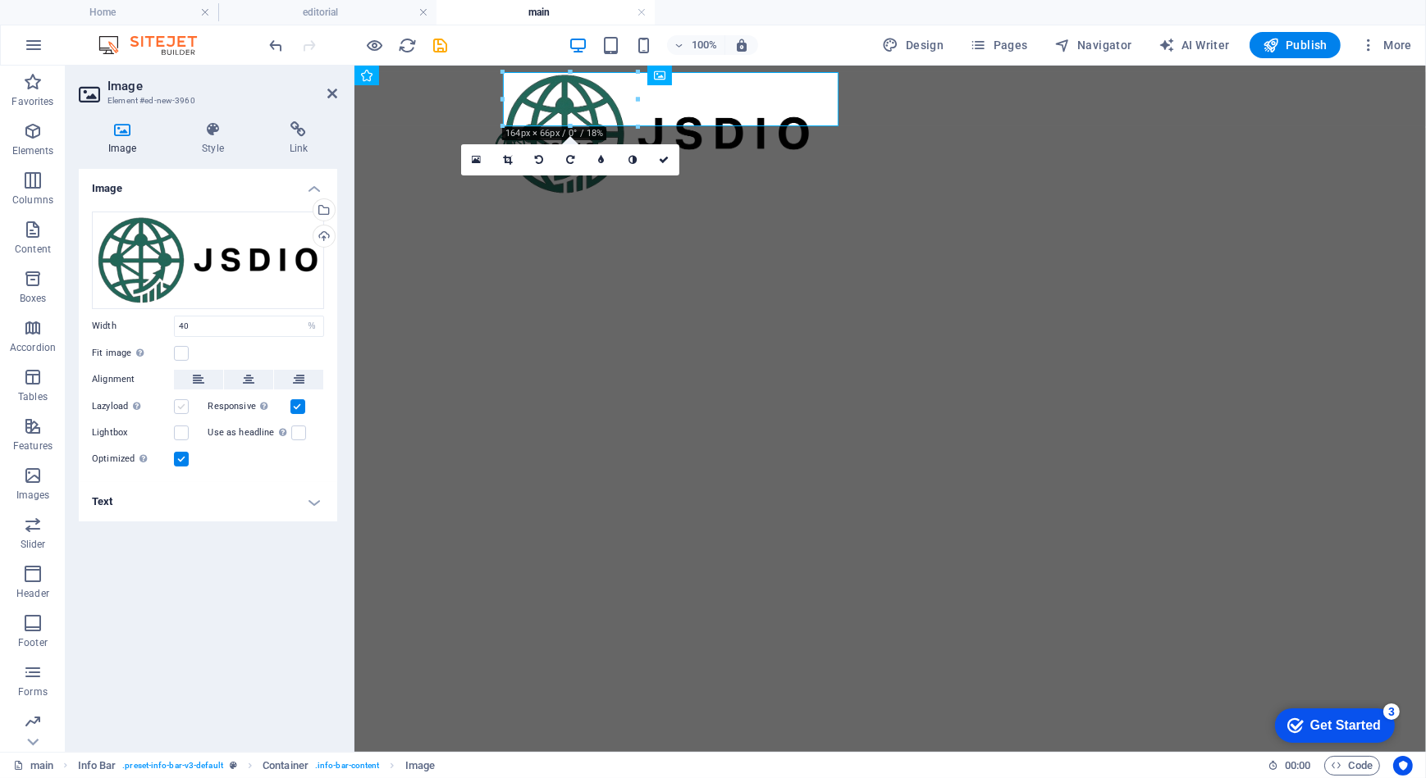
click at [186, 406] on label at bounding box center [181, 406] width 15 height 15
click at [0, 0] on input "Lazyload Loading images after the page loads improves page speed." at bounding box center [0, 0] width 0 height 0
click at [221, 138] on h4 "Style" at bounding box center [215, 138] width 87 height 34
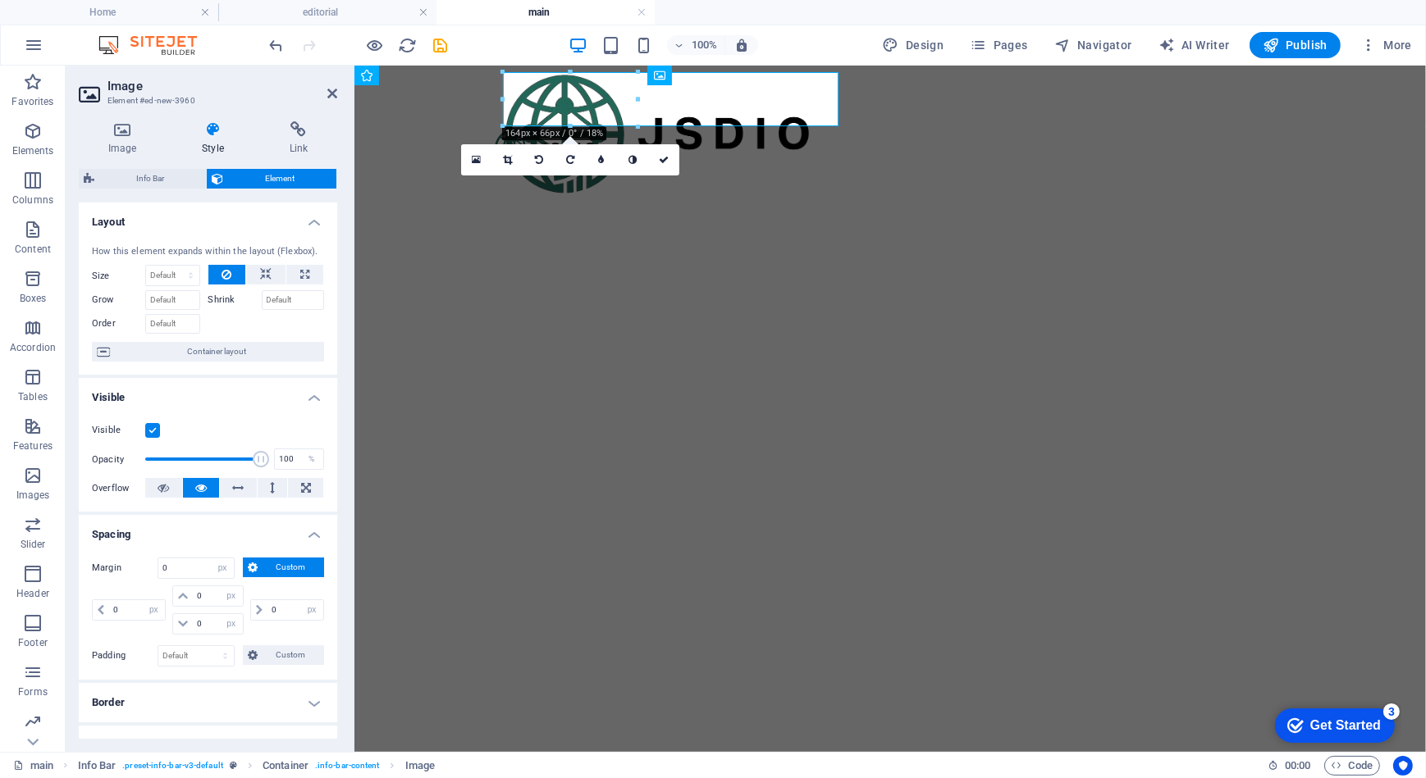
click at [643, 168] on html "Skip to main content" at bounding box center [889, 116] width 1071 height 103
click at [331, 84] on h2 "Image" at bounding box center [222, 86] width 230 height 15
drag, startPoint x: 331, startPoint y: 98, endPoint x: 298, endPoint y: 118, distance: 38.3
click at [331, 98] on icon at bounding box center [332, 93] width 10 height 13
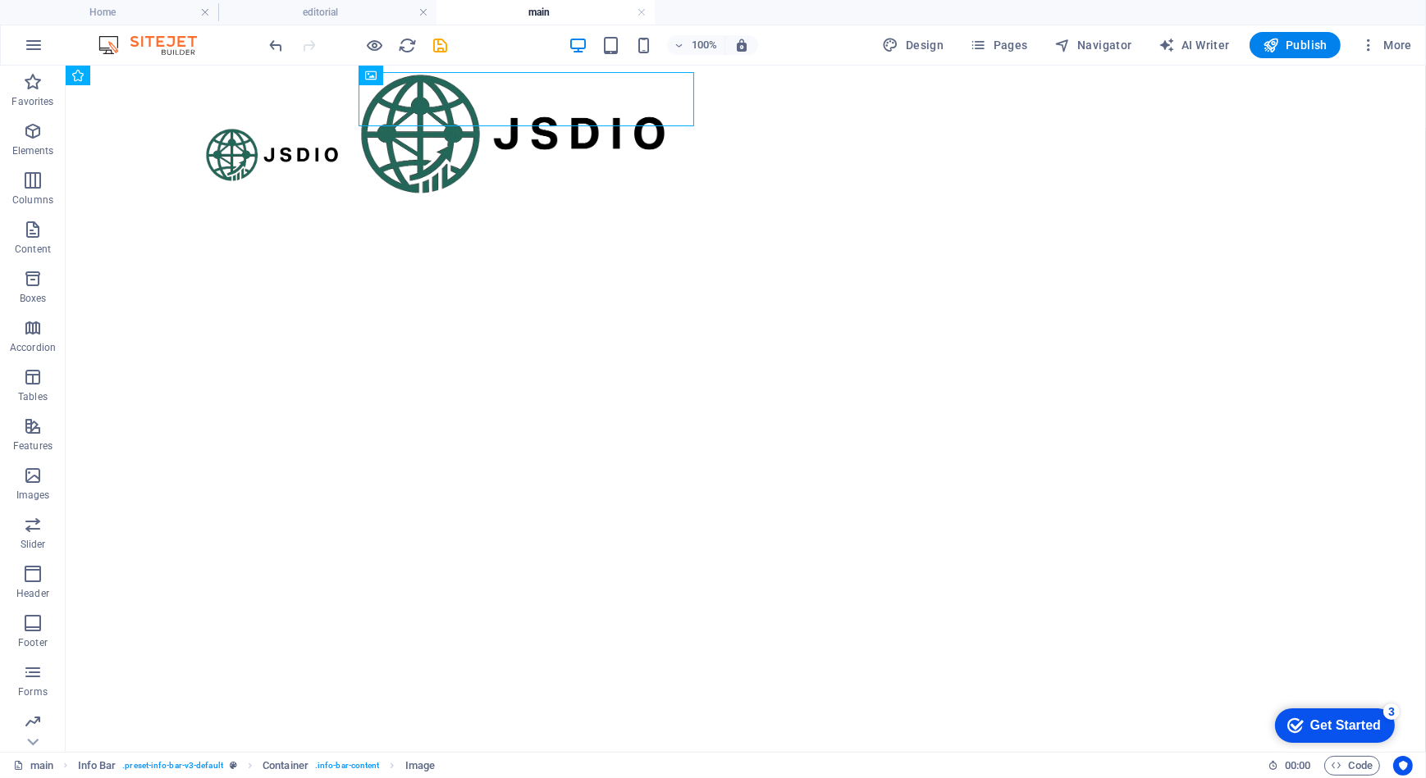
click at [555, 181] on html "Skip to main content" at bounding box center [745, 123] width 1360 height 116
click at [457, 113] on figure at bounding box center [745, 133] width 774 height 124
select select "px"
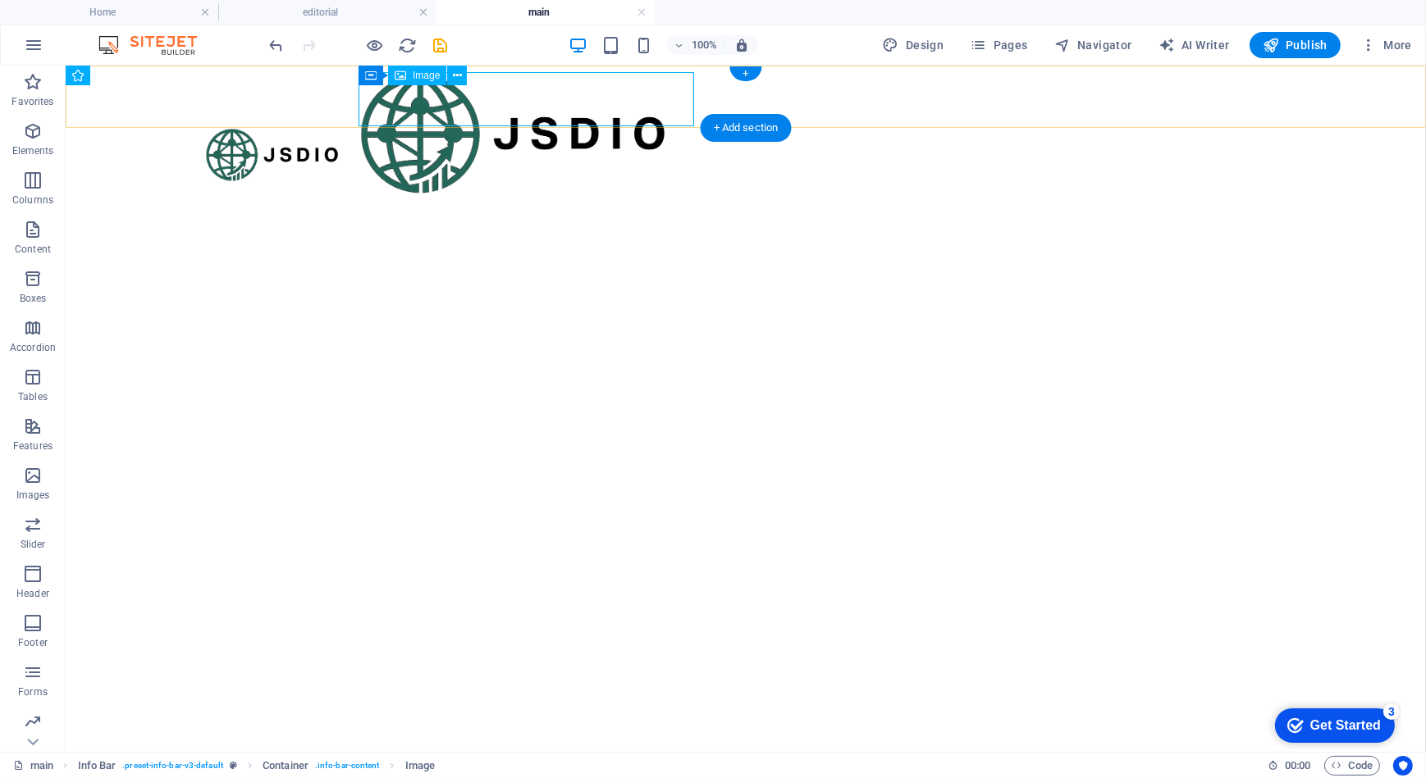
select select "px"
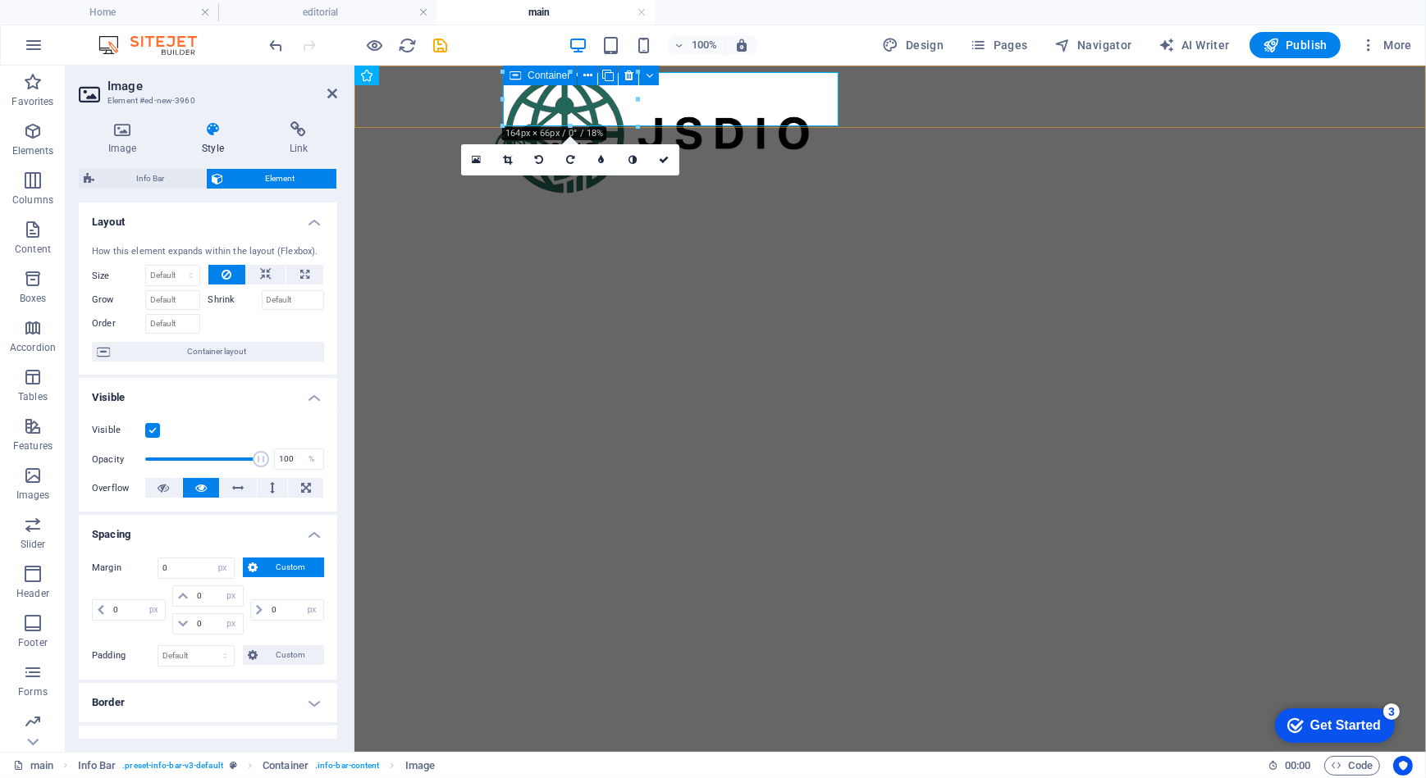
click at [514, 76] on icon at bounding box center [514, 76] width 11 height 20
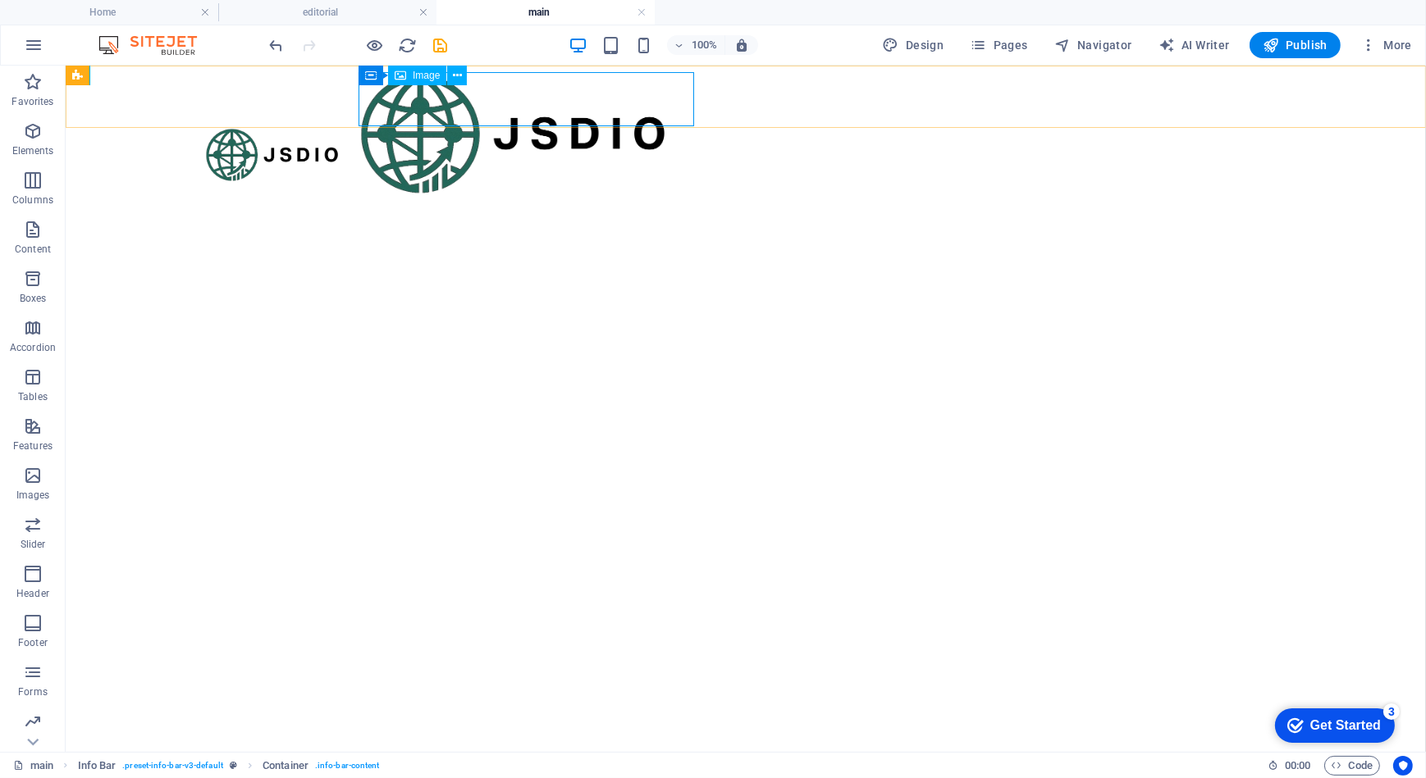
click at [436, 75] on span "Image" at bounding box center [426, 76] width 27 height 10
click at [445, 75] on icon at bounding box center [443, 75] width 9 height 17
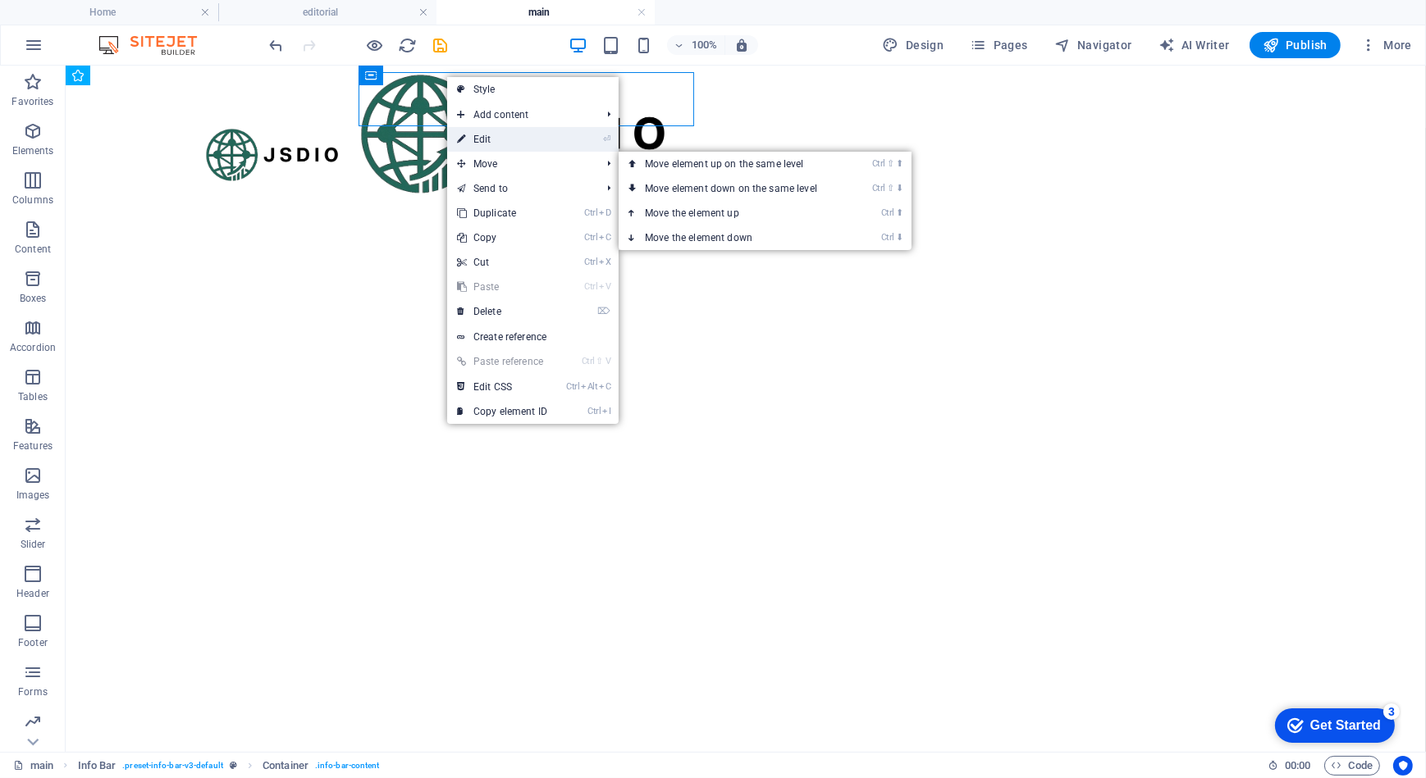
click at [497, 137] on link "⏎ Edit" at bounding box center [502, 139] width 110 height 25
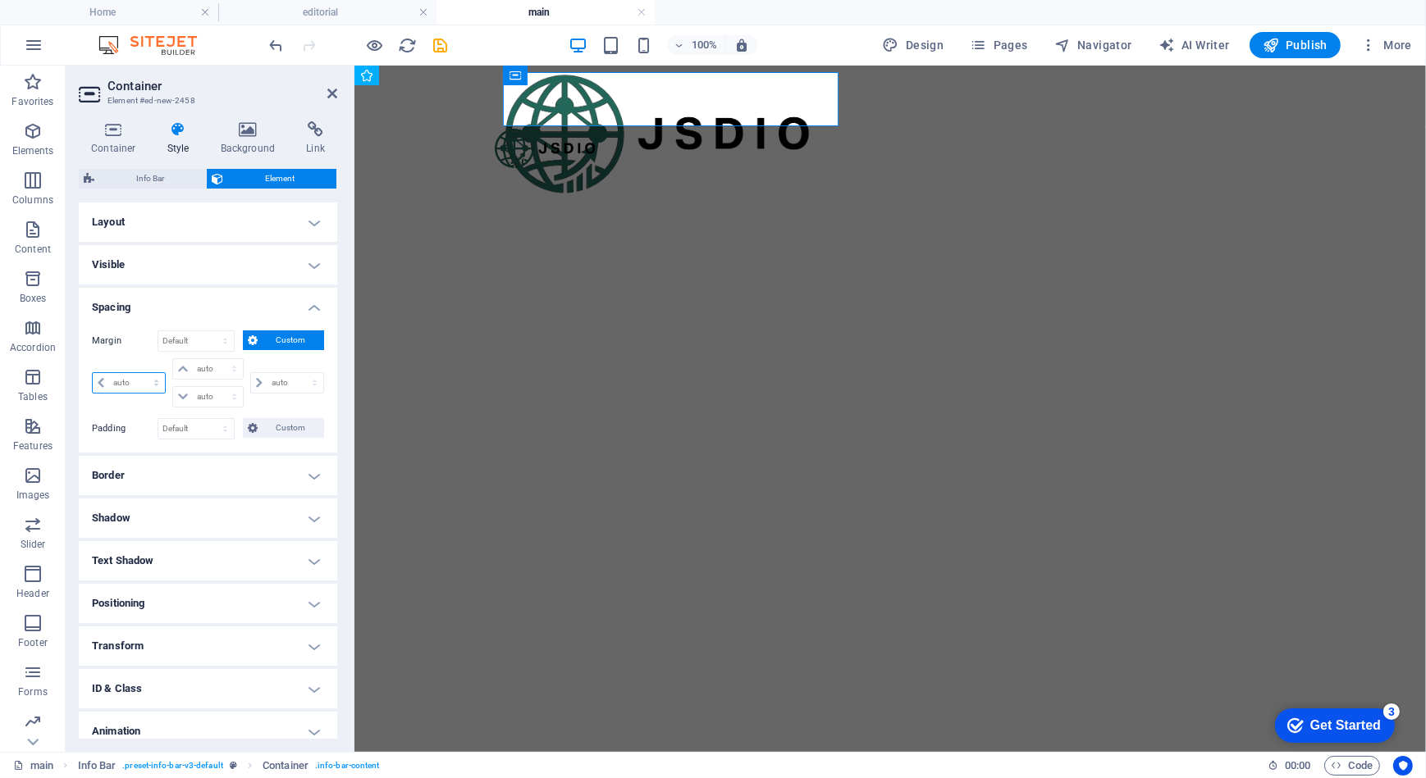
click at [126, 381] on select "auto px % rem vw vh" at bounding box center [129, 383] width 72 height 20
select select "px"
click at [141, 373] on select "auto px % rem vw vh" at bounding box center [129, 383] width 72 height 20
type input "0"
select select "px"
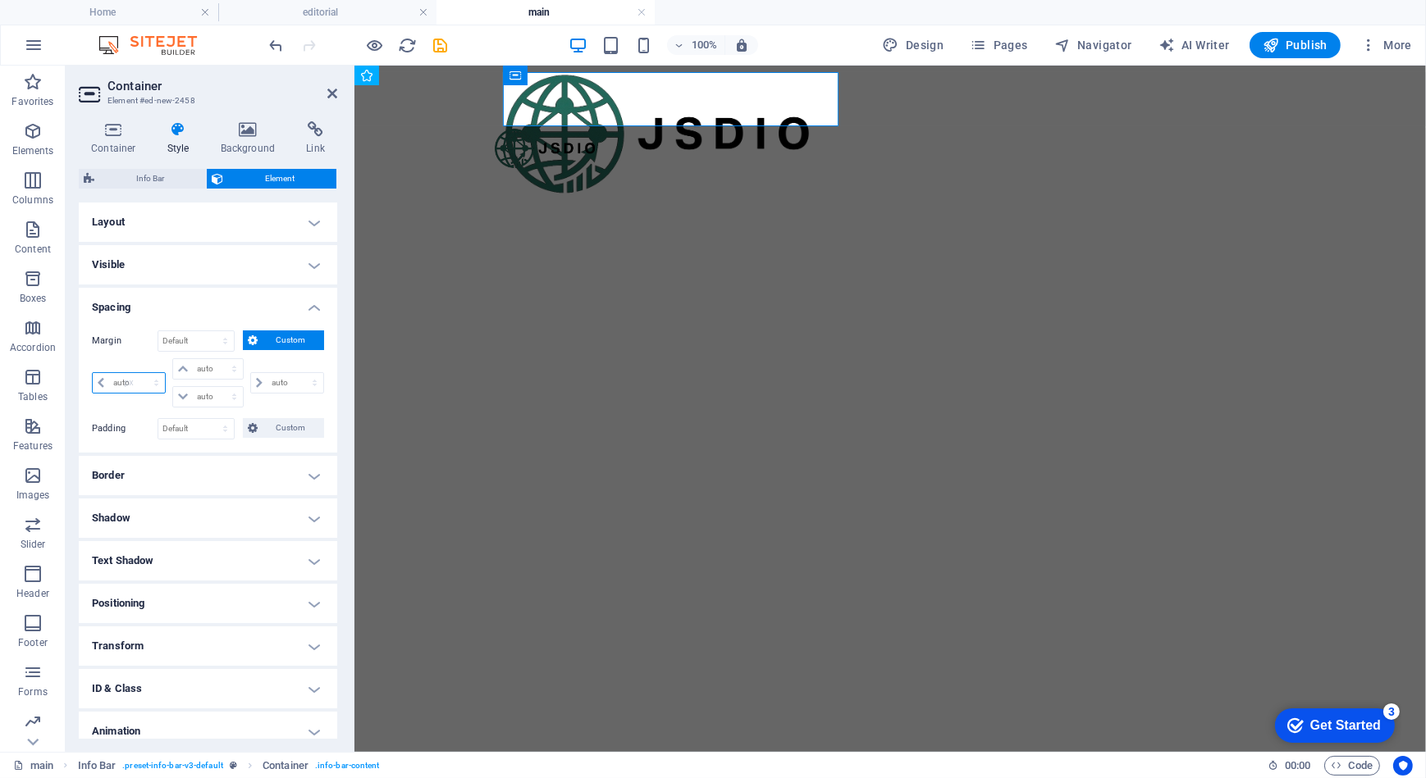
type input "0"
select select "px"
type input "0"
select select "px"
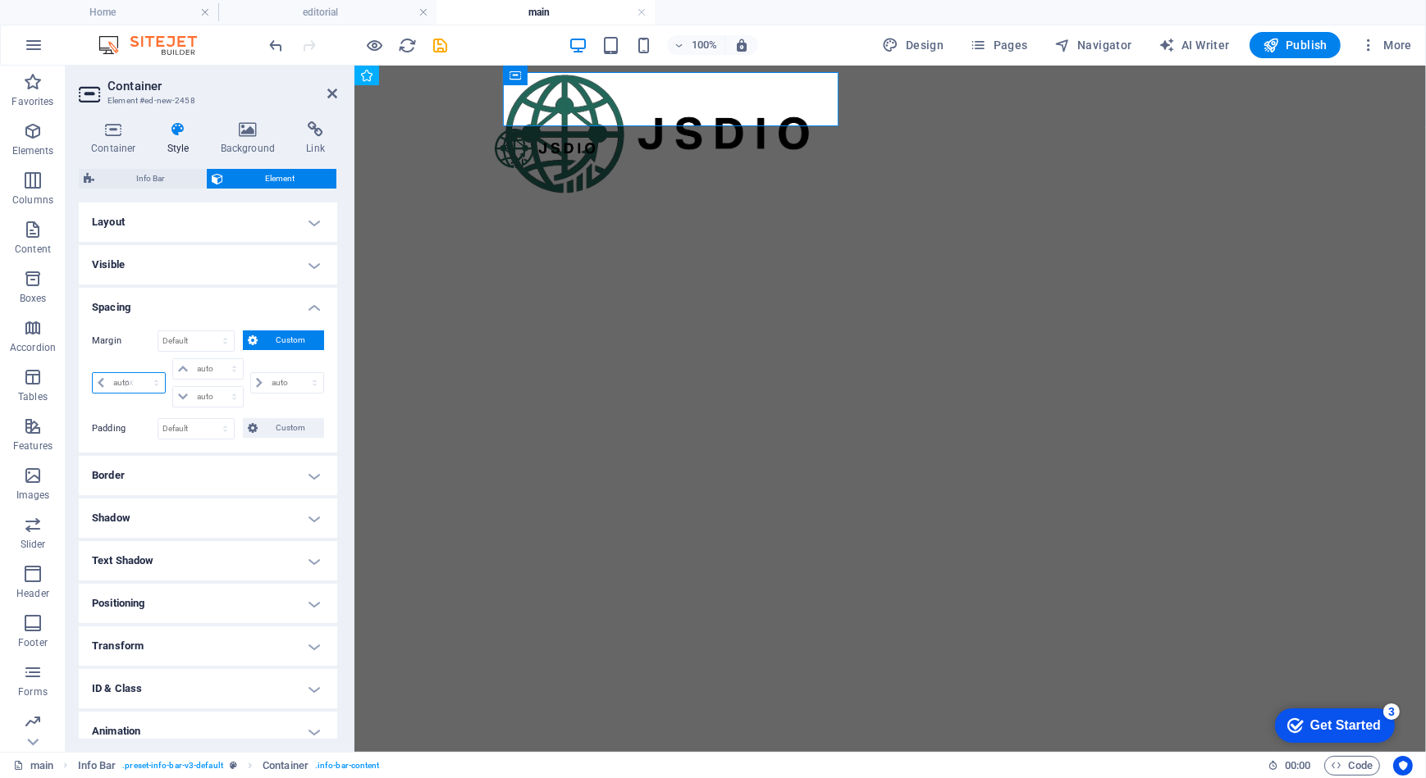
type input "0"
select select "px"
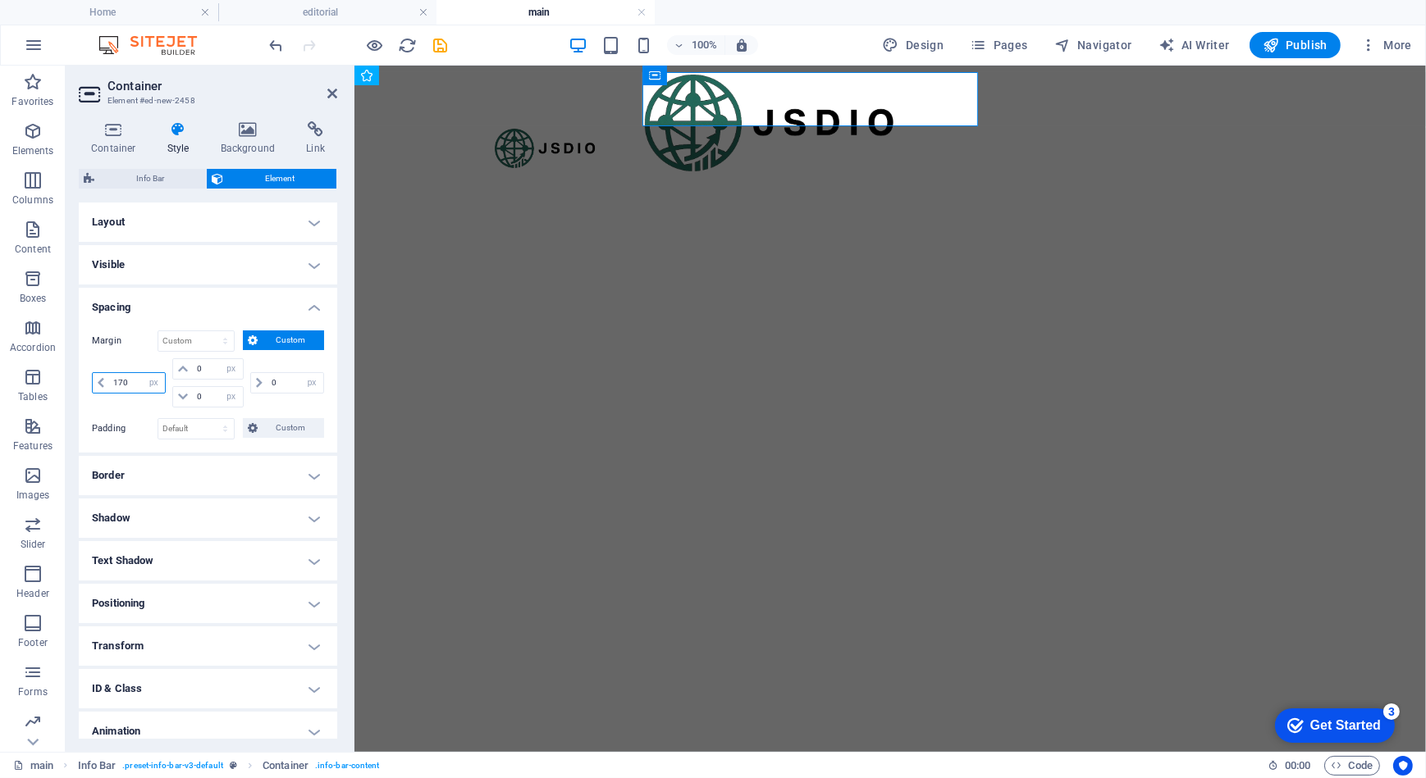
click at [111, 376] on input "170" at bounding box center [137, 383] width 56 height 20
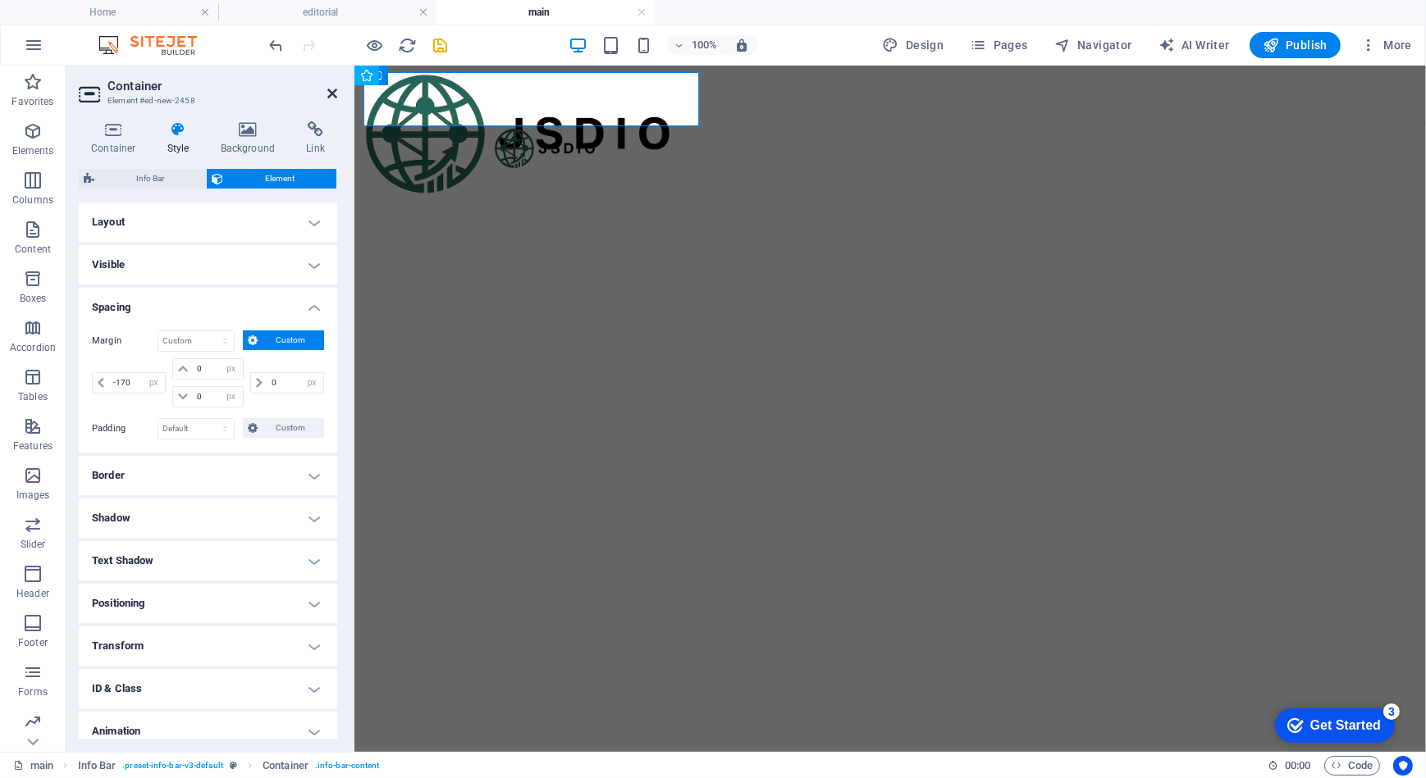
click at [331, 94] on icon at bounding box center [332, 93] width 10 height 13
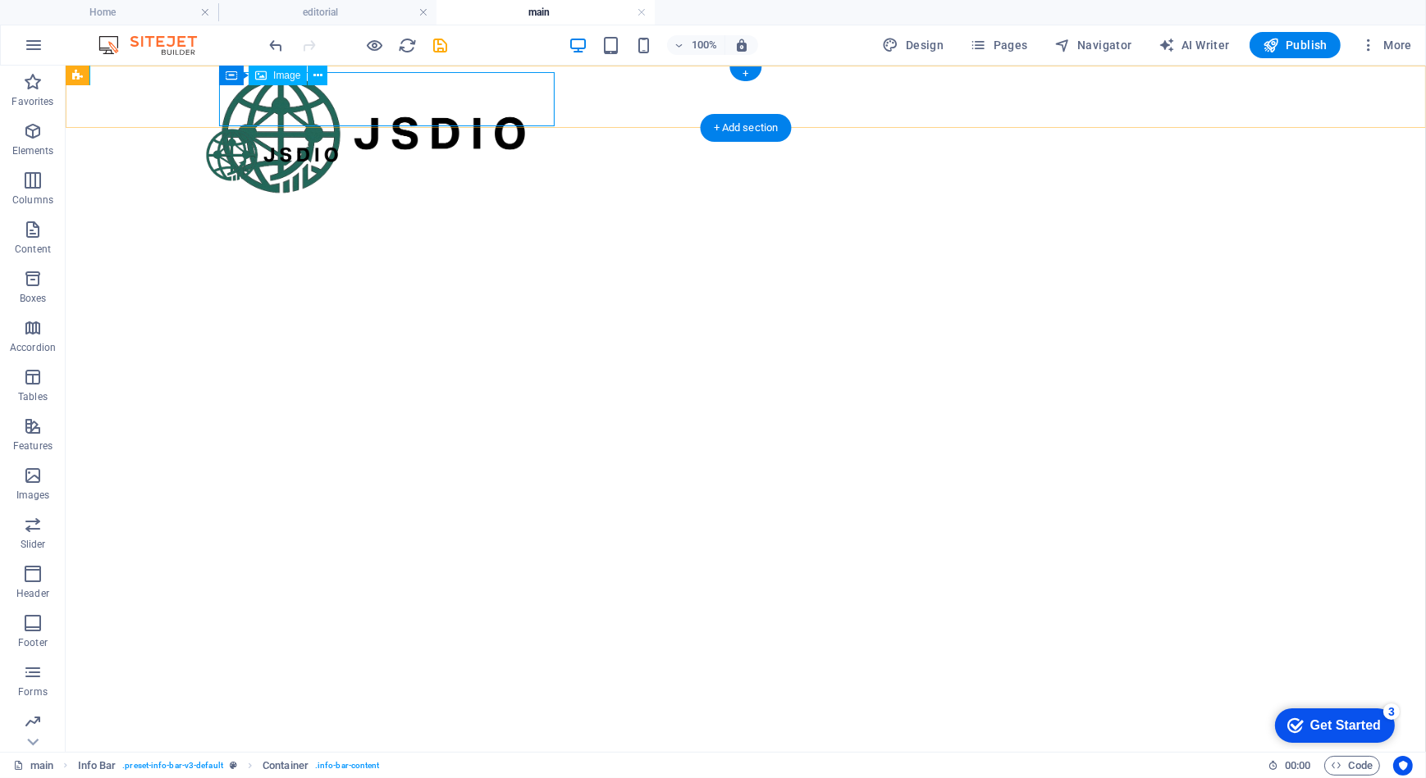
click at [317, 94] on figure at bounding box center [605, 133] width 774 height 124
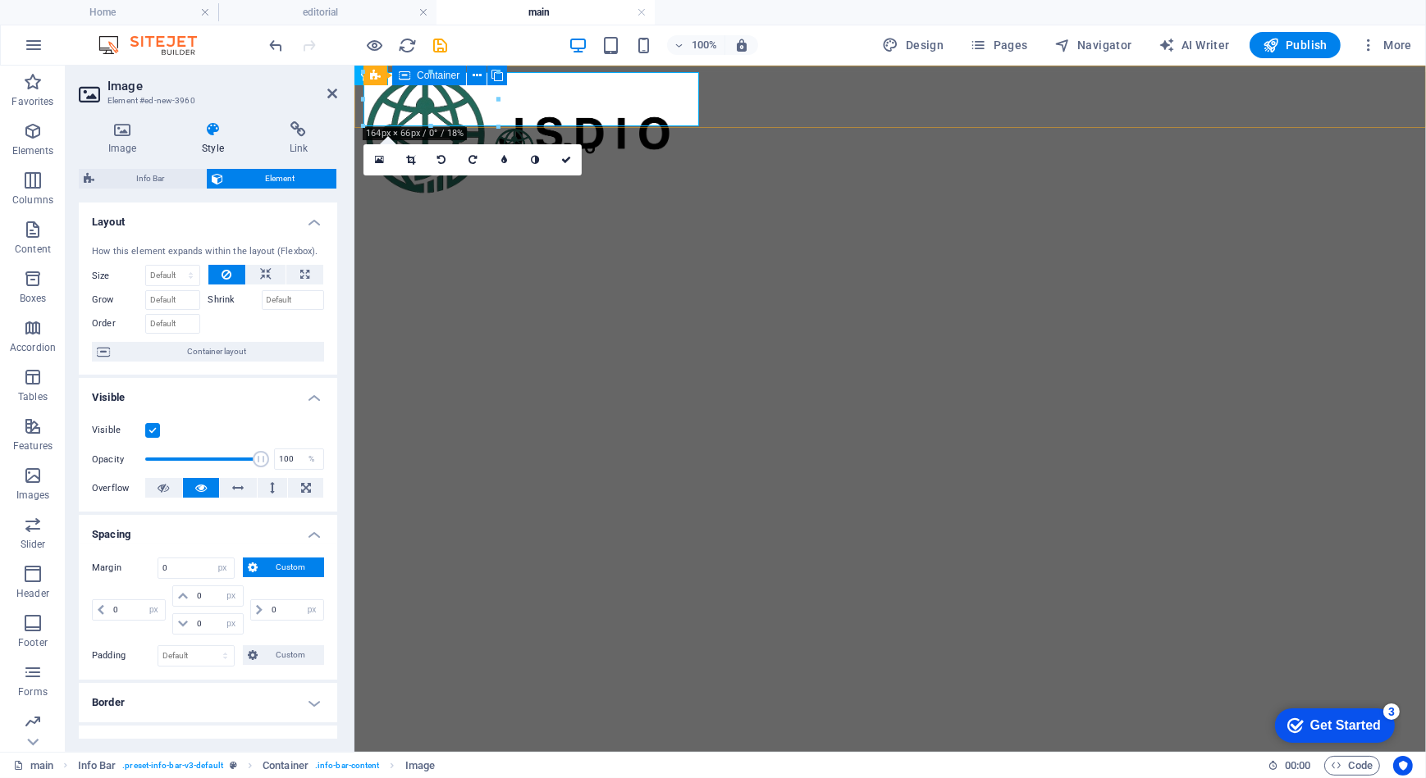
click at [401, 75] on icon at bounding box center [404, 76] width 11 height 20
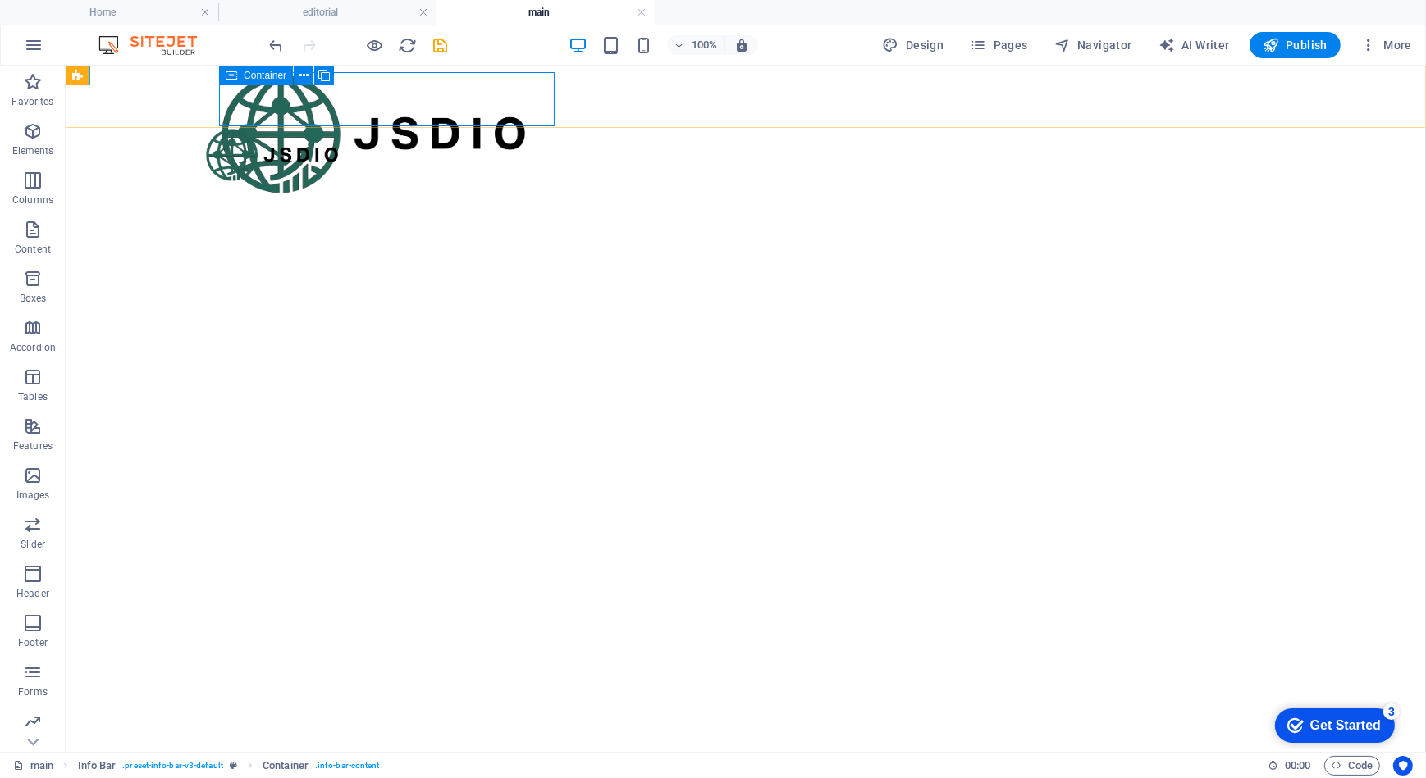
click at [229, 79] on icon at bounding box center [231, 76] width 11 height 20
click at [306, 74] on icon at bounding box center [303, 75] width 9 height 17
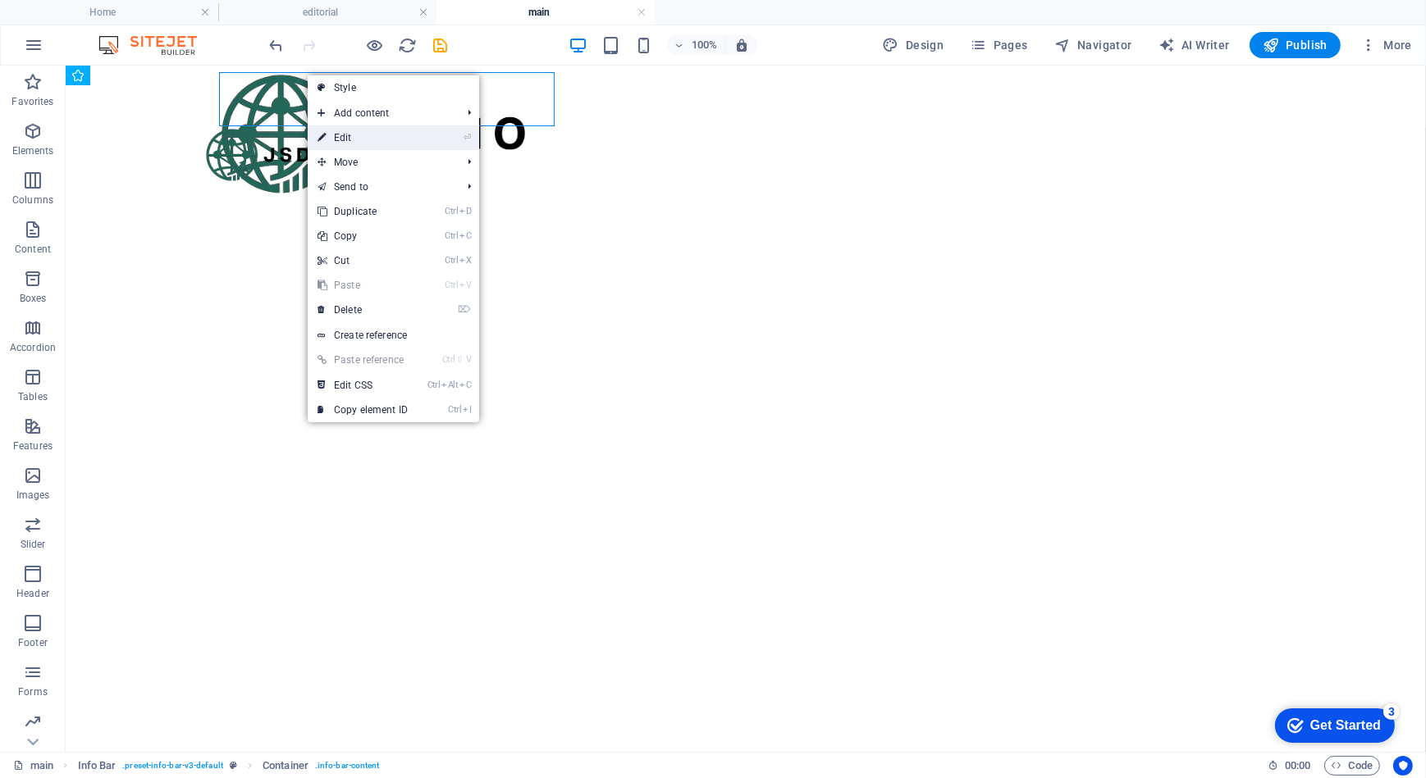
click at [354, 141] on link "⏎ Edit" at bounding box center [363, 138] width 110 height 25
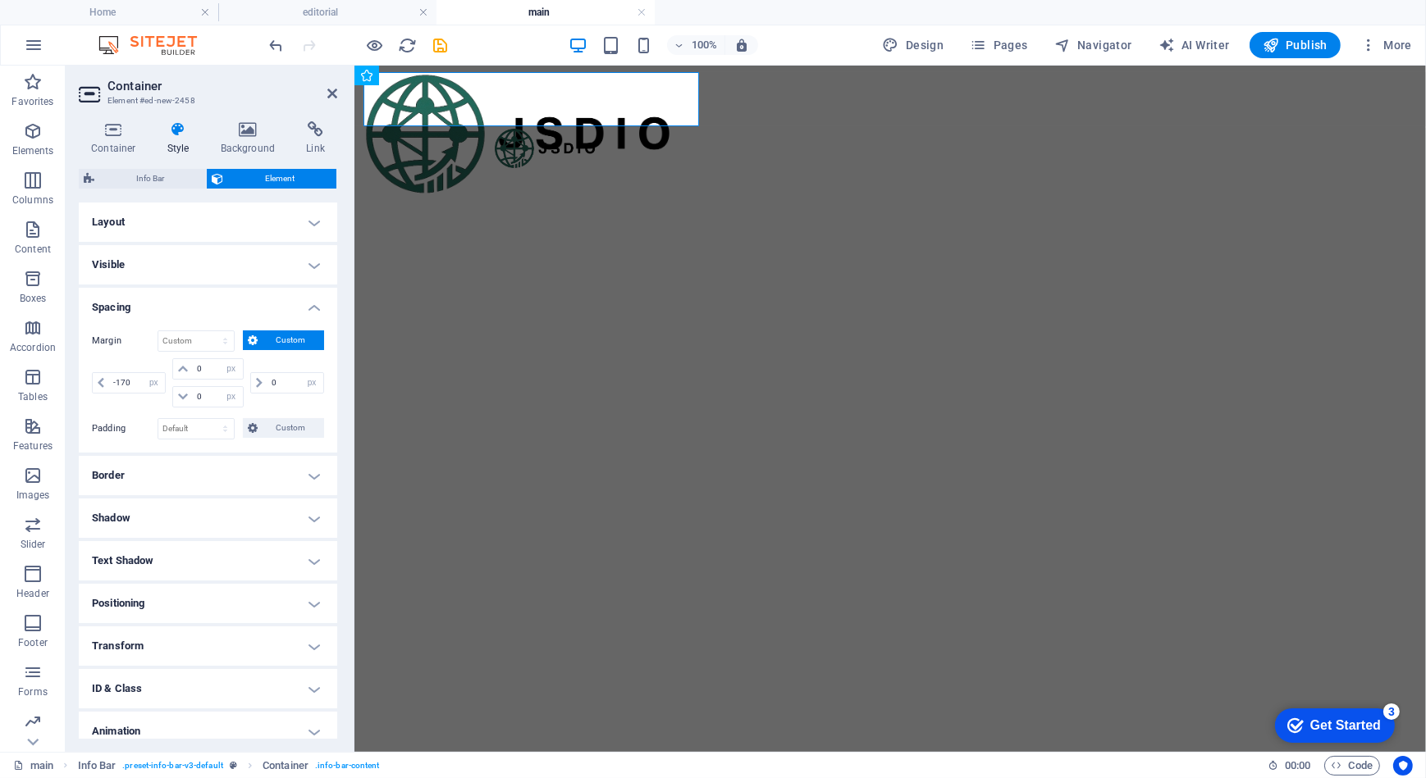
click at [211, 221] on h4 "Layout" at bounding box center [208, 222] width 258 height 39
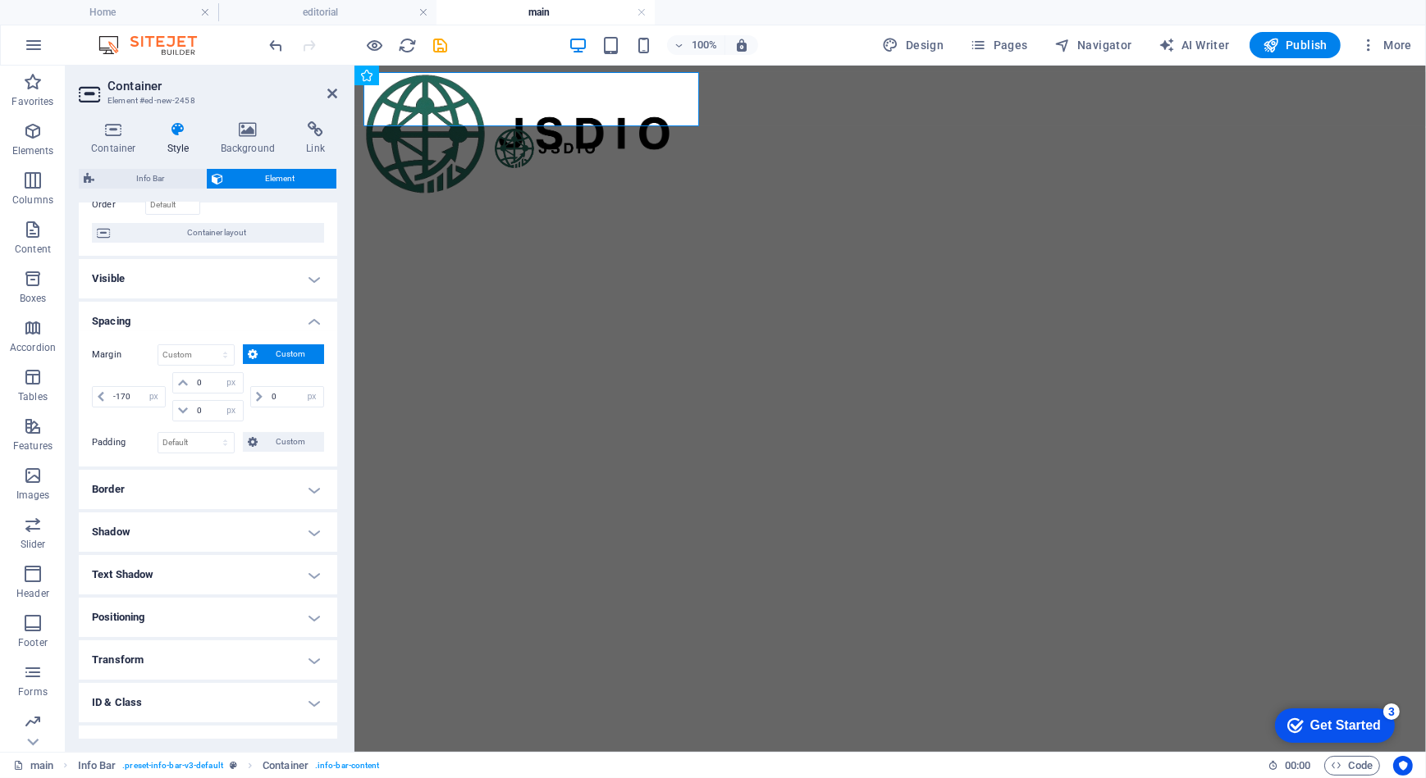
scroll to position [148, 0]
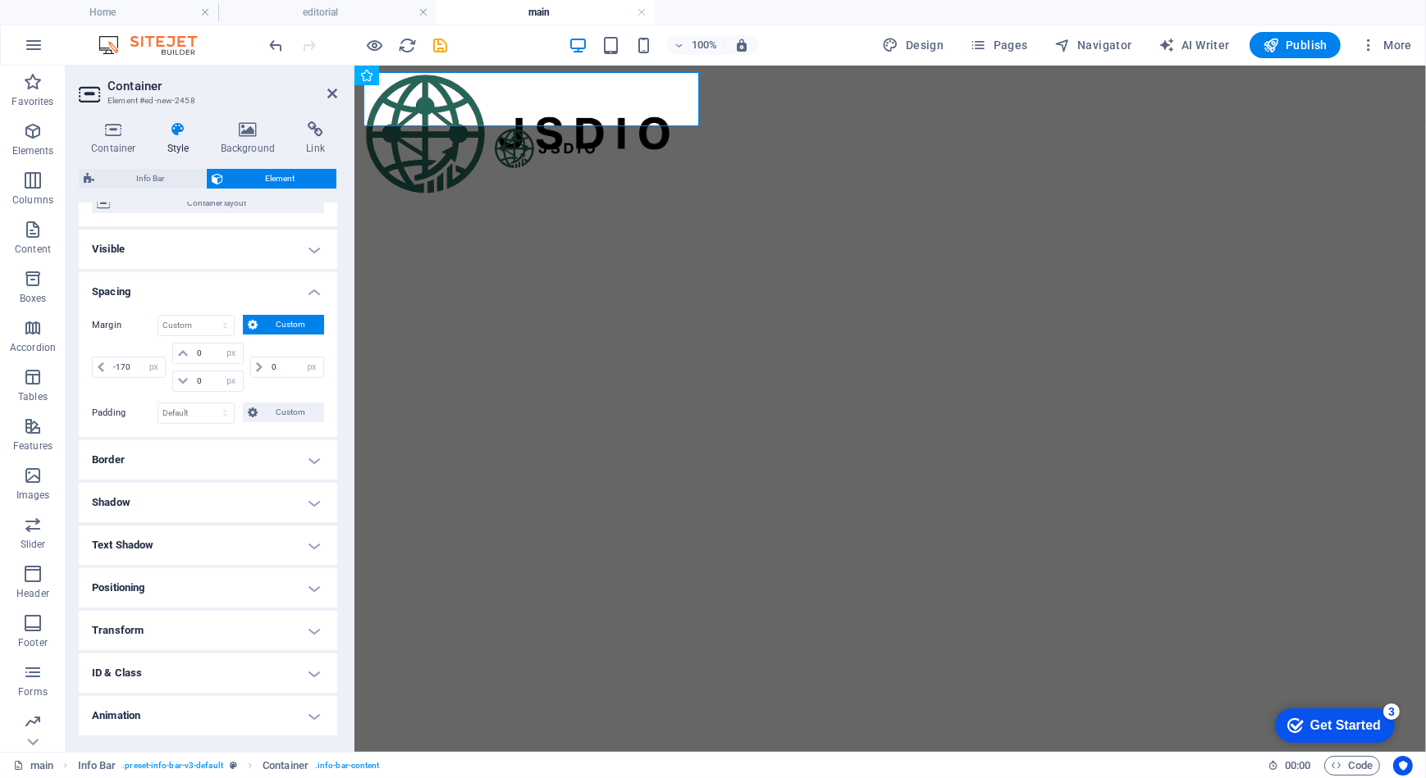
click at [287, 591] on h4 "Positioning" at bounding box center [208, 587] width 258 height 39
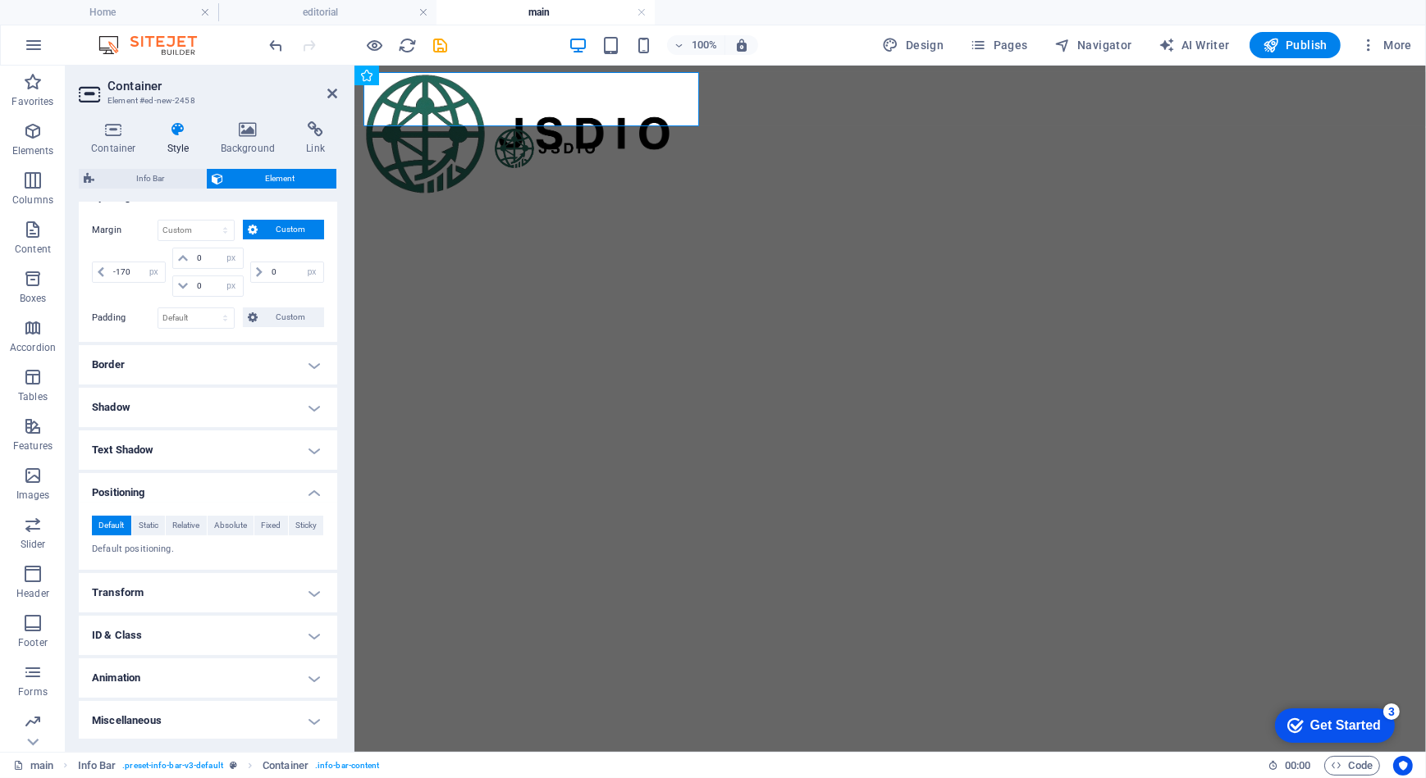
click at [746, 168] on html "Skip to main content" at bounding box center [889, 116] width 1071 height 103
click at [735, 168] on html "Skip to main content" at bounding box center [889, 116] width 1071 height 103
click at [329, 89] on icon at bounding box center [332, 93] width 10 height 13
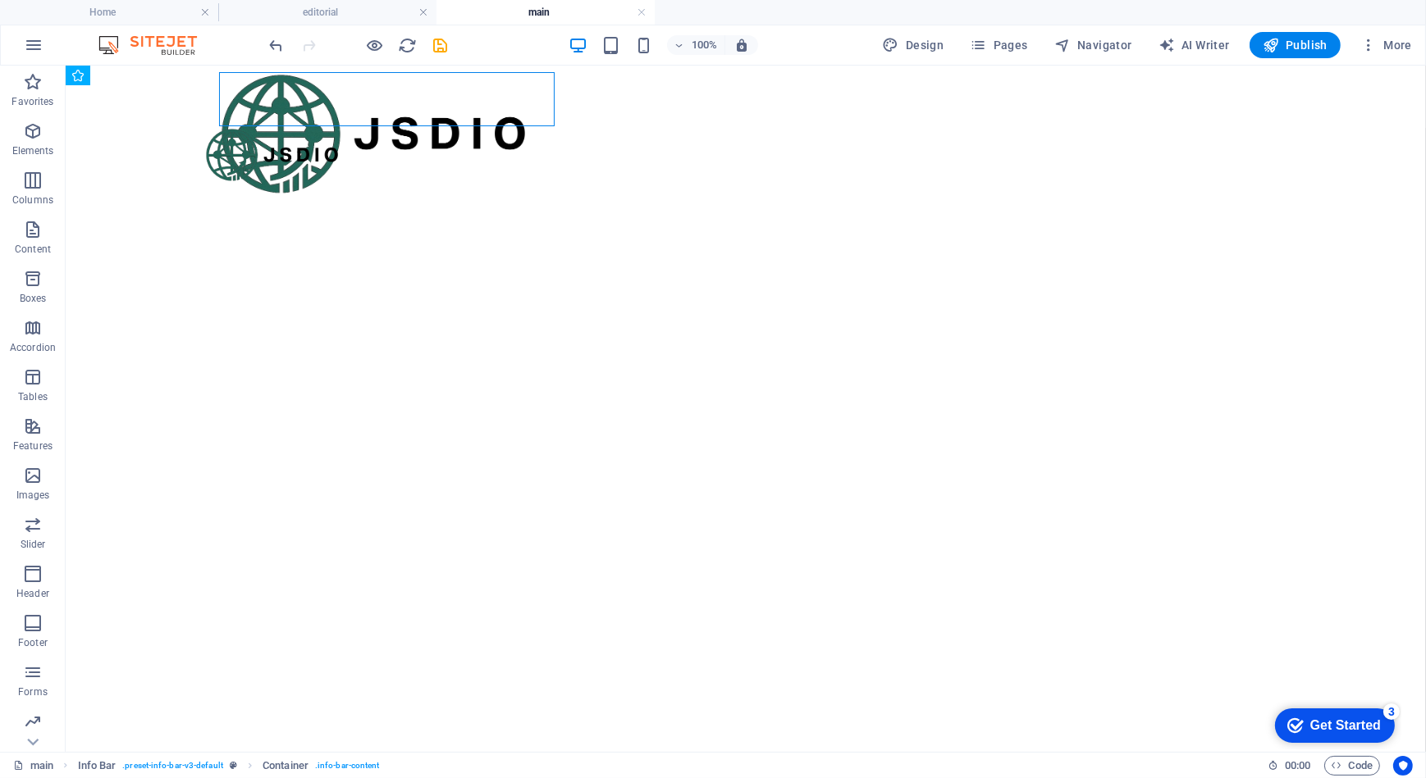
click at [816, 181] on html "Skip to main content" at bounding box center [745, 123] width 1360 height 116
click at [406, 162] on figure at bounding box center [814, 154] width 1221 height 54
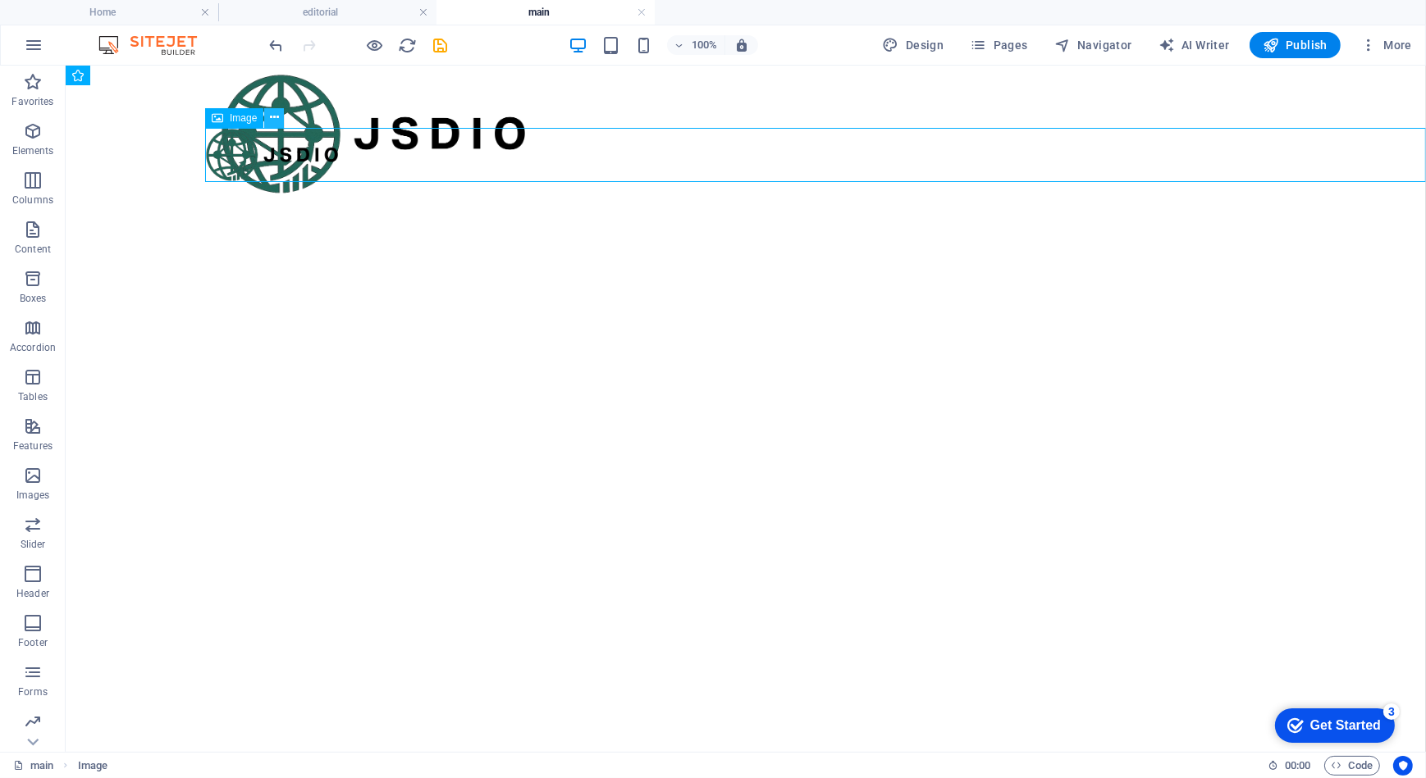
click at [270, 115] on icon at bounding box center [274, 117] width 9 height 17
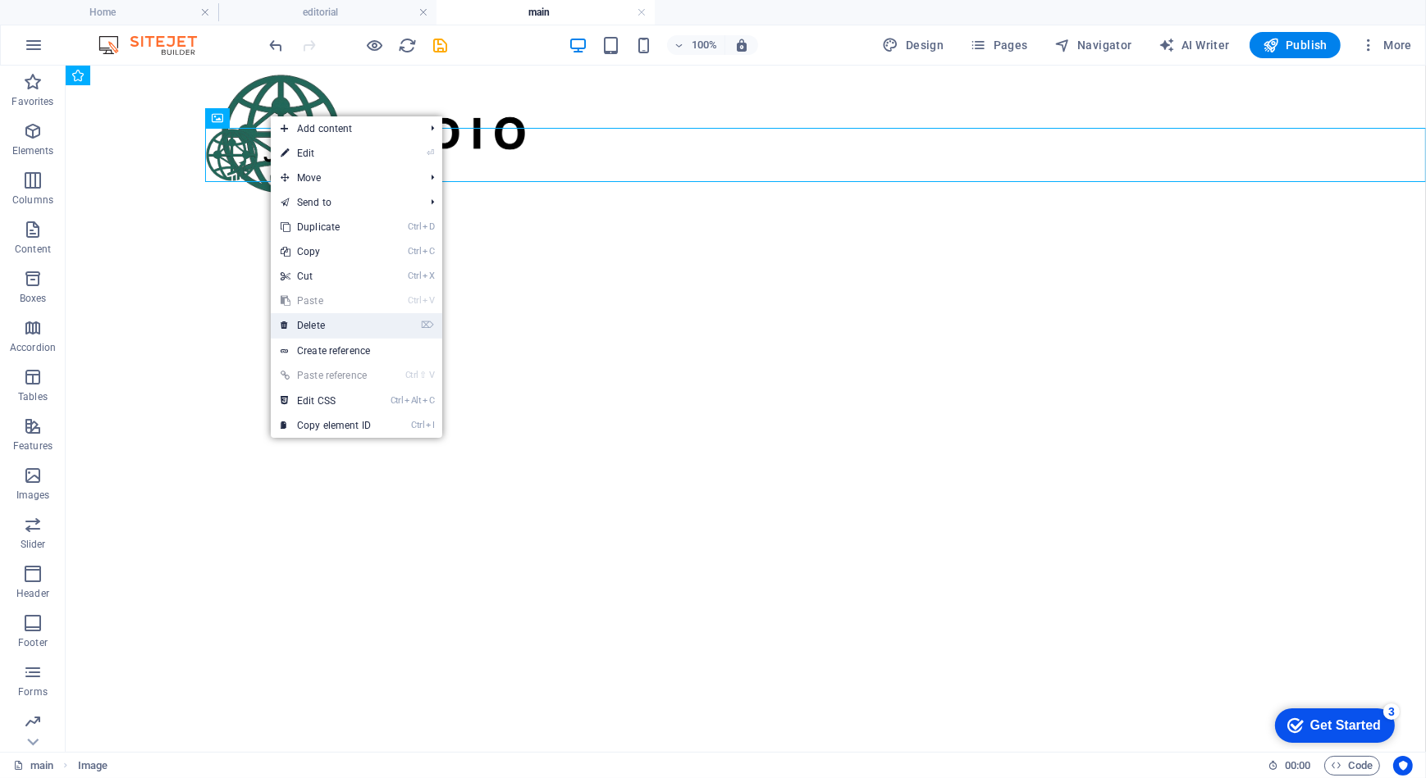
click at [317, 326] on link "⌦ Delete" at bounding box center [326, 325] width 110 height 25
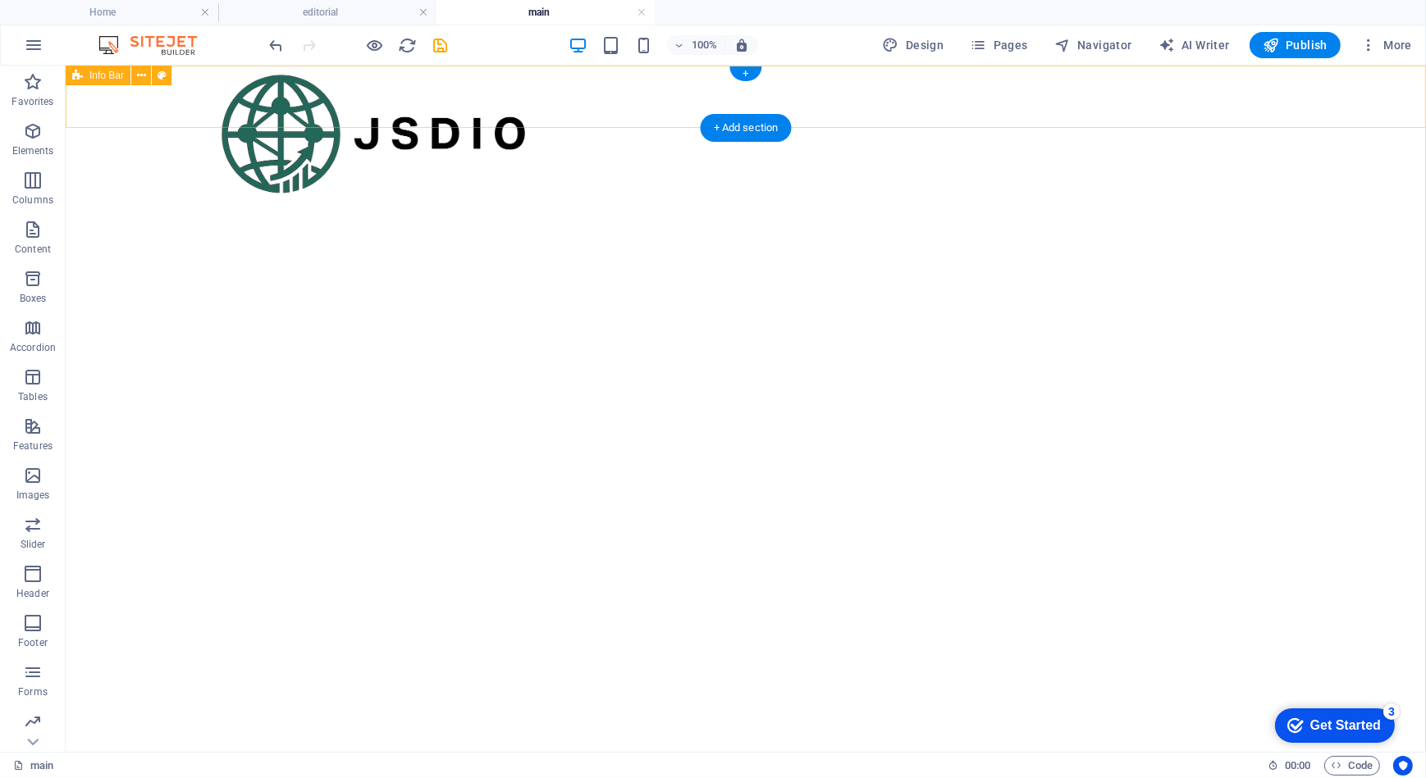
click at [561, 99] on div at bounding box center [745, 96] width 1360 height 62
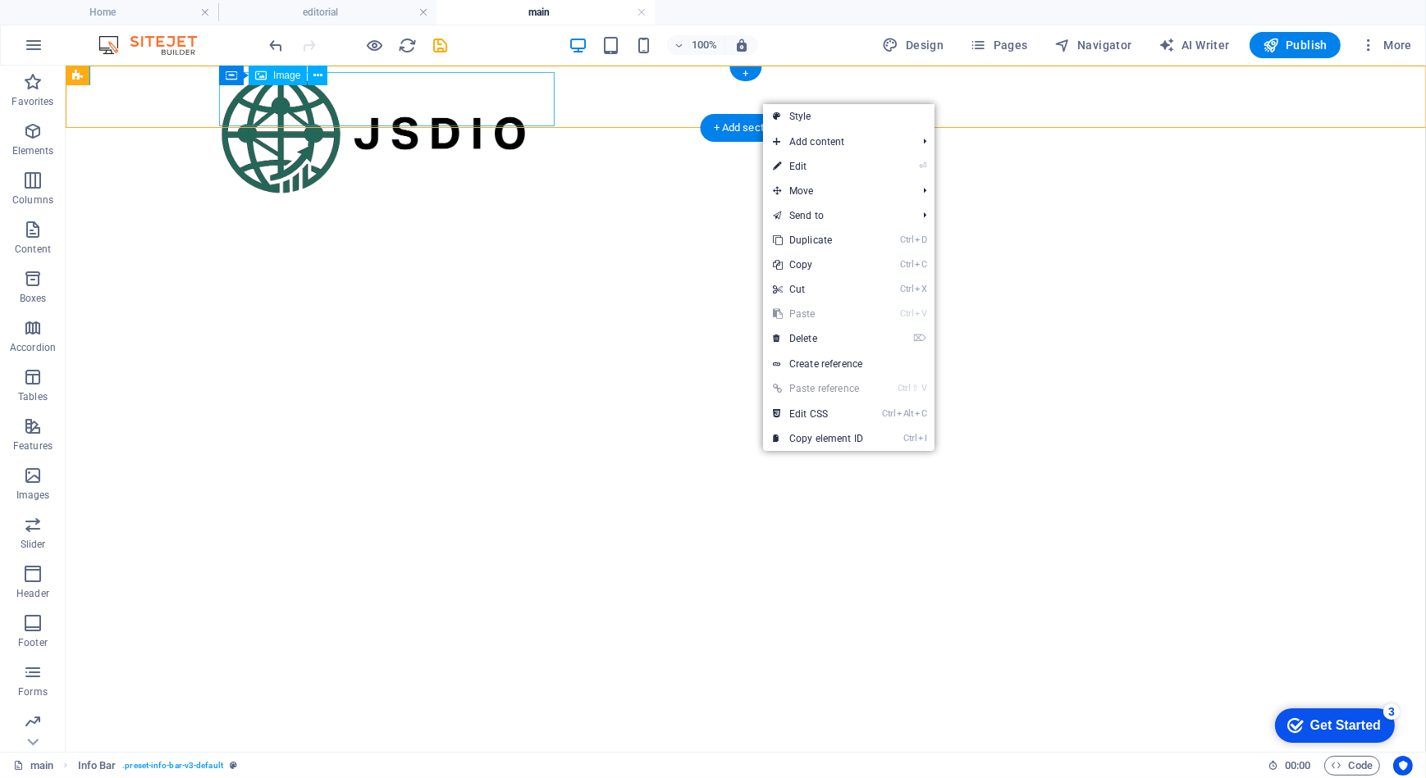
click at [545, 98] on figure at bounding box center [605, 133] width 774 height 124
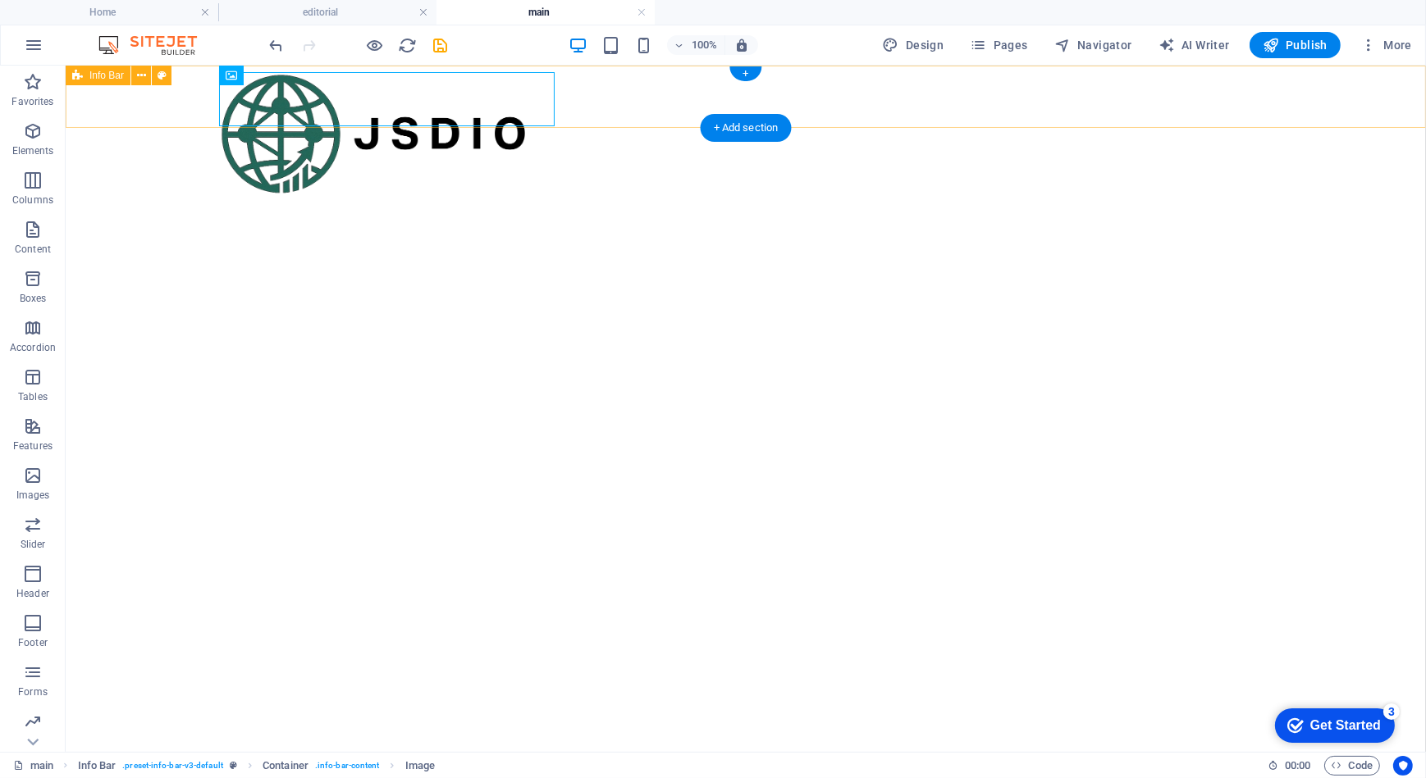
click at [182, 104] on div at bounding box center [745, 96] width 1360 height 62
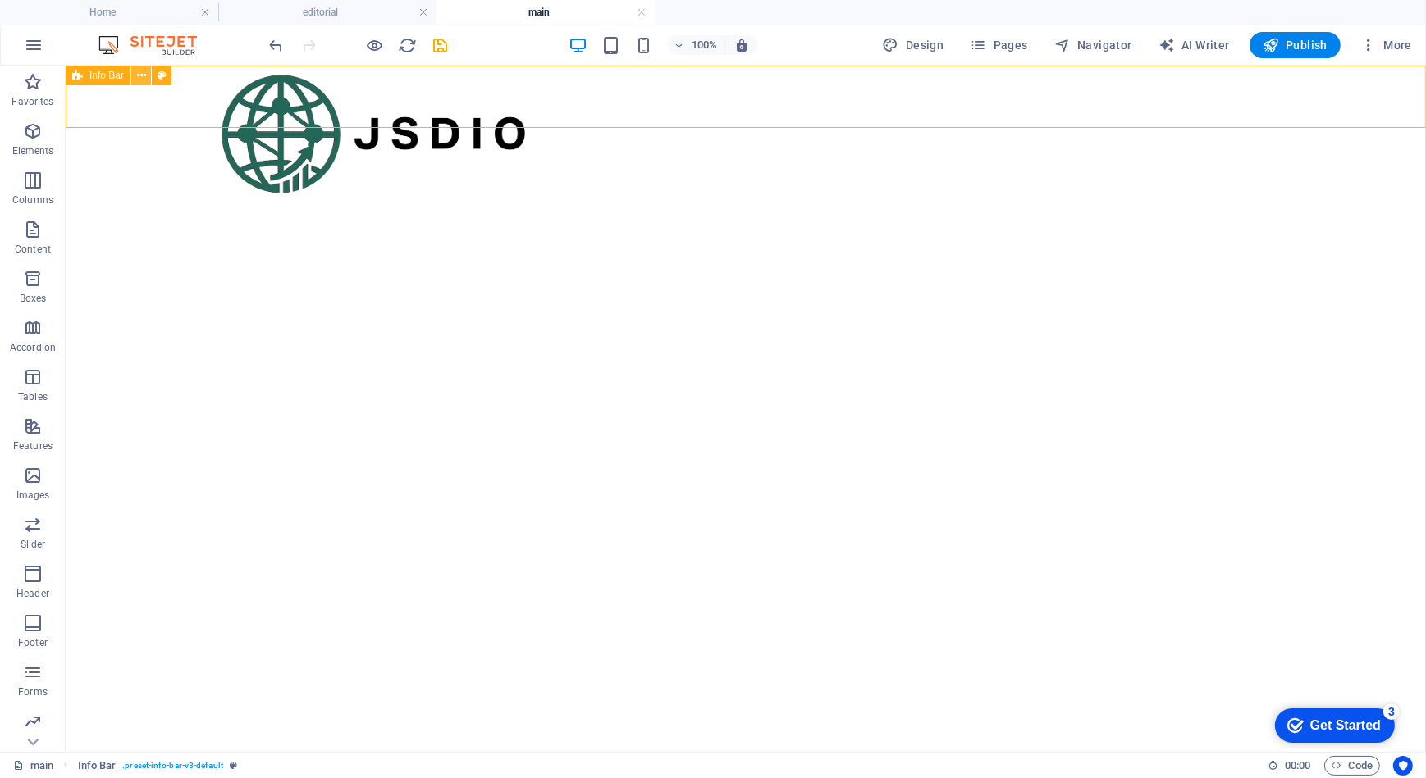
click at [148, 71] on button at bounding box center [141, 76] width 20 height 20
click at [95, 110] on div at bounding box center [745, 96] width 1360 height 62
click at [141, 76] on icon at bounding box center [141, 75] width 9 height 17
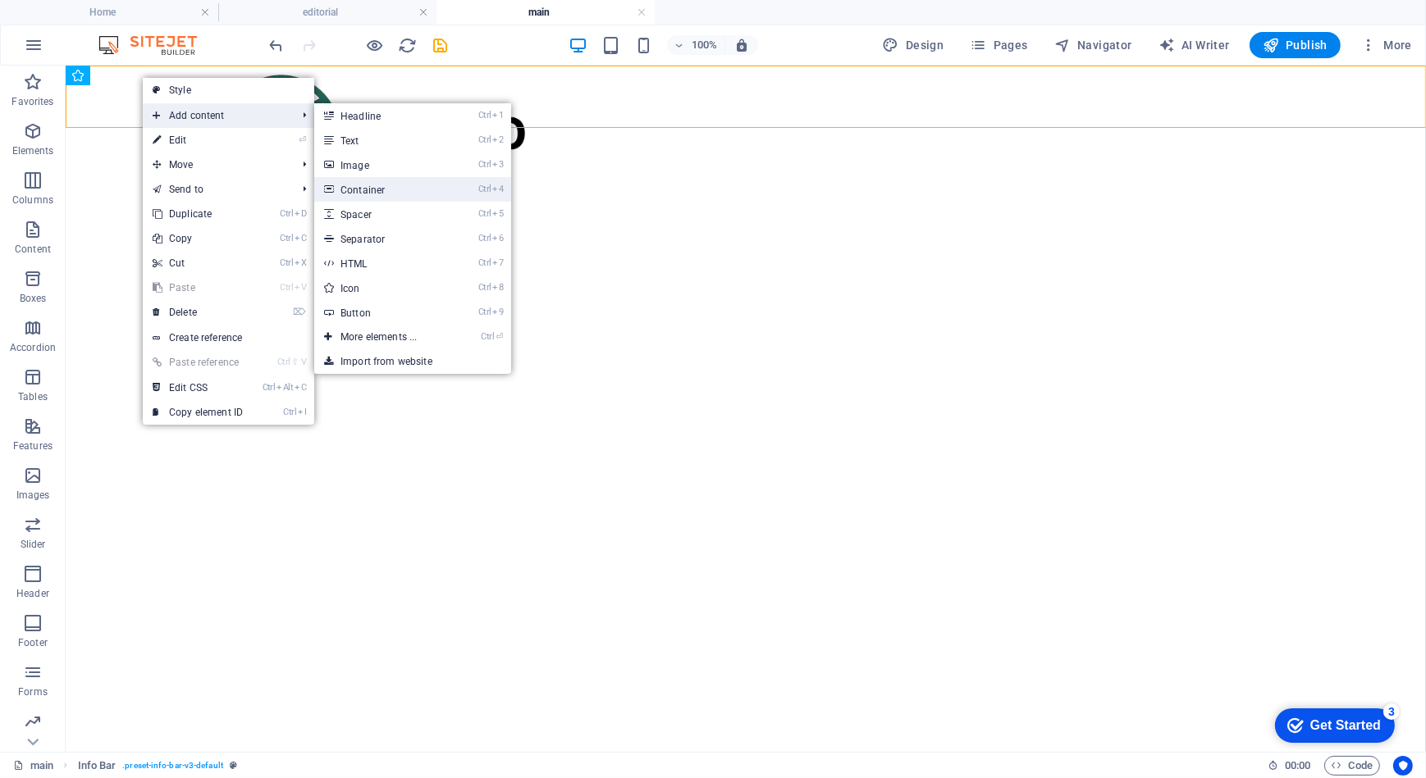
click at [402, 188] on link "Ctrl 4 Container" at bounding box center [381, 189] width 135 height 25
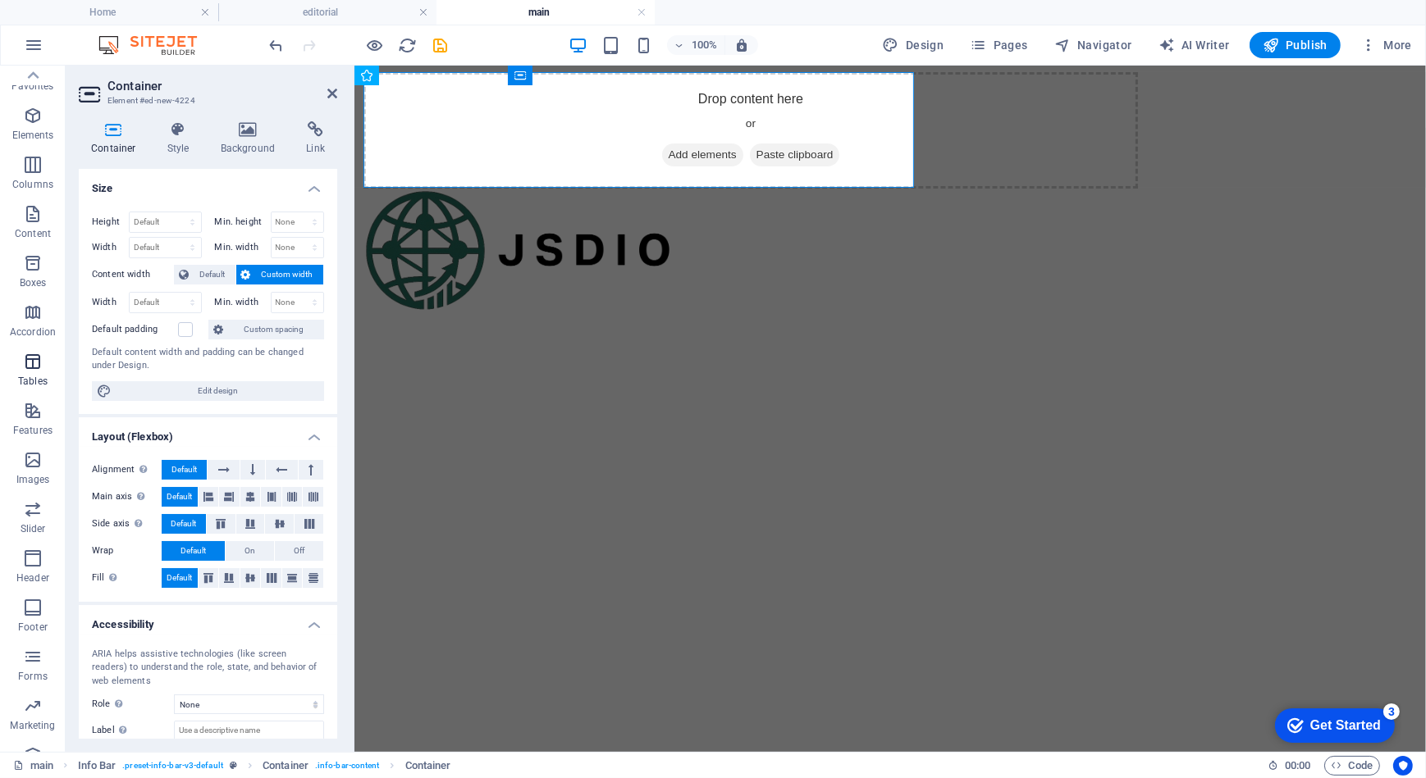
scroll to position [0, 0]
click at [34, 130] on icon "button" at bounding box center [33, 131] width 20 height 20
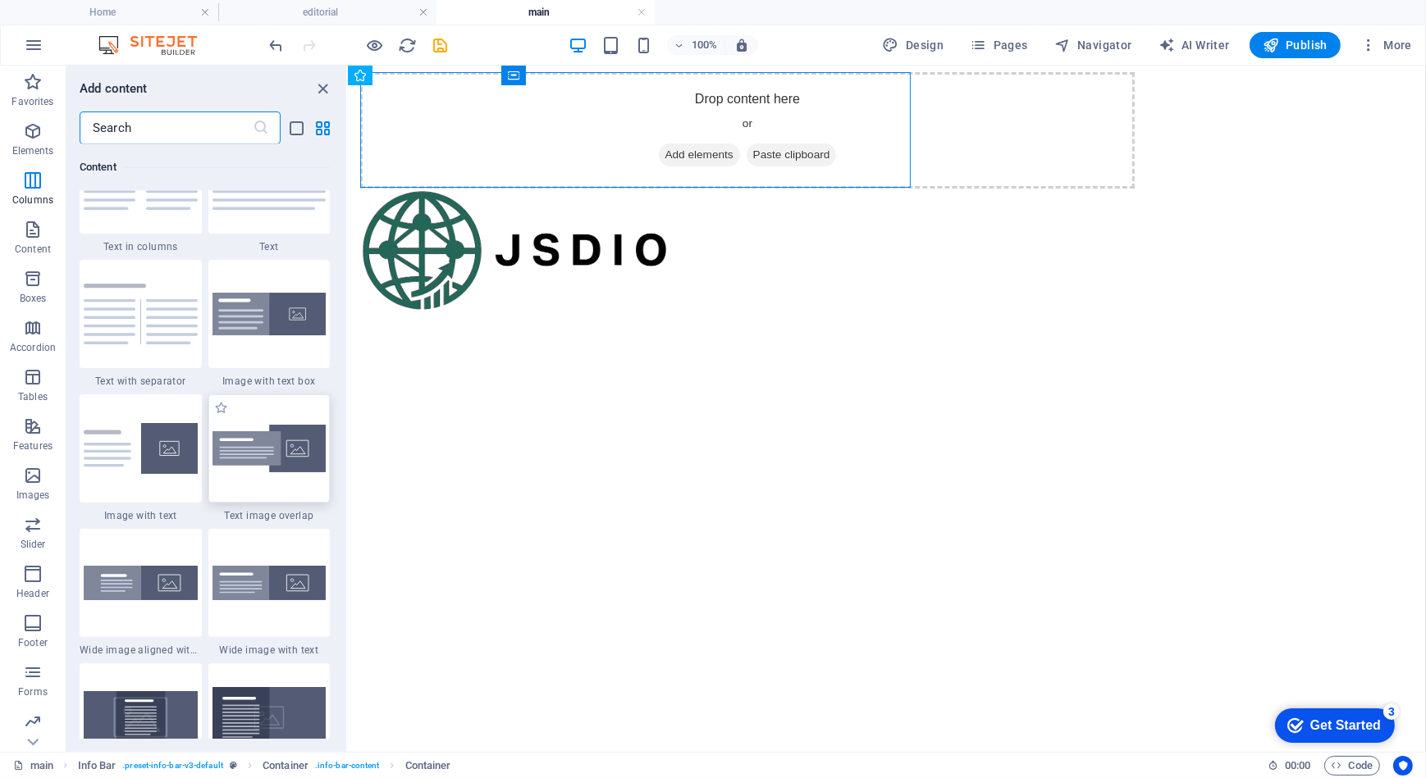
scroll to position [3057, 0]
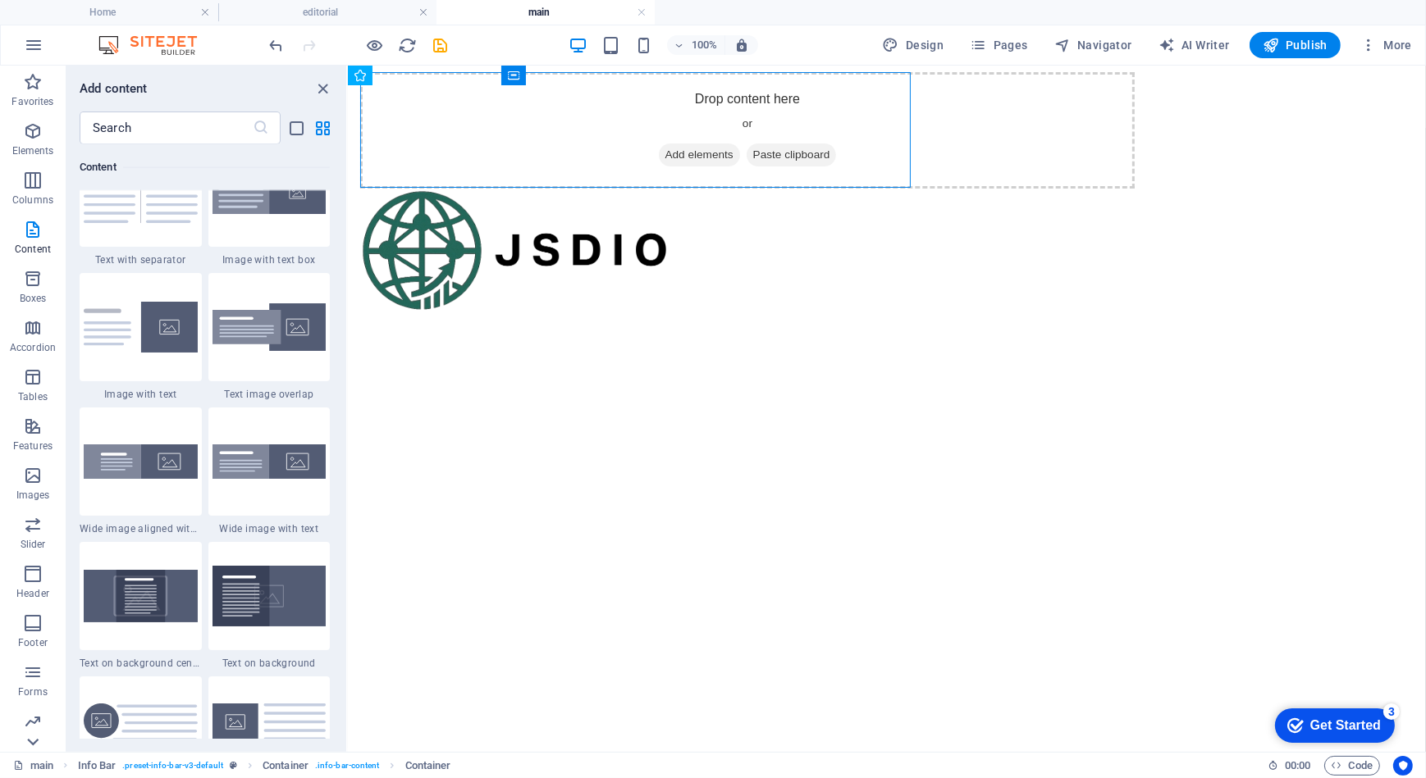
click at [30, 741] on icon at bounding box center [32, 742] width 11 height 7
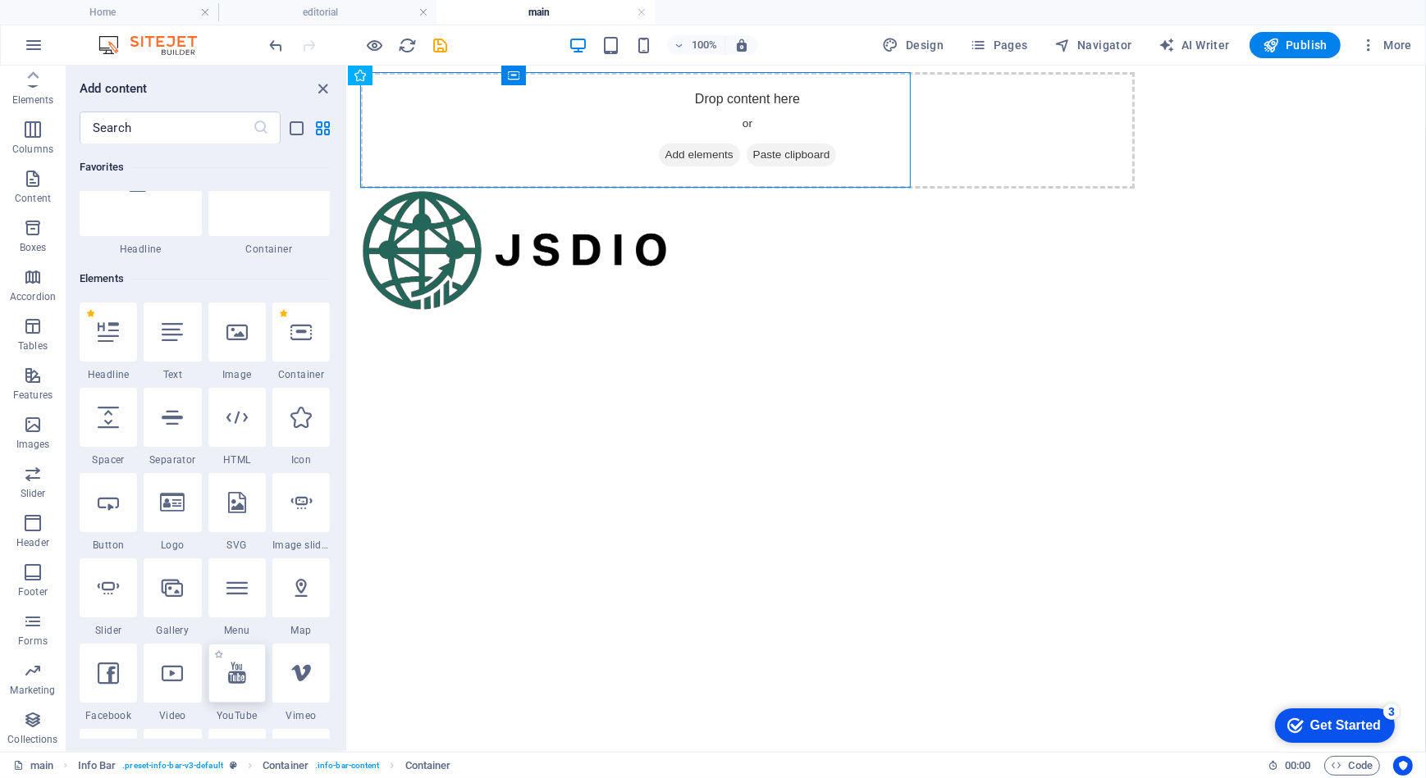
scroll to position [0, 0]
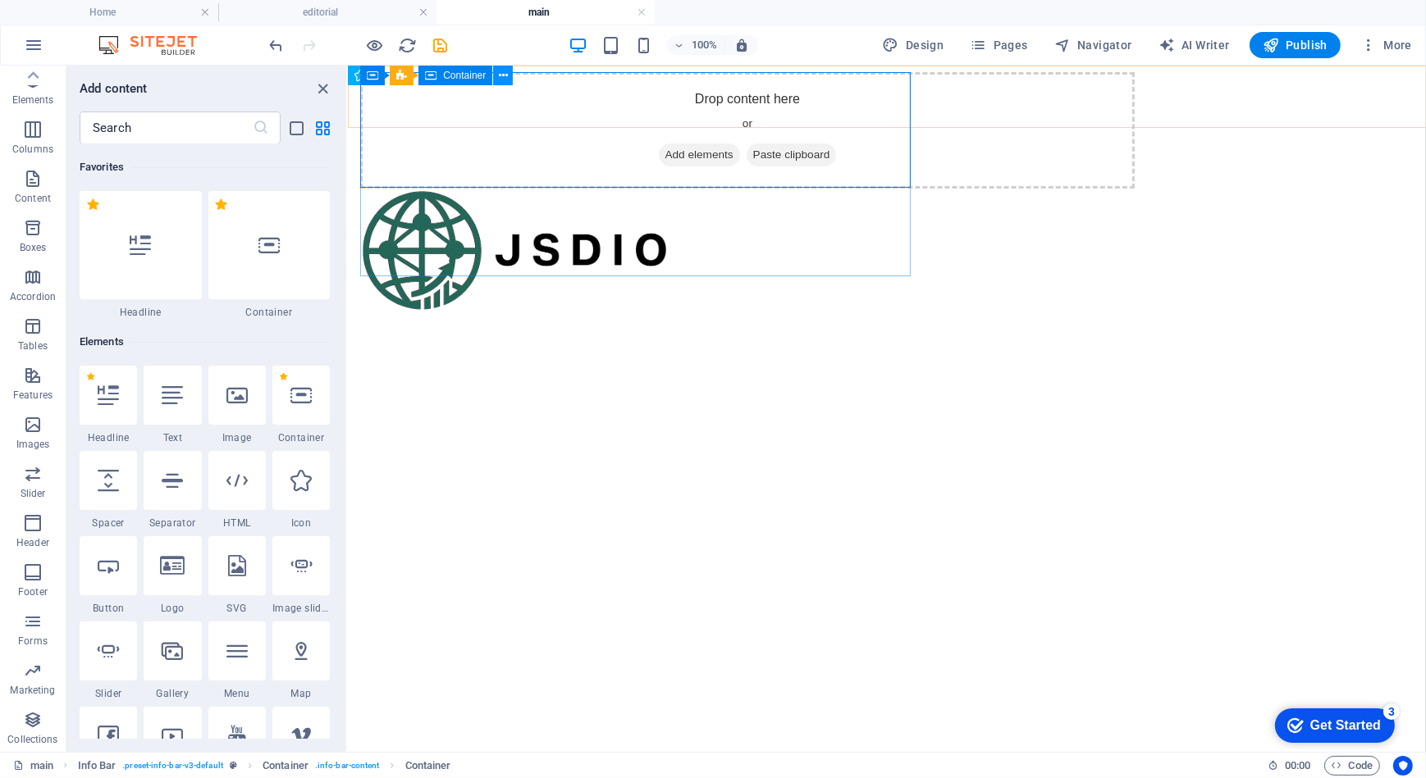
click at [500, 75] on icon at bounding box center [503, 75] width 9 height 17
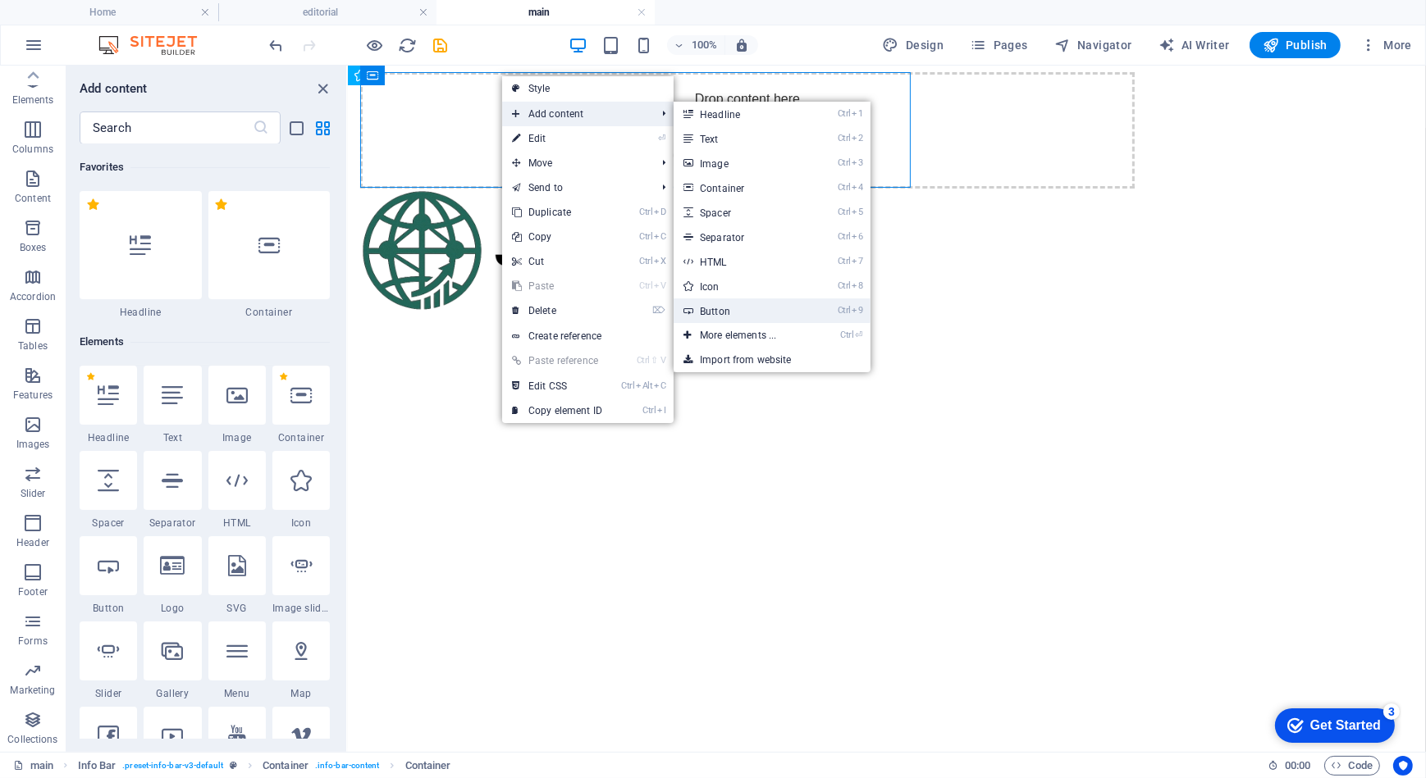
click at [722, 308] on link "Ctrl 9 Button" at bounding box center [740, 311] width 135 height 25
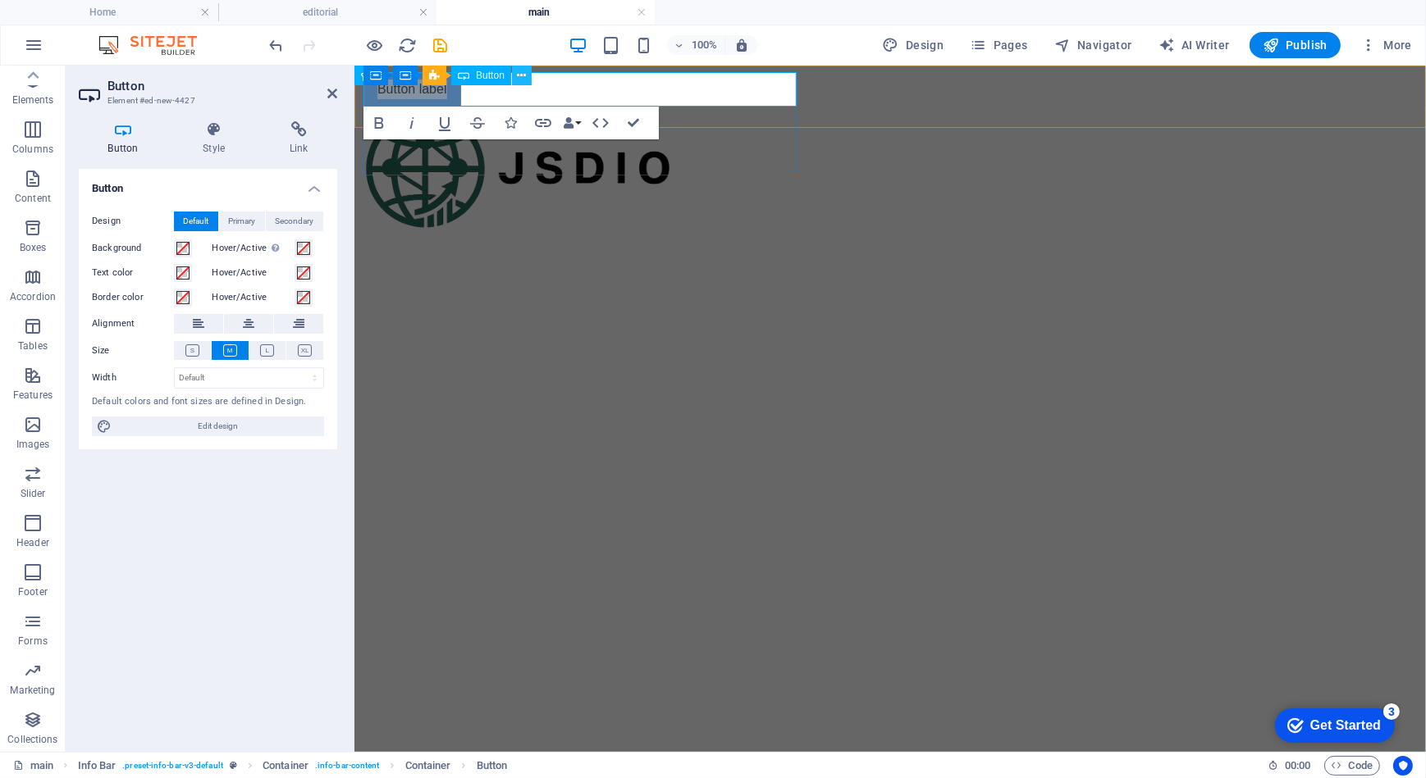
click at [519, 78] on icon at bounding box center [521, 75] width 9 height 17
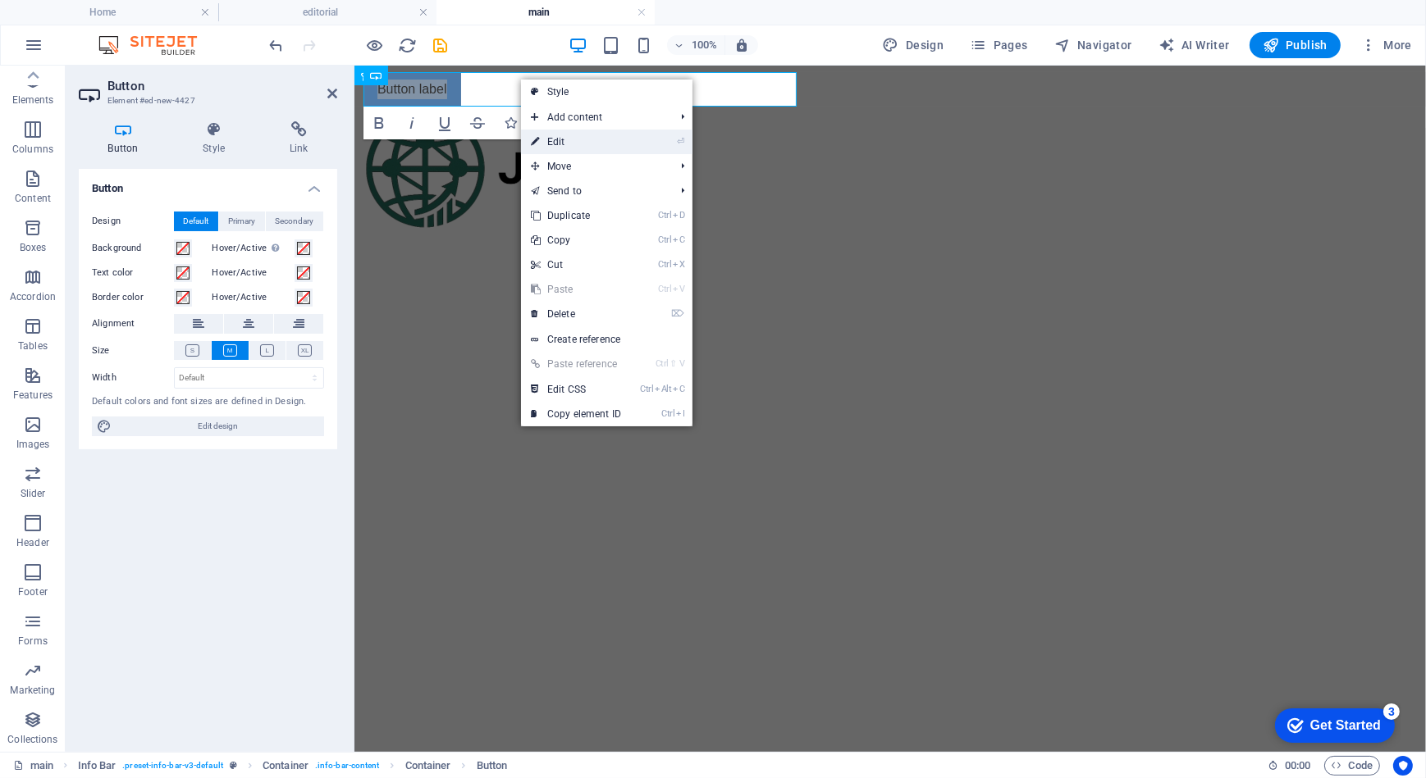
click at [541, 144] on link "⏎ Edit" at bounding box center [576, 142] width 110 height 25
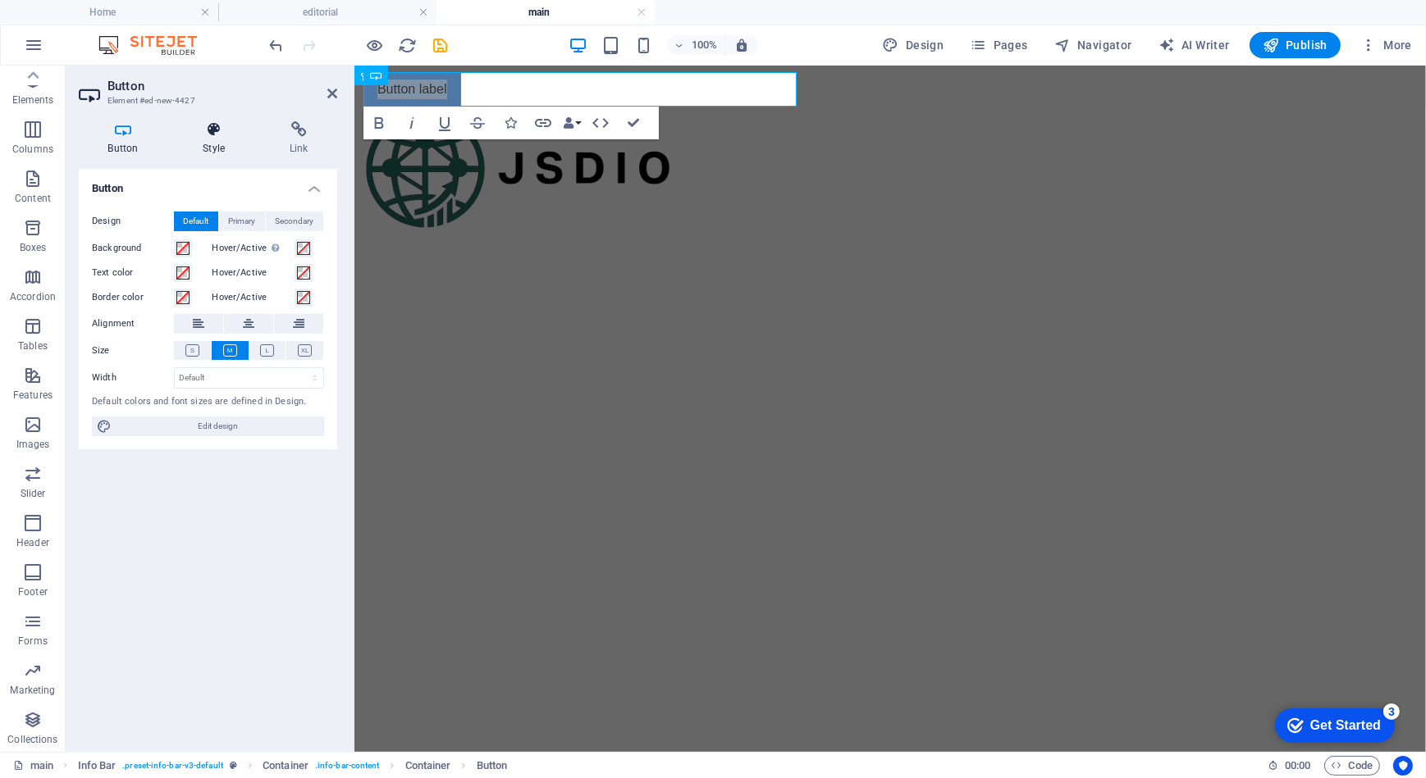
click at [206, 137] on icon at bounding box center [214, 129] width 80 height 16
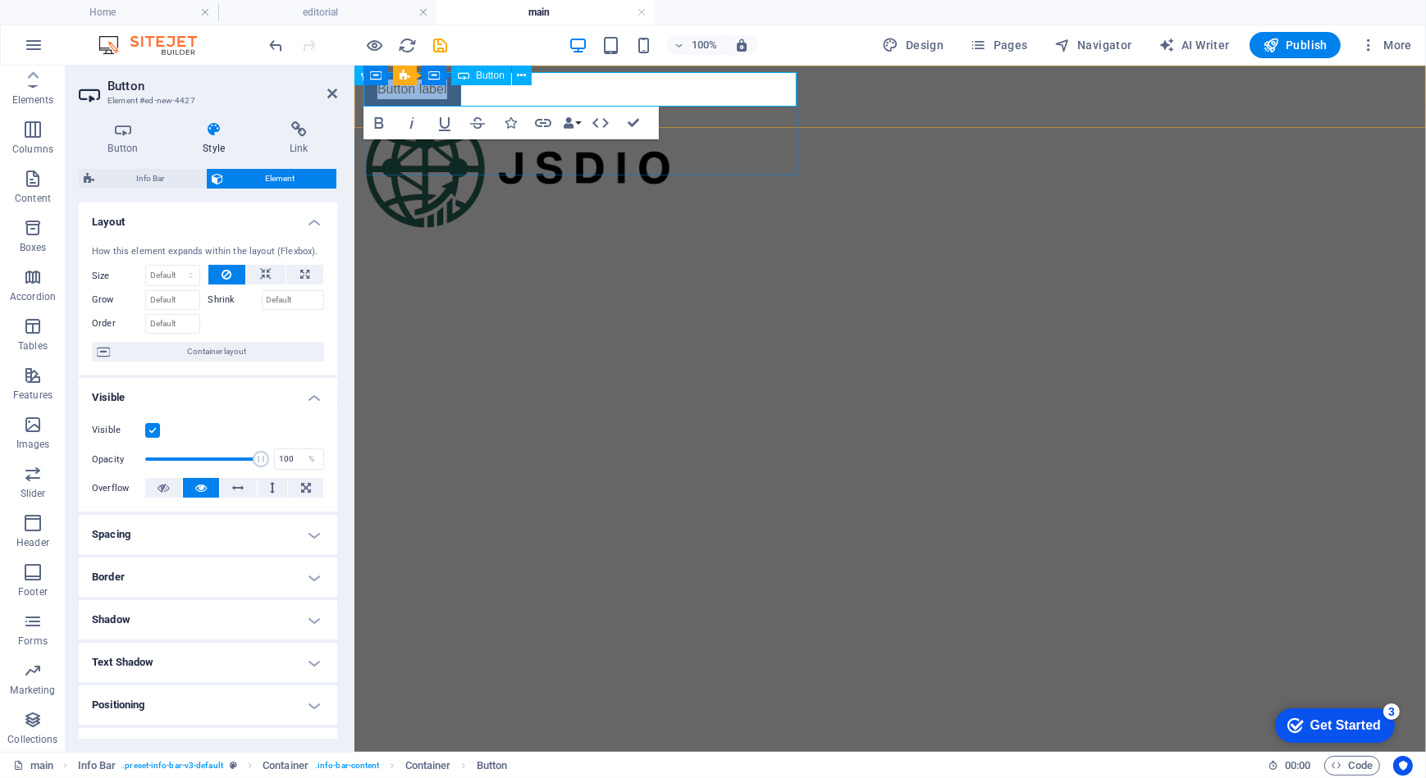
click at [413, 94] on link "Button label" at bounding box center [412, 88] width 98 height 34
click at [434, 91] on link "Button label" at bounding box center [412, 88] width 98 height 34
click at [428, 91] on link "Button label" at bounding box center [412, 88] width 98 height 34
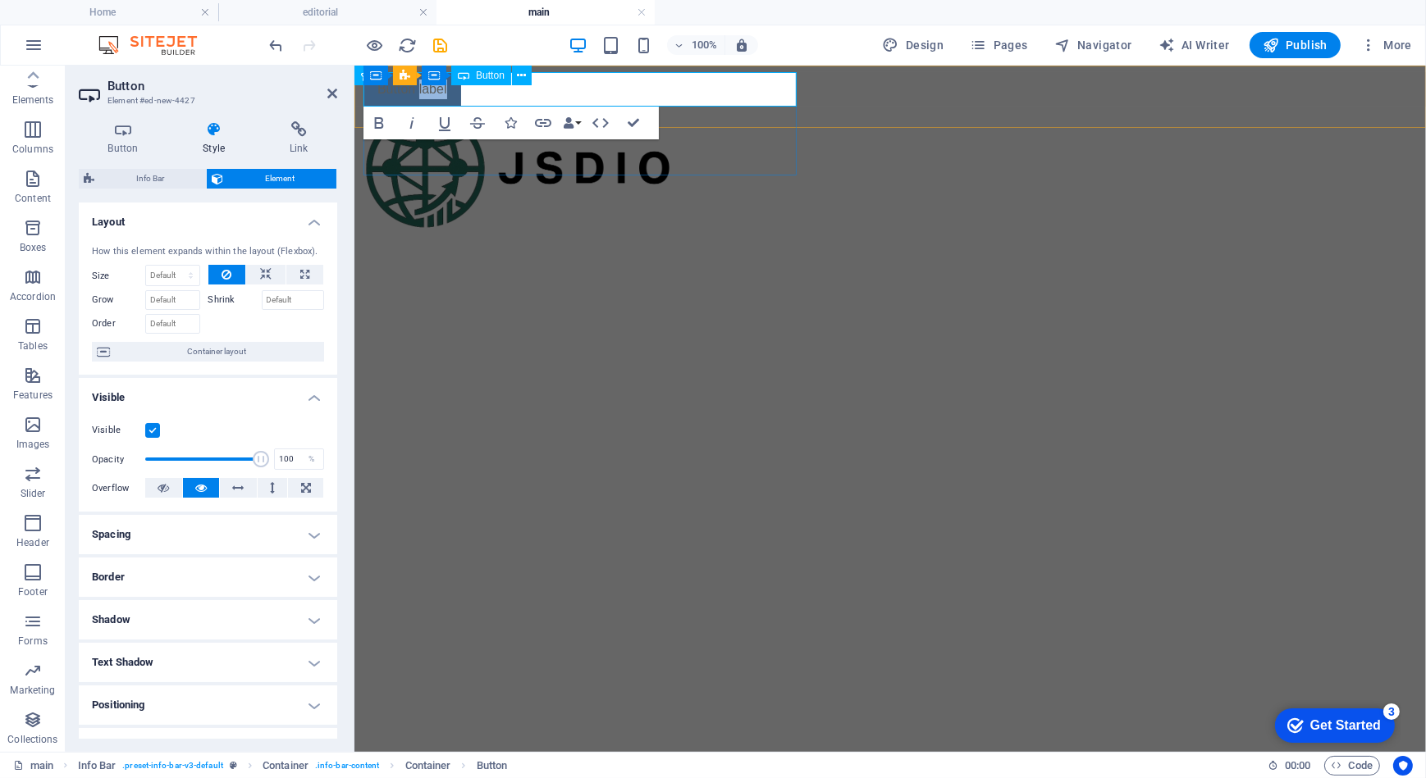
click at [428, 91] on link "Button label" at bounding box center [412, 88] width 98 height 34
click at [487, 127] on html "Skip to main content Register" at bounding box center [889, 96] width 1071 height 62
drag, startPoint x: 629, startPoint y: 126, endPoint x: 523, endPoint y: 144, distance: 107.3
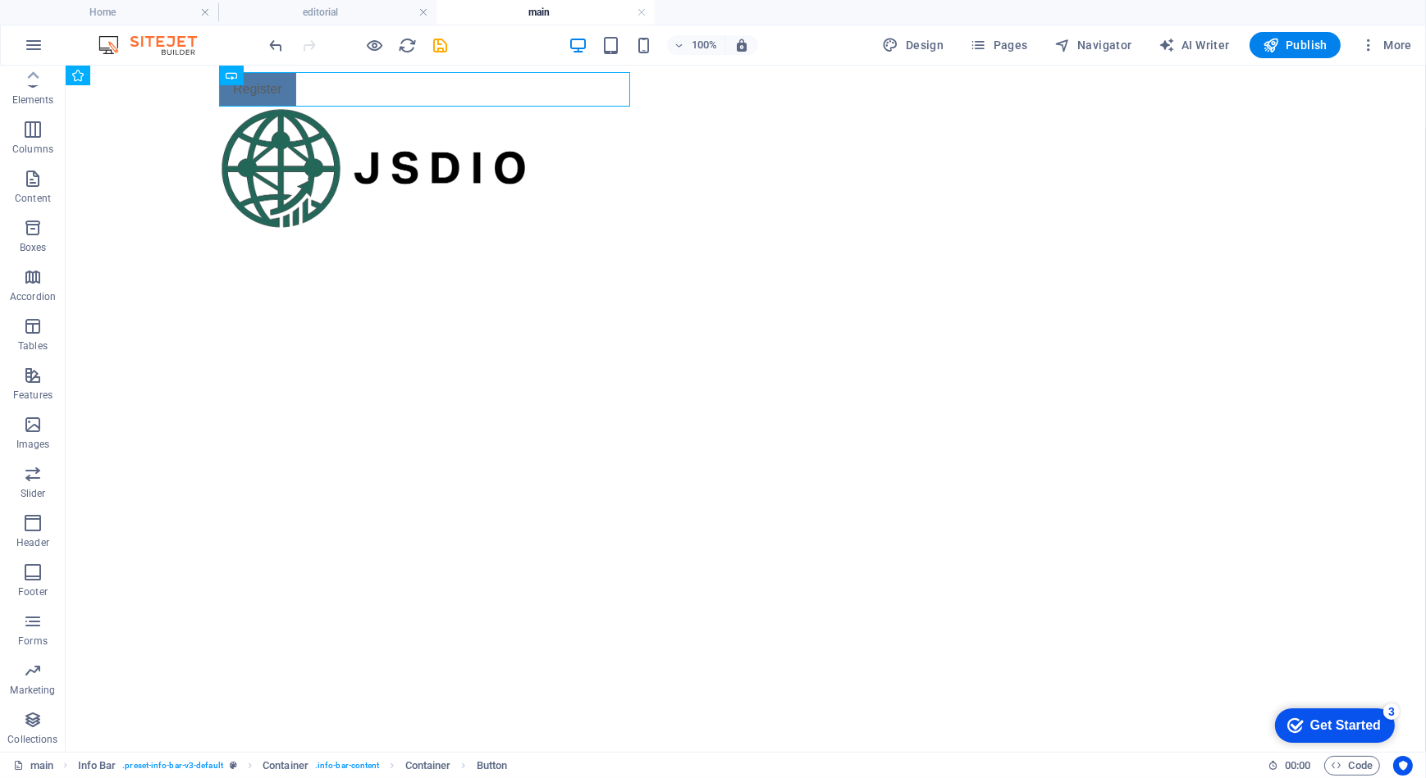
click at [550, 127] on html "Skip to main content Register" at bounding box center [745, 96] width 1360 height 62
click at [264, 87] on div "Register" at bounding box center [605, 88] width 774 height 34
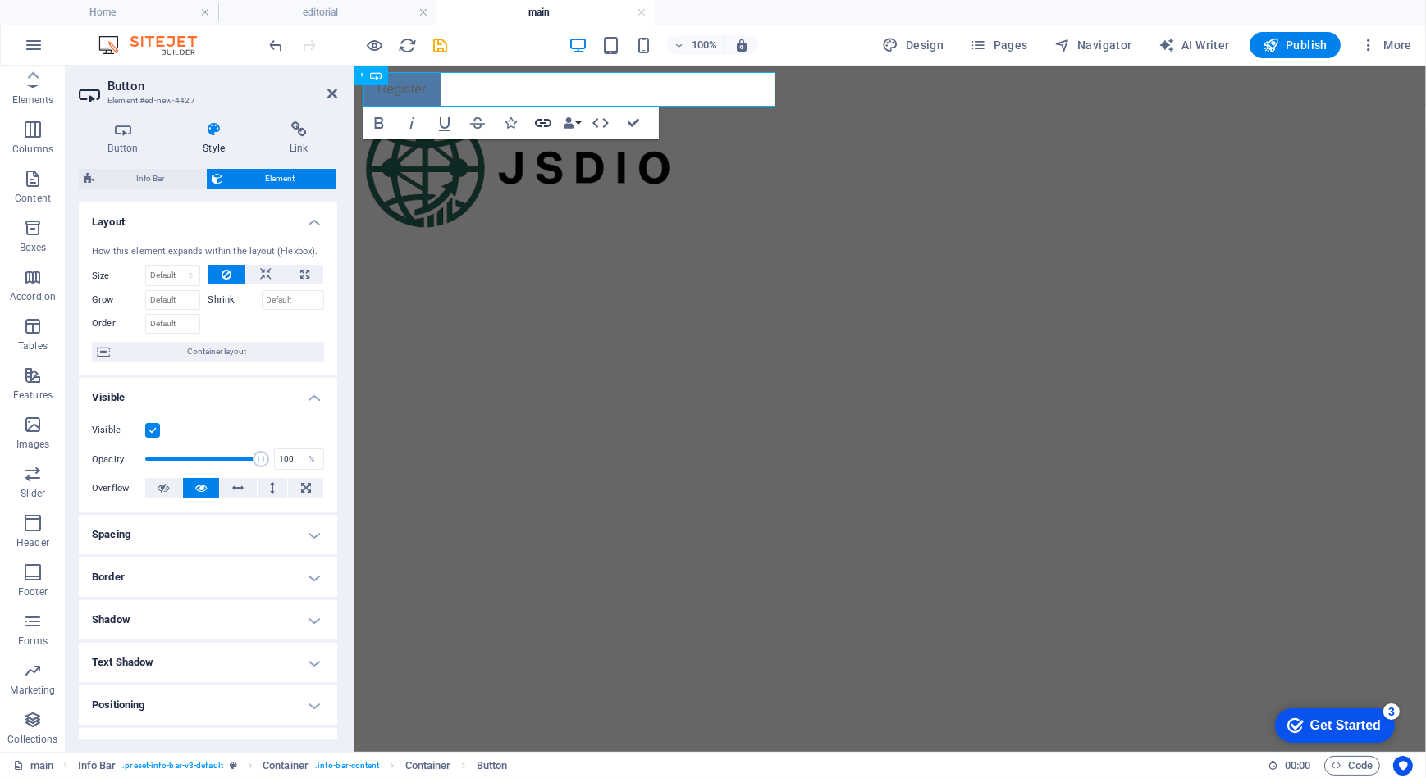
click at [540, 126] on icon "button" at bounding box center [543, 123] width 16 height 8
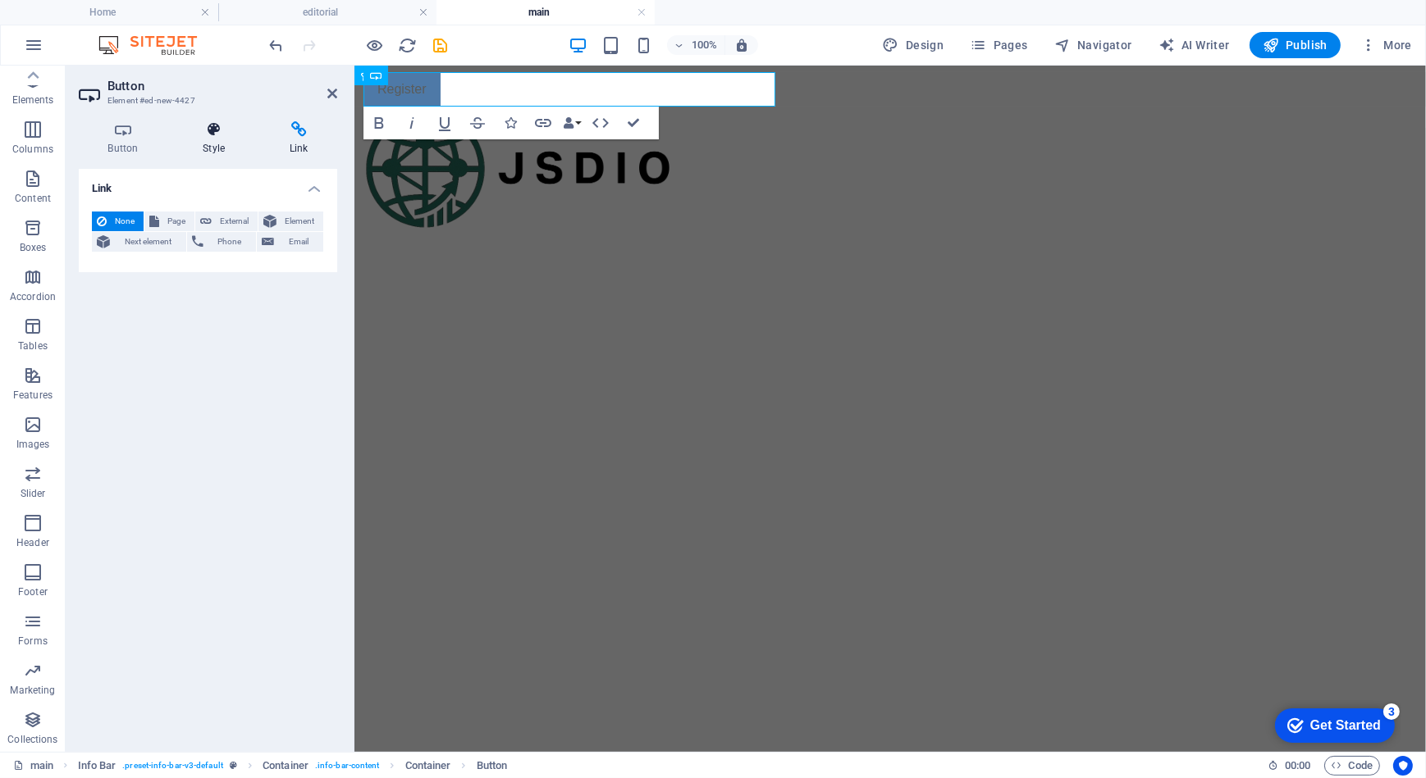
click at [211, 141] on h4 "Style" at bounding box center [217, 138] width 87 height 34
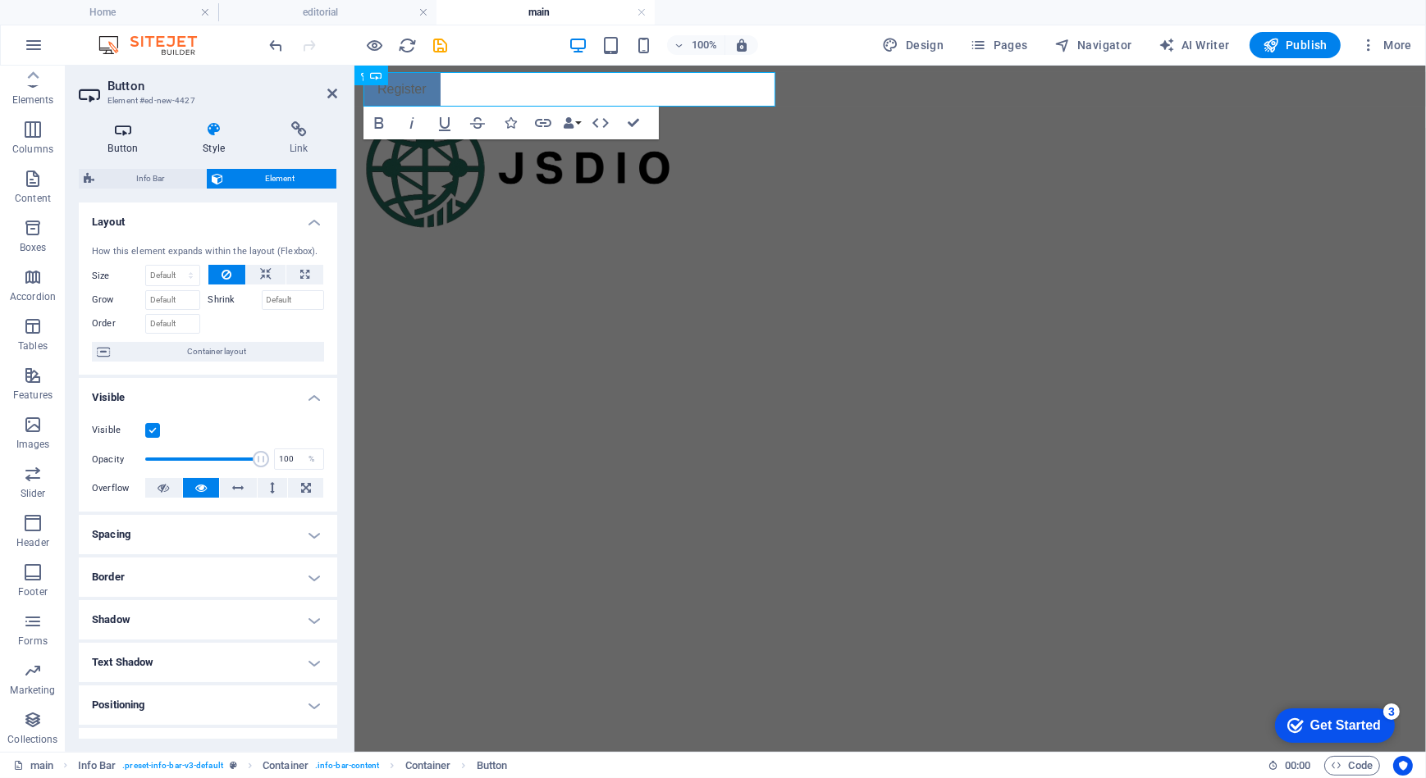
click at [131, 140] on h4 "Button" at bounding box center [126, 138] width 95 height 34
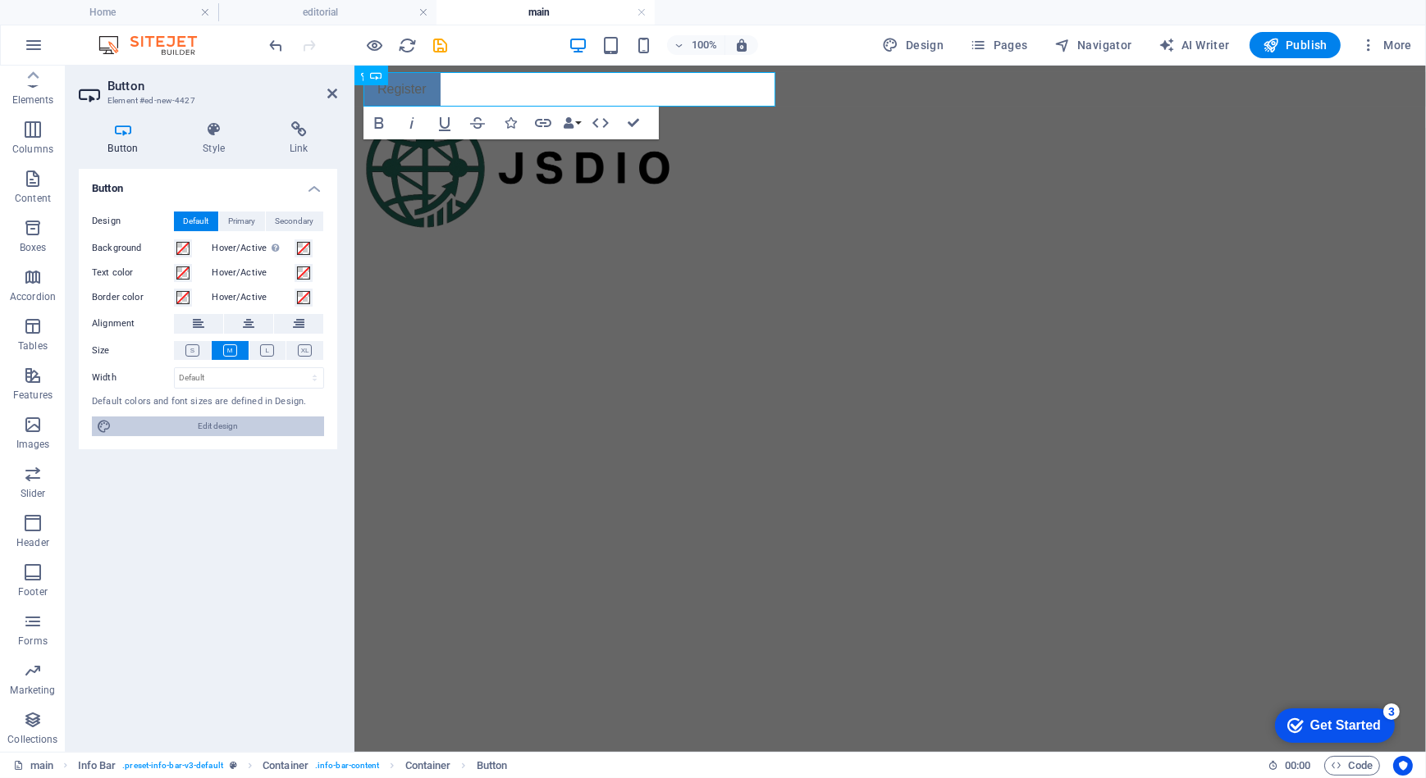
click at [227, 418] on span "Edit design" at bounding box center [217, 427] width 203 height 20
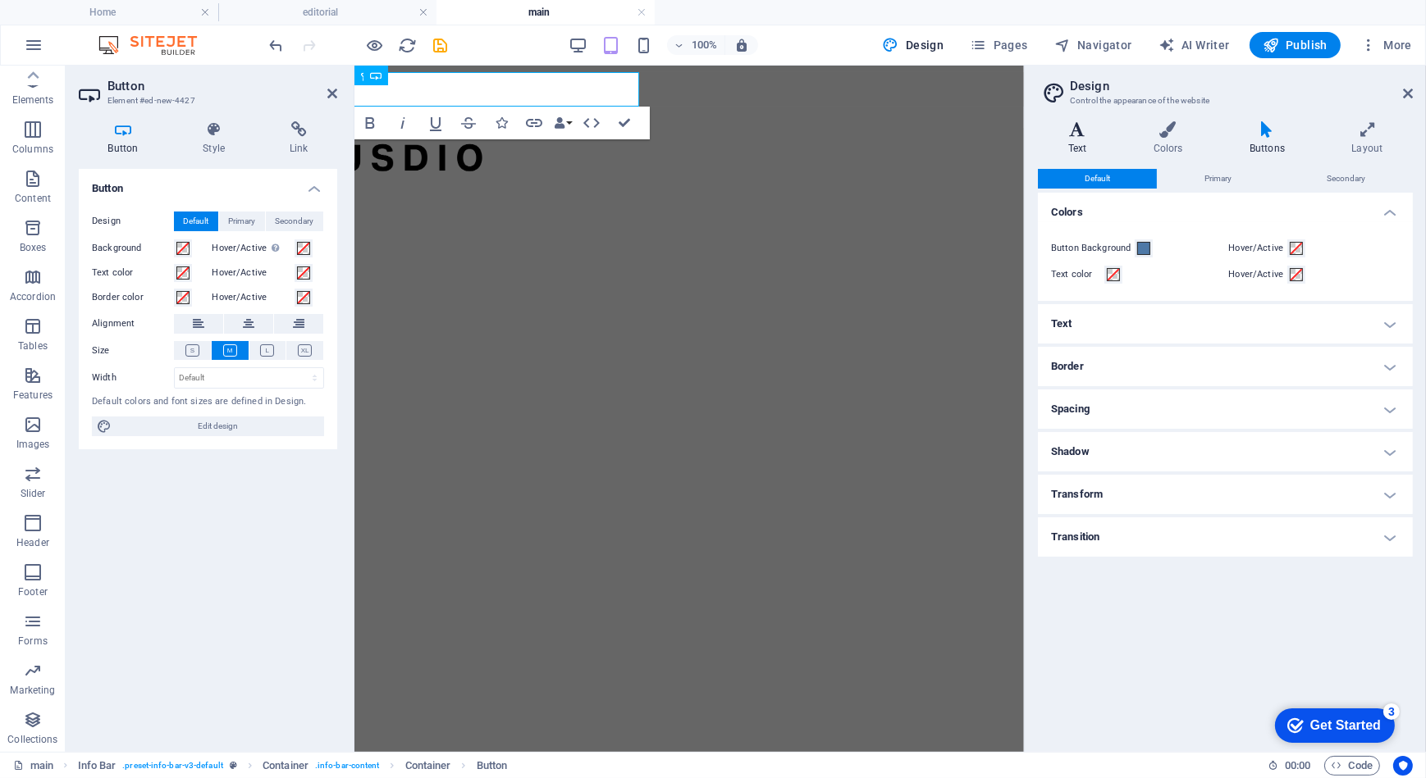
click at [1075, 147] on h4 "Text" at bounding box center [1080, 138] width 85 height 34
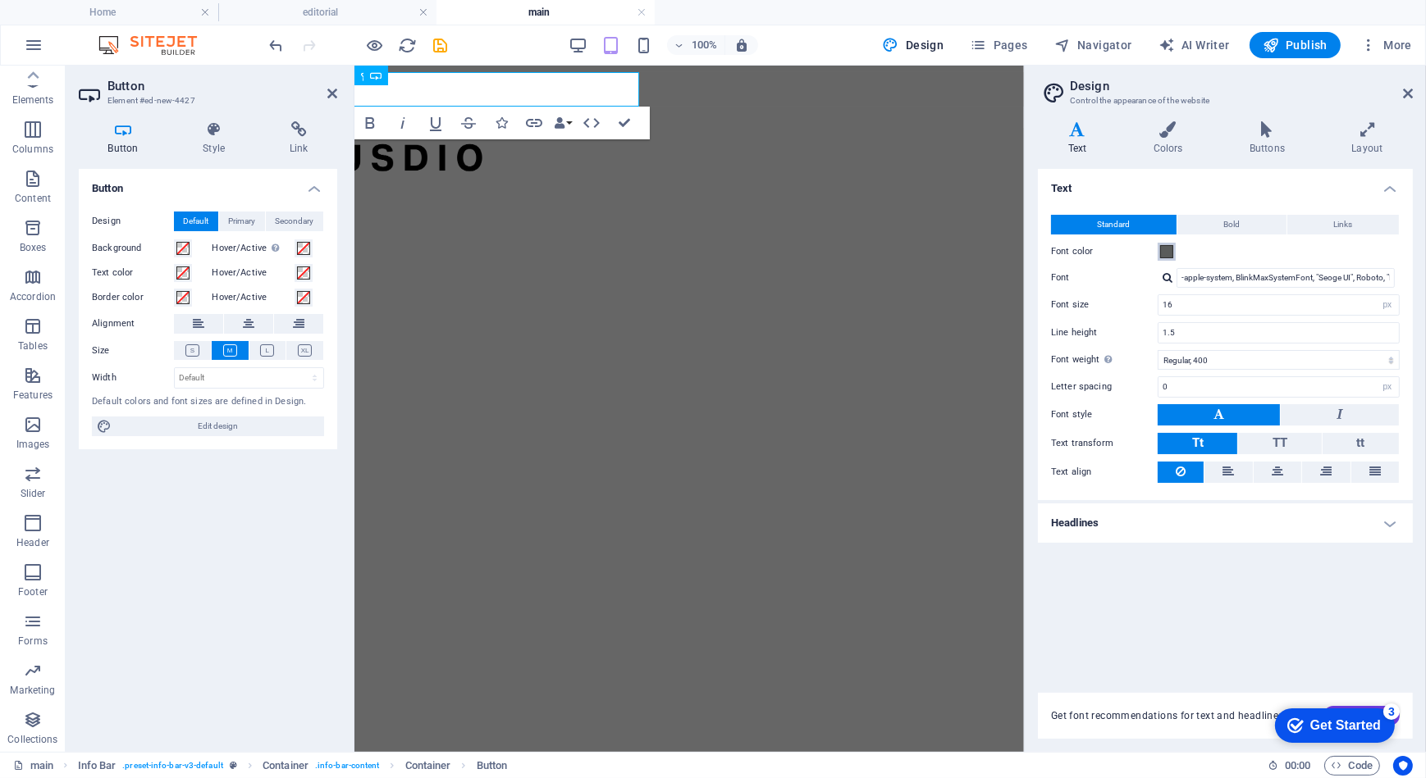
click at [1168, 252] on span at bounding box center [1166, 251] width 13 height 13
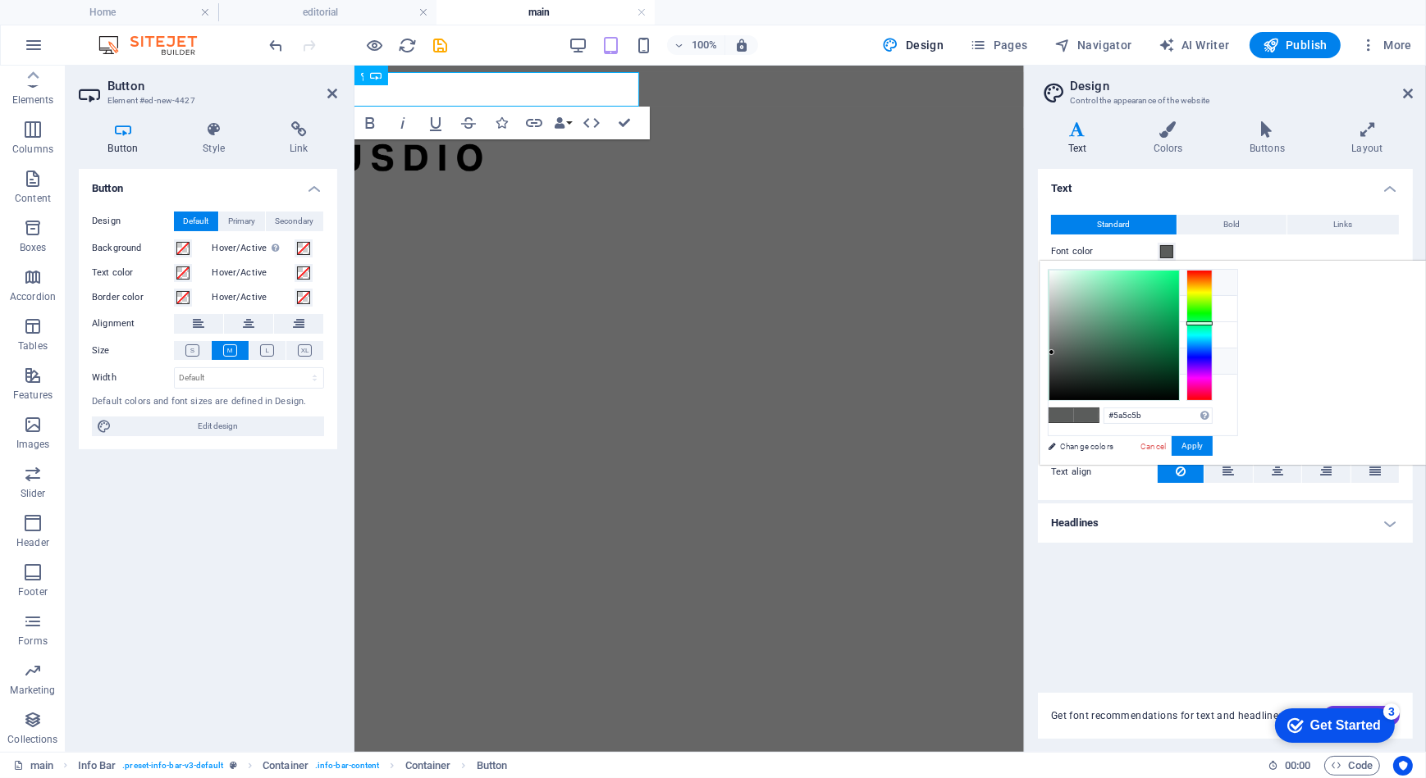
click at [1125, 280] on li "Background color #ffffff" at bounding box center [1142, 283] width 189 height 26
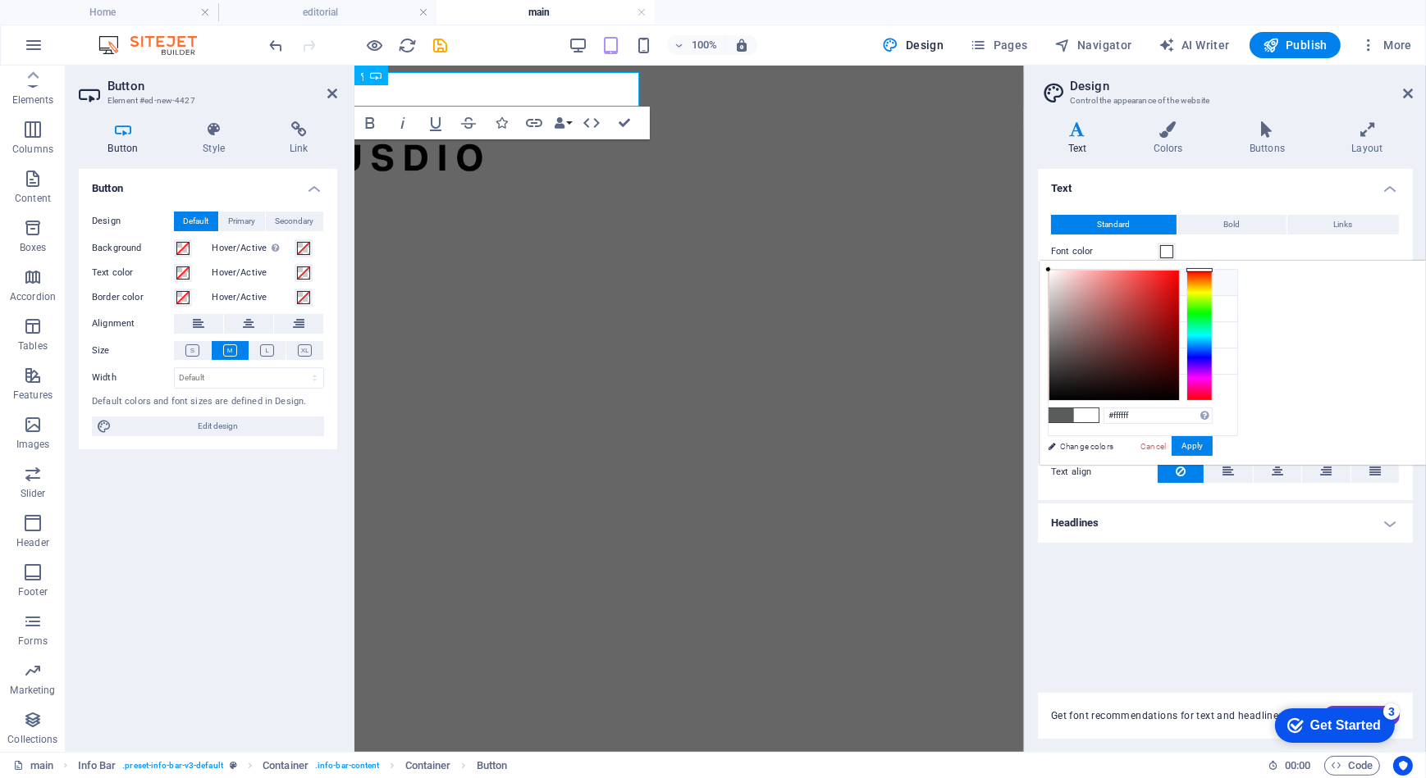
click at [1130, 286] on li "Background color #ffffff" at bounding box center [1142, 283] width 189 height 26
select select "px"
select select "400"
select select "px"
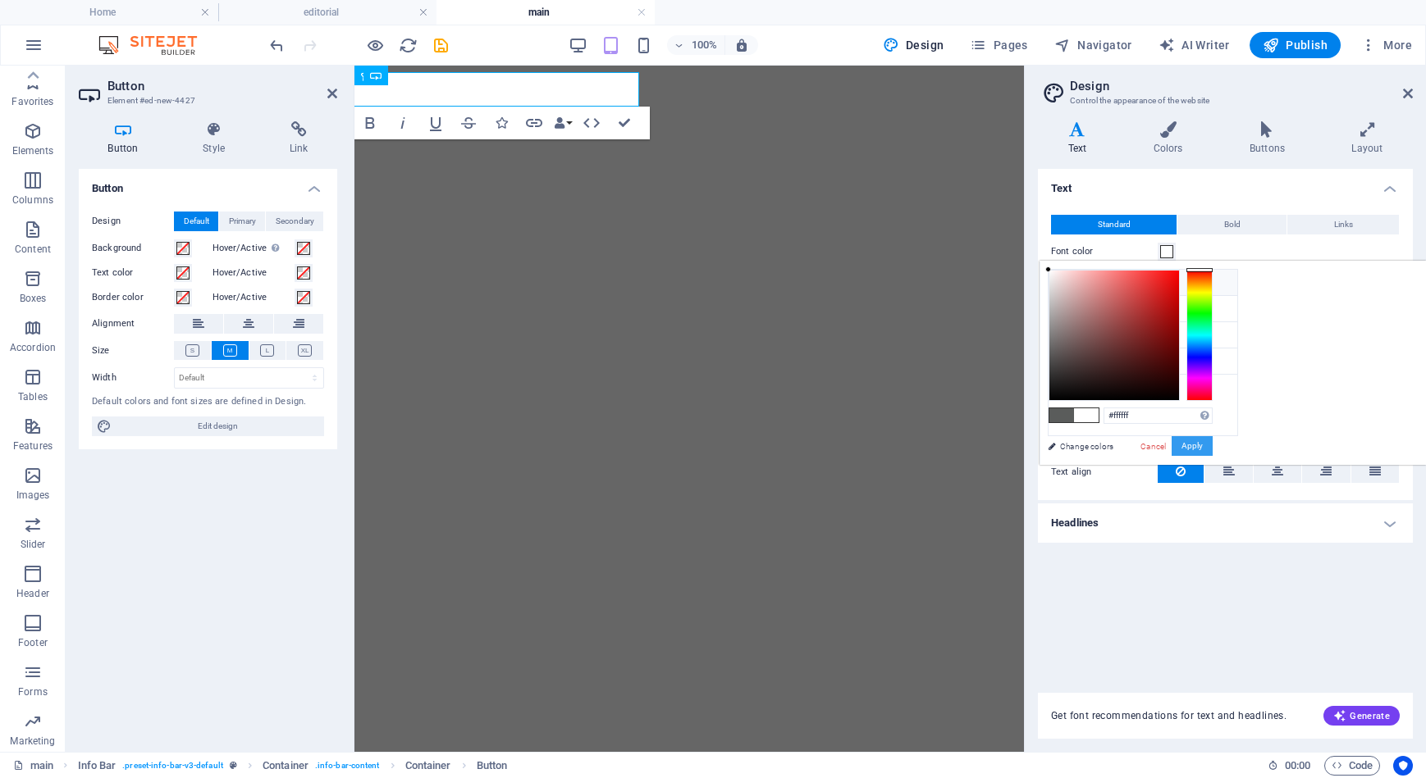
click at [1212, 441] on button "Apply" at bounding box center [1191, 446] width 41 height 20
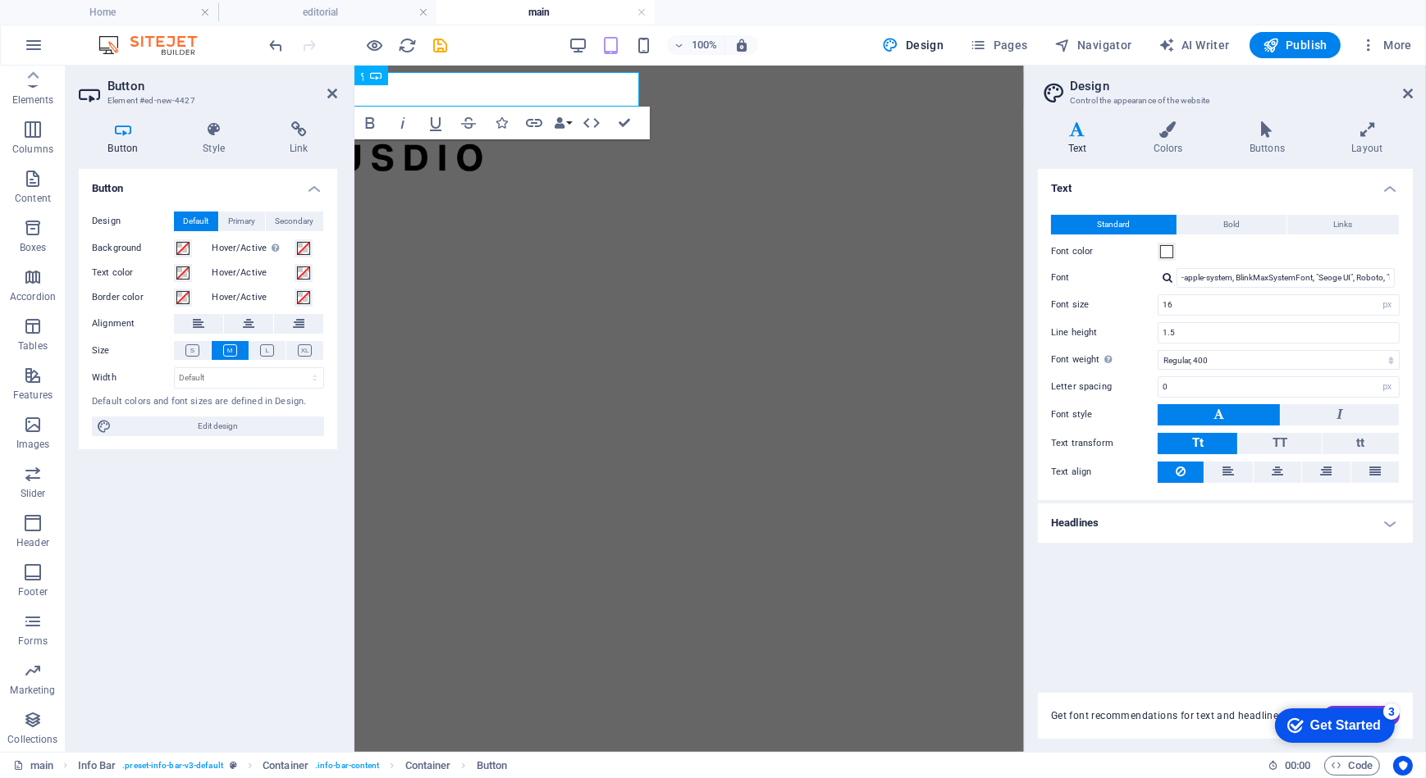
click at [824, 127] on html "Skip to main content Register" at bounding box center [688, 96] width 669 height 62
click at [1406, 96] on icon at bounding box center [1408, 93] width 10 height 13
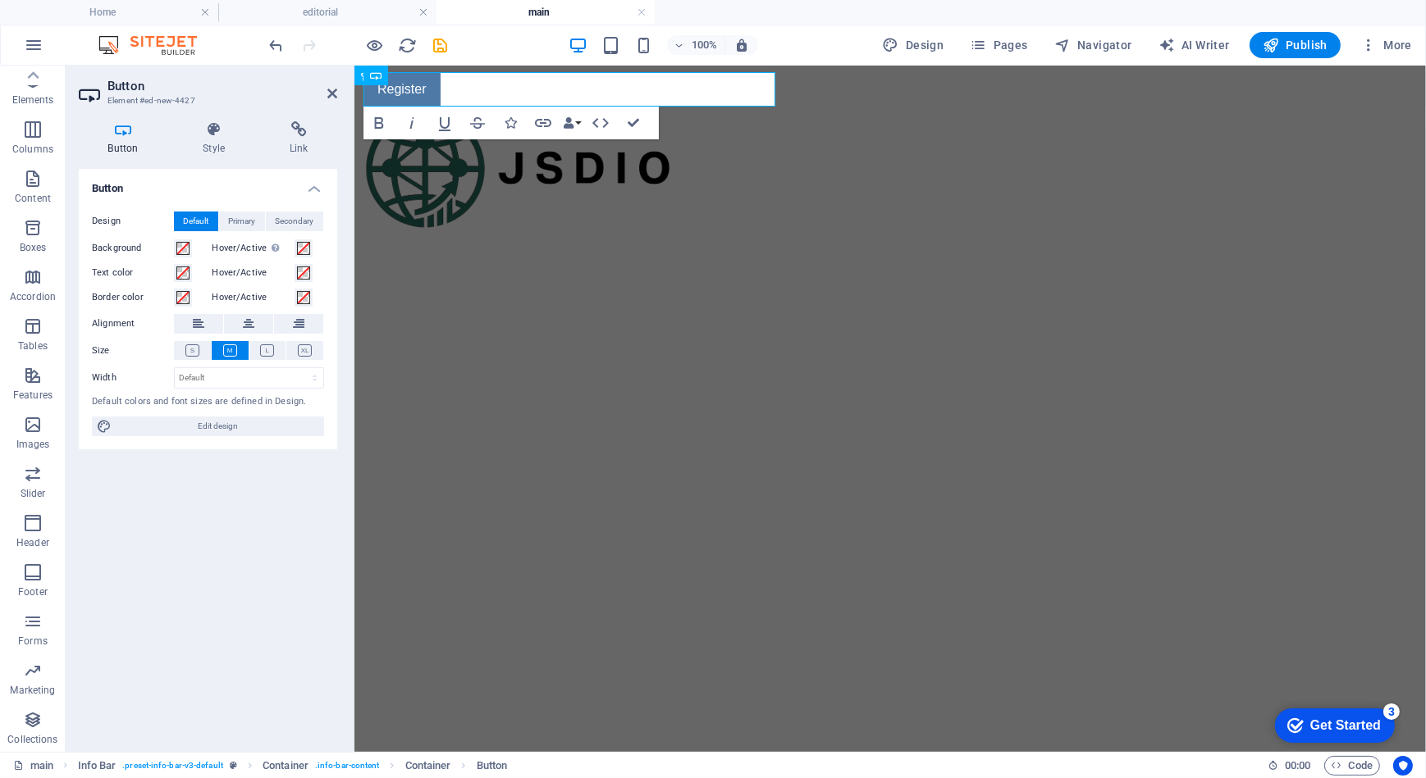
click at [567, 127] on html "Skip to main content Register" at bounding box center [889, 96] width 1071 height 62
click at [630, 127] on html "Skip to main content Register" at bounding box center [889, 96] width 1071 height 62
click at [430, 94] on link "Register" at bounding box center [401, 88] width 77 height 34
click at [433, 102] on link "Register" at bounding box center [401, 88] width 77 height 34
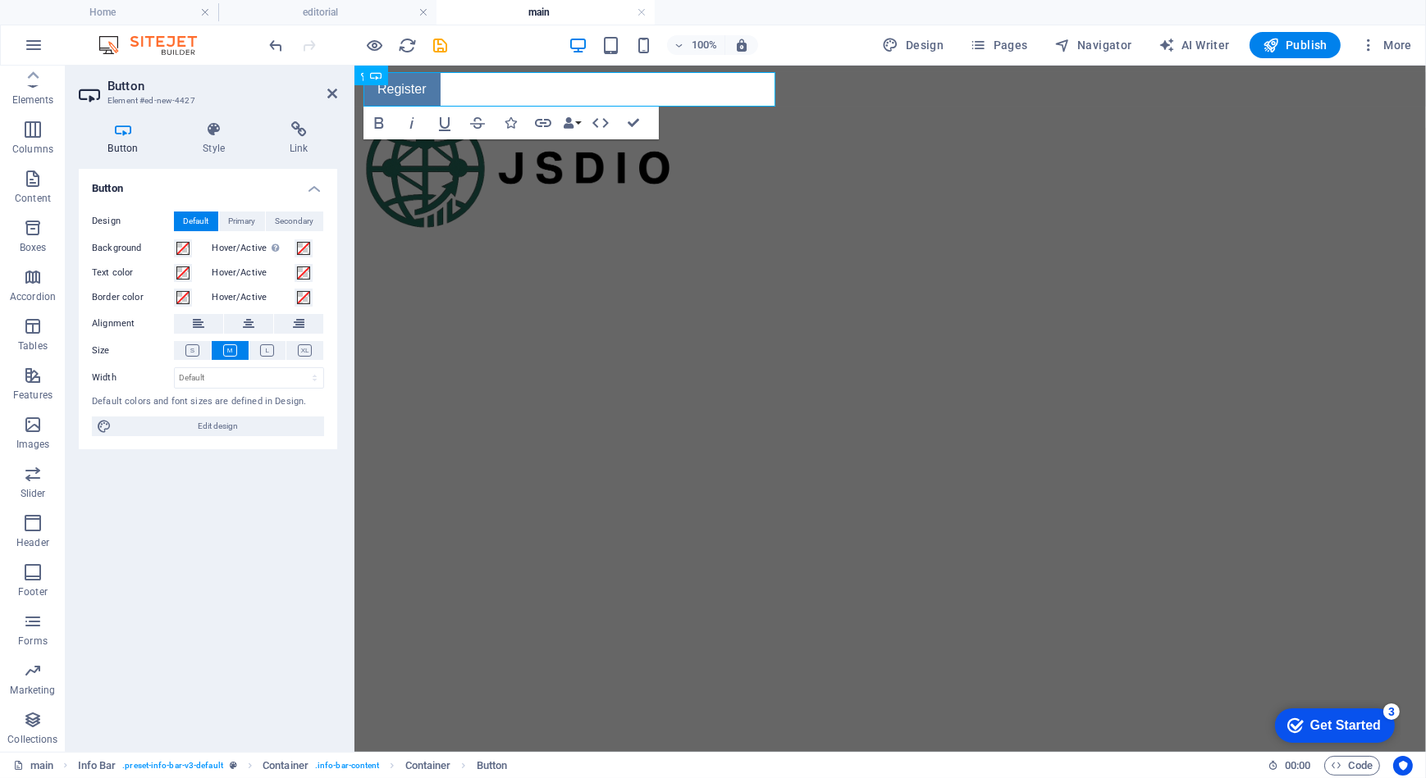
click at [439, 127] on html "Skip to main content Register" at bounding box center [889, 96] width 1071 height 62
click at [473, 75] on icon at bounding box center [476, 75] width 9 height 17
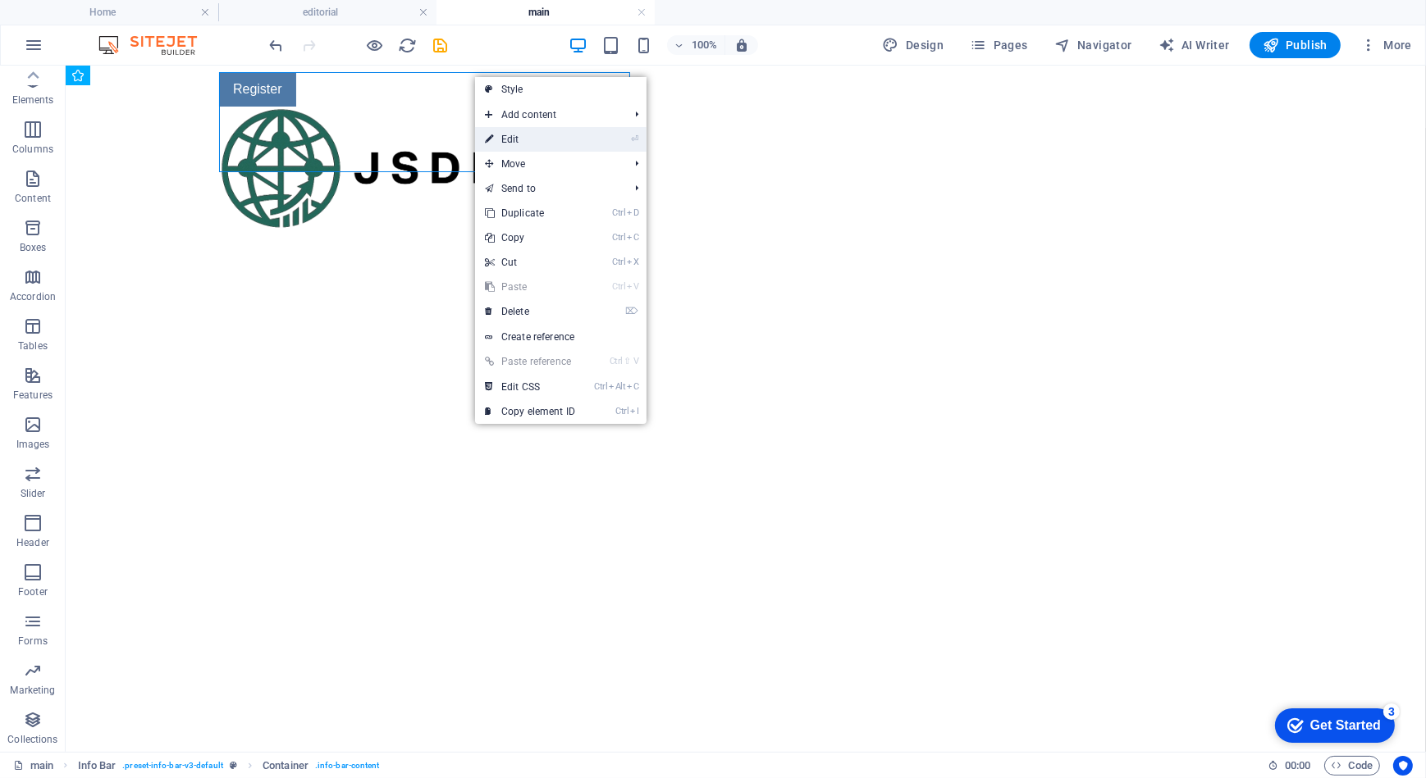
click at [495, 136] on link "⏎ Edit" at bounding box center [530, 139] width 110 height 25
select select "px"
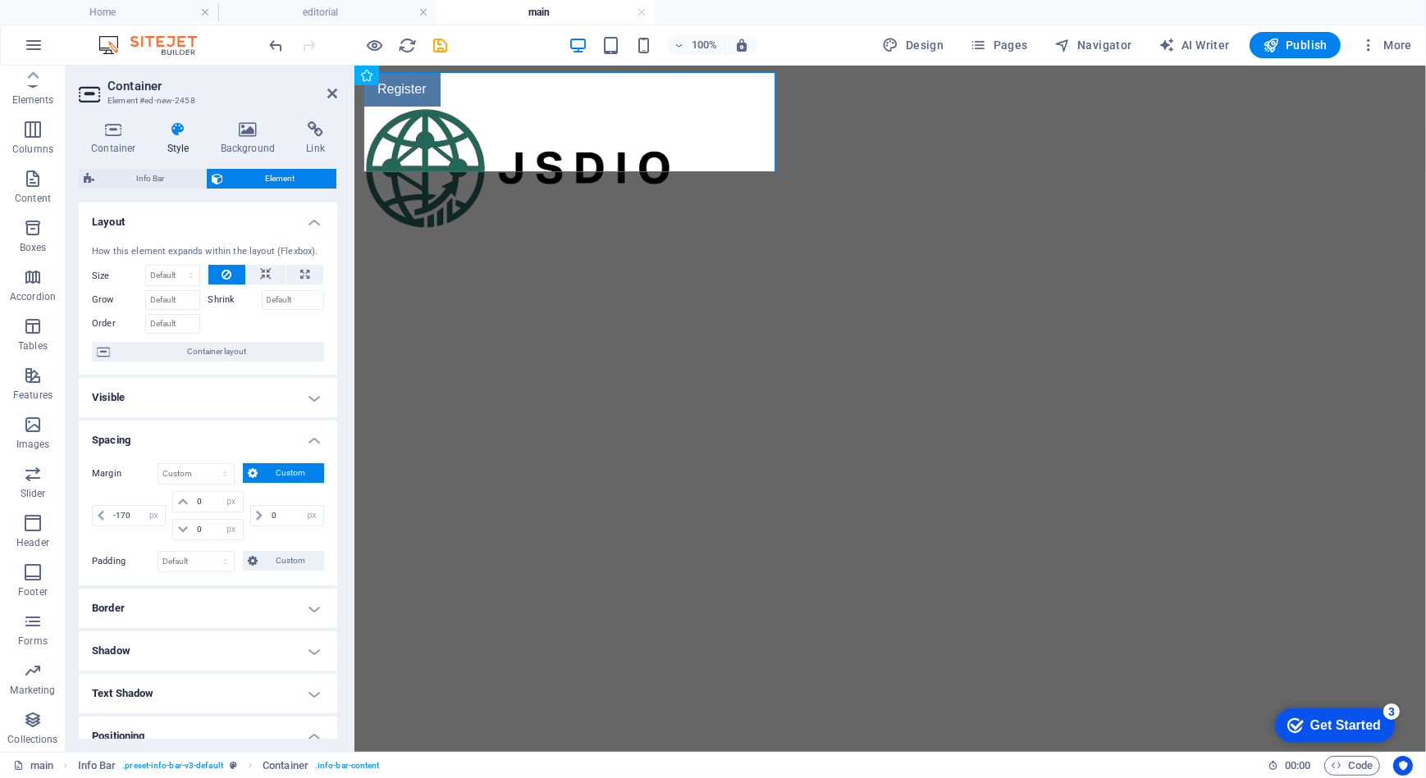
click at [185, 619] on h4 "Border" at bounding box center [208, 608] width 258 height 39
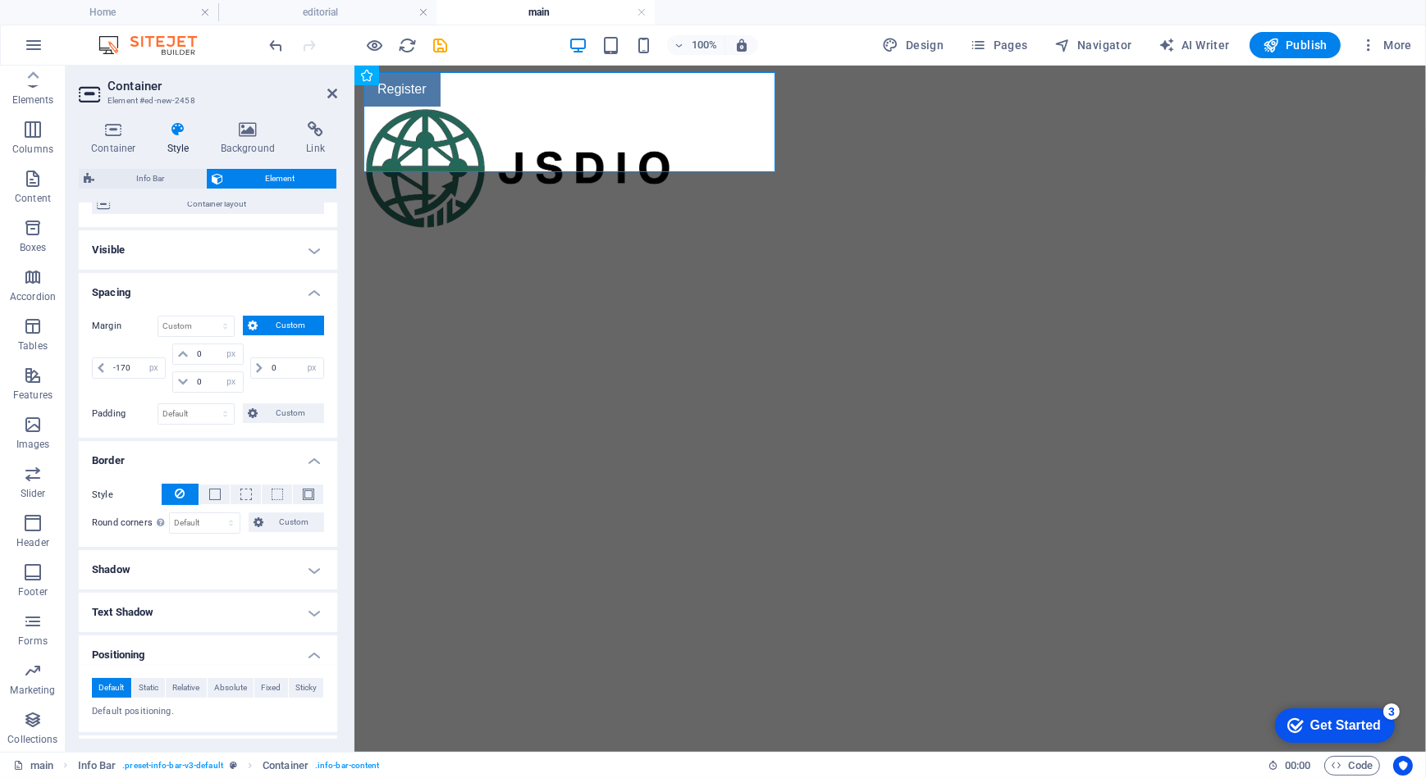
scroll to position [148, 0]
click at [297, 519] on span "Custom" at bounding box center [293, 522] width 51 height 20
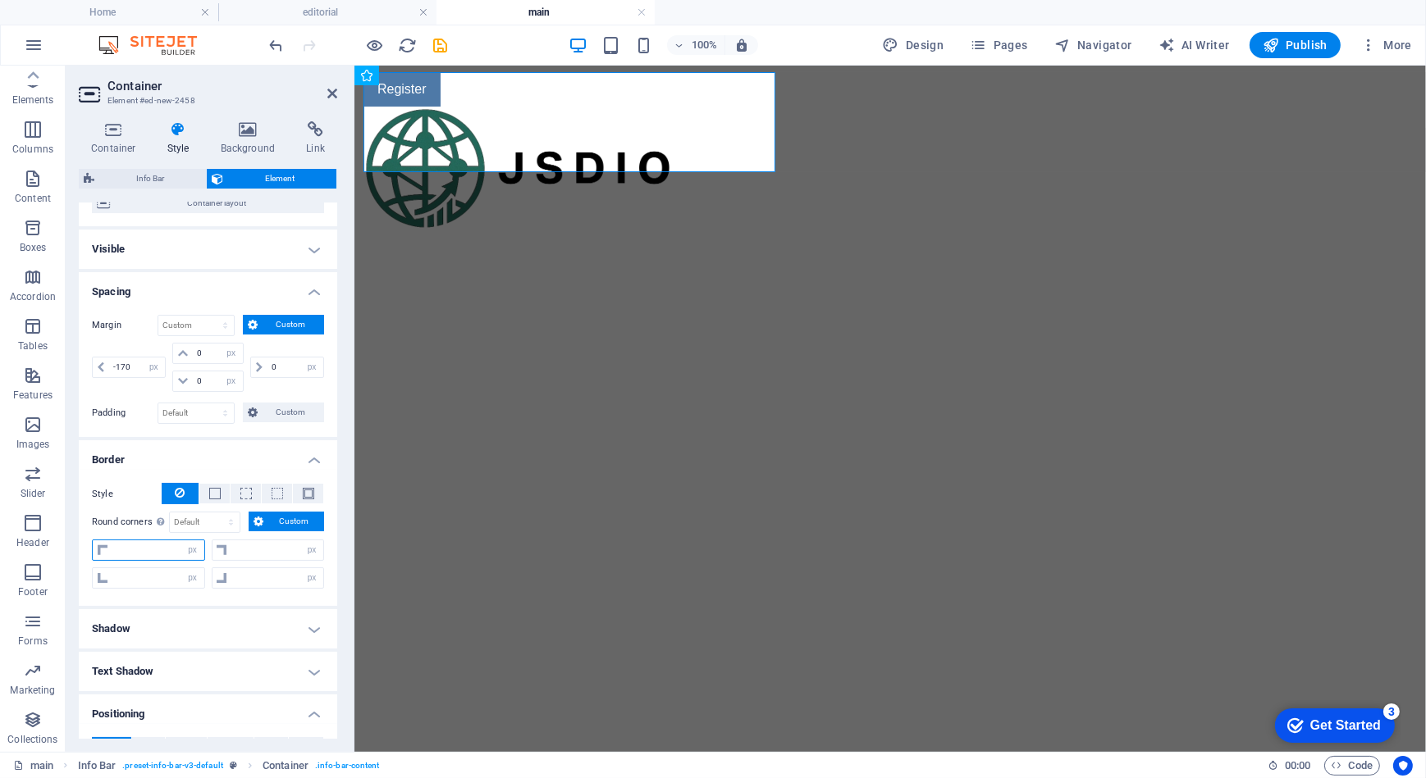
click at [172, 550] on input "number" at bounding box center [158, 551] width 92 height 20
type input "10"
type input "0"
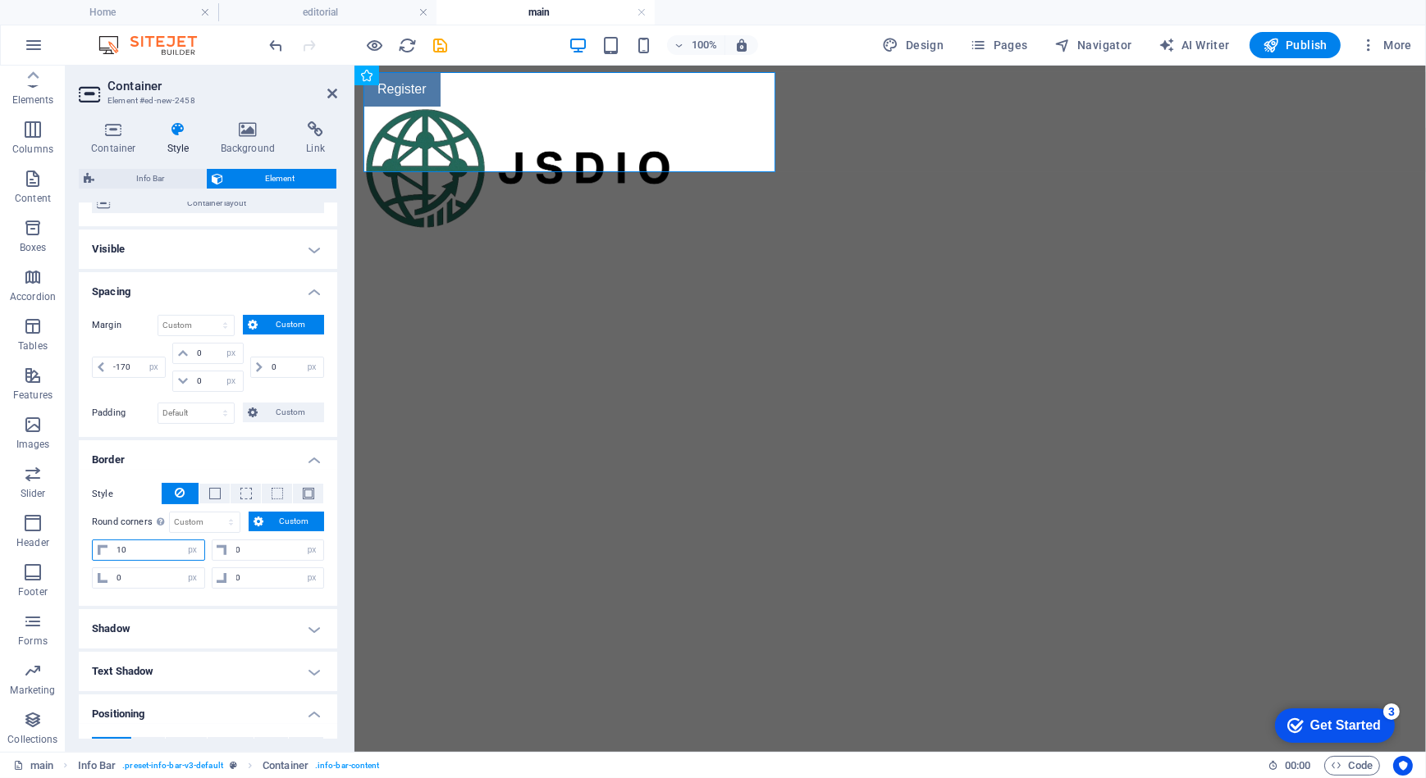
type input "1"
click at [204, 513] on select "Default px rem % vh vw Custom" at bounding box center [205, 523] width 70 height 20
click at [135, 582] on input "0" at bounding box center [158, 578] width 92 height 20
click at [165, 545] on input "number" at bounding box center [158, 551] width 92 height 20
type input "2"
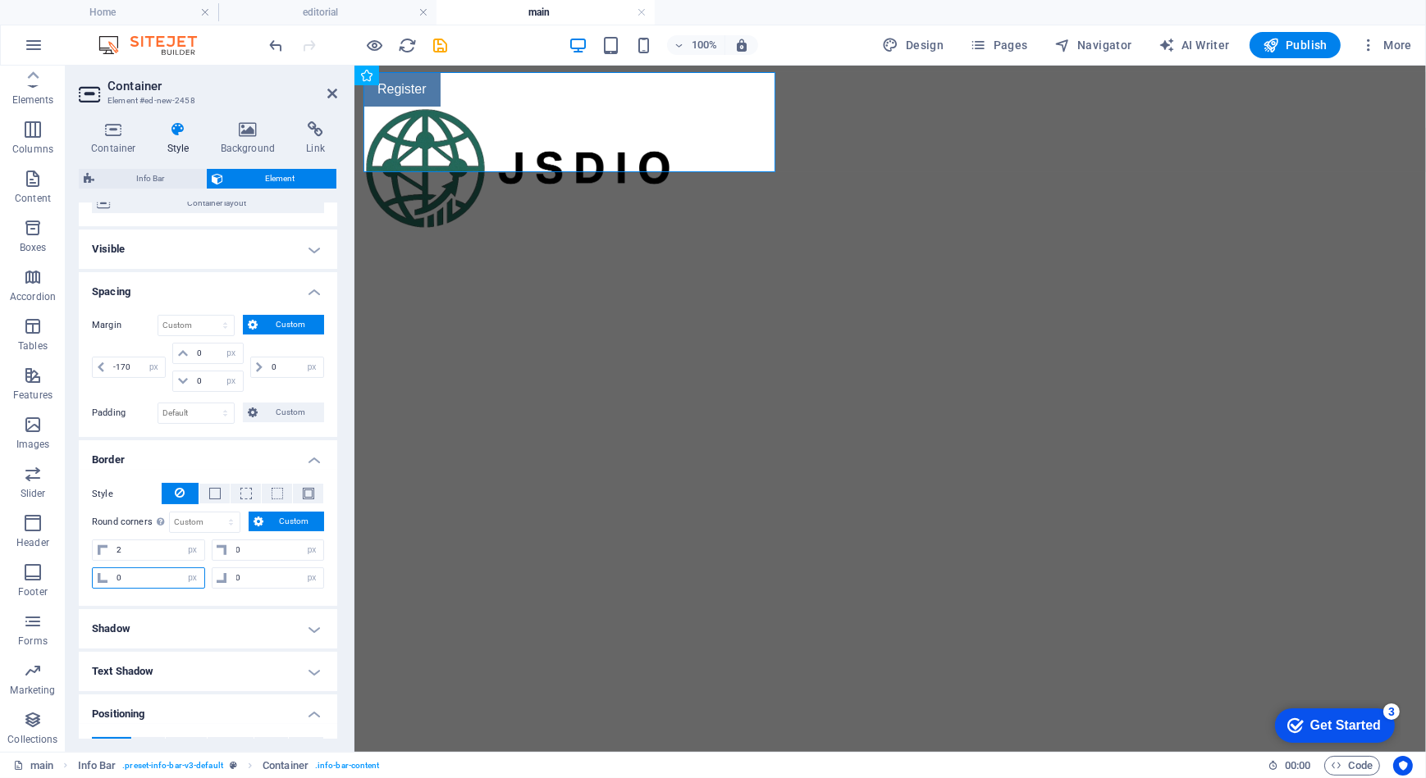
click at [155, 573] on input "0" at bounding box center [158, 578] width 92 height 20
type input "2"
click at [272, 550] on input "0" at bounding box center [278, 551] width 92 height 20
click at [272, 549] on input "0" at bounding box center [278, 551] width 92 height 20
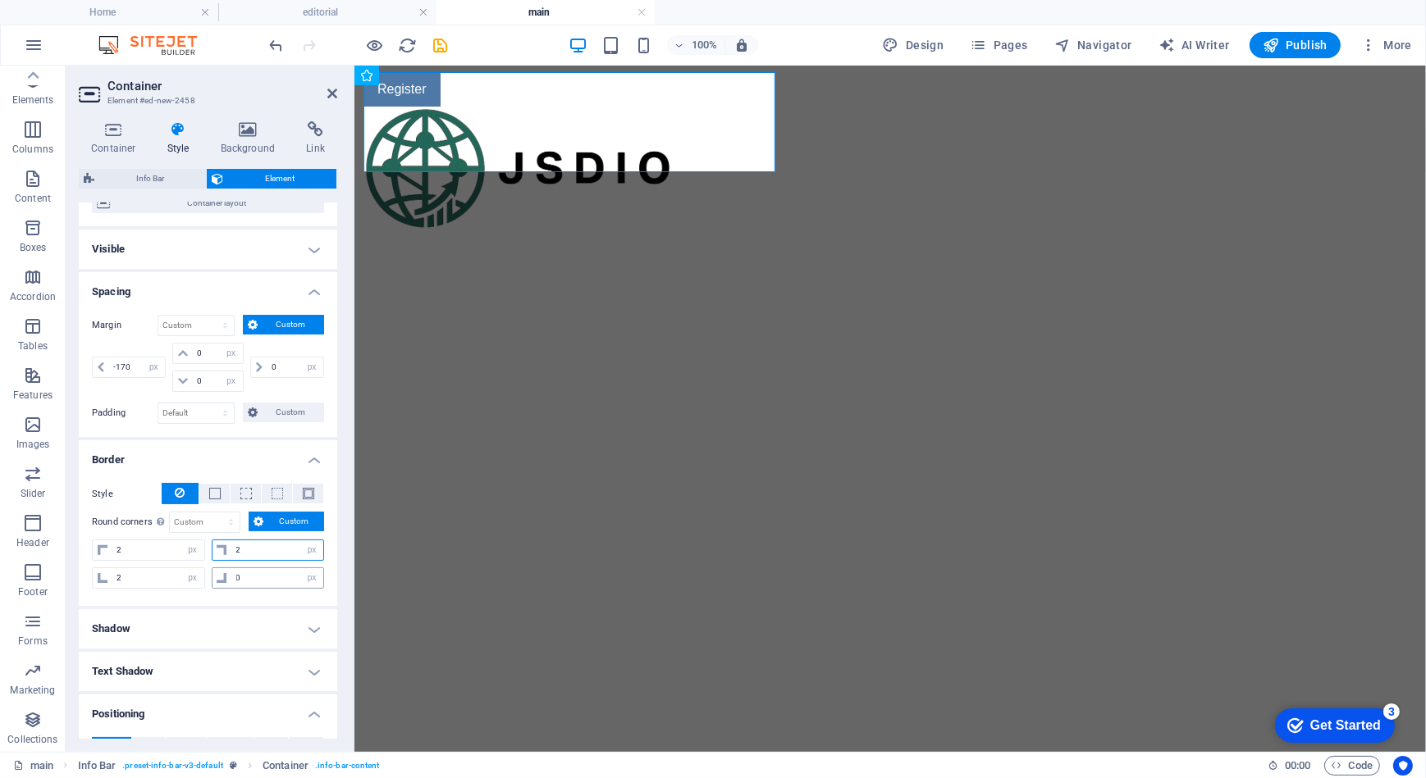
type input "2"
click at [256, 576] on input "0" at bounding box center [278, 578] width 92 height 20
click at [256, 577] on input "0" at bounding box center [278, 578] width 92 height 20
type input "2"
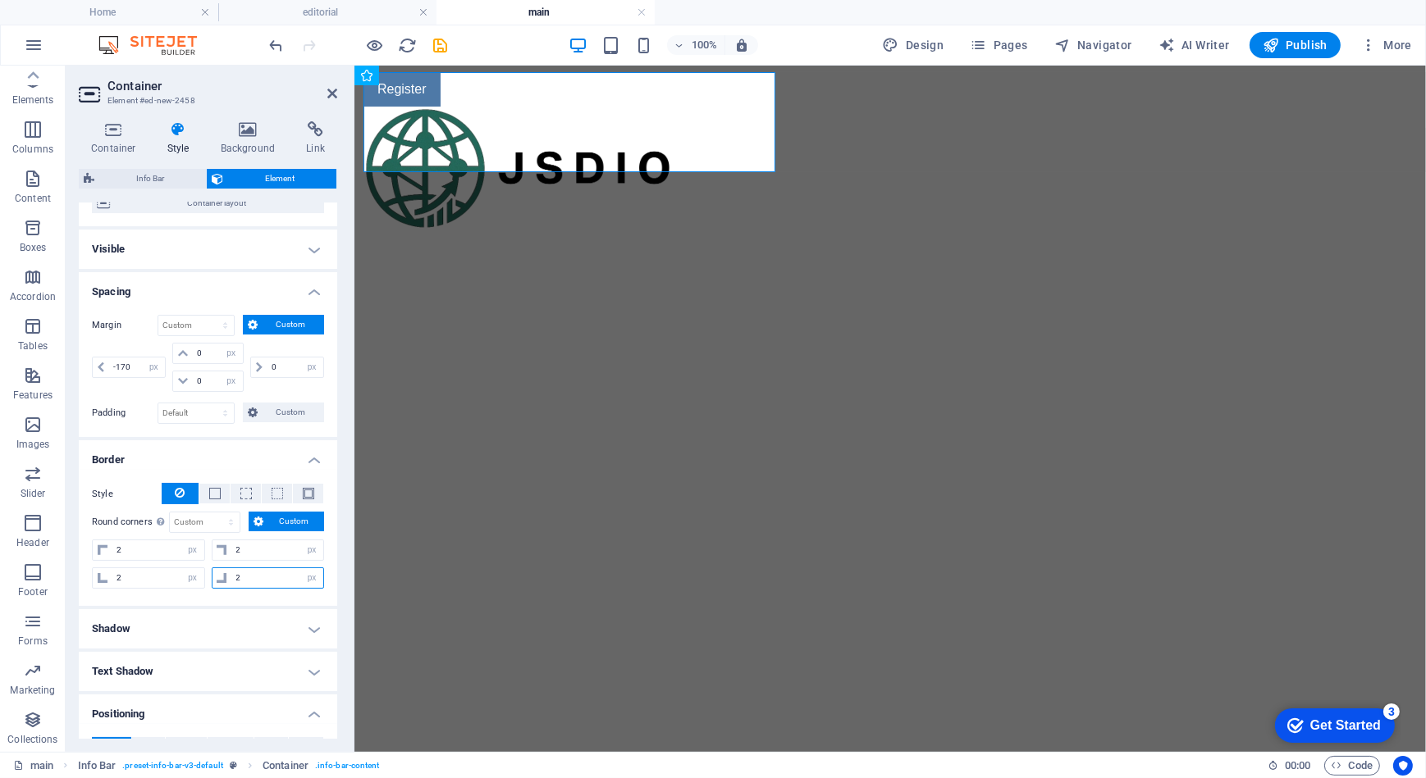
select select "px"
type input "2"
click at [323, 440] on h4 "Border" at bounding box center [208, 455] width 258 height 30
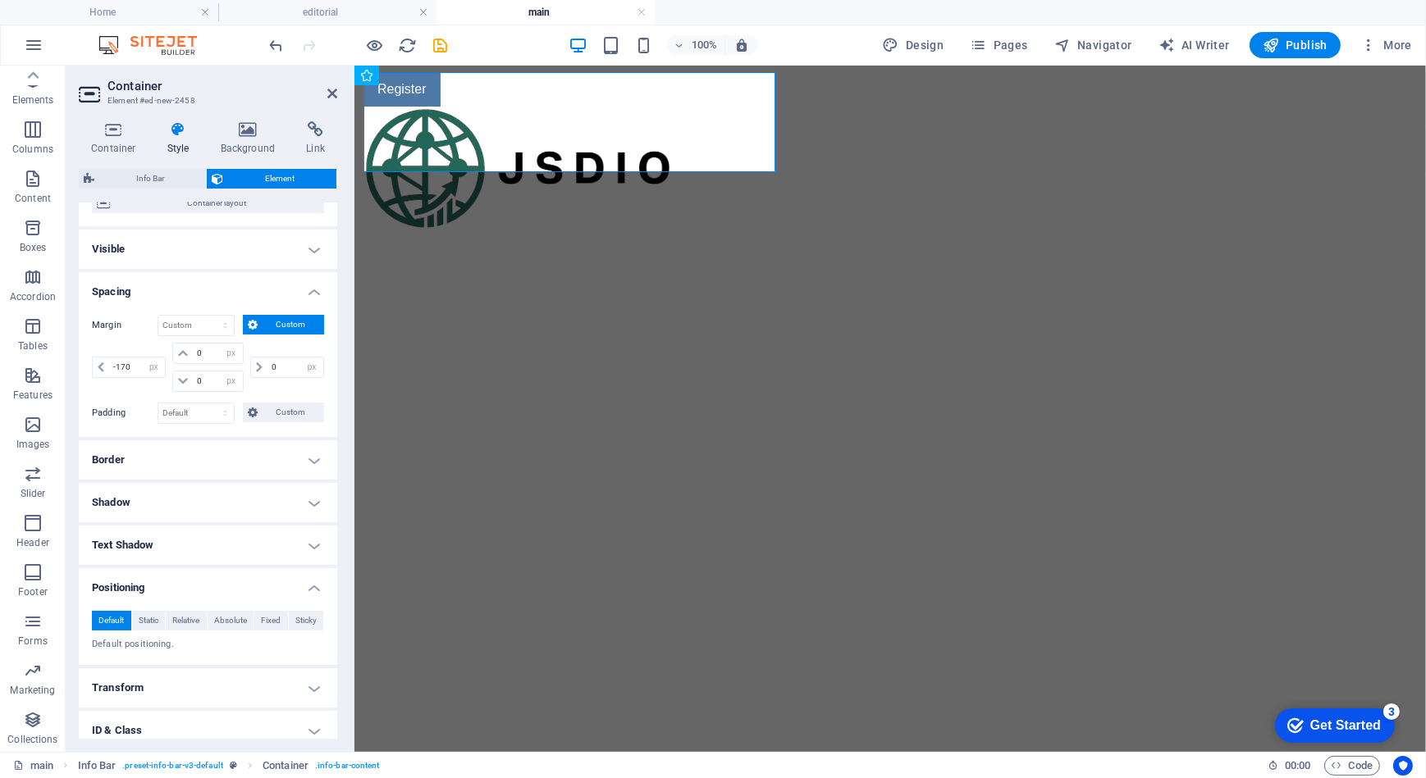
click at [292, 477] on h4 "Border" at bounding box center [208, 459] width 258 height 39
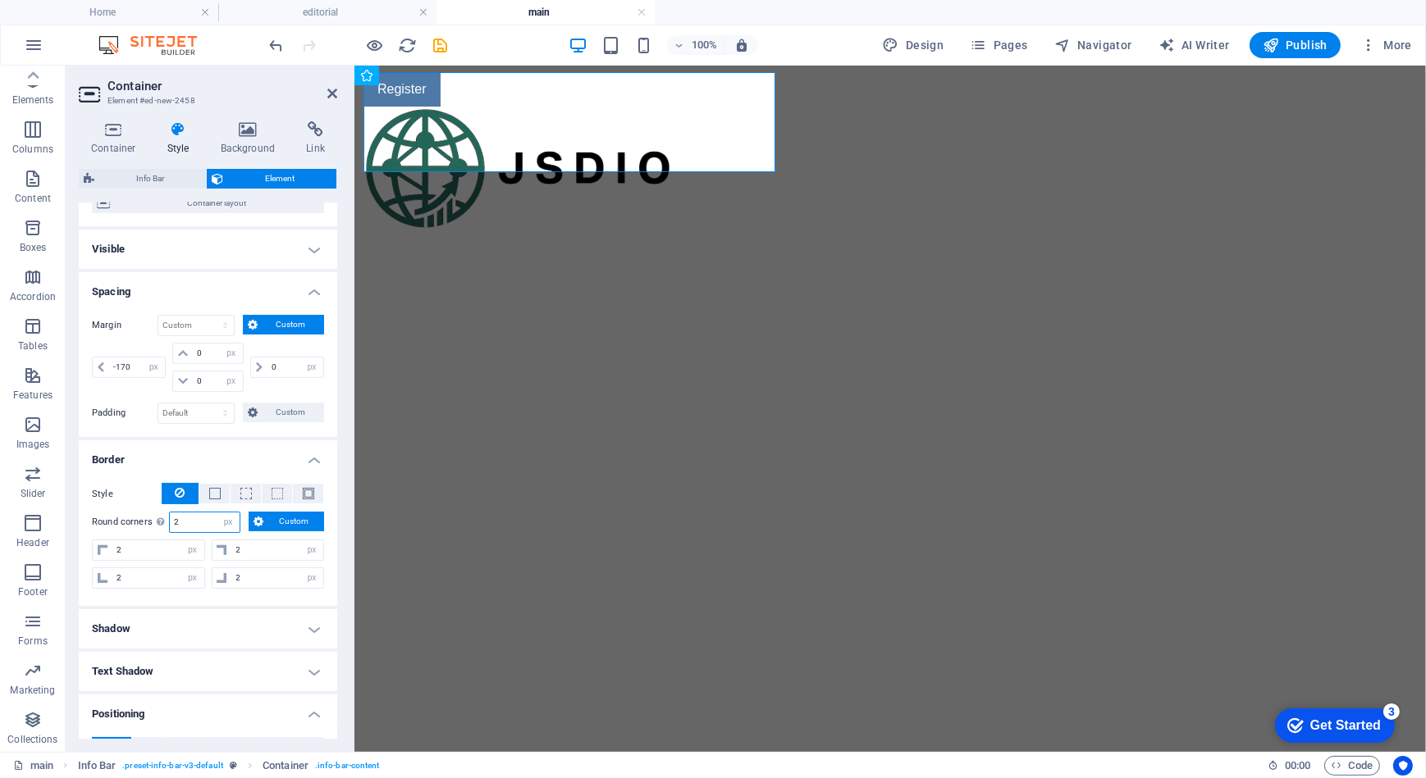
click at [180, 527] on input "2" at bounding box center [205, 523] width 70 height 20
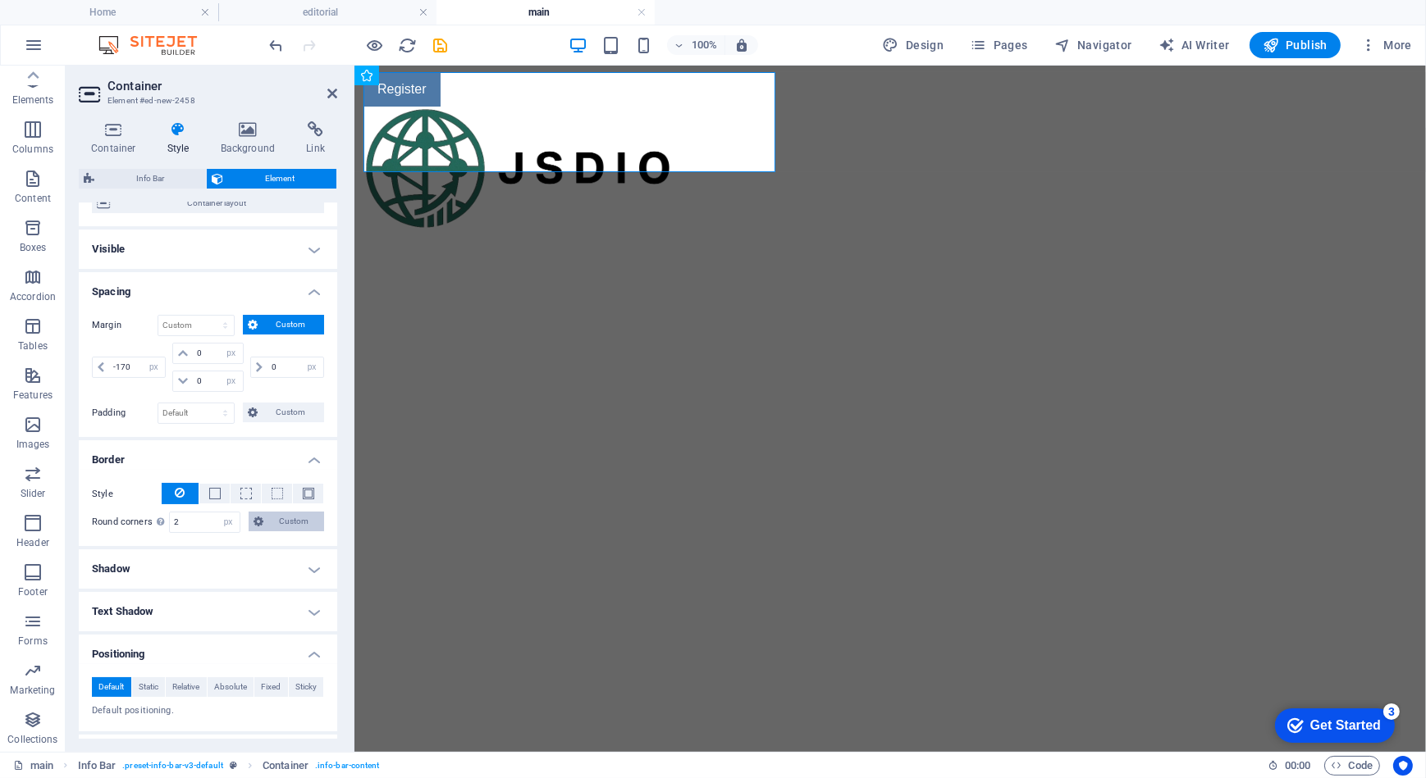
click at [262, 516] on icon at bounding box center [258, 522] width 10 height 20
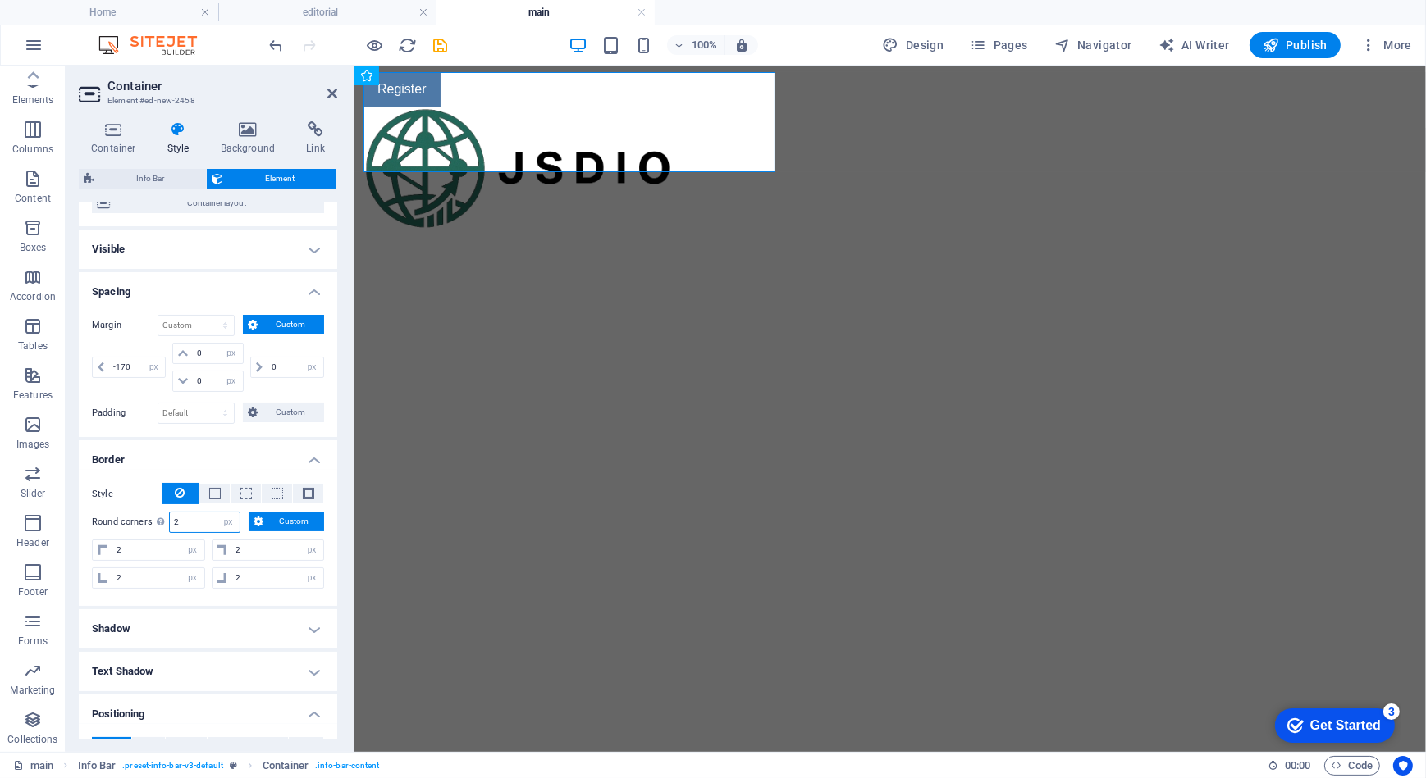
click at [203, 518] on input "2" at bounding box center [205, 523] width 70 height 20
drag, startPoint x: 203, startPoint y: 518, endPoint x: 167, endPoint y: 520, distance: 36.1
click at [167, 520] on div "Round corners For background overlay and background images, the overflow must b…" at bounding box center [208, 522] width 232 height 21
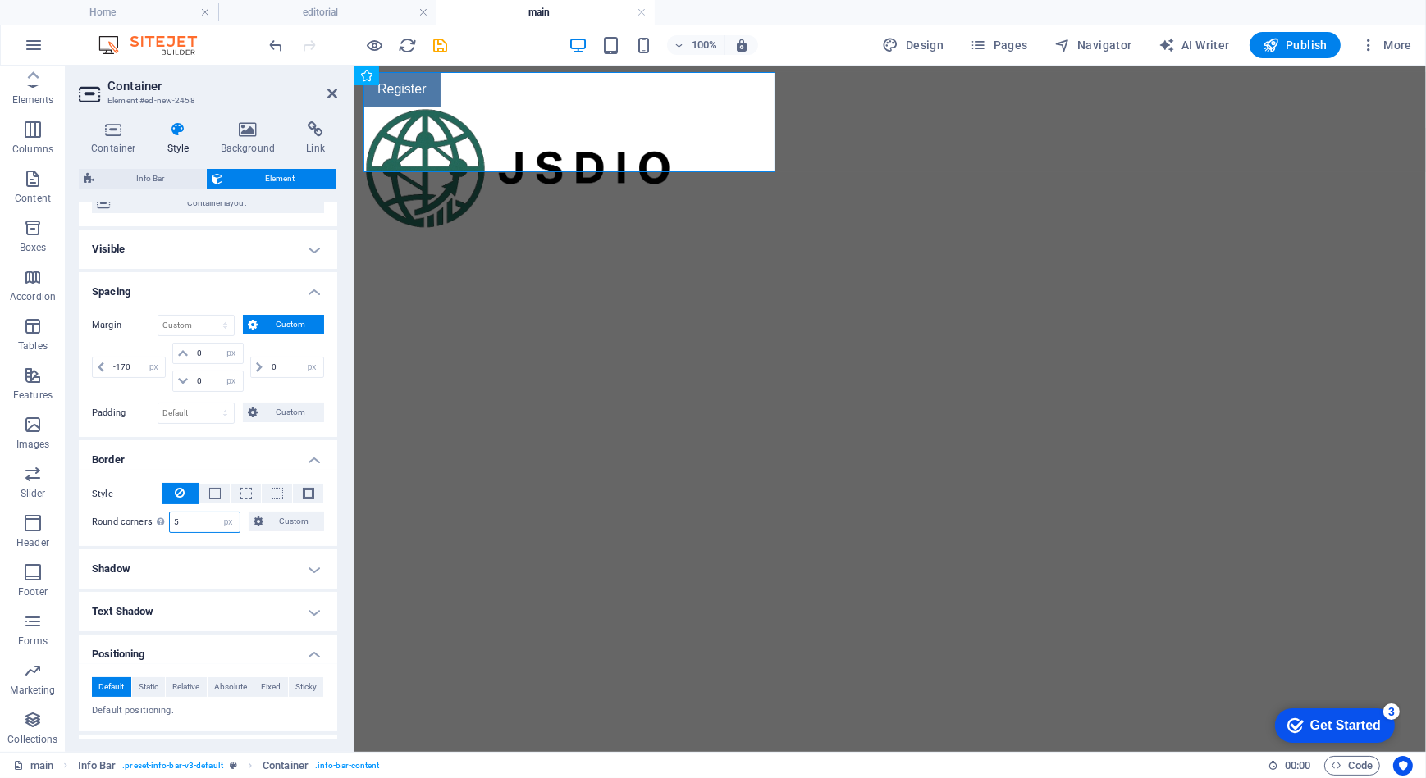
type input "5"
click at [230, 472] on div "Style - Width 1 auto px rem % vh vw Custom Custom 1 auto px rem % vh vw 1 auto …" at bounding box center [208, 508] width 258 height 76
click at [606, 127] on html "Skip to main content Register" at bounding box center [889, 96] width 1071 height 62
click at [333, 88] on icon at bounding box center [332, 93] width 10 height 13
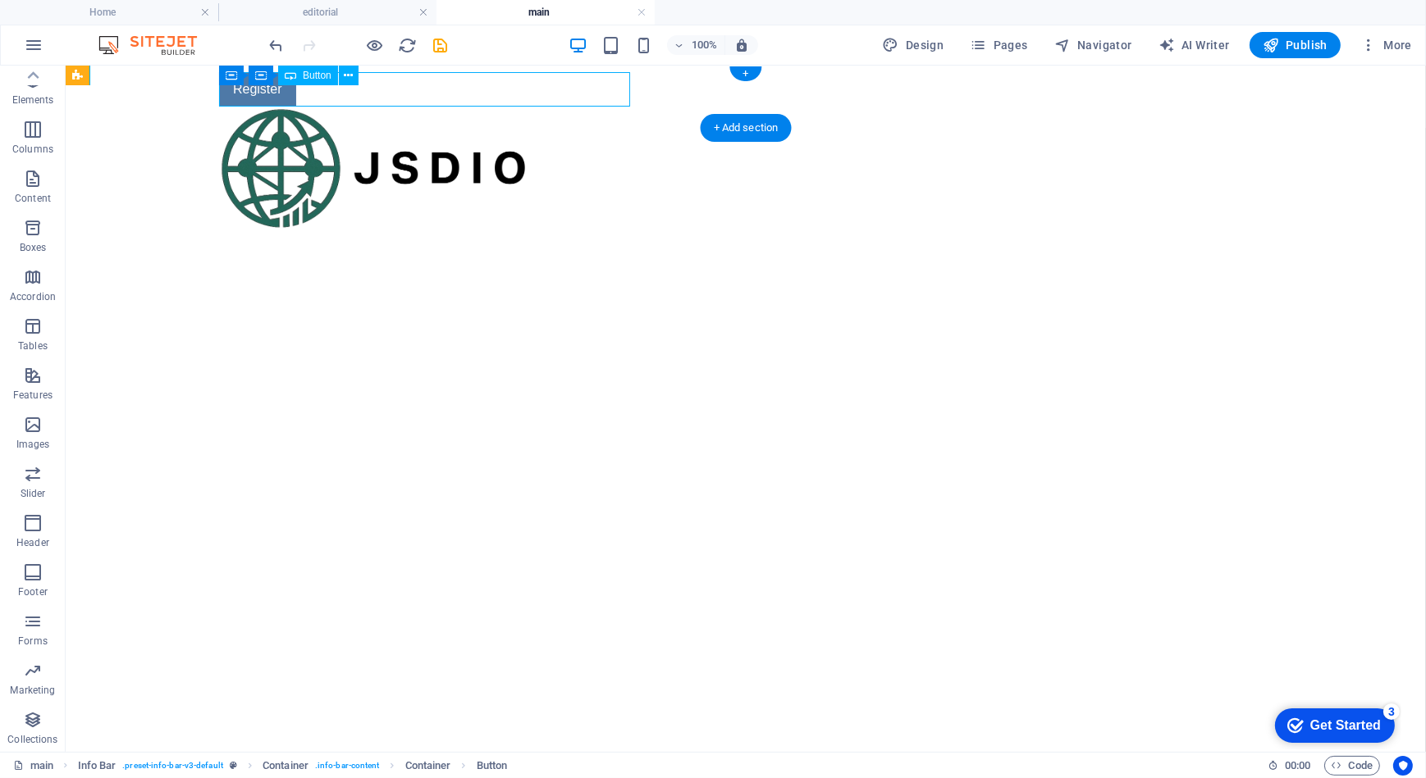
click at [380, 83] on div "Register" at bounding box center [605, 88] width 774 height 34
click at [299, 77] on icon at bounding box center [303, 75] width 9 height 17
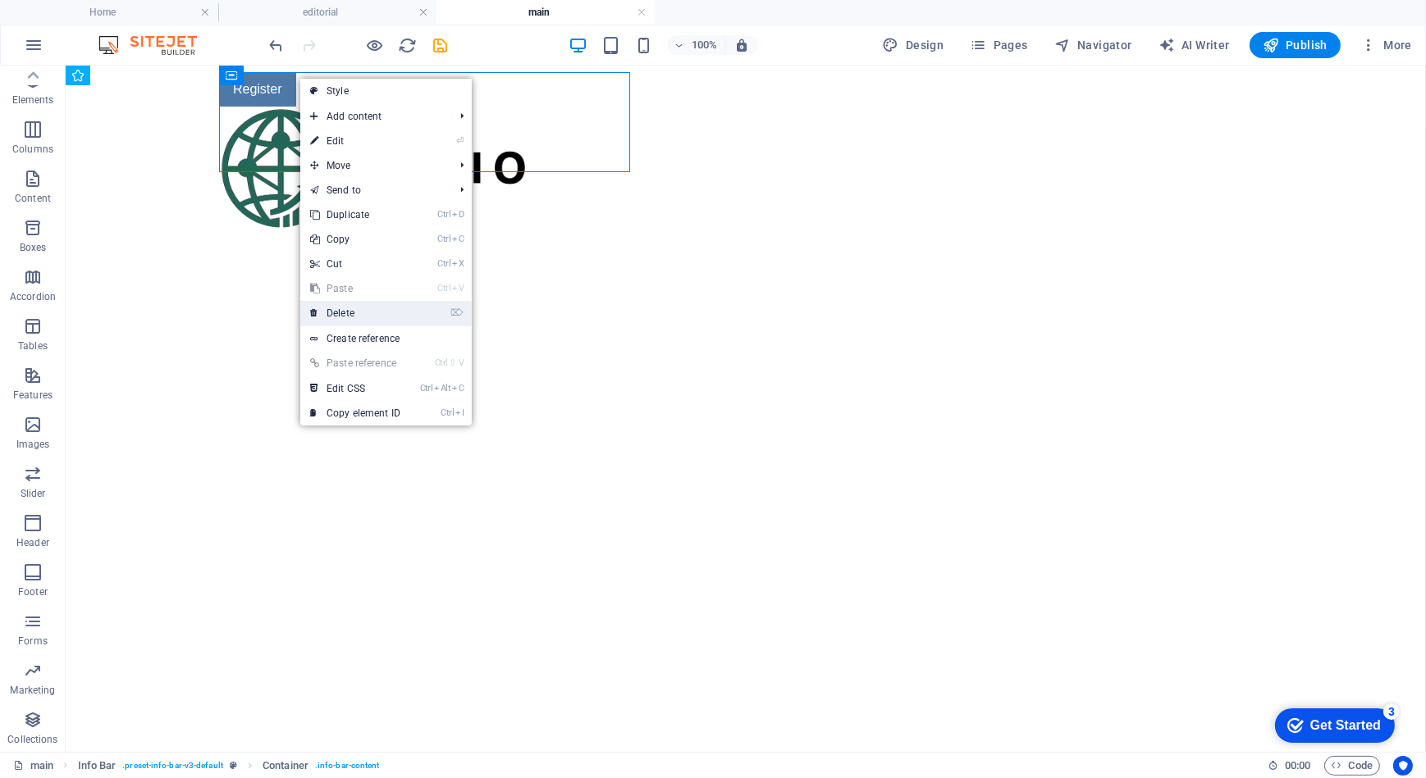
click at [341, 312] on link "⌦ Delete" at bounding box center [355, 313] width 110 height 25
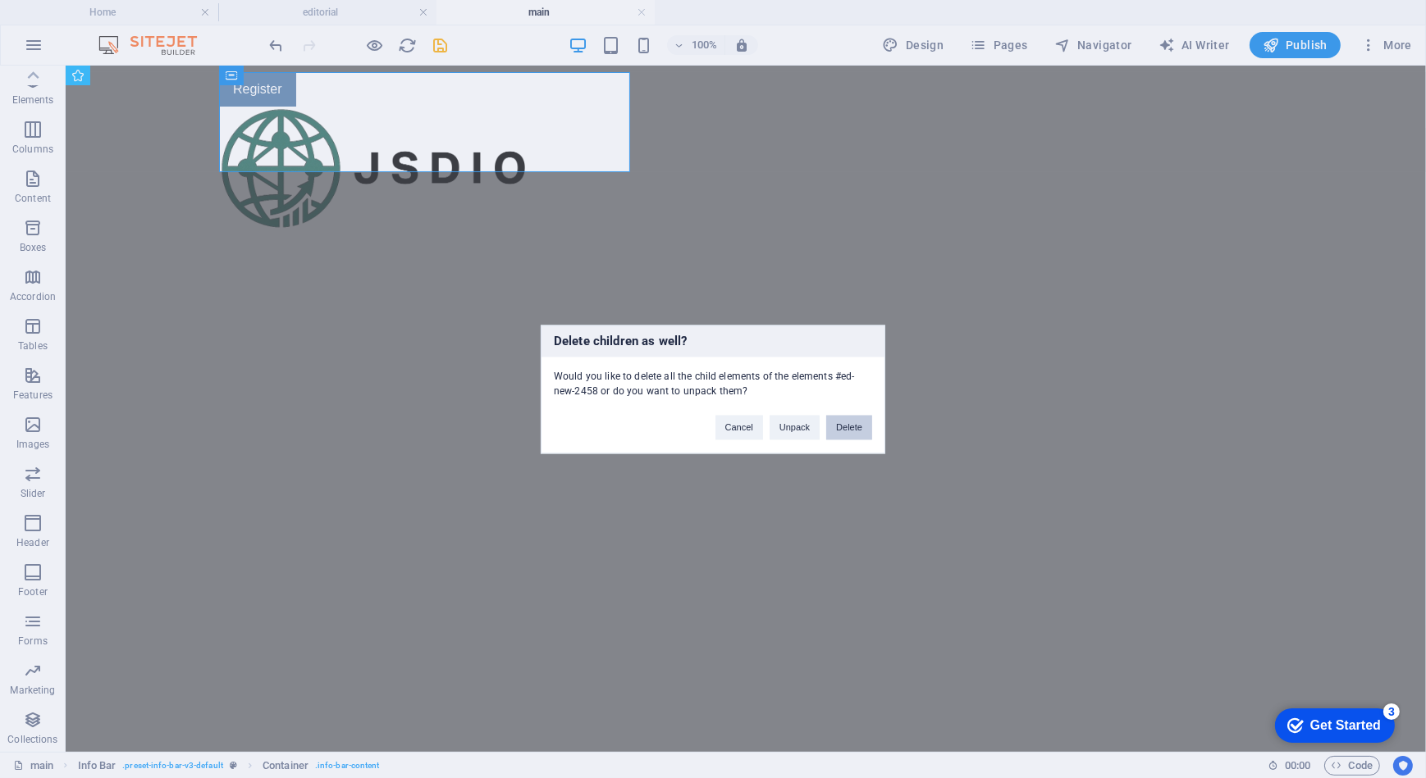
click at [850, 424] on button "Delete" at bounding box center [849, 427] width 46 height 25
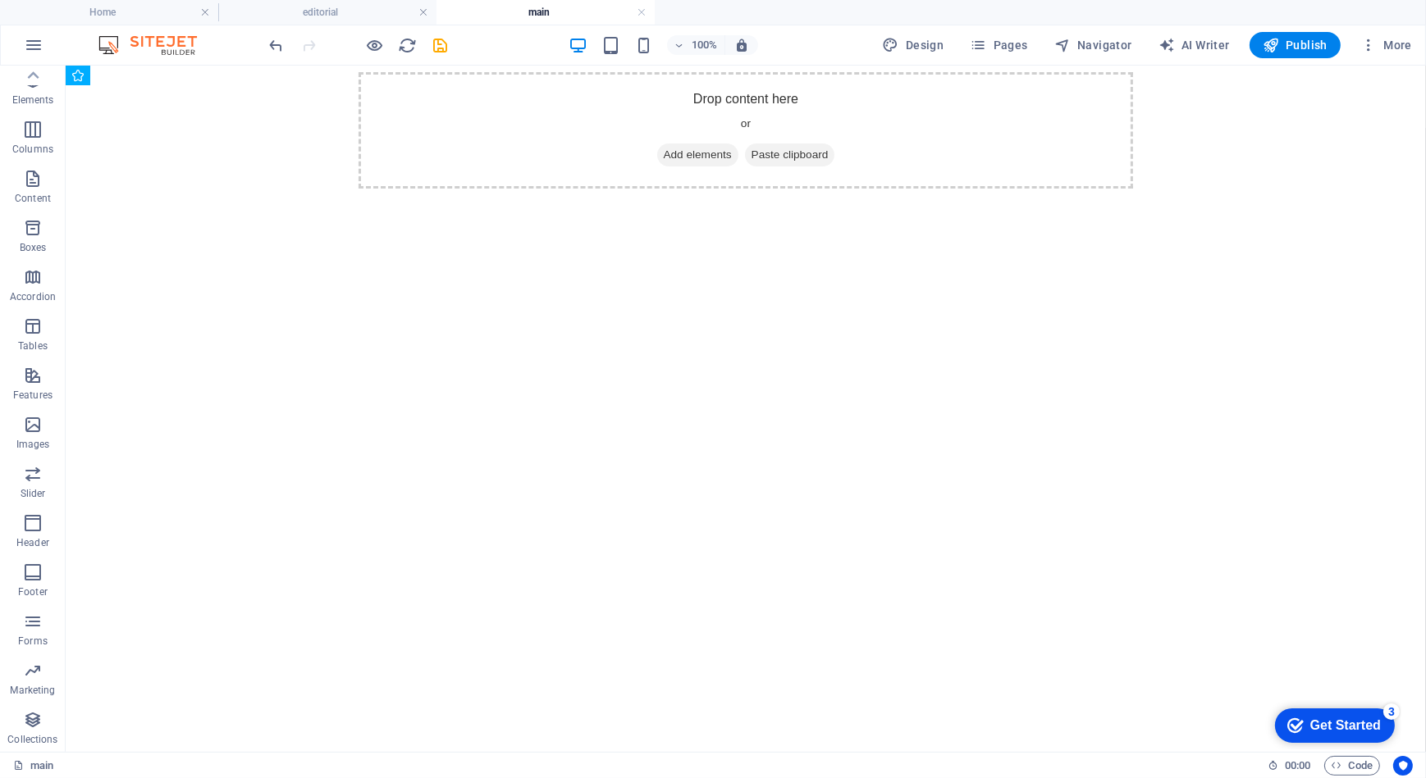
click at [453, 127] on html "Skip to main content Drop content here or Add elements Paste clipboard" at bounding box center [745, 96] width 1360 height 62
click at [279, 43] on icon "undo" at bounding box center [276, 45] width 19 height 19
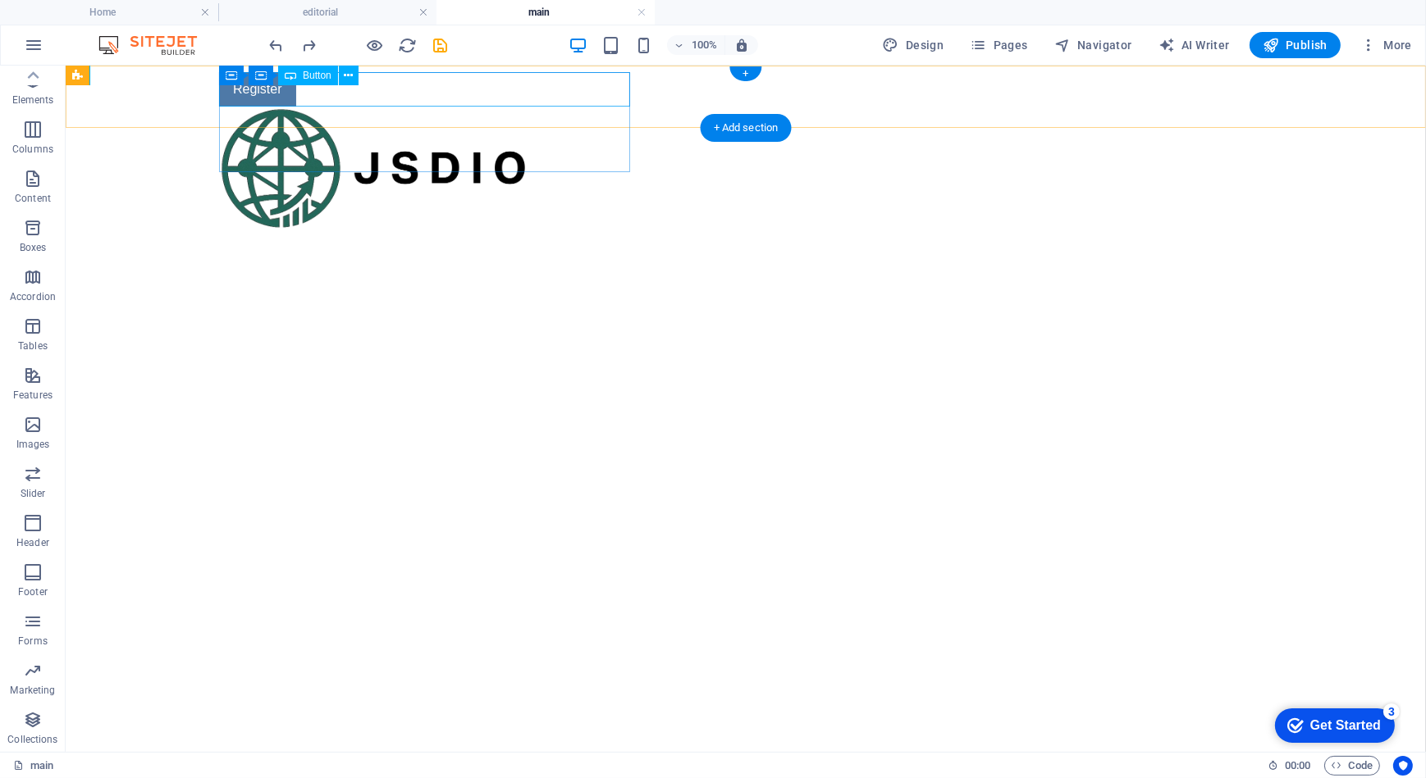
click at [571, 92] on div "Register" at bounding box center [605, 88] width 774 height 34
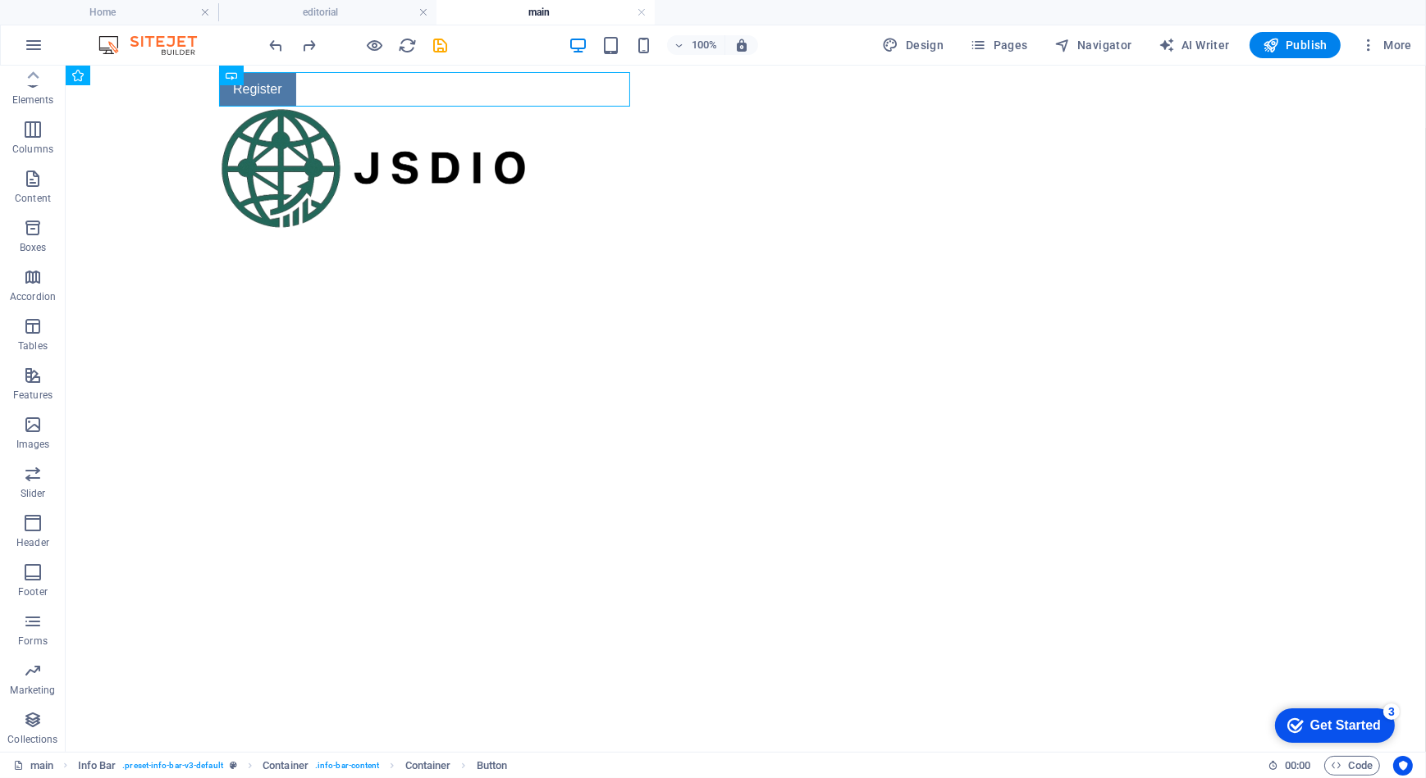
click at [311, 127] on html "Skip to main content Register" at bounding box center [745, 96] width 1360 height 62
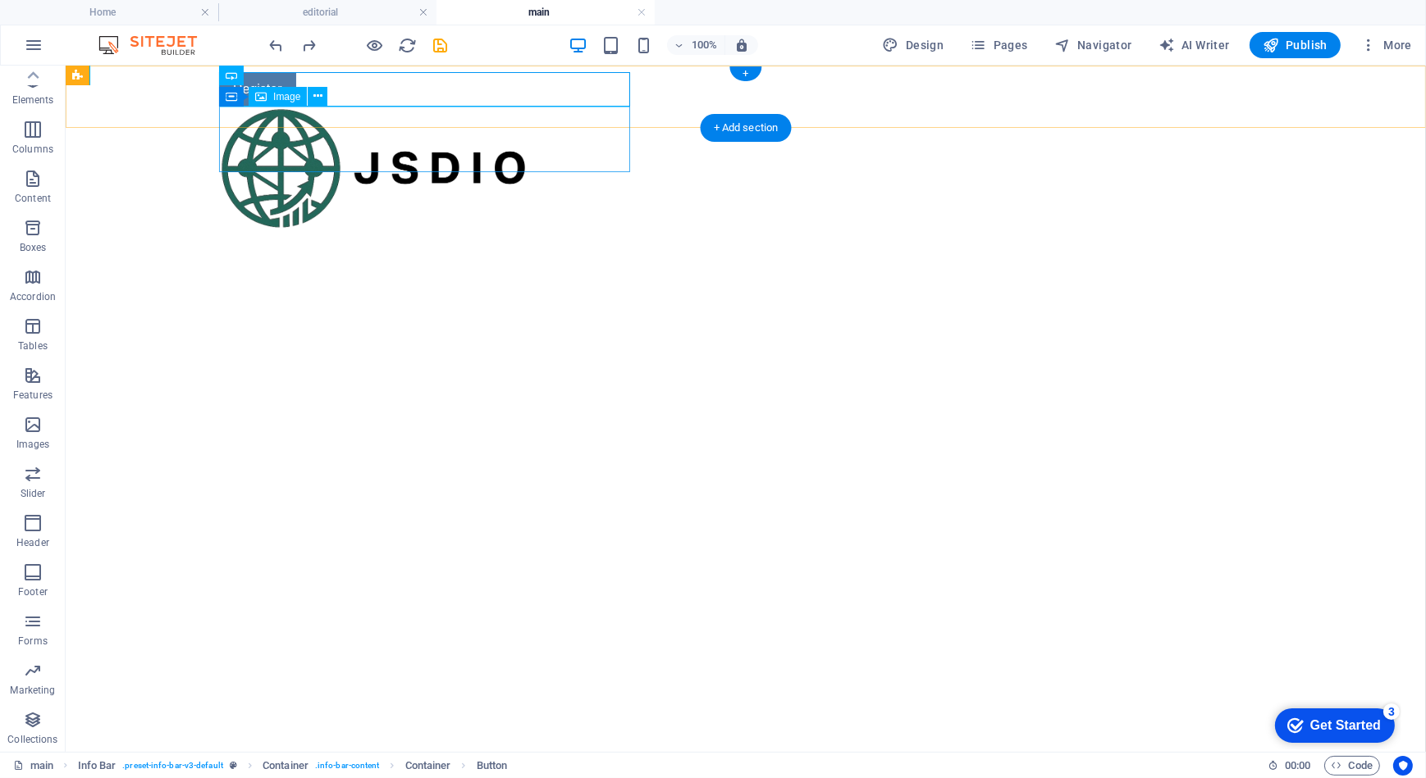
click at [249, 126] on figure at bounding box center [605, 168] width 774 height 124
click at [376, 81] on div "Register" at bounding box center [605, 88] width 774 height 34
click at [130, 96] on div "Register" at bounding box center [745, 96] width 1360 height 62
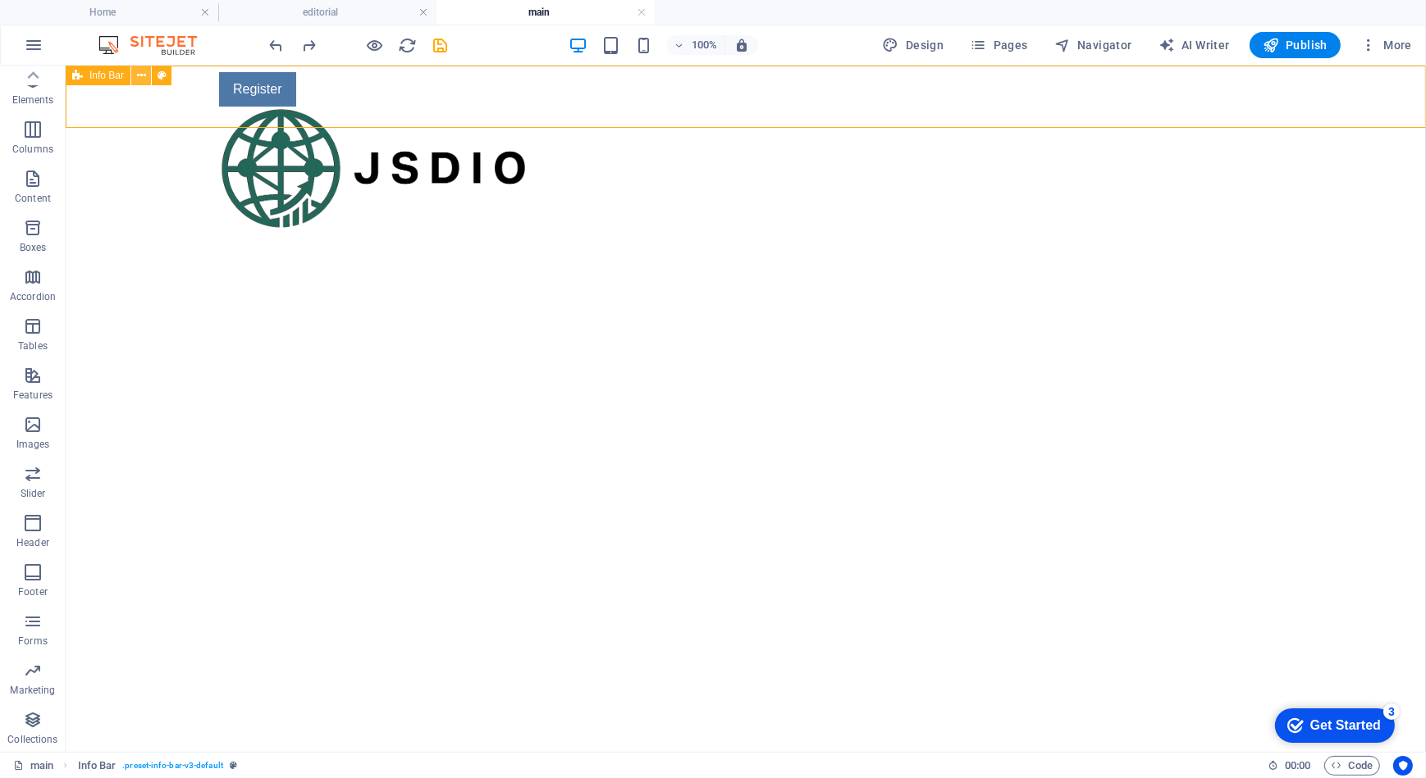
click at [138, 81] on icon at bounding box center [141, 75] width 9 height 17
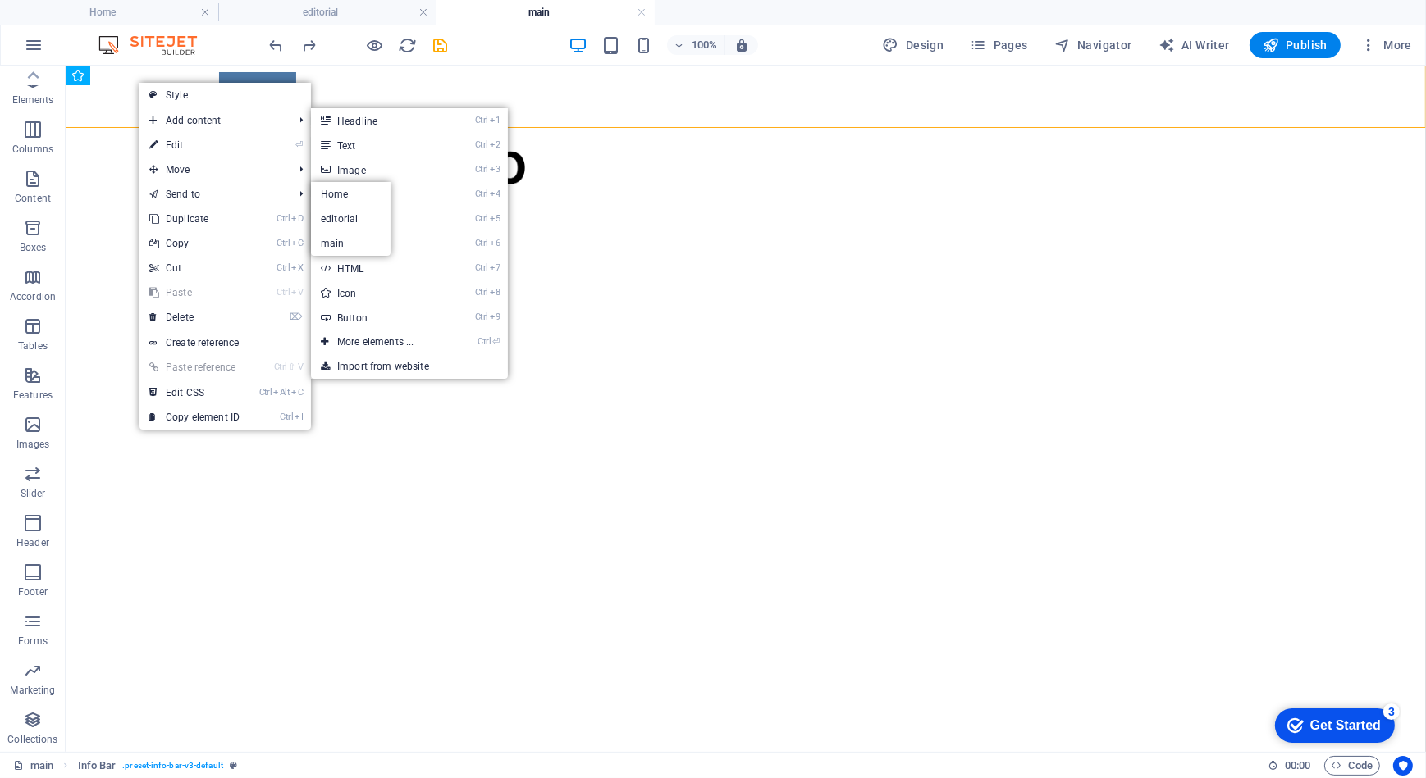
click at [639, 127] on html "Skip to main content Register" at bounding box center [745, 96] width 1360 height 62
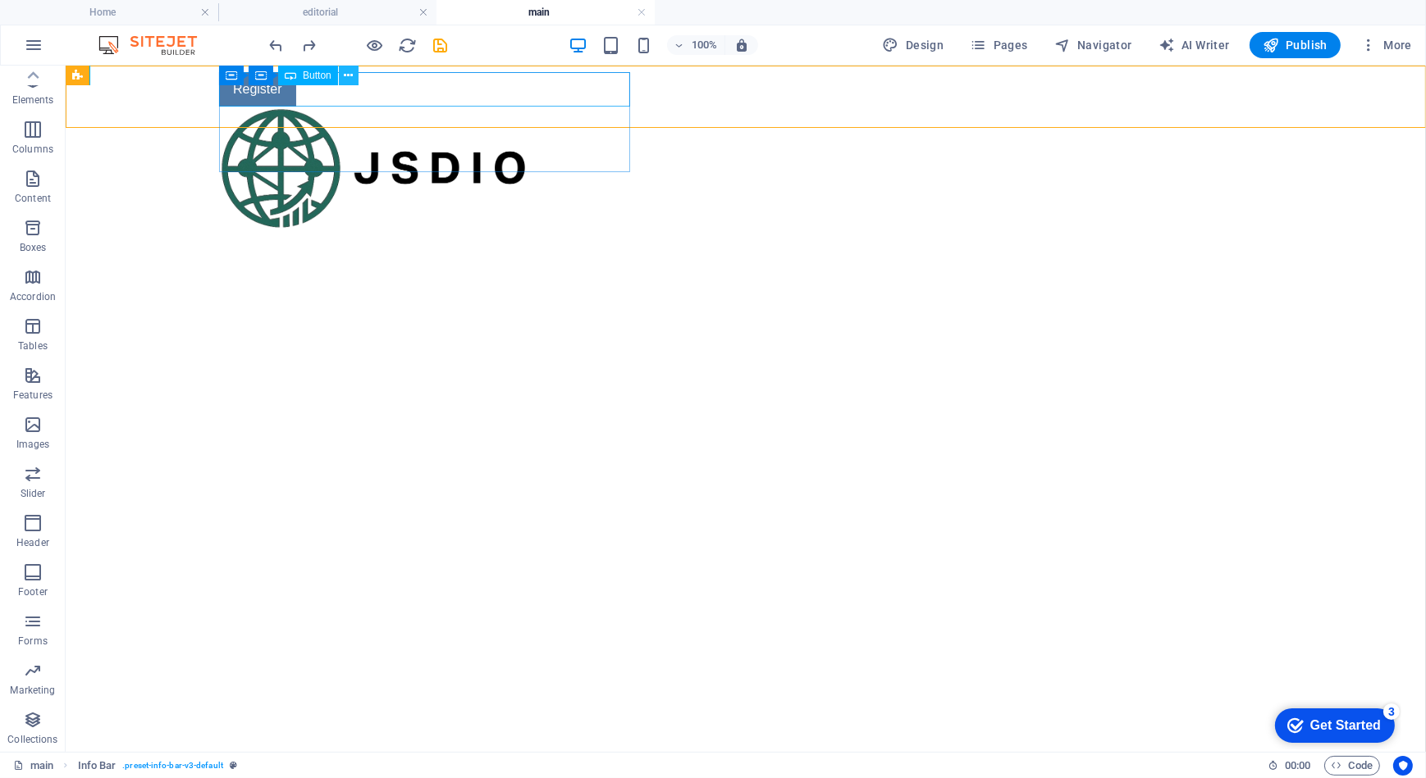
click at [345, 69] on icon at bounding box center [348, 75] width 9 height 17
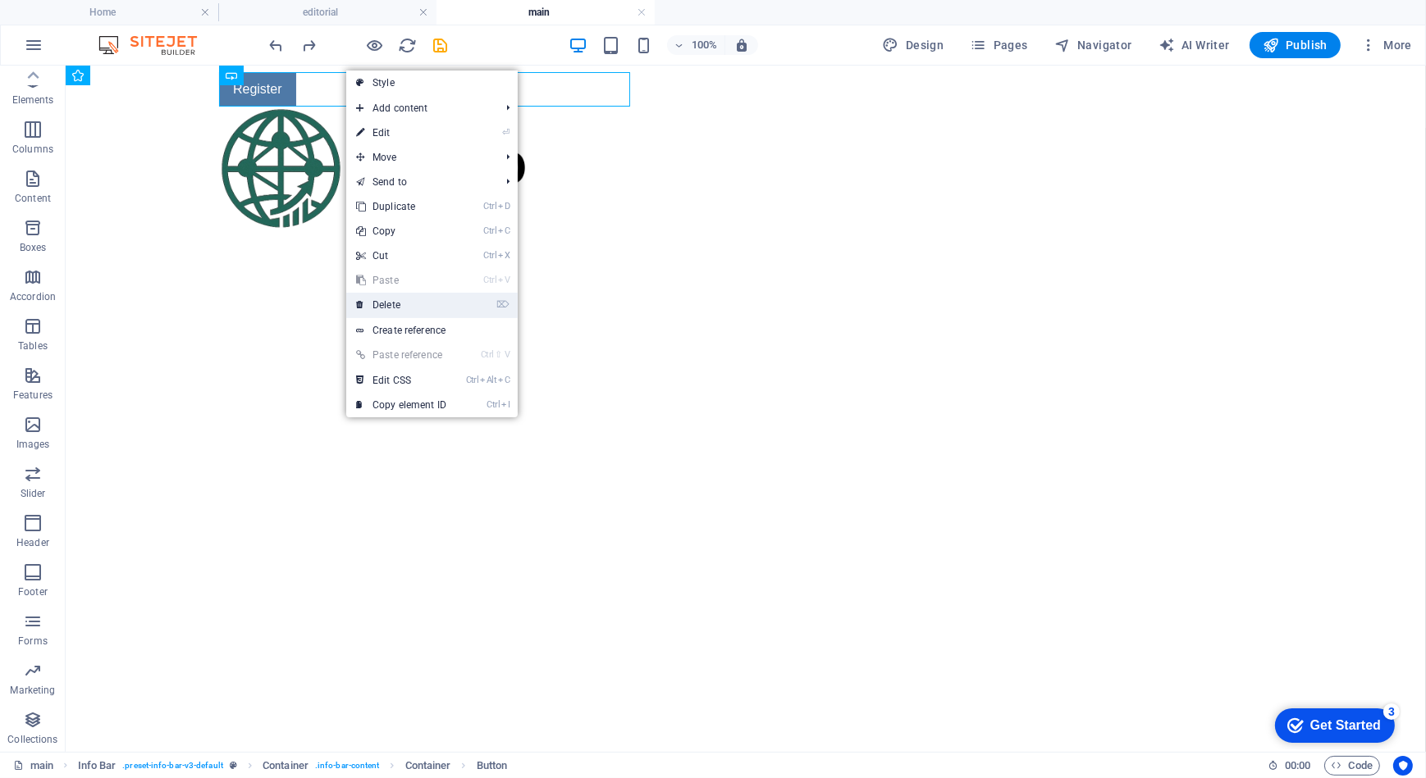
click at [394, 313] on link "⌦ Delete" at bounding box center [401, 305] width 110 height 25
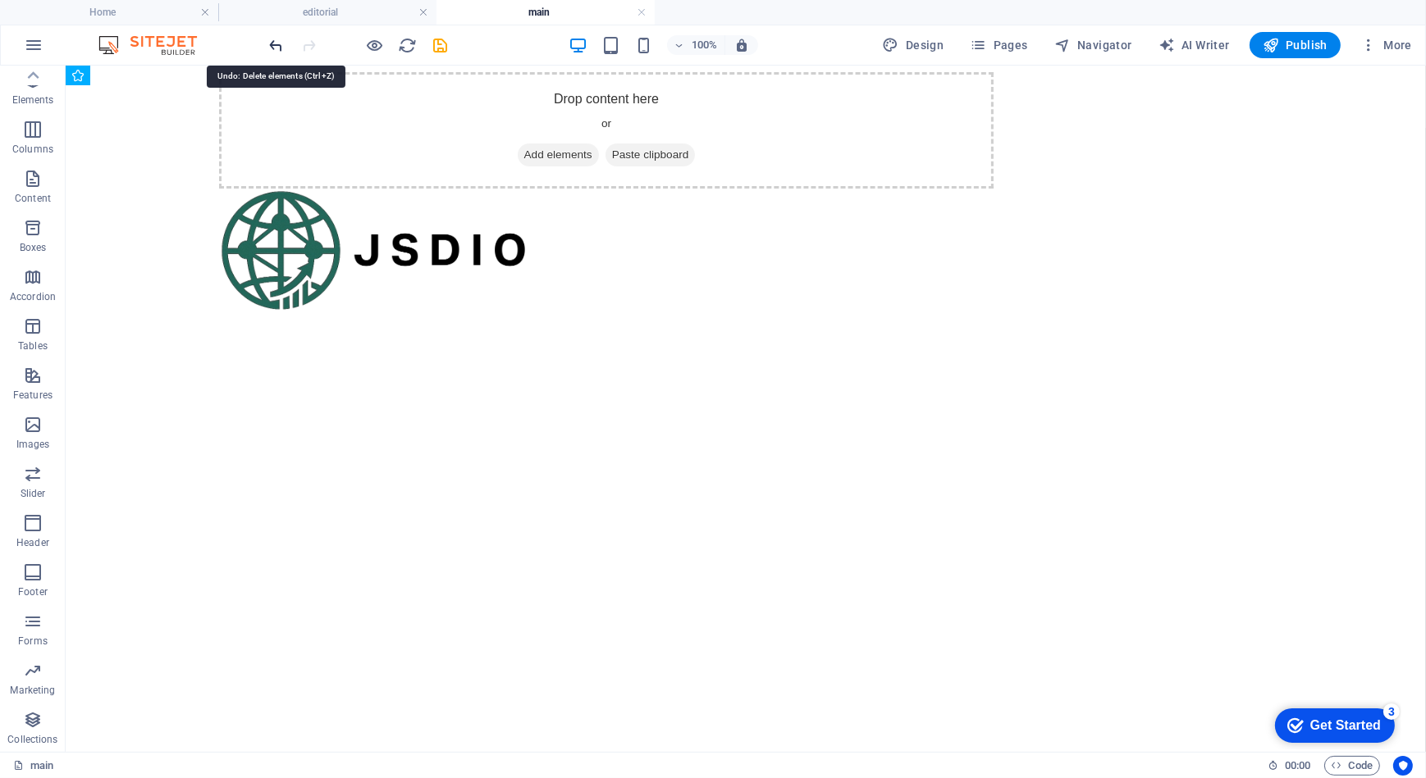
click at [279, 48] on icon "undo" at bounding box center [276, 45] width 19 height 19
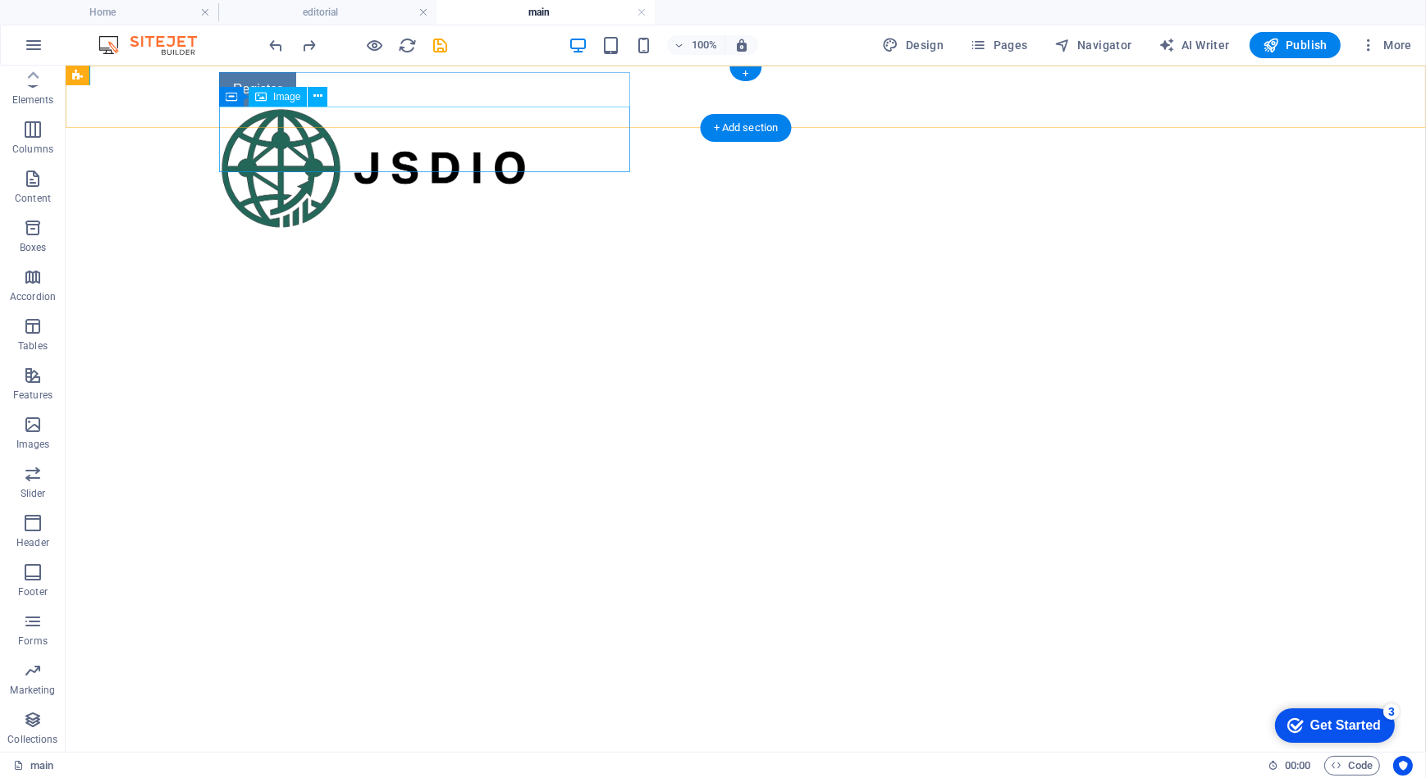
click at [268, 117] on figure at bounding box center [605, 168] width 774 height 124
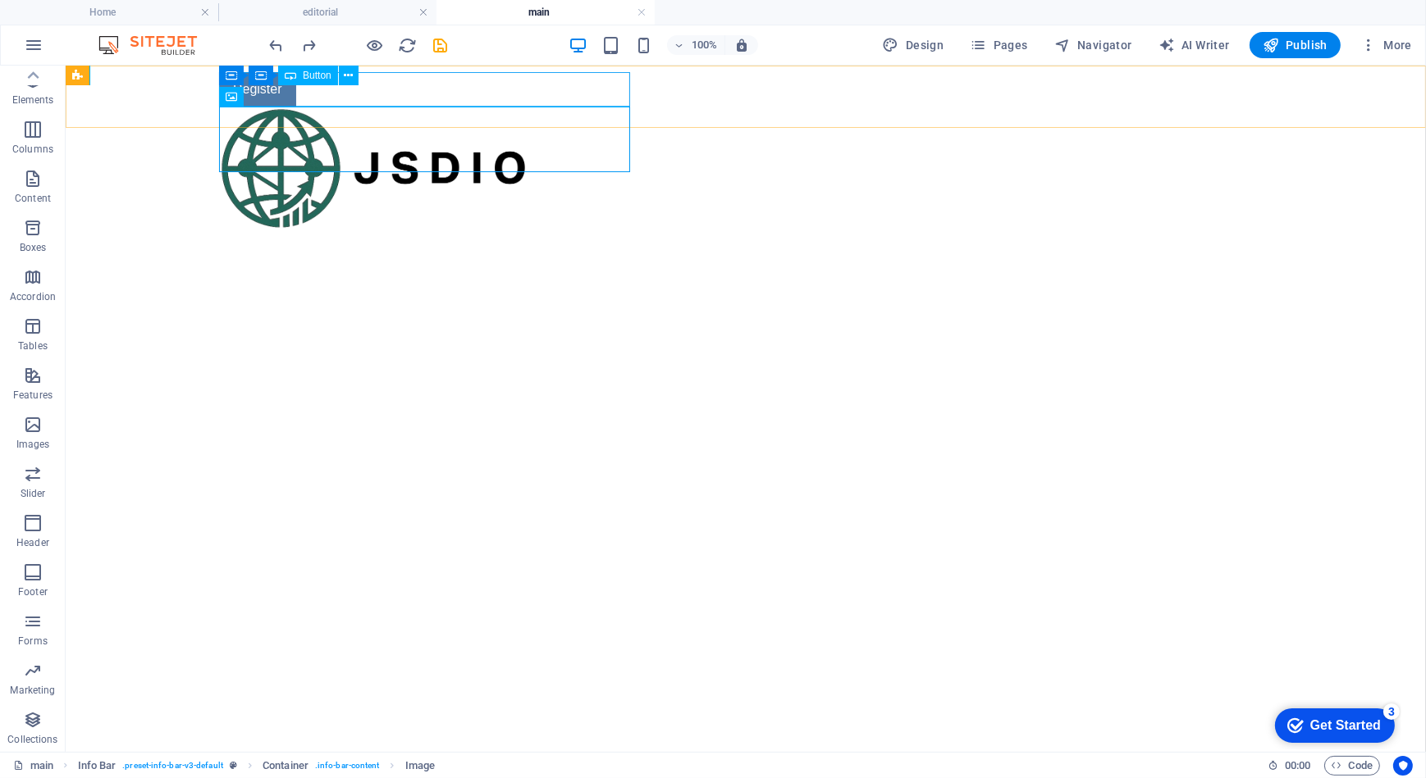
click at [313, 77] on span "Button" at bounding box center [317, 76] width 29 height 10
click at [325, 74] on span "Button" at bounding box center [317, 76] width 29 height 10
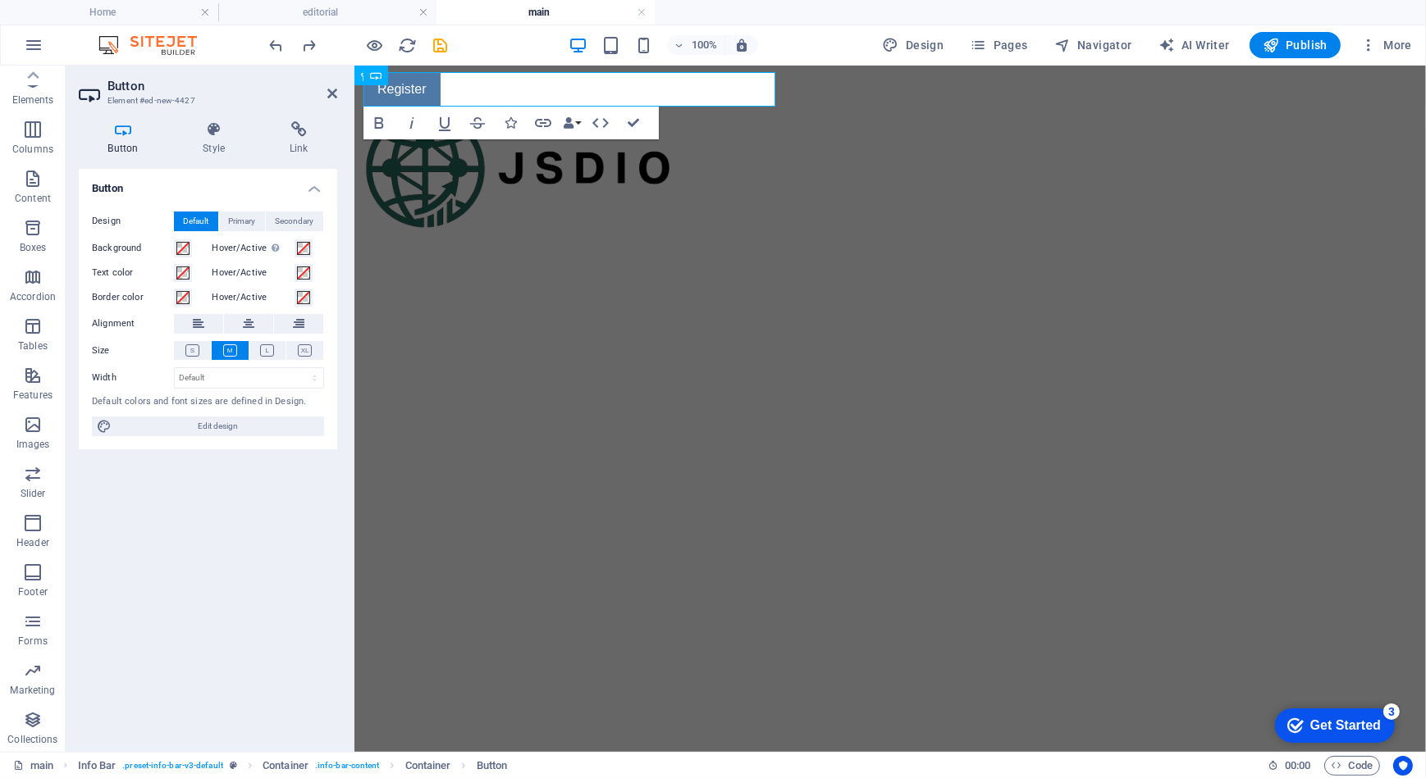
click at [601, 127] on html "Skip to main content Register" at bounding box center [889, 96] width 1071 height 62
click at [334, 97] on icon at bounding box center [332, 93] width 10 height 13
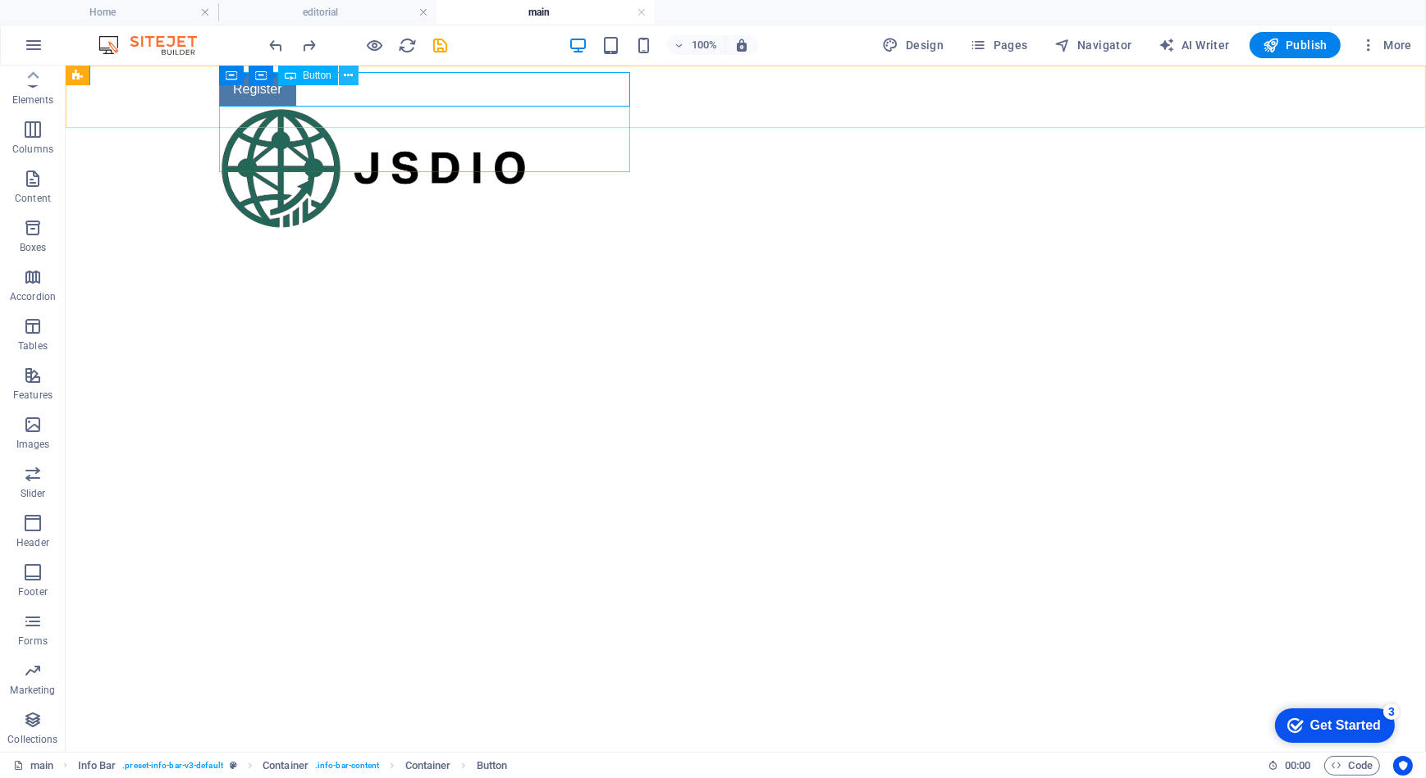
click at [349, 73] on icon at bounding box center [348, 75] width 9 height 17
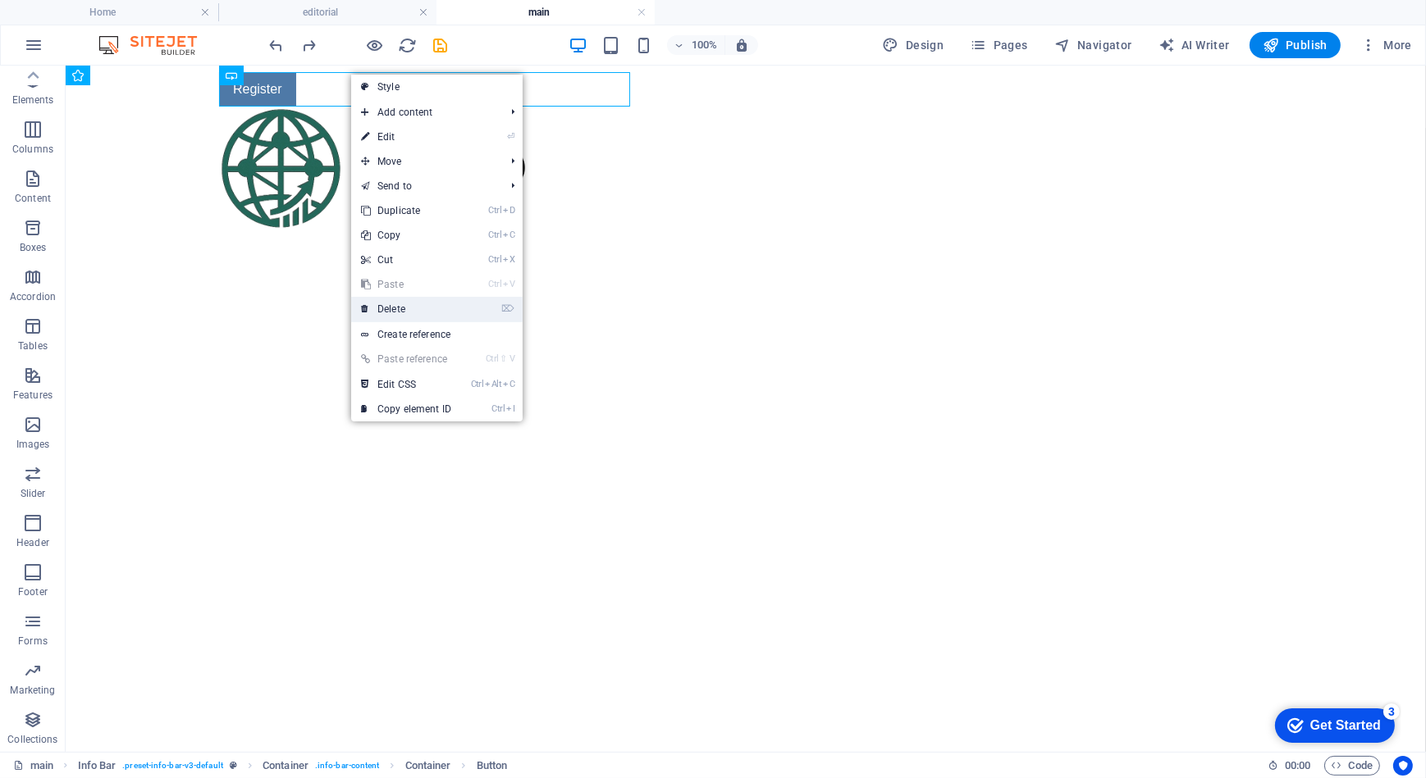
click at [389, 304] on link "⌦ Delete" at bounding box center [406, 309] width 110 height 25
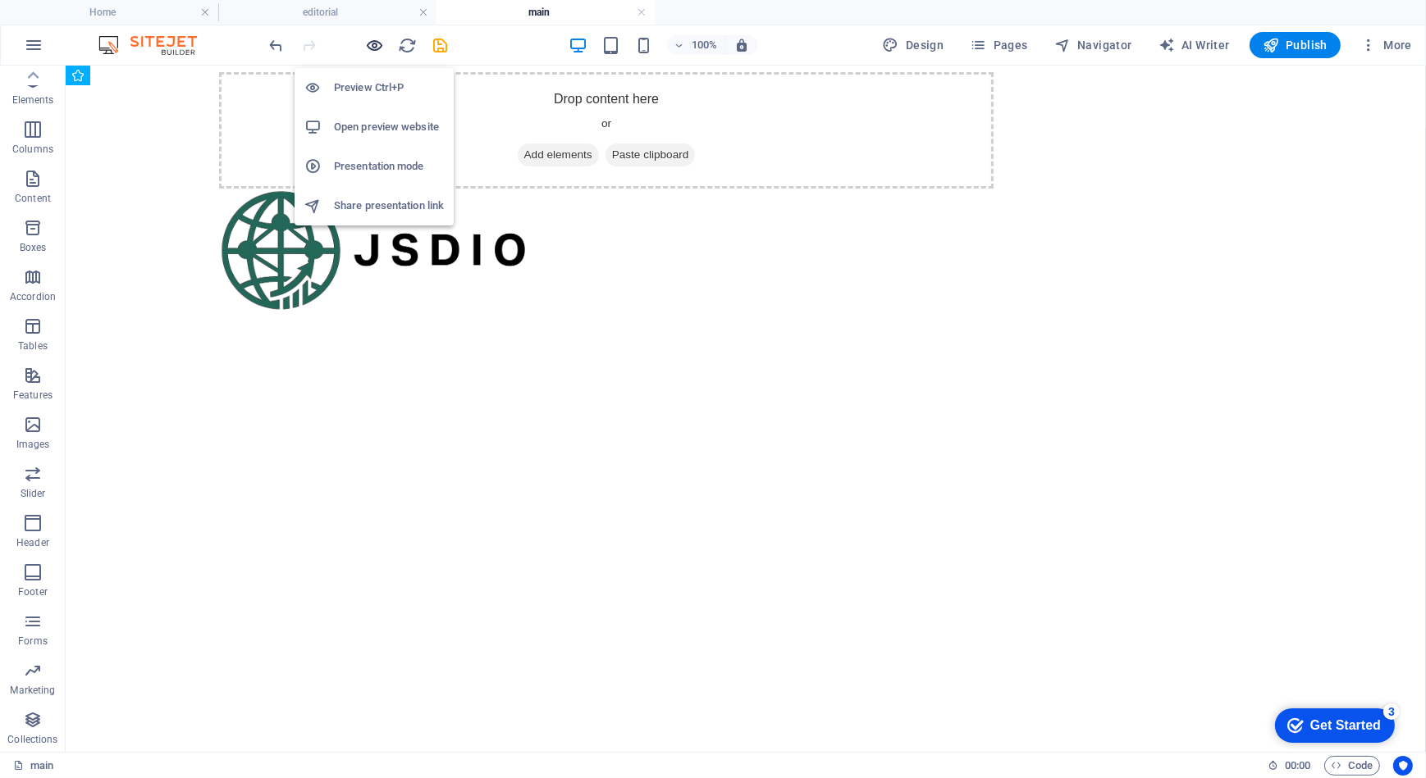
click at [371, 44] on icon "button" at bounding box center [375, 45] width 19 height 19
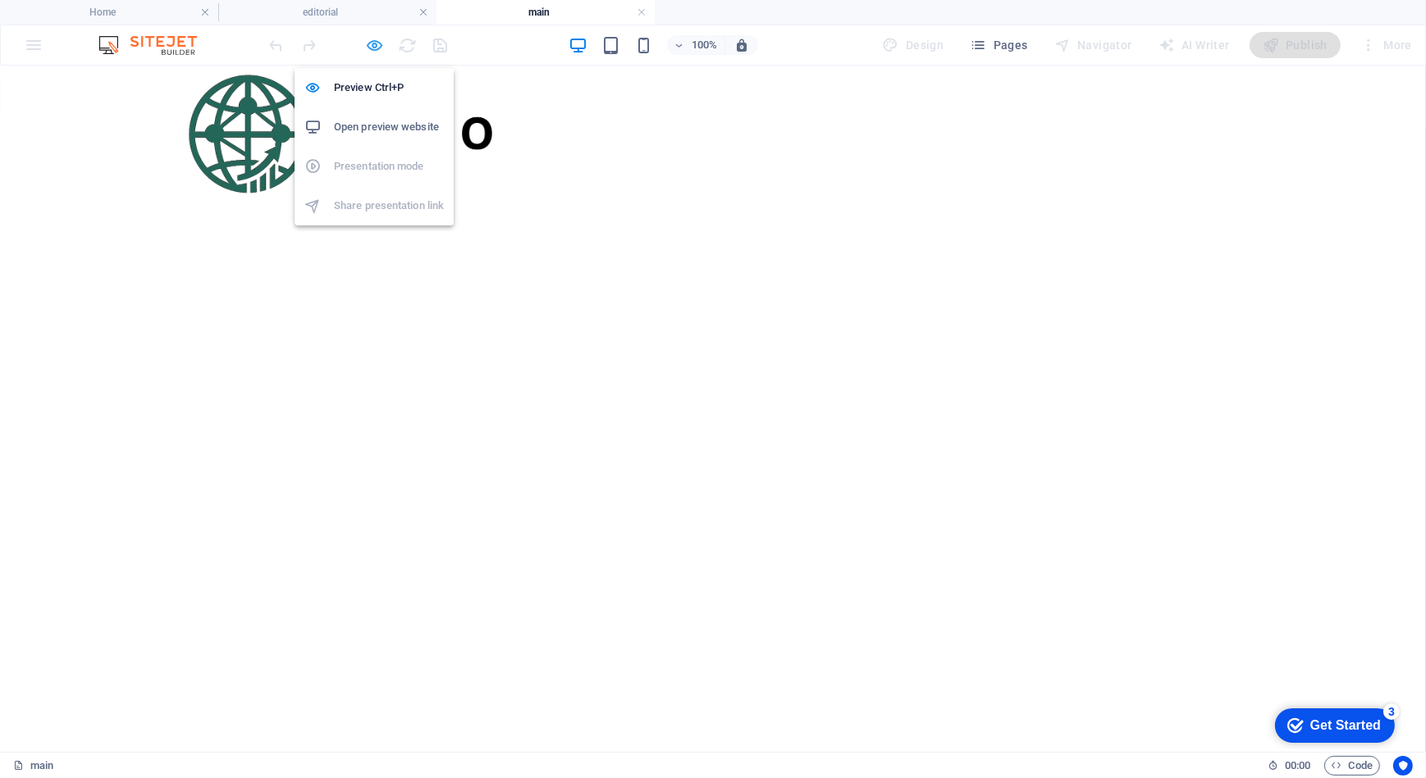
click at [376, 39] on icon "button" at bounding box center [375, 45] width 19 height 19
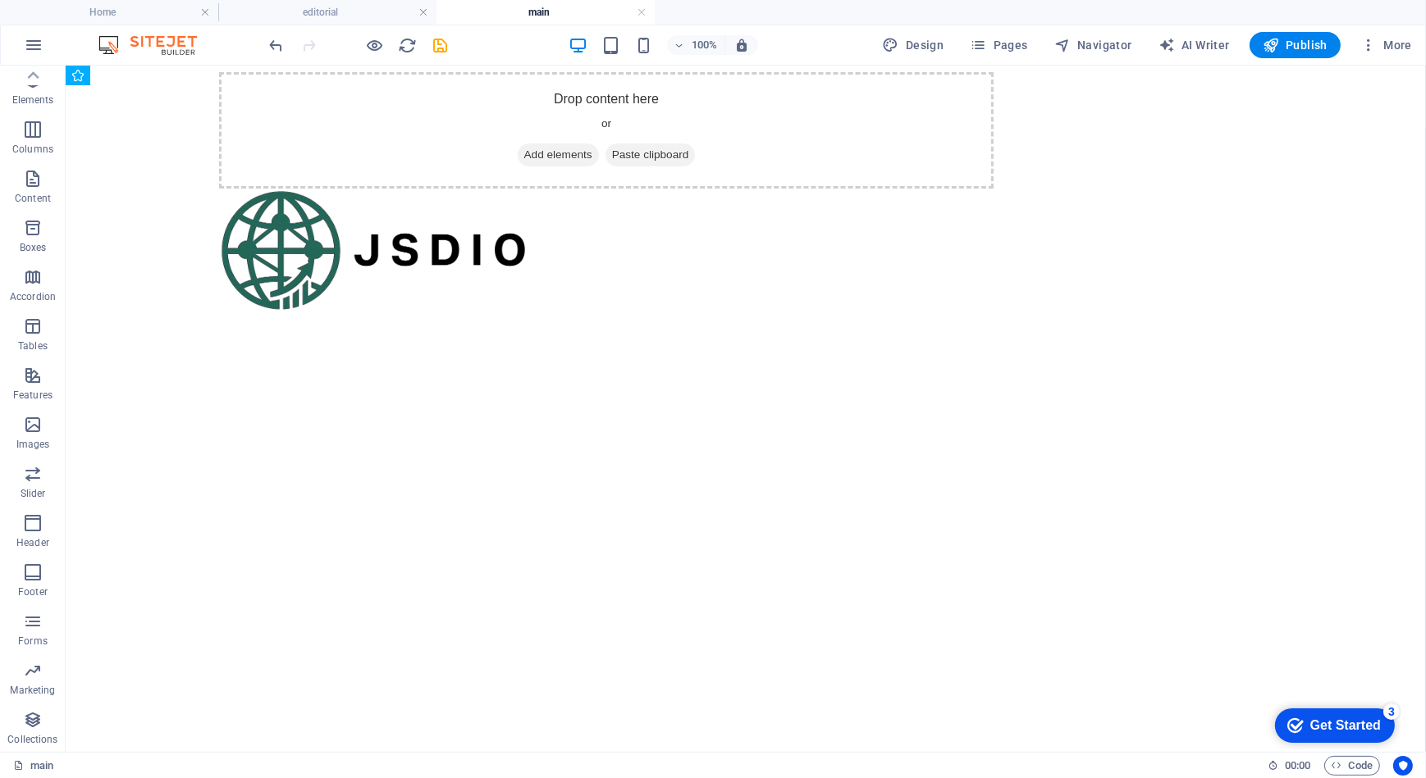
click at [515, 127] on html "Skip to main content Drop content here or Add elements Paste clipboard" at bounding box center [745, 96] width 1360 height 62
click at [363, 100] on div "Drop content here or Add elements Paste clipboard" at bounding box center [605, 129] width 774 height 116
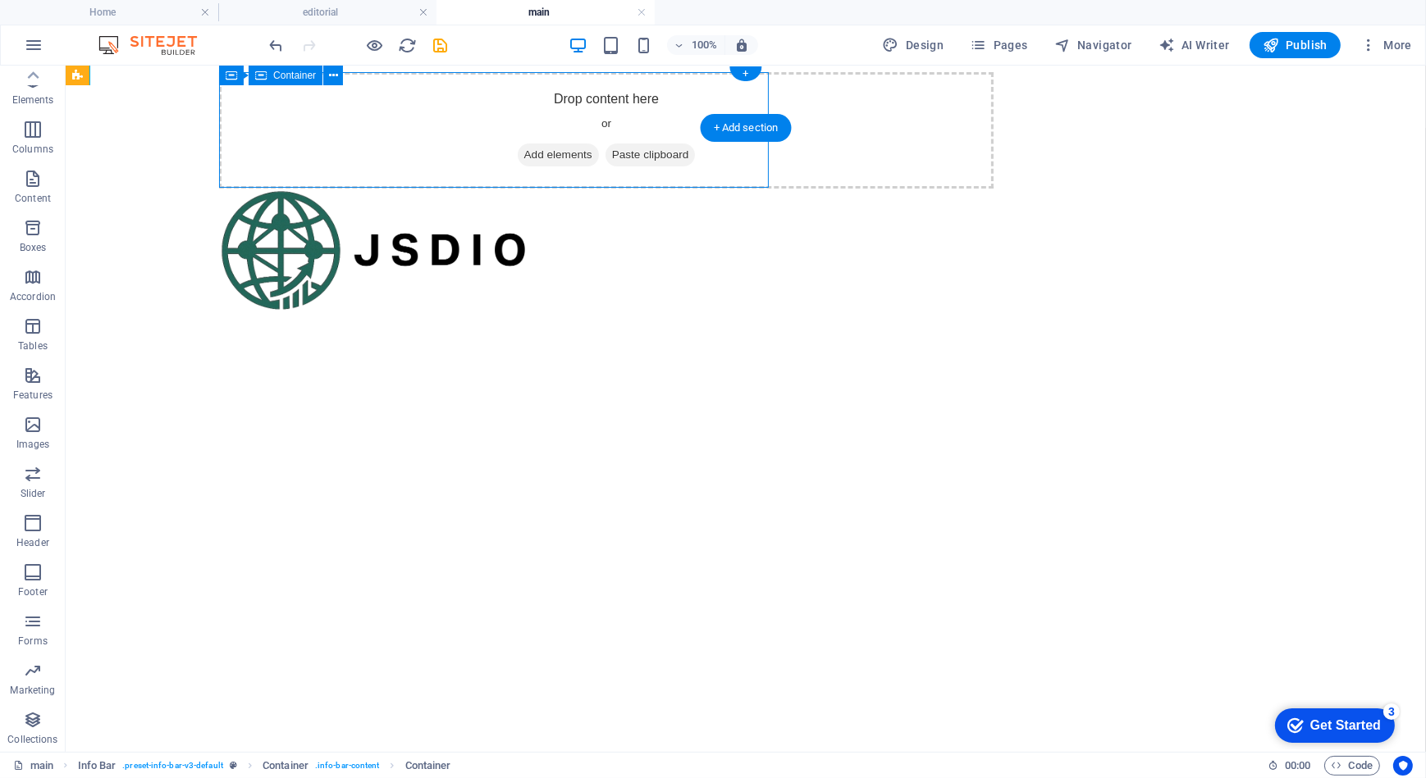
click at [363, 102] on div "Drop content here or Add elements Paste clipboard" at bounding box center [605, 129] width 774 height 116
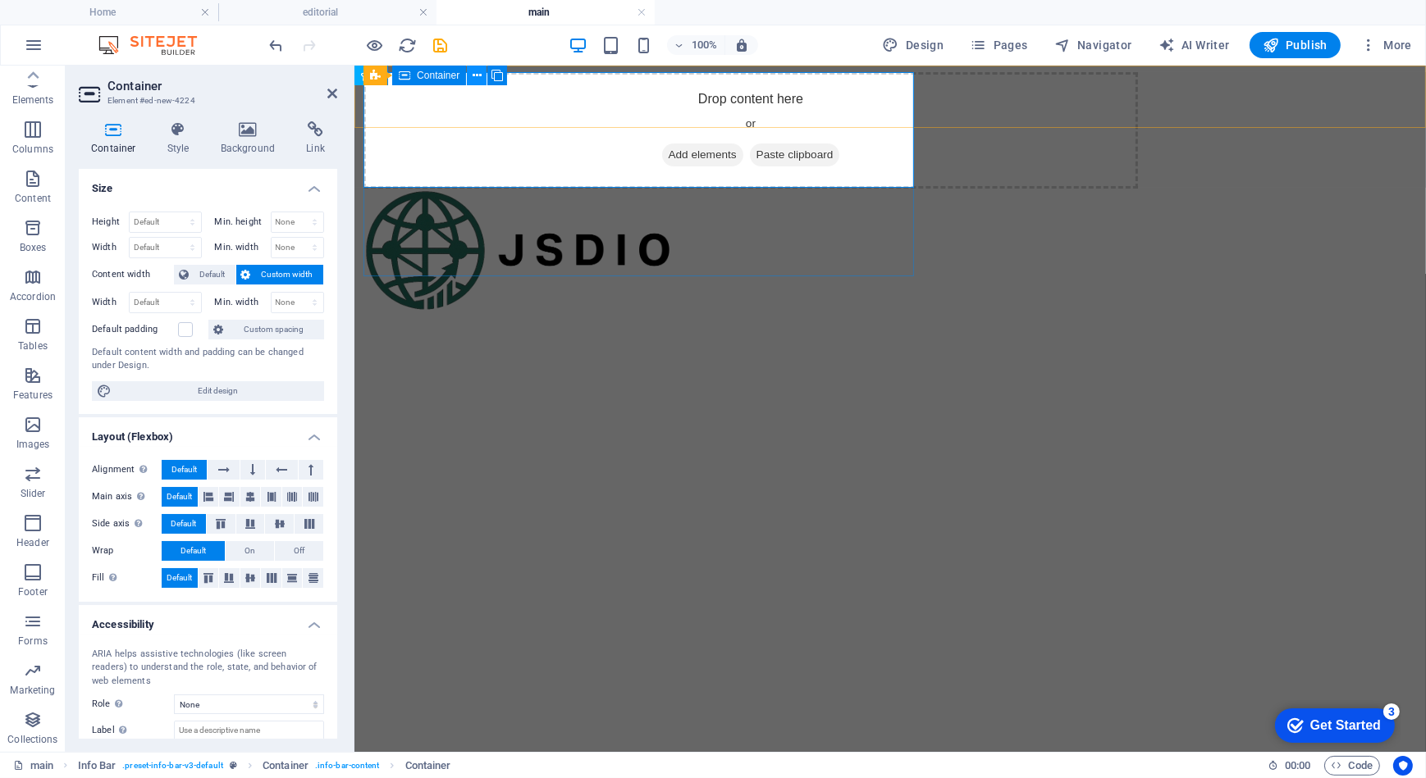
click at [471, 77] on button at bounding box center [477, 76] width 20 height 20
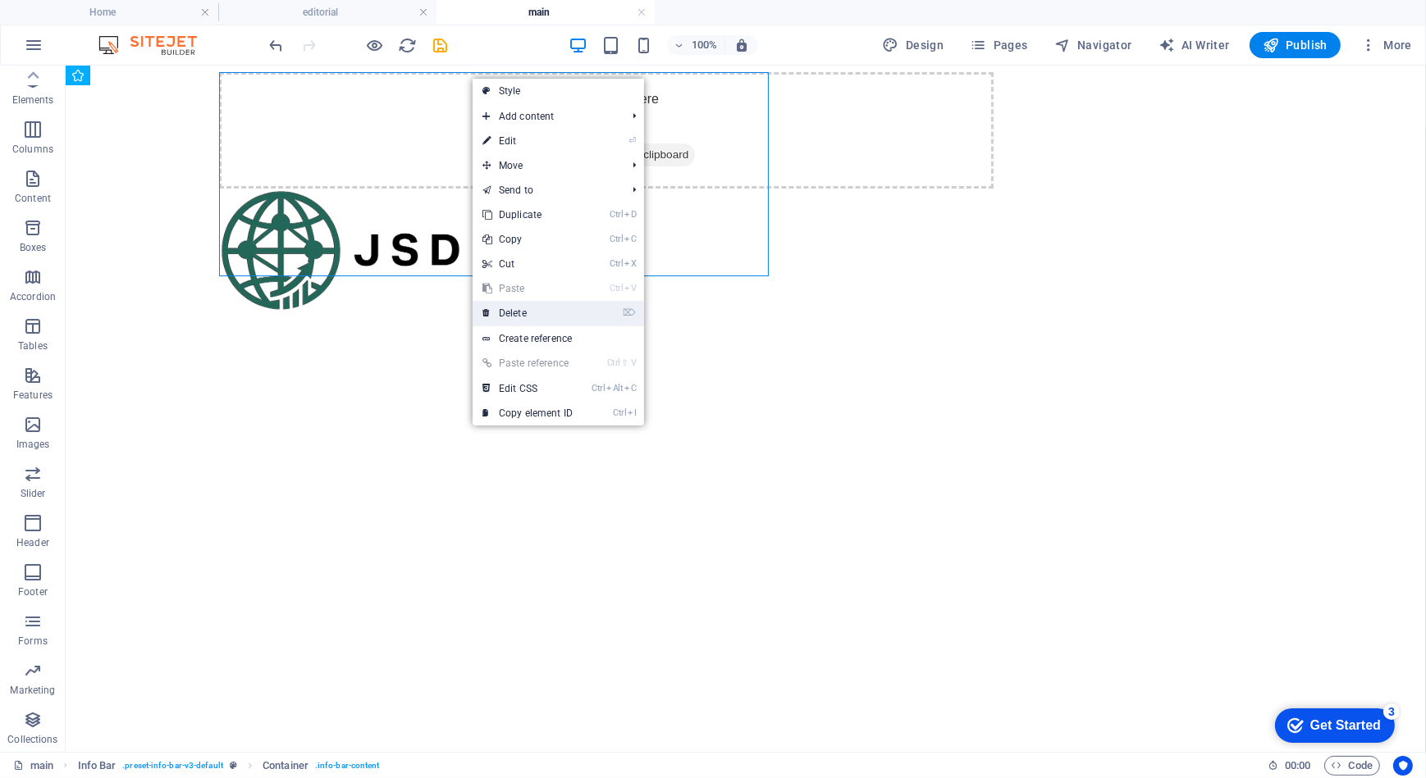
click at [521, 312] on link "⌦ Delete" at bounding box center [527, 313] width 110 height 25
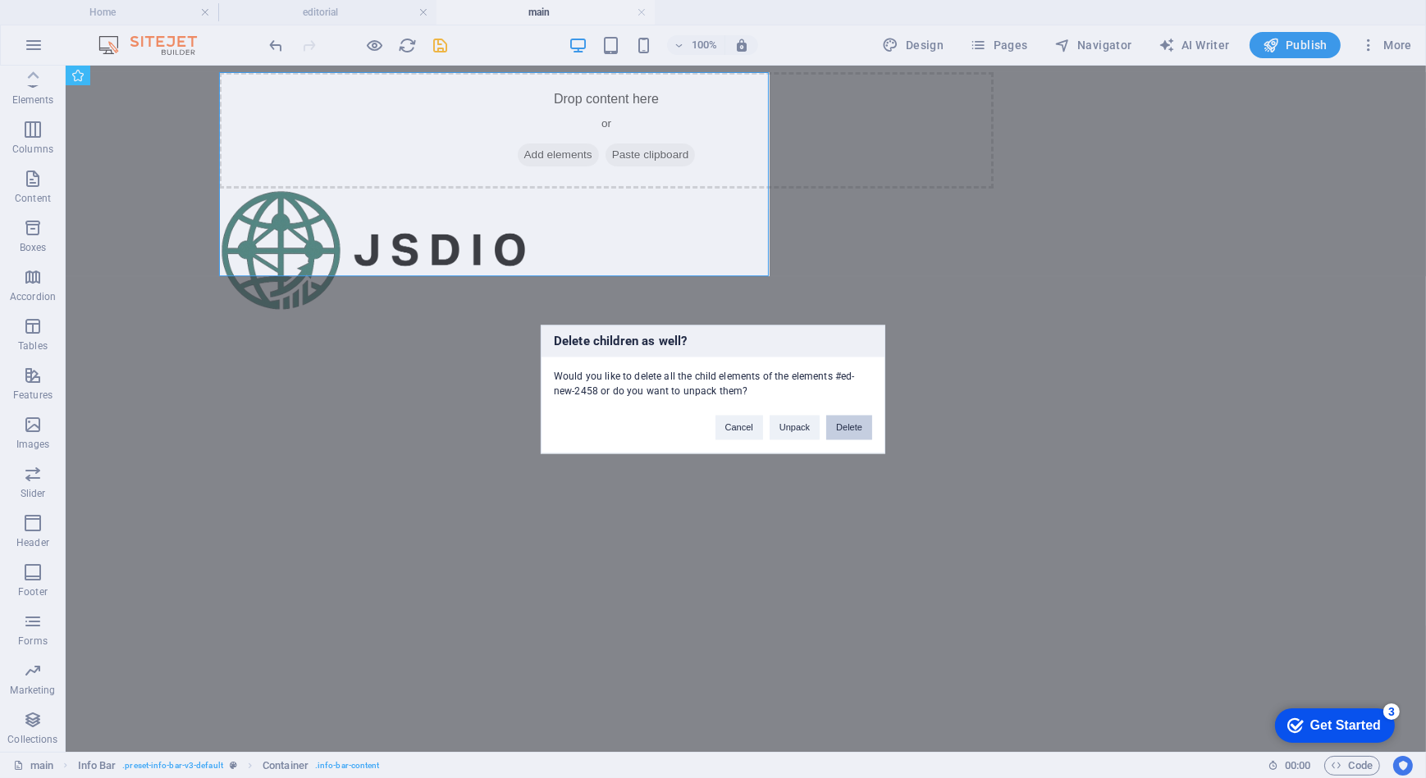
drag, startPoint x: 844, startPoint y: 425, endPoint x: 778, endPoint y: 360, distance: 92.8
click at [844, 425] on button "Delete" at bounding box center [849, 427] width 46 height 25
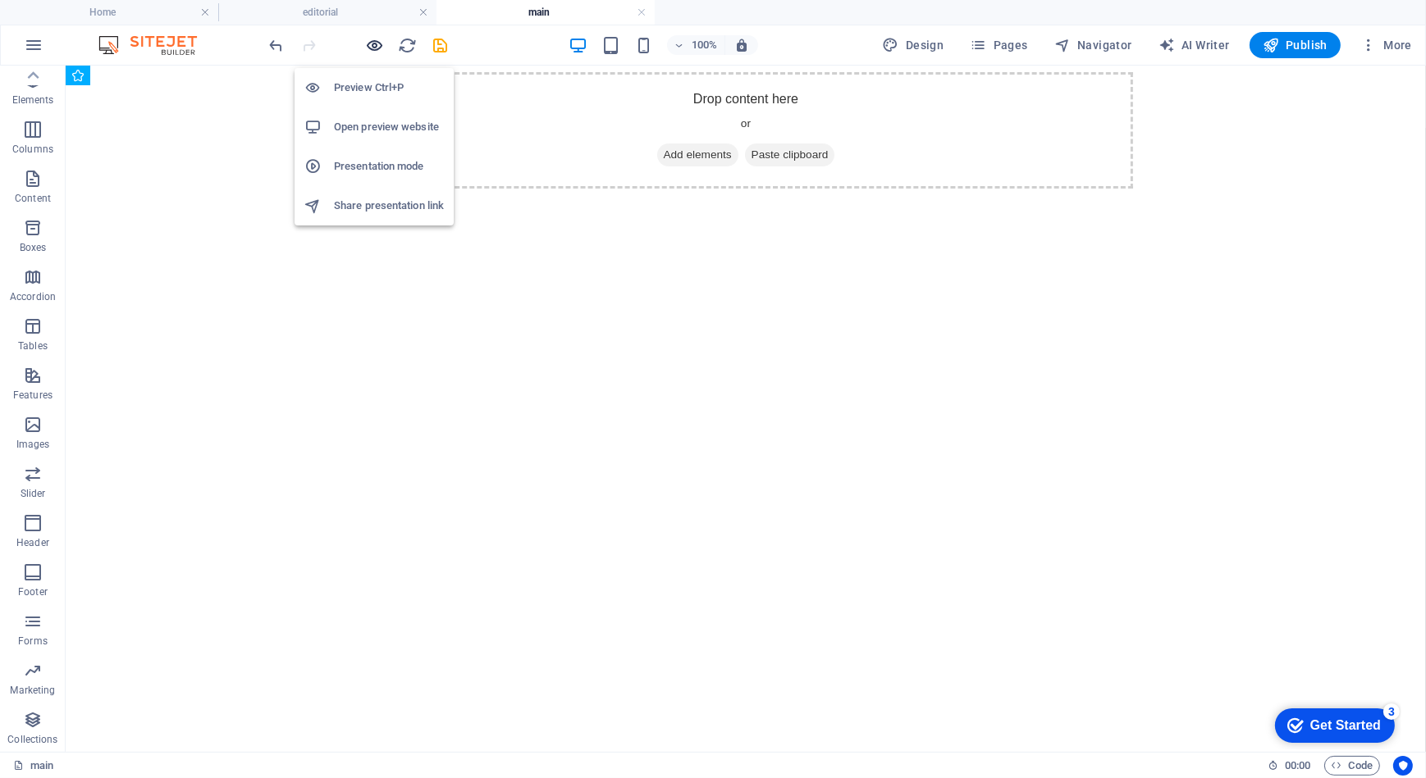
click at [372, 43] on icon "button" at bounding box center [375, 45] width 19 height 19
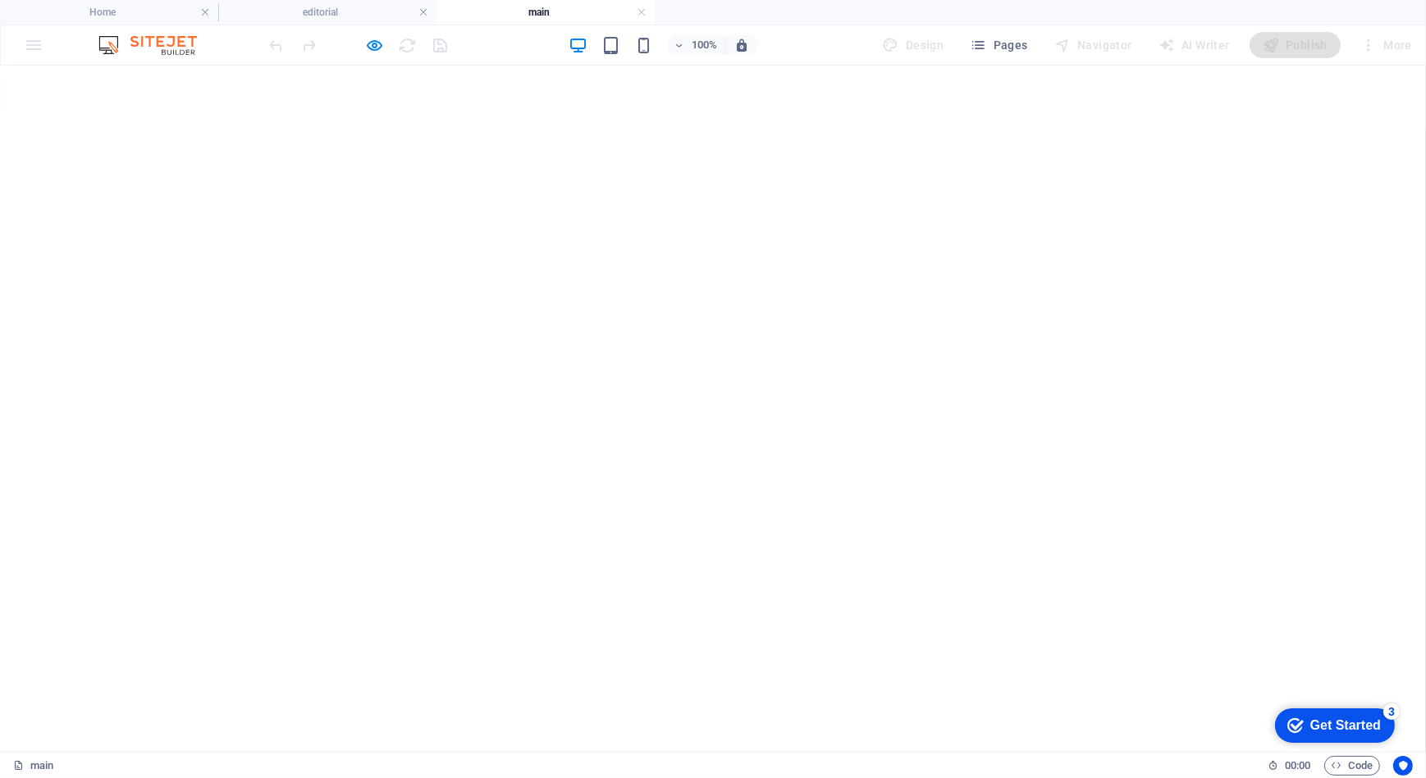
drag, startPoint x: 382, startPoint y: 452, endPoint x: 383, endPoint y: 432, distance: 19.7
click at [382, 127] on html "Skip to main content Drop content here or Add elements Paste clipboard" at bounding box center [713, 96] width 1426 height 62
click at [379, 48] on icon "button" at bounding box center [375, 45] width 19 height 19
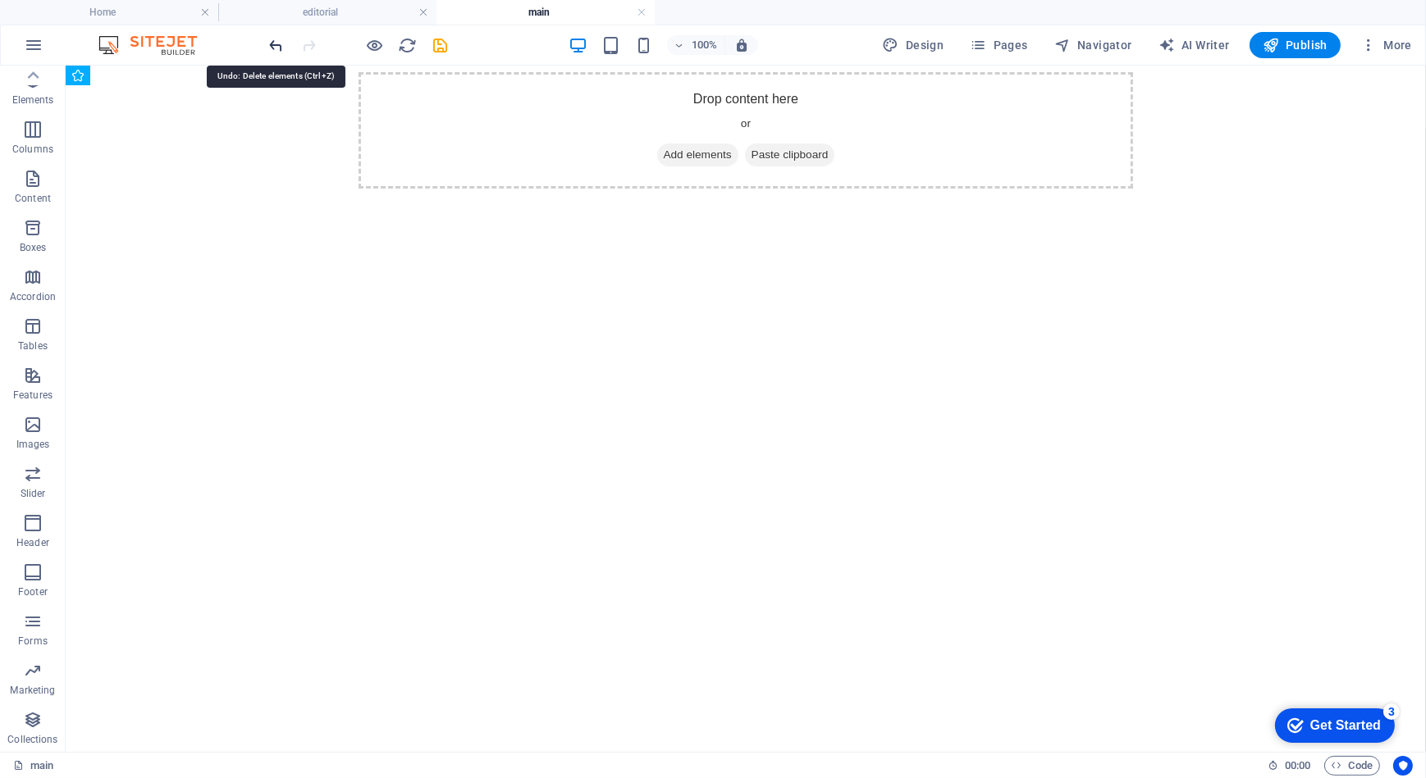
click at [281, 45] on icon "undo" at bounding box center [276, 45] width 19 height 19
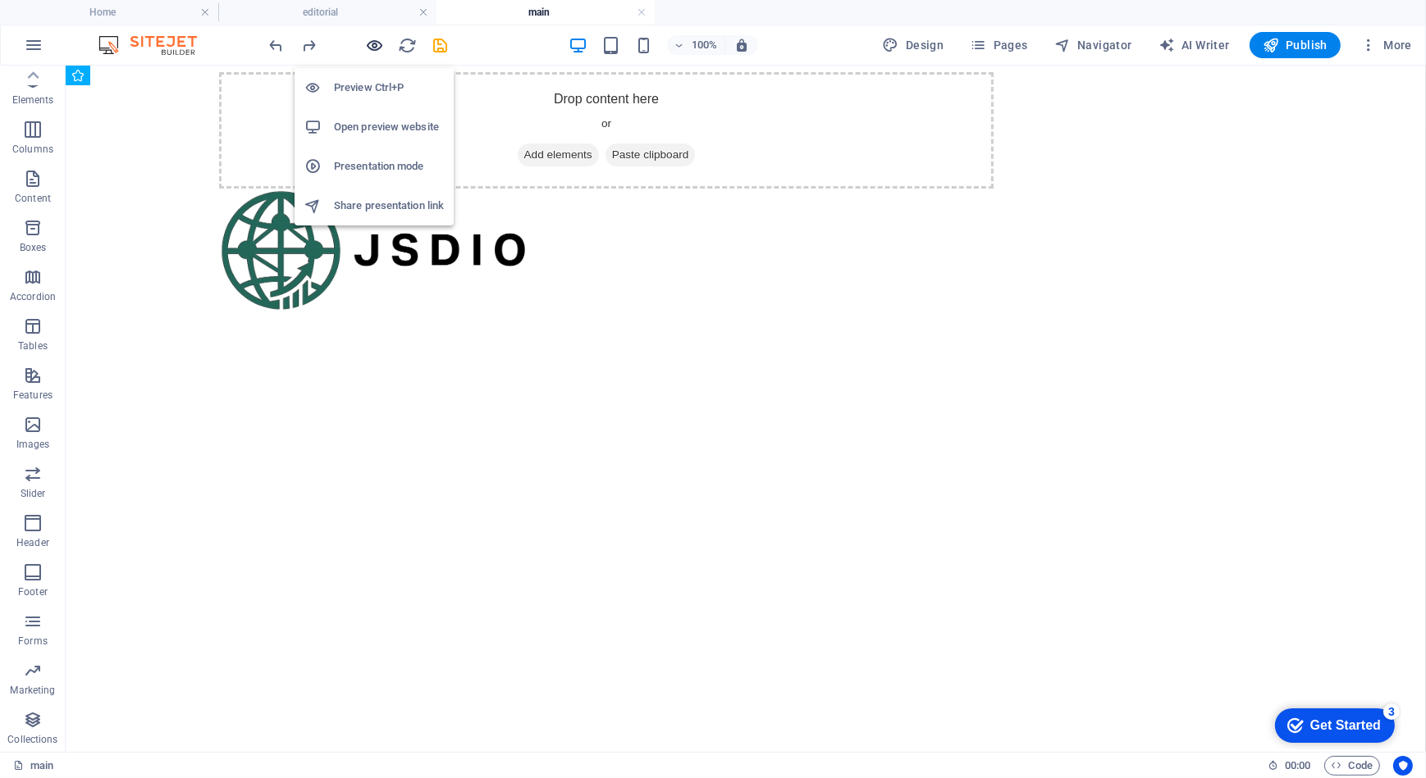
click at [381, 39] on icon "button" at bounding box center [375, 45] width 19 height 19
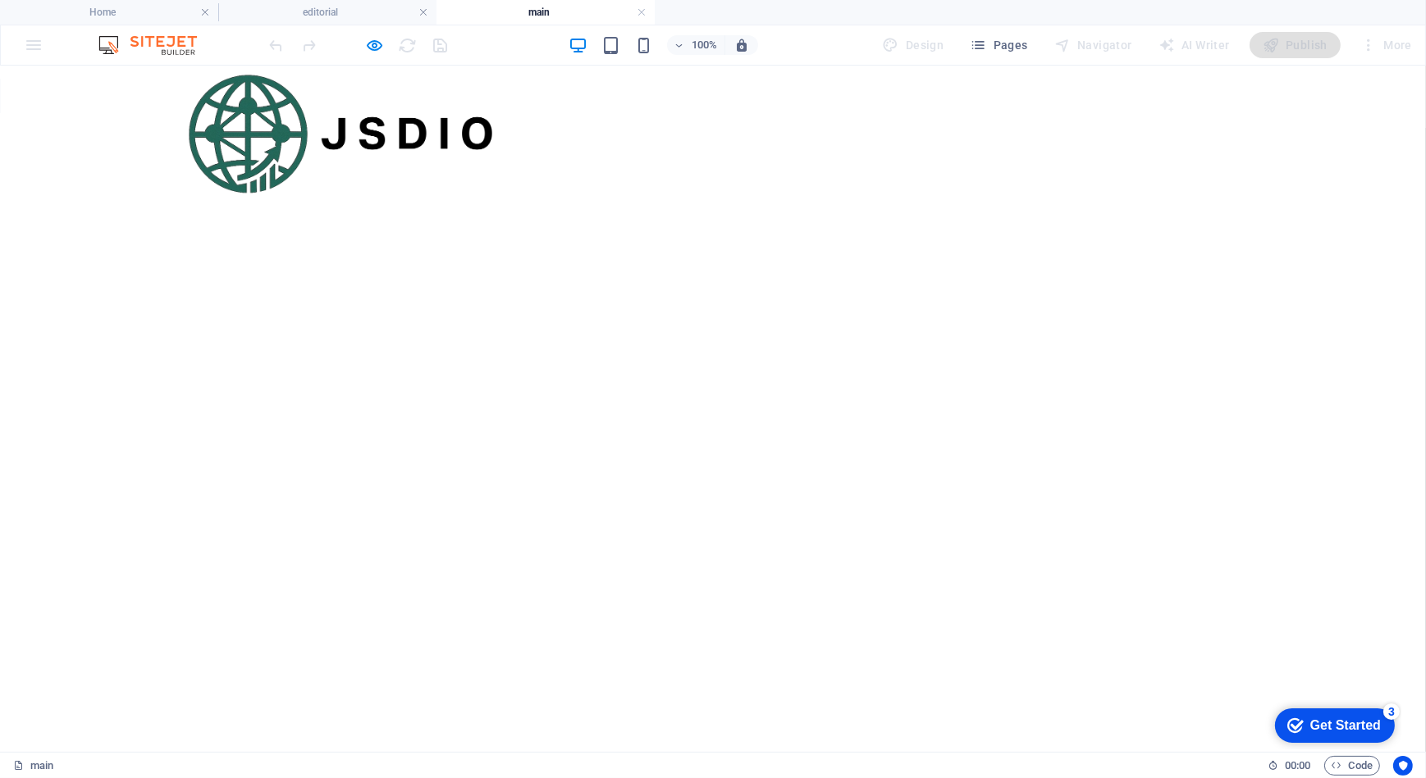
click at [313, 99] on img at bounding box center [341, 133] width 310 height 124
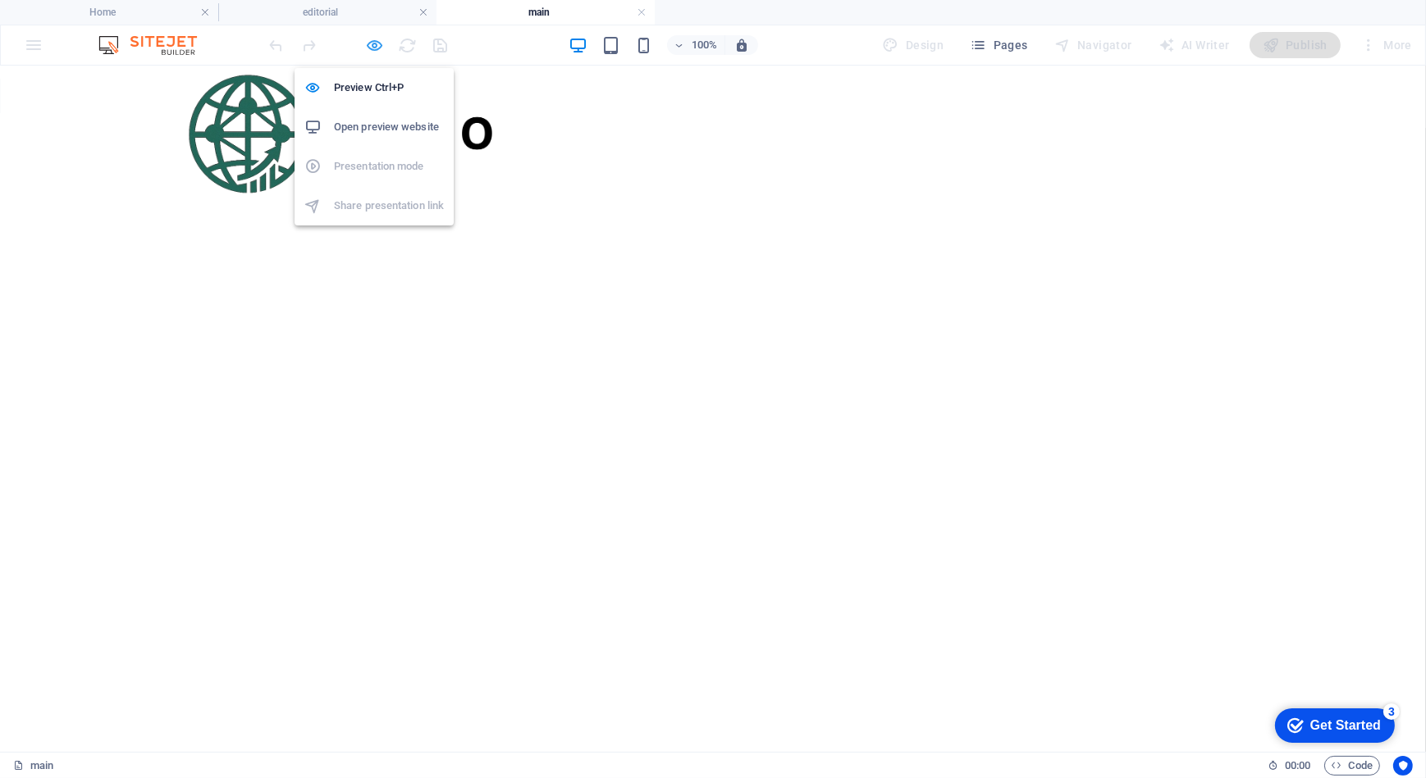
click at [370, 43] on icon "button" at bounding box center [375, 45] width 19 height 19
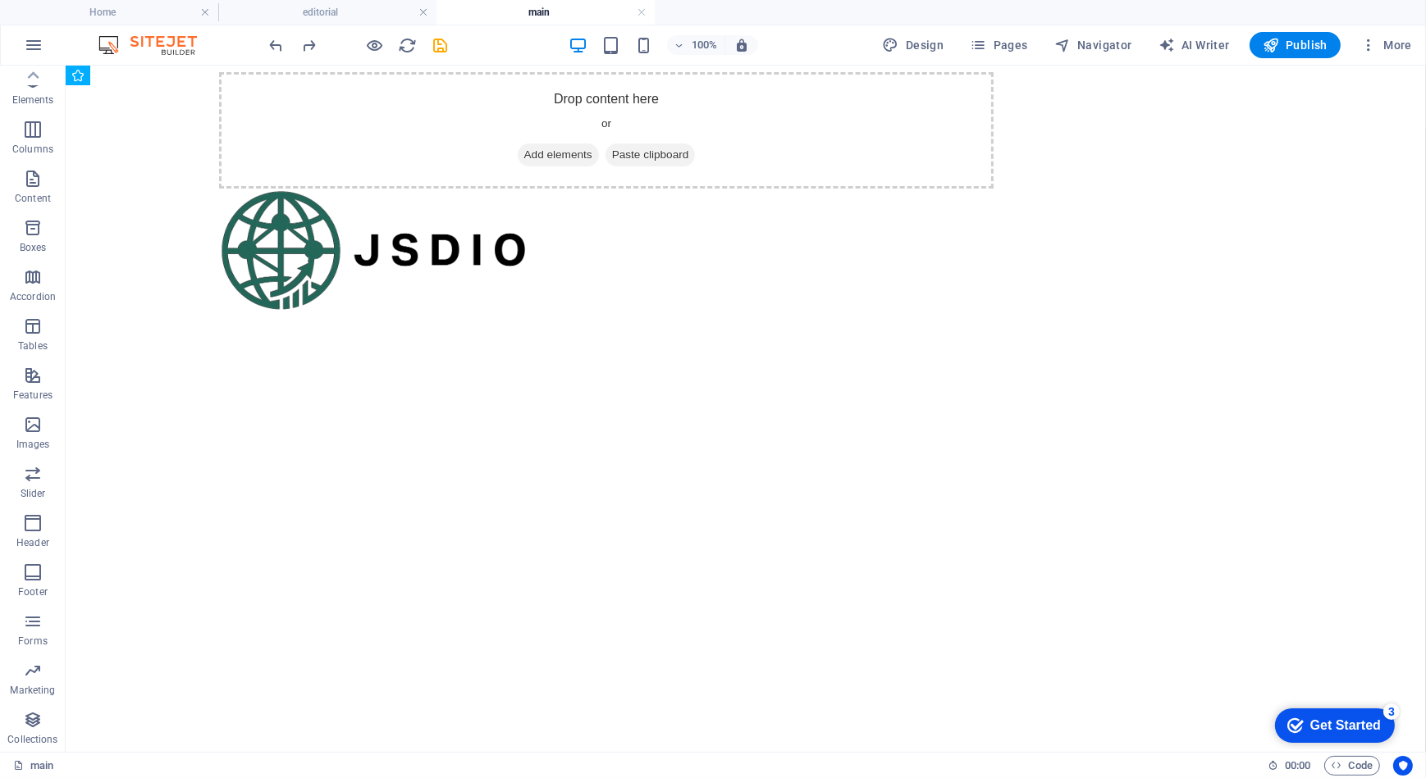
click at [519, 127] on html "Skip to main content Drop content here or Add elements Paste clipboard" at bounding box center [745, 96] width 1360 height 62
click at [536, 113] on div "Drop content here or Add elements Paste clipboard" at bounding box center [605, 129] width 774 height 116
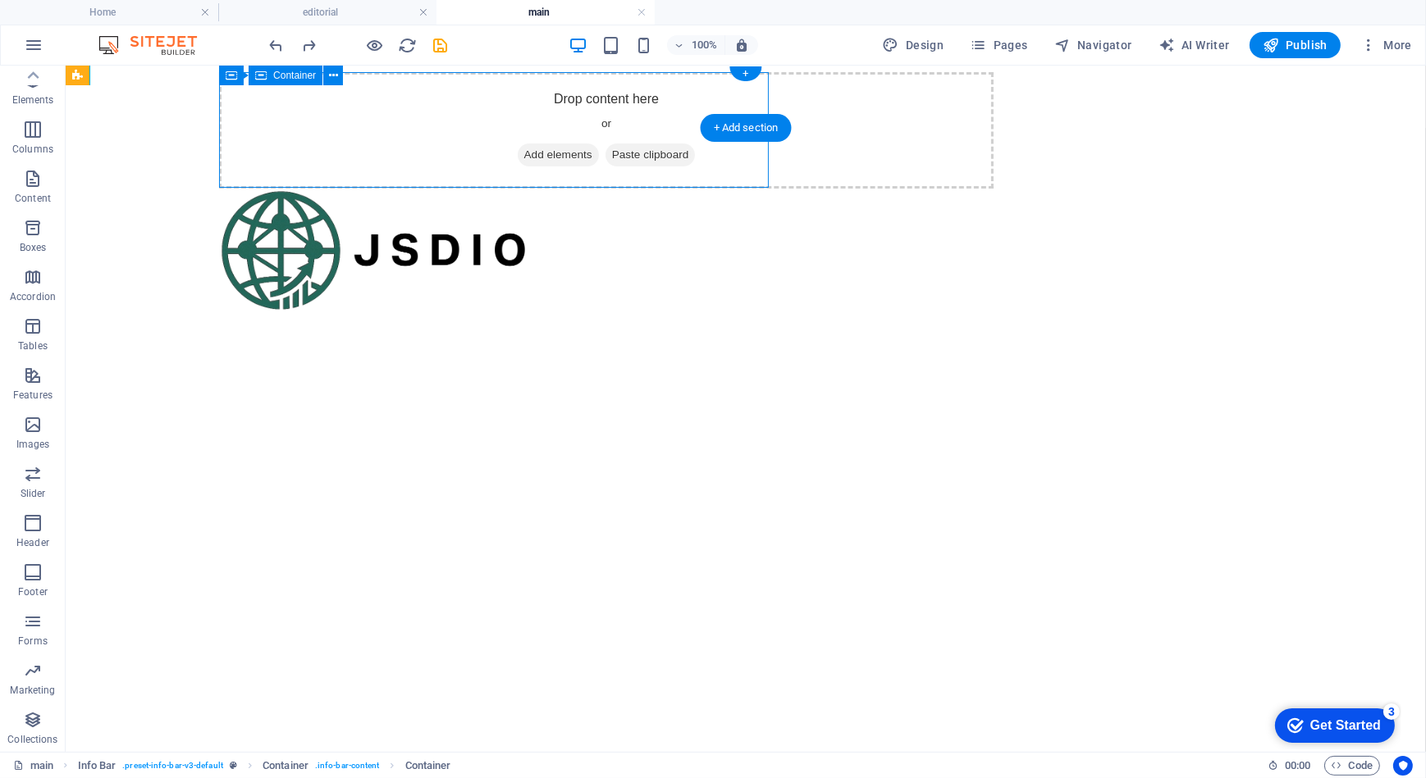
click at [536, 113] on div "Drop content here or Add elements Paste clipboard" at bounding box center [605, 129] width 774 height 116
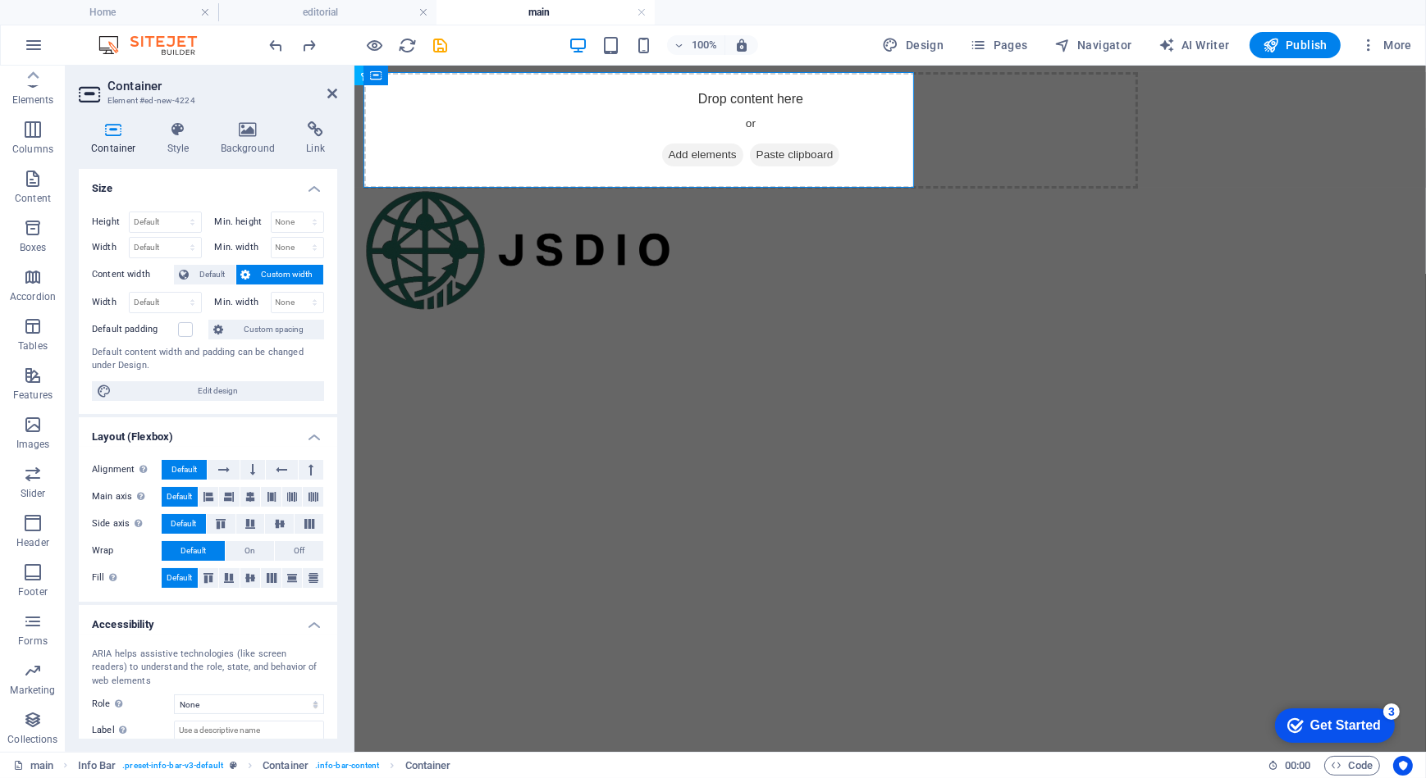
click at [828, 127] on html "Skip to main content Drop content here or Add elements Paste clipboard" at bounding box center [889, 96] width 1071 height 62
click at [511, 75] on button at bounding box center [506, 76] width 20 height 20
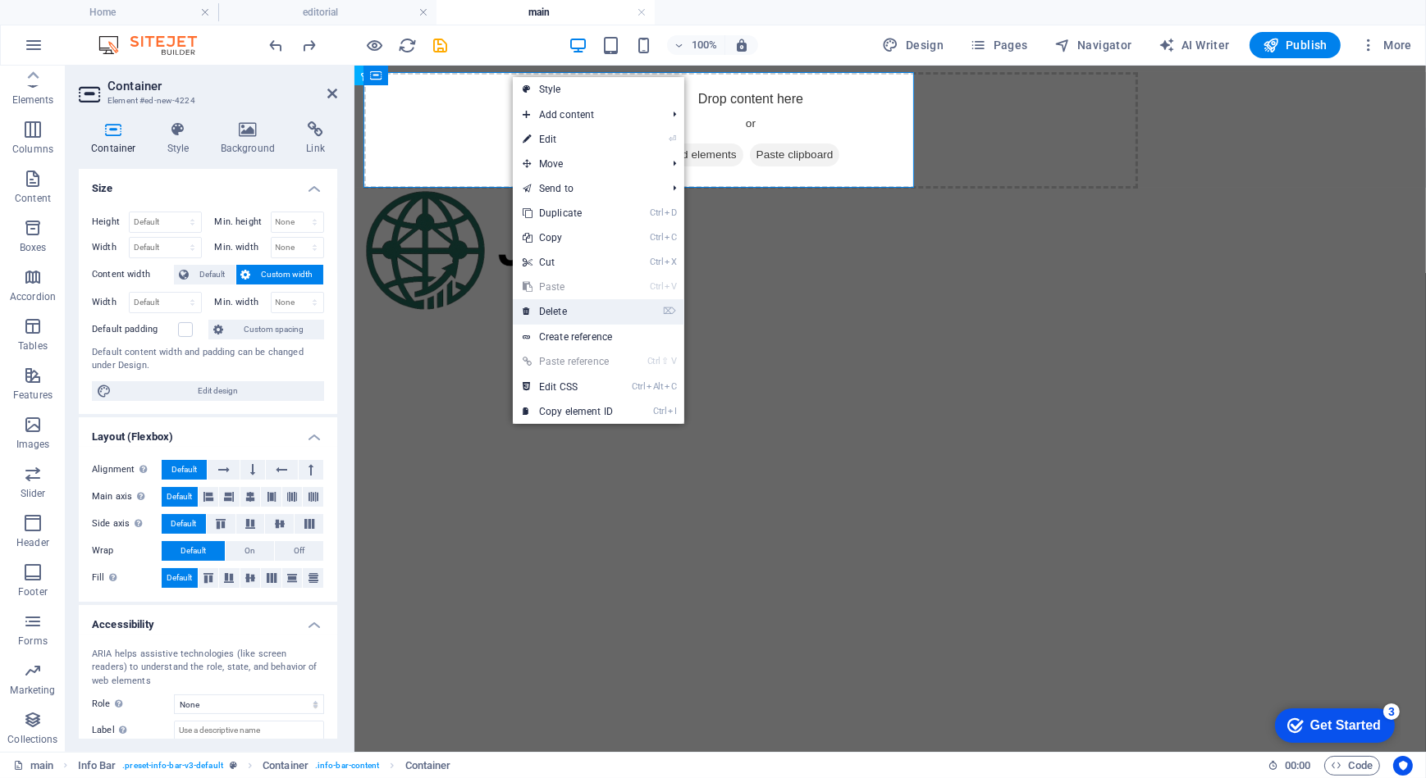
click at [569, 314] on link "⌦ Delete" at bounding box center [568, 311] width 110 height 25
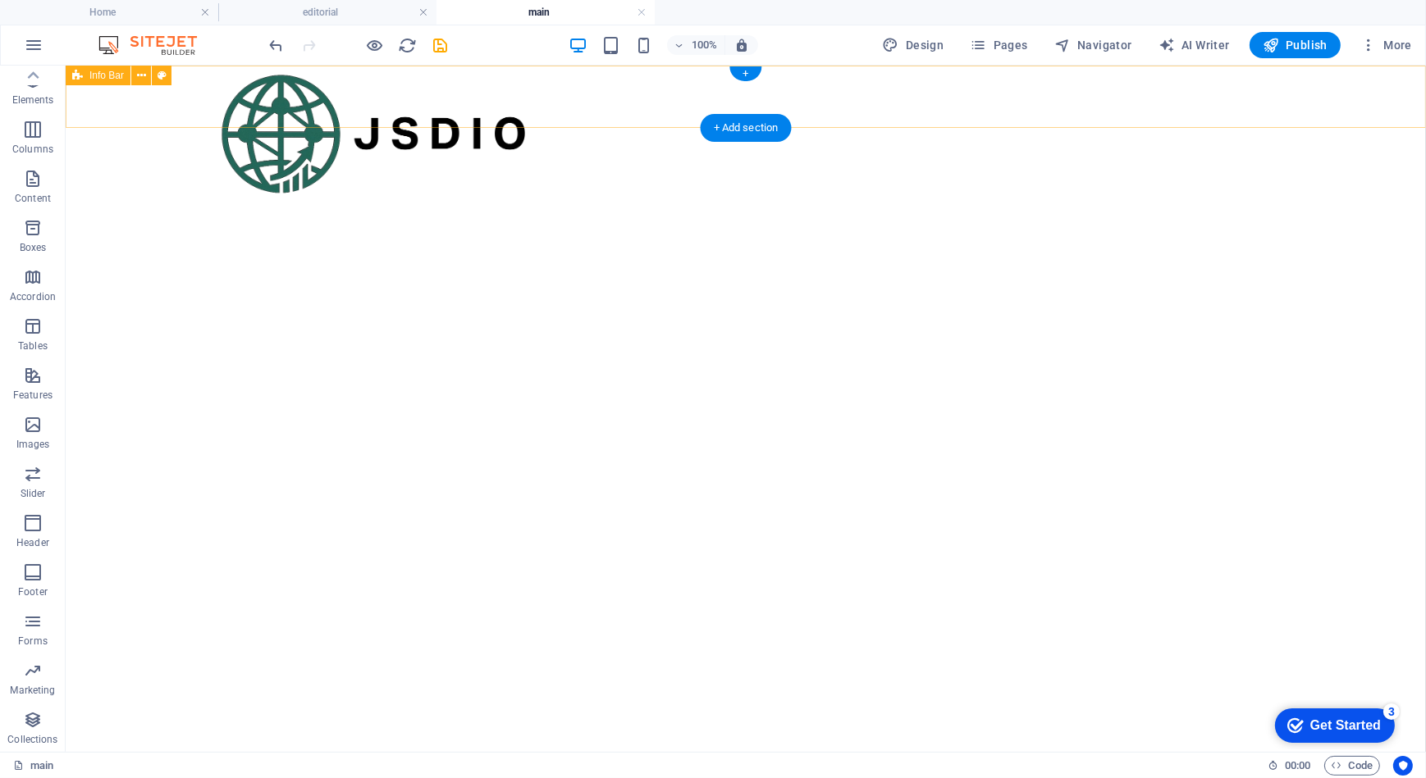
click at [575, 94] on div at bounding box center [745, 96] width 1360 height 62
select select "px"
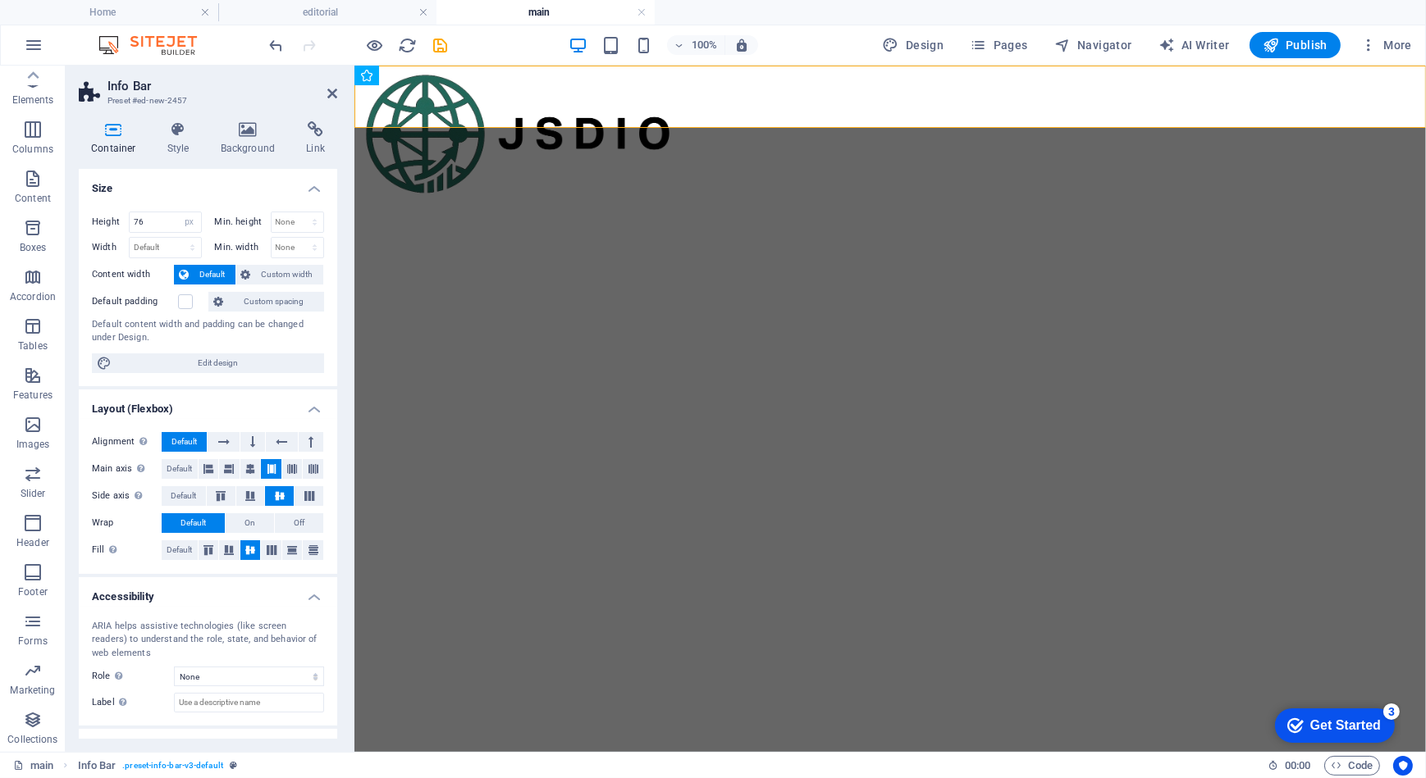
click at [576, 127] on html "Skip to main content" at bounding box center [889, 96] width 1071 height 62
click at [636, 127] on html "Skip to main content" at bounding box center [889, 96] width 1071 height 62
click at [332, 97] on icon at bounding box center [332, 93] width 10 height 13
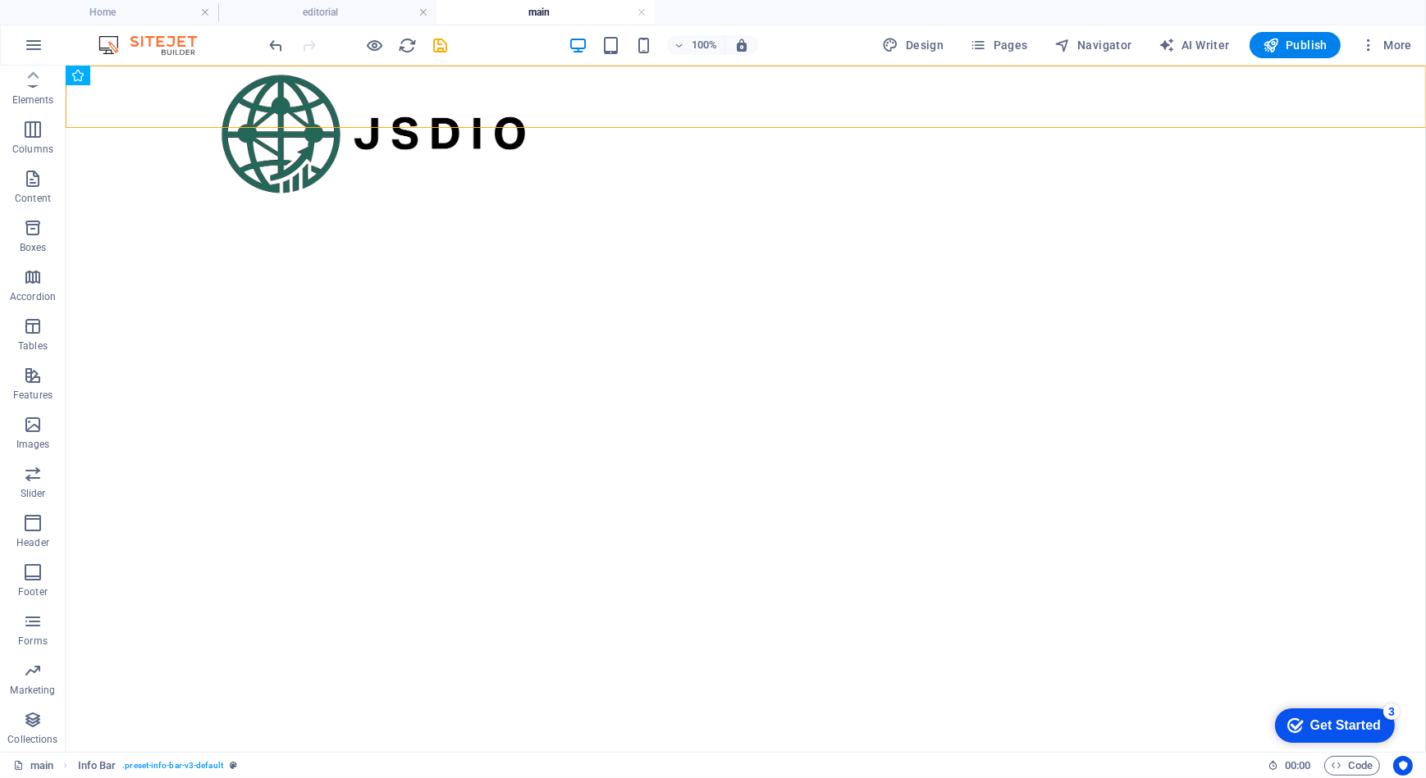
click at [421, 127] on html "Skip to main content" at bounding box center [745, 96] width 1360 height 62
click at [135, 72] on button at bounding box center [141, 76] width 20 height 20
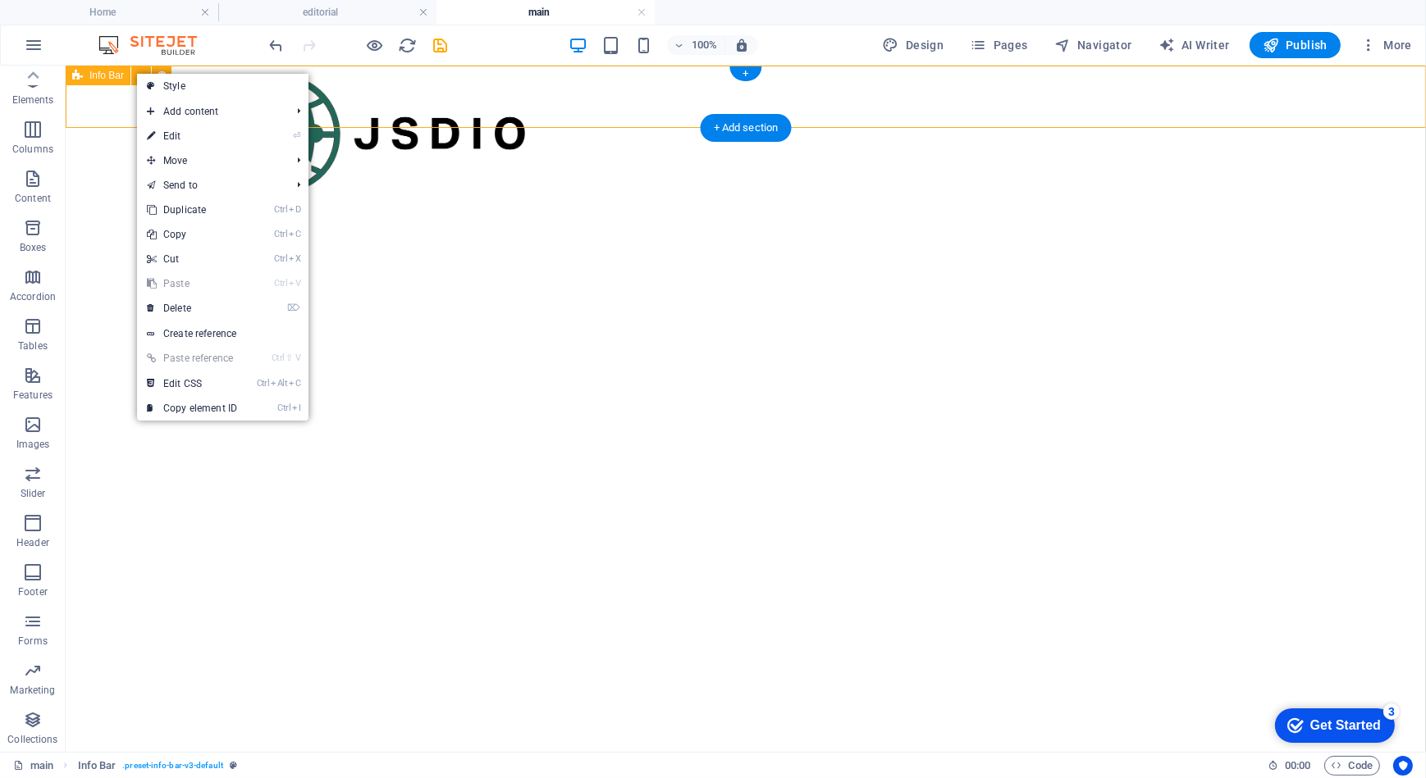
click at [96, 106] on div at bounding box center [745, 96] width 1360 height 62
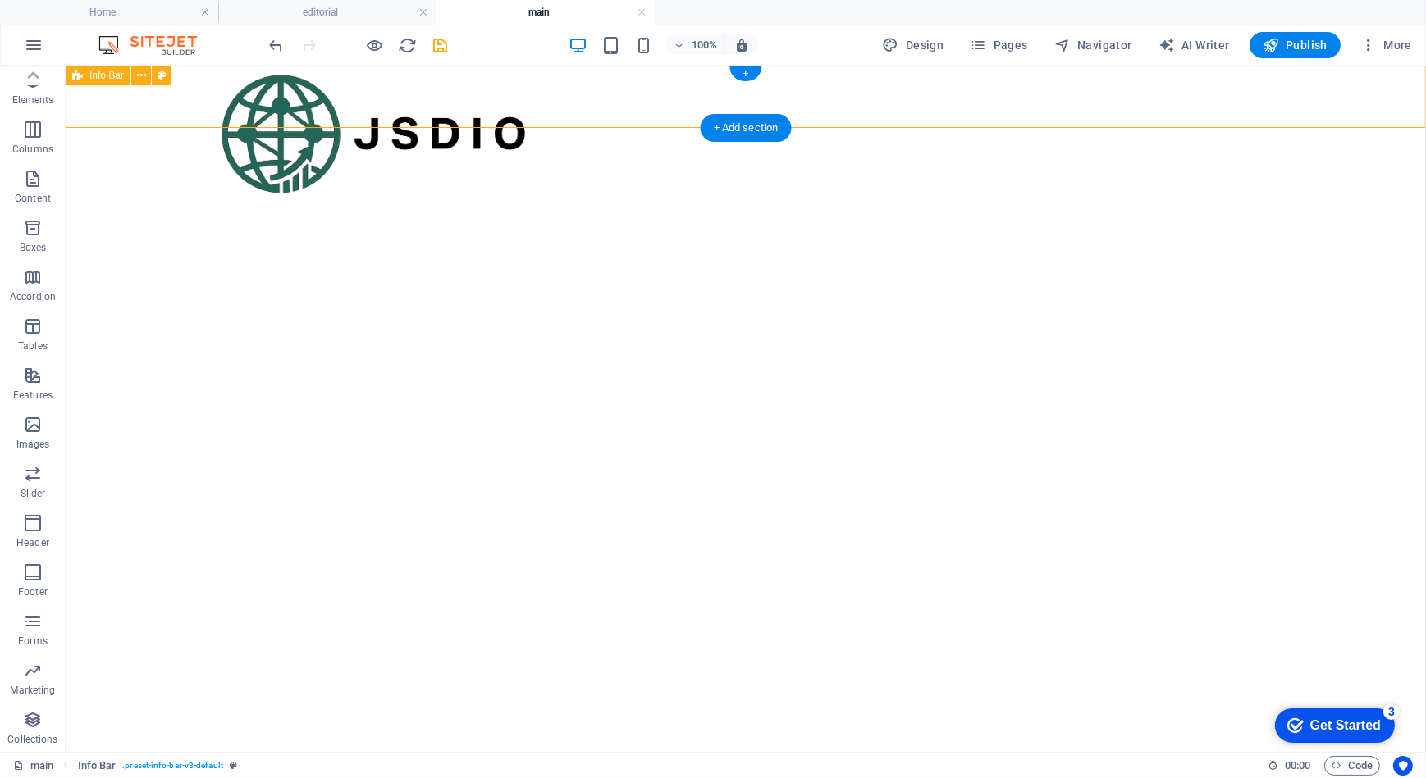
click at [96, 106] on div at bounding box center [745, 96] width 1360 height 62
select select "px"
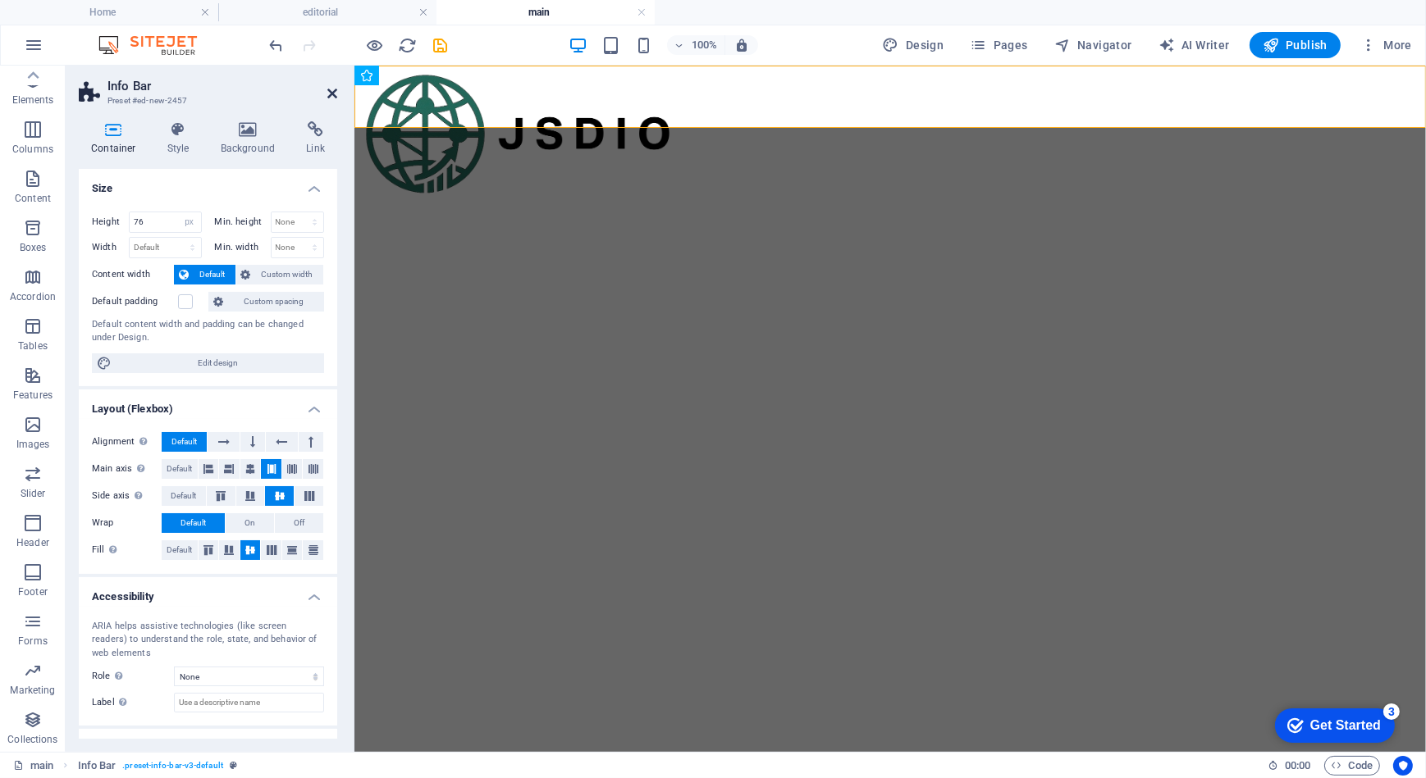
click at [327, 94] on icon at bounding box center [332, 93] width 10 height 13
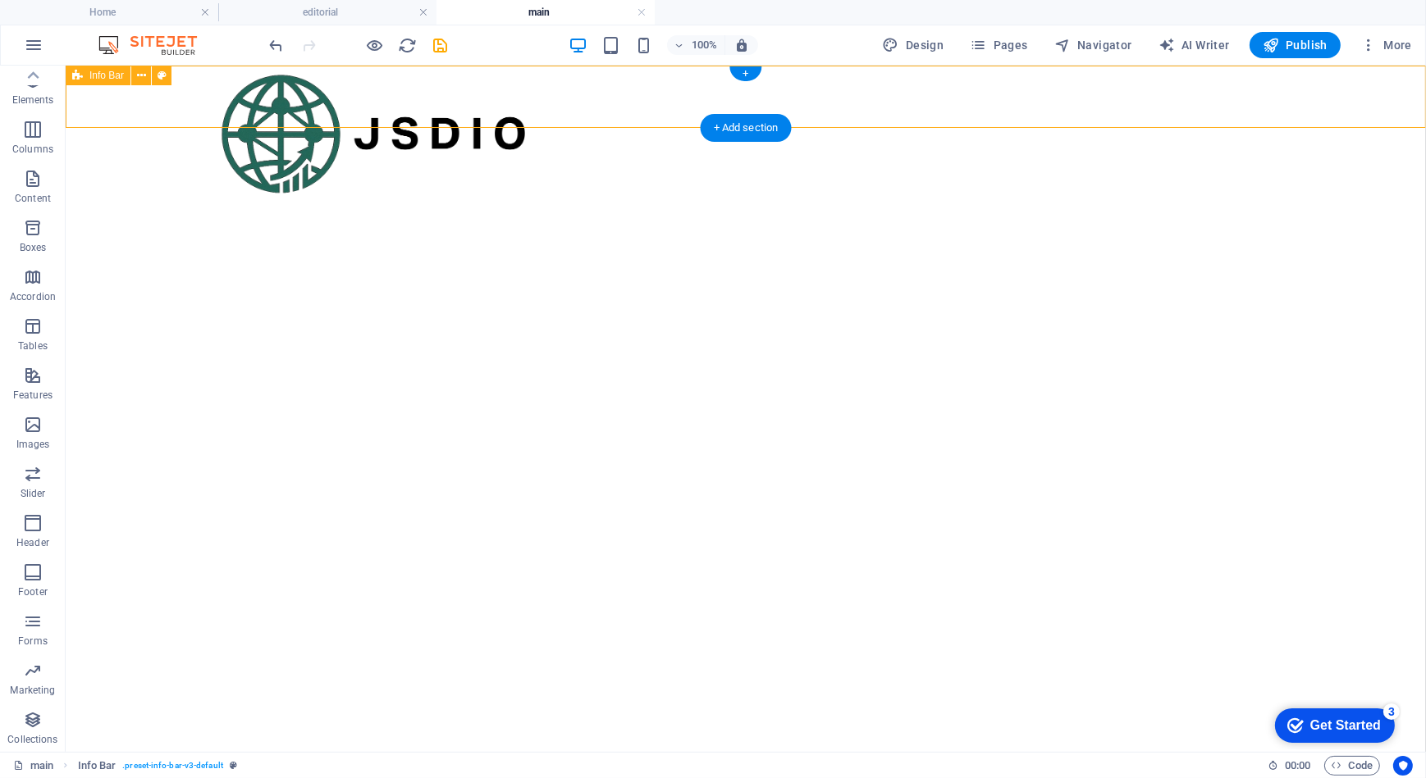
click at [685, 95] on div at bounding box center [745, 96] width 1360 height 62
click at [746, 73] on div "+" at bounding box center [745, 73] width 32 height 15
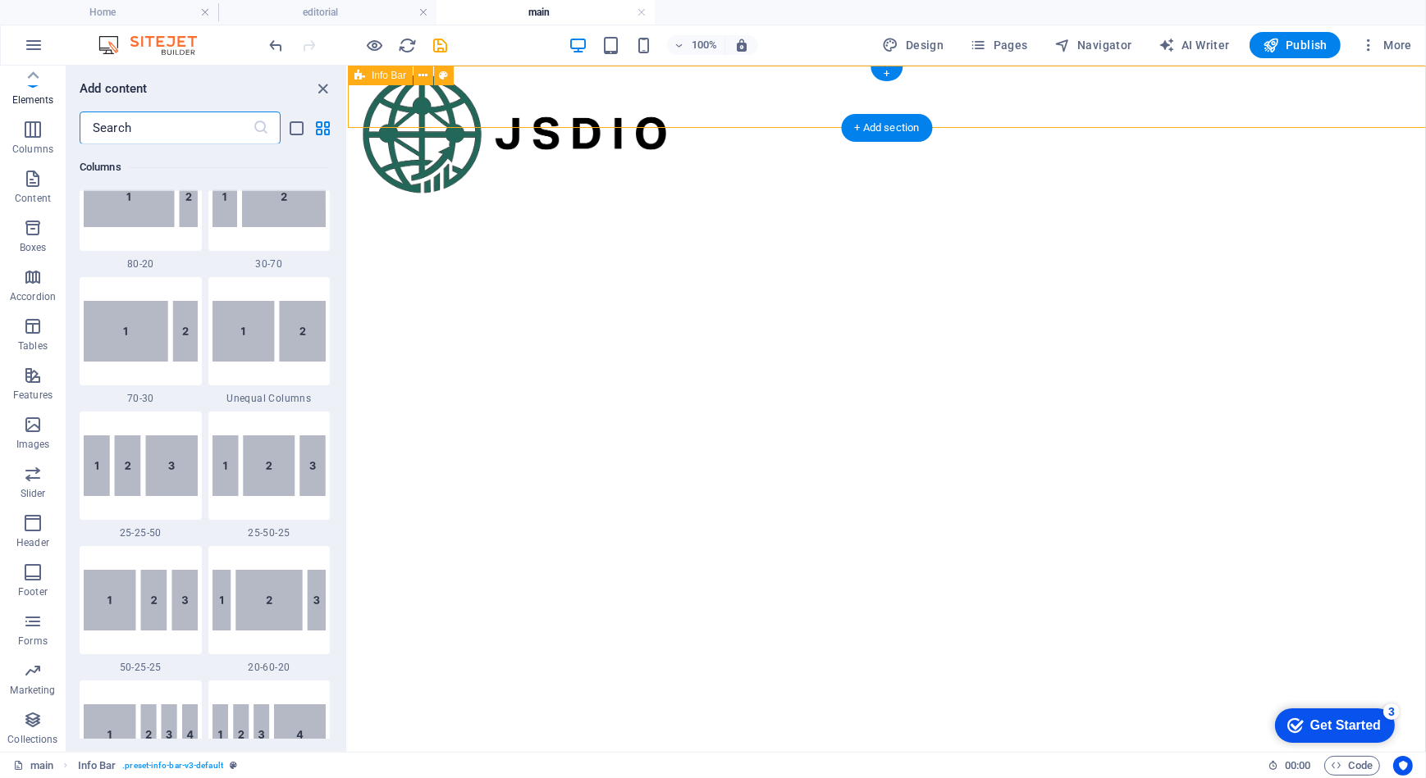
scroll to position [2869, 0]
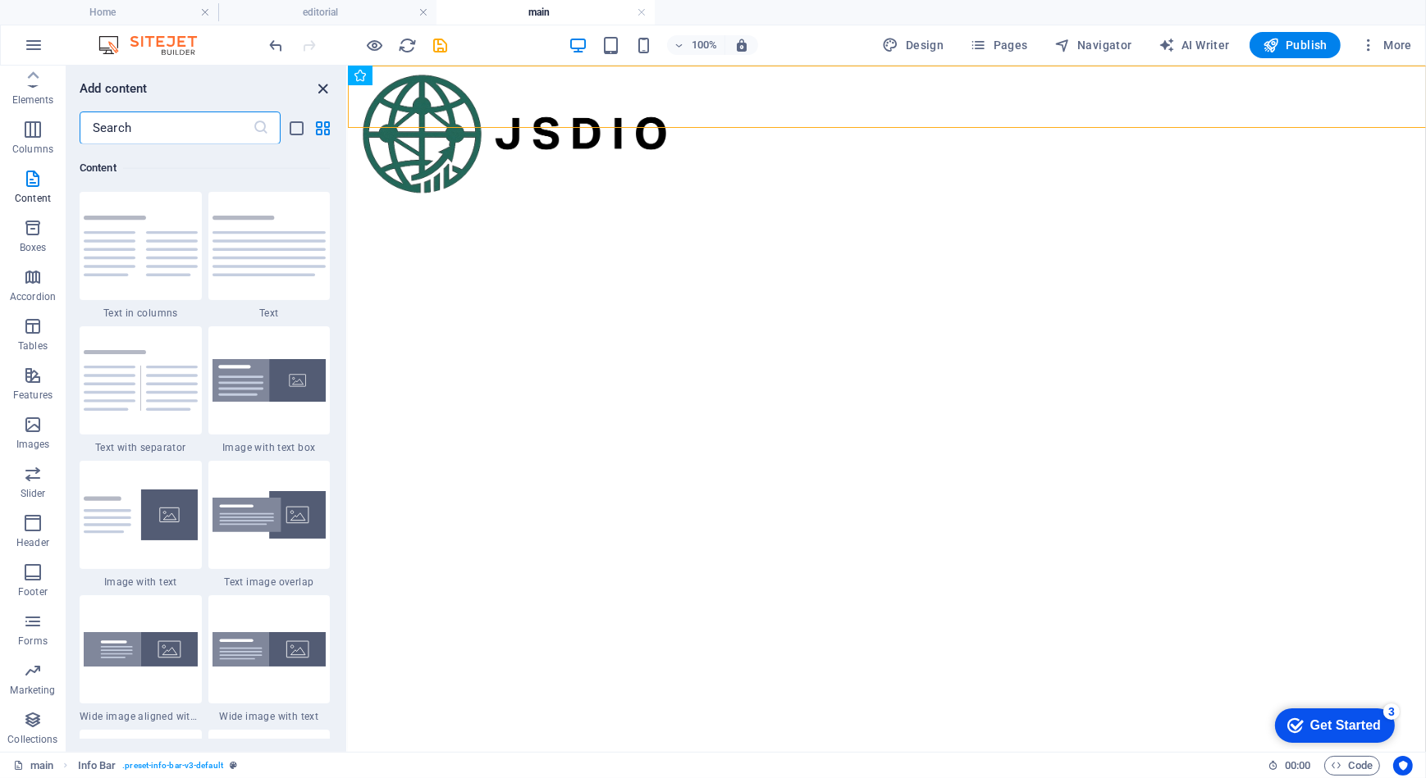
click at [317, 89] on icon "close panel" at bounding box center [323, 89] width 19 height 19
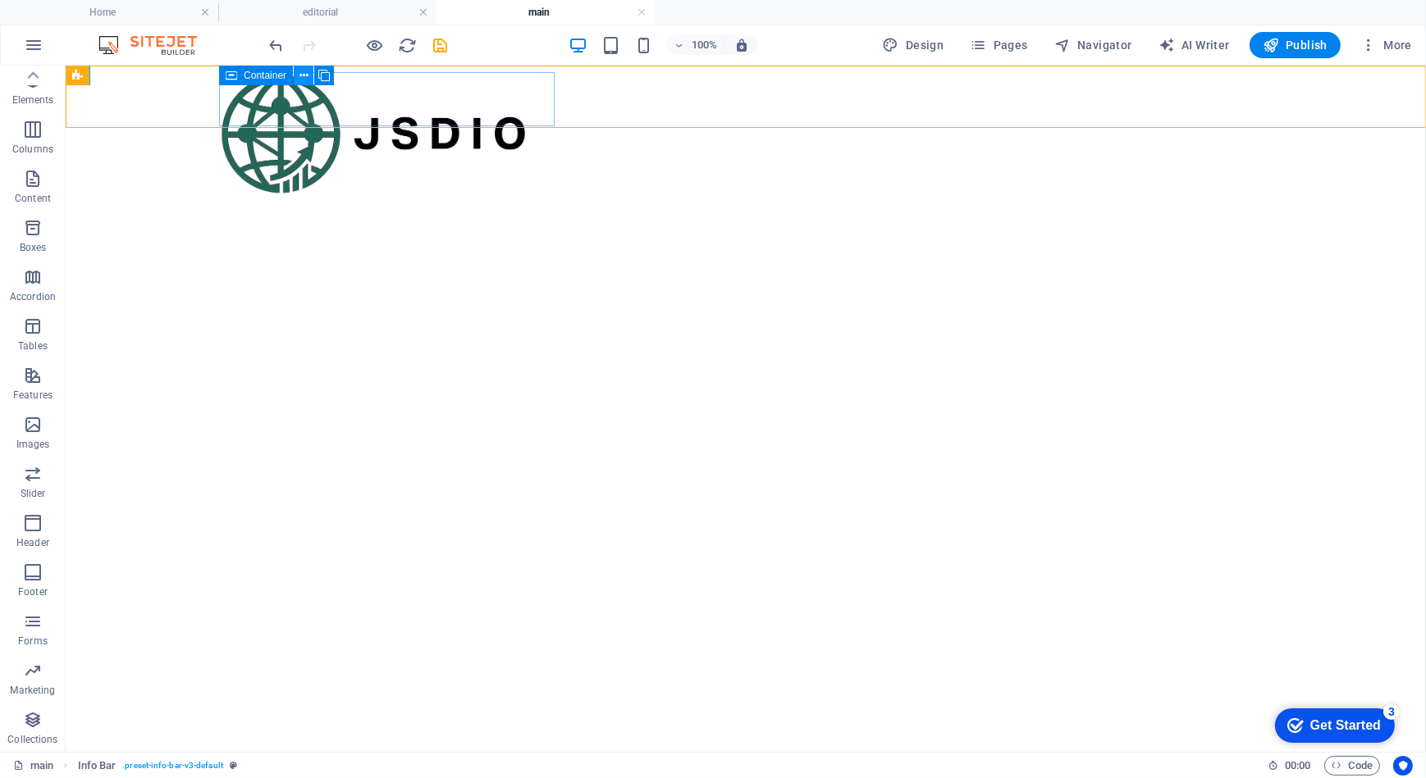
click at [306, 77] on icon at bounding box center [303, 75] width 9 height 17
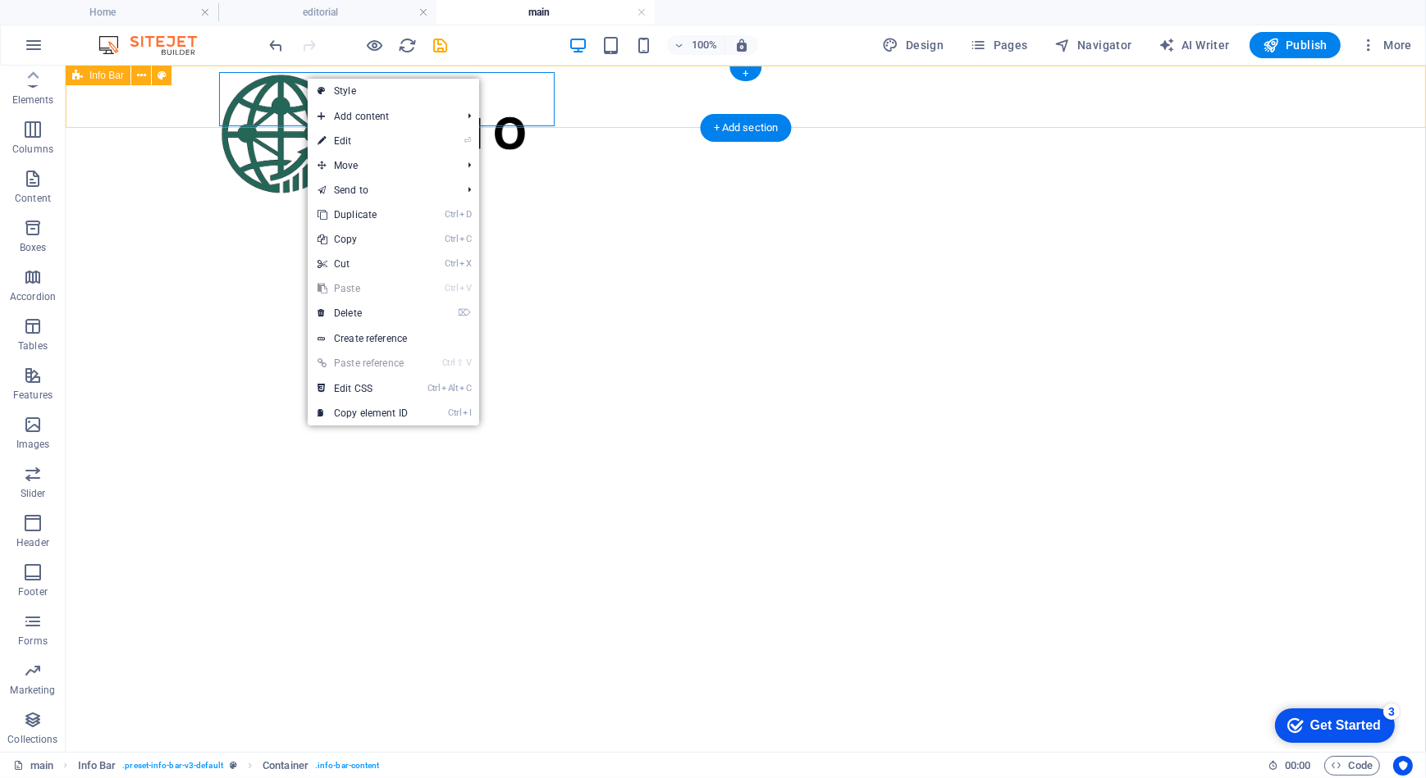
click at [161, 118] on div at bounding box center [745, 96] width 1360 height 62
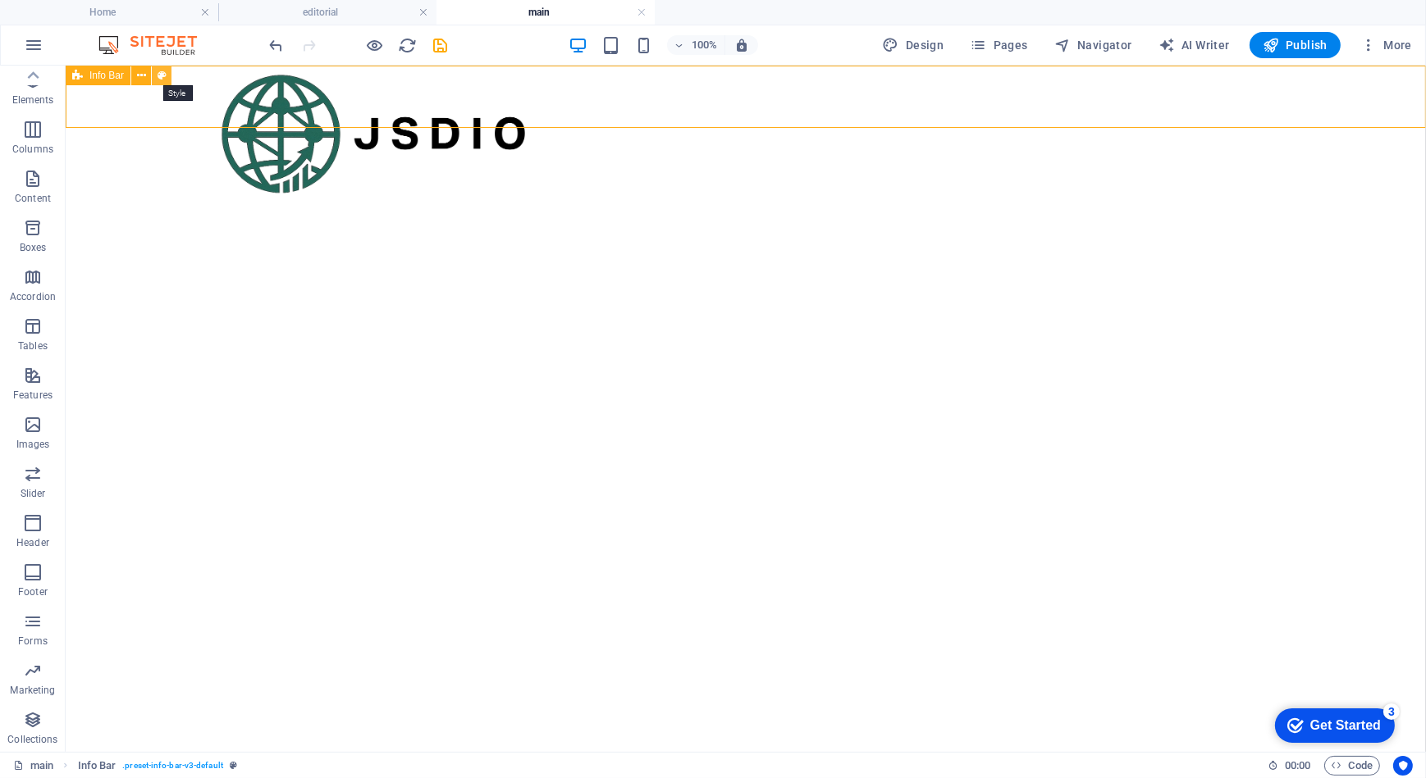
click at [152, 73] on button at bounding box center [162, 76] width 20 height 20
select select "rem"
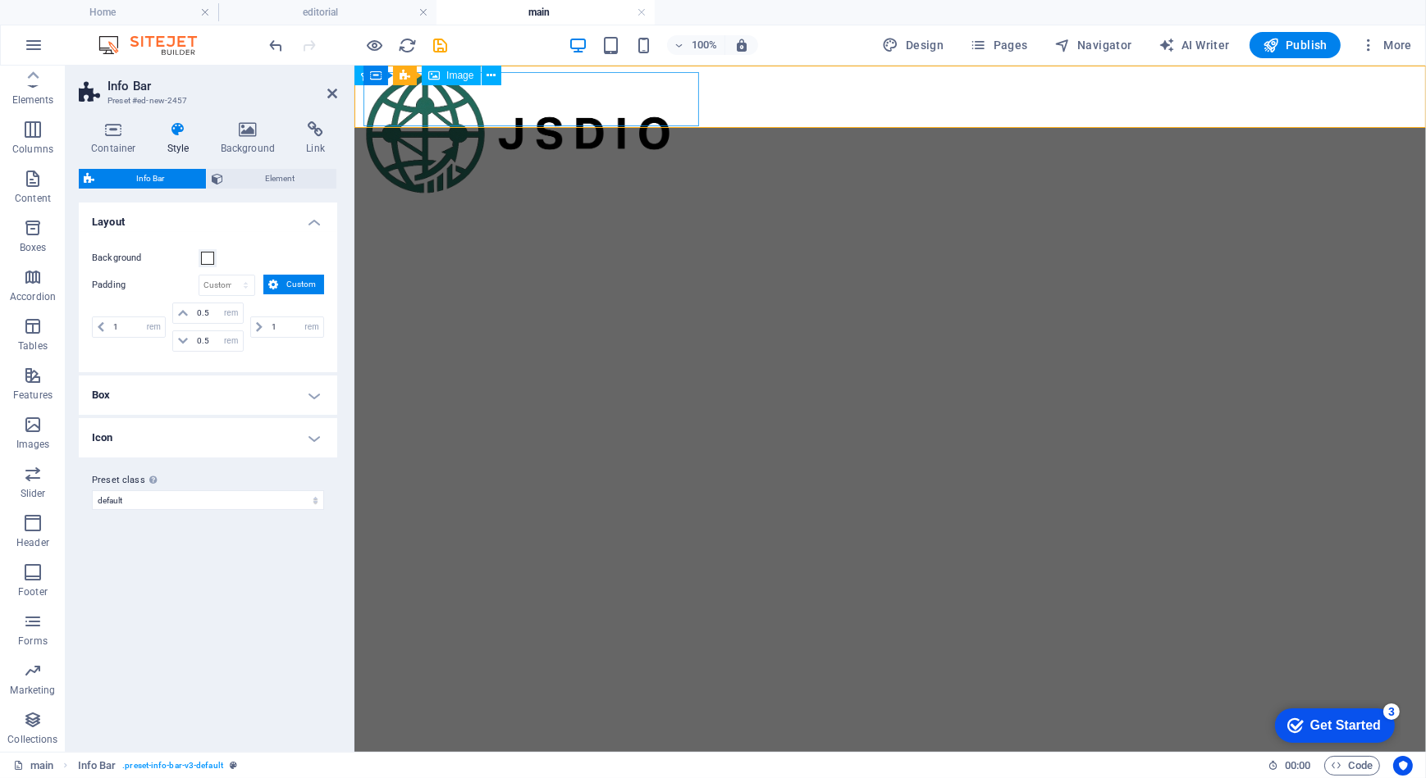
click at [524, 103] on figure at bounding box center [750, 133] width 774 height 124
click at [432, 71] on icon at bounding box center [430, 75] width 9 height 17
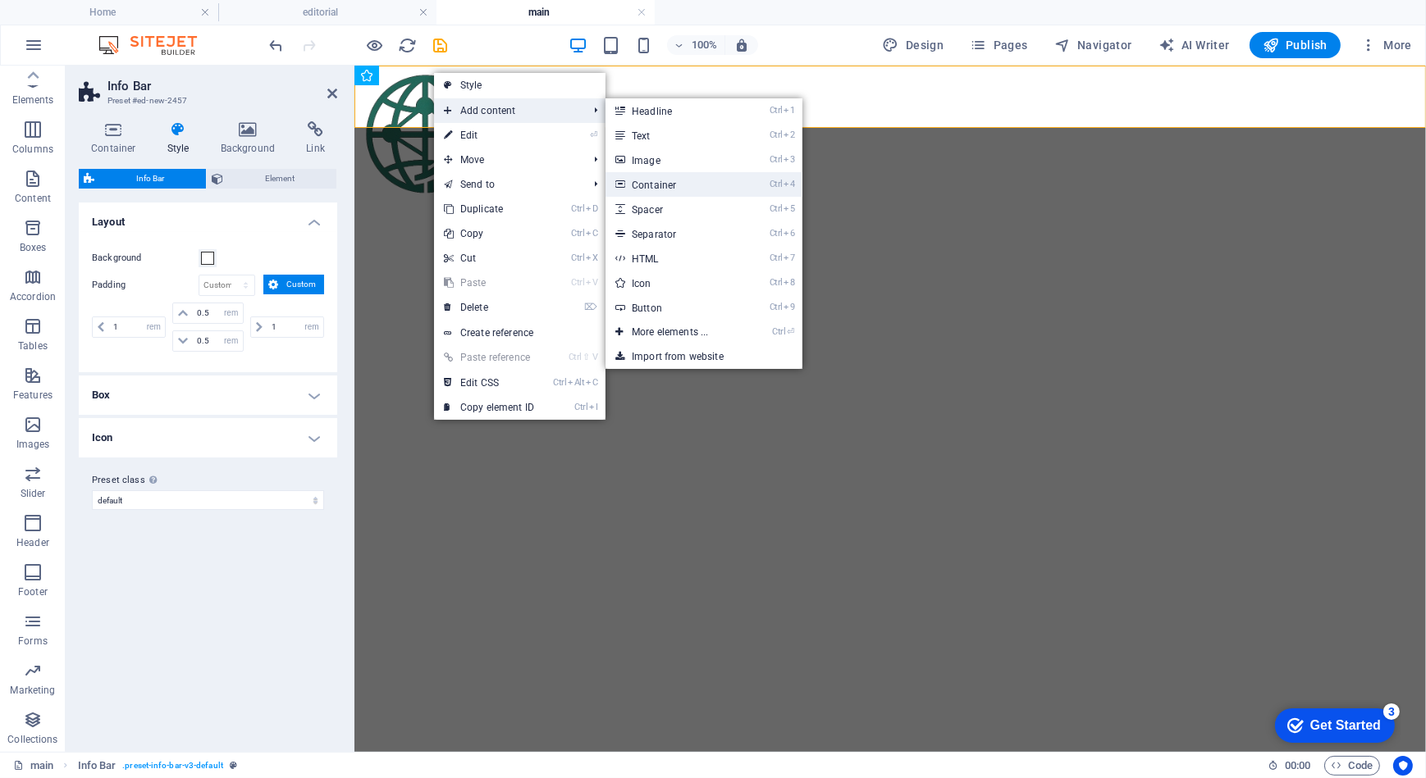
click at [665, 182] on link "Ctrl 4 Container" at bounding box center [672, 184] width 135 height 25
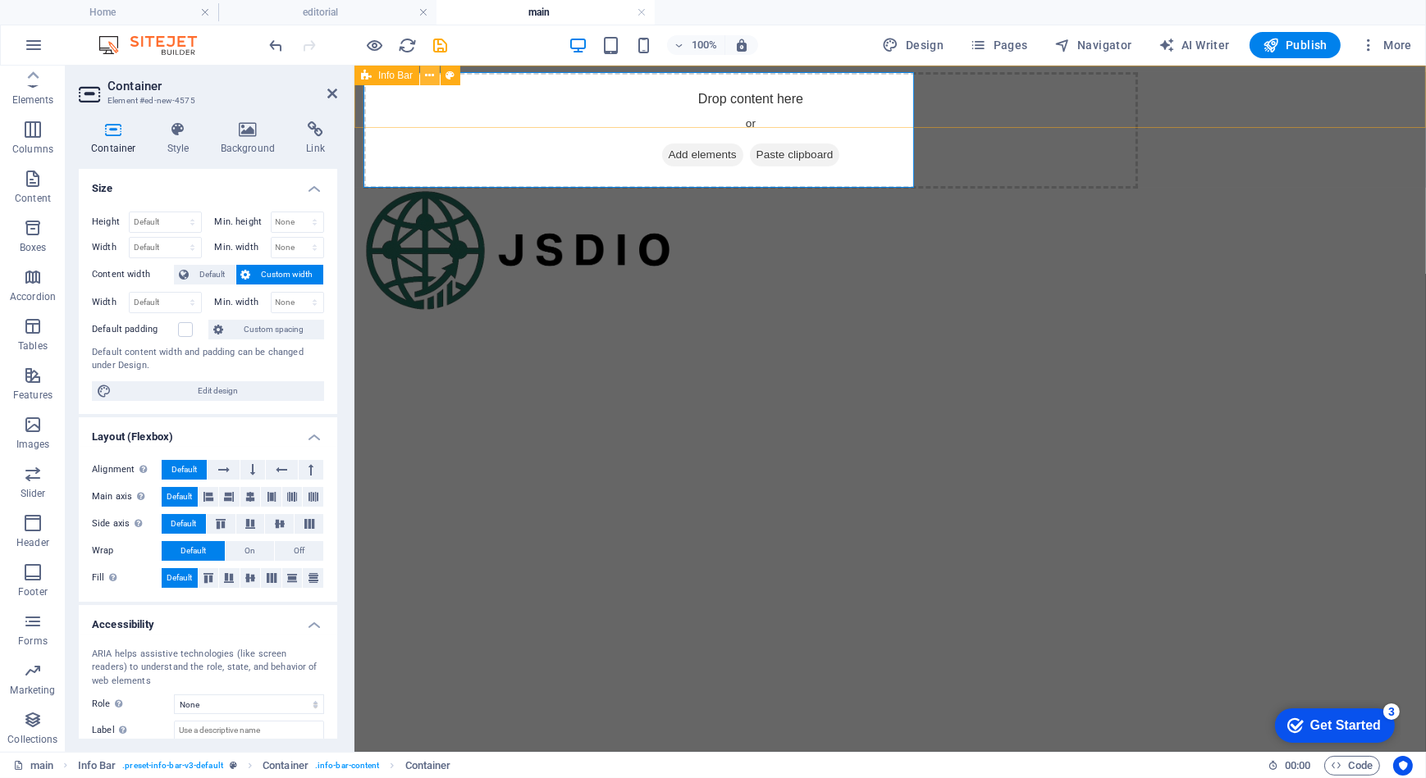
click at [430, 81] on icon at bounding box center [430, 75] width 9 height 17
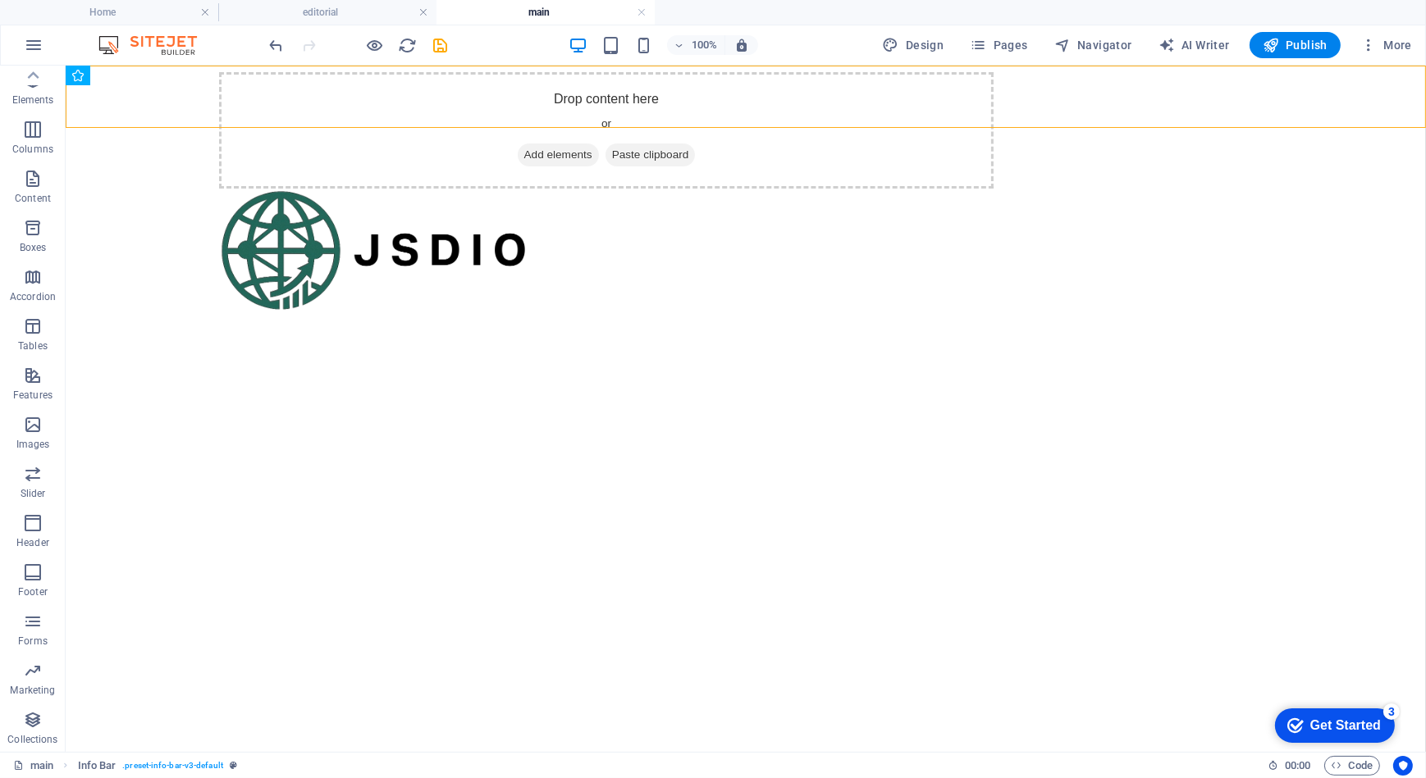
click at [279, 127] on html "Skip to main content Drop content here or Add elements Paste clipboard" at bounding box center [745, 96] width 1360 height 62
click at [281, 97] on div "Drop content here or Add elements Paste clipboard" at bounding box center [605, 129] width 774 height 116
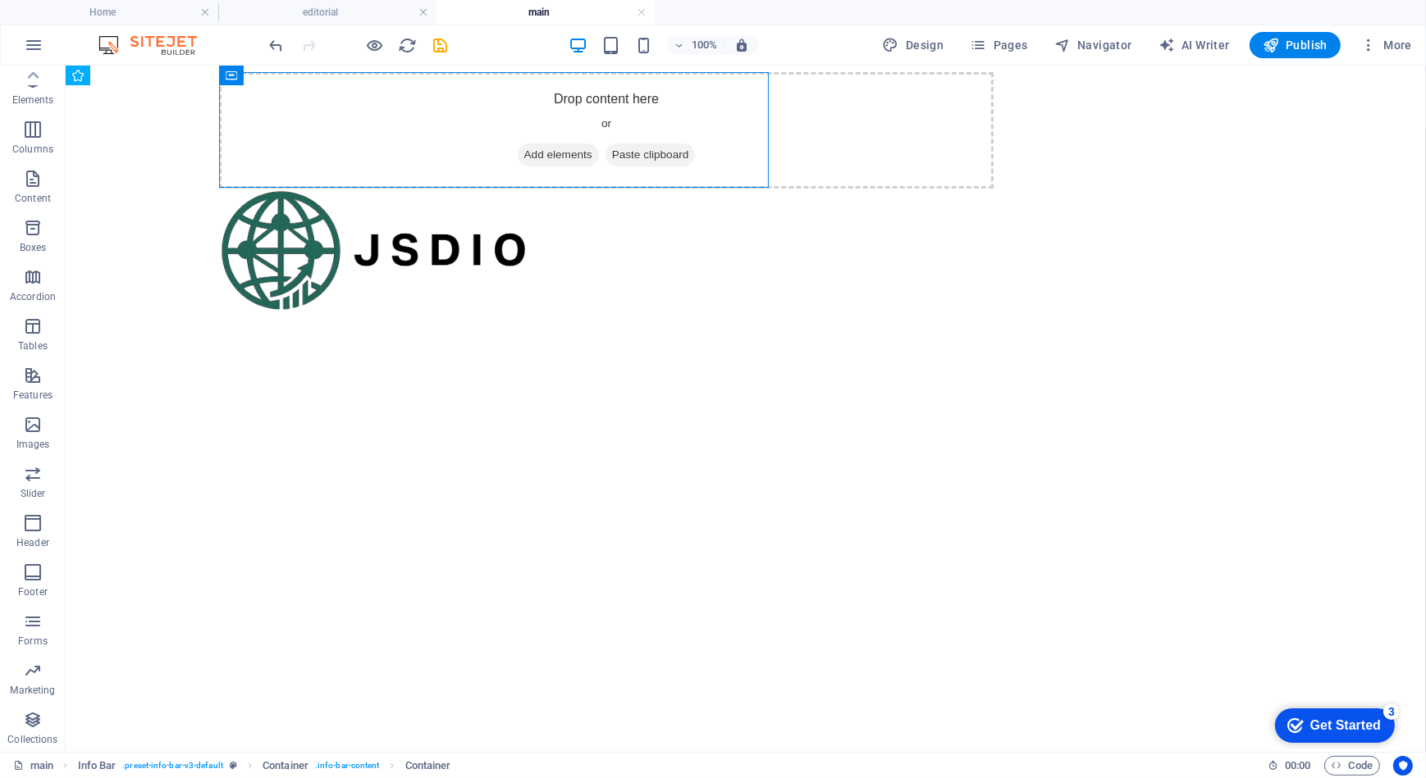
click at [304, 127] on html "Skip to main content Drop content here or Add elements Paste clipboard" at bounding box center [745, 96] width 1360 height 62
click at [175, 82] on div "Info Bar" at bounding box center [124, 76] width 116 height 21
click at [189, 116] on div "Drop content here or Add elements Paste clipboard" at bounding box center [745, 96] width 1360 height 62
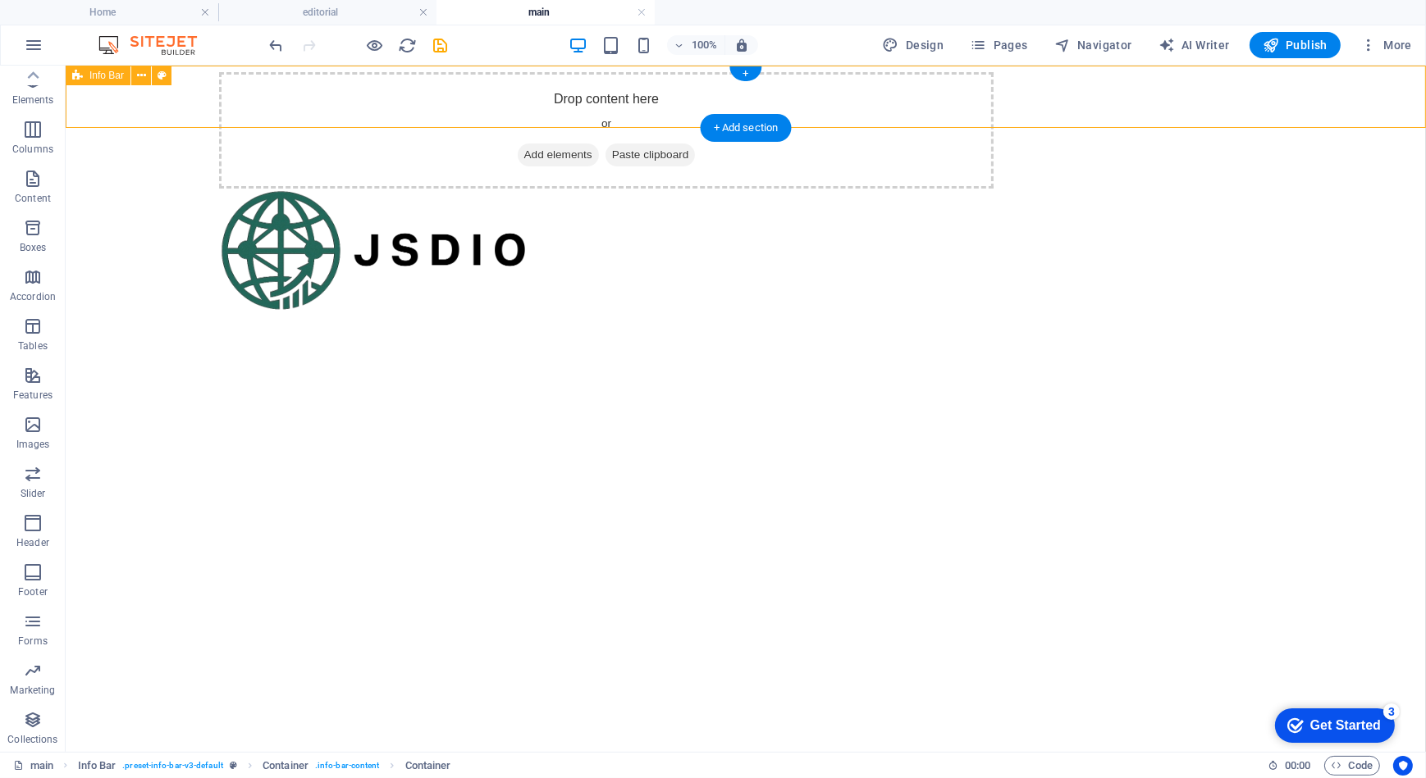
click at [189, 116] on div "Drop content here or Add elements Paste clipboard" at bounding box center [745, 96] width 1360 height 62
select select "rem"
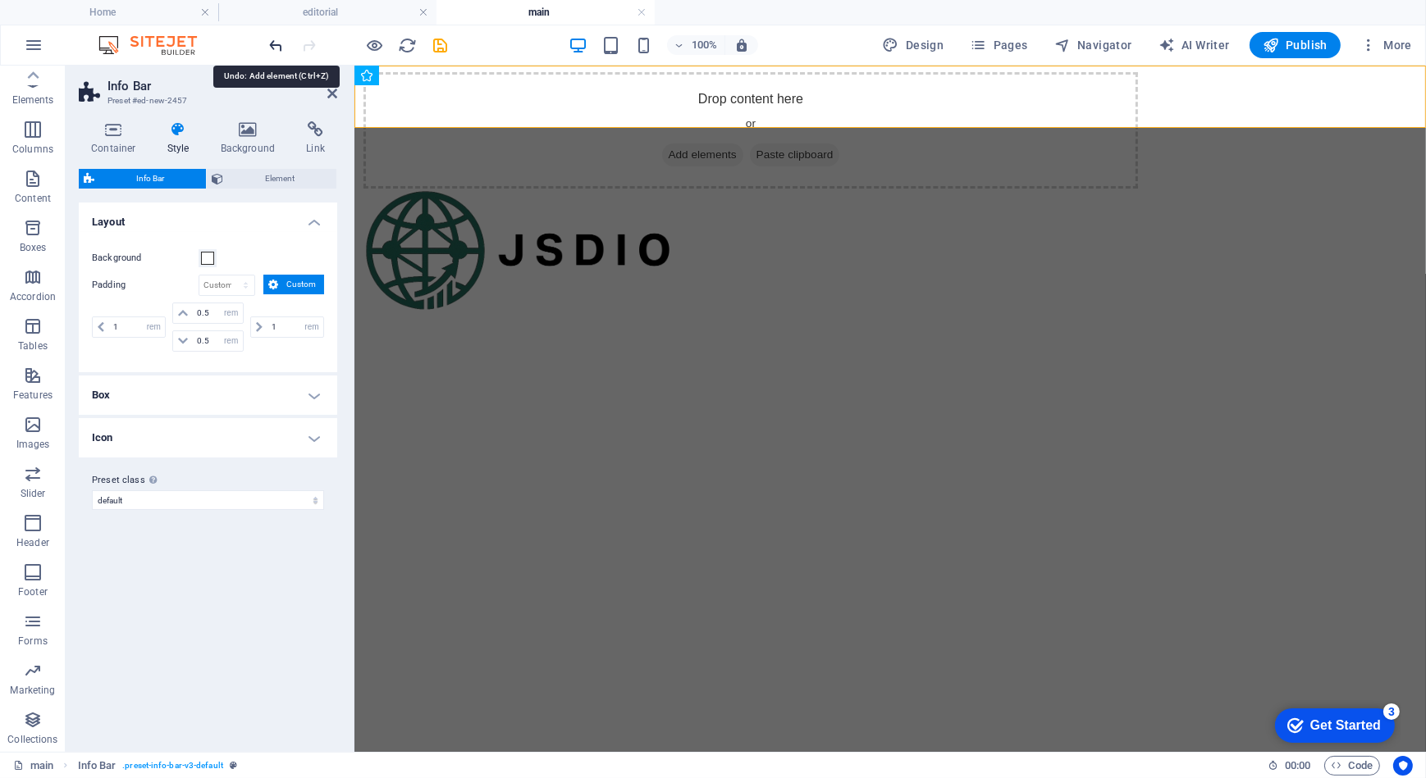
click at [279, 44] on icon "undo" at bounding box center [276, 45] width 19 height 19
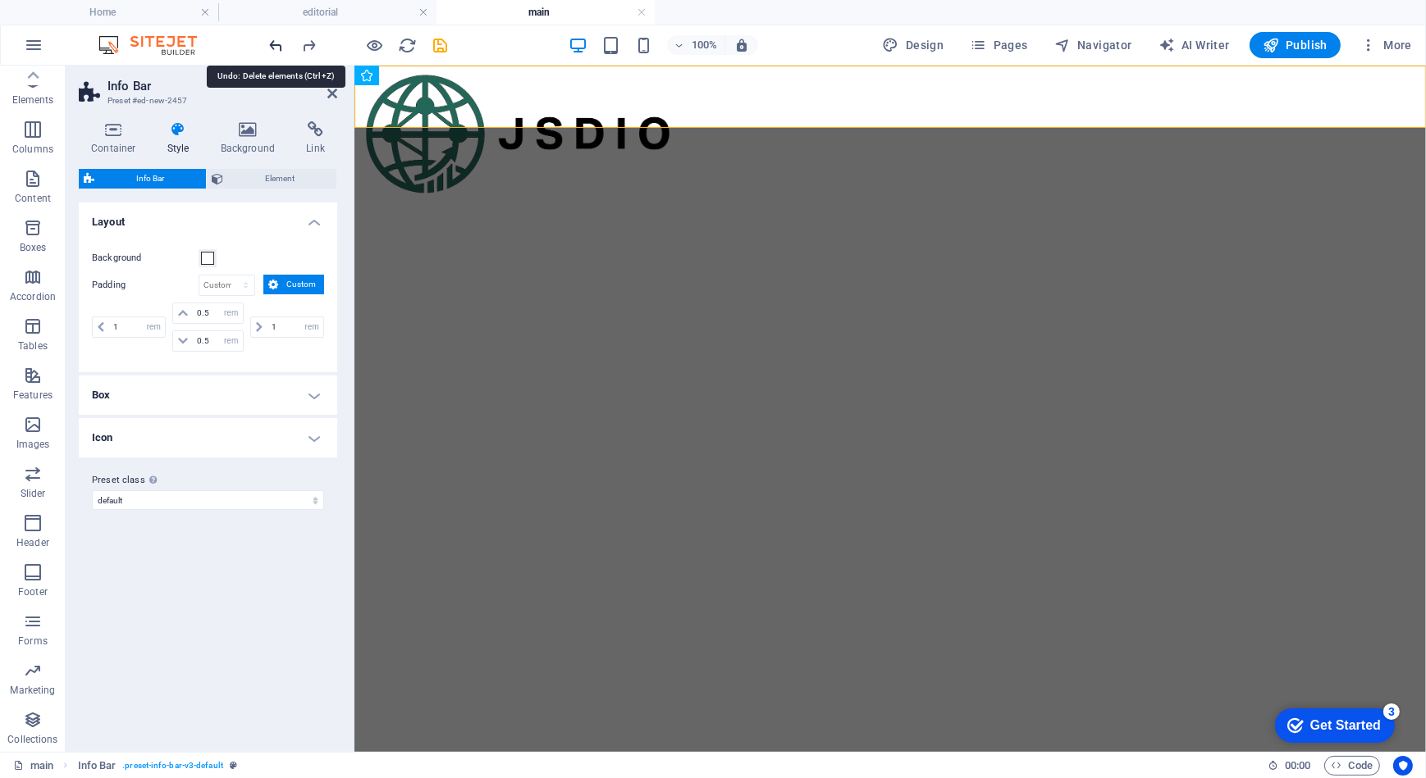
click at [279, 43] on icon "undo" at bounding box center [276, 45] width 19 height 19
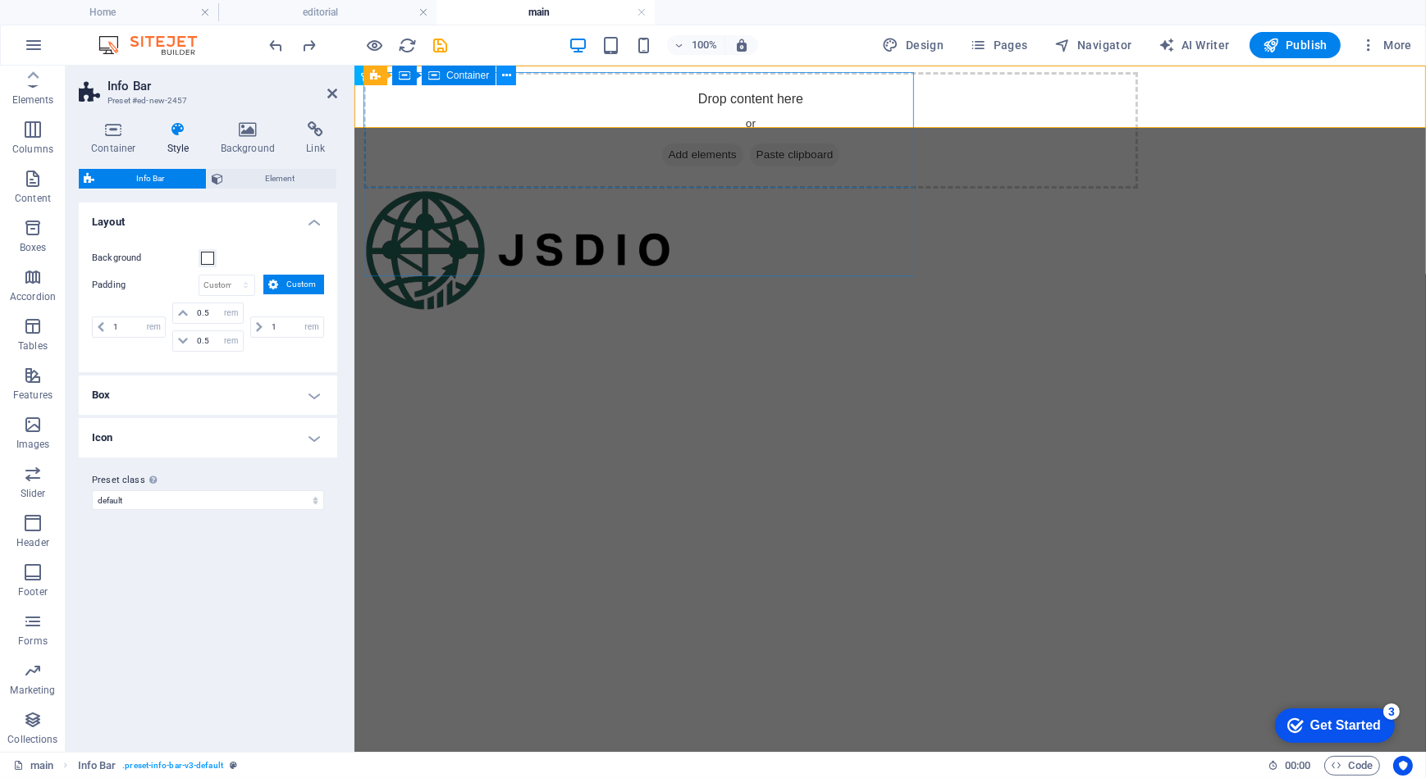
click at [509, 81] on icon at bounding box center [506, 75] width 9 height 17
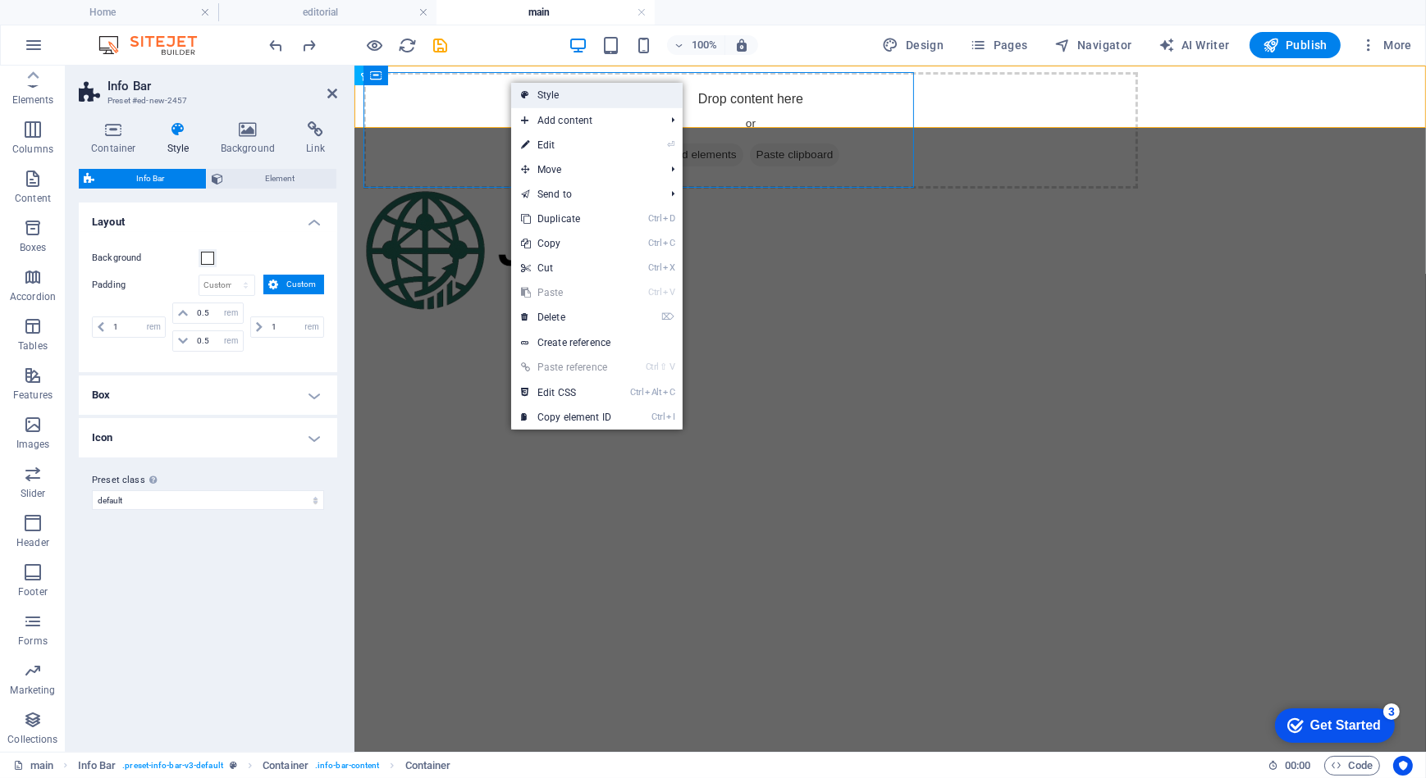
click at [527, 94] on icon at bounding box center [525, 95] width 8 height 25
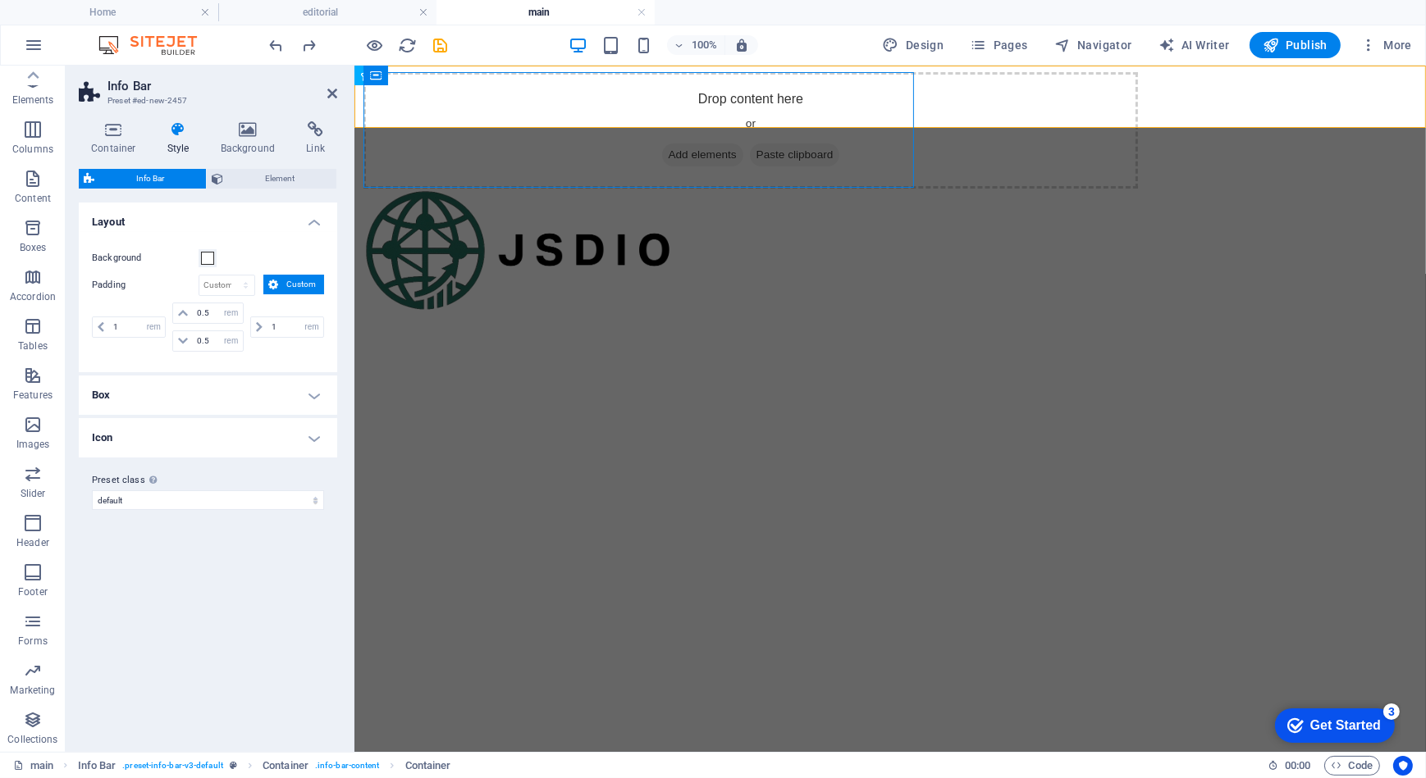
click at [334, 83] on h2 "Info Bar" at bounding box center [222, 86] width 230 height 15
click at [331, 102] on header "Info Bar Preset #ed-new-2457" at bounding box center [208, 87] width 258 height 43
click at [330, 85] on h2 "Info Bar" at bounding box center [222, 86] width 230 height 15
click at [335, 98] on icon at bounding box center [332, 93] width 10 height 13
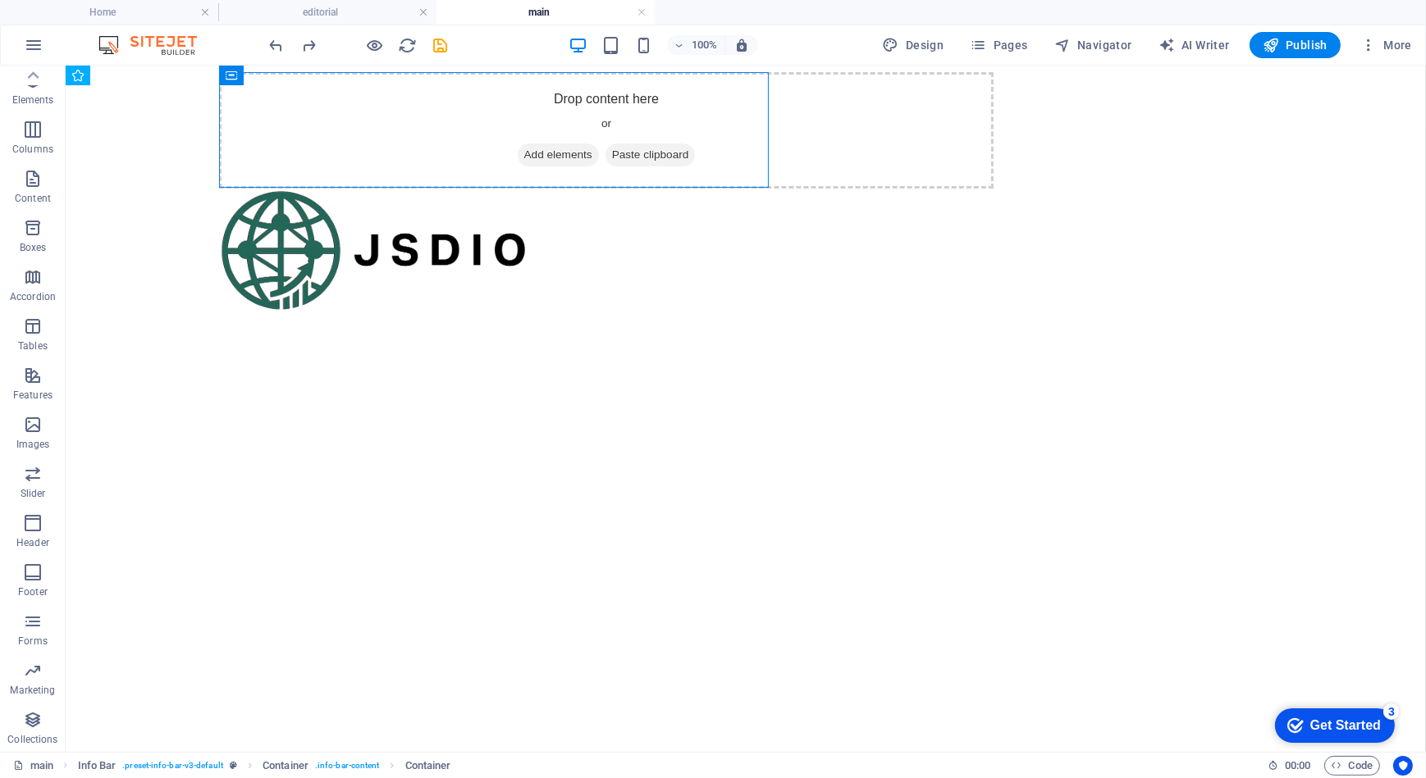
click at [556, 127] on html "Skip to main content Drop content here or Add elements Paste clipboard" at bounding box center [745, 96] width 1360 height 62
click at [482, 103] on div "Drop content here or Add elements Paste clipboard" at bounding box center [605, 129] width 774 height 116
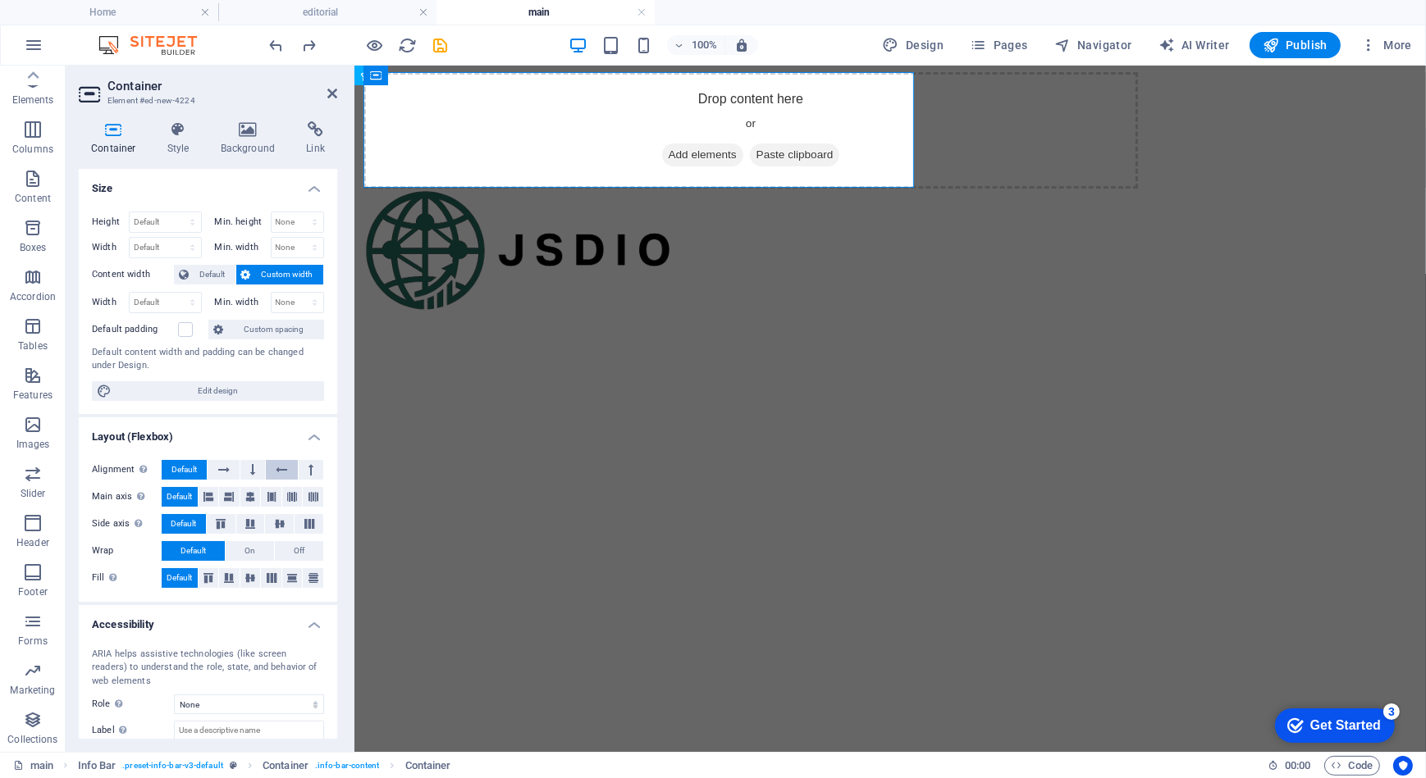
click at [282, 468] on icon at bounding box center [281, 470] width 11 height 20
drag, startPoint x: 413, startPoint y: 441, endPoint x: 358, endPoint y: 385, distance: 78.3
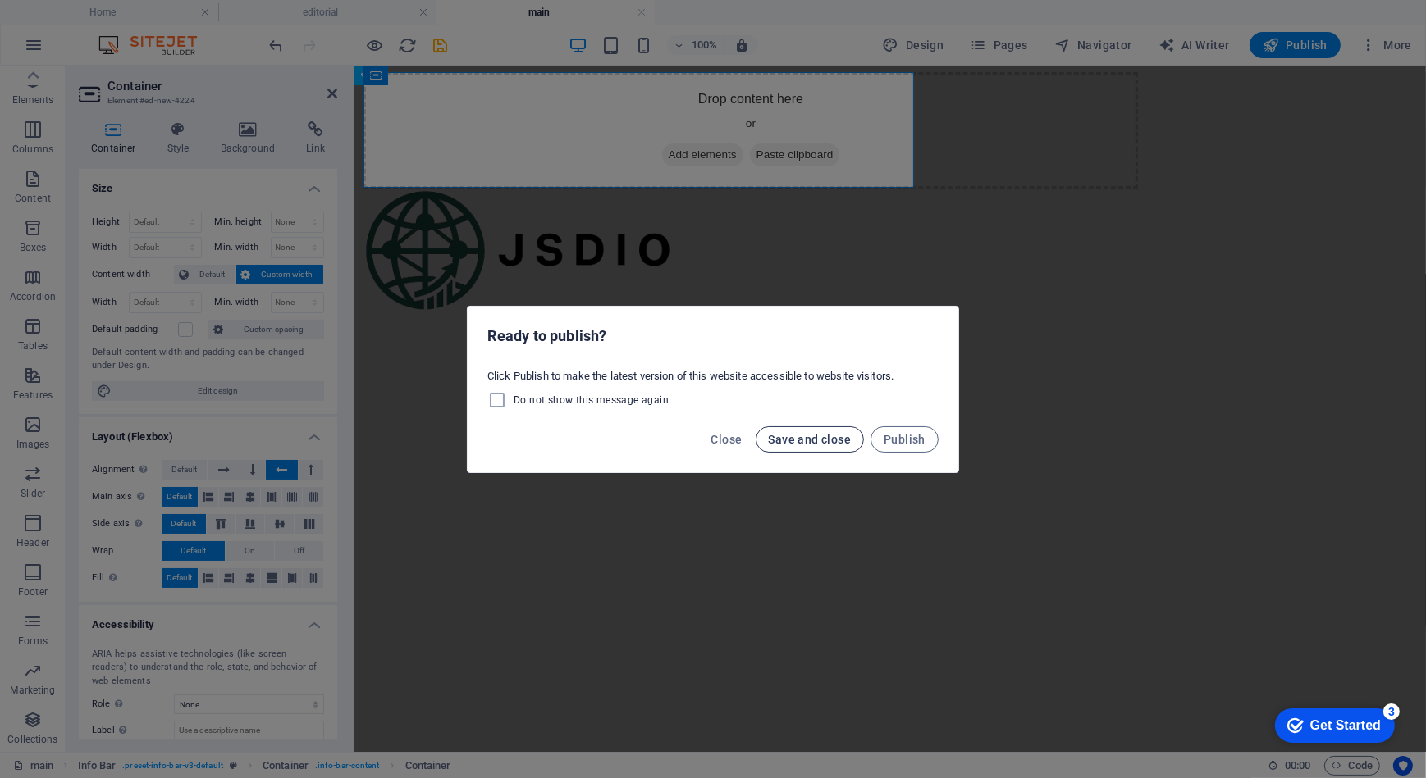
click at [811, 438] on span "Save and close" at bounding box center [810, 439] width 83 height 13
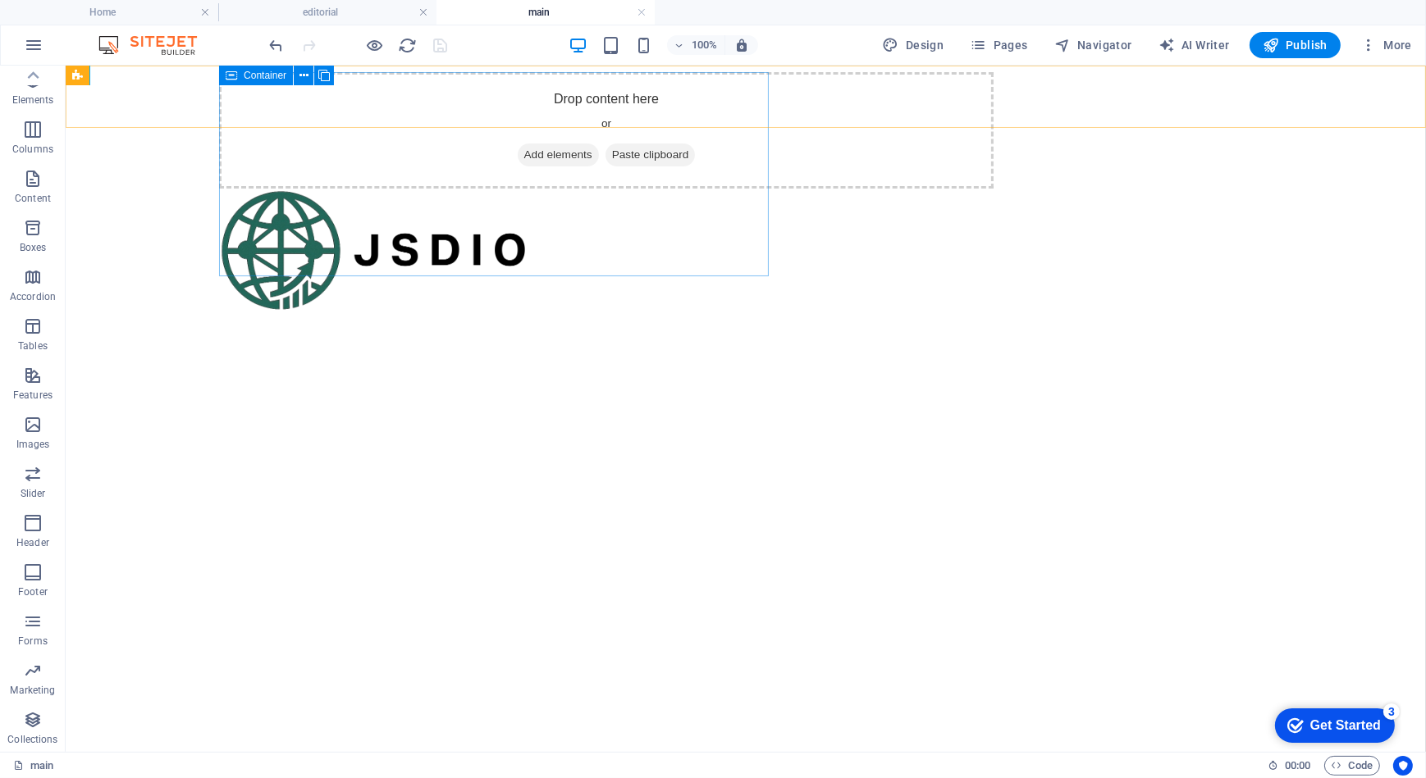
click at [230, 75] on icon at bounding box center [231, 76] width 11 height 20
click at [266, 76] on span "Container" at bounding box center [265, 76] width 43 height 10
click at [301, 80] on icon at bounding box center [303, 75] width 9 height 17
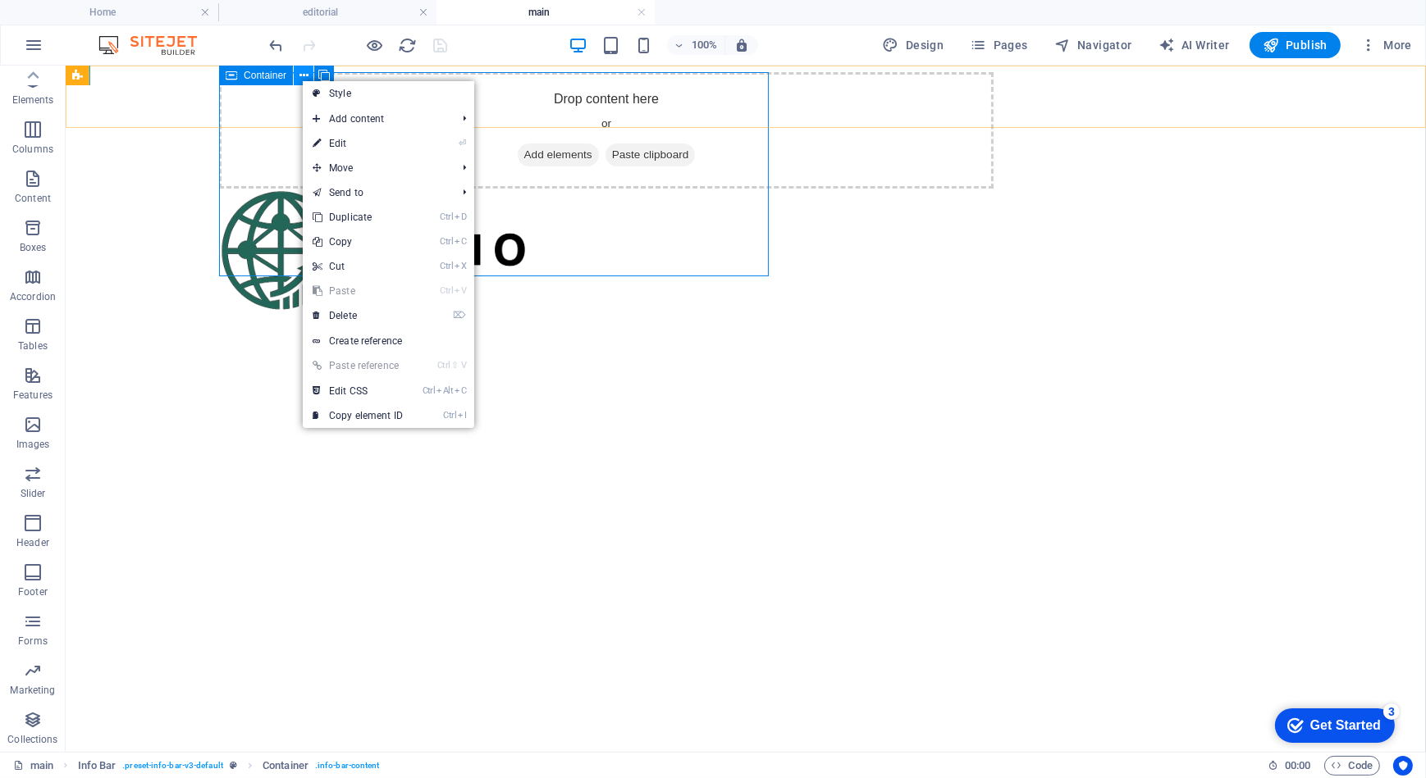
click at [301, 80] on icon at bounding box center [303, 75] width 9 height 17
click at [279, 76] on span "Container" at bounding box center [294, 76] width 43 height 10
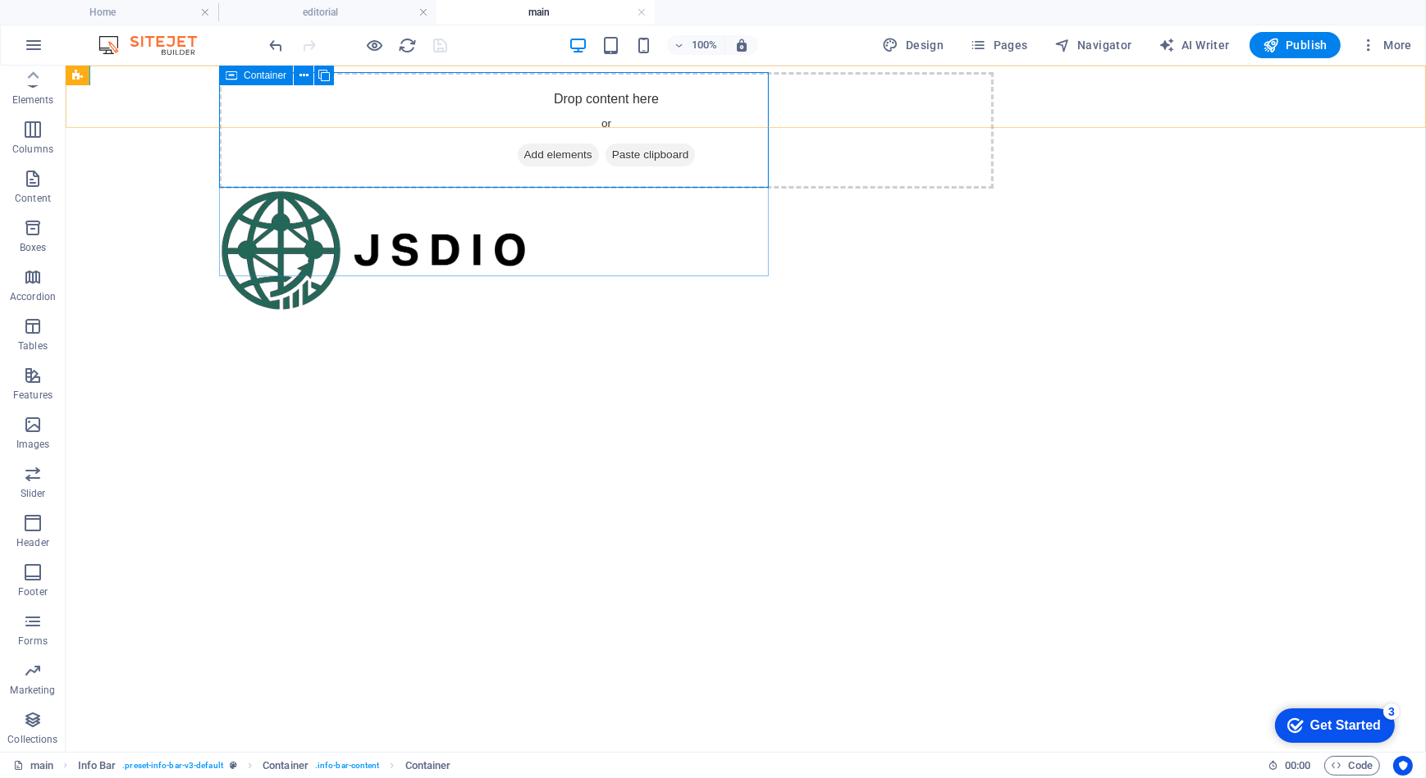
click at [230, 77] on icon at bounding box center [231, 76] width 11 height 20
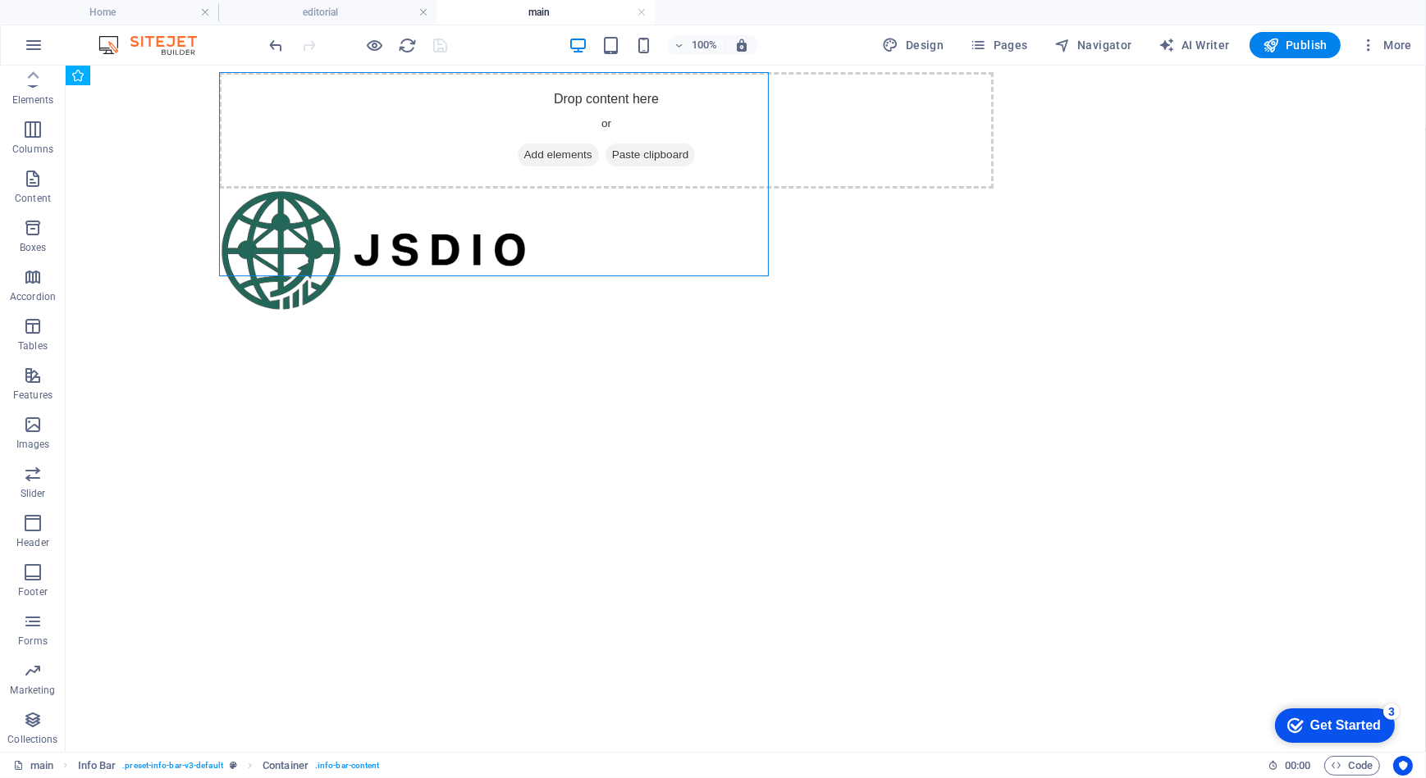
click at [306, 127] on html "Skip to main content Drop content here or Add elements Paste clipboard" at bounding box center [745, 96] width 1360 height 62
click at [334, 76] on icon at bounding box center [333, 75] width 9 height 17
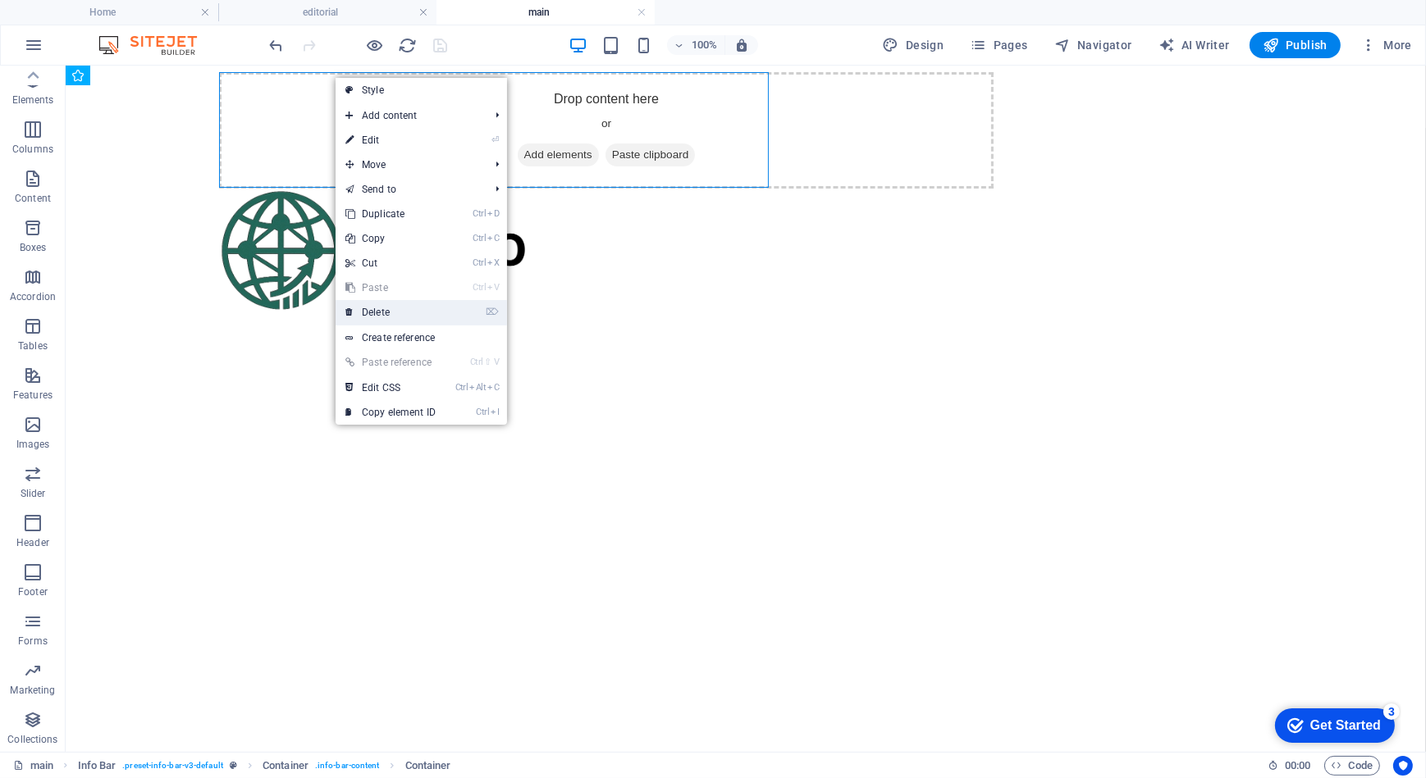
click at [404, 306] on link "⌦ Delete" at bounding box center [390, 312] width 110 height 25
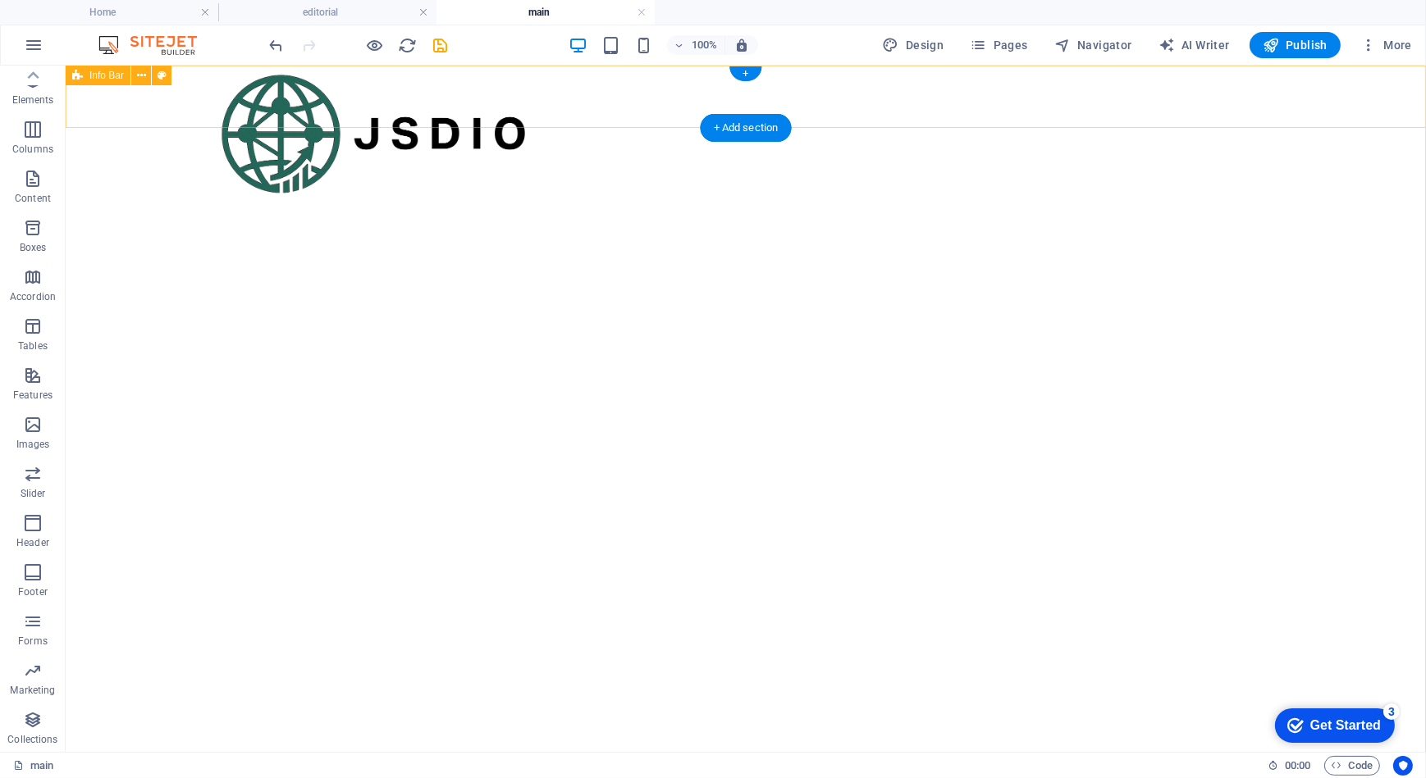
click at [663, 93] on div at bounding box center [745, 96] width 1360 height 62
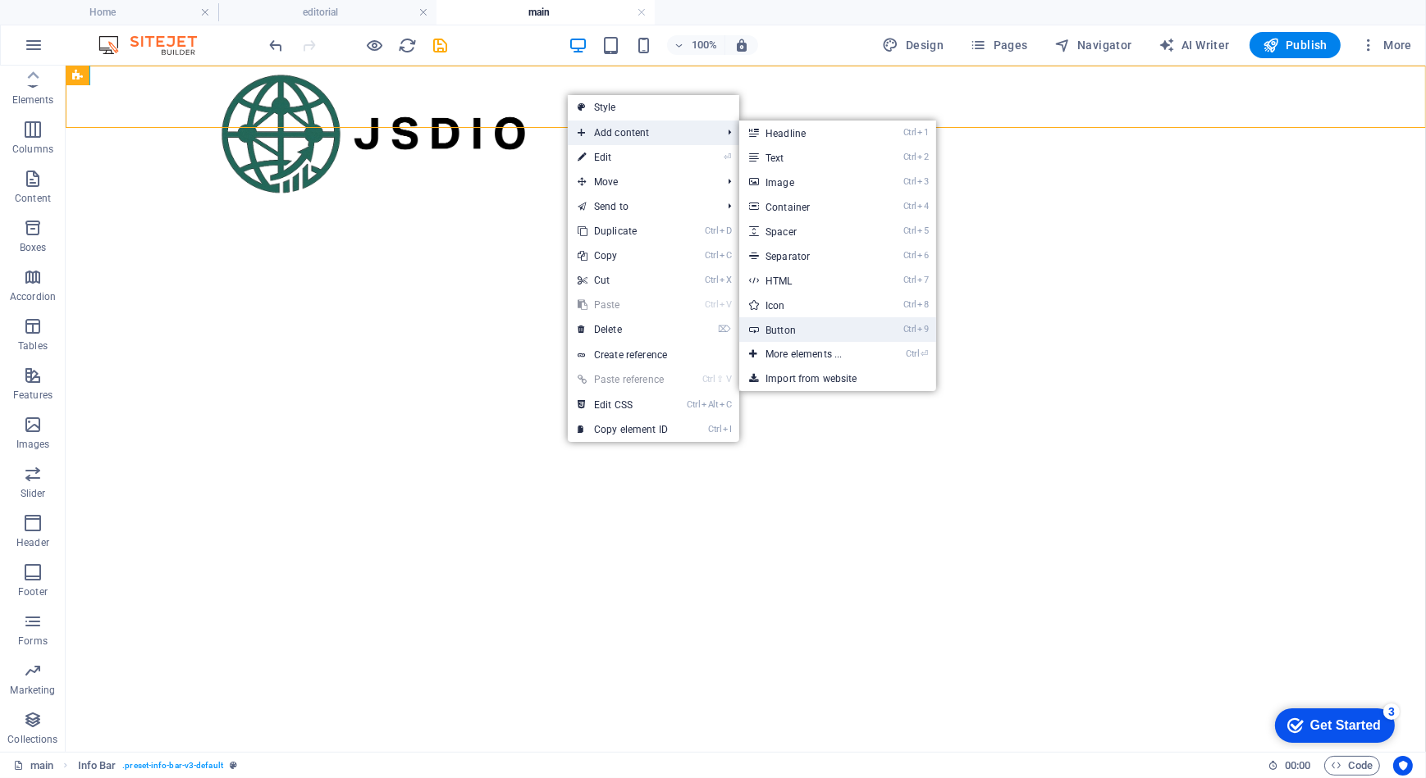
drag, startPoint x: 812, startPoint y: 326, endPoint x: 458, endPoint y: 261, distance: 360.2
click at [812, 326] on link "Ctrl 9 Button" at bounding box center [806, 329] width 135 height 25
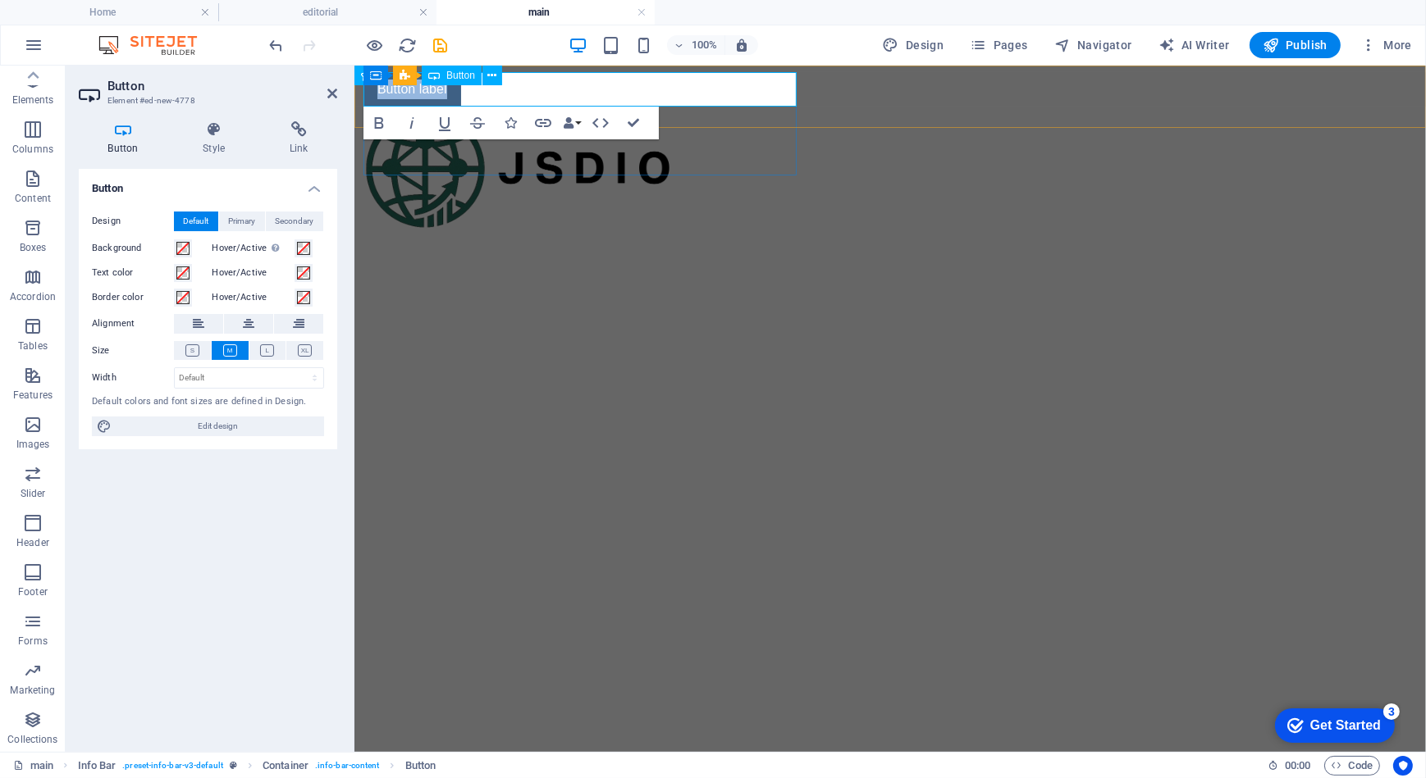
click at [426, 89] on link "Button label" at bounding box center [412, 88] width 98 height 34
click at [795, 127] on html "Skip to main content Register" at bounding box center [889, 96] width 1071 height 62
drag, startPoint x: 628, startPoint y: 124, endPoint x: 511, endPoint y: 295, distance: 207.7
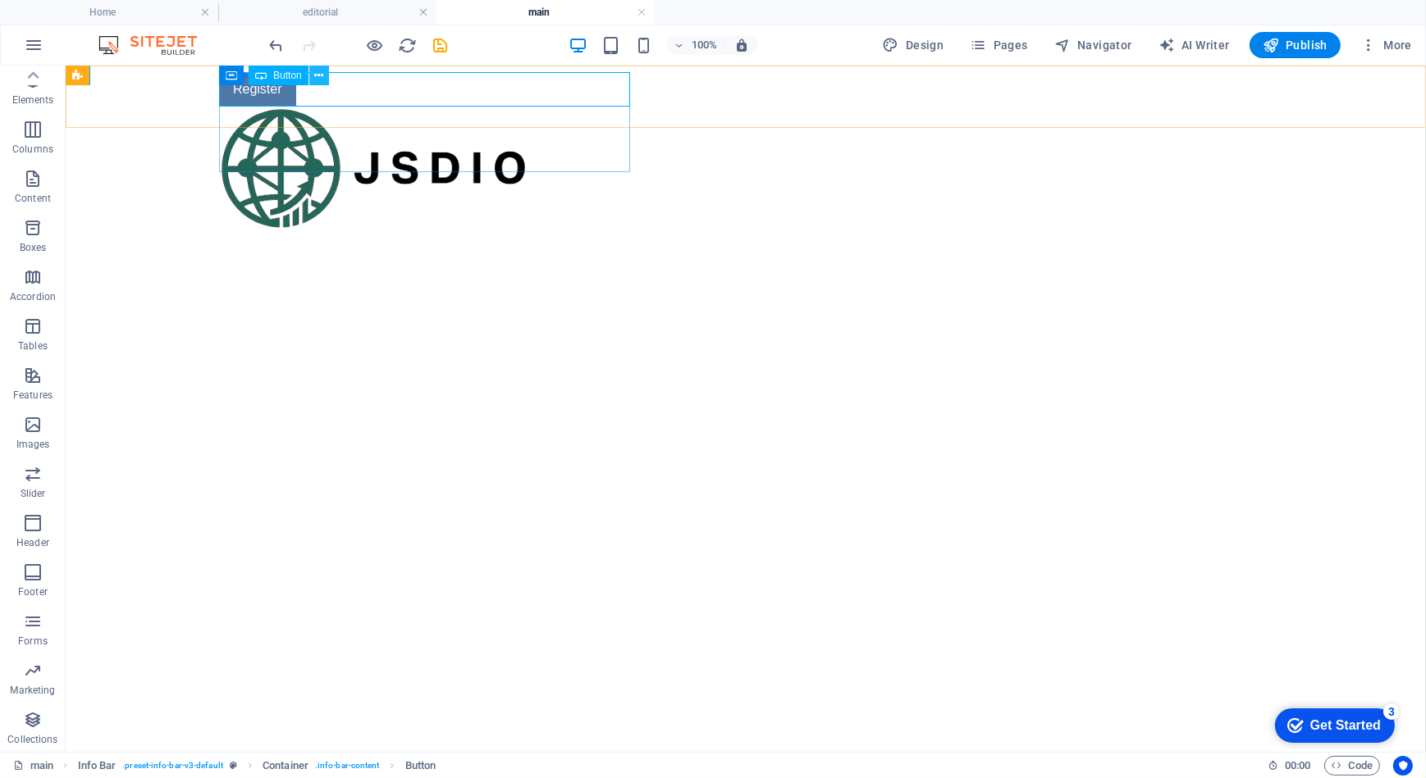
click at [316, 75] on icon at bounding box center [318, 75] width 9 height 17
click at [371, 84] on div "Register" at bounding box center [605, 88] width 774 height 34
click at [234, 77] on icon at bounding box center [231, 76] width 11 height 20
click at [303, 76] on icon at bounding box center [303, 75] width 9 height 17
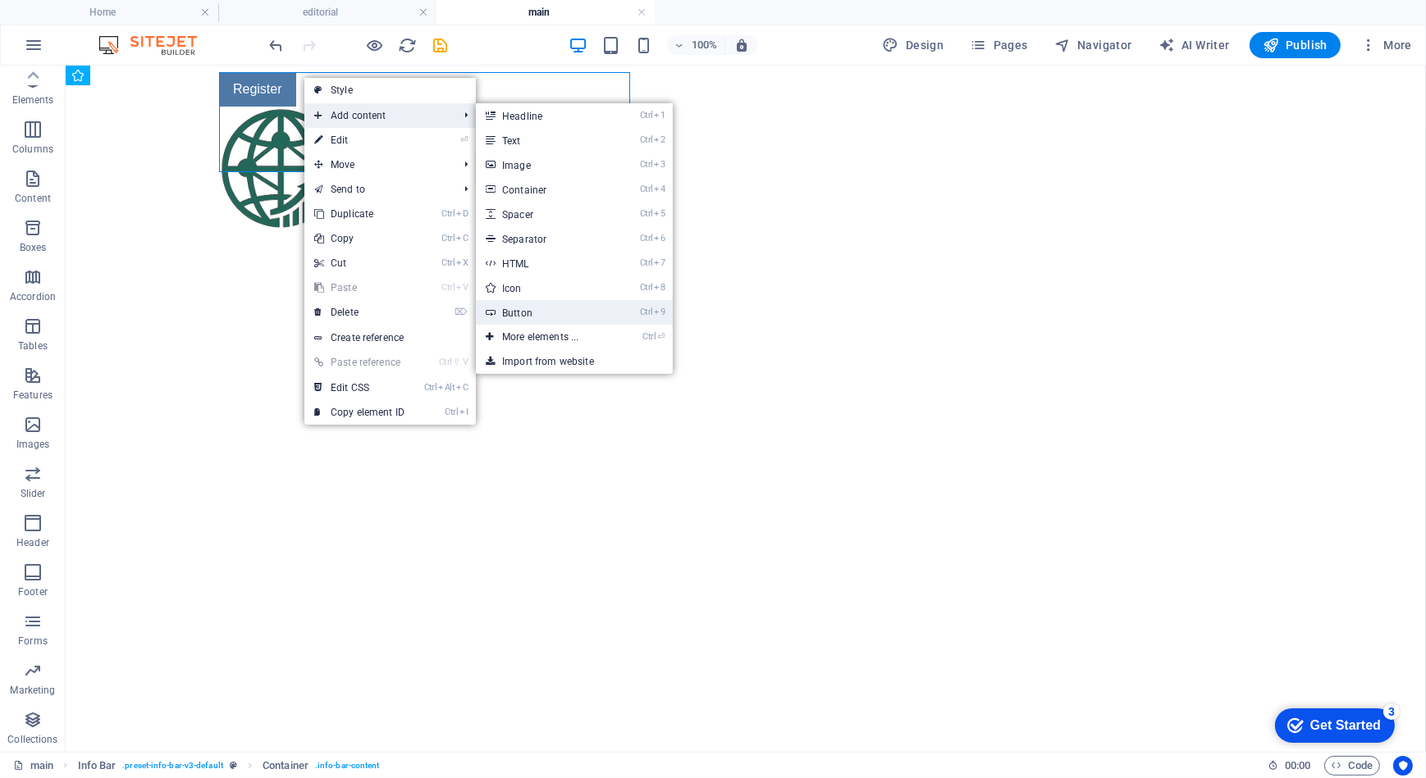
click at [533, 310] on link "Ctrl 9 Button" at bounding box center [543, 312] width 135 height 25
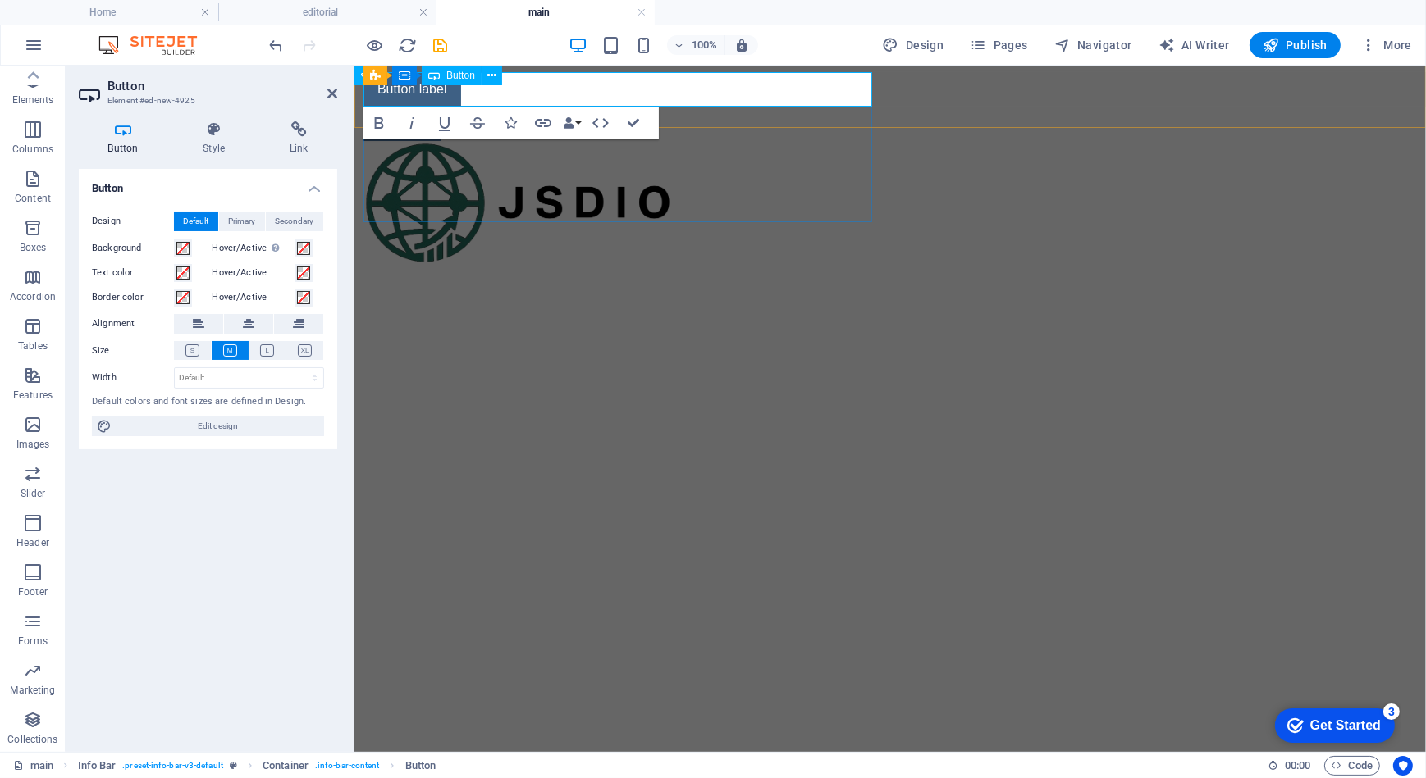
click at [422, 92] on link "Button label" at bounding box center [412, 88] width 98 height 34
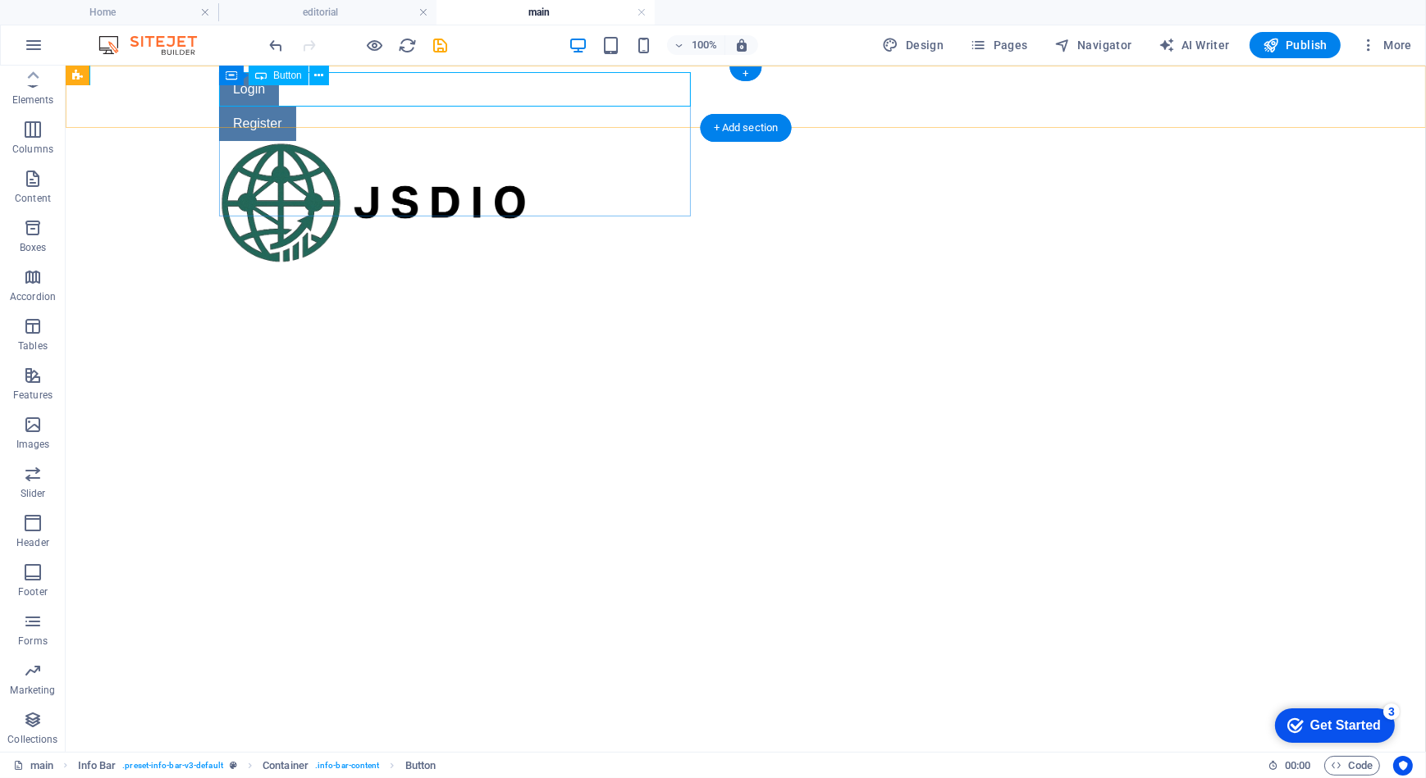
click at [249, 97] on div "Login" at bounding box center [605, 88] width 774 height 34
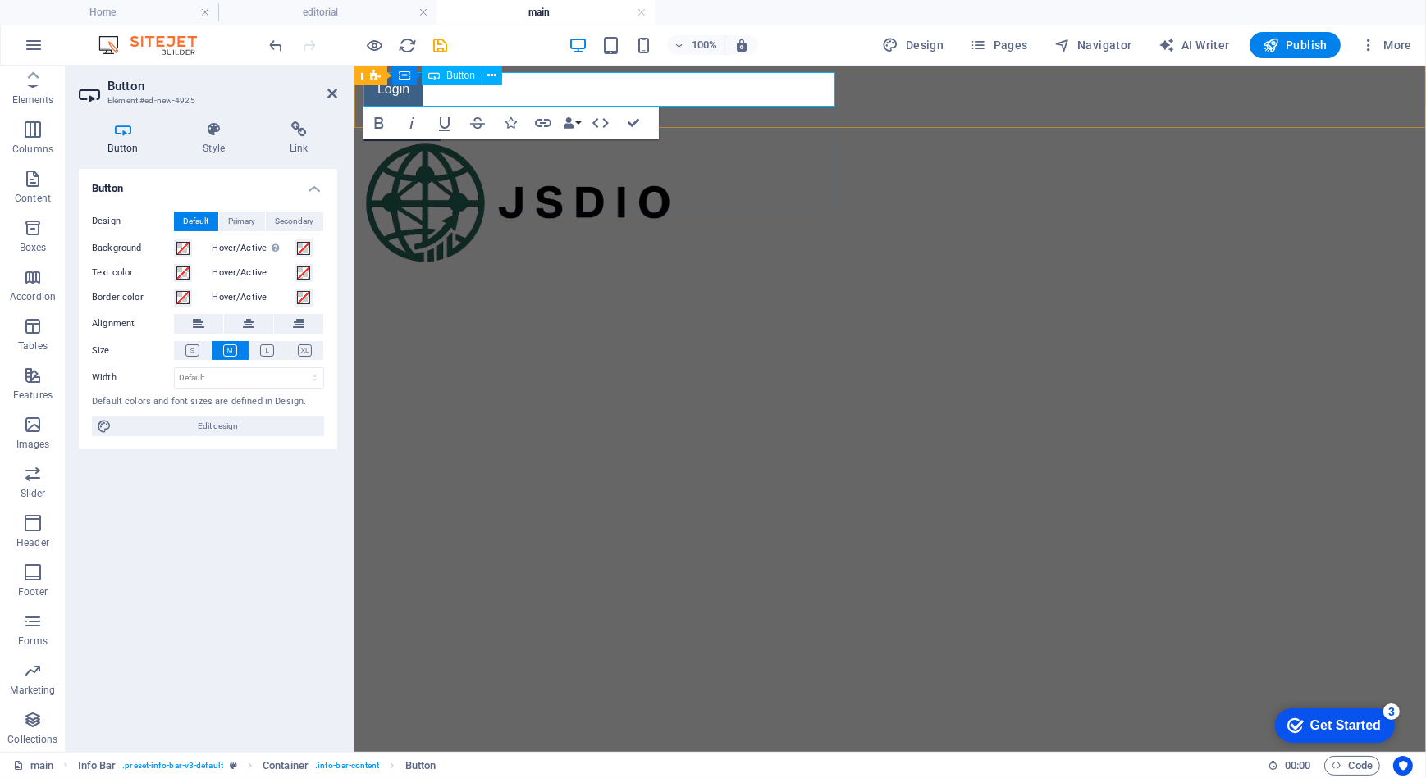
click at [419, 96] on link "Login" at bounding box center [393, 88] width 60 height 34
click at [547, 90] on div "Login" at bounding box center [750, 88] width 774 height 34
click at [451, 71] on span "Button" at bounding box center [460, 76] width 29 height 10
click at [495, 80] on icon at bounding box center [491, 75] width 9 height 17
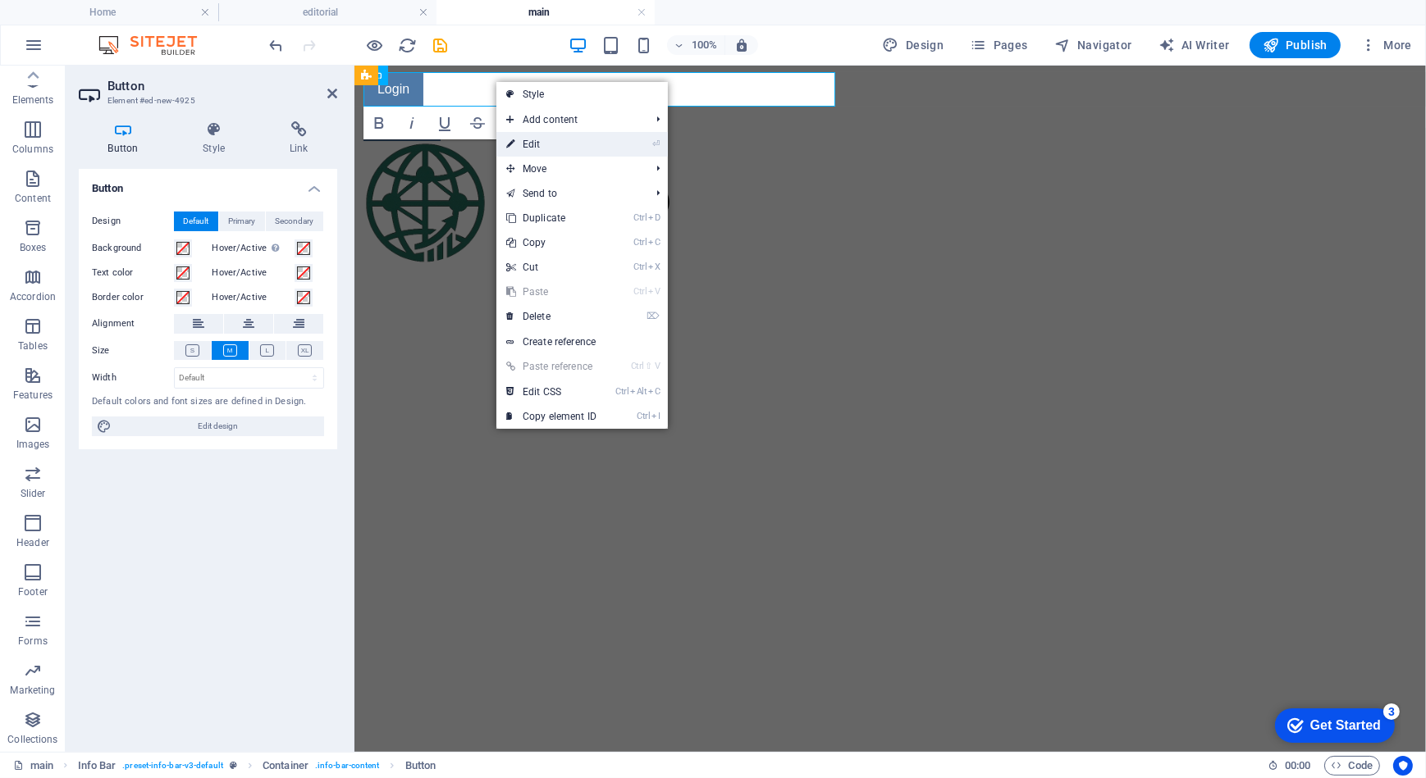
click at [555, 141] on link "⏎ Edit" at bounding box center [551, 144] width 110 height 25
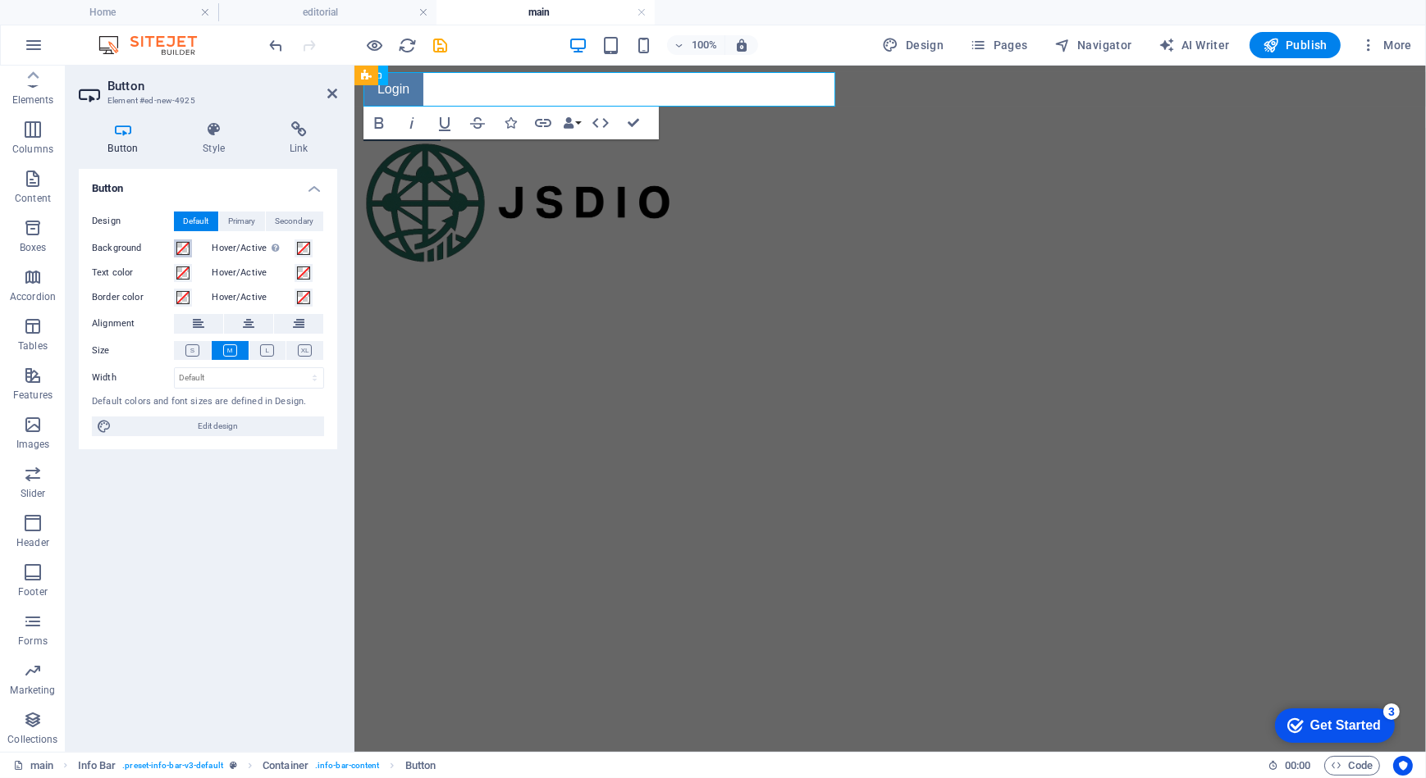
click at [186, 251] on span at bounding box center [182, 248] width 13 height 13
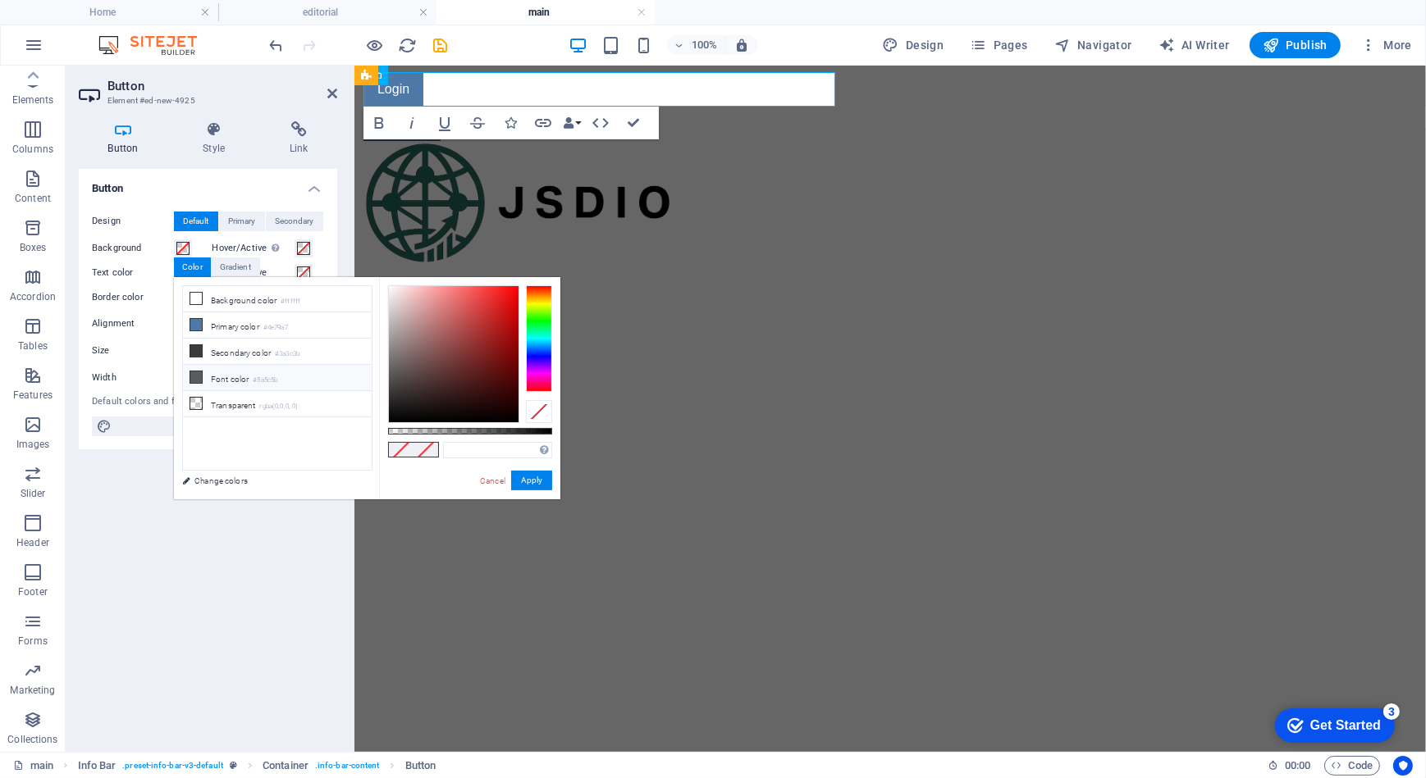
click at [261, 379] on small "#5a5c5b" at bounding box center [265, 380] width 25 height 11
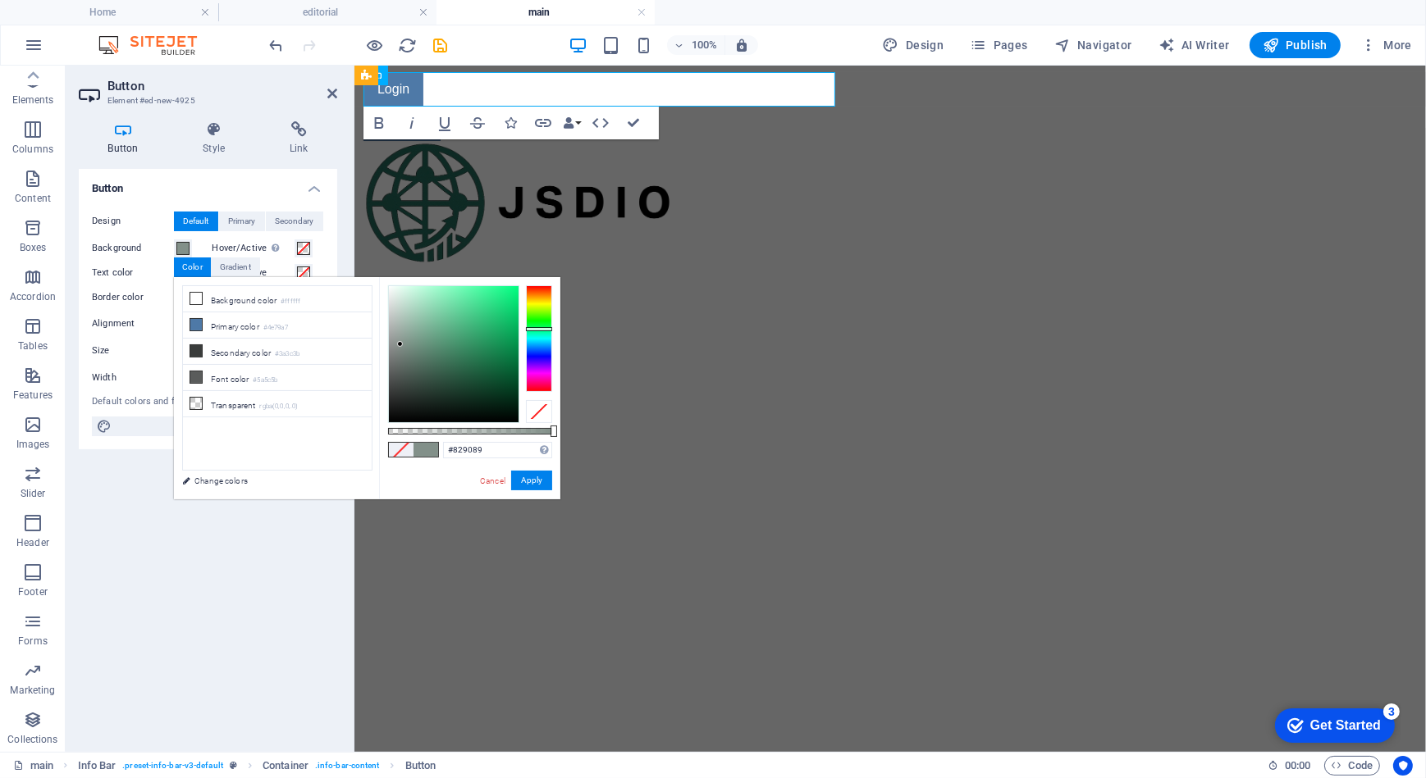
click at [400, 345] on div at bounding box center [454, 354] width 130 height 136
click at [401, 336] on div at bounding box center [454, 354] width 130 height 136
click at [392, 313] on div at bounding box center [454, 354] width 130 height 136
click at [522, 478] on button "Apply" at bounding box center [531, 481] width 41 height 20
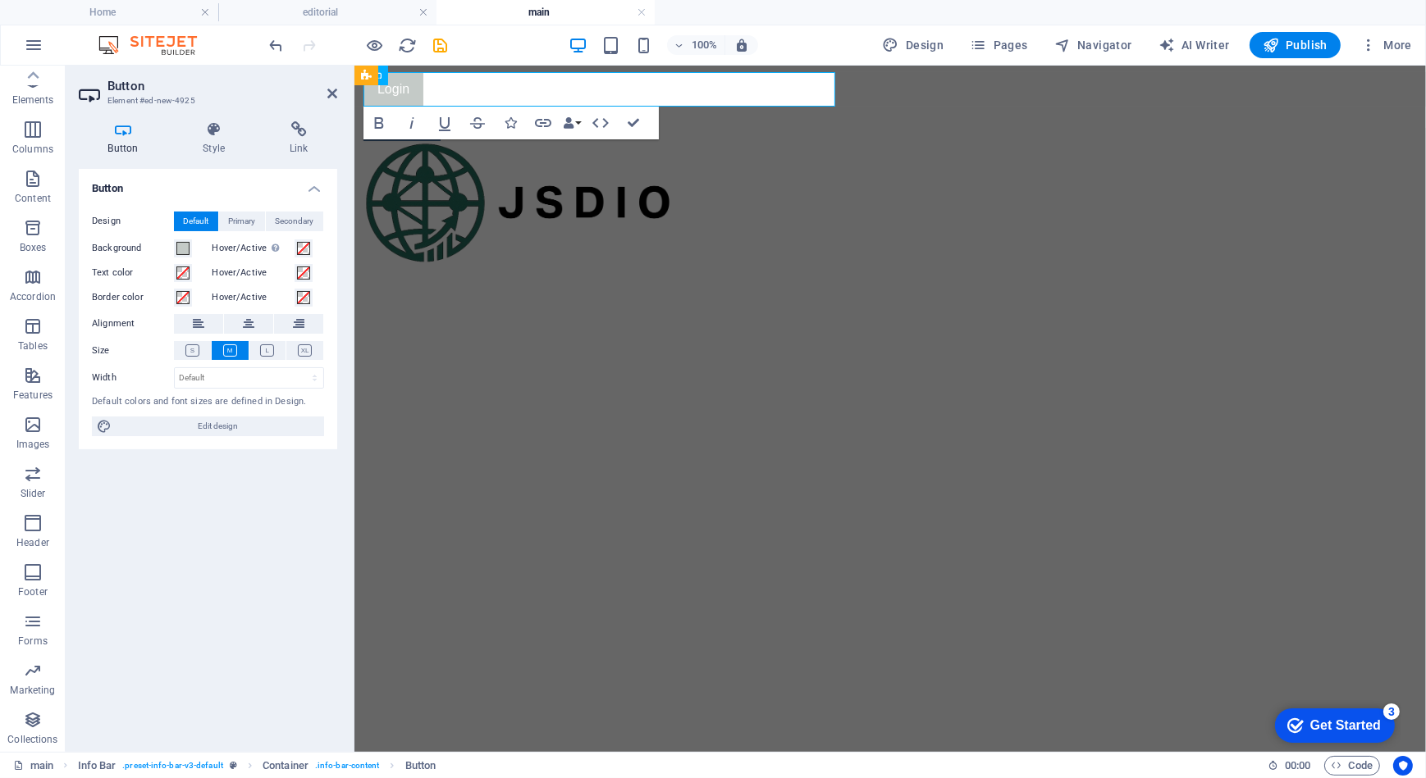
click at [566, 127] on html "Skip to main content Login Register" at bounding box center [889, 96] width 1071 height 62
click at [403, 96] on link "Login" at bounding box center [393, 88] width 60 height 34
click at [412, 103] on link "Login" at bounding box center [393, 88] width 60 height 34
click at [175, 245] on button "Background" at bounding box center [183, 249] width 18 height 18
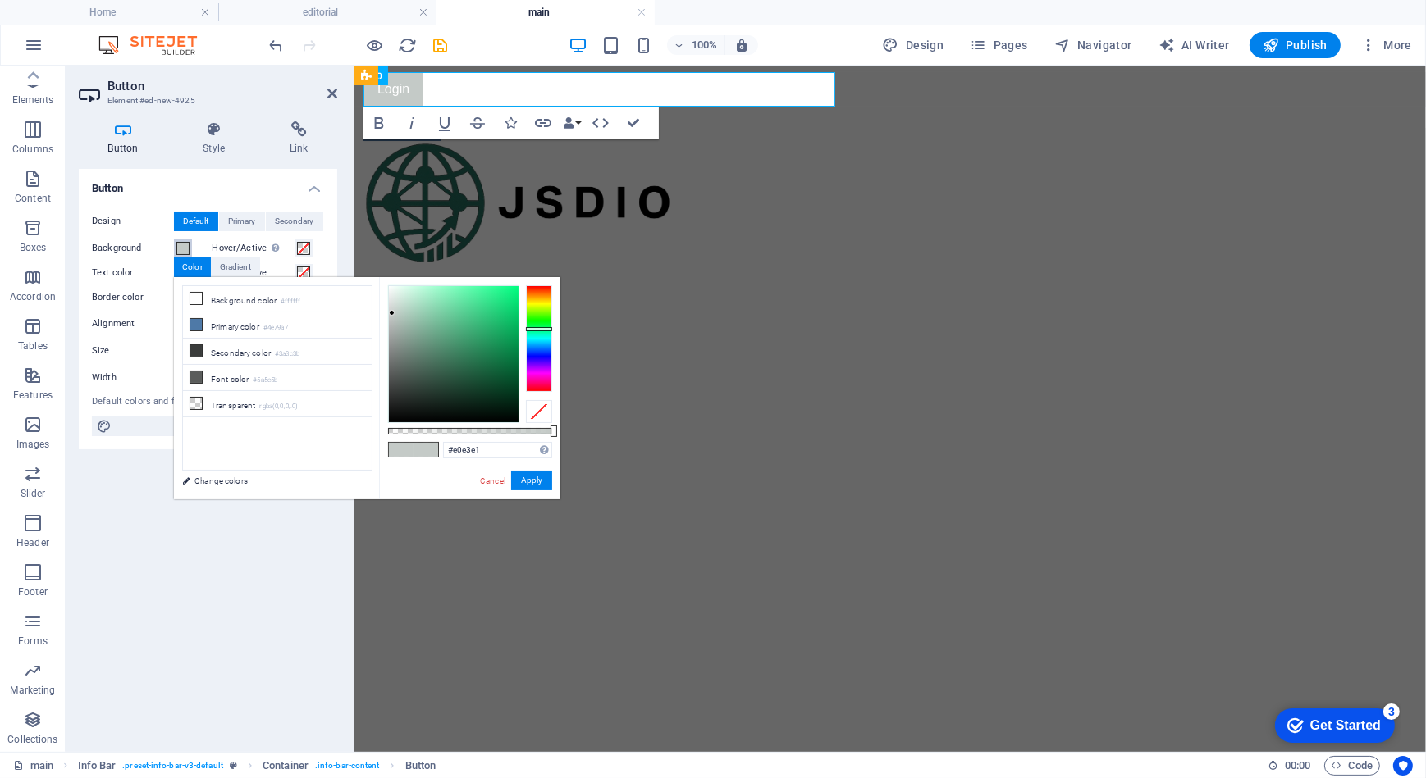
click at [390, 300] on div at bounding box center [454, 354] width 130 height 136
click at [388, 292] on div at bounding box center [453, 354] width 131 height 138
click at [391, 290] on div at bounding box center [454, 354] width 130 height 136
click at [392, 286] on div at bounding box center [392, 286] width 6 height 6
type input "#e4ece8"
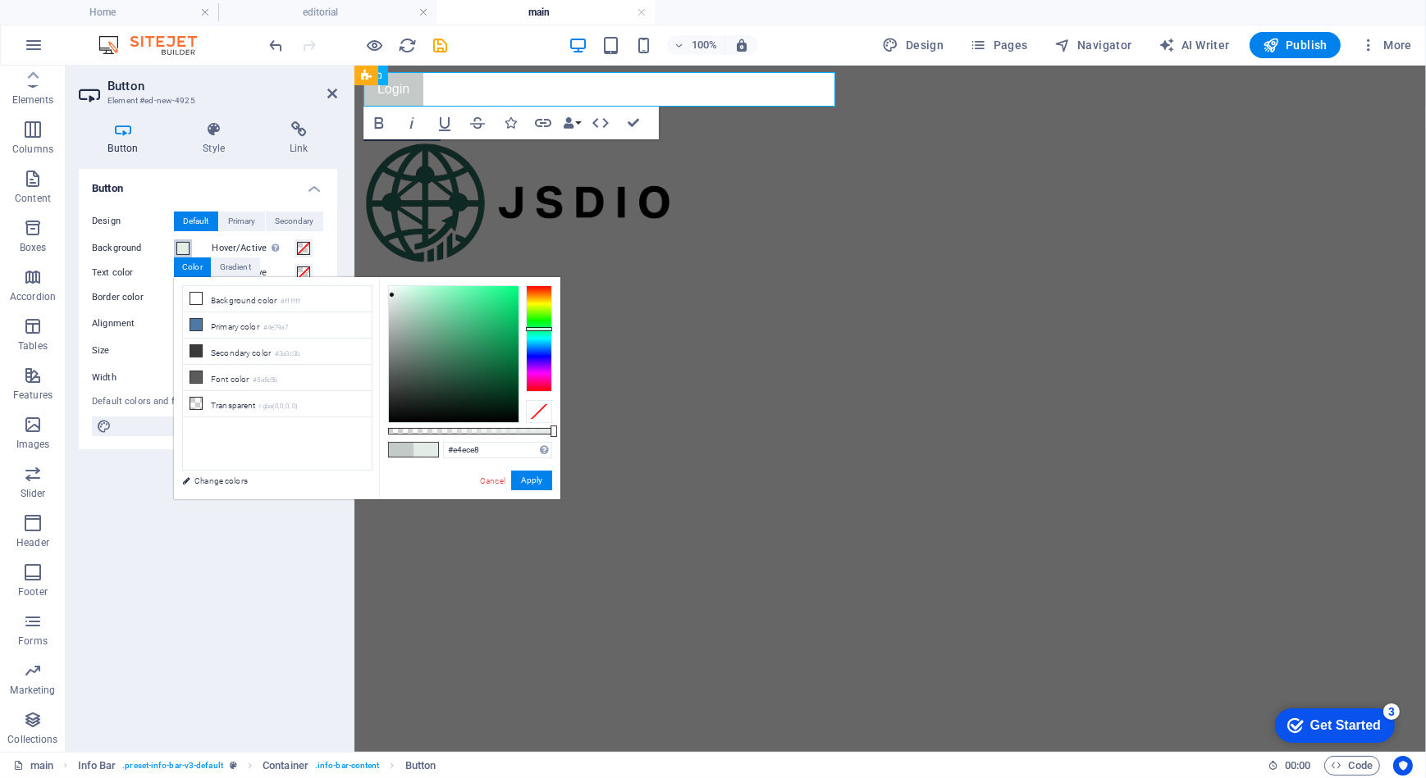
drag, startPoint x: 391, startPoint y: 285, endPoint x: 392, endPoint y: 295, distance: 10.7
click at [392, 295] on div at bounding box center [392, 295] width 6 height 6
click at [528, 479] on button "Apply" at bounding box center [531, 481] width 41 height 20
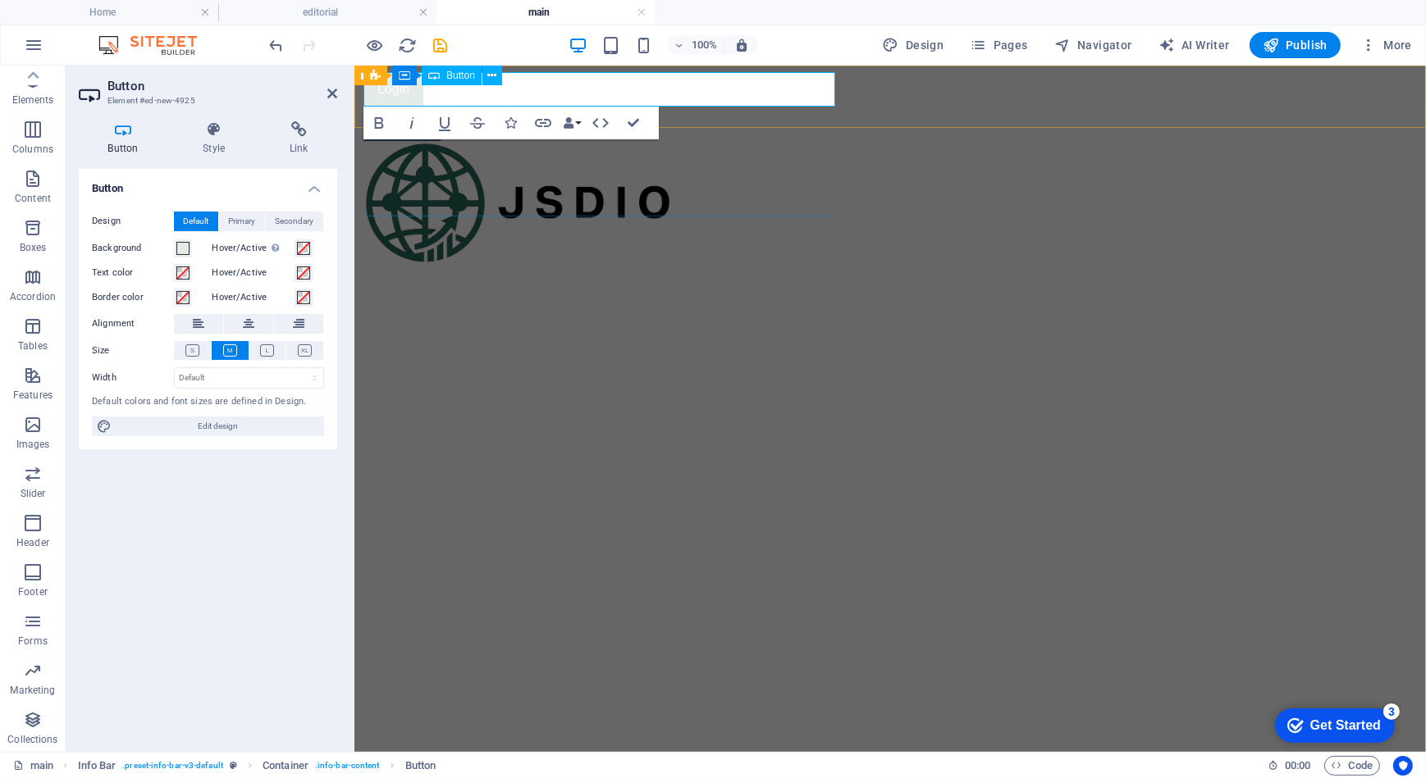
click at [398, 98] on link "Login" at bounding box center [393, 88] width 60 height 34
click at [398, 96] on link "Login" at bounding box center [393, 88] width 60 height 34
click at [234, 429] on span "Edit design" at bounding box center [217, 427] width 203 height 20
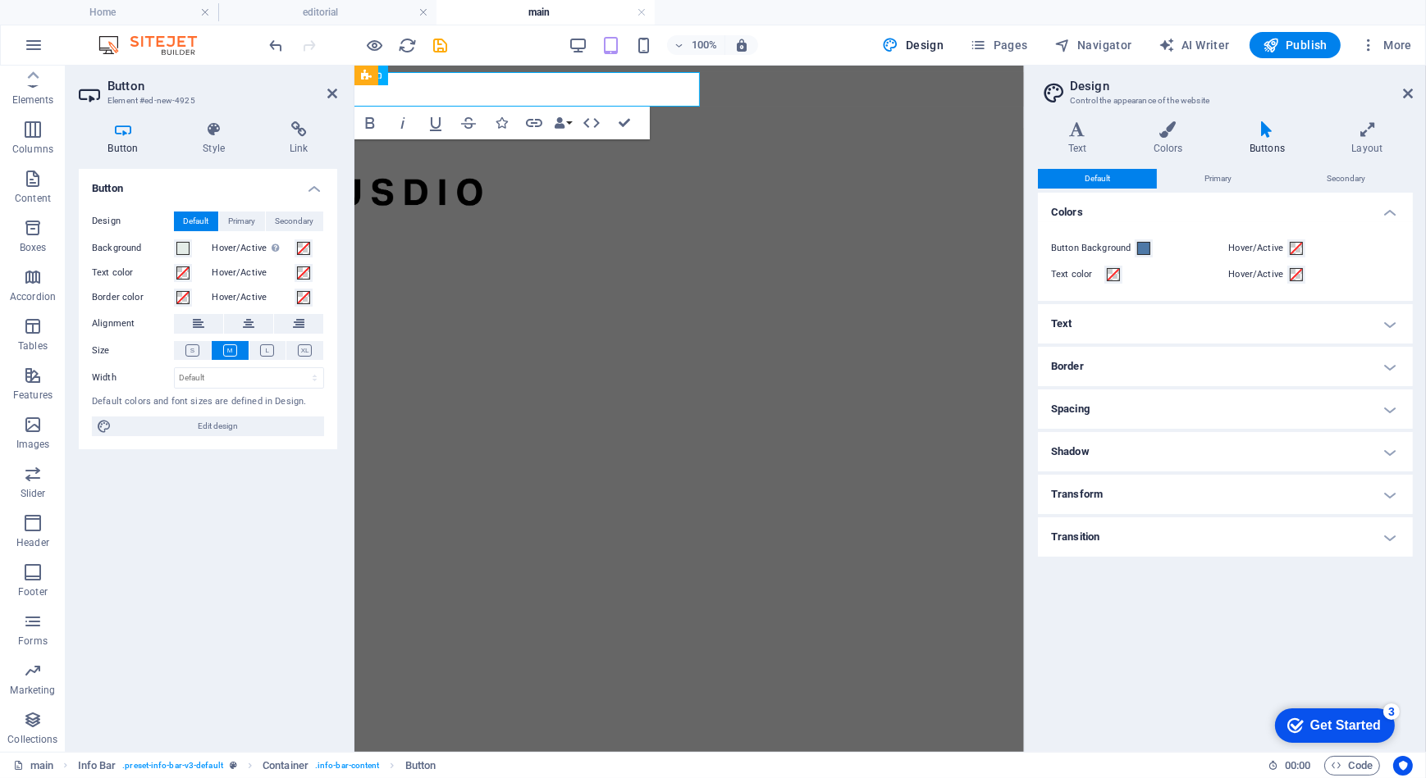
click at [1107, 332] on h4 "Text" at bounding box center [1225, 323] width 375 height 39
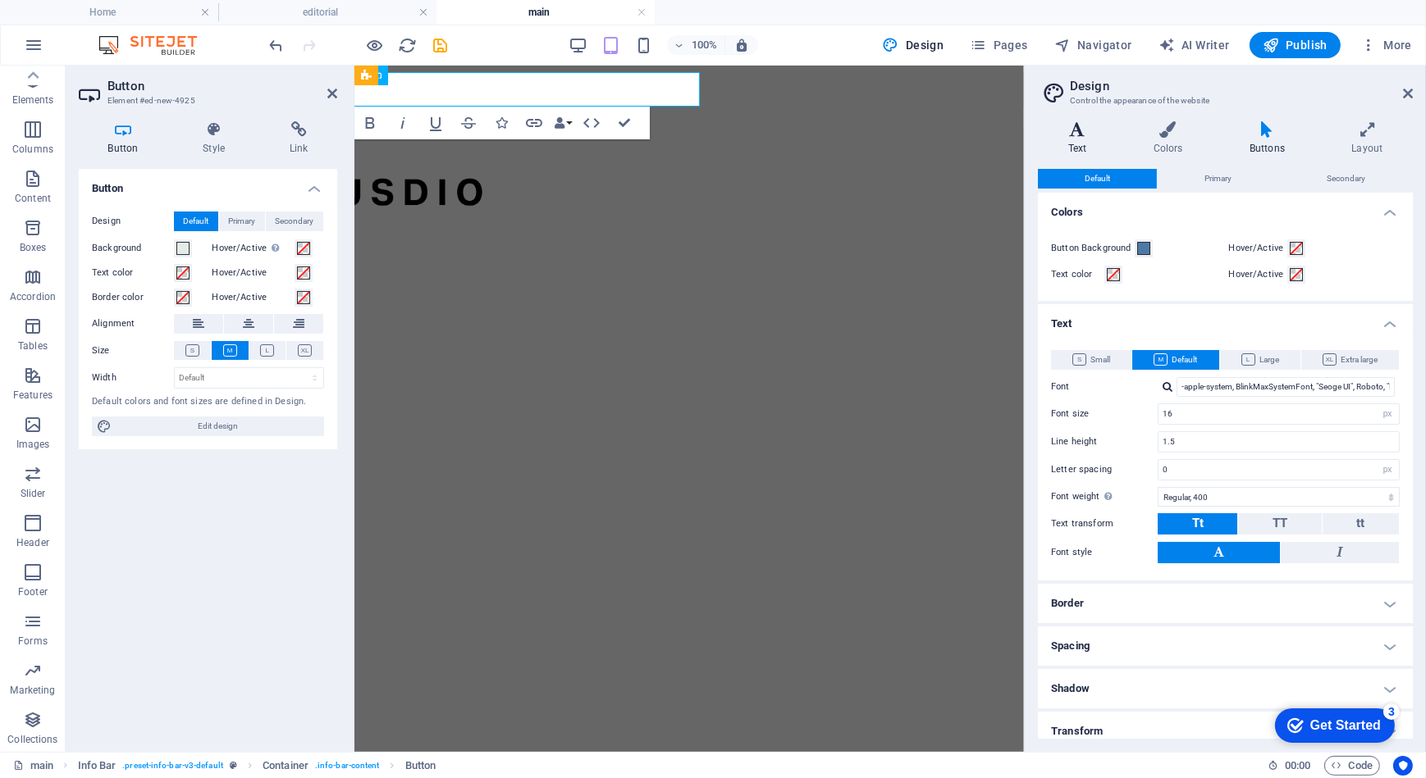
click at [1084, 135] on icon at bounding box center [1077, 129] width 79 height 16
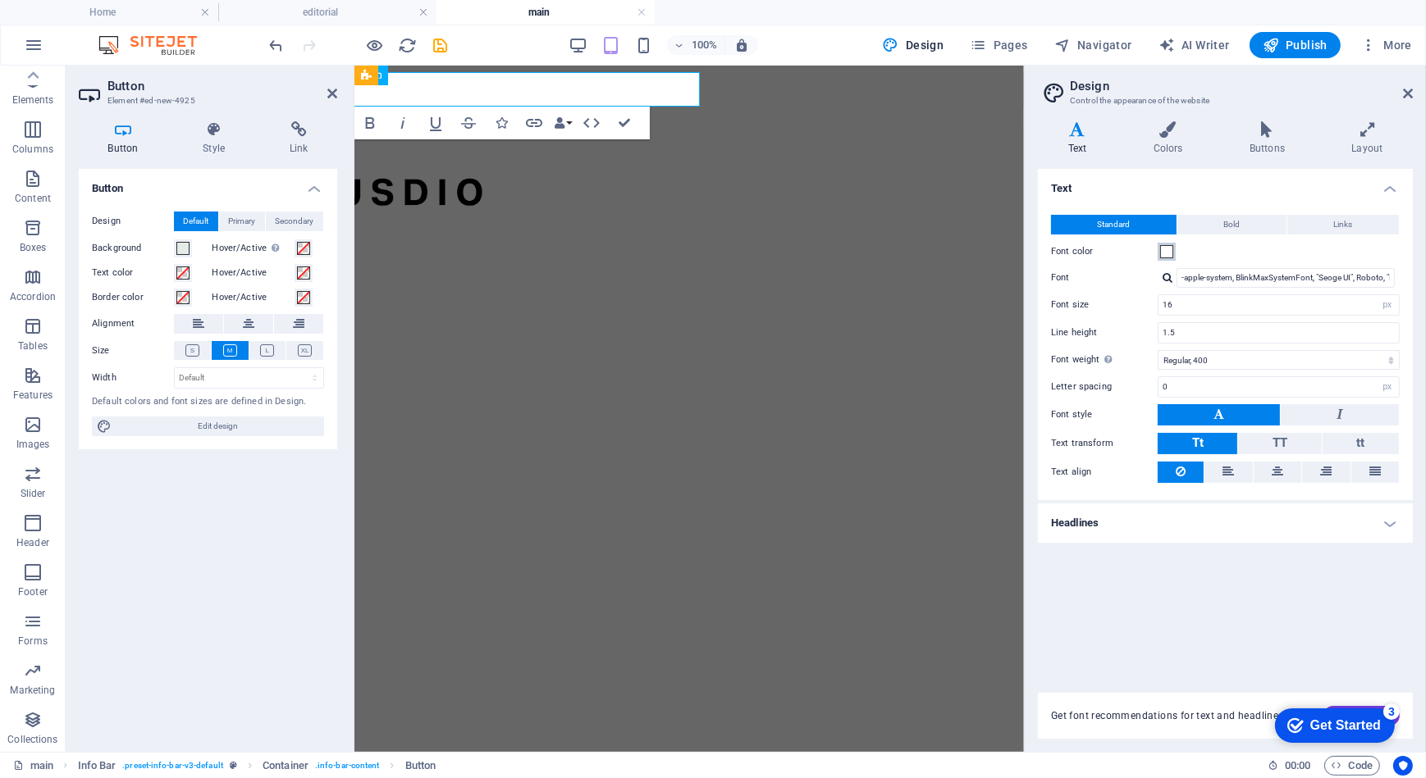
click at [1168, 252] on span at bounding box center [1166, 251] width 13 height 13
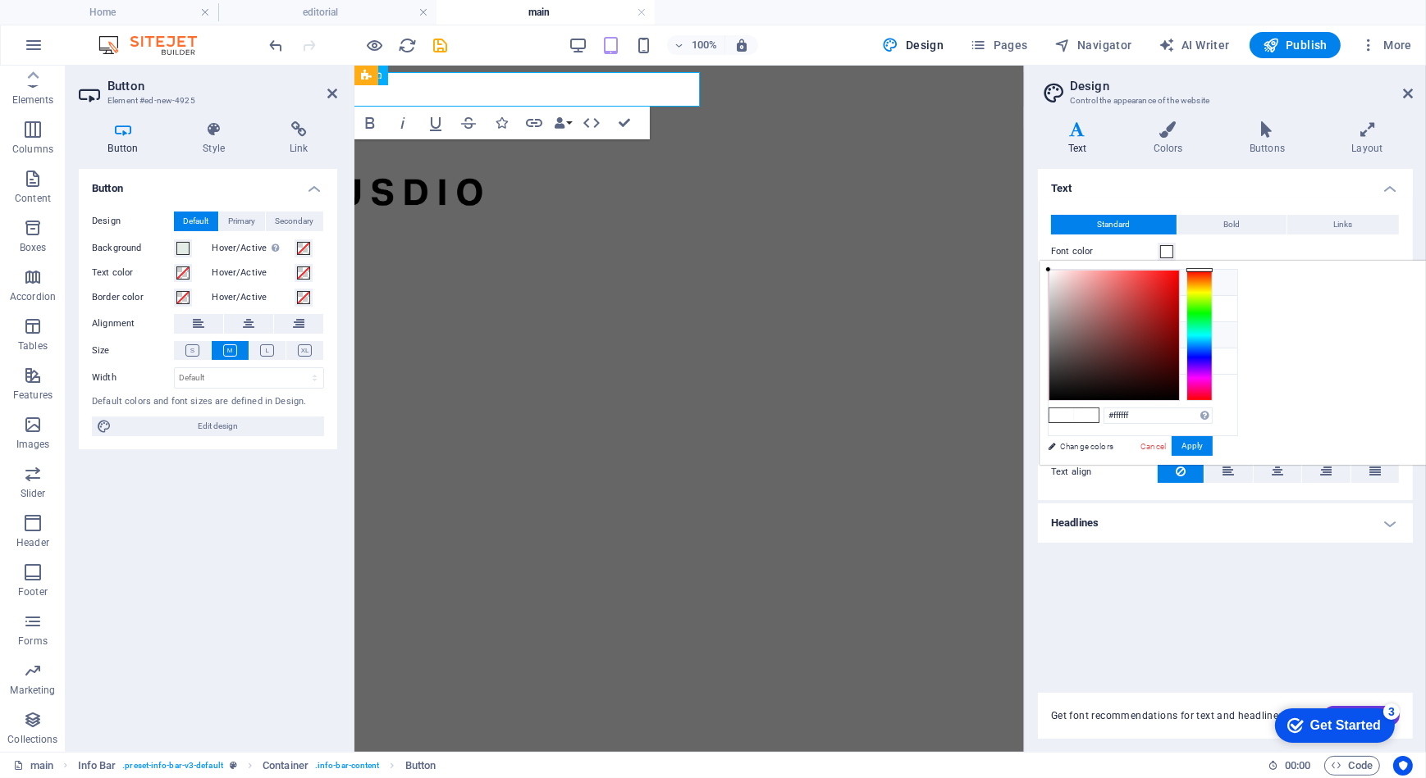
click at [1101, 331] on li "Secondary color #3a3c3b" at bounding box center [1142, 335] width 189 height 26
type input "#3a3c3b"
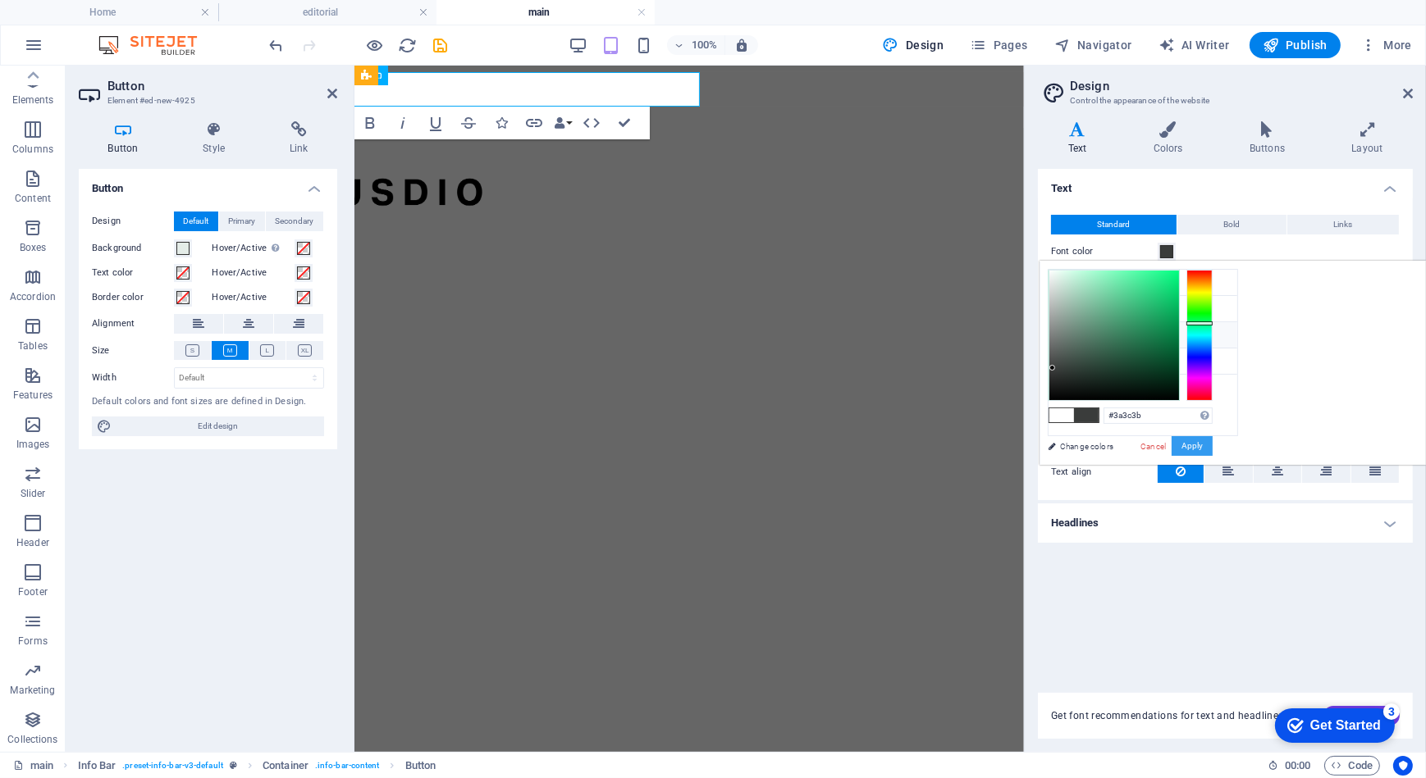
click at [1212, 443] on button "Apply" at bounding box center [1191, 446] width 41 height 20
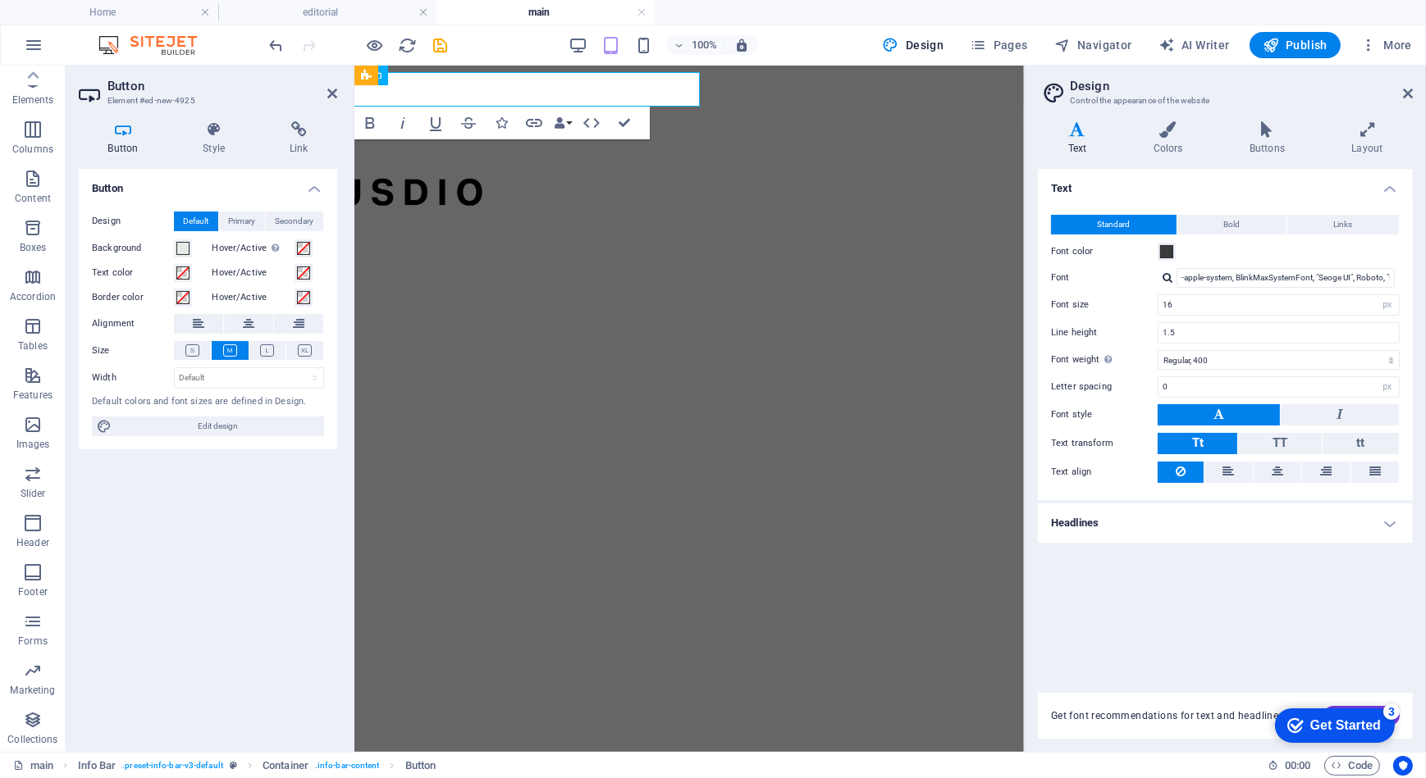
click at [705, 127] on html "Skip to main content Login Register" at bounding box center [688, 96] width 669 height 62
click at [562, 127] on html "Skip to main content Login Register" at bounding box center [688, 96] width 669 height 62
click at [1408, 94] on icon at bounding box center [1408, 93] width 10 height 13
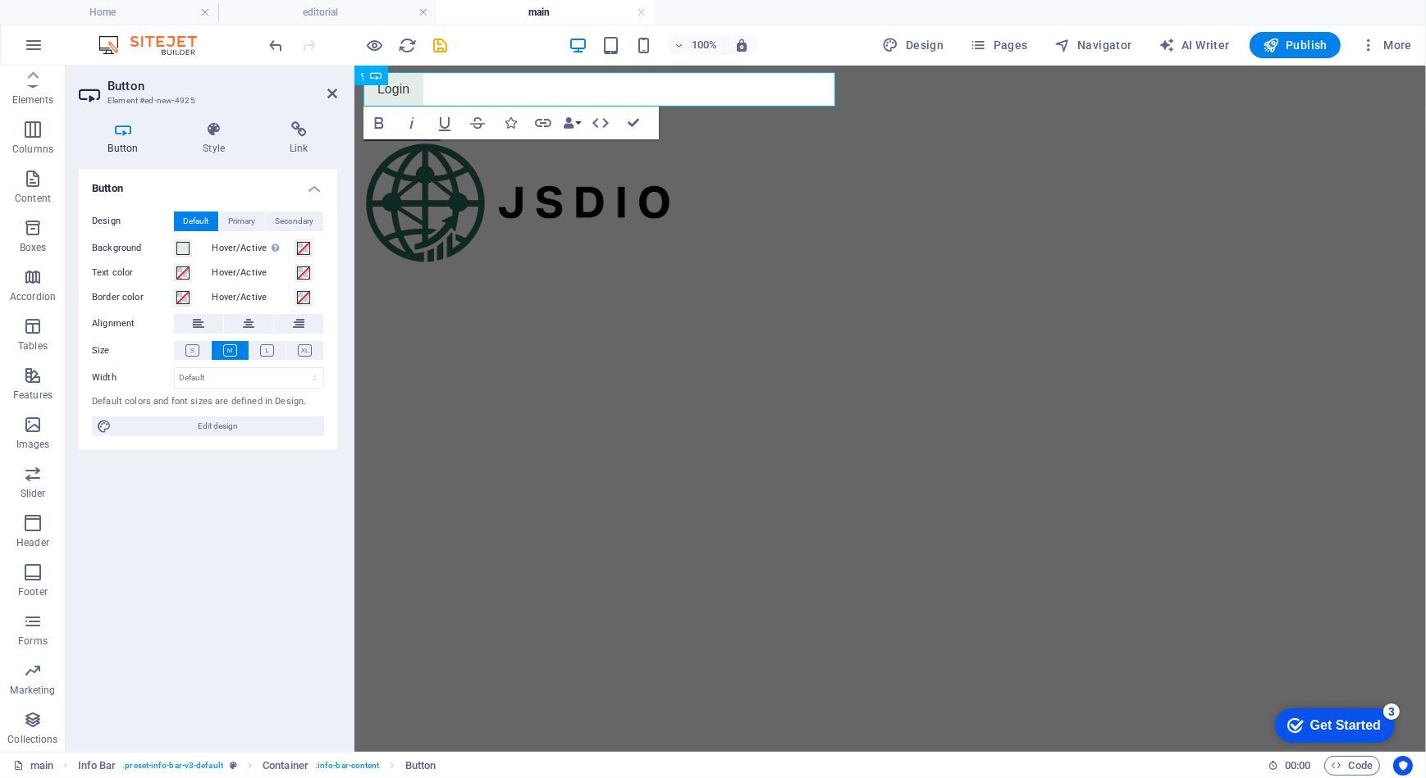
click at [609, 127] on html "Skip to main content Login Register" at bounding box center [889, 96] width 1071 height 62
click at [664, 127] on html "Skip to main content Login Register" at bounding box center [889, 96] width 1071 height 62
click at [330, 80] on h2 "Button" at bounding box center [222, 86] width 230 height 15
click at [330, 92] on icon at bounding box center [332, 93] width 10 height 13
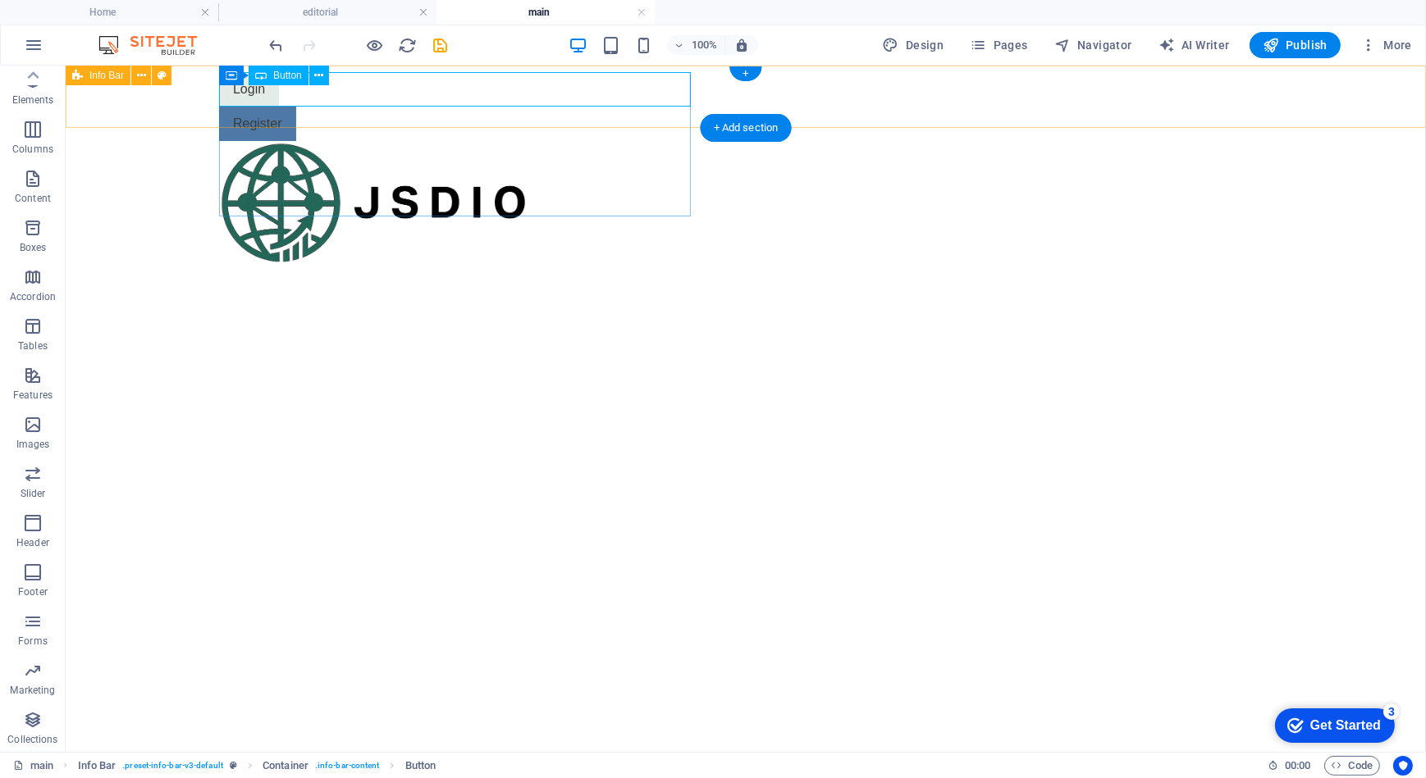
click at [263, 95] on div "Login" at bounding box center [605, 88] width 774 height 34
click at [264, 96] on div "Login" at bounding box center [605, 88] width 774 height 34
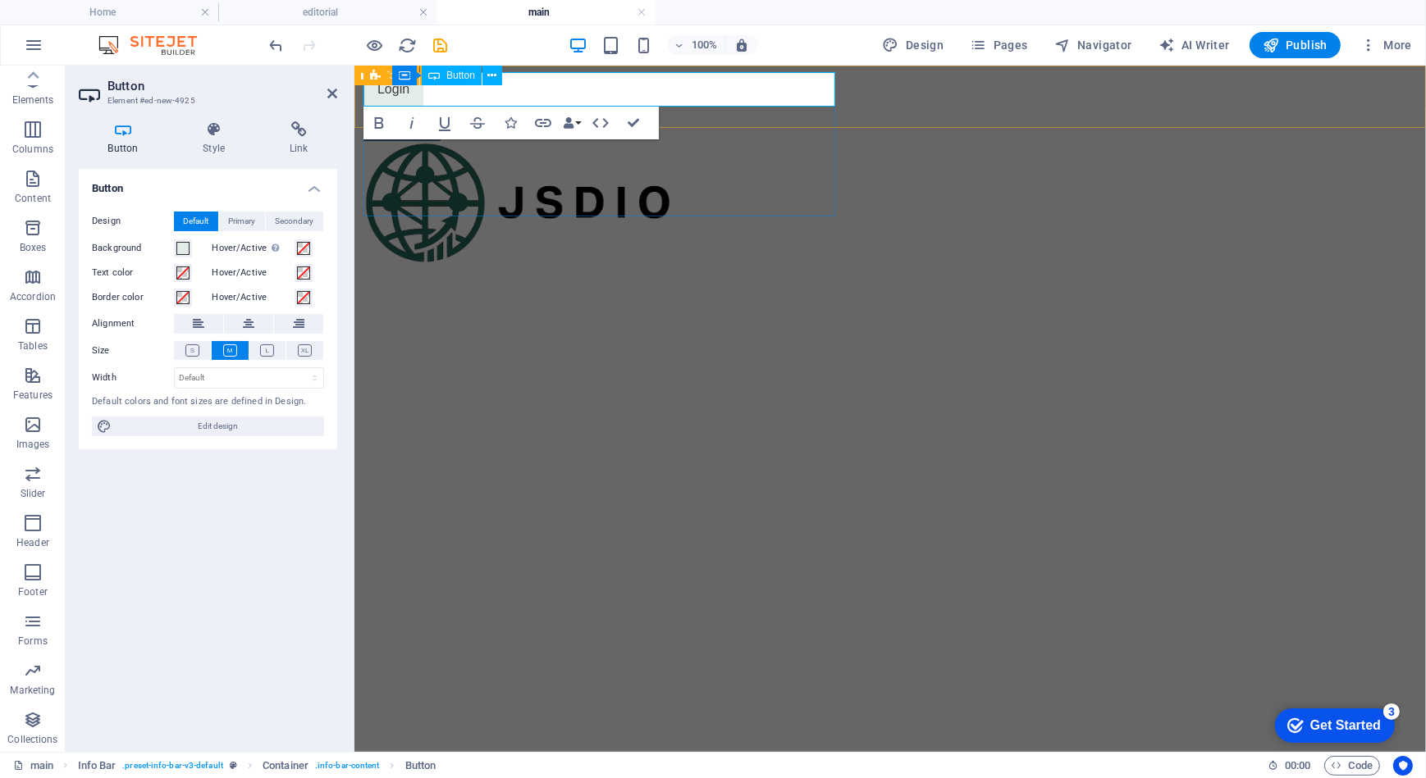
click at [509, 86] on div "Login" at bounding box center [750, 88] width 774 height 34
click at [510, 86] on div "Login" at bounding box center [750, 88] width 774 height 34
click at [461, 74] on span "Button" at bounding box center [460, 76] width 29 height 10
click at [307, 322] on button at bounding box center [298, 324] width 49 height 20
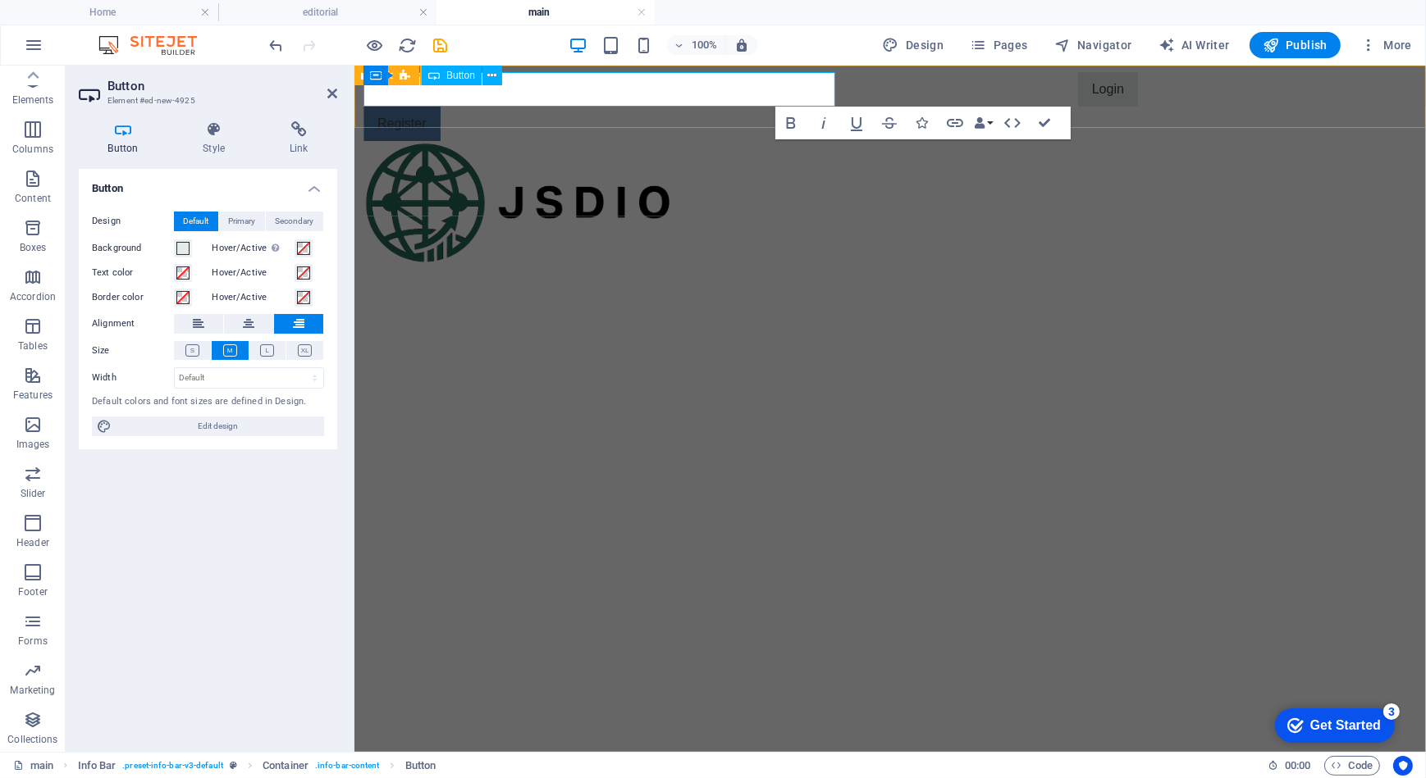
click at [1077, 85] on link "Login" at bounding box center [1107, 88] width 60 height 34
click at [1077, 89] on link "Login" at bounding box center [1107, 88] width 60 height 34
click at [494, 75] on icon at bounding box center [491, 75] width 9 height 17
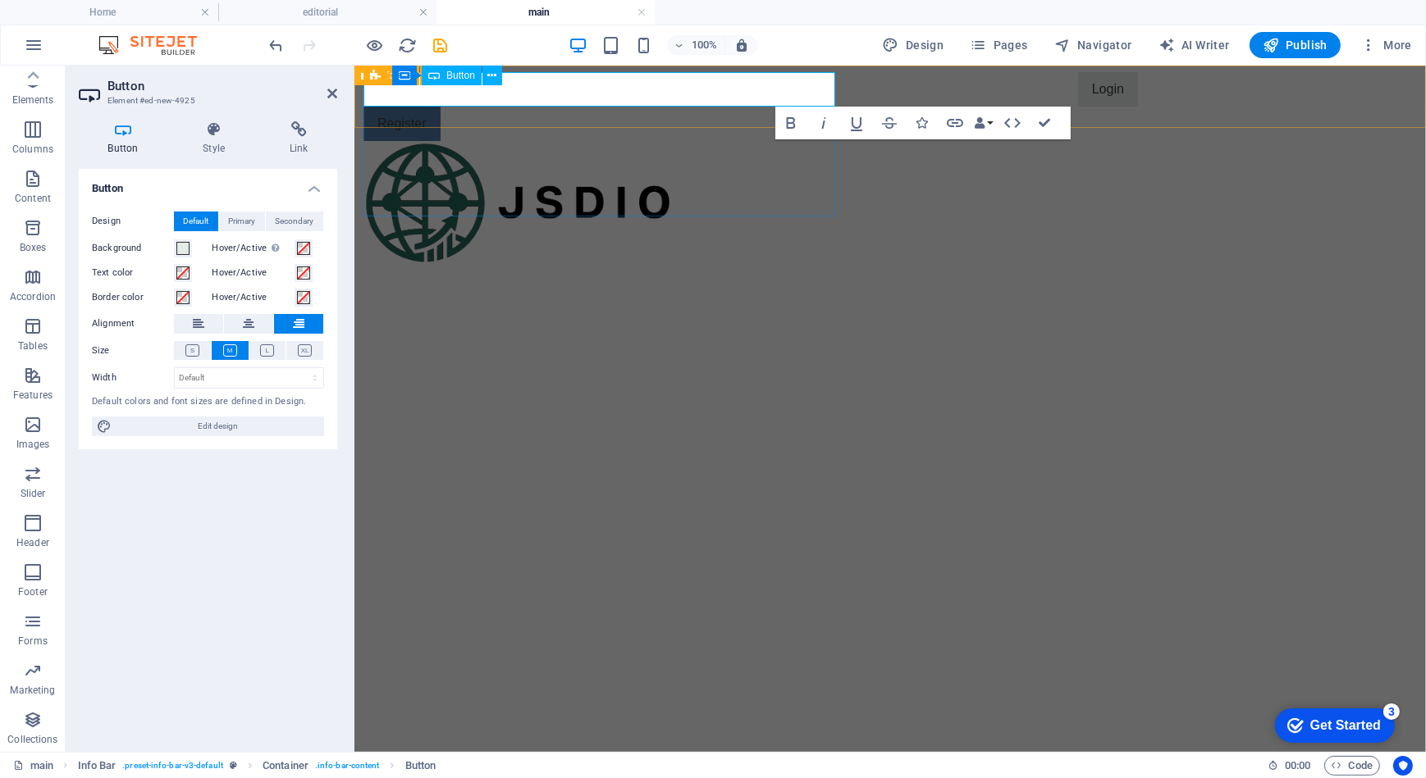
click at [1077, 81] on link "Login" at bounding box center [1107, 88] width 60 height 34
click at [477, 75] on icon at bounding box center [476, 75] width 9 height 17
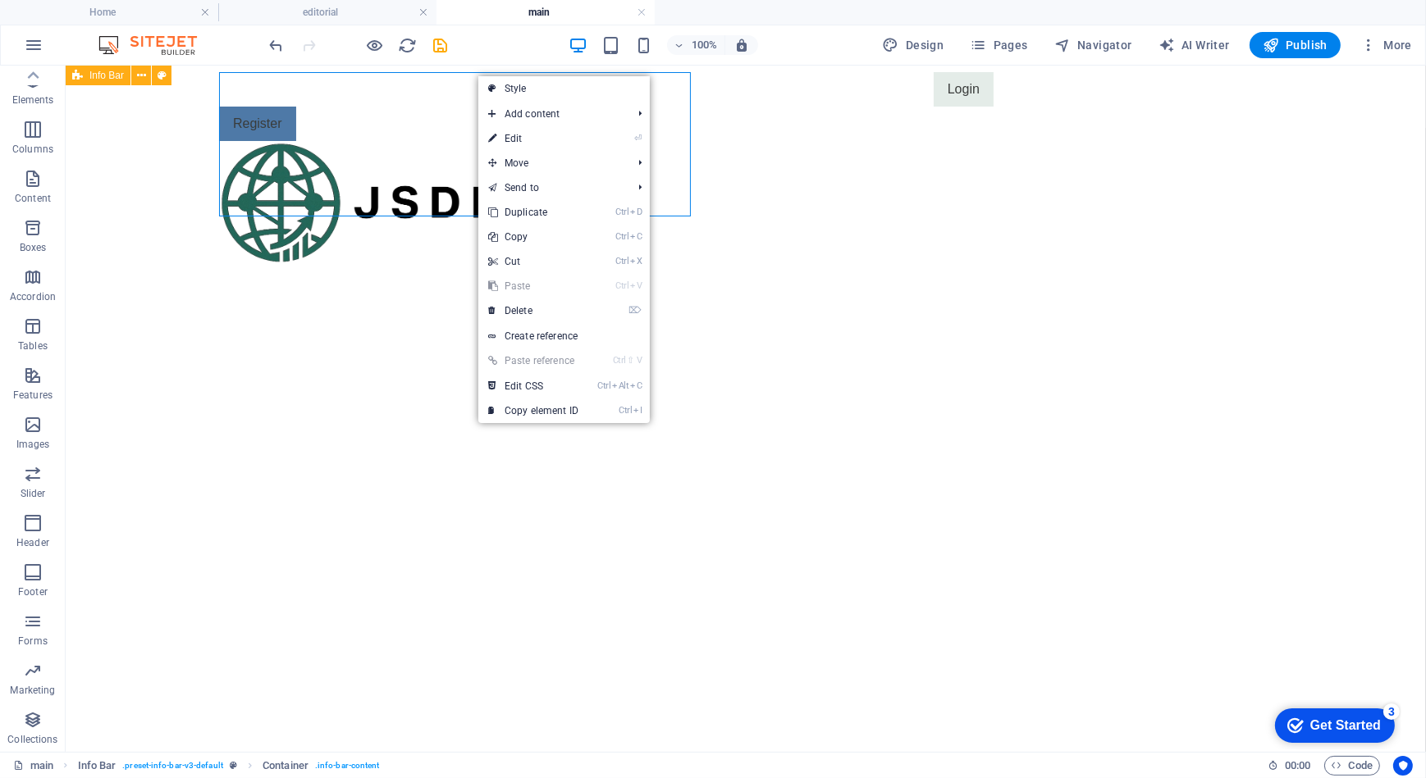
drag, startPoint x: 385, startPoint y: 385, endPoint x: 393, endPoint y: 381, distance: 9.2
click at [385, 127] on html "Skip to main content Login Register" at bounding box center [745, 96] width 1360 height 62
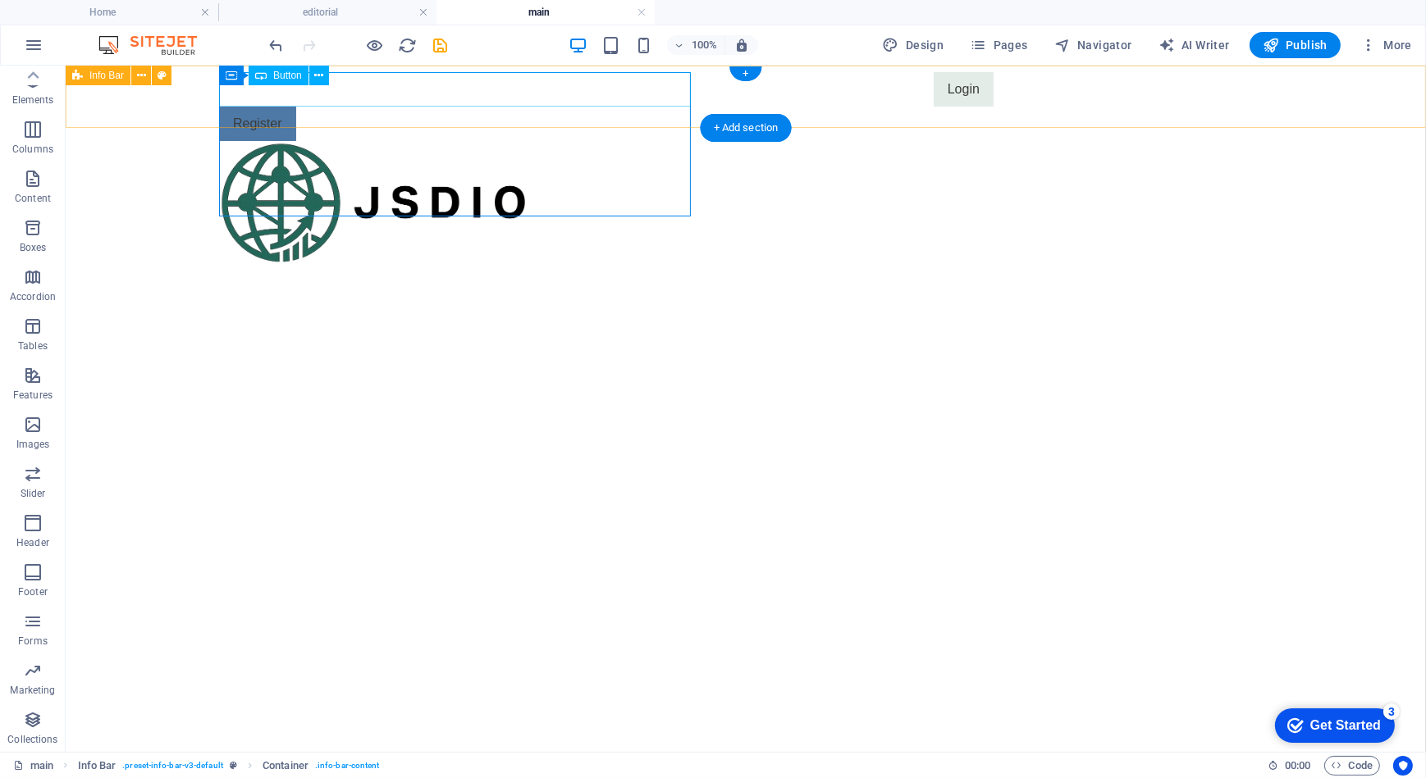
click at [638, 84] on div "Login" at bounding box center [605, 88] width 774 height 34
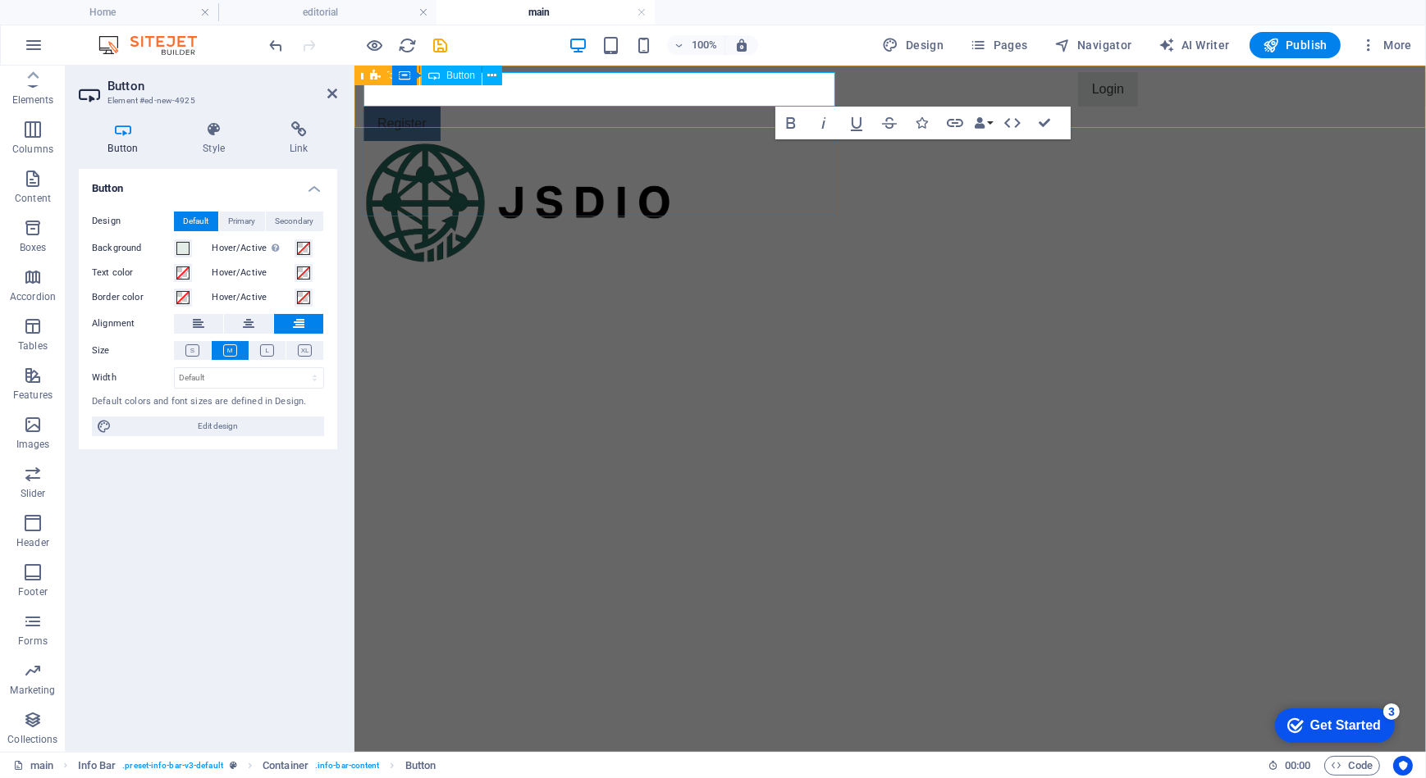
click at [558, 95] on div "Login" at bounding box center [750, 88] width 774 height 34
click at [513, 101] on div "Login" at bounding box center [750, 88] width 774 height 34
click at [413, 76] on div "Container" at bounding box center [429, 76] width 74 height 20
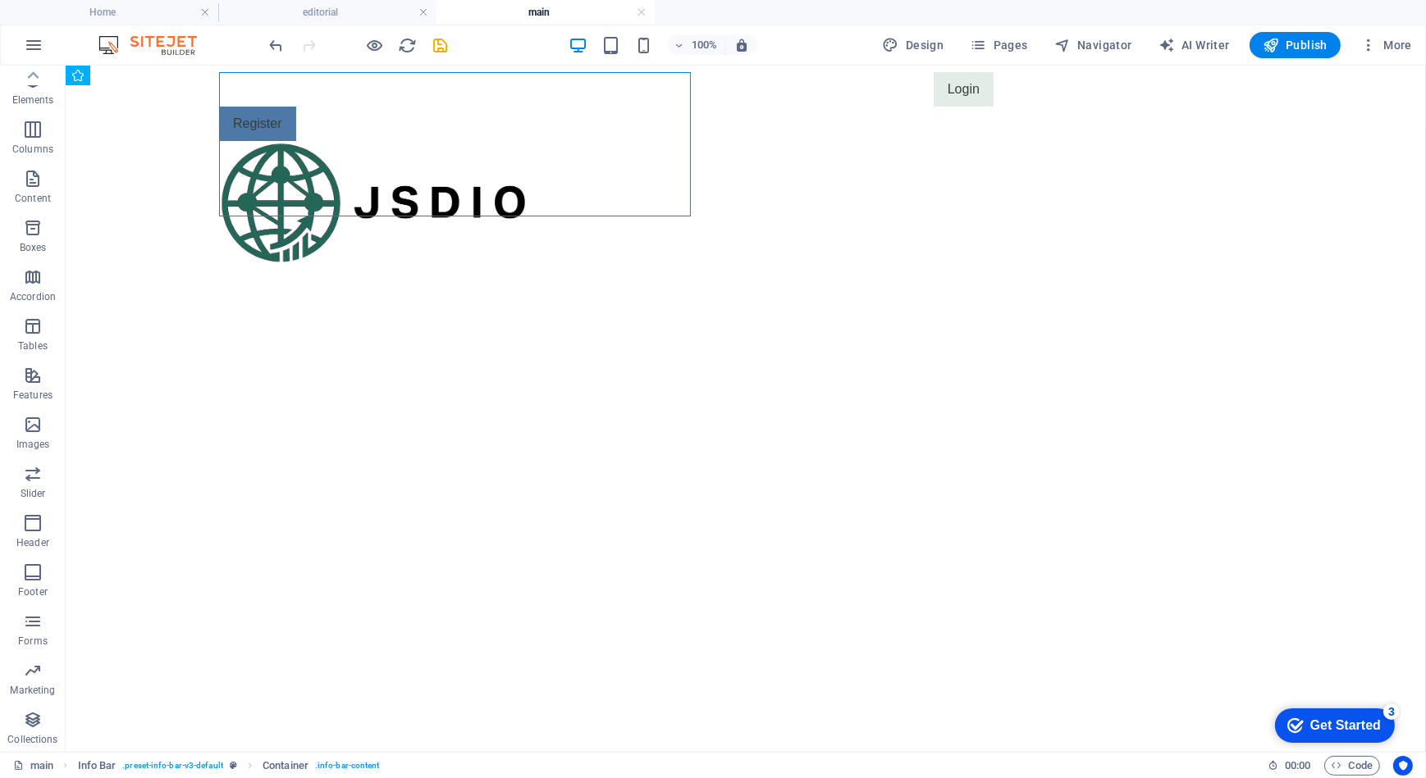
click at [539, 127] on html "Skip to main content Login Register" at bounding box center [745, 96] width 1360 height 62
click at [583, 83] on div "Login" at bounding box center [605, 88] width 774 height 34
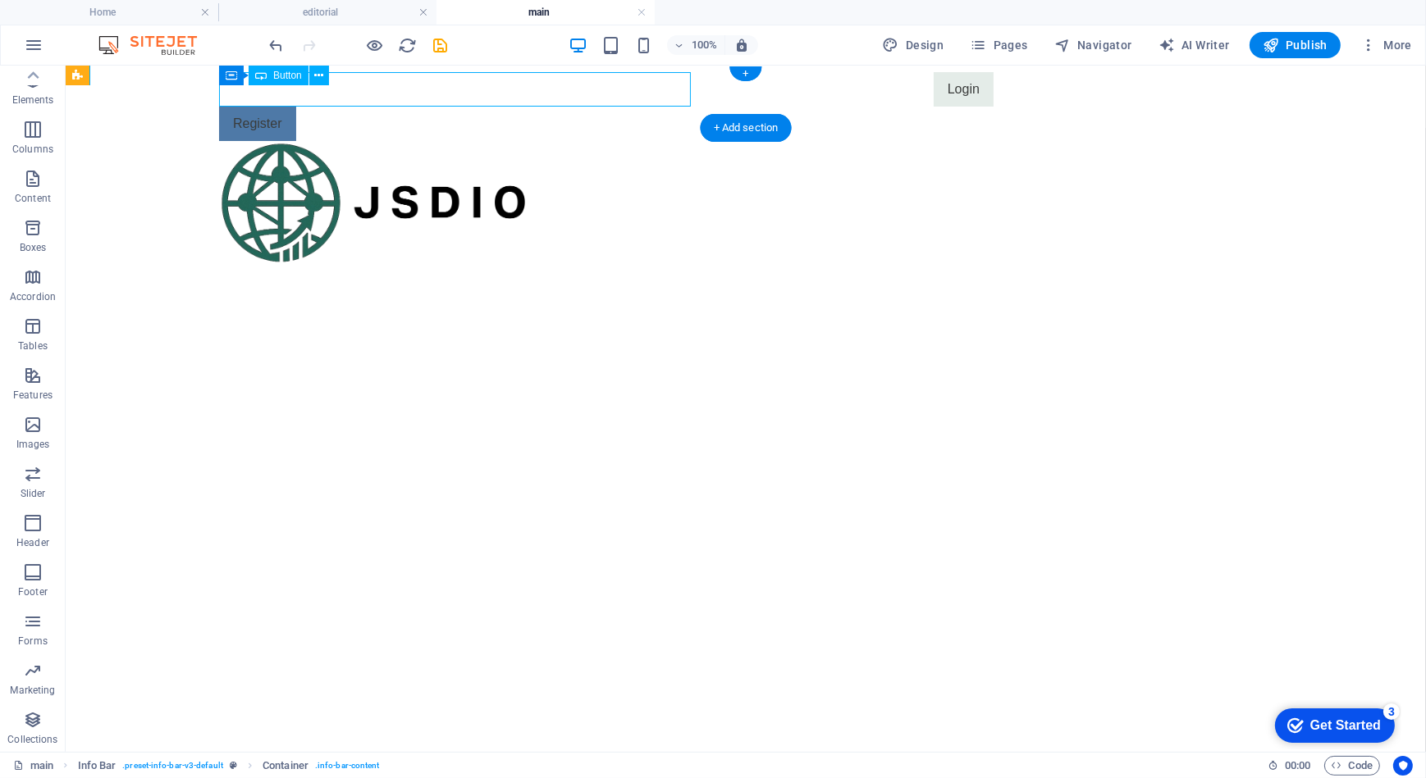
click at [583, 83] on div "Login" at bounding box center [605, 88] width 774 height 34
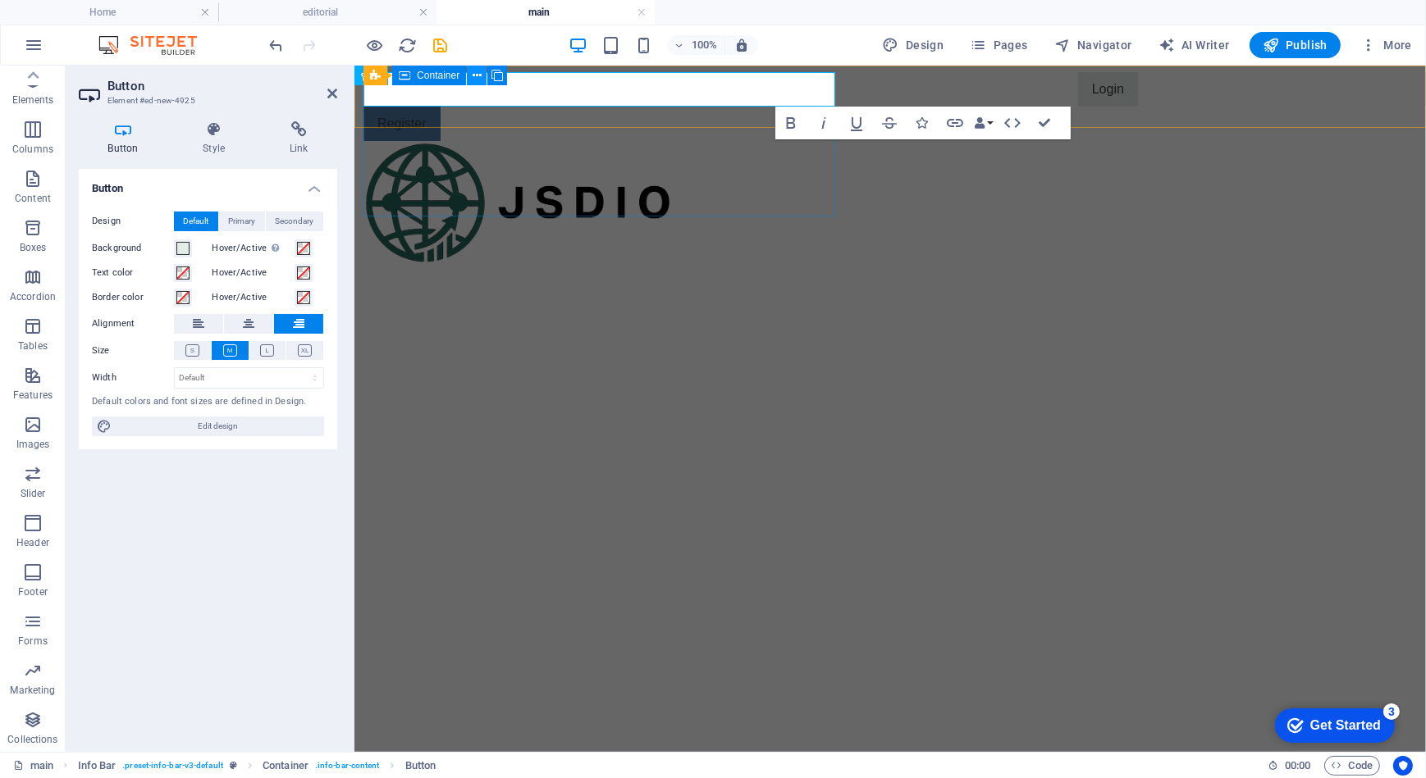
click at [472, 75] on icon at bounding box center [476, 75] width 9 height 17
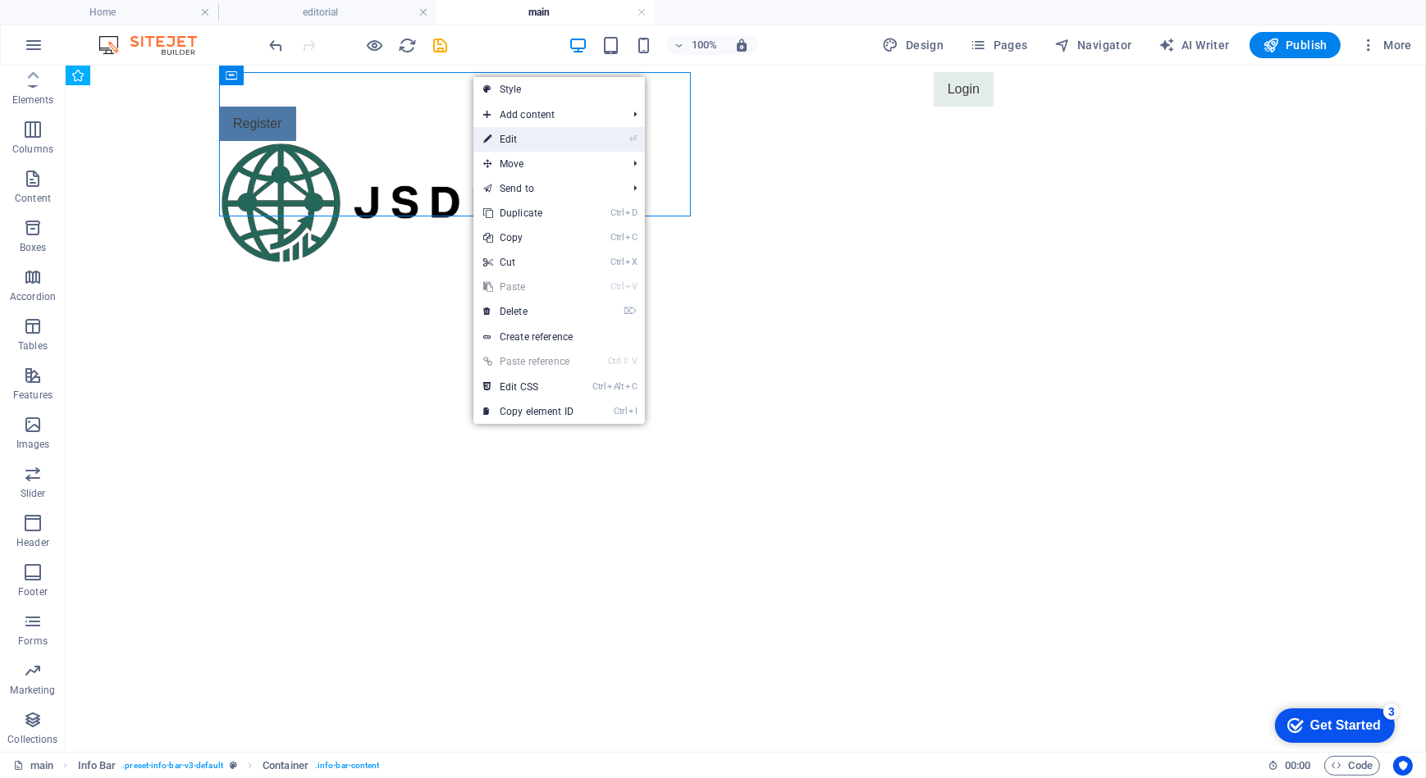
click at [491, 139] on icon at bounding box center [487, 139] width 8 height 25
select select "px"
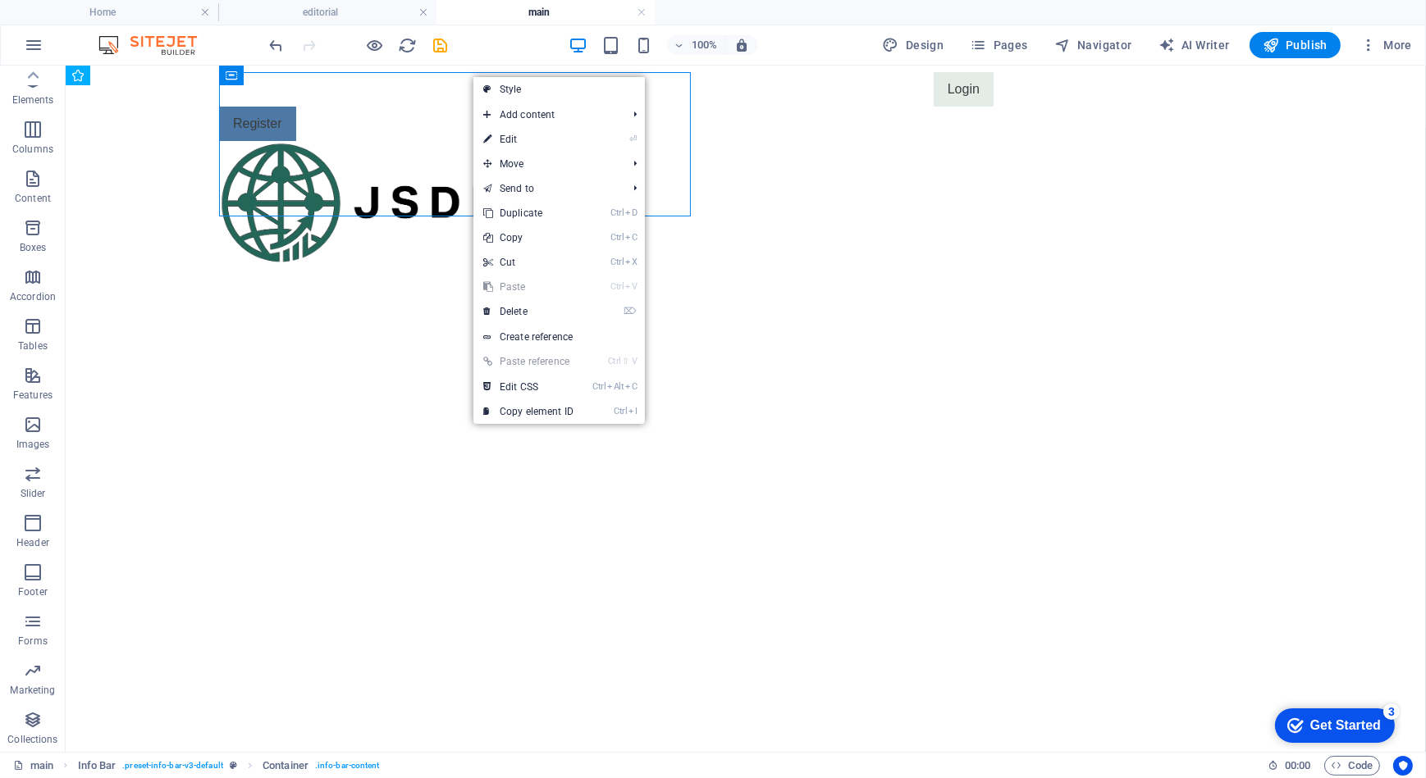
select select "px"
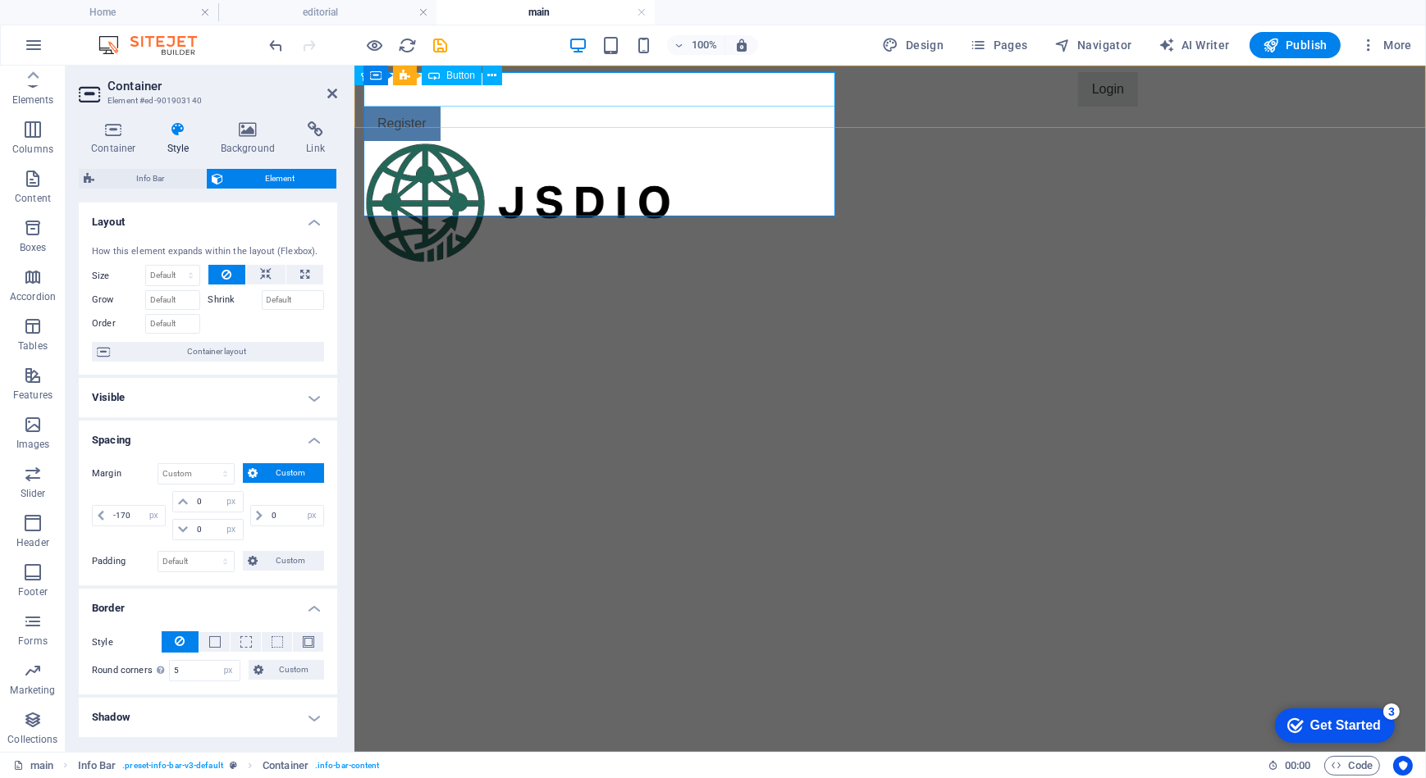
click at [691, 92] on div "Login" at bounding box center [750, 88] width 774 height 34
click at [686, 91] on div "Login" at bounding box center [750, 88] width 774 height 34
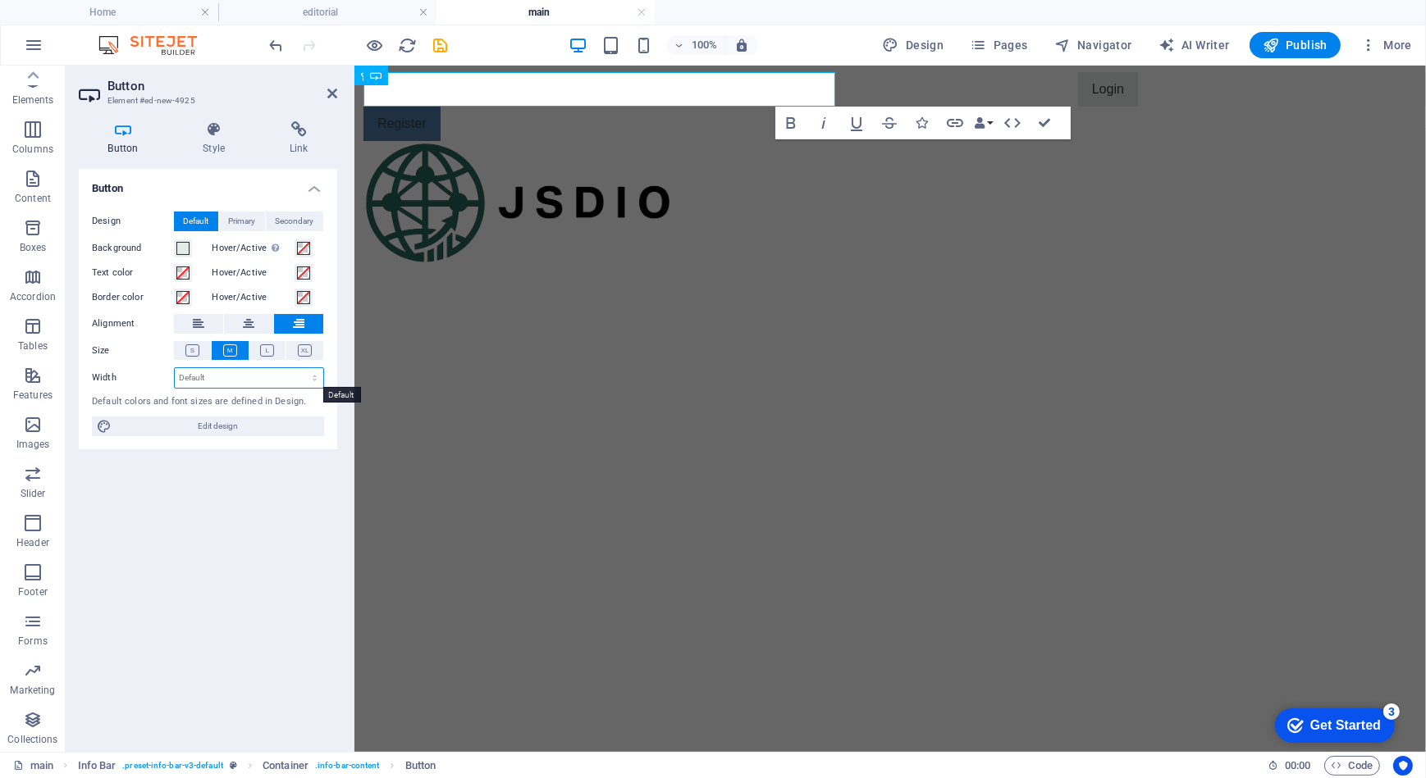
click at [208, 378] on select "Default px rem % em vh vw" at bounding box center [249, 378] width 148 height 20
click at [253, 428] on span "Edit design" at bounding box center [217, 427] width 203 height 20
select select "px"
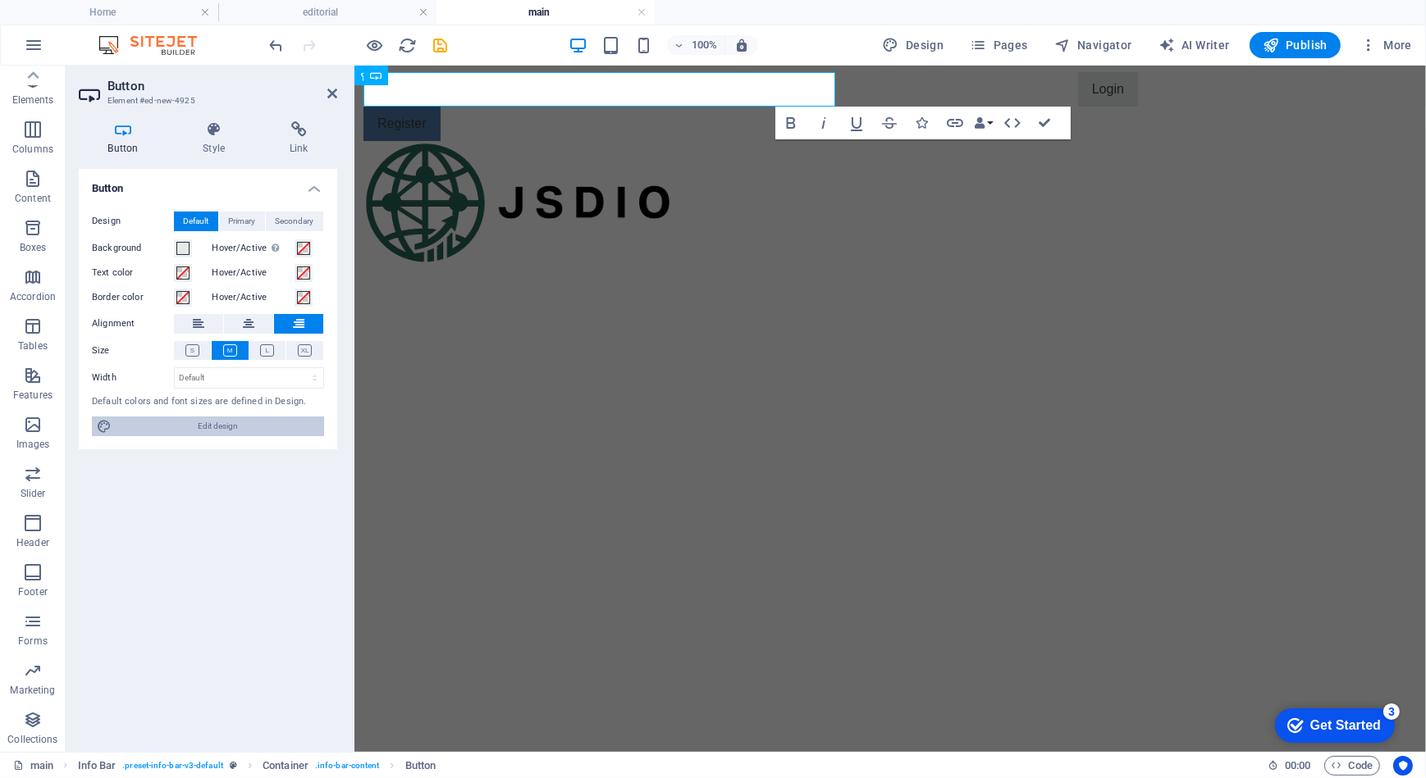
select select "400"
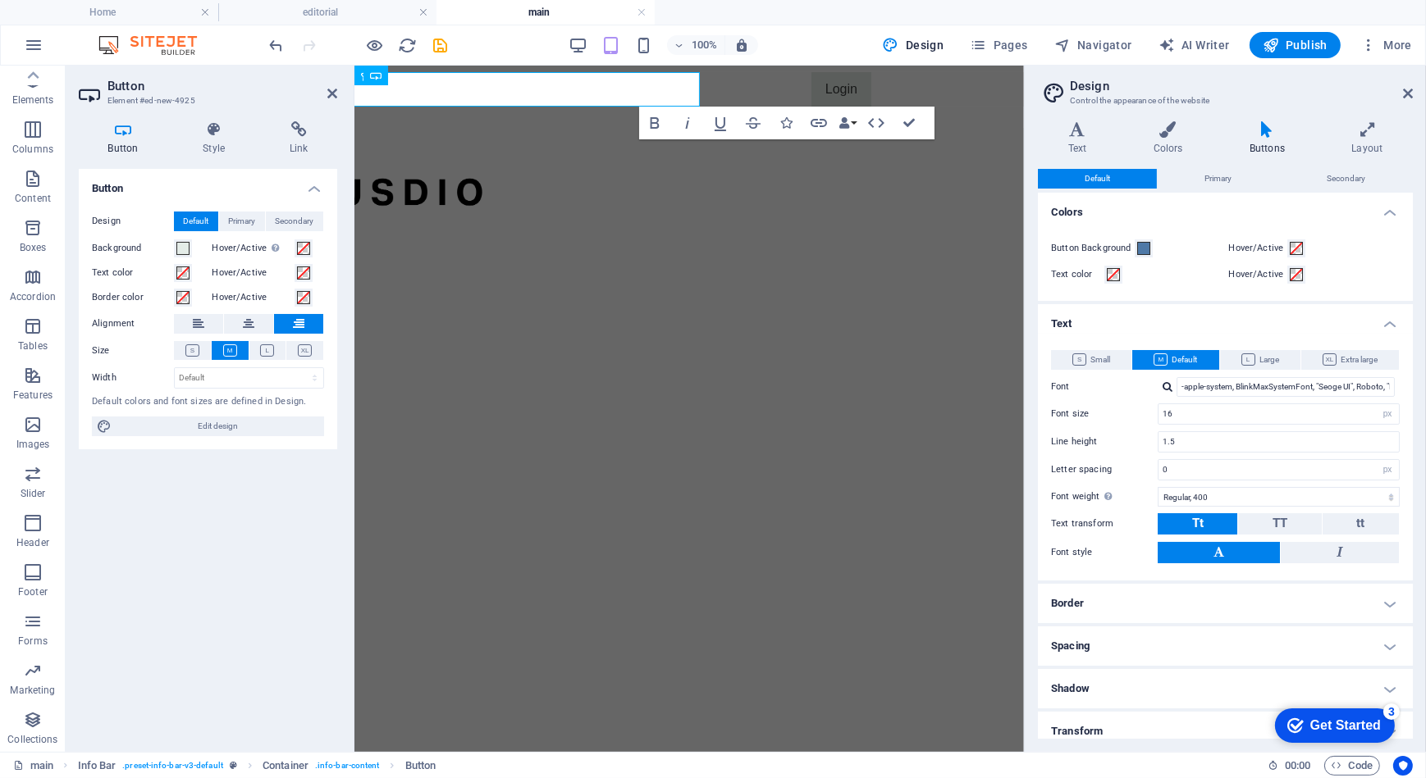
scroll to position [54, 0]
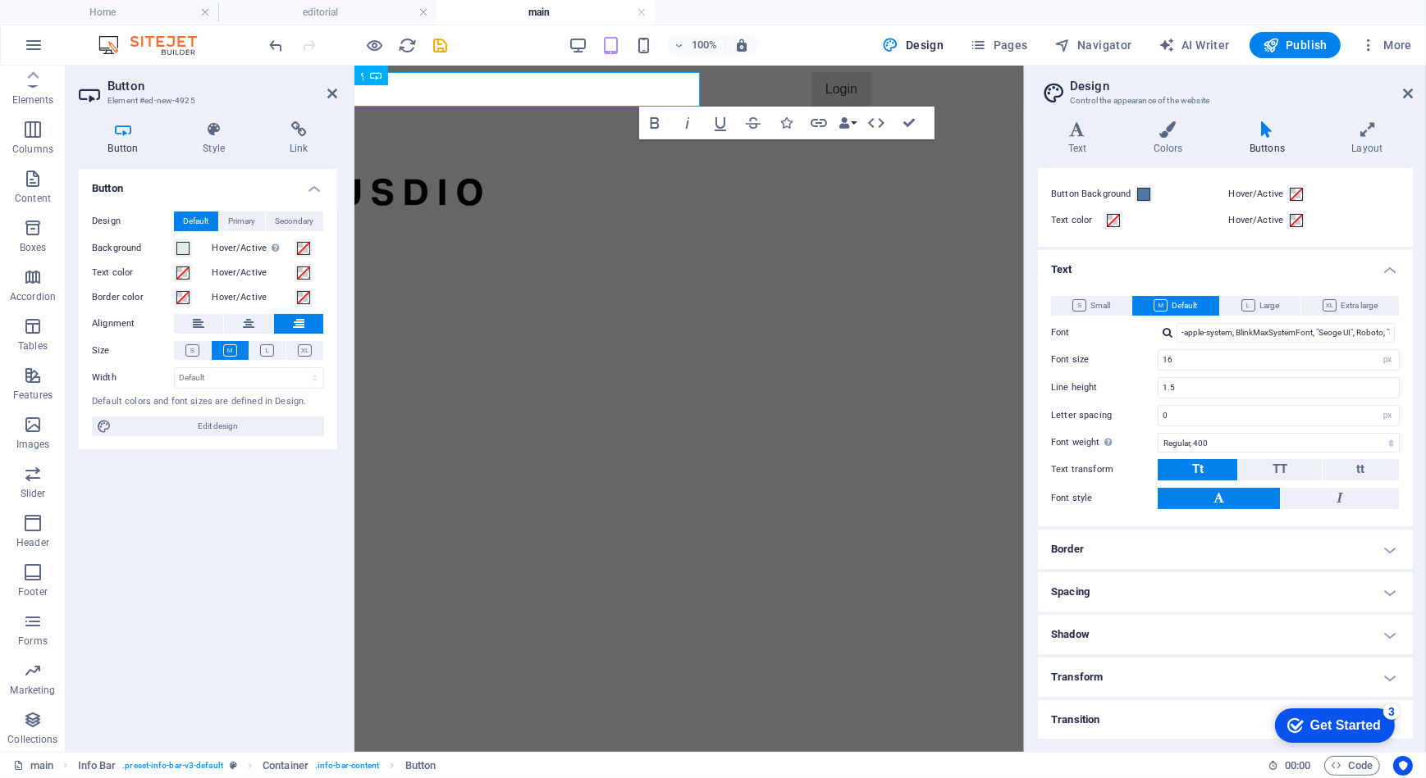
click at [1125, 549] on h4 "Border" at bounding box center [1225, 549] width 375 height 39
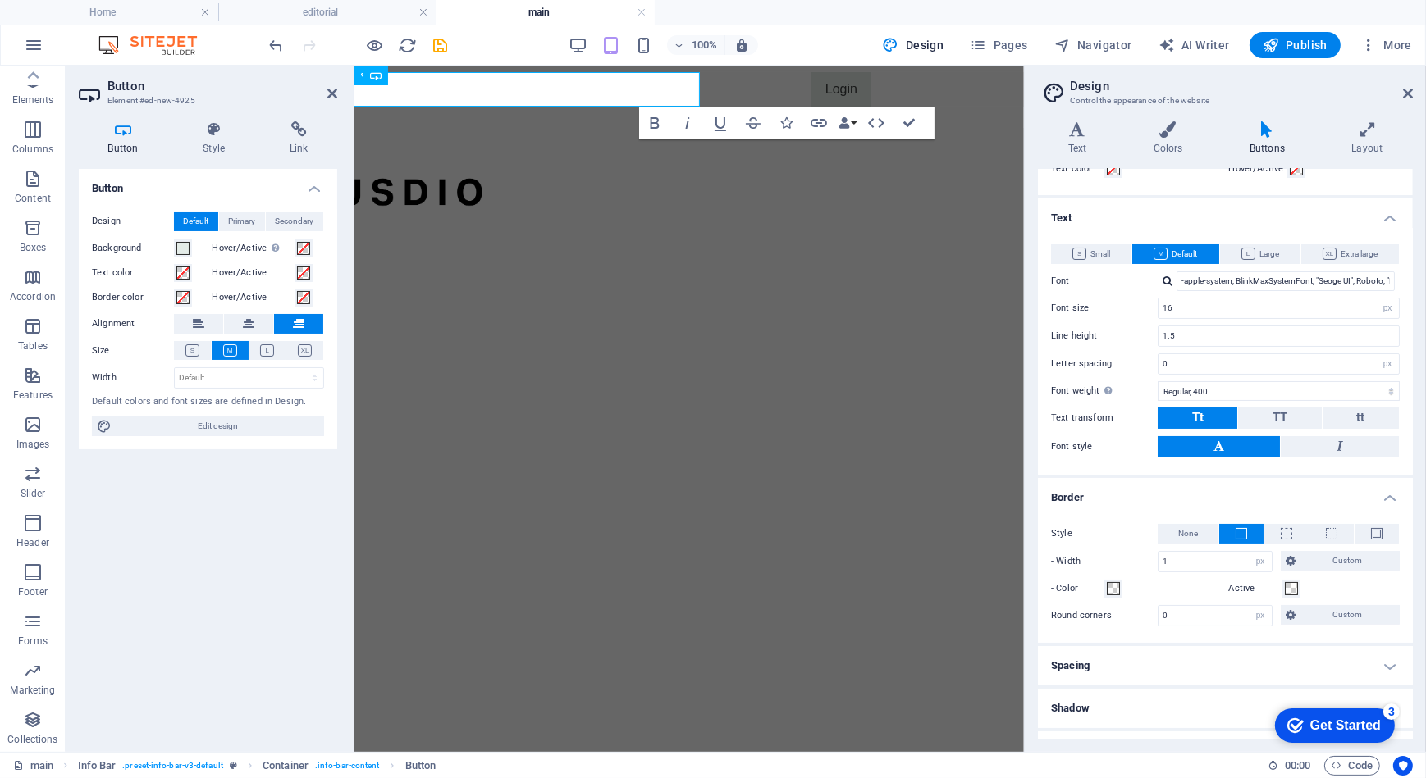
scroll to position [180, 0]
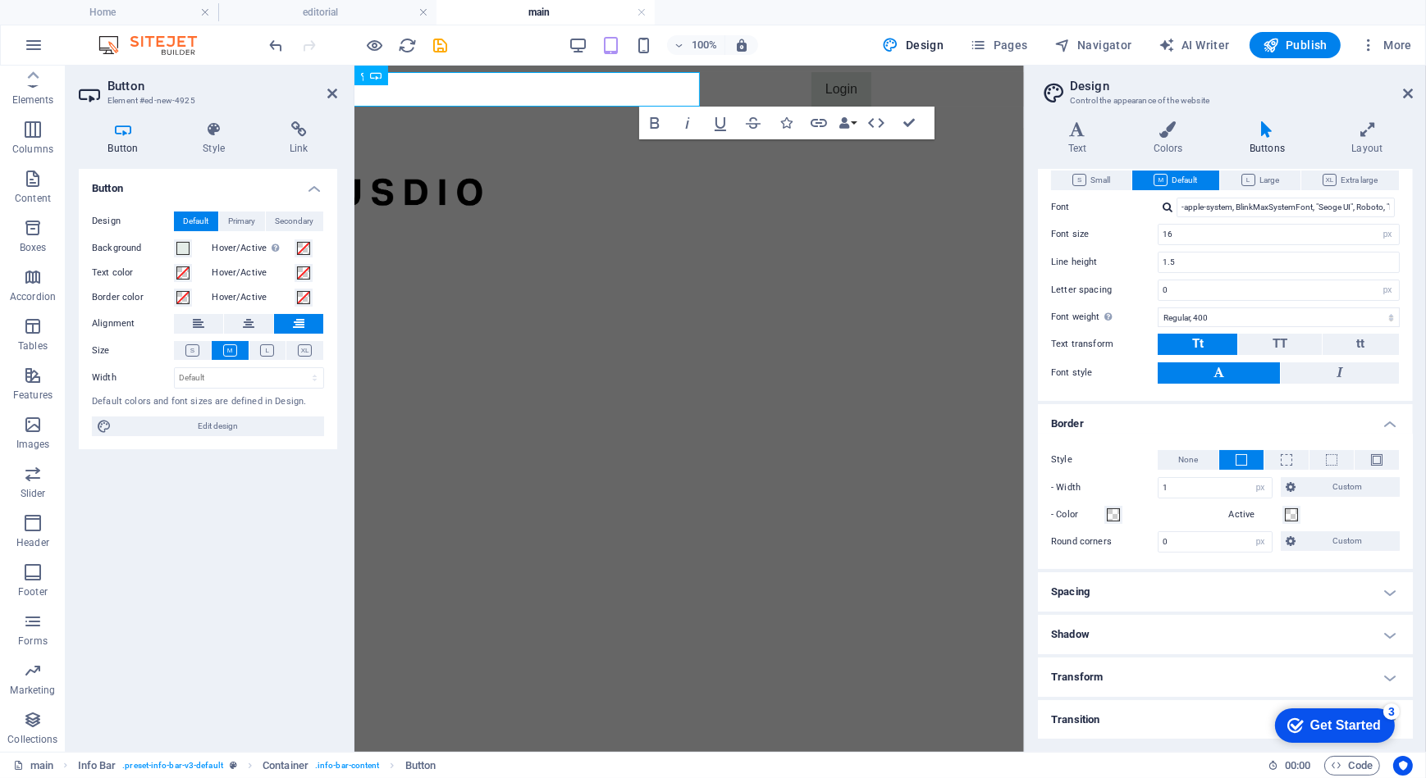
click at [1385, 420] on h4 "Border" at bounding box center [1225, 419] width 375 height 30
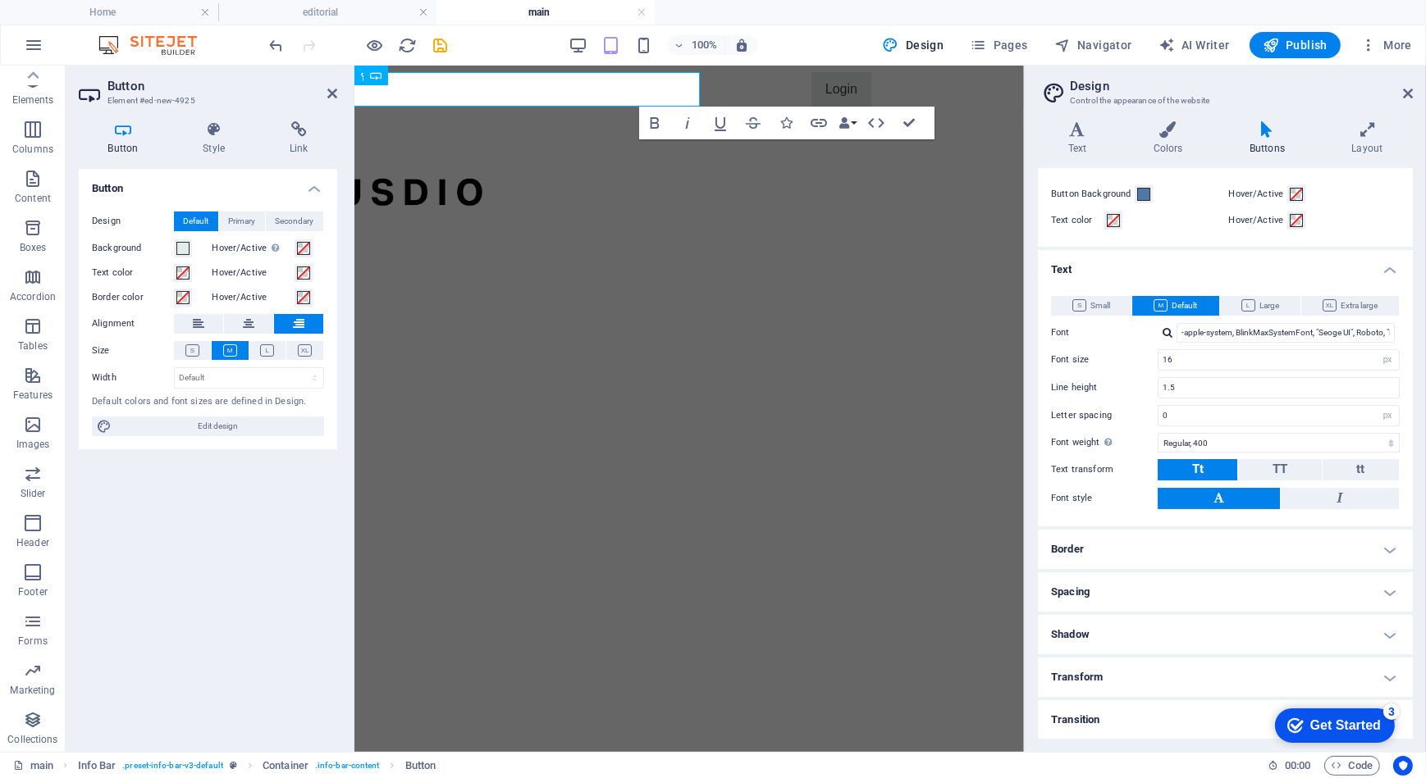
click at [1148, 672] on h4 "Transform" at bounding box center [1225, 677] width 375 height 39
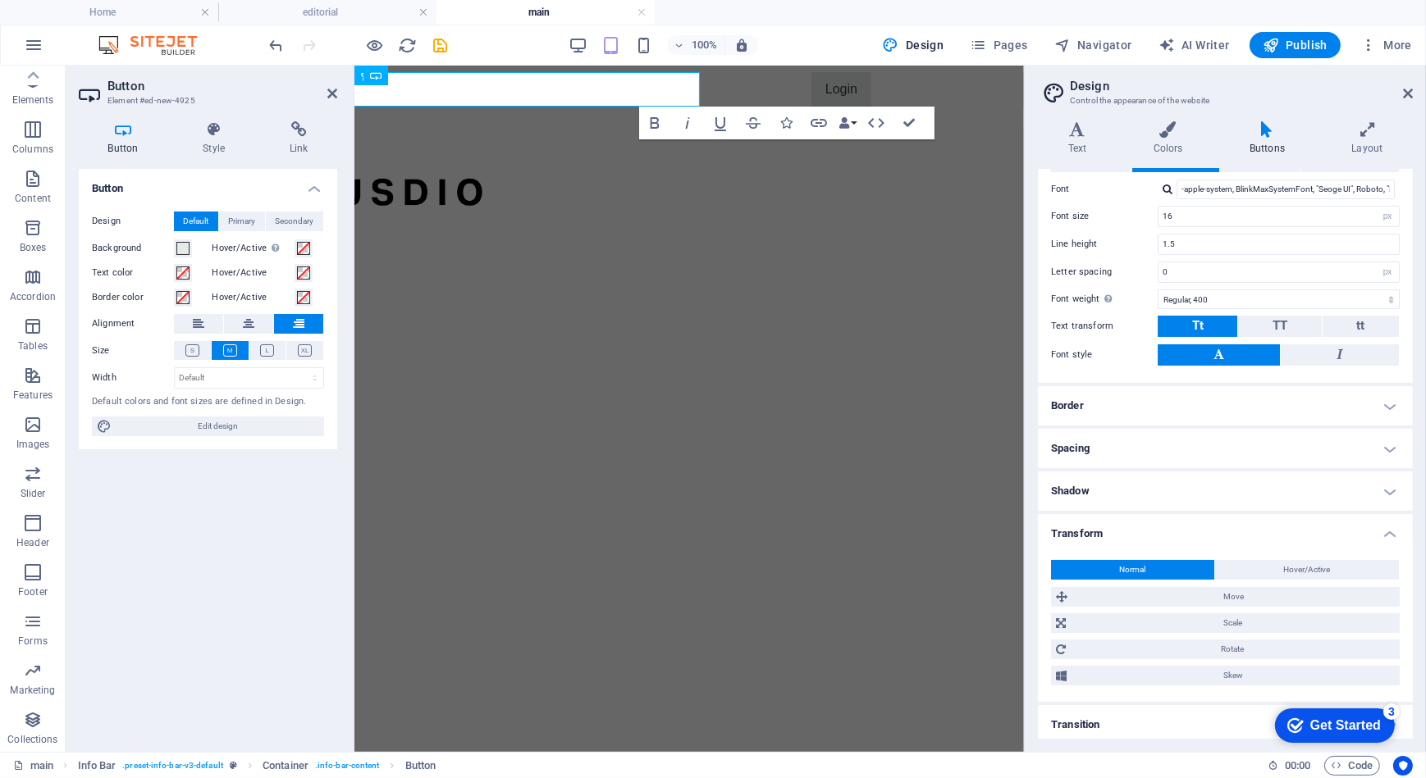
scroll to position [203, 0]
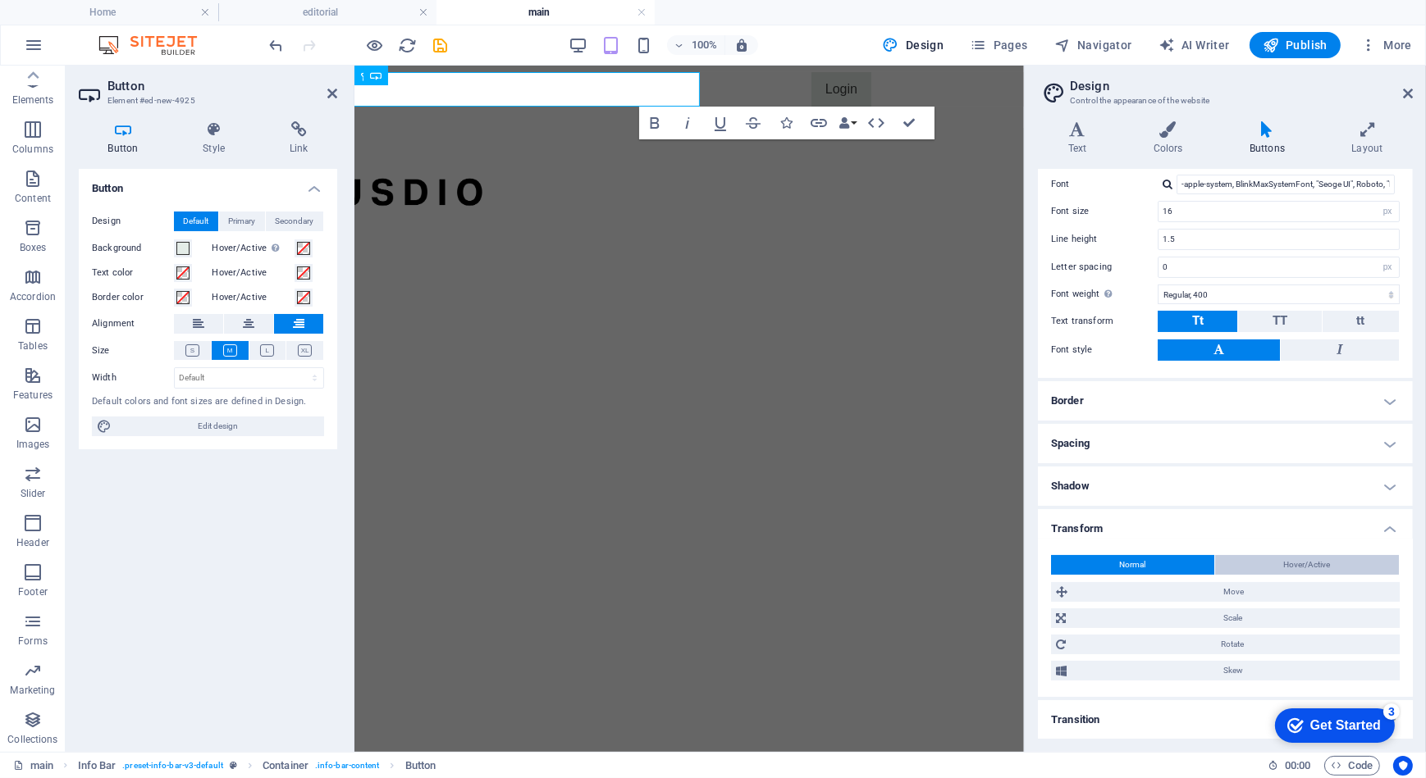
click at [1274, 559] on button "Hover/Active" at bounding box center [1307, 565] width 184 height 20
click at [1153, 558] on button "Normal" at bounding box center [1132, 565] width 163 height 20
click at [1164, 587] on span "Move" at bounding box center [1233, 592] width 322 height 20
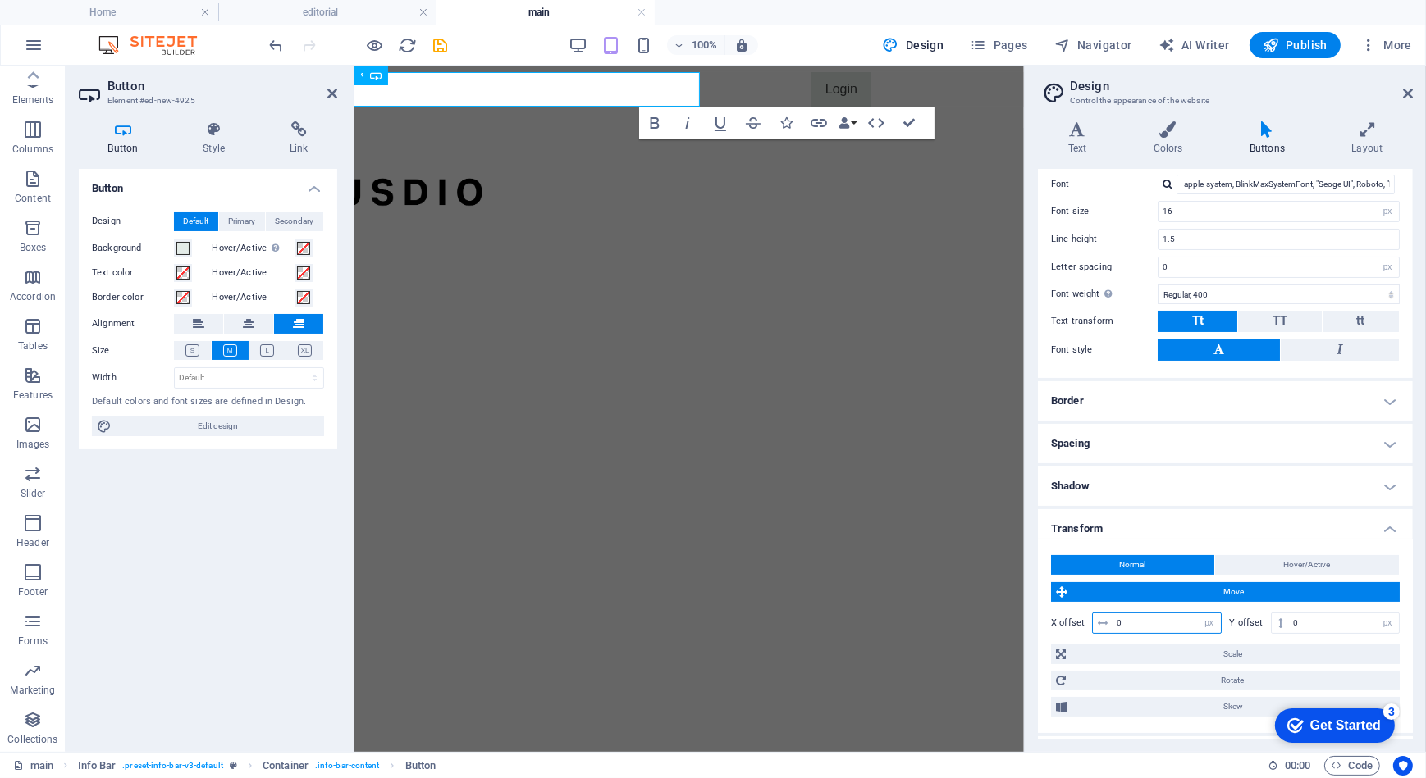
click at [1168, 620] on input "0" at bounding box center [1166, 624] width 108 height 20
click at [1298, 377] on ul "Colors Button Background Hover/Active Text color Hover/Active Text Small Defaul…" at bounding box center [1225, 383] width 375 height 786
click at [1272, 142] on h4 "Buttons" at bounding box center [1270, 138] width 102 height 34
click at [1380, 126] on icon at bounding box center [1366, 129] width 91 height 16
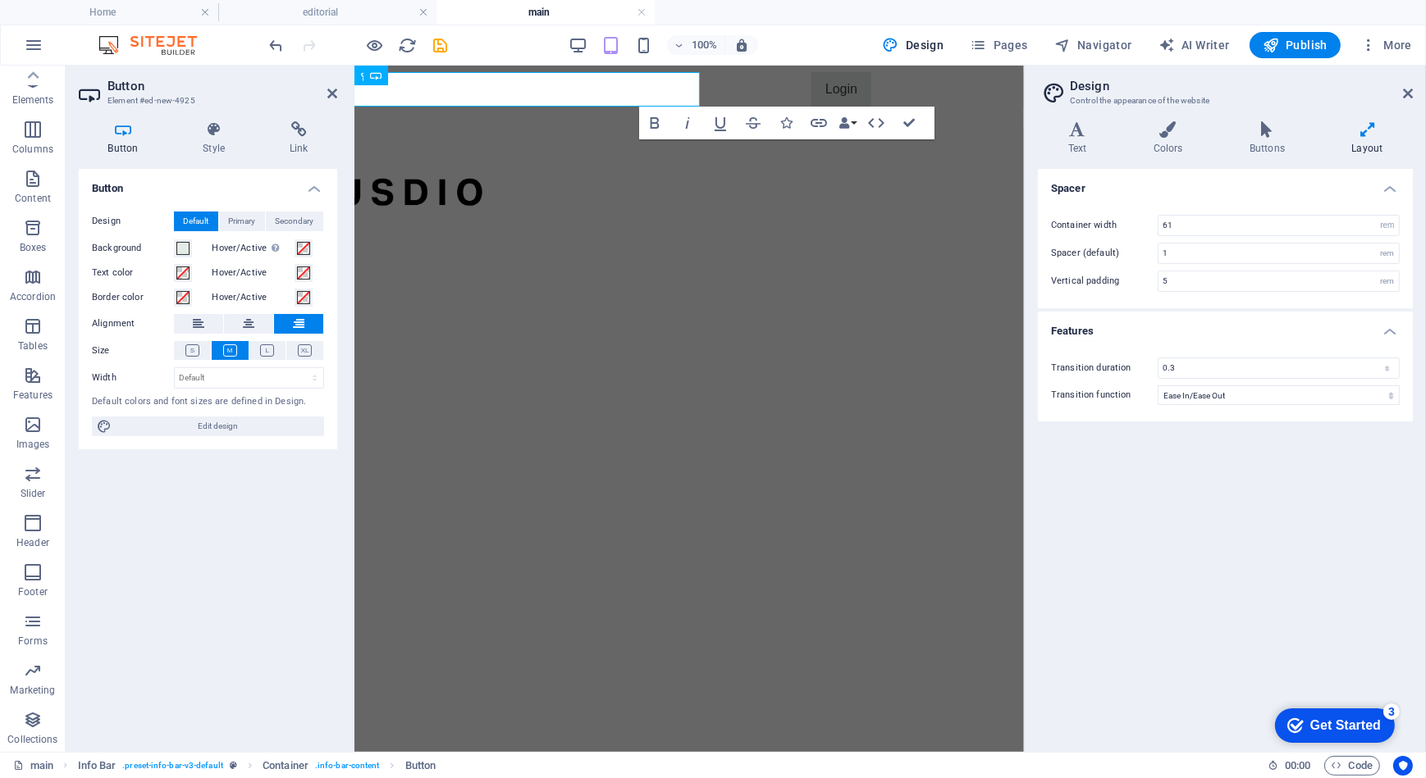
click at [1369, 129] on icon at bounding box center [1366, 129] width 91 height 16
click at [1269, 129] on icon at bounding box center [1266, 129] width 95 height 16
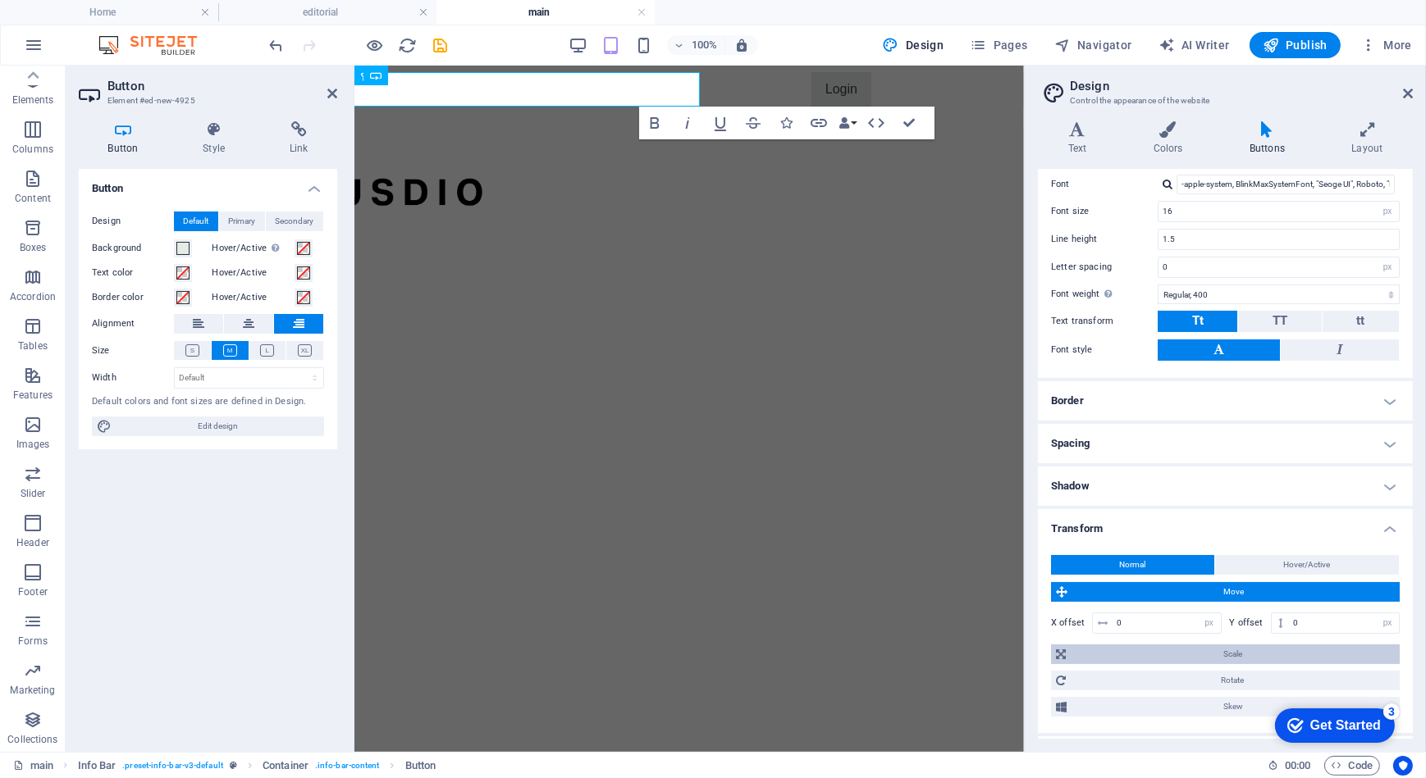
click at [1193, 652] on span "Scale" at bounding box center [1232, 655] width 324 height 20
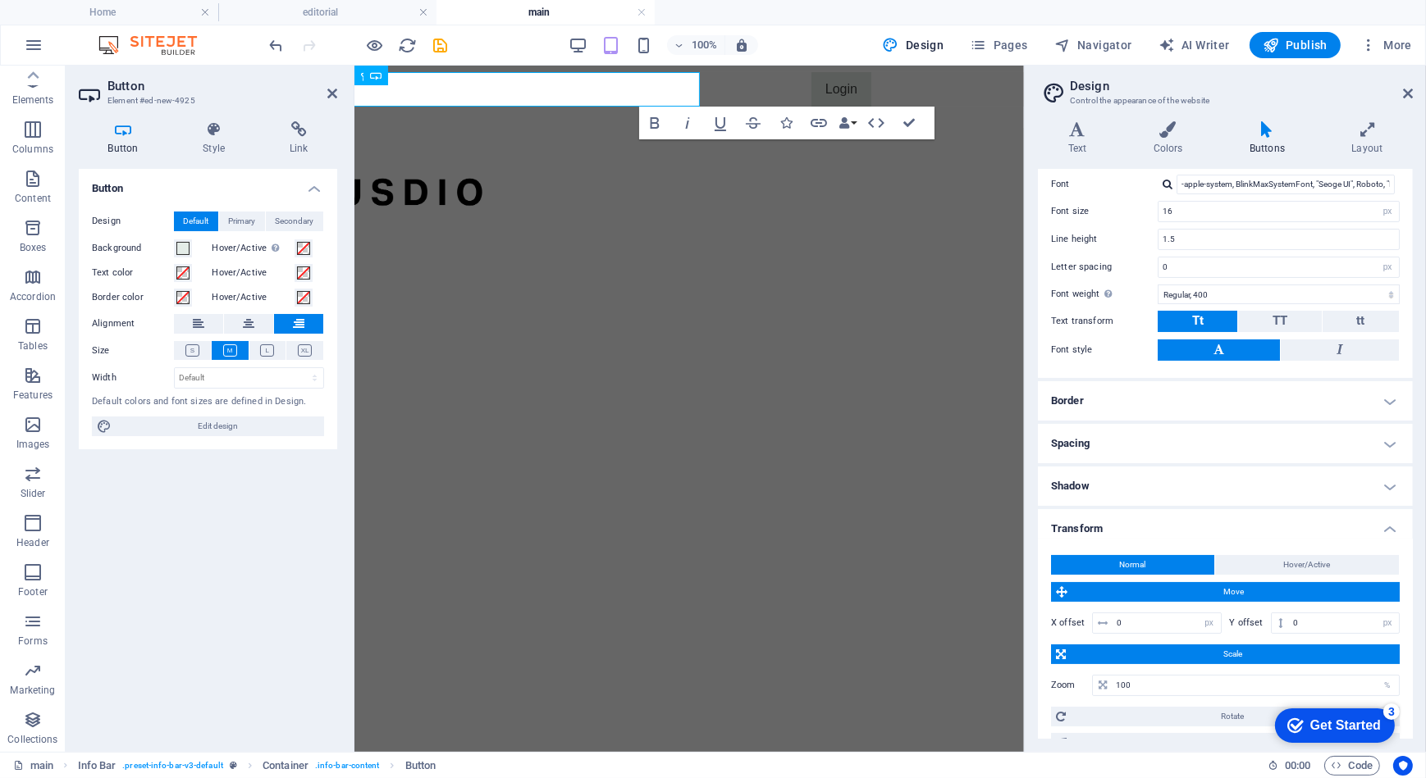
scroll to position [274, 0]
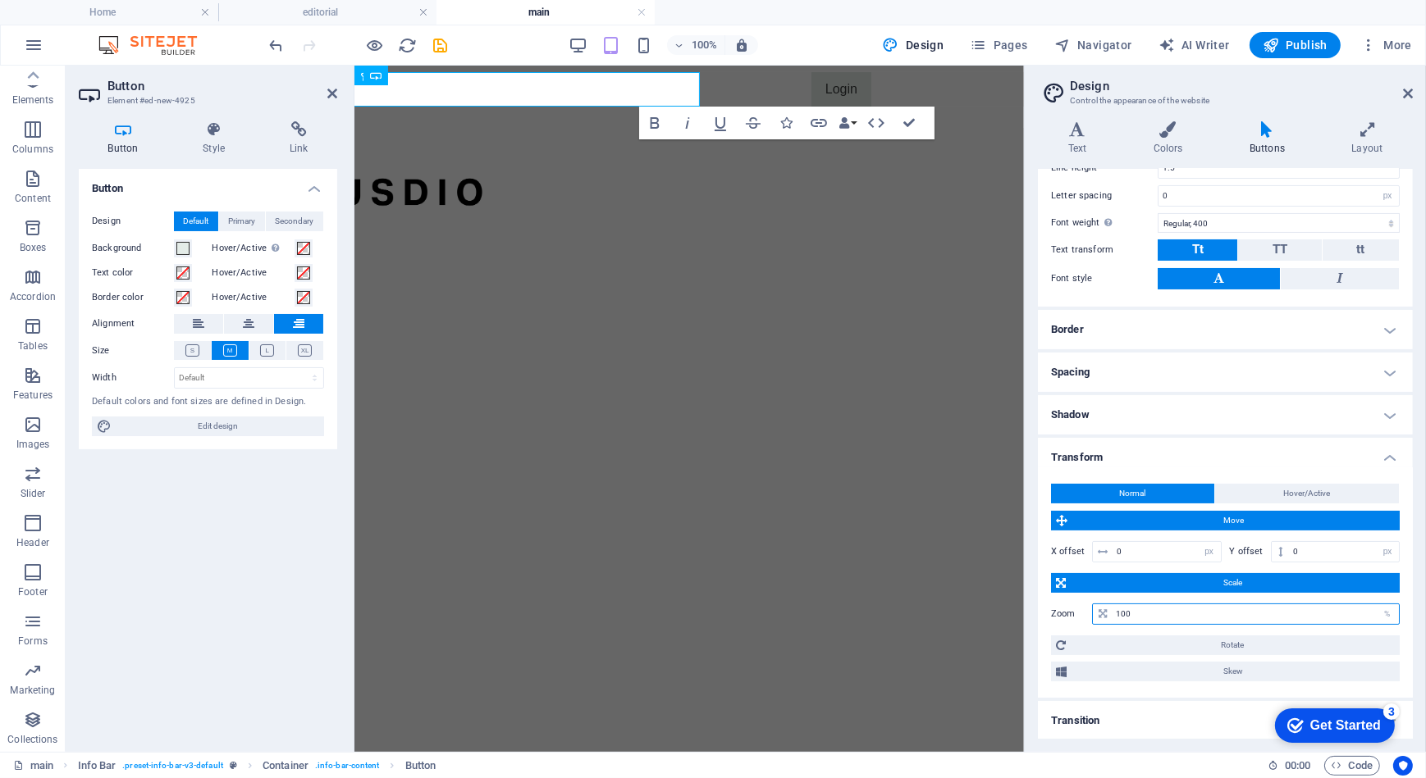
click at [1212, 609] on input "100" at bounding box center [1254, 615] width 287 height 20
click at [1105, 613] on icon at bounding box center [1102, 614] width 8 height 10
click at [1378, 463] on h4 "Transform" at bounding box center [1225, 453] width 375 height 30
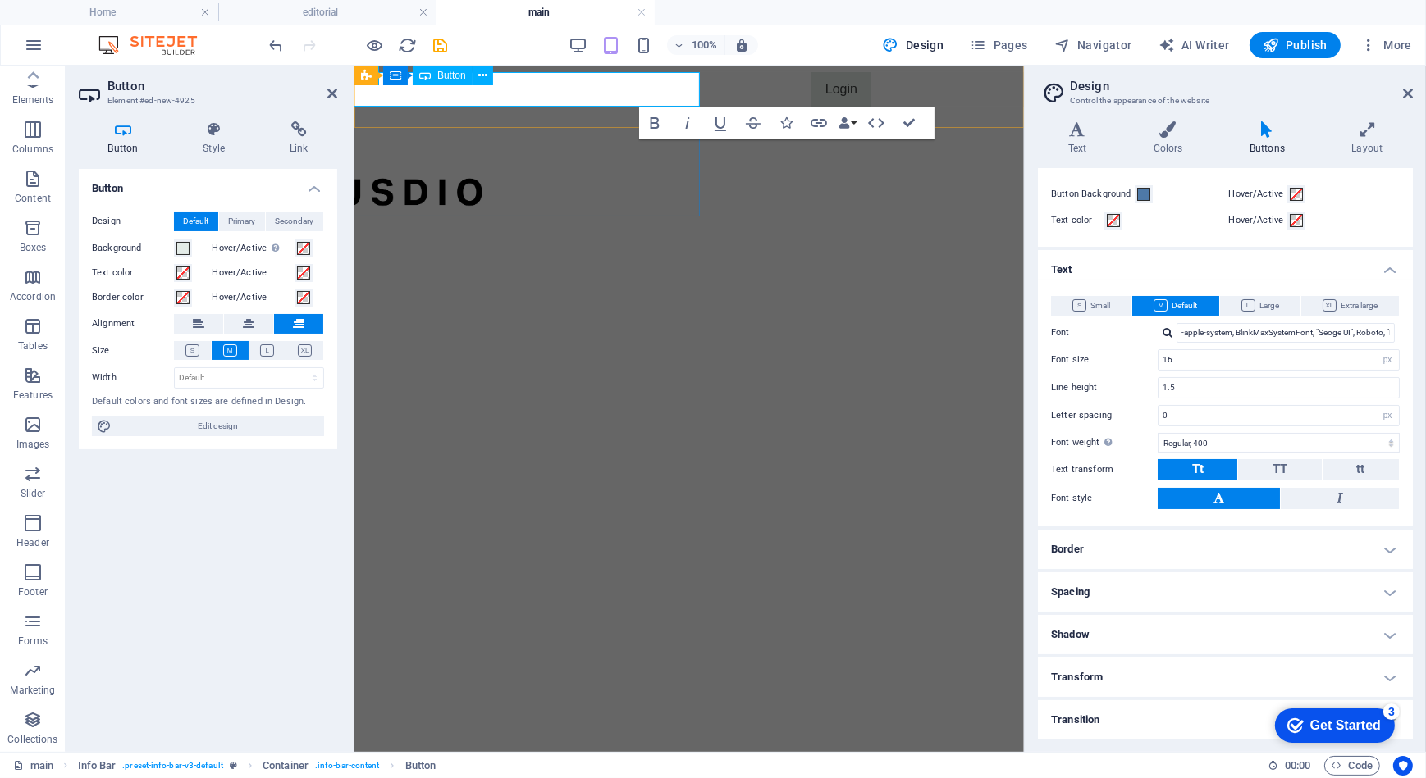
click at [546, 80] on div "Login" at bounding box center [548, 88] width 643 height 34
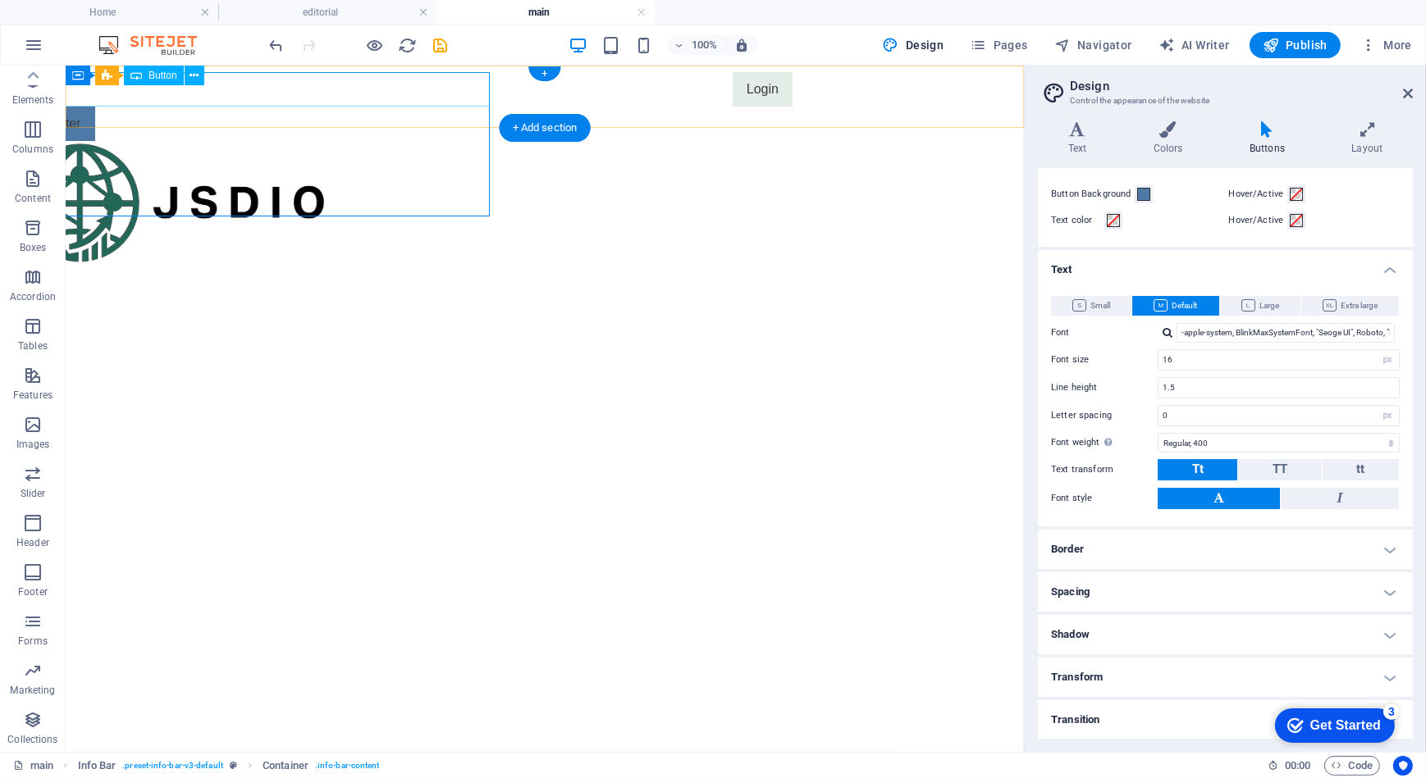
click at [402, 98] on div "Login" at bounding box center [404, 88] width 774 height 34
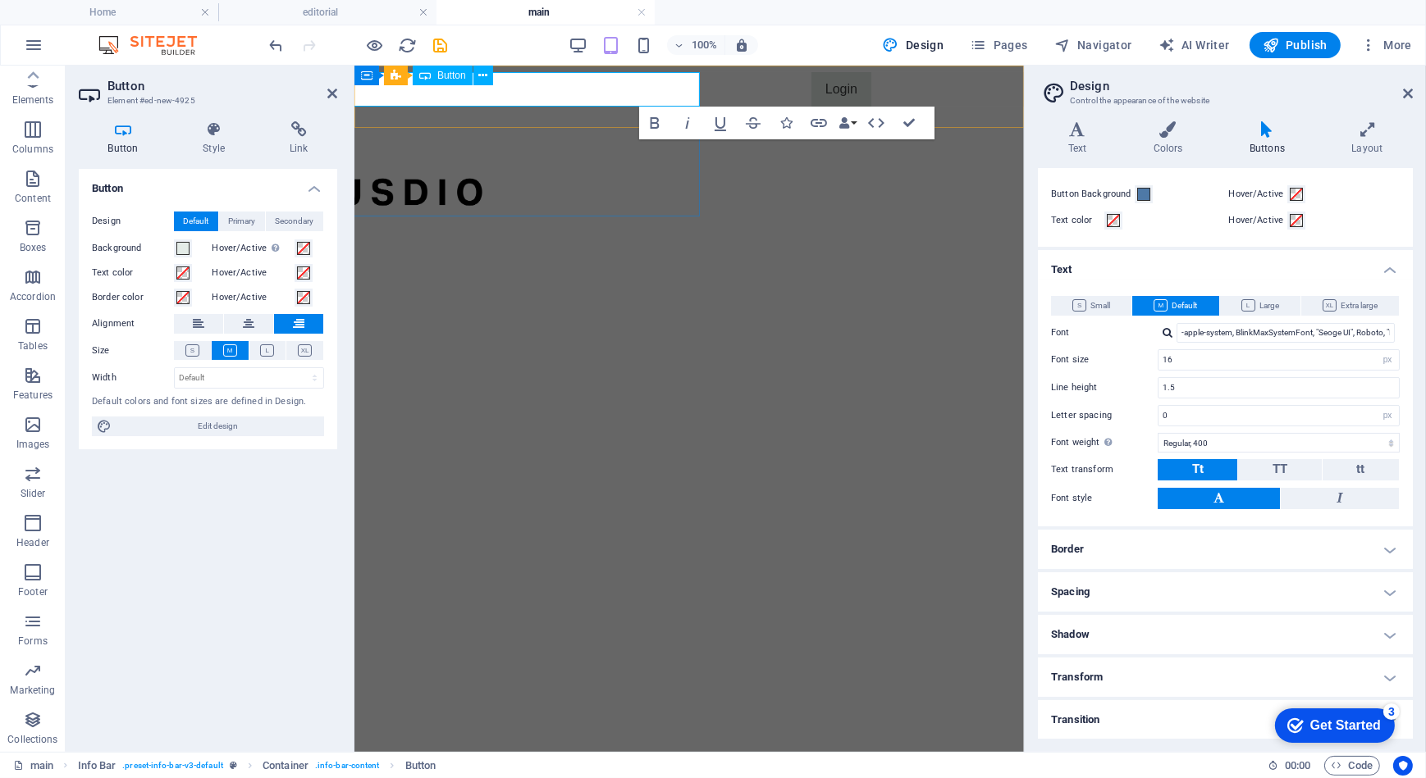
click at [530, 98] on div "Login" at bounding box center [548, 88] width 643 height 34
click at [188, 382] on select "Default px rem % em vh vw" at bounding box center [249, 378] width 148 height 20
click at [175, 368] on select "Default px rem % em vh vw" at bounding box center [249, 378] width 148 height 20
click at [235, 380] on select "Default px rem % em vh vw" at bounding box center [249, 378] width 148 height 20
select select "px"
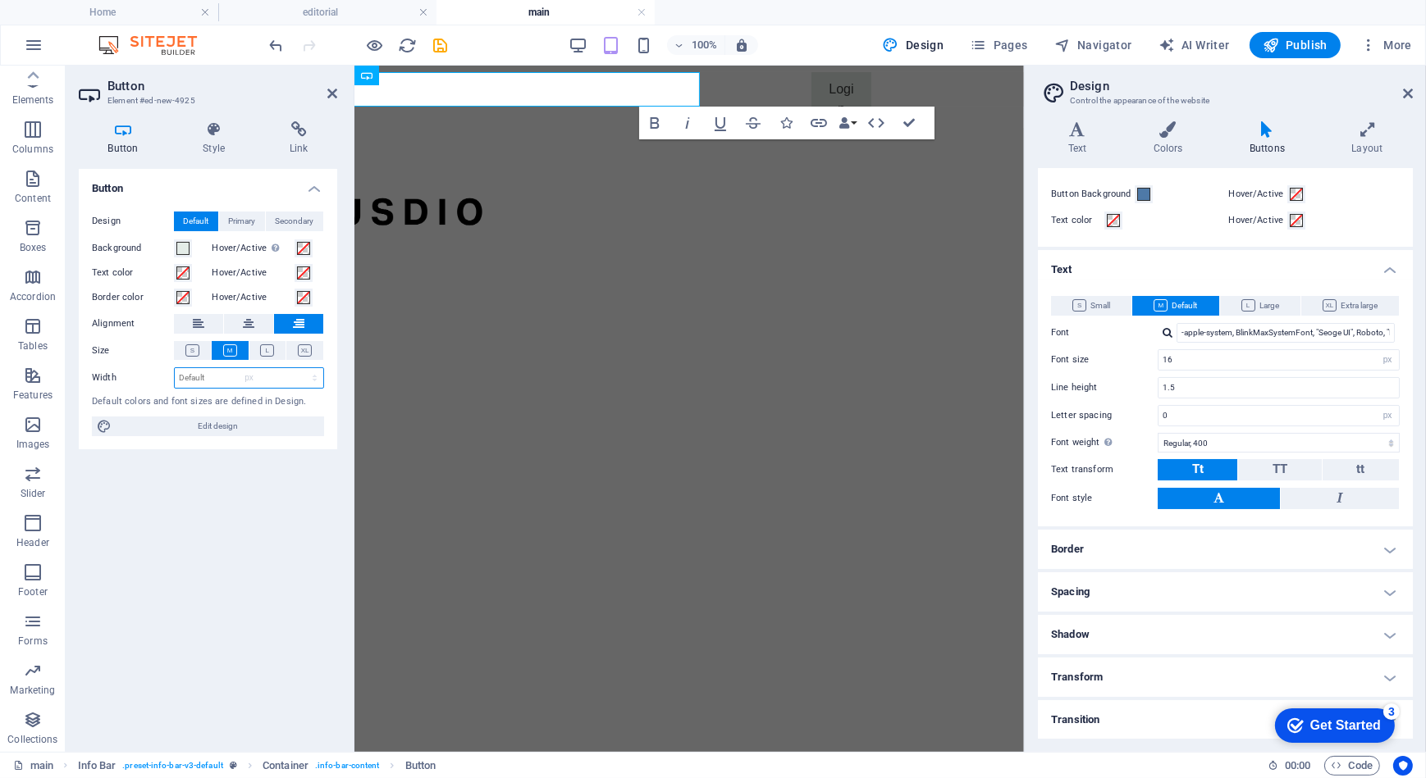
click at [300, 368] on select "Default px rem % em vh vw" at bounding box center [249, 378] width 148 height 20
type input "73"
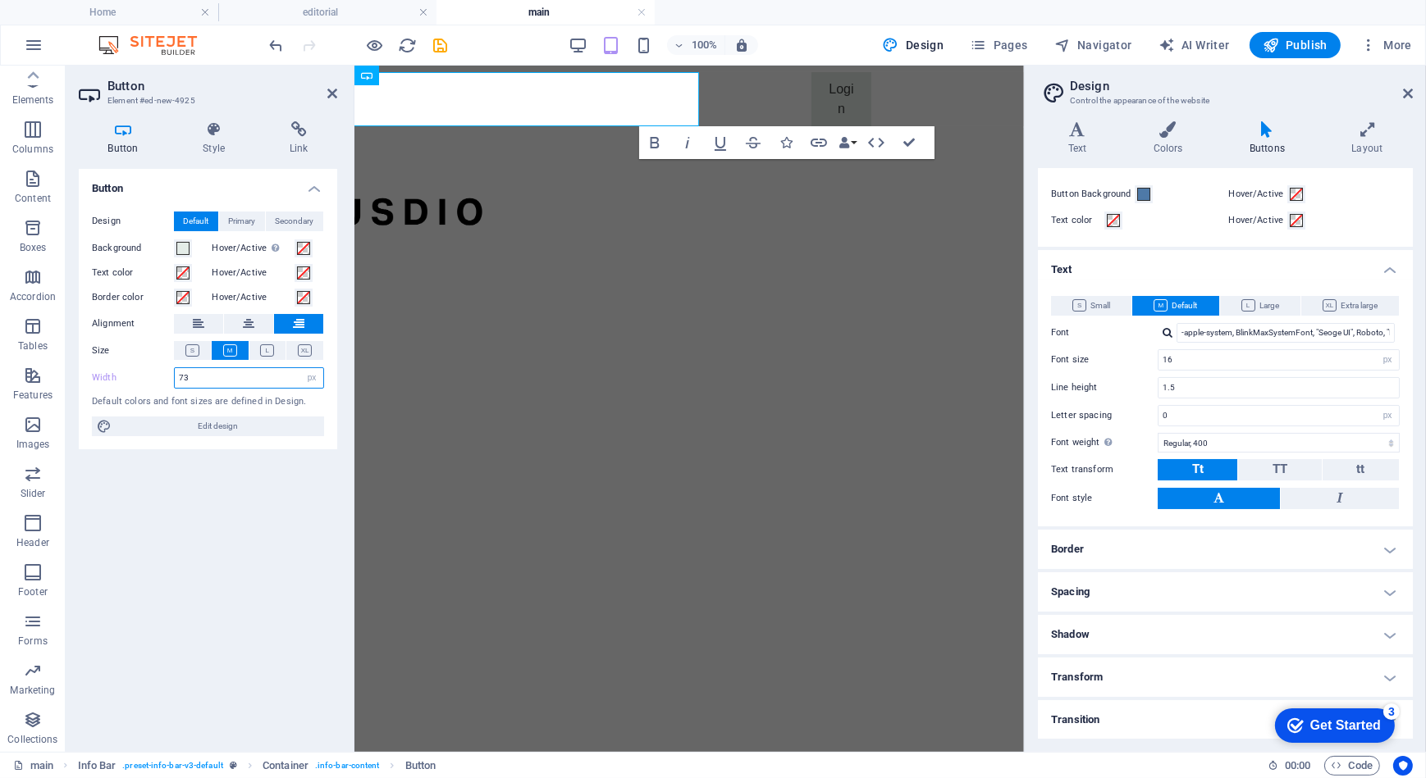
click at [286, 379] on input "73" at bounding box center [249, 378] width 148 height 20
click at [314, 377] on select "Default px rem % em vh vw" at bounding box center [311, 378] width 23 height 20
select select "default"
click at [300, 368] on select "Default px rem % em vh vw" at bounding box center [311, 378] width 23 height 20
type input "73"
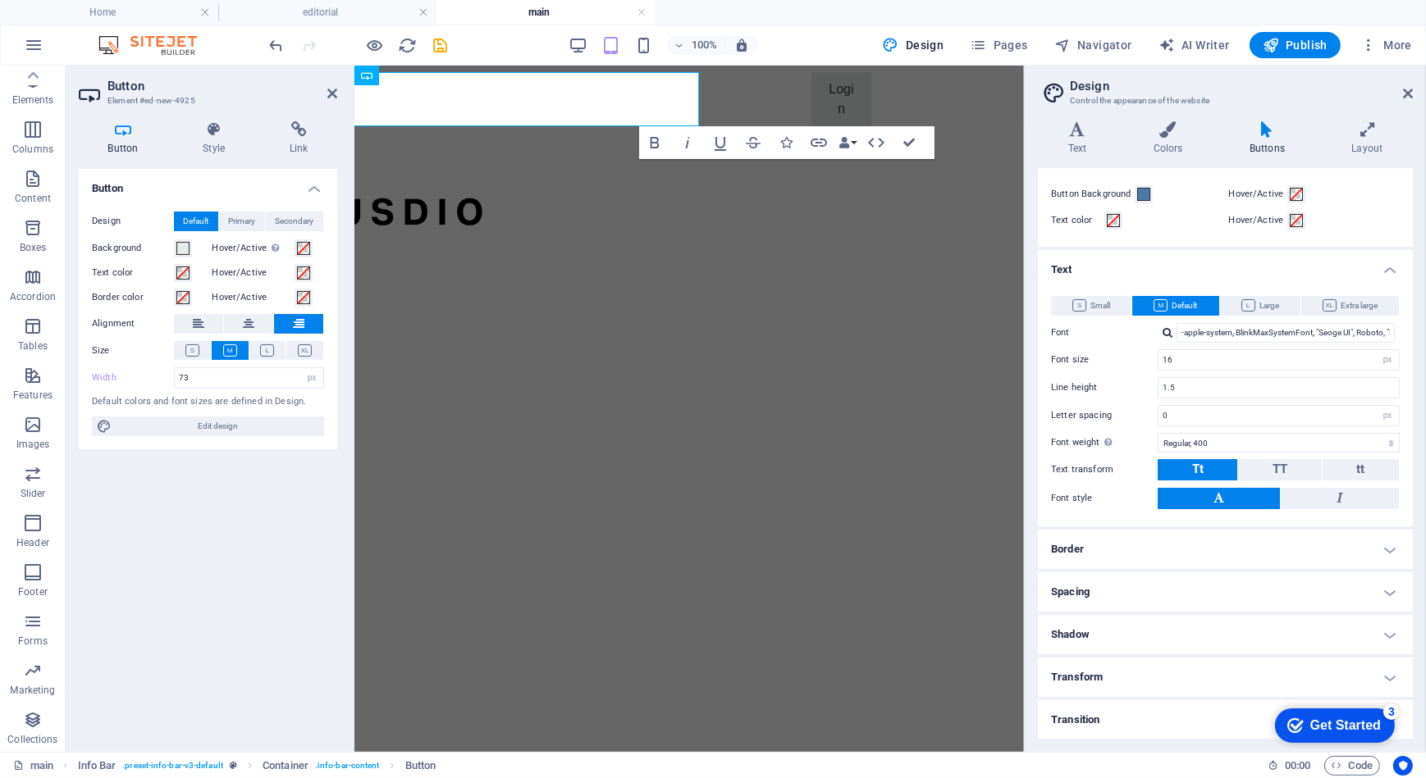
click at [213, 492] on div "Button Design Default Primary Secondary Background Hover/Active Switch to previ…" at bounding box center [208, 454] width 258 height 570
click at [299, 366] on div "Design Default Primary Secondary Background Hover/Active Switch to preview mode…" at bounding box center [208, 325] width 258 height 252
click at [309, 377] on select "Default px rem % em vh vw" at bounding box center [311, 378] width 23 height 20
select select "default"
click at [300, 368] on select "Default px rem % em vh vw" at bounding box center [311, 378] width 23 height 20
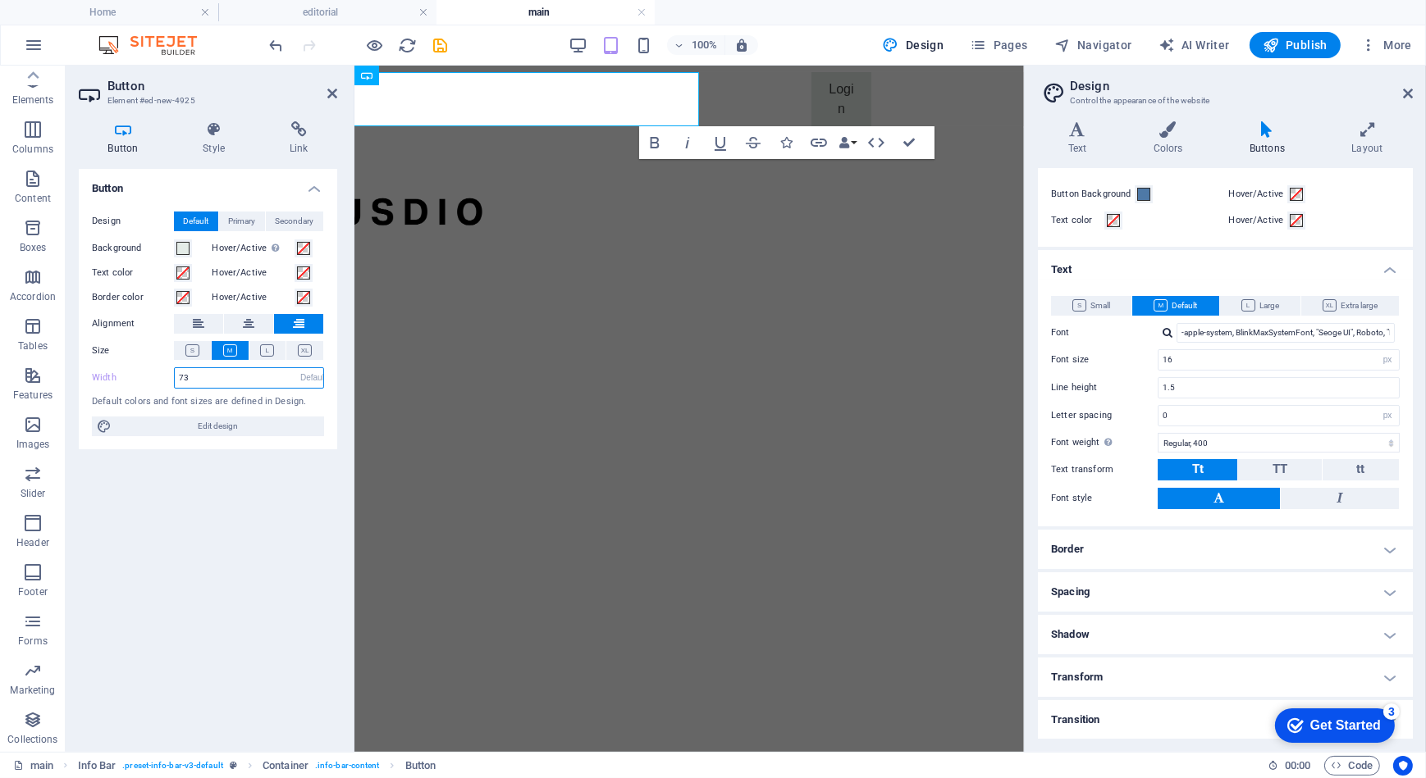
type input "73"
select select "px"
click at [244, 492] on div "Button Design Default Primary Secondary Background Hover/Active Switch to previ…" at bounding box center [208, 454] width 258 height 570
click at [230, 372] on input "73" at bounding box center [249, 378] width 148 height 20
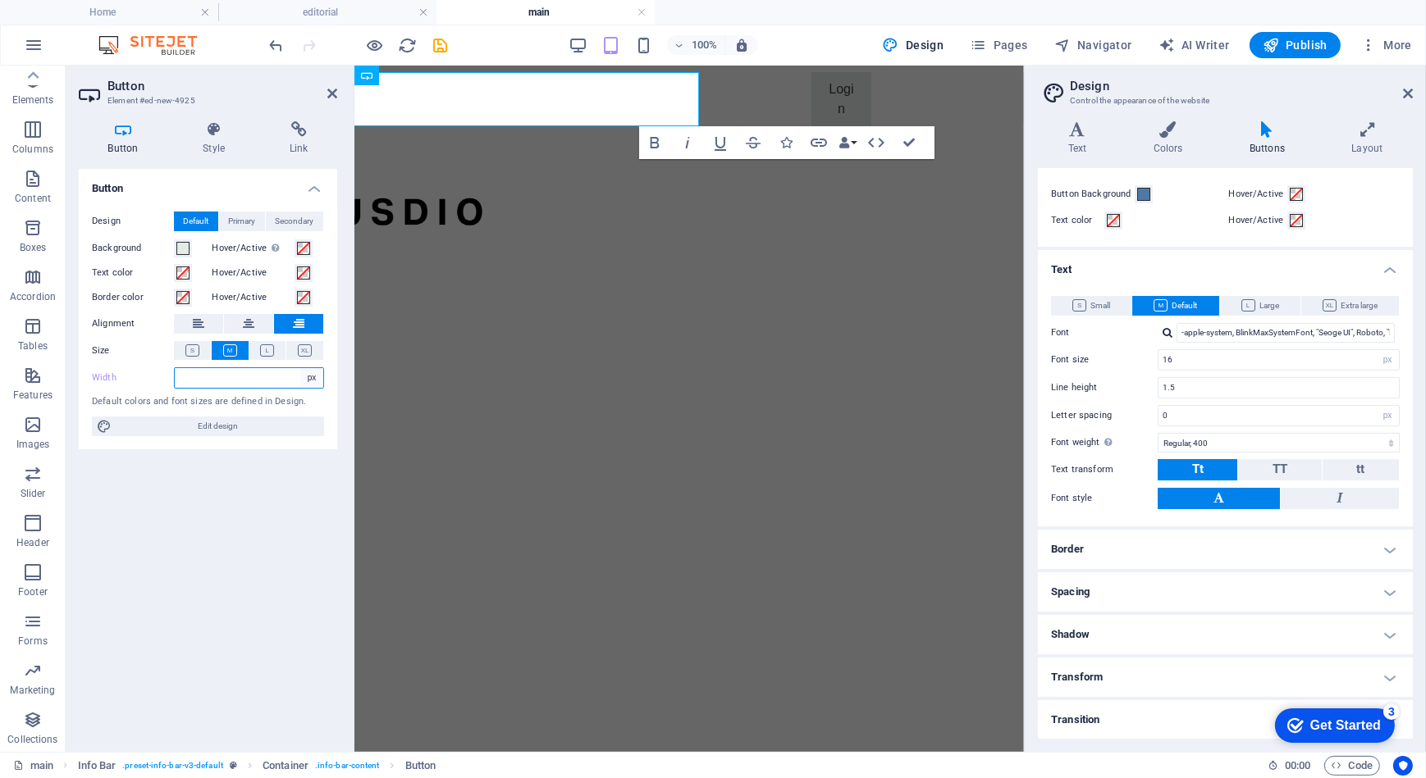
click at [308, 372] on select "Default px rem % em vh vw" at bounding box center [311, 378] width 23 height 20
select select "default"
click at [300, 368] on select "Default px rem % em vh vw" at bounding box center [311, 378] width 23 height 20
type input "73"
select select "px"
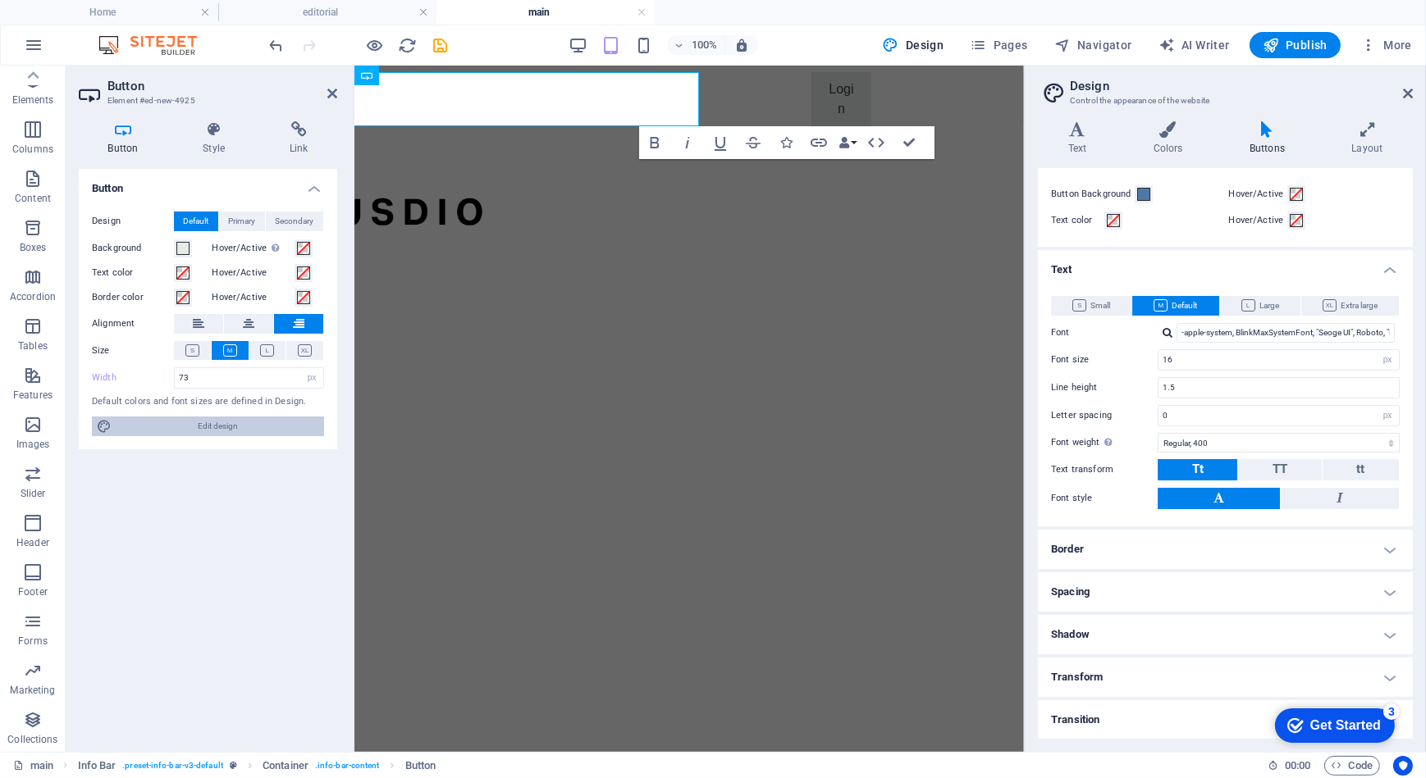
click at [290, 422] on span "Edit design" at bounding box center [217, 427] width 203 height 20
click at [1273, 137] on icon at bounding box center [1266, 129] width 95 height 16
click at [1381, 264] on h4 "Text" at bounding box center [1225, 265] width 375 height 30
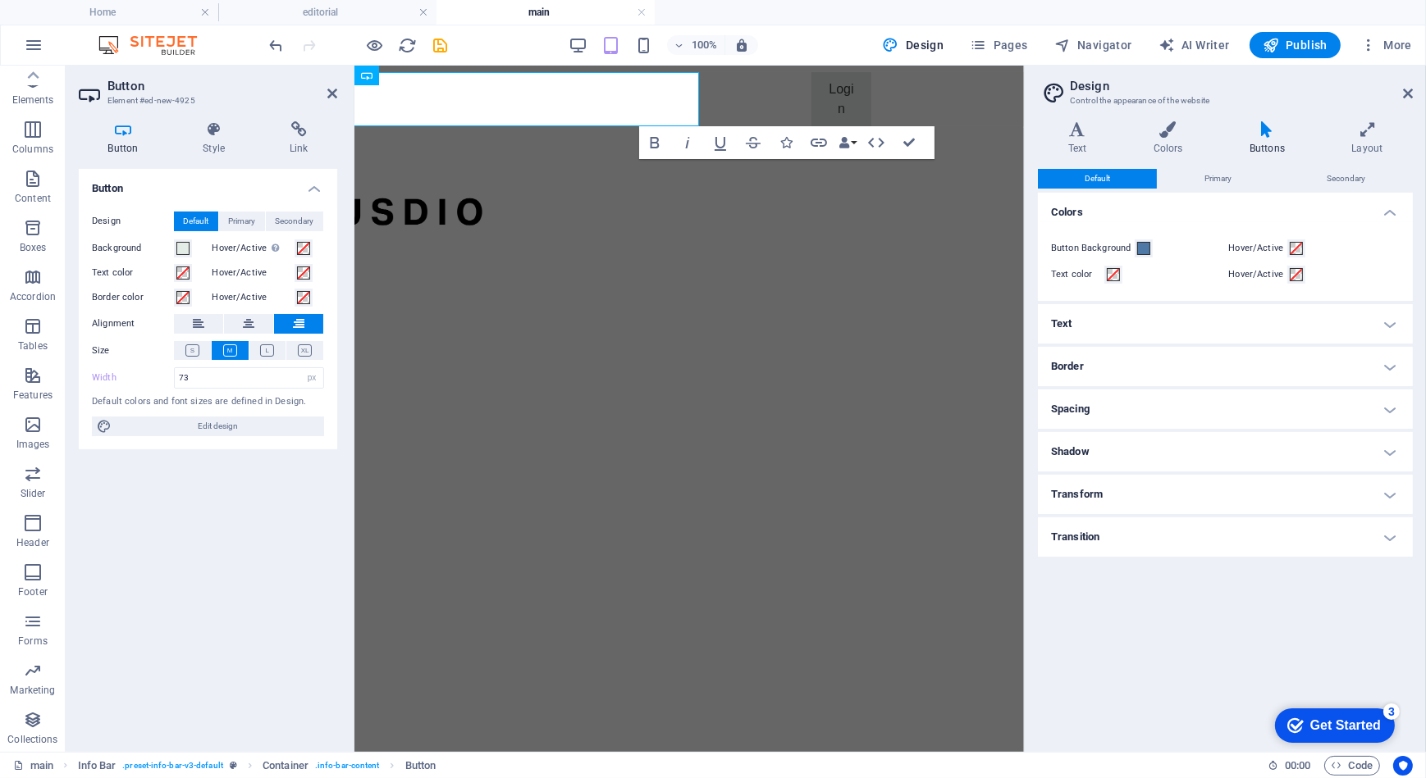
click at [1389, 221] on h4 "Colors" at bounding box center [1225, 208] width 375 height 30
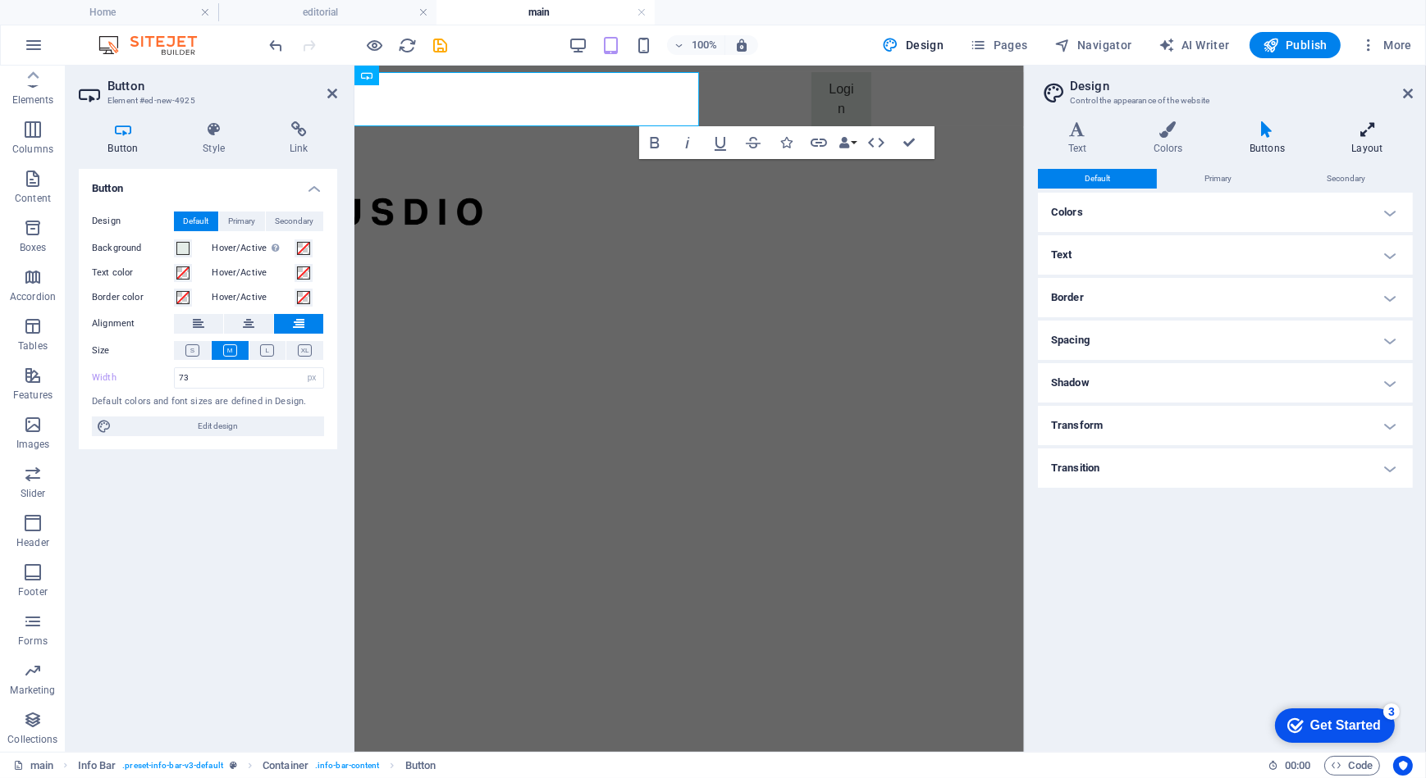
click at [1361, 140] on h4 "Layout" at bounding box center [1366, 138] width 91 height 34
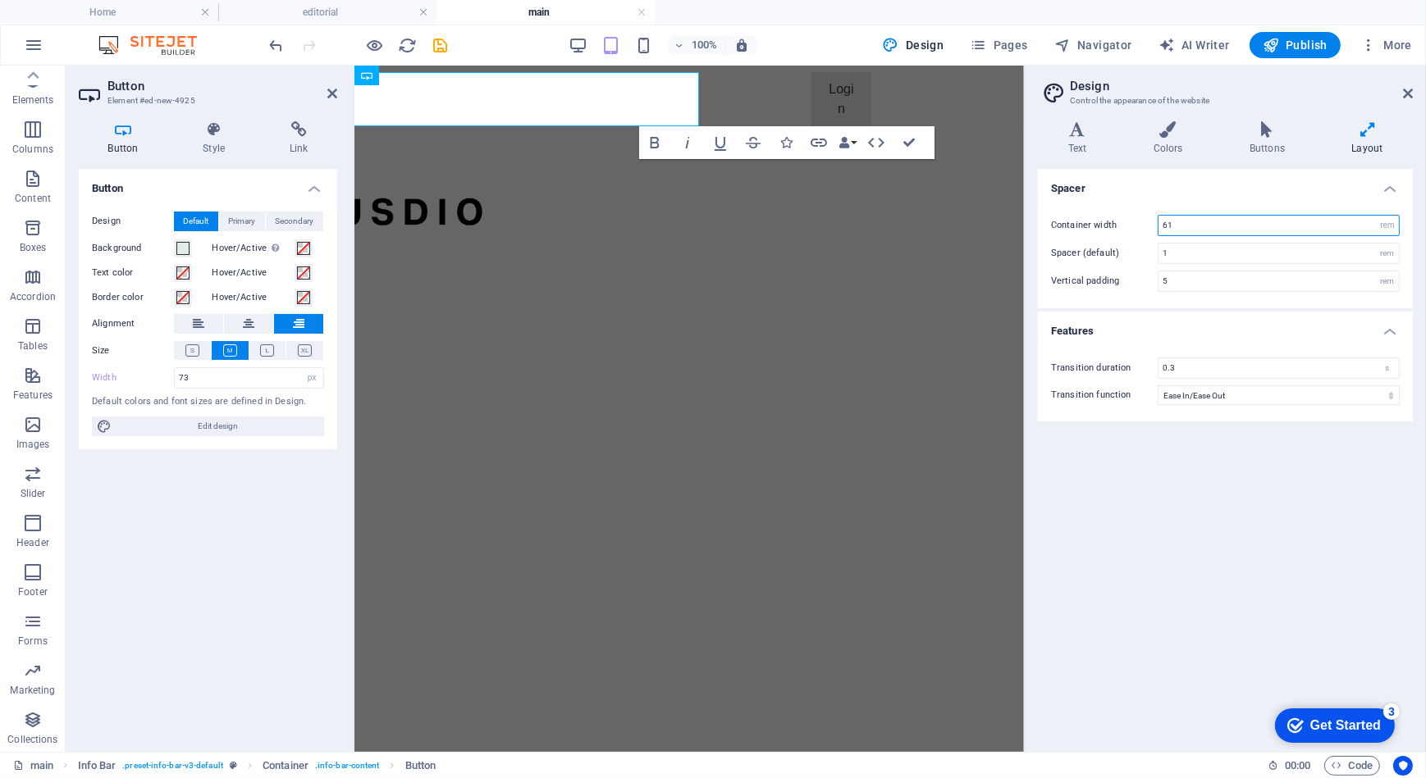
drag, startPoint x: 1197, startPoint y: 227, endPoint x: 1145, endPoint y: 226, distance: 51.7
click at [1145, 226] on div "Container width 61 rem px" at bounding box center [1225, 225] width 349 height 21
type input "10"
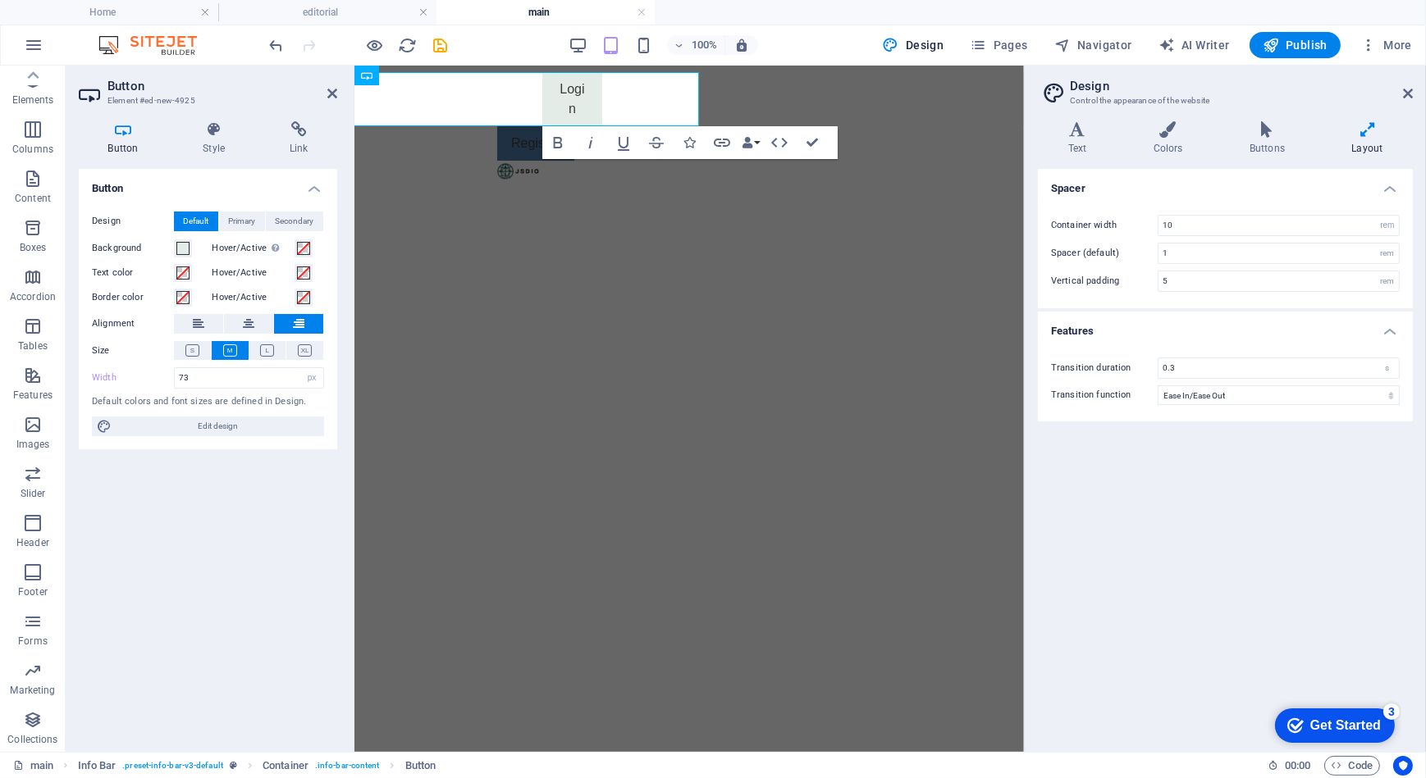
click at [1142, 480] on div "Spacer Container width 10 rem px Spacer (default) 1 rem Vertical padding 5 rem …" at bounding box center [1225, 454] width 375 height 570
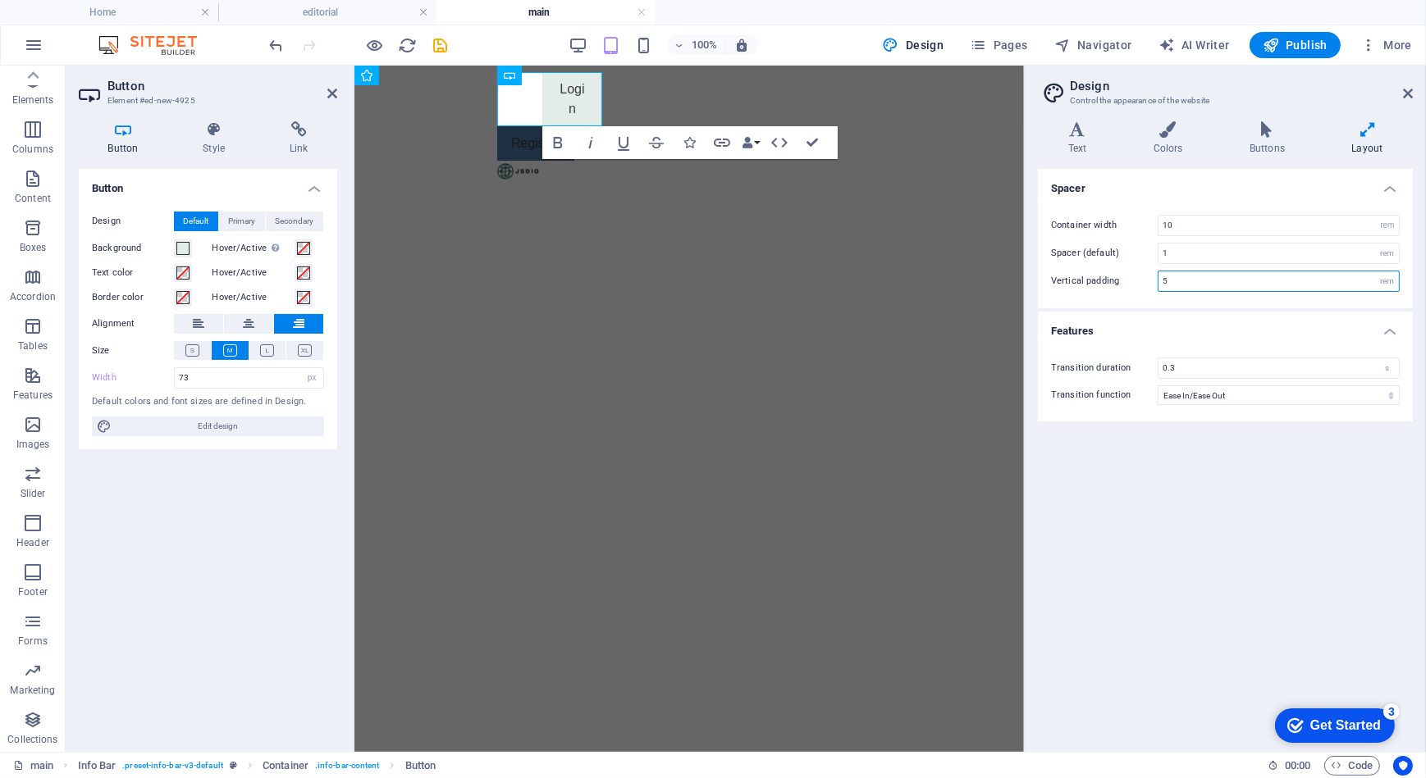
drag, startPoint x: 1224, startPoint y: 281, endPoint x: 1138, endPoint y: 298, distance: 87.7
click at [1138, 298] on div "Container width 10 rem px Spacer (default) 1 rem Vertical padding 5 rem" at bounding box center [1224, 254] width 381 height 110
click at [1202, 561] on div "Spacer Container width 10 rem px Spacer (default) 1 rem Vertical padding 3 rem …" at bounding box center [1225, 454] width 375 height 570
drag, startPoint x: 1222, startPoint y: 279, endPoint x: 1148, endPoint y: 279, distance: 73.8
click at [1148, 279] on div "Vertical padding 3 rem" at bounding box center [1225, 281] width 349 height 21
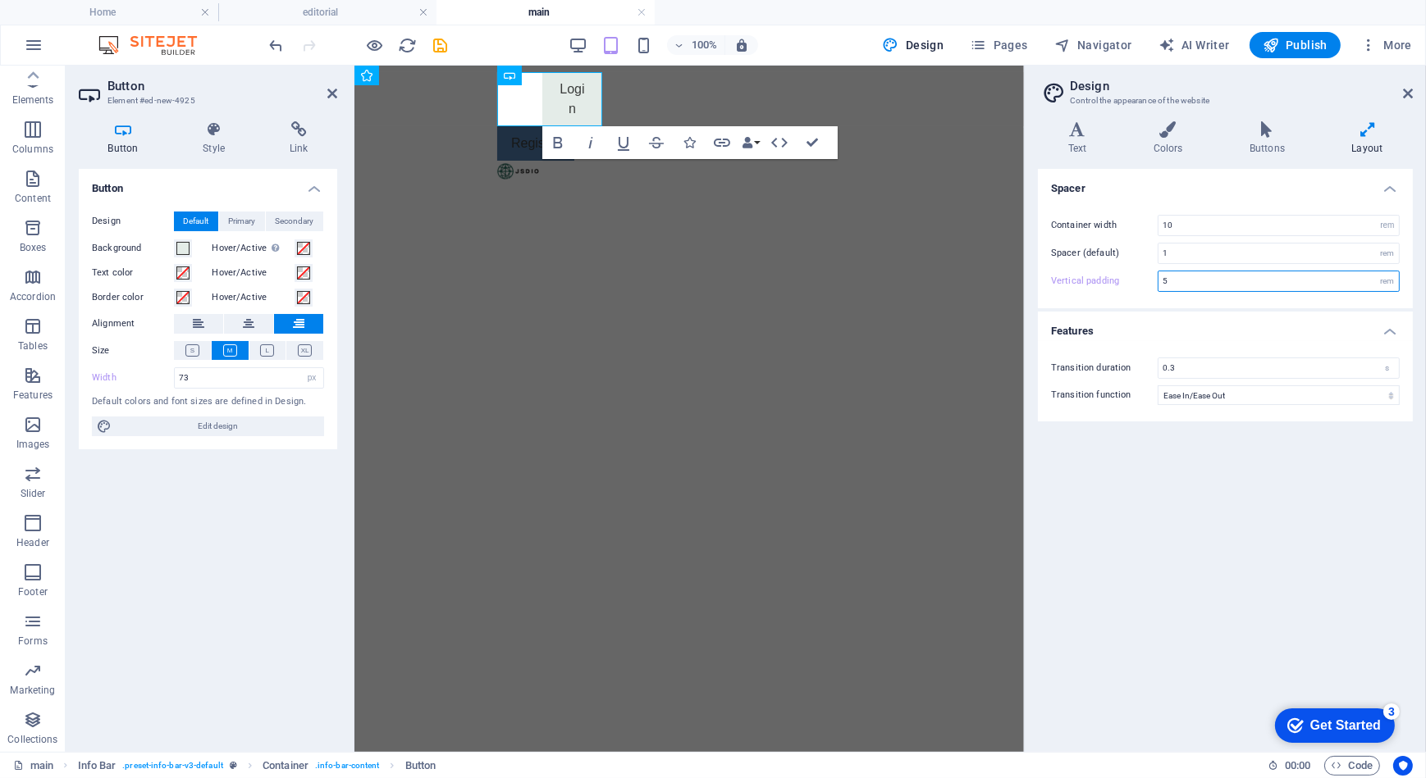
type input "5"
click at [1182, 505] on div "Spacer Container width 10 rem px Spacer (default) 1 rem Vertical padding 5 rem …" at bounding box center [1225, 454] width 375 height 570
click at [691, 127] on html "Skip to main content Login Register" at bounding box center [688, 96] width 669 height 62
click at [680, 127] on html "Skip to main content Login Register" at bounding box center [688, 96] width 669 height 62
click at [1410, 98] on icon at bounding box center [1408, 93] width 10 height 13
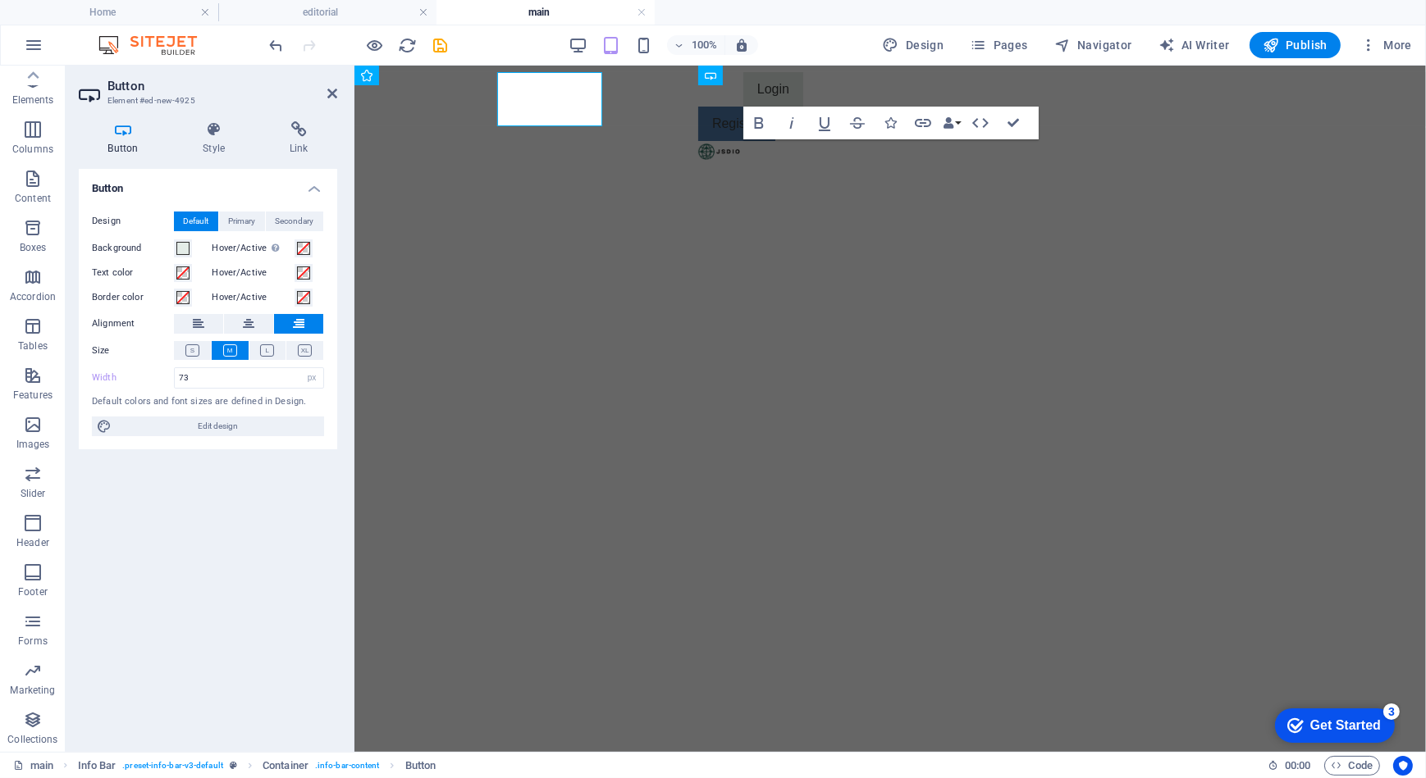
select select "DISABLED_OPTION_VALUE"
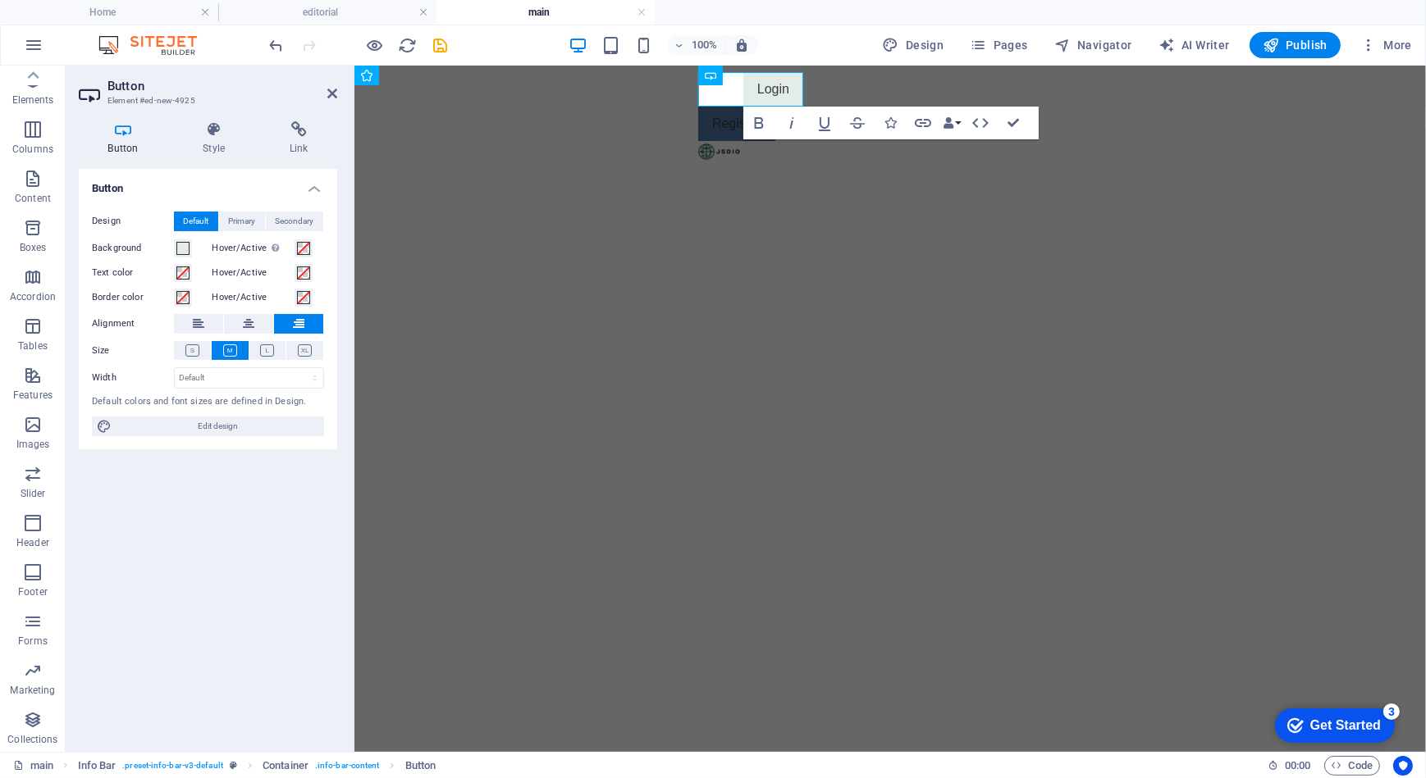
click at [760, 127] on html "Skip to main content Login Register" at bounding box center [889, 96] width 1071 height 62
click at [735, 115] on div "Register" at bounding box center [749, 123] width 105 height 34
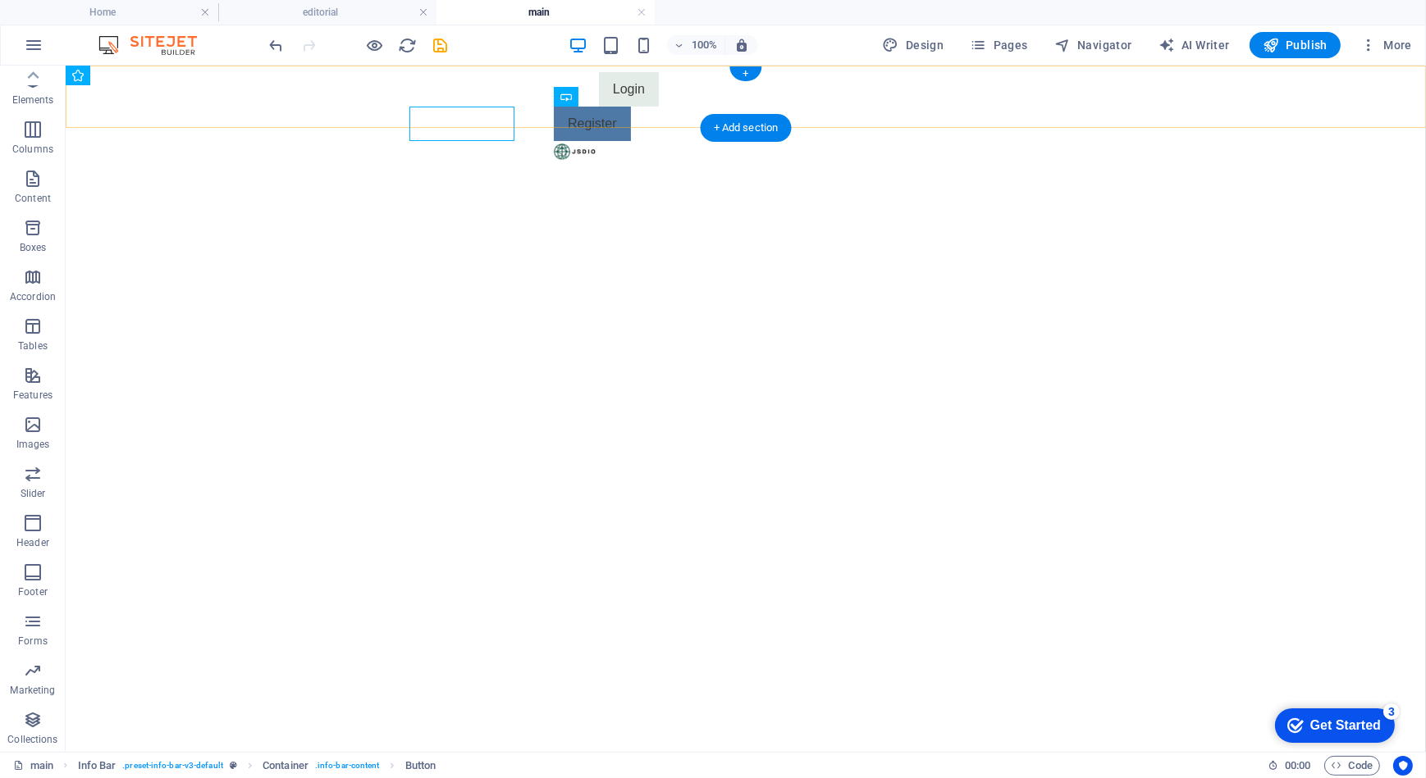
click at [728, 124] on div "+ Add section" at bounding box center [746, 128] width 91 height 28
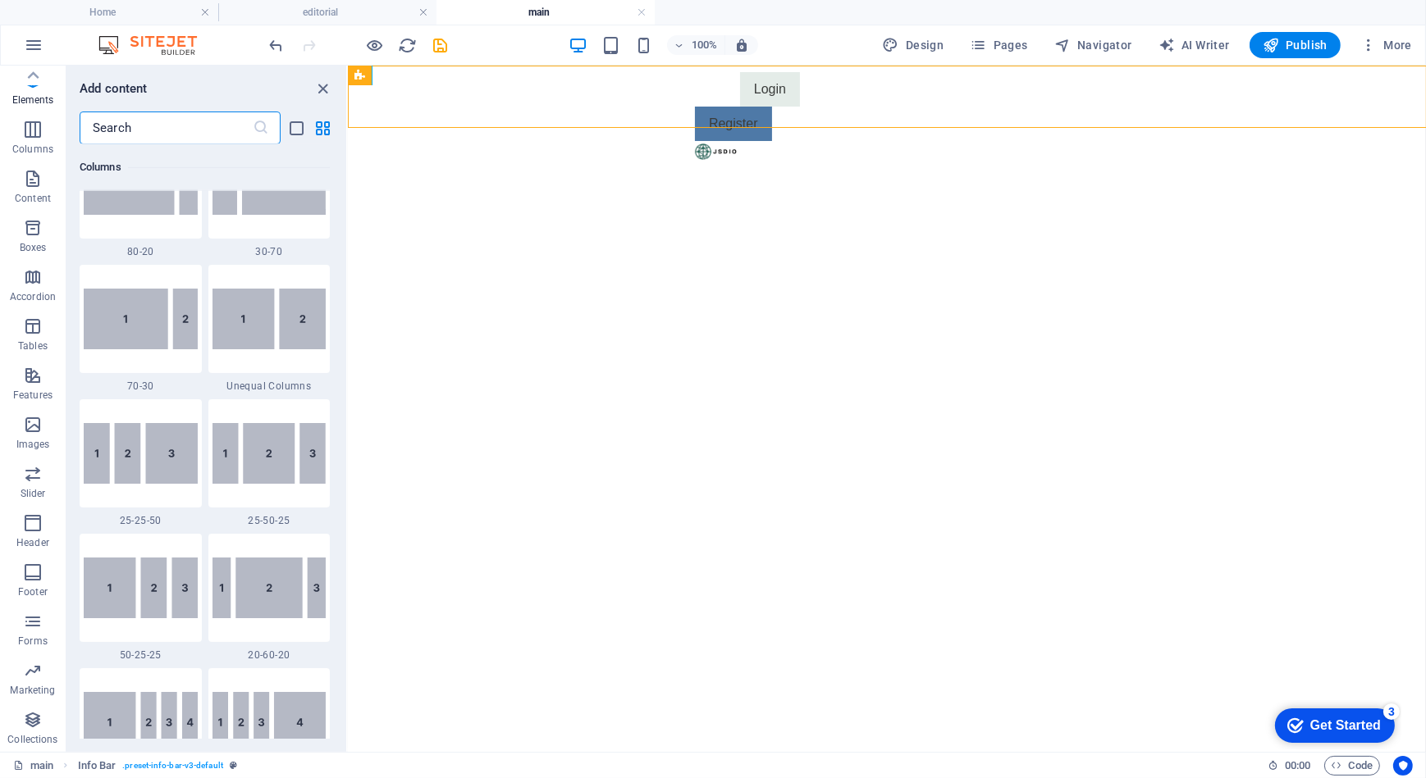
scroll to position [2869, 0]
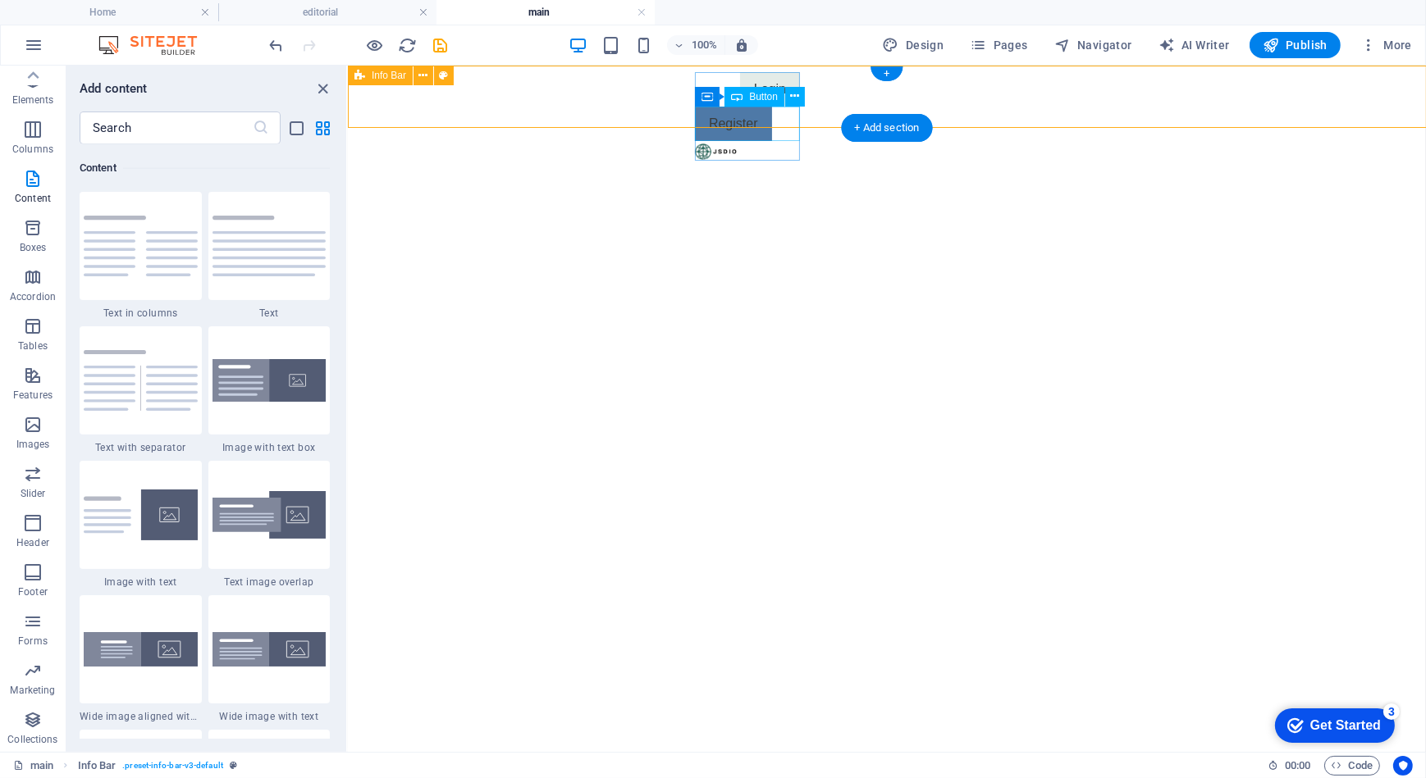
click at [781, 121] on div "Register" at bounding box center [746, 123] width 105 height 34
click at [792, 99] on icon at bounding box center [794, 96] width 9 height 17
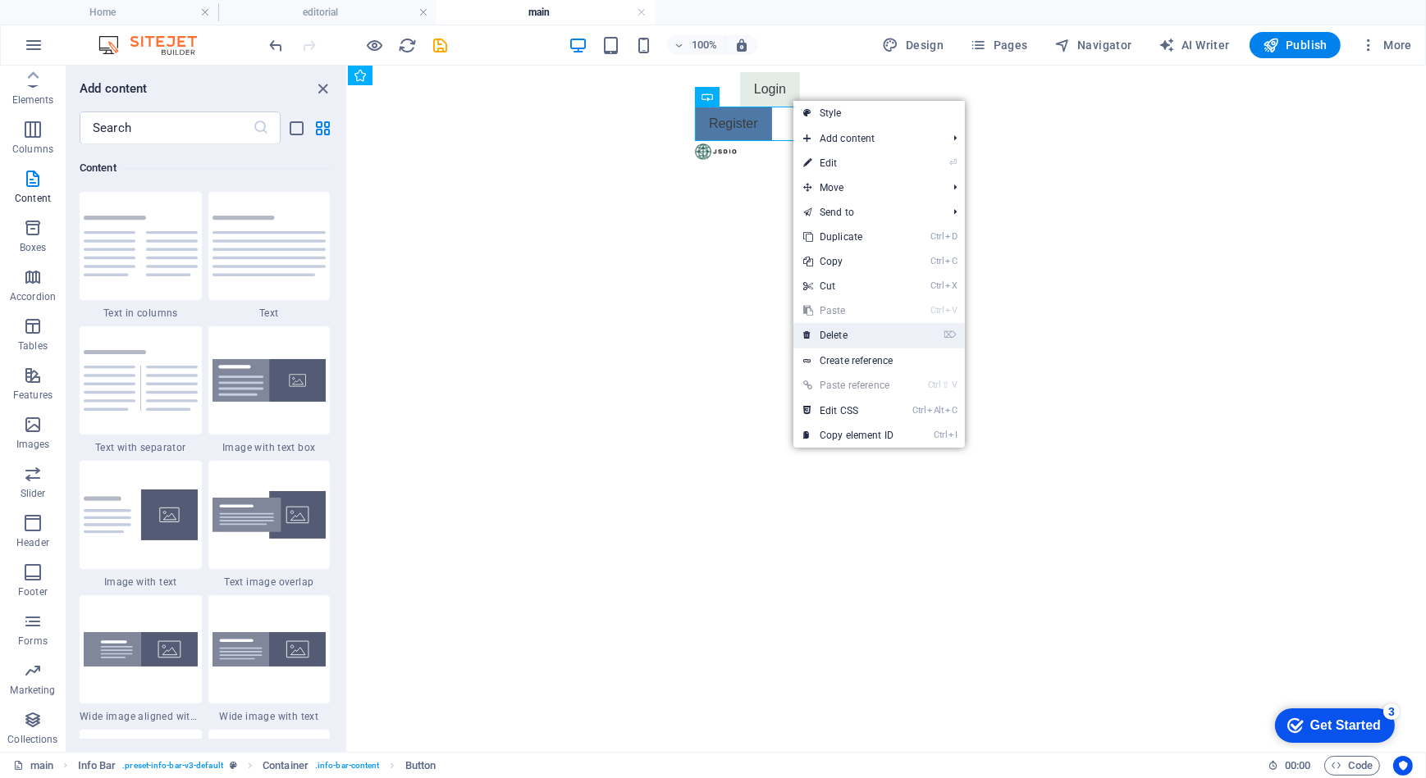
click at [870, 330] on link "⌦ Delete" at bounding box center [848, 335] width 110 height 25
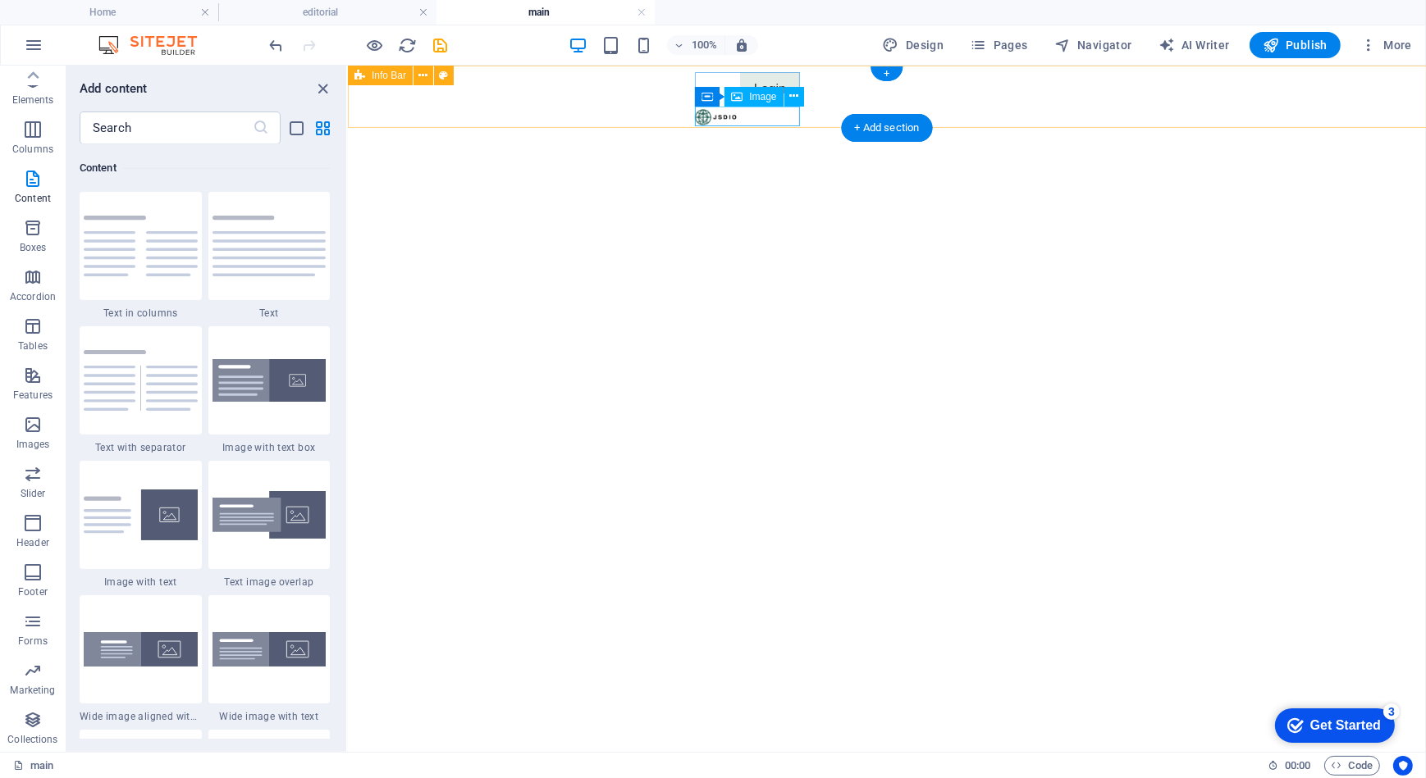
click at [729, 114] on figure at bounding box center [746, 116] width 105 height 20
select select "px"
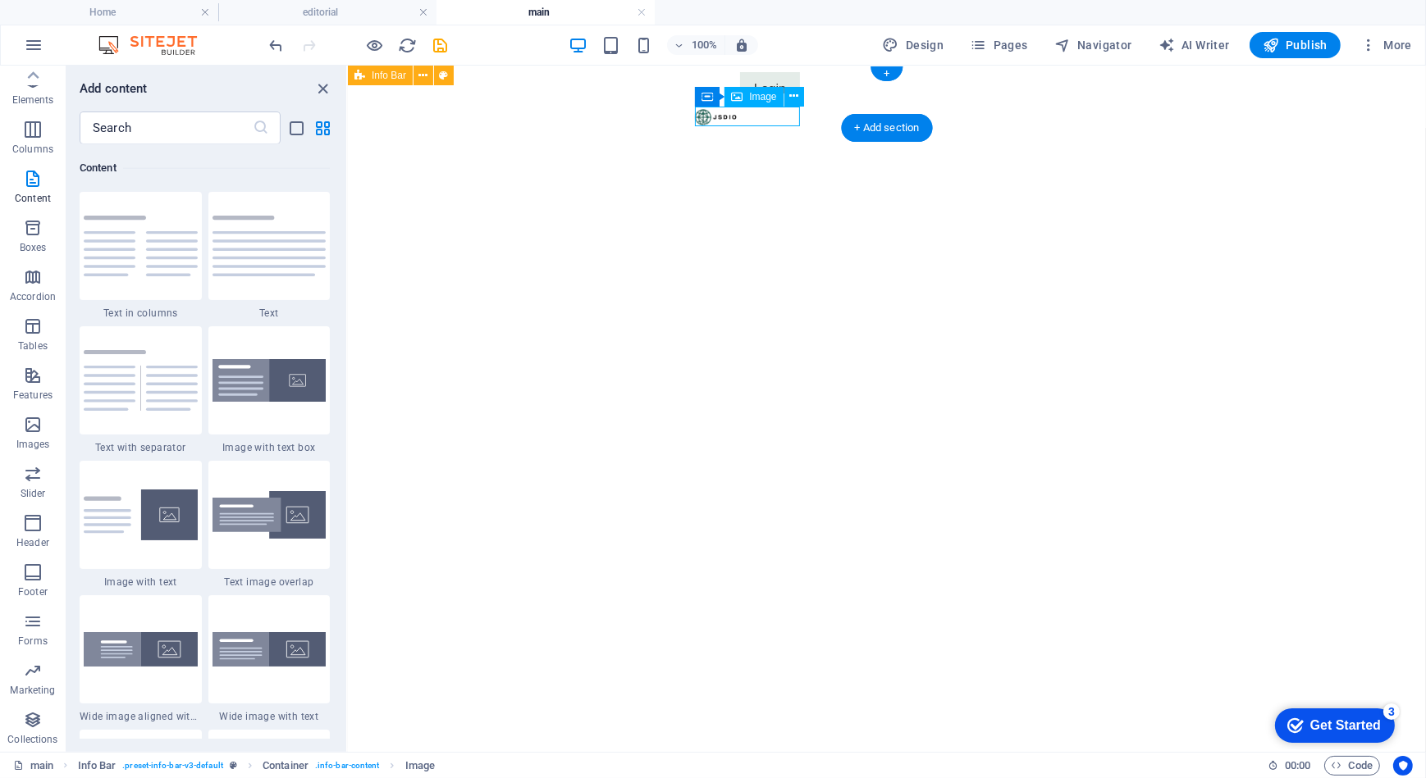
select select "px"
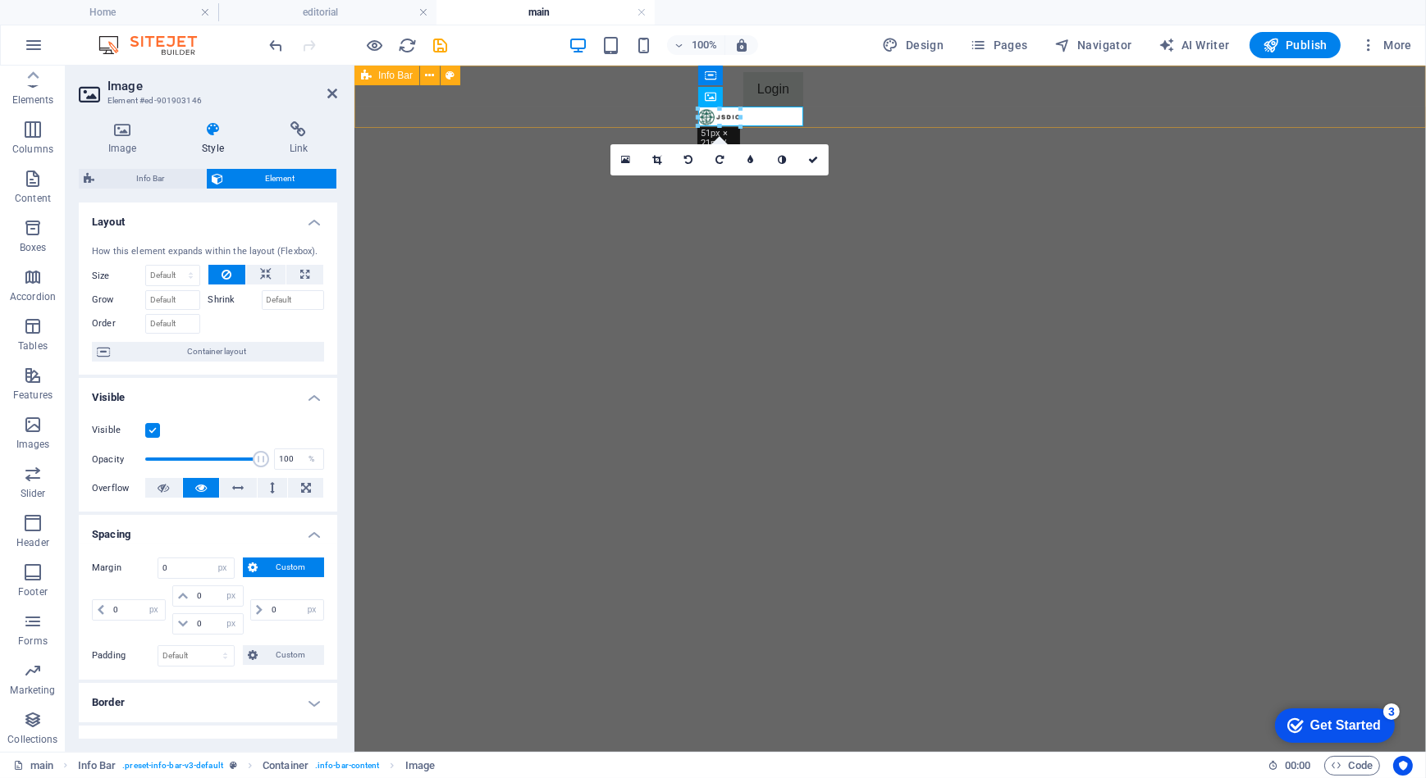
click at [893, 98] on div "Login" at bounding box center [889, 96] width 1071 height 62
select select "rem"
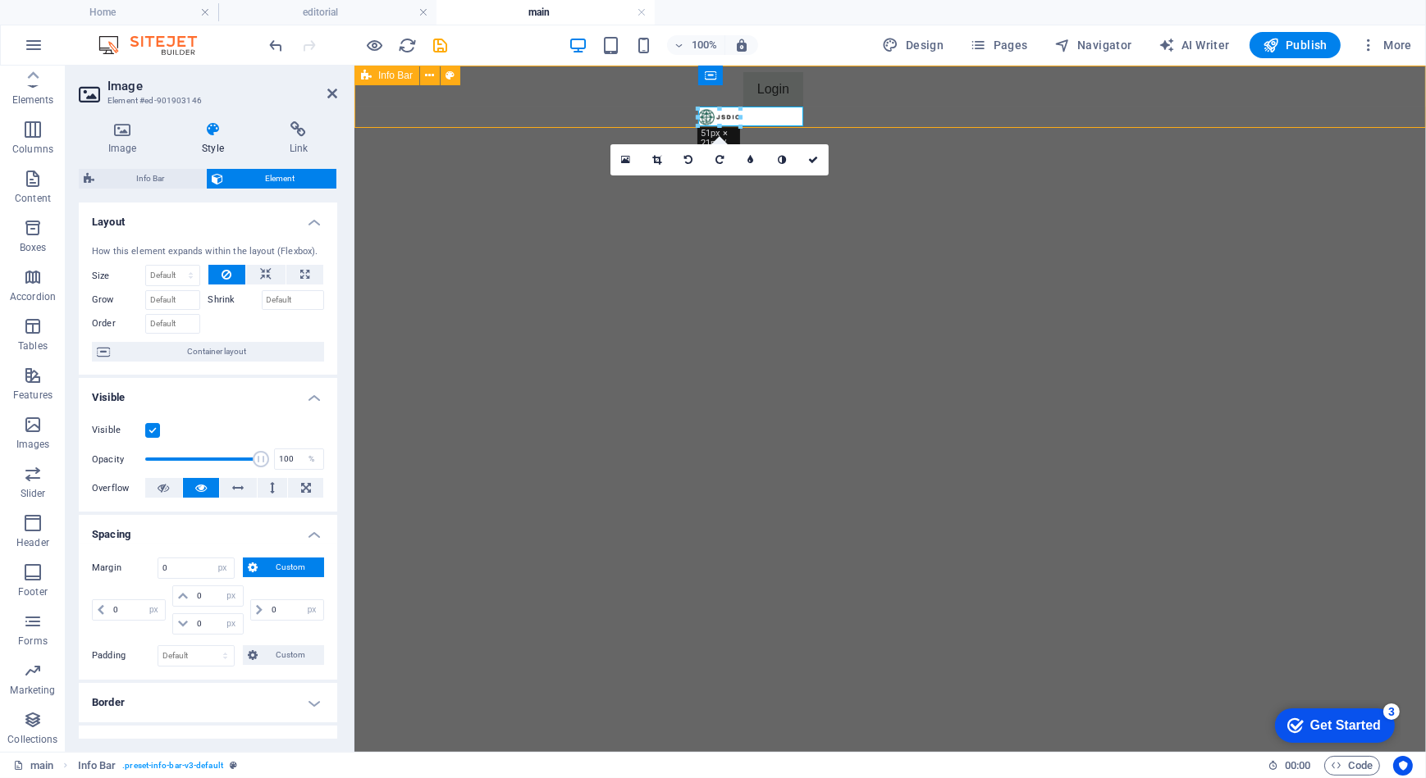
select select "rem"
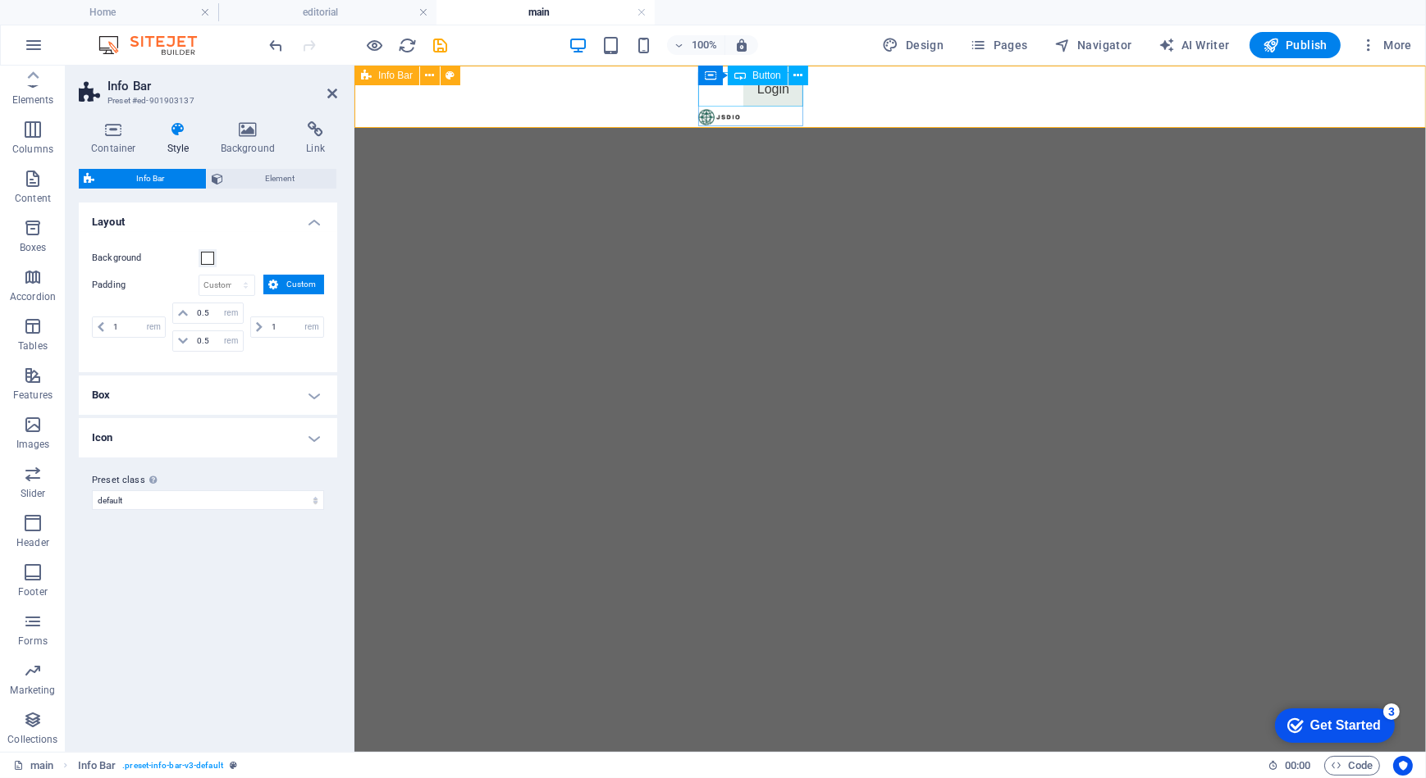
click at [787, 98] on div "Login" at bounding box center [749, 88] width 105 height 34
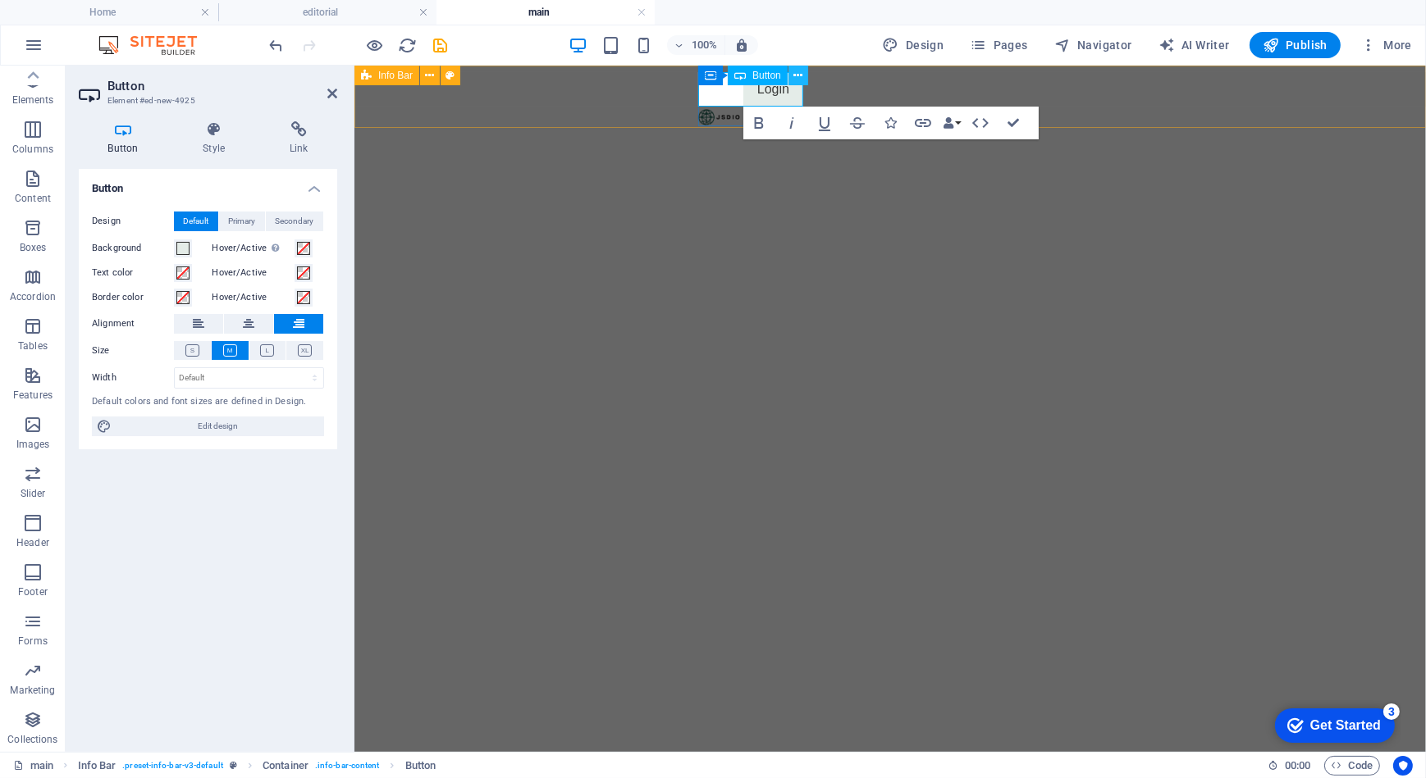
click at [795, 67] on icon at bounding box center [797, 75] width 9 height 17
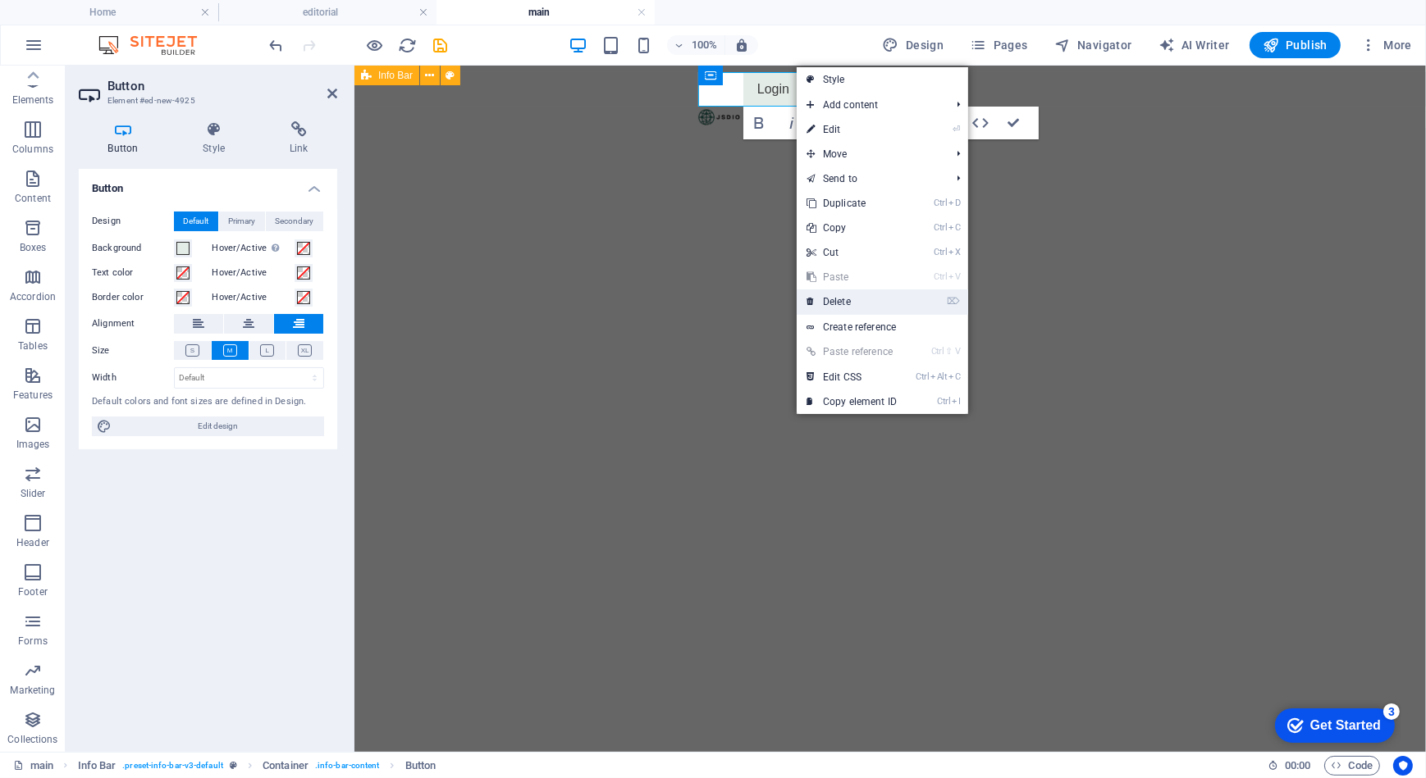
click at [886, 304] on link "⌦ Delete" at bounding box center [851, 302] width 110 height 25
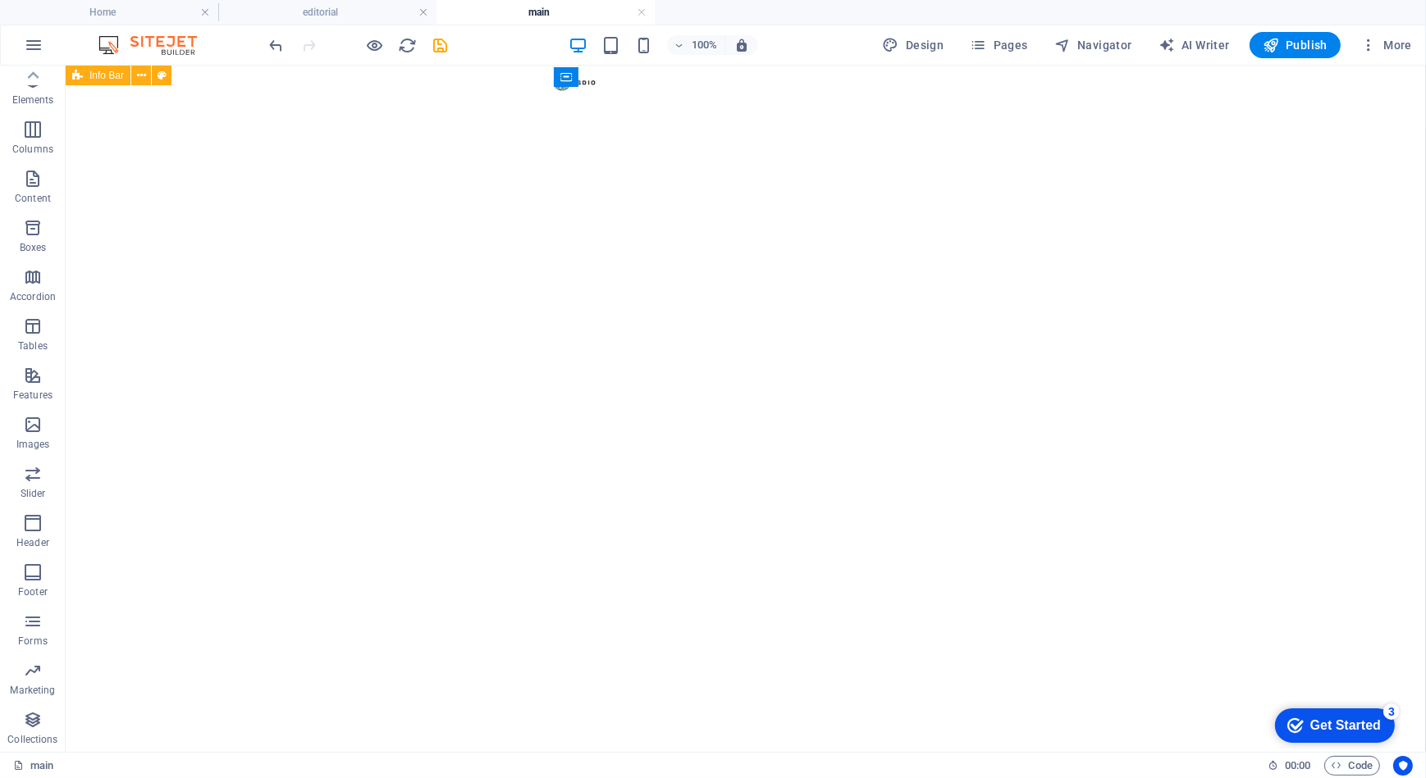
click at [573, 127] on html "Skip to main content" at bounding box center [745, 96] width 1360 height 62
click at [633, 127] on html "Skip to main content" at bounding box center [745, 96] width 1360 height 62
click at [585, 91] on figure at bounding box center [605, 81] width 105 height 20
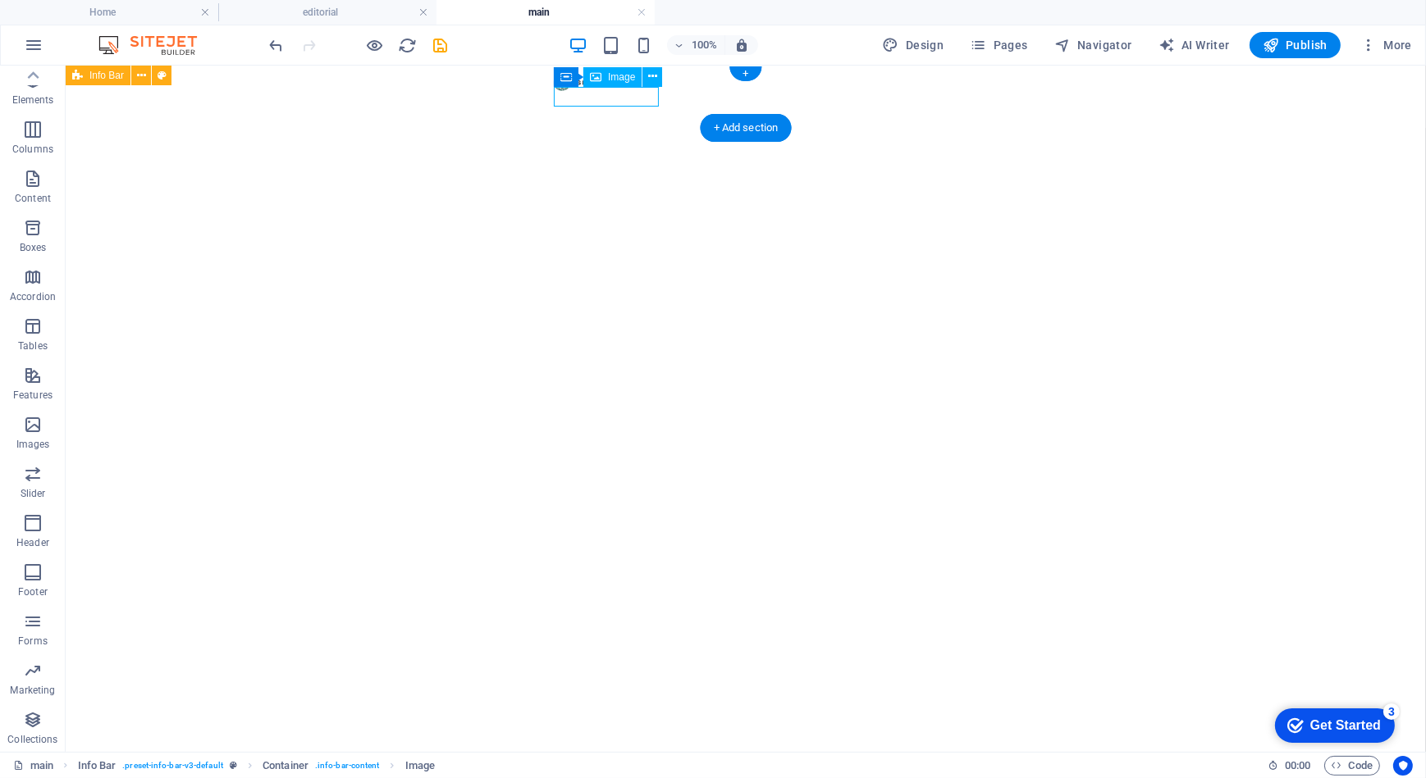
click at [585, 91] on figure at bounding box center [605, 81] width 105 height 20
select select "px"
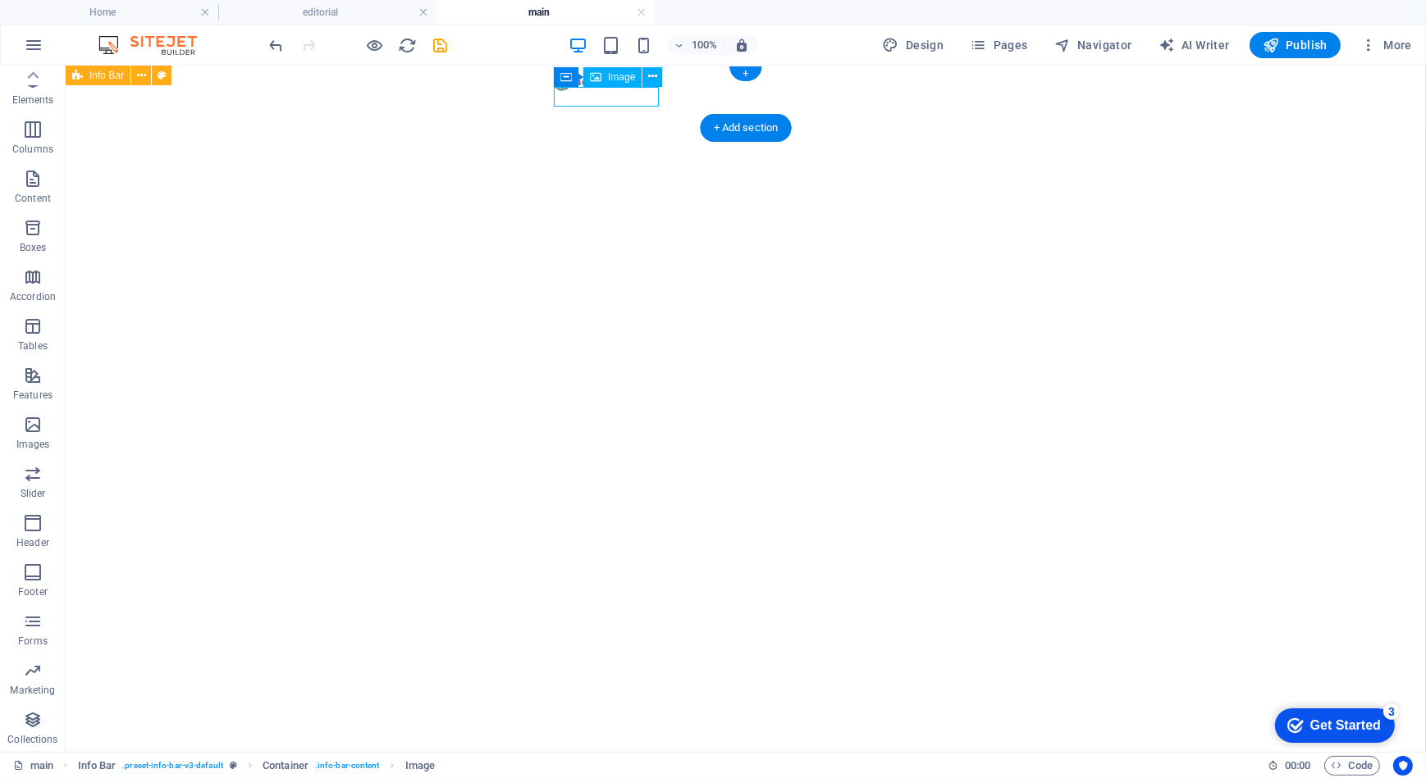
select select "px"
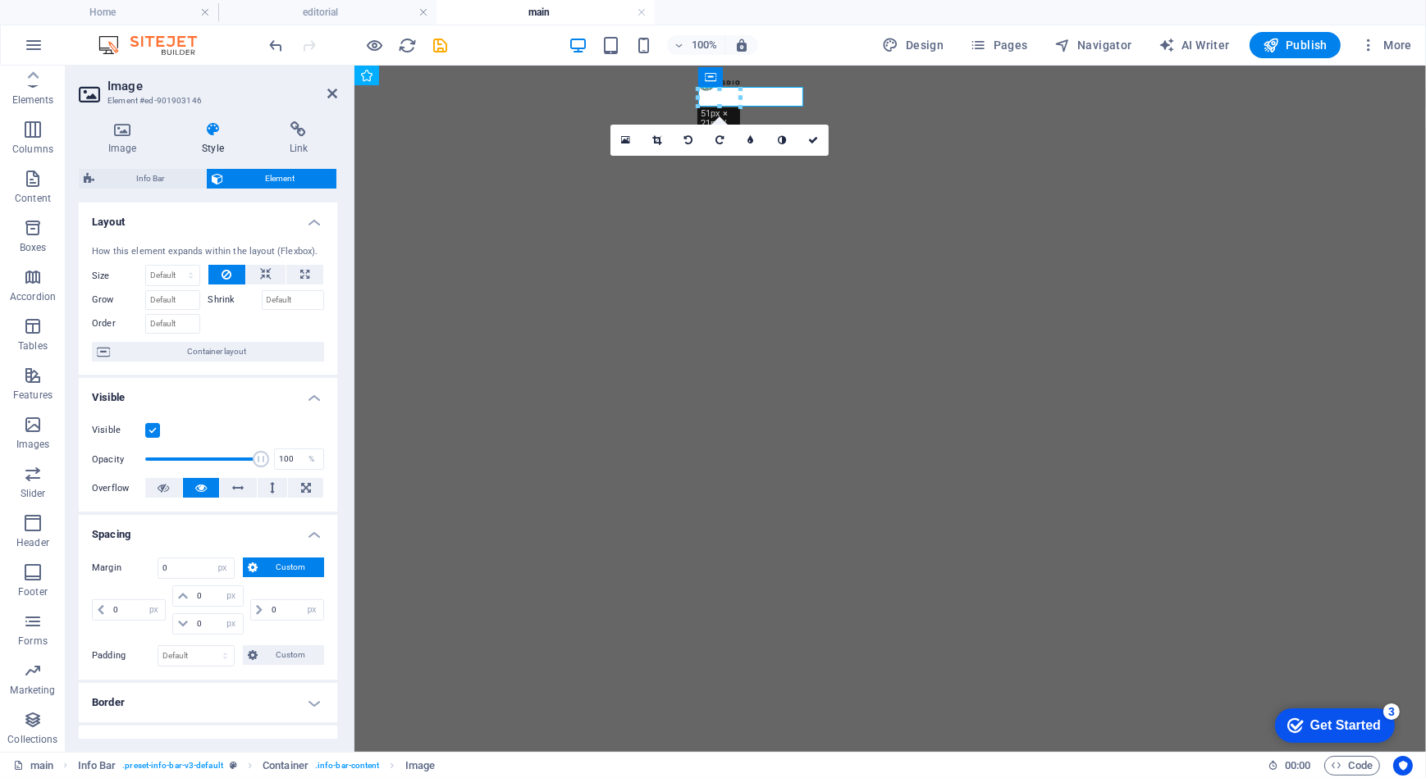
click at [595, 127] on html "Skip to main content" at bounding box center [889, 96] width 1071 height 62
click at [975, 103] on div at bounding box center [889, 96] width 1071 height 62
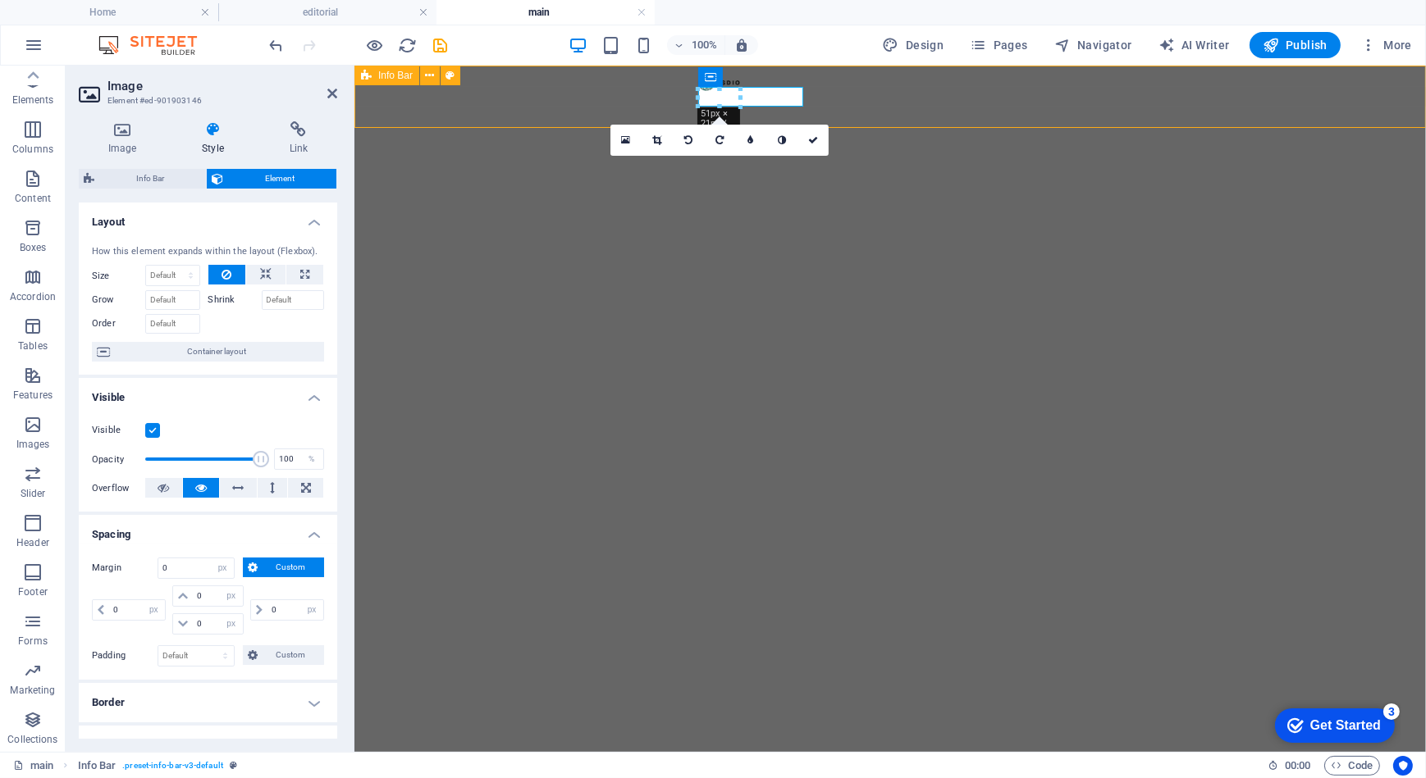
select select "rem"
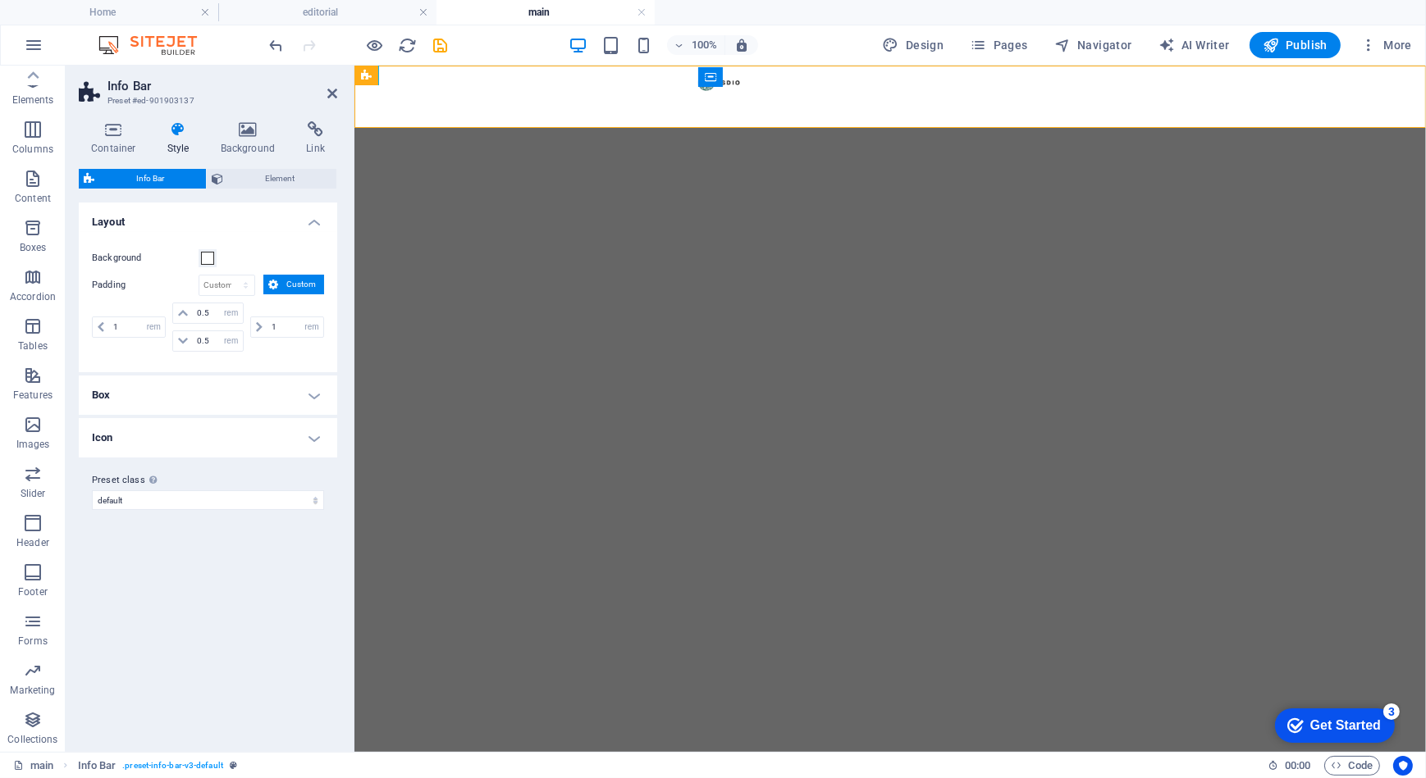
click at [932, 127] on html "Skip to main content" at bounding box center [889, 96] width 1071 height 62
